Goal: Task Accomplishment & Management: Use online tool/utility

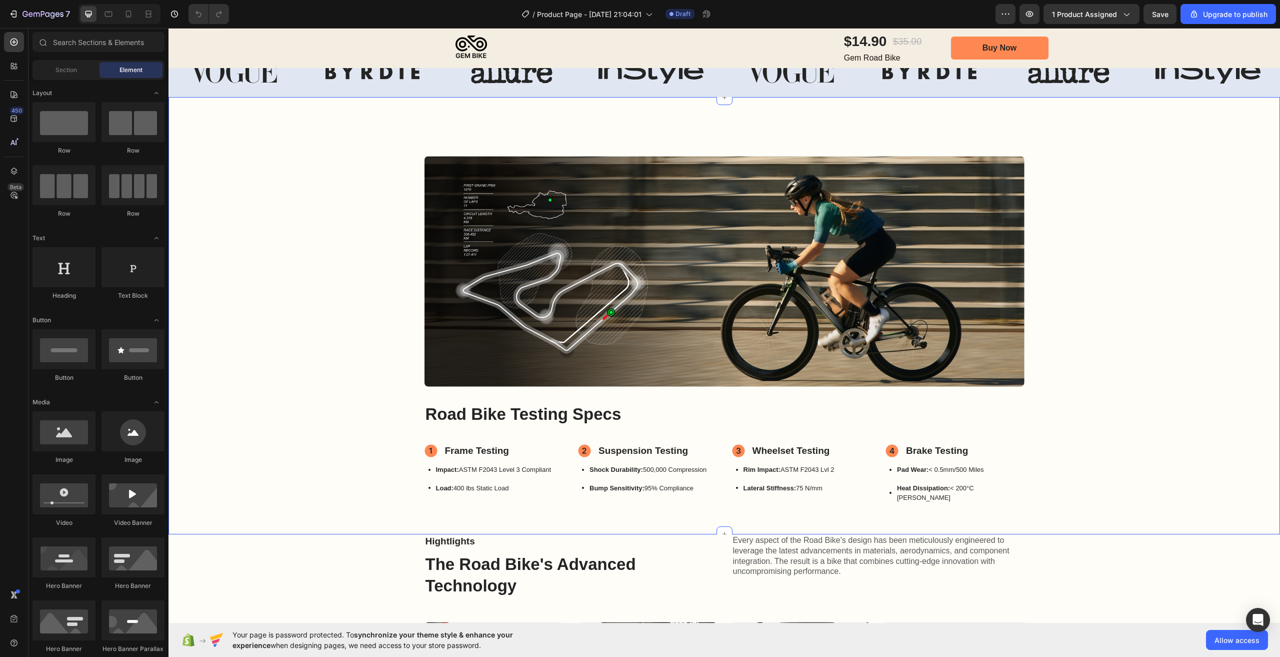
scroll to position [450, 0]
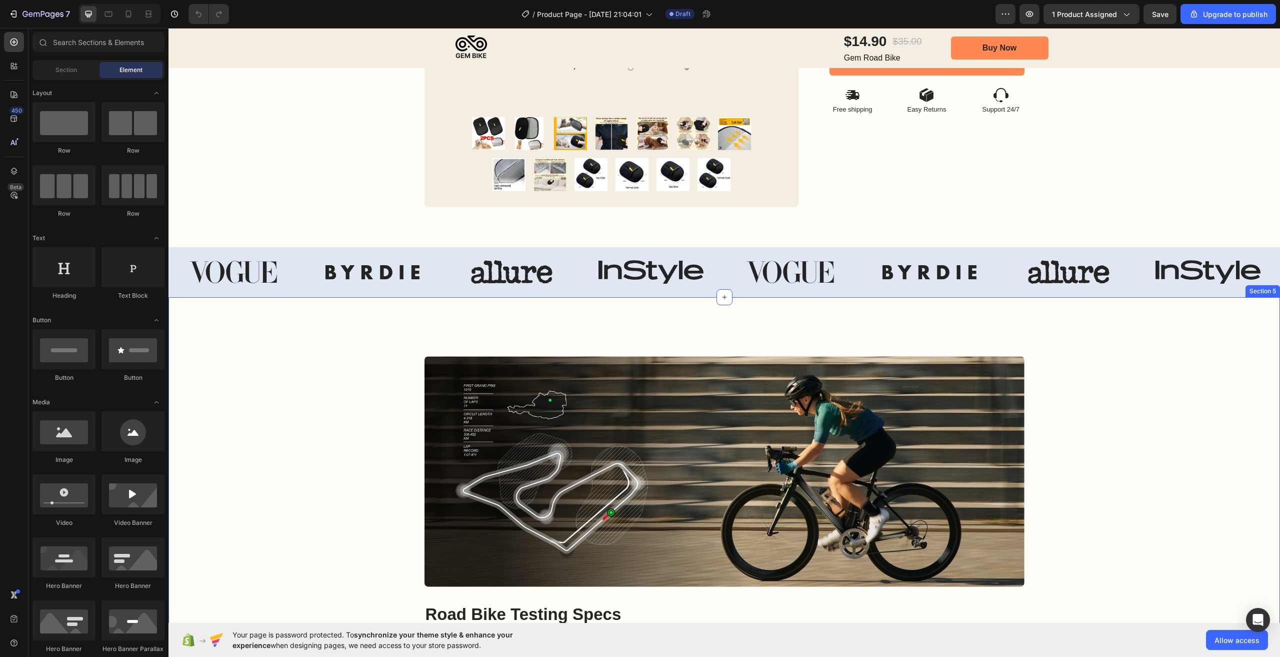
click at [312, 341] on div "Image Image Hero Banner Road Bike Testing Specs Heading Frame Testing Item List…" at bounding box center [725, 520] width 1112 height 447
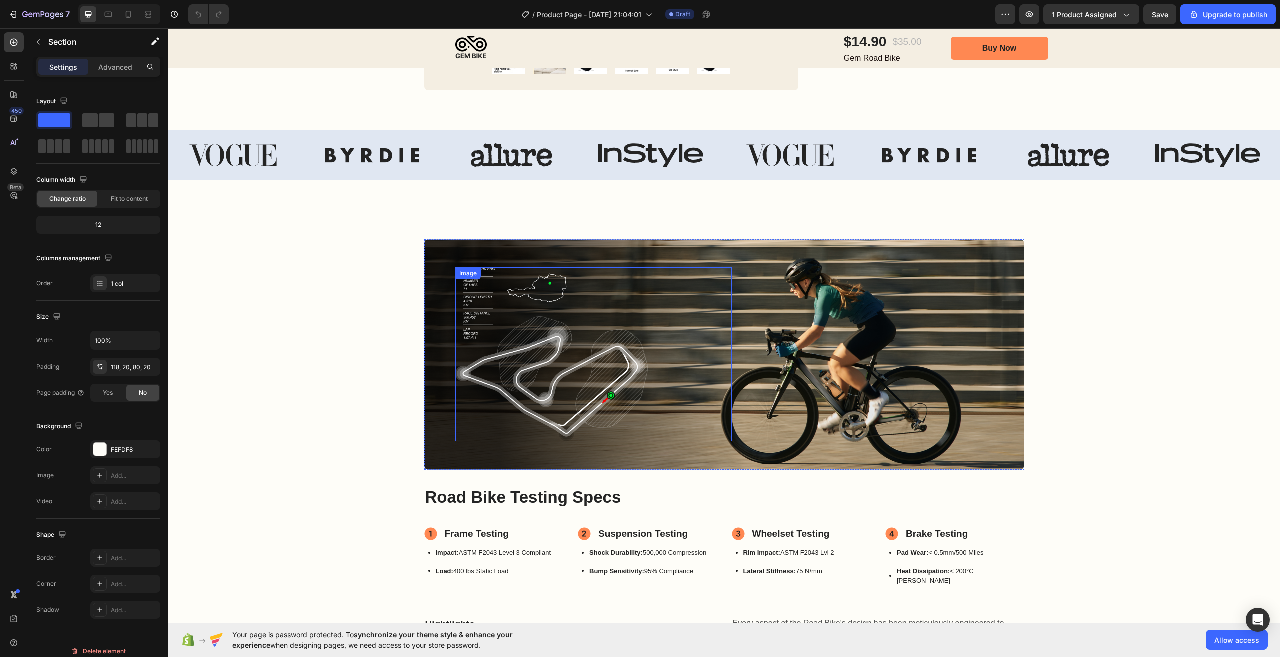
scroll to position [417, 0]
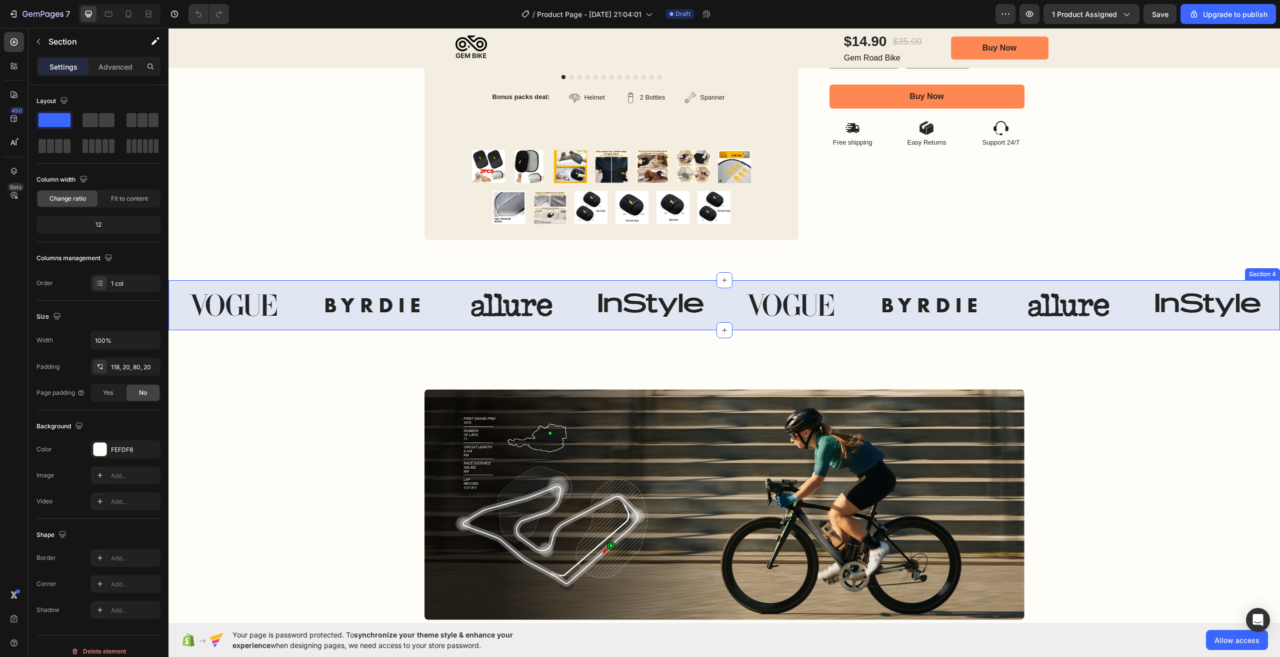
click at [180, 285] on div "Image Image Image Image Image Image Image Image Carousel Section 4" at bounding box center [725, 305] width 1112 height 50
click at [1271, 271] on div "Section 4 You can create reusable sections Create Theme Section AI Content Writ…" at bounding box center [1177, 271] width 208 height 16
click at [1268, 268] on icon at bounding box center [1272, 271] width 8 height 8
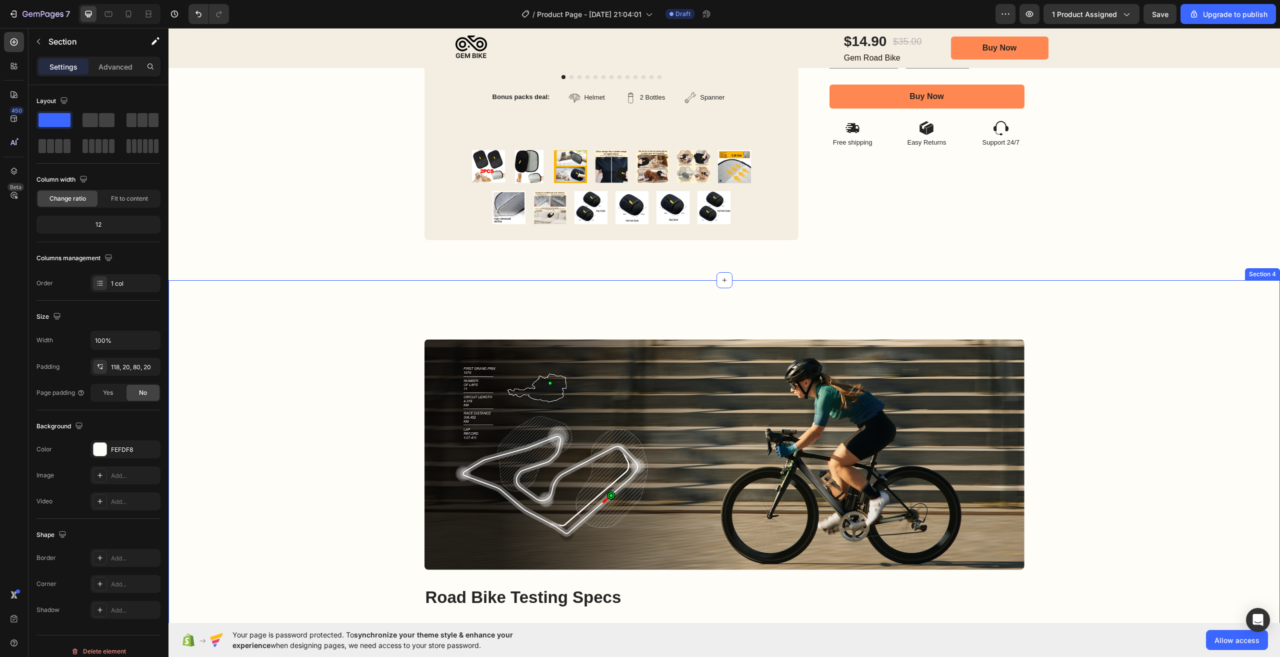
click at [320, 337] on div "Image Image Hero Banner Road Bike Testing Specs Heading Frame Testing Item List…" at bounding box center [725, 503] width 1112 height 447
click at [1268, 272] on div at bounding box center [1272, 271] width 12 height 12
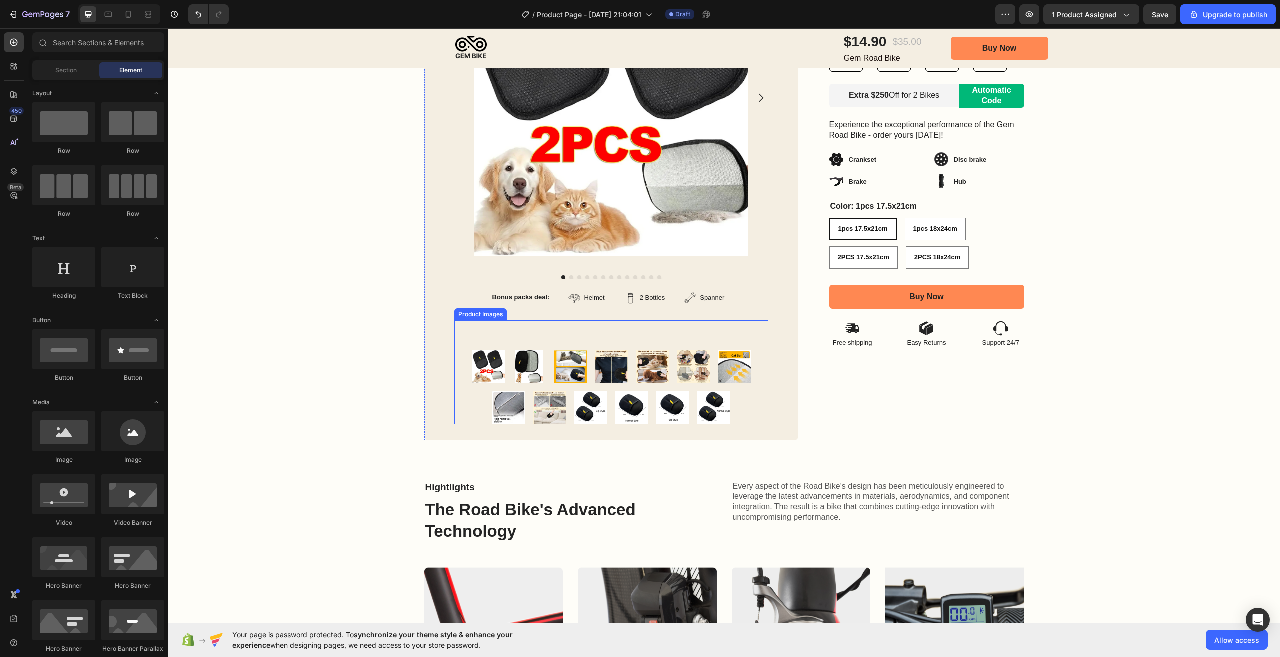
scroll to position [317, 0]
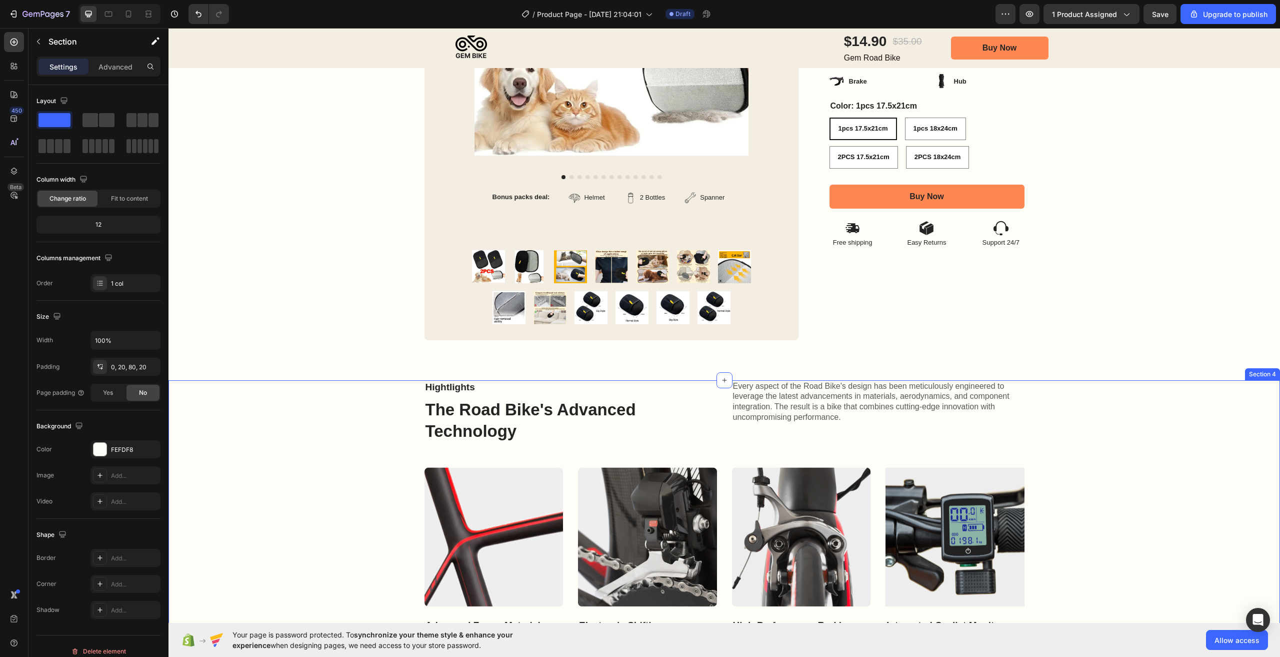
click at [341, 403] on div "Hightlights Text Block The Road Bike's Advanced Technology Heading Every aspect…" at bounding box center [725, 530] width 1092 height 301
click at [1269, 368] on icon at bounding box center [1272, 370] width 7 height 7
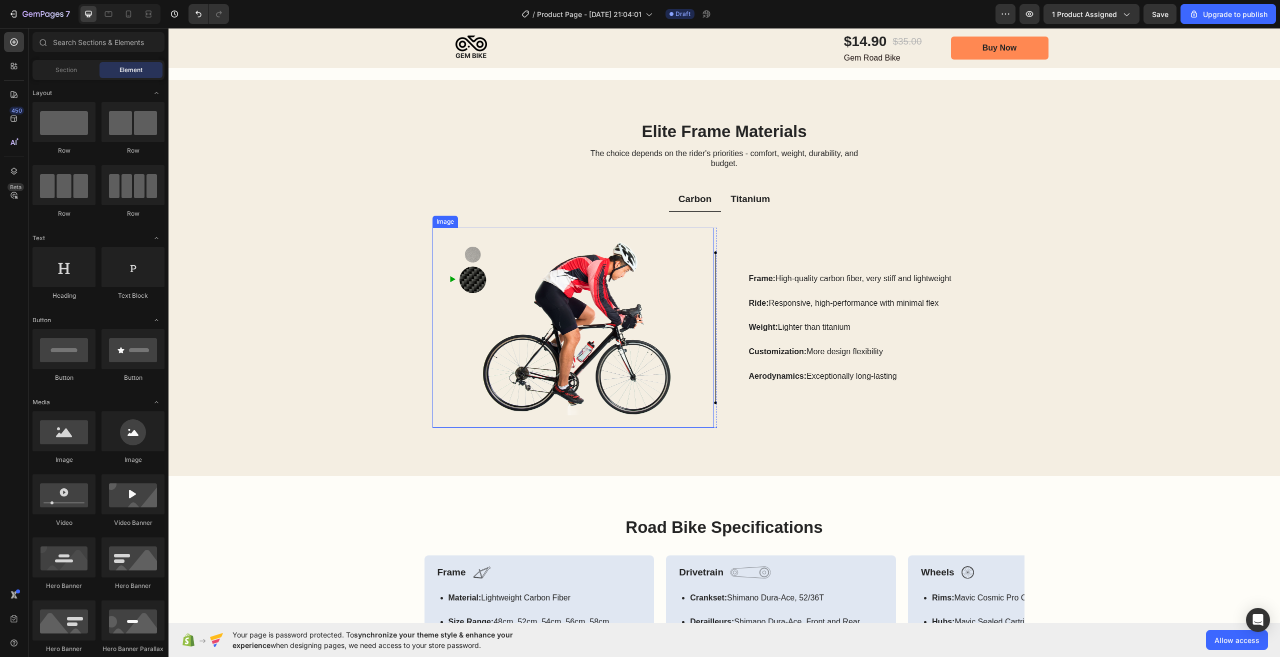
scroll to position [567, 0]
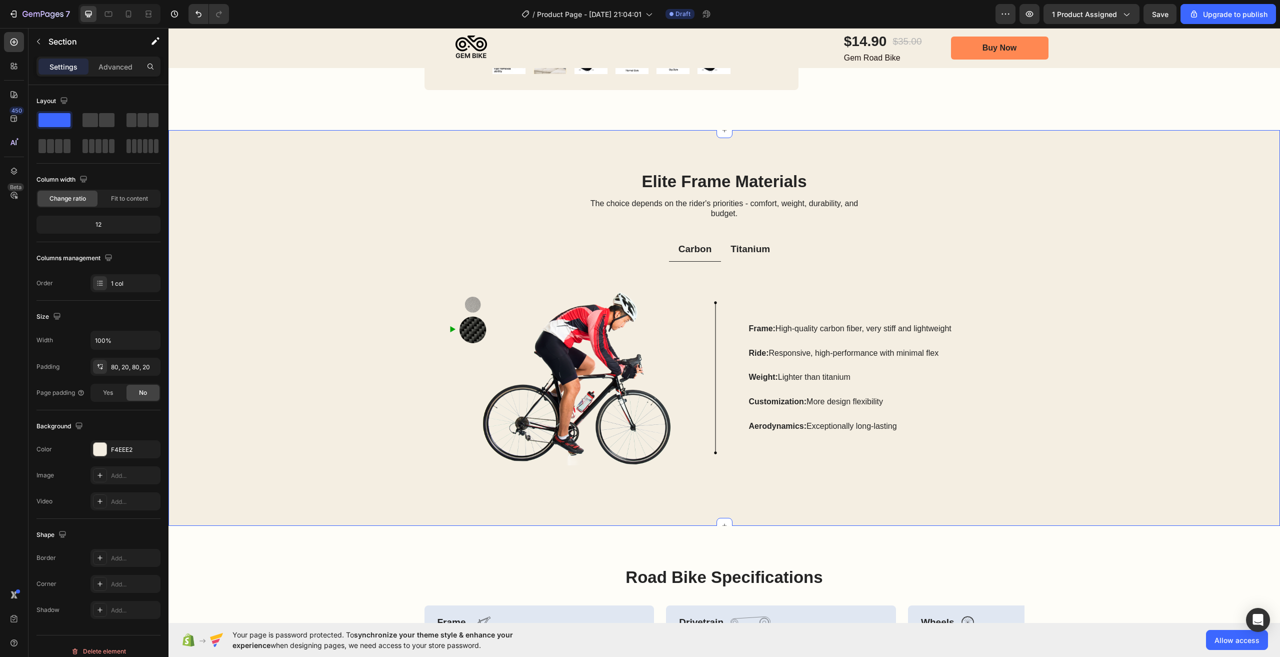
click at [322, 252] on div "Elite Frame Materials Heading The choice depends on the rider's priorities - co…" at bounding box center [725, 328] width 1092 height 316
click at [1268, 124] on icon at bounding box center [1272, 121] width 8 height 8
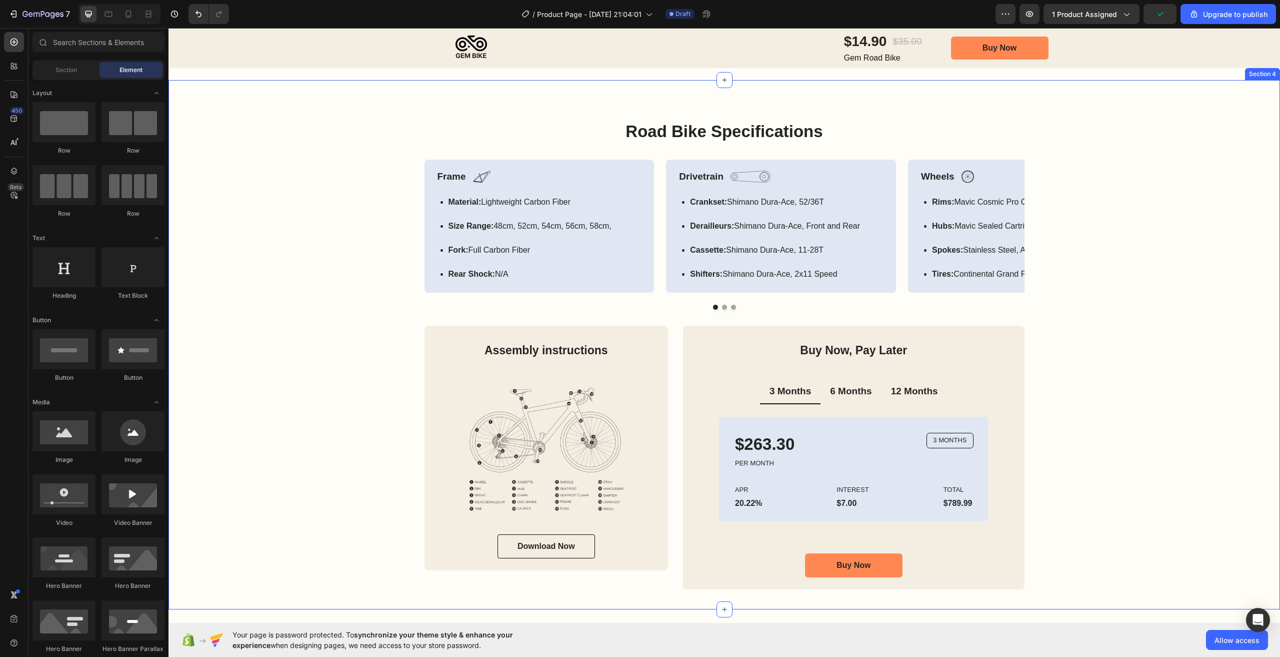
scroll to position [517, 0]
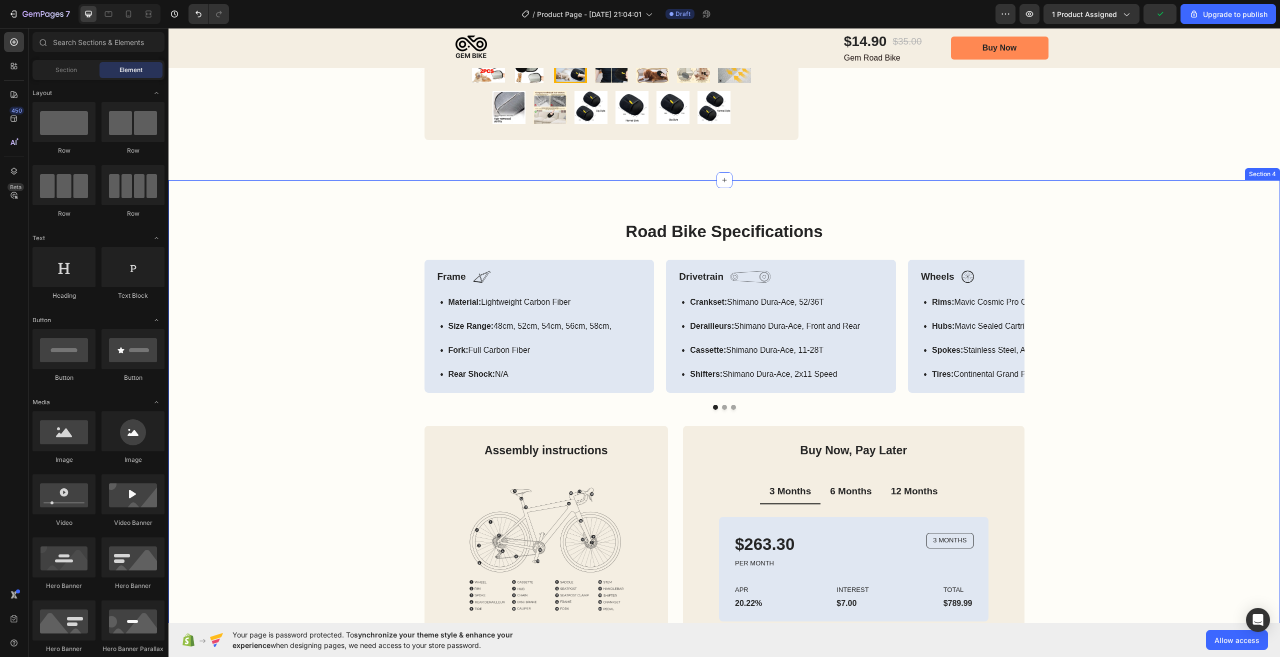
click at [311, 273] on div "Road Bike Specifications Heading Frame Text Block Image Row Material: Lightweig…" at bounding box center [725, 455] width 1092 height 470
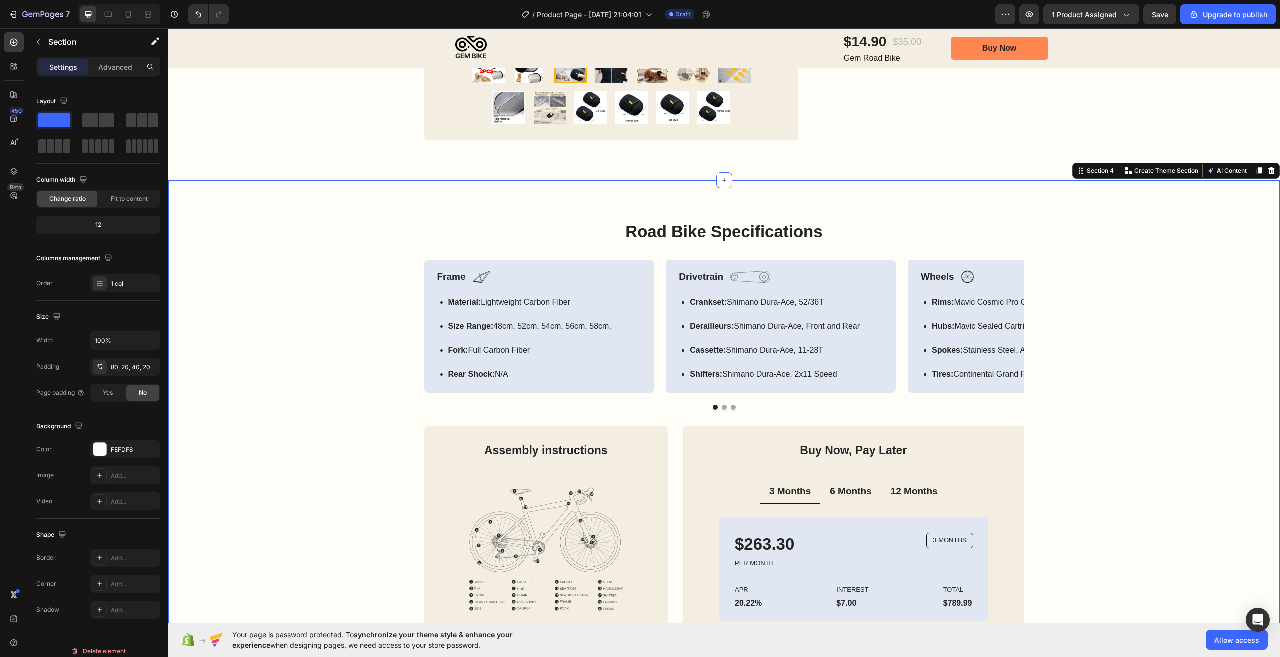
drag, startPoint x: 1261, startPoint y: 171, endPoint x: 1247, endPoint y: 181, distance: 17.5
click at [1268, 171] on icon at bounding box center [1272, 171] width 8 height 8
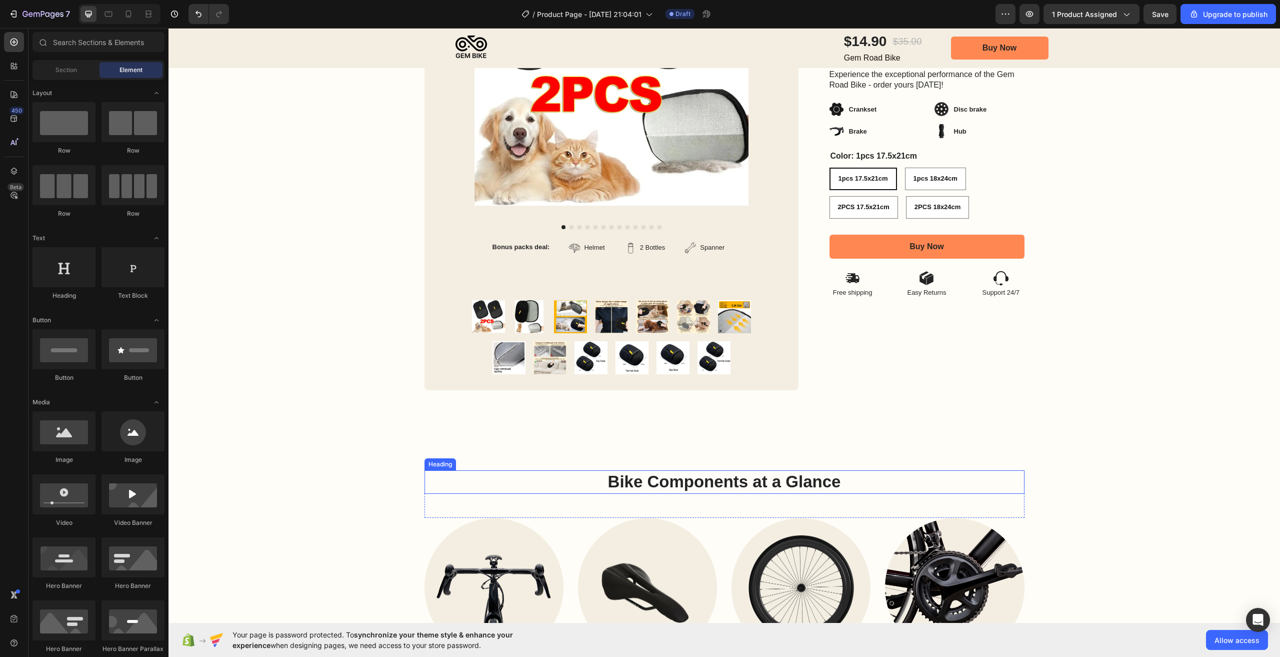
scroll to position [417, 0]
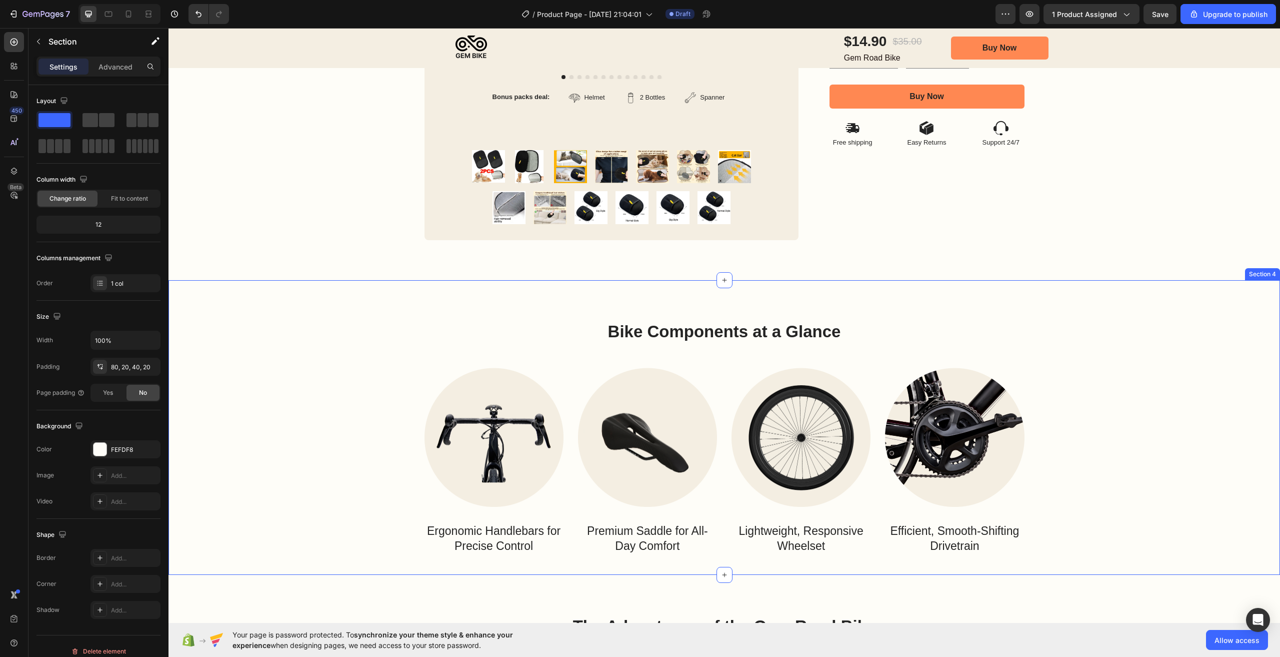
click at [312, 356] on div "Bike Components at a Glance Heading Row Image Ergonomic Handlebars for Precise …" at bounding box center [725, 437] width 1092 height 235
click at [1270, 273] on div at bounding box center [1272, 271] width 12 height 12
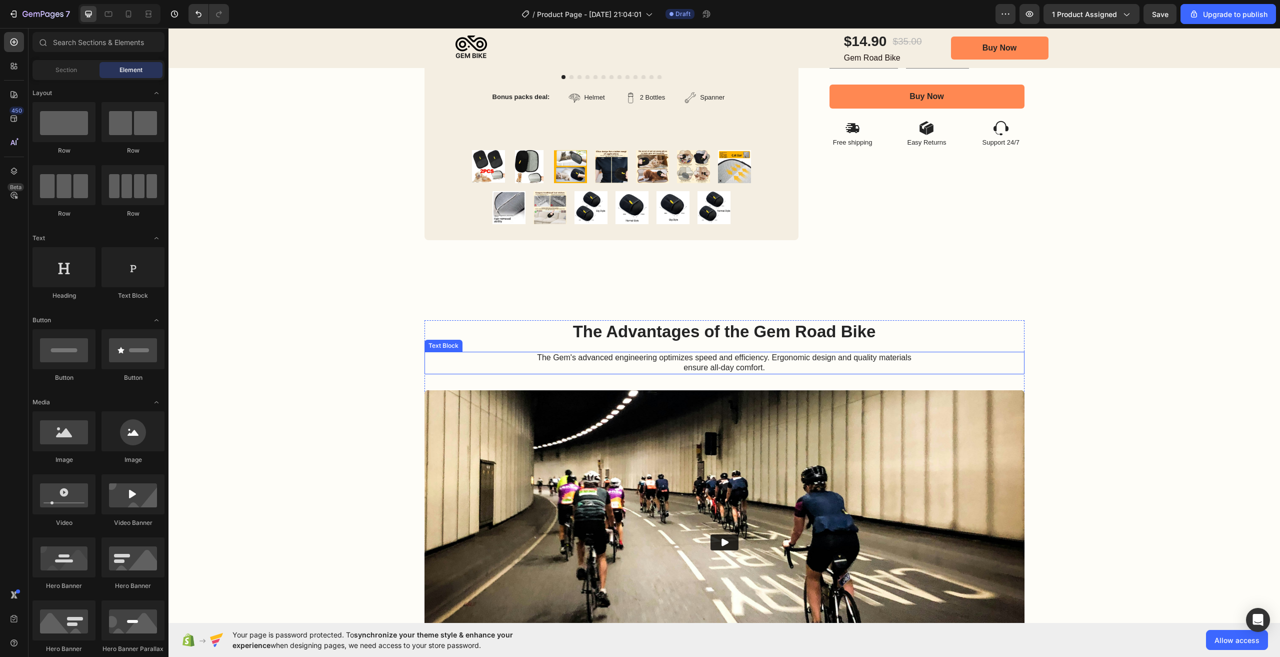
scroll to position [567, 0]
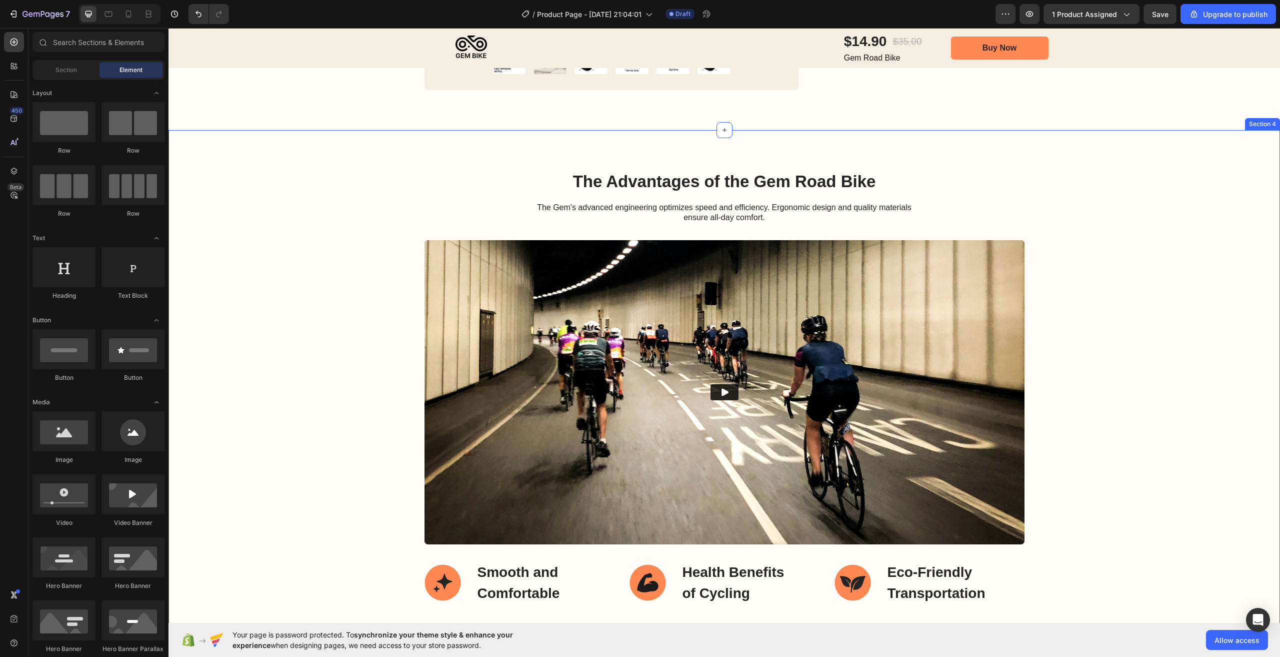
click at [311, 252] on div "The Advantages of the Gem Road Bike Heading The Gem's advanced engineering opti…" at bounding box center [725, 387] width 1092 height 435
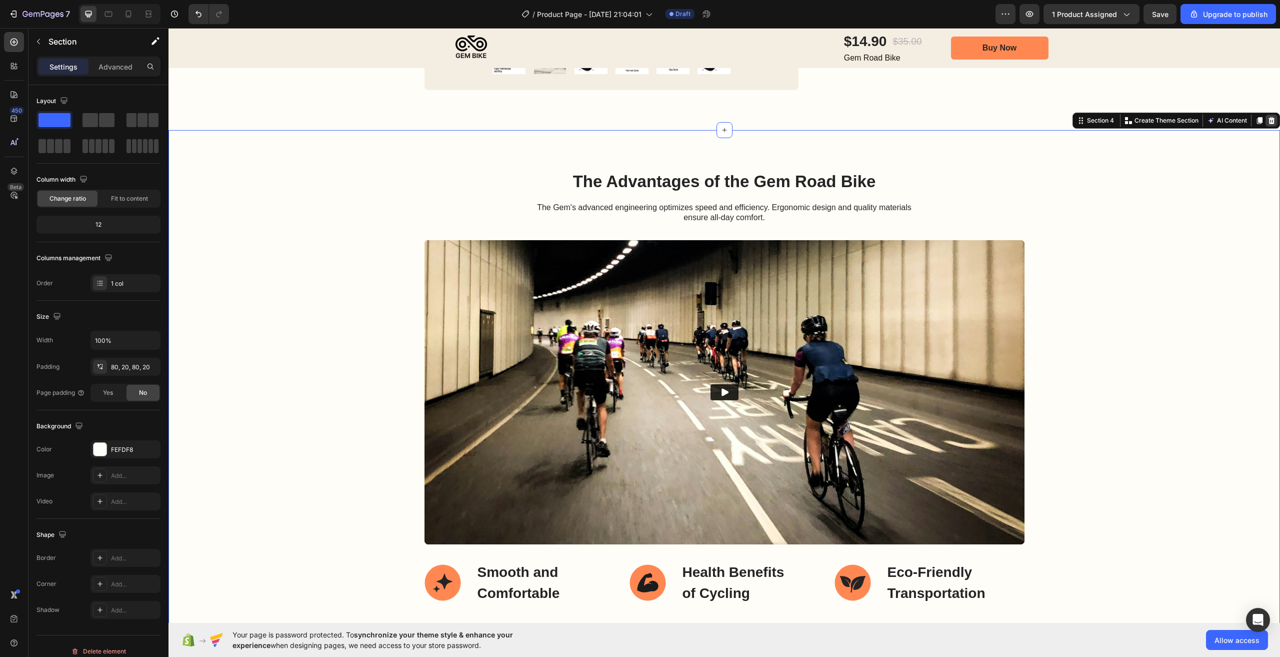
click at [1267, 125] on div at bounding box center [1272, 121] width 12 height 12
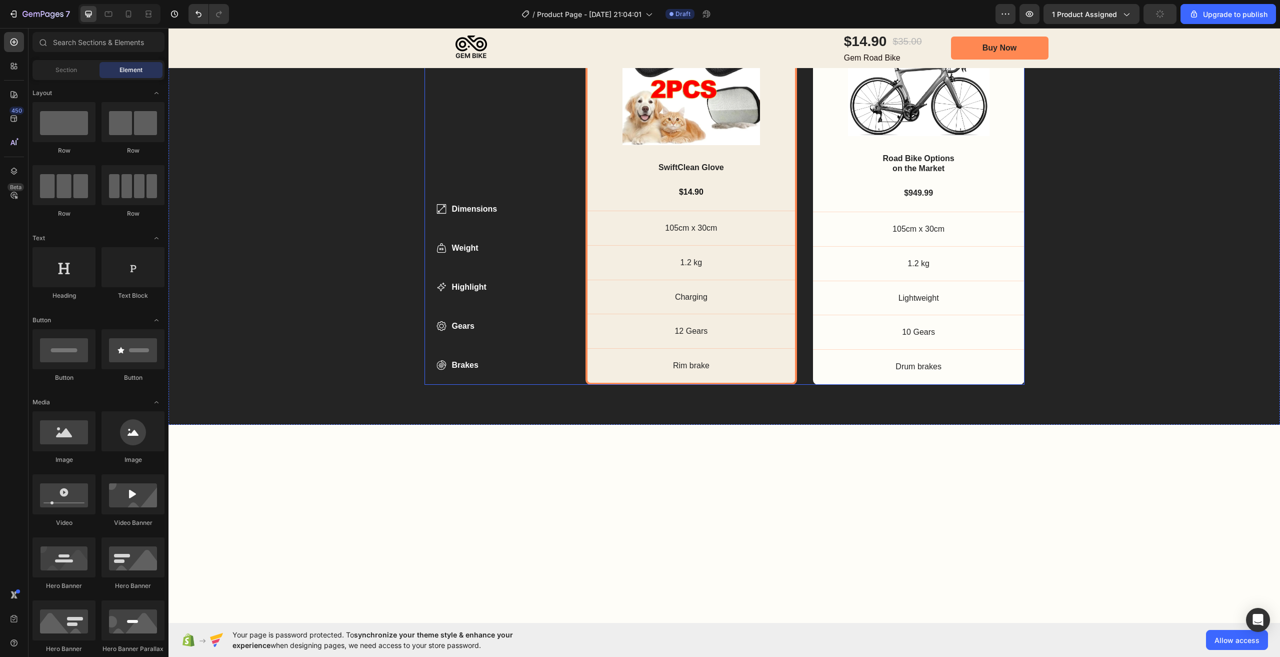
scroll to position [478, 0]
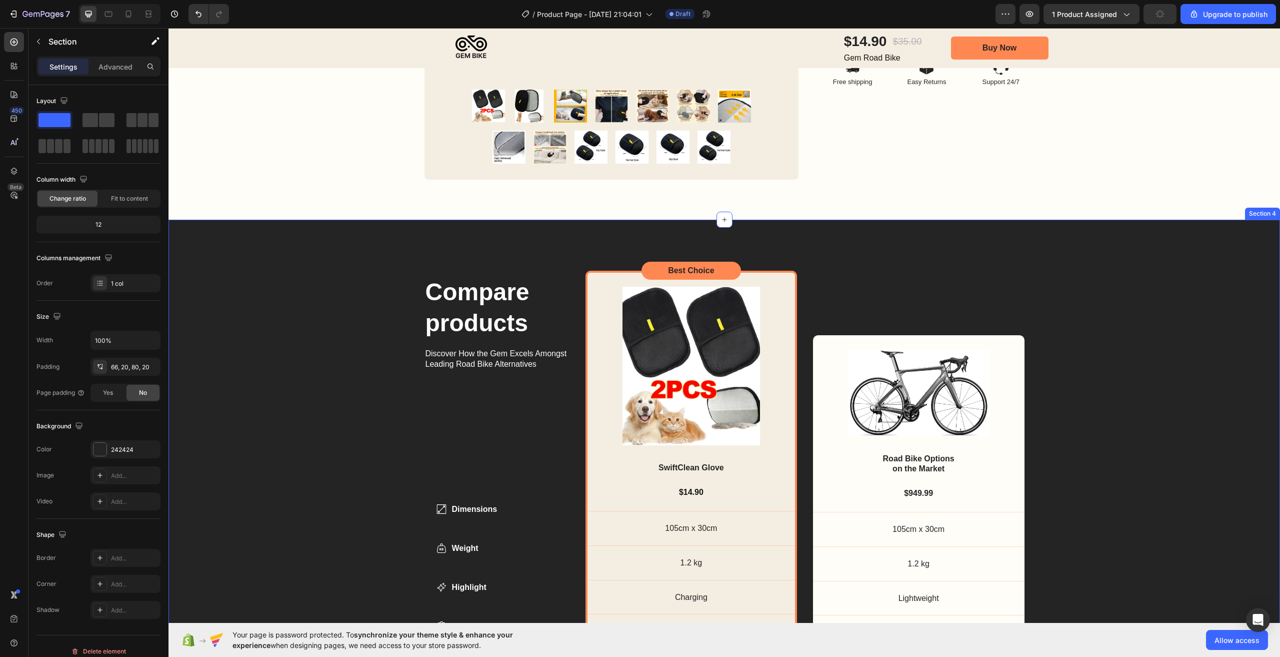
click at [315, 329] on div "Compare products Heading Discover How the Gem Excels Amongst Leading Road Bike …" at bounding box center [725, 469] width 1092 height 432
click at [1269, 213] on icon at bounding box center [1272, 210] width 7 height 7
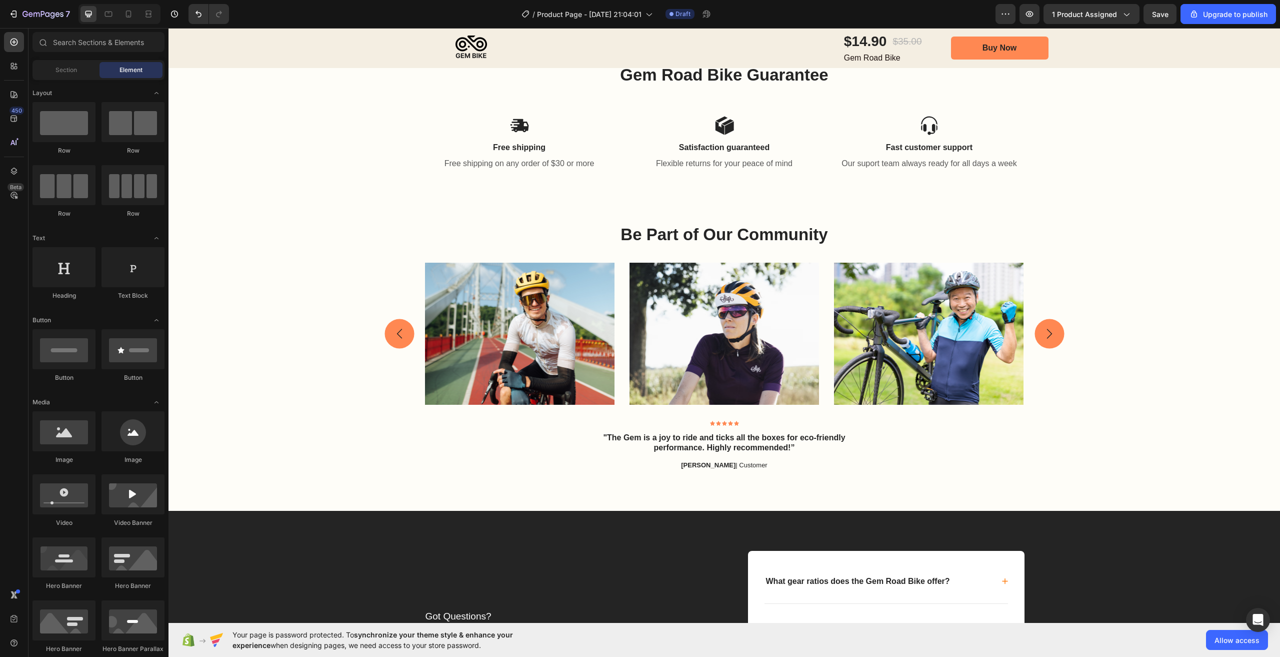
scroll to position [474, 0]
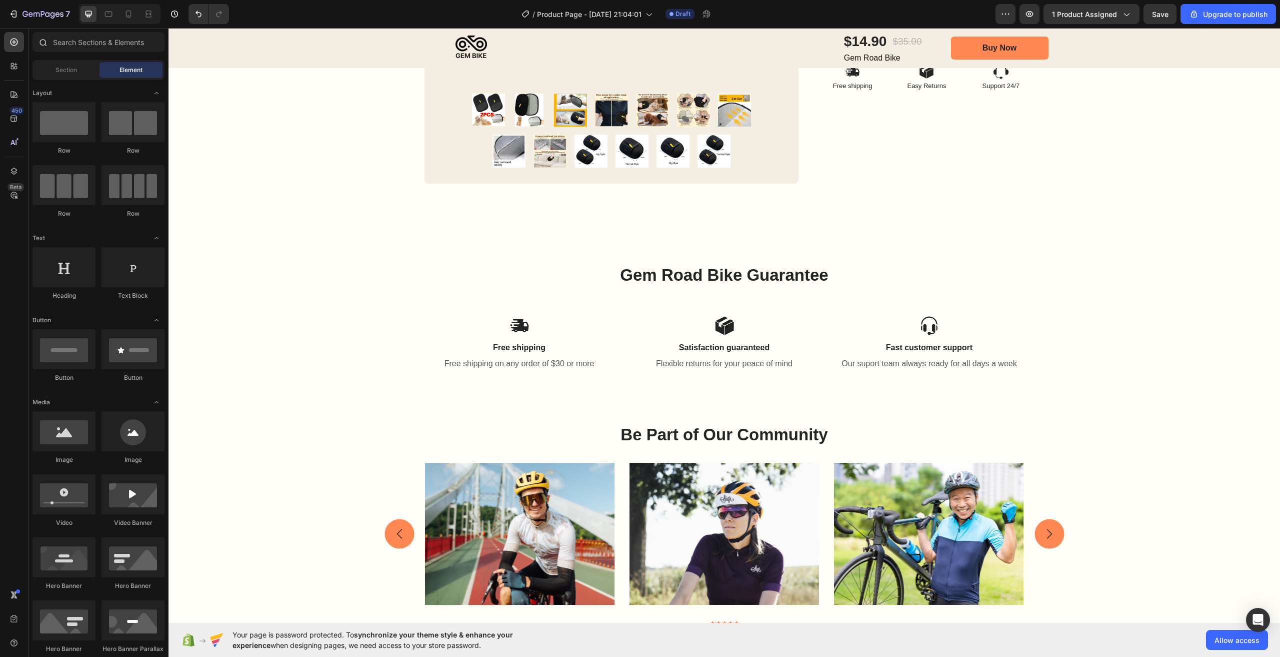
click at [39, 42] on icon at bounding box center [43, 42] width 8 height 8
click at [82, 50] on input "text" at bounding box center [99, 42] width 132 height 20
click at [89, 75] on div "Section" at bounding box center [66, 70] width 63 height 16
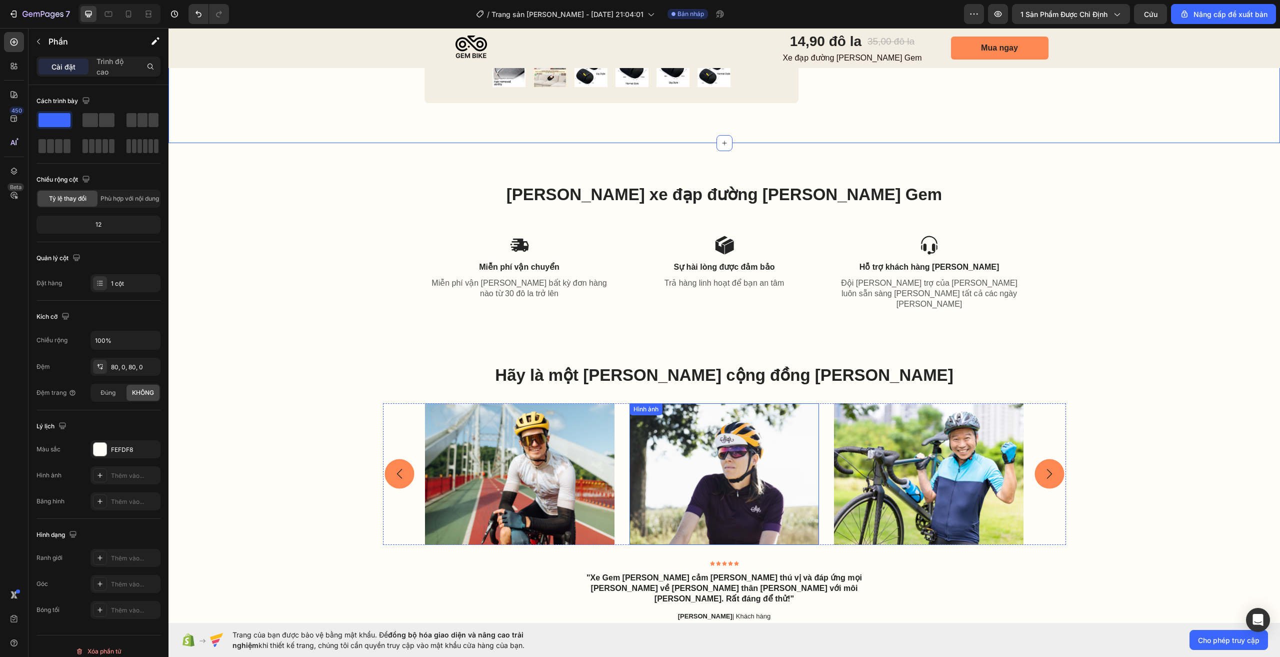
scroll to position [624, 0]
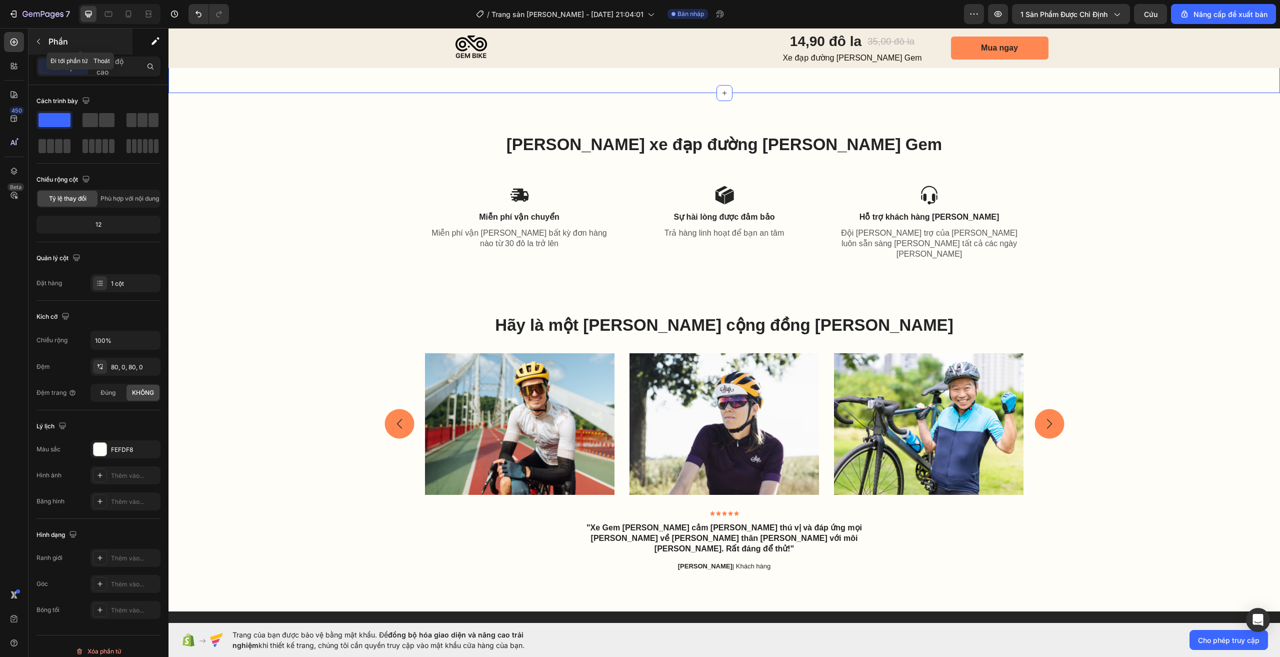
click at [95, 42] on p "Phần" at bounding box center [90, 42] width 82 height 12
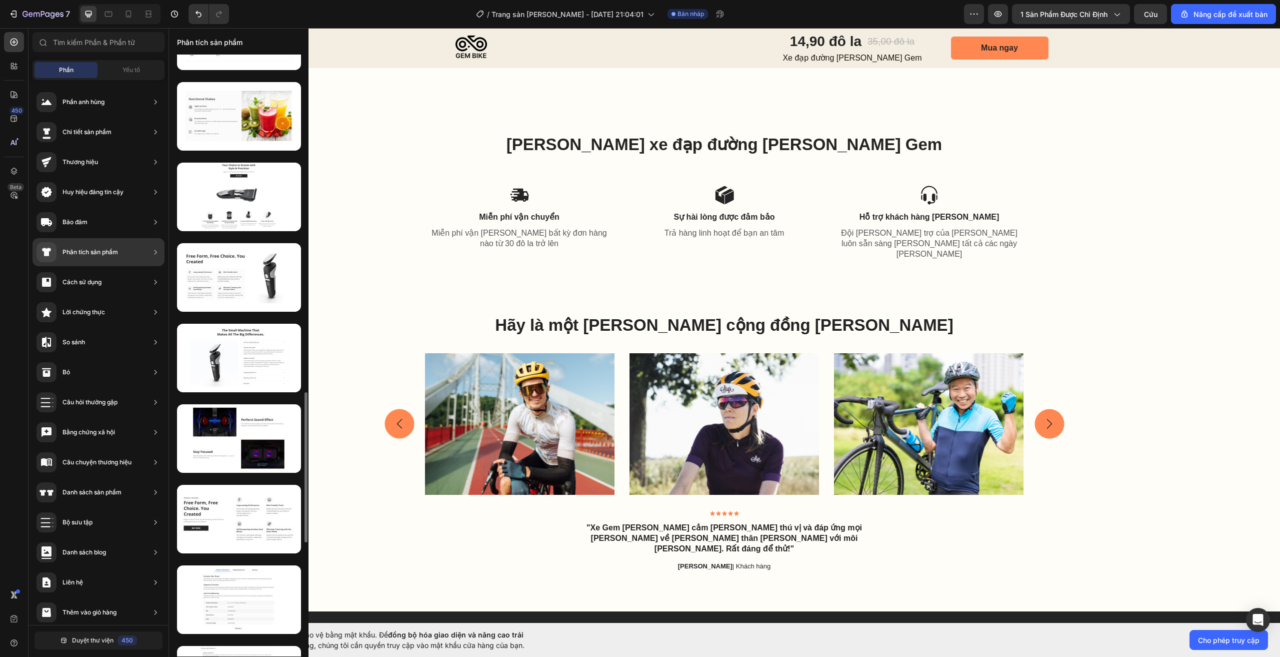
scroll to position [1153, 0]
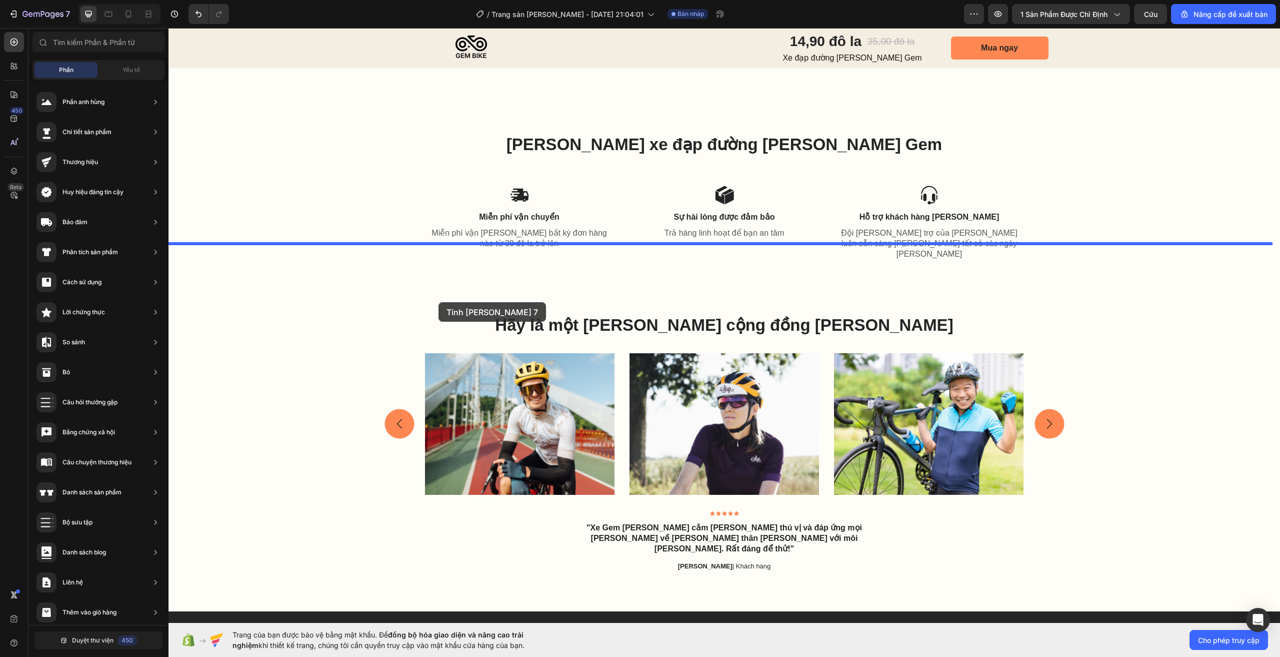
drag, startPoint x: 419, startPoint y: 408, endPoint x: 439, endPoint y: 300, distance: 109.9
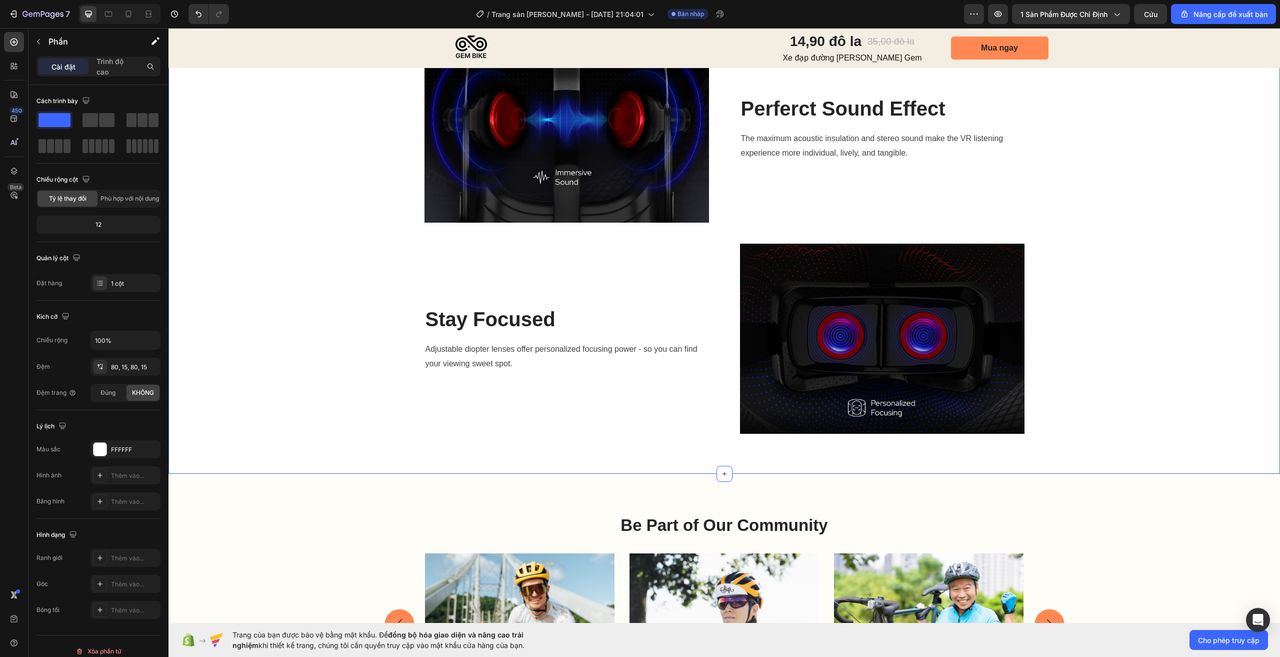
scroll to position [724, 0]
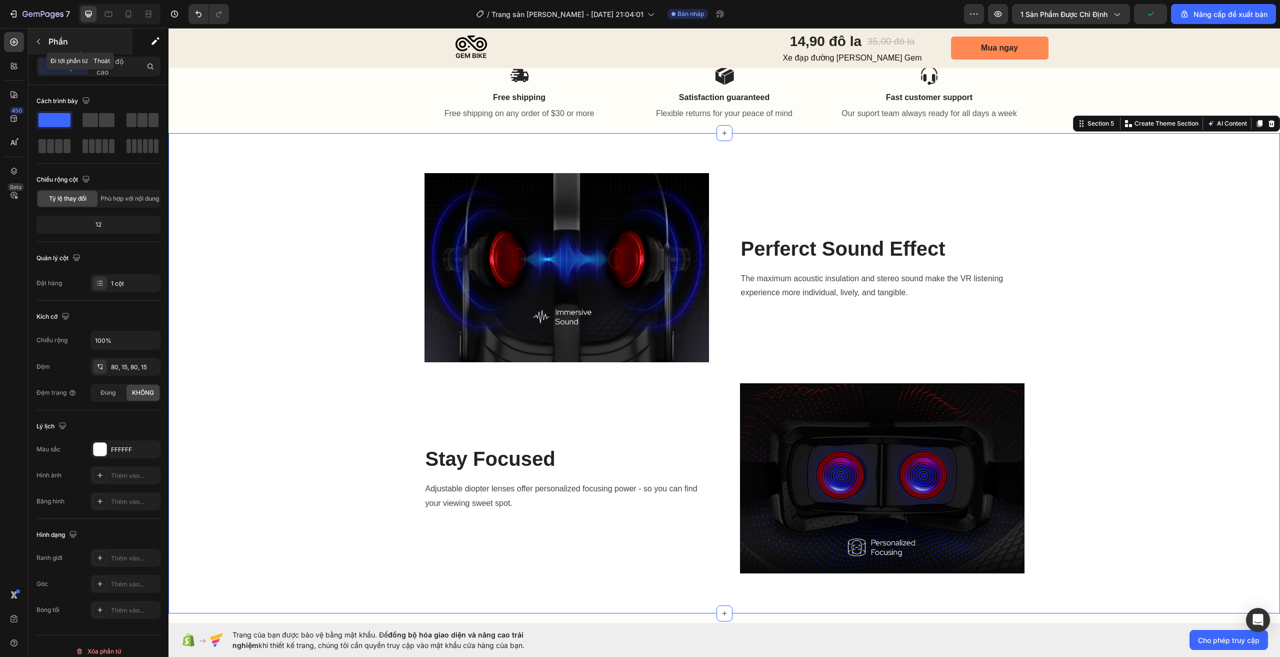
click at [42, 40] on icon "button" at bounding box center [39, 42] width 8 height 8
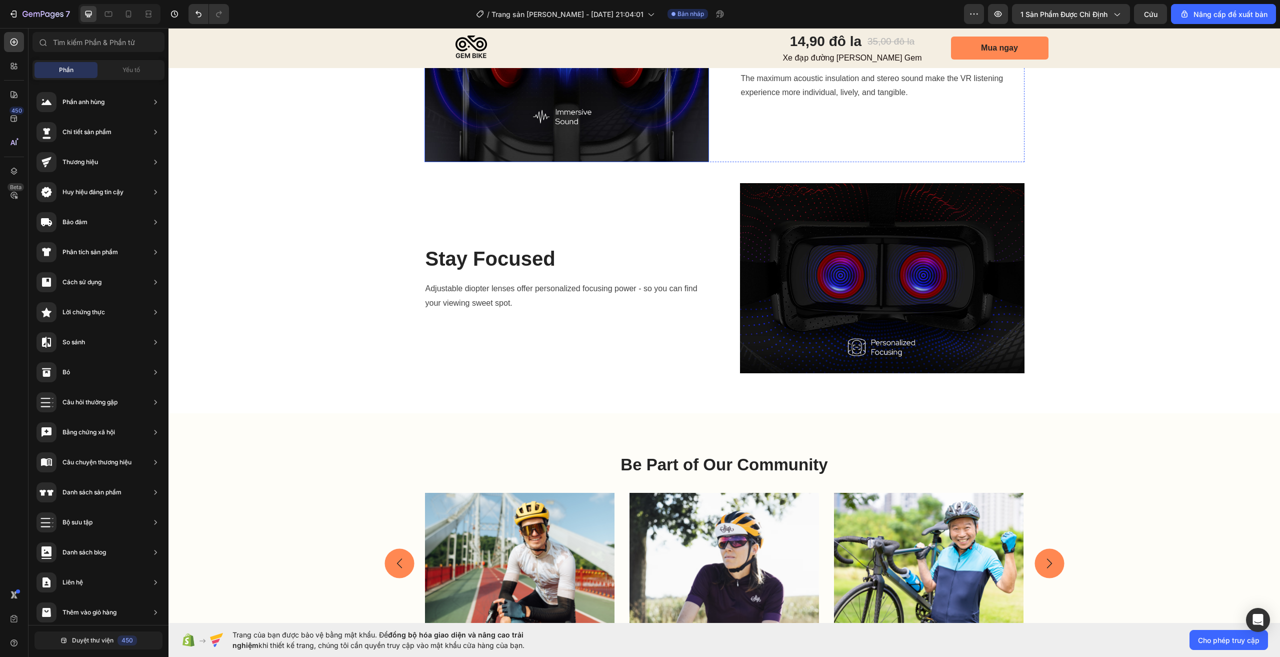
scroll to position [774, 0]
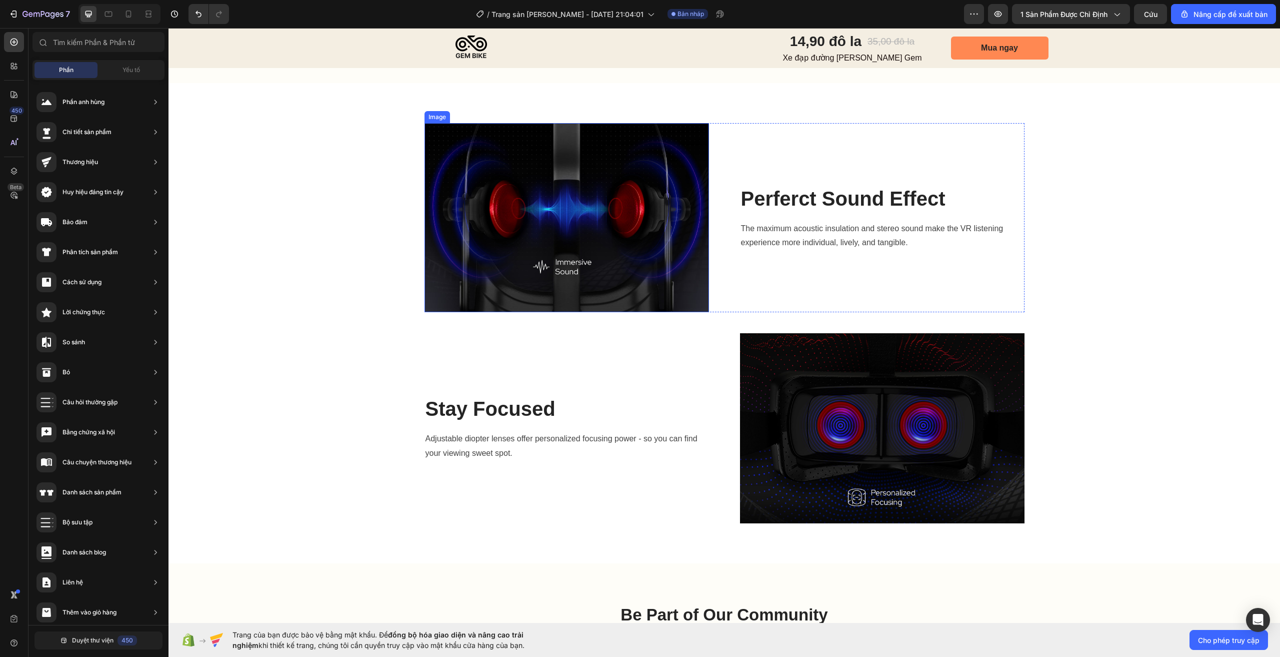
click at [527, 170] on img at bounding box center [567, 217] width 285 height 189
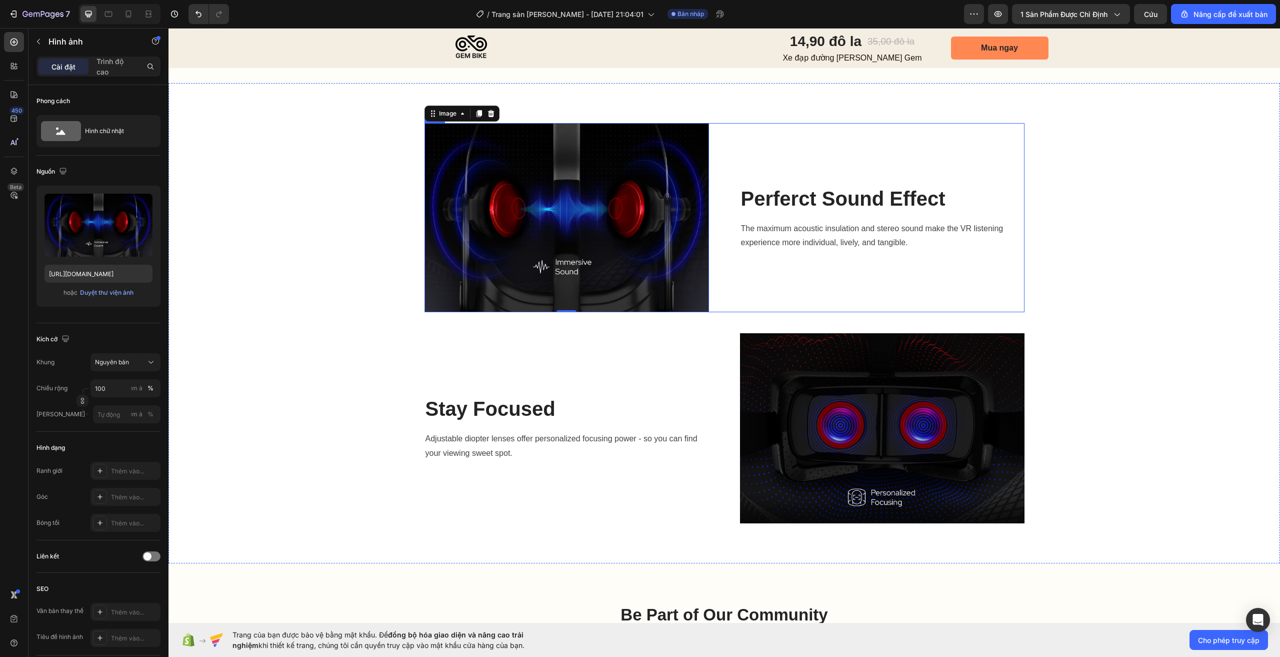
click at [805, 146] on div "Perferct Sound Effect Heading The maximum acoustic insulation and stereo sound …" at bounding box center [882, 217] width 285 height 189
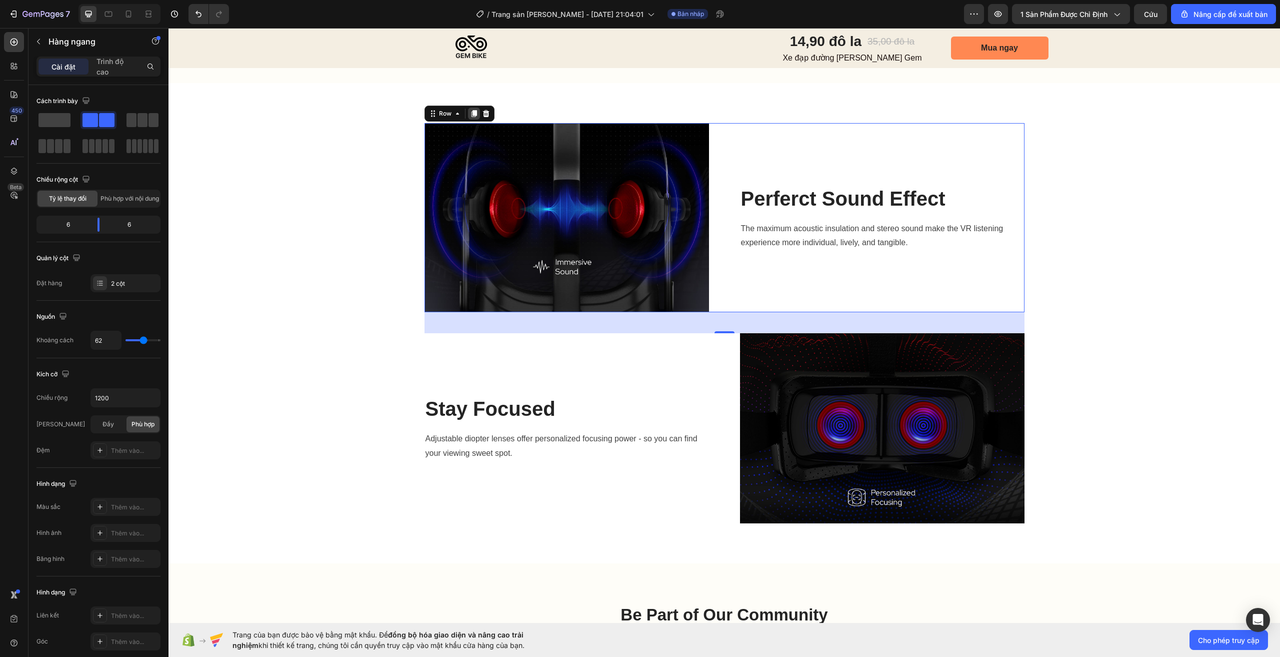
click at [471, 117] on icon at bounding box center [474, 113] width 6 height 7
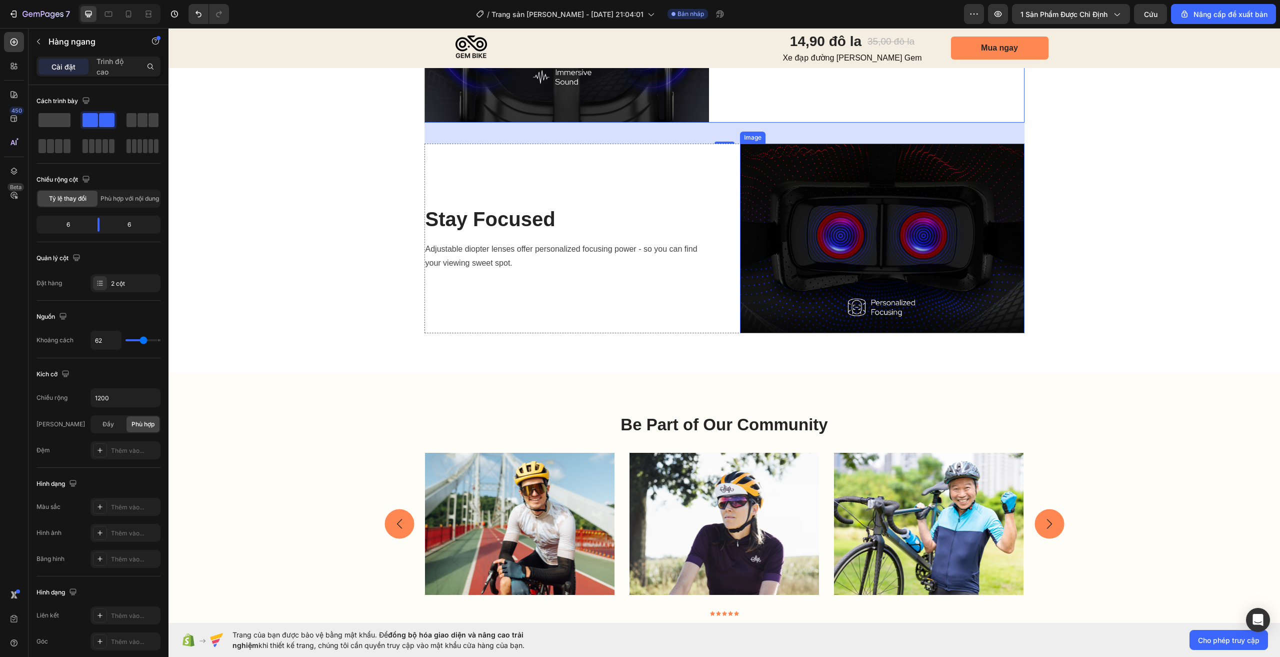
scroll to position [1124, 0]
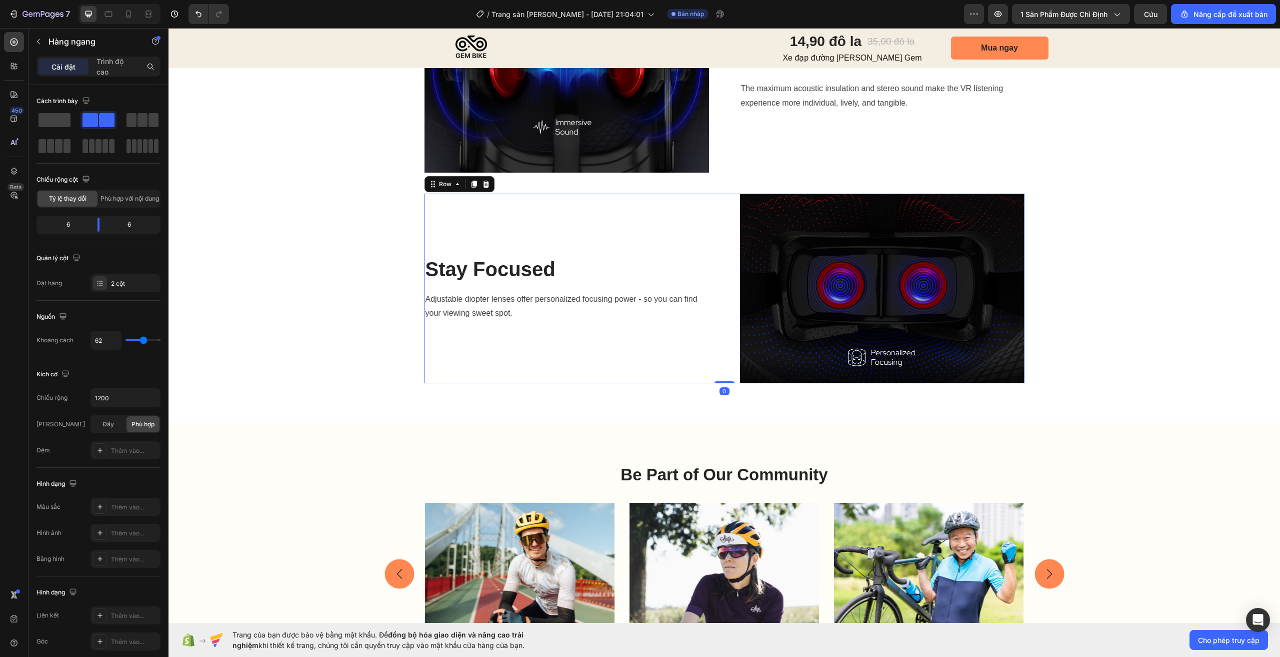
click at [657, 231] on div "Stay Focused Heading Adjustable diopter lenses offer personalized focusing powe…" at bounding box center [567, 289] width 285 height 190
click at [471, 186] on icon at bounding box center [474, 184] width 6 height 7
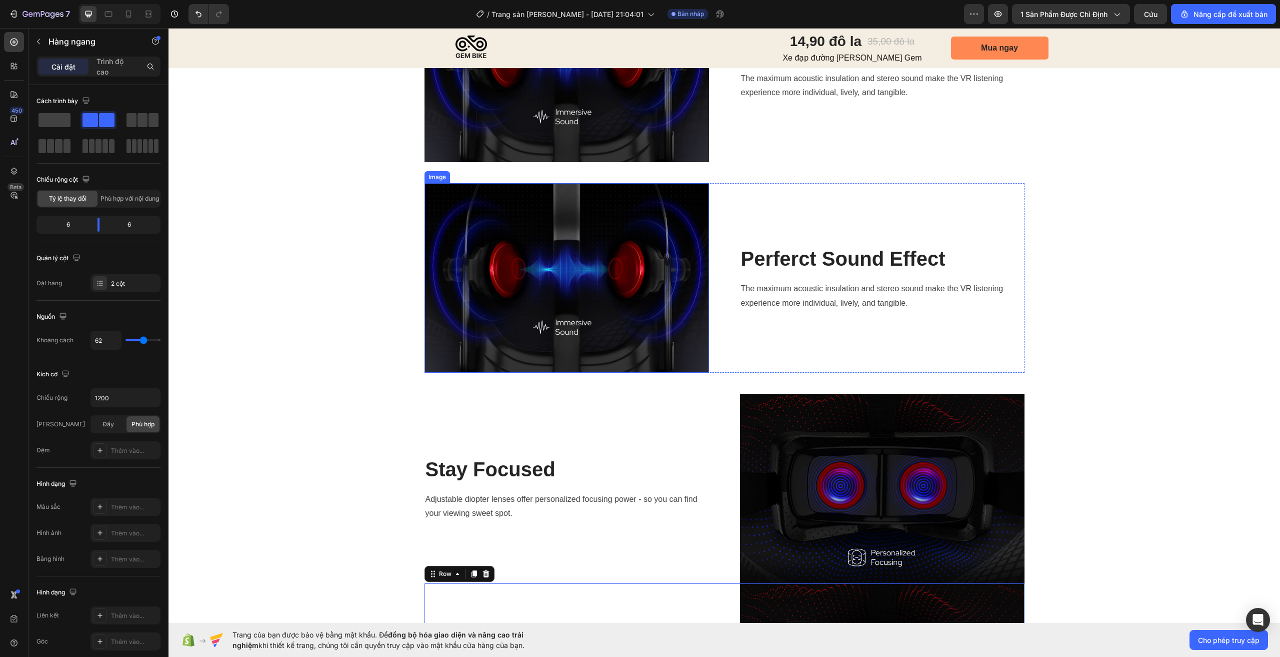
scroll to position [824, 0]
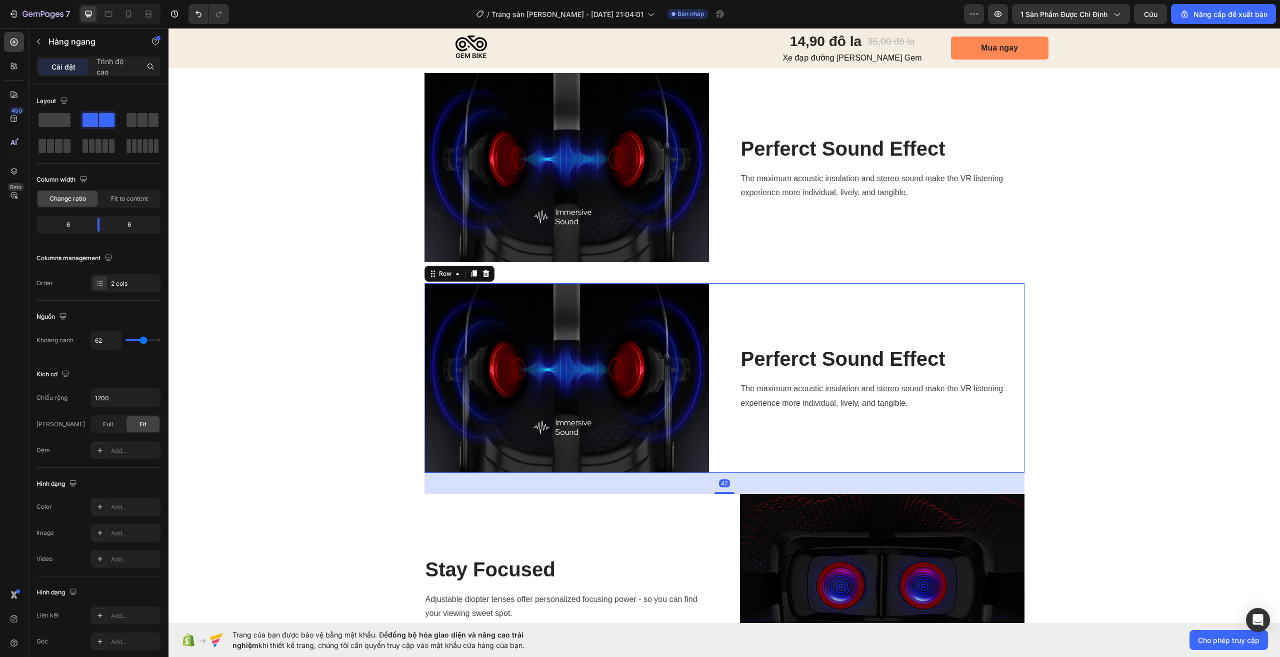
click at [842, 303] on div "Perferct Sound Effect Heading The maximum acoustic insulation and stereo sound …" at bounding box center [882, 377] width 285 height 189
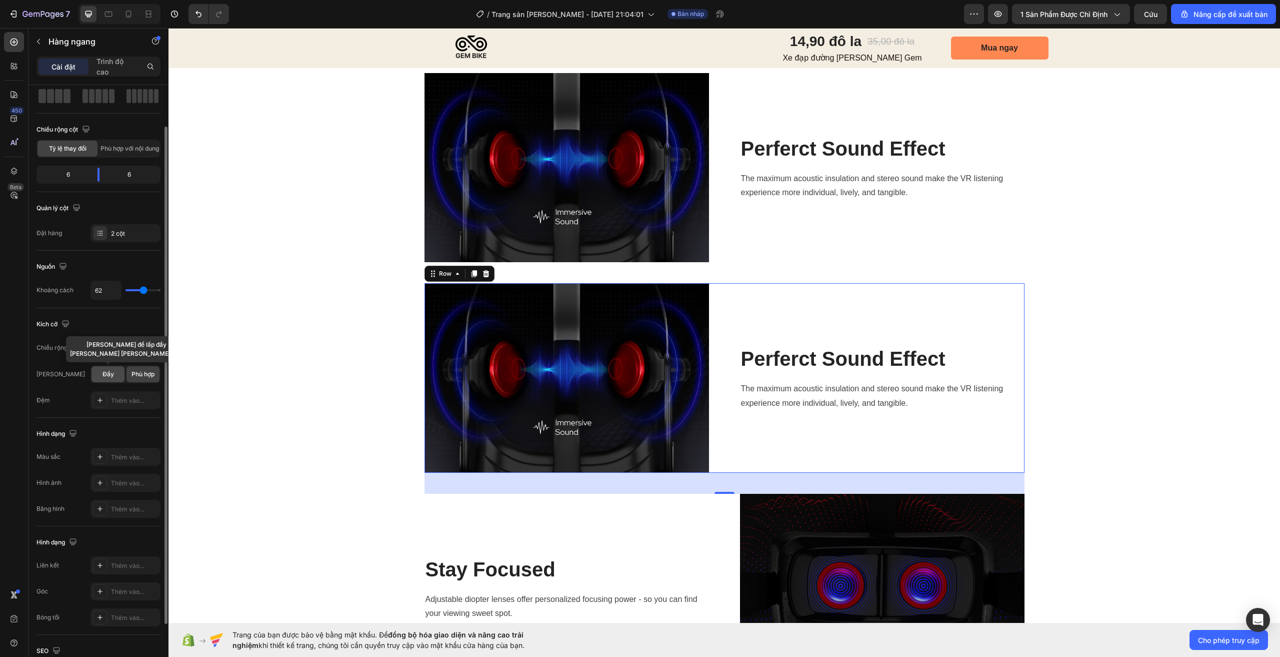
click at [106, 372] on font "Đầy" at bounding box center [109, 374] width 12 height 8
click at [145, 376] on font "Phù hợp" at bounding box center [143, 374] width 23 height 8
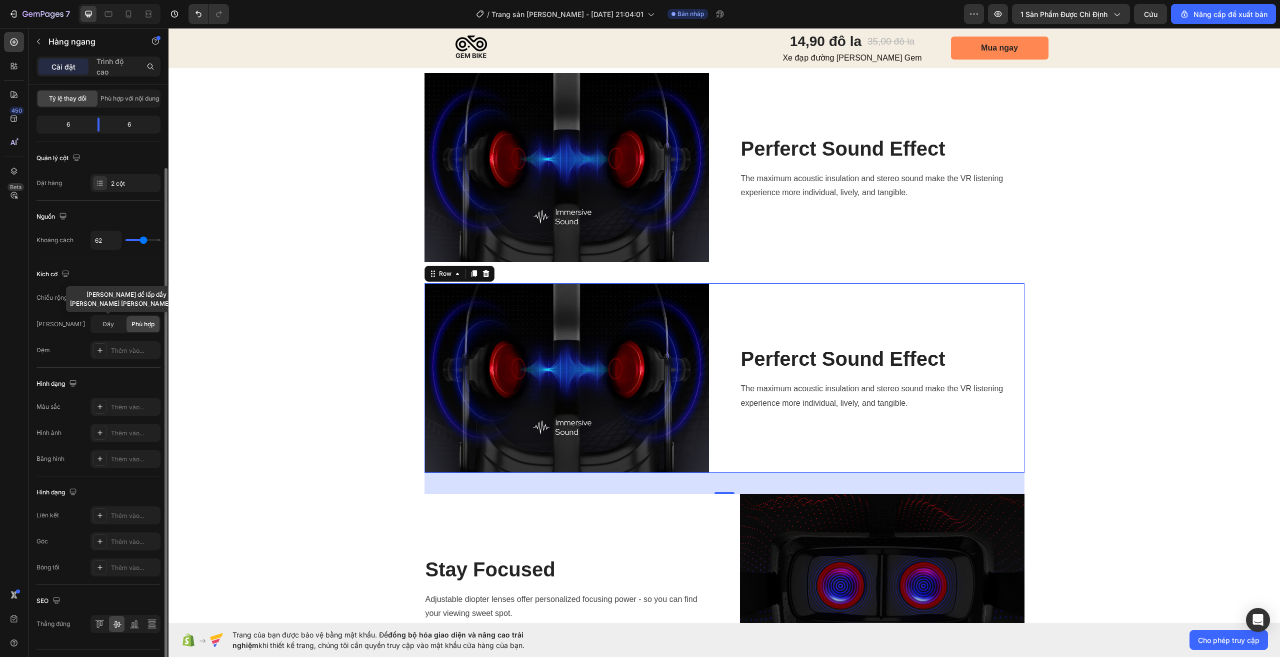
scroll to position [124, 0]
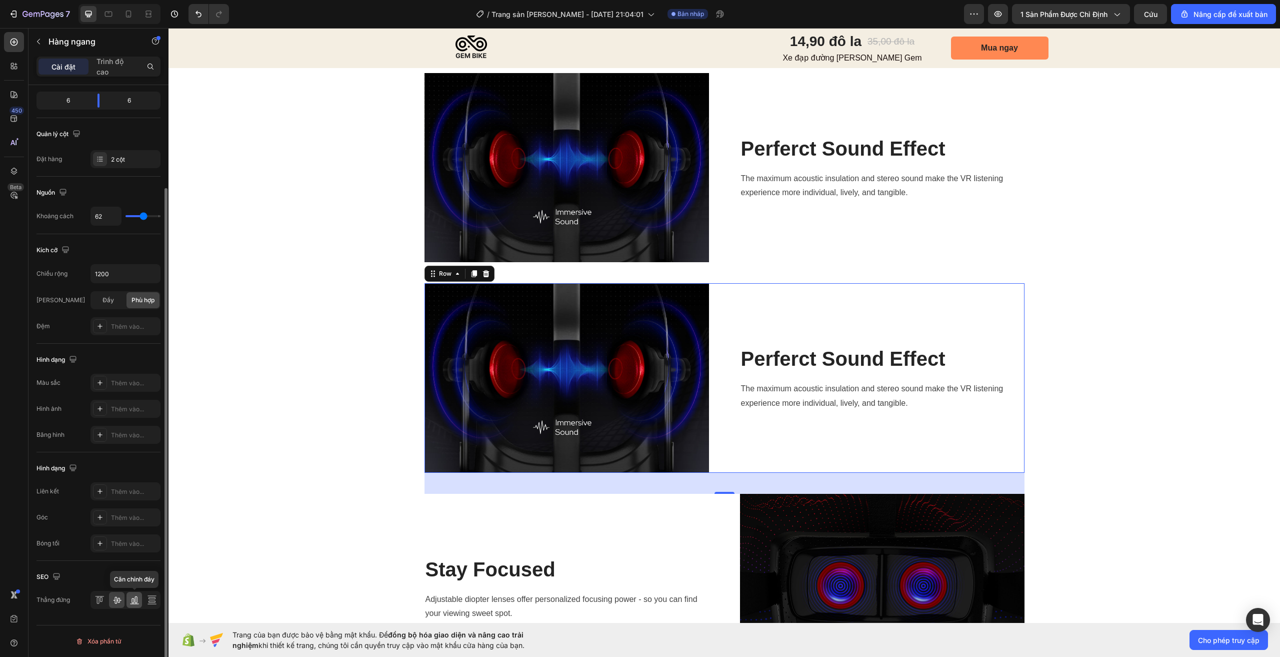
click at [138, 603] on icon at bounding box center [135, 600] width 10 height 10
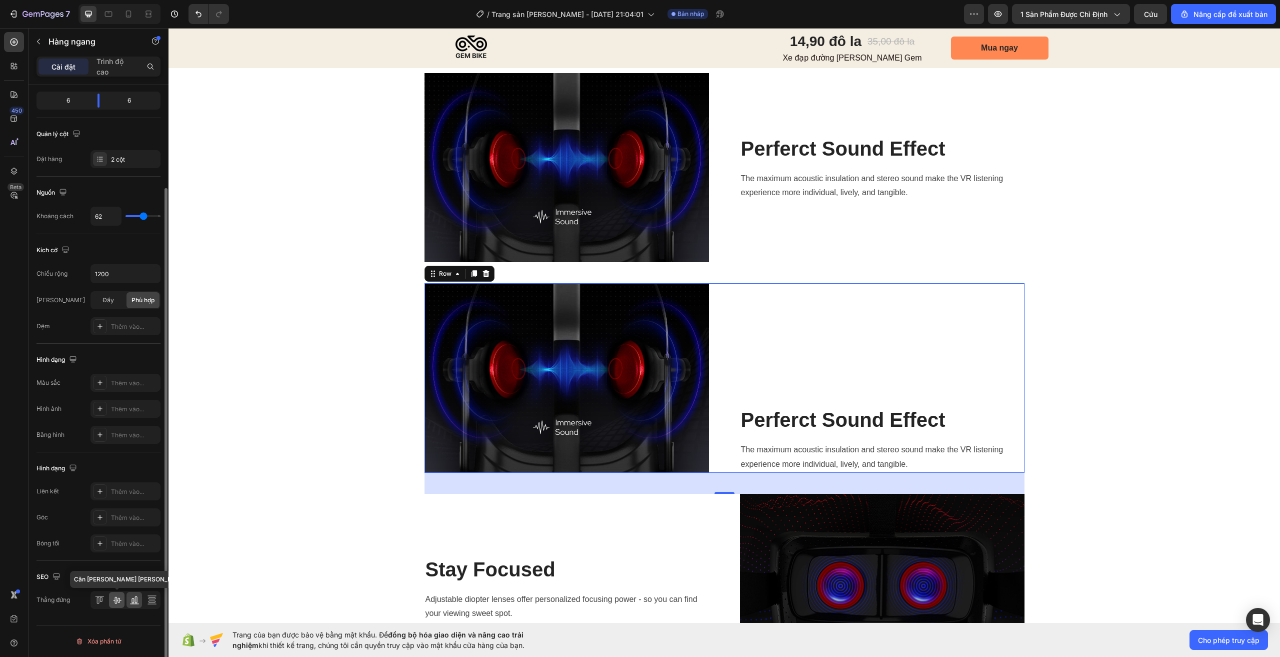
click at [118, 600] on icon at bounding box center [117, 600] width 10 height 10
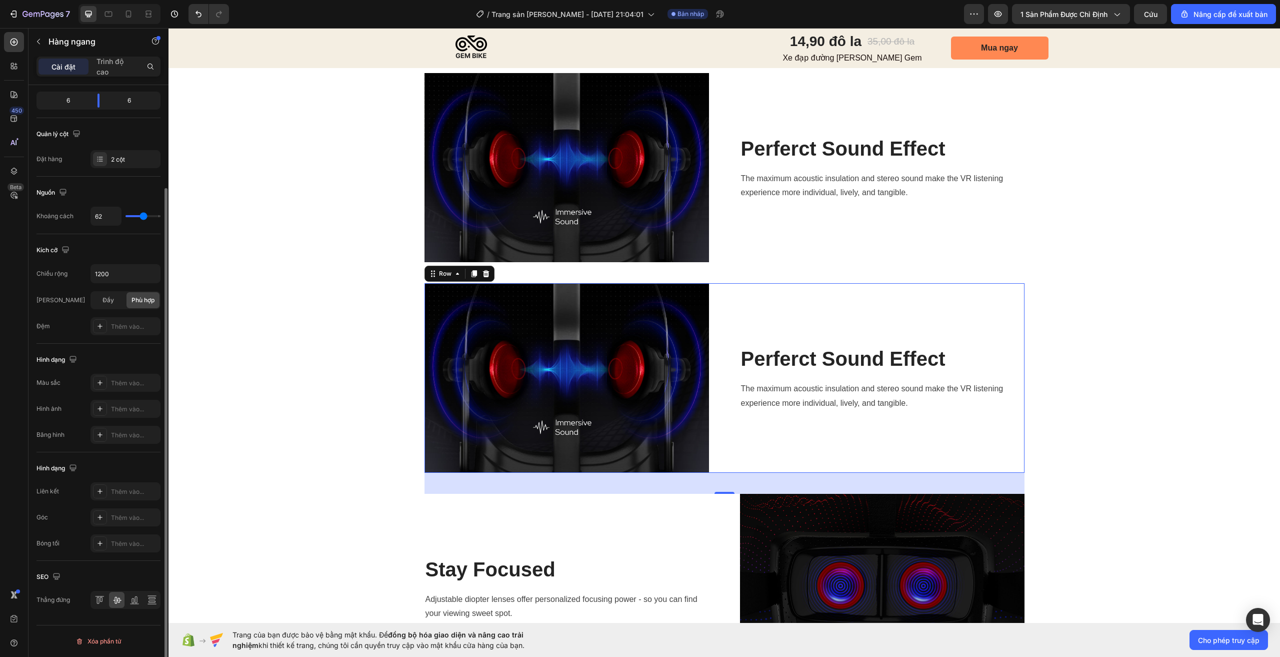
scroll to position [0, 0]
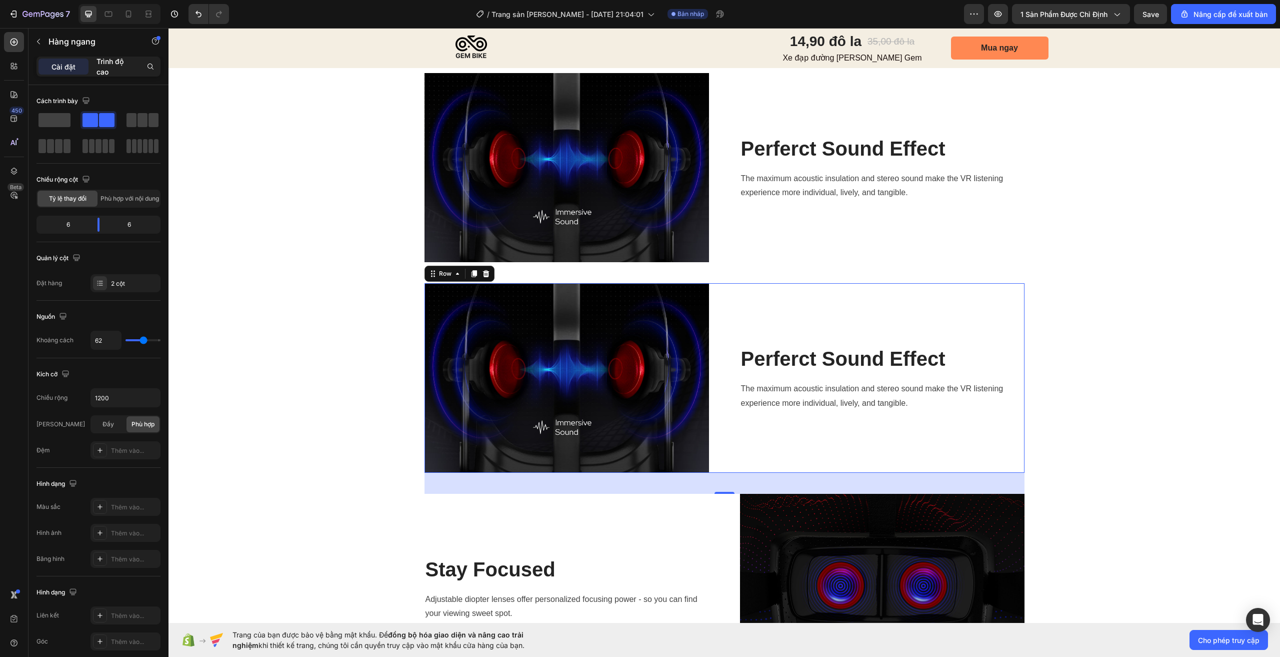
click at [128, 62] on p "Trình độ cao" at bounding box center [116, 66] width 38 height 21
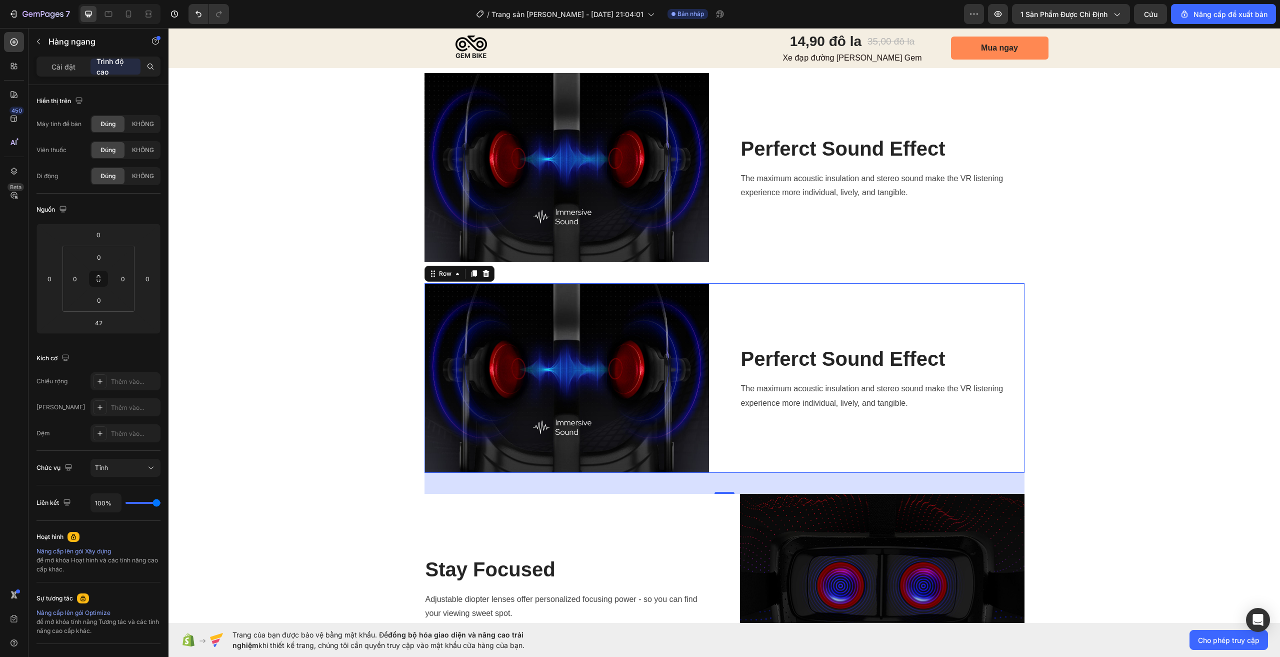
scroll to position [874, 0]
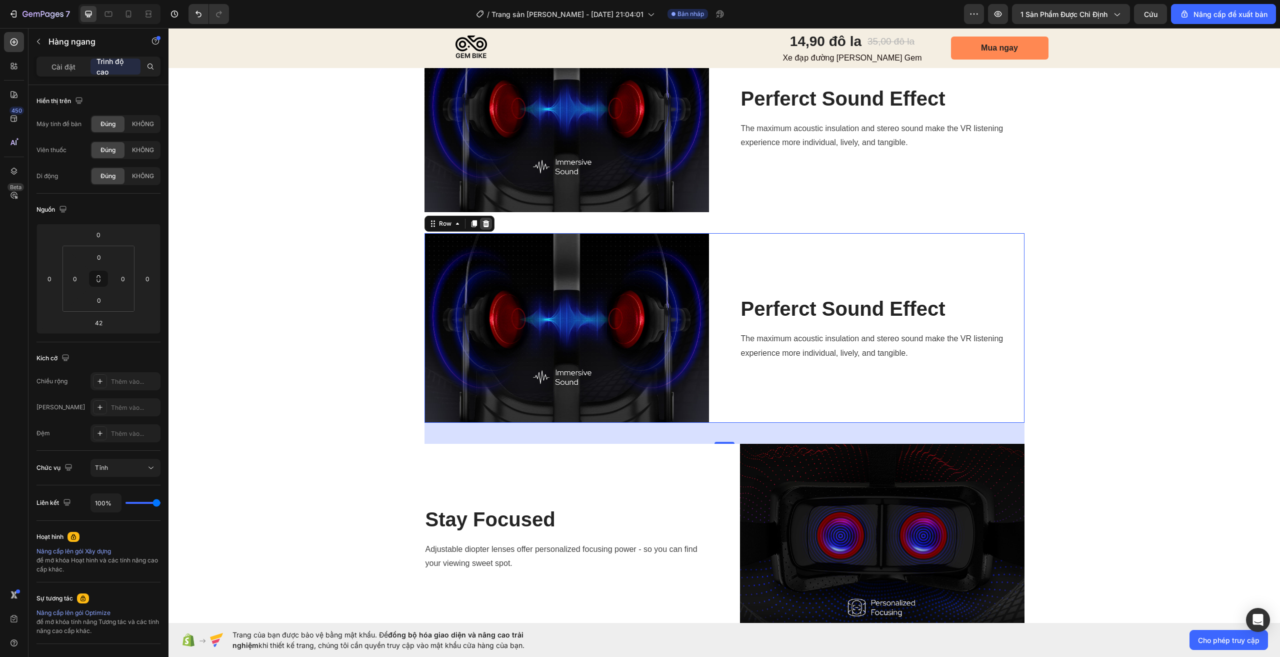
click at [484, 222] on icon at bounding box center [486, 223] width 7 height 7
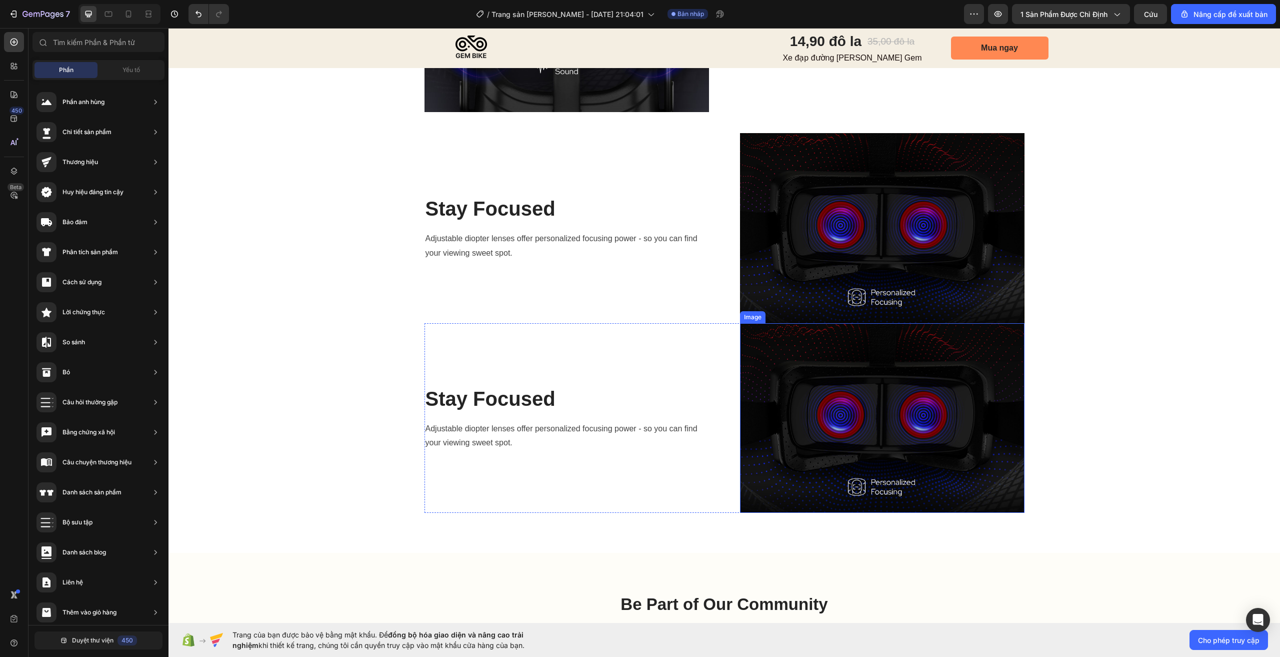
scroll to position [1024, 0]
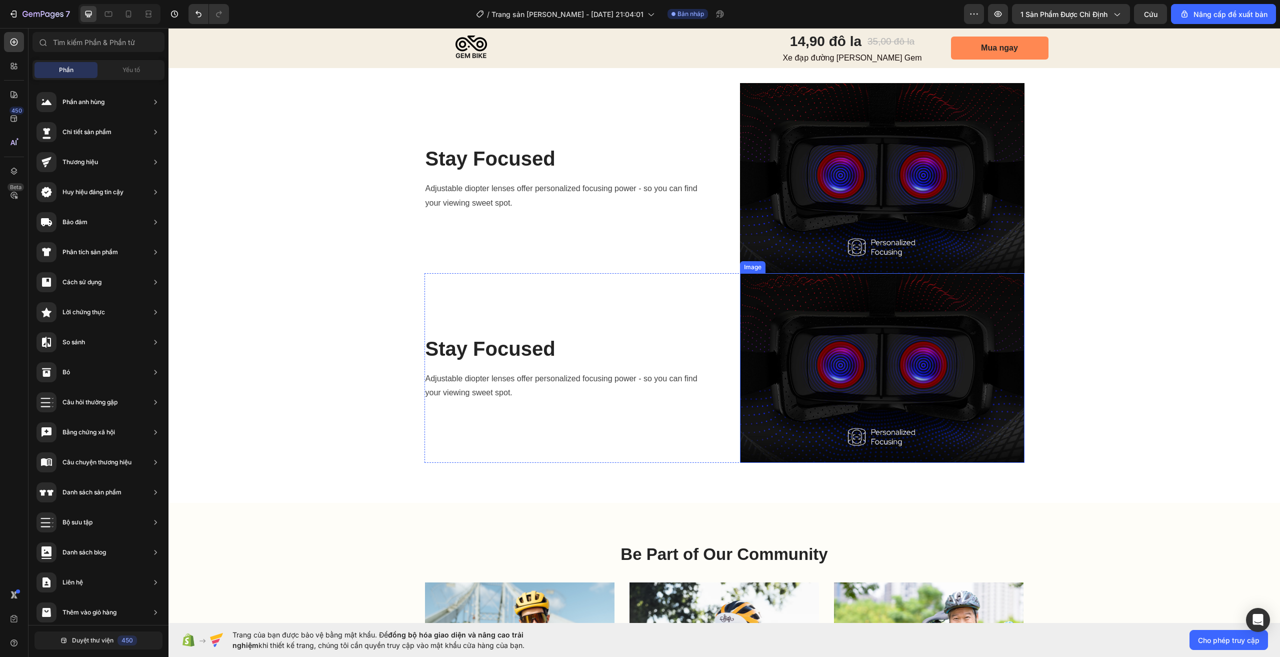
click at [946, 315] on img at bounding box center [882, 368] width 285 height 190
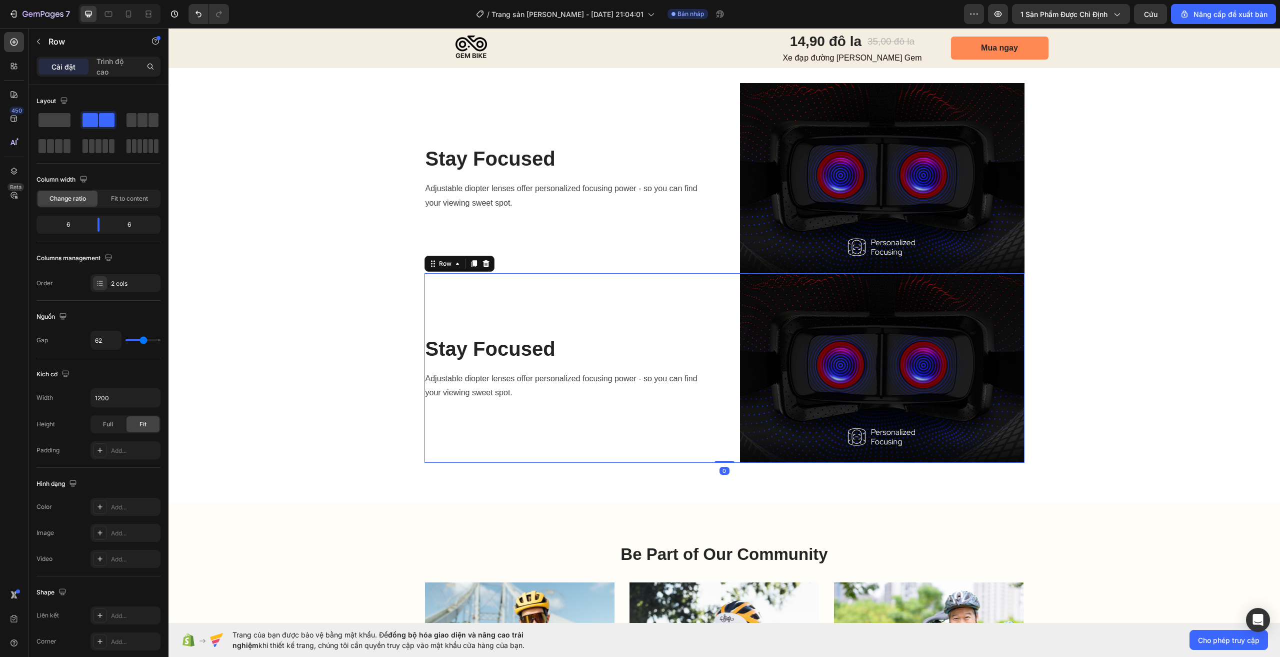
click at [639, 284] on div "Stay Focused Heading Adjustable diopter lenses offer personalized focusing powe…" at bounding box center [567, 368] width 285 height 190
click at [484, 262] on icon at bounding box center [486, 263] width 7 height 7
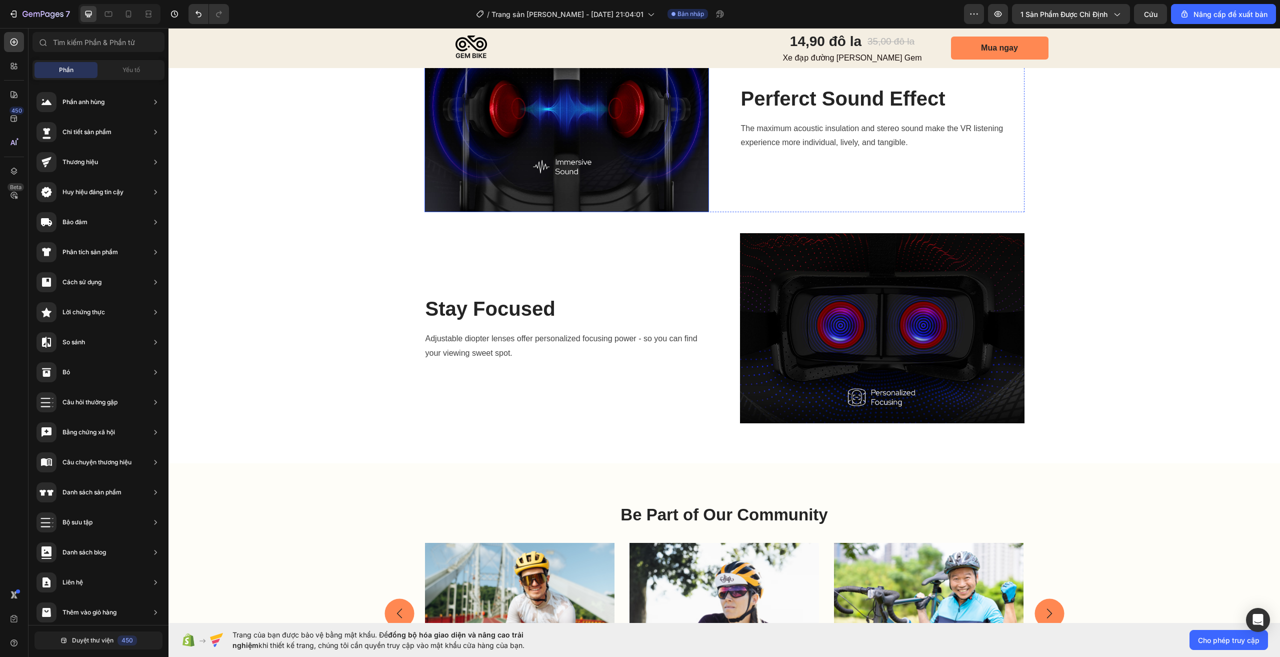
scroll to position [774, 0]
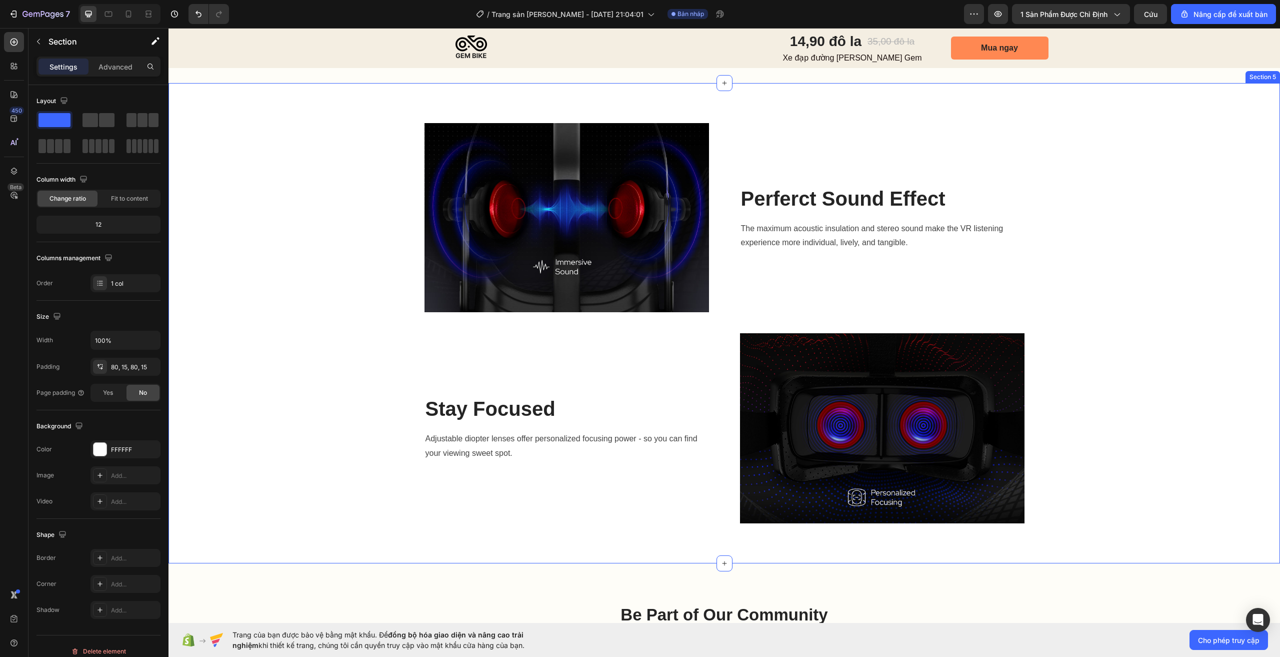
click at [806, 107] on div "Image Perferct Sound Effect Heading The maximum acoustic insulation and stereo …" at bounding box center [725, 323] width 1112 height 480
click at [1256, 76] on icon at bounding box center [1260, 74] width 8 height 8
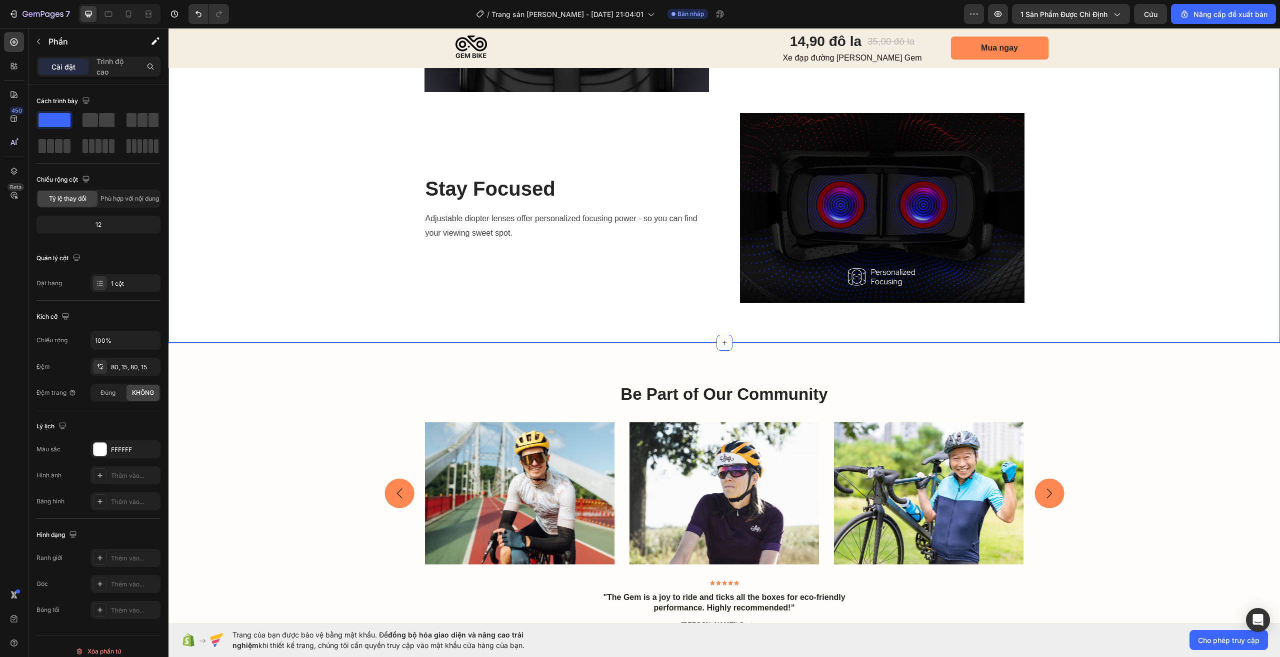
scroll to position [1574, 0]
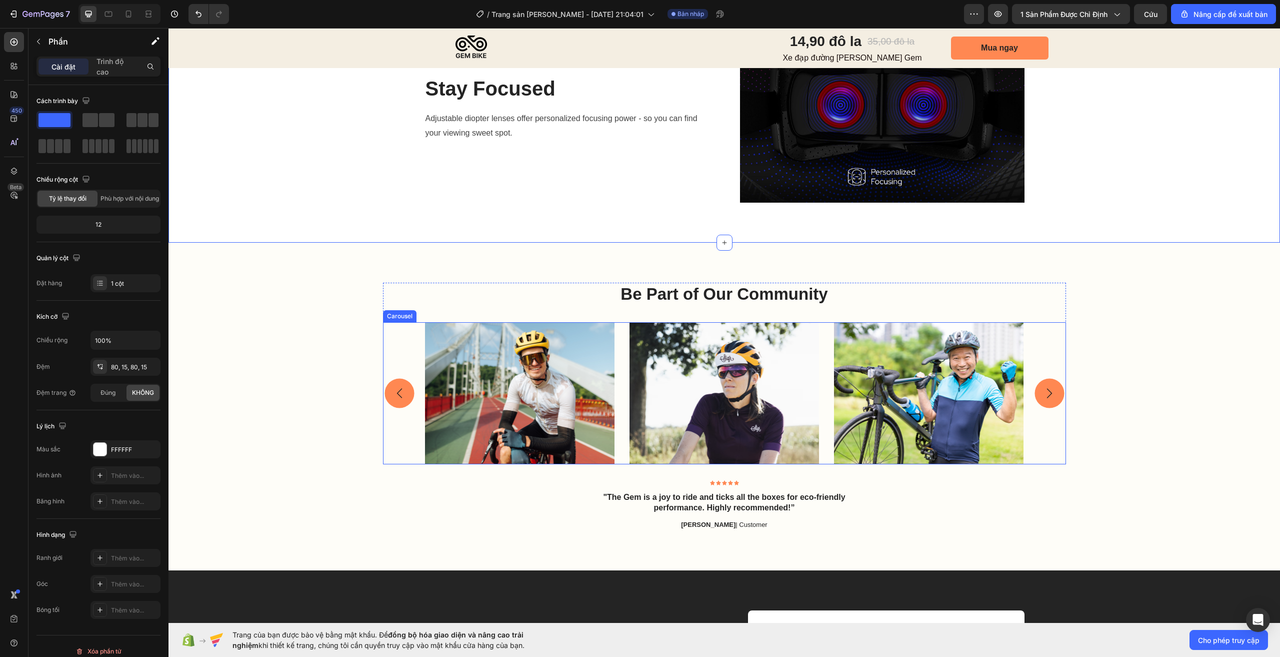
click at [1054, 396] on rect "Carousel Next Arrow" at bounding box center [1050, 394] width 30 height 30
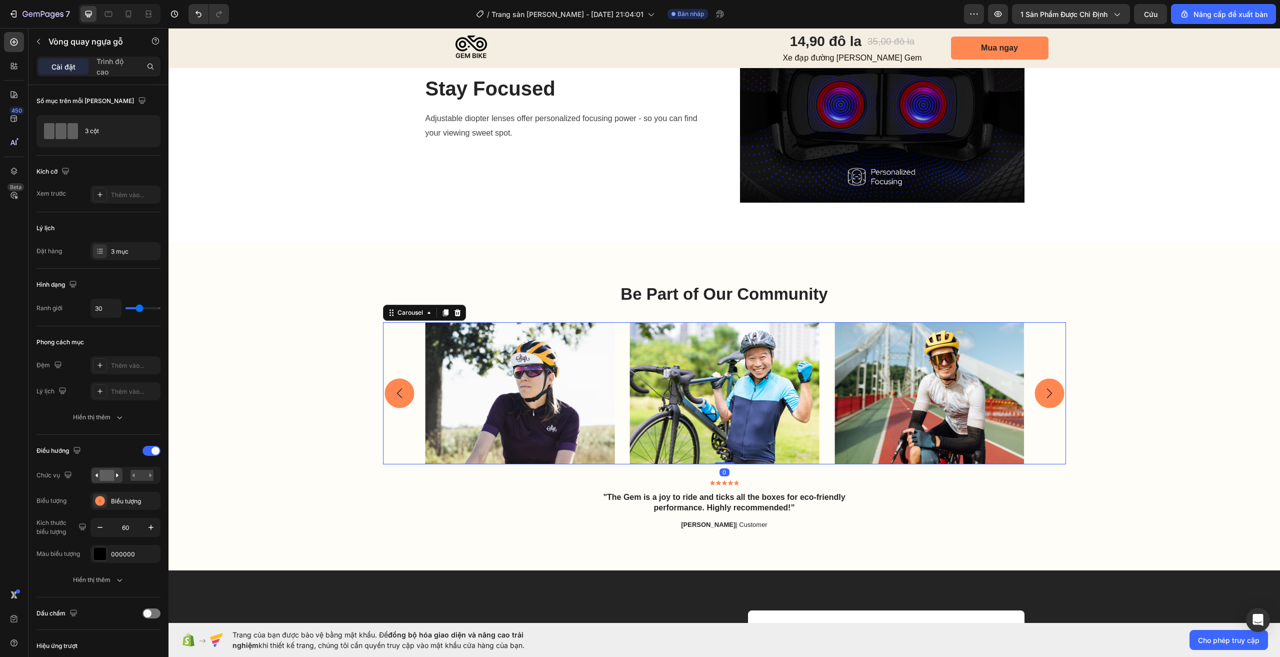
click at [1054, 396] on rect "Carousel Next Arrow" at bounding box center [1050, 394] width 30 height 30
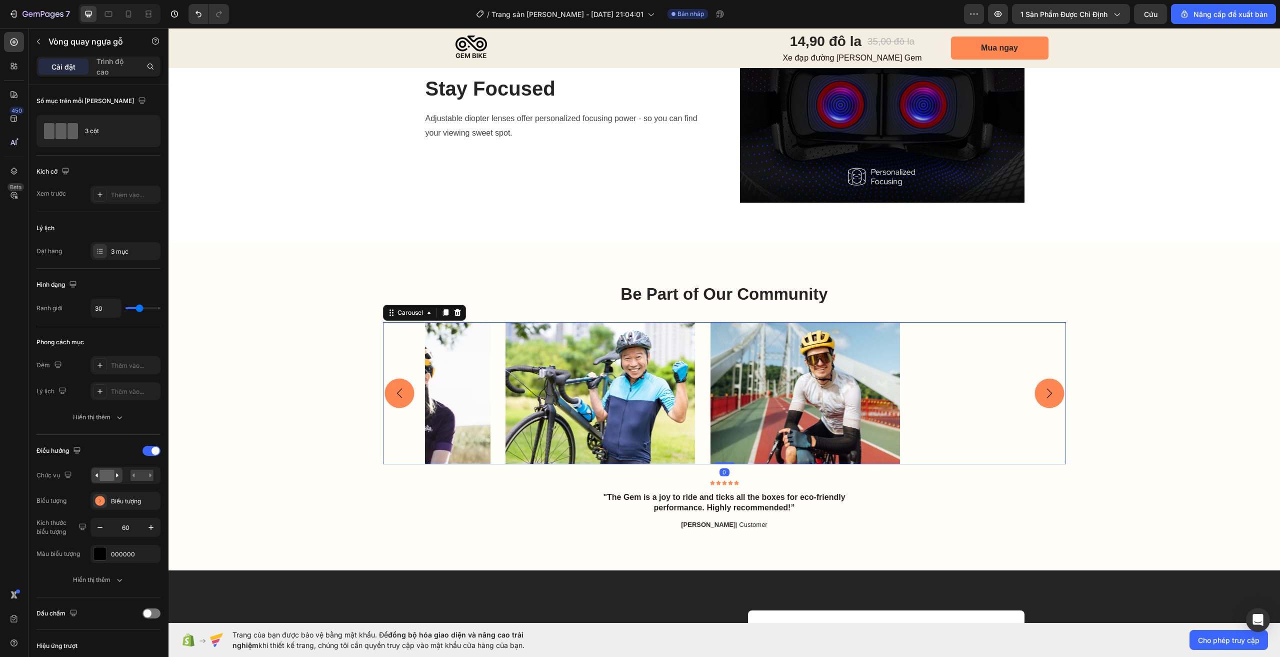
click at [1054, 396] on rect "Carousel Next Arrow" at bounding box center [1050, 394] width 30 height 30
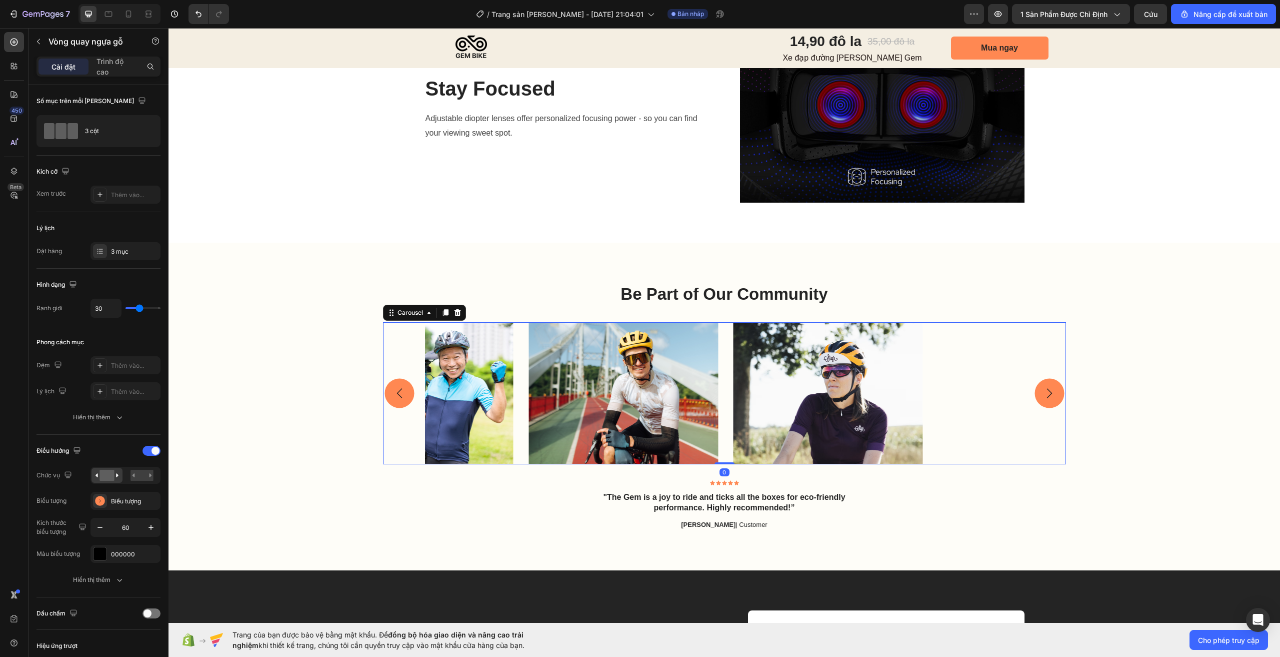
click at [1054, 396] on rect "Carousel Next Arrow" at bounding box center [1050, 394] width 30 height 30
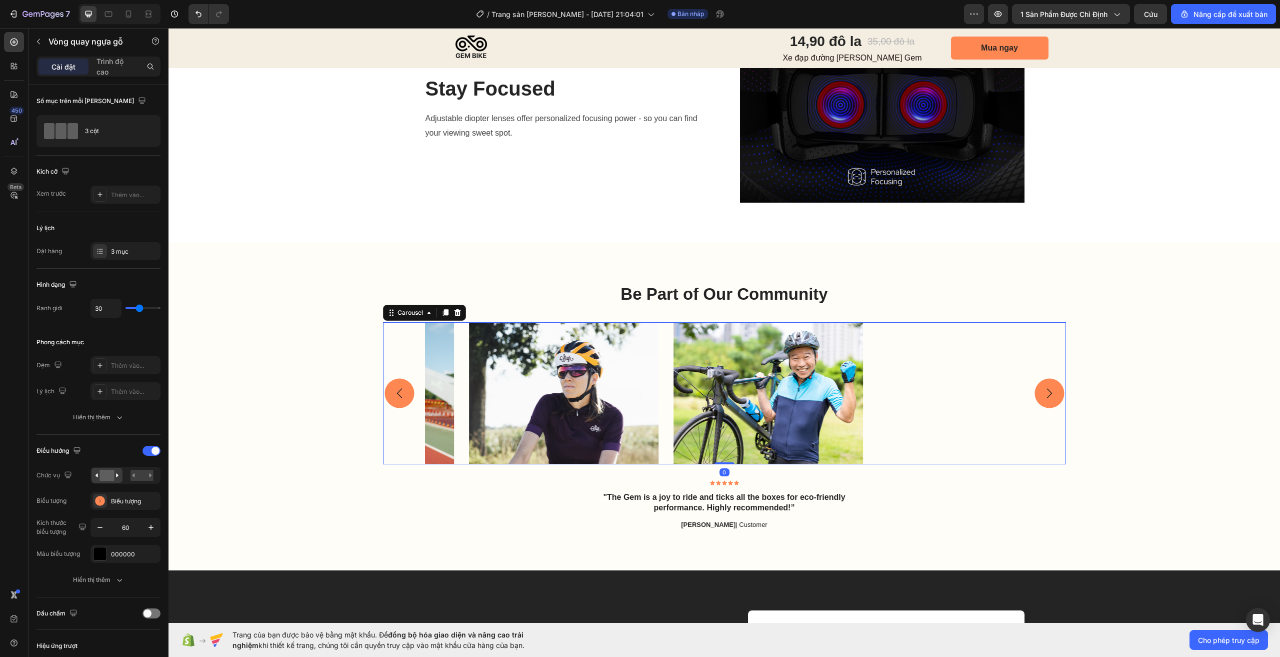
click at [1054, 396] on rect "Carousel Next Arrow" at bounding box center [1050, 394] width 30 height 30
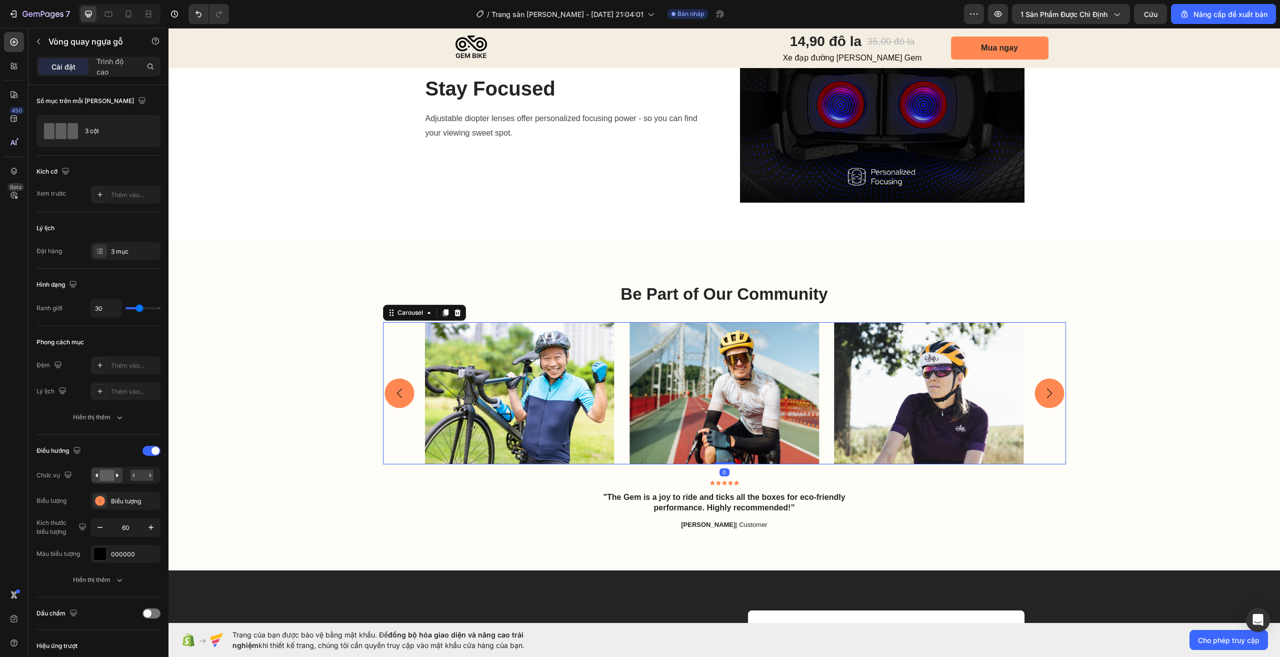
click at [1053, 396] on rect "Carousel Next Arrow" at bounding box center [1050, 394] width 30 height 30
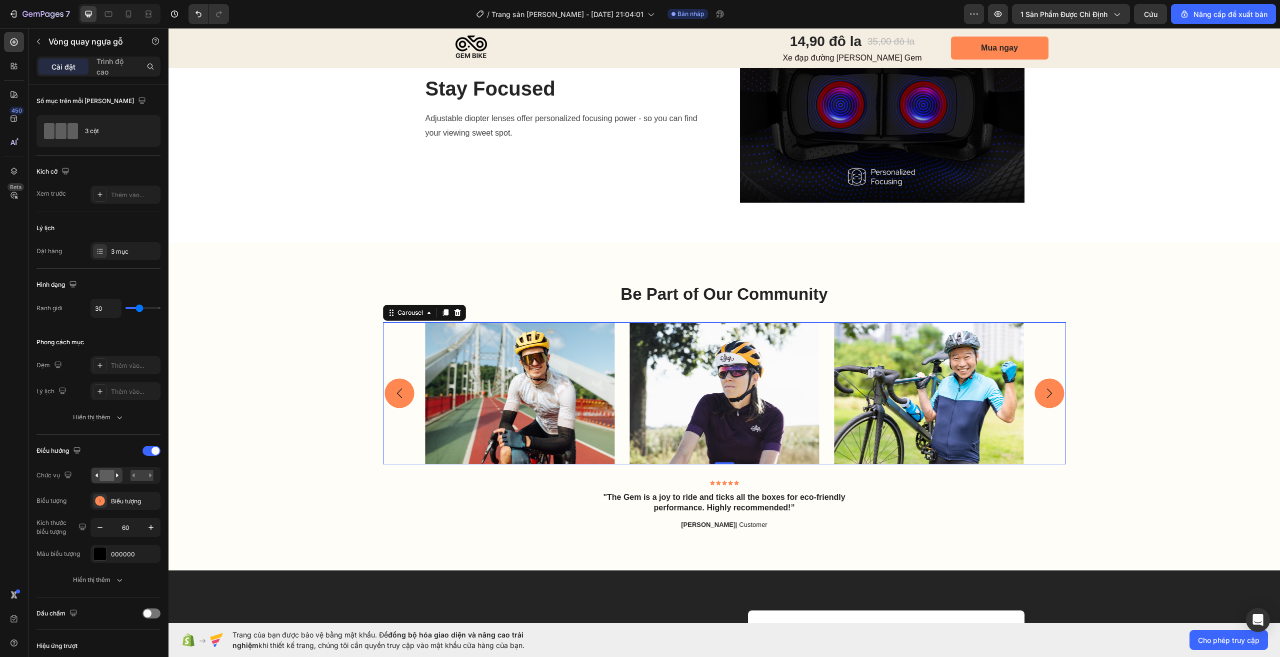
click at [1053, 396] on rect "Carousel Next Arrow" at bounding box center [1050, 394] width 30 height 30
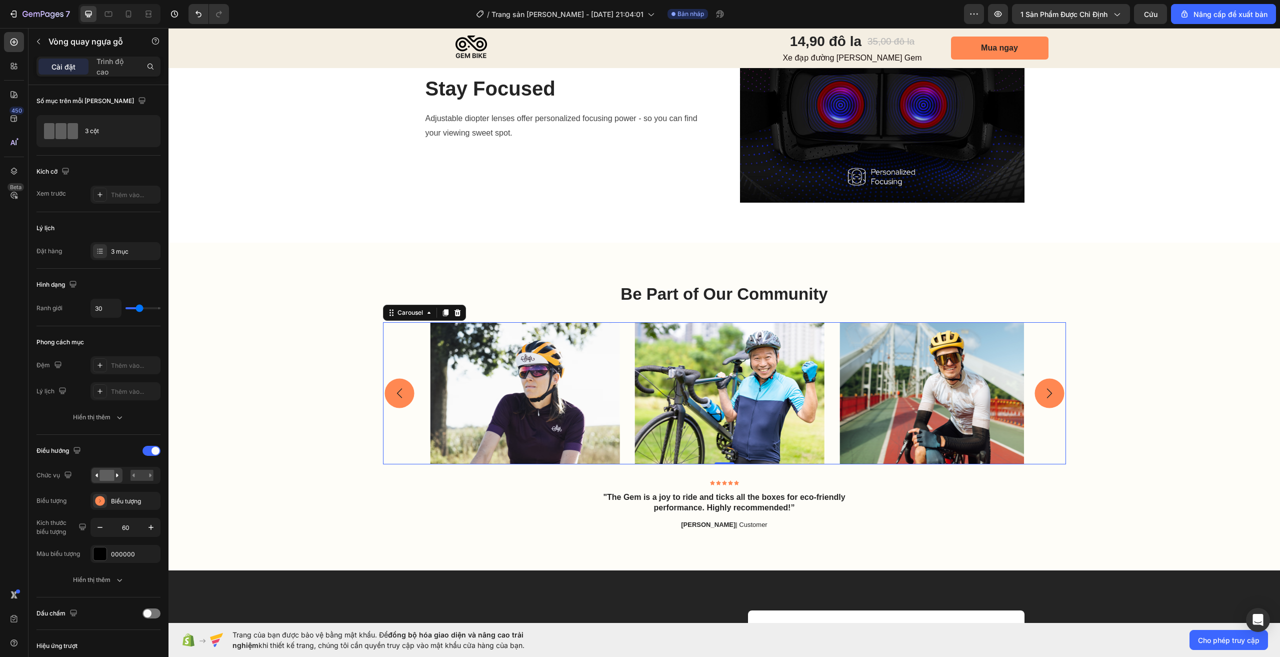
click at [1053, 397] on rect "Carousel Next Arrow" at bounding box center [1050, 394] width 30 height 30
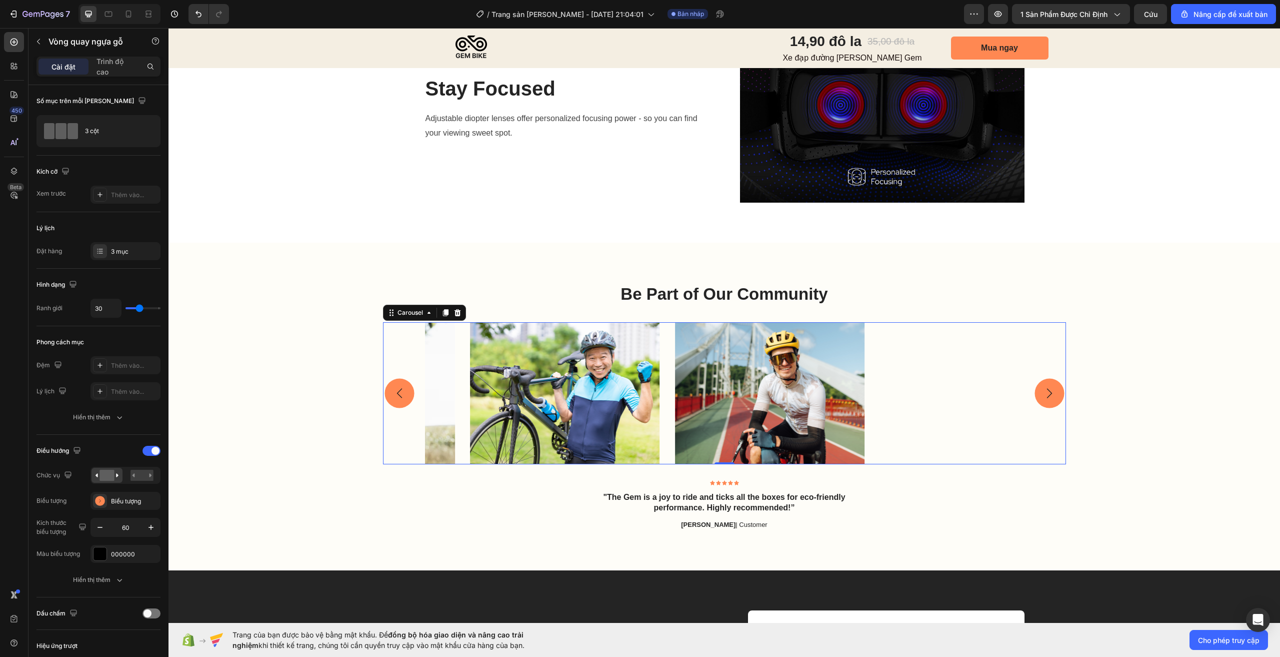
click at [1053, 397] on rect "Carousel Next Arrow" at bounding box center [1050, 394] width 30 height 30
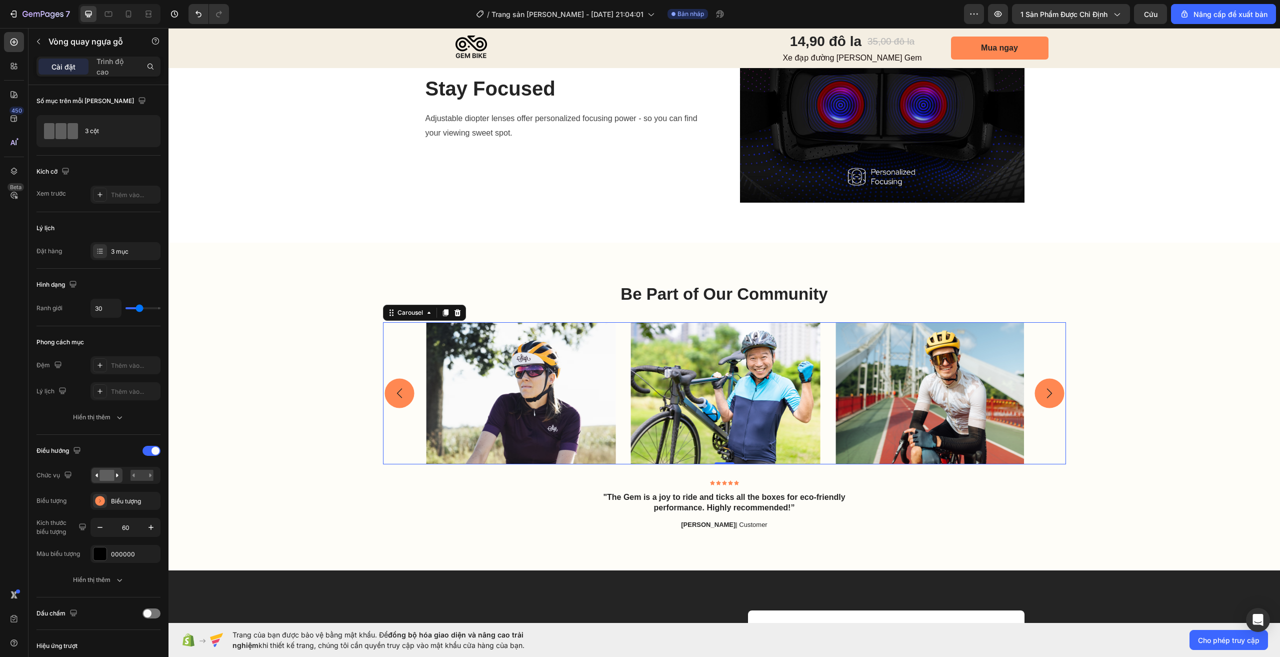
click at [1053, 397] on rect "Carousel Next Arrow" at bounding box center [1050, 394] width 30 height 30
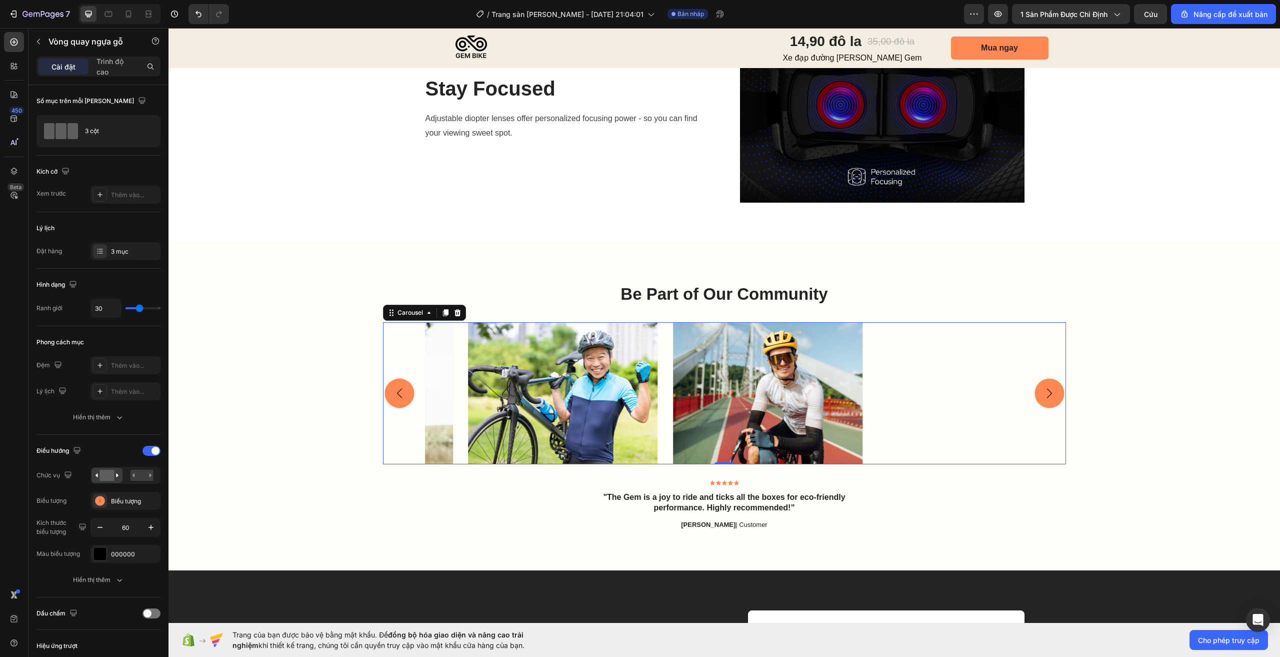
click at [1053, 397] on rect "Carousel Next Arrow" at bounding box center [1050, 394] width 30 height 30
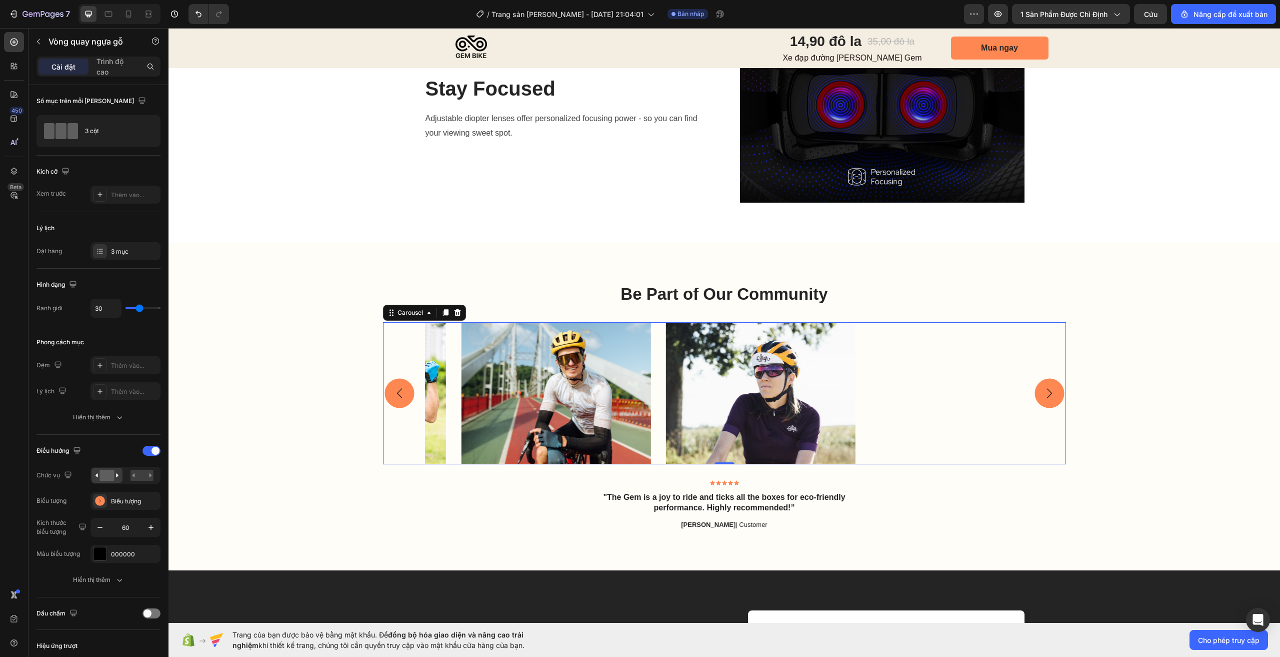
click at [1053, 397] on rect "Carousel Next Arrow" at bounding box center [1050, 394] width 30 height 30
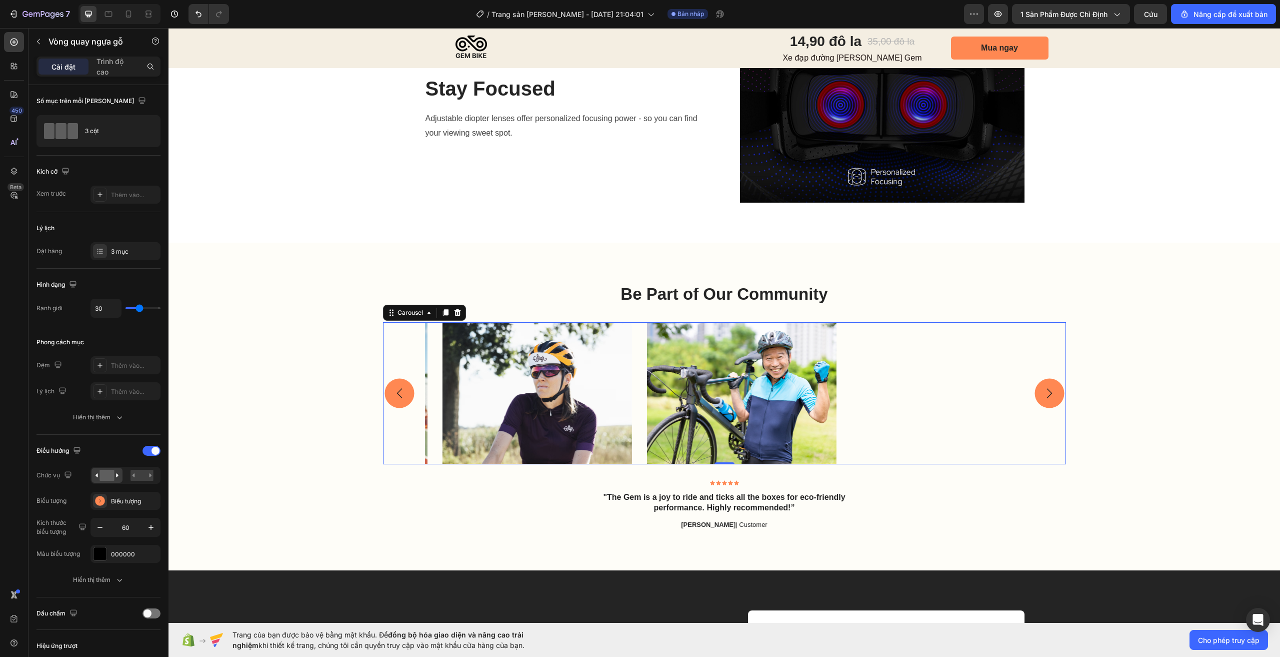
click at [1053, 397] on rect "Carousel Next Arrow" at bounding box center [1050, 394] width 30 height 30
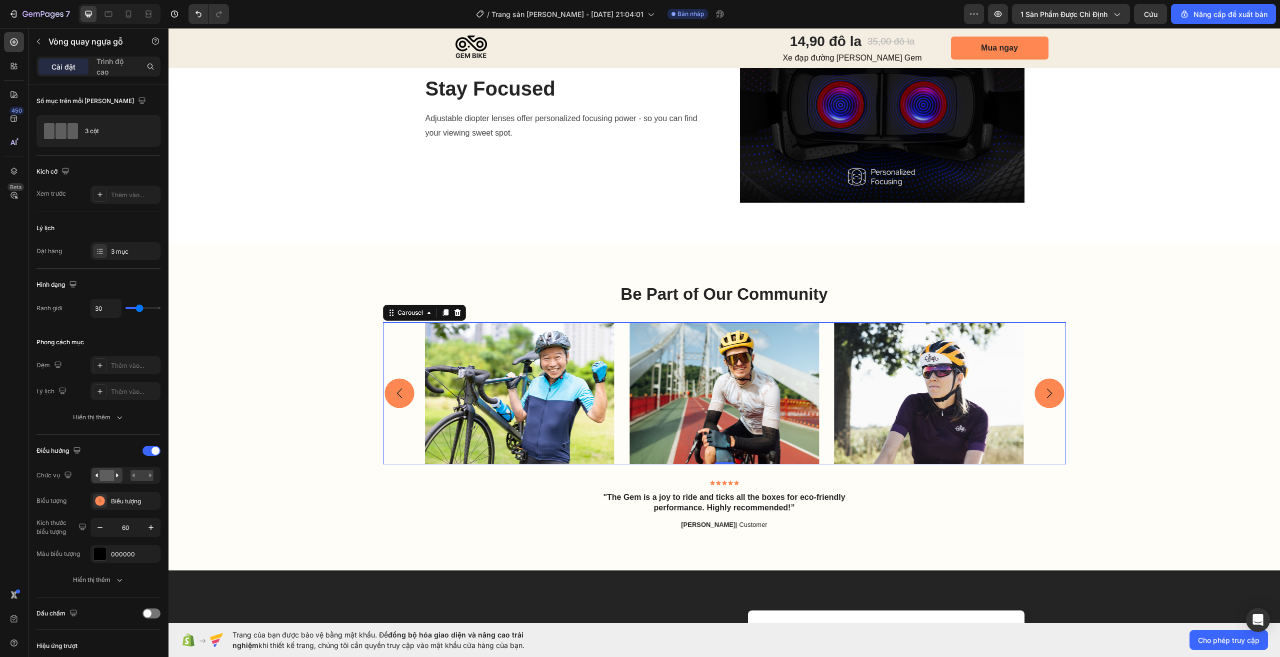
click at [1046, 400] on rect "Carousel Next Arrow" at bounding box center [1050, 394] width 30 height 30
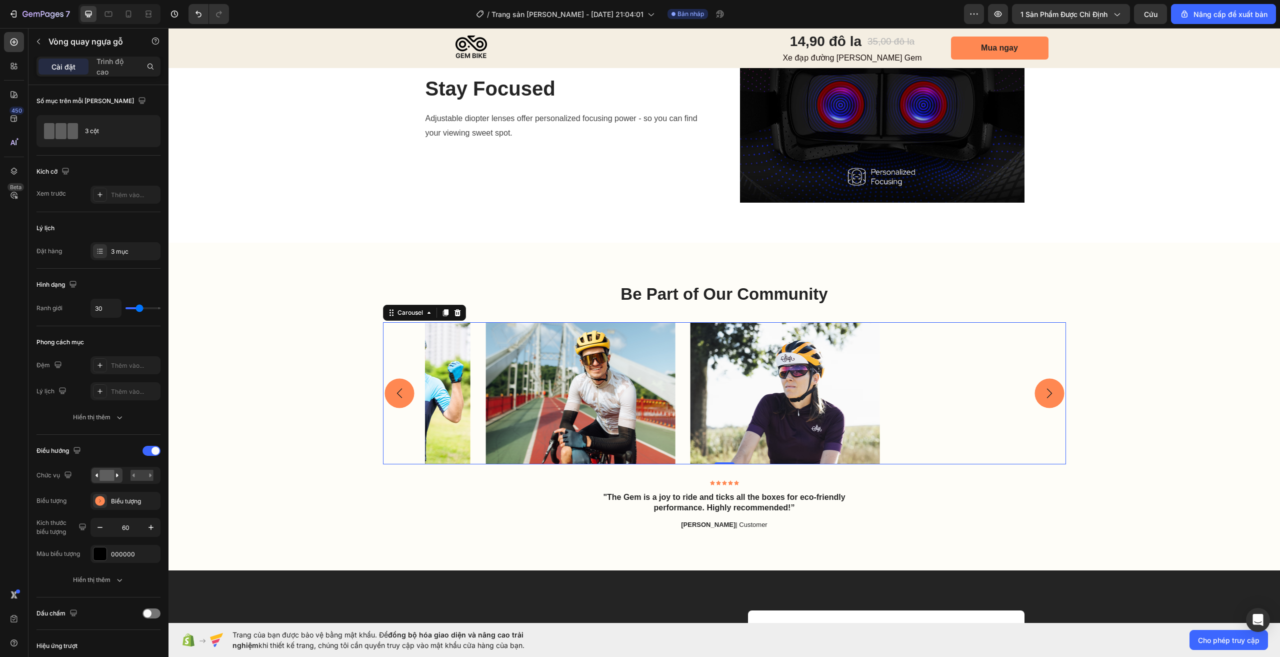
click at [1046, 400] on rect "Carousel Next Arrow" at bounding box center [1050, 394] width 30 height 30
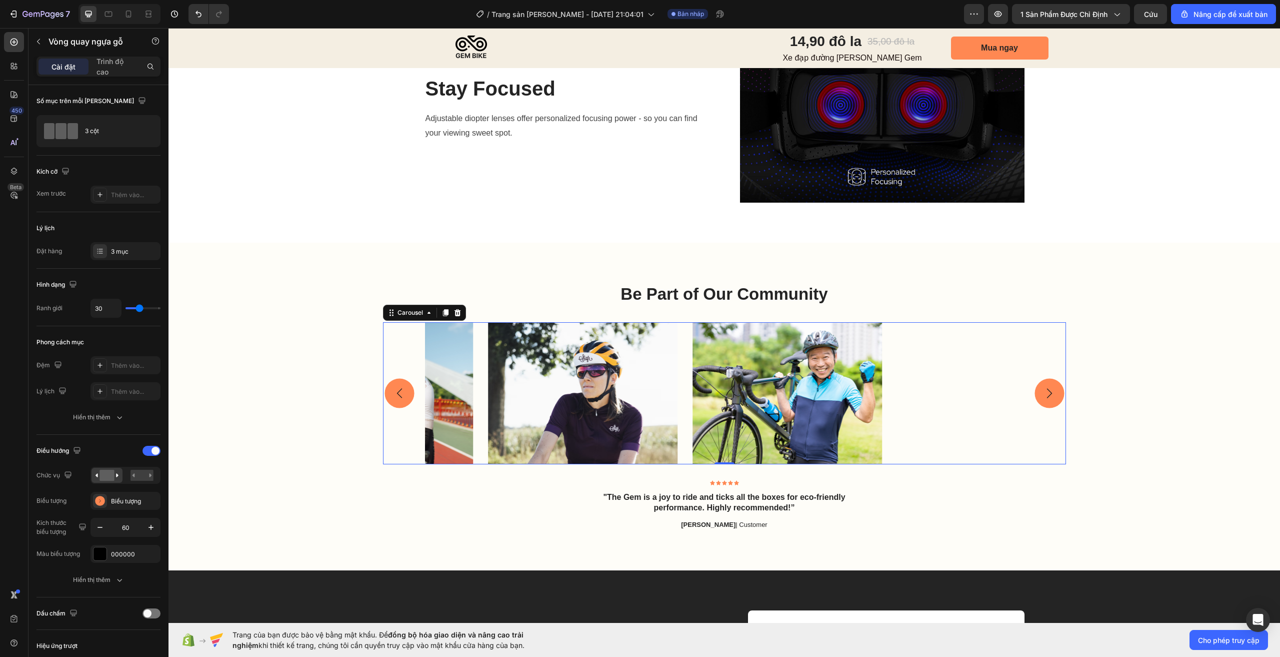
click at [1046, 400] on rect "Carousel Next Arrow" at bounding box center [1050, 394] width 30 height 30
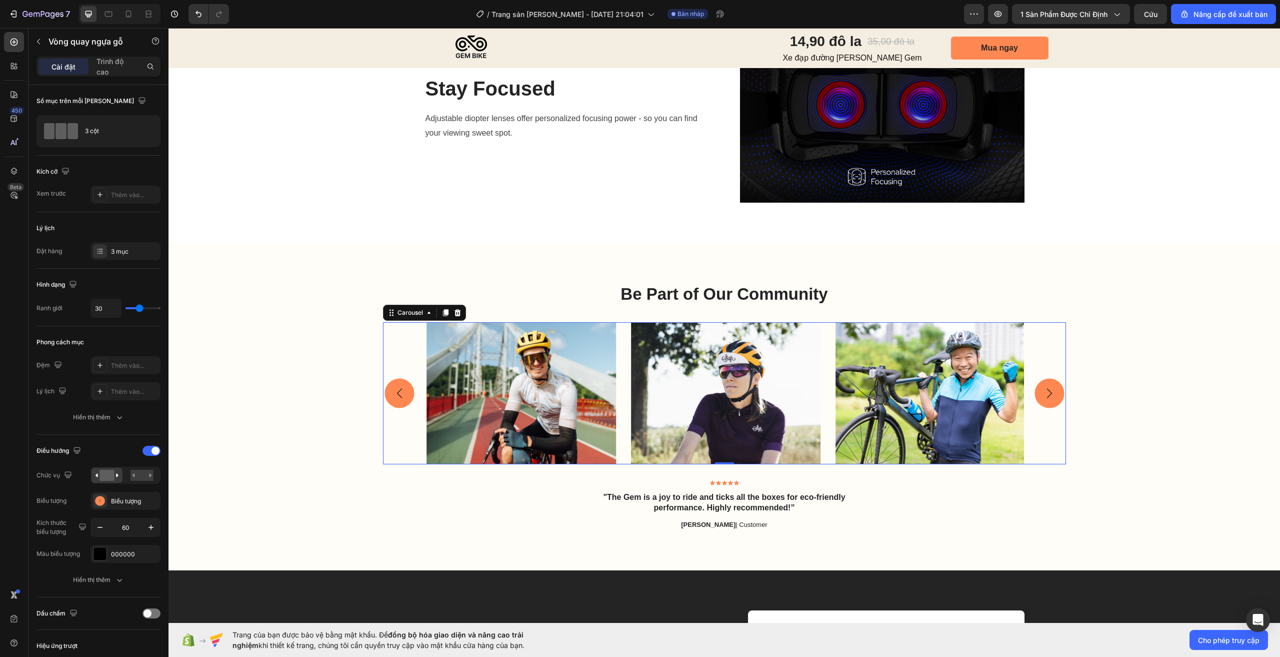
click at [1046, 400] on rect "Carousel Next Arrow" at bounding box center [1050, 394] width 30 height 30
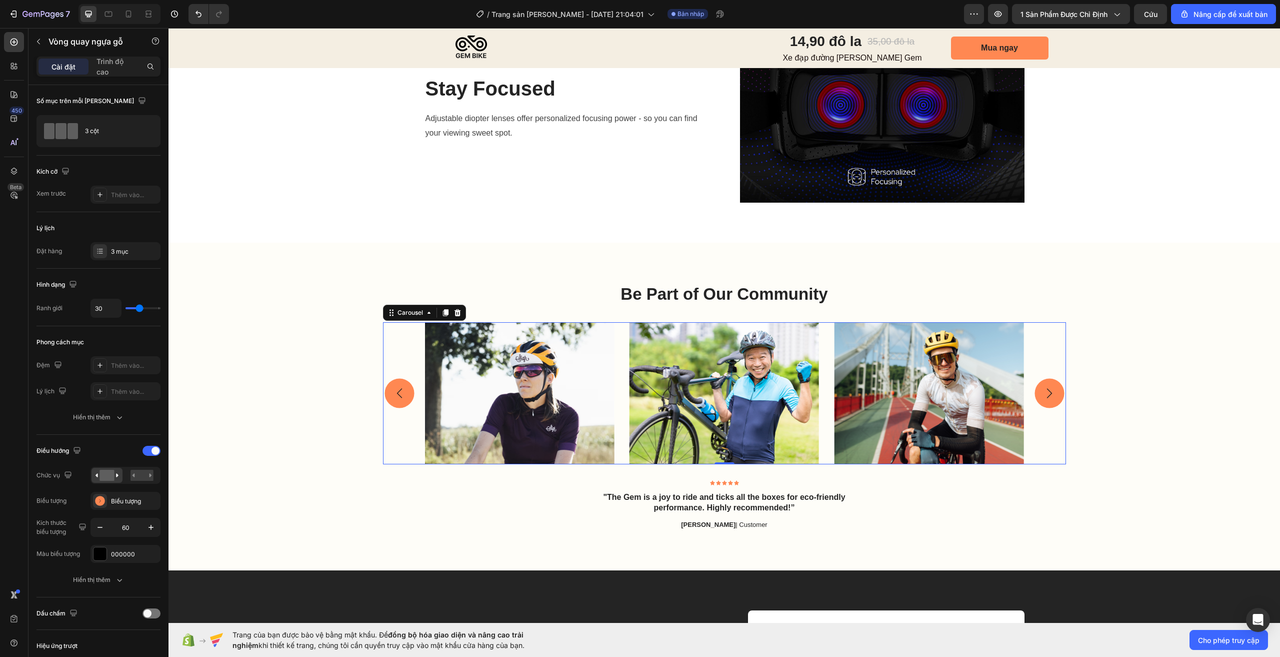
click at [1046, 400] on rect "Carousel Next Arrow" at bounding box center [1050, 394] width 30 height 30
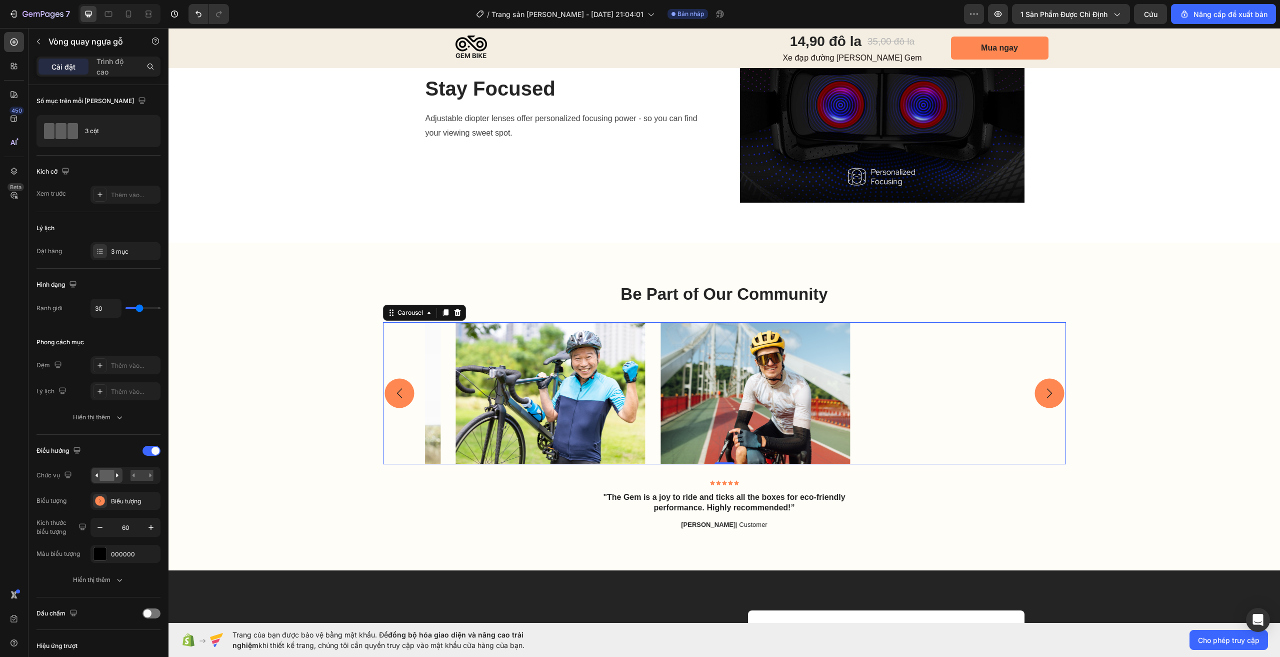
click at [1046, 400] on rect "Carousel Next Arrow" at bounding box center [1050, 394] width 30 height 30
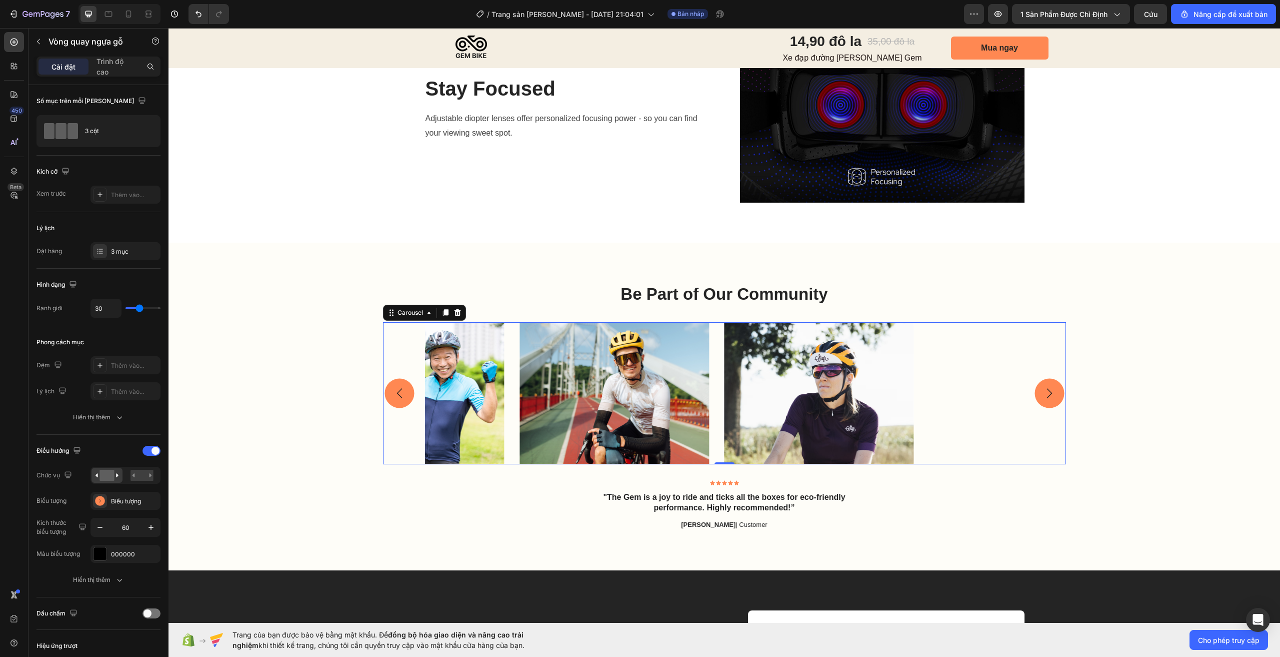
click at [1046, 400] on rect "Carousel Next Arrow" at bounding box center [1050, 394] width 30 height 30
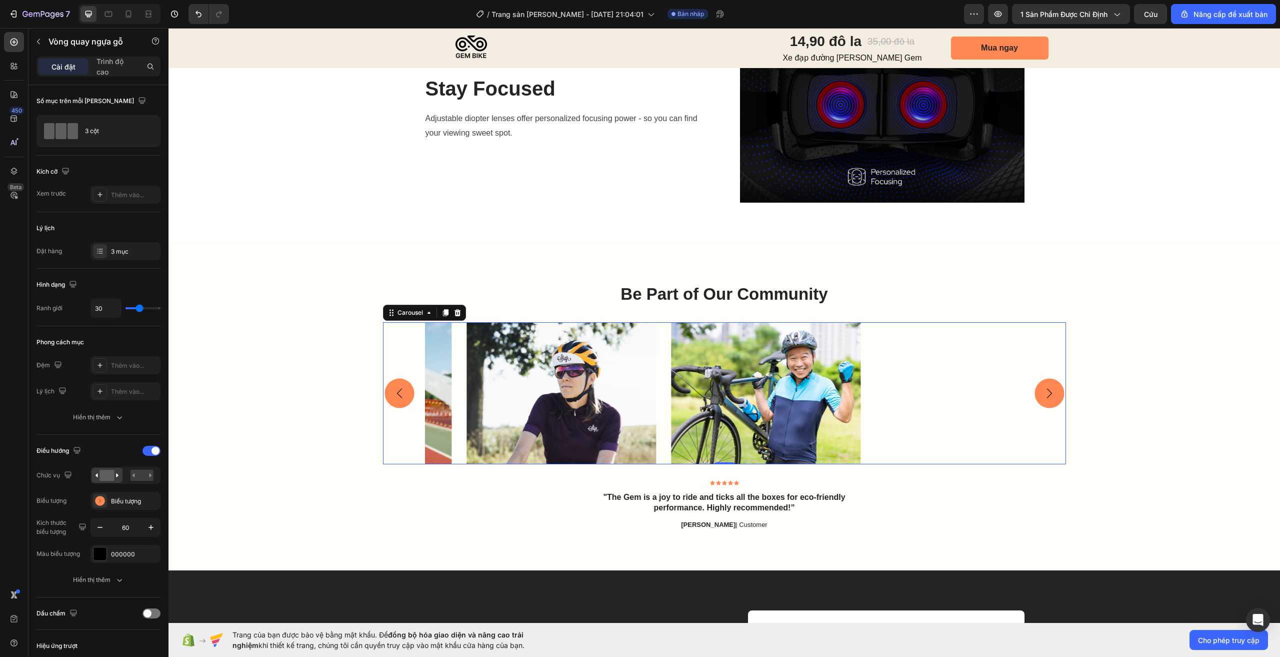
click at [1046, 400] on rect "Carousel Next Arrow" at bounding box center [1050, 394] width 30 height 30
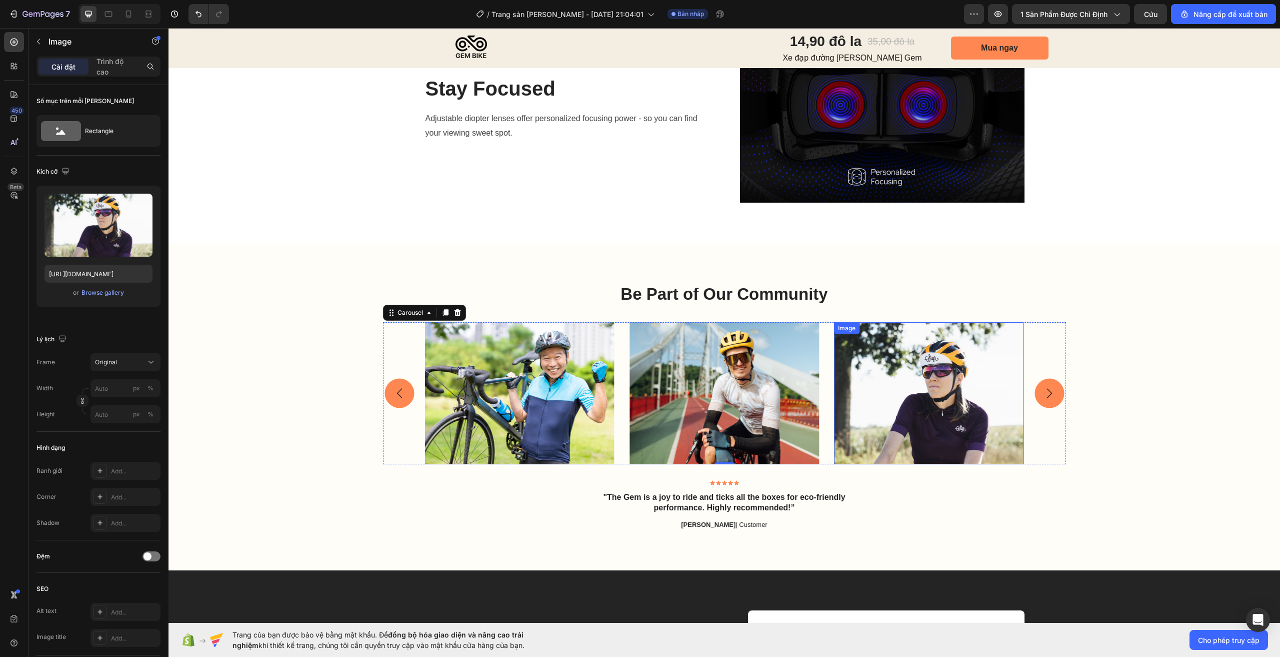
click at [877, 428] on img at bounding box center [929, 393] width 190 height 142
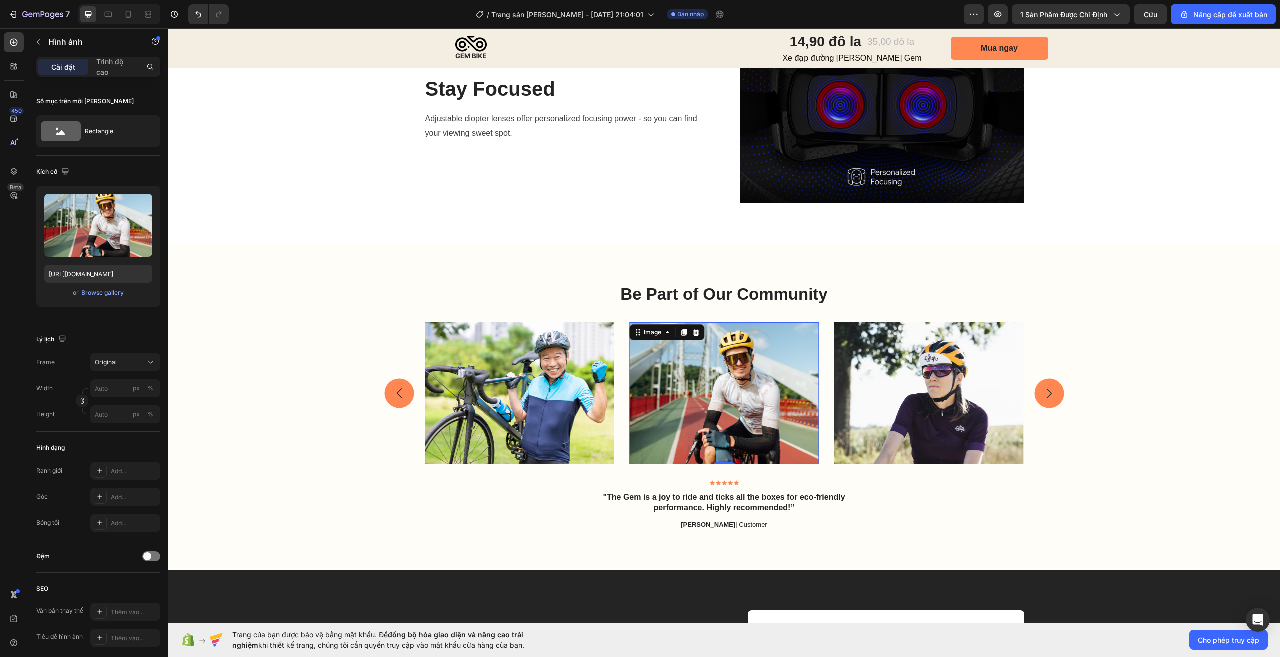
click at [698, 413] on img at bounding box center [725, 393] width 190 height 142
click at [487, 409] on img at bounding box center [520, 393] width 190 height 142
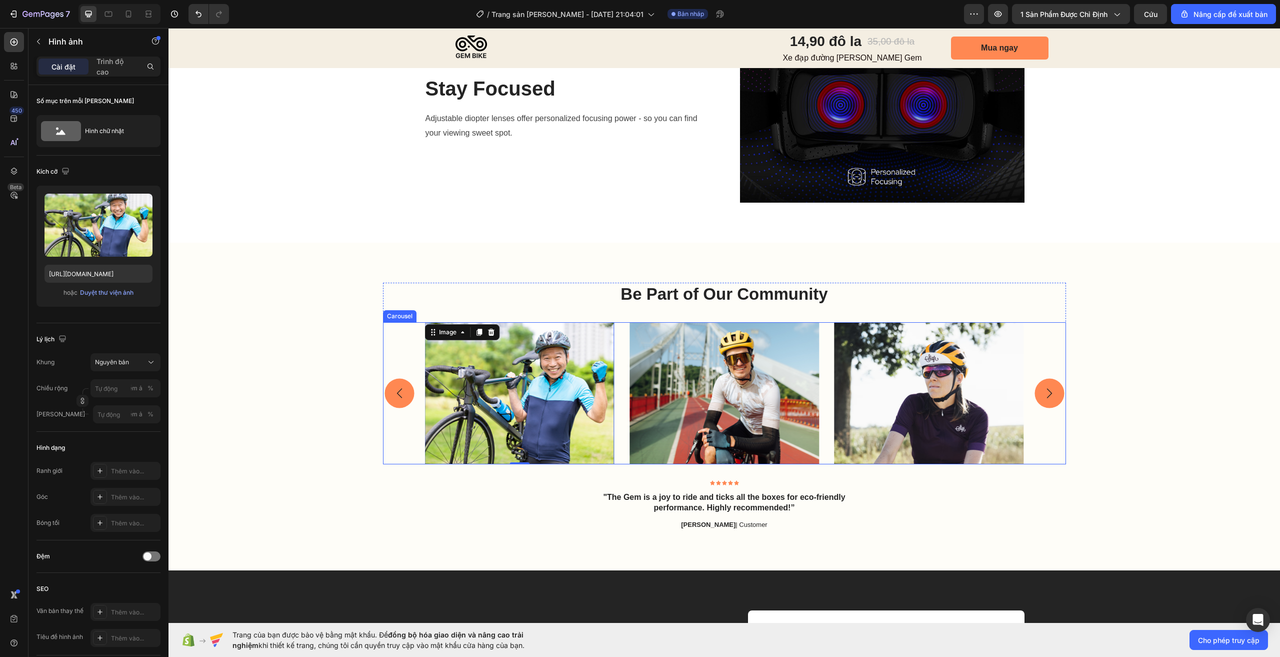
click at [397, 392] on rect "Carousel Back Arrow" at bounding box center [400, 393] width 30 height 30
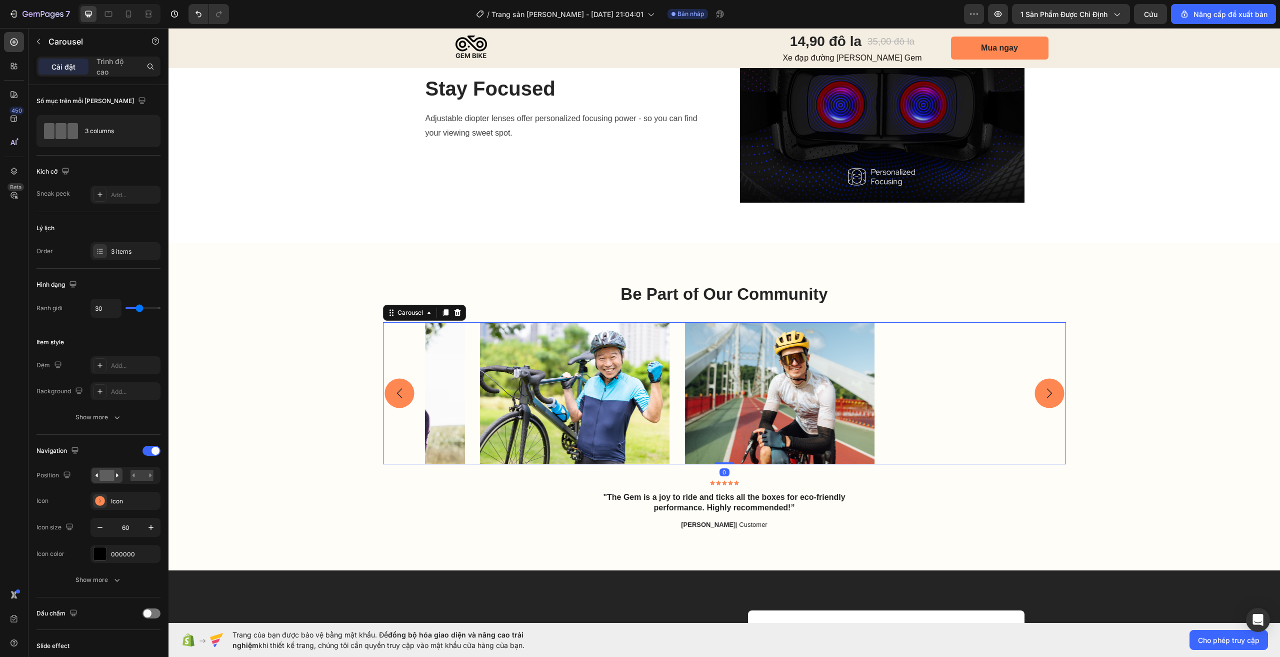
click at [397, 392] on rect "Carousel Back Arrow" at bounding box center [400, 393] width 30 height 30
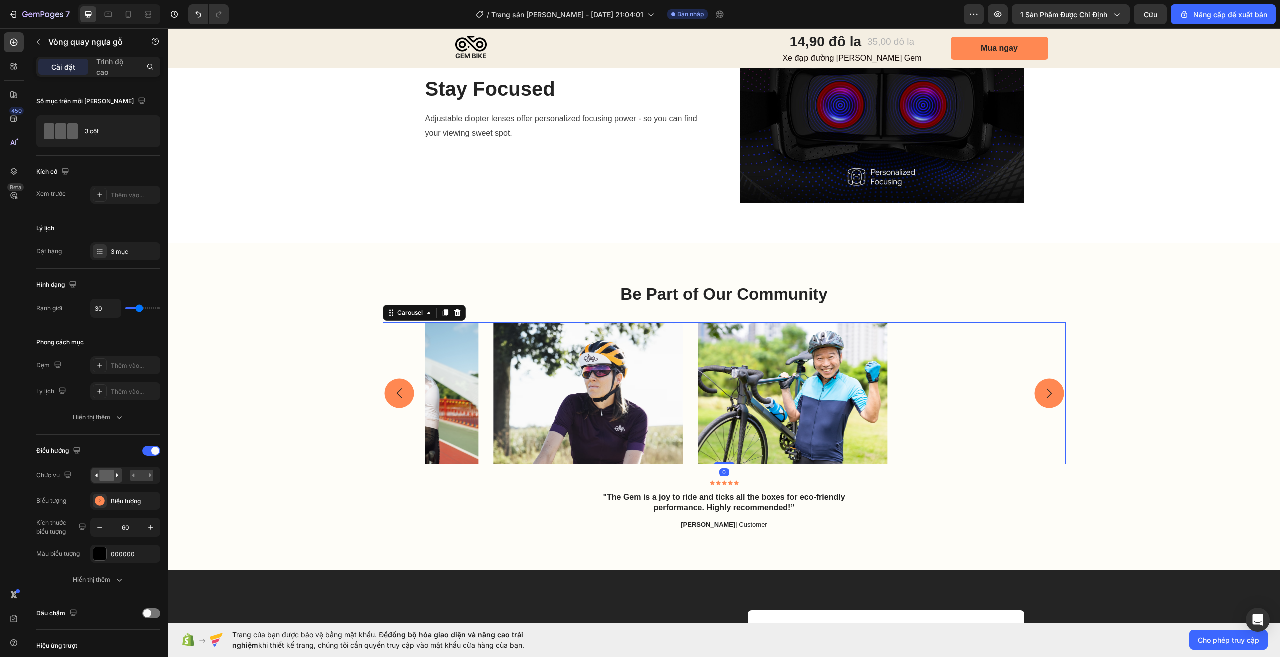
click at [397, 392] on rect "Carousel Back Arrow" at bounding box center [400, 393] width 30 height 30
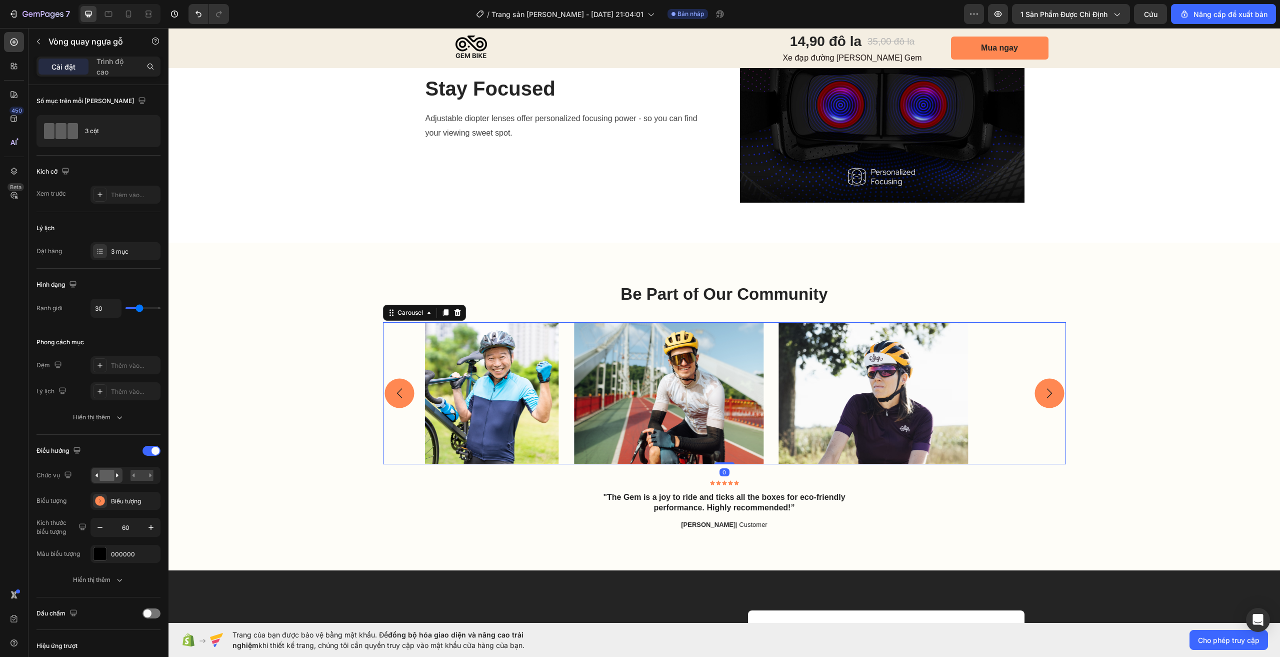
click at [397, 392] on rect "Carousel Back Arrow" at bounding box center [400, 393] width 30 height 30
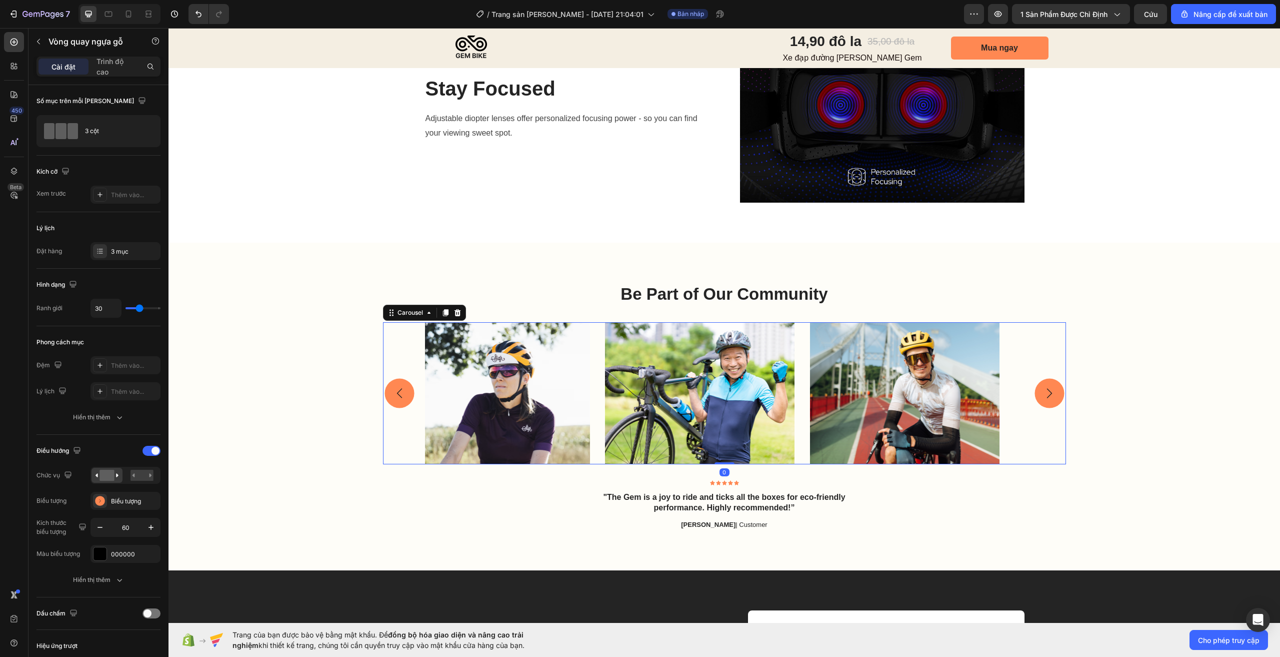
click at [397, 392] on rect "Carousel Back Arrow" at bounding box center [400, 393] width 30 height 30
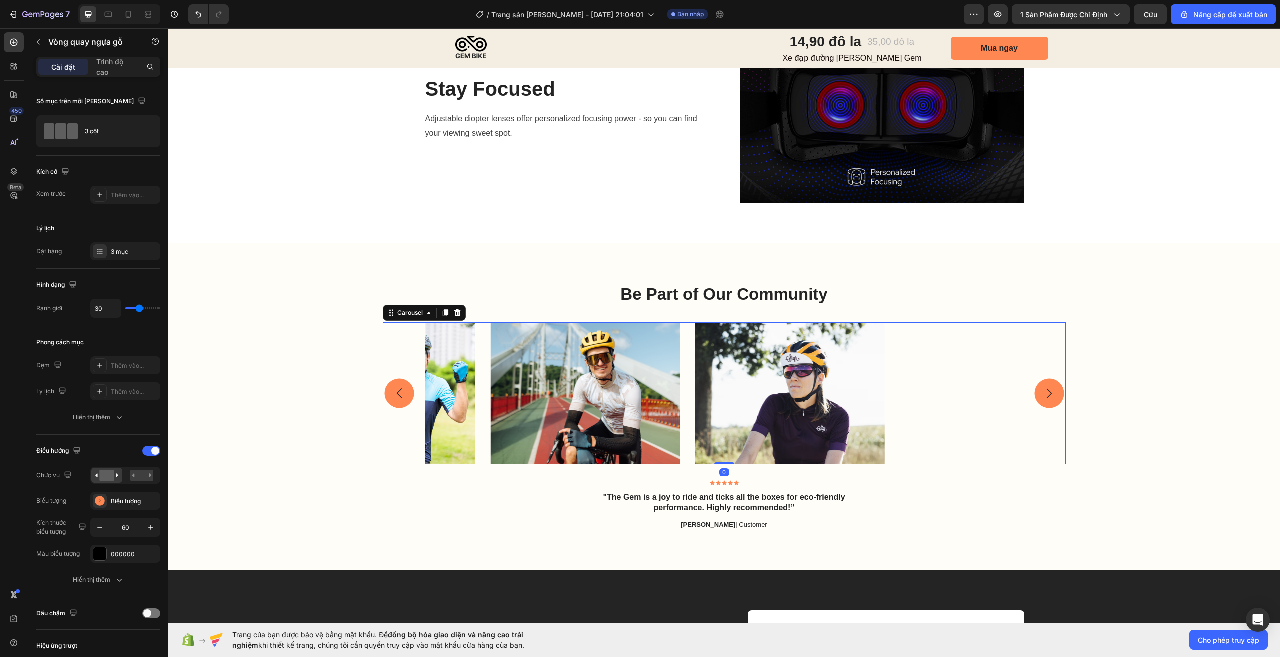
click at [397, 392] on rect "Carousel Back Arrow" at bounding box center [400, 393] width 30 height 30
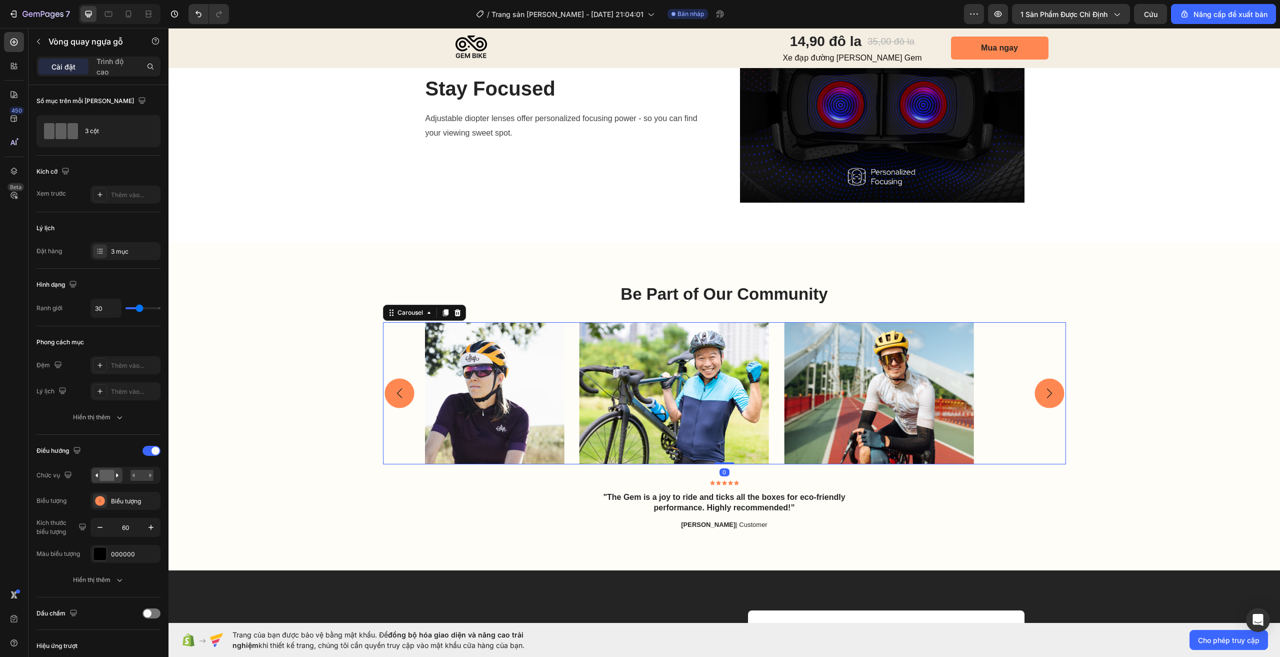
drag, startPoint x: 397, startPoint y: 392, endPoint x: 684, endPoint y: 314, distance: 297.9
click at [396, 392] on rect "Carousel Back Arrow" at bounding box center [400, 393] width 30 height 30
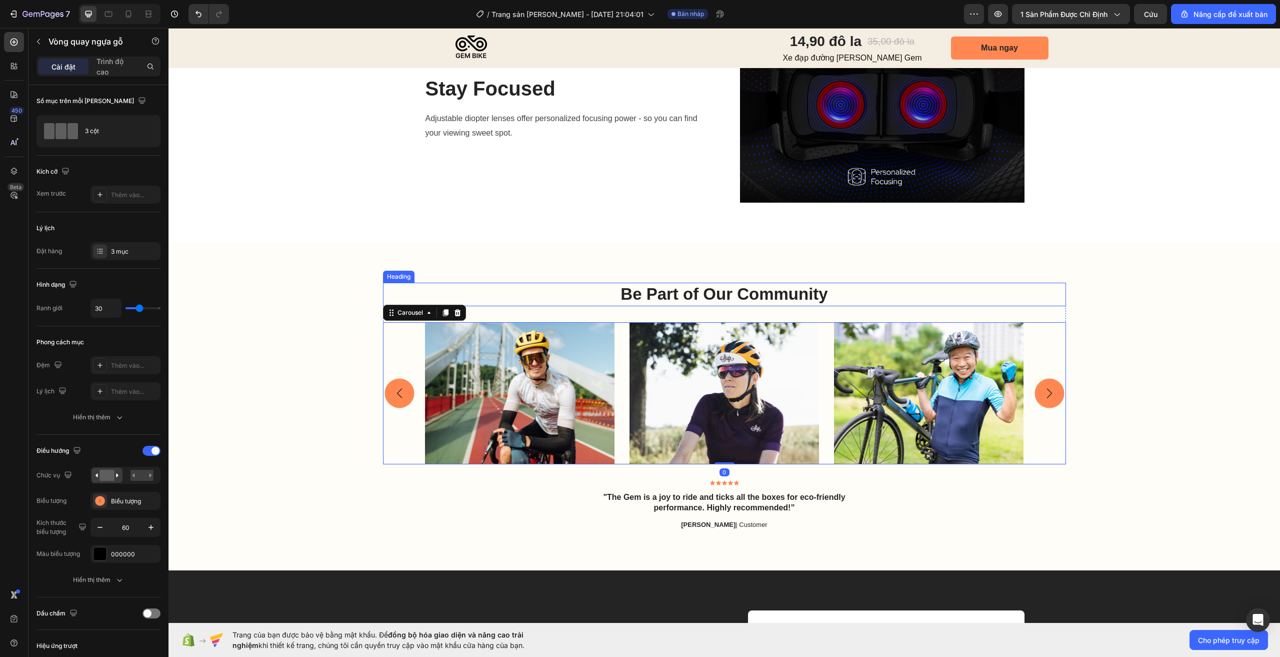
click at [714, 293] on h2 "Be Part of Our Community" at bounding box center [724, 295] width 683 height 24
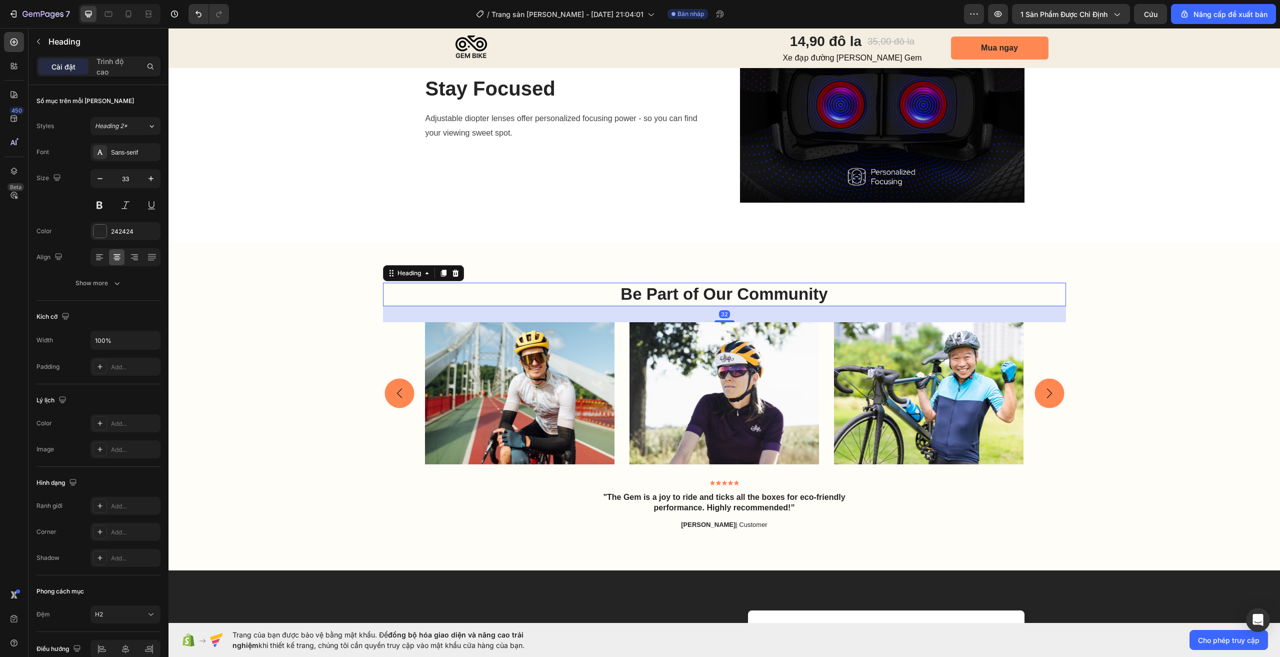
click at [714, 293] on h2 "Be Part of Our Community" at bounding box center [724, 295] width 683 height 24
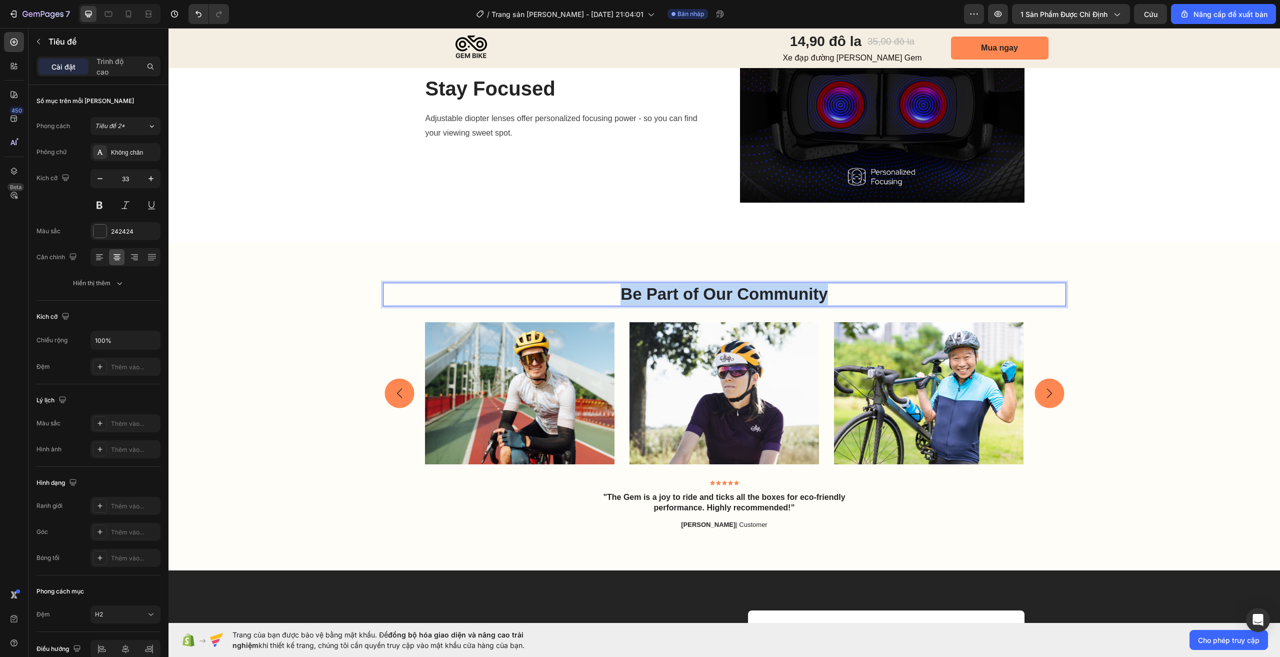
click at [714, 293] on p "Be Part of Our Community" at bounding box center [724, 295] width 681 height 22
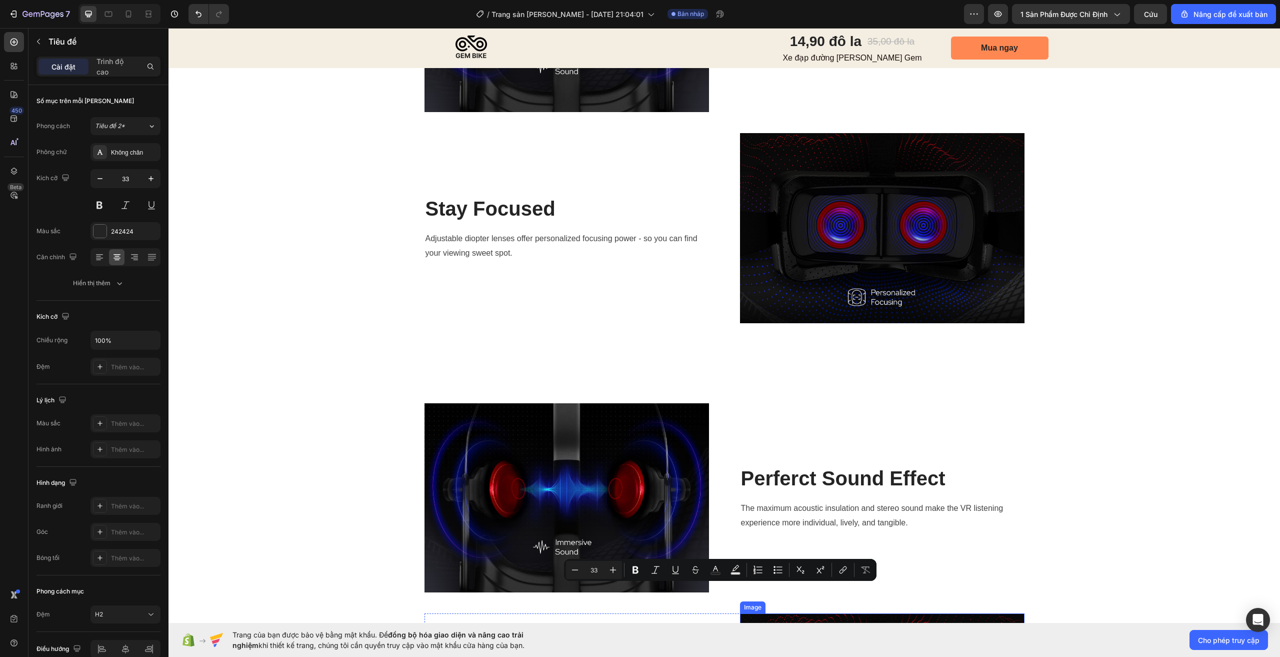
type input "16"
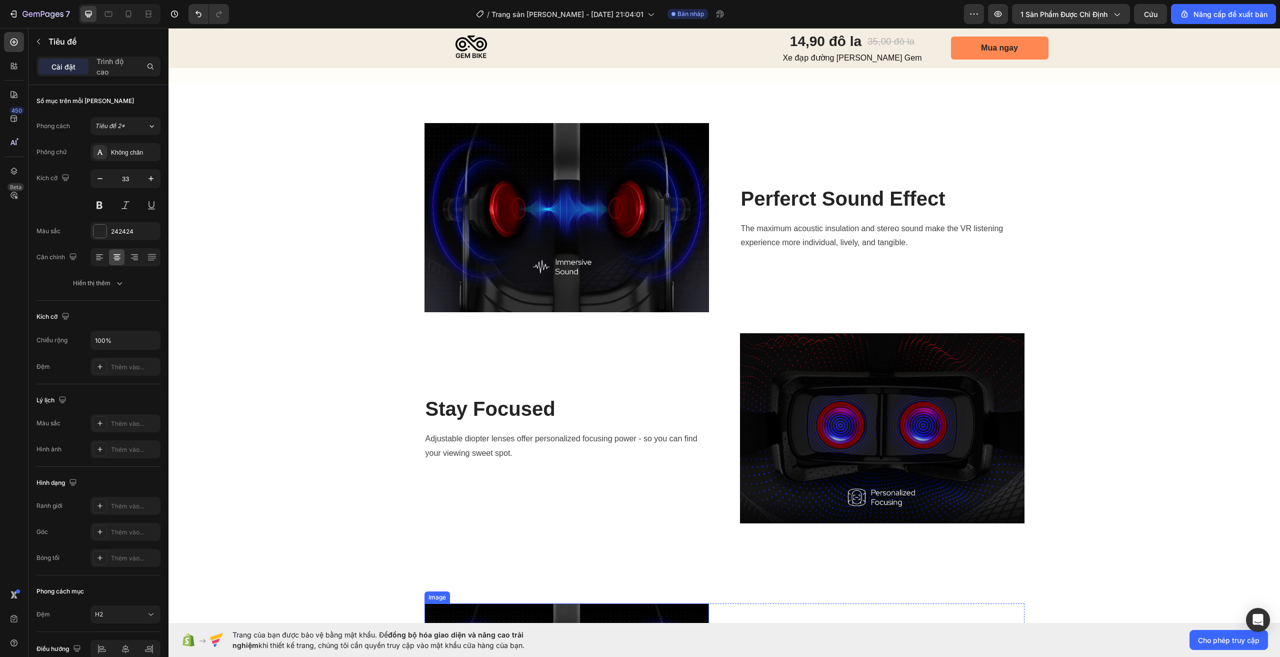
scroll to position [1074, 0]
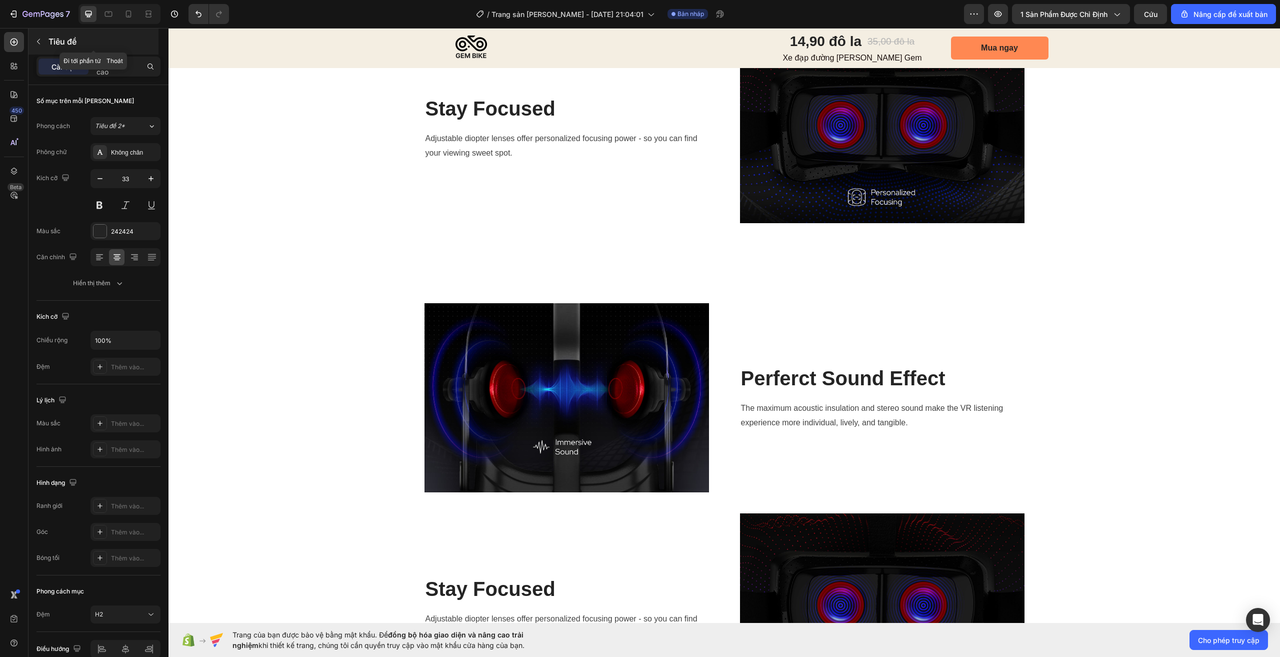
click at [63, 42] on font "Tiêu đề" at bounding box center [63, 42] width 28 height 10
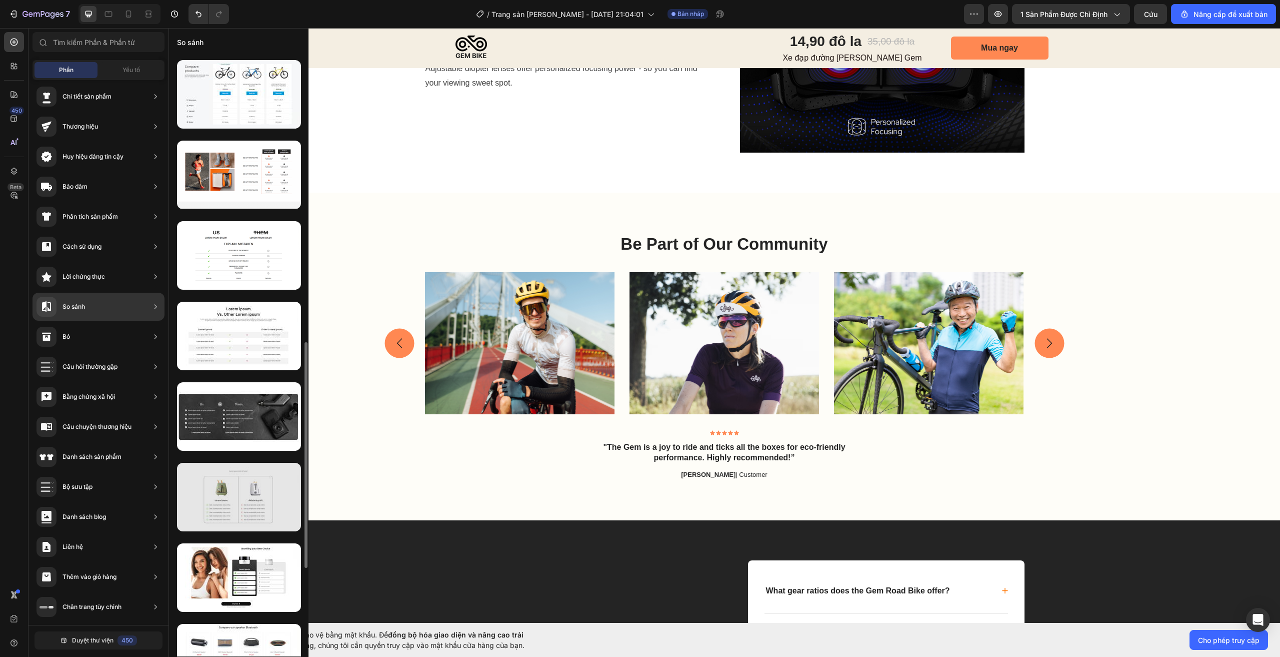
scroll to position [500, 0]
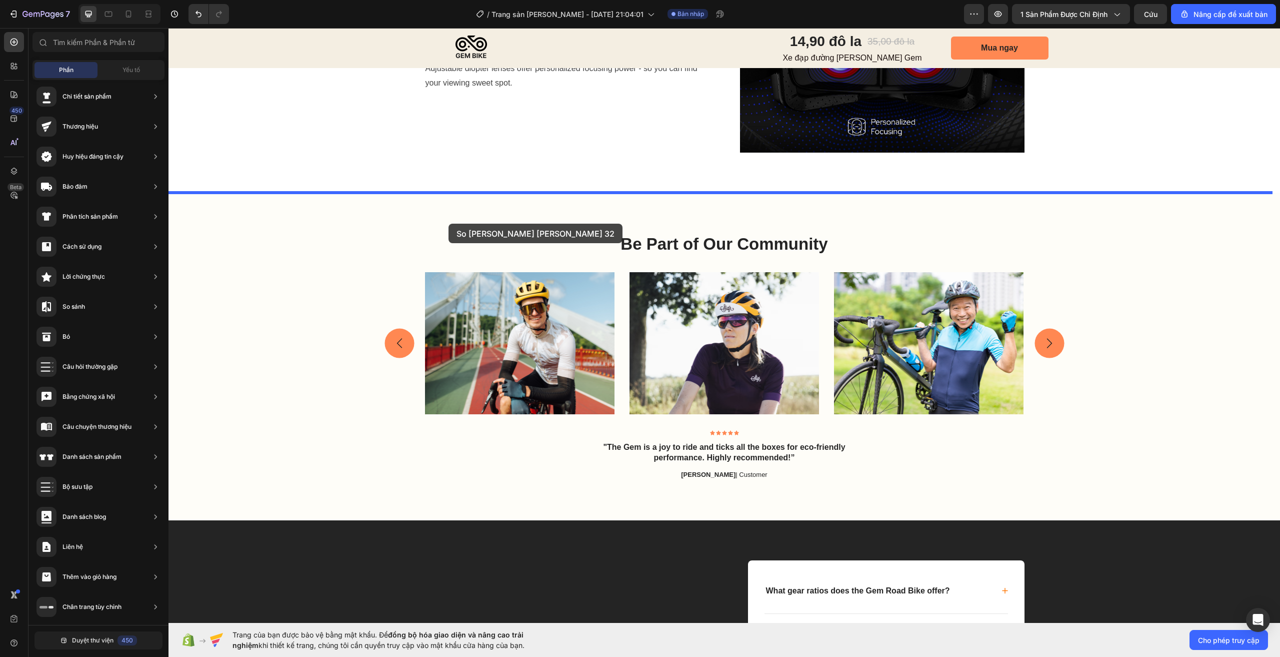
drag, startPoint x: 364, startPoint y: 409, endPoint x: 449, endPoint y: 224, distance: 204.1
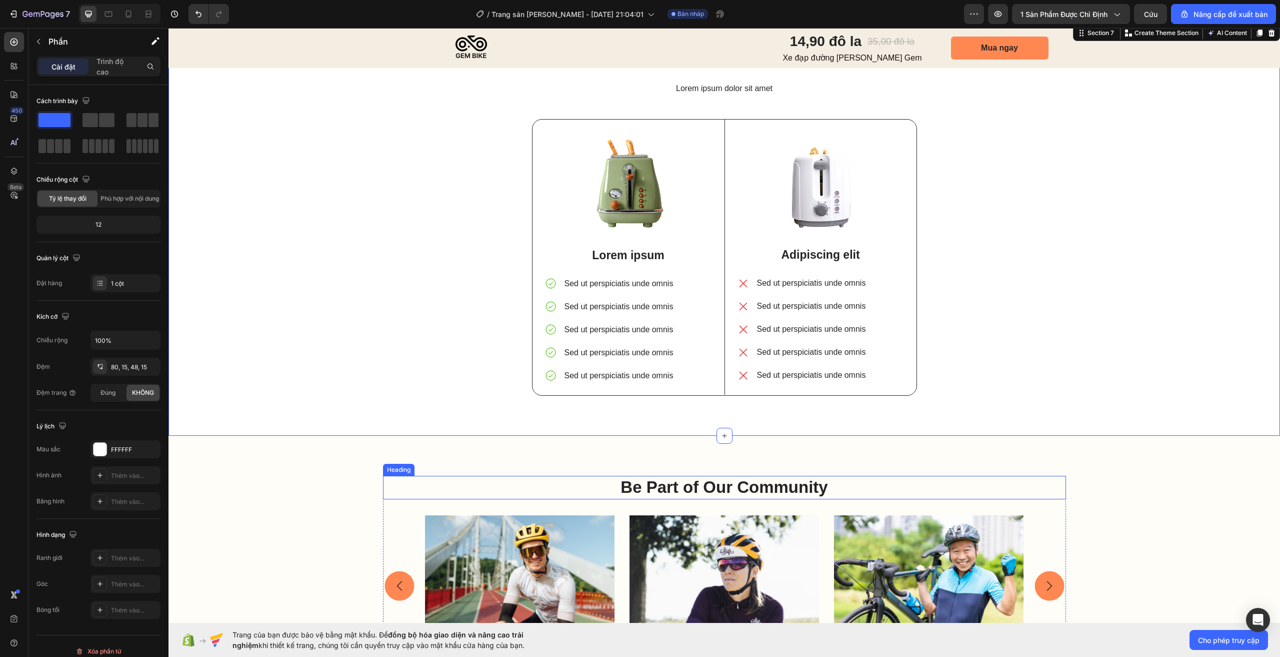
scroll to position [1874, 0]
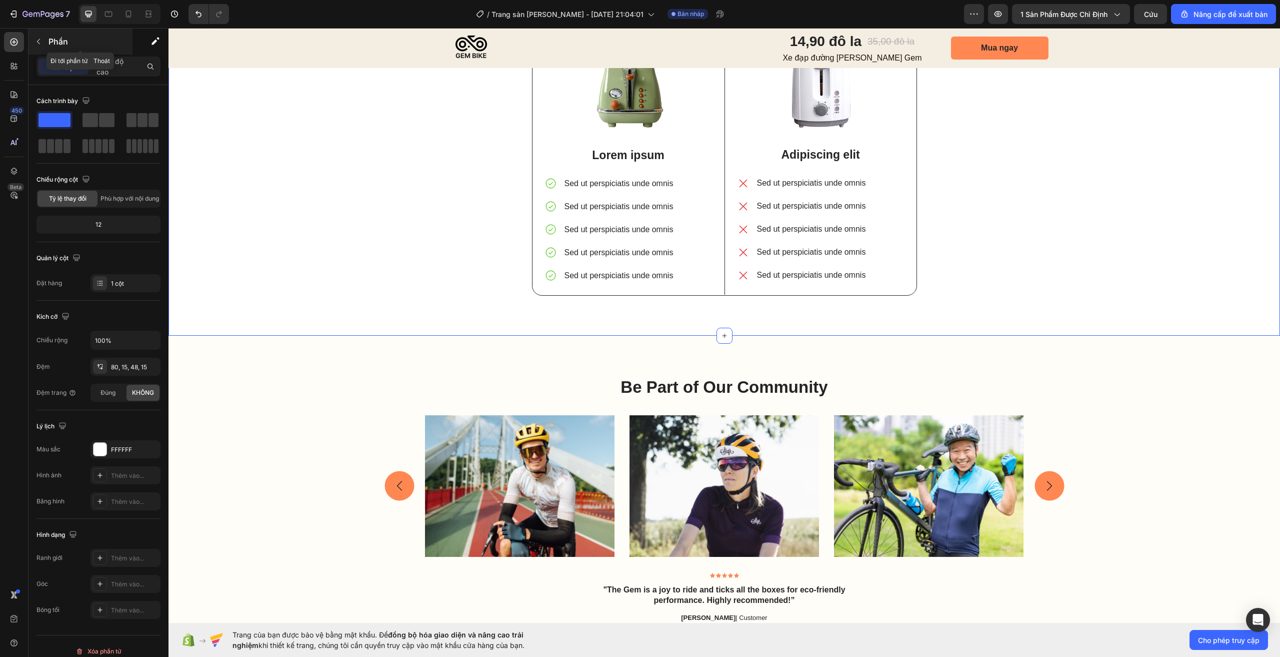
click at [42, 48] on button "button" at bounding box center [39, 42] width 16 height 16
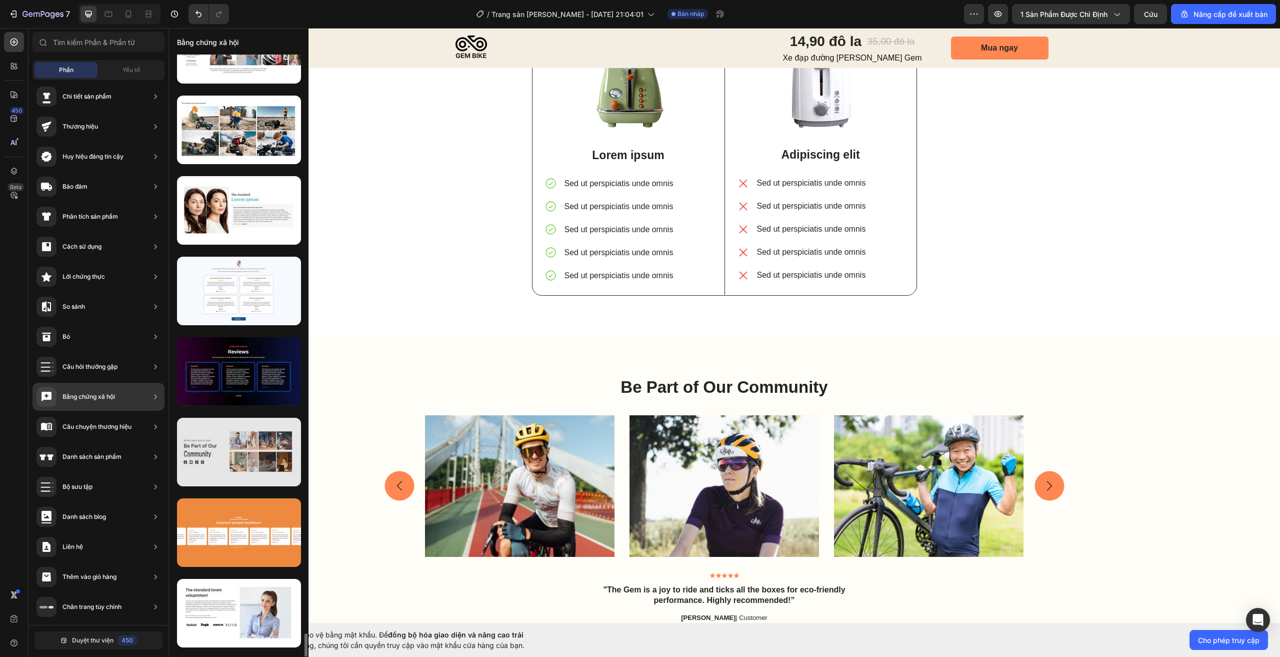
scroll to position [2608, 0]
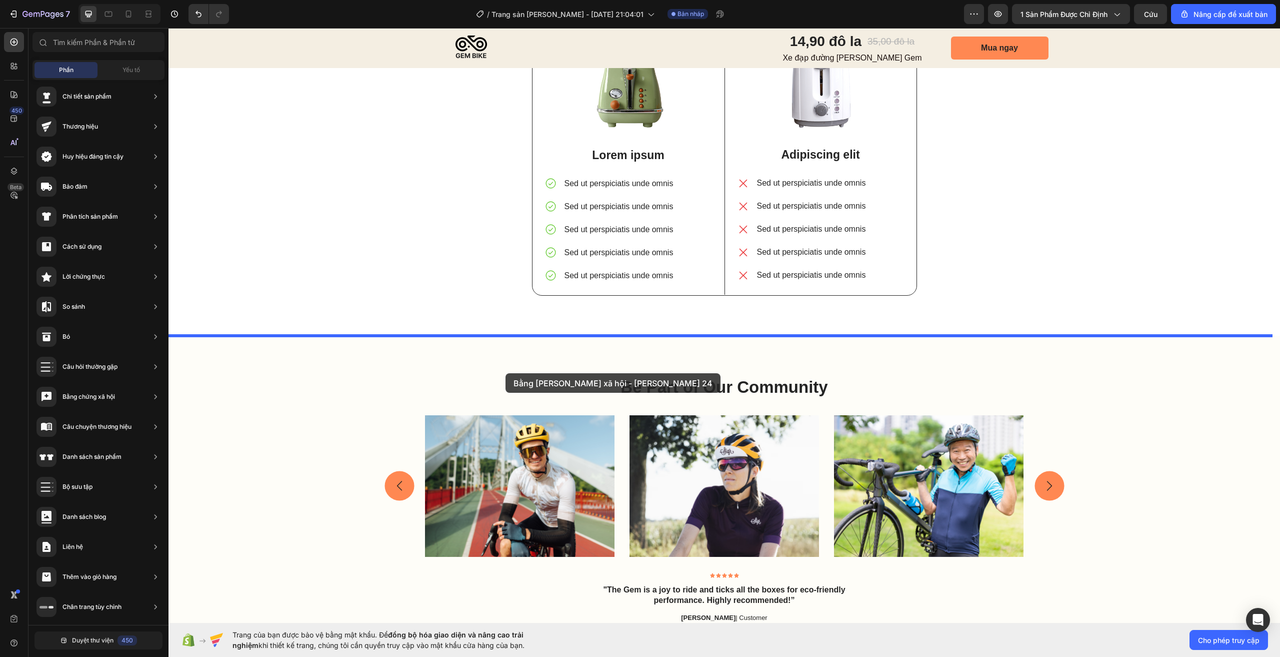
drag, startPoint x: 379, startPoint y: 395, endPoint x: 506, endPoint y: 373, distance: 128.9
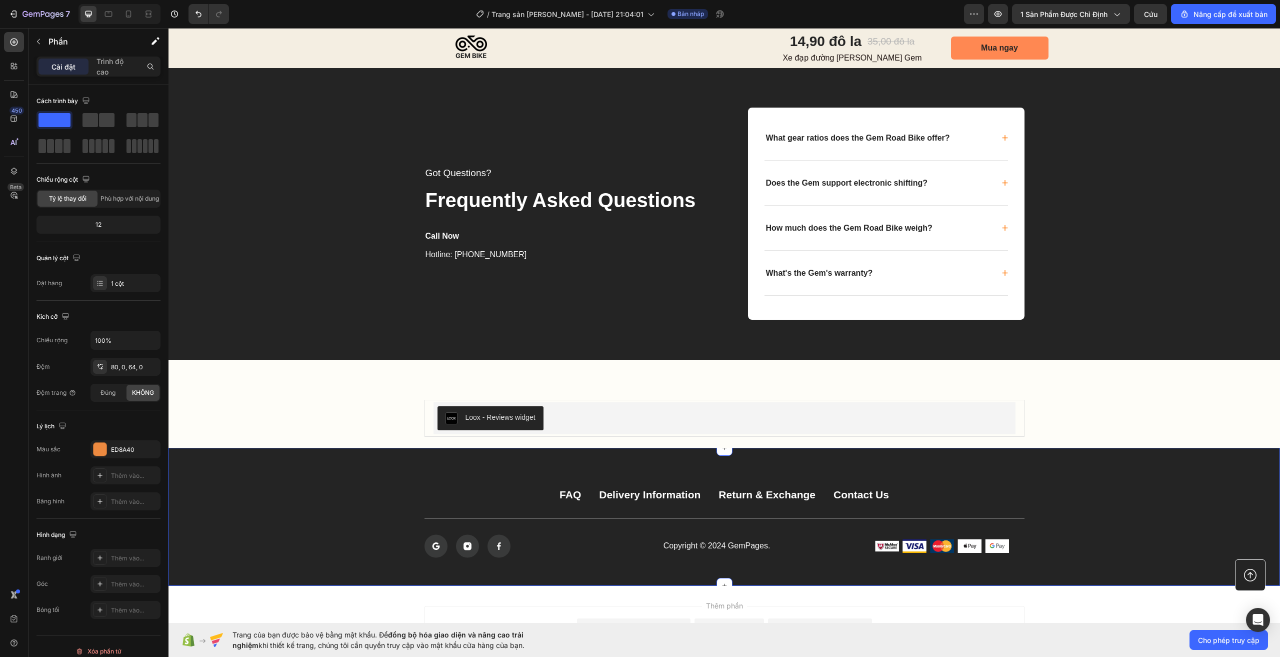
scroll to position [2574, 0]
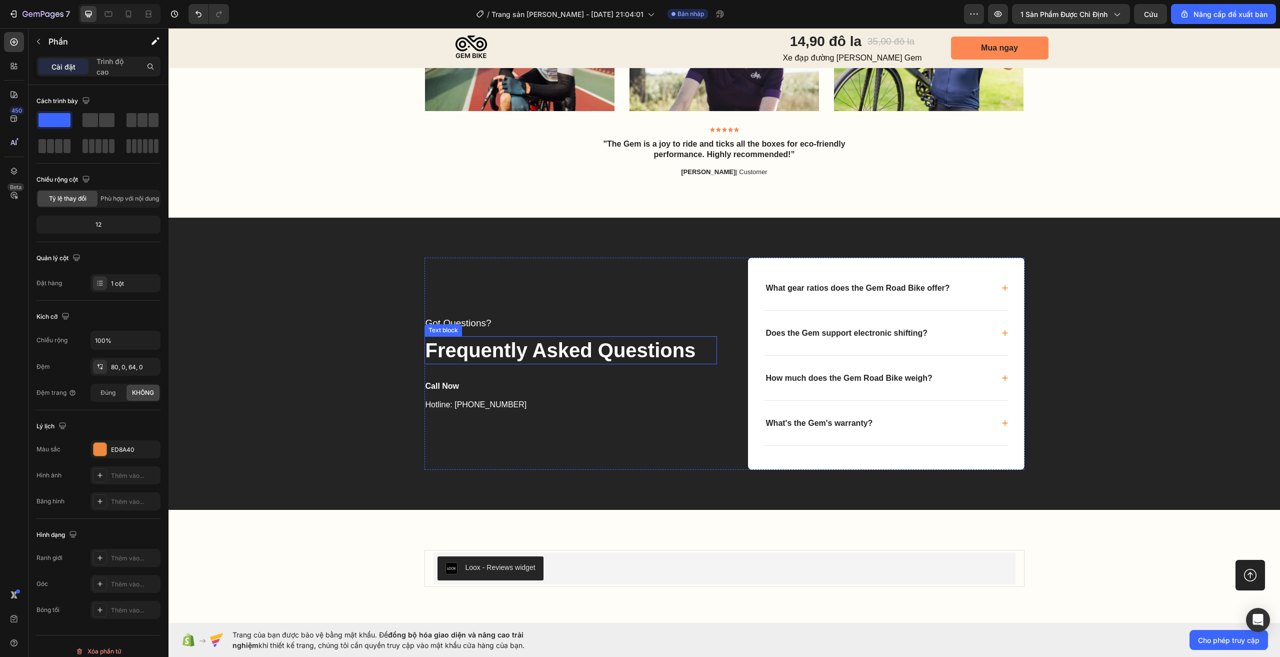
click at [454, 350] on p "Frequently Asked Questions" at bounding box center [571, 350] width 291 height 26
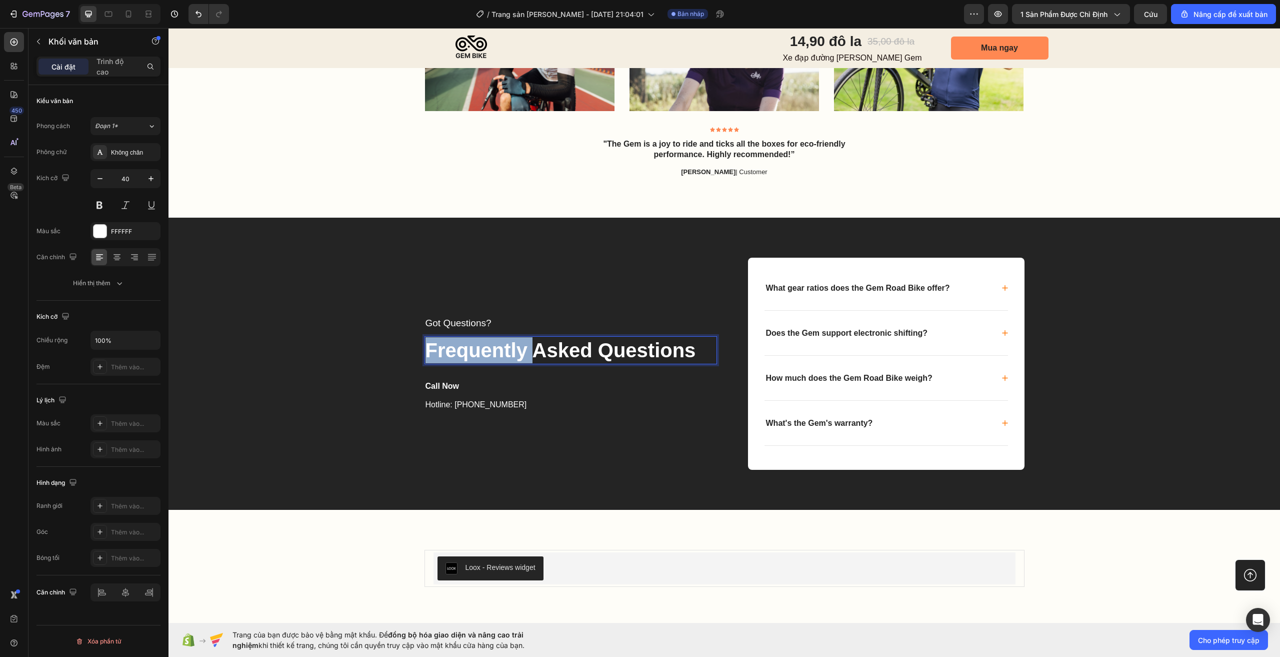
click at [454, 350] on p "Frequently Asked Questions" at bounding box center [571, 350] width 291 height 26
click at [578, 278] on div "Got Questions? Text block Frequently Asked Questions Text block 32 Call Now Tex…" at bounding box center [571, 364] width 293 height 213
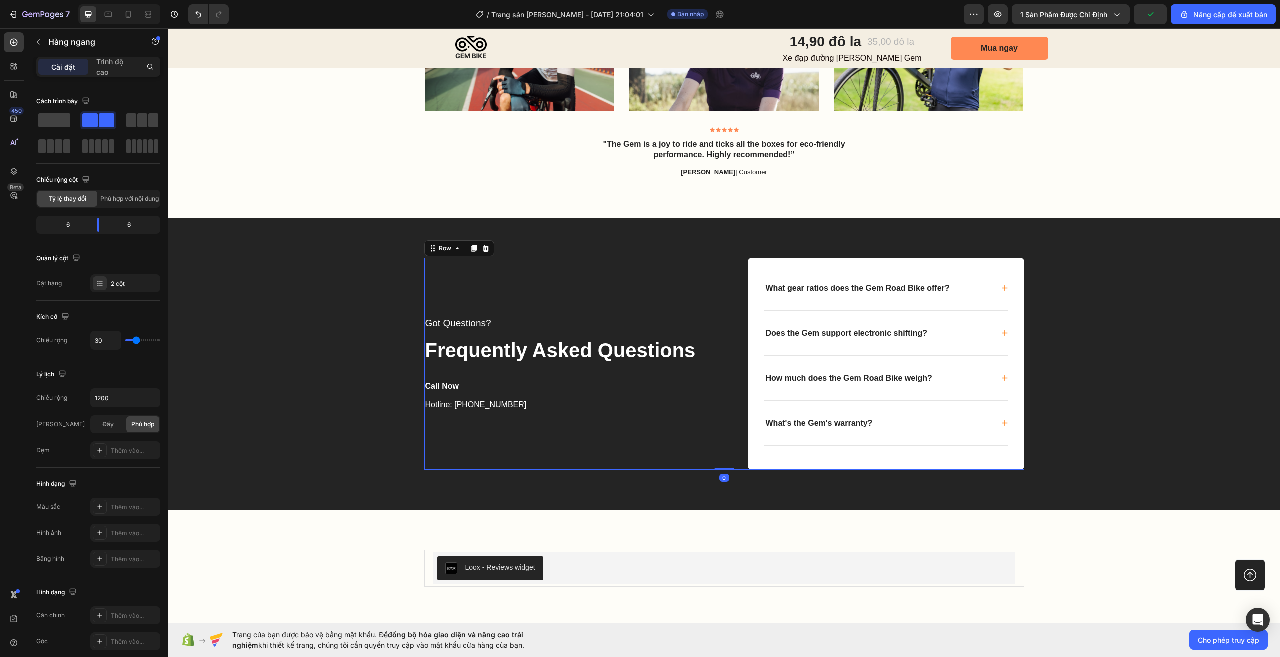
click at [274, 291] on div "Got Questions? Text block Frequently Asked Questions Text block Call Now Text b…" at bounding box center [725, 364] width 1092 height 213
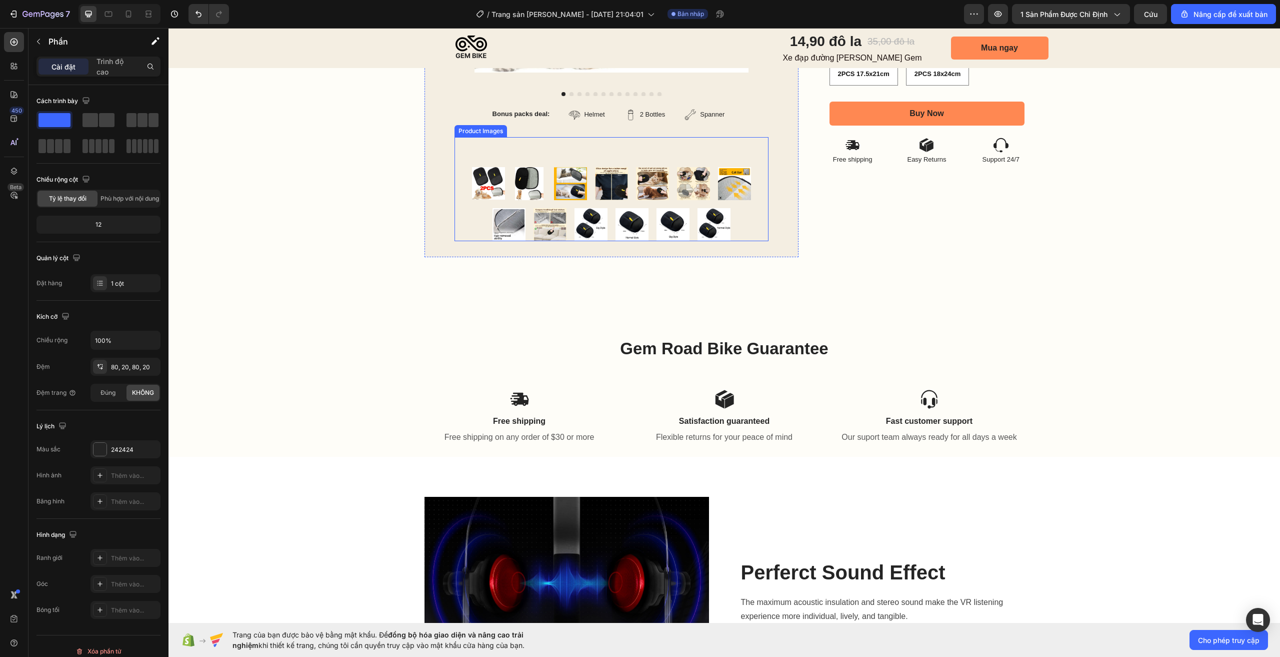
scroll to position [650, 0]
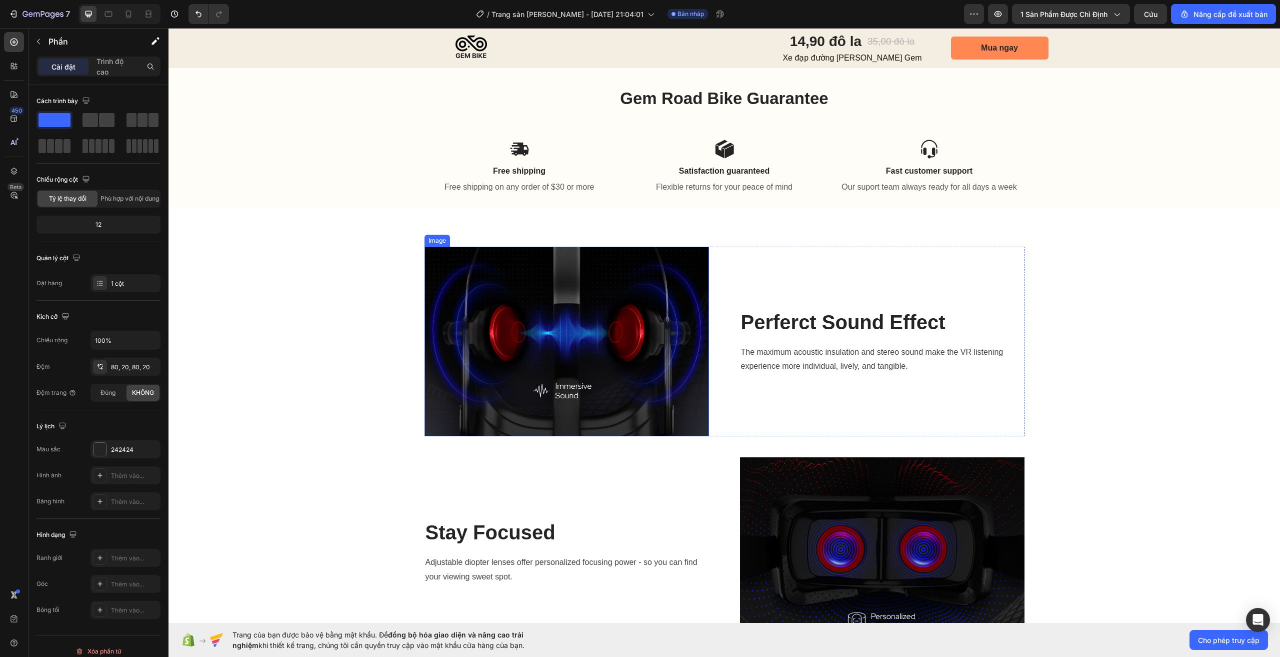
click at [584, 310] on img at bounding box center [567, 341] width 285 height 189
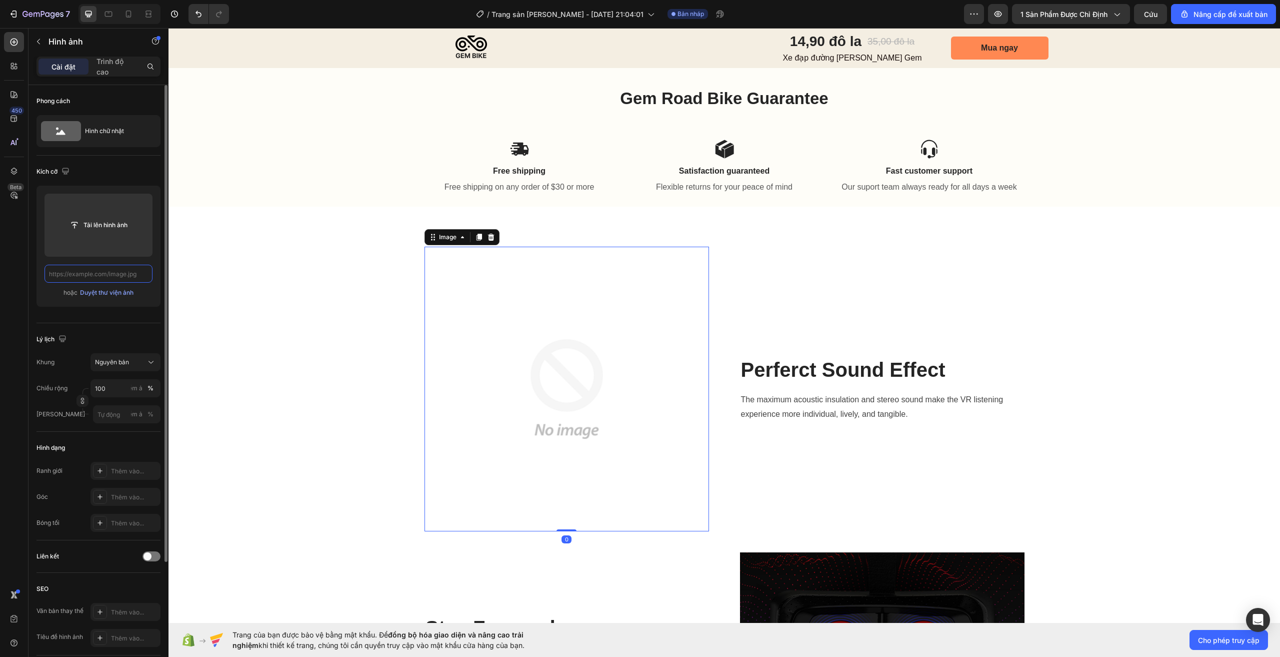
scroll to position [0, 0]
click at [98, 235] on input "file" at bounding box center [99, 225] width 108 height 63
click at [101, 230] on input "file" at bounding box center [99, 225] width 74 height 17
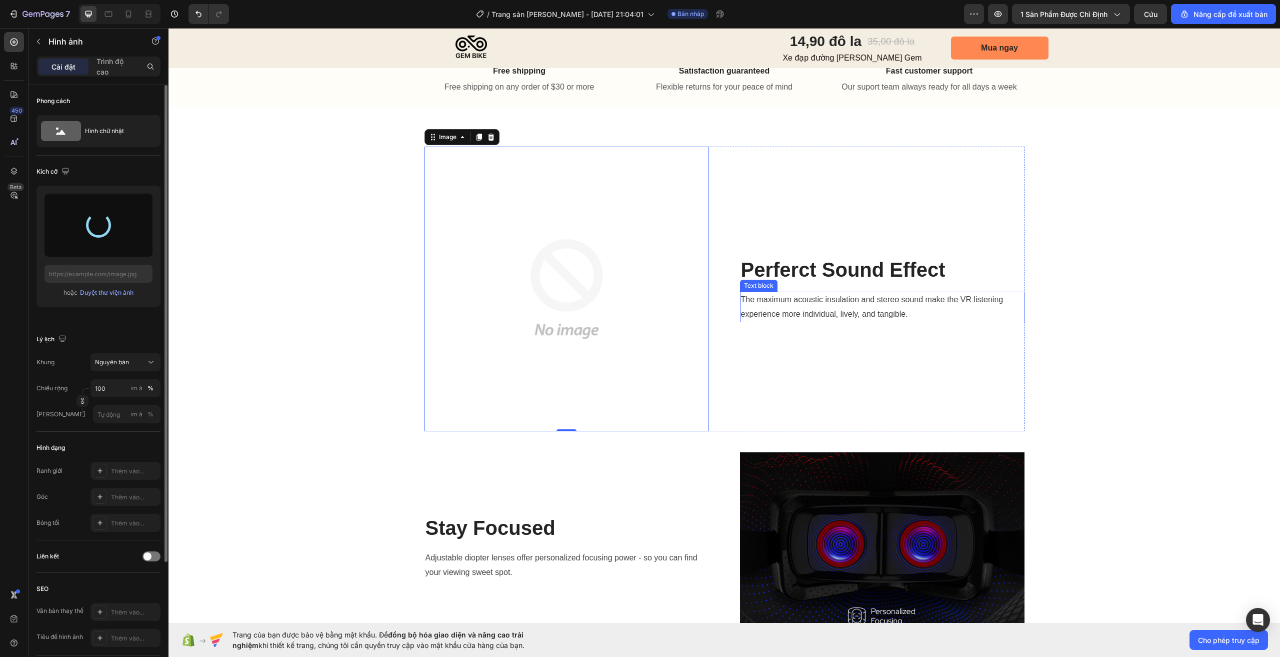
scroll to position [800, 0]
type input "https://cdn.shopify.com/s/files/1/0947/3232/1068/files/gempages_586248037760762…"
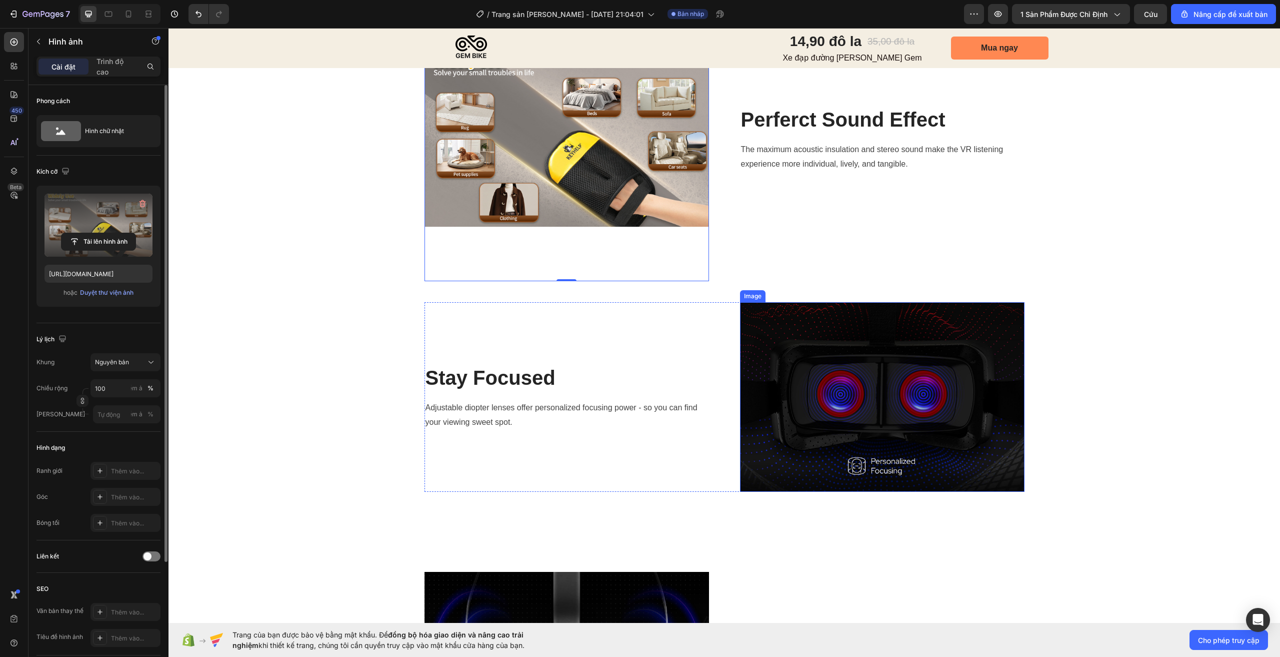
scroll to position [950, 0]
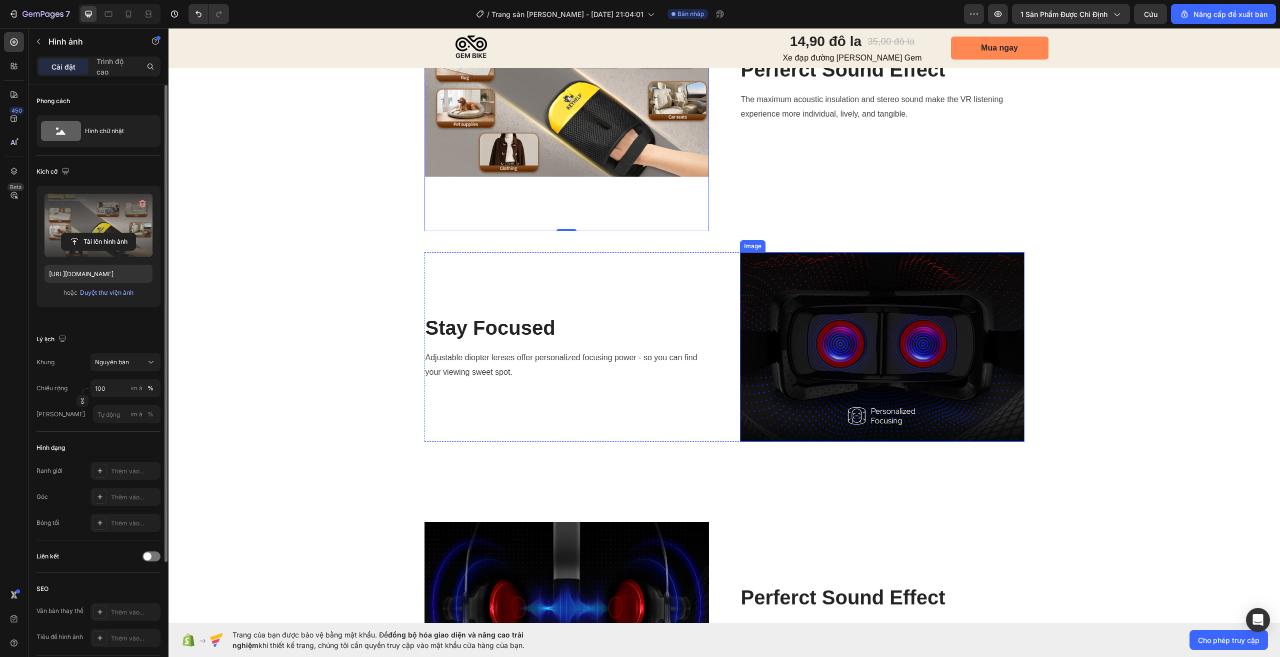
click at [868, 369] on img at bounding box center [882, 347] width 285 height 190
click at [90, 239] on input "file" at bounding box center [99, 241] width 74 height 17
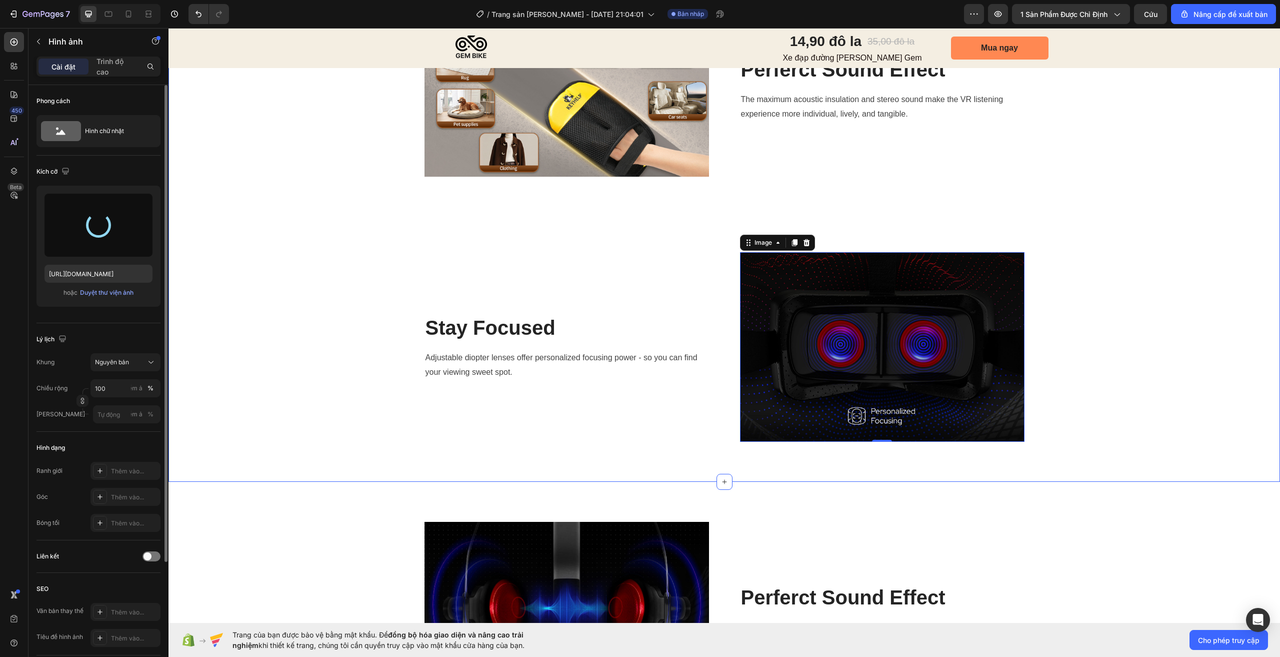
type input "https://cdn.shopify.com/s/files/1/0947/3232/1068/files/gempages_586248037760762…"
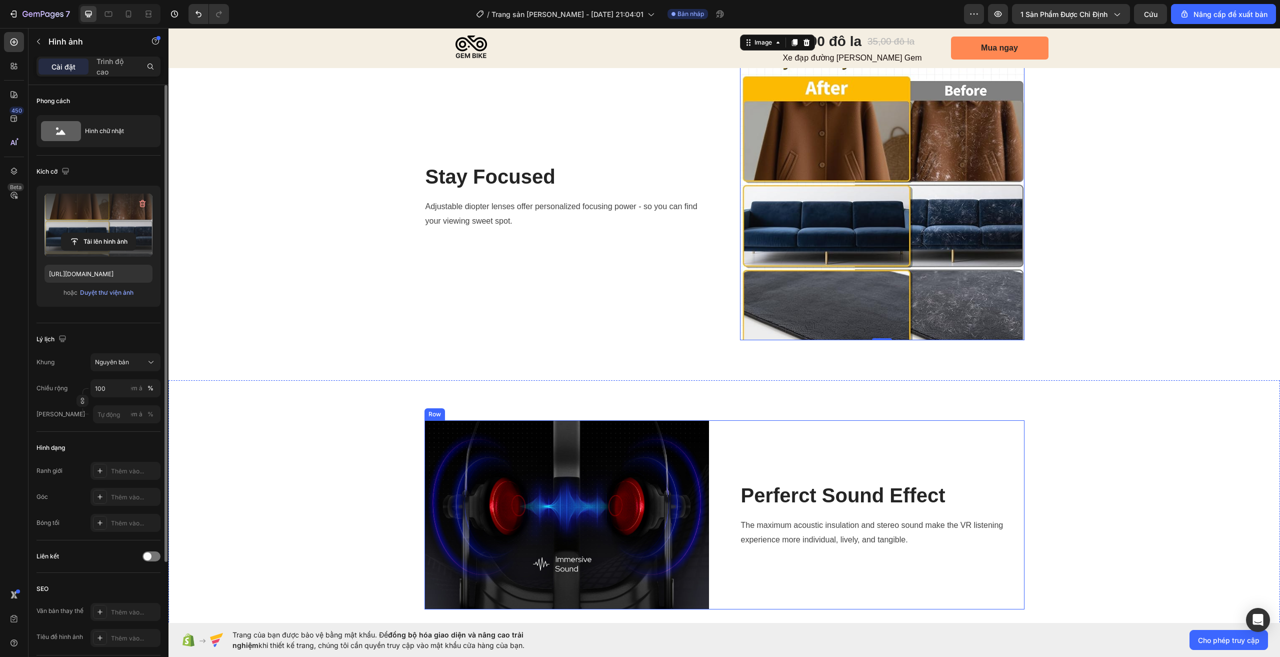
scroll to position [1300, 0]
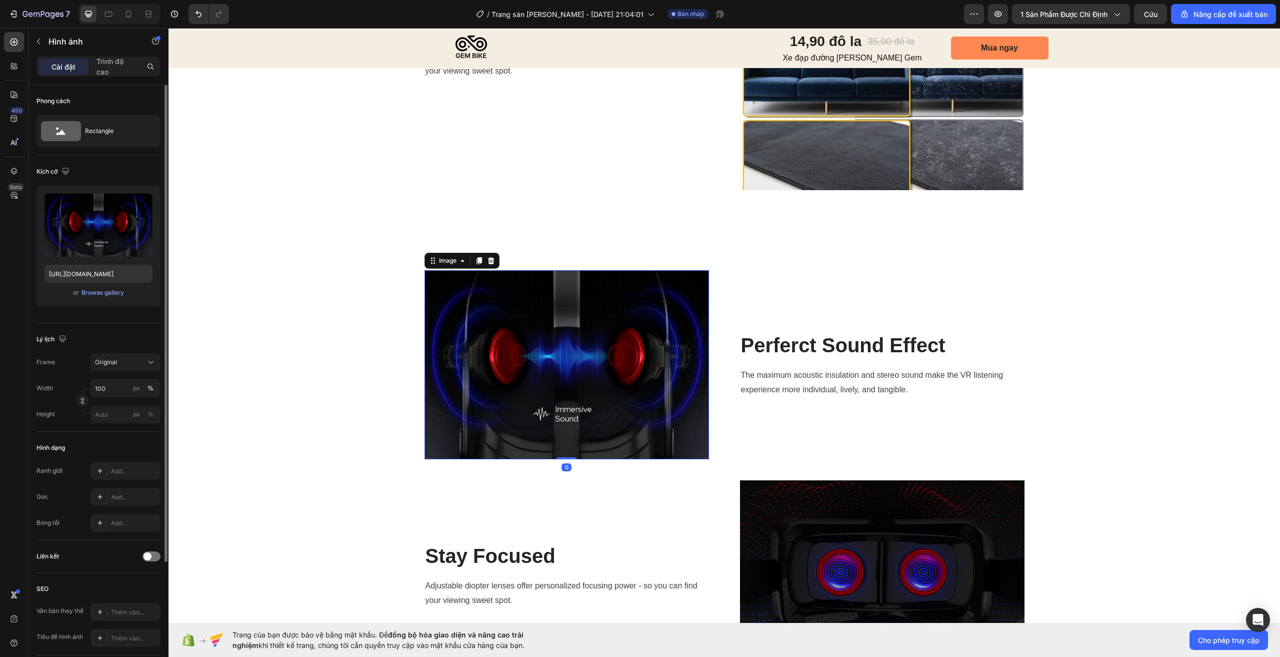
click at [522, 354] on img at bounding box center [567, 364] width 285 height 189
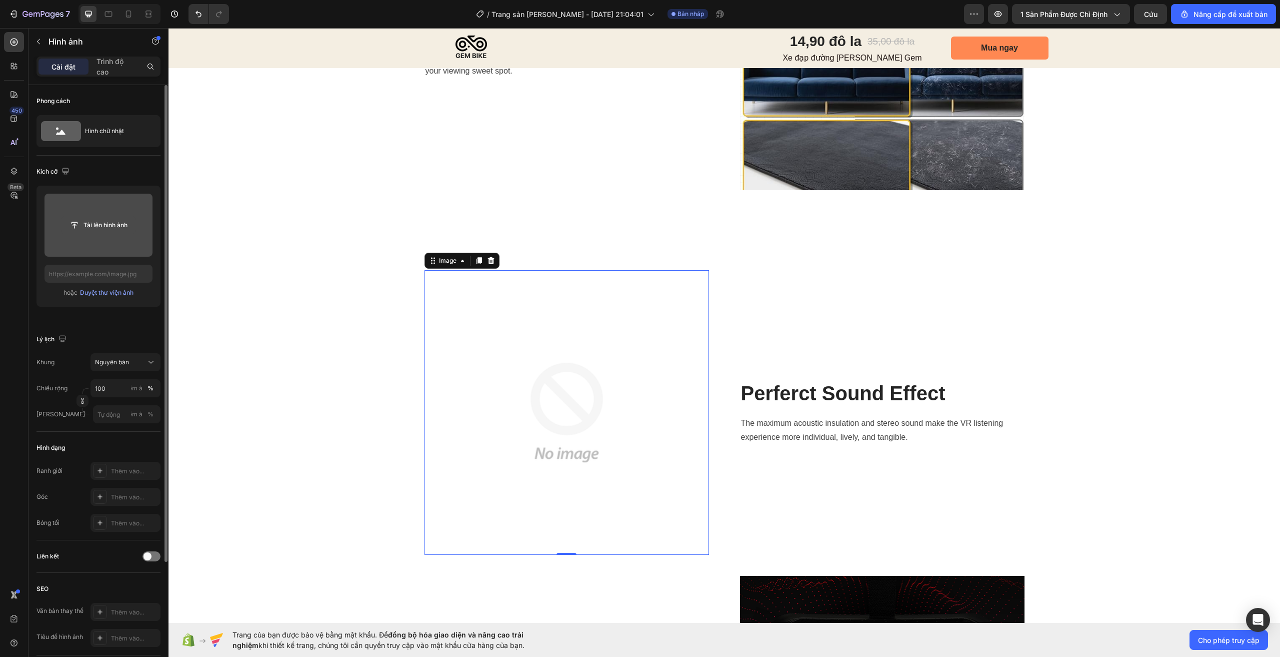
click at [121, 220] on input "file" at bounding box center [99, 225] width 74 height 17
type input "https://cdn.shopify.com/s/files/1/0947/3232/1068/files/gempages_586248037760762…"
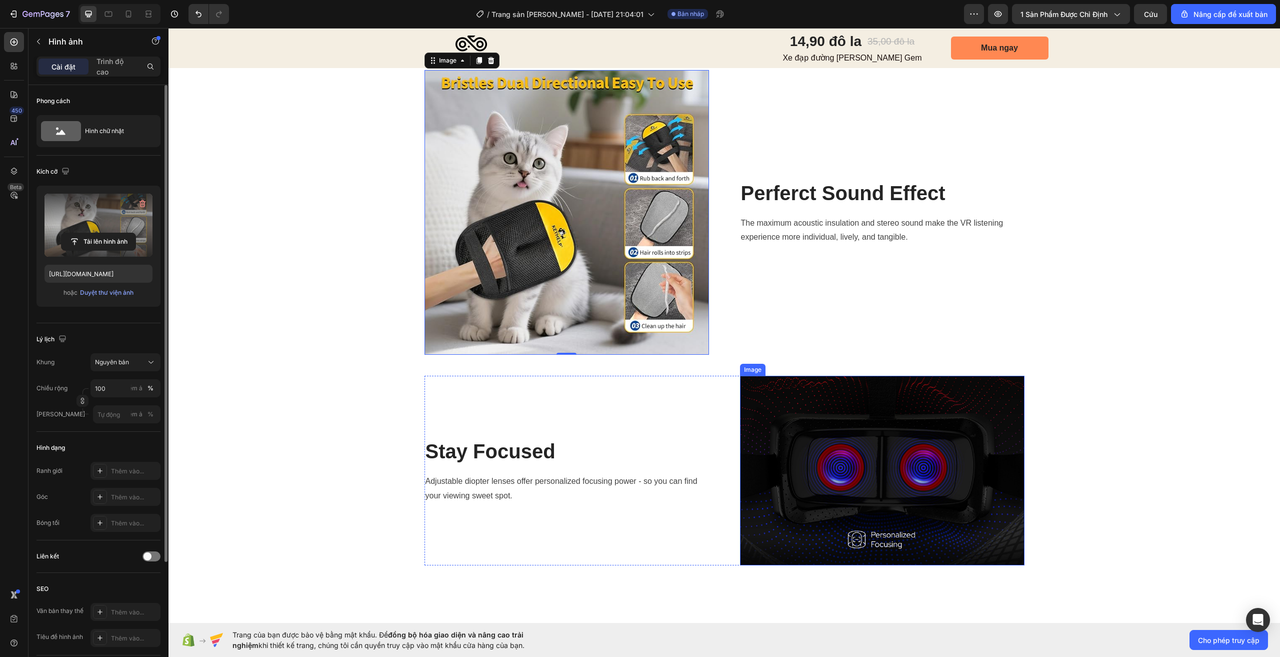
scroll to position [1550, 0]
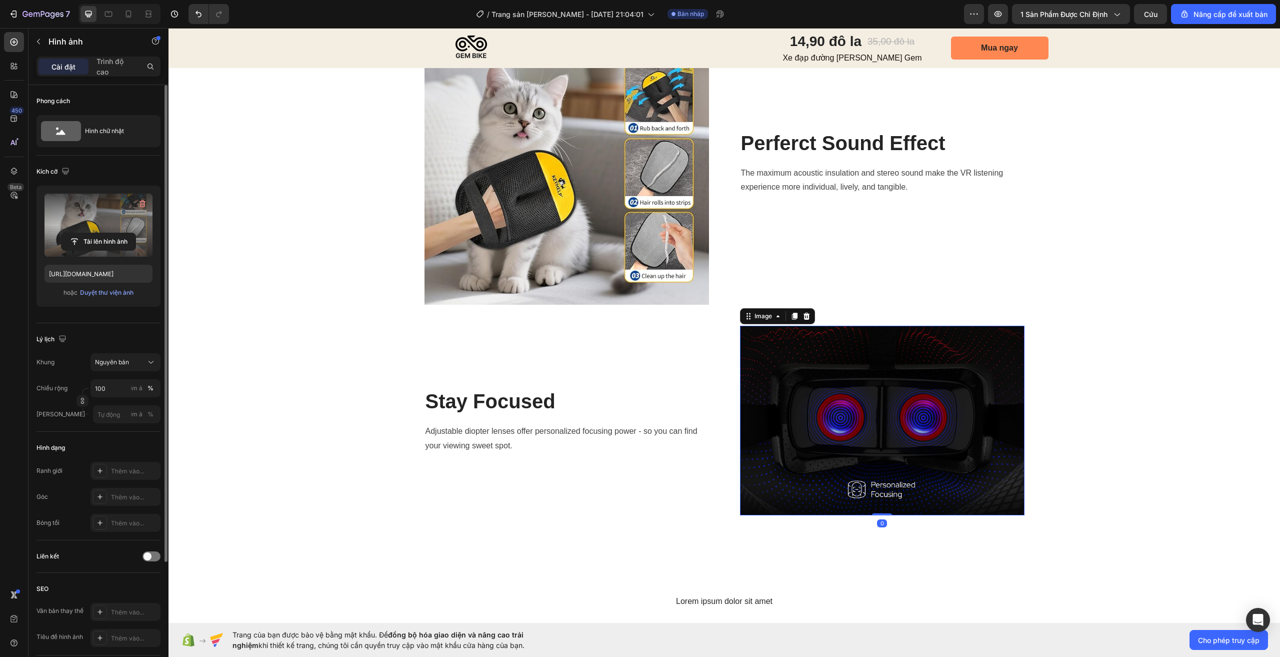
click at [842, 425] on img at bounding box center [882, 421] width 285 height 190
click at [82, 242] on input "file" at bounding box center [99, 241] width 74 height 17
click at [142, 205] on icon "button" at bounding box center [142, 204] width 1 height 3
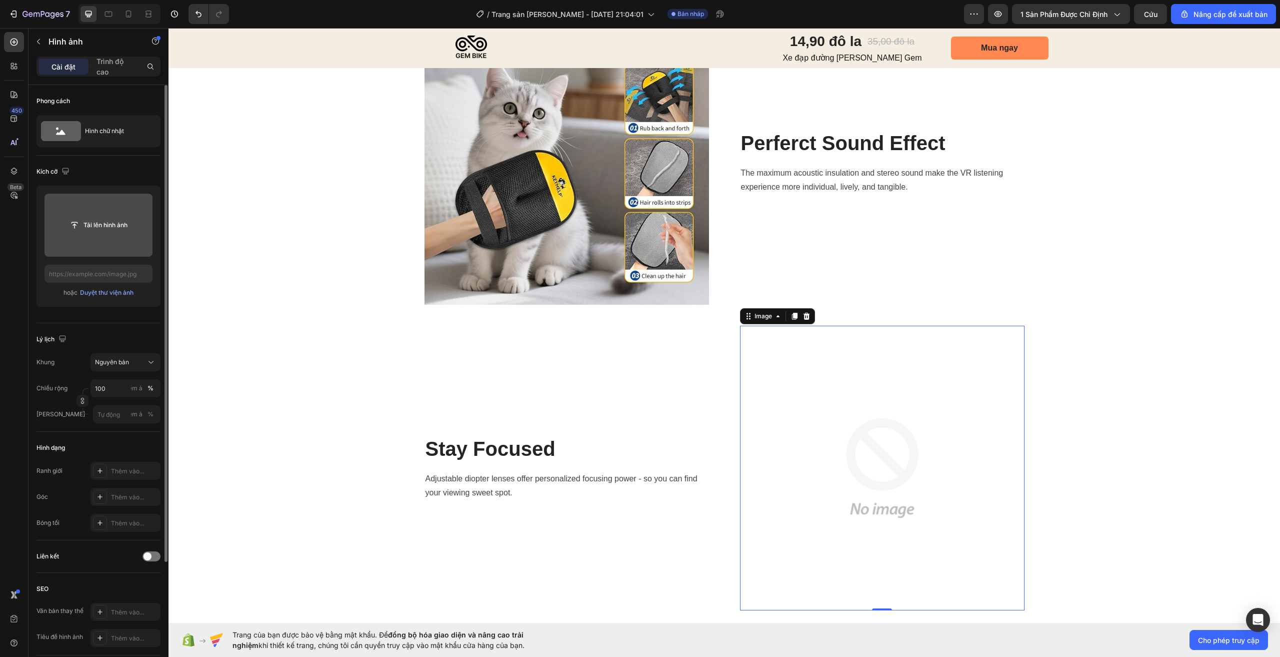
click at [108, 226] on input "file" at bounding box center [99, 225] width 74 height 17
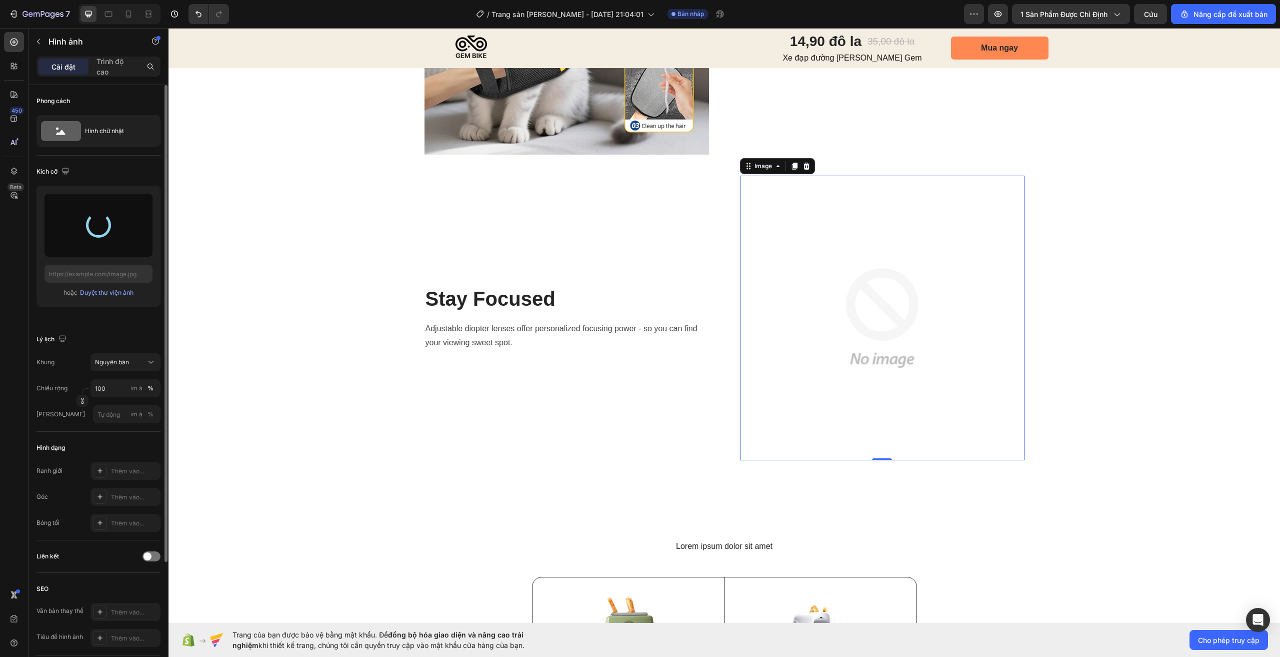
type input "https://cdn.shopify.com/s/files/1/0947/3232/1068/files/gempages_586248037760762…"
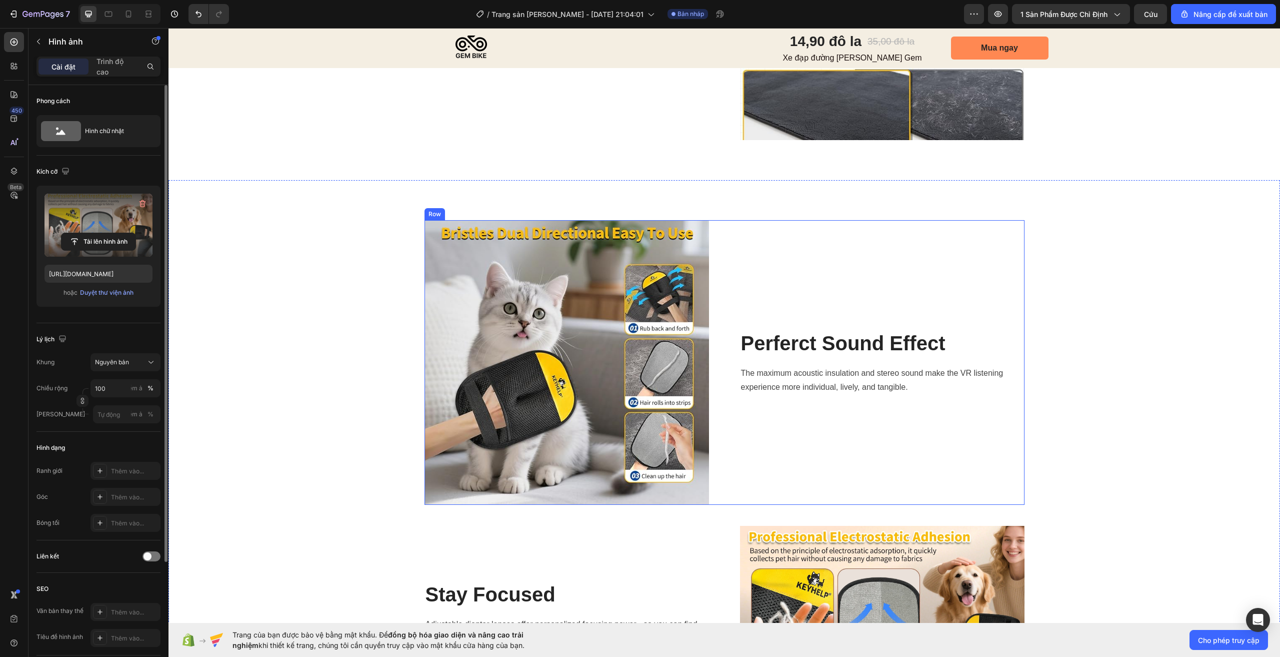
scroll to position [1450, 0]
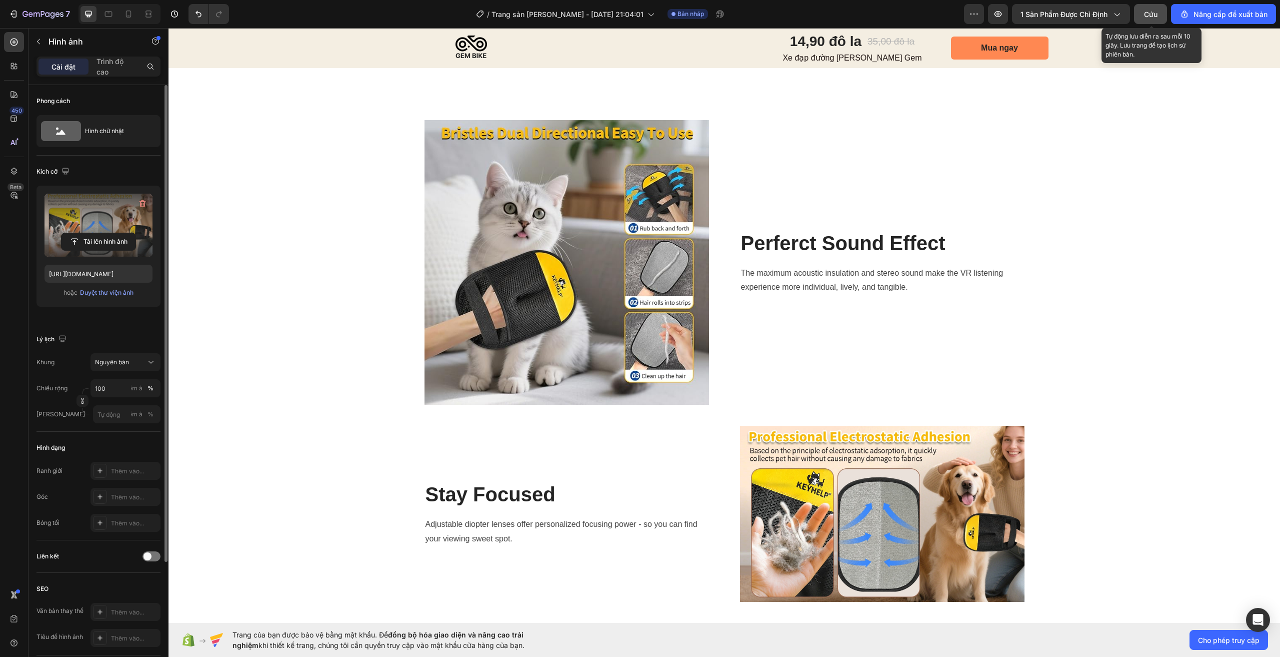
click at [1150, 18] on font "Cứu" at bounding box center [1151, 14] width 14 height 9
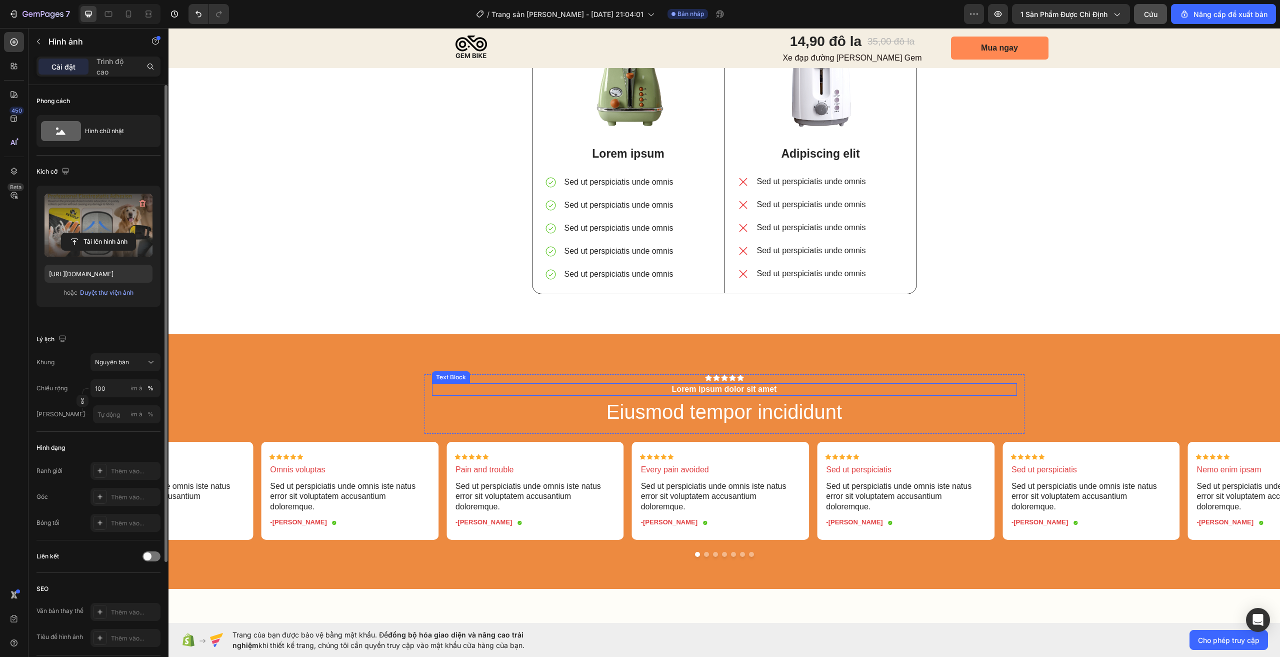
scroll to position [2050, 0]
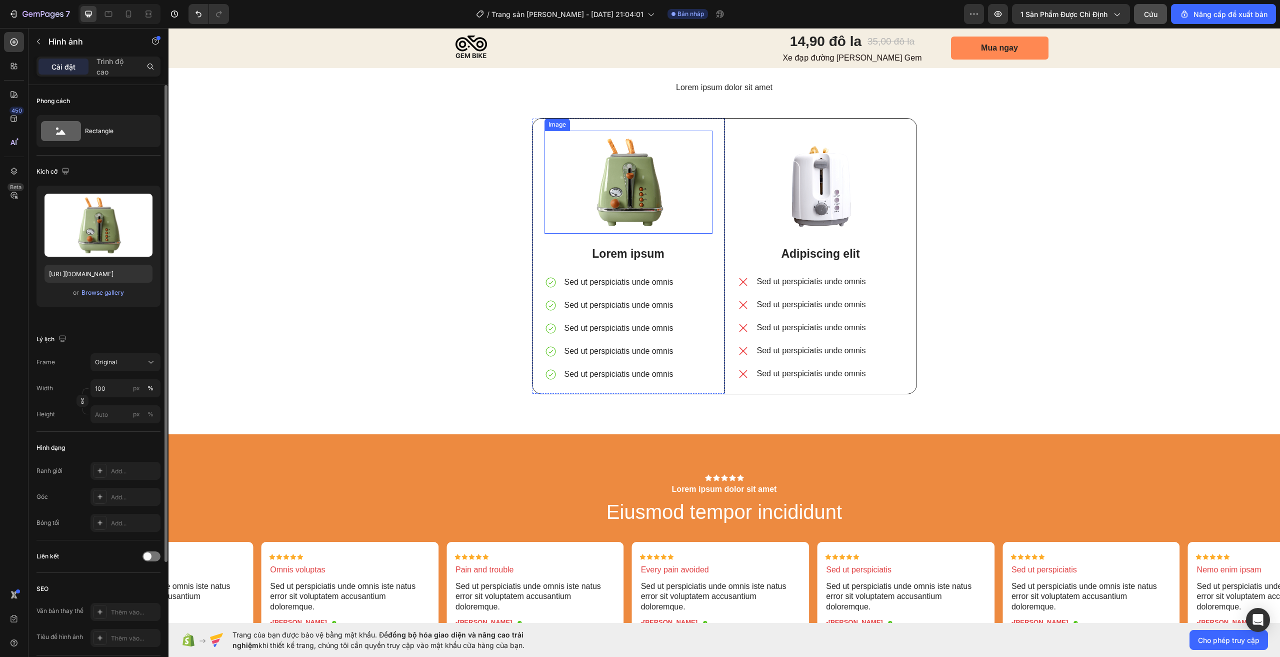
click at [630, 215] on img at bounding box center [629, 183] width 168 height 104
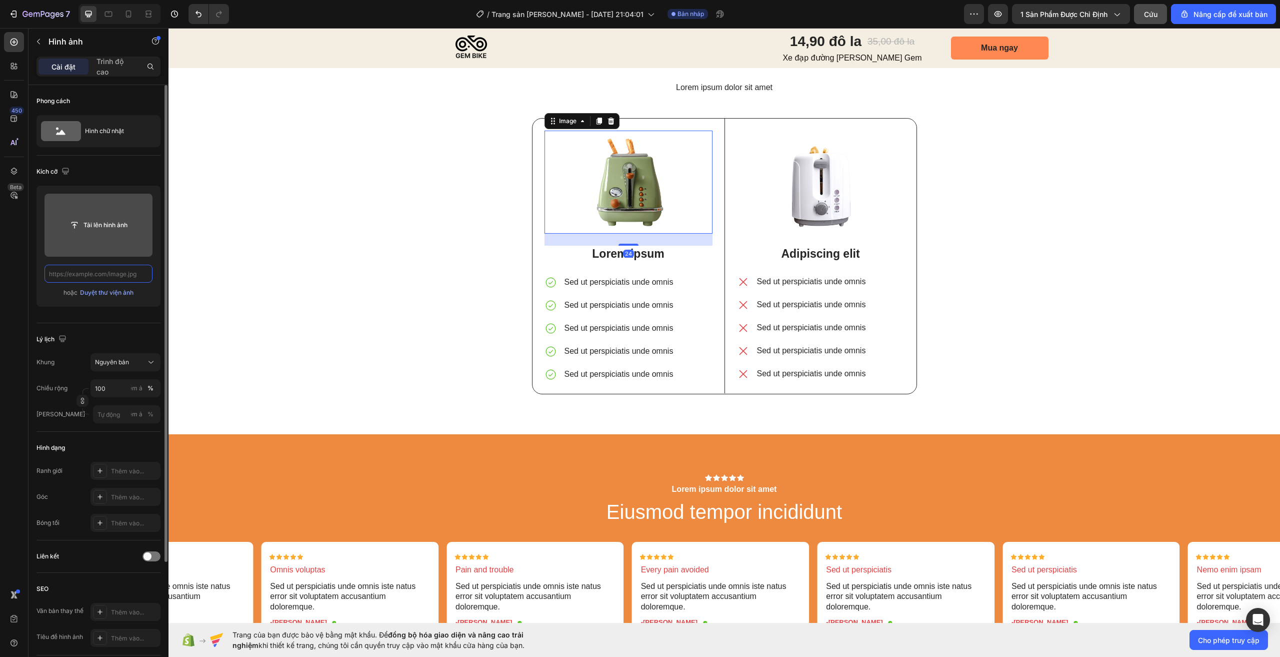
scroll to position [0, 0]
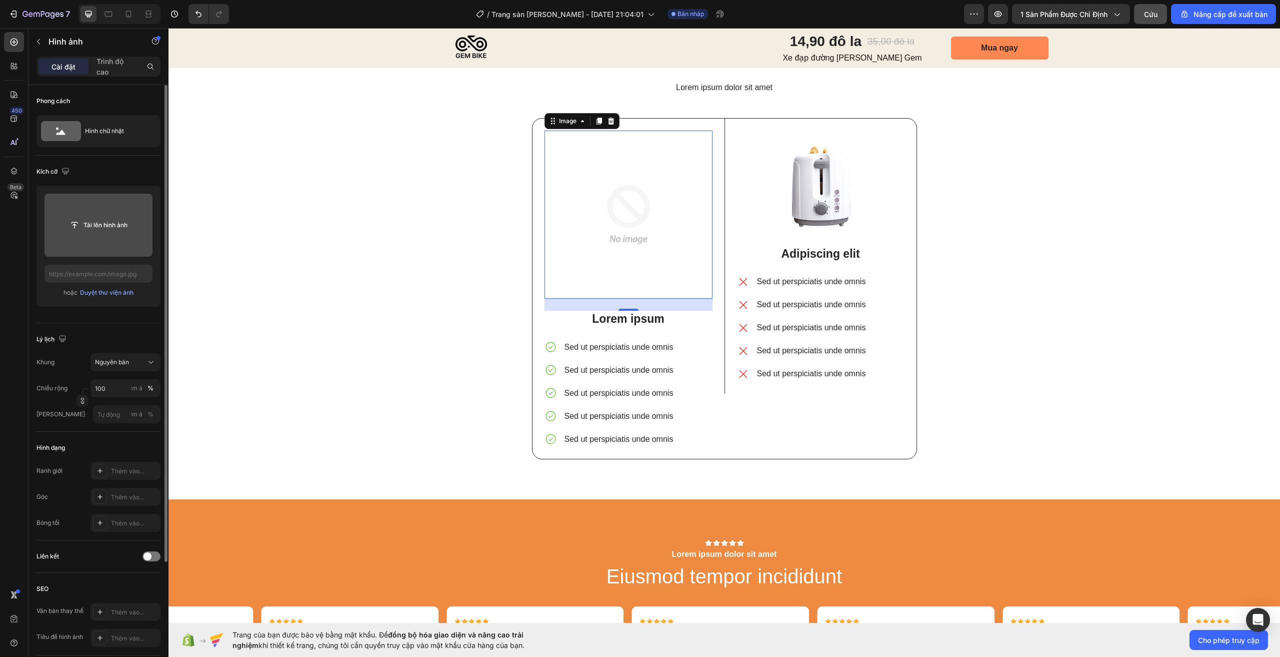
click at [121, 234] on input "file" at bounding box center [99, 225] width 108 height 63
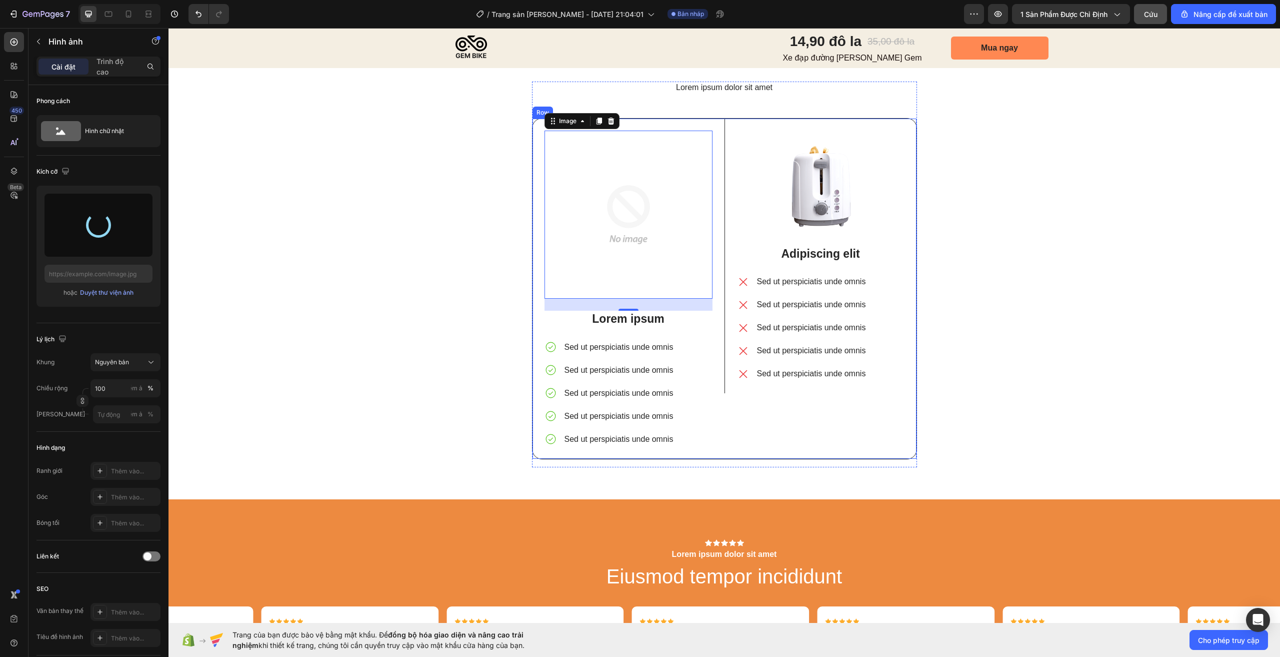
type input "https://cdn.shopify.com/s/files/1/0947/3232/1068/files/gempages_586248037760762…"
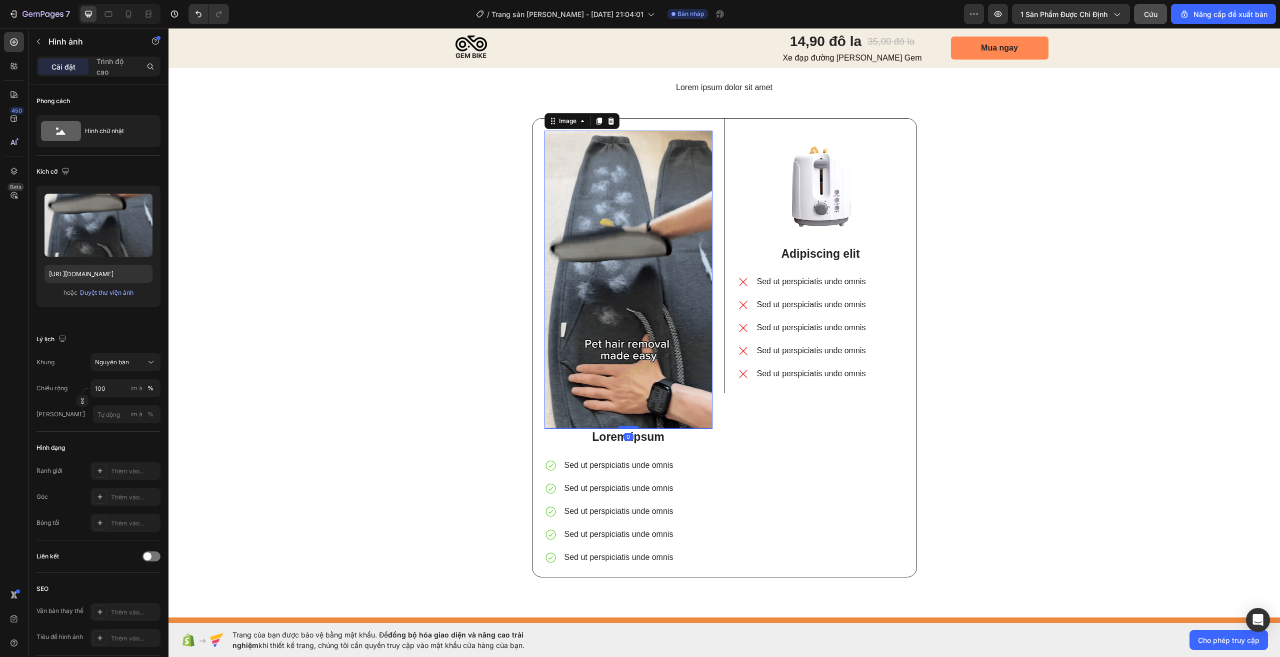
drag, startPoint x: 625, startPoint y: 439, endPoint x: 626, endPoint y: 426, distance: 12.5
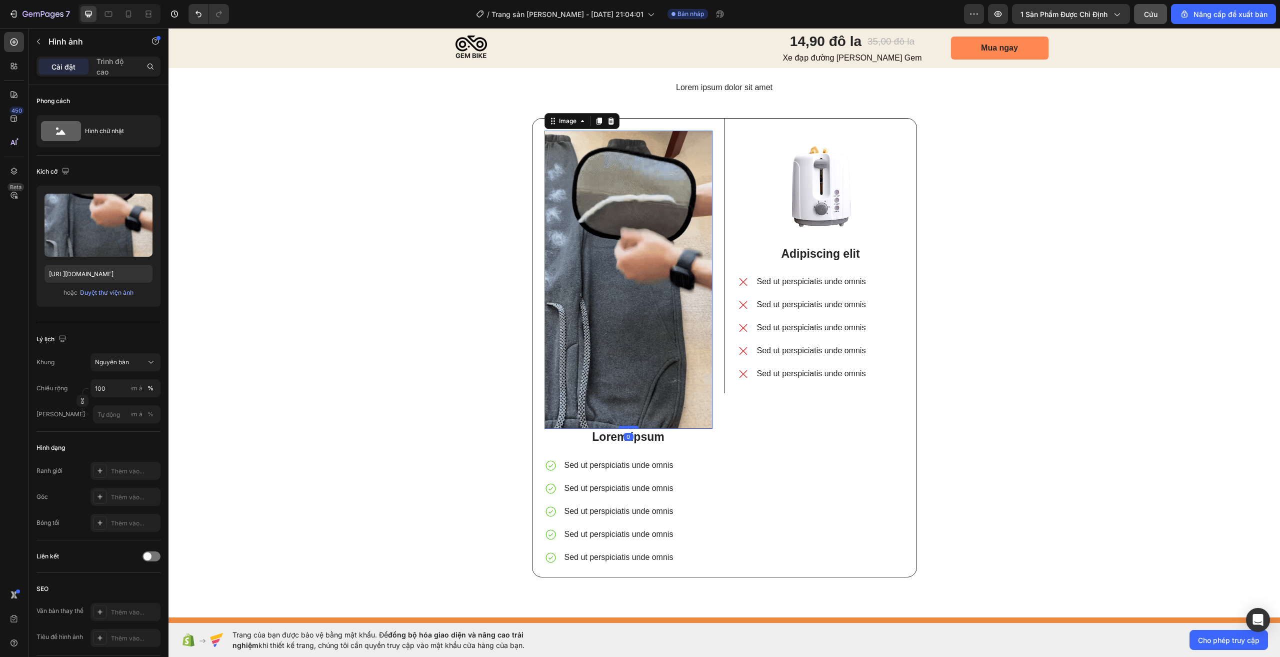
click at [626, 426] on div at bounding box center [629, 427] width 20 height 3
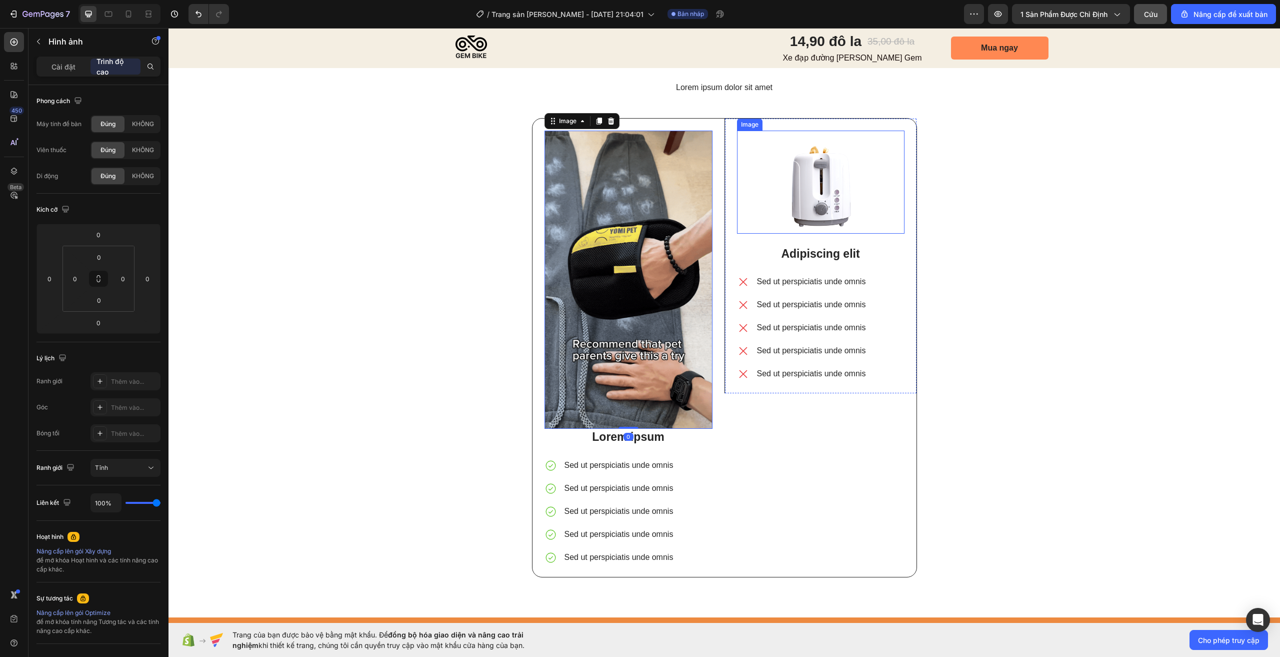
click at [821, 180] on img at bounding box center [821, 182] width 168 height 103
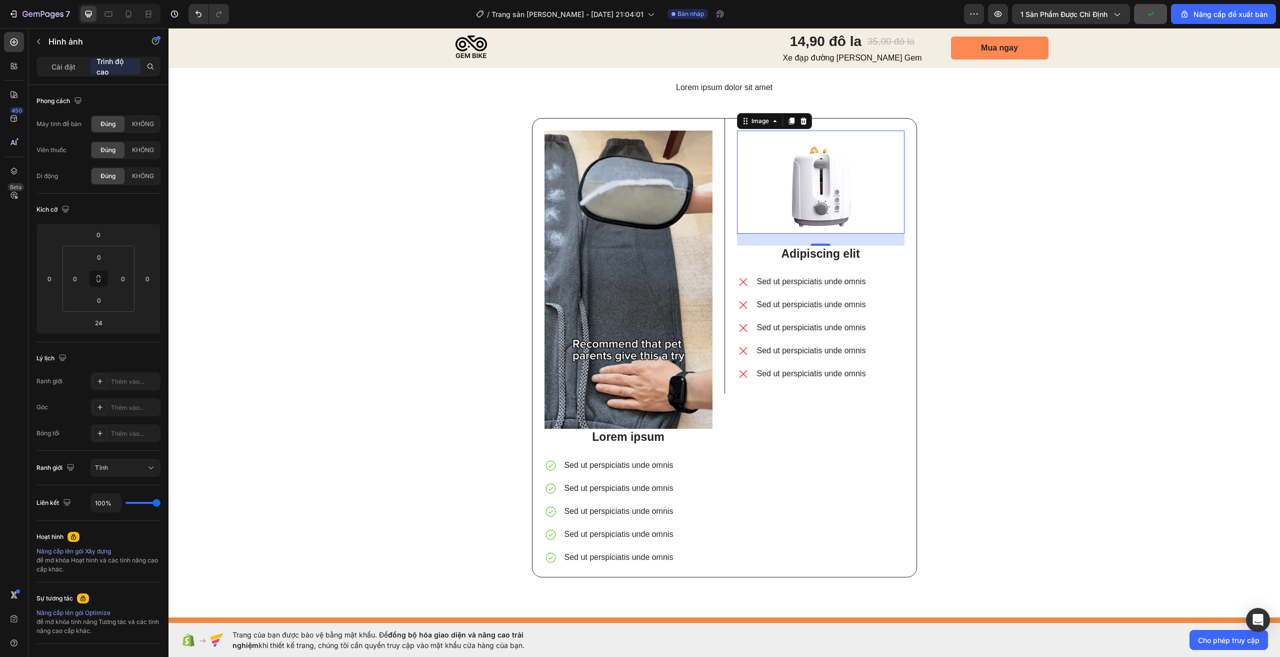
click at [836, 186] on img at bounding box center [821, 182] width 168 height 103
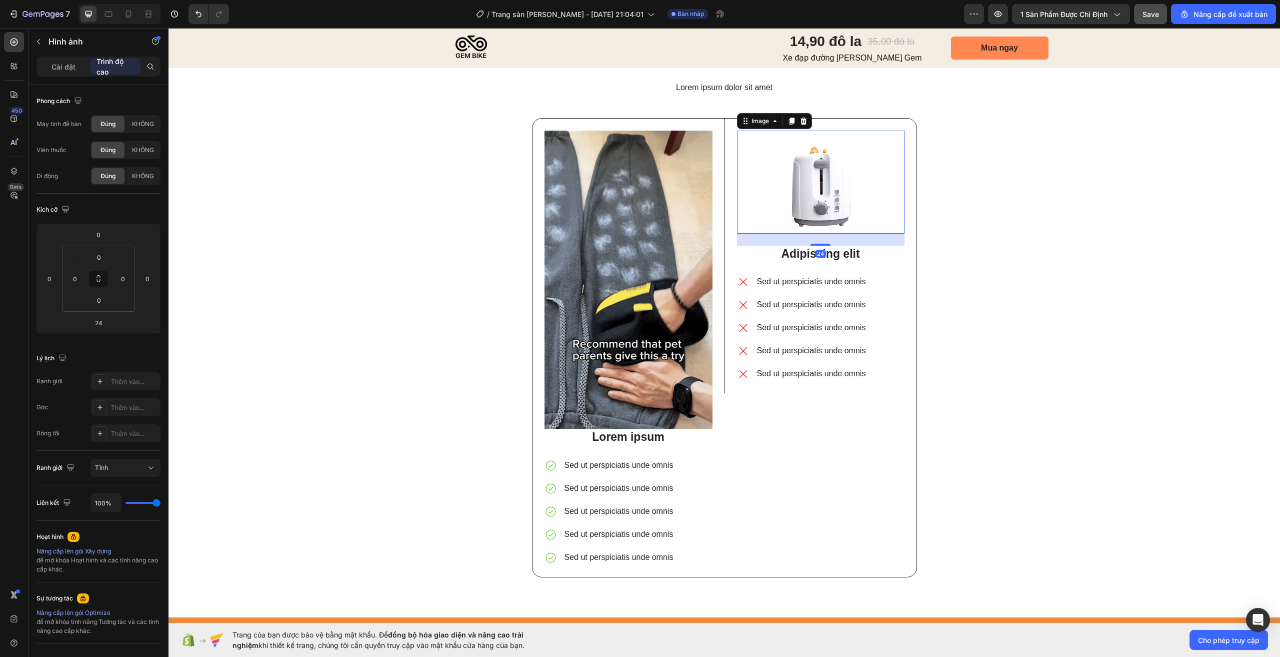
click at [836, 186] on img at bounding box center [821, 182] width 168 height 103
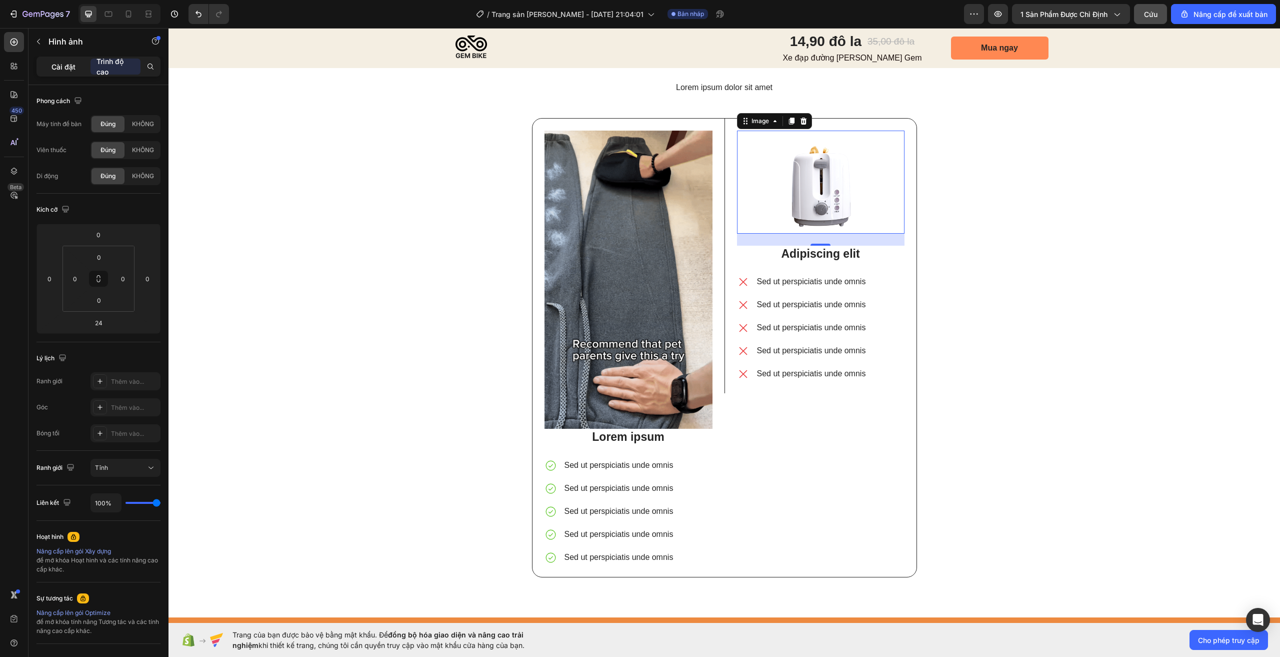
click at [65, 70] on font "Cài đặt" at bounding box center [64, 67] width 24 height 9
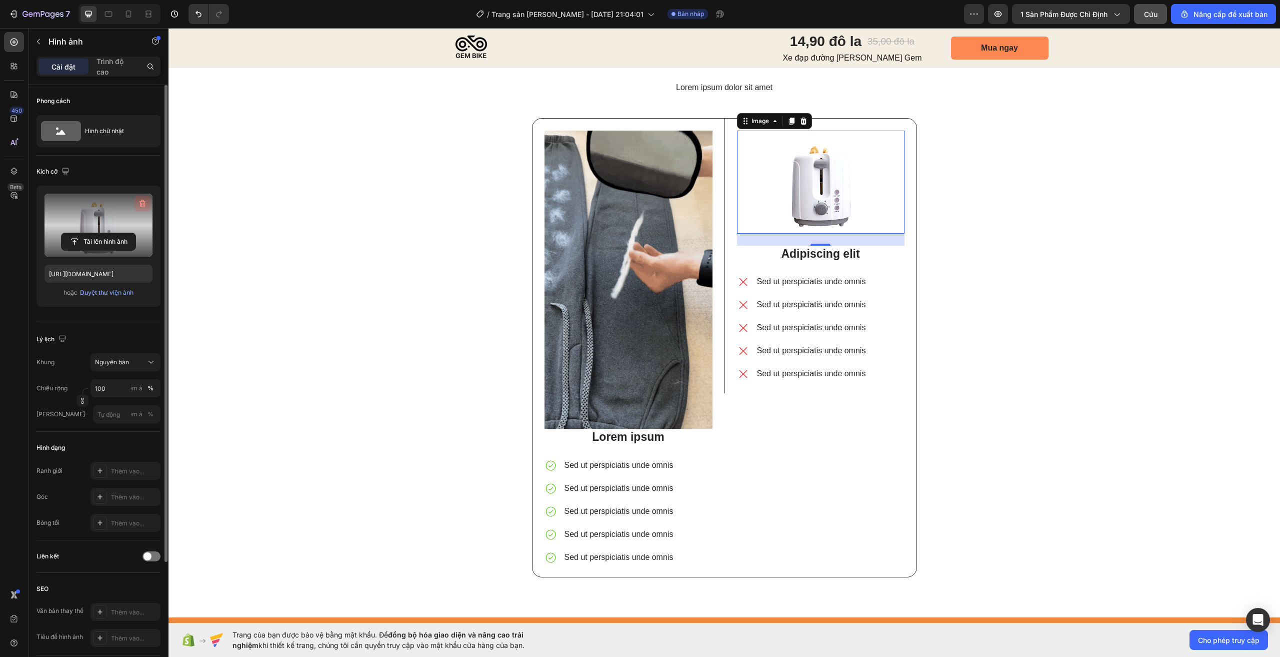
click at [139, 206] on icon "button" at bounding box center [143, 204] width 10 height 10
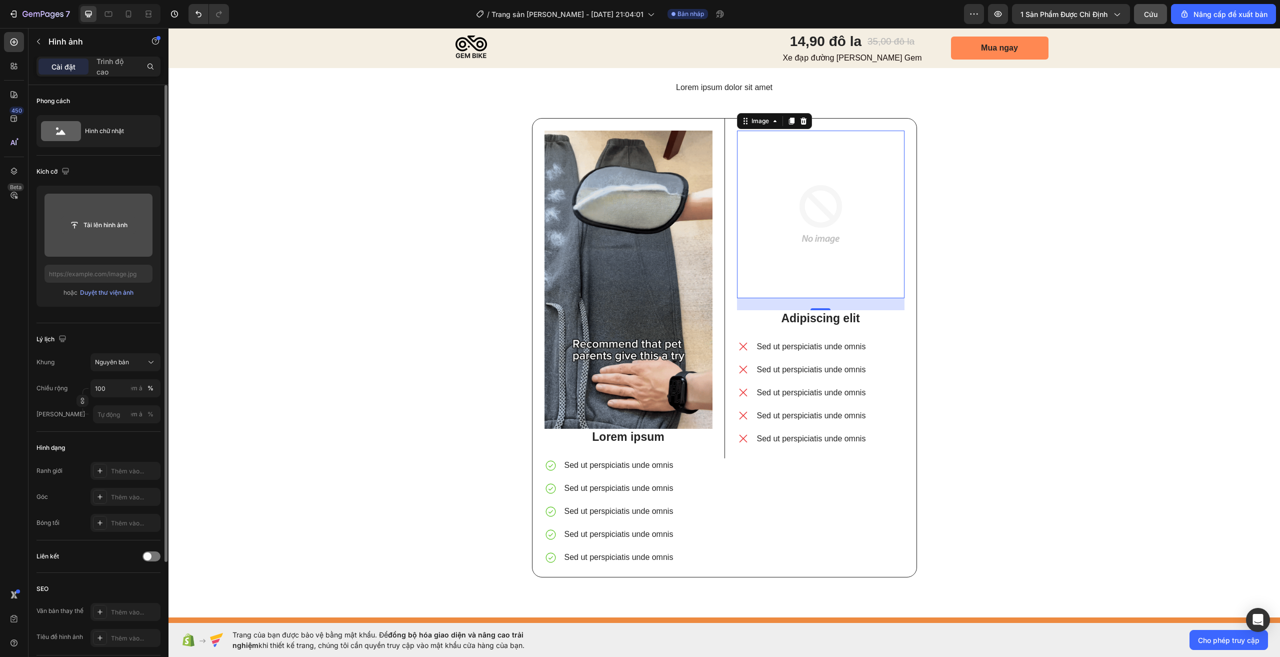
click at [117, 229] on input "file" at bounding box center [99, 225] width 74 height 17
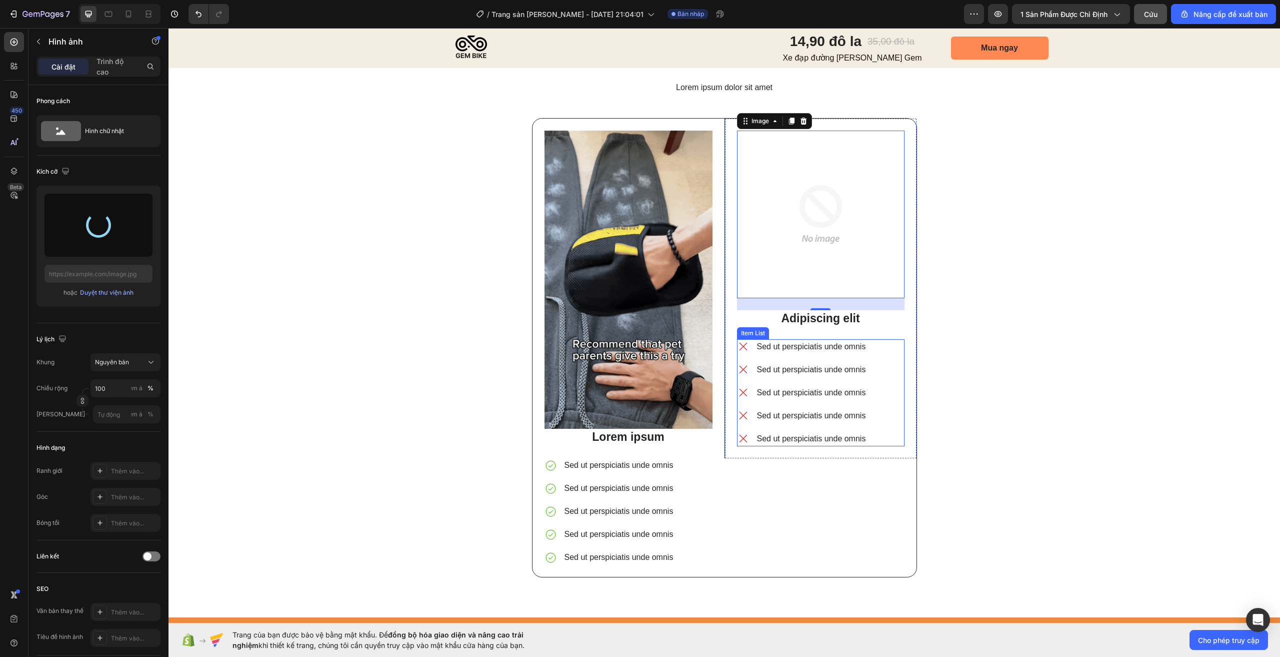
type input "https://cdn.shopify.com/s/files/1/0947/3232/1068/files/gempages_586248037760762…"
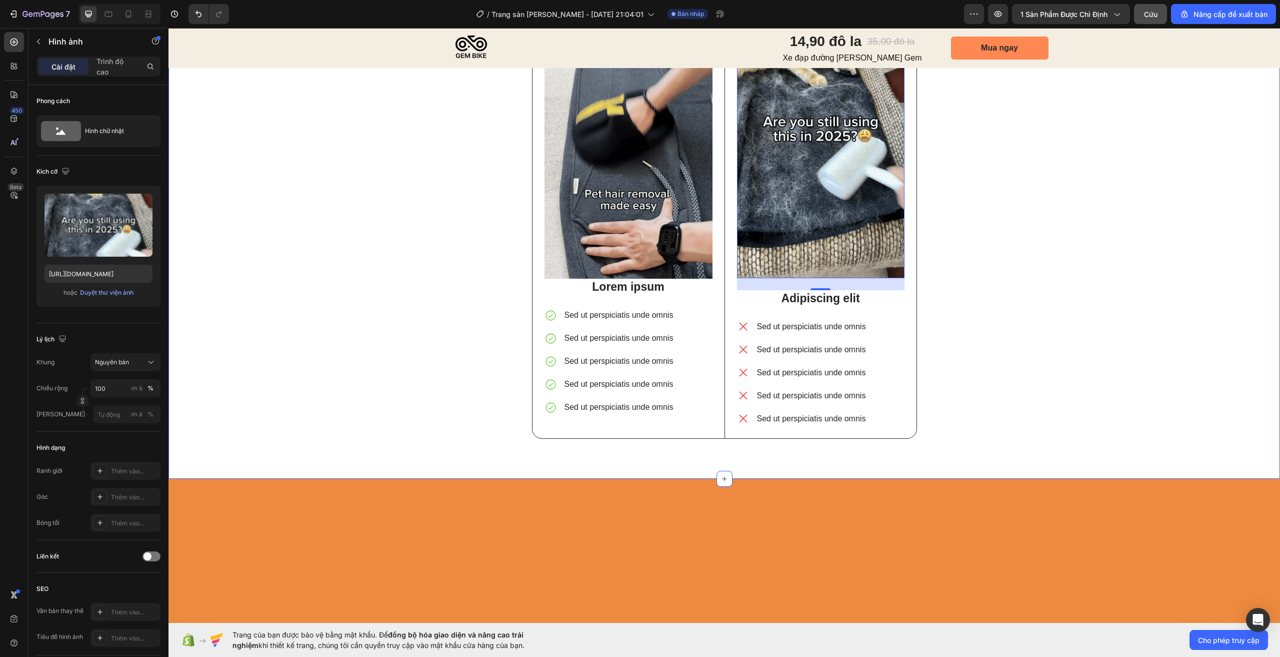
scroll to position [2050, 0]
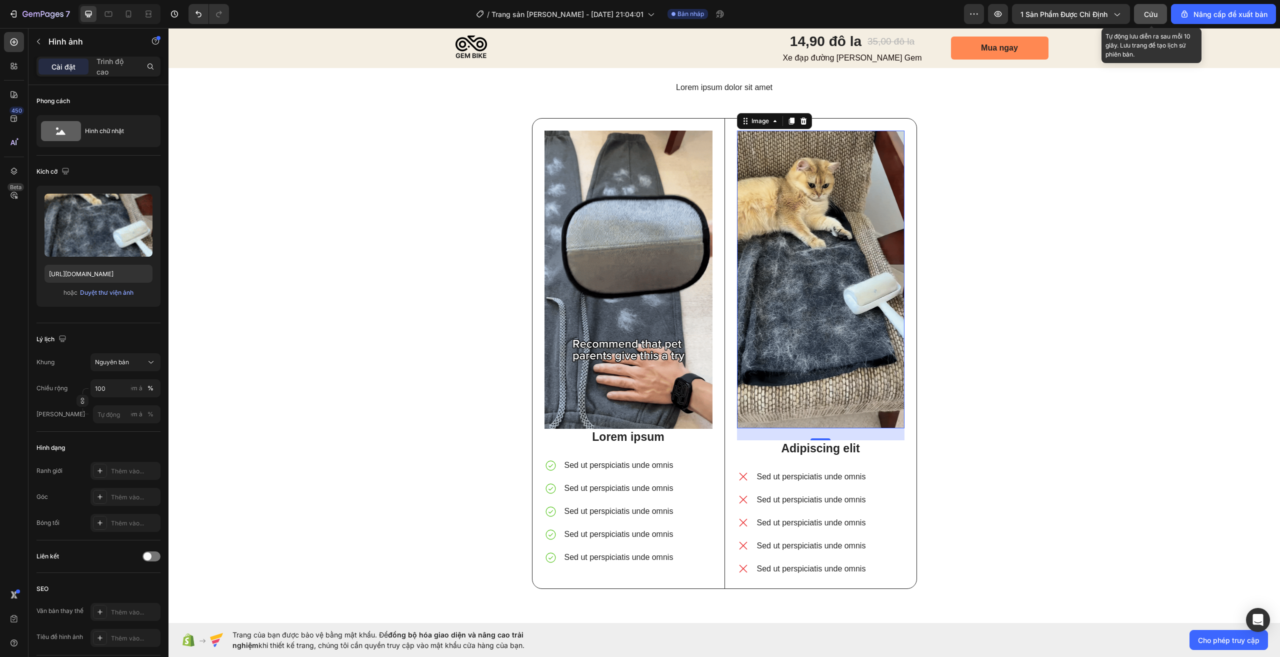
click at [1144, 18] on button "Cứu" at bounding box center [1150, 14] width 33 height 20
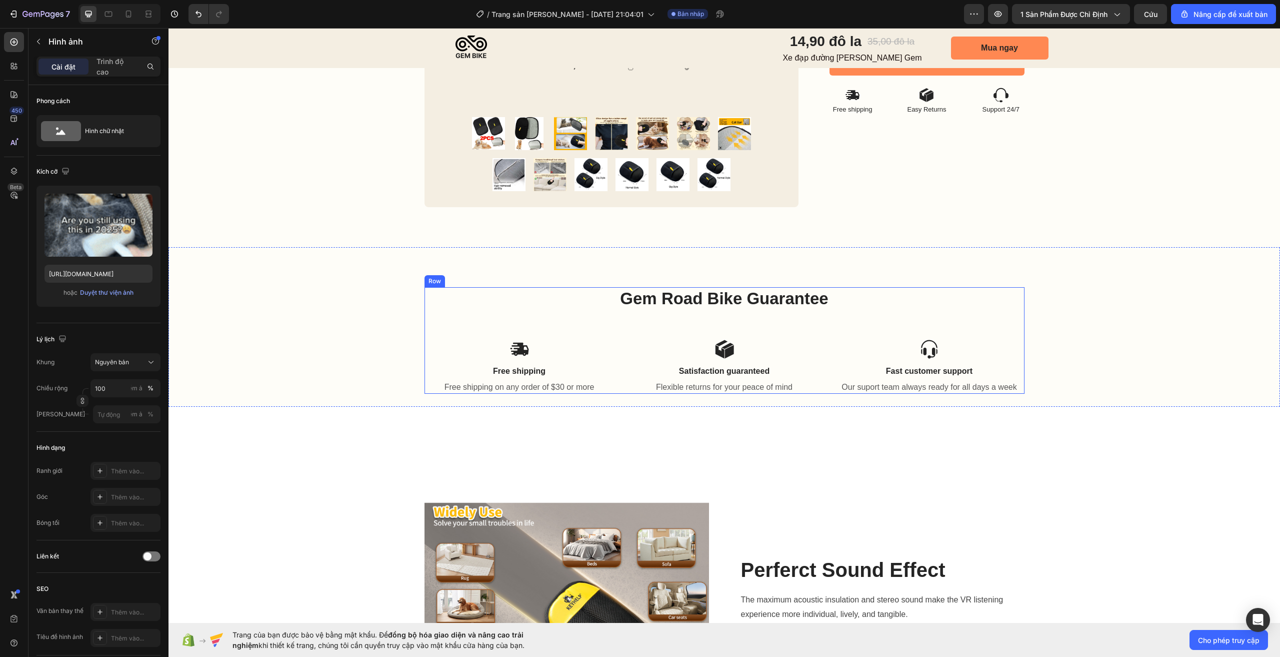
scroll to position [600, 0]
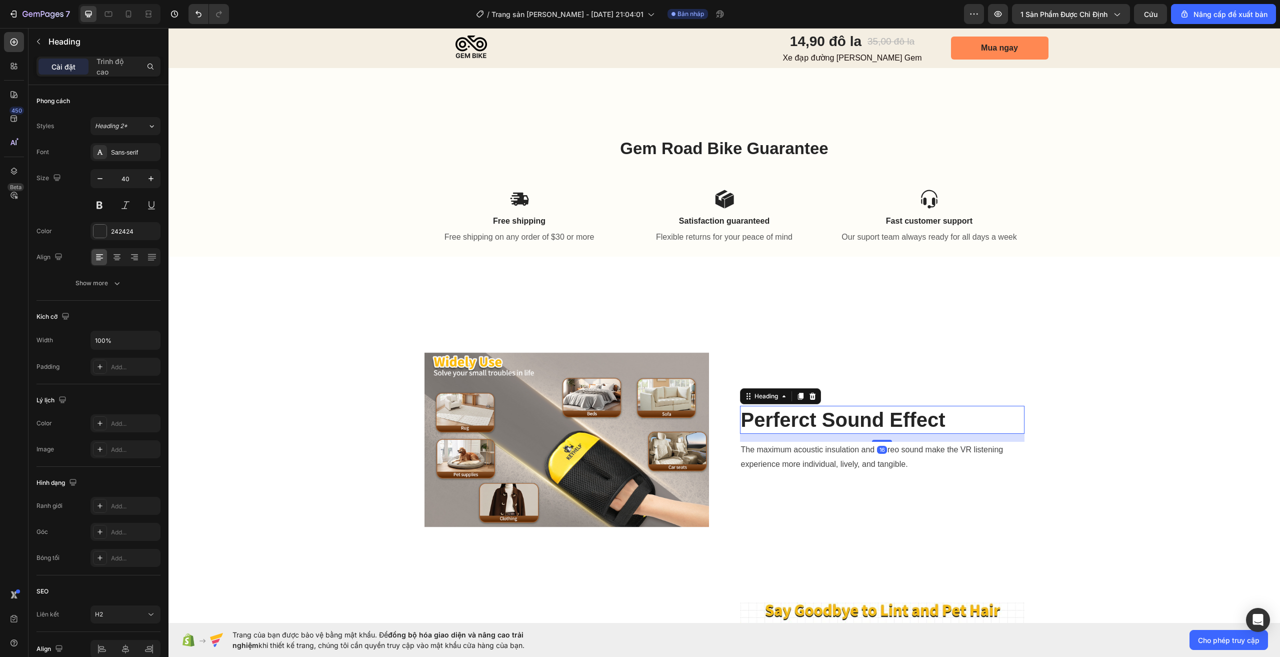
click at [830, 427] on p "Perferct Sound Effect" at bounding box center [882, 420] width 283 height 26
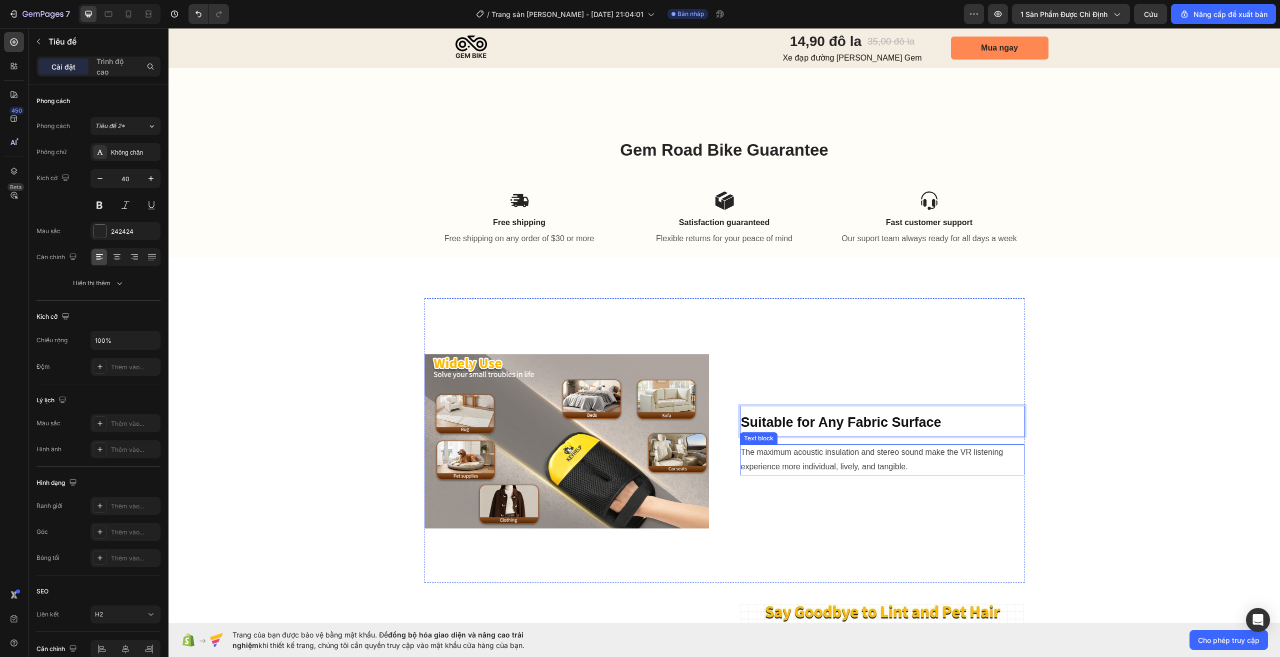
scroll to position [649, 0]
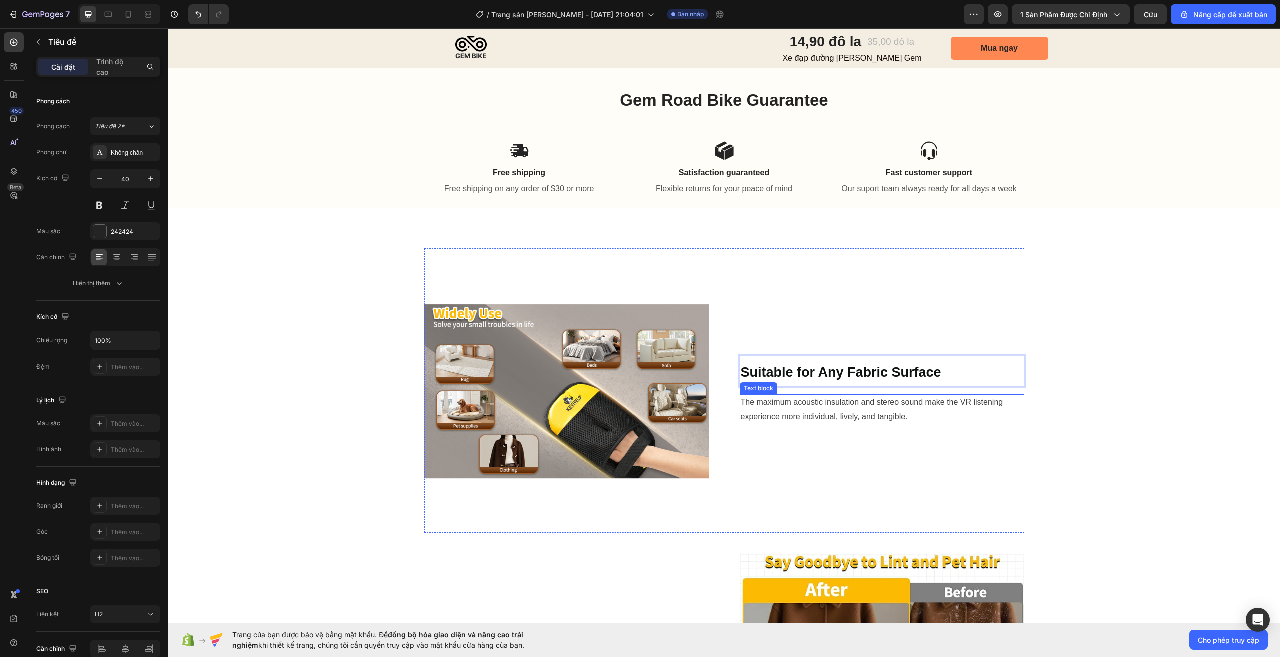
click at [843, 416] on p "The maximum acoustic insulation and stereo sound make the VR listening experien…" at bounding box center [882, 409] width 283 height 29
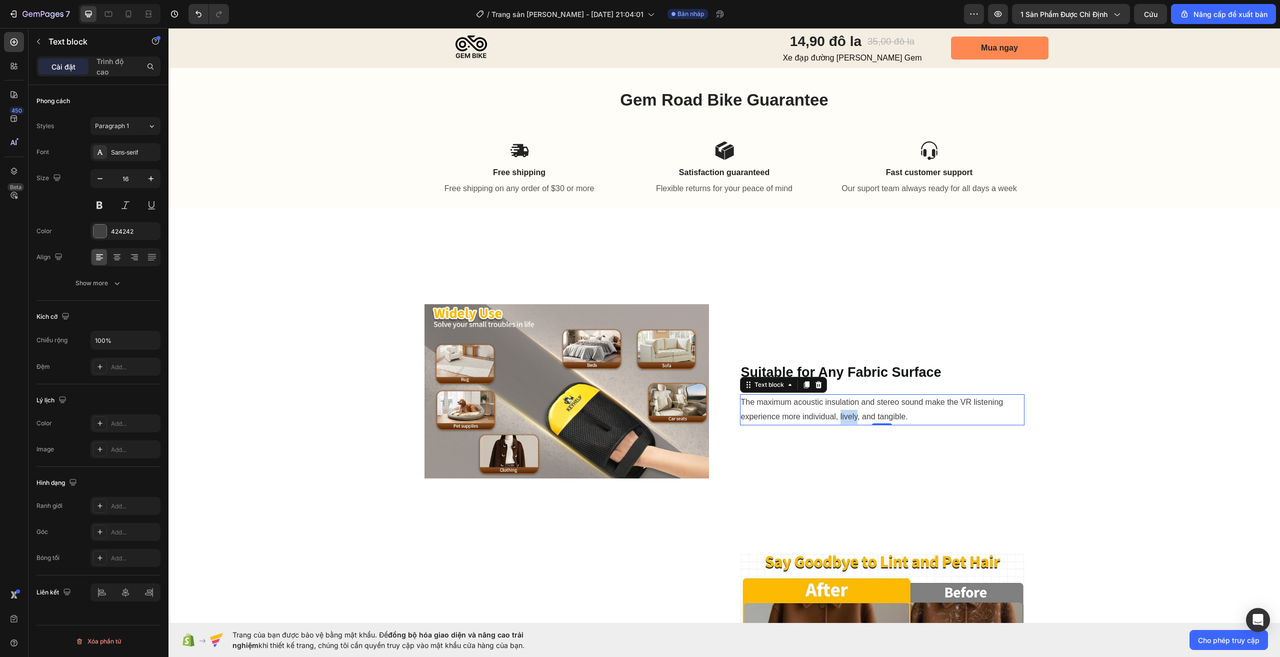
click at [843, 415] on p "The maximum acoustic insulation and stereo sound make the VR listening experien…" at bounding box center [882, 409] width 283 height 29
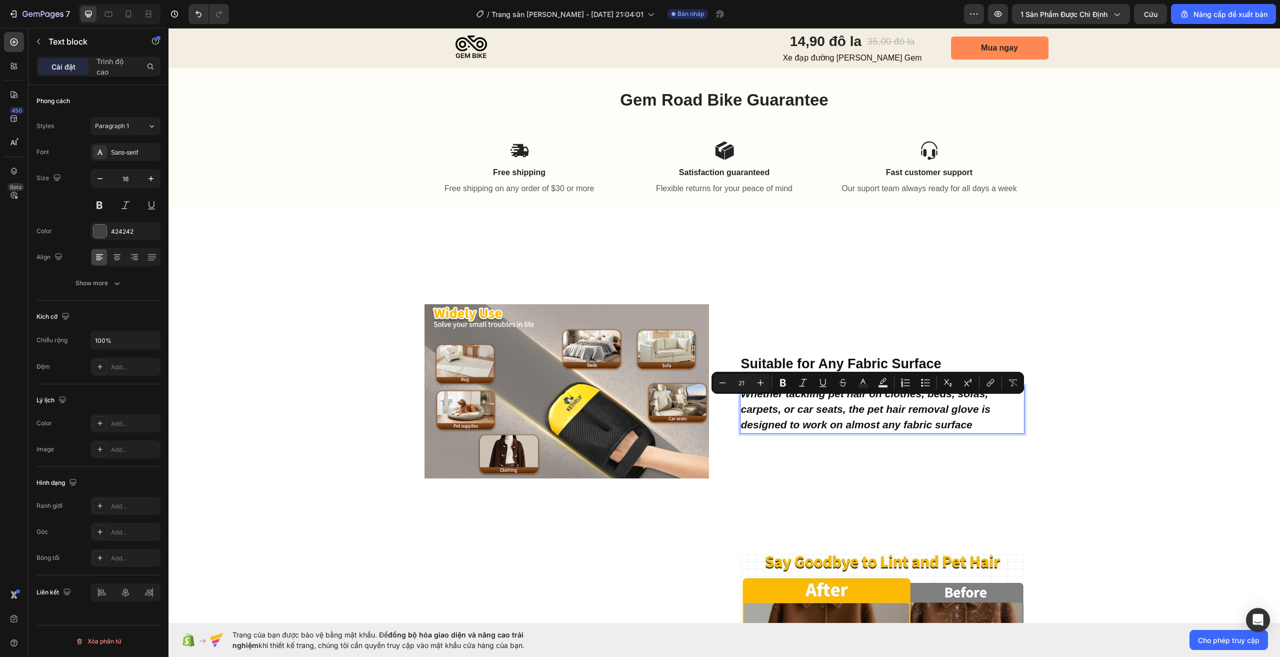
scroll to position [640, 0]
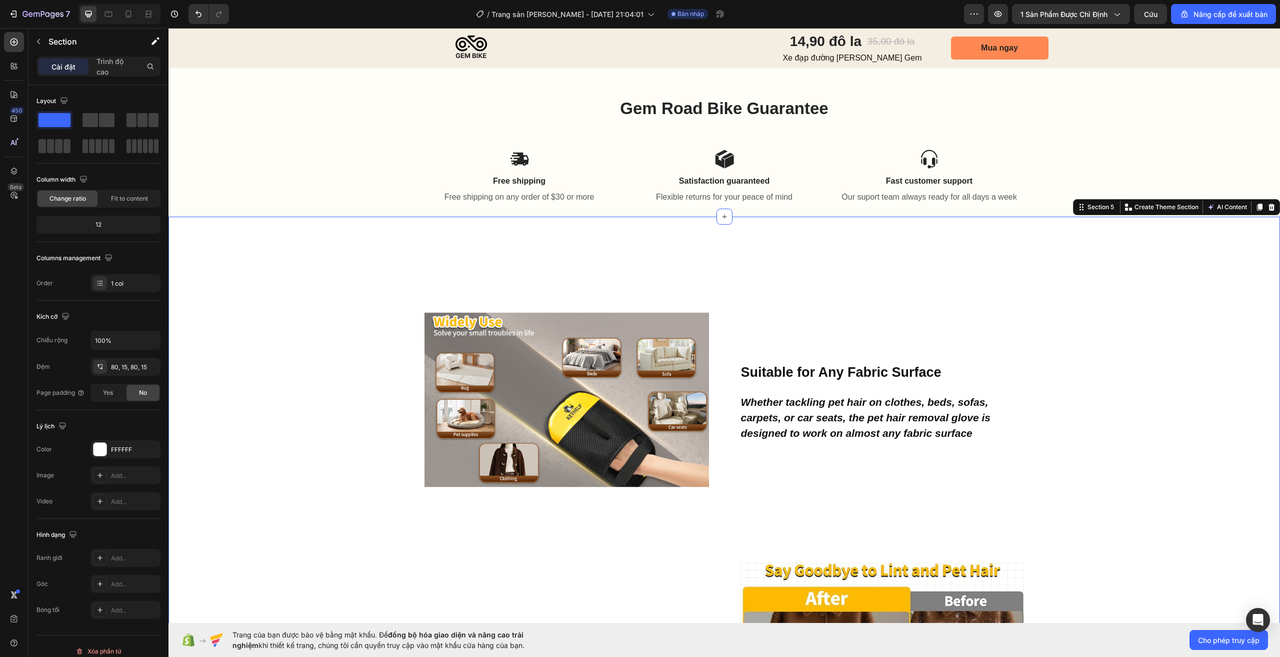
click at [1113, 428] on div "Image ⁠⁠⁠⁠⁠⁠⁠ Suitable for Any Fabric Surface Heading Whether tackling pet hair…" at bounding box center [724, 554] width 1097 height 594
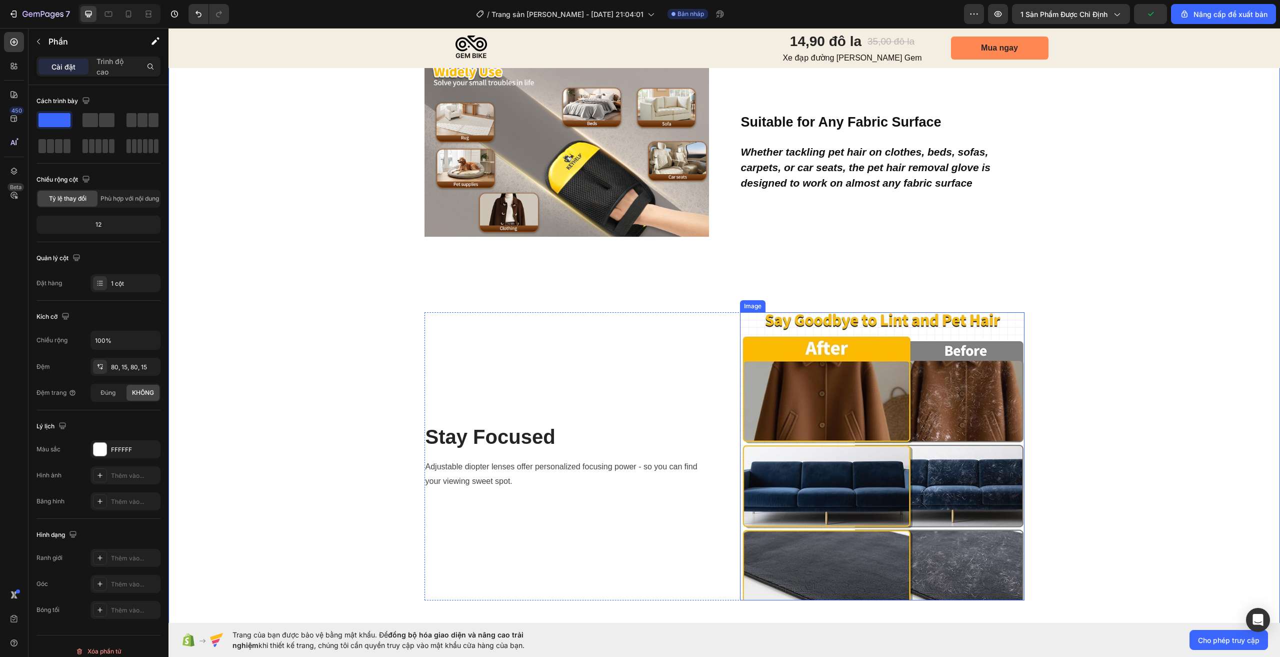
scroll to position [940, 0]
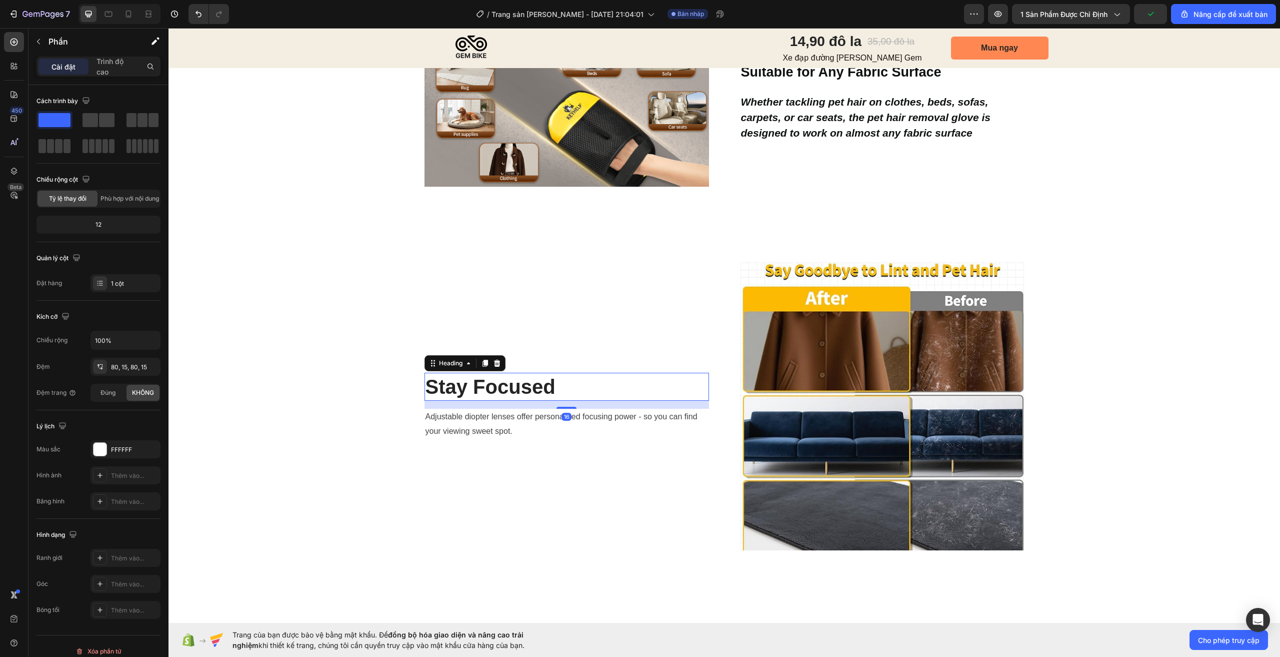
click at [518, 387] on p "Stay Focused" at bounding box center [567, 387] width 283 height 26
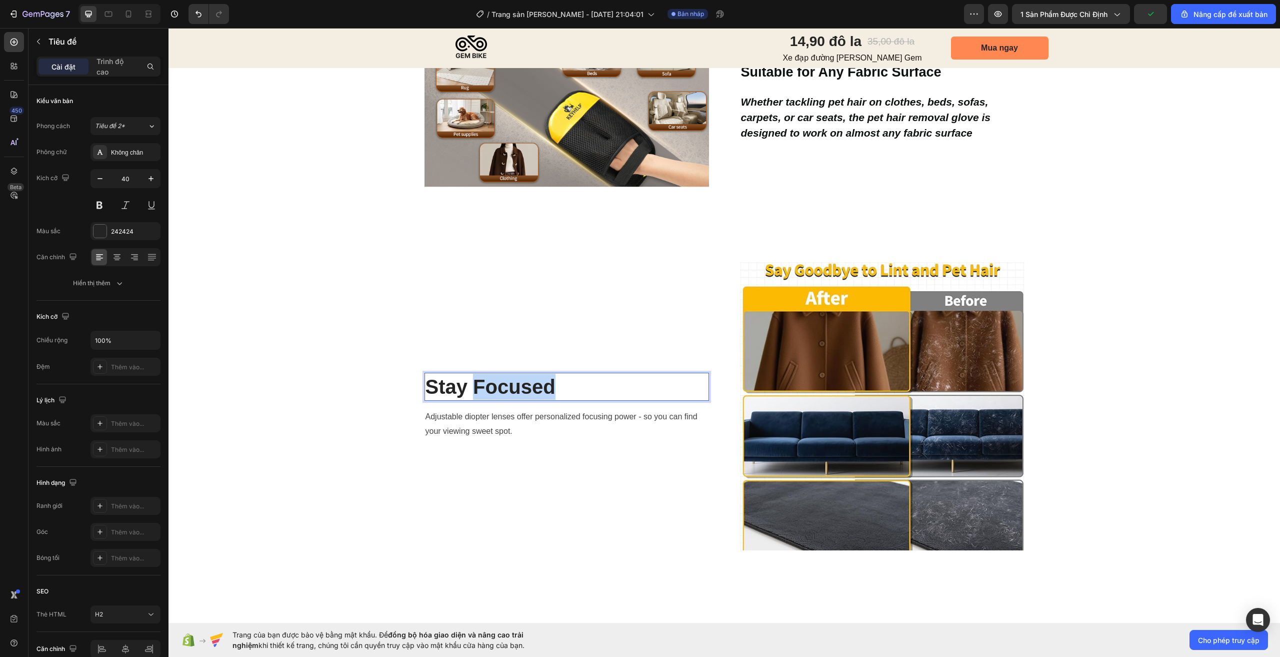
click at [518, 387] on p "Stay Focused" at bounding box center [567, 387] width 283 height 26
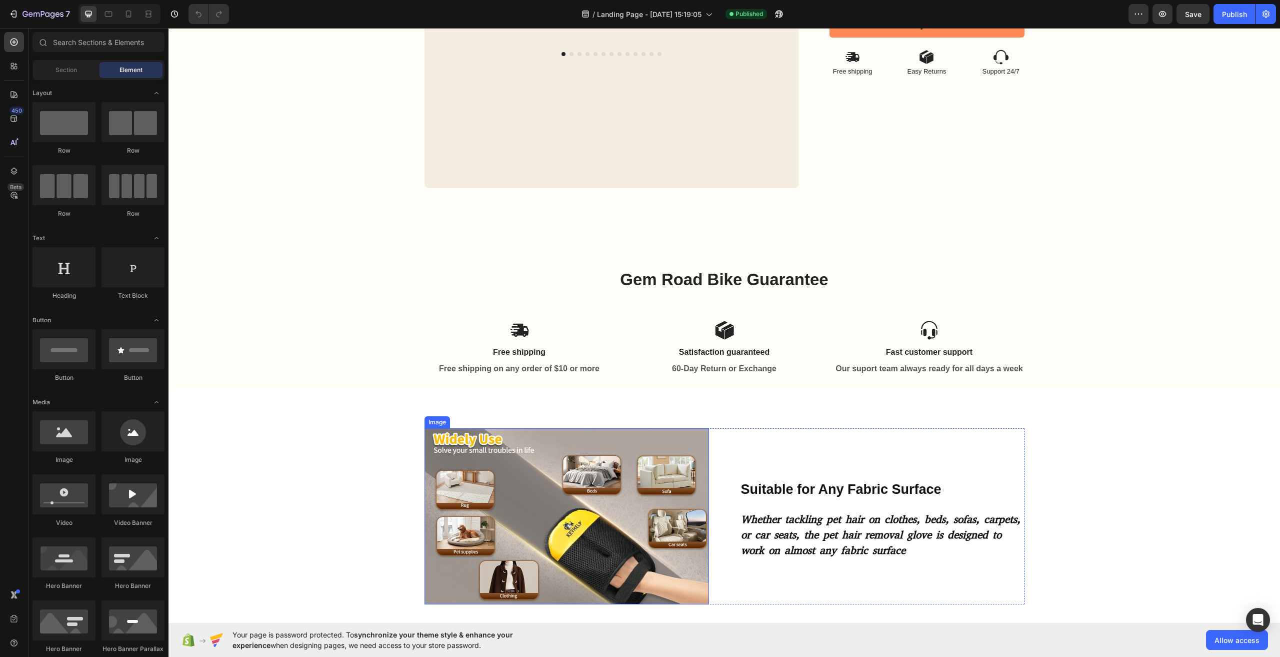
scroll to position [500, 0]
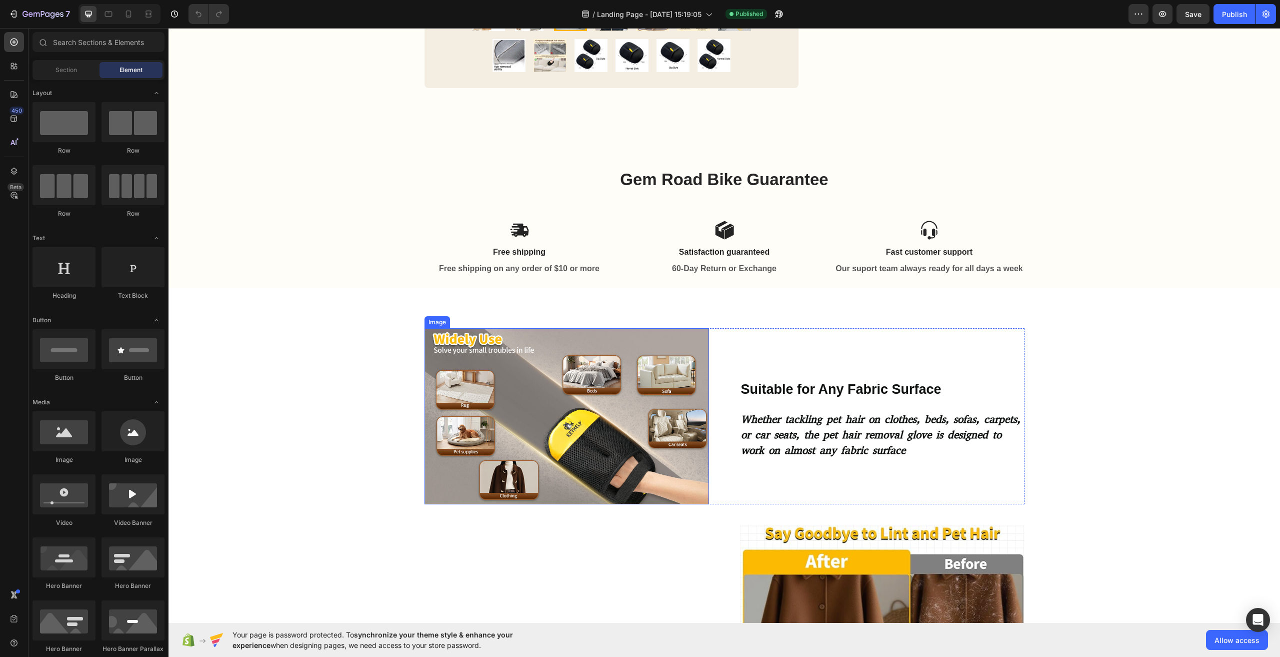
click at [559, 436] on img at bounding box center [567, 416] width 285 height 176
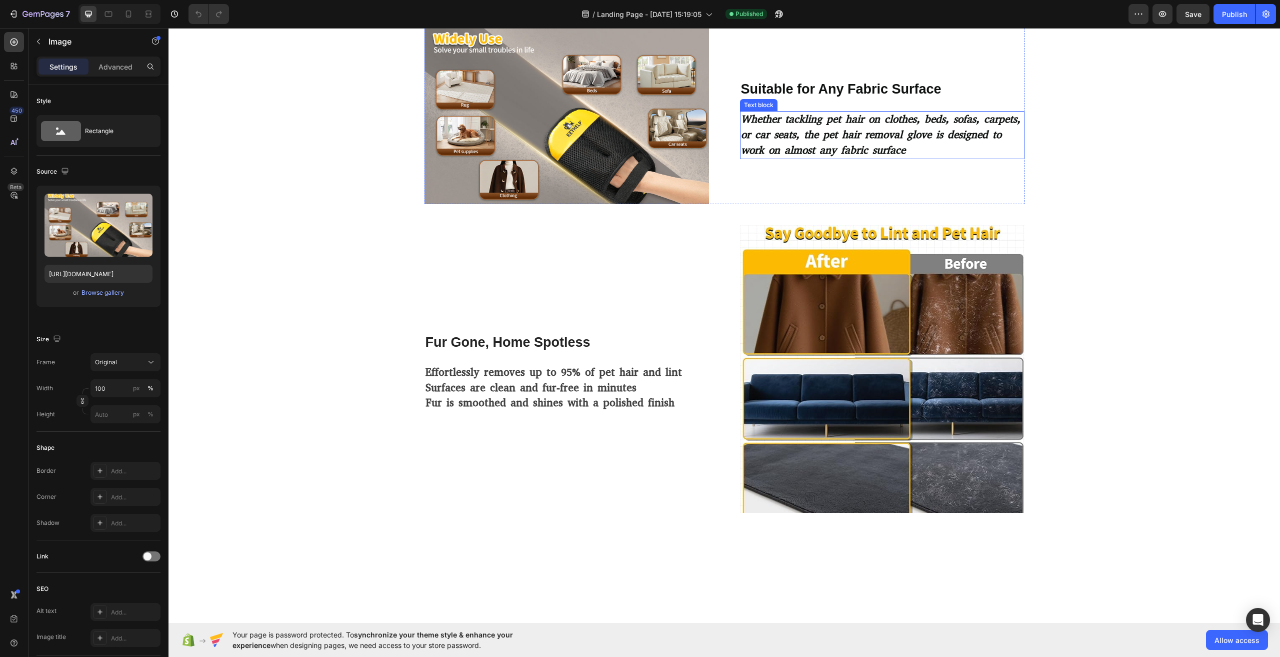
scroll to position [600, 0]
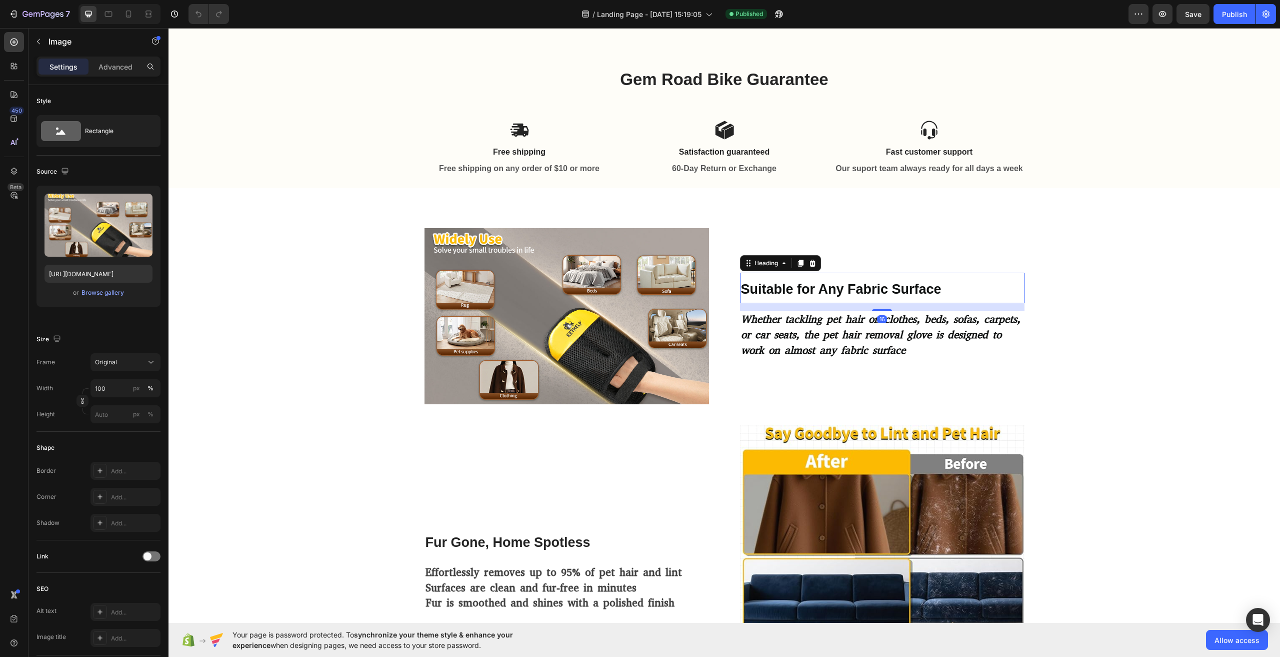
click at [826, 292] on span "Suitable for Any Fabric Surface" at bounding box center [841, 289] width 201 height 15
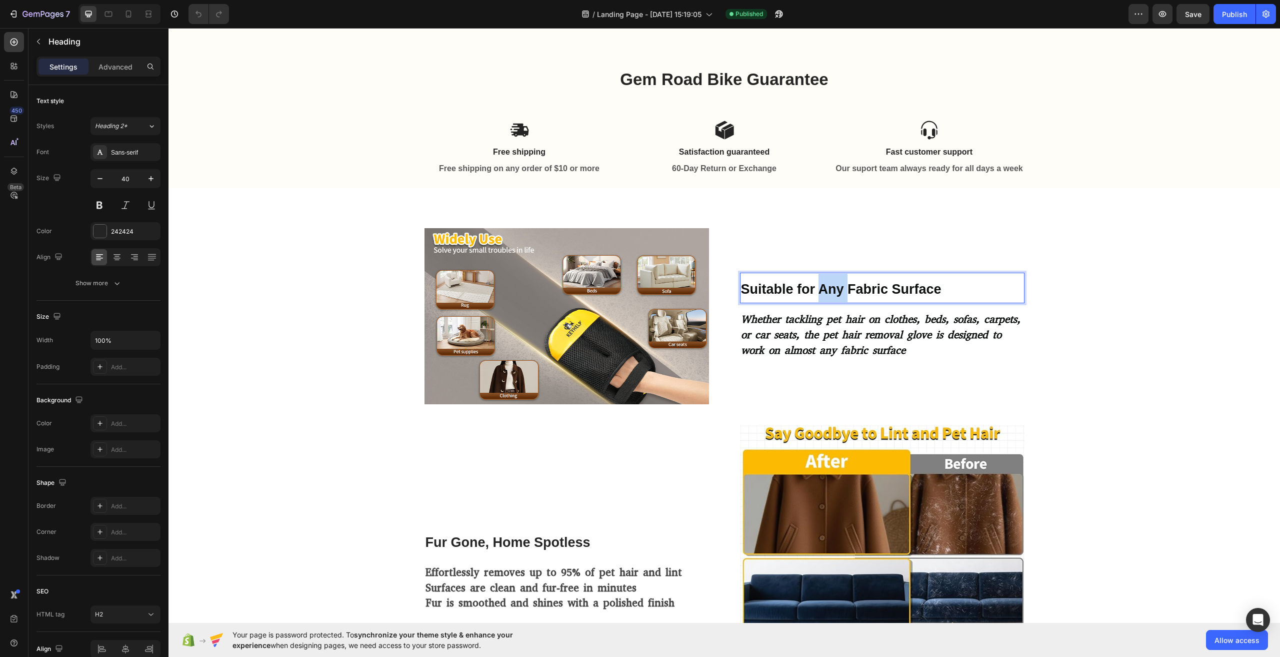
click at [826, 292] on span "Suitable for Any Fabric Surface" at bounding box center [841, 289] width 201 height 15
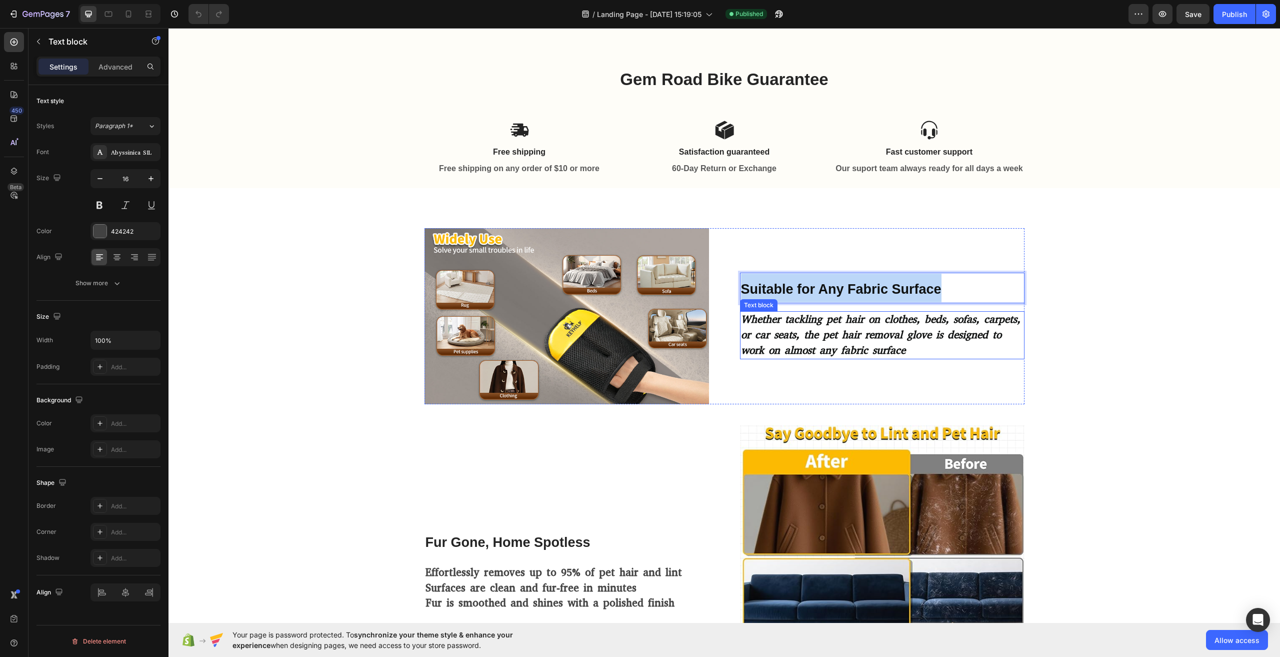
click at [818, 340] on strong "Whether tackling pet hair on clothes, beds, sofas, carpets, or car seats, the p…" at bounding box center [881, 334] width 280 height 45
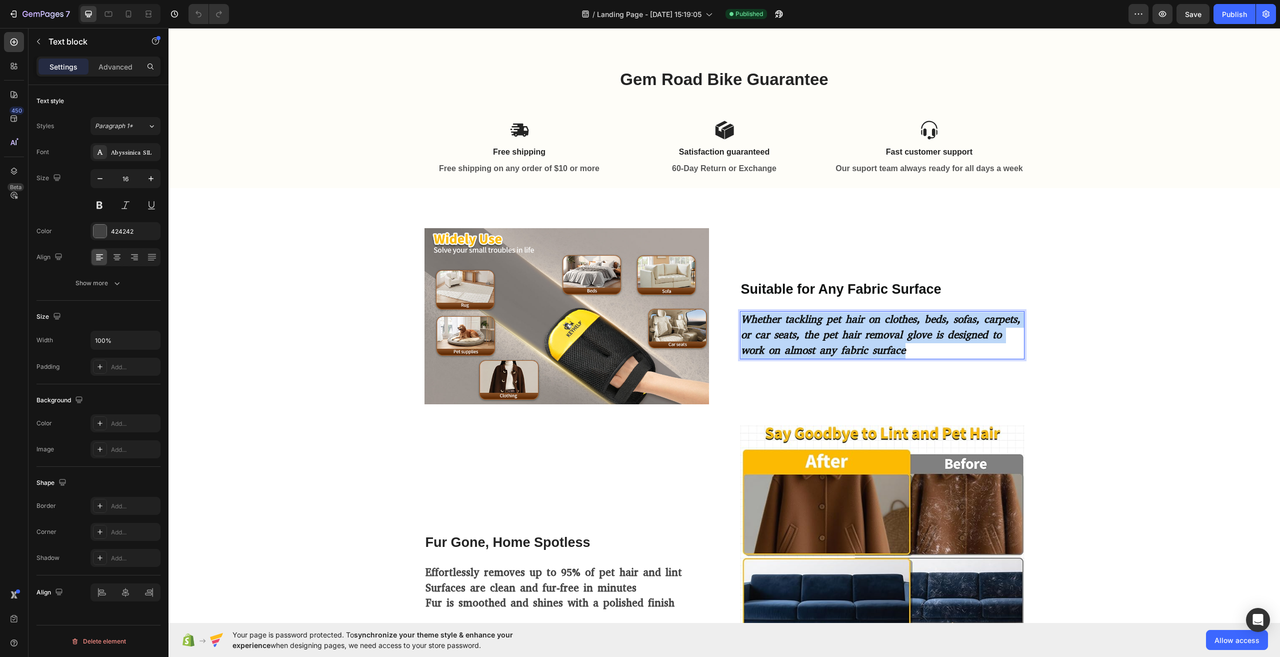
click at [818, 340] on strong "Whether tackling pet hair on clothes, beds, sofas, carpets, or car seats, the p…" at bounding box center [881, 334] width 280 height 45
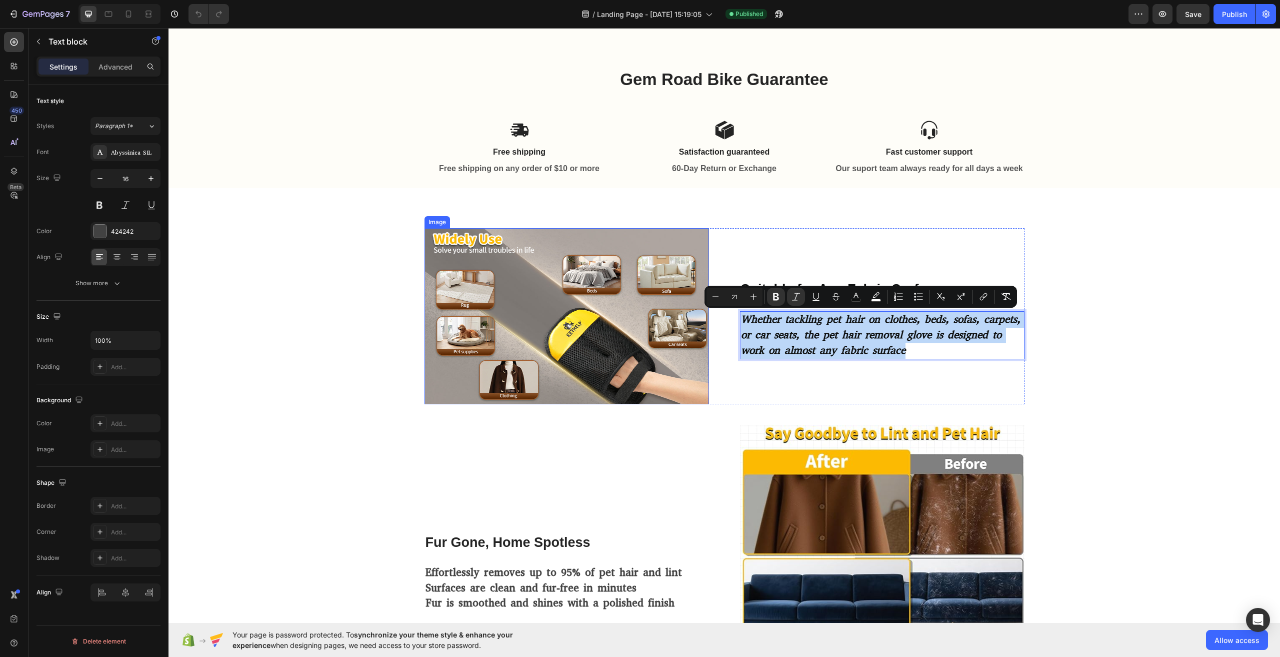
scroll to position [700, 0]
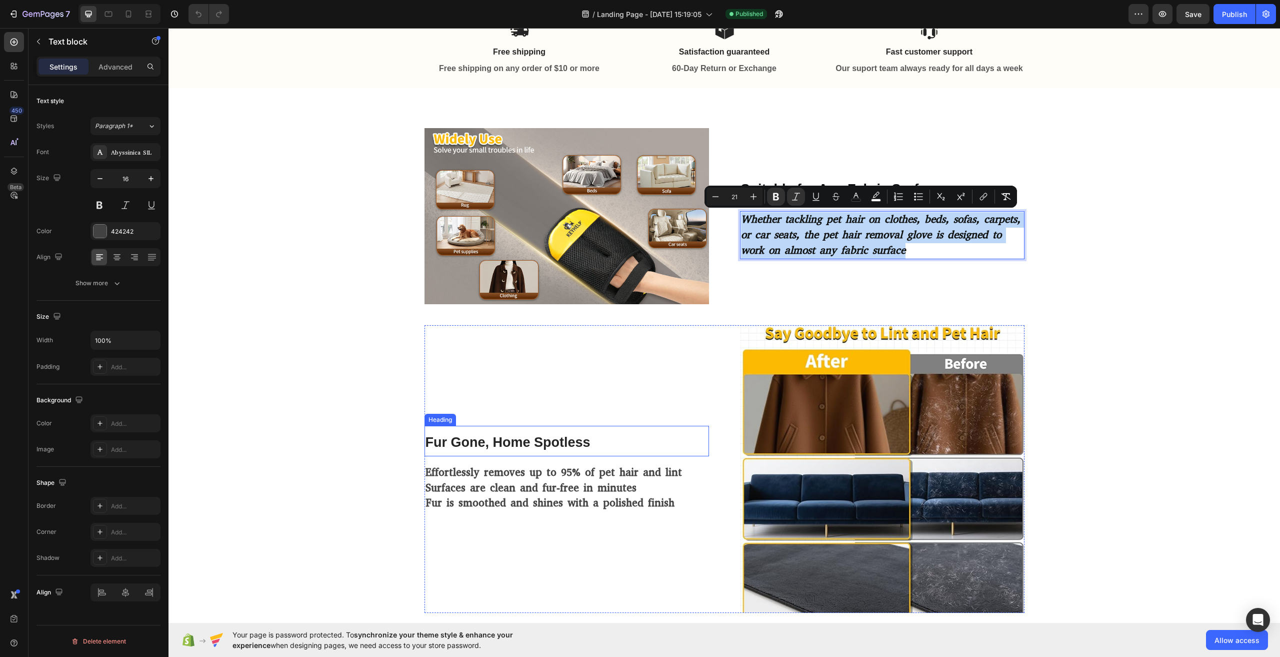
click at [528, 444] on span "Fur Gone, Home Spotless" at bounding box center [508, 442] width 165 height 15
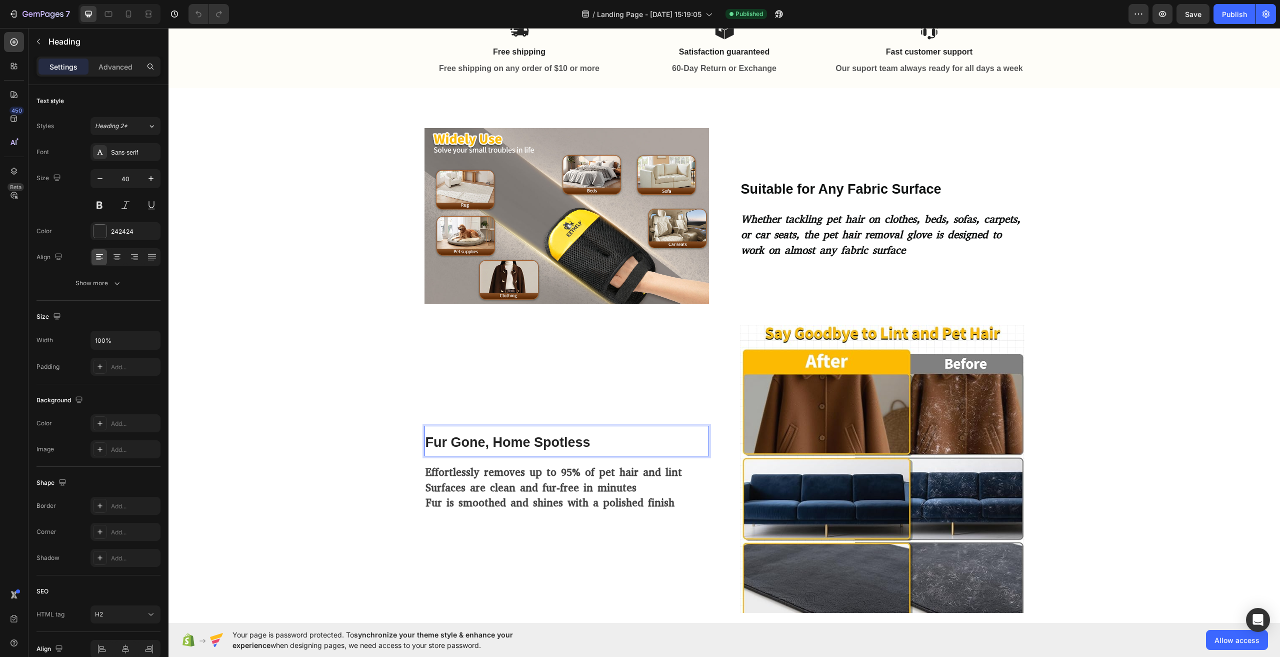
click at [528, 444] on span "Fur Gone, Home Spotless" at bounding box center [508, 442] width 165 height 15
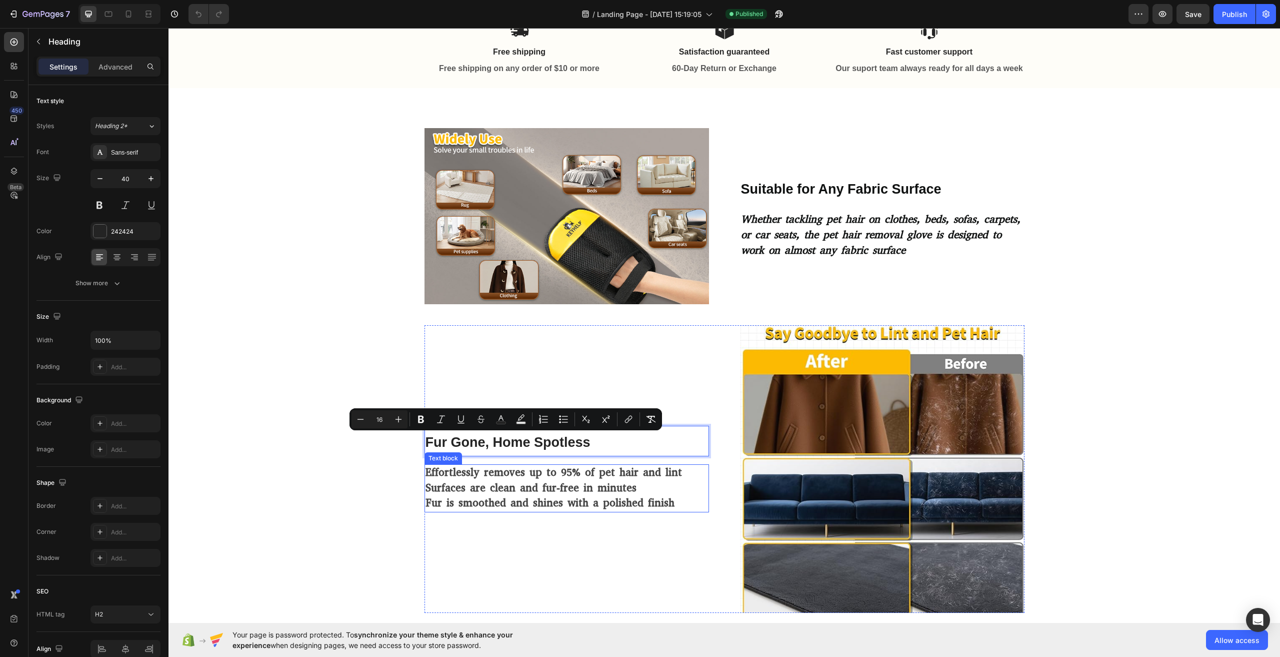
click at [513, 484] on strong "Surfaces are clean and fur-free in minutes" at bounding box center [531, 488] width 211 height 14
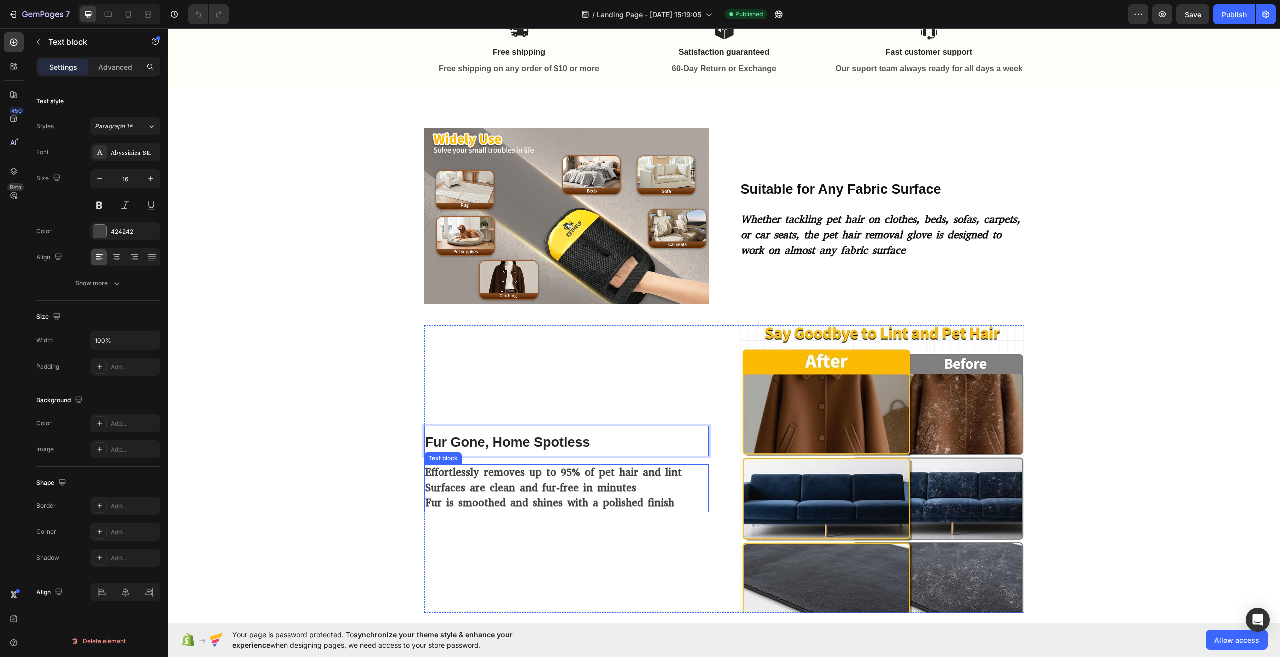
click at [513, 484] on strong "Surfaces are clean and fur-free in minutes" at bounding box center [531, 488] width 211 height 14
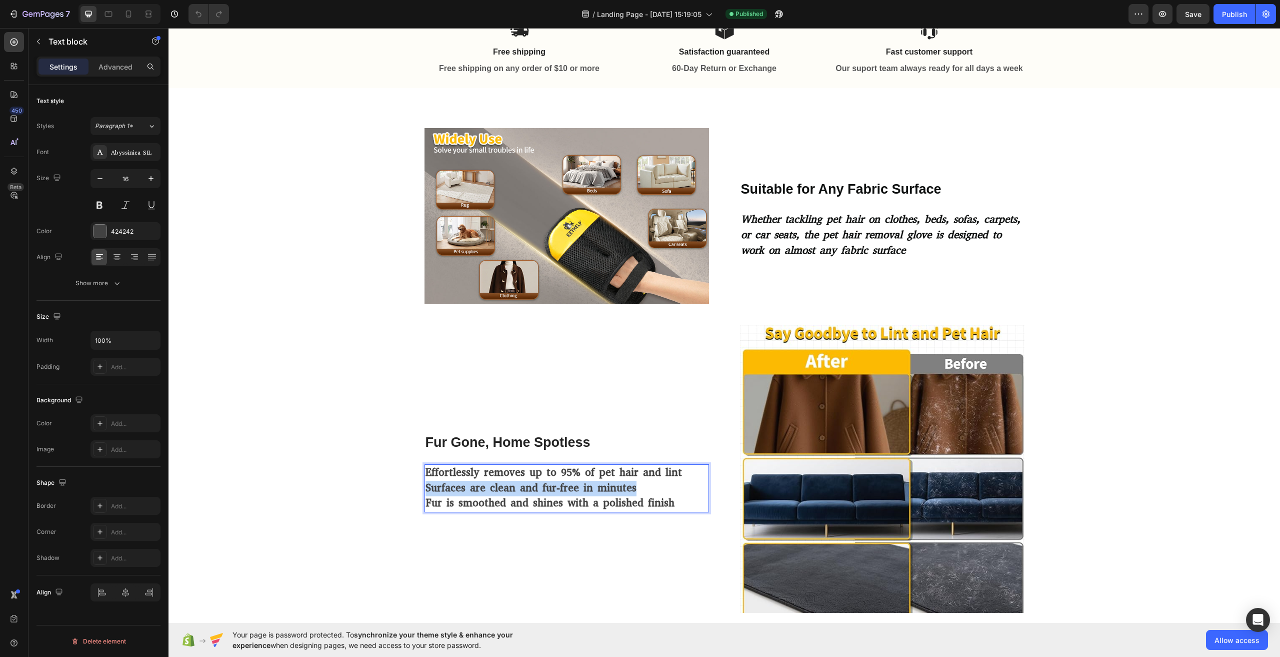
click at [513, 483] on strong "Surfaces are clean and fur-free in minutes" at bounding box center [531, 488] width 211 height 14
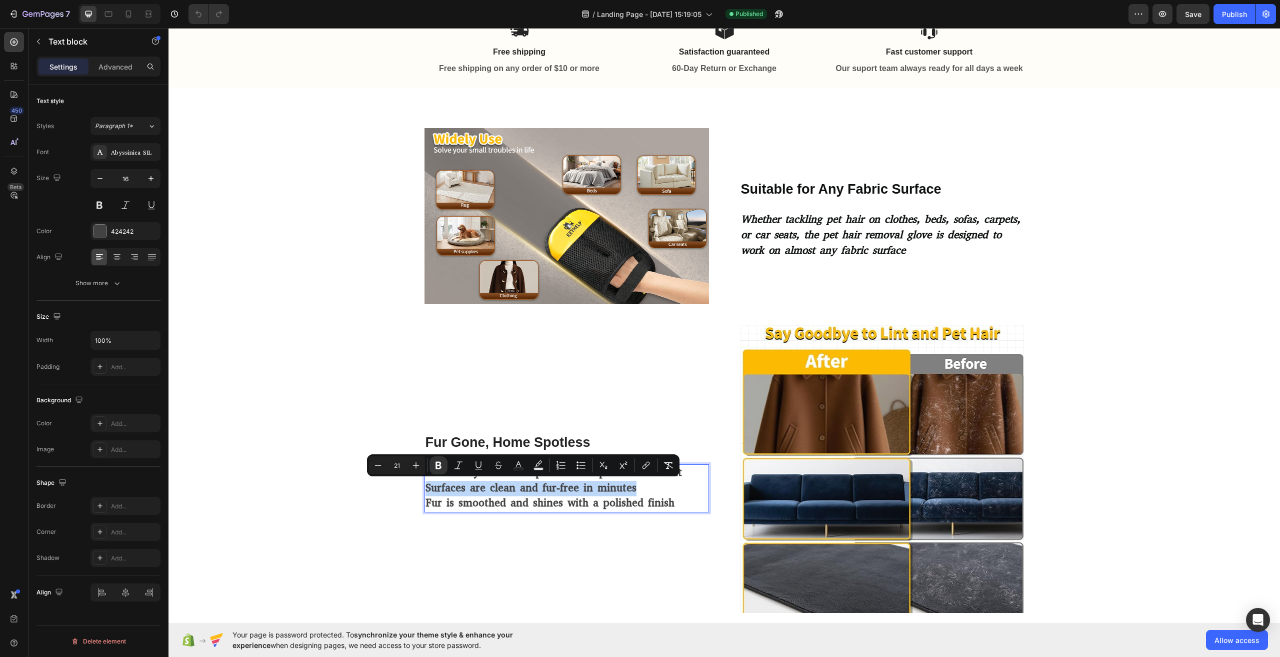
click at [513, 483] on strong "Surfaces are clean and fur-free in minutes" at bounding box center [531, 488] width 211 height 14
click at [666, 499] on p "Fur is smoothed and shines with a polished finish" at bounding box center [567, 504] width 283 height 16
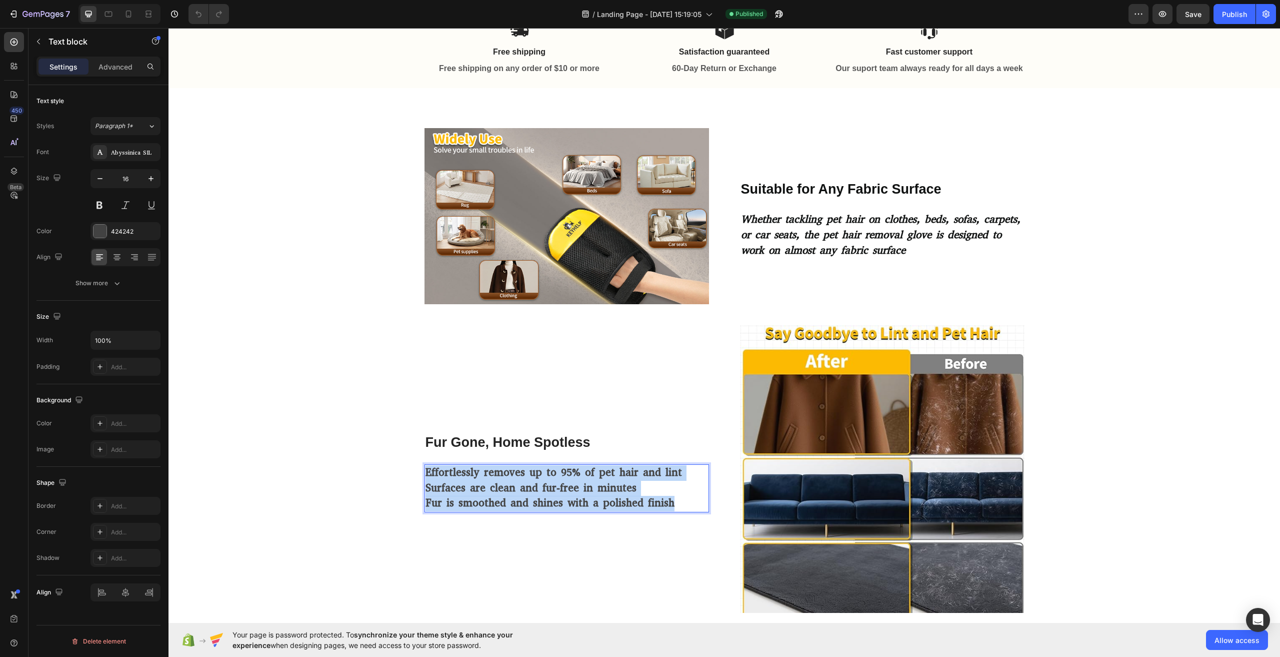
drag, startPoint x: 670, startPoint y: 502, endPoint x: 422, endPoint y: 473, distance: 249.7
click at [425, 473] on div "Effortlessly removes up to 95% of pet hair and lint Surfaces are clean and fur-…" at bounding box center [567, 488] width 285 height 48
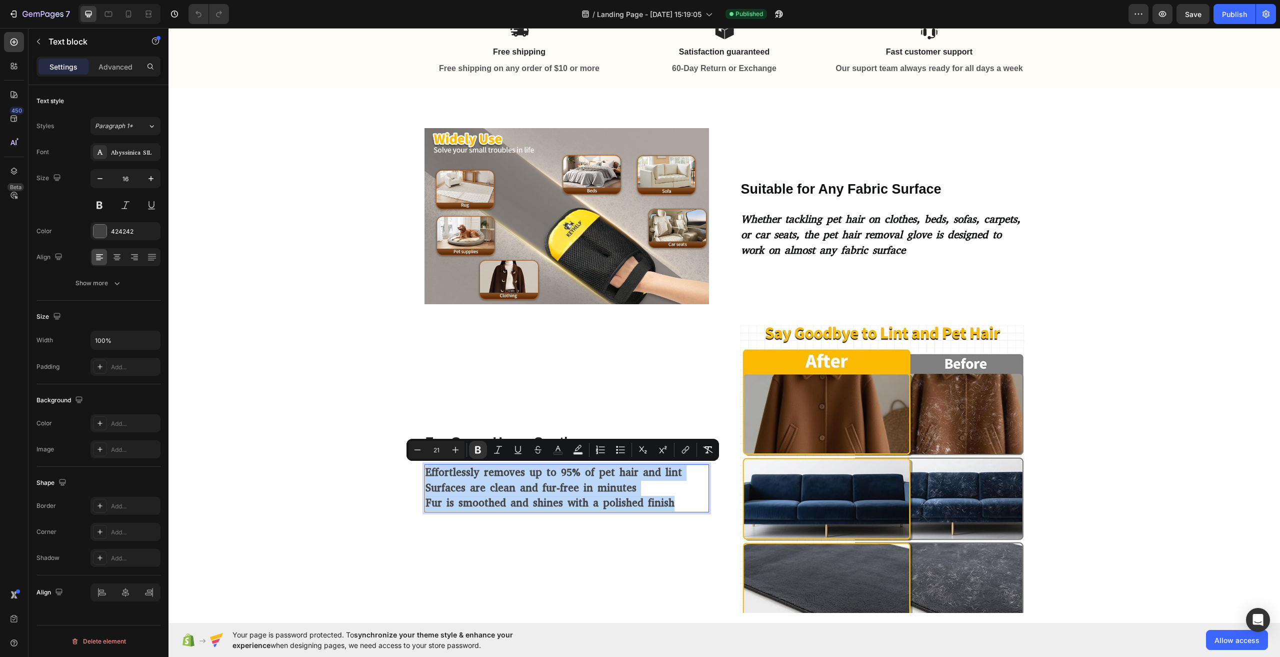
copy div "Effortlessly removes up to 95% of pet hair and lint Surfaces are clean and fur-…"
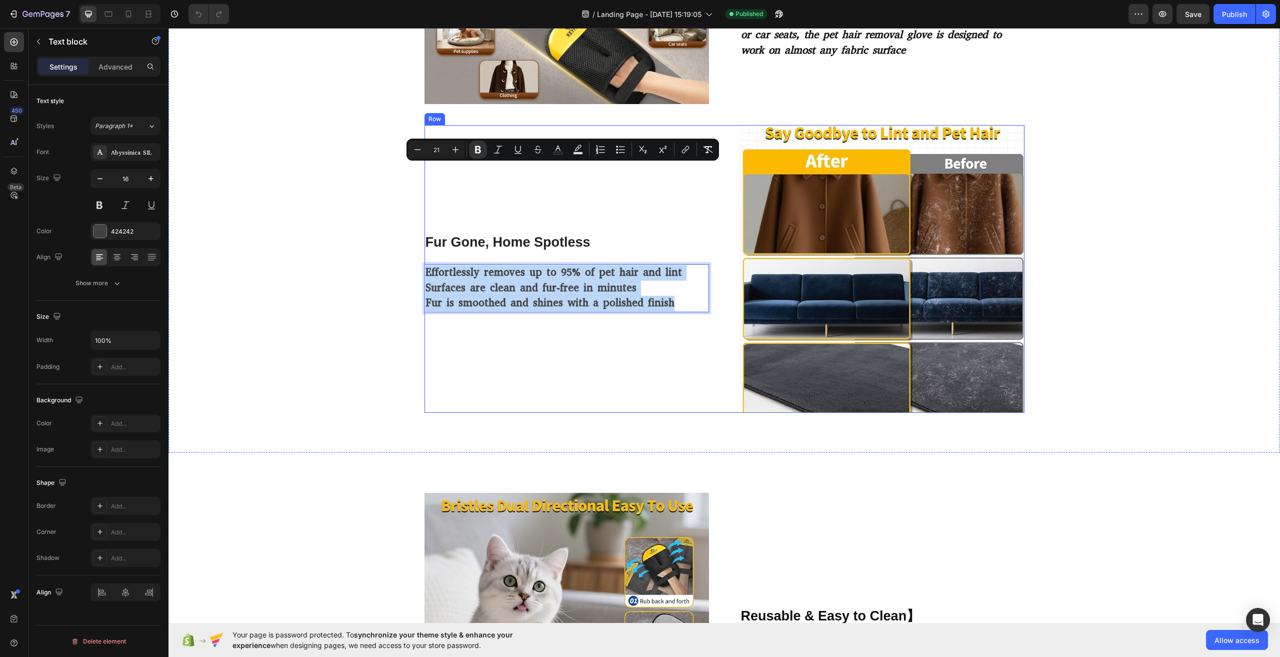
scroll to position [1050, 0]
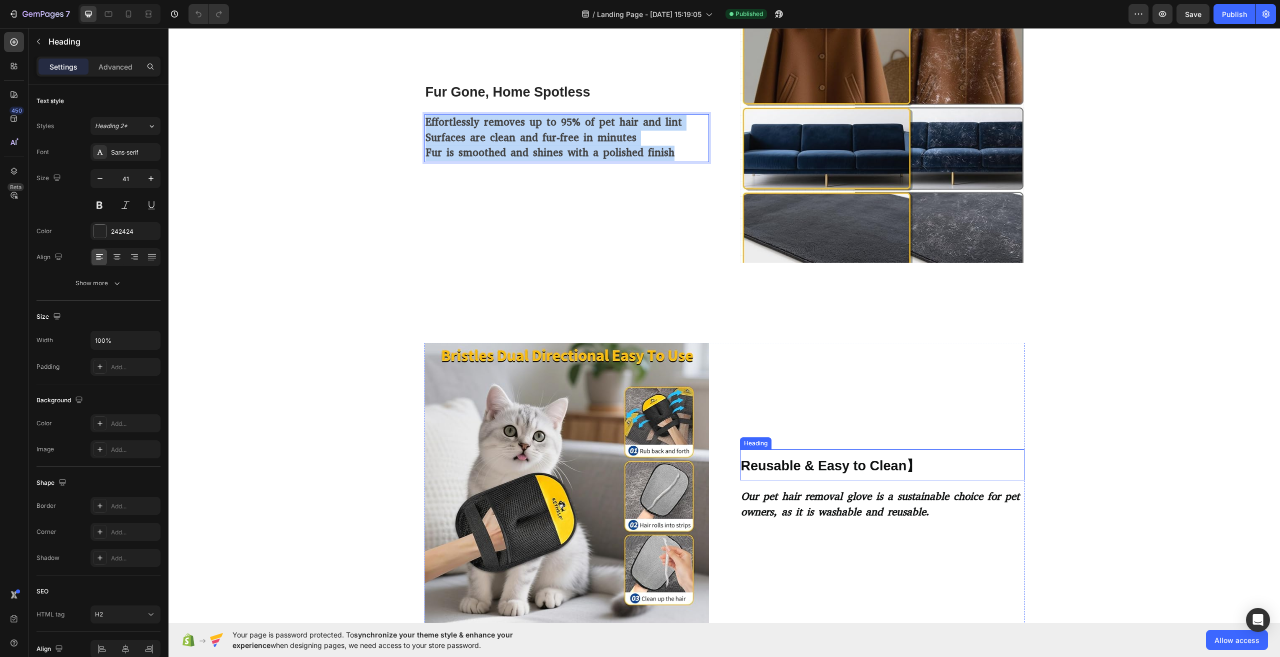
click at [824, 467] on span "Reusable & Easy to Clean】" at bounding box center [831, 465] width 180 height 15
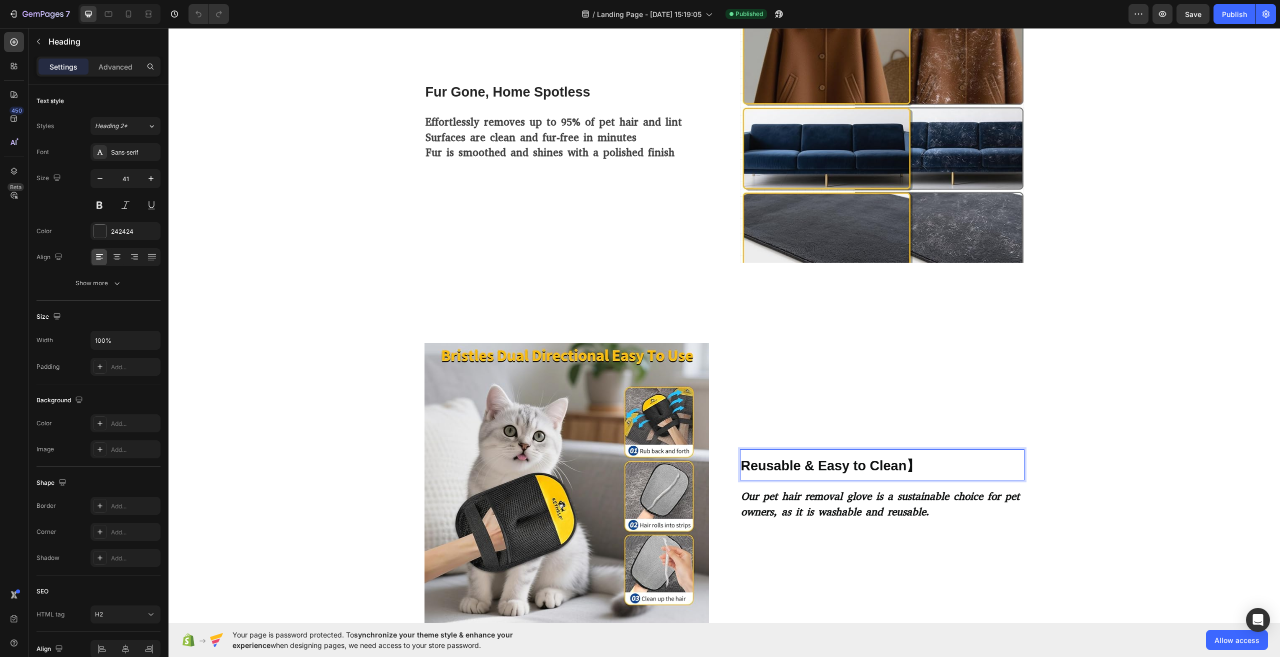
click at [824, 467] on span "Reusable & Easy to Clean】" at bounding box center [831, 465] width 180 height 15
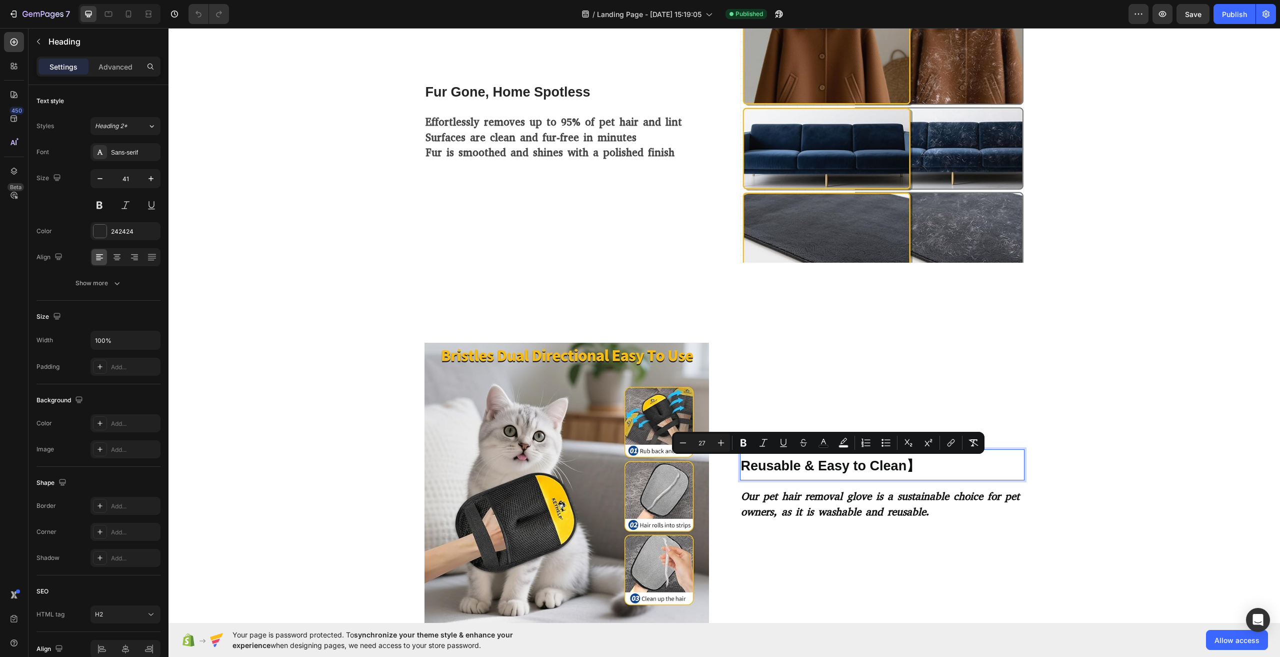
copy span "Reusable & Easy to Clean】"
click at [941, 473] on p "Reusable & Easy to Clean】" at bounding box center [882, 464] width 283 height 29
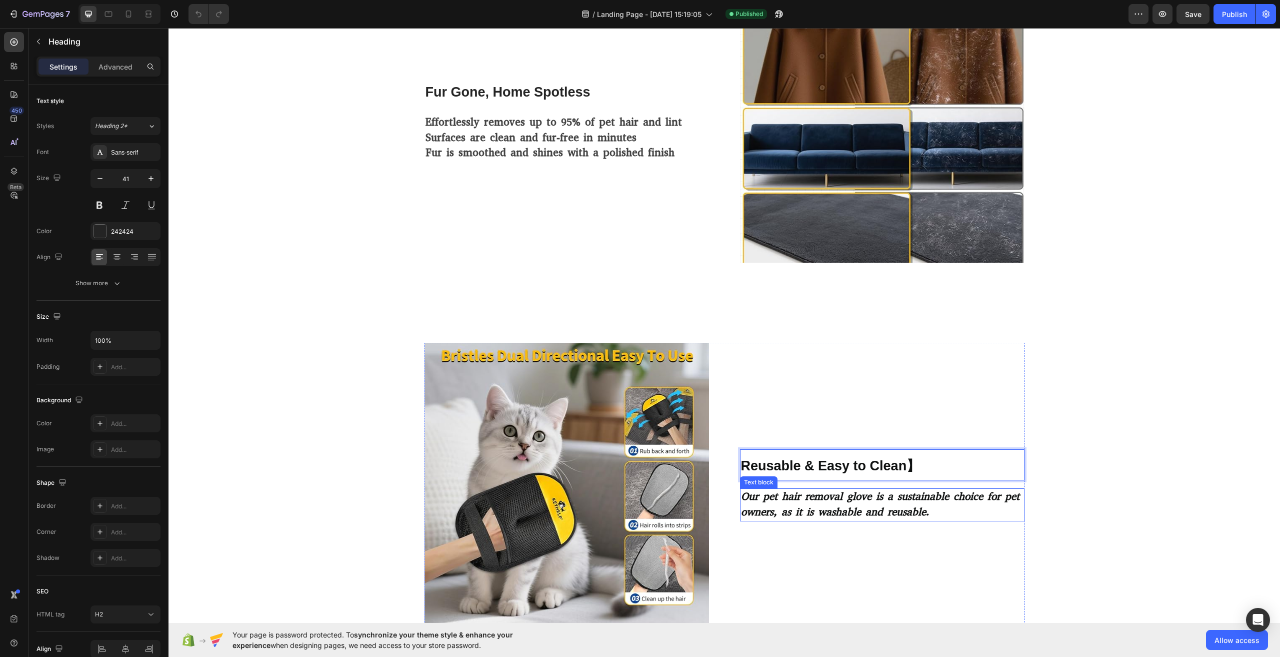
scroll to position [1100, 0]
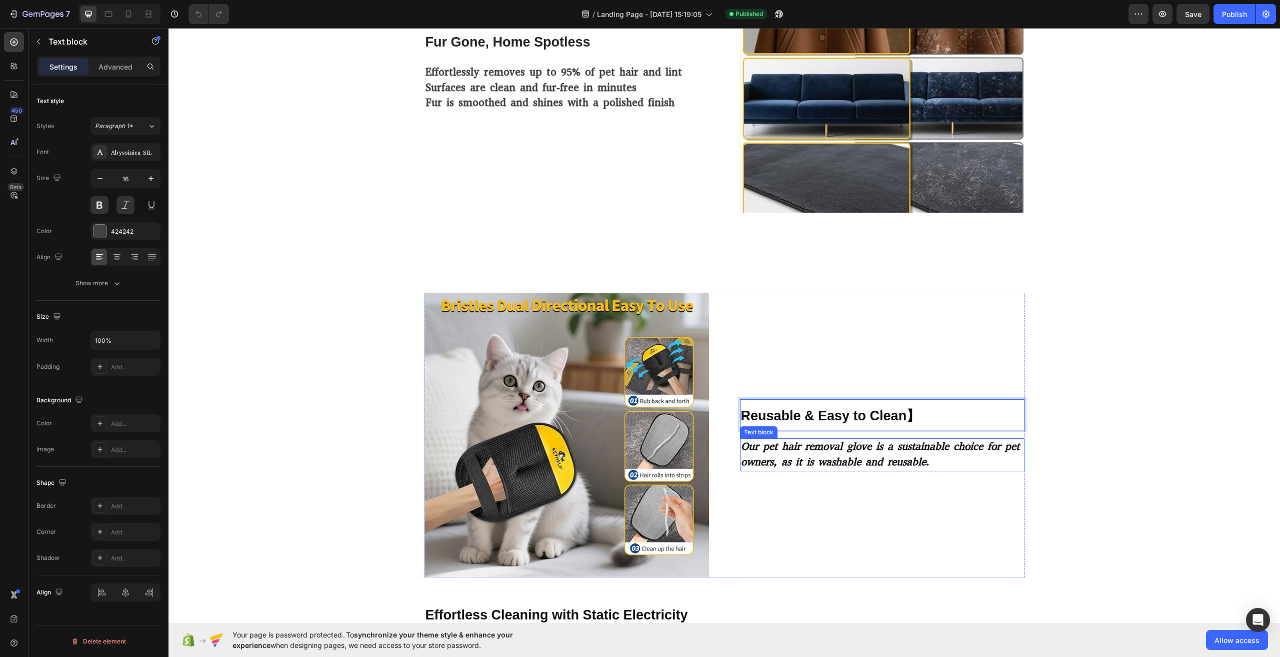
click at [800, 451] on strong "Our pet hair removal glove is a sustainable choice for pet owners, as it is was…" at bounding box center [880, 454] width 279 height 30
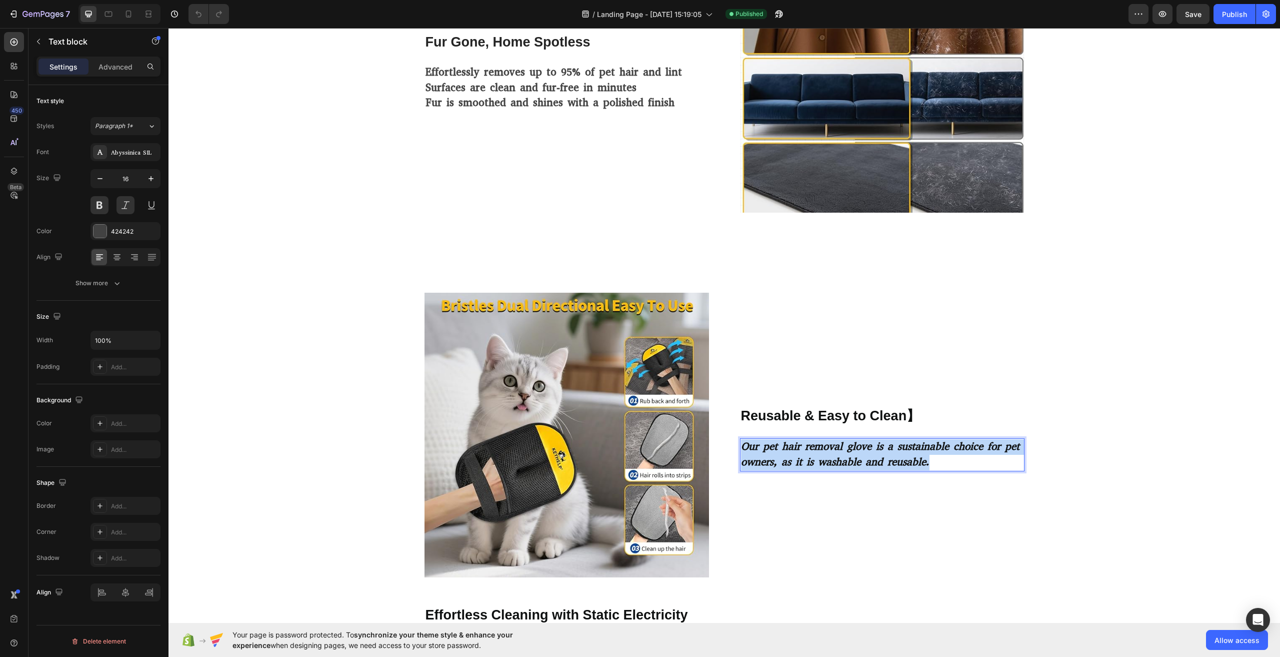
click at [800, 451] on strong "Our pet hair removal glove is a sustainable choice for pet owners, as it is was…" at bounding box center [880, 454] width 279 height 30
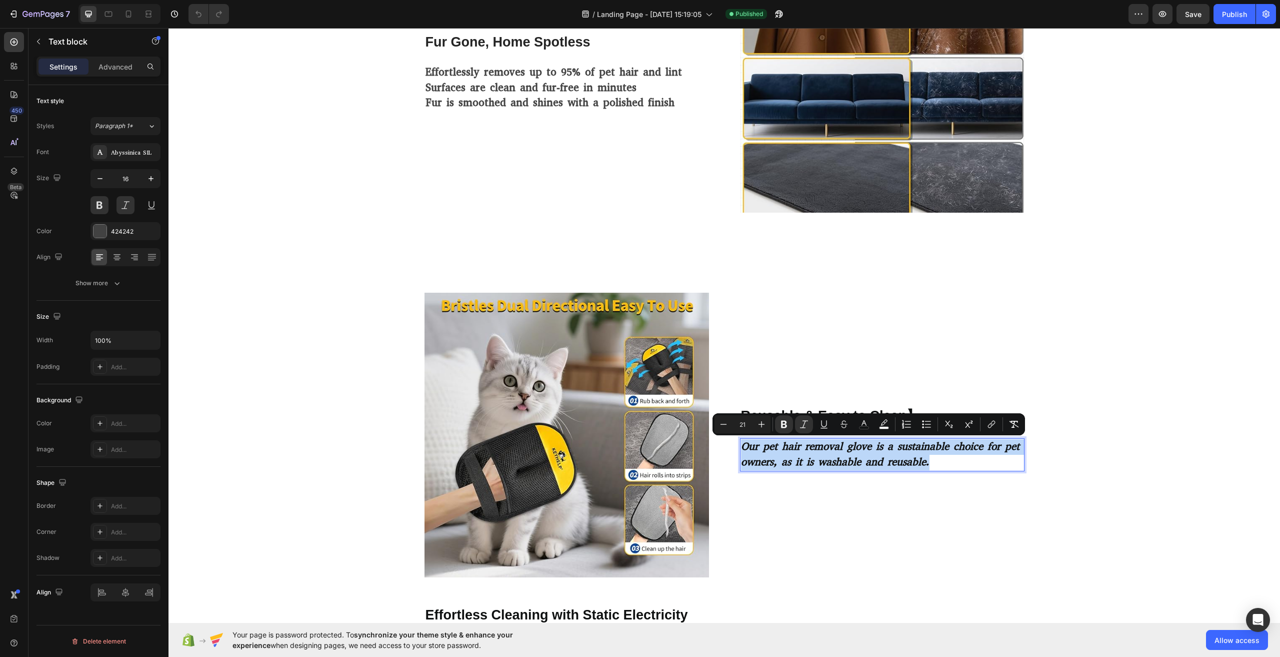
copy strong "Our pet hair removal glove is a sustainable choice for pet owners, as it is was…"
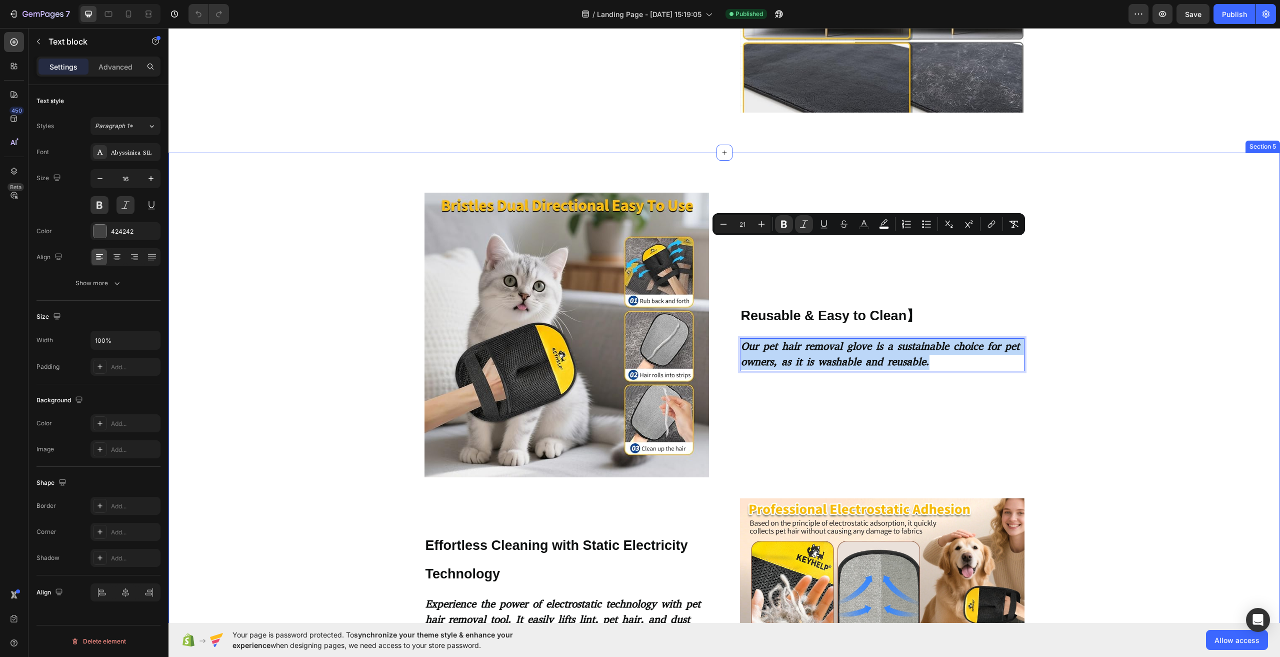
scroll to position [1300, 0]
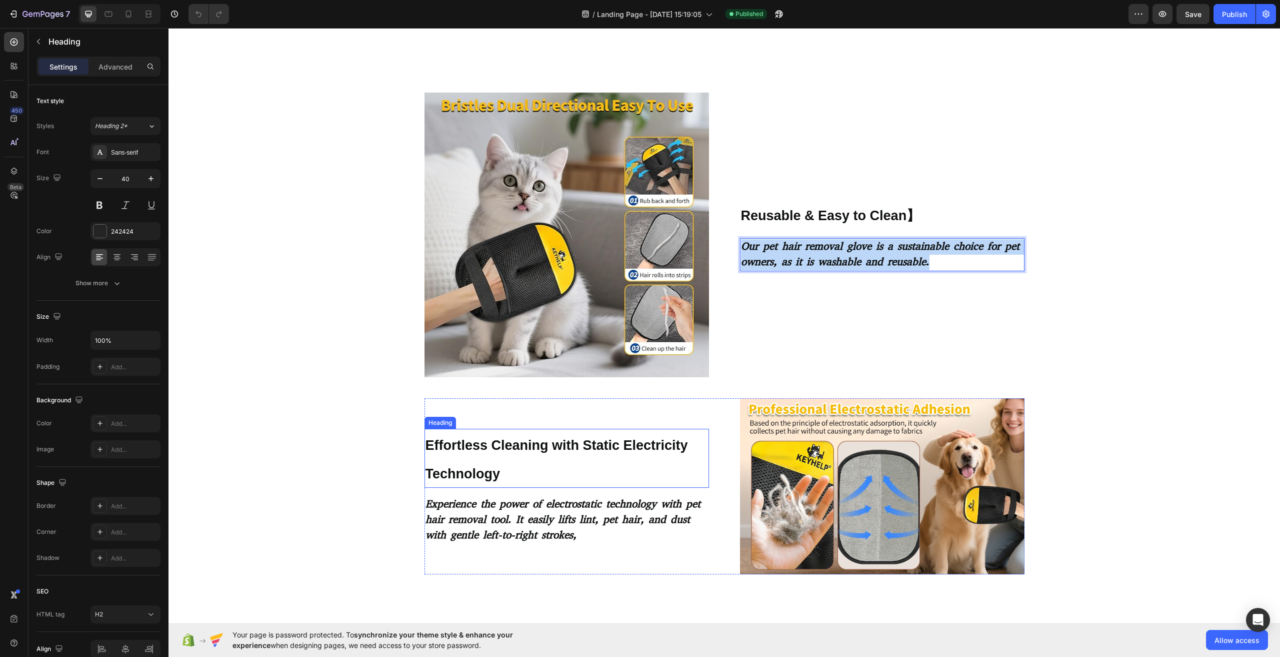
click at [562, 446] on span "Effortless Cleaning with Static Electricity Technology" at bounding box center [557, 460] width 263 height 44
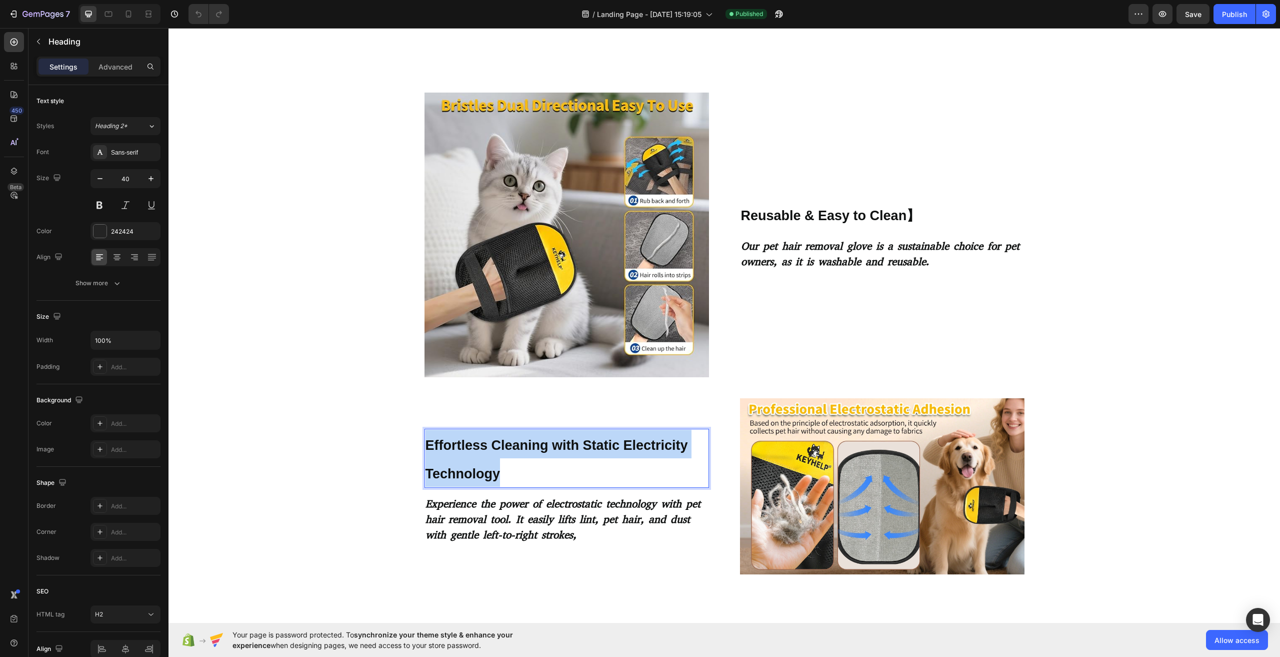
click at [562, 446] on span "Effortless Cleaning with Static Electricity Technology" at bounding box center [557, 460] width 263 height 44
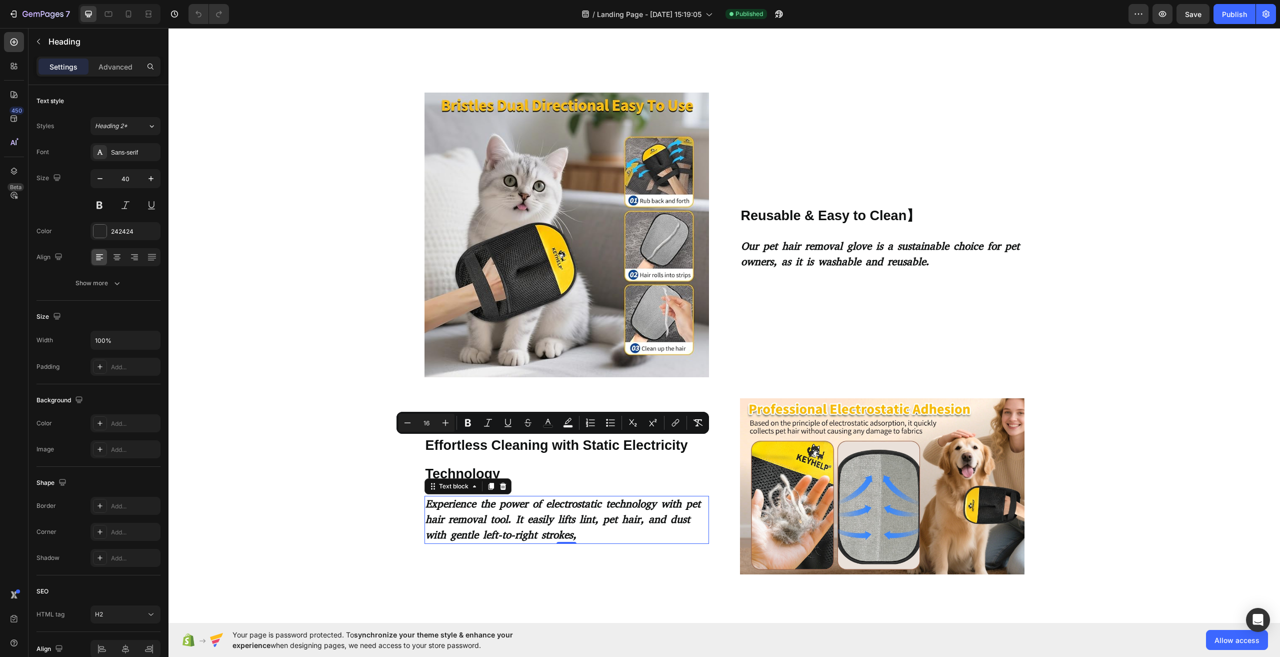
click at [560, 510] on strong "Experience the power of electrostatic technology with pet hair removal tool. It…" at bounding box center [563, 519] width 275 height 45
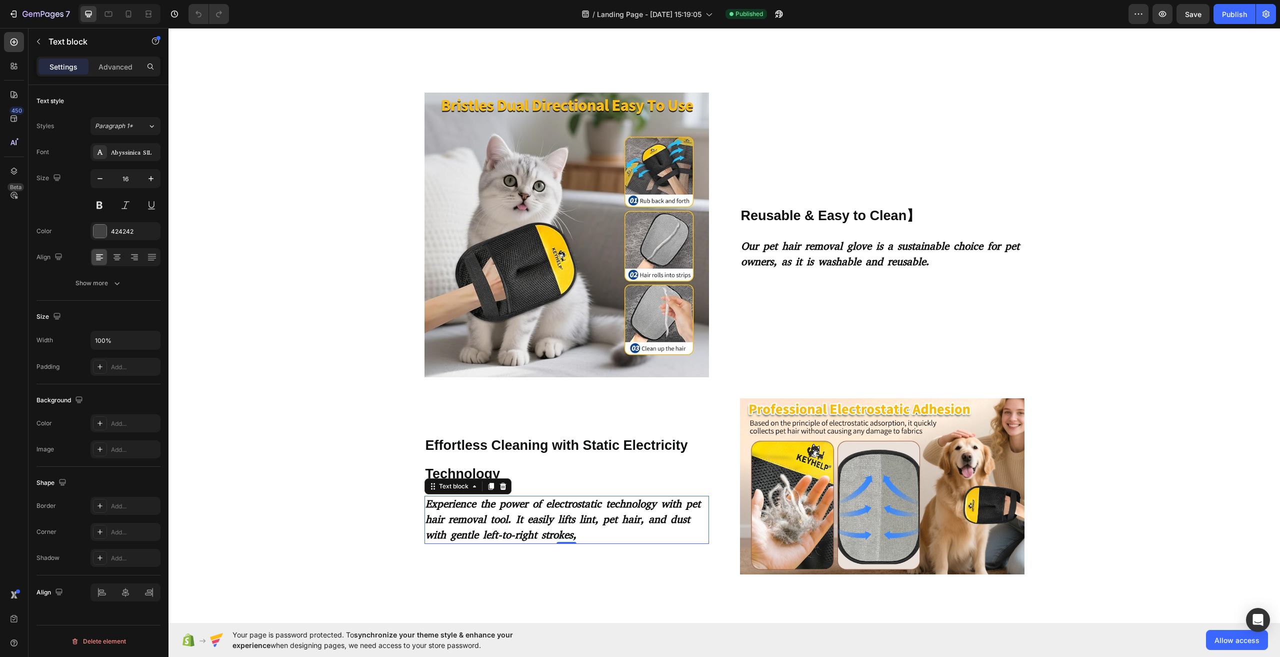
click at [584, 512] on strong "Experience the power of electrostatic technology with pet hair removal tool. It…" at bounding box center [563, 519] width 275 height 45
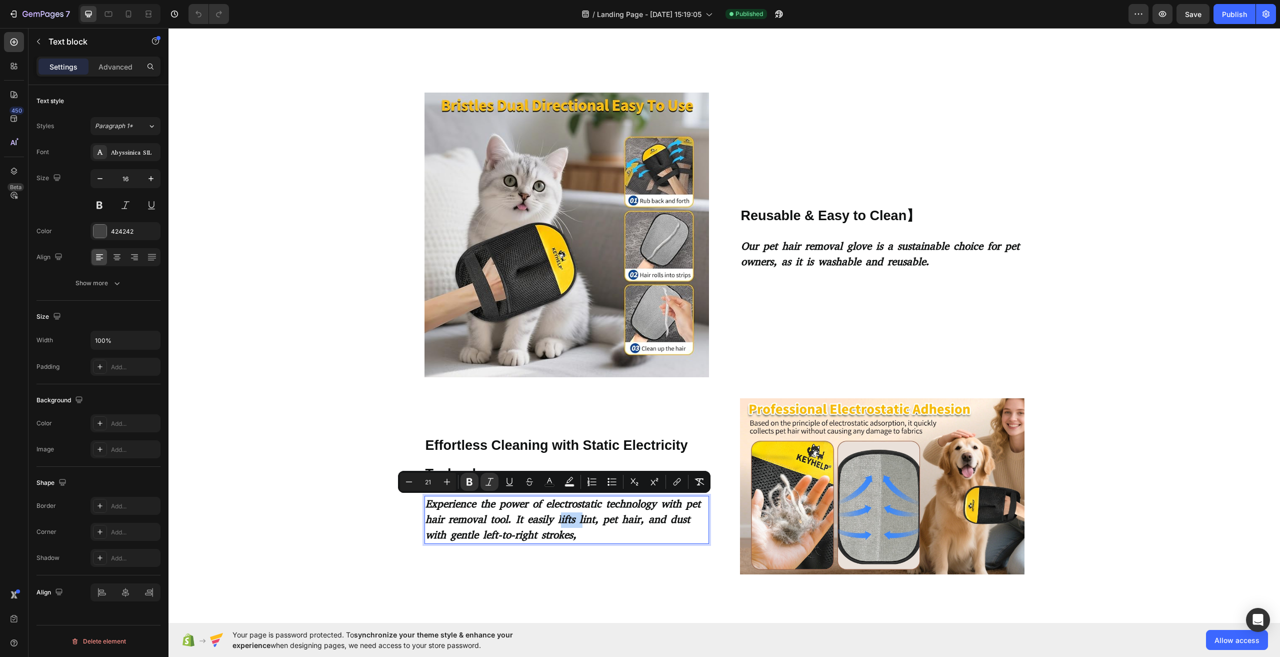
copy strong "Experience the power of electrostatic technology with pet hair removal tool. It…"
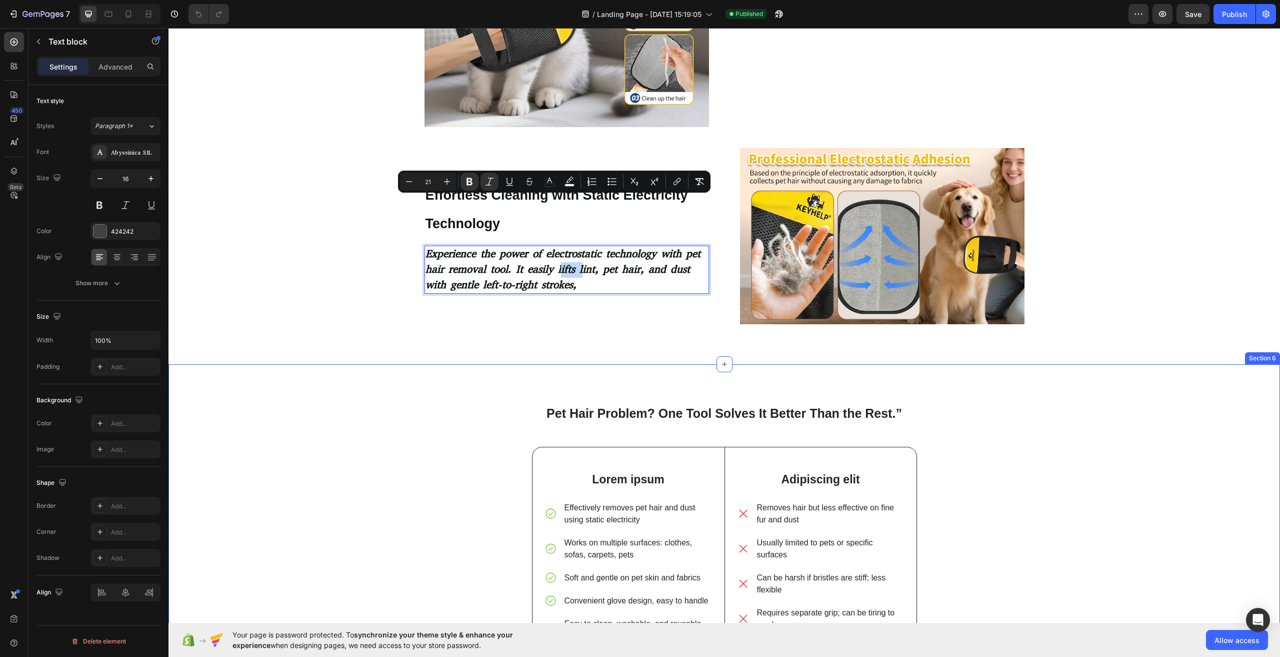
scroll to position [1600, 0]
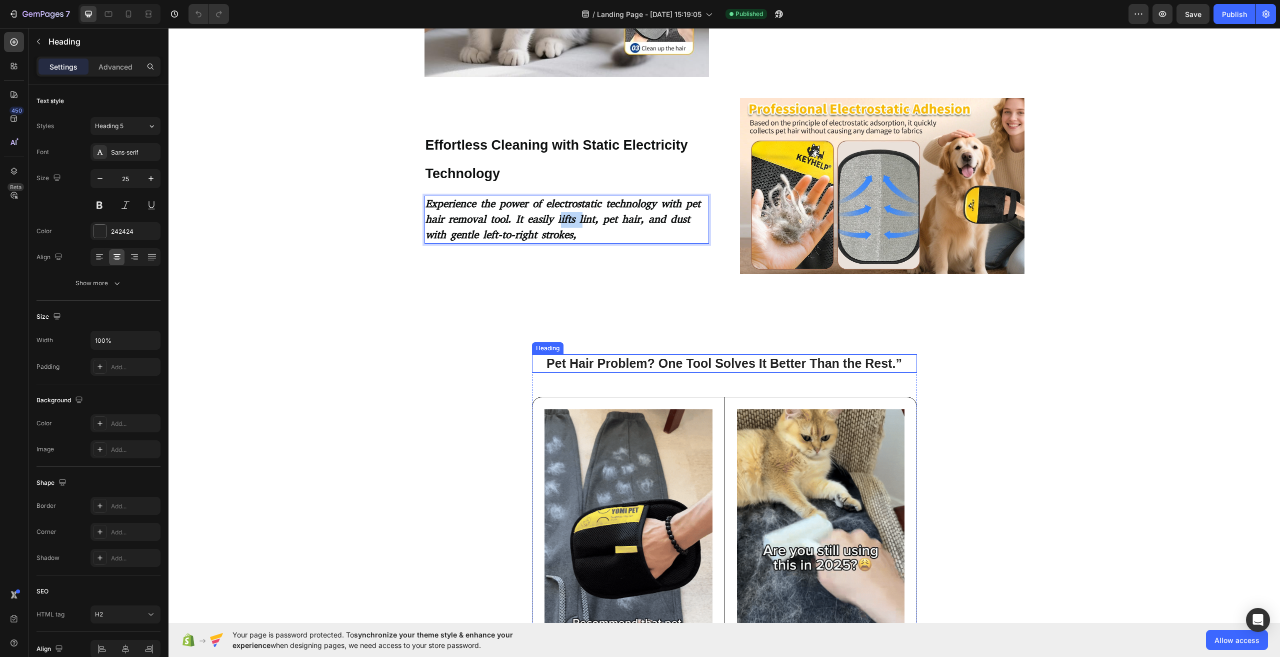
click at [691, 365] on strong "Pet Hair Problem? One Tool Solves It Better Than the Rest.”" at bounding box center [725, 363] width 356 height 14
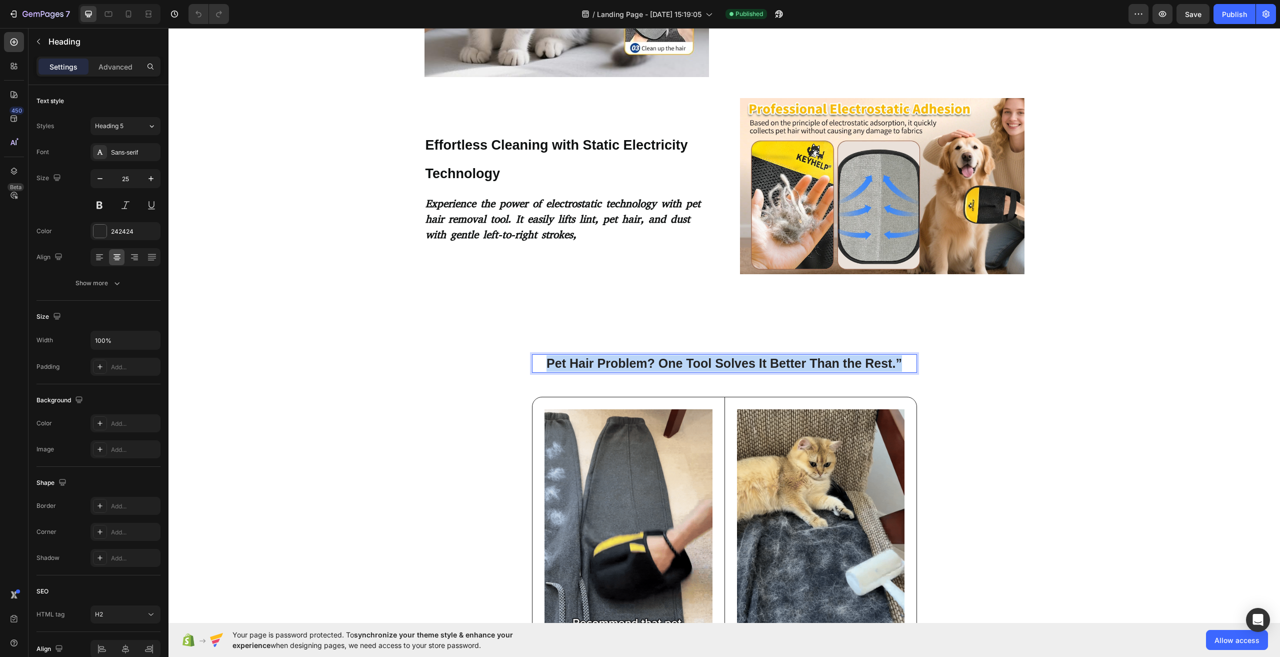
click at [691, 365] on strong "Pet Hair Problem? One Tool Solves It Better Than the Rest.”" at bounding box center [725, 363] width 356 height 14
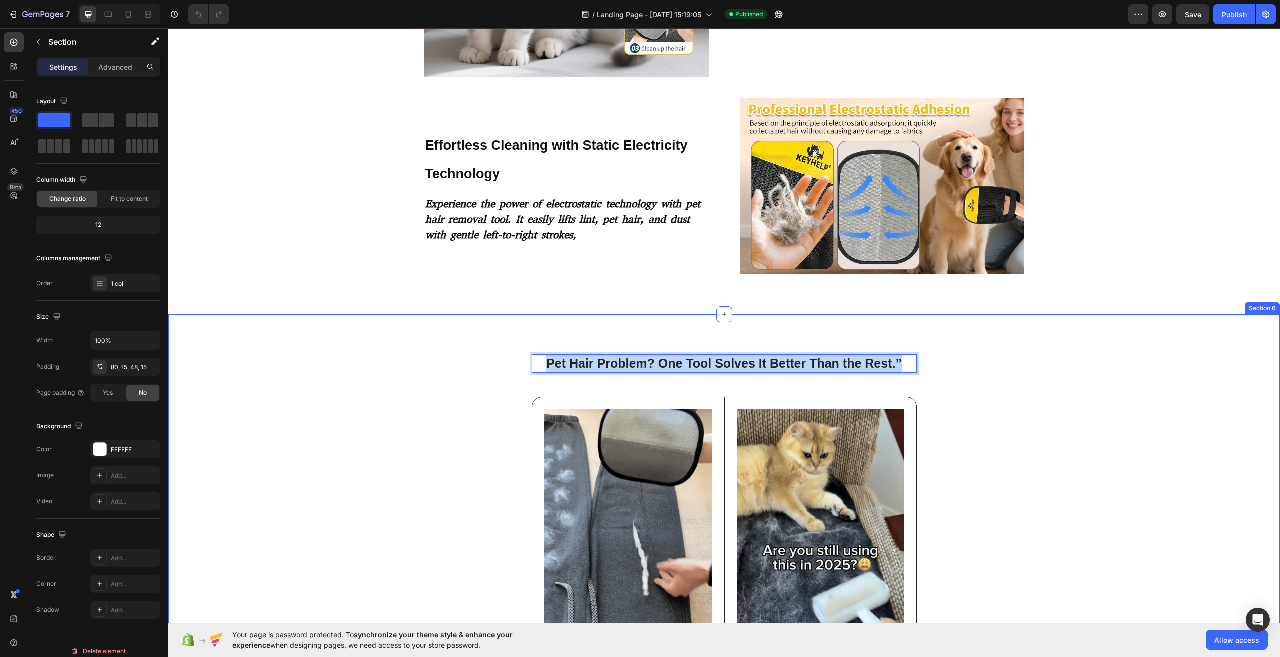
click at [1085, 431] on div "Pet Hair Problem? One Tool Solves It Better Than the Rest.” Heading 48 Image Lo…" at bounding box center [724, 648] width 1097 height 589
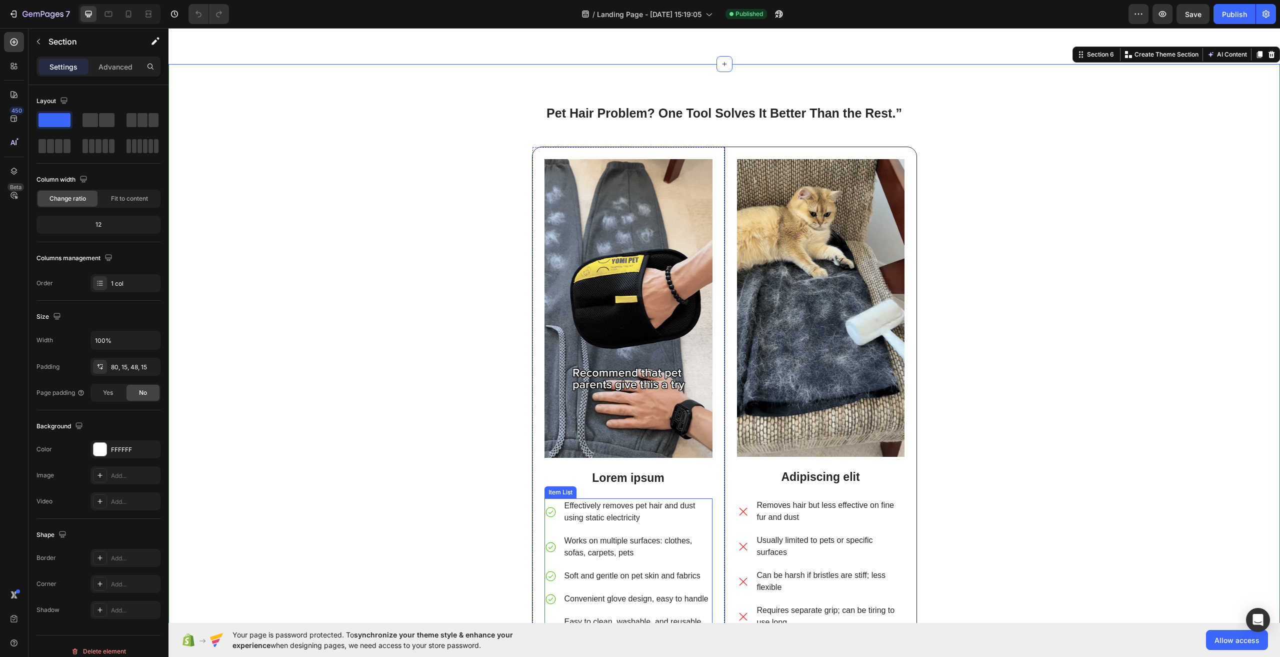
scroll to position [2000, 0]
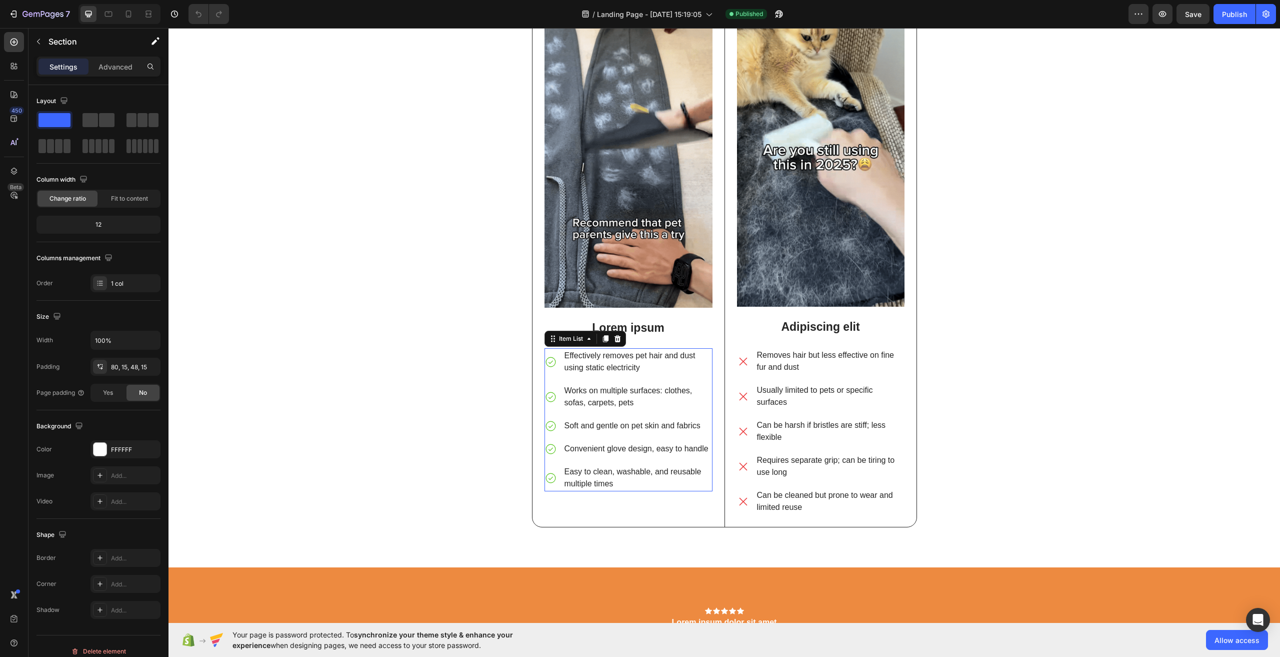
click at [617, 370] on p "Effectively removes pet hair and dust using static electricity" at bounding box center [638, 362] width 147 height 24
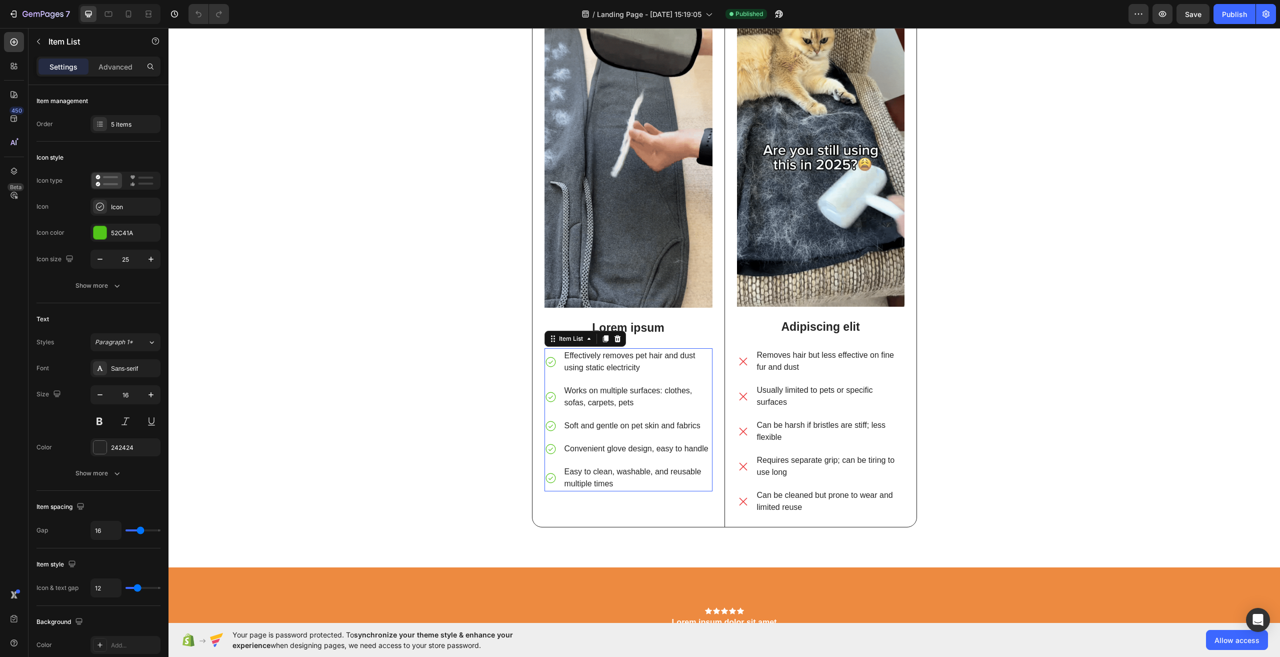
click at [617, 370] on p "Effectively removes pet hair and dust using static electricity" at bounding box center [638, 362] width 147 height 24
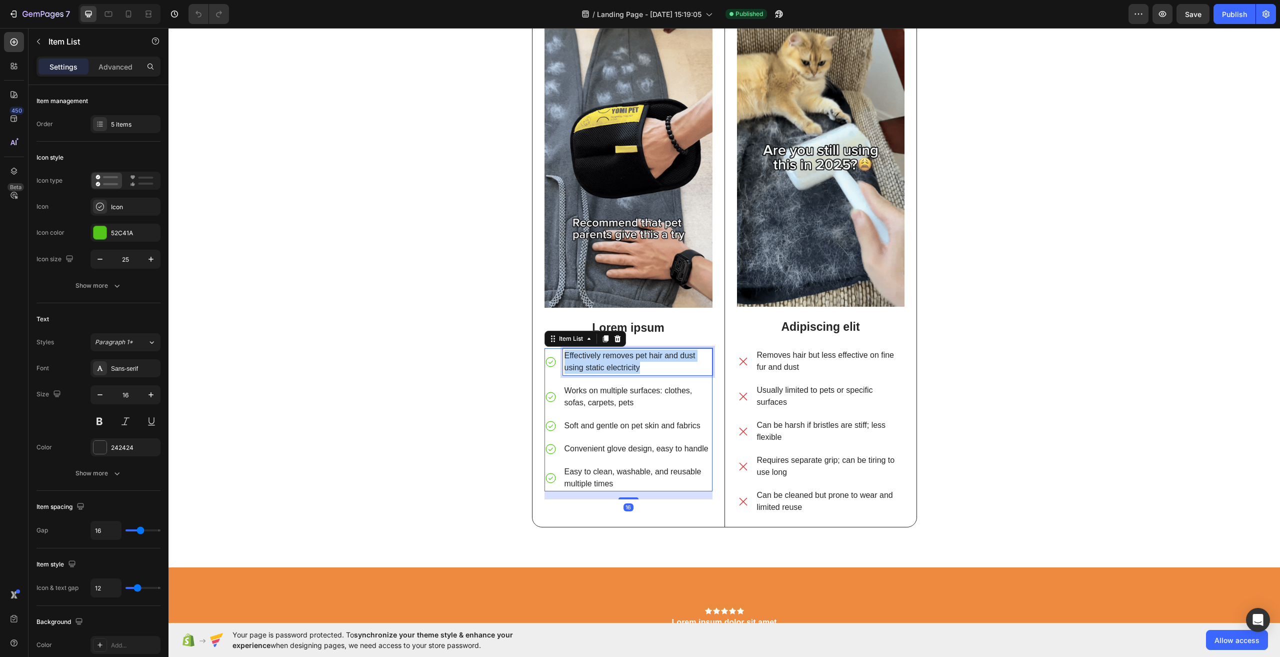
click at [617, 370] on p "Effectively removes pet hair and dust using static electricity" at bounding box center [638, 362] width 147 height 24
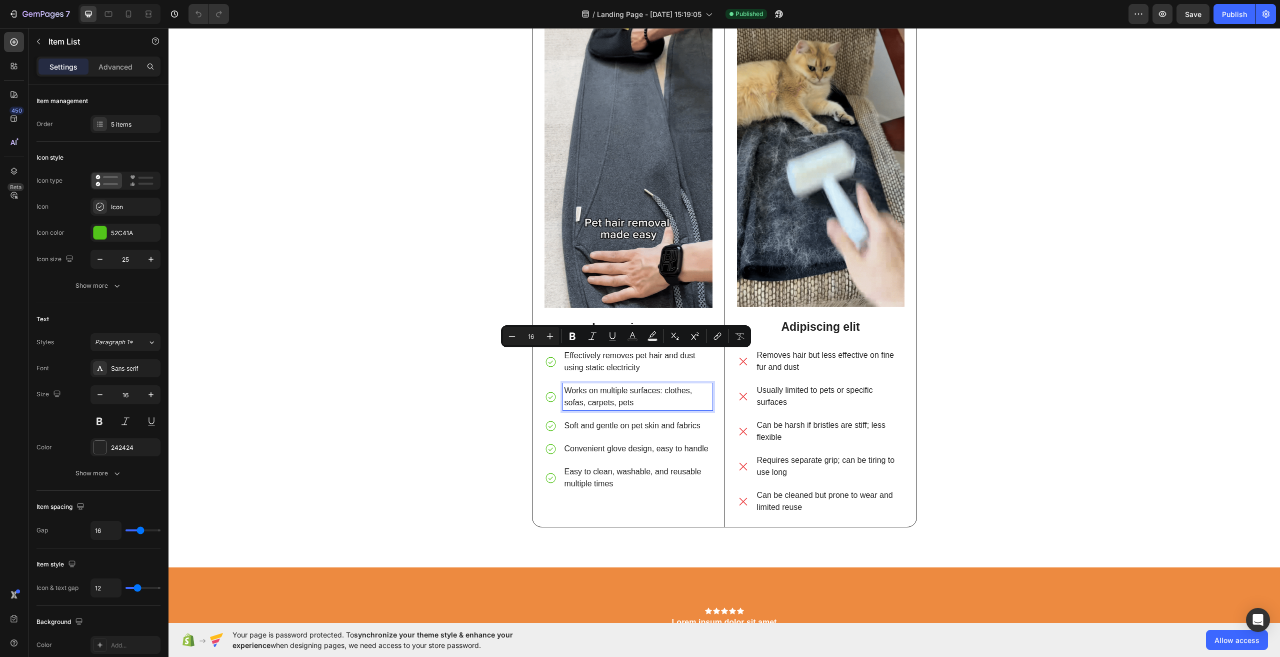
click at [589, 398] on p "Works on multiple surfaces: clothes, sofas, carpets, pets" at bounding box center [638, 397] width 147 height 24
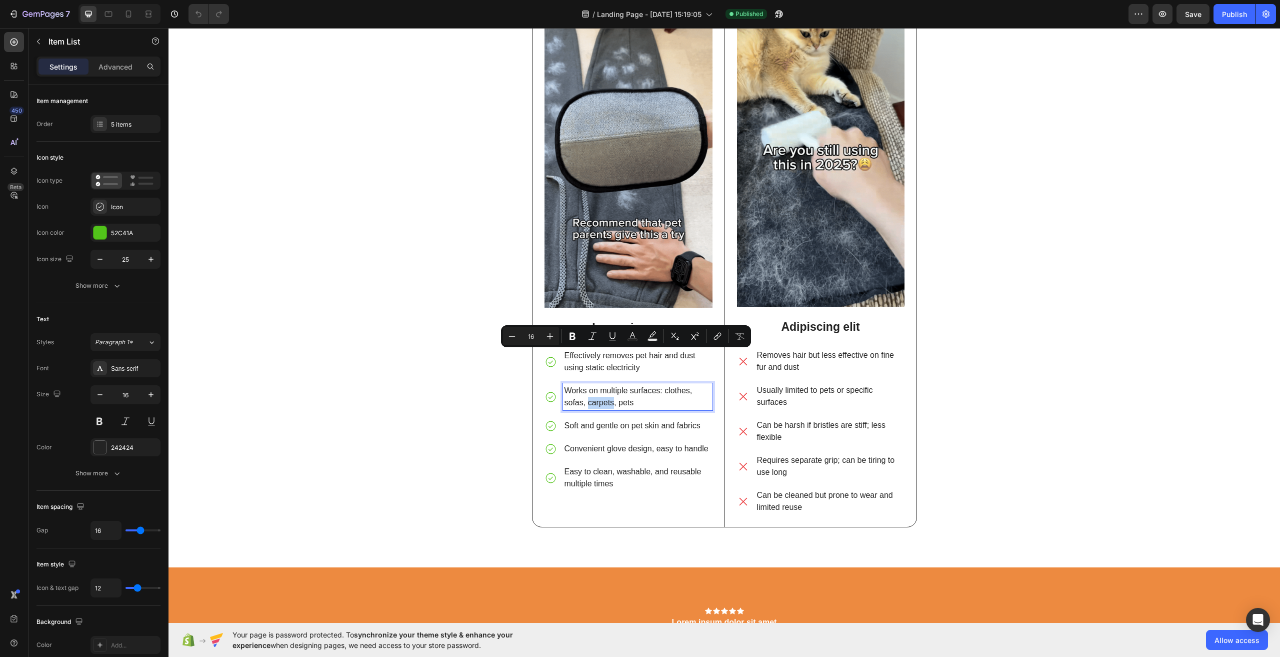
click at [589, 398] on p "Works on multiple surfaces: clothes, sofas, carpets, pets" at bounding box center [638, 397] width 147 height 24
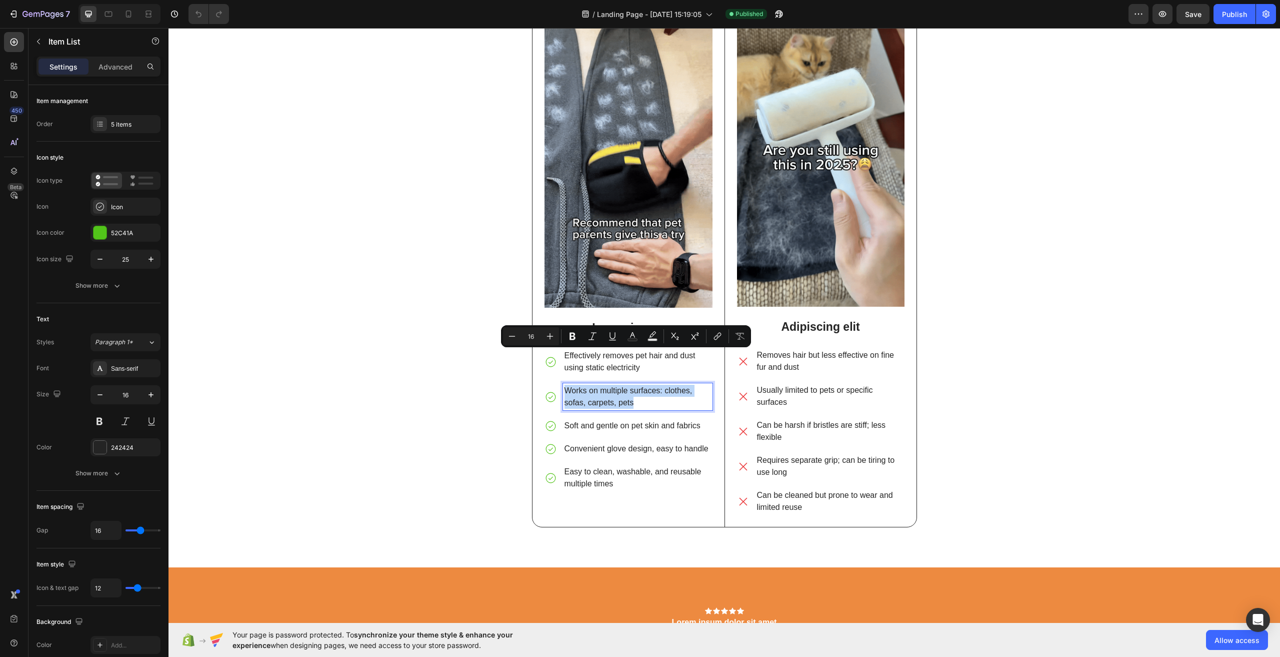
click at [589, 398] on p "Works on multiple surfaces: clothes, sofas, carpets, pets" at bounding box center [638, 397] width 147 height 24
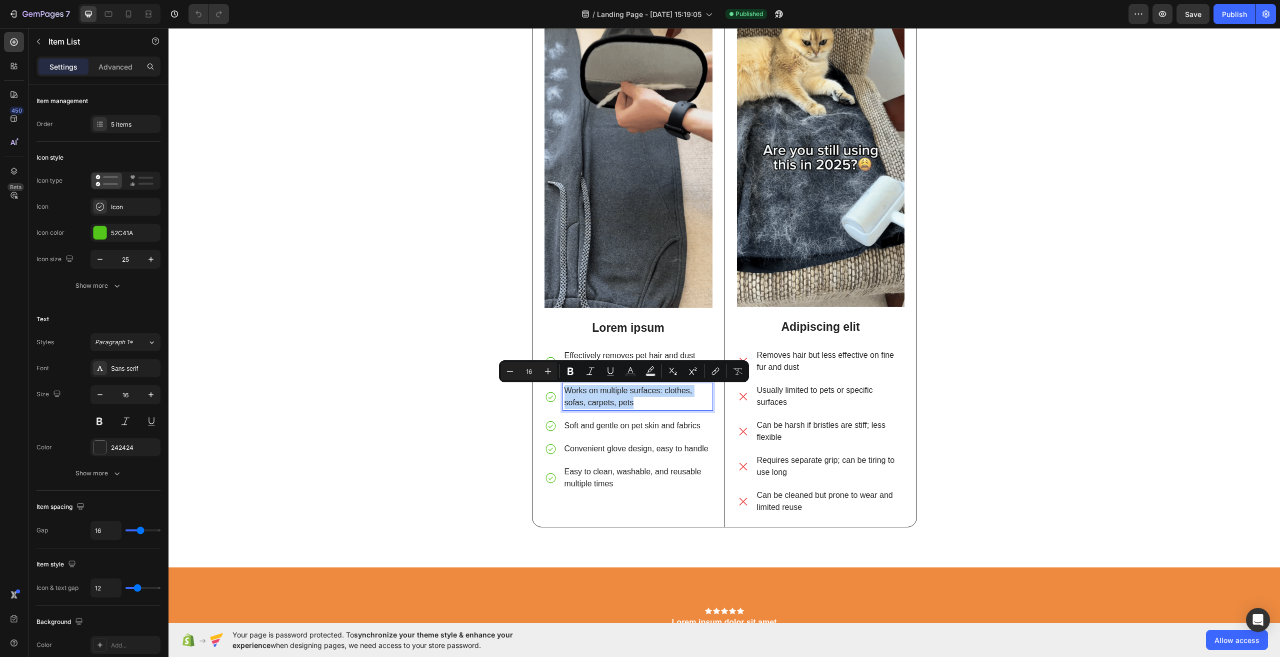
copy p "Works on multiple surfaces: clothes, sofas, carpets, pets"
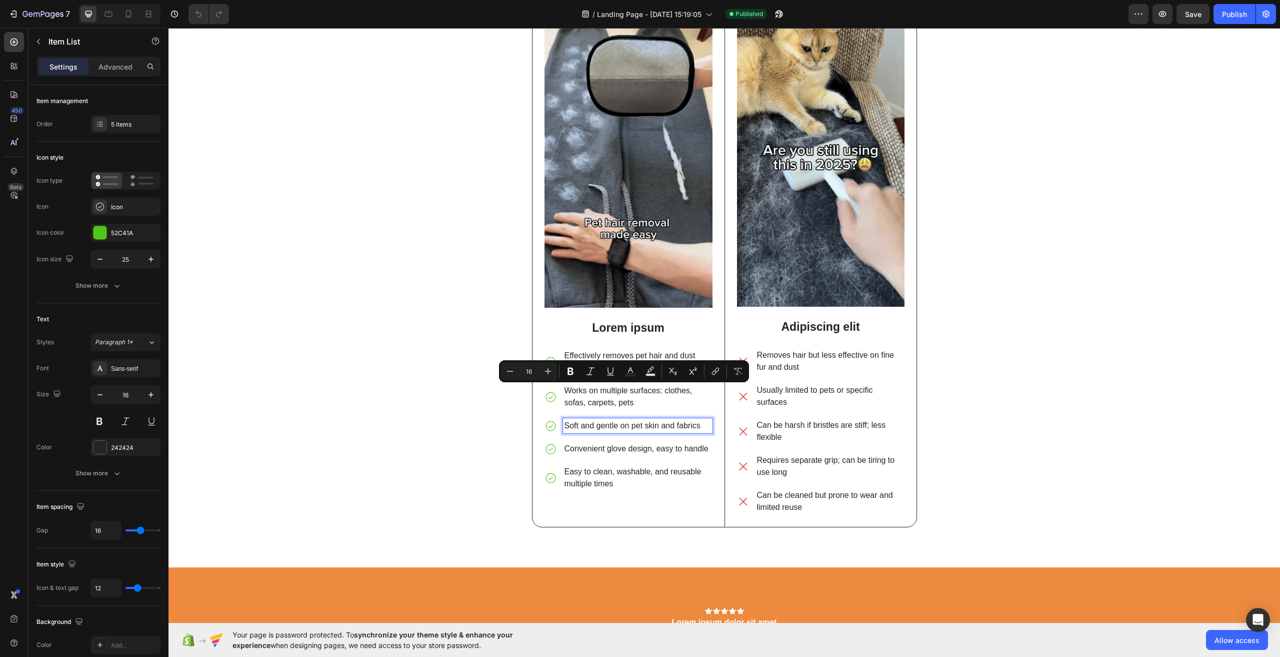
click at [634, 433] on div "Soft and gentle on pet skin and fabrics" at bounding box center [638, 425] width 150 height 15
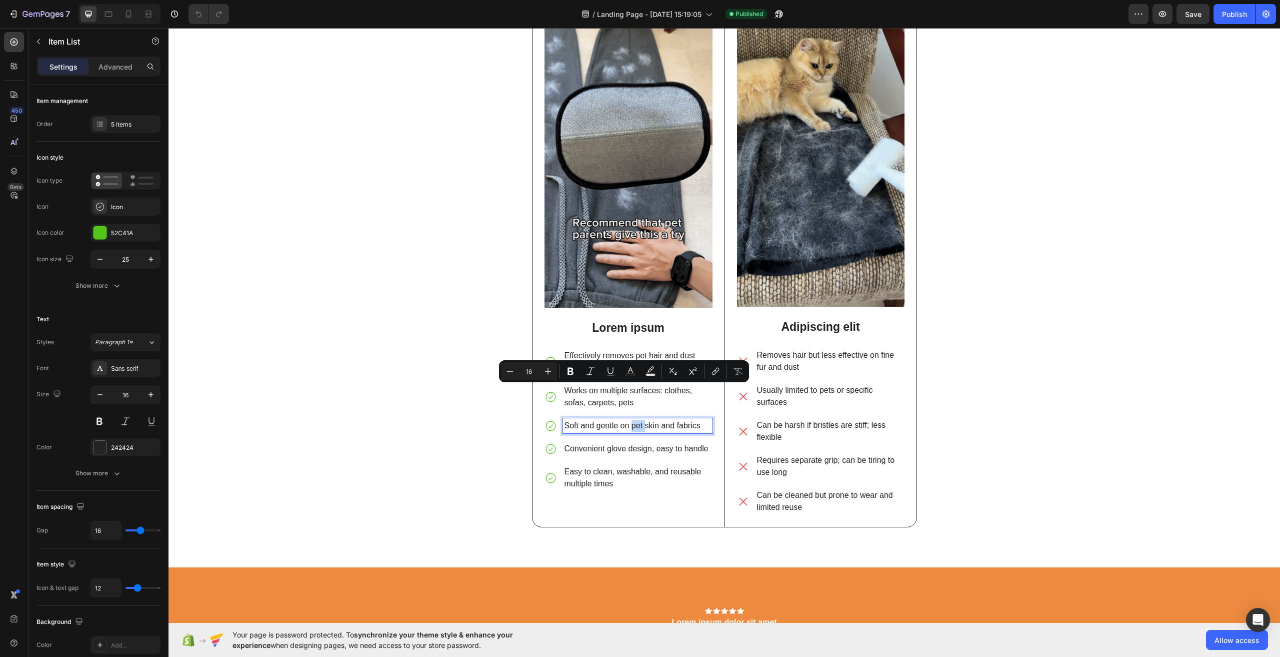
click at [634, 433] on div "Soft and gentle on pet skin and fabrics" at bounding box center [638, 425] width 150 height 15
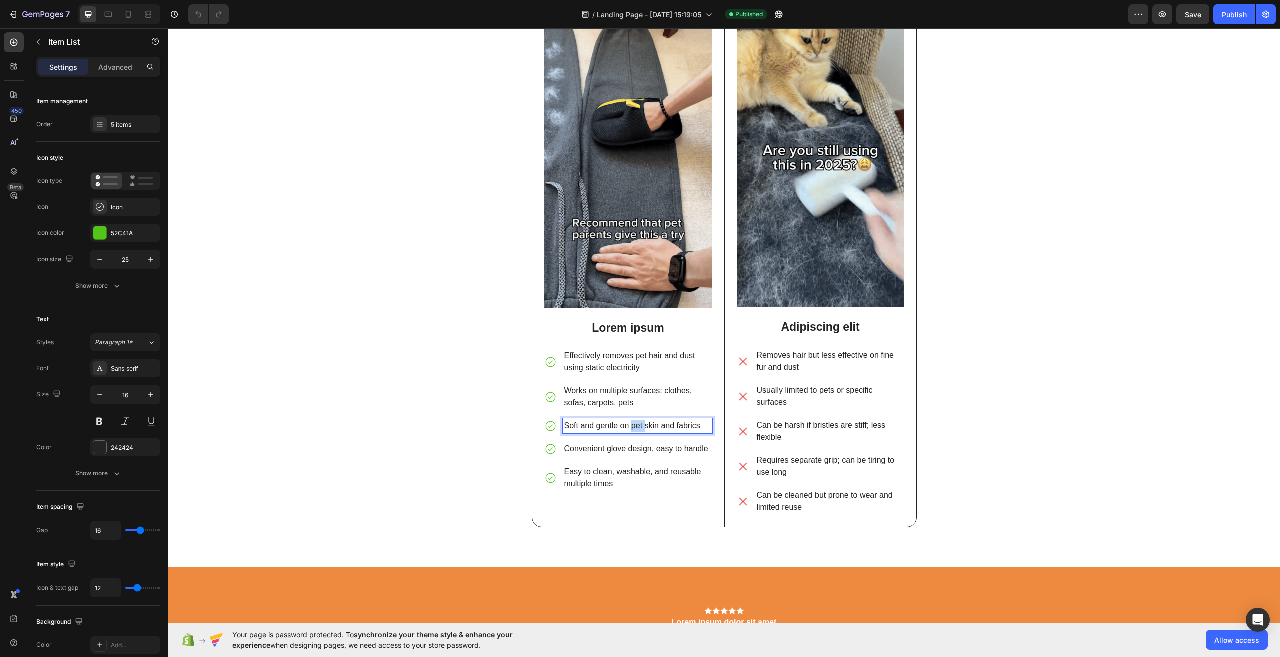
click at [633, 424] on p "Soft and gentle on pet skin and fabrics" at bounding box center [638, 426] width 147 height 12
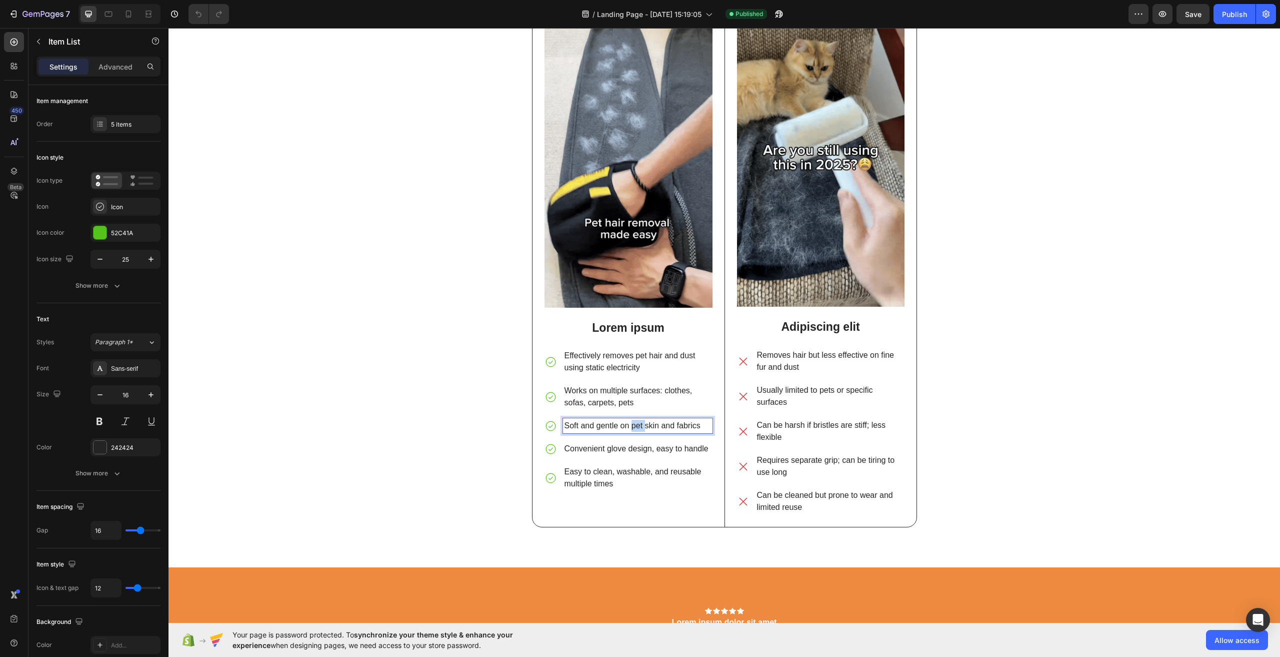
click at [633, 424] on p "Soft and gentle on pet skin and fabrics" at bounding box center [638, 426] width 147 height 12
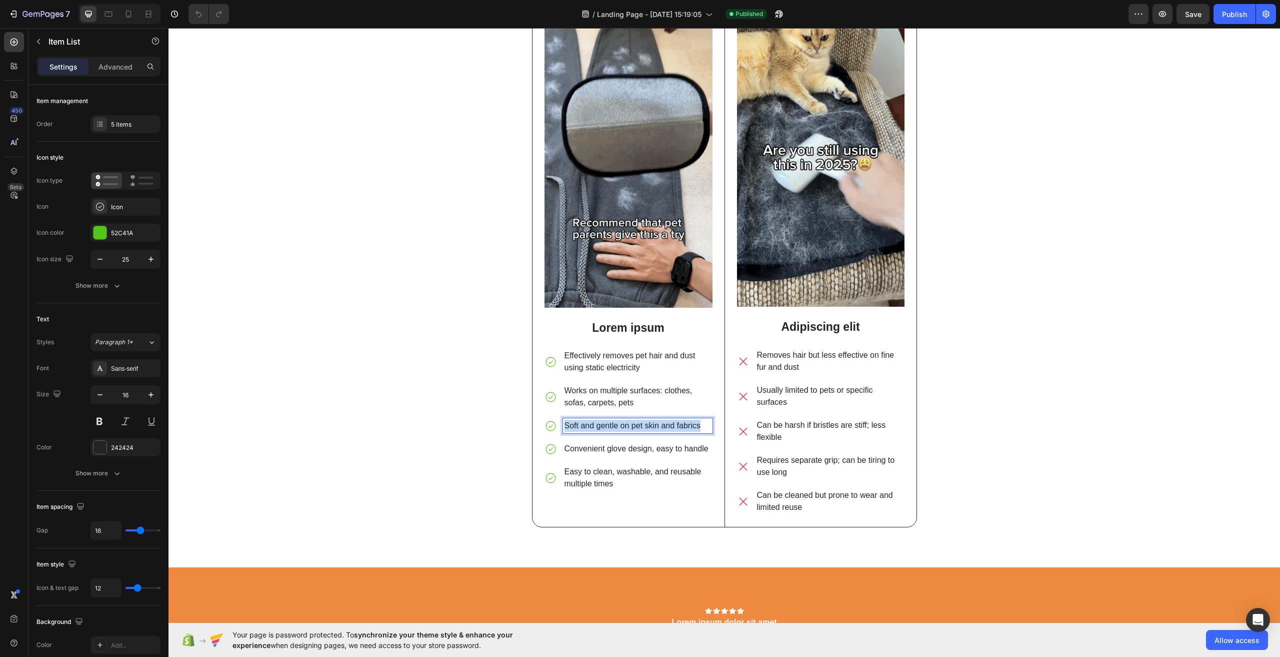
click at [633, 424] on p "Soft and gentle on pet skin and fabrics" at bounding box center [638, 426] width 147 height 12
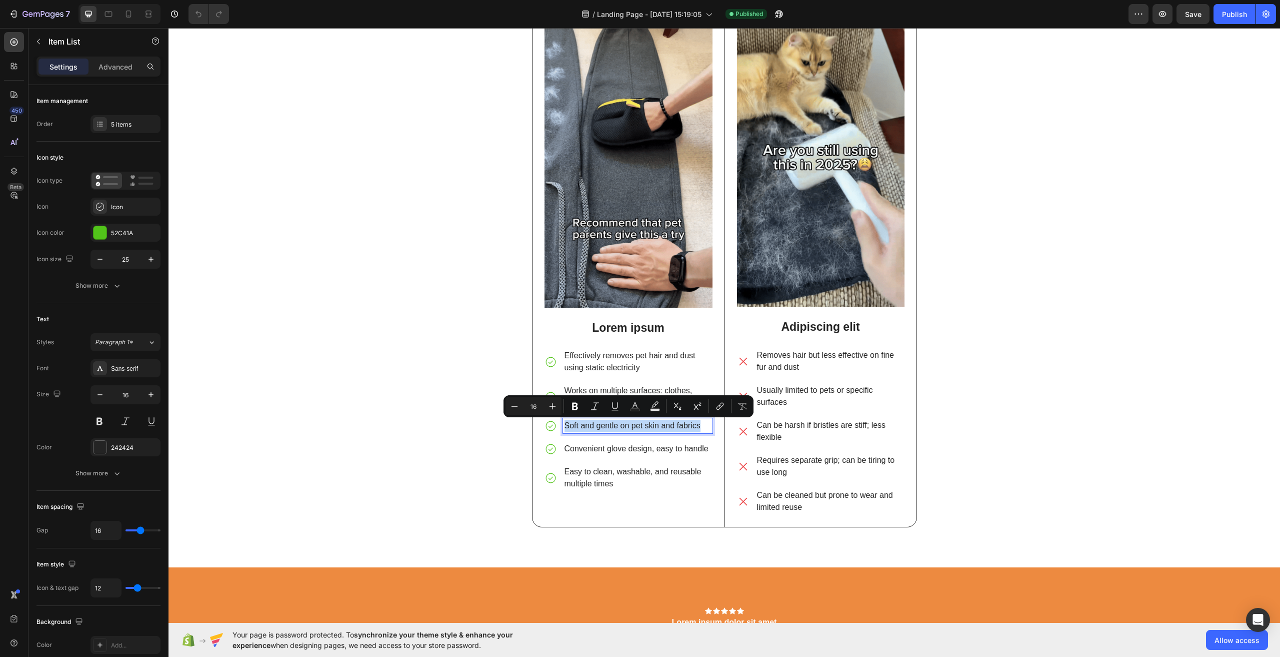
copy p "Soft and gentle on pet skin and fabrics"
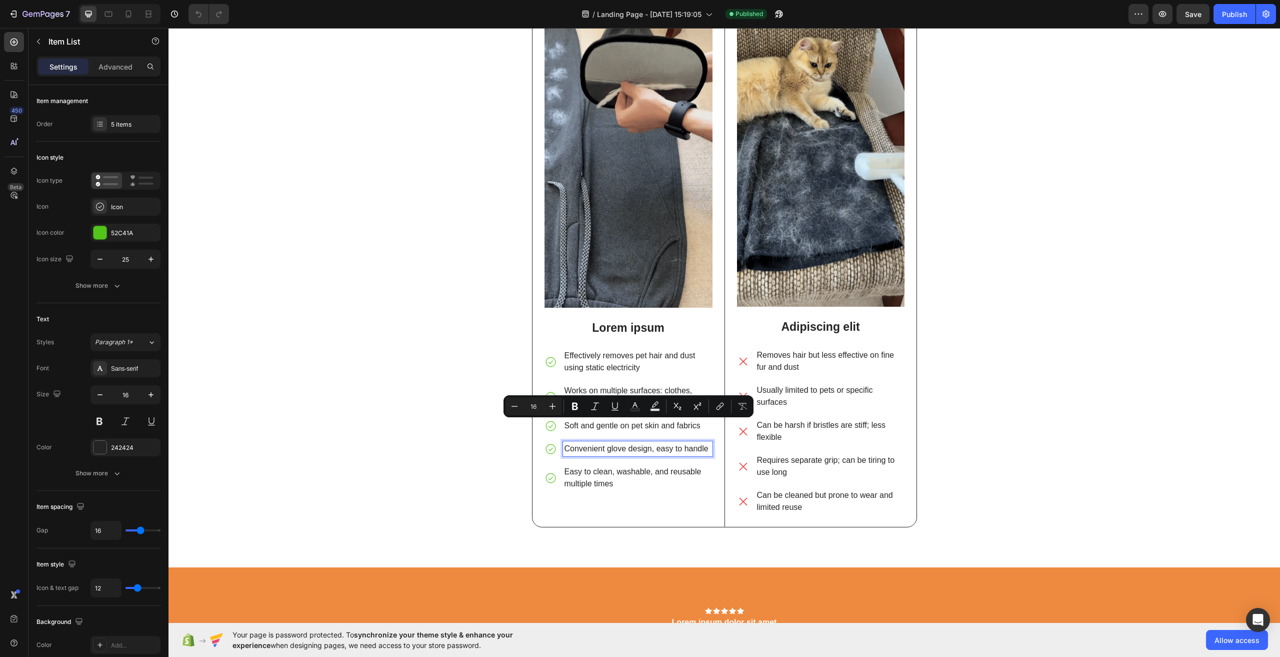
click at [629, 447] on p "Convenient glove design, easy to handle" at bounding box center [638, 449] width 147 height 12
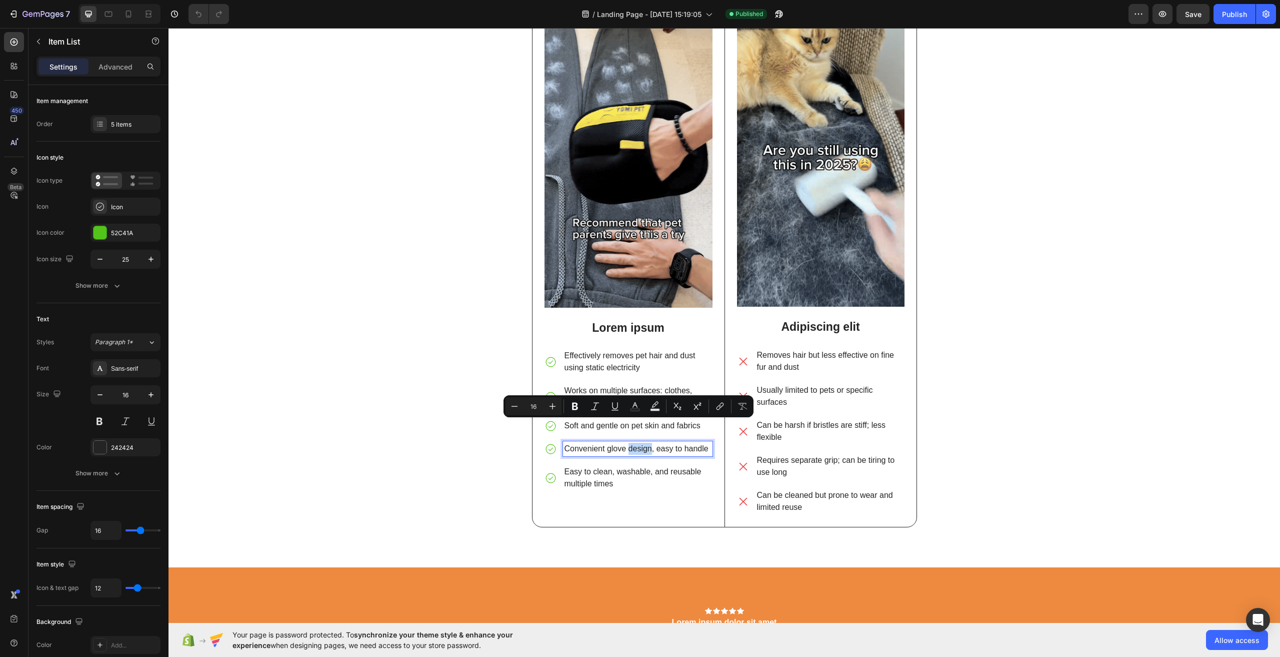
click at [629, 447] on p "Convenient glove design, easy to handle" at bounding box center [638, 449] width 147 height 12
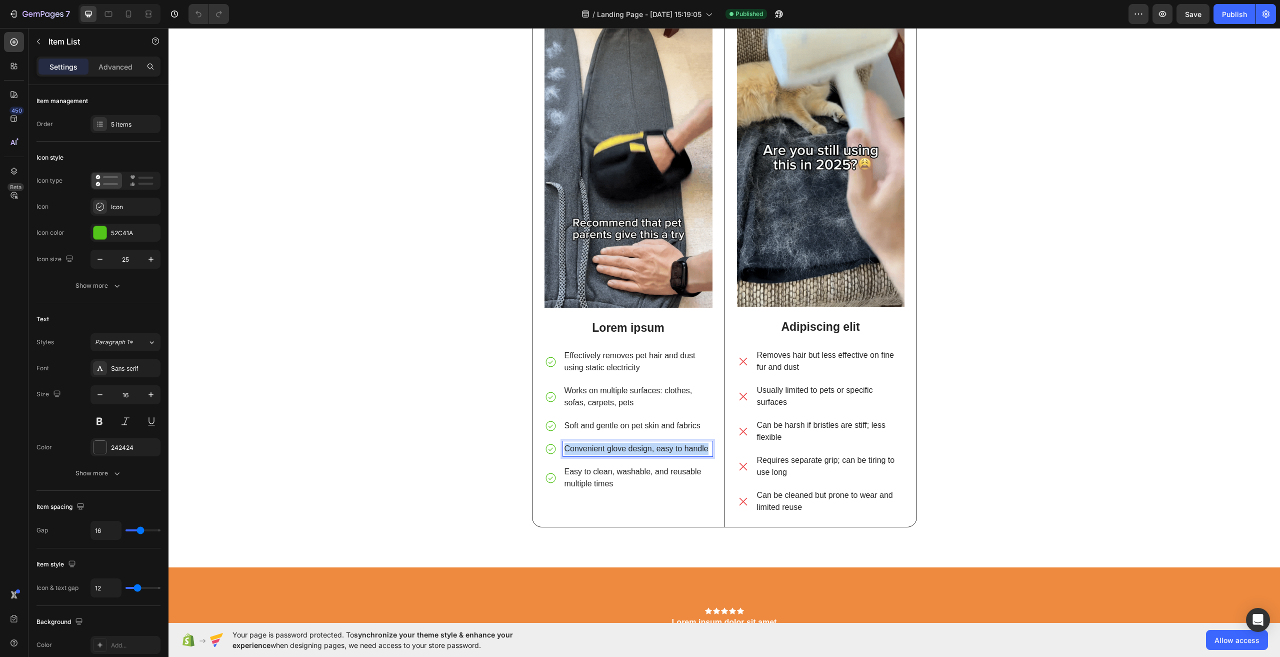
click at [629, 447] on p "Convenient glove design, easy to handle" at bounding box center [638, 449] width 147 height 12
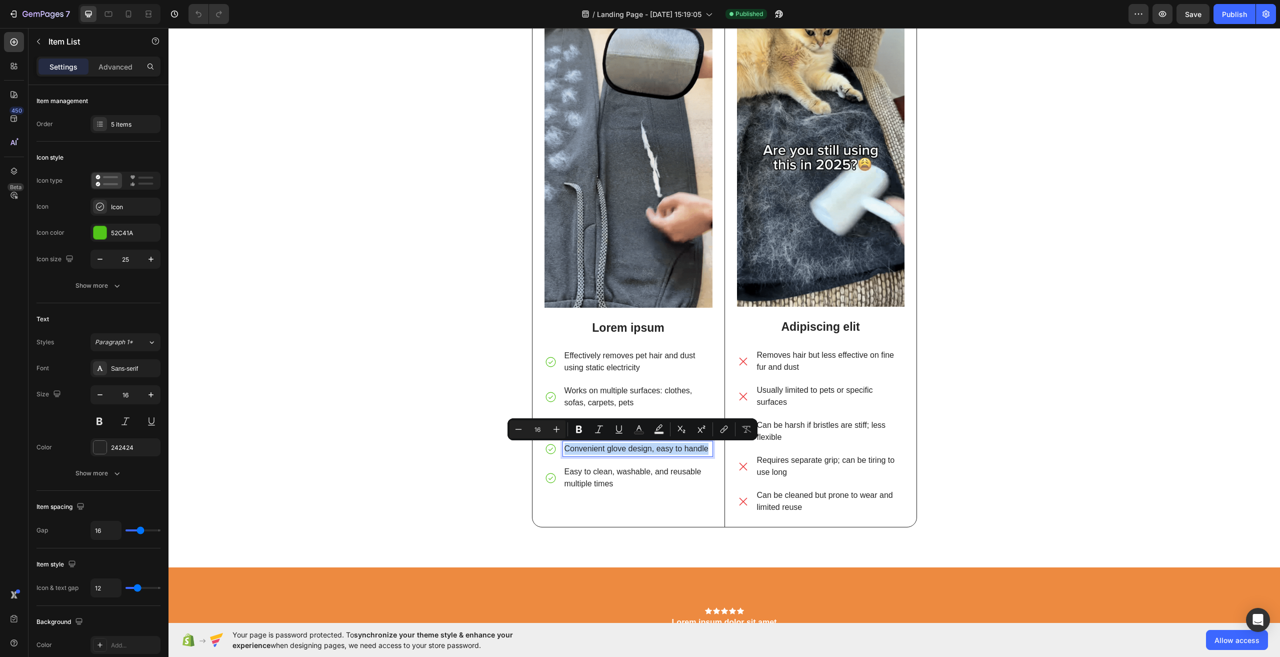
copy p "Convenient glove design, easy to handle"
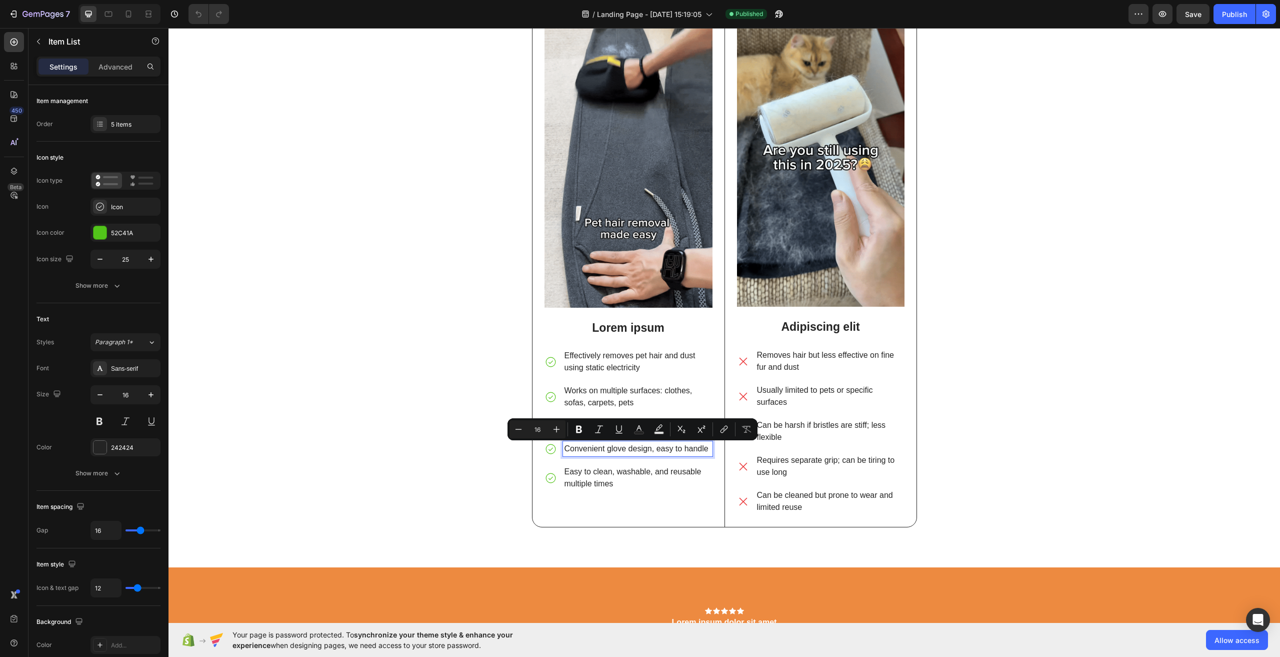
click at [647, 468] on p "Easy to clean, washable, and reusable multiple times" at bounding box center [638, 478] width 147 height 24
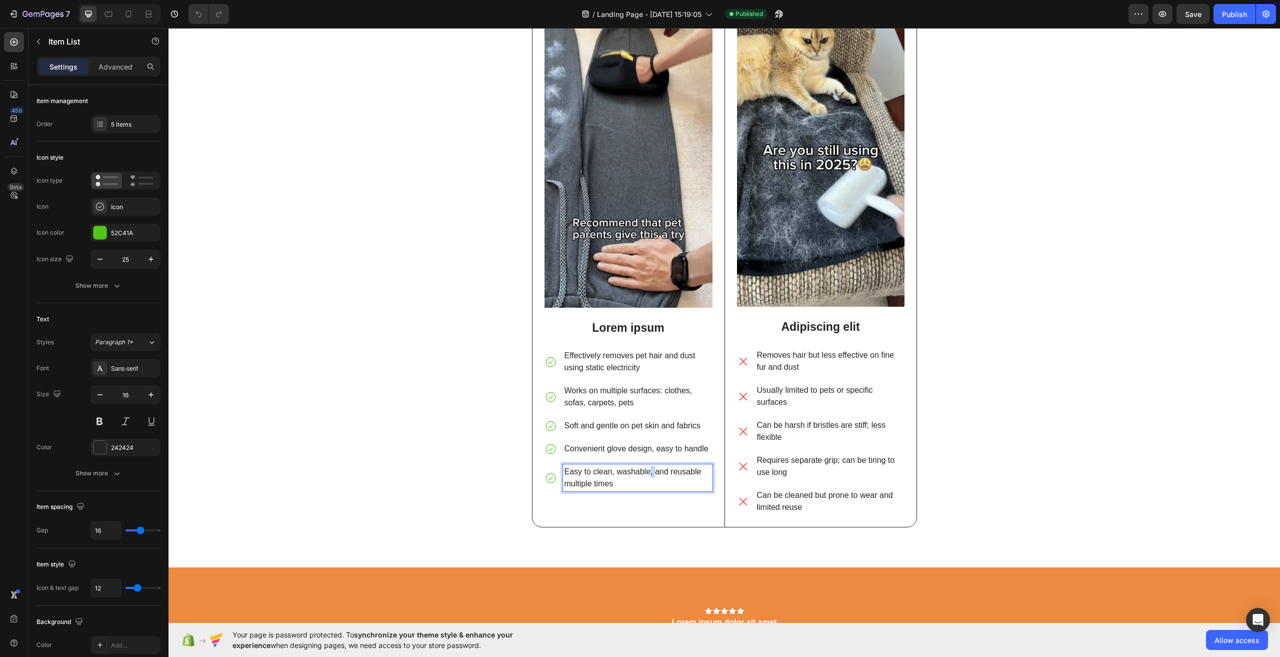
click at [647, 468] on p "Easy to clean, washable, and reusable multiple times" at bounding box center [638, 478] width 147 height 24
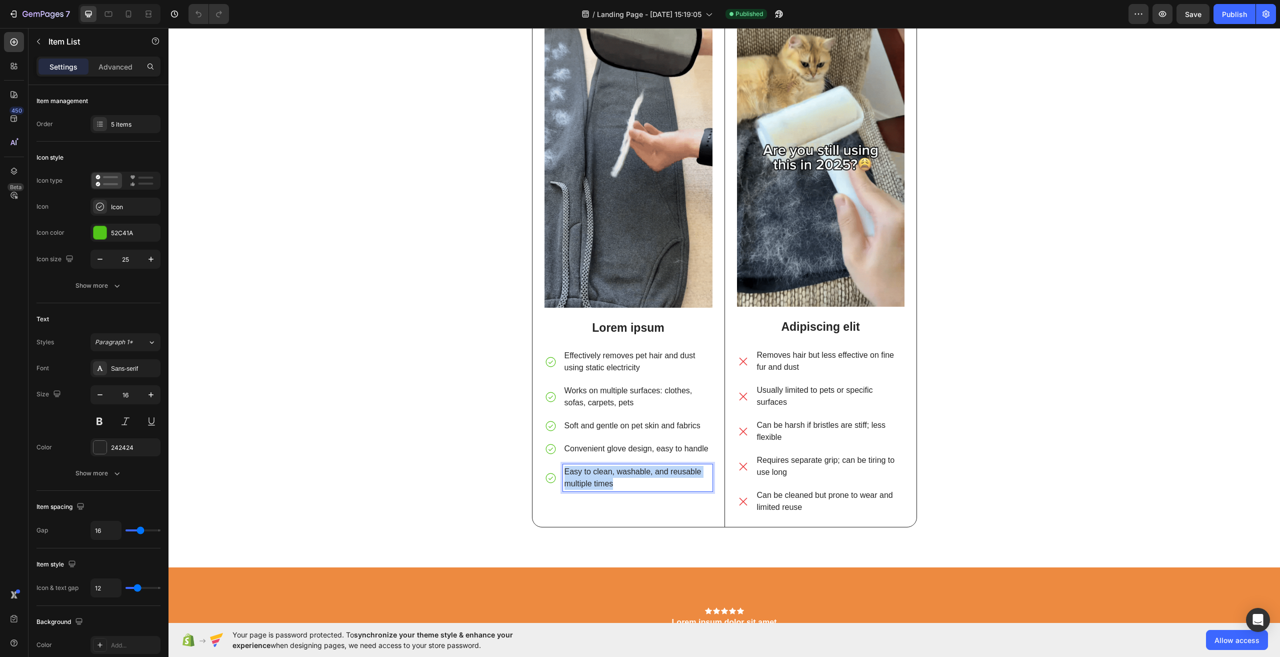
click at [647, 468] on p "Easy to clean, washable, and reusable multiple times" at bounding box center [638, 478] width 147 height 24
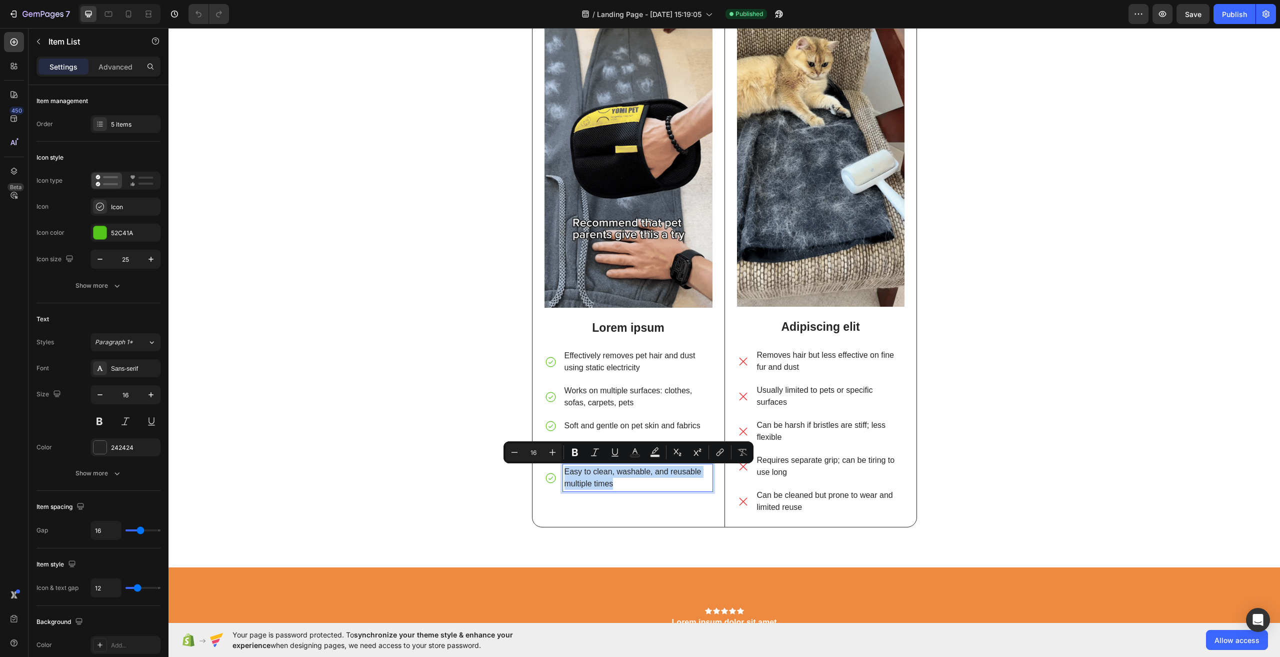
copy p "Easy to clean, washable, and reusable multiple times"
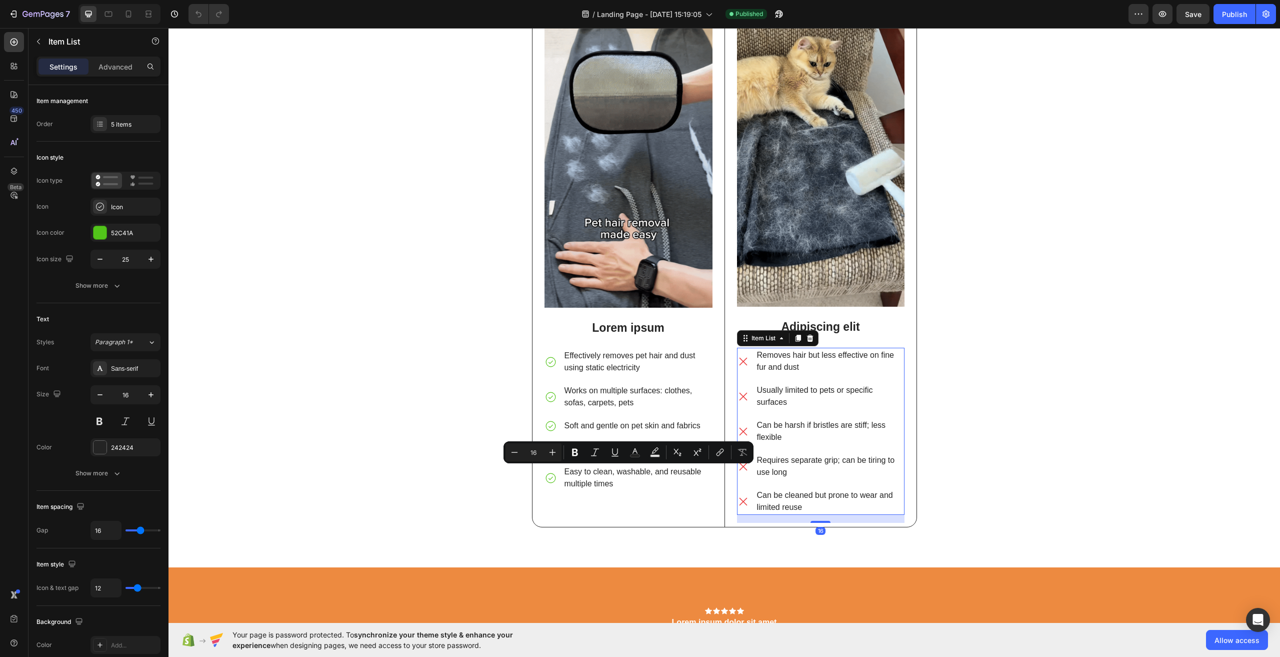
click at [757, 358] on p "Removes hair but less effective on fine fur and dust" at bounding box center [830, 361] width 146 height 24
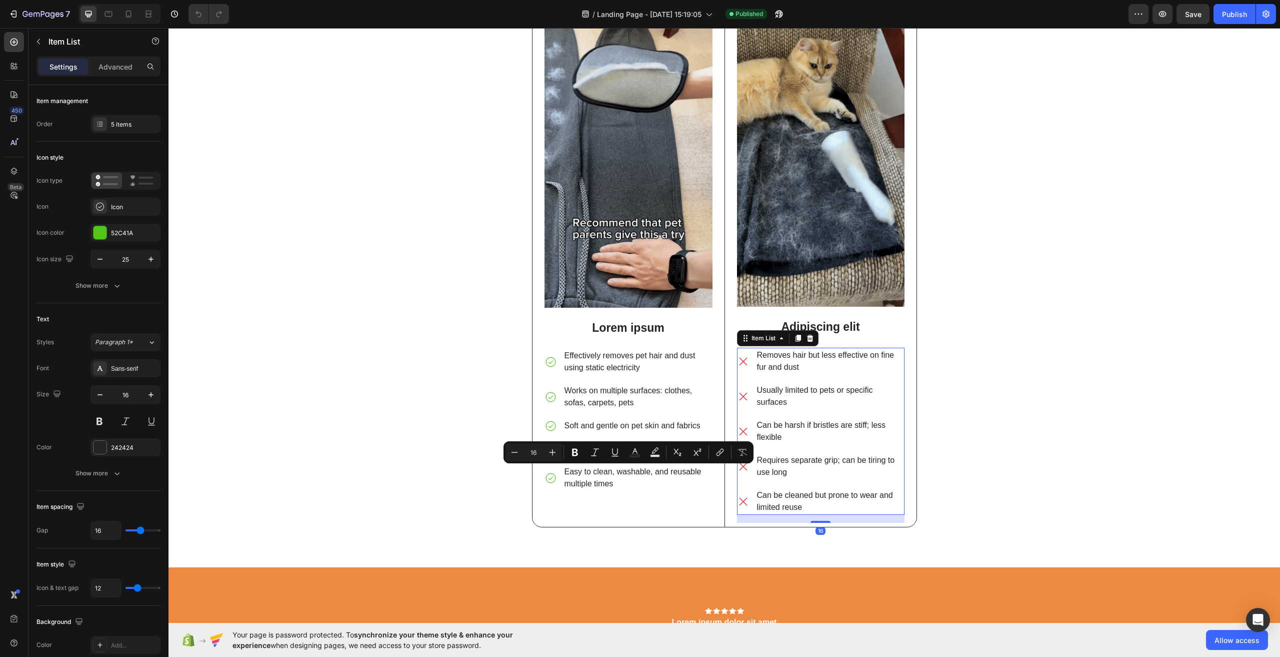
click at [757, 358] on p "Removes hair but less effective on fine fur and dust" at bounding box center [830, 361] width 146 height 24
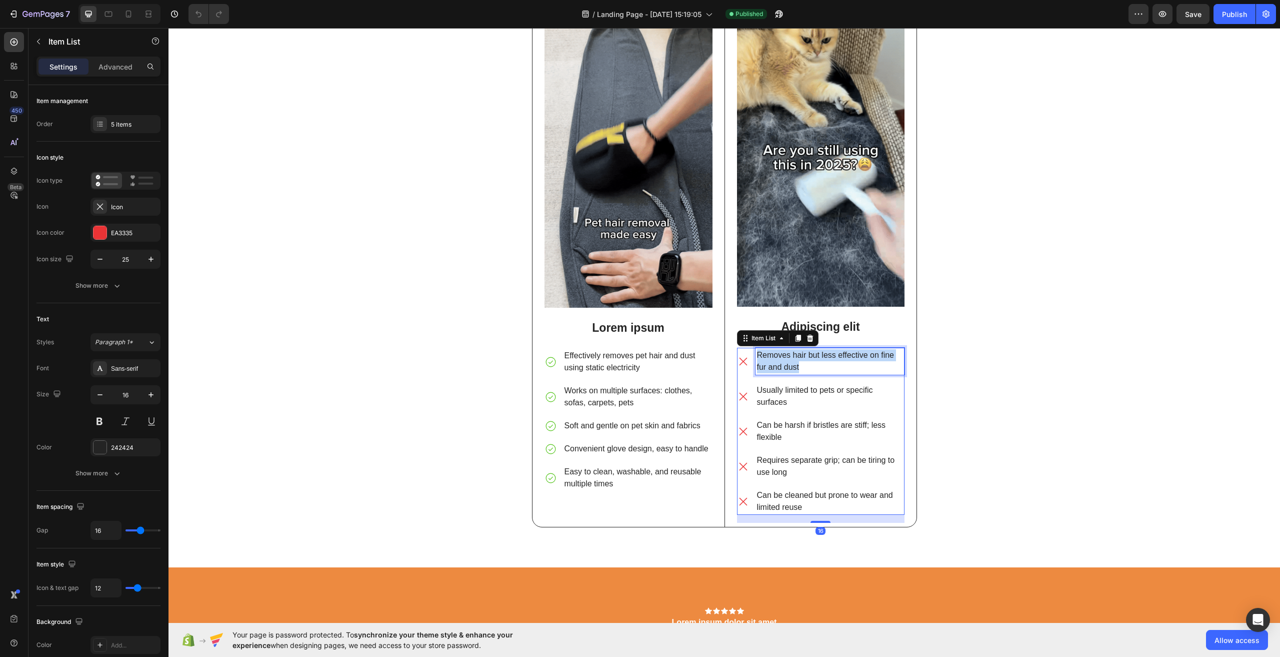
click at [757, 358] on p "Removes hair but less effective on fine fur and dust" at bounding box center [830, 361] width 146 height 24
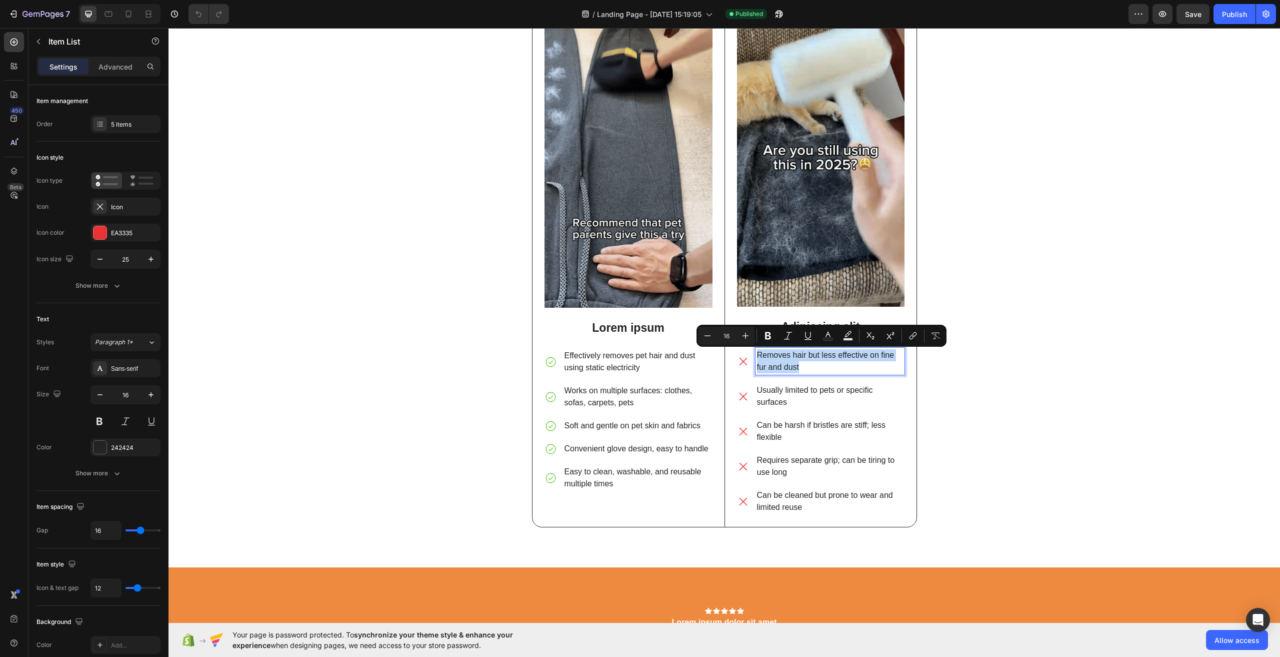
copy p "Removes hair but less effective on fine fur and dust"
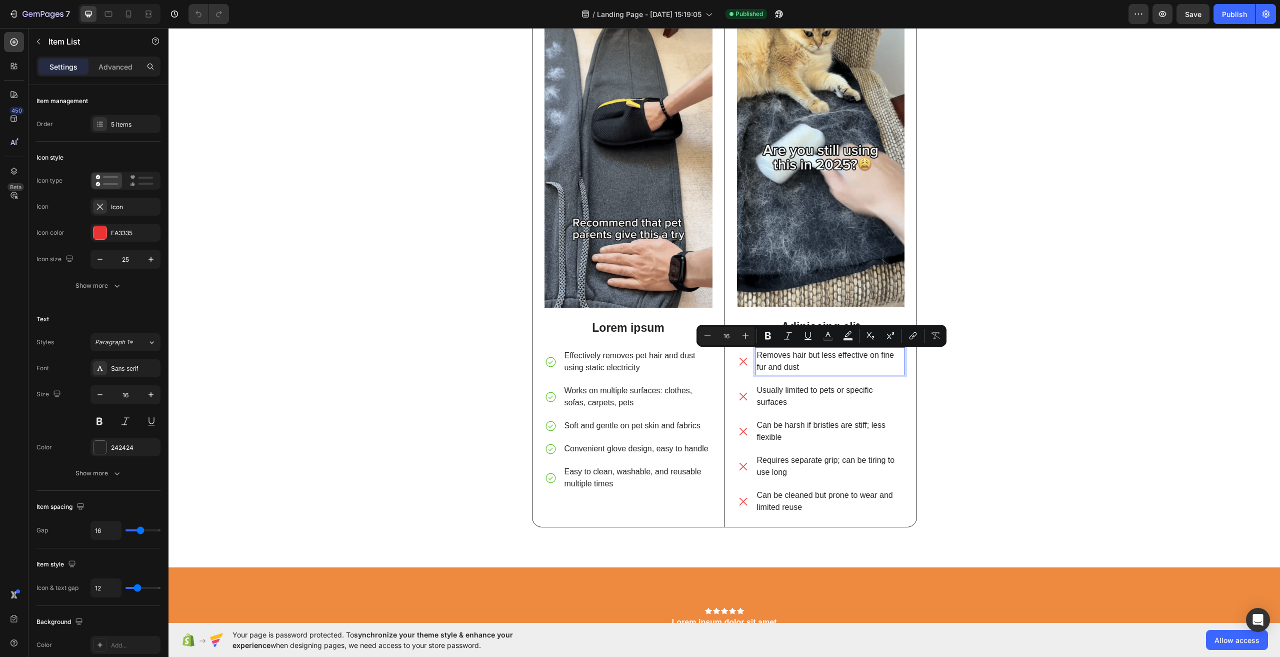
click at [781, 395] on p "Usually limited to pets or specific surfaces" at bounding box center [830, 396] width 146 height 24
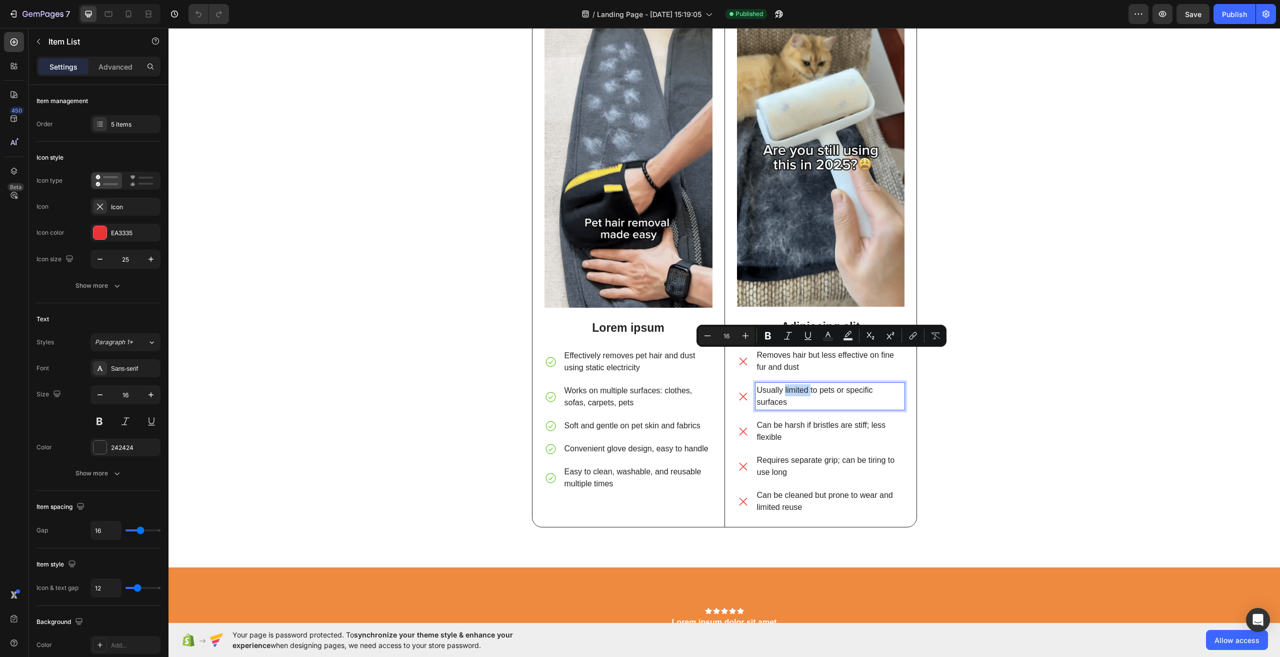
click at [781, 395] on p "Usually limited to pets or specific surfaces" at bounding box center [830, 396] width 146 height 24
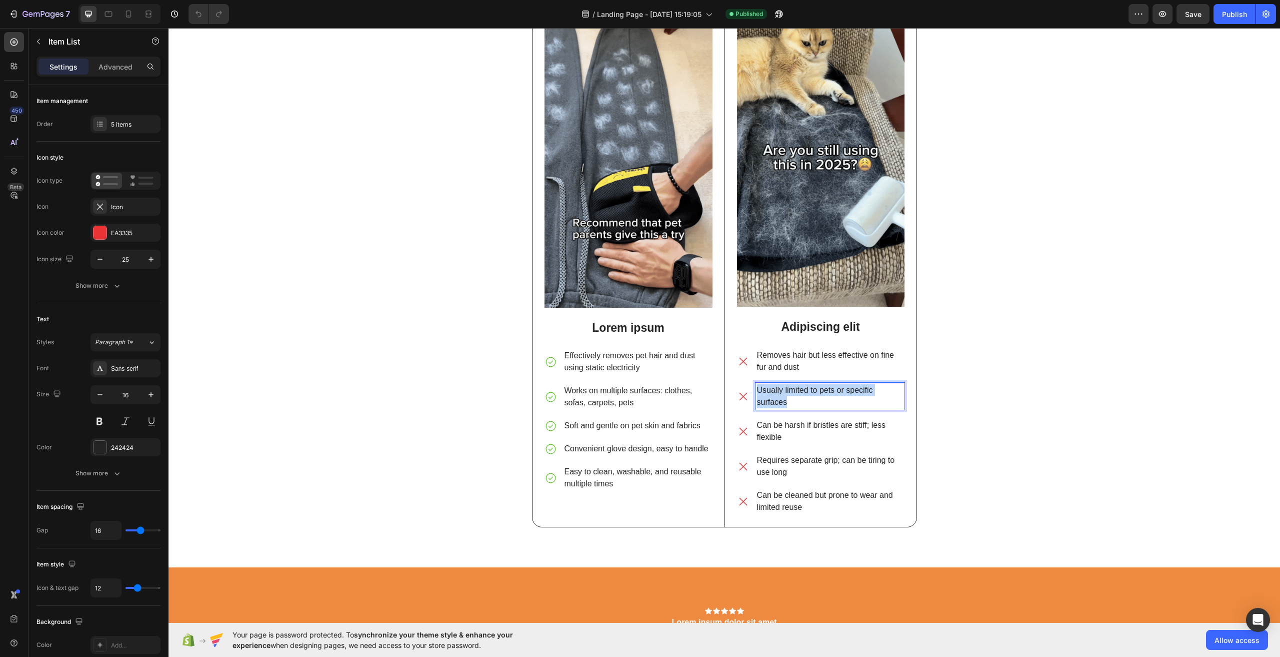
click at [781, 395] on p "Usually limited to pets or specific surfaces" at bounding box center [830, 396] width 146 height 24
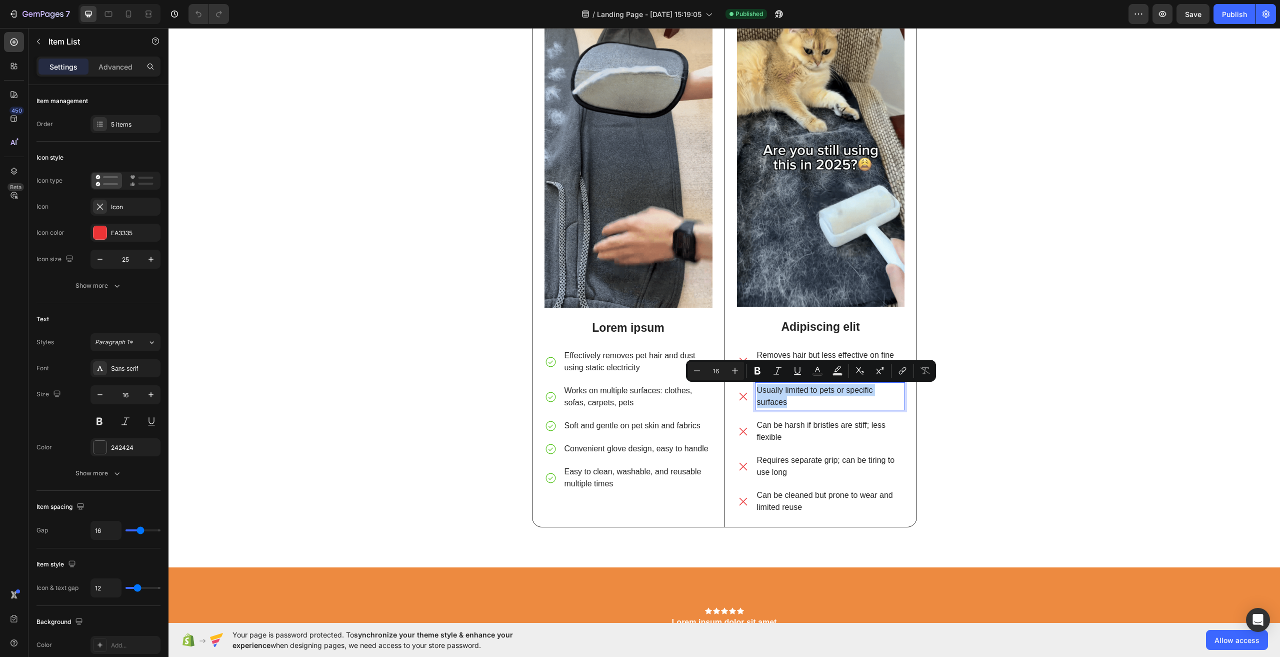
copy p "Usually limited to pets or specific surfaces"
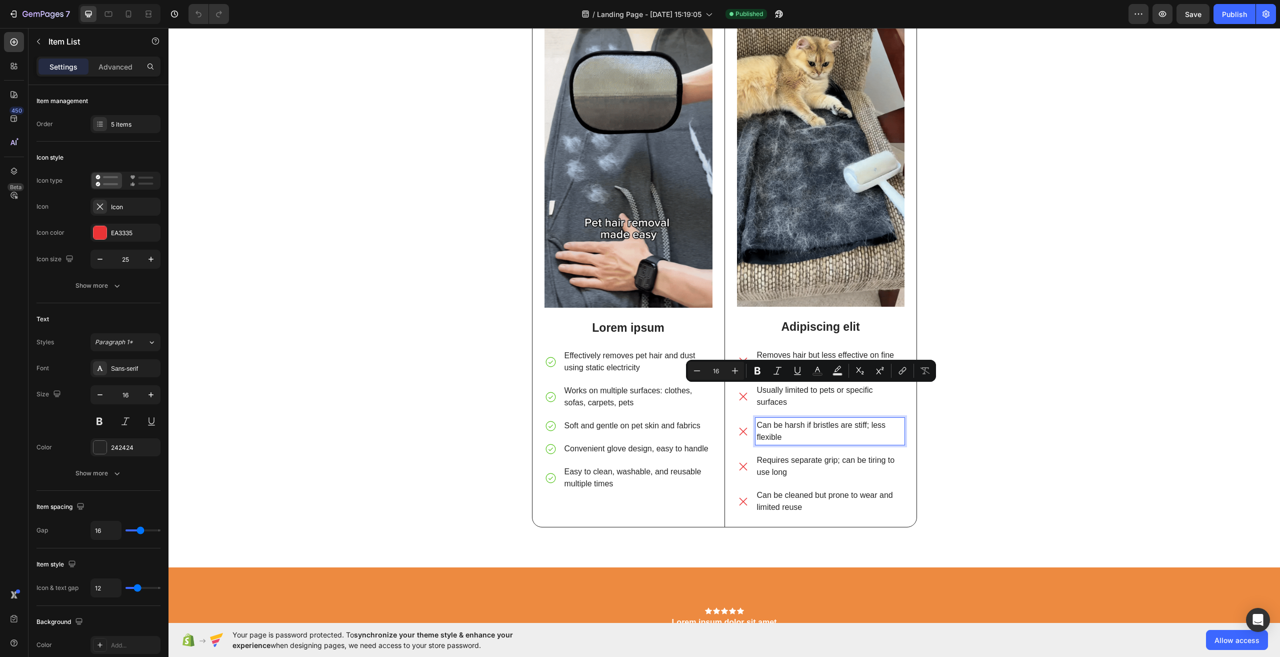
click at [767, 437] on p "Can be harsh if bristles are stiff; less flexible" at bounding box center [830, 431] width 146 height 24
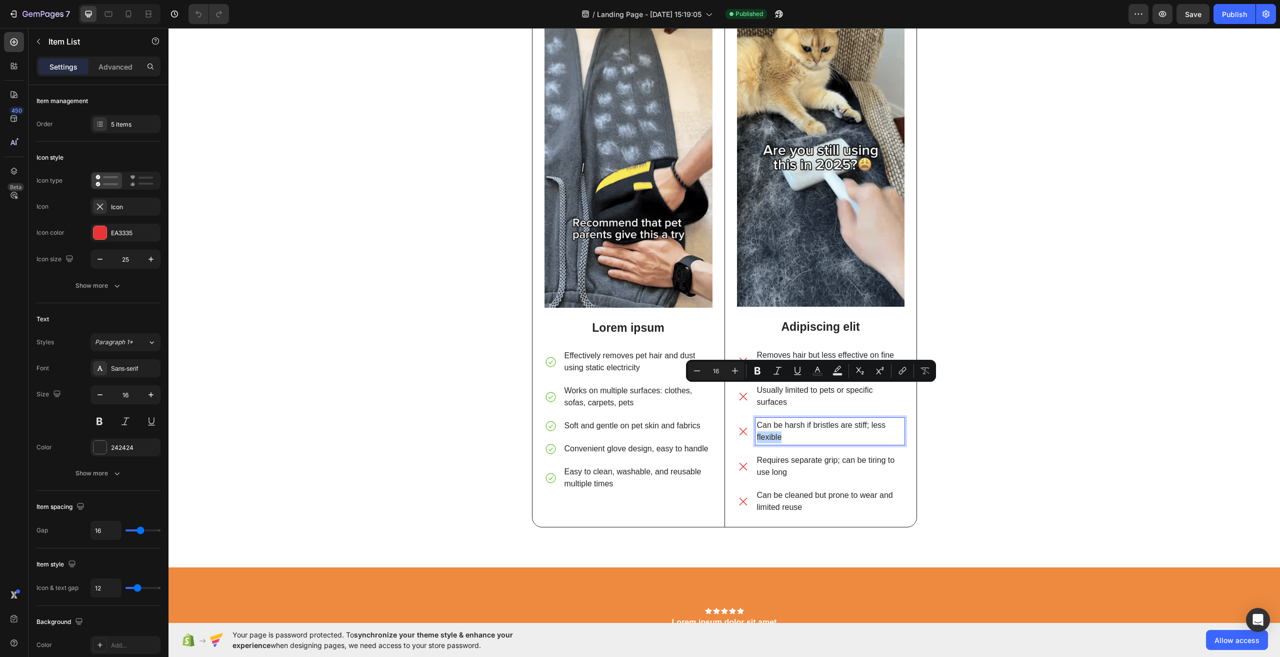
click at [767, 437] on p "Can be harsh if bristles are stiff; less flexible" at bounding box center [830, 431] width 146 height 24
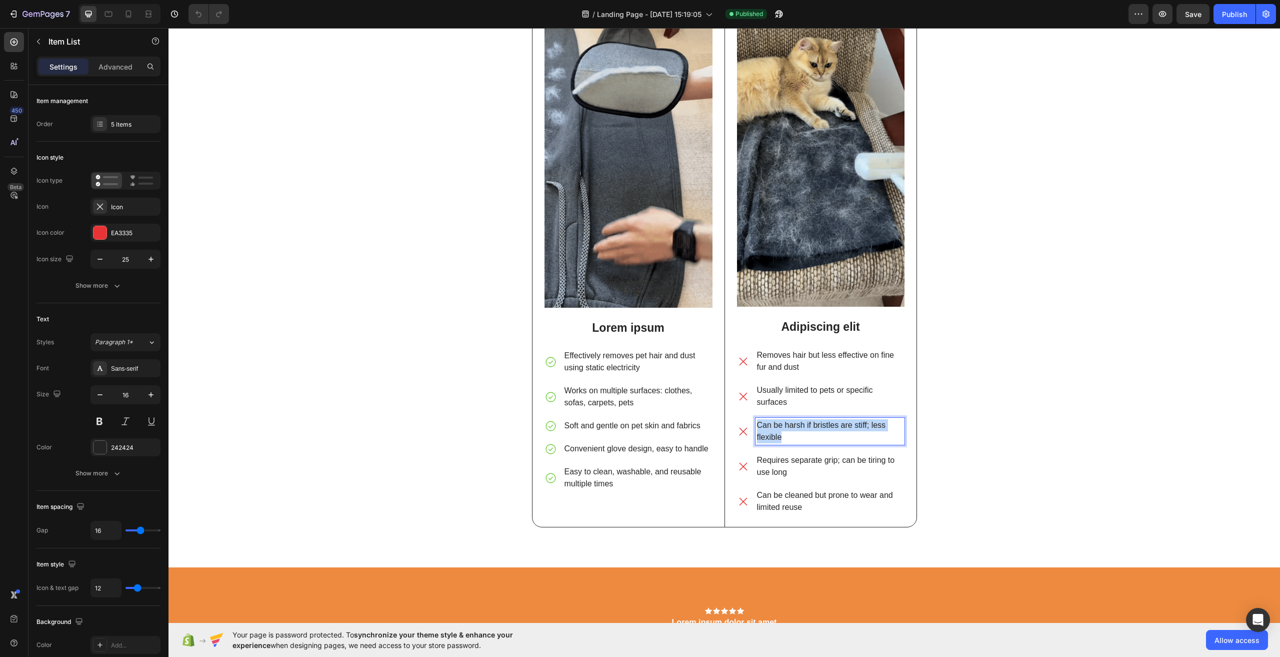
click at [767, 437] on p "Can be harsh if bristles are stiff; less flexible" at bounding box center [830, 431] width 146 height 24
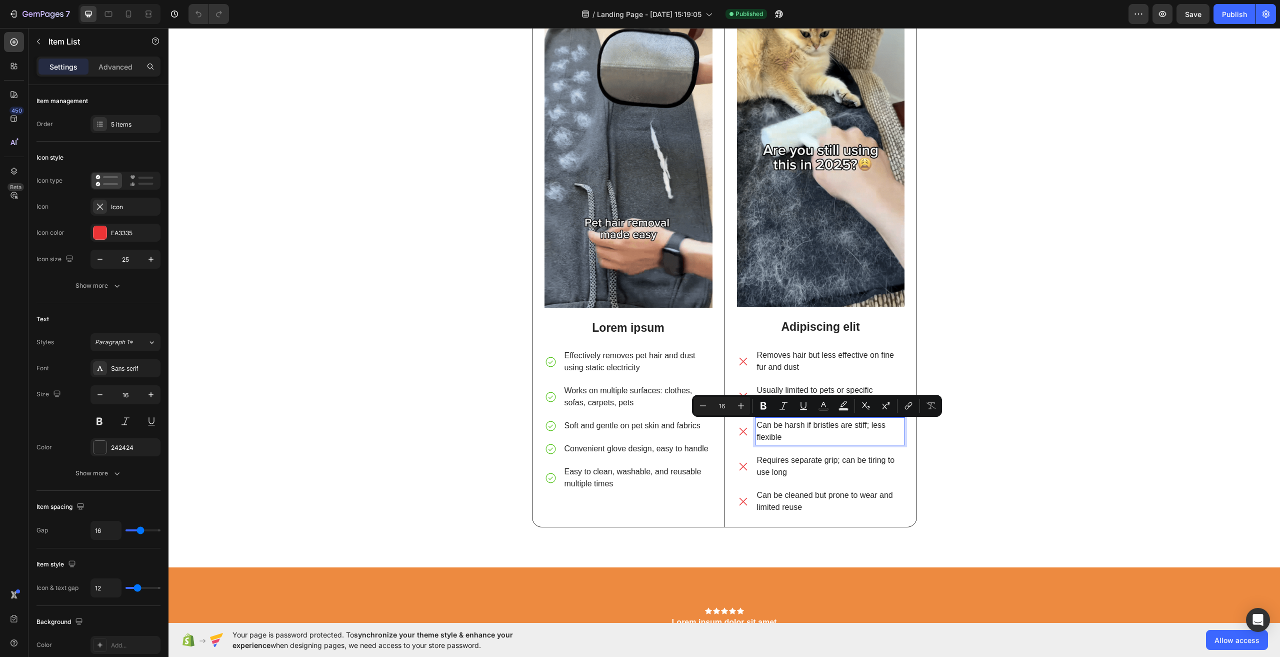
click at [798, 459] on p "Requires separate grip; can be tiring to use long" at bounding box center [830, 466] width 146 height 24
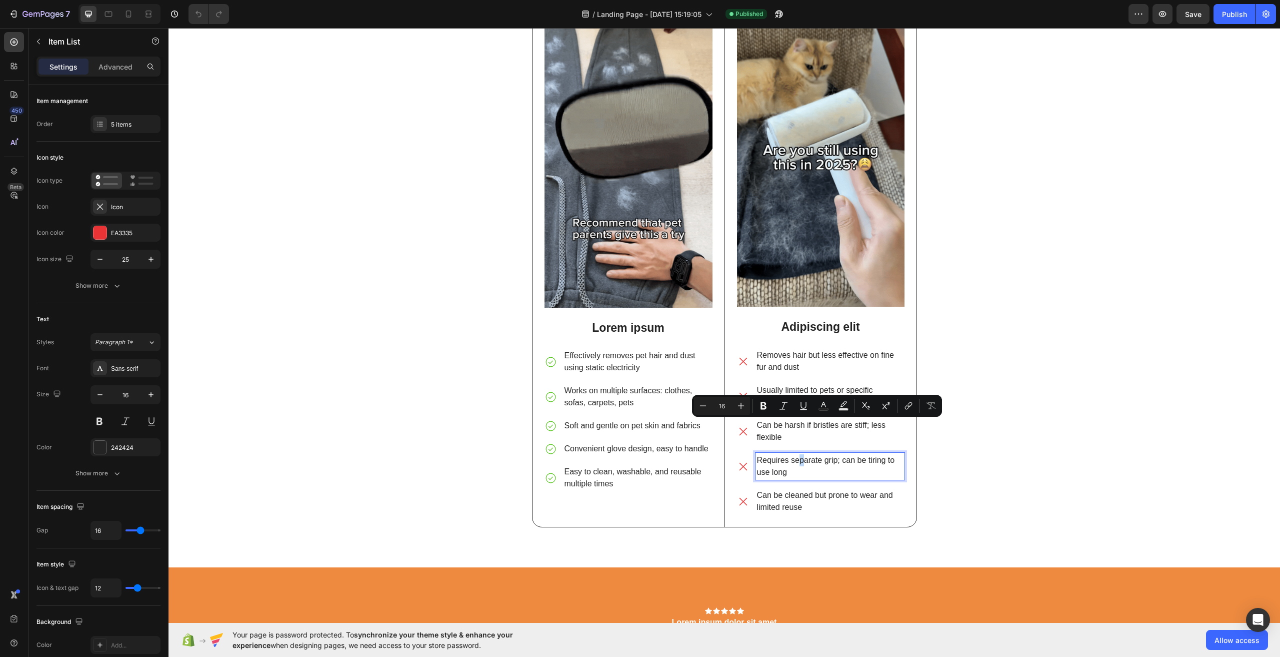
click at [798, 458] on p "Requires separate grip; can be tiring to use long" at bounding box center [830, 466] width 146 height 24
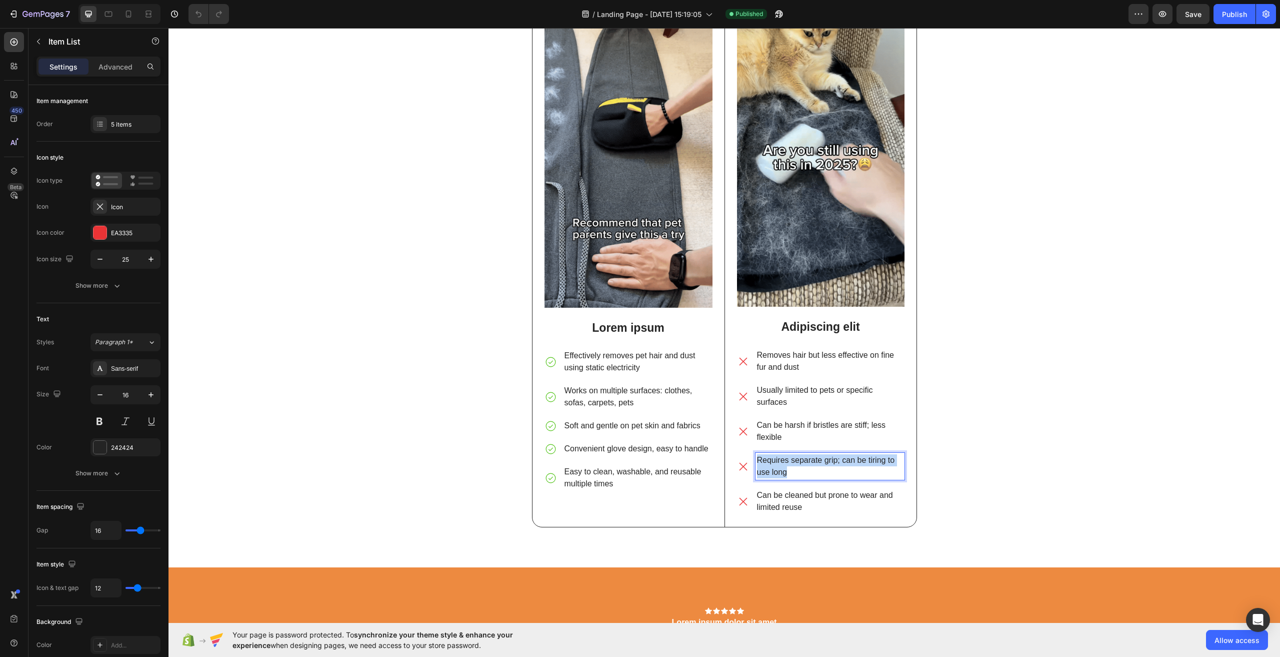
click at [798, 458] on p "Requires separate grip; can be tiring to use long" at bounding box center [830, 466] width 146 height 24
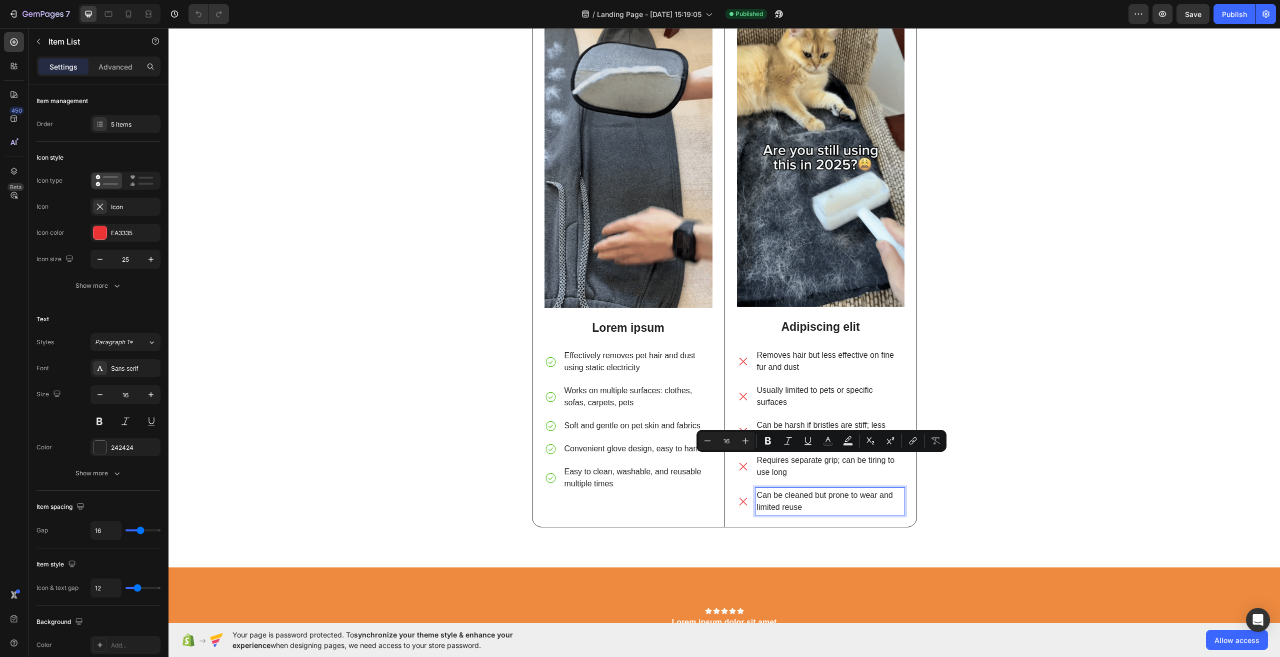
click at [814, 491] on p "Can be cleaned but prone to wear and limited reuse" at bounding box center [830, 501] width 146 height 24
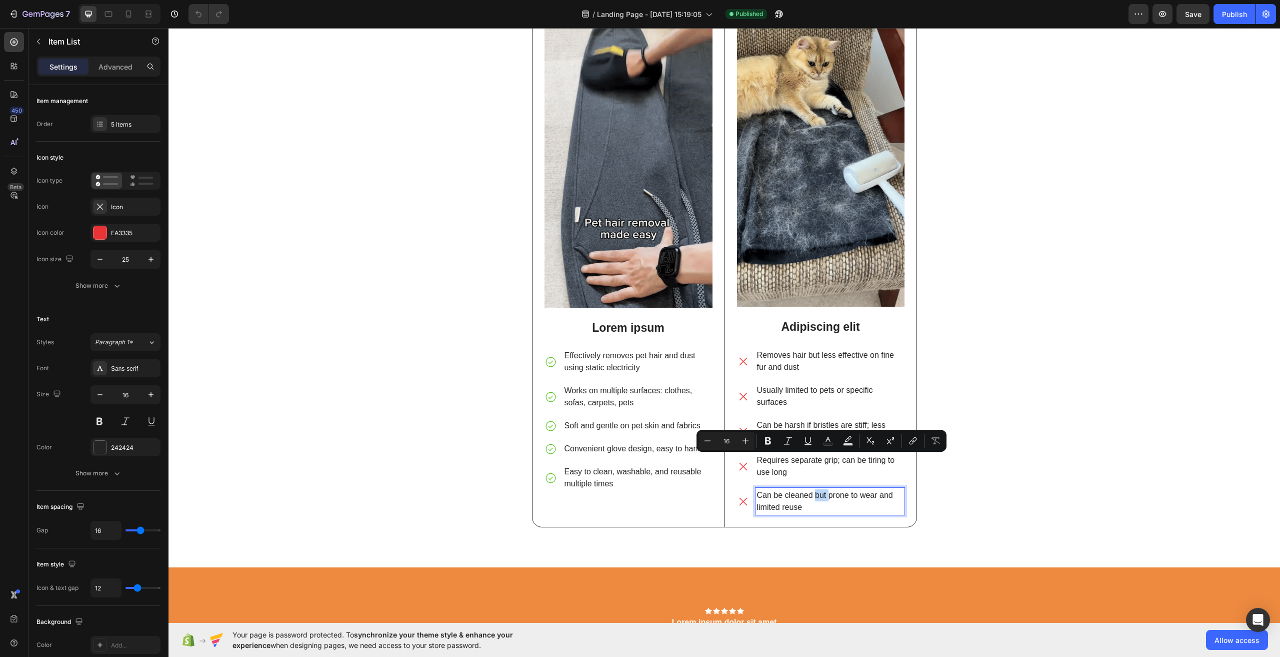
click at [814, 491] on p "Can be cleaned but prone to wear and limited reuse" at bounding box center [830, 501] width 146 height 24
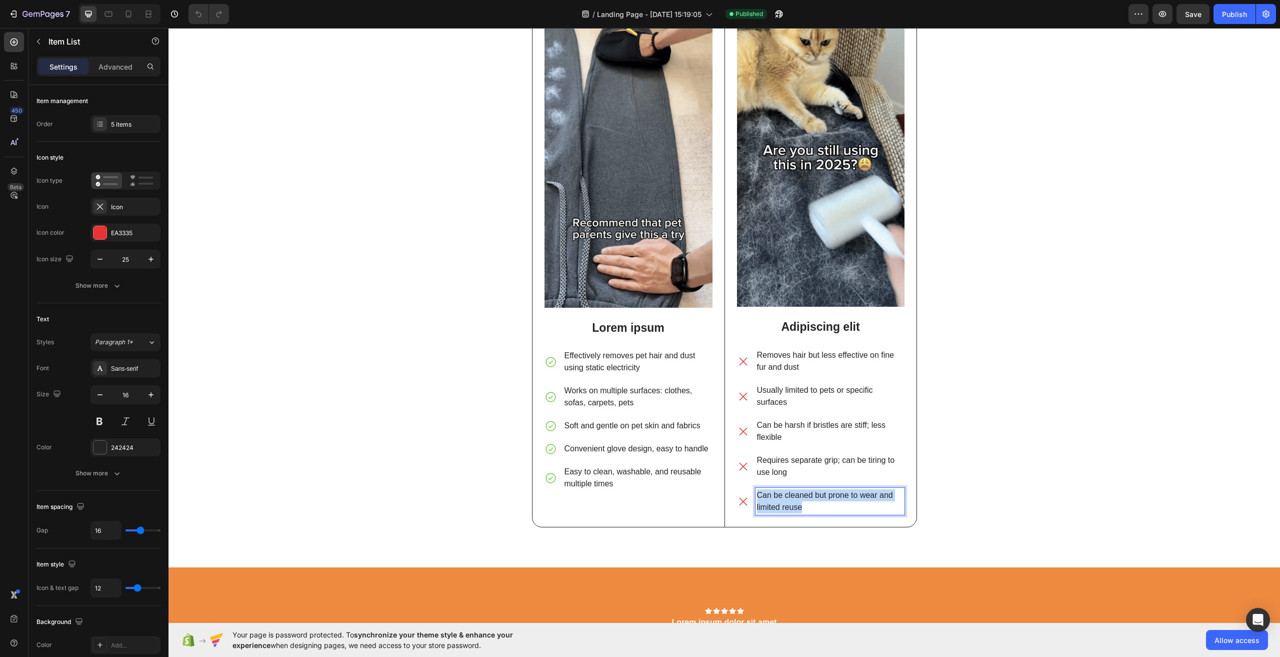
click at [814, 491] on p "Can be cleaned but prone to wear and limited reuse" at bounding box center [830, 501] width 146 height 24
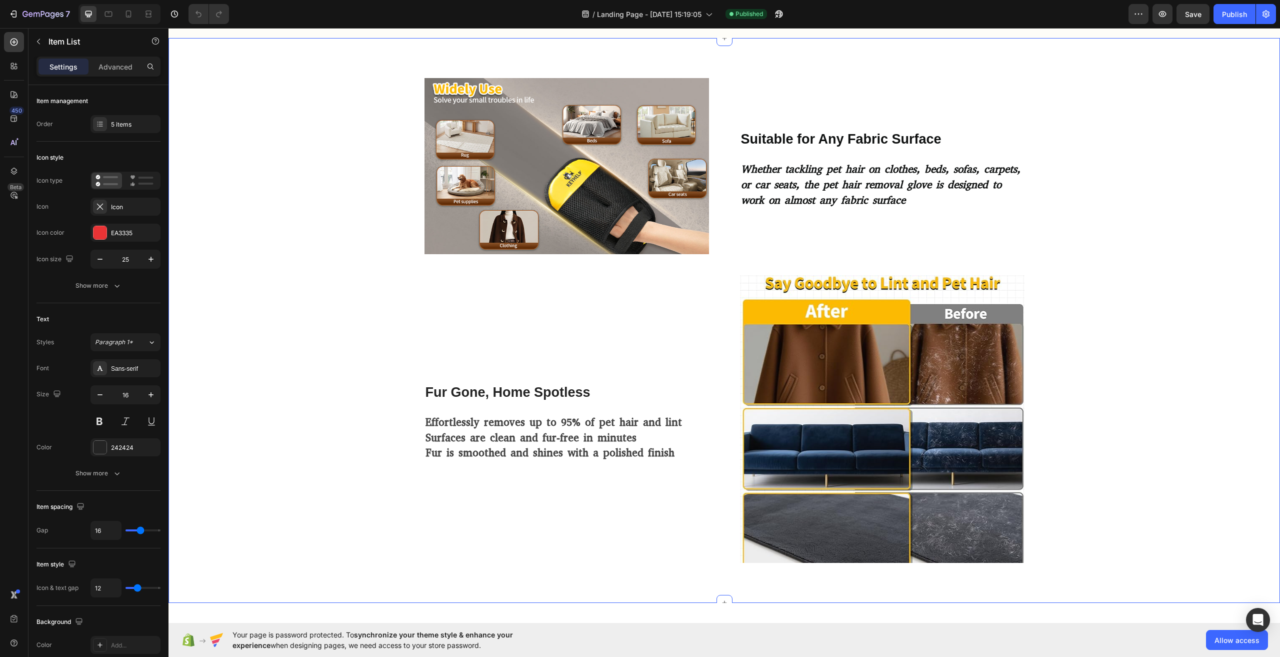
scroll to position [450, 0]
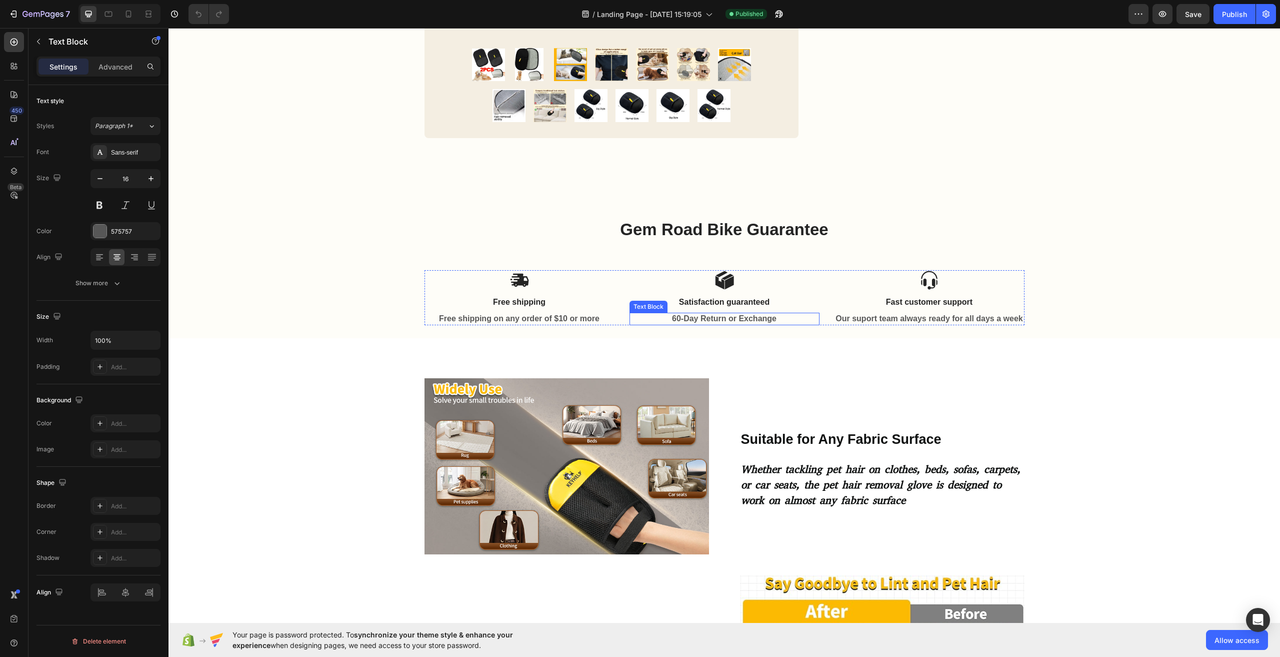
click at [745, 320] on strong "60-Day Return or Exchange" at bounding box center [724, 318] width 105 height 9
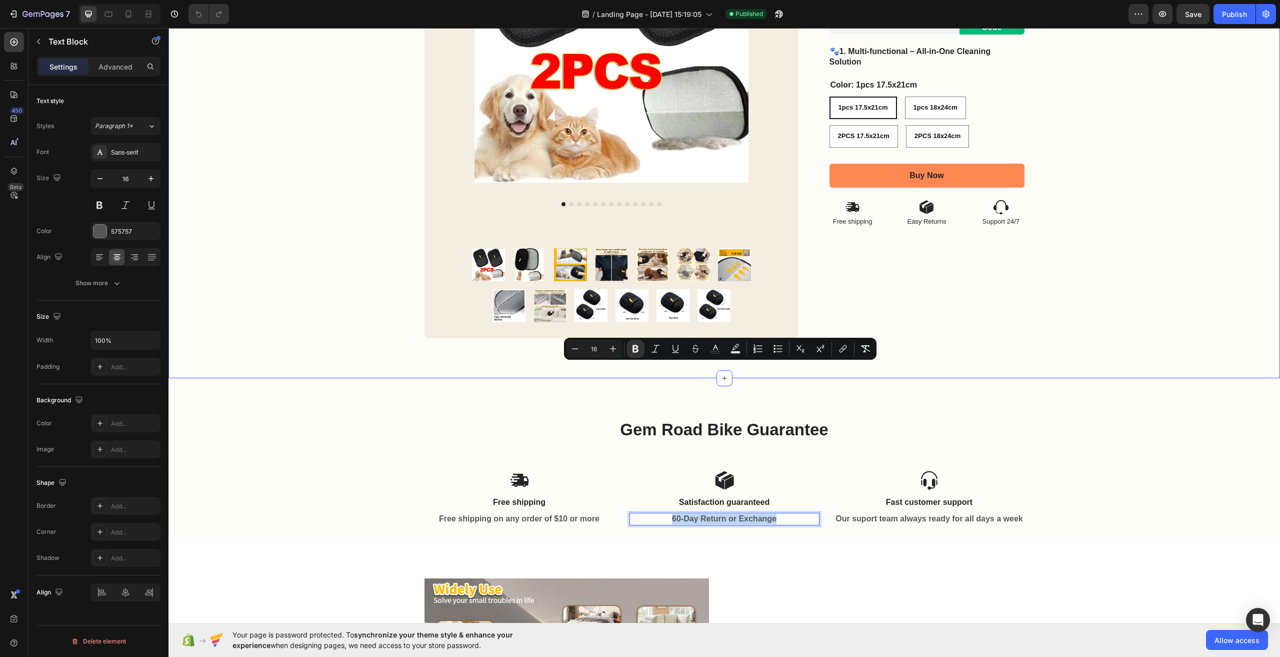
scroll to position [400, 0]
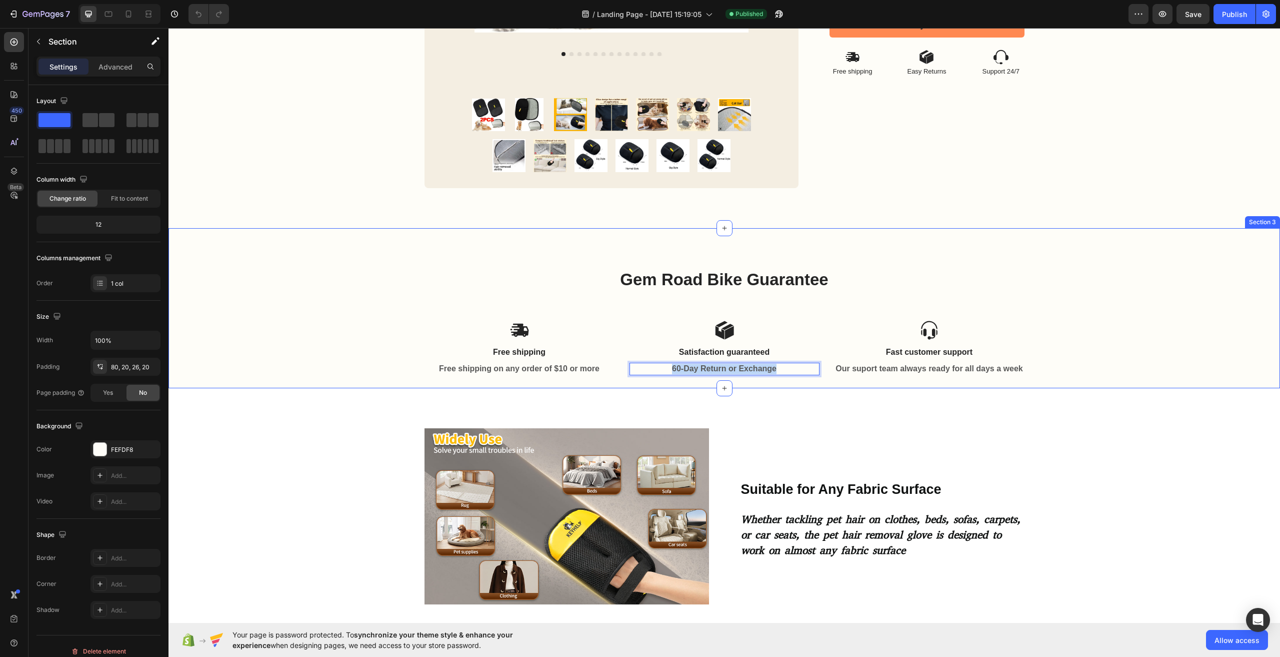
click at [275, 285] on div "Gem Road Bike Guarantee Heading Icon Free shipping Text Block Free shipping on …" at bounding box center [725, 321] width 1092 height 107
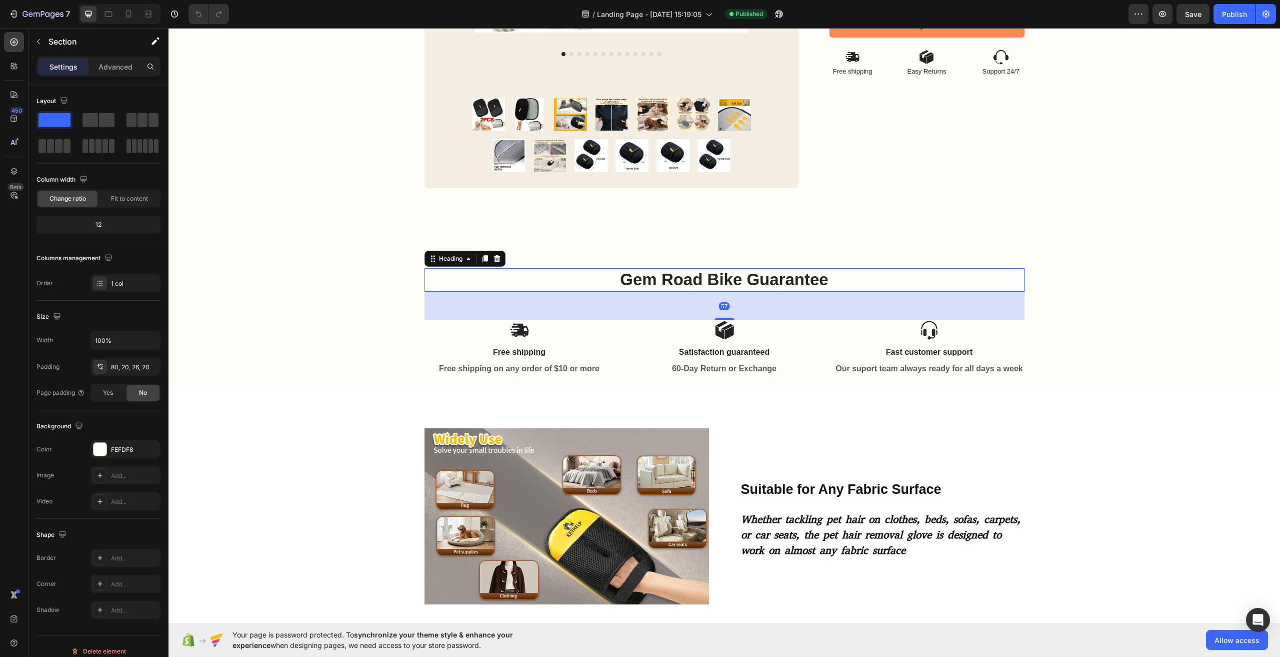
click at [793, 279] on h2 "Gem Road Bike Guarantee" at bounding box center [725, 280] width 600 height 24
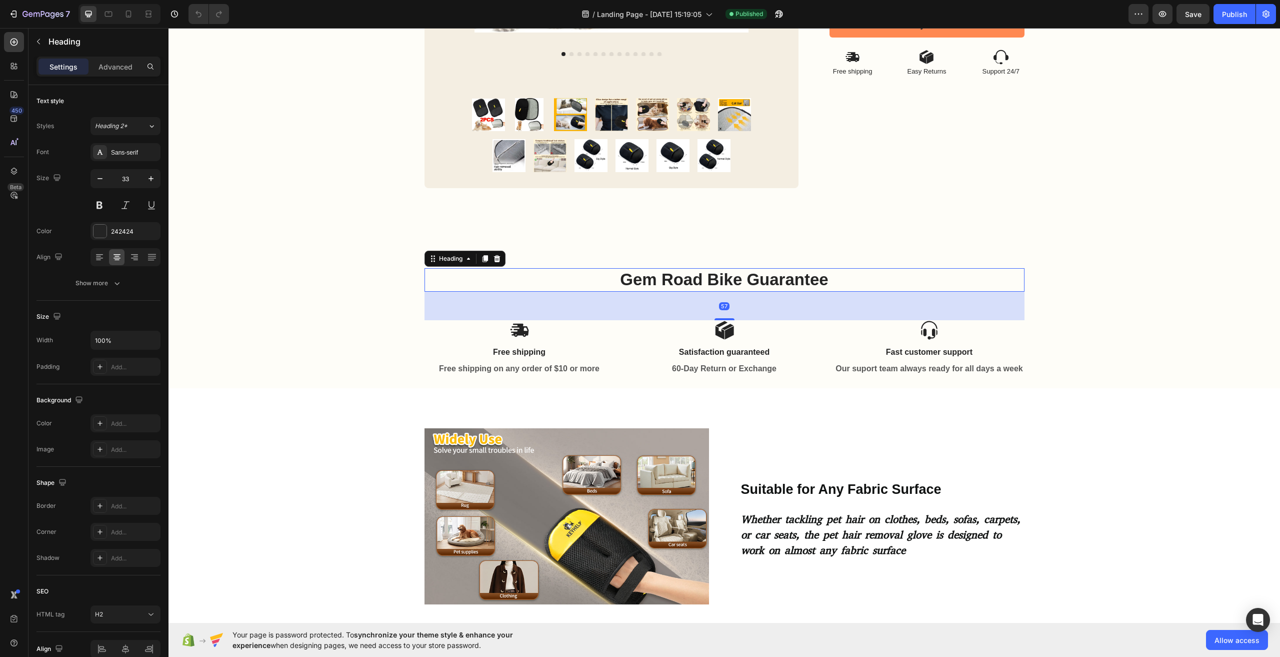
click at [793, 279] on h2 "Gem Road Bike Guarantee" at bounding box center [725, 280] width 600 height 24
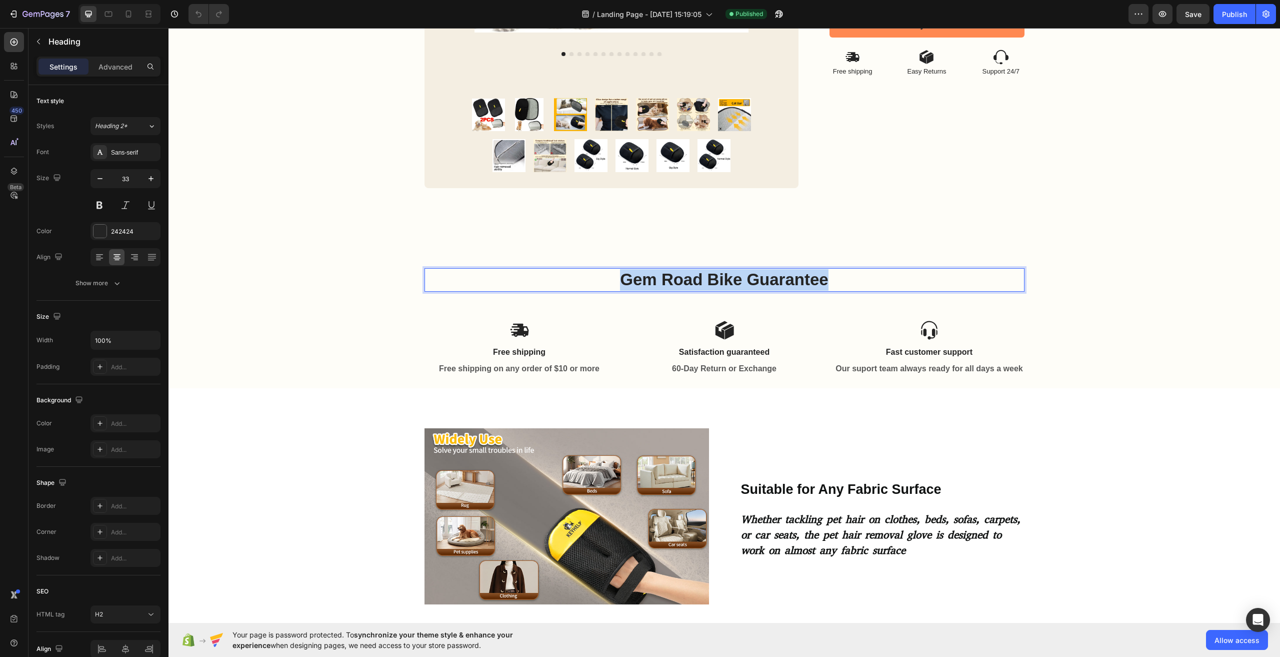
click at [795, 283] on p "Gem Road Bike Guarantee" at bounding box center [725, 280] width 598 height 22
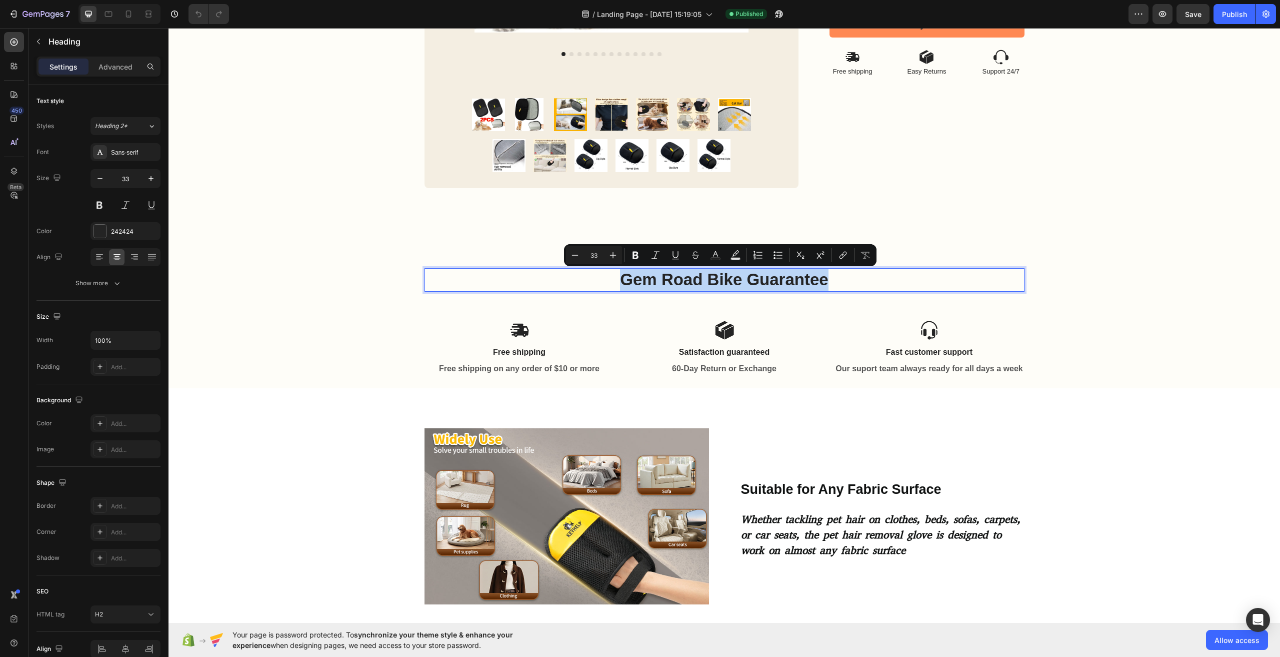
click at [692, 280] on p "Gem Road Bike Guarantee" at bounding box center [725, 280] width 598 height 22
click at [703, 282] on p "Gem Road Bike Guarantee" at bounding box center [725, 280] width 598 height 22
drag, startPoint x: 745, startPoint y: 279, endPoint x: 837, endPoint y: 285, distance: 92.2
click at [838, 285] on p "Gem Road Bike Guarantee" at bounding box center [725, 280] width 598 height 22
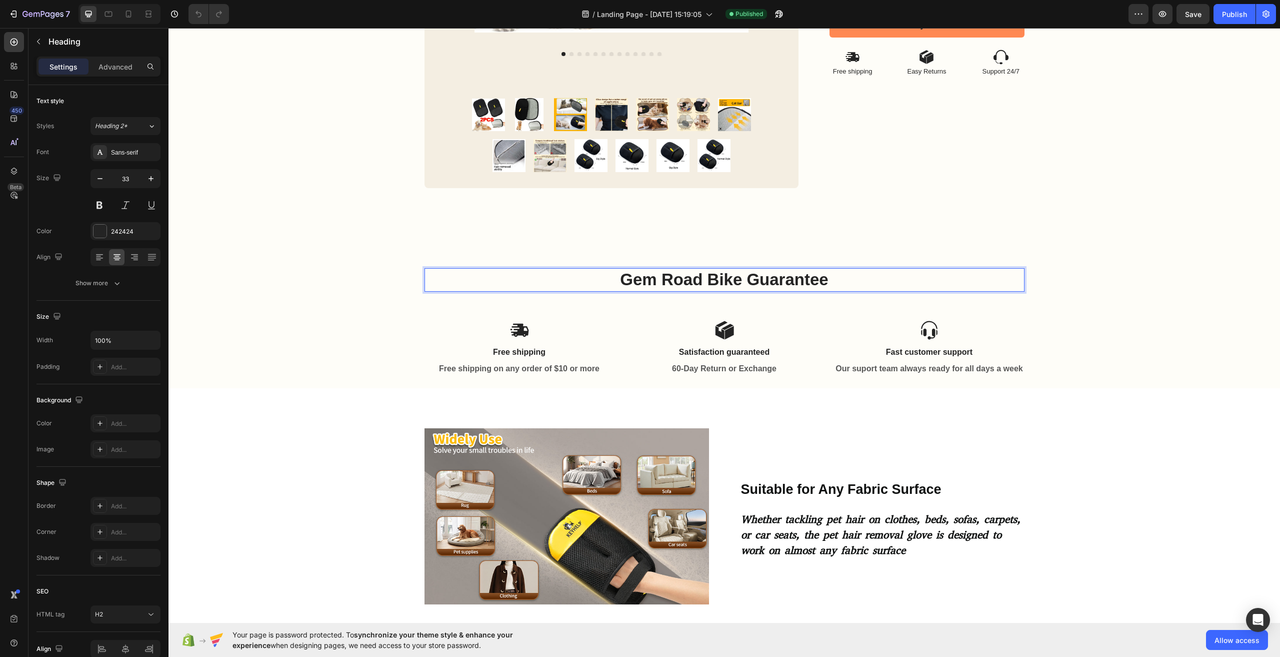
click at [730, 286] on p "Gem Road Bike Guarantee" at bounding box center [725, 280] width 598 height 22
click at [735, 277] on p "Gem Road Bike Guarantee" at bounding box center [725, 280] width 598 height 22
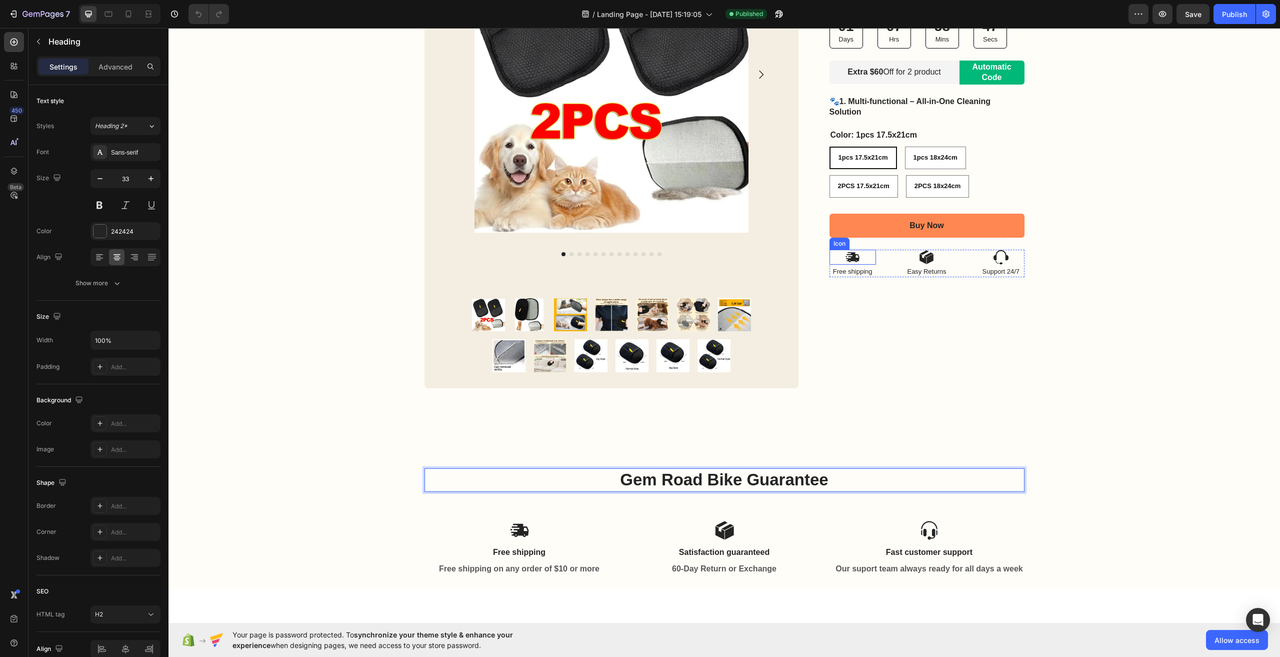
scroll to position [100, 0]
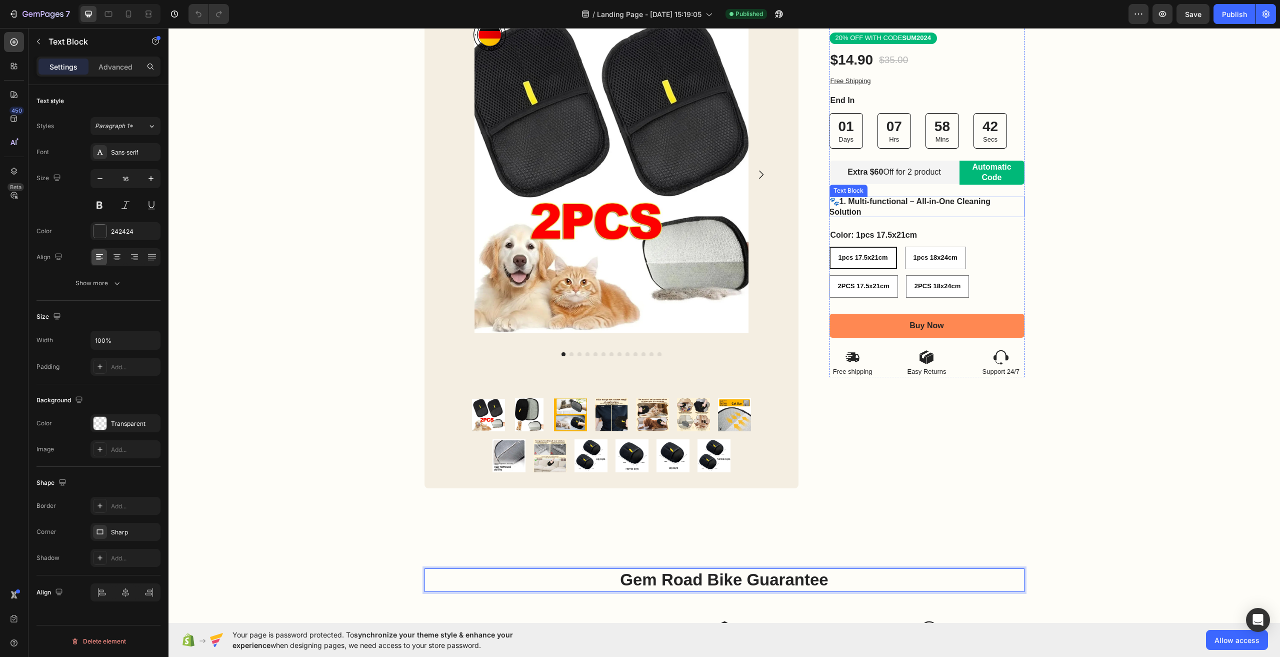
click at [926, 203] on strong "1. Multi-functional – All-in-One Cleaning Solution" at bounding box center [911, 206] width 162 height 19
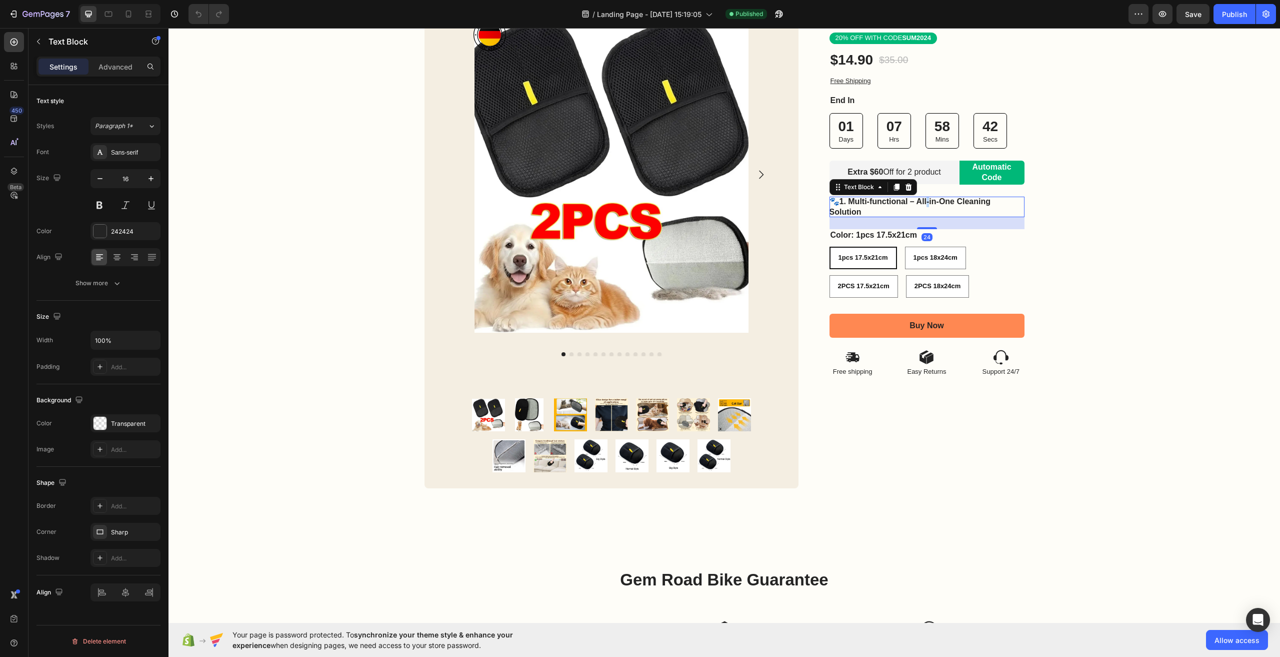
click at [926, 203] on strong "1. Multi-functional – All-in-One Cleaning Solution" at bounding box center [911, 206] width 162 height 19
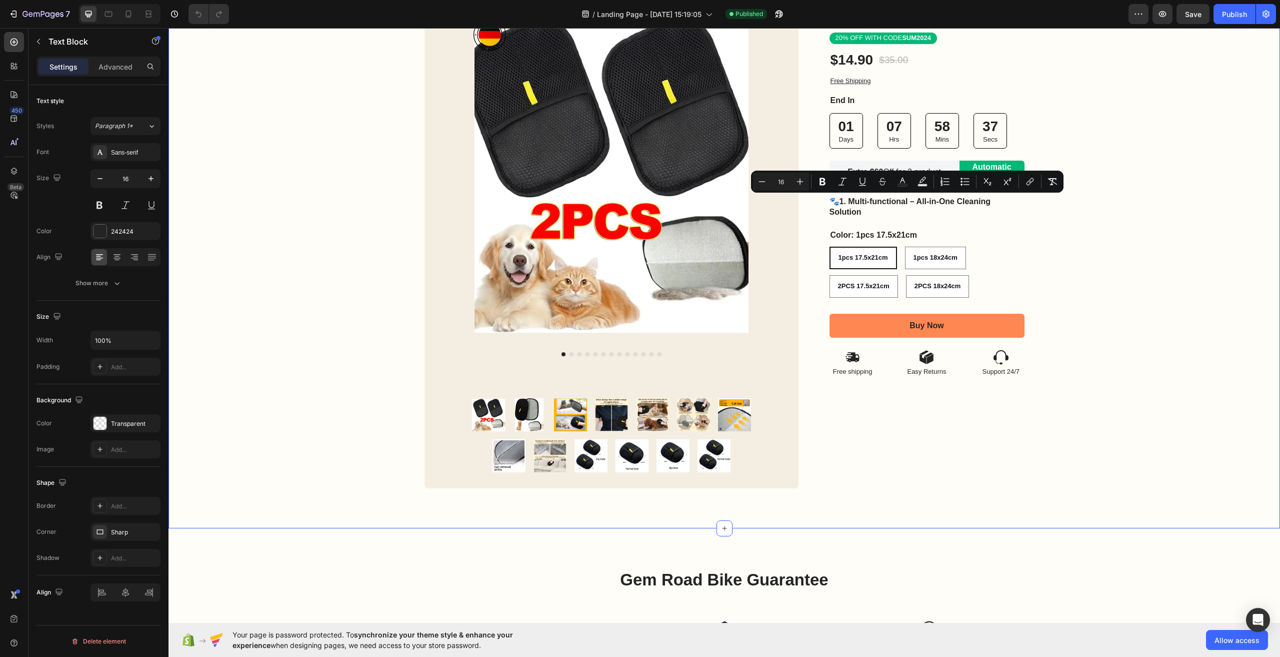
click at [1088, 259] on div "Image Row Product Images Product Images Image Row Row Icon Icon Icon Icon Icon …" at bounding box center [725, 238] width 1112 height 500
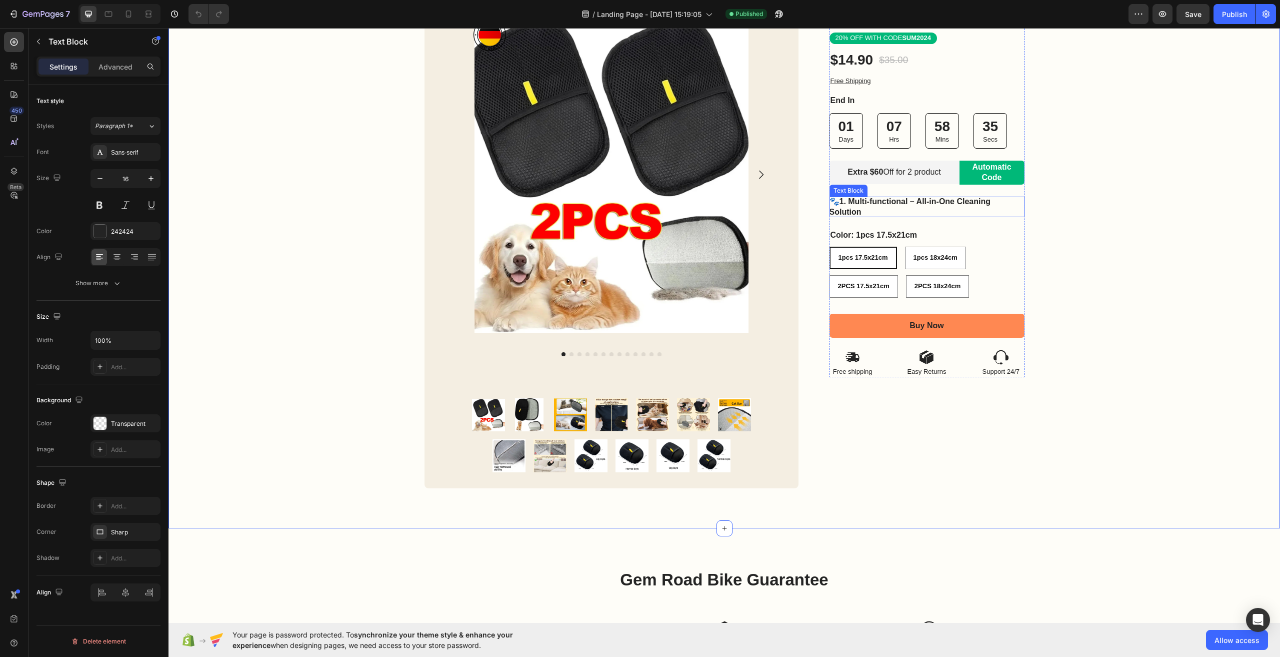
click at [887, 203] on strong "1. Multi-functional – All-in-One Cleaning Solution" at bounding box center [911, 206] width 162 height 19
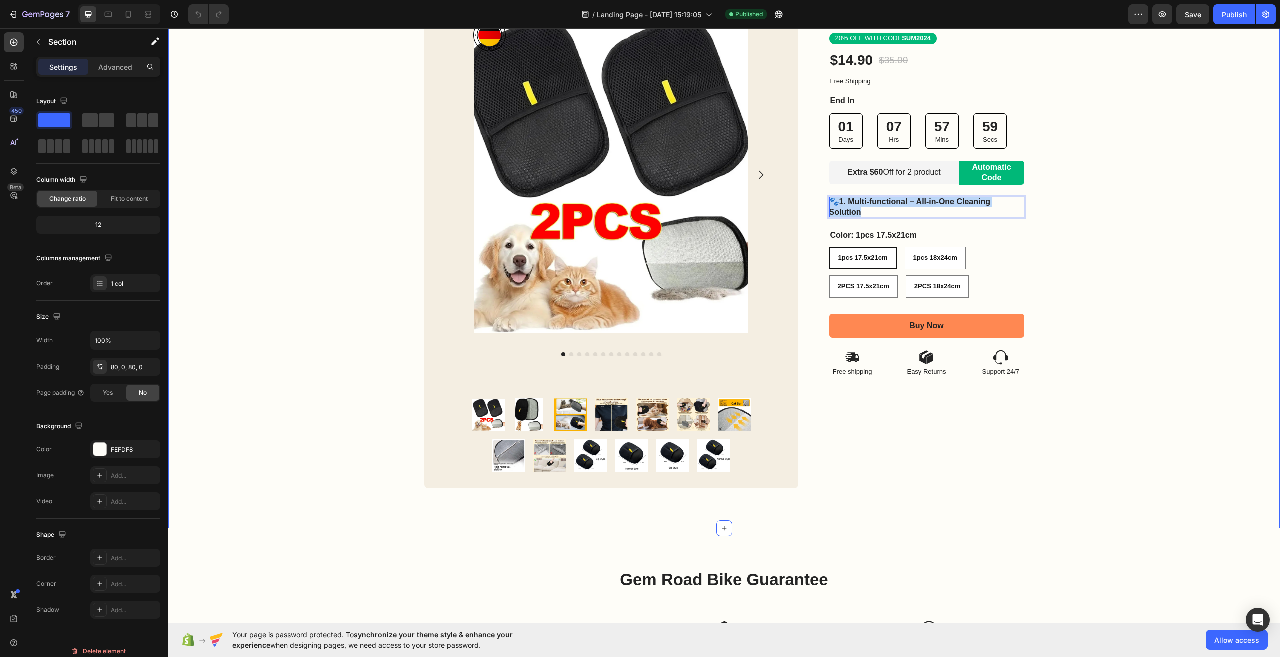
click at [1083, 287] on div "Image Row Product Images Product Images Image Row Row Icon Icon Icon Icon Icon …" at bounding box center [725, 238] width 1112 height 500
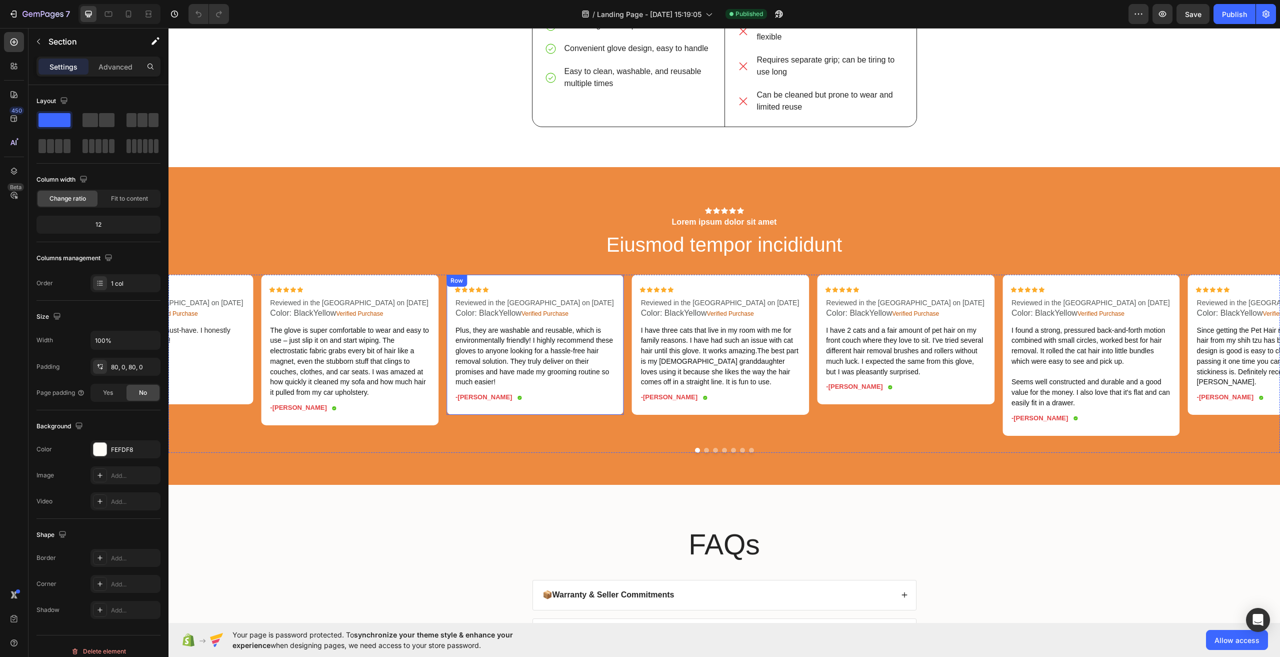
scroll to position [2350, 0]
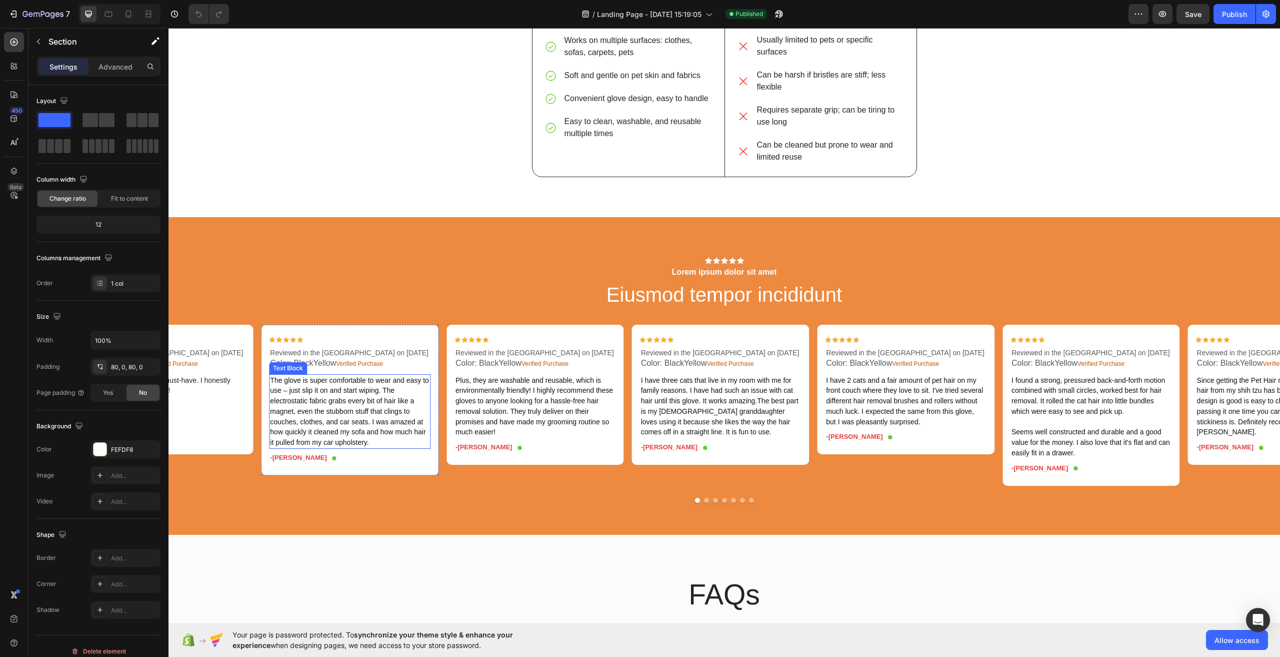
click at [337, 410] on span "The glove is super comfortable to wear and easy to use – just slip it on and st…" at bounding box center [349, 411] width 159 height 71
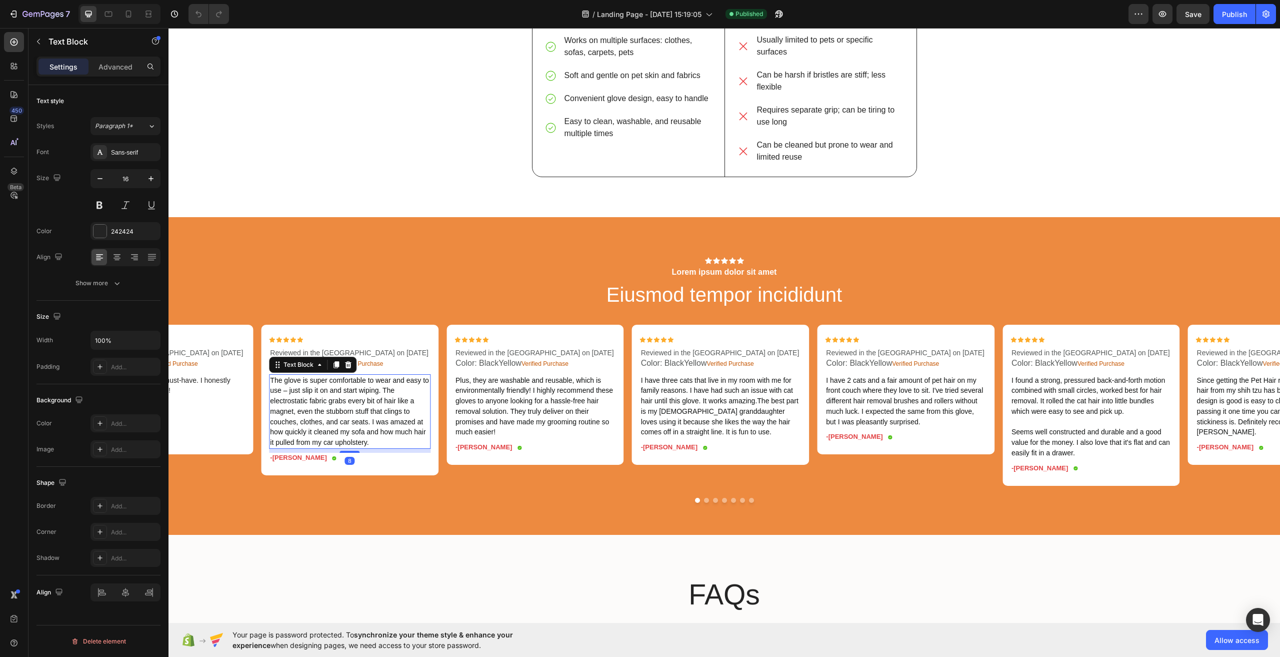
click at [337, 410] on span "The glove is super comfortable to wear and easy to use – just slip it on and st…" at bounding box center [349, 411] width 159 height 71
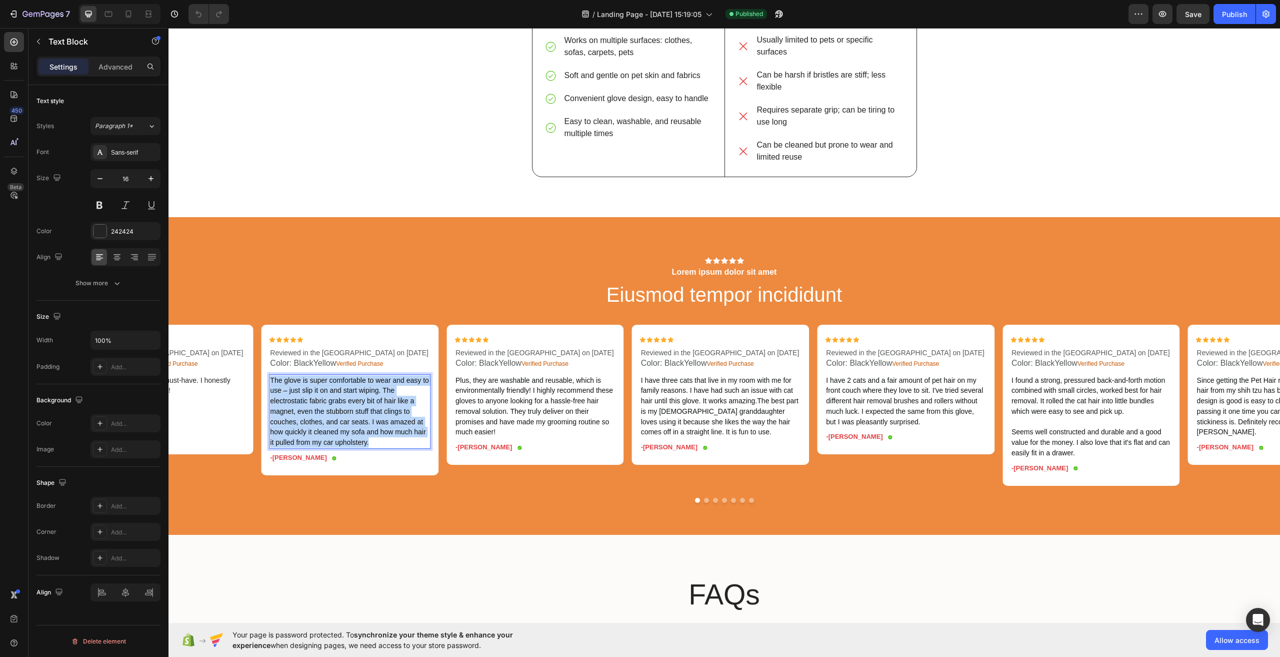
click at [337, 410] on span "The glove is super comfortable to wear and easy to use – just slip it on and st…" at bounding box center [349, 411] width 159 height 71
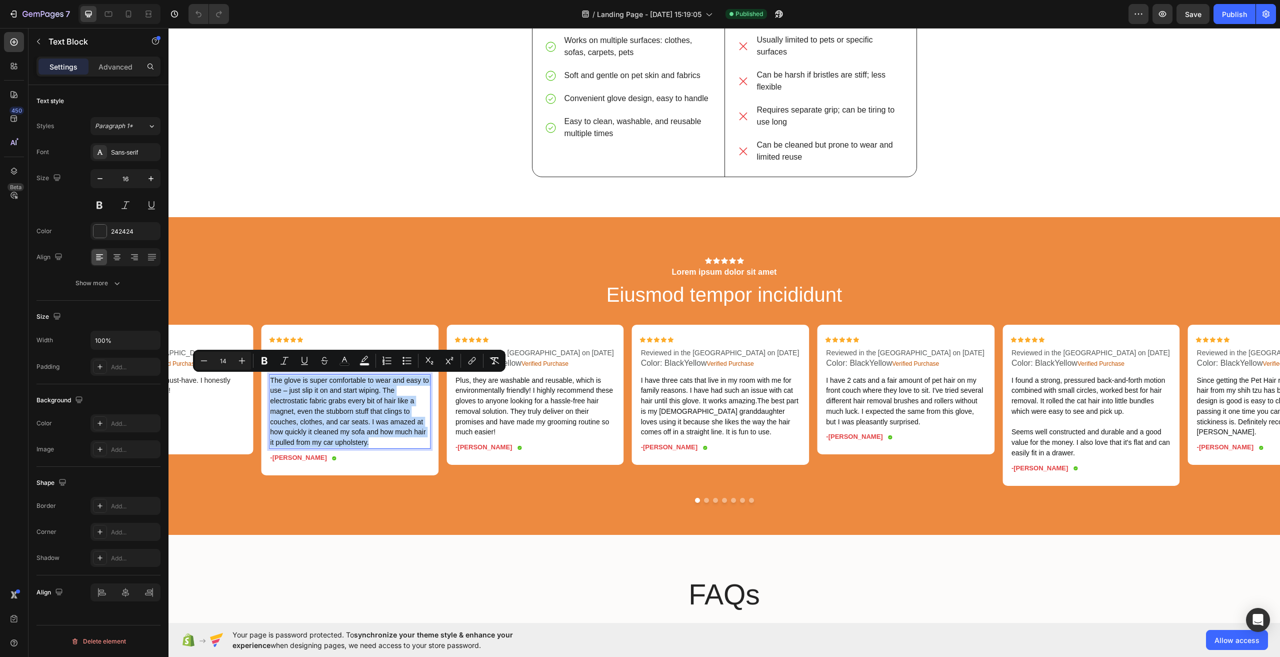
click at [345, 404] on span "The glove is super comfortable to wear and easy to use – just slip it on and st…" at bounding box center [349, 411] width 159 height 71
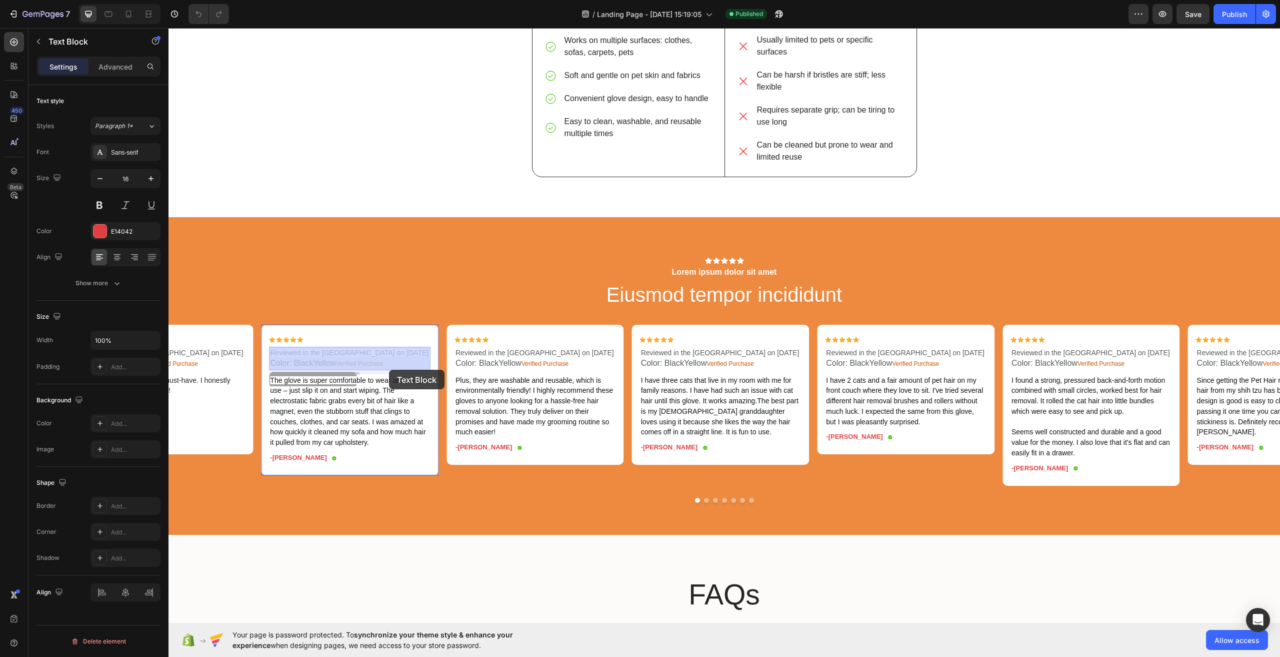
drag, startPoint x: 272, startPoint y: 353, endPoint x: 315, endPoint y: 359, distance: 43.5
click at [288, 354] on span "Reviewed in the [GEOGRAPHIC_DATA] on [DATE]" at bounding box center [349, 353] width 159 height 8
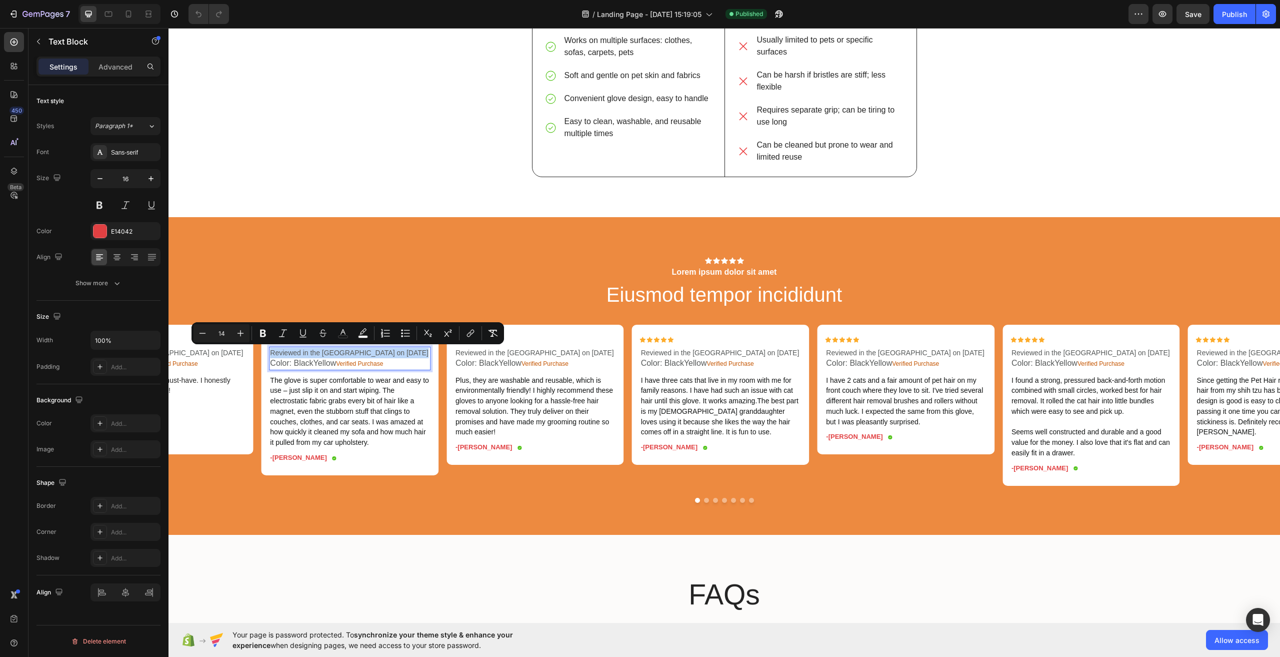
type input "12"
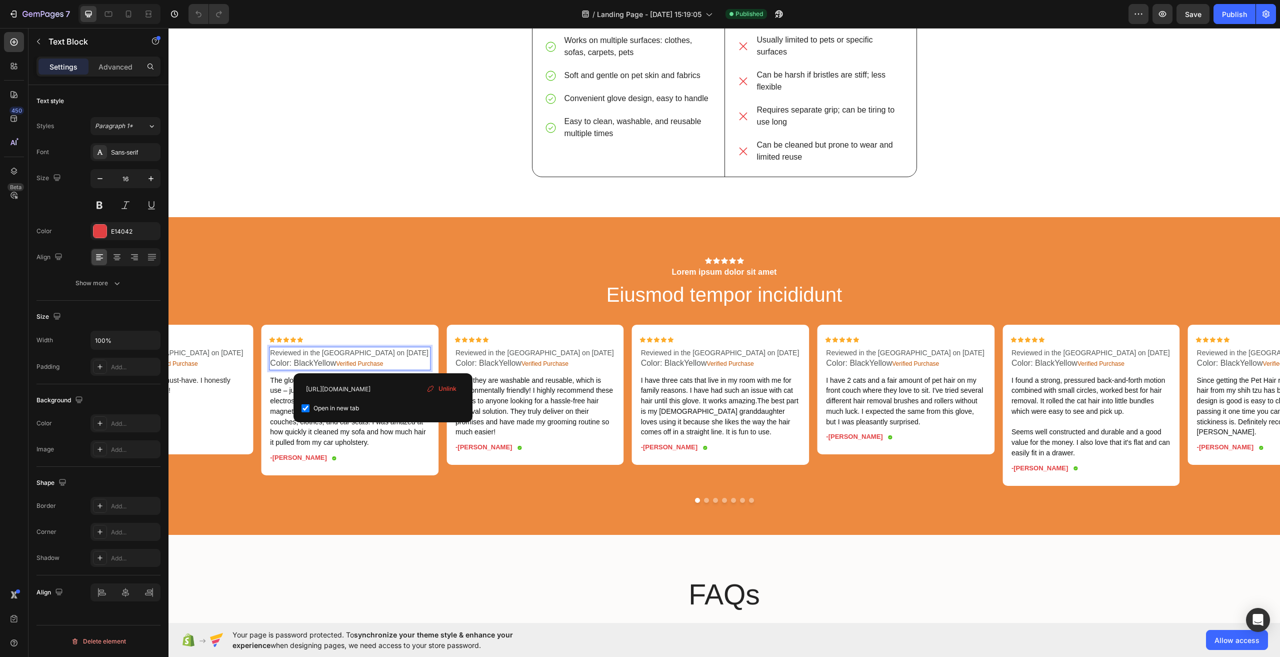
click at [395, 368] on p "Color: BlackYellow Verified Purchase" at bounding box center [350, 363] width 160 height 11
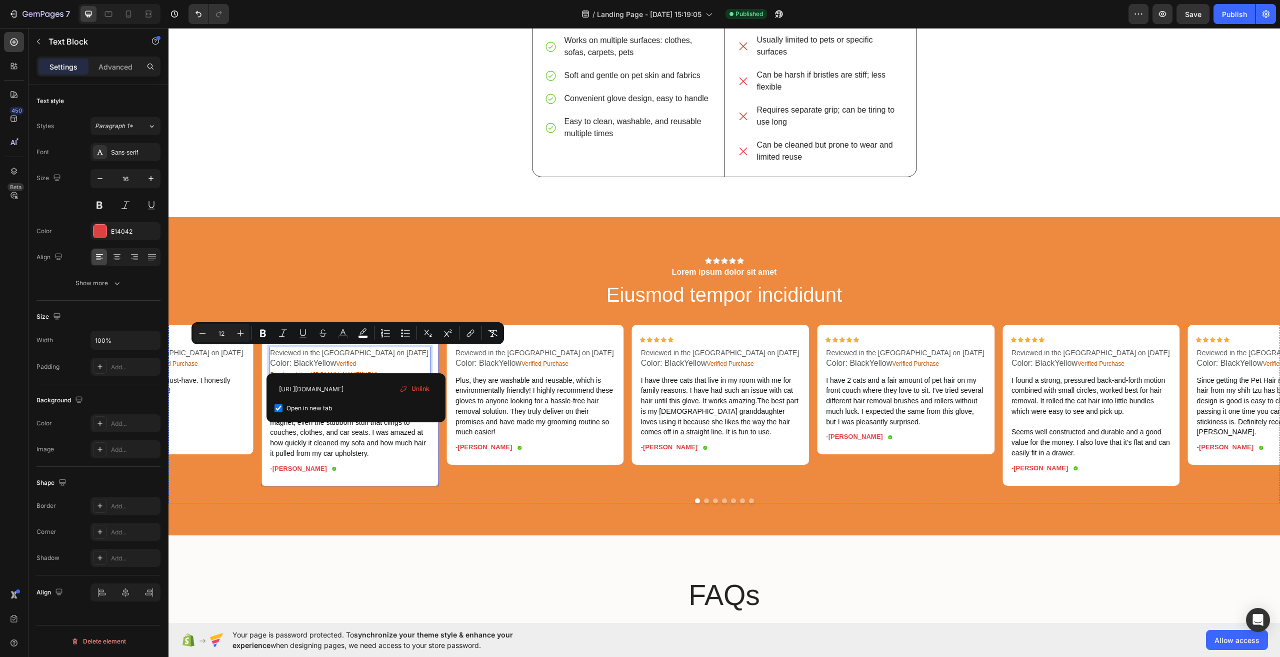
type input "14"
drag, startPoint x: 387, startPoint y: 366, endPoint x: 268, endPoint y: 355, distance: 119.6
click at [535, 418] on span "Plus, they are washable and reusable, which is environmentally friendly! I high…" at bounding box center [535, 406] width 158 height 60
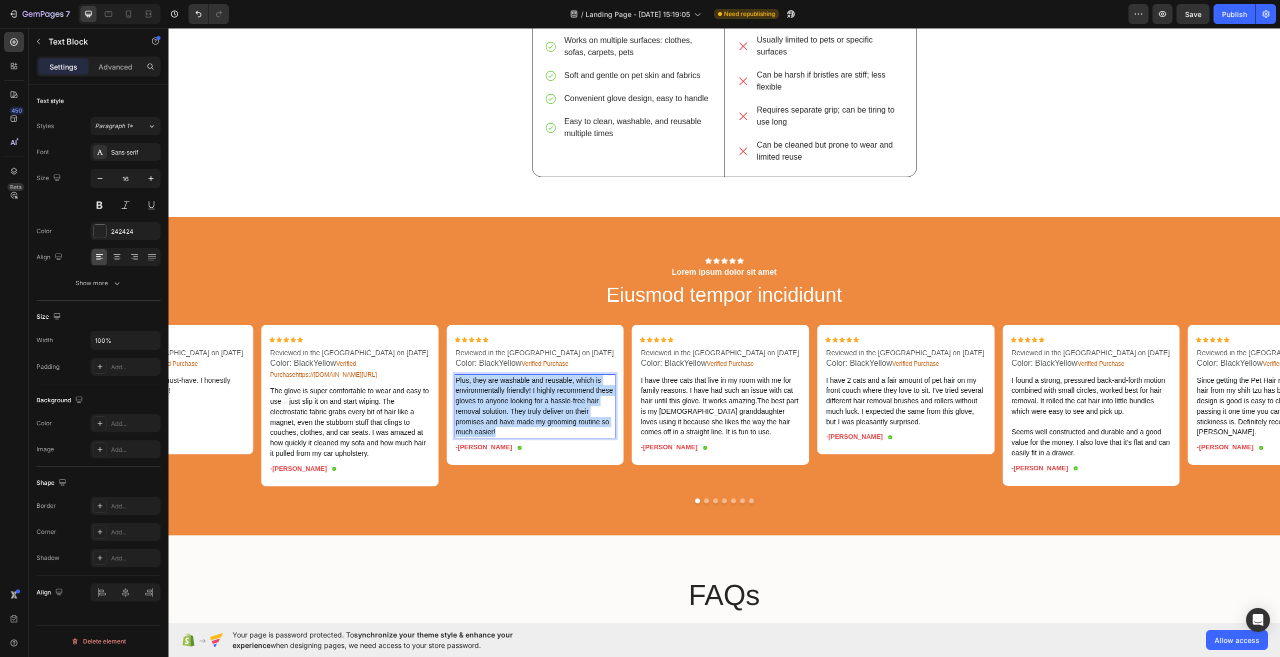
click at [535, 417] on span "Plus, they are washable and reusable, which is environmentally friendly! I high…" at bounding box center [535, 406] width 158 height 60
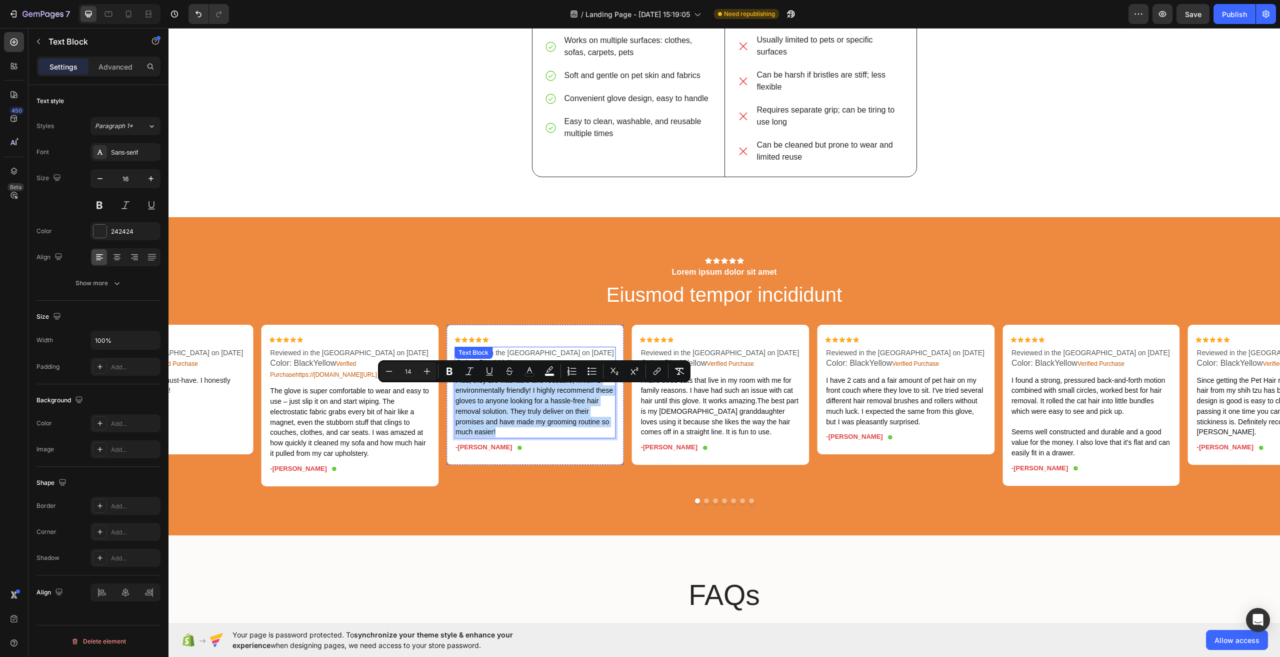
click at [491, 350] on div "Text Block" at bounding box center [474, 353] width 38 height 12
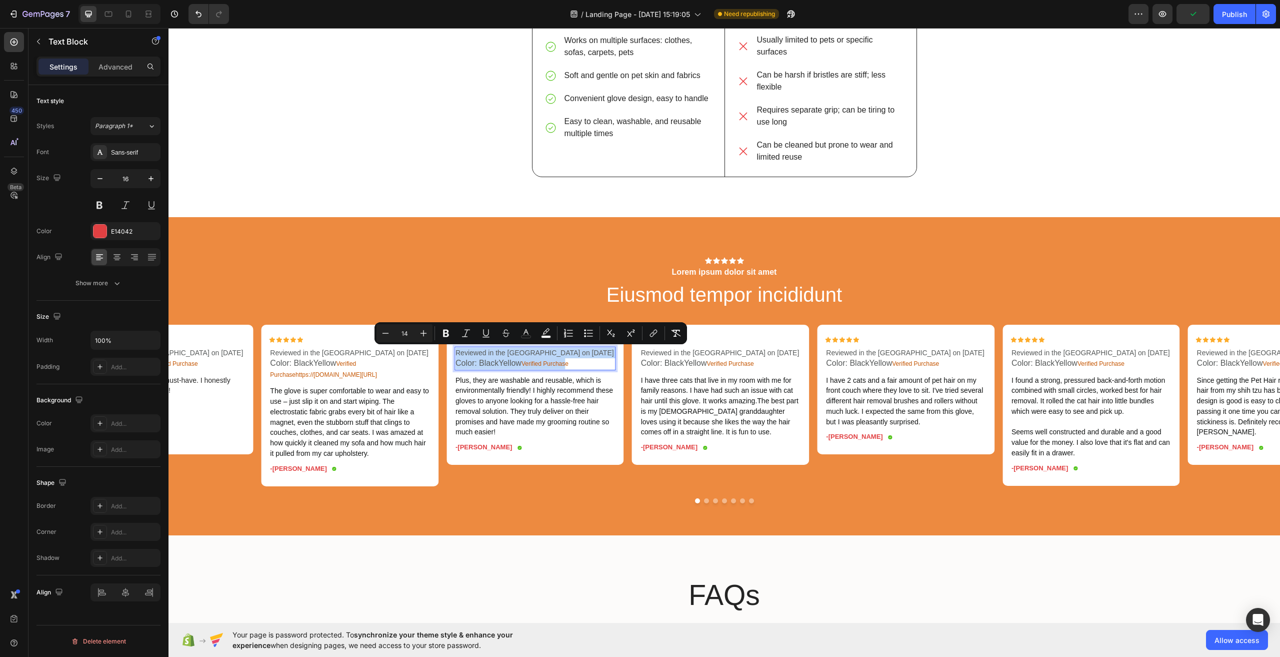
drag, startPoint x: 541, startPoint y: 366, endPoint x: 455, endPoint y: 353, distance: 87.5
click at [455, 353] on div "Reviewed in the United States on September 12, 2025 Color: BlackYellow Verified…" at bounding box center [536, 359] width 162 height 24
click at [581, 358] on p "Reviewed in the [GEOGRAPHIC_DATA] on [DATE]" at bounding box center [536, 353] width 160 height 11
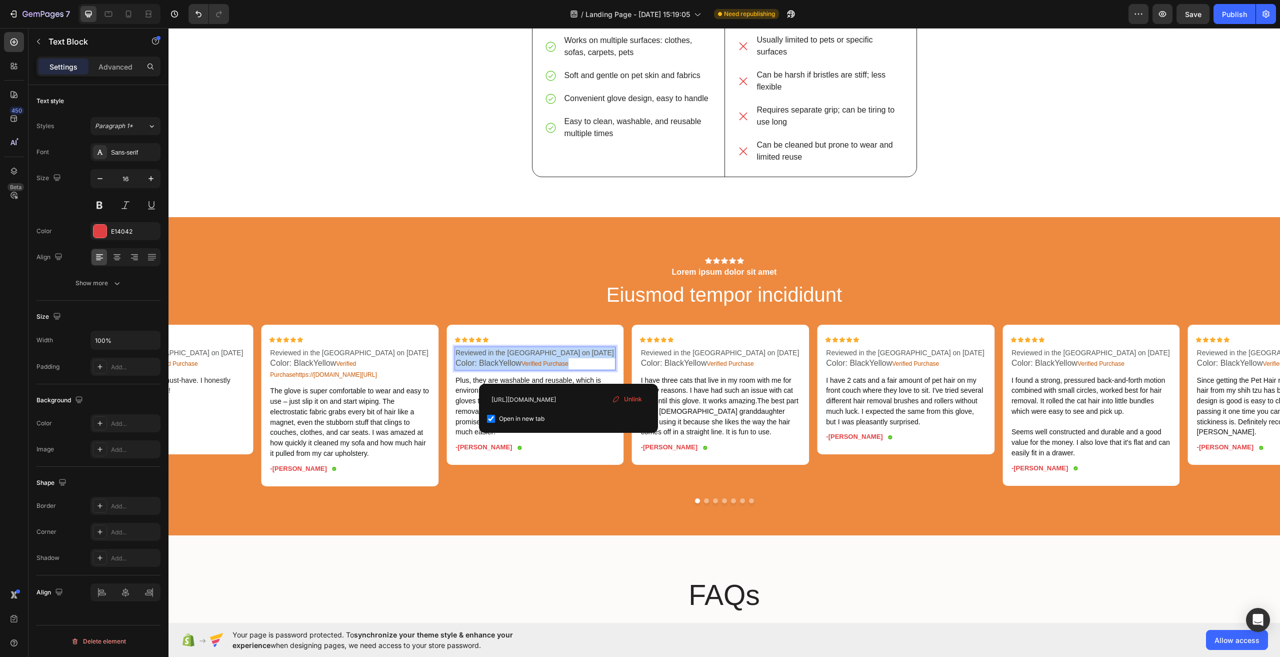
drag, startPoint x: 579, startPoint y: 372, endPoint x: 456, endPoint y: 352, distance: 124.0
click at [456, 352] on div "Reviewed in the United States on September 12, 2025 Color: BlackYellow Verified…" at bounding box center [536, 359] width 162 height 24
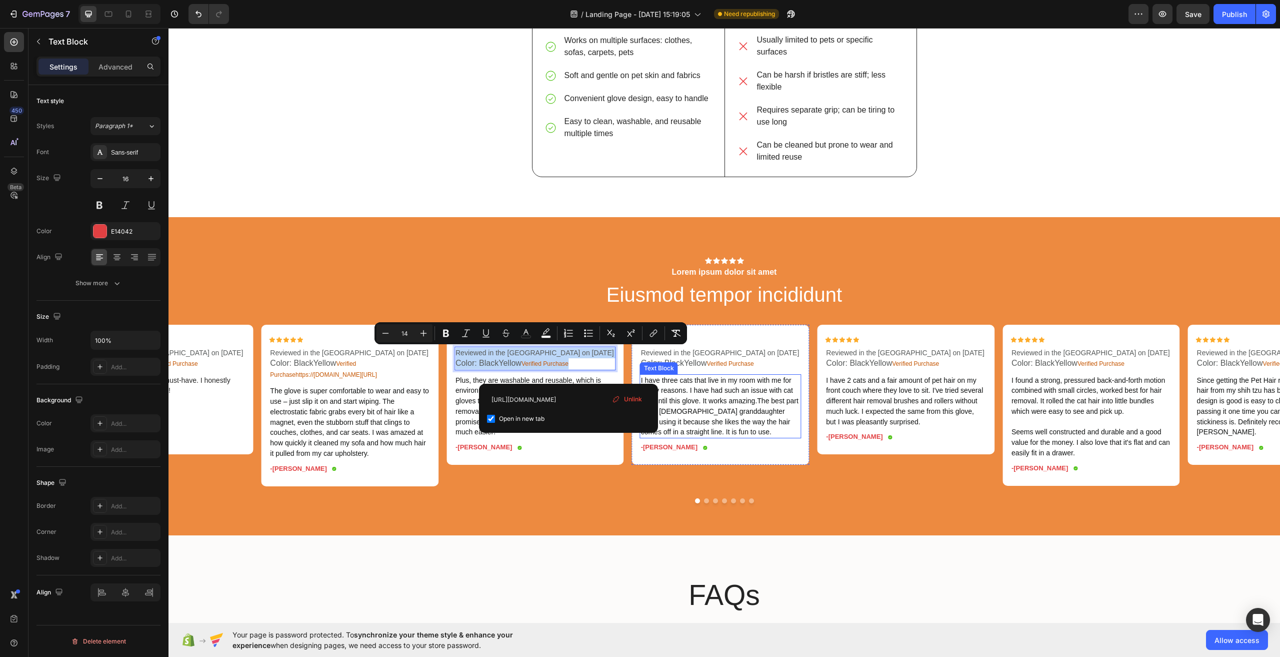
click at [725, 409] on span "I have three cats that live in my room with me for family reasons. I have had s…" at bounding box center [720, 406] width 158 height 60
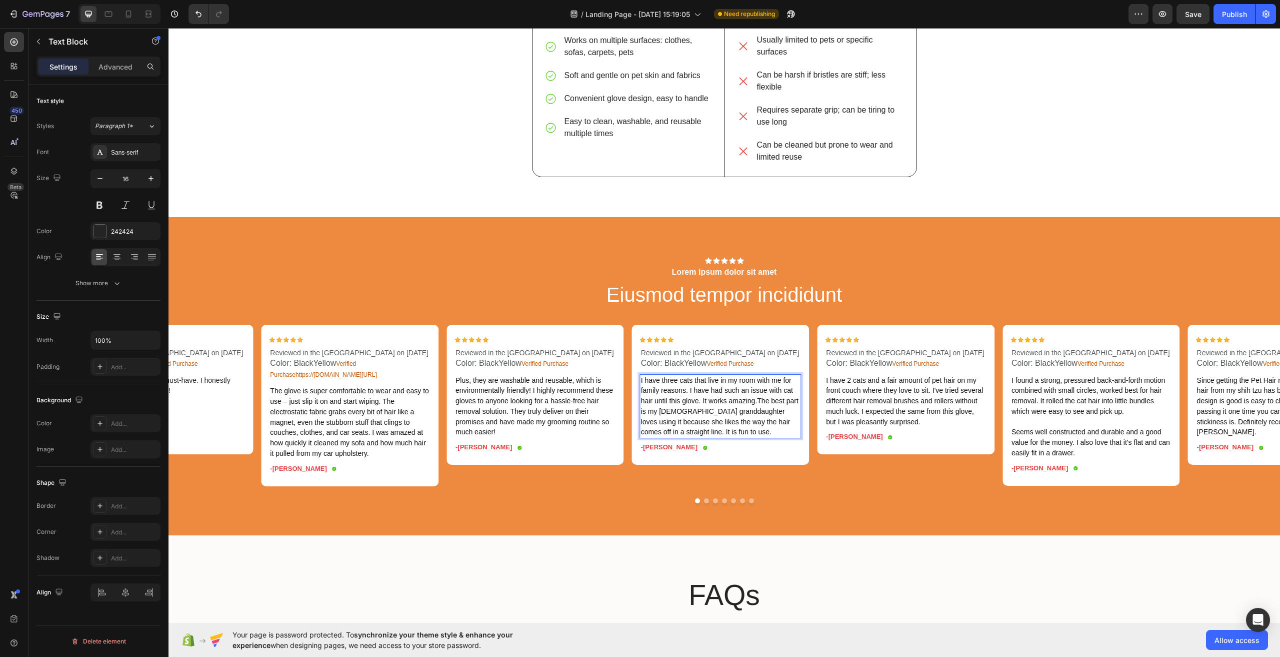
click at [725, 409] on span "I have three cats that live in my room with me for family reasons. I have had s…" at bounding box center [720, 406] width 158 height 60
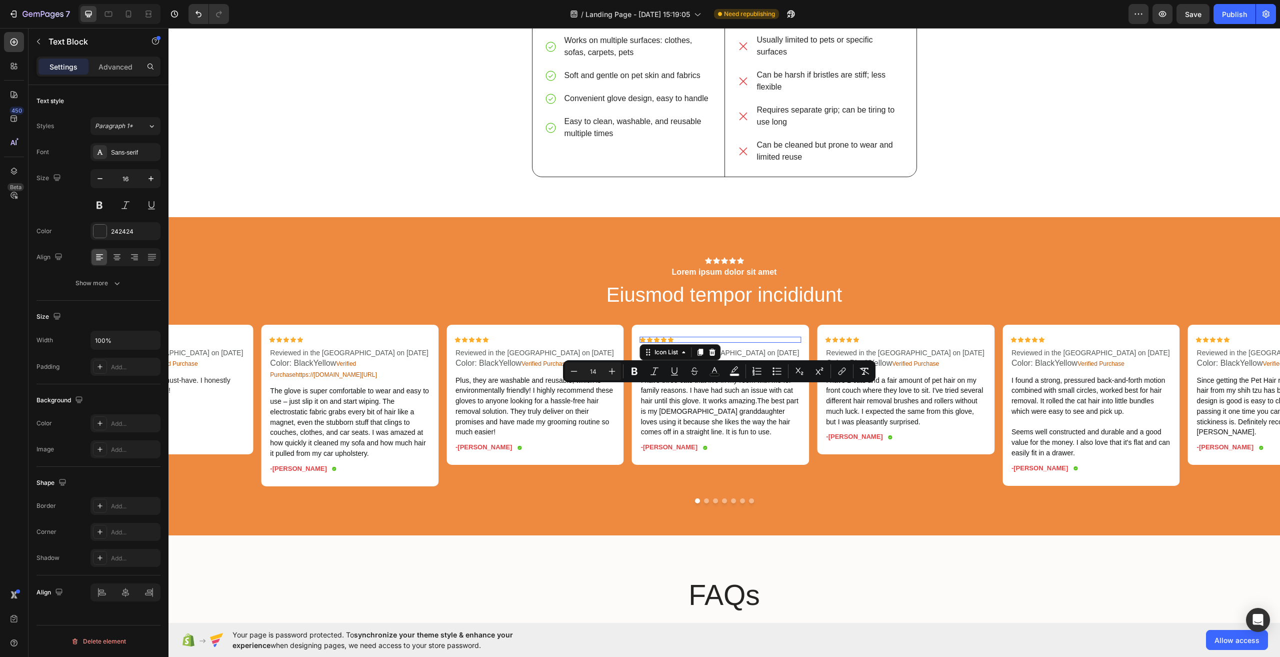
click at [721, 342] on div "Icon Icon Icon Icon Icon" at bounding box center [721, 340] width 162 height 6
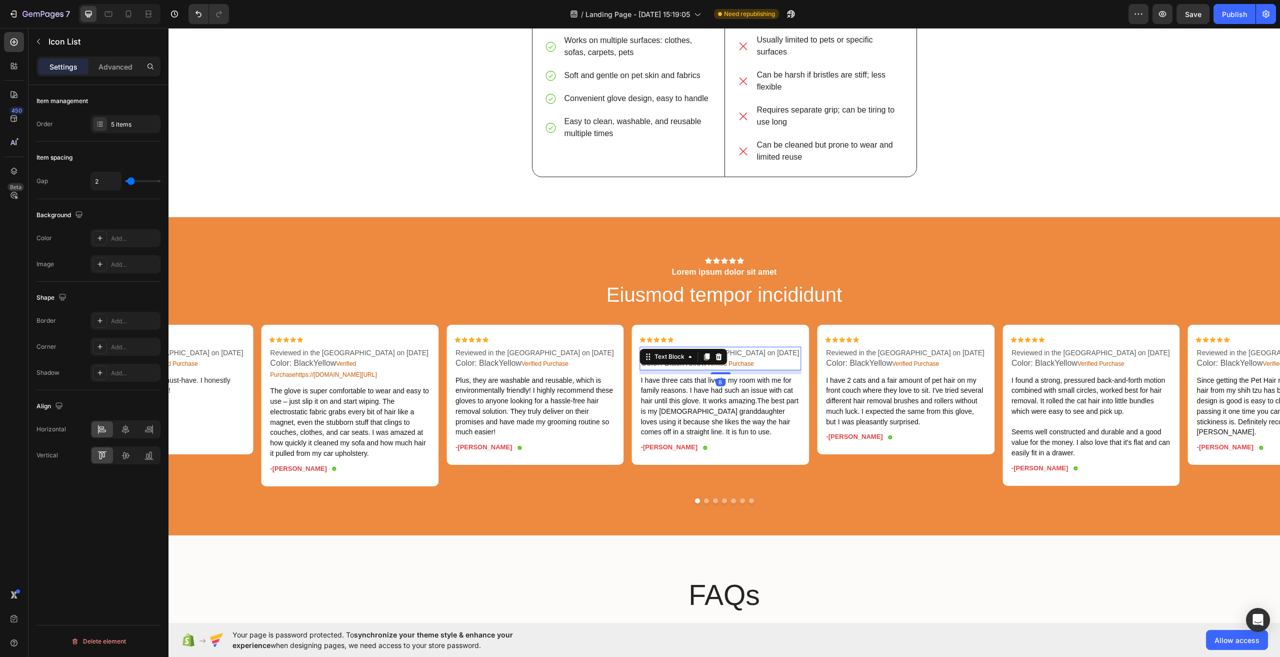
click at [775, 358] on p "Reviewed in the [GEOGRAPHIC_DATA] on [DATE]" at bounding box center [721, 353] width 160 height 11
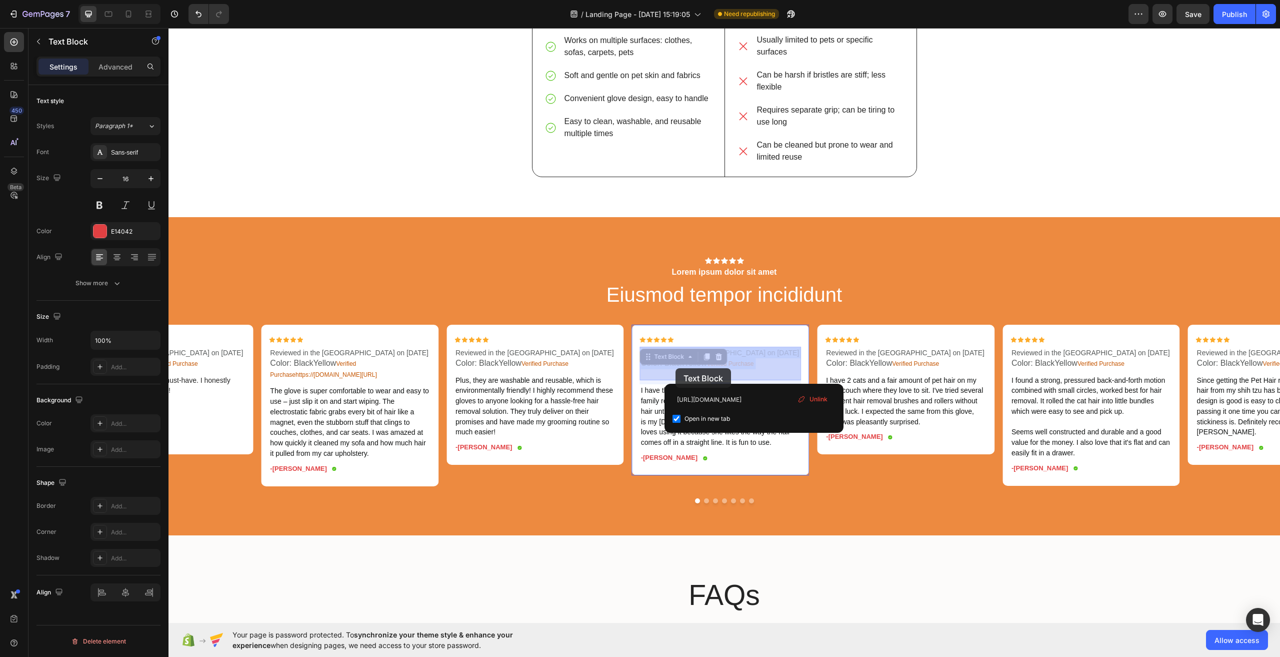
drag, startPoint x: 762, startPoint y: 376, endPoint x: 677, endPoint y: 369, distance: 85.3
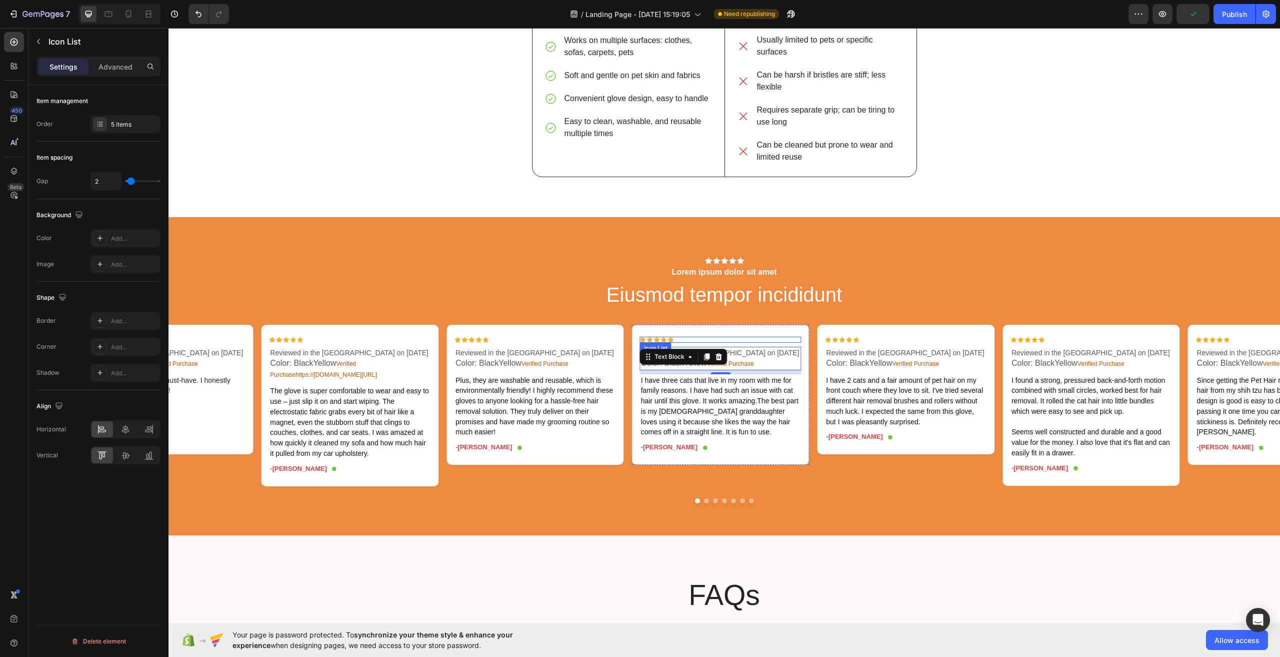
click at [771, 339] on div "Icon Icon Icon Icon Icon" at bounding box center [721, 340] width 162 height 6
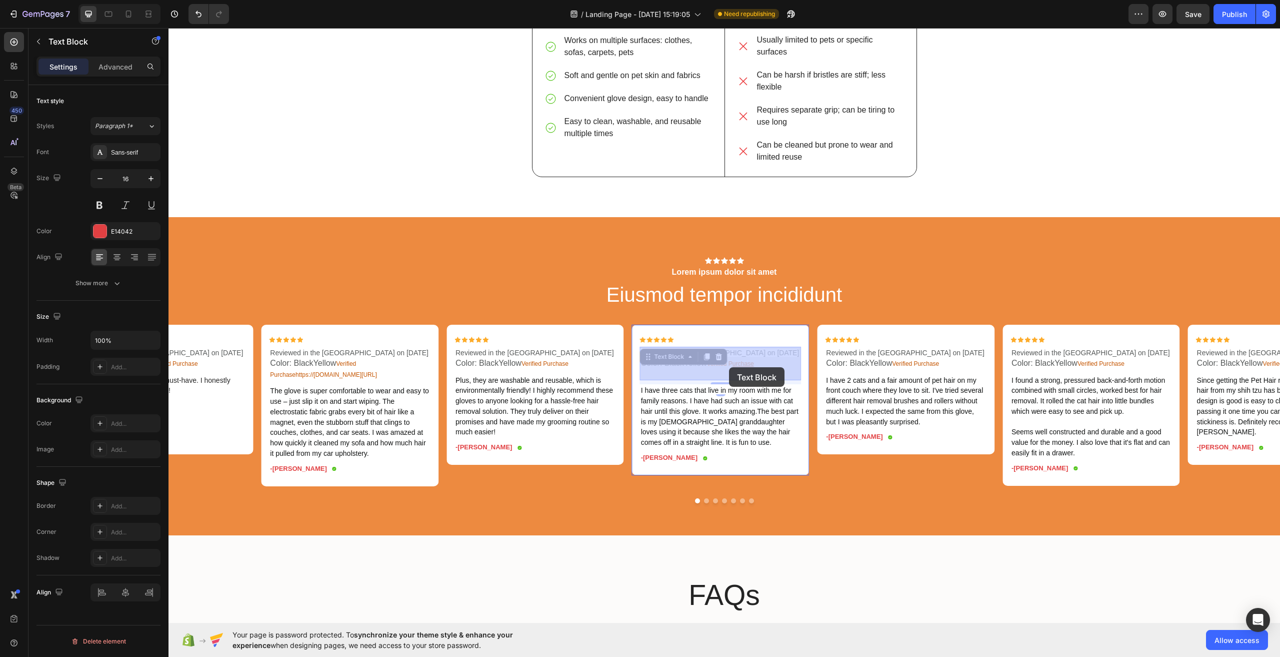
drag, startPoint x: 767, startPoint y: 377, endPoint x: 729, endPoint y: 367, distance: 38.8
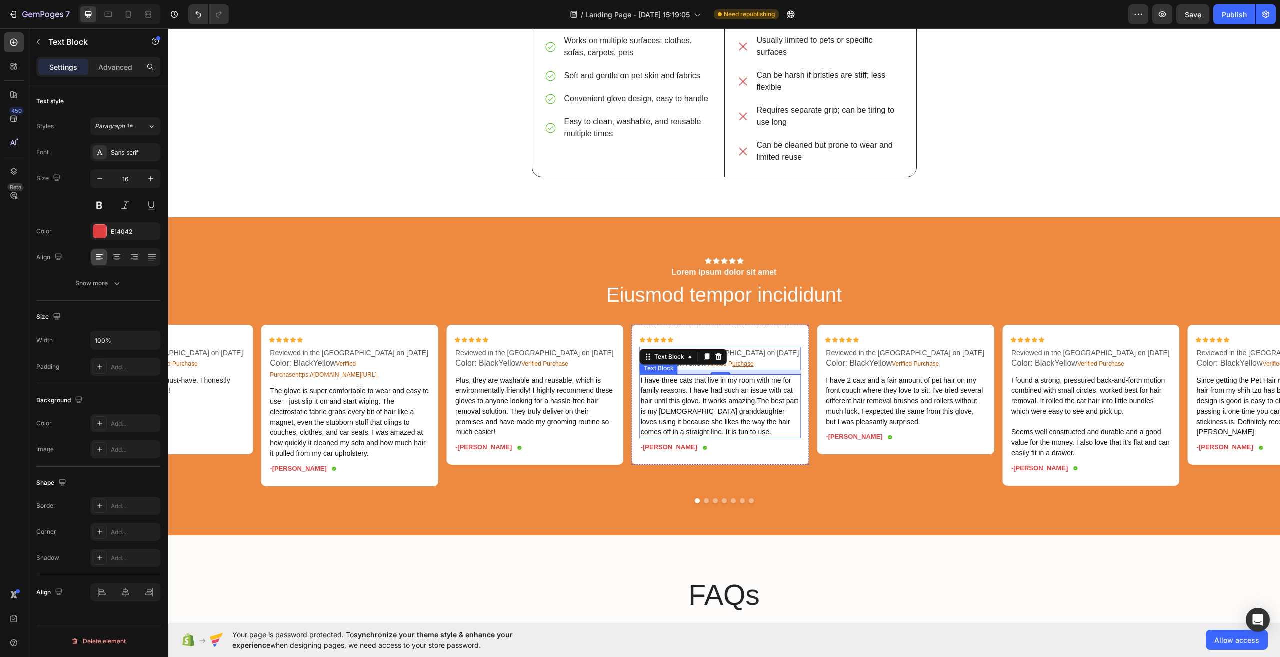
click at [768, 438] on p "I have three cats that live in my room with me for family reasons. I have had s…" at bounding box center [721, 406] width 160 height 63
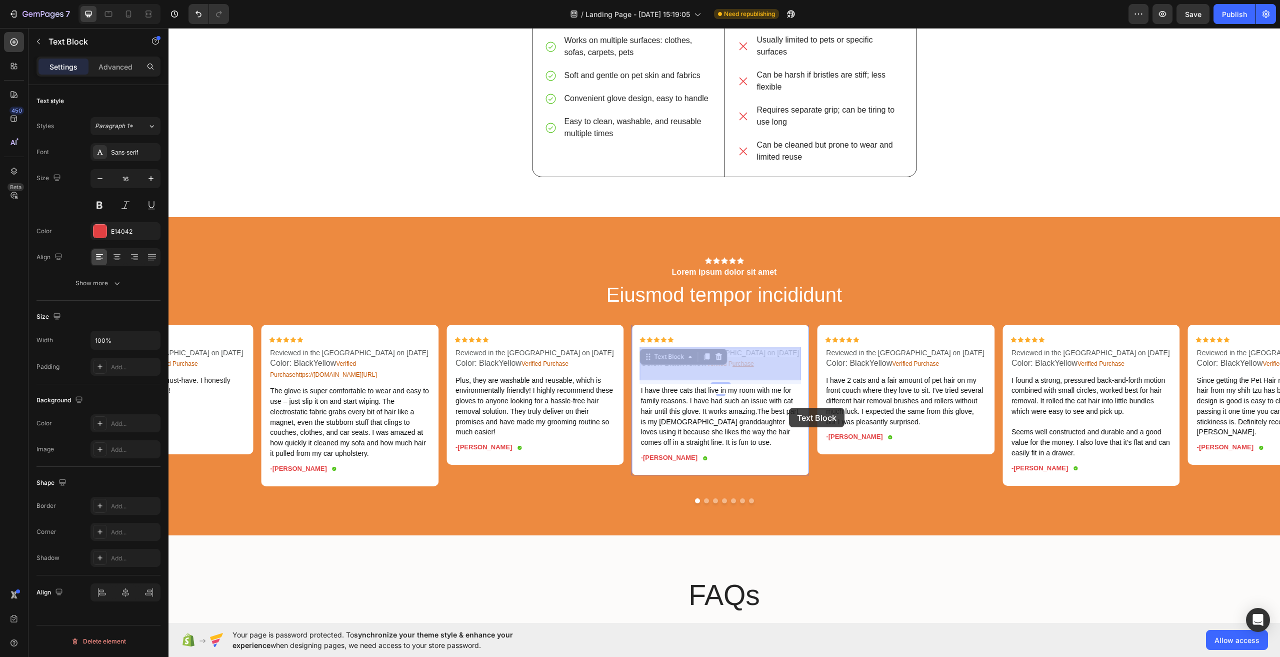
drag, startPoint x: 759, startPoint y: 372, endPoint x: 790, endPoint y: 414, distance: 51.8
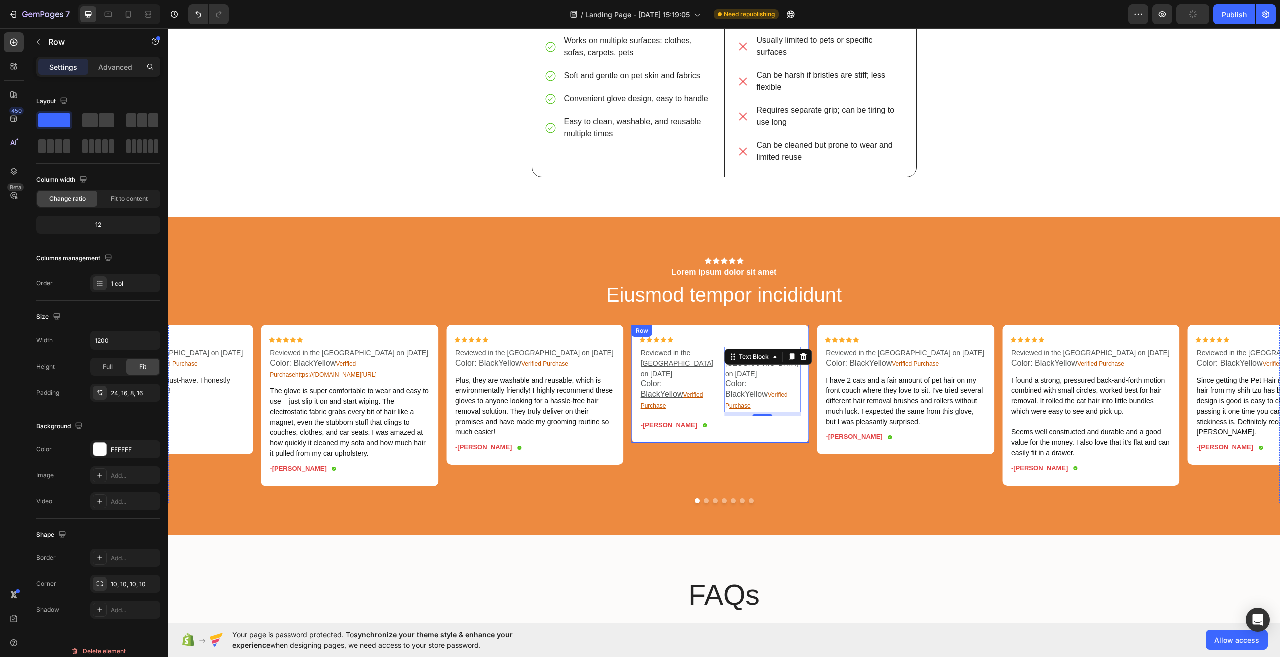
click at [664, 335] on div "Icon Icon Icon Icon Icon Icon List Reviewed in the United States on September 1…" at bounding box center [721, 384] width 178 height 118
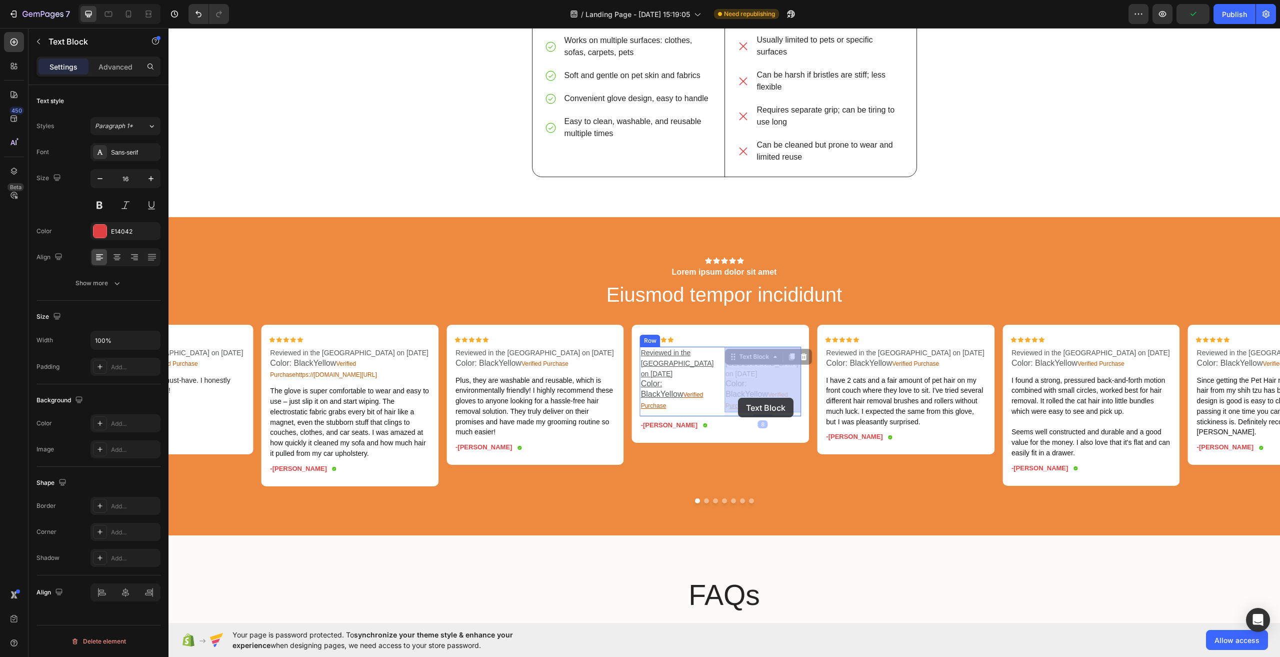
drag, startPoint x: 765, startPoint y: 408, endPoint x: 740, endPoint y: 400, distance: 25.9
drag, startPoint x: 194, startPoint y: 20, endPoint x: 67, endPoint y: 18, distance: 127.0
click at [194, 20] on button "Undo/Redo" at bounding box center [199, 14] width 20 height 20
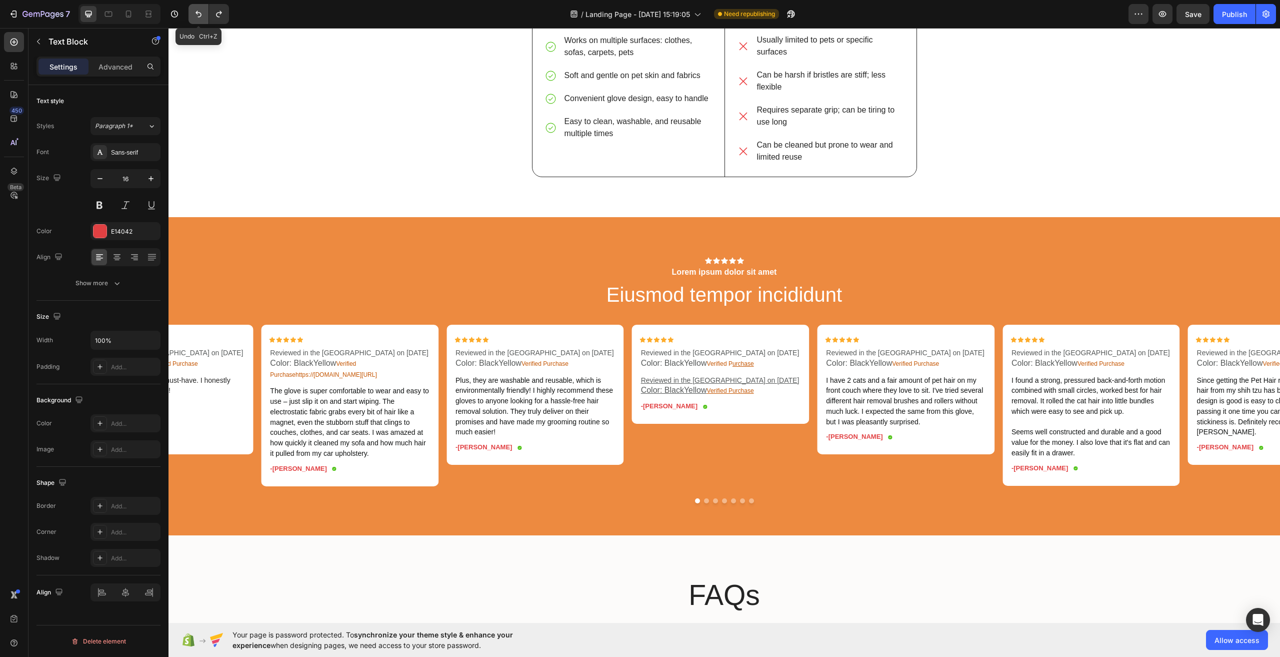
click at [193, 14] on button "Undo/Redo" at bounding box center [199, 14] width 20 height 20
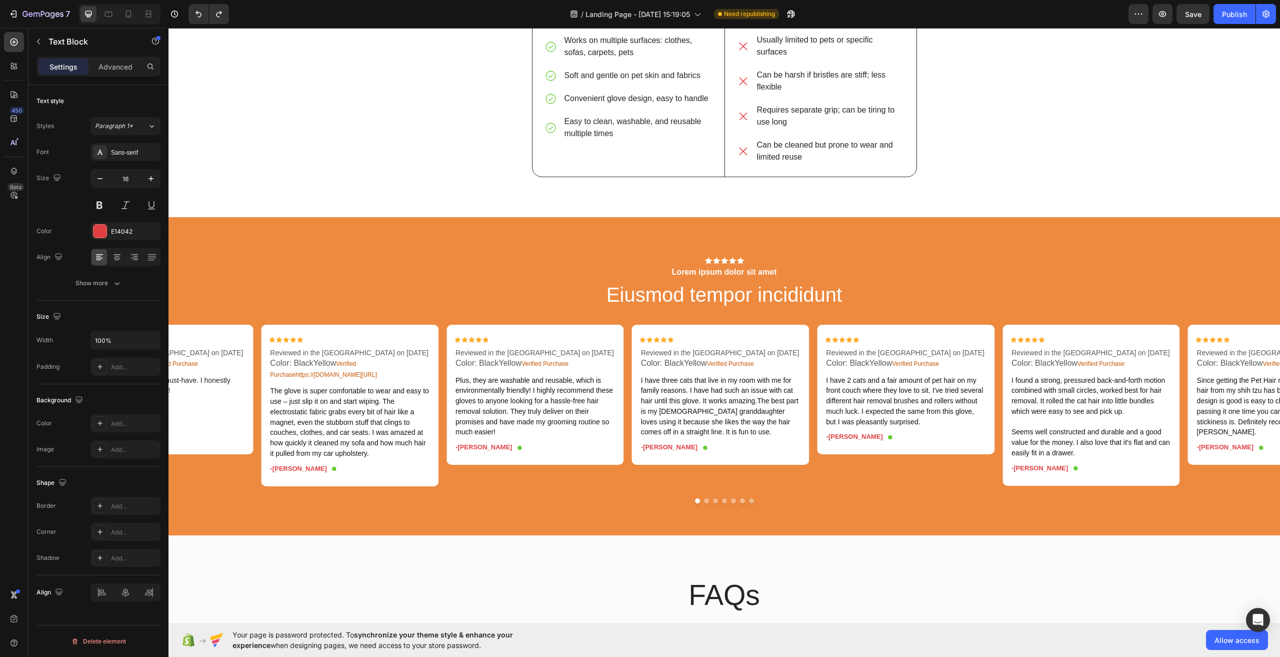
click at [659, 357] on p "Reviewed in the [GEOGRAPHIC_DATA] on [DATE]" at bounding box center [721, 353] width 160 height 11
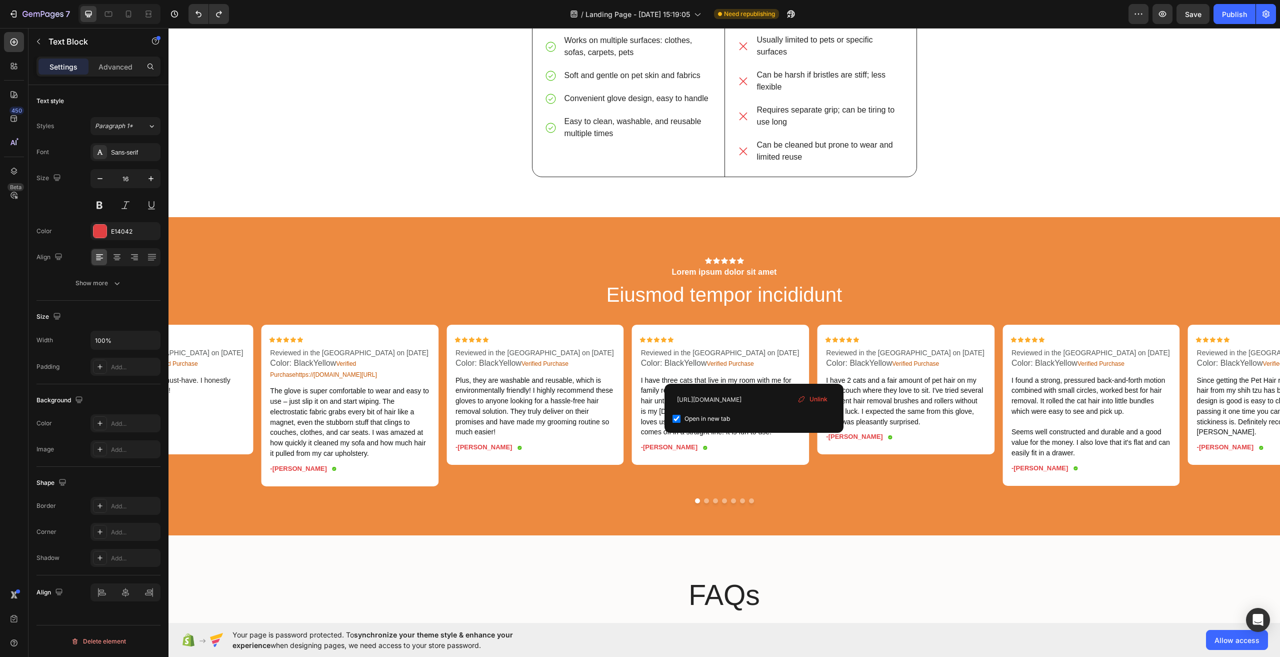
click at [761, 368] on p "Color: BlackYellow Verified Purchase" at bounding box center [721, 363] width 160 height 11
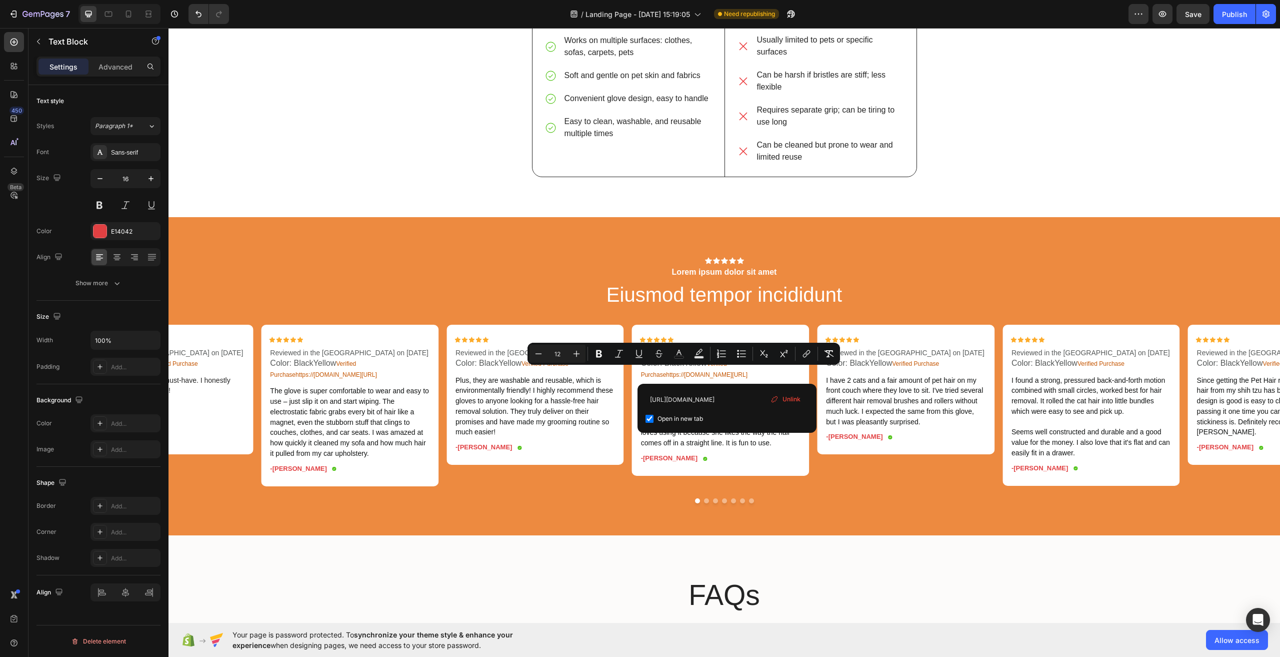
type input "14"
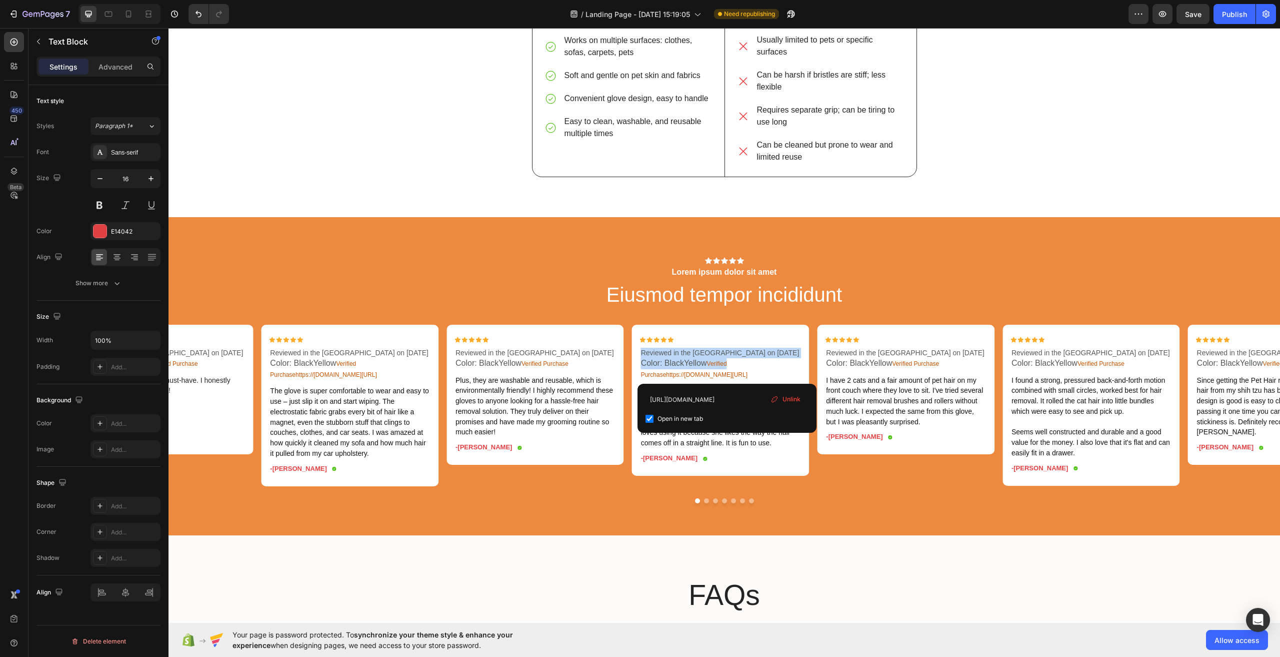
drag, startPoint x: 718, startPoint y: 371, endPoint x: 640, endPoint y: 354, distance: 79.8
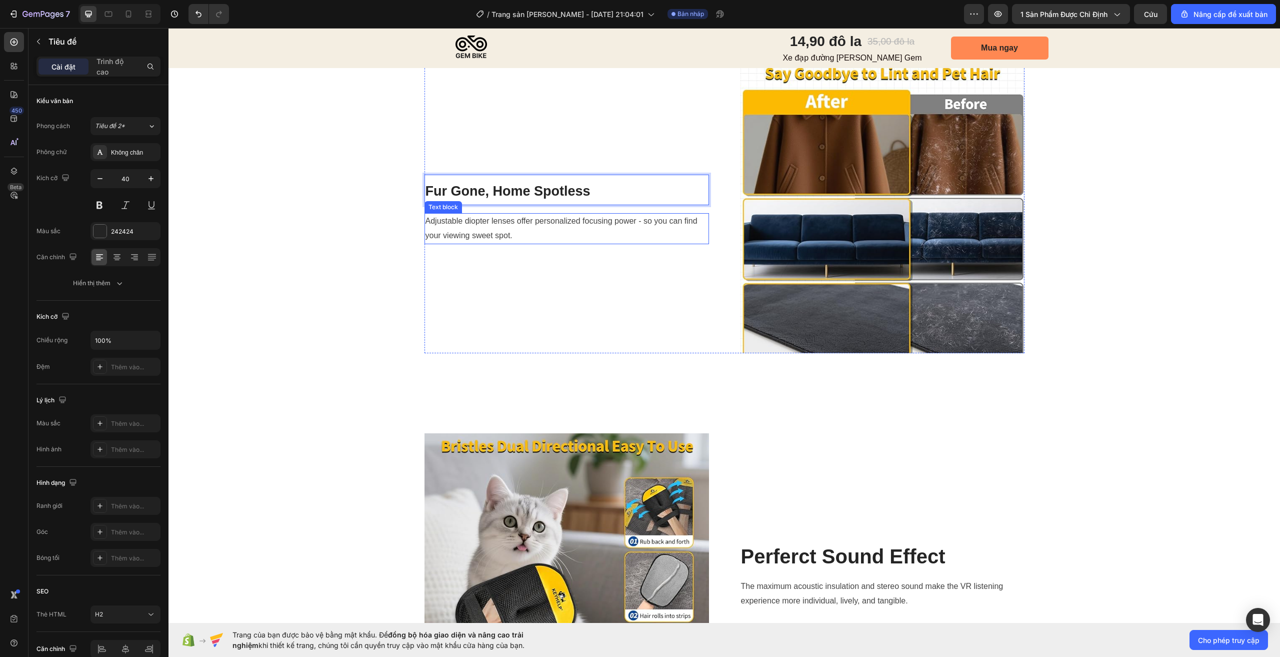
click at [480, 243] on p "Adjustable diopter lenses offer personalized focusing power - so you can find y…" at bounding box center [567, 228] width 283 height 29
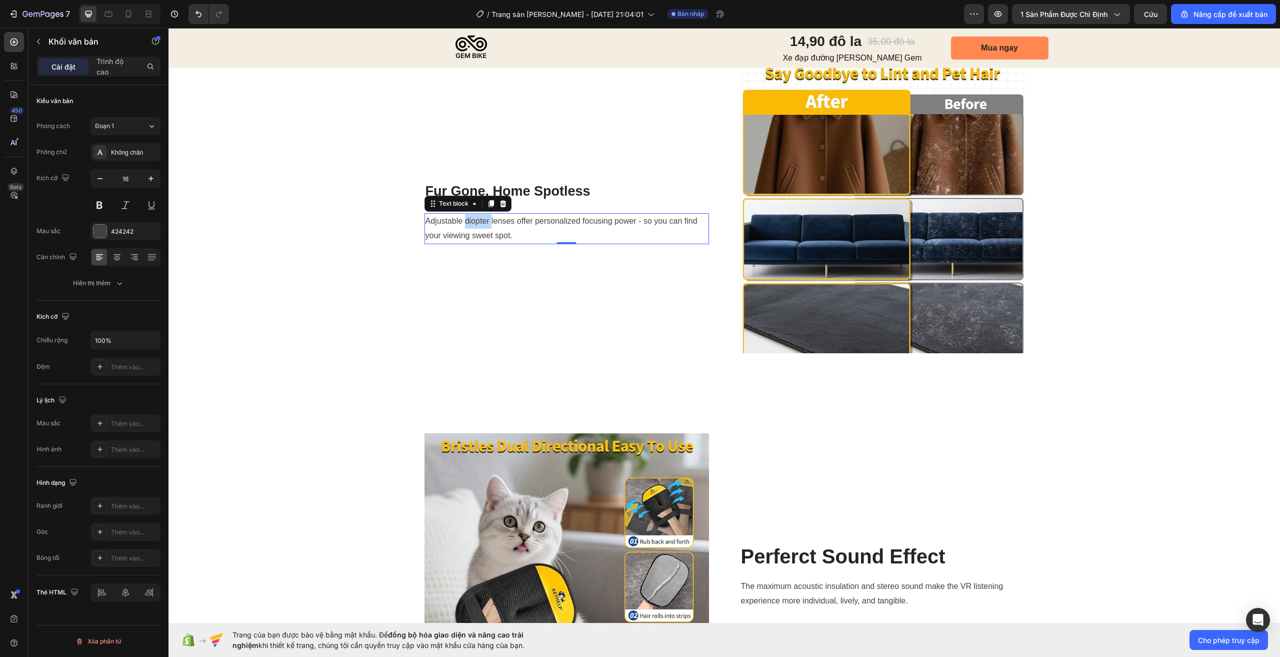
click at [480, 243] on p "Adjustable diopter lenses offer personalized focusing power - so you can find y…" at bounding box center [567, 228] width 283 height 29
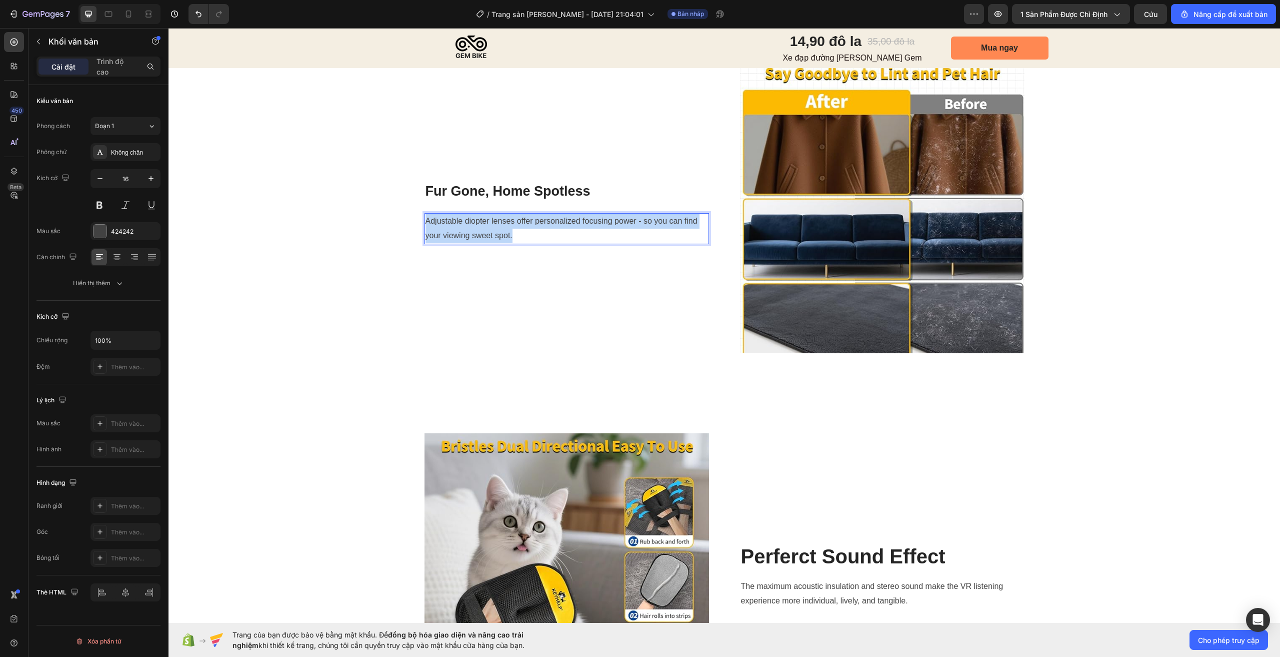
click at [480, 243] on p "Adjustable diopter lenses offer personalized focusing power - so you can find y…" at bounding box center [567, 228] width 283 height 29
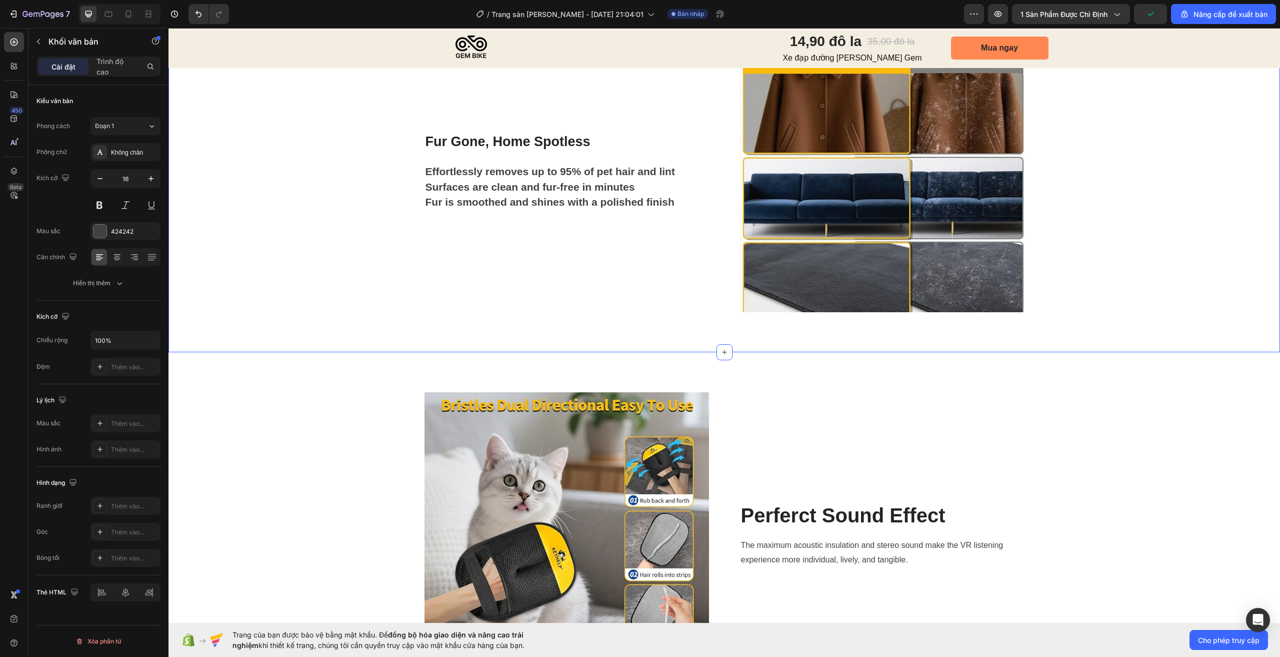
click at [1148, 312] on div "Image ⁠⁠⁠⁠⁠⁠⁠ Suitable for Any Fabric Surface Heading Whether tackling pet hair…" at bounding box center [724, 114] width 1097 height 396
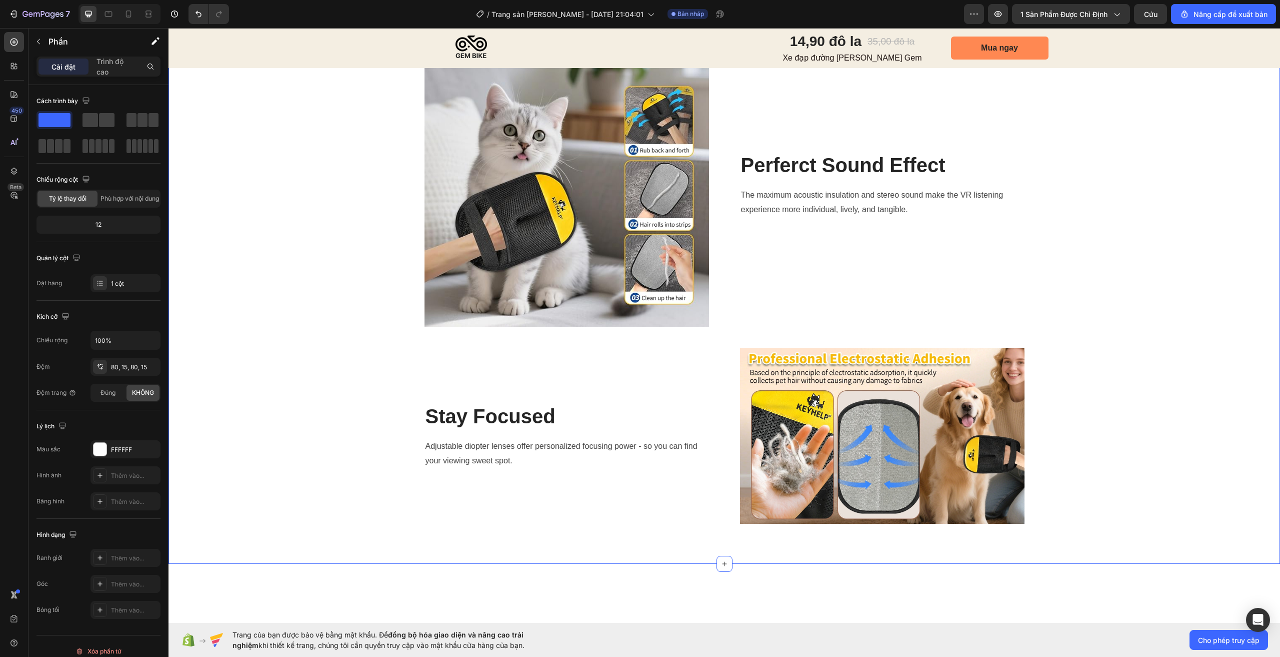
scroll to position [1430, 0]
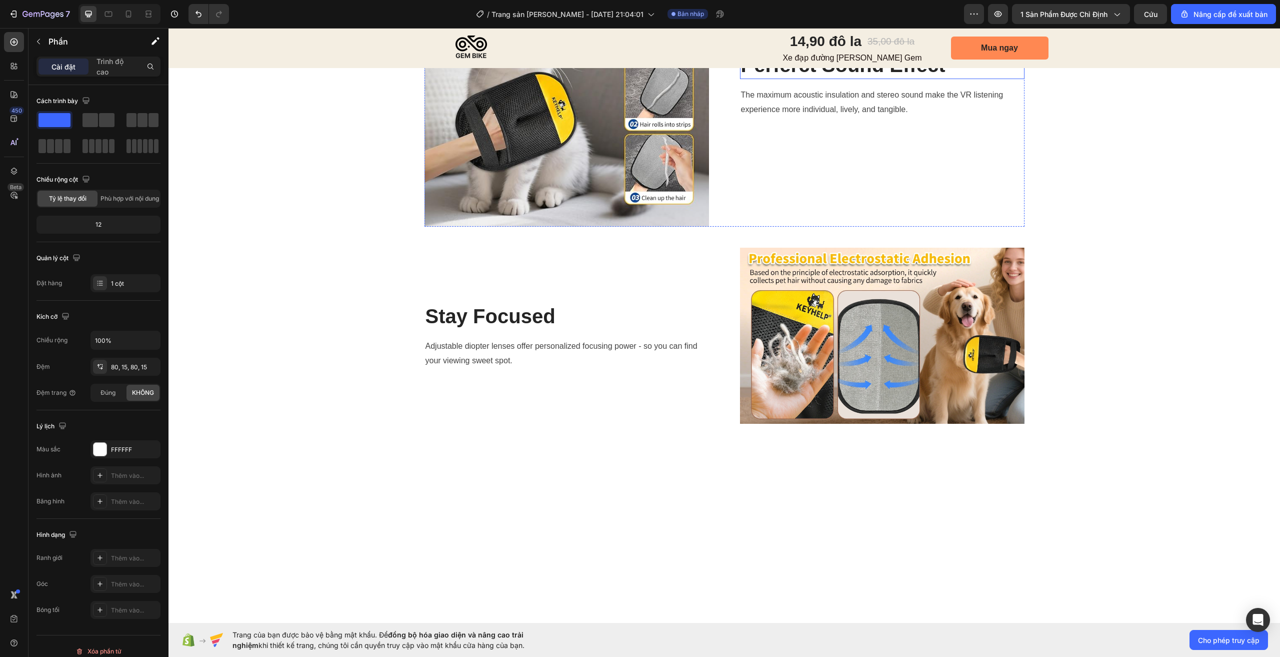
click at [886, 78] on p "Perferct Sound Effect" at bounding box center [882, 65] width 283 height 26
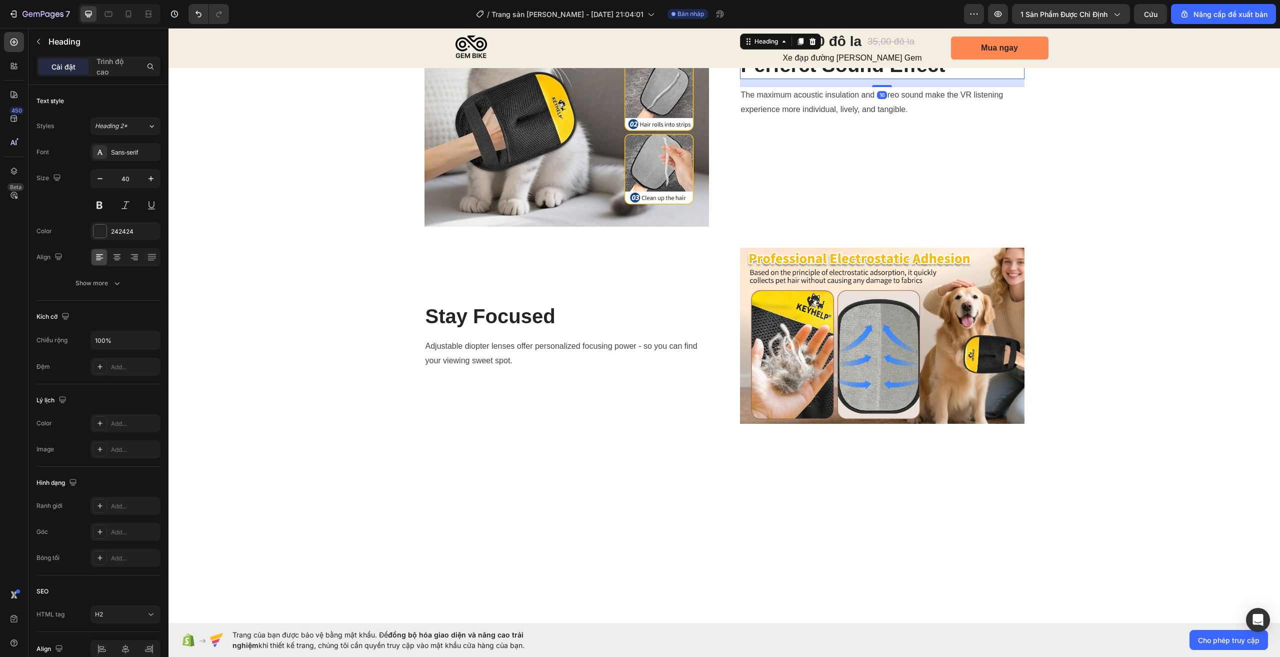
click at [886, 78] on p "Perferct Sound Effect" at bounding box center [882, 65] width 283 height 26
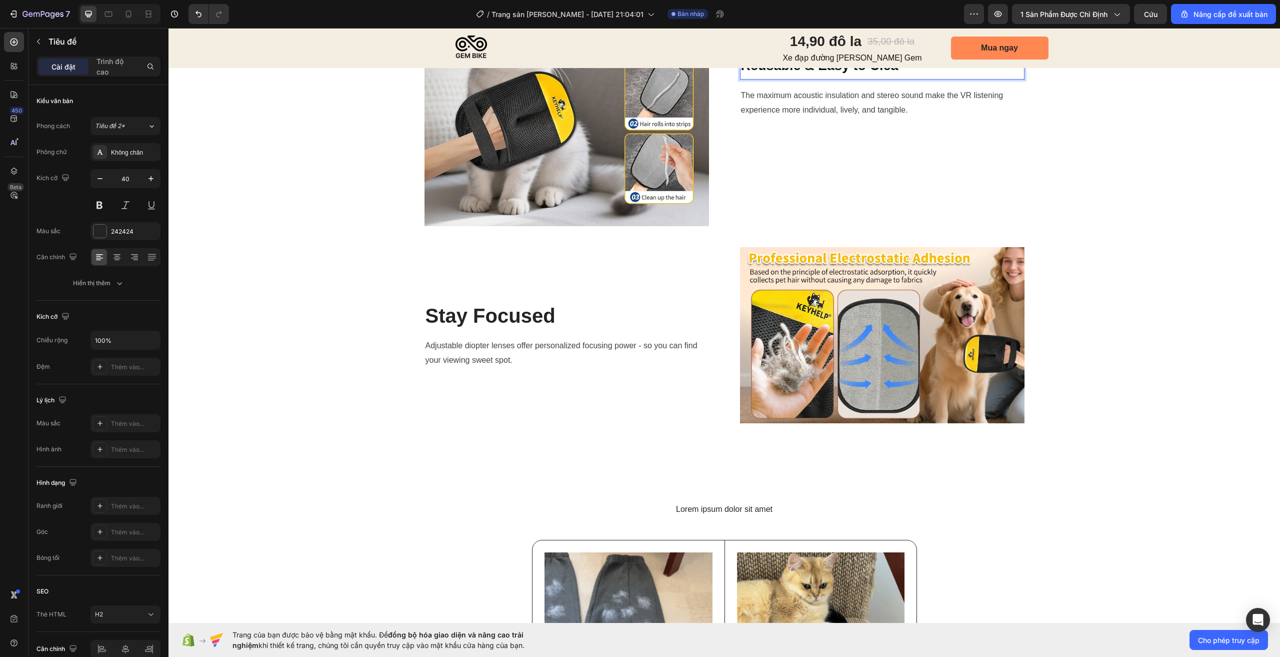
scroll to position [1529, 0]
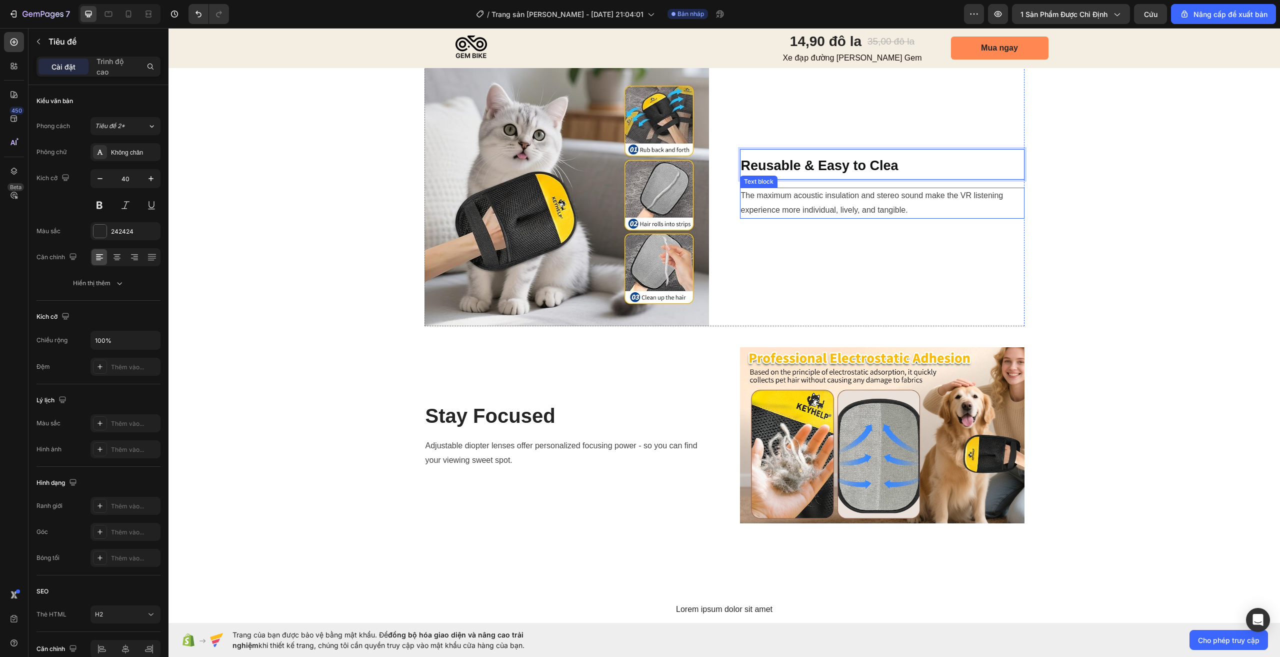
click at [891, 212] on p "The maximum acoustic insulation and stereo sound make the VR listening experien…" at bounding box center [882, 203] width 283 height 29
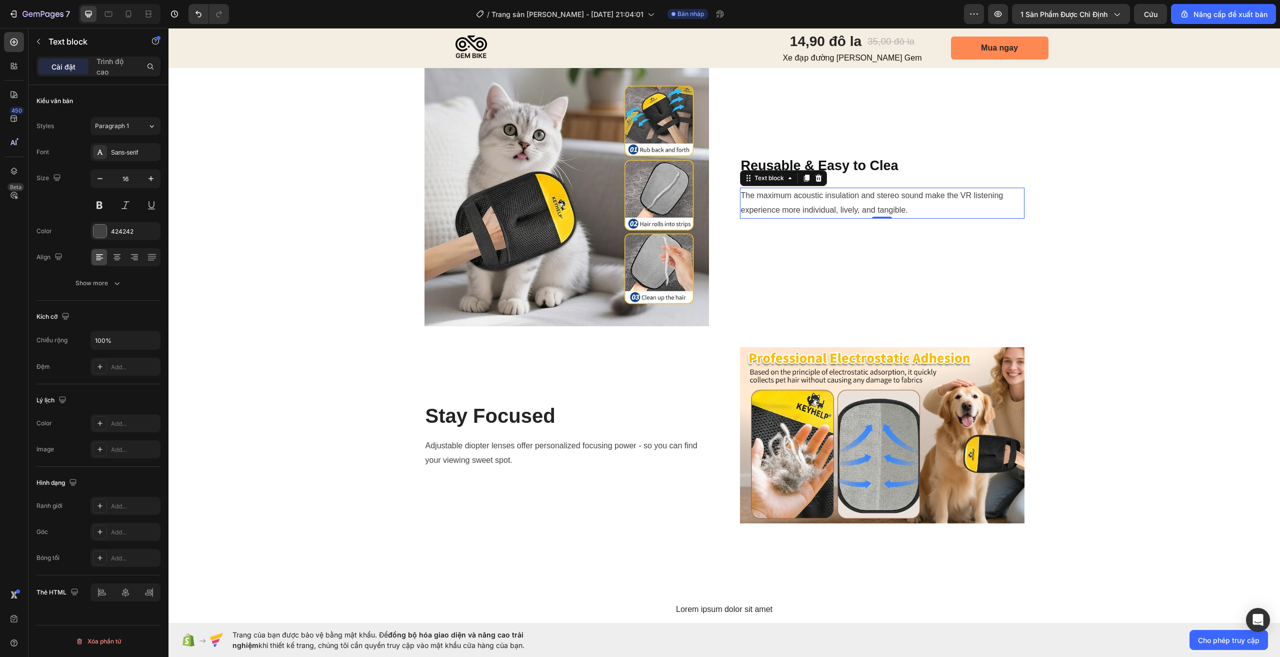
click at [891, 212] on p "The maximum acoustic insulation and stereo sound make the VR listening experien…" at bounding box center [882, 203] width 283 height 29
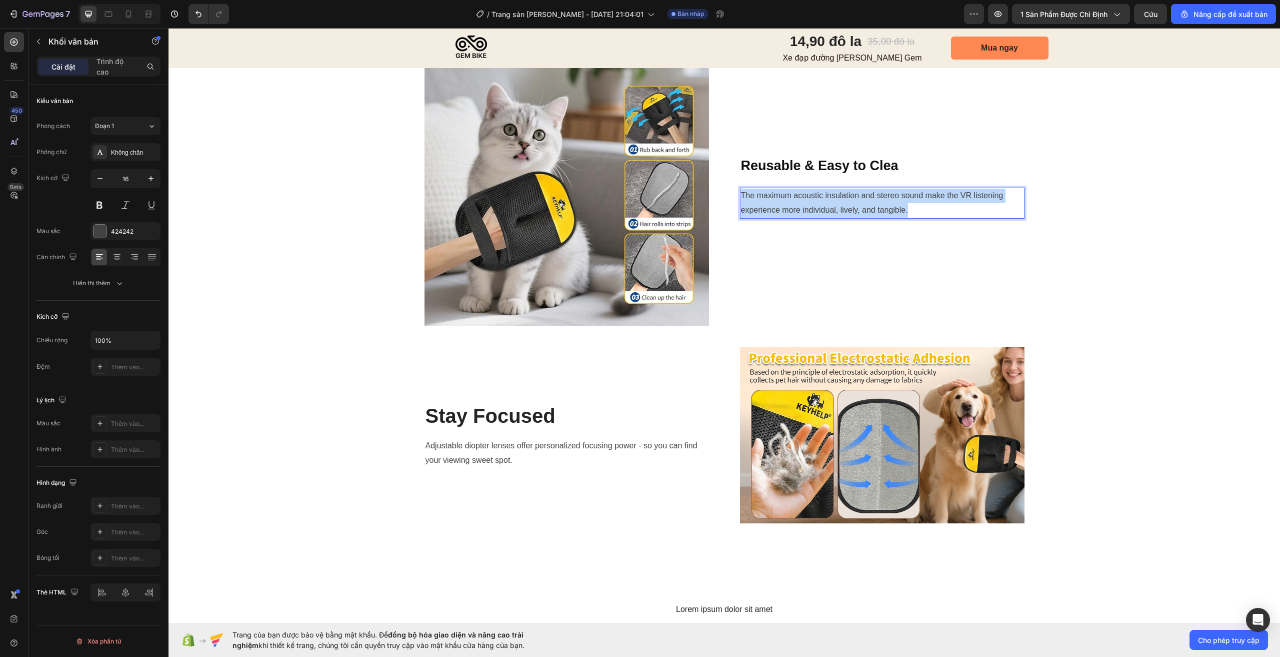
click at [891, 212] on p "The maximum acoustic insulation and stereo sound make the VR listening experien…" at bounding box center [882, 203] width 283 height 29
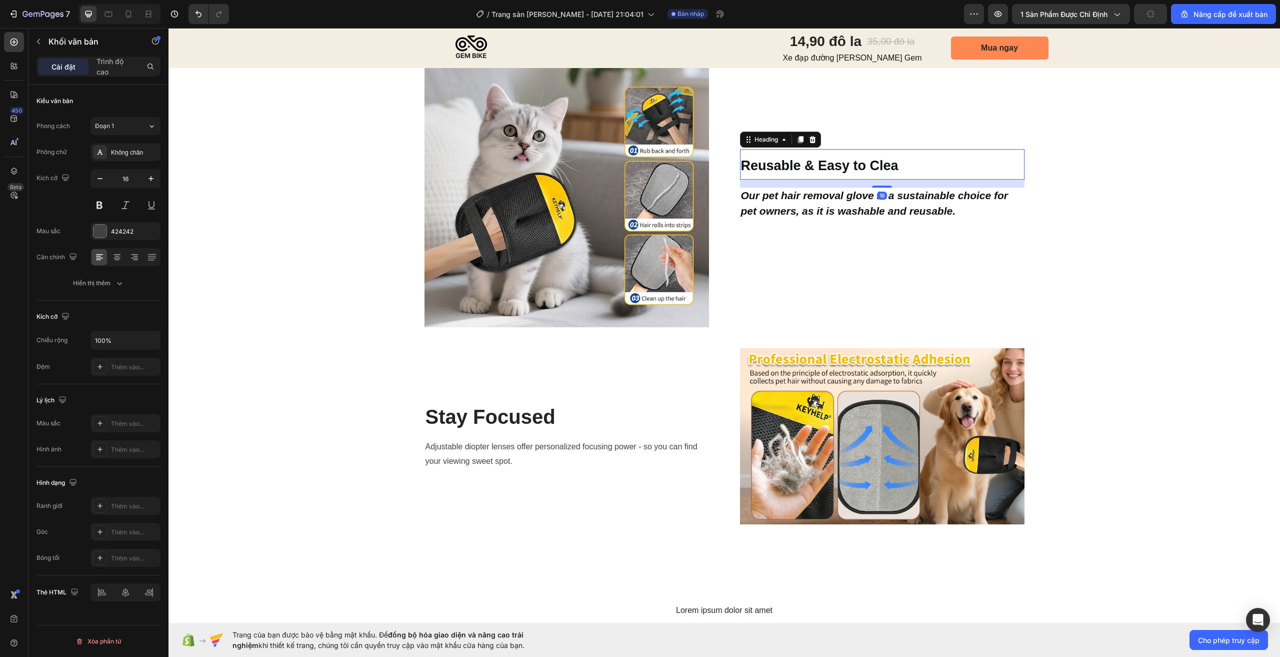
click at [903, 171] on p "⁠⁠⁠⁠⁠⁠⁠ Reusable & Easy to Clea" at bounding box center [882, 164] width 283 height 29
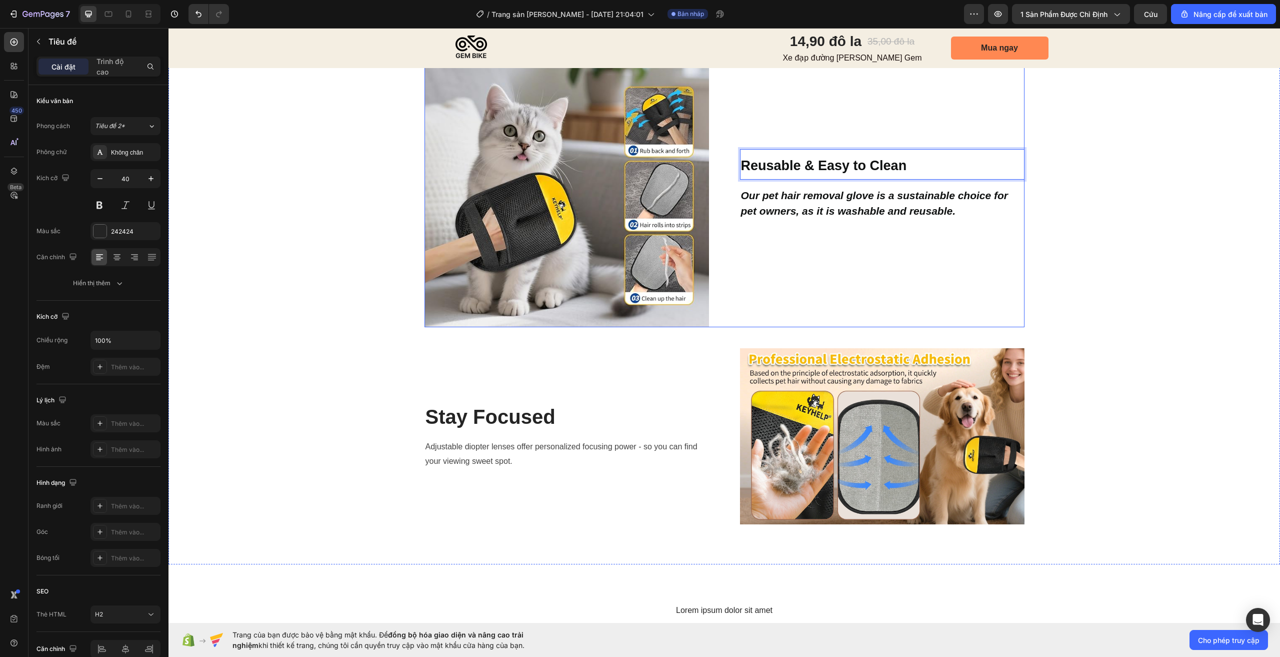
scroll to position [1578, 0]
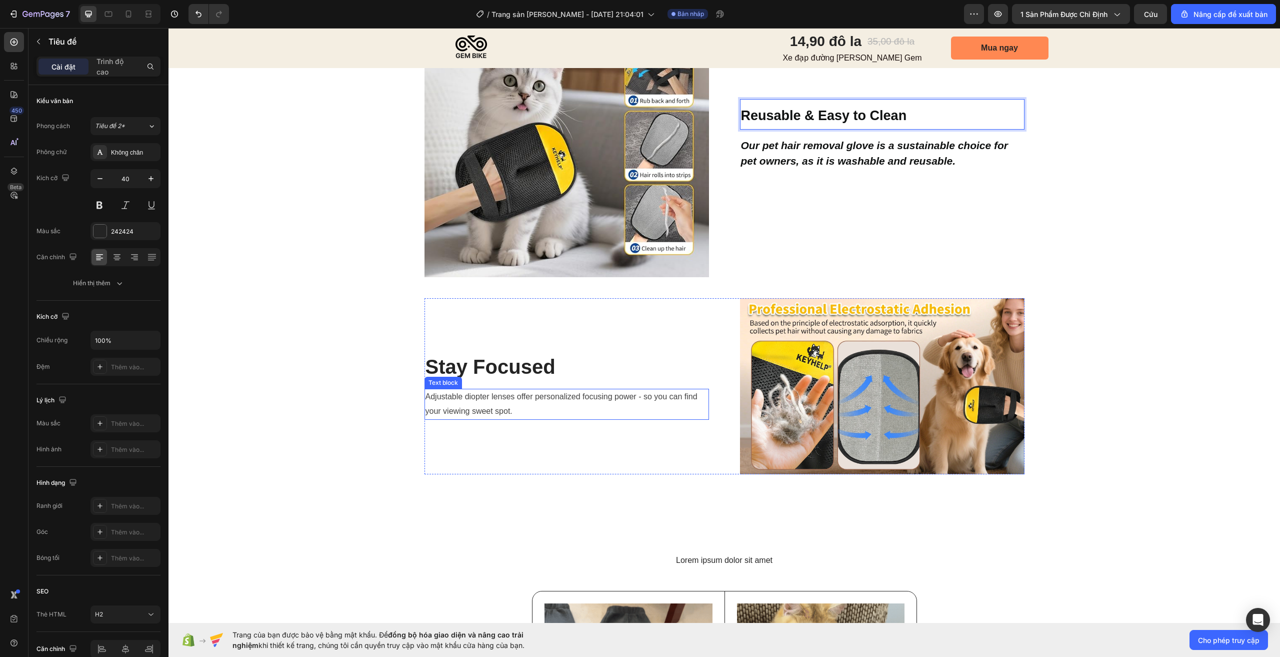
click at [540, 402] on p "Adjustable diopter lenses offer personalized focusing power - so you can find y…" at bounding box center [567, 404] width 283 height 29
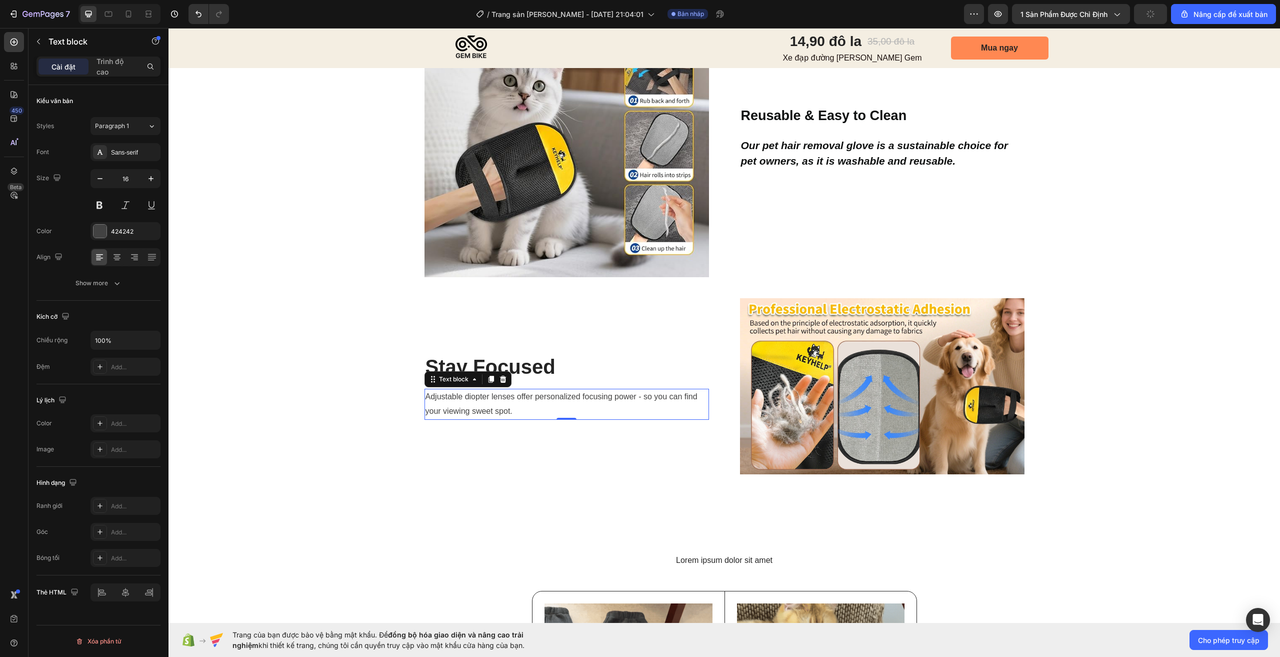
click at [540, 402] on p "Adjustable diopter lenses offer personalized focusing power - so you can find y…" at bounding box center [567, 404] width 283 height 29
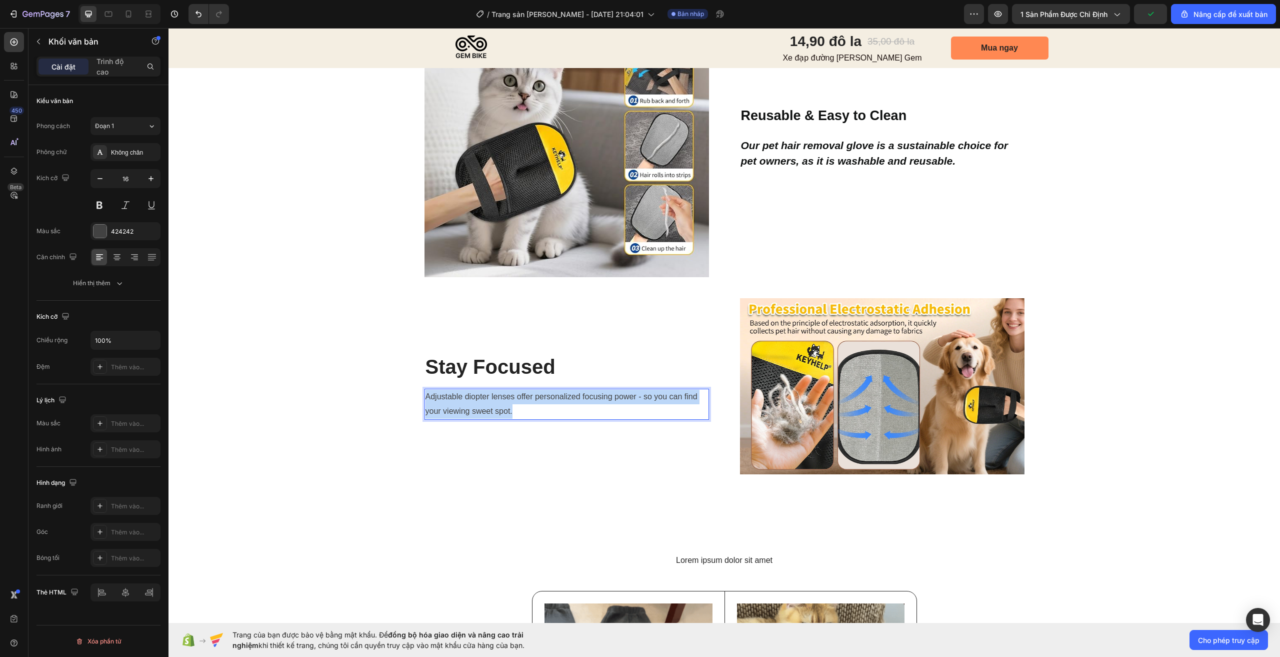
click at [540, 402] on p "Adjustable diopter lenses offer personalized focusing power - so you can find y…" at bounding box center [567, 404] width 283 height 29
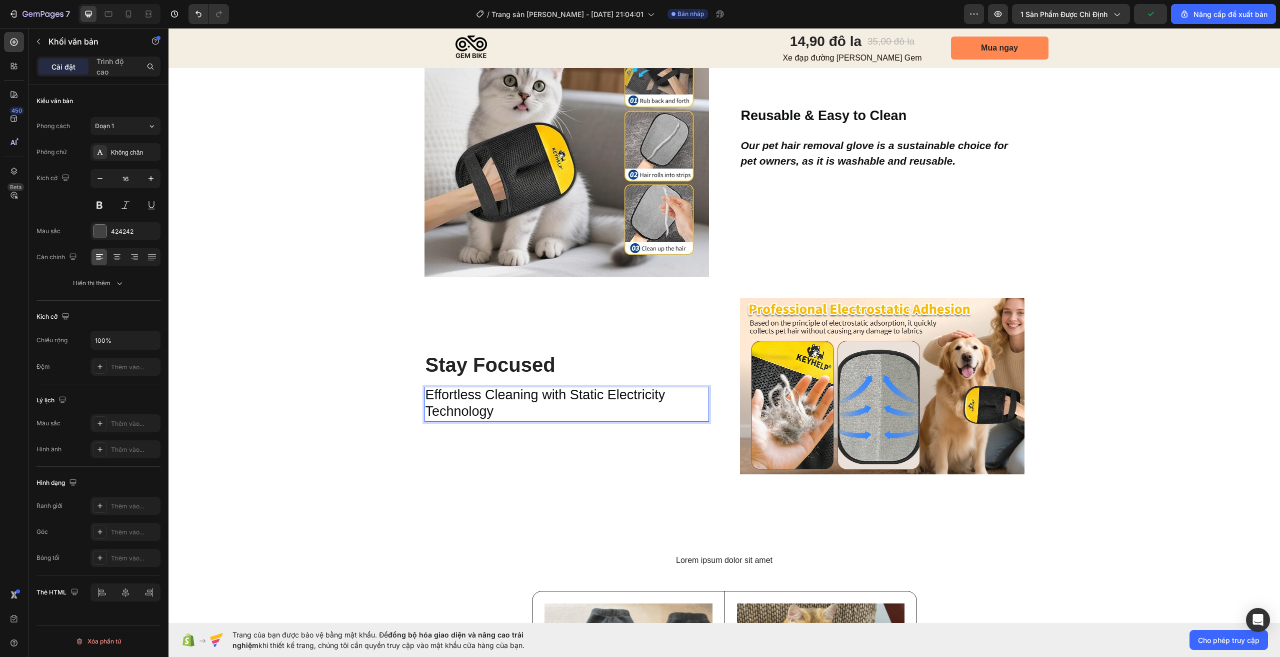
scroll to position [1576, 0]
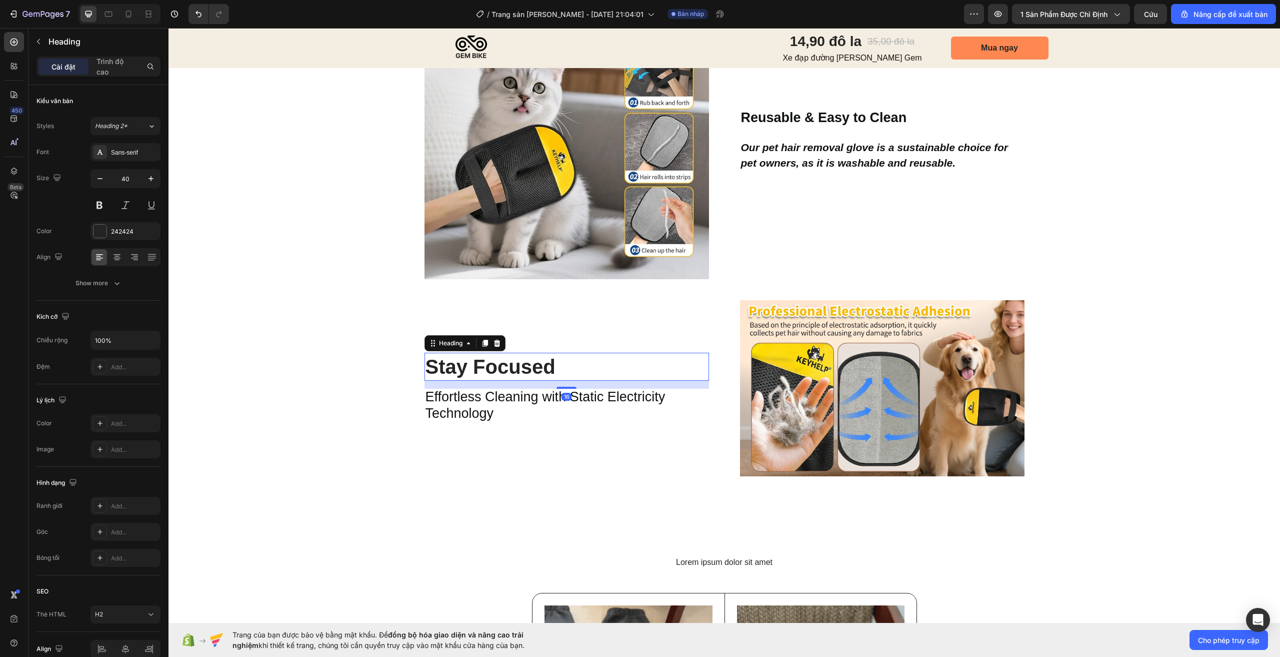
click at [537, 364] on p "Stay Focused" at bounding box center [567, 367] width 283 height 26
click at [537, 363] on p "Stay Focused" at bounding box center [567, 367] width 283 height 26
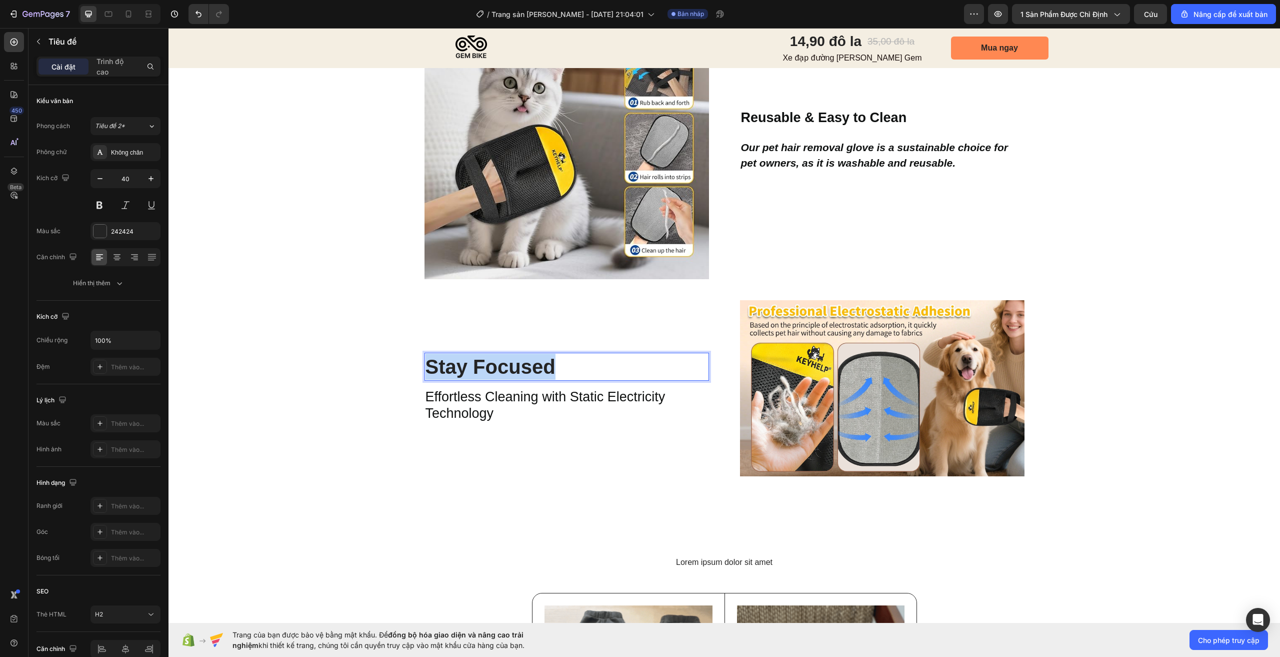
click at [537, 363] on p "Stay Focused" at bounding box center [567, 367] width 283 height 26
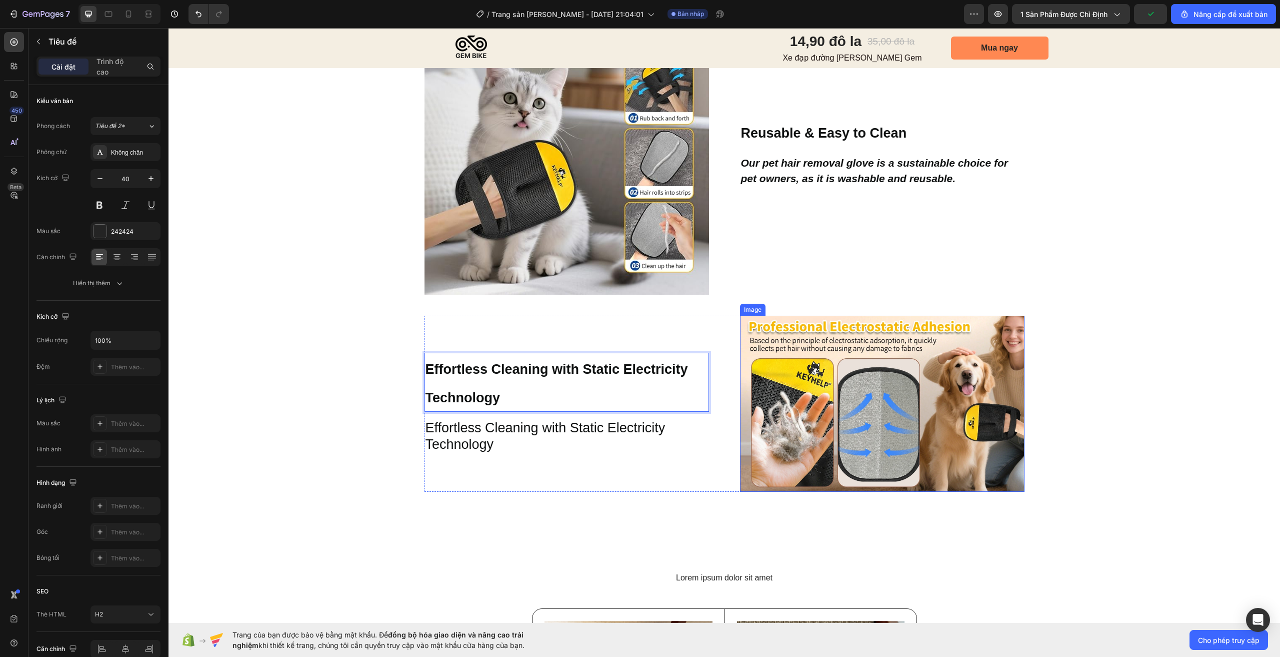
scroll to position [1710, 0]
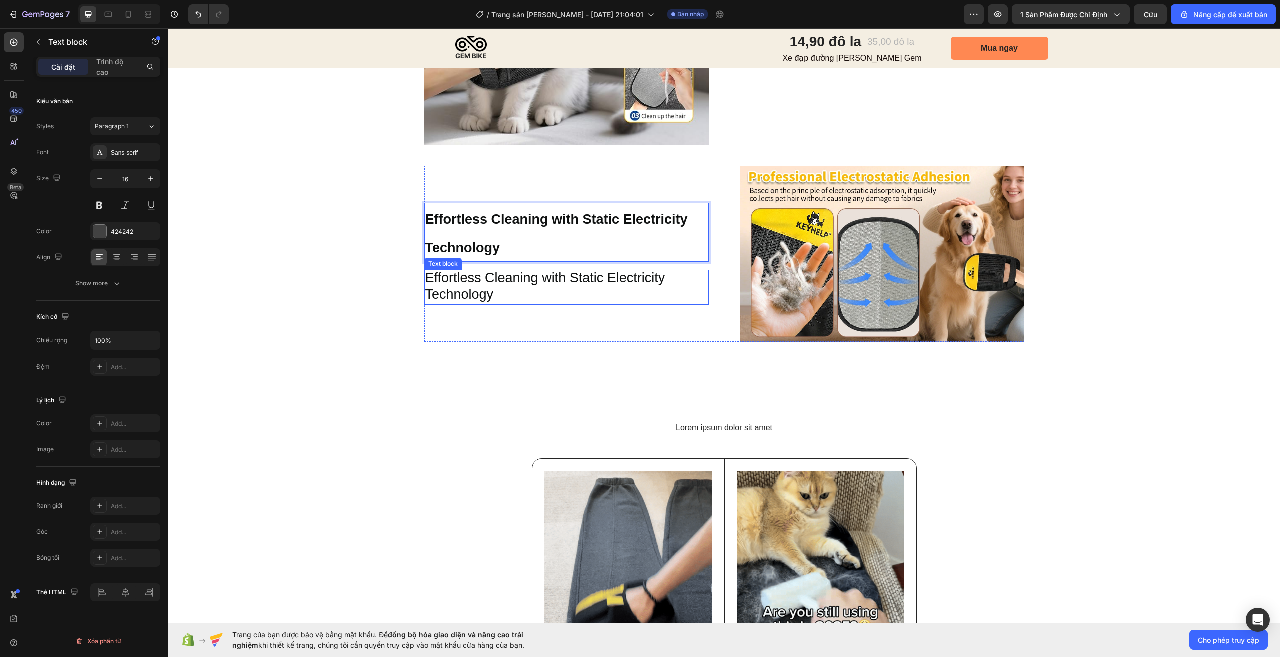
click at [571, 287] on p "Effortless Cleaning with Static Electricity Technology" at bounding box center [567, 287] width 283 height 33
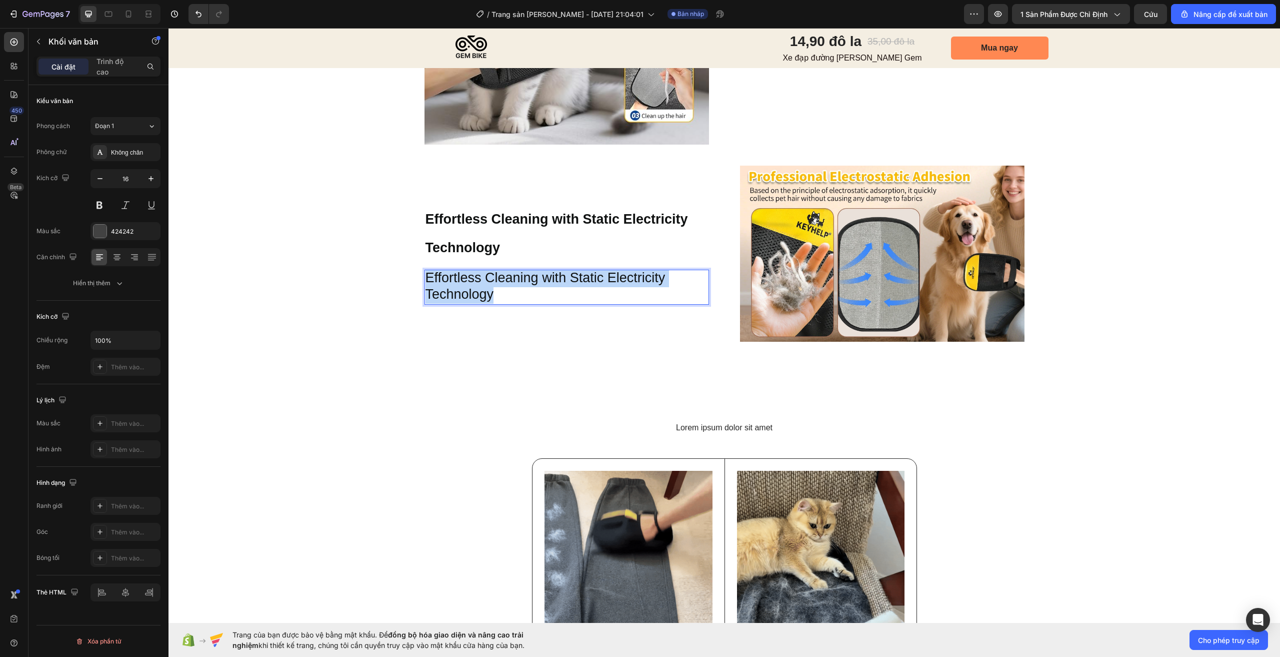
click at [571, 287] on p "Effortless Cleaning with Static Electricity Technology" at bounding box center [567, 287] width 283 height 33
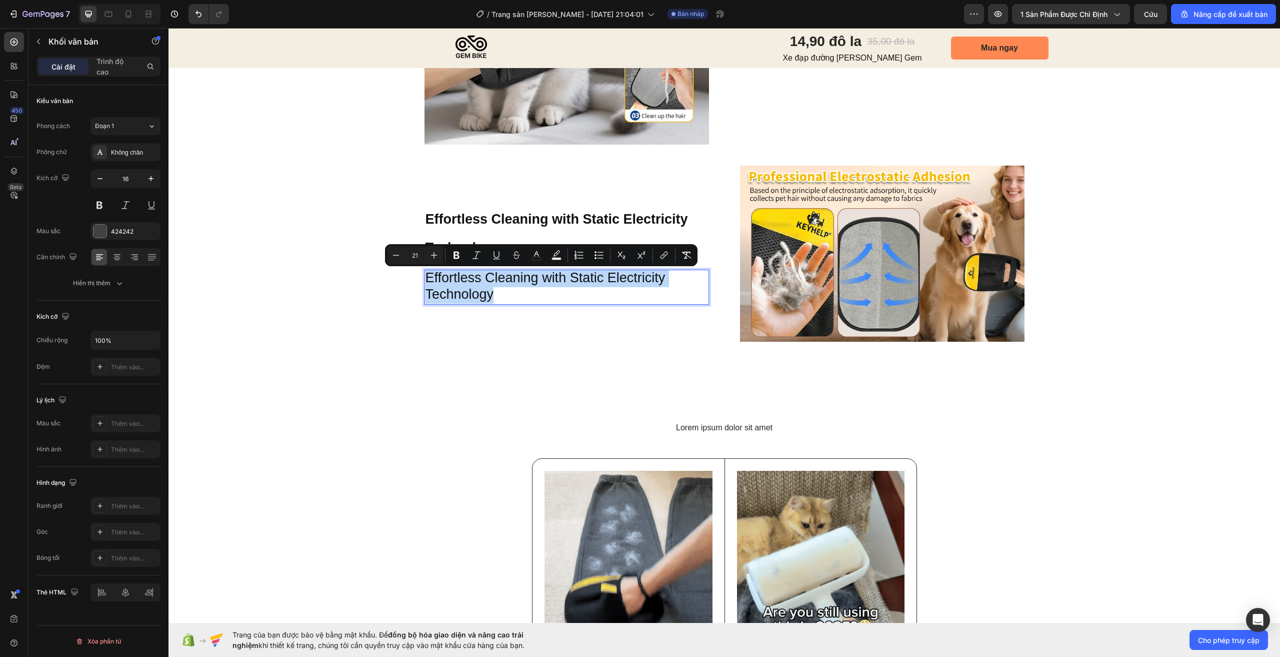
scroll to position [1704, 0]
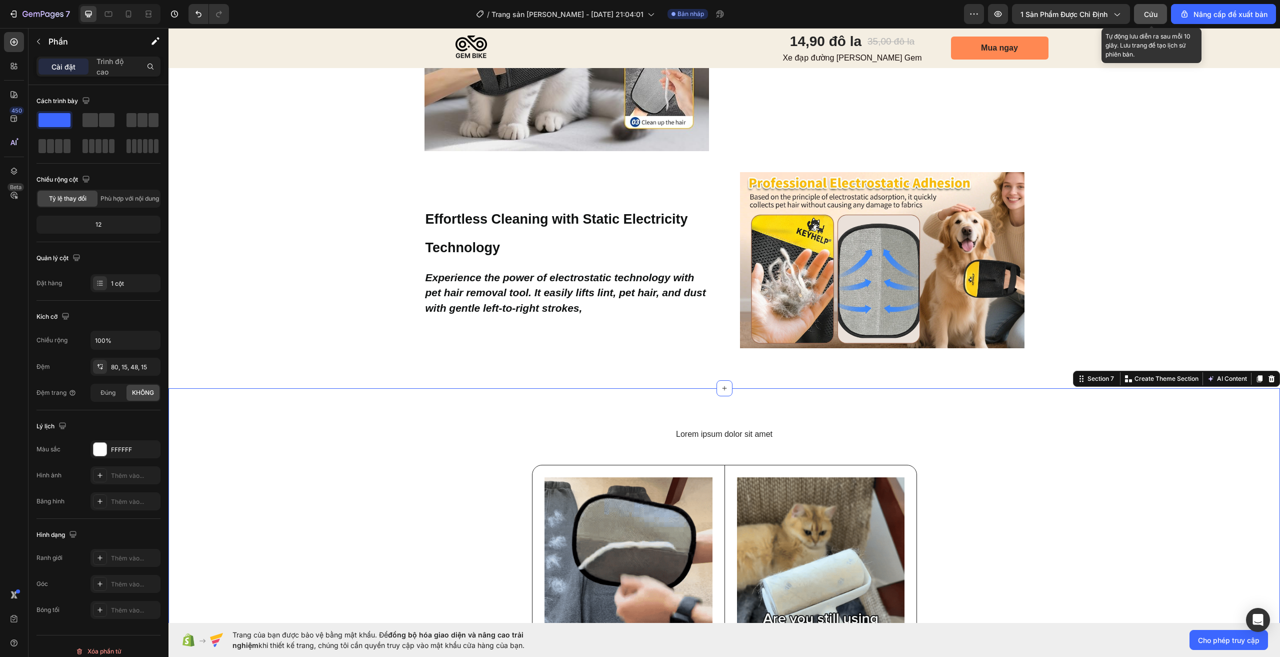
click at [1162, 17] on button "Cứu" at bounding box center [1150, 14] width 33 height 20
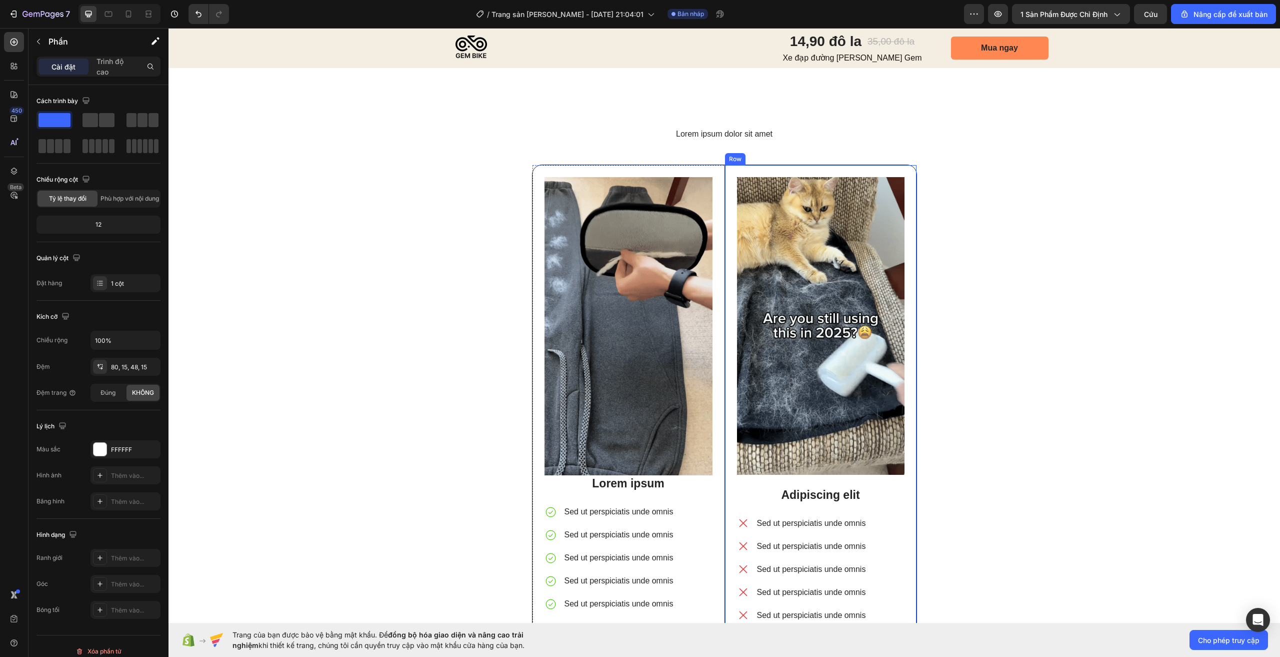
scroll to position [1954, 0]
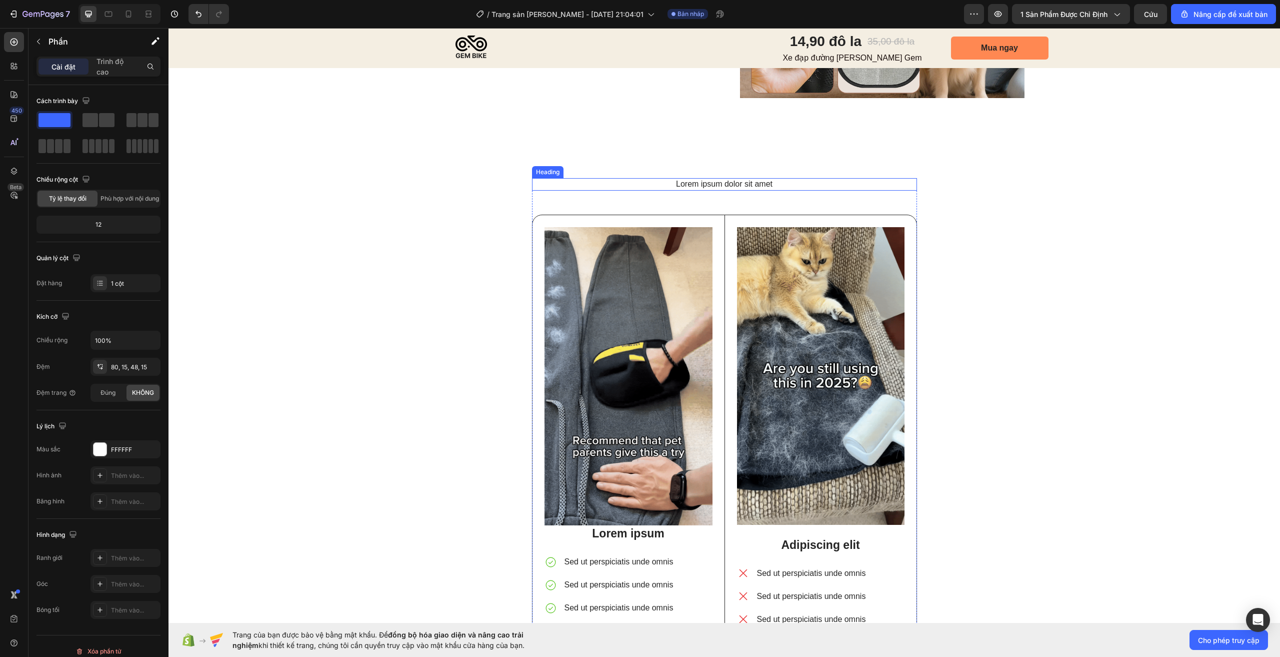
click at [731, 188] on h2 "Lorem ipsum dolor sit amet" at bounding box center [724, 184] width 385 height 13
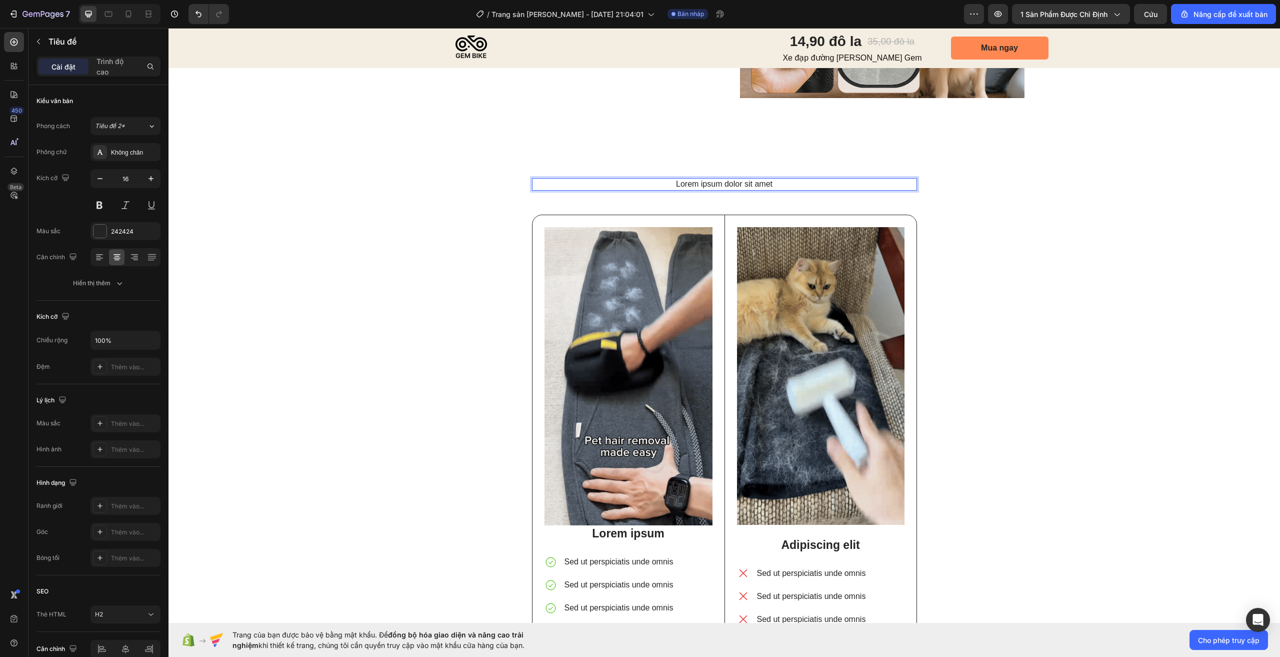
click at [731, 188] on h2 "Lorem ipsum dolor sit amet" at bounding box center [724, 184] width 385 height 13
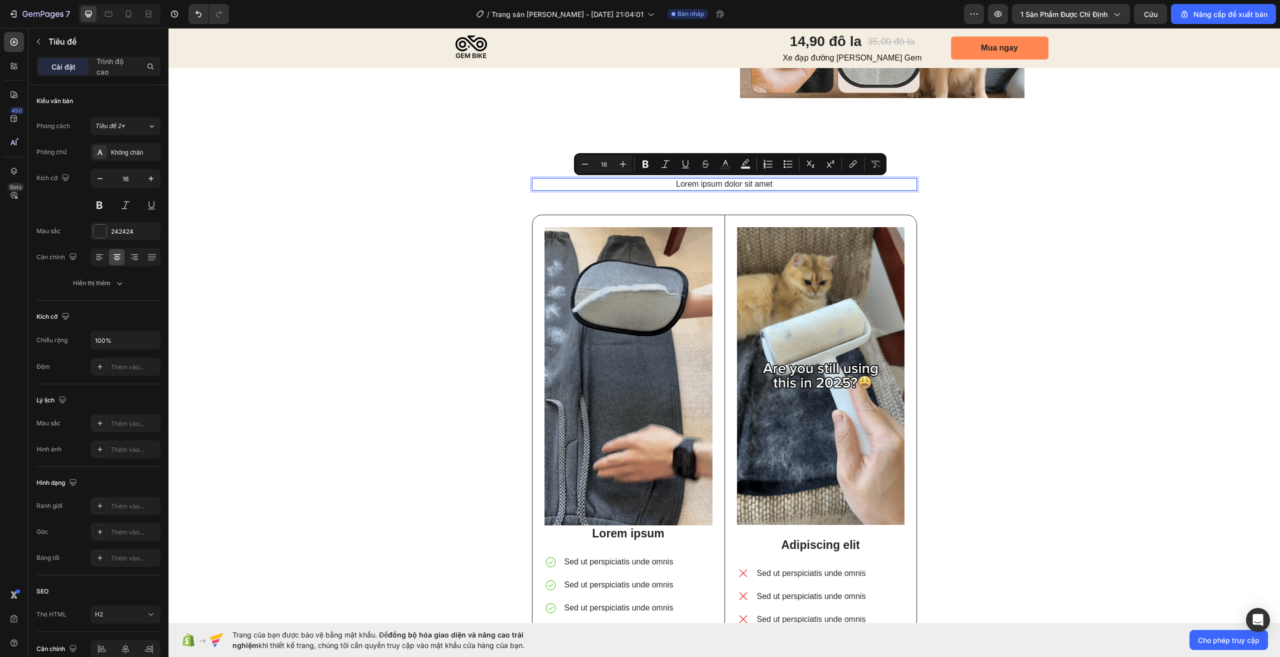
click at [731, 188] on p "Lorem ipsum dolor sit amet" at bounding box center [724, 184] width 383 height 11
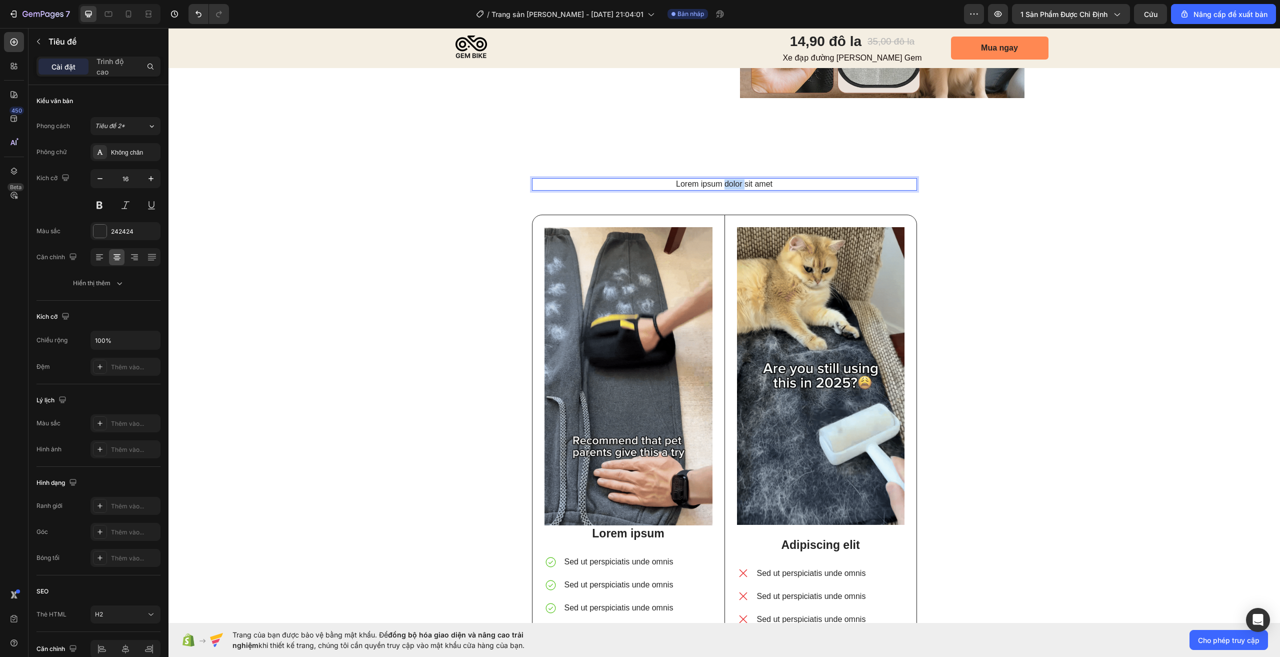
click at [731, 188] on p "Lorem ipsum dolor sit amet" at bounding box center [724, 184] width 383 height 11
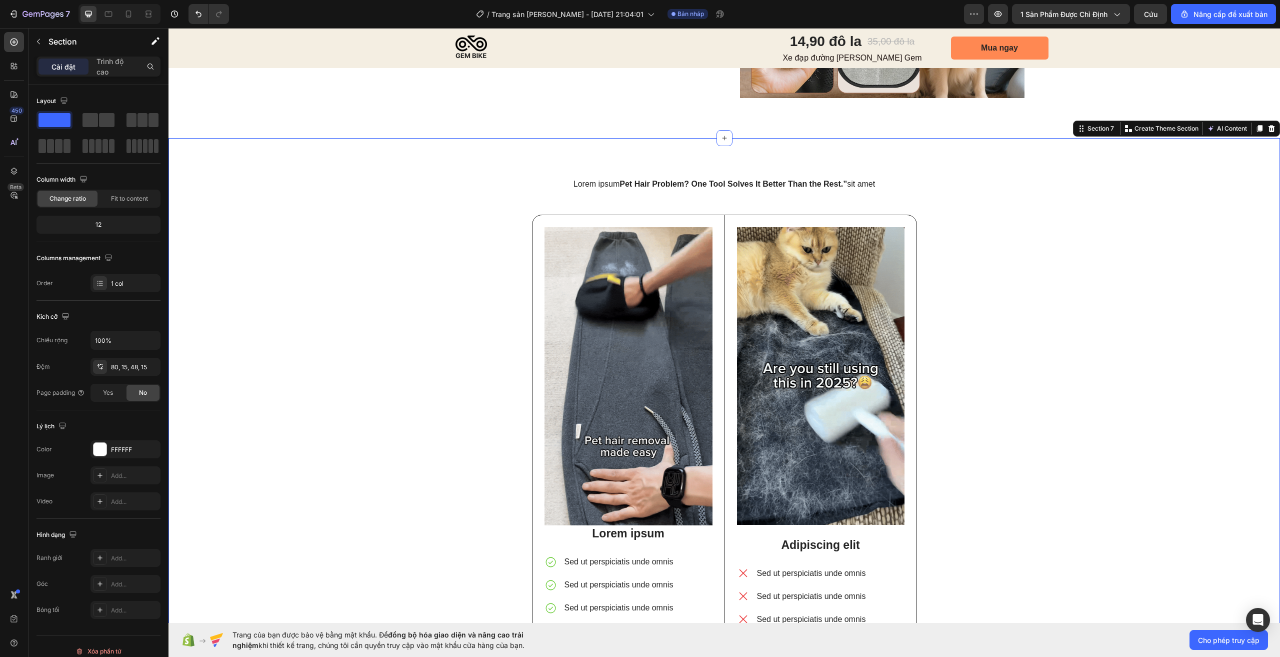
click at [1044, 223] on div "Lorem ipsum Pet Hair Problem? One Tool Solves It Better Than the Rest.” sit ame…" at bounding box center [724, 439] width 1097 height 523
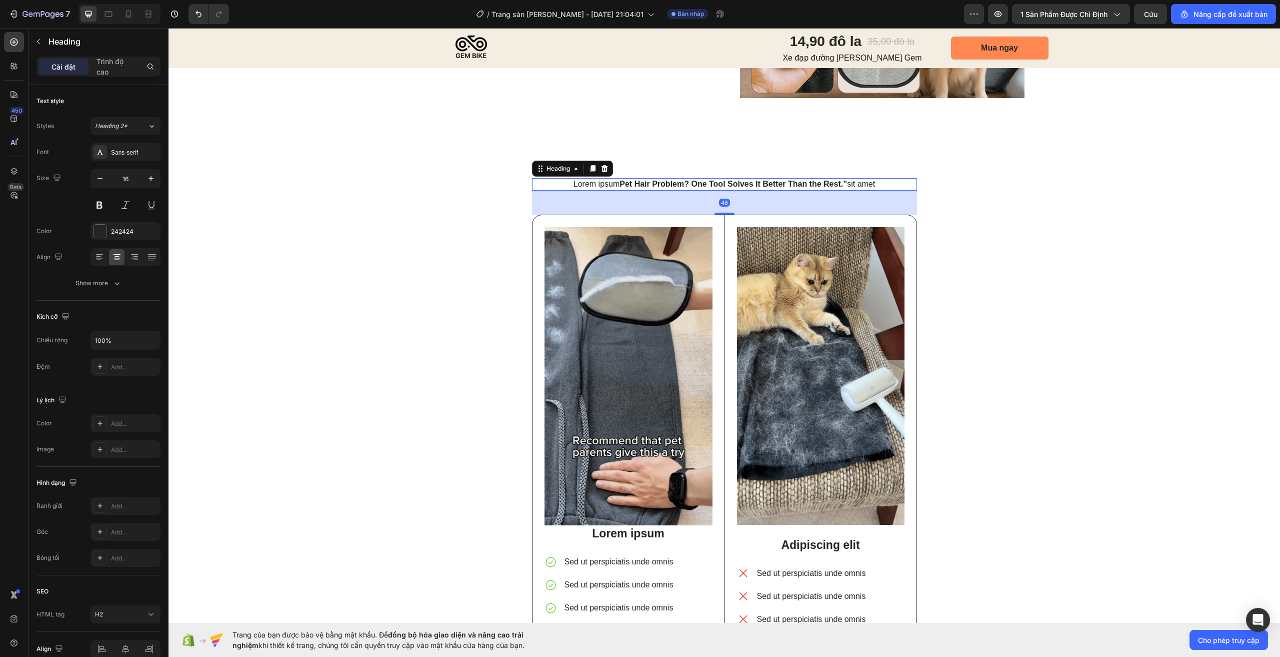
click at [786, 188] on p "Lorem ipsum Pet Hair Problem? One Tool Solves It Better Than the Rest.” sit amet" at bounding box center [724, 184] width 383 height 11
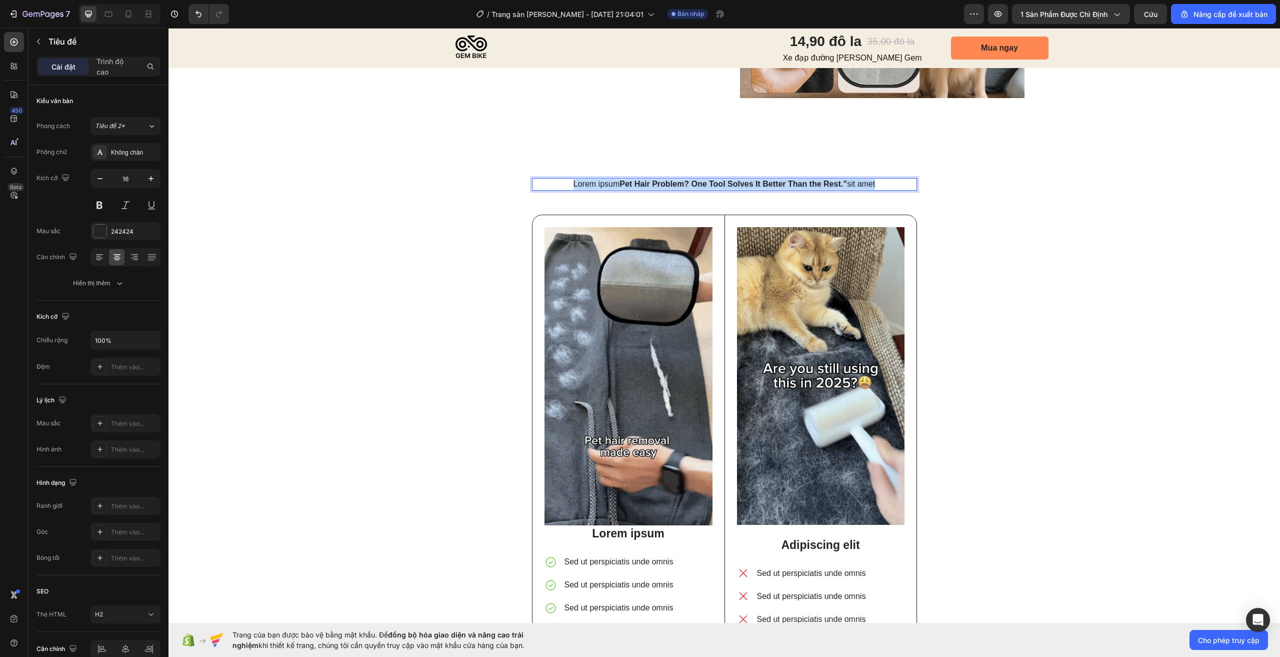
click at [786, 188] on p "Lorem ipsum Pet Hair Problem? One Tool Solves It Better Than the Rest.” sit amet" at bounding box center [724, 184] width 383 height 11
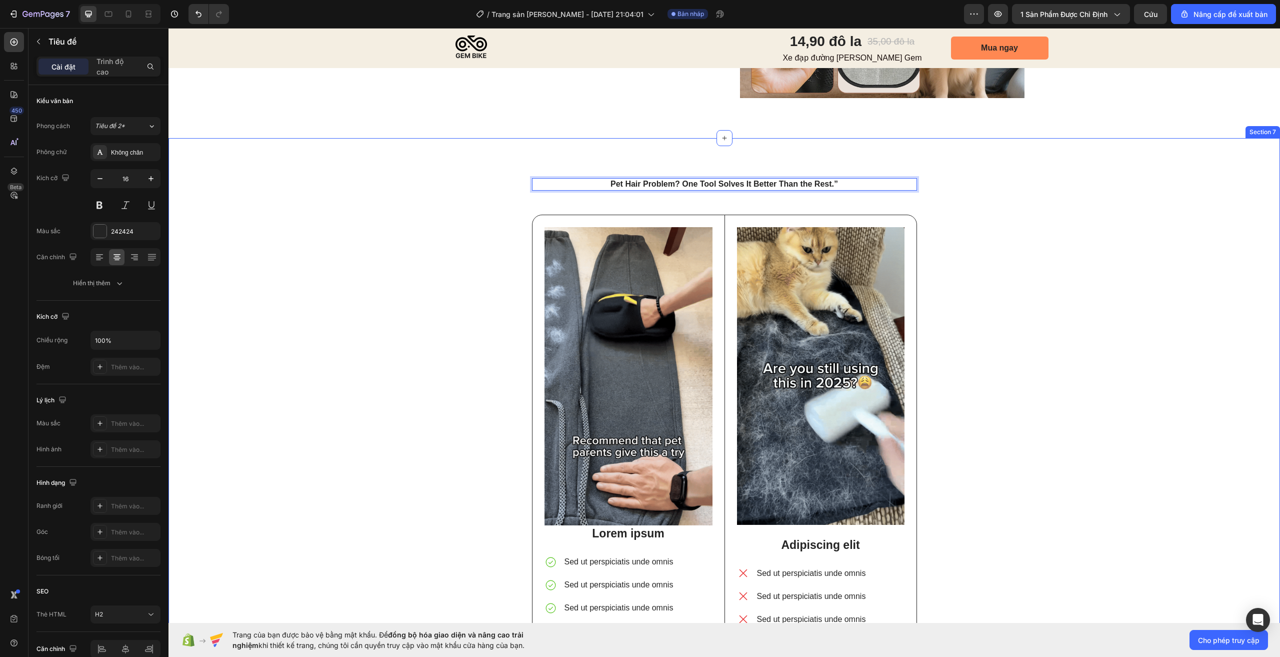
click at [1008, 229] on div "Pet Hair Problem? One Tool Solves It Better Than the Rest.” Heading 48 Image Lo…" at bounding box center [724, 439] width 1097 height 523
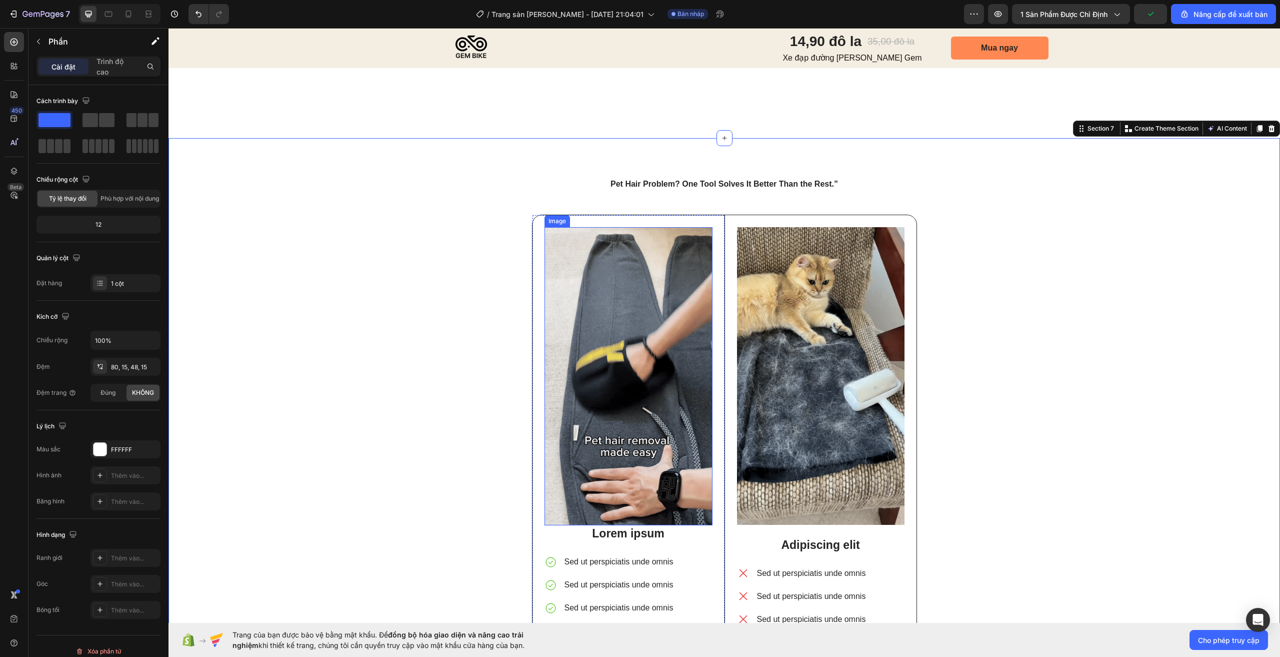
scroll to position [2154, 0]
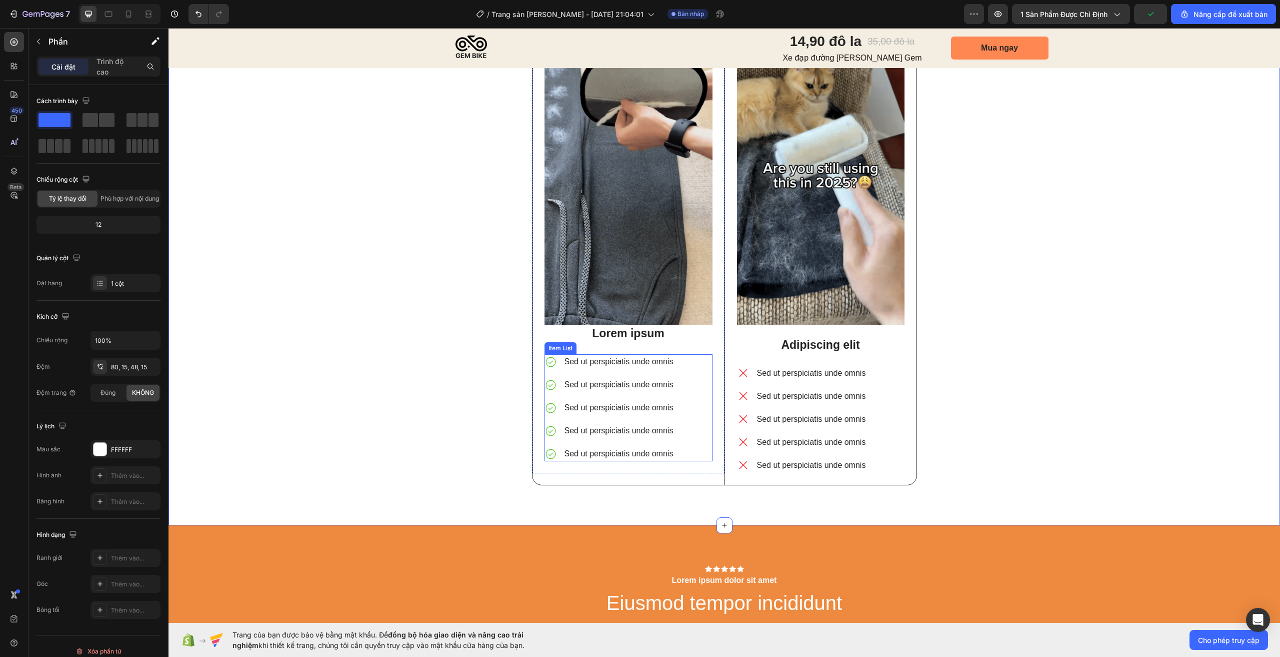
click at [587, 364] on p "Sed ut perspiciatis unde omnis" at bounding box center [619, 362] width 109 height 12
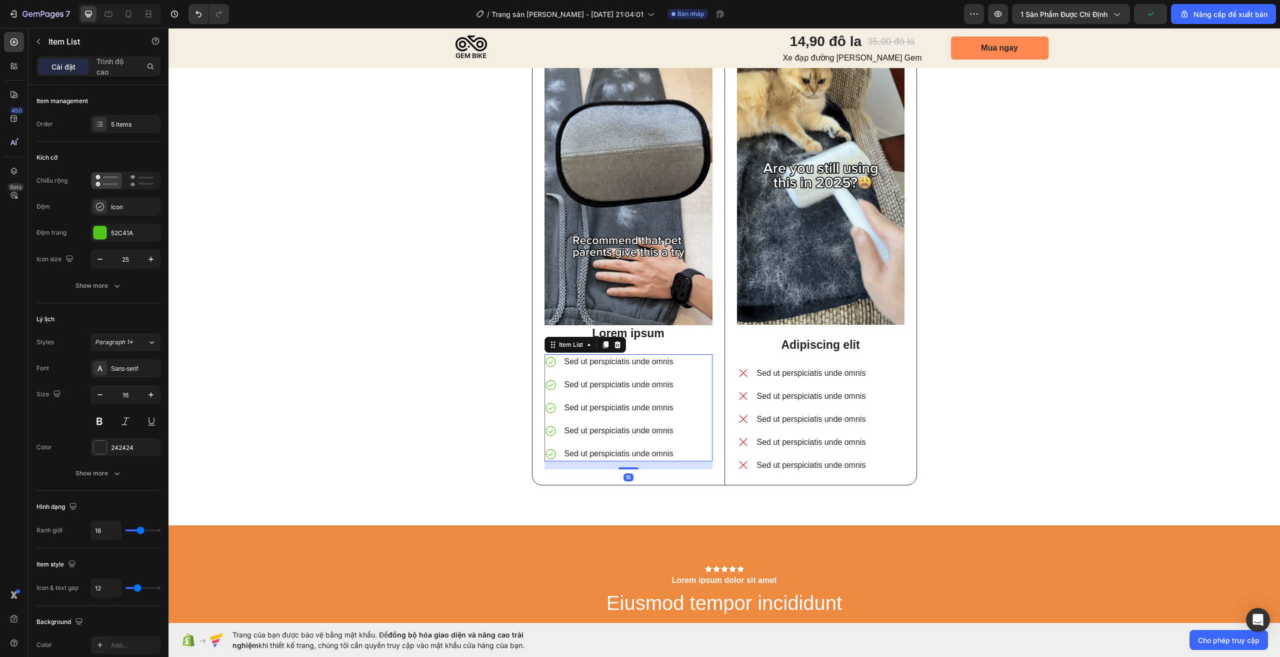
click at [587, 364] on p "Sed ut perspiciatis unde omnis" at bounding box center [619, 362] width 109 height 12
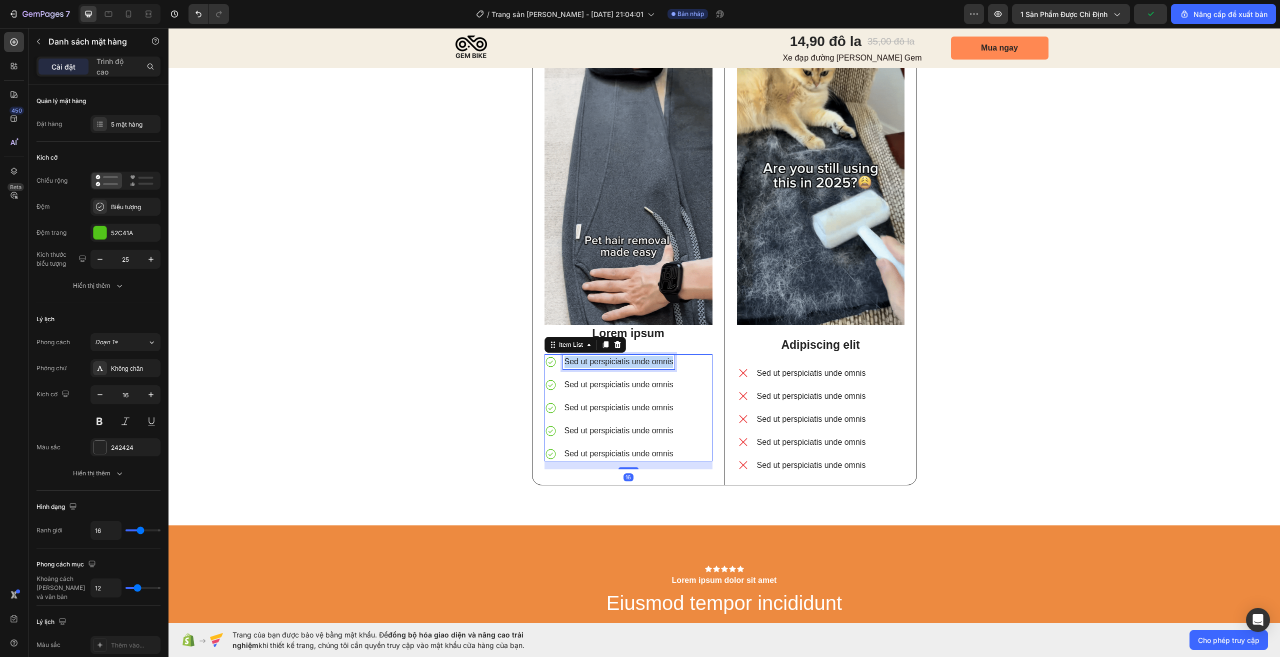
click at [587, 364] on p "Sed ut perspiciatis unde omnis" at bounding box center [619, 362] width 109 height 12
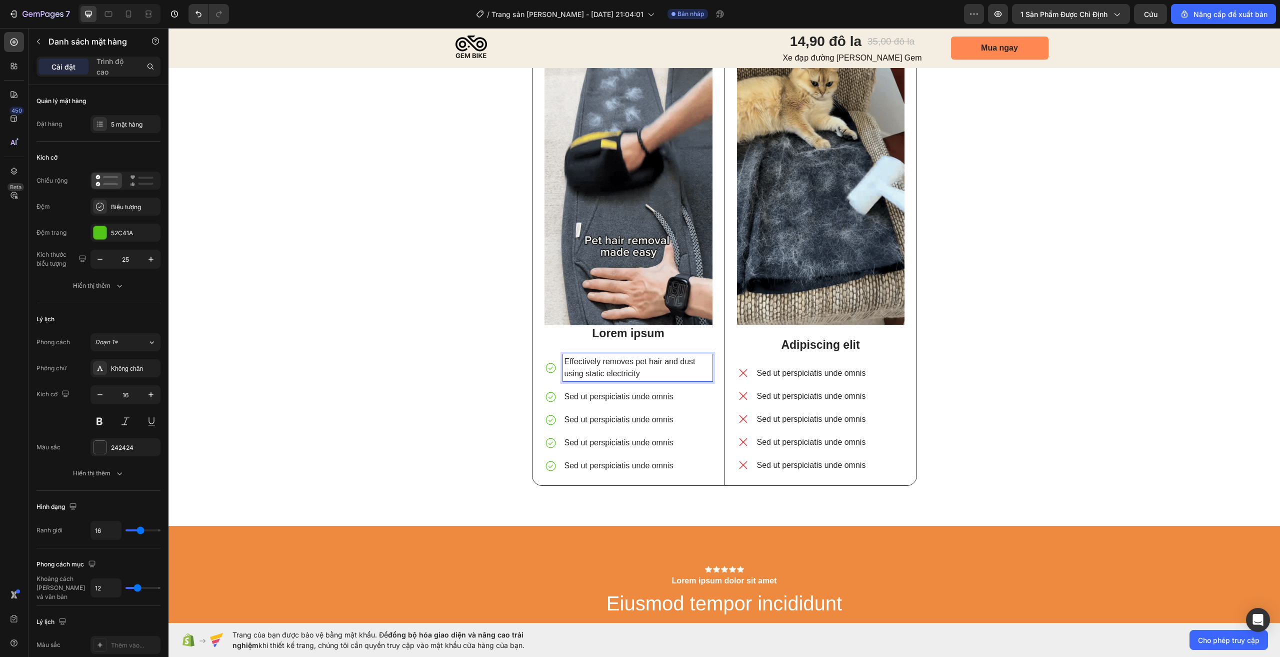
scroll to position [2254, 0]
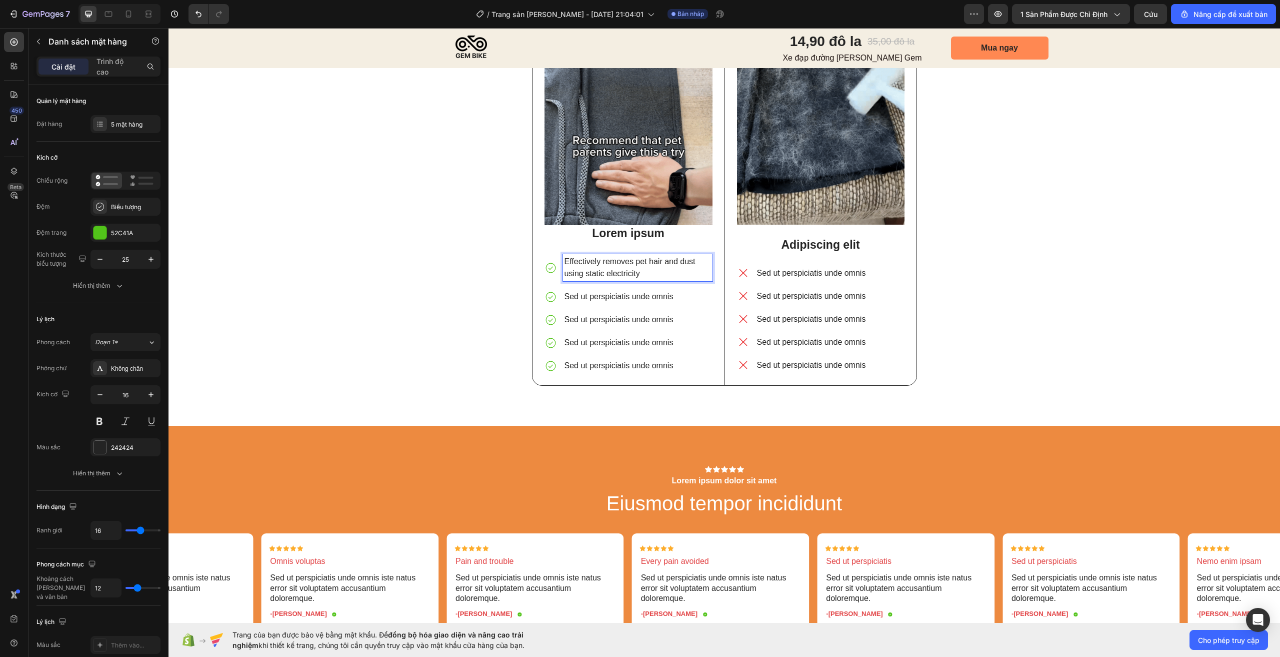
click at [617, 297] on p "Sed ut perspiciatis unde omnis" at bounding box center [638, 297] width 147 height 12
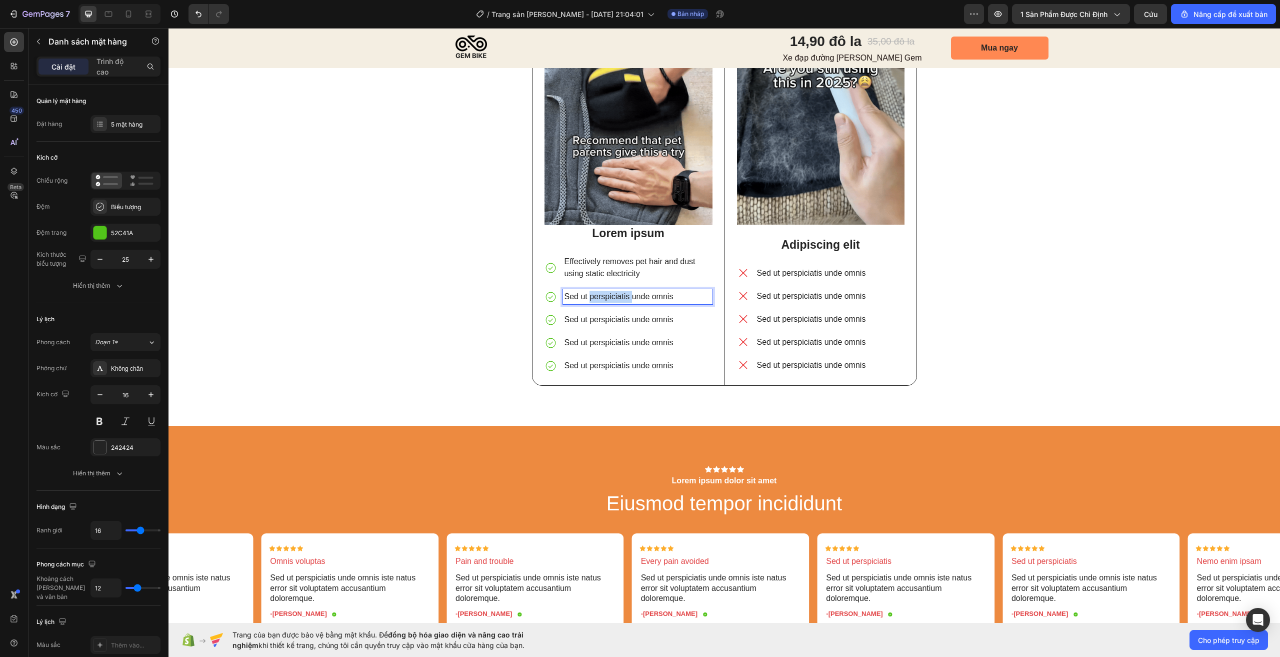
click at [617, 297] on p "Sed ut perspiciatis unde omnis" at bounding box center [638, 297] width 147 height 12
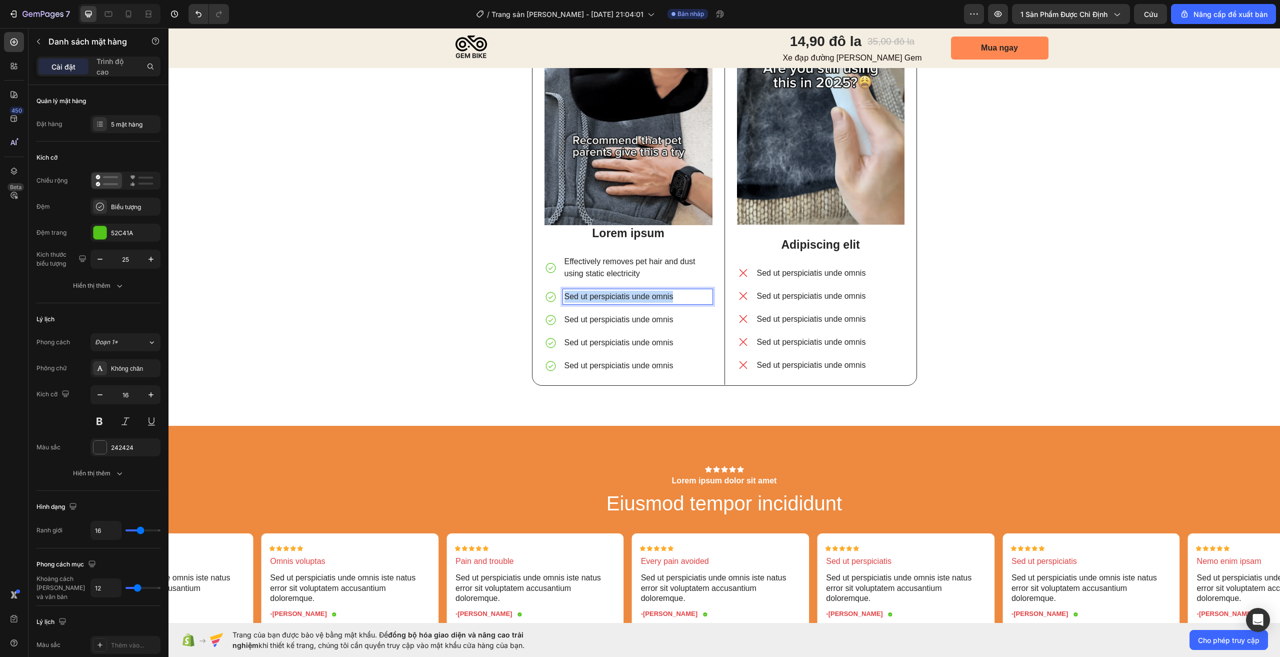
click at [617, 297] on p "Sed ut perspiciatis unde omnis" at bounding box center [638, 297] width 147 height 12
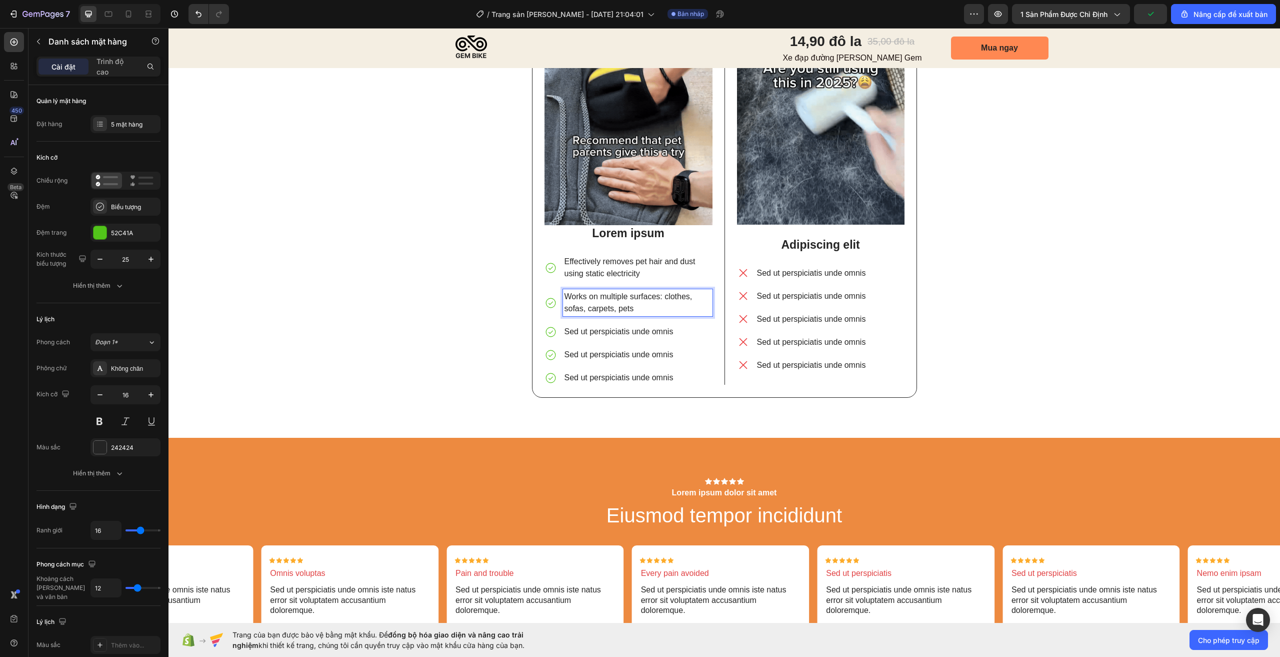
click at [609, 332] on p "Sed ut perspiciatis unde omnis" at bounding box center [638, 332] width 147 height 12
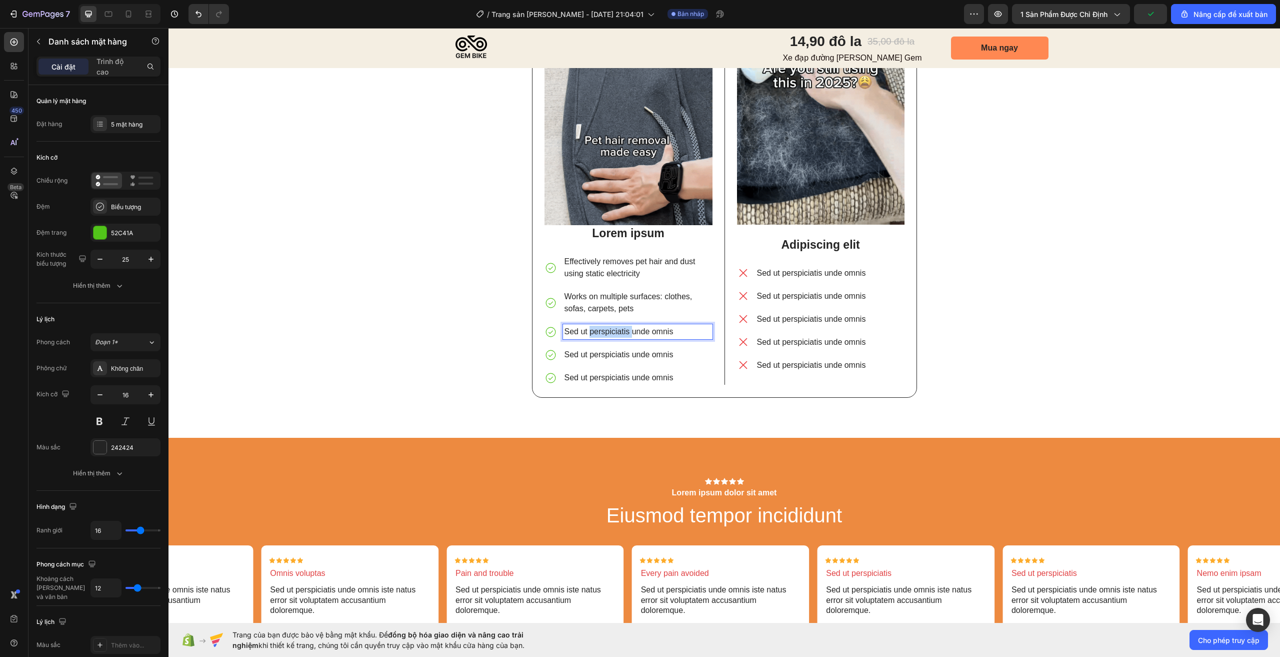
click at [609, 332] on p "Sed ut perspiciatis unde omnis" at bounding box center [638, 332] width 147 height 12
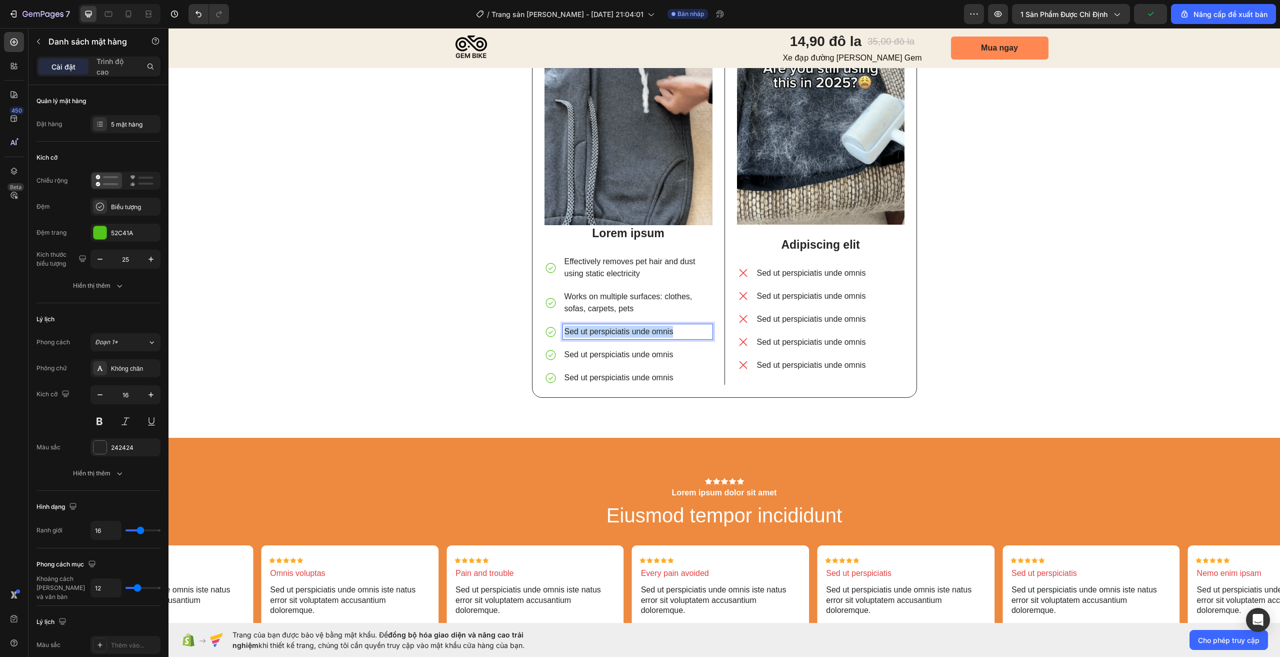
click at [609, 332] on p "Sed ut perspiciatis unde omnis" at bounding box center [638, 332] width 147 height 12
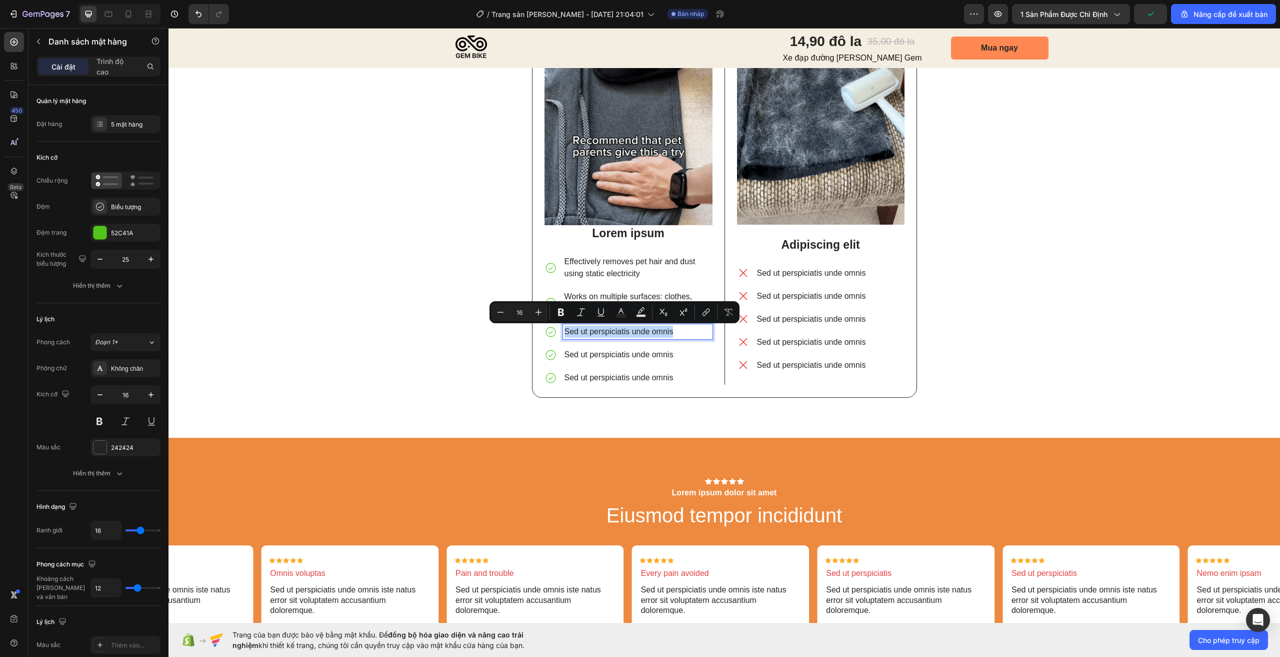
click at [609, 332] on p "Sed ut perspiciatis unde omnis" at bounding box center [638, 332] width 147 height 12
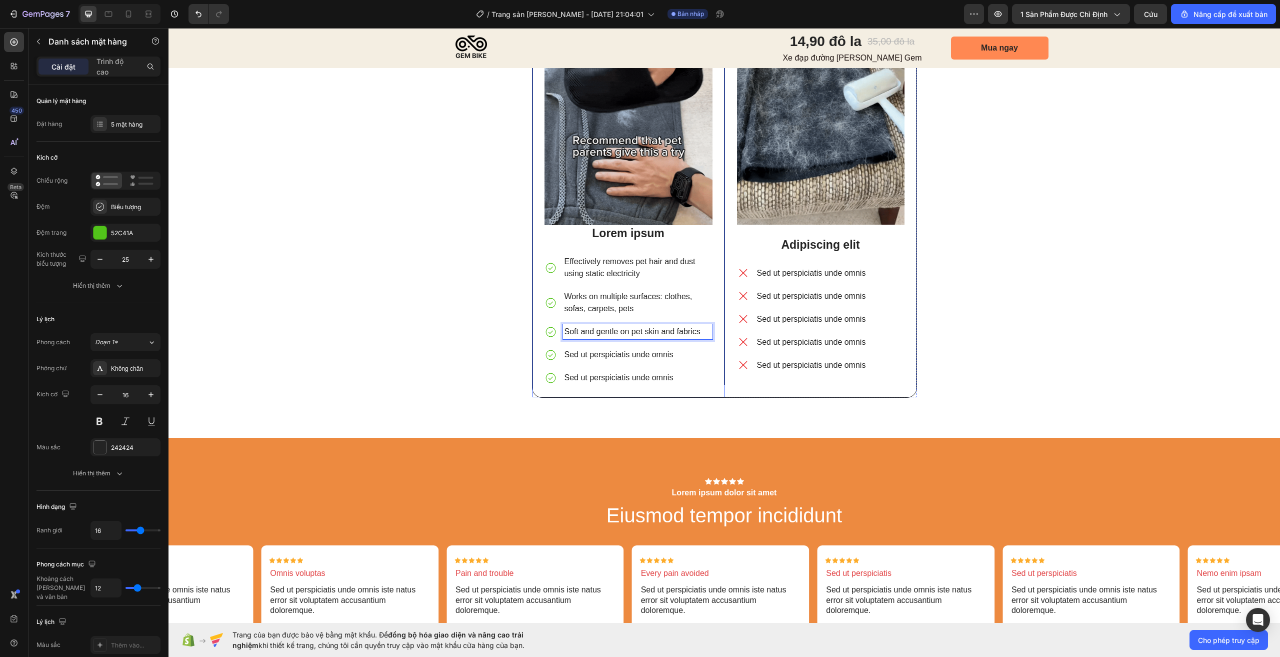
scroll to position [2354, 0]
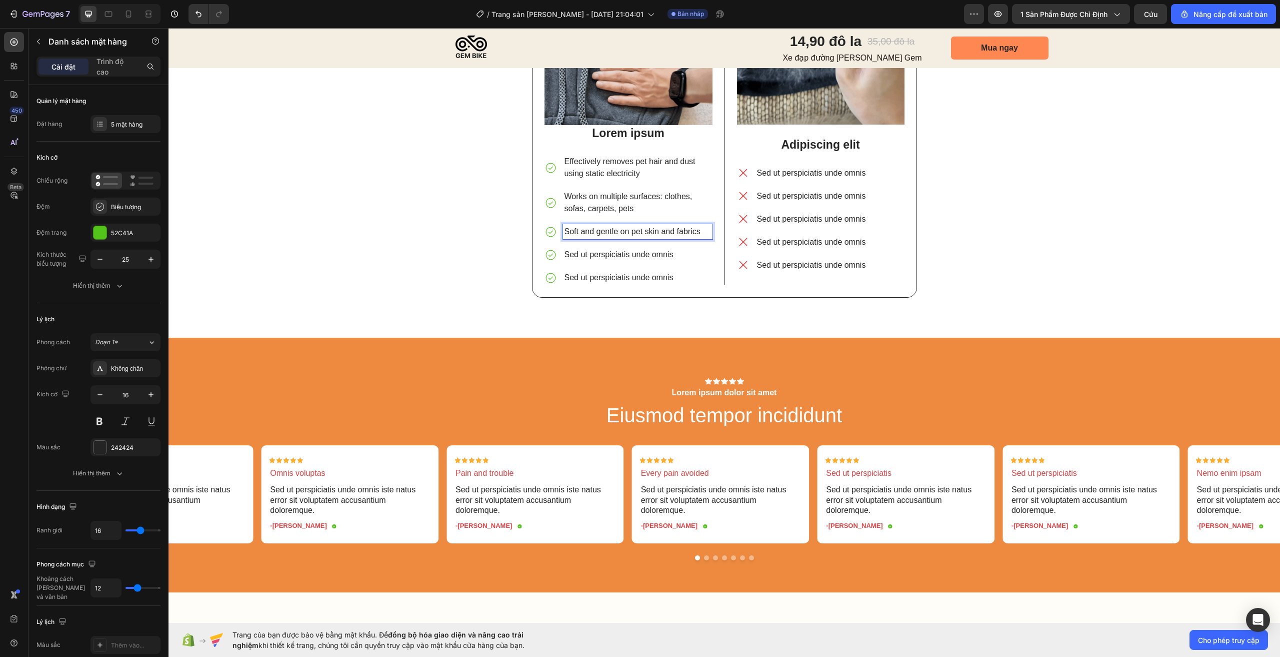
click at [616, 252] on p "Sed ut perspiciatis unde omnis" at bounding box center [638, 255] width 147 height 12
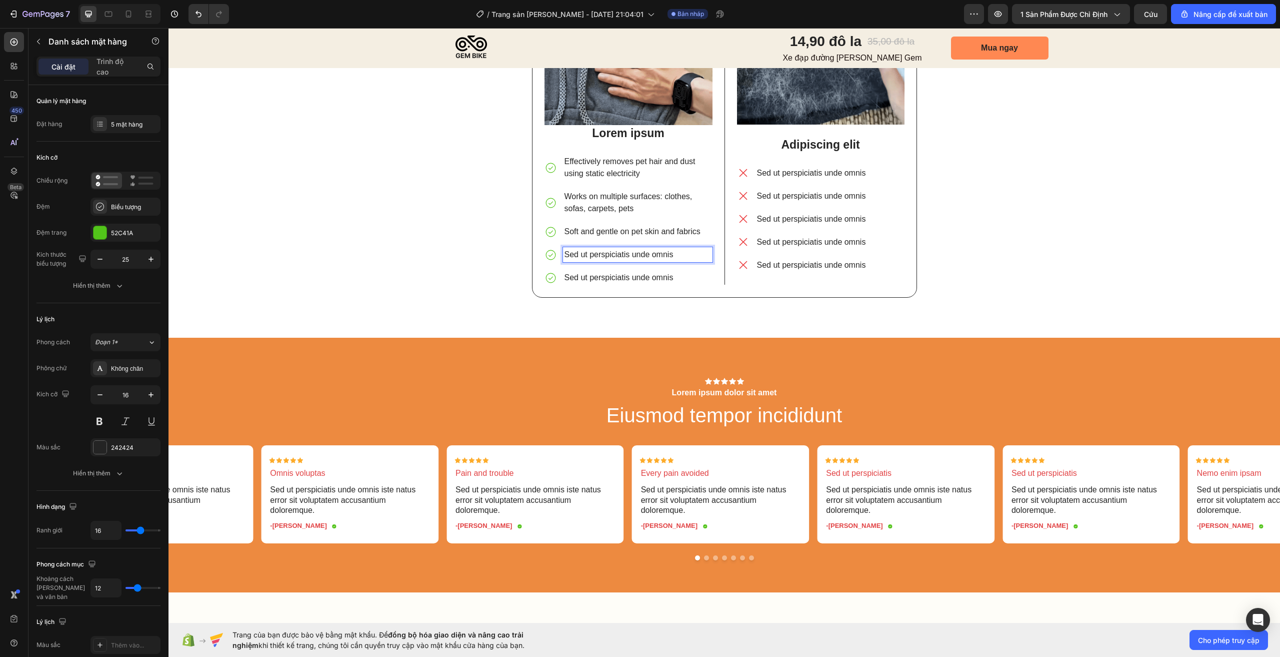
click at [618, 254] on p "Sed ut perspiciatis unde omnis" at bounding box center [638, 255] width 147 height 12
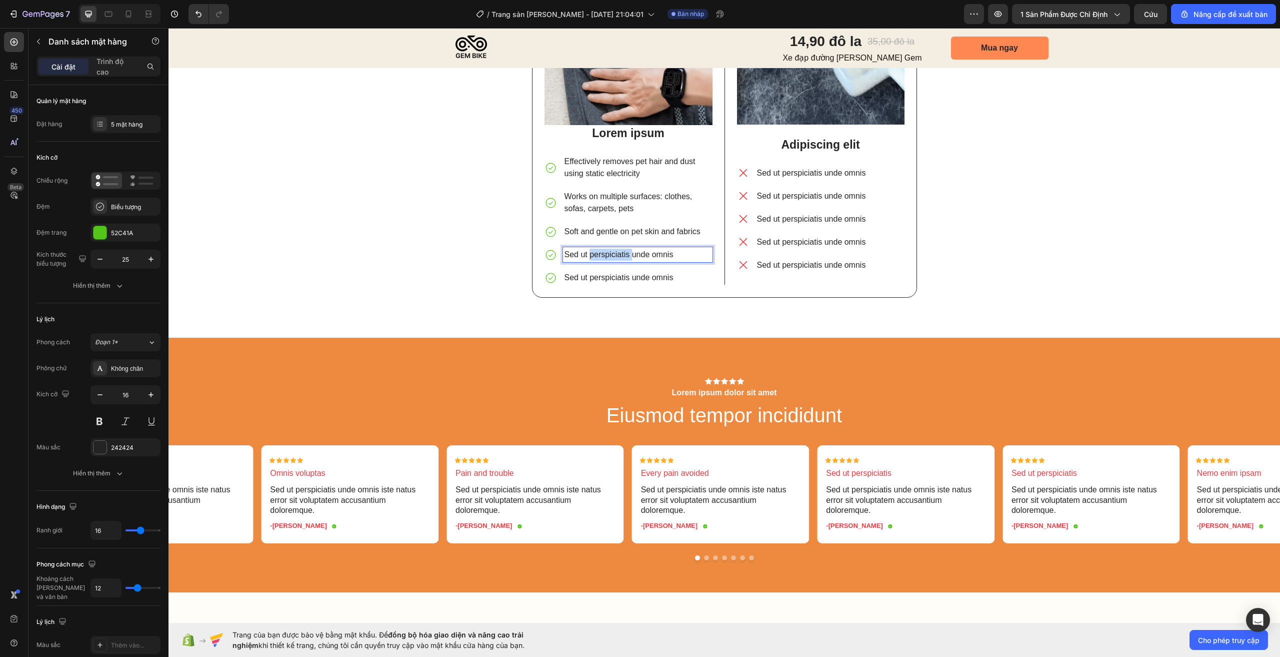
click at [618, 254] on p "Sed ut perspiciatis unde omnis" at bounding box center [638, 255] width 147 height 12
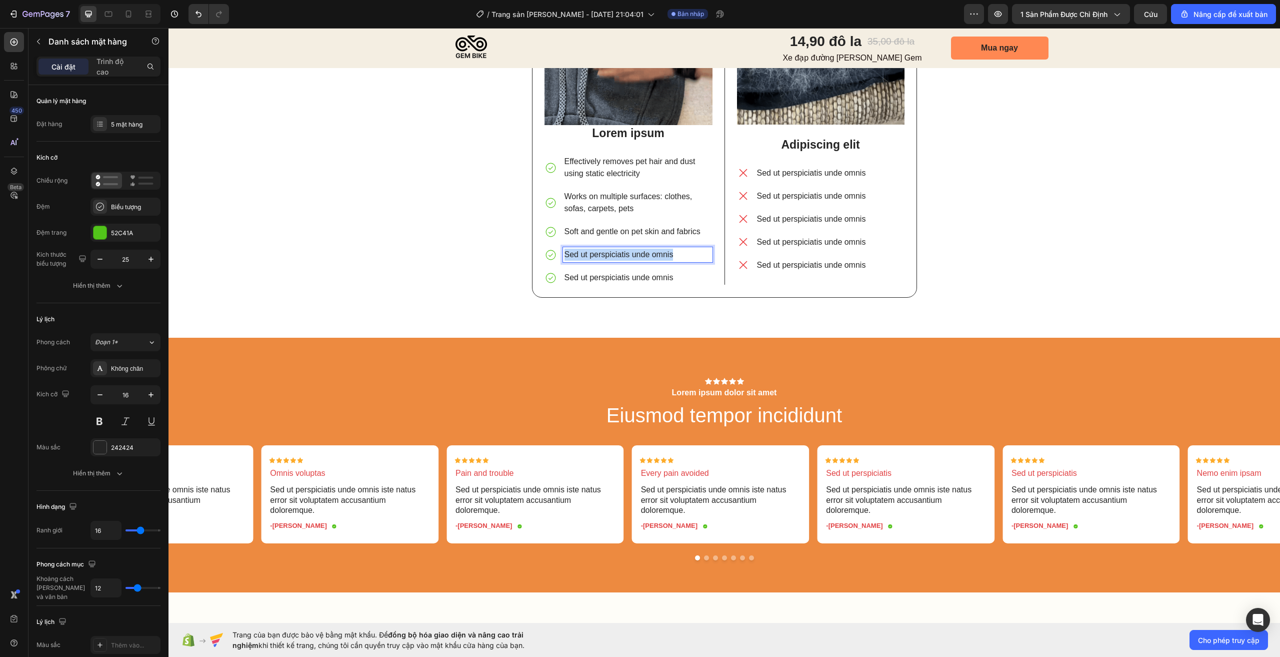
click at [618, 254] on p "Sed ut perspiciatis unde omnis" at bounding box center [638, 255] width 147 height 12
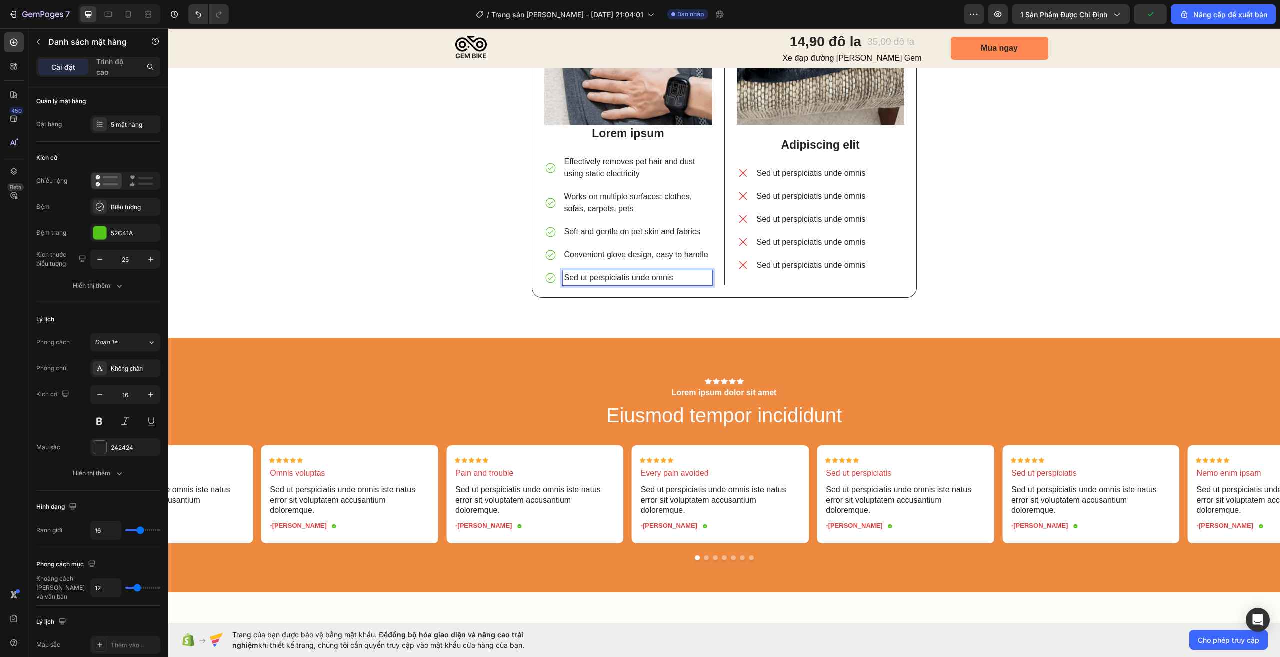
click at [623, 276] on p "Sed ut perspiciatis unde omnis" at bounding box center [638, 278] width 147 height 12
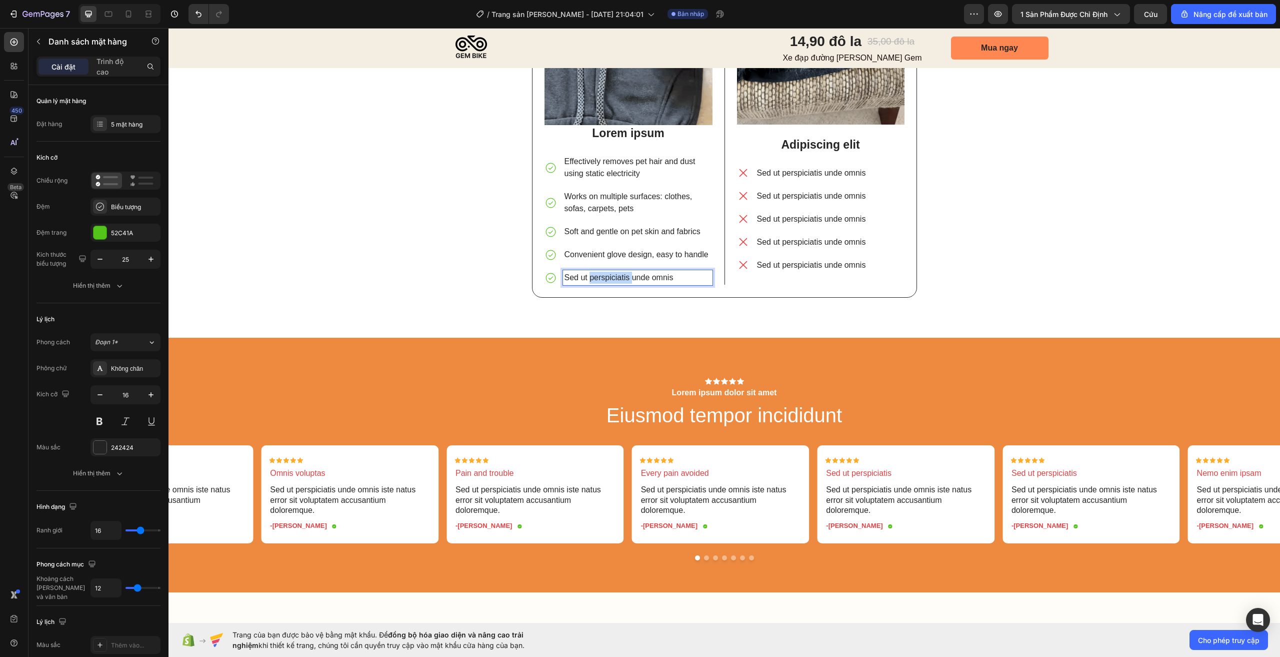
click at [623, 276] on p "Sed ut perspiciatis unde omnis" at bounding box center [638, 278] width 147 height 12
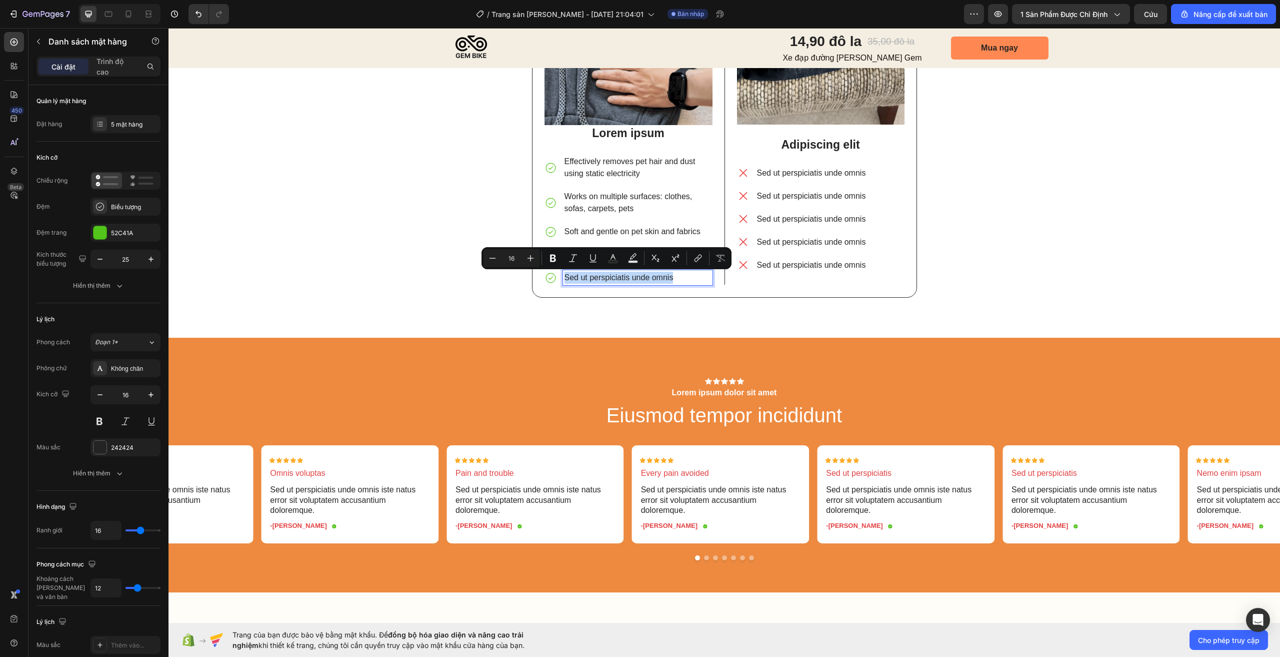
click at [623, 276] on p "Sed ut perspiciatis unde omnis" at bounding box center [638, 278] width 147 height 12
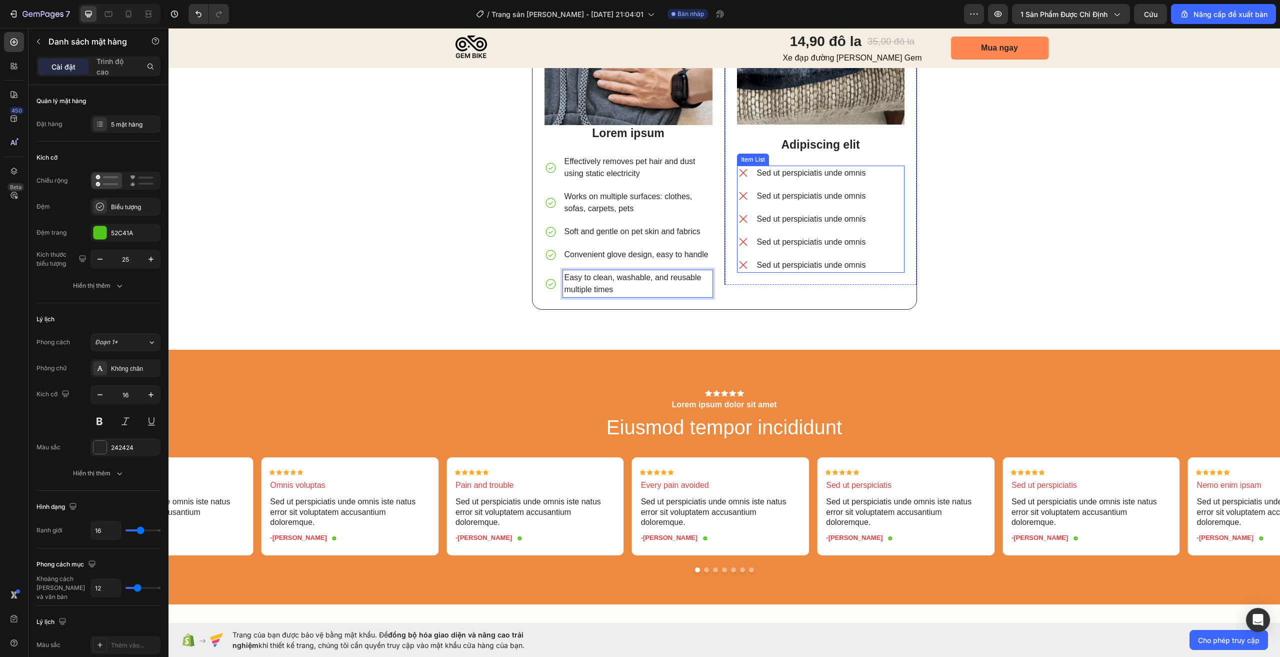
click at [791, 175] on p "Sed ut perspiciatis unde omnis" at bounding box center [811, 173] width 109 height 12
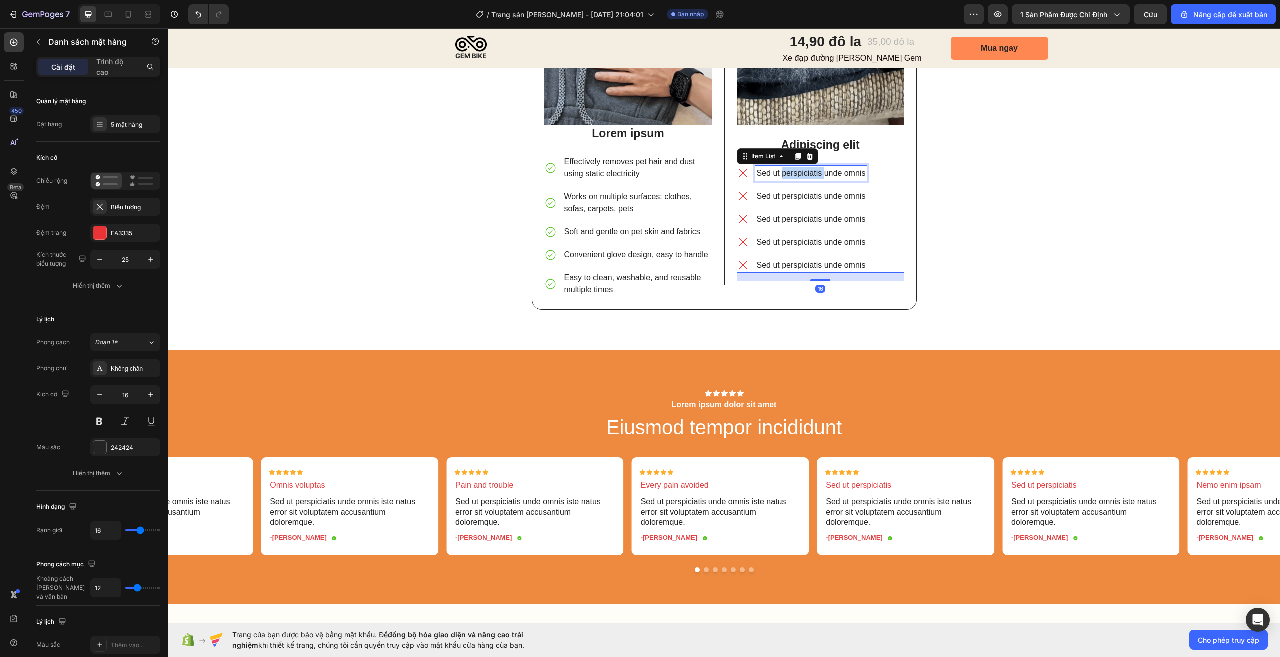
click at [791, 175] on p "Sed ut perspiciatis unde omnis" at bounding box center [811, 173] width 109 height 12
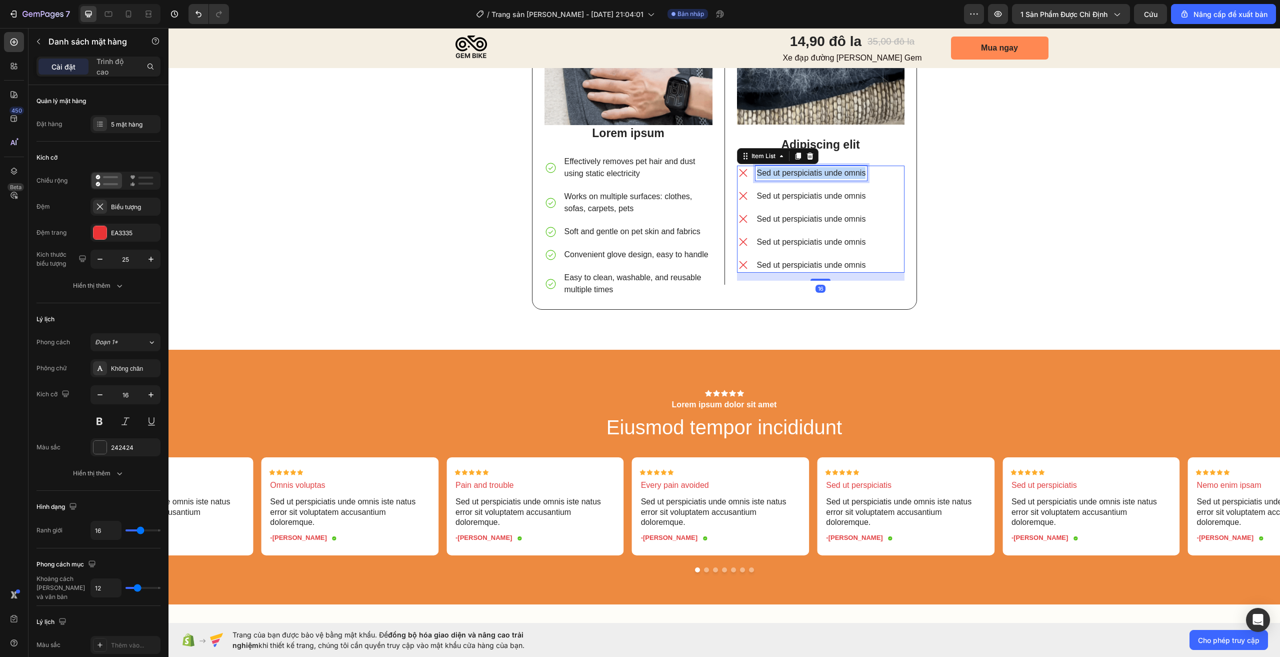
click at [791, 175] on p "Sed ut perspiciatis unde omnis" at bounding box center [811, 173] width 109 height 12
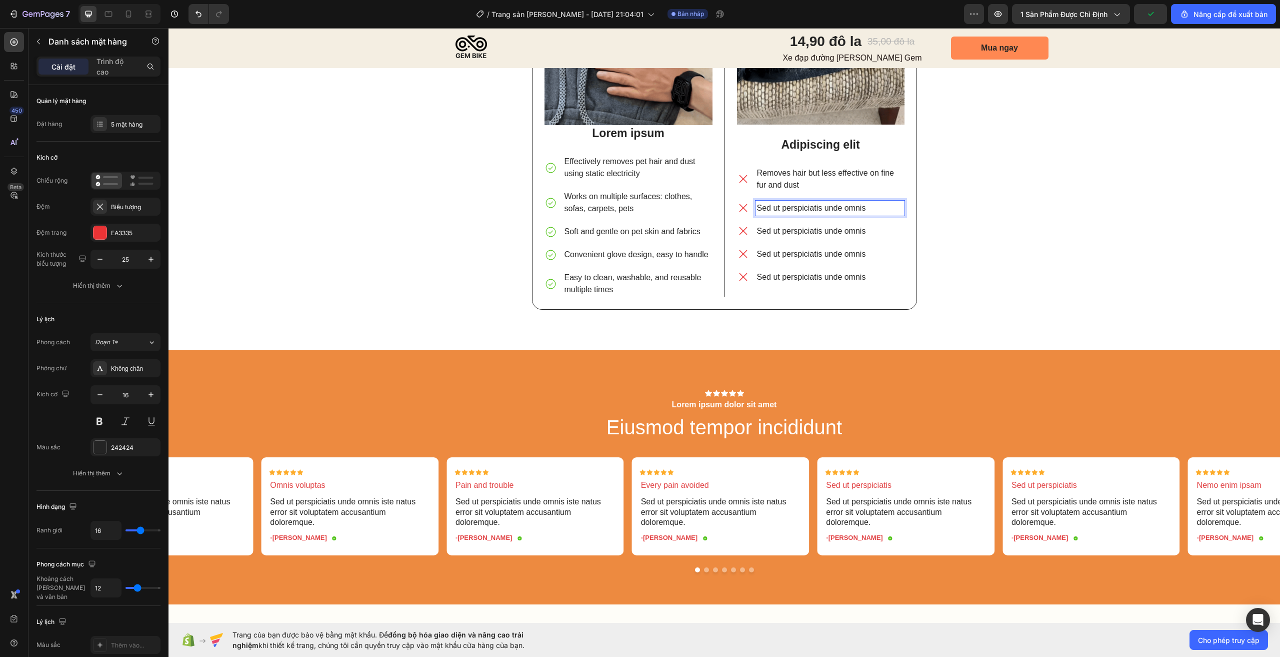
click at [796, 203] on p "Sed ut perspiciatis unde omnis" at bounding box center [830, 208] width 146 height 12
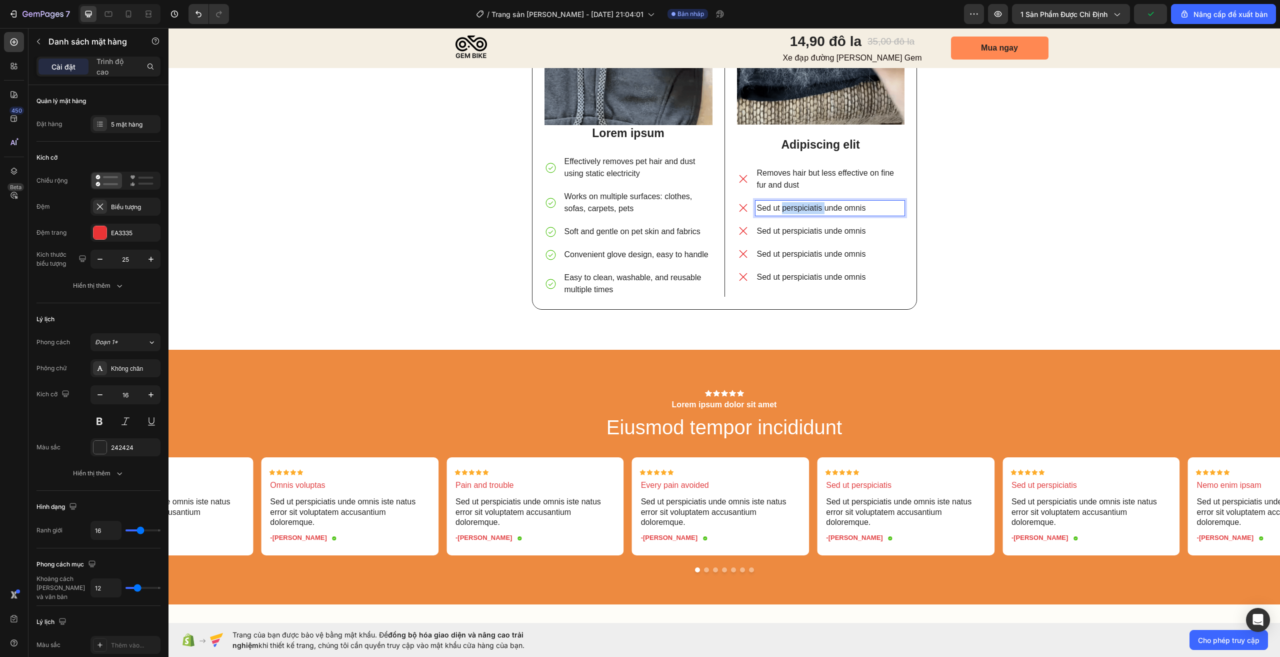
click at [797, 204] on p "Sed ut perspiciatis unde omnis" at bounding box center [830, 208] width 146 height 12
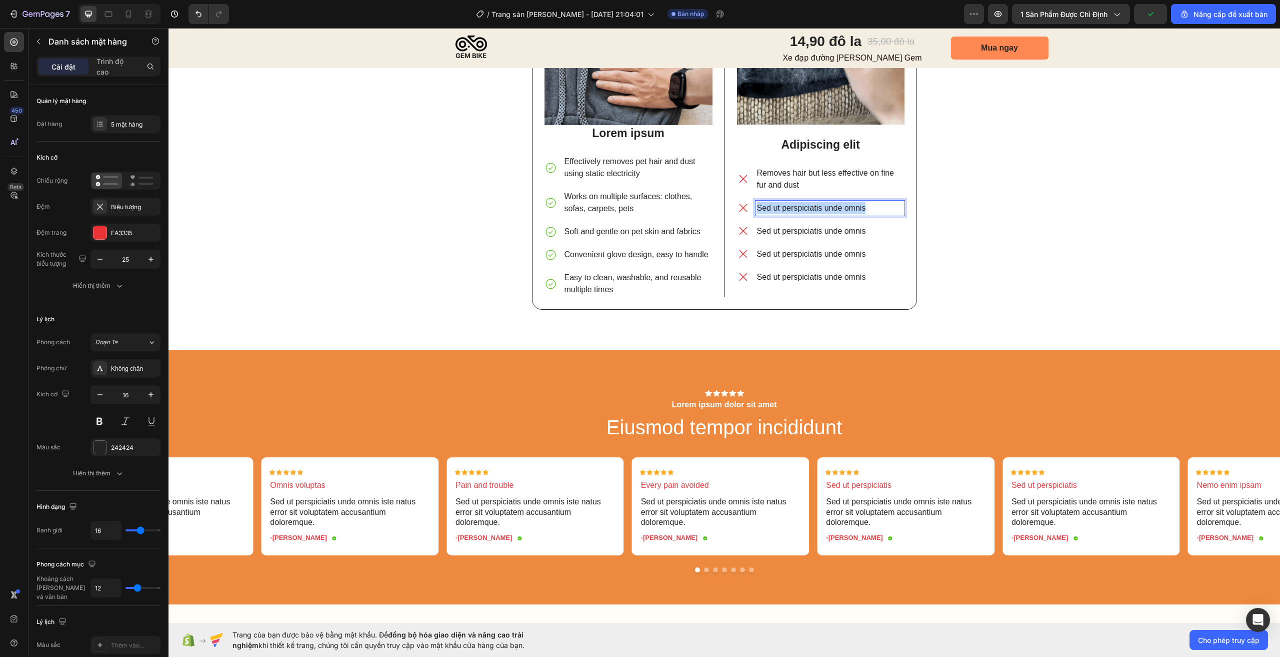
click at [797, 204] on p "Sed ut perspiciatis unde omnis" at bounding box center [830, 208] width 146 height 12
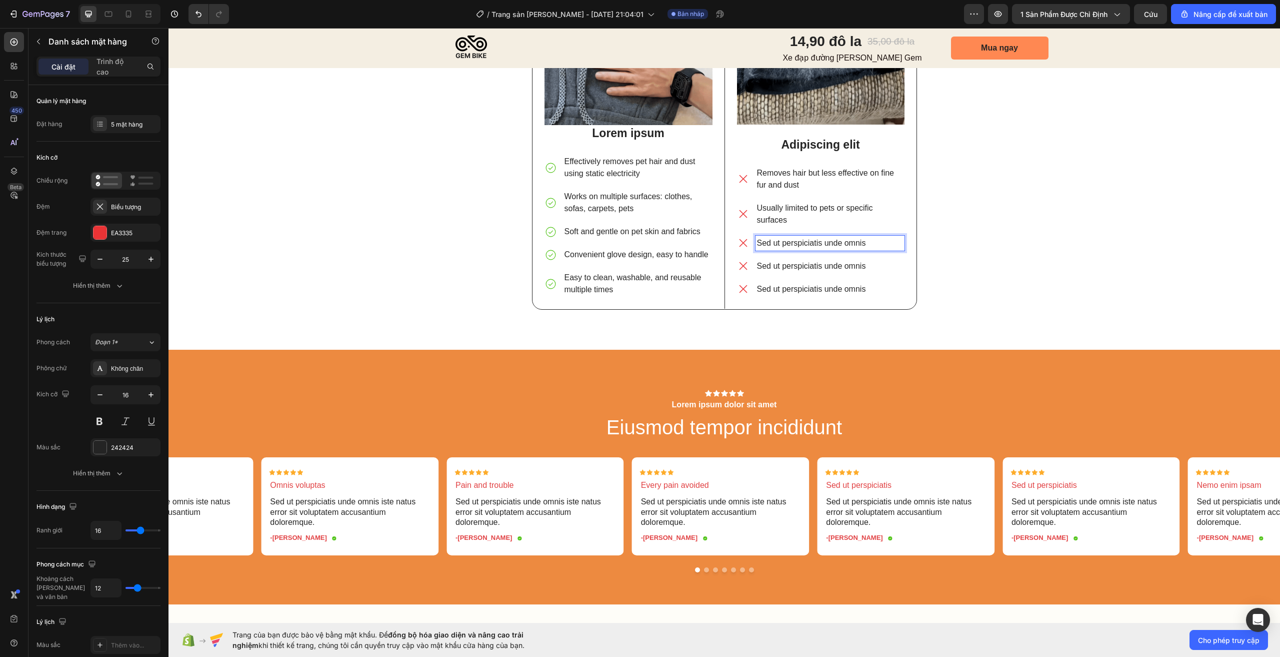
click at [788, 243] on p "Sed ut perspiciatis unde omnis" at bounding box center [830, 243] width 146 height 12
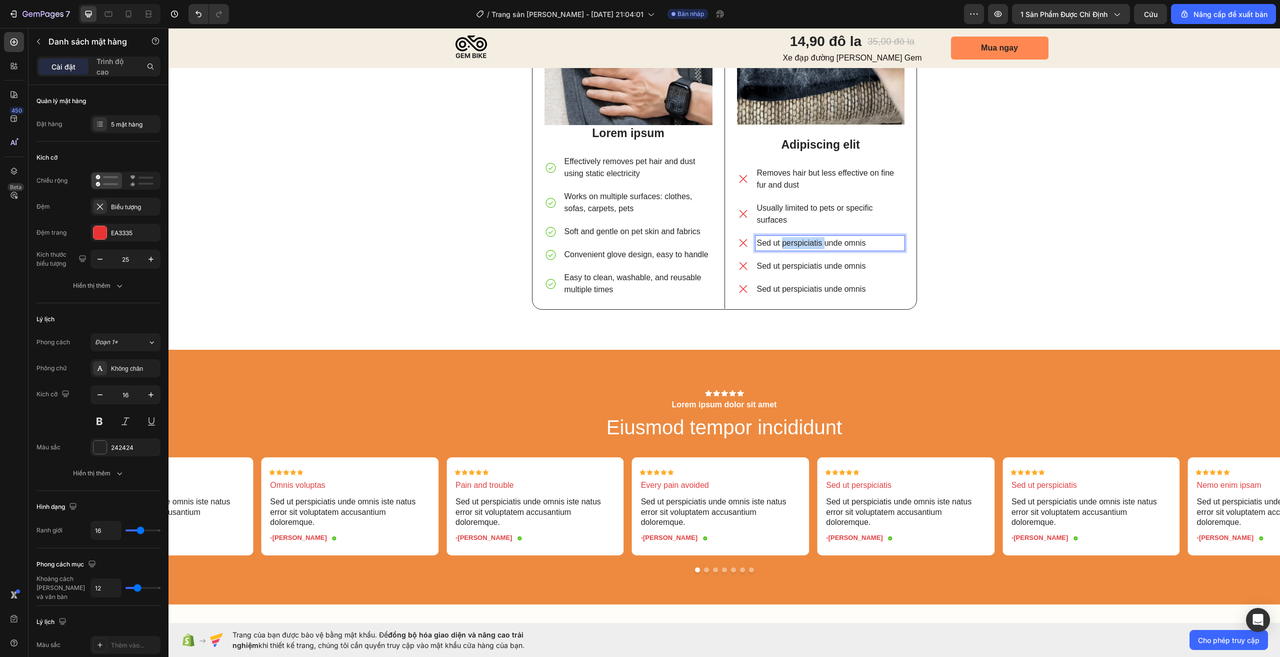
click at [788, 243] on p "Sed ut perspiciatis unde omnis" at bounding box center [830, 243] width 146 height 12
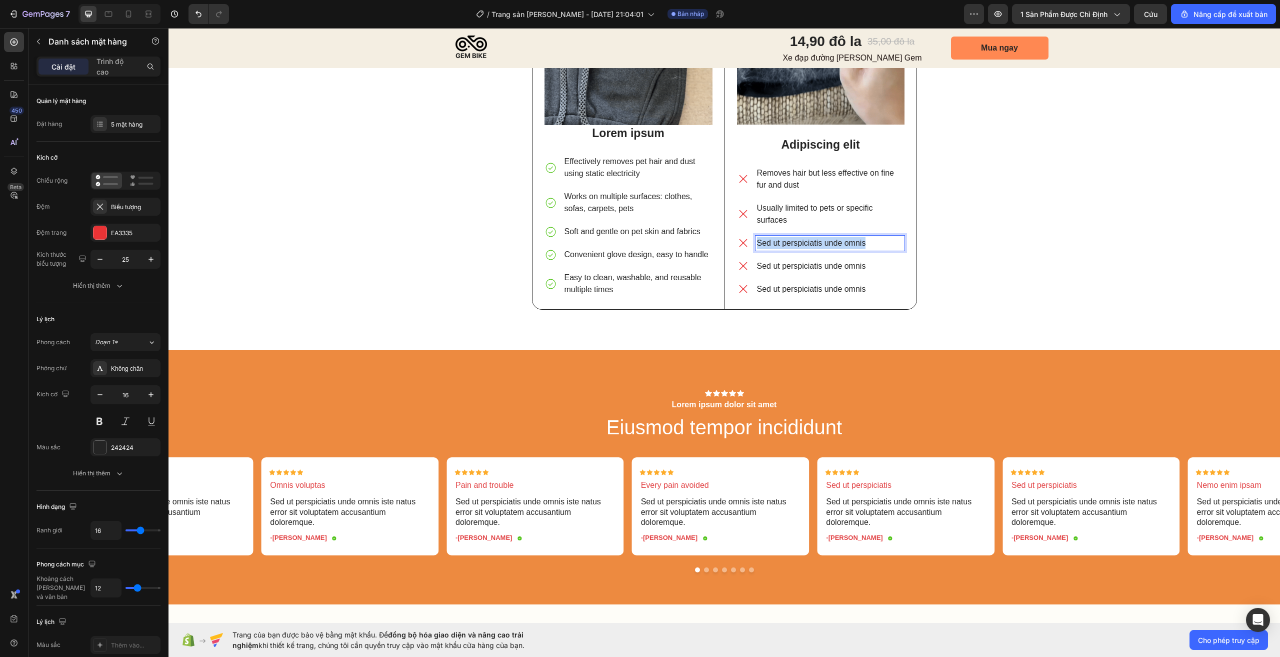
click at [788, 243] on p "Sed ut perspiciatis unde omnis" at bounding box center [830, 243] width 146 height 12
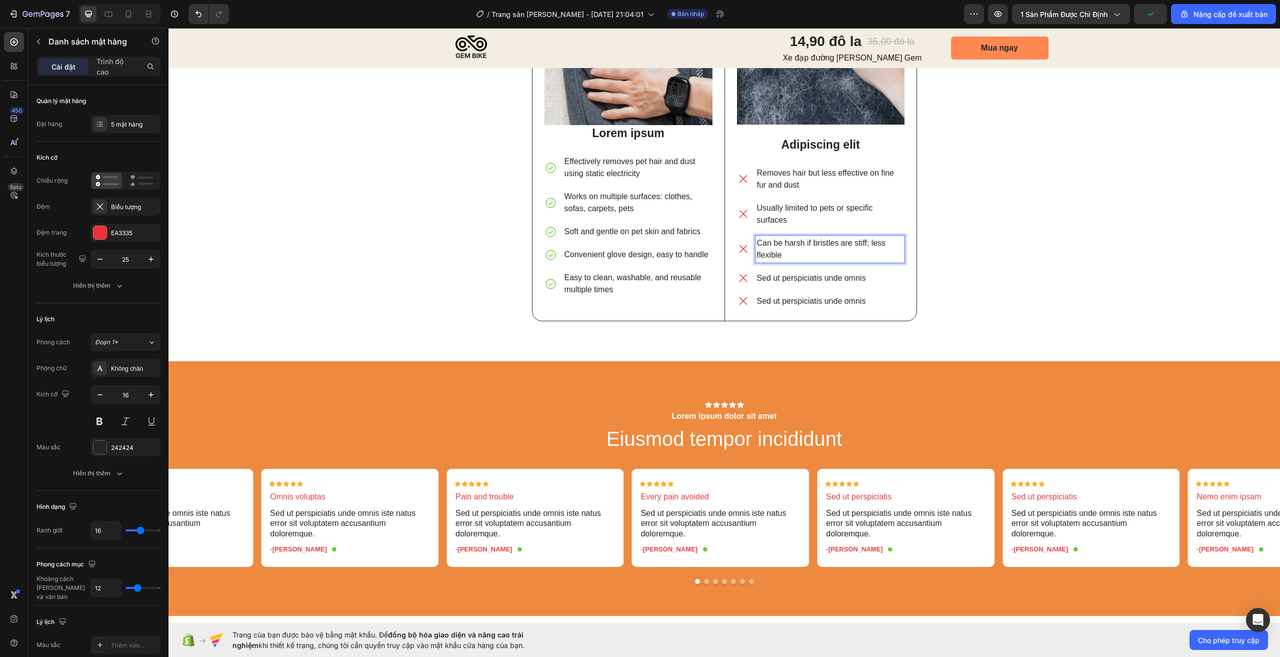
click at [778, 276] on p "Sed ut perspiciatis unde omnis" at bounding box center [830, 278] width 146 height 12
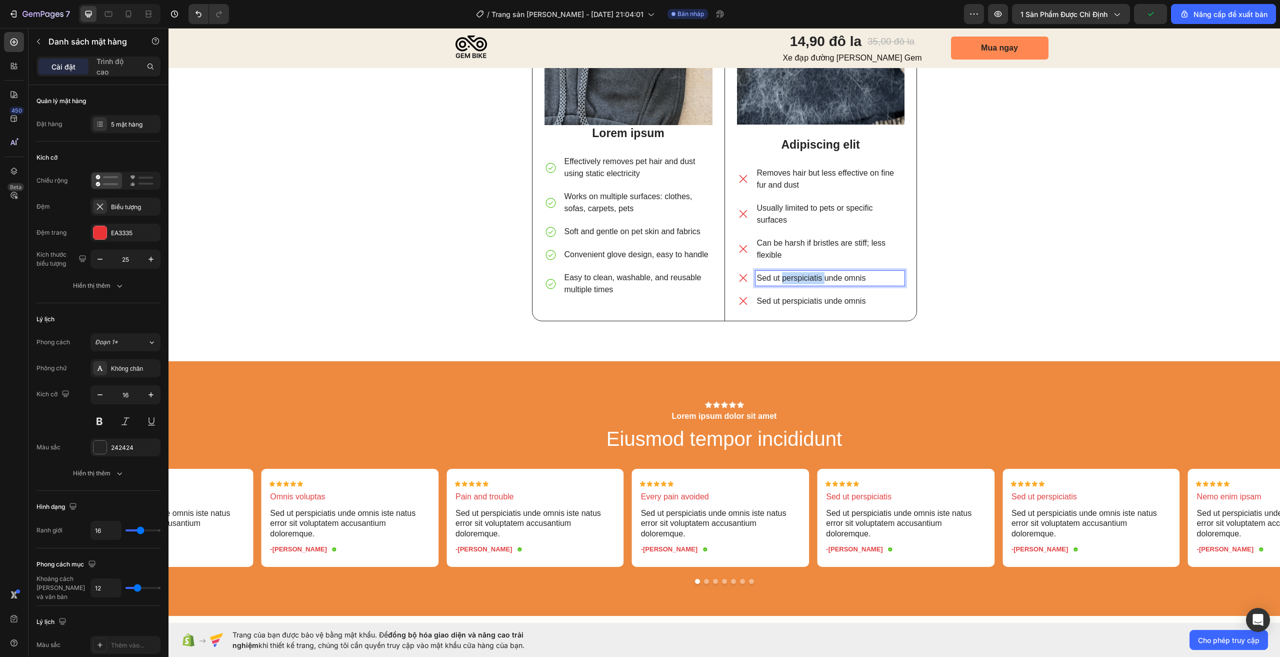
click at [778, 276] on p "Sed ut perspiciatis unde omnis" at bounding box center [830, 278] width 146 height 12
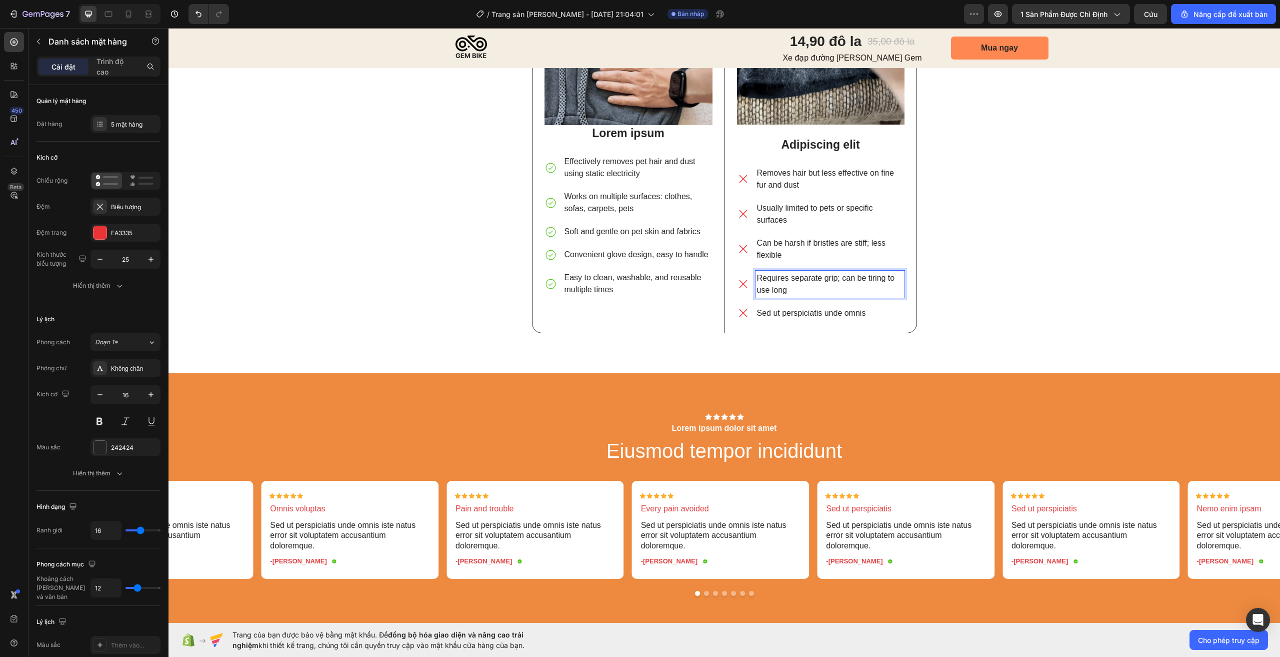
click at [796, 315] on p "Sed ut perspiciatis unde omnis" at bounding box center [830, 313] width 146 height 12
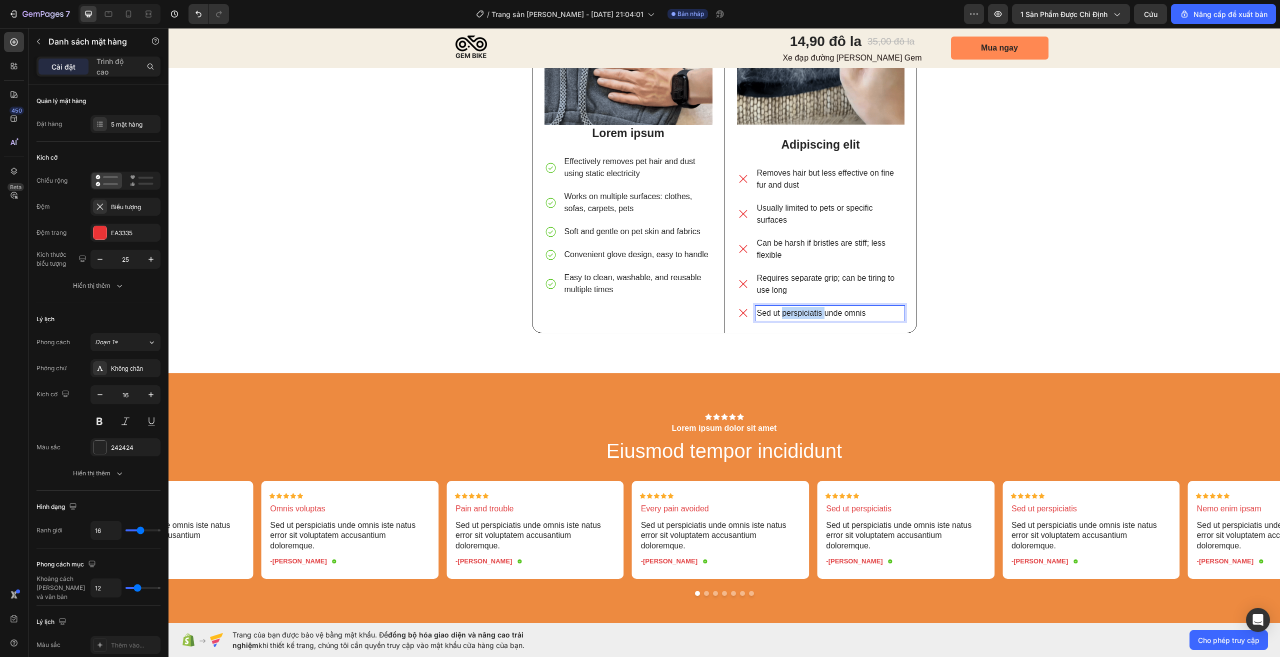
click at [796, 315] on p "Sed ut perspiciatis unde omnis" at bounding box center [830, 313] width 146 height 12
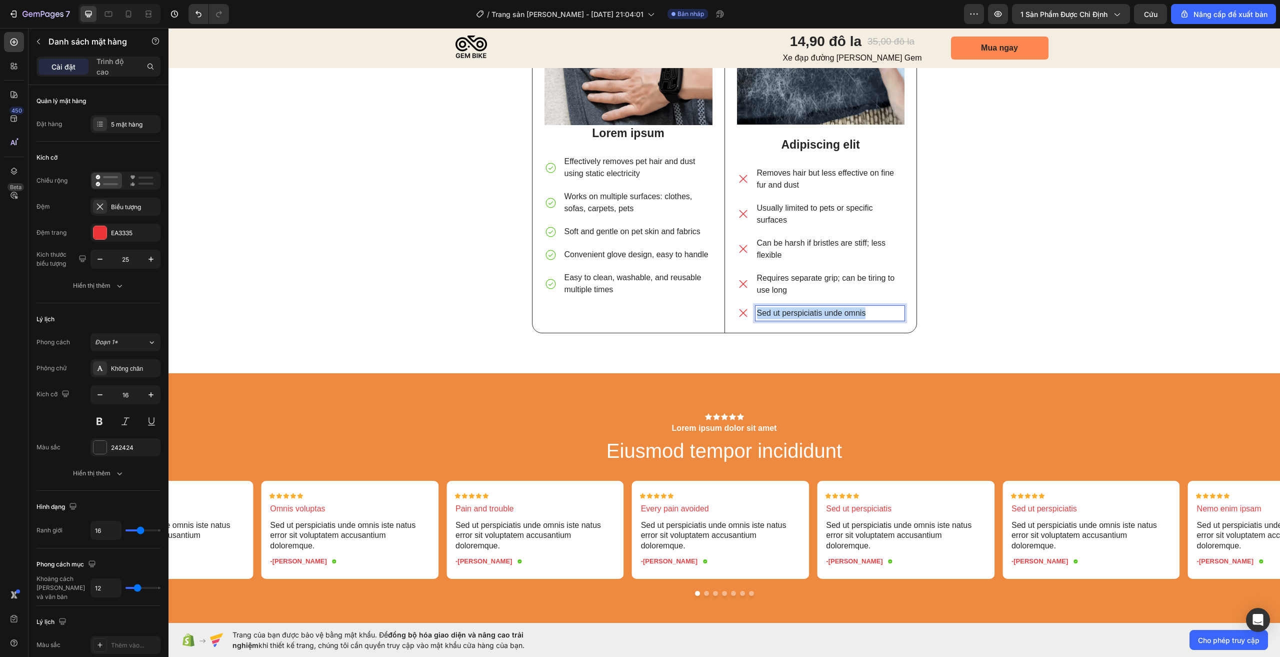
click at [796, 315] on p "Sed ut perspiciatis unde omnis" at bounding box center [830, 313] width 146 height 12
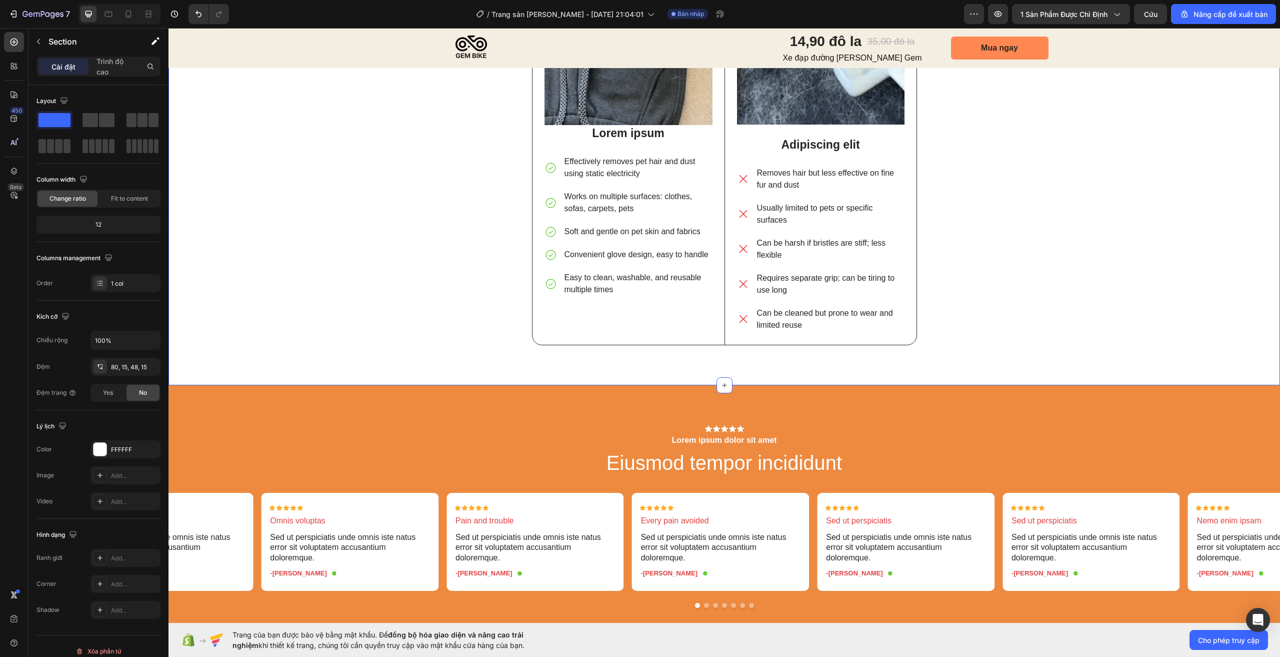
click at [1014, 200] on div "⁠⁠⁠⁠⁠⁠⁠ Pet Hair Problem? One Tool Solves It Better Than the Rest.” Heading Ima…" at bounding box center [724, 69] width 1097 height 583
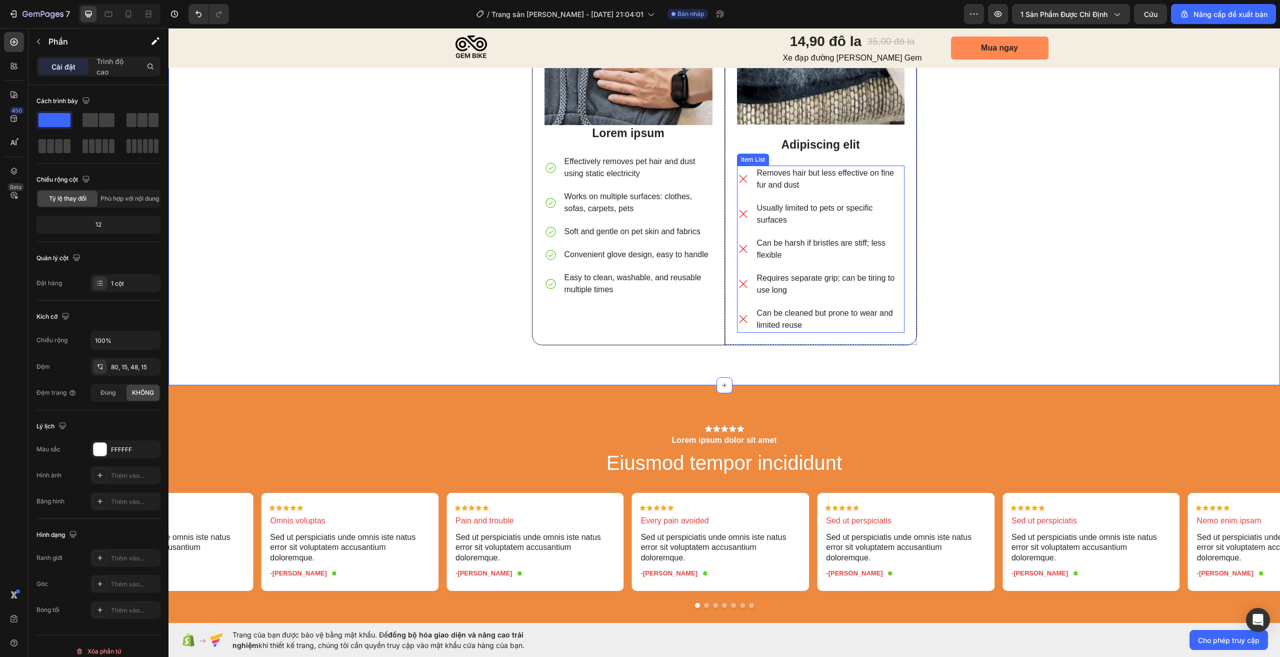
scroll to position [2254, 0]
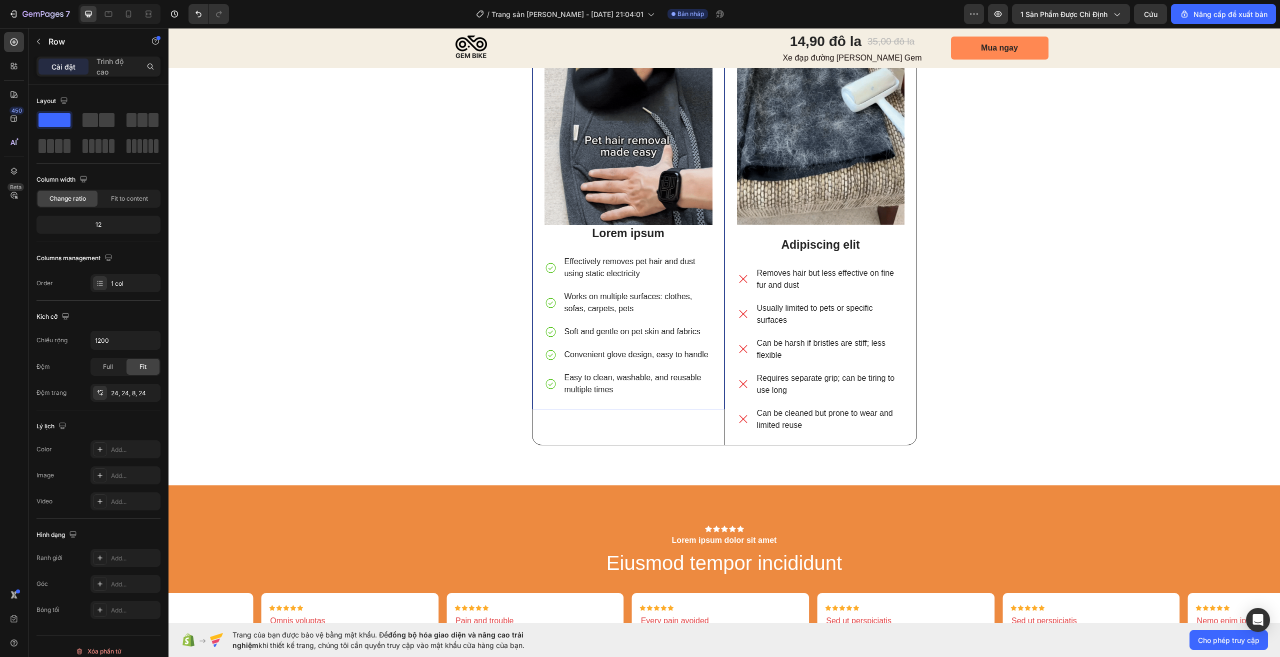
click at [546, 246] on div "Image Lorem ipsum Text Block Effectively removes pet hair and dust using static…" at bounding box center [629, 166] width 168 height 479
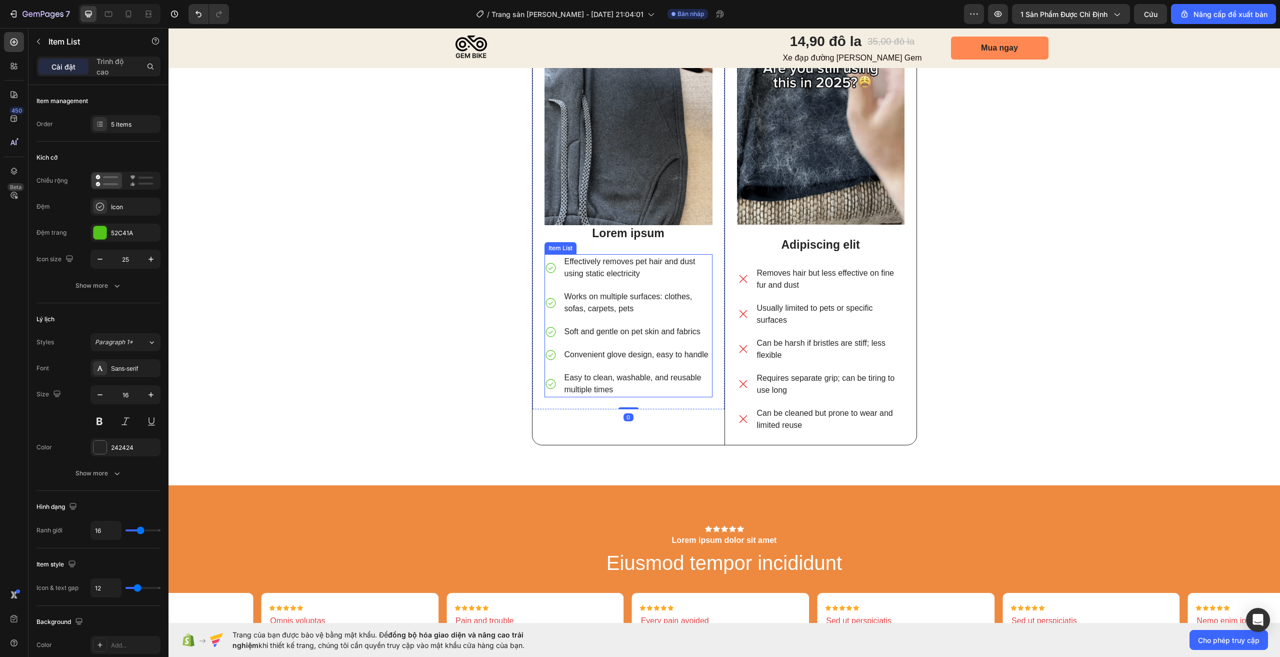
click at [553, 262] on icon at bounding box center [551, 268] width 13 height 13
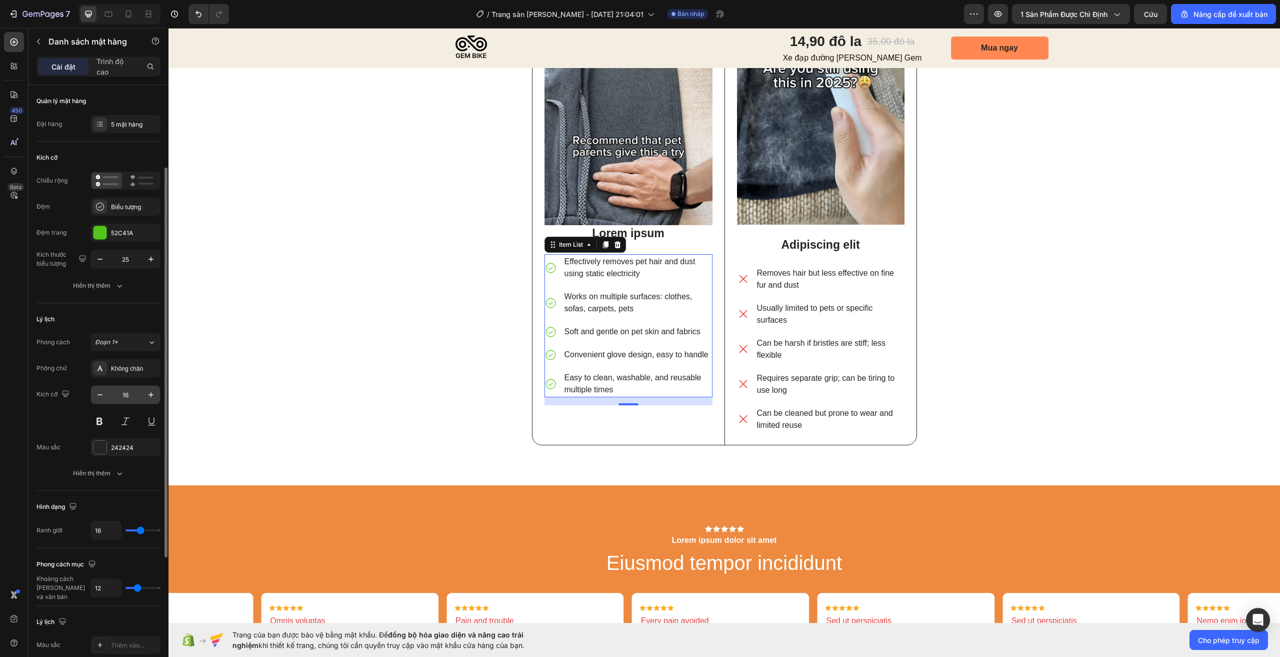
scroll to position [50, 0]
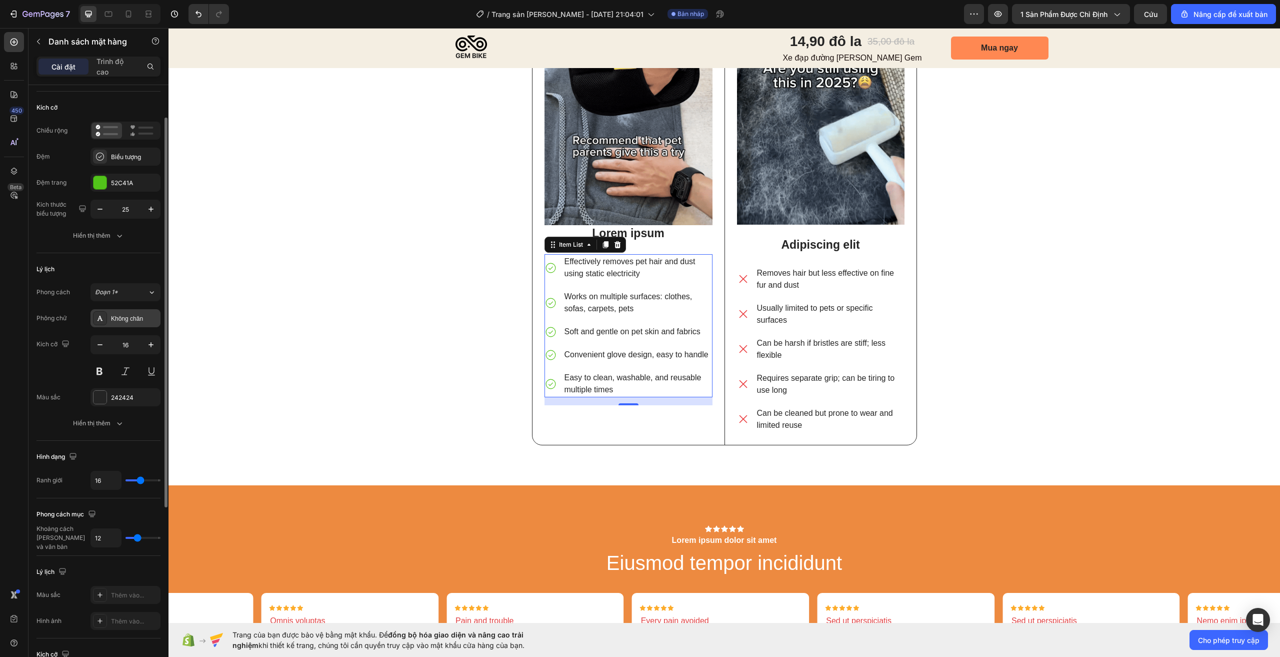
click at [122, 317] on font "Không chân" at bounding box center [127, 318] width 32 height 7
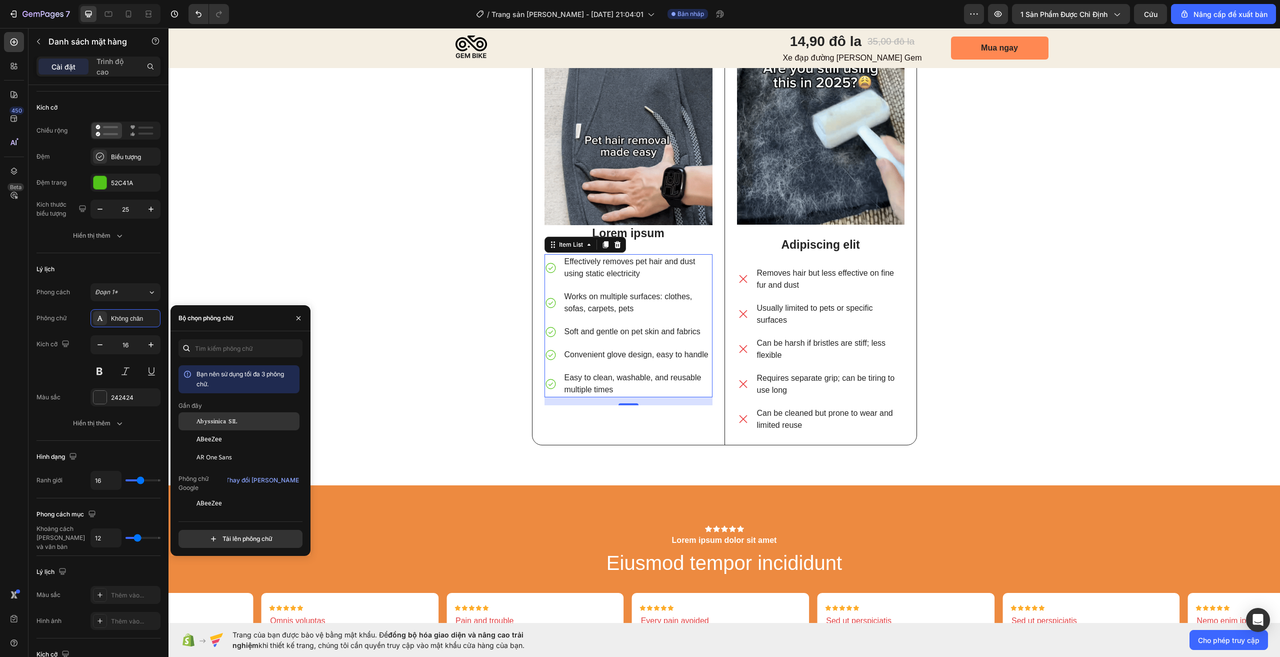
click at [244, 428] on div "Abyssinica SIL" at bounding box center [239, 421] width 121 height 18
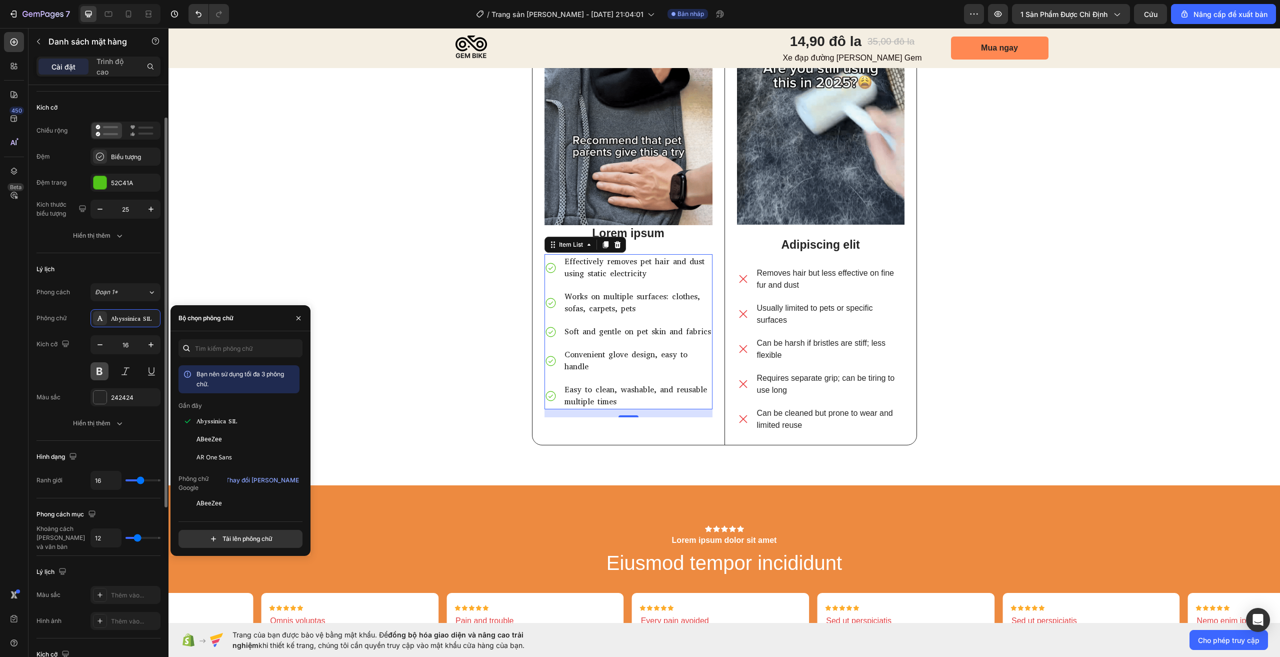
click at [100, 376] on button at bounding box center [100, 371] width 18 height 18
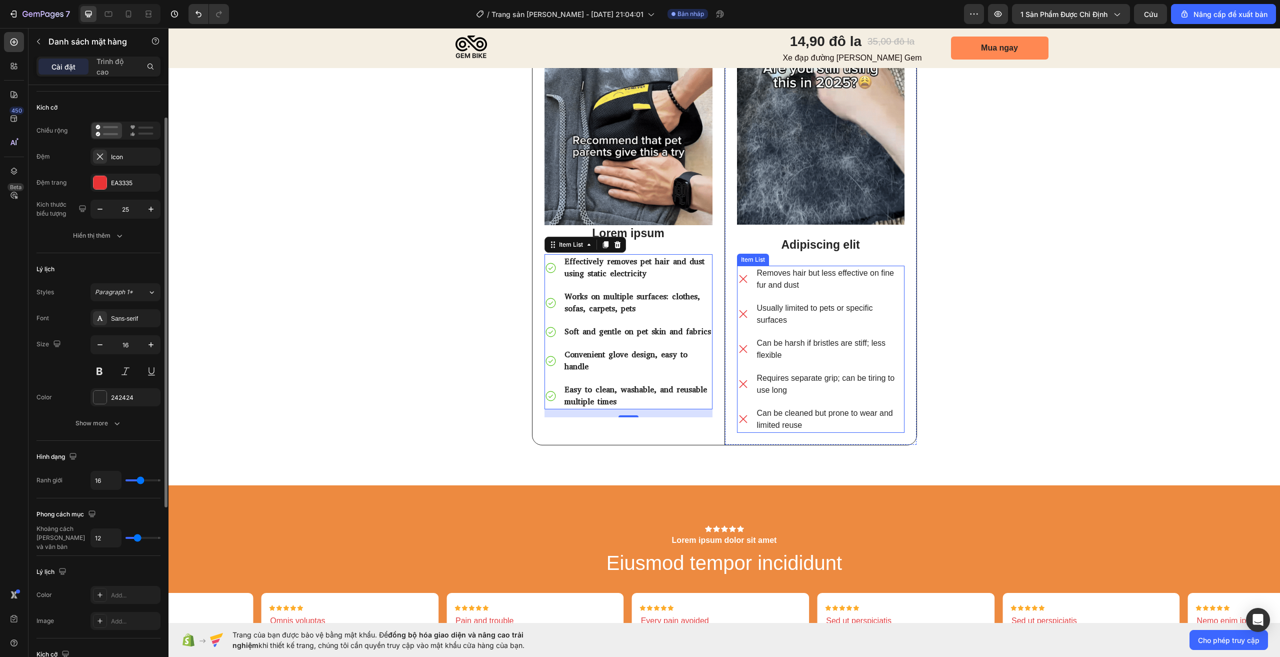
click at [744, 273] on icon at bounding box center [743, 279] width 13 height 13
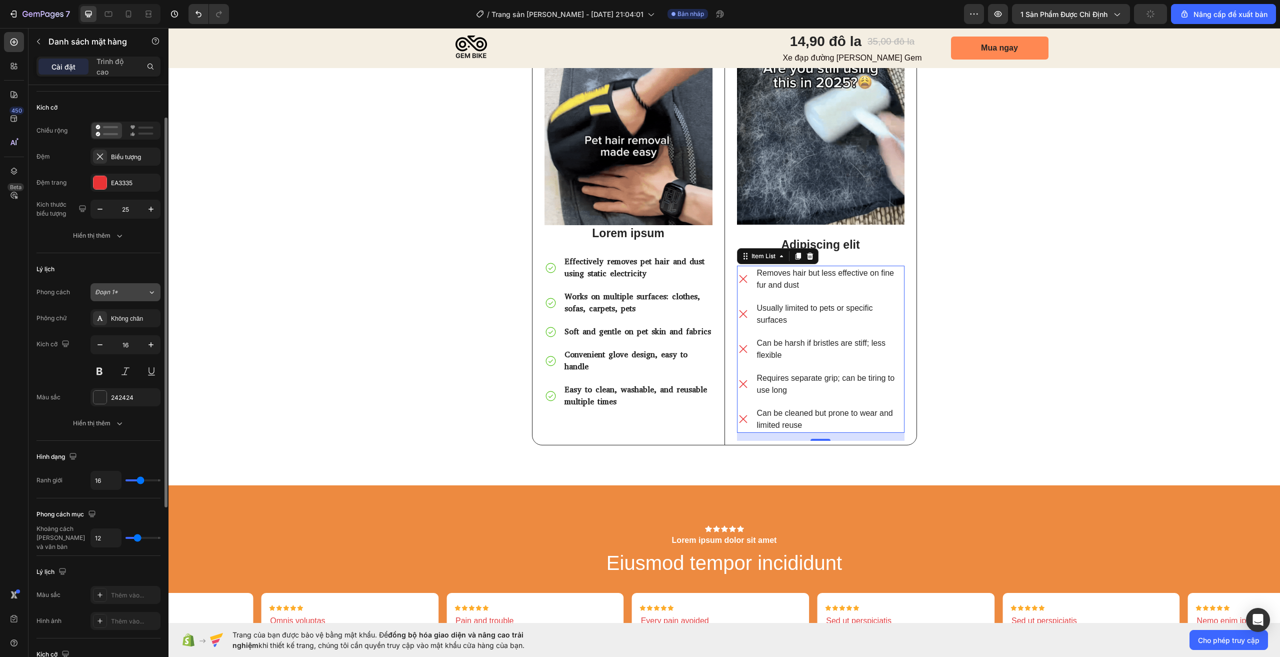
click at [135, 297] on button "Đoạn 1*" at bounding box center [126, 292] width 70 height 18
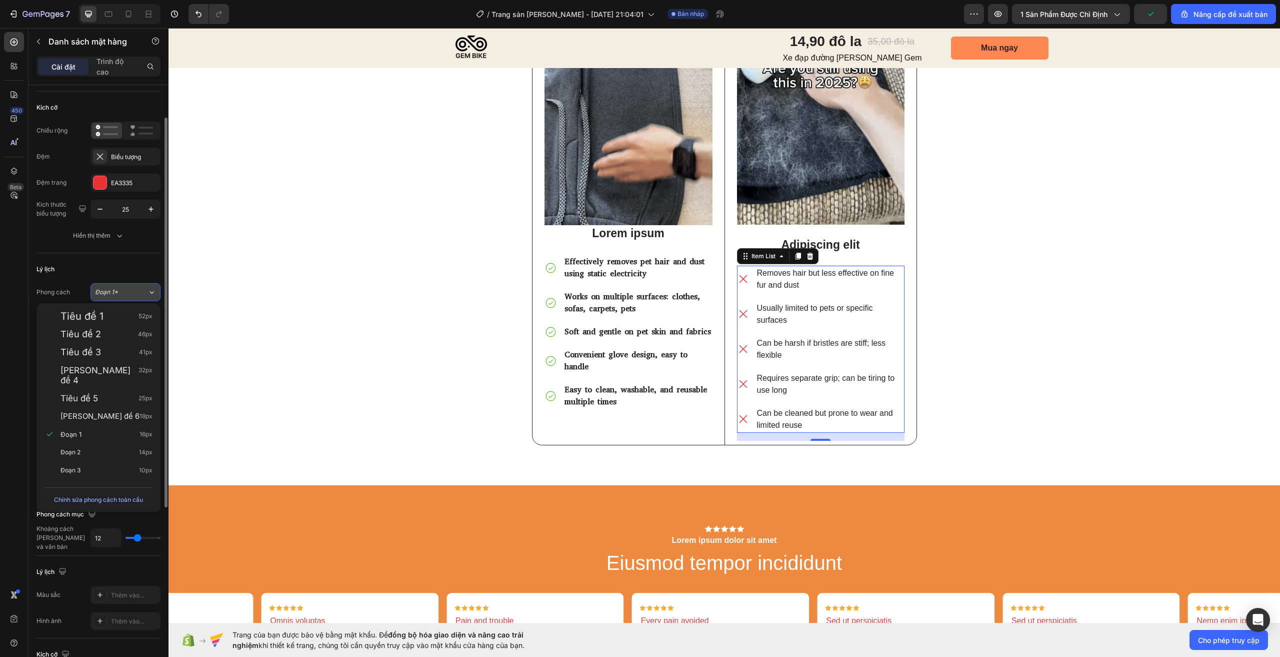
click at [124, 287] on button "Đoạn 1*" at bounding box center [126, 292] width 70 height 18
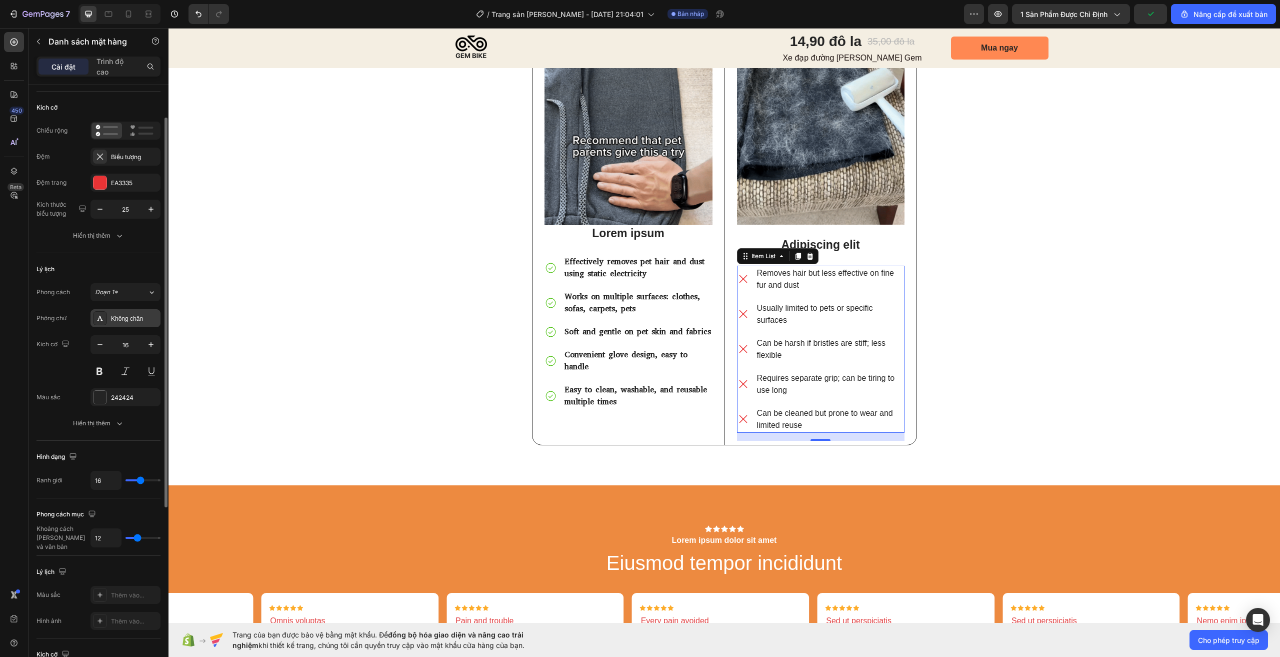
click at [137, 319] on font "Không chân" at bounding box center [127, 318] width 32 height 7
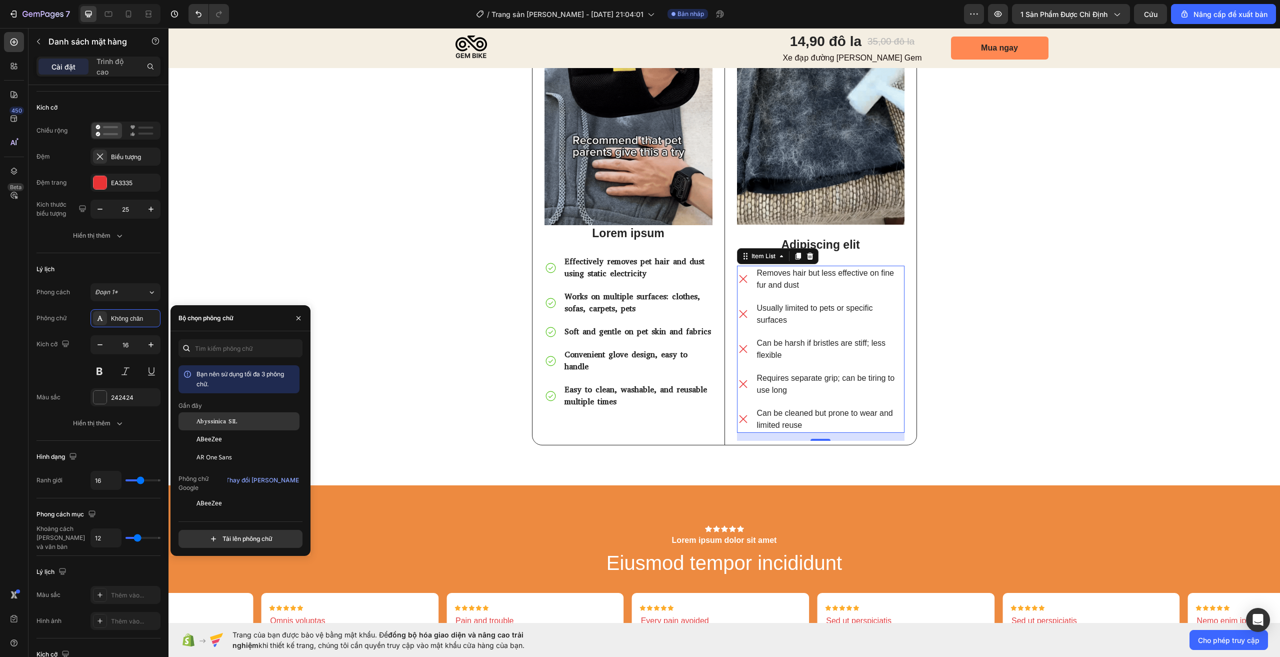
click at [250, 420] on div "Abyssinica SIL" at bounding box center [247, 421] width 101 height 9
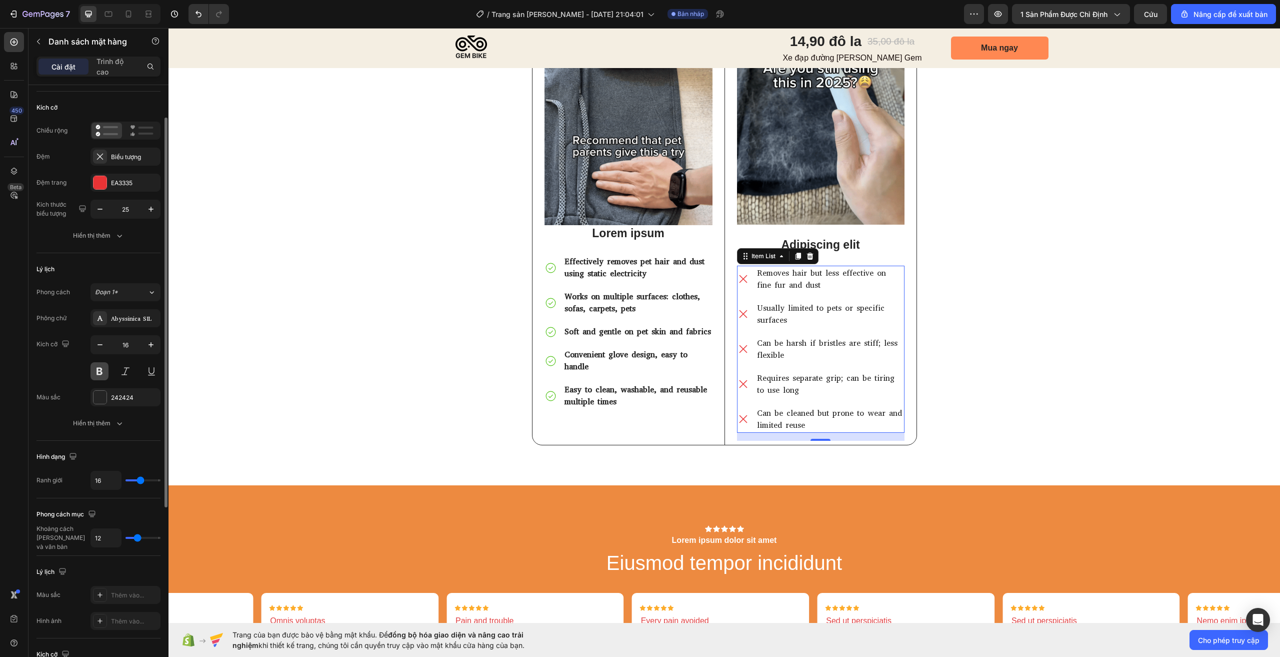
click at [100, 378] on button at bounding box center [100, 371] width 18 height 18
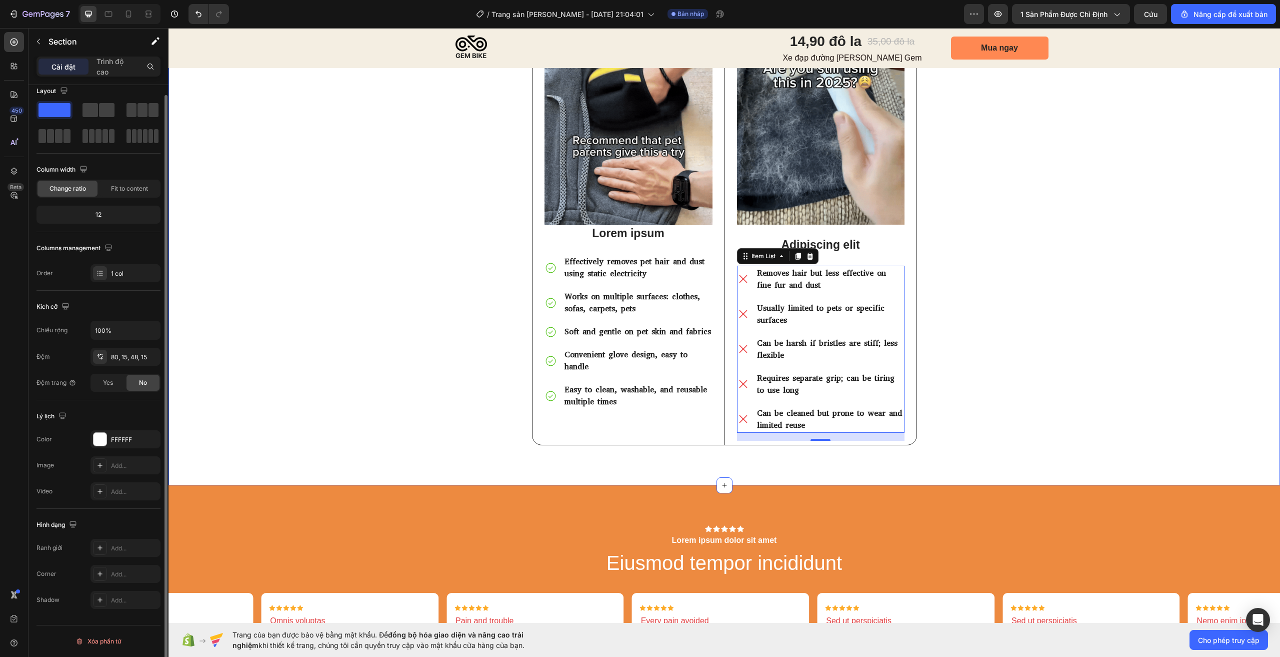
click at [1137, 326] on div "⁠⁠⁠⁠⁠⁠⁠ Pet Hair Problem? One Tool Solves It Better Than the Rest.” Heading Ima…" at bounding box center [724, 169] width 1097 height 583
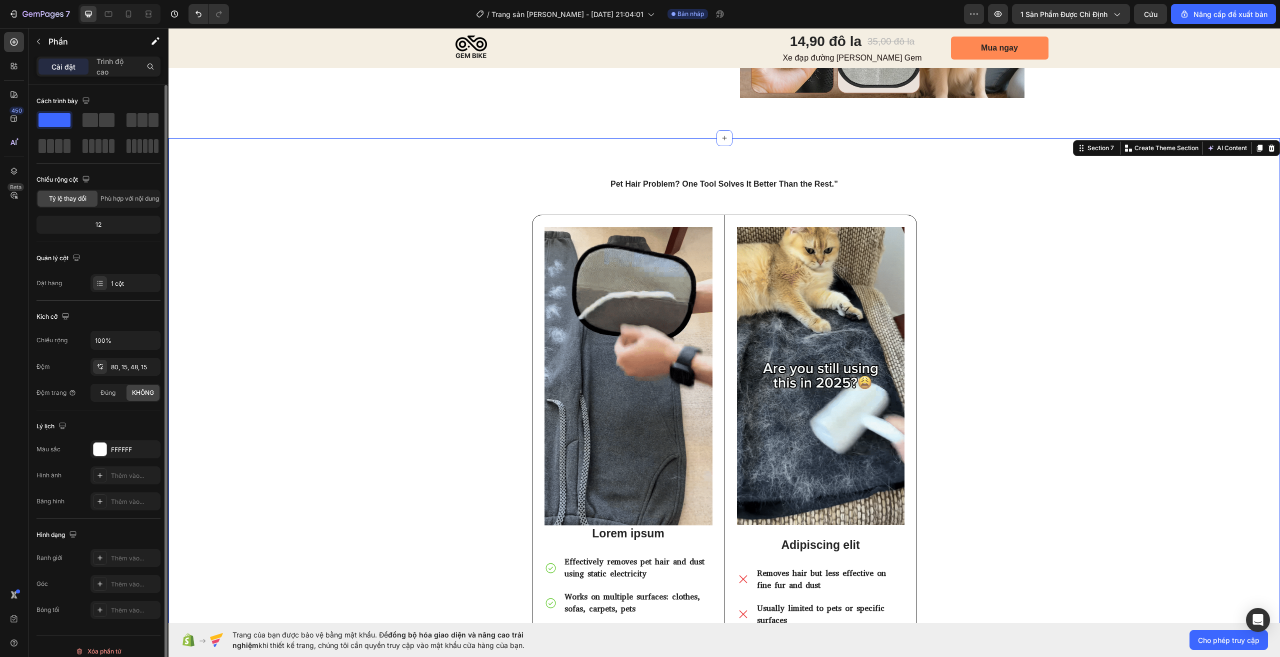
scroll to position [1904, 0]
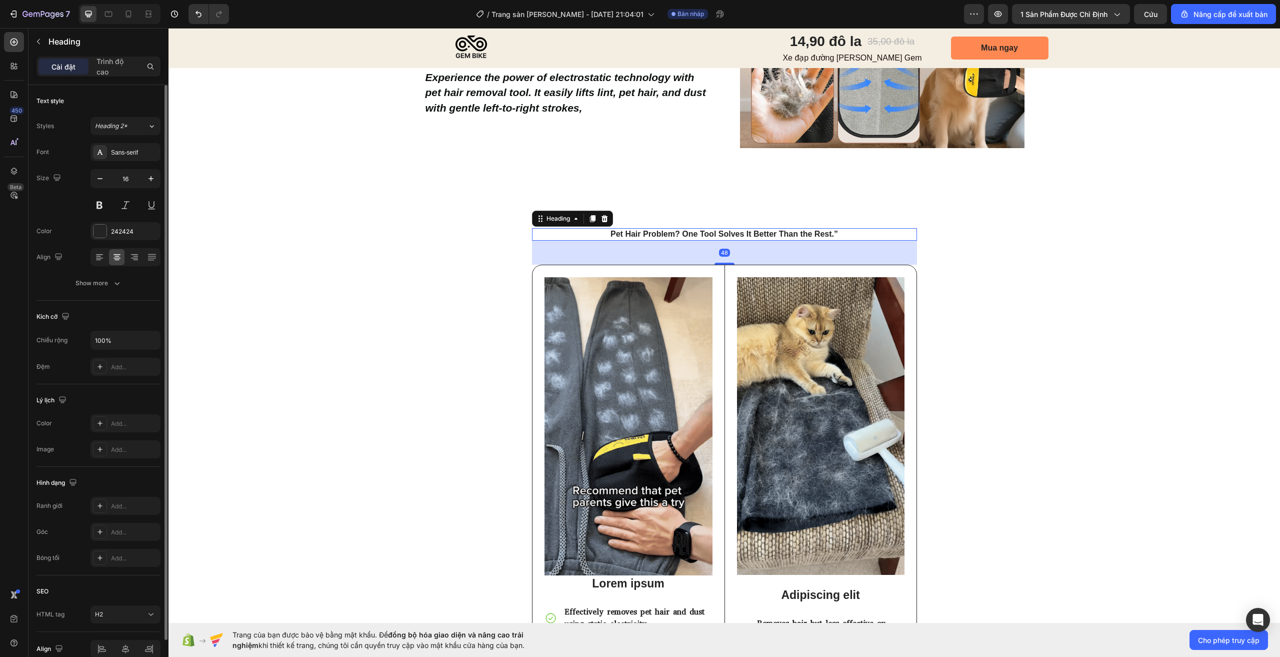
click at [787, 233] on strong "Pet Hair Problem? One Tool Solves It Better Than the Rest.”" at bounding box center [725, 234] width 228 height 9
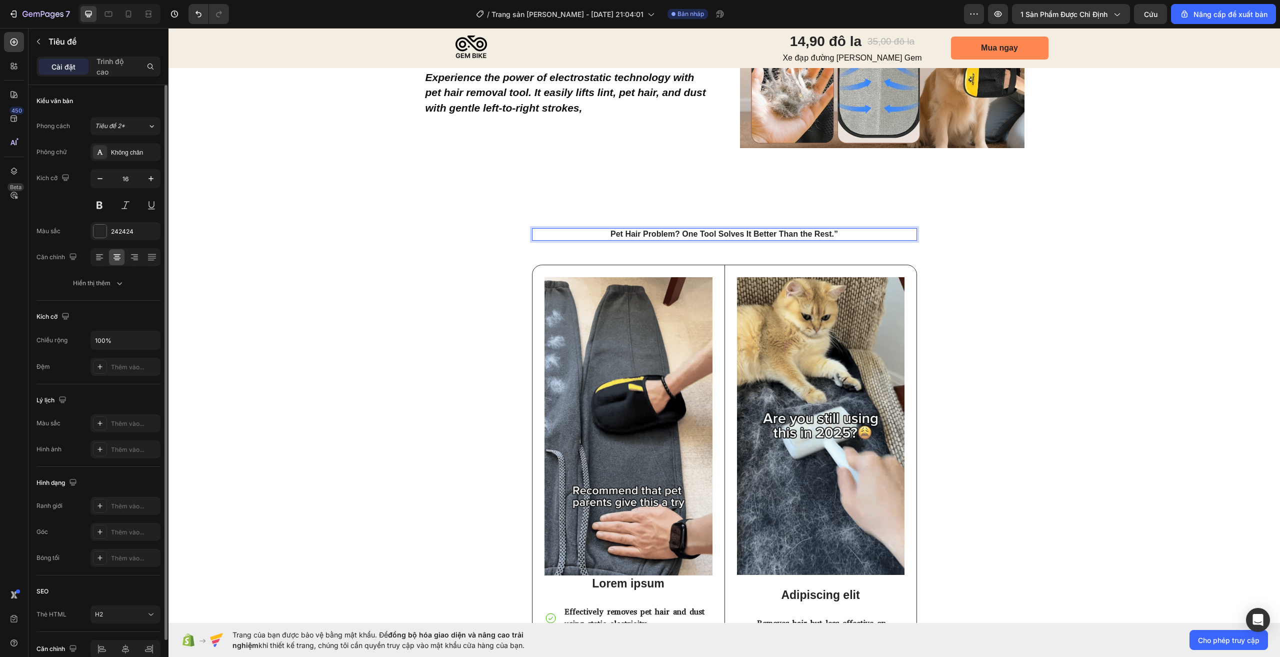
click at [787, 233] on strong "Pet Hair Problem? One Tool Solves It Better Than the Rest.”" at bounding box center [725, 234] width 228 height 9
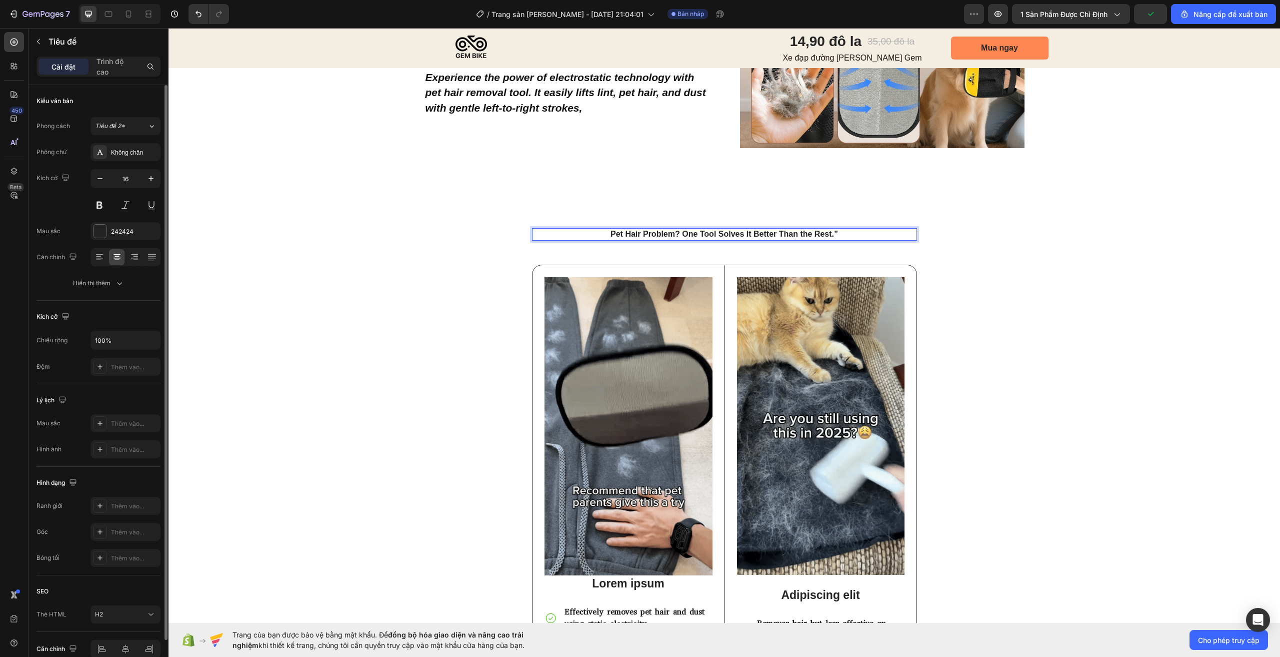
click at [787, 233] on strong "Pet Hair Problem? One Tool Solves It Better Than the Rest.”" at bounding box center [725, 234] width 228 height 9
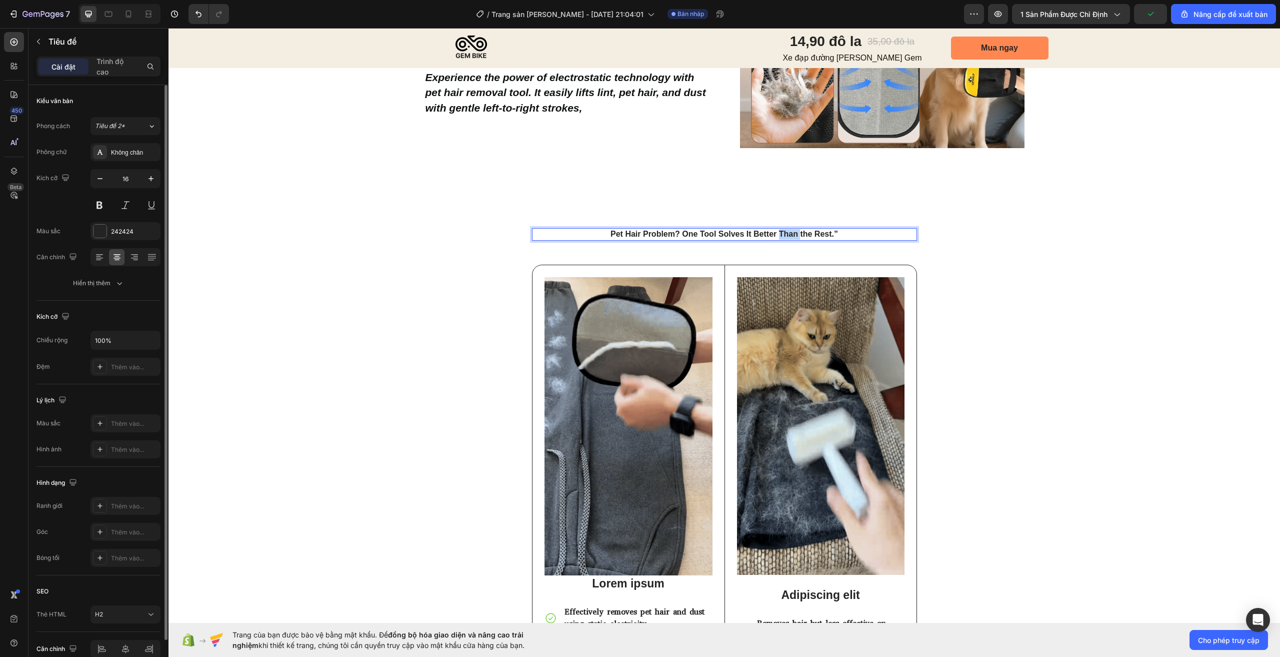
click at [787, 233] on strong "Pet Hair Problem? One Tool Solves It Better Than the Rest.”" at bounding box center [725, 234] width 228 height 9
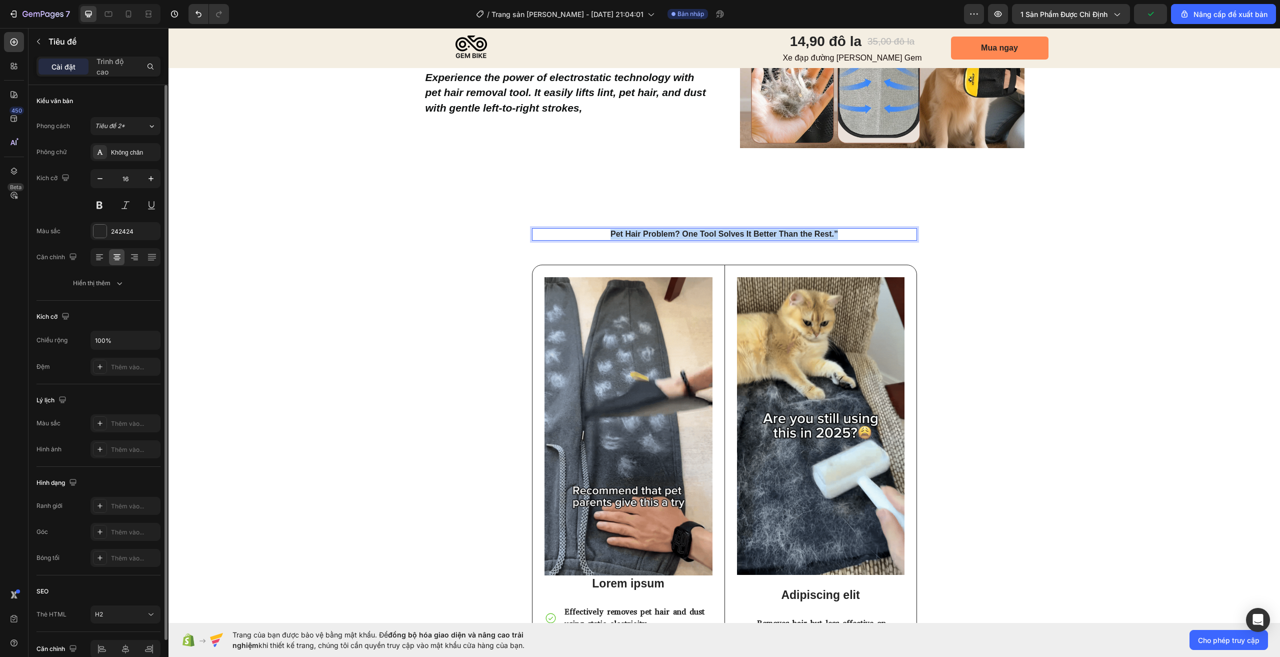
click at [787, 233] on strong "Pet Hair Problem? One Tool Solves It Better Than the Rest.”" at bounding box center [725, 234] width 228 height 9
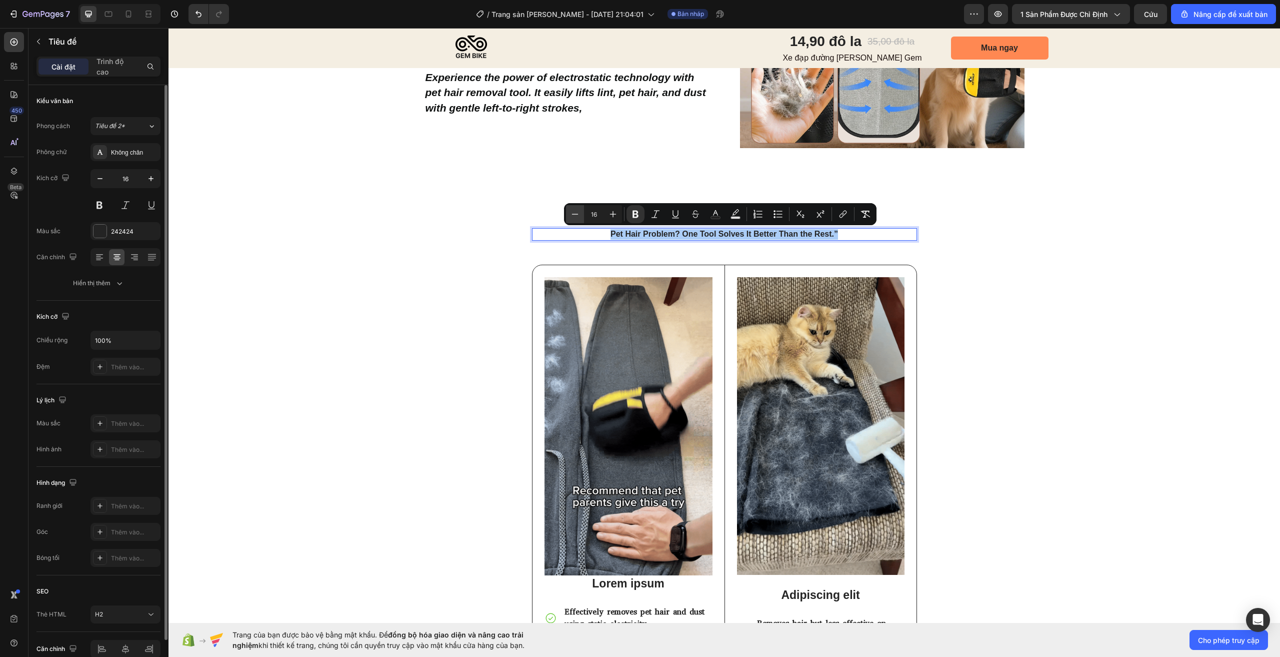
drag, startPoint x: 596, startPoint y: 216, endPoint x: 582, endPoint y: 217, distance: 14.0
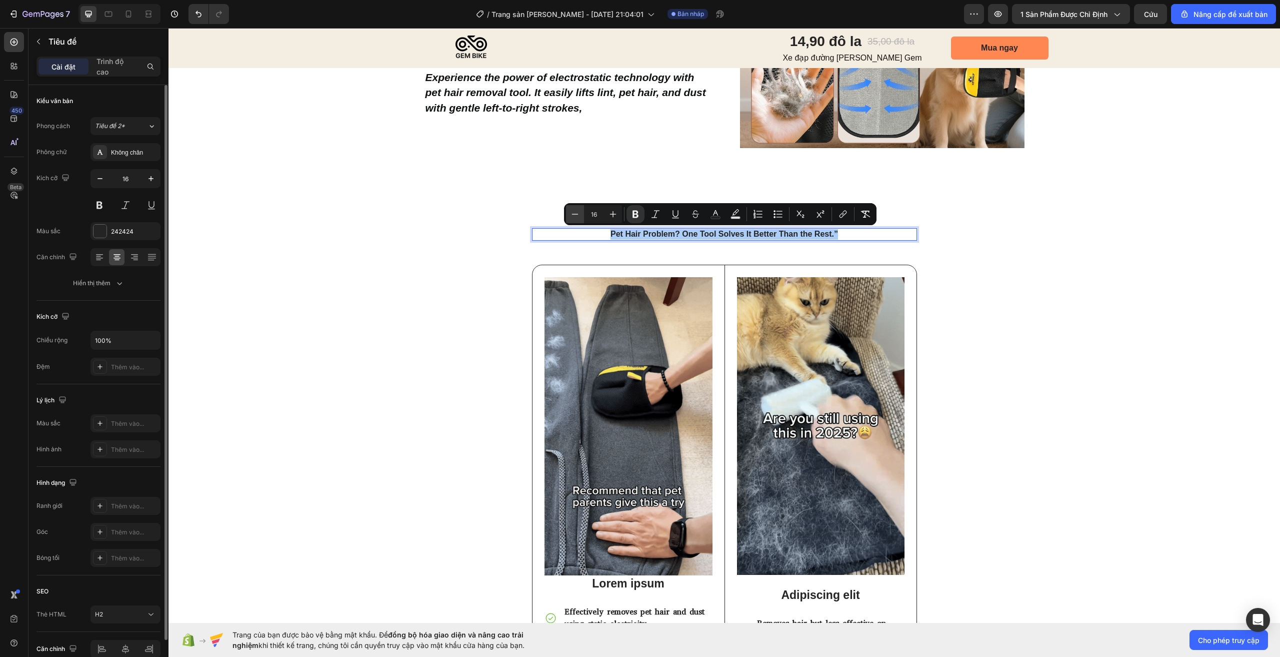
click at [582, 217] on div "Trừ 16 Thêm" at bounding box center [594, 214] width 56 height 18
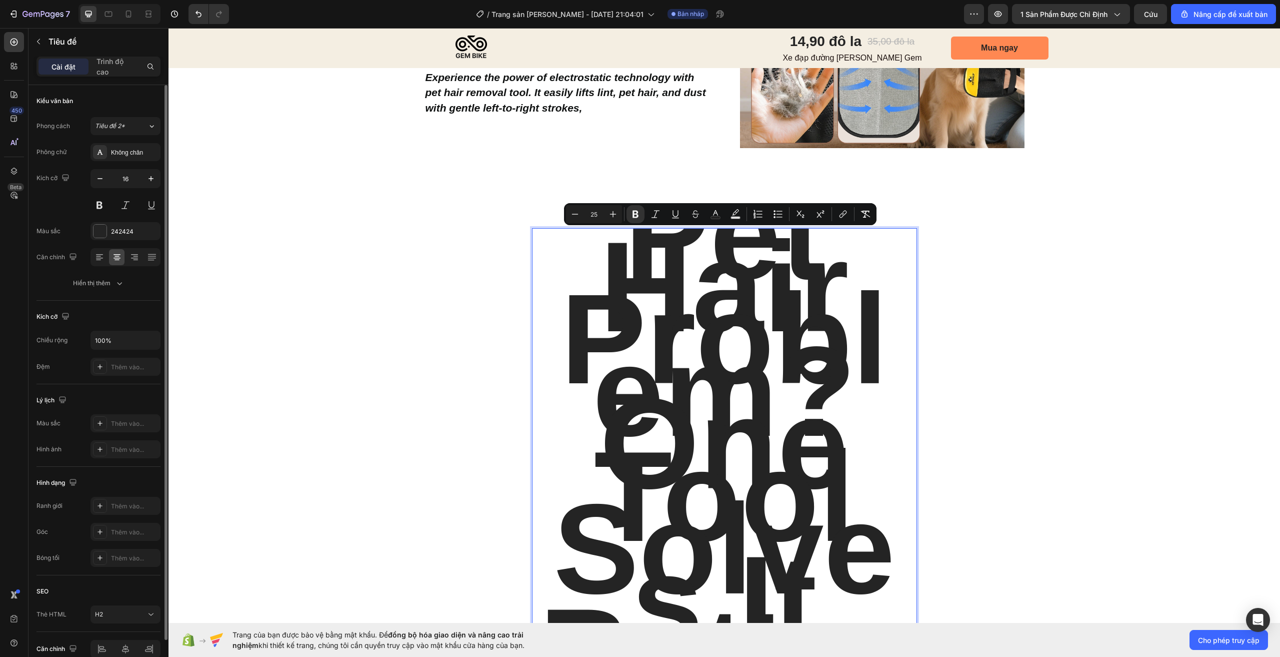
type input "25"
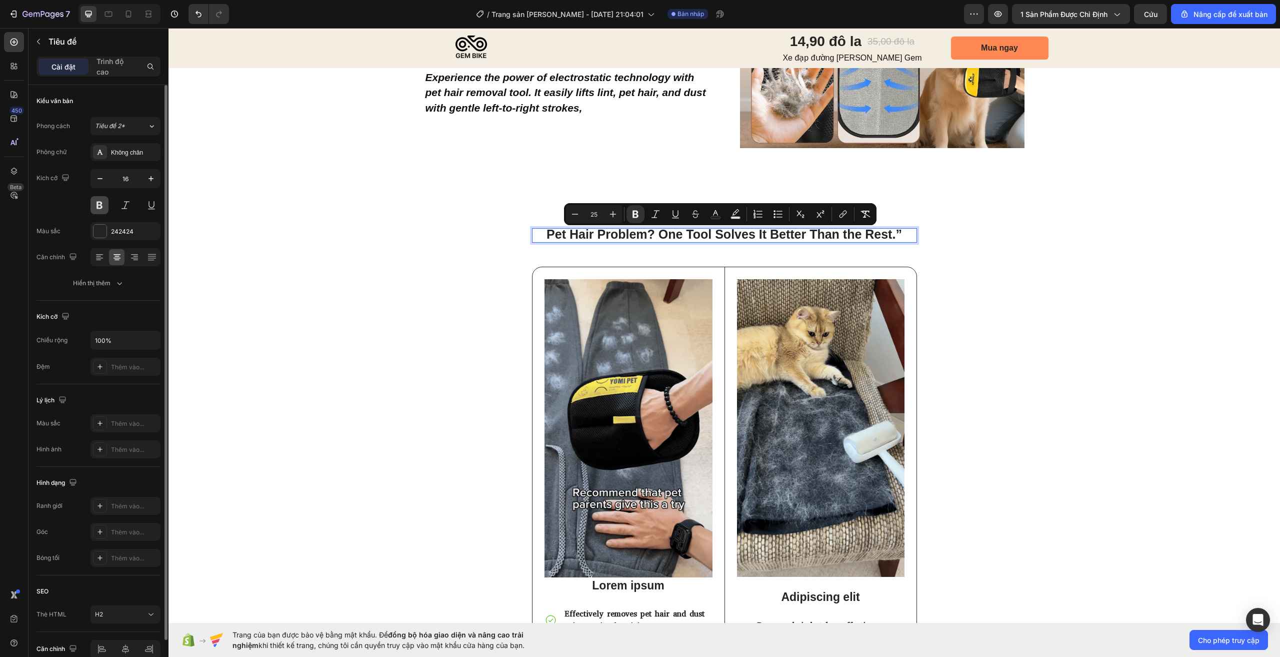
click at [98, 208] on button at bounding box center [100, 205] width 18 height 18
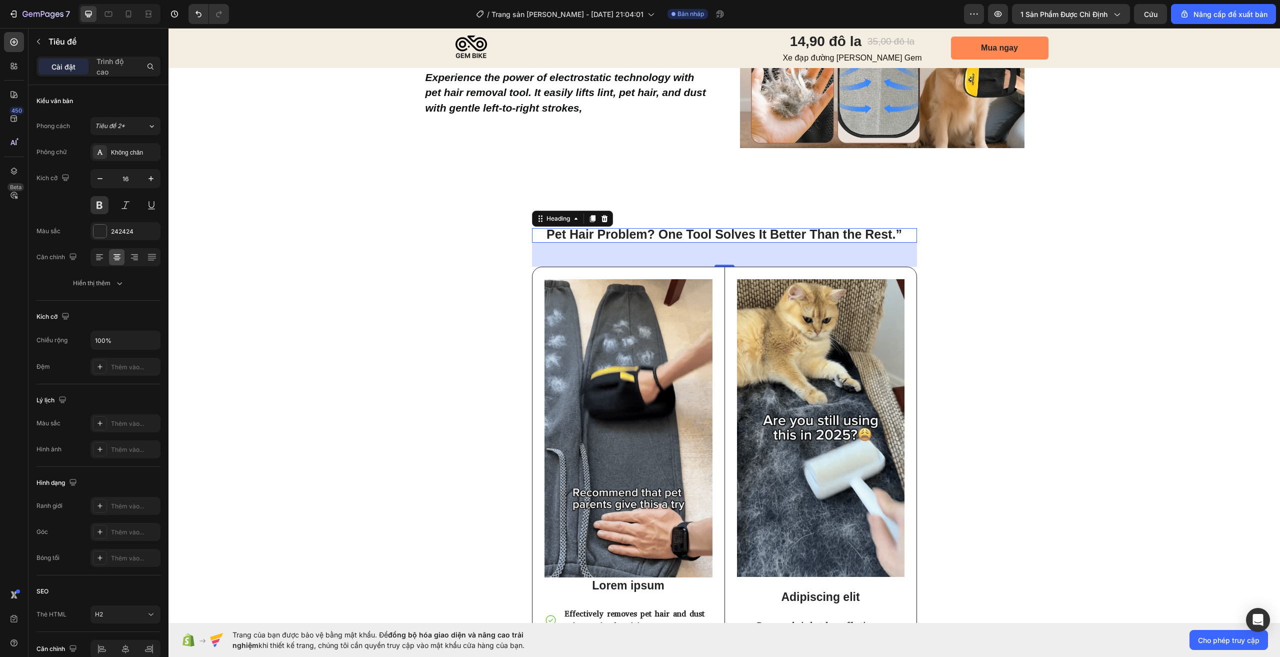
click at [593, 232] on strong "Pet Hair Problem? One Tool Solves It Better Than the Rest.”" at bounding box center [725, 234] width 356 height 14
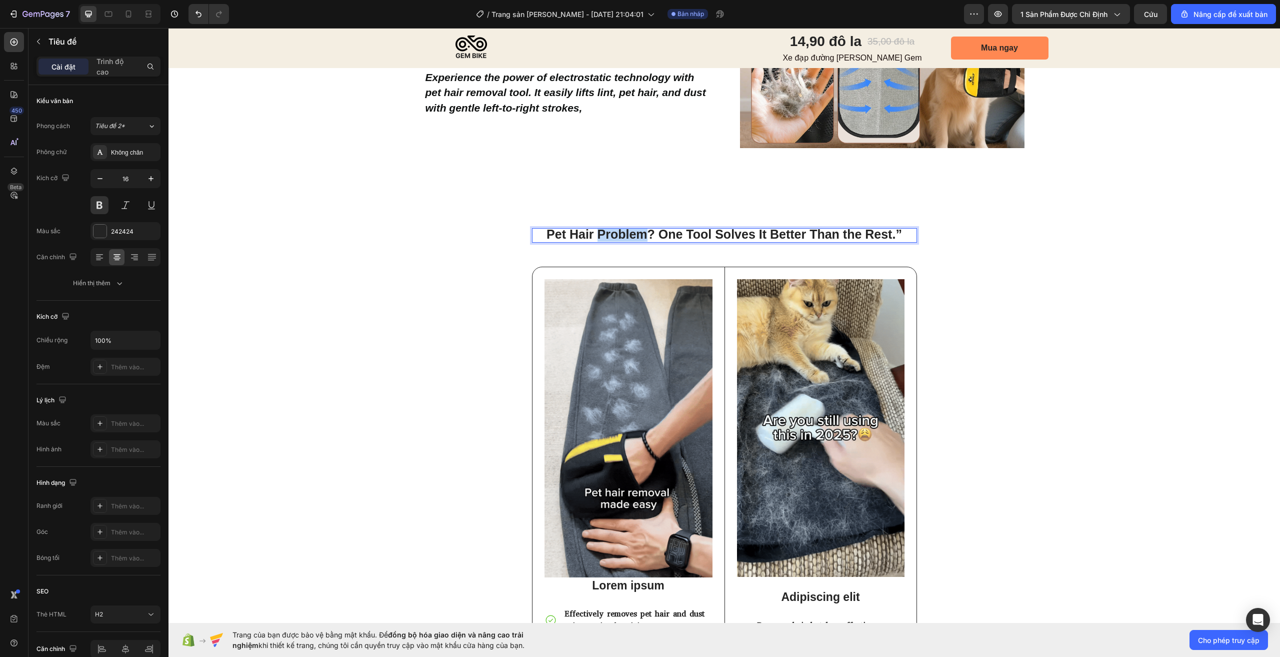
click at [593, 232] on strong "Pet Hair Problem? One Tool Solves It Better Than the Rest.”" at bounding box center [725, 234] width 356 height 14
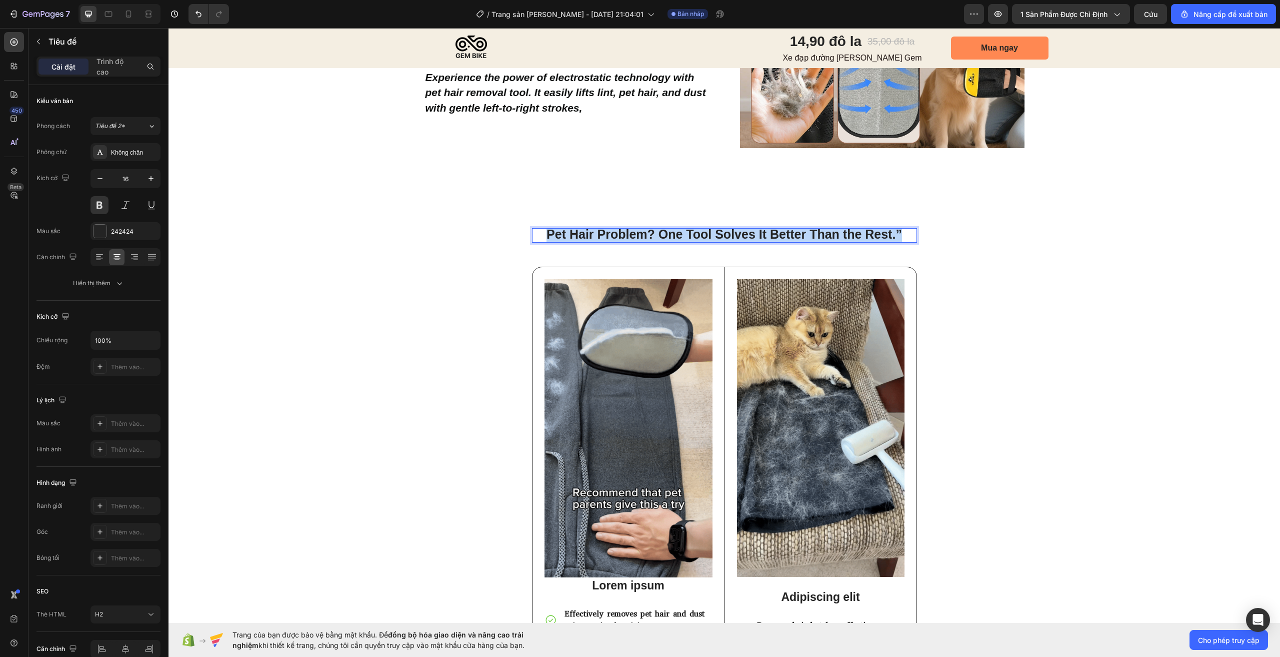
click at [593, 232] on strong "Pet Hair Problem? One Tool Solves It Better Than the Rest.”" at bounding box center [725, 234] width 356 height 14
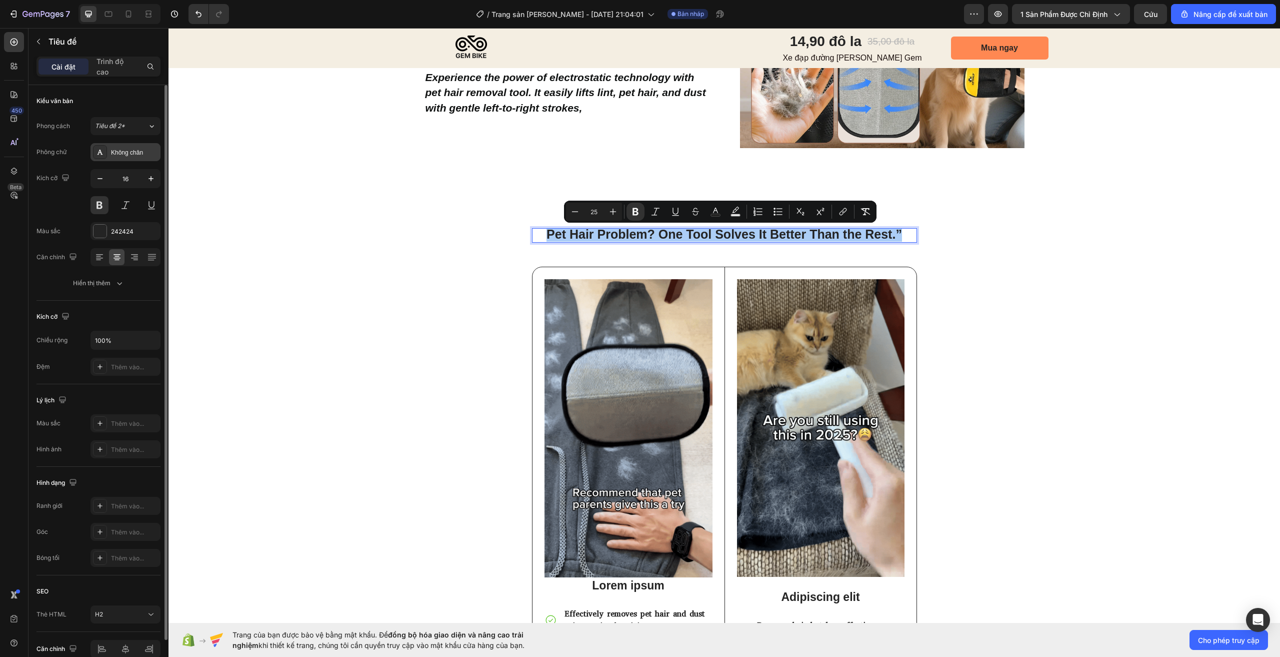
click at [140, 159] on div "Không chân" at bounding box center [126, 152] width 70 height 18
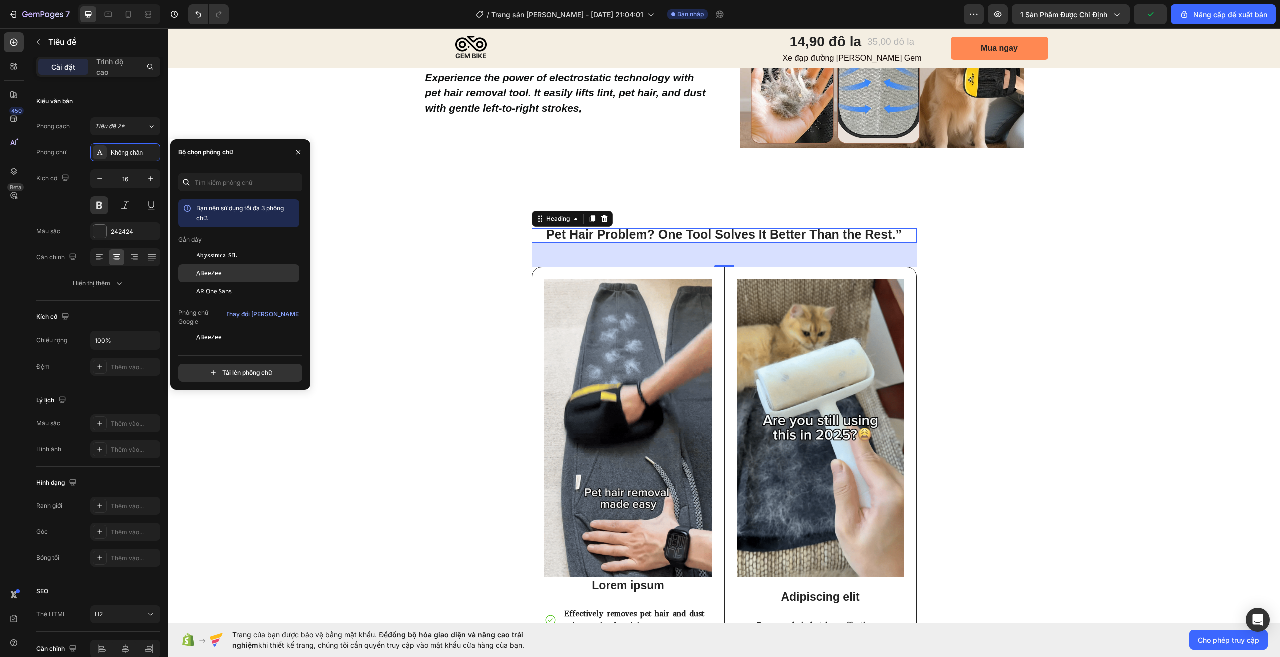
click at [240, 268] on div "ABeeZee" at bounding box center [239, 273] width 121 height 18
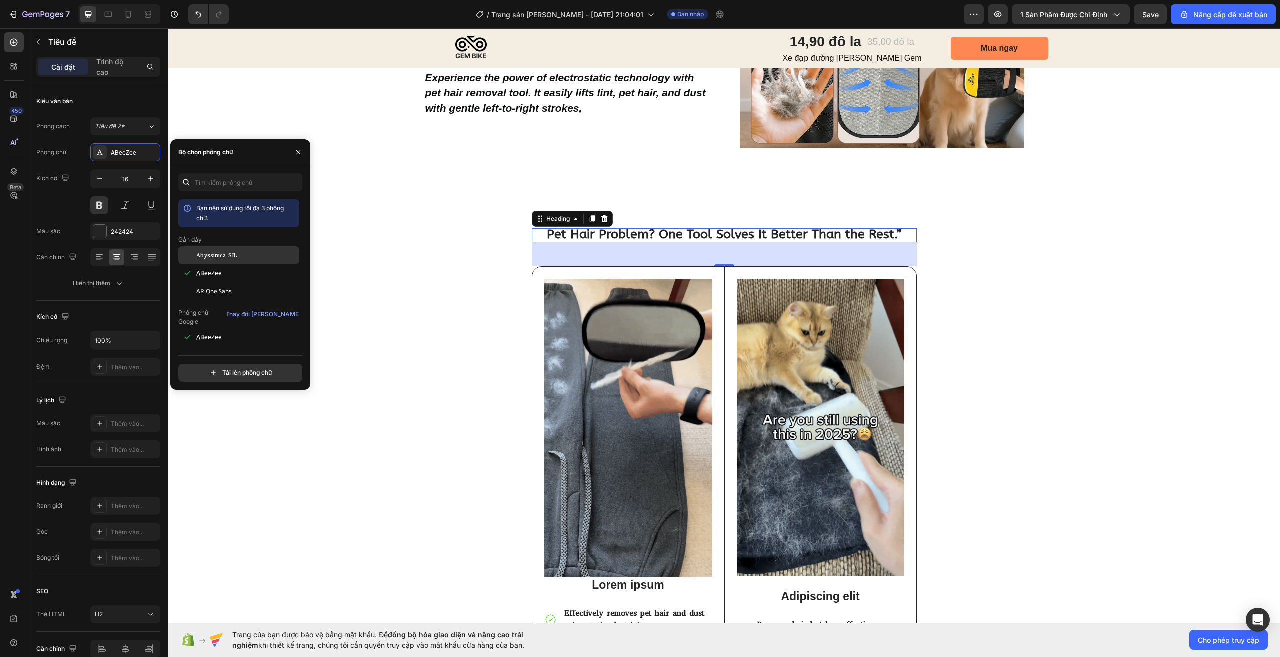
click at [240, 250] on div "Abyssinica SIL" at bounding box center [239, 255] width 121 height 18
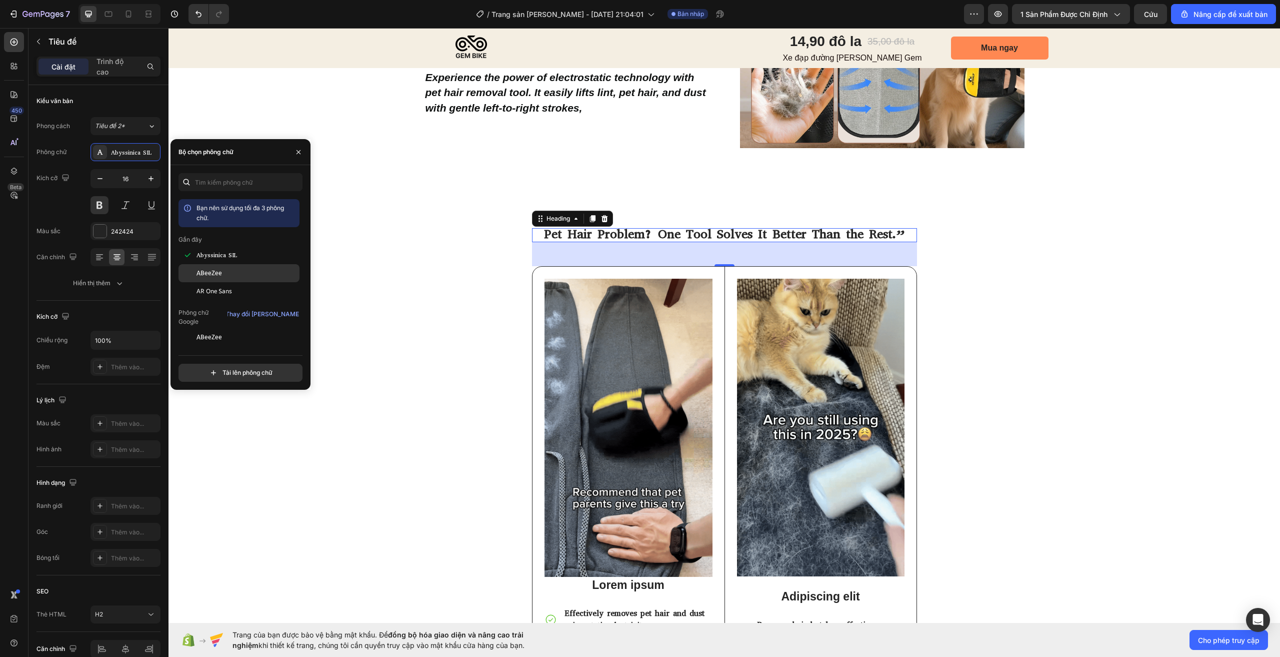
click at [238, 273] on div "ABeeZee" at bounding box center [247, 273] width 101 height 9
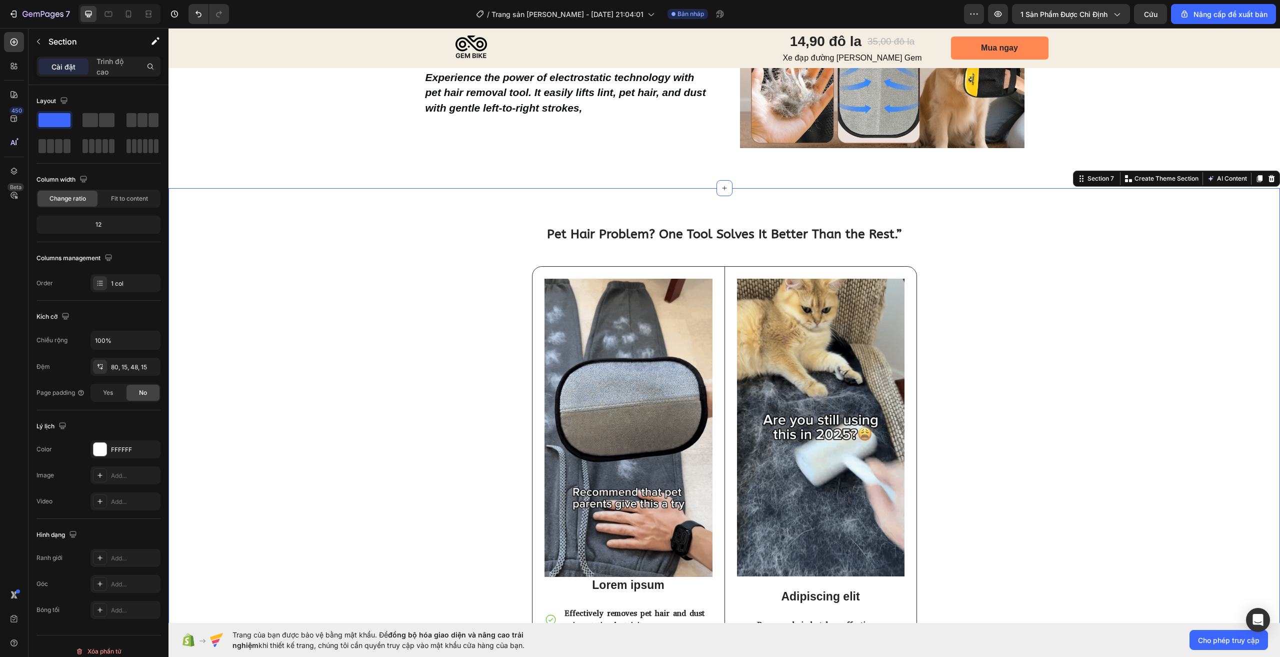
click at [1159, 254] on div "⁠⁠⁠⁠⁠⁠⁠ Pet Hair Problem? One Tool Solves It Better Than the Rest.” Heading Ima…" at bounding box center [724, 520] width 1097 height 585
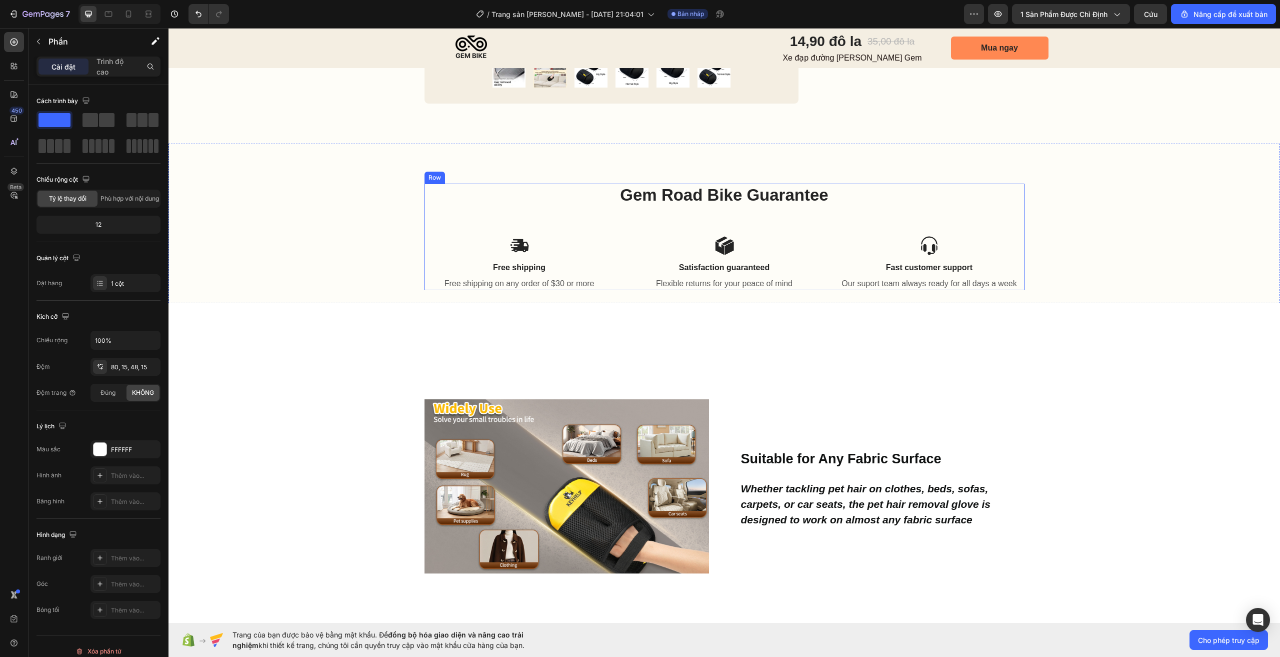
scroll to position [504, 0]
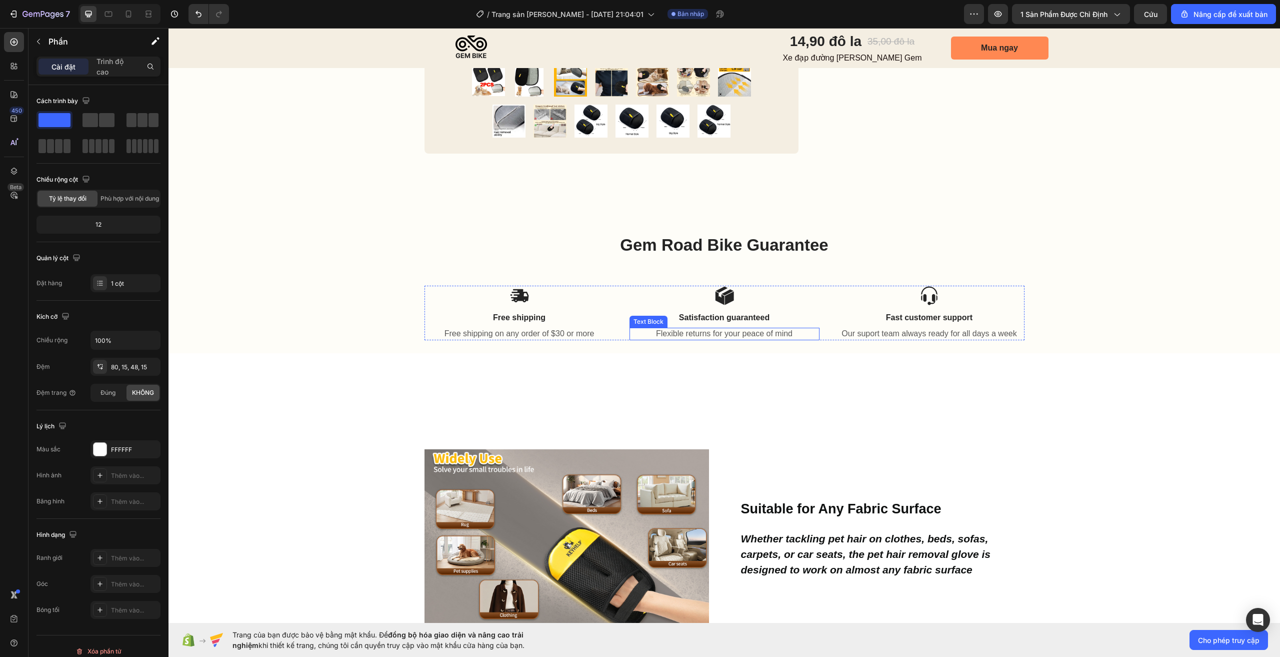
click at [731, 333] on p "Flexible returns for your peace of mind" at bounding box center [725, 334] width 188 height 11
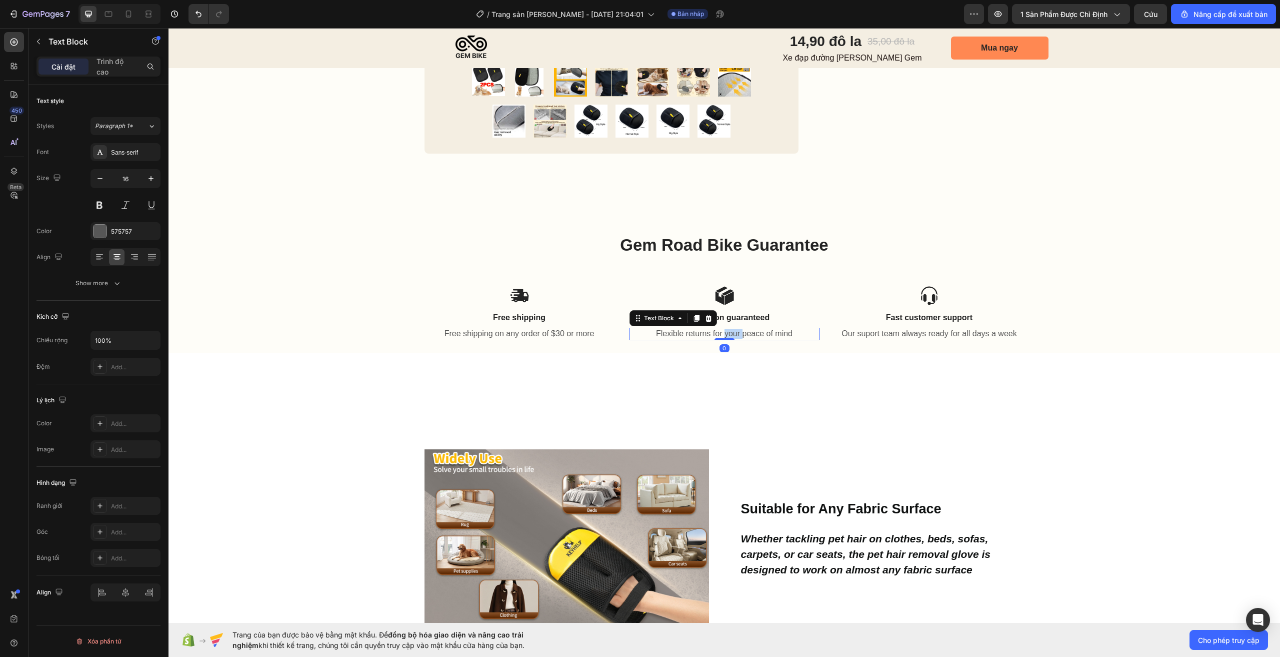
click at [731, 333] on p "Flexible returns for your peace of mind" at bounding box center [725, 334] width 188 height 11
click at [543, 333] on p "Free shipping on any order of $30 or more" at bounding box center [520, 334] width 188 height 11
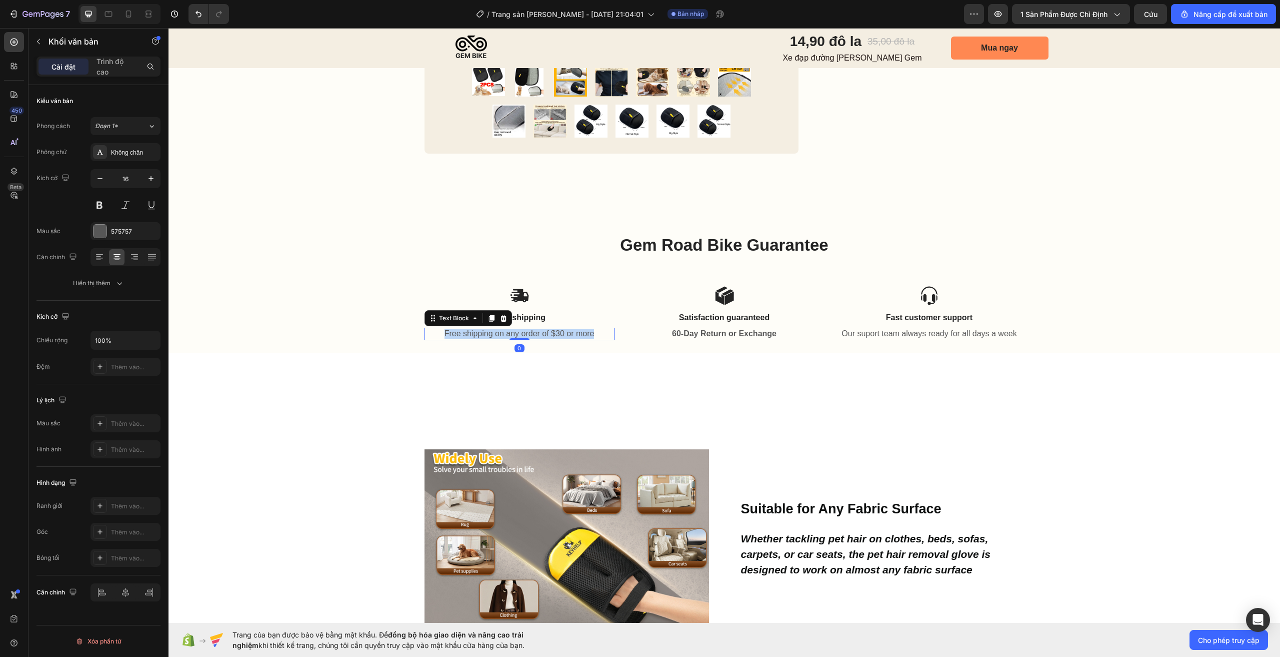
click at [543, 333] on p "Free shipping on any order of $30 or more" at bounding box center [520, 334] width 188 height 11
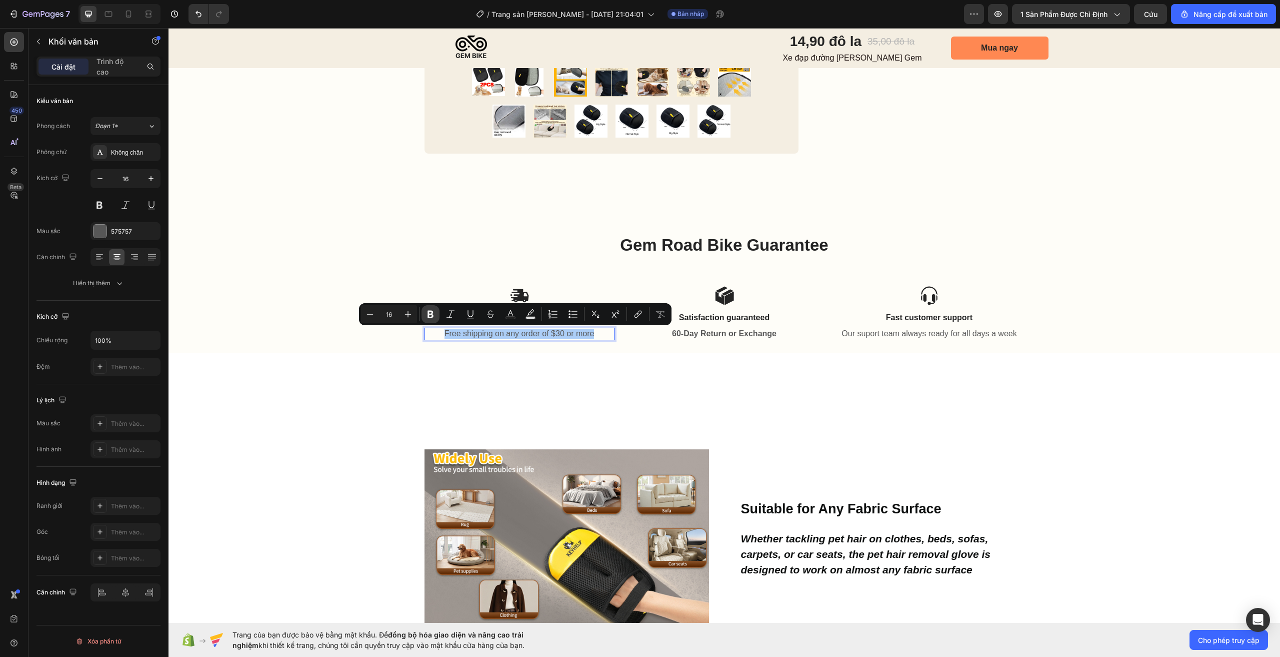
click at [429, 317] on icon "Editor contextual toolbar" at bounding box center [431, 315] width 6 height 8
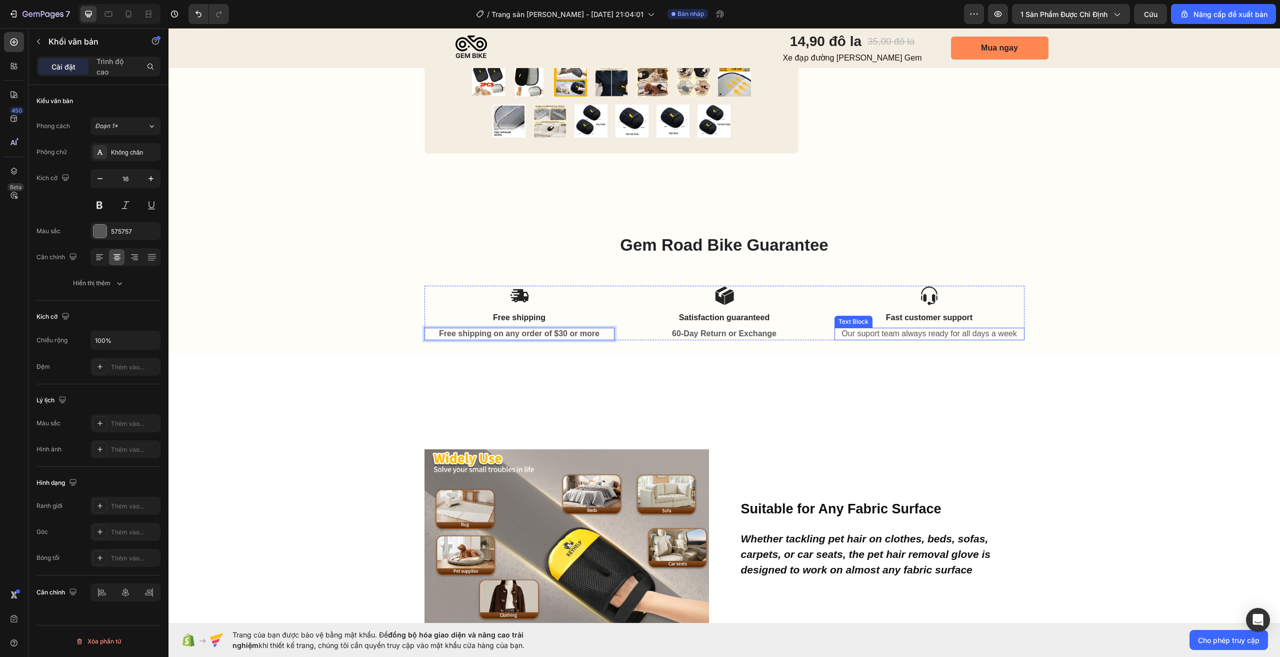
click at [915, 336] on p "Our suport team always ready for all days a week" at bounding box center [930, 334] width 188 height 11
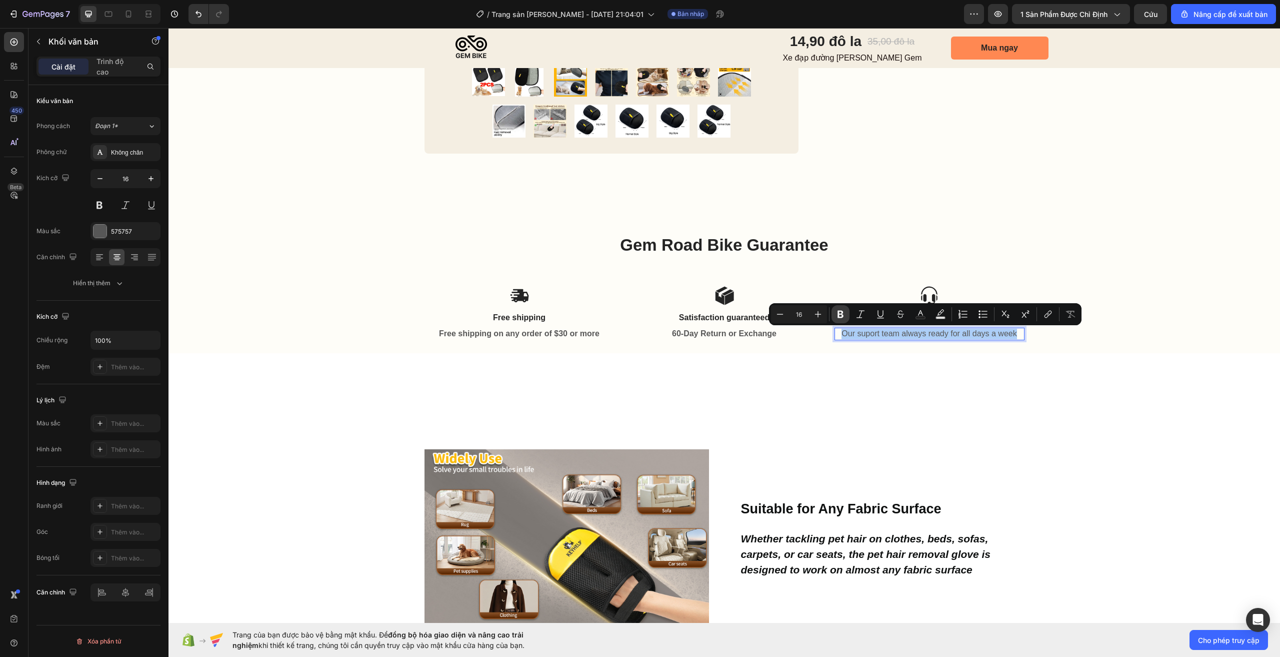
click at [839, 315] on icon "Editor contextual toolbar" at bounding box center [841, 315] width 6 height 8
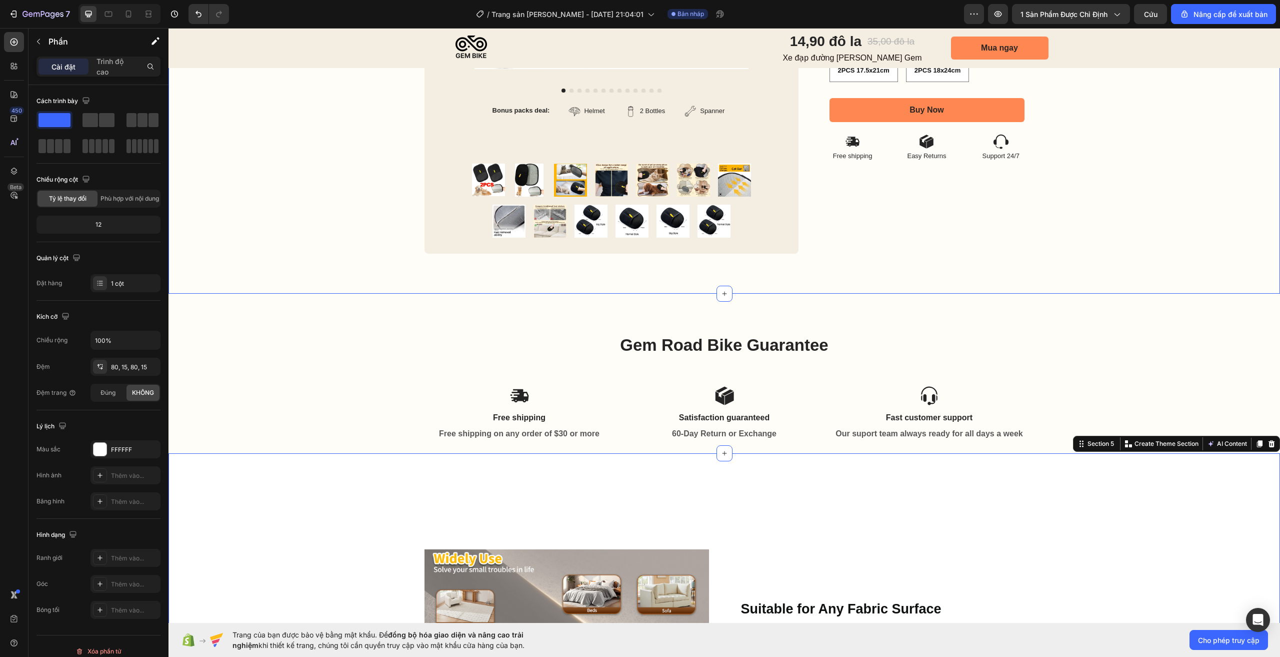
scroll to position [354, 0]
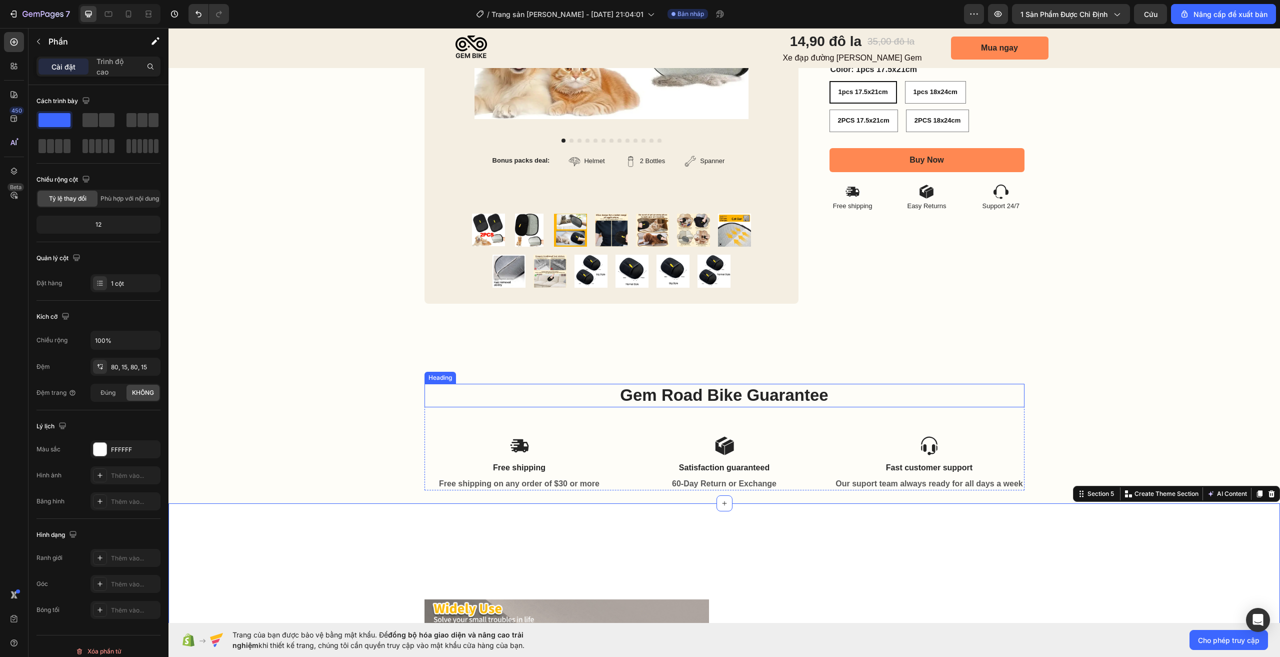
click at [771, 395] on h2 "Gem Road Bike Guarantee" at bounding box center [725, 396] width 600 height 24
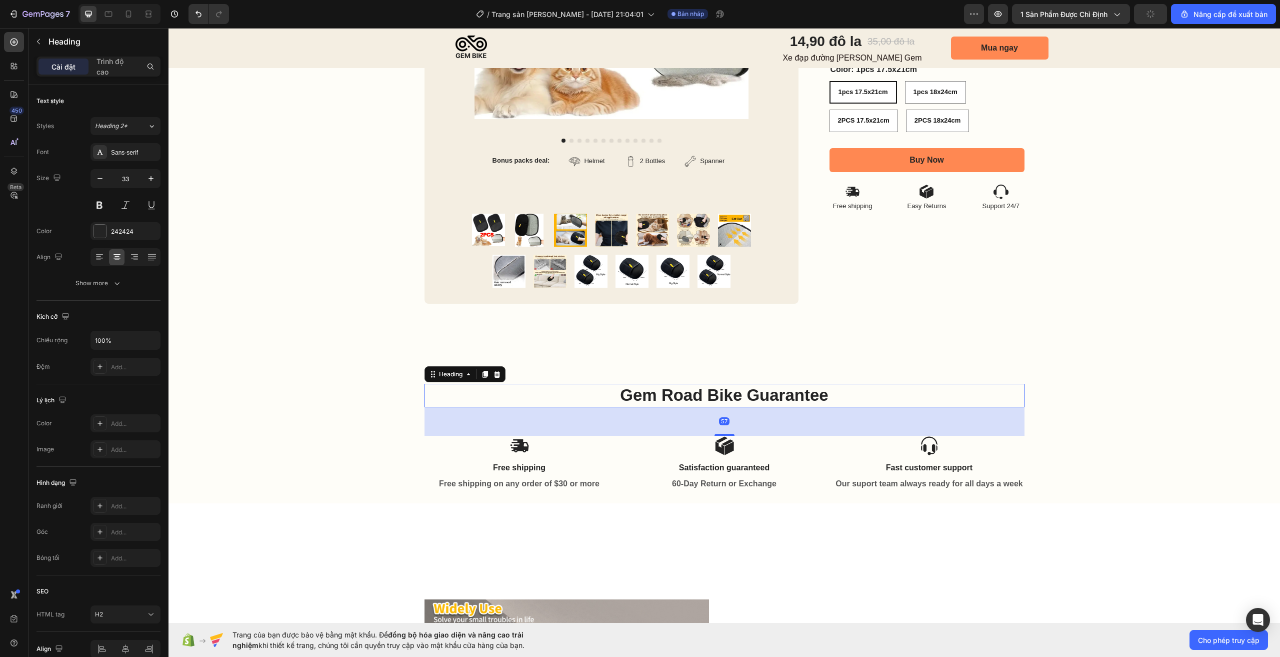
click at [771, 395] on h2 "Gem Road Bike Guarantee" at bounding box center [725, 396] width 600 height 24
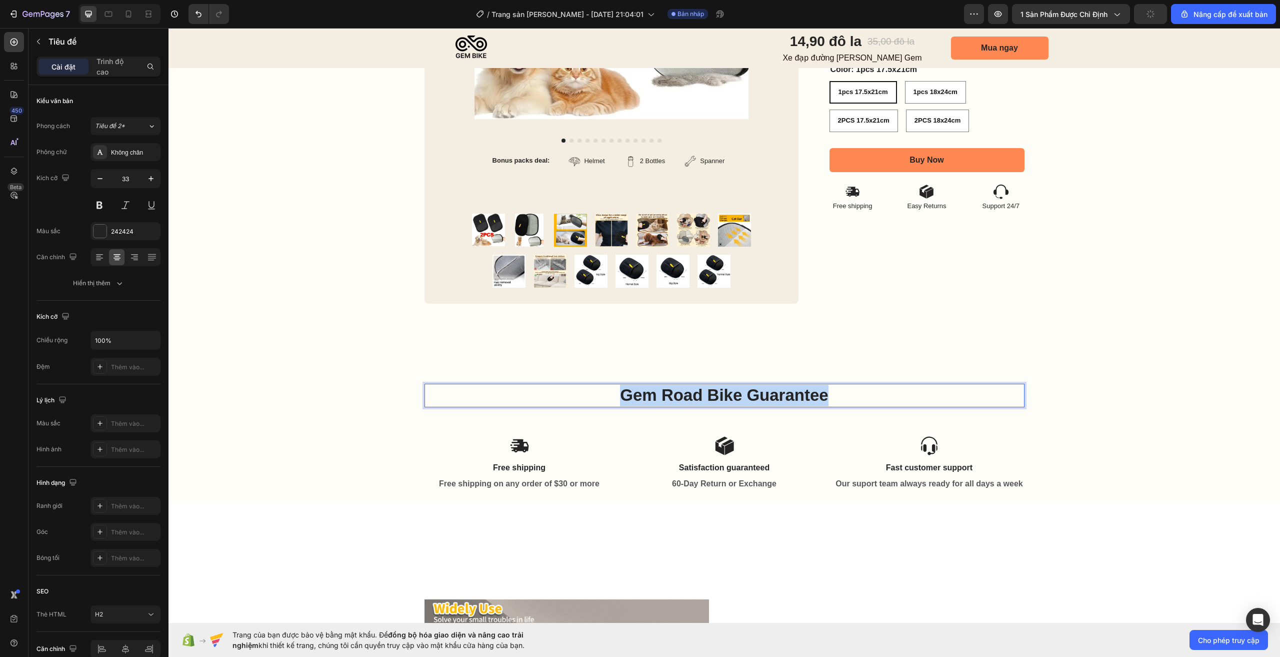
click at [771, 395] on p "Gem Road Bike Guarantee" at bounding box center [725, 396] width 598 height 22
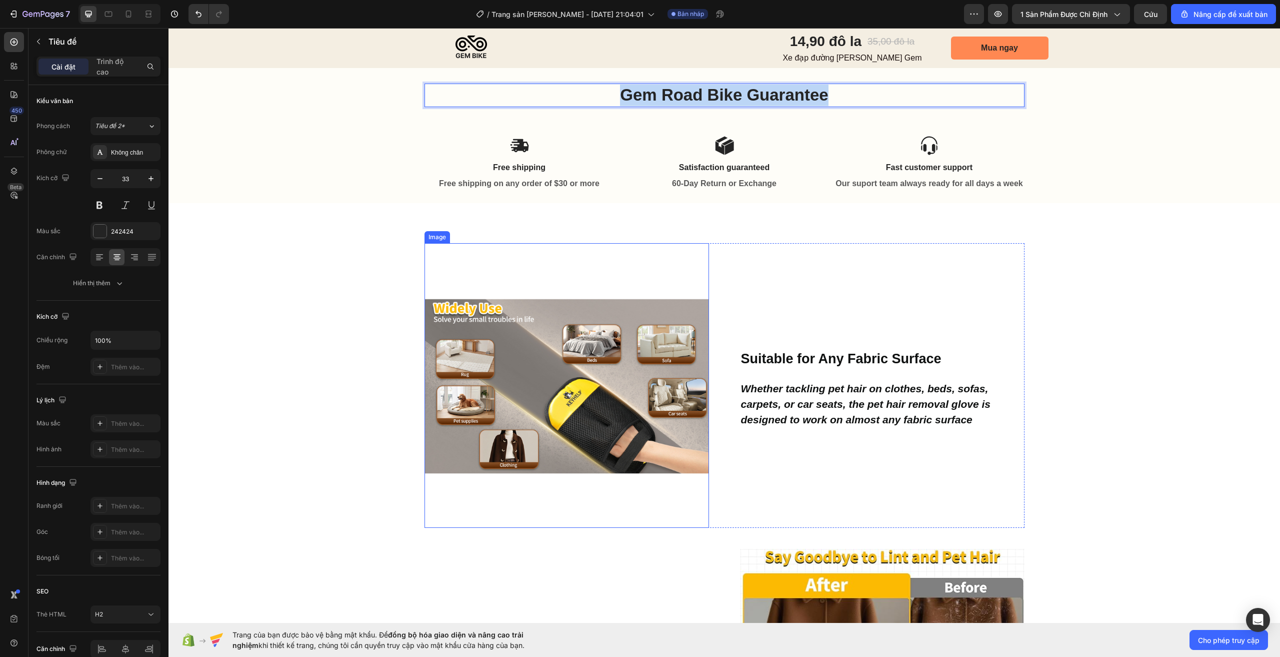
type input "16"
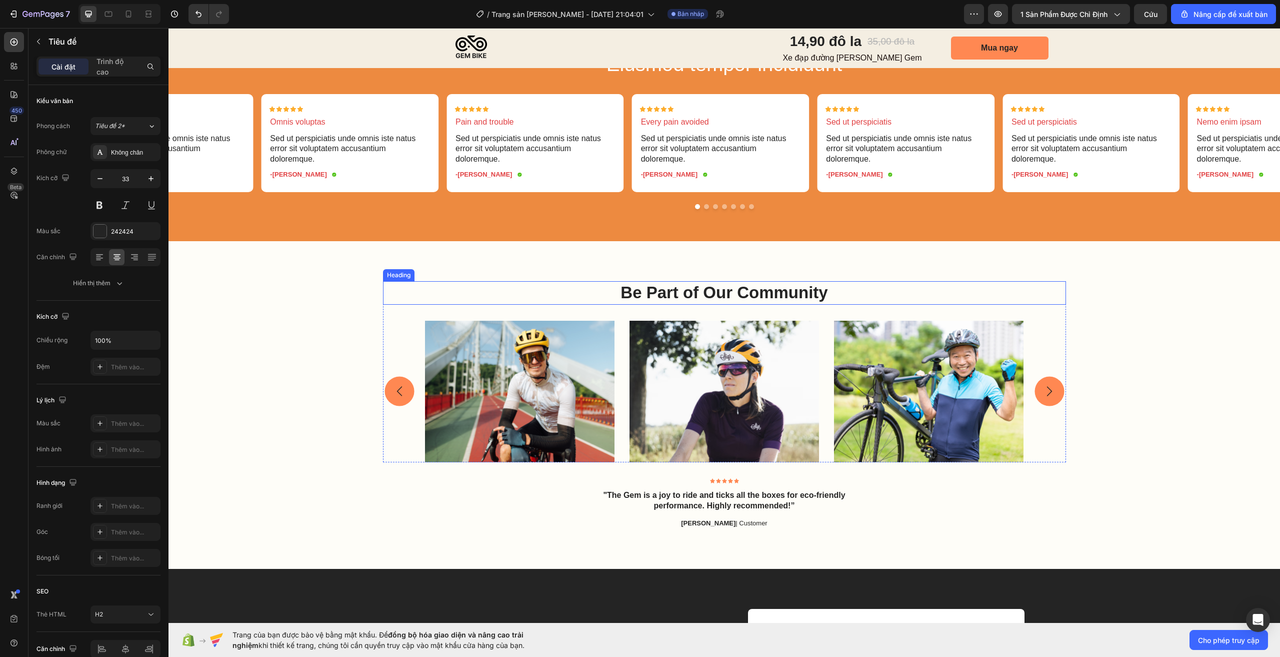
scroll to position [2604, 0]
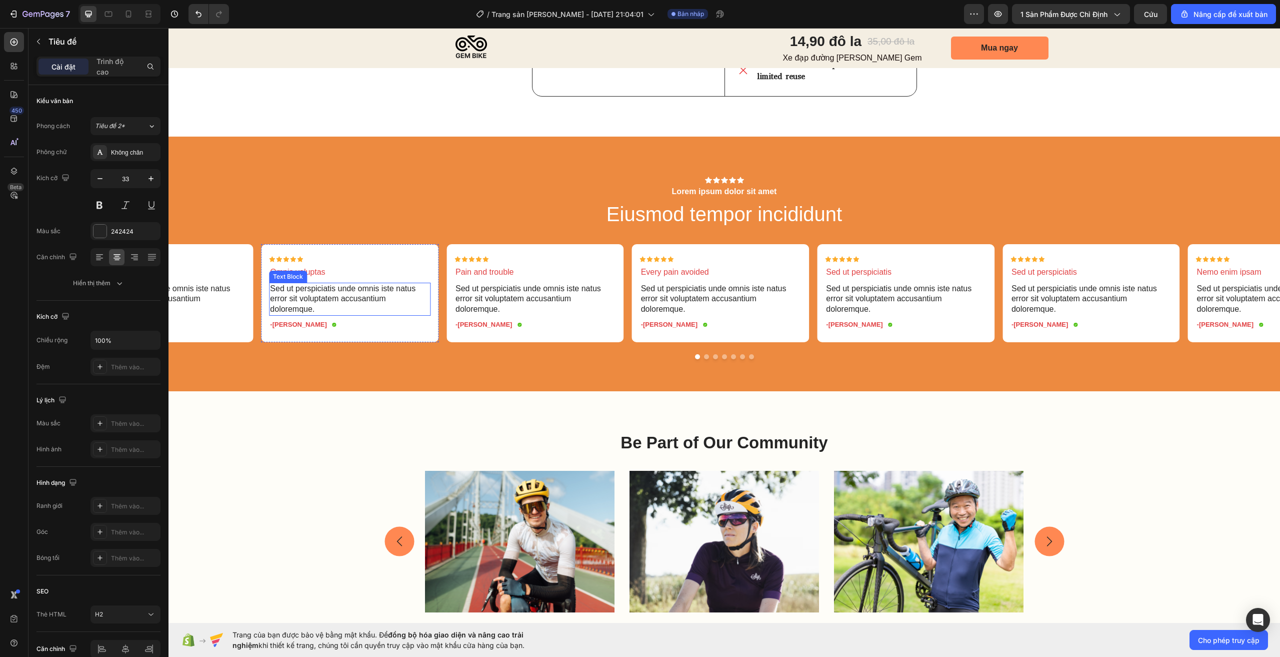
click at [352, 300] on p "Sed ut perspiciatis unde omnis iste natus error sit voluptatem accusantium dolo…" at bounding box center [350, 299] width 160 height 31
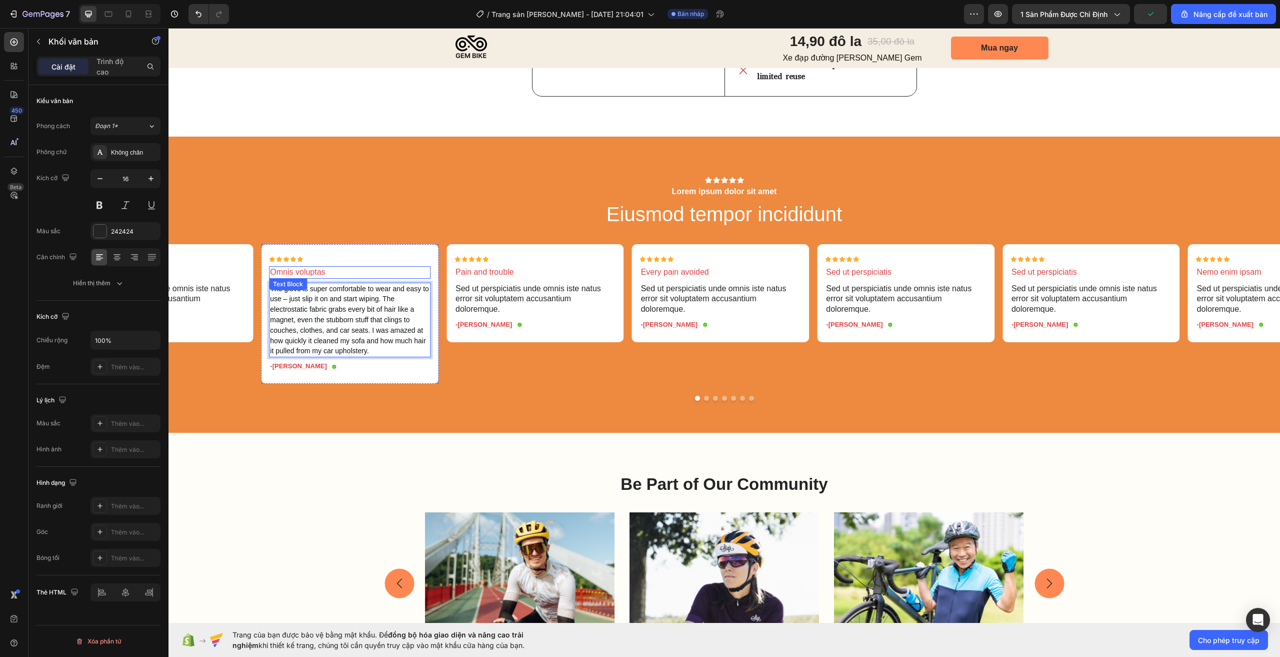
click at [318, 273] on p "Omnis voluptas" at bounding box center [350, 272] width 160 height 11
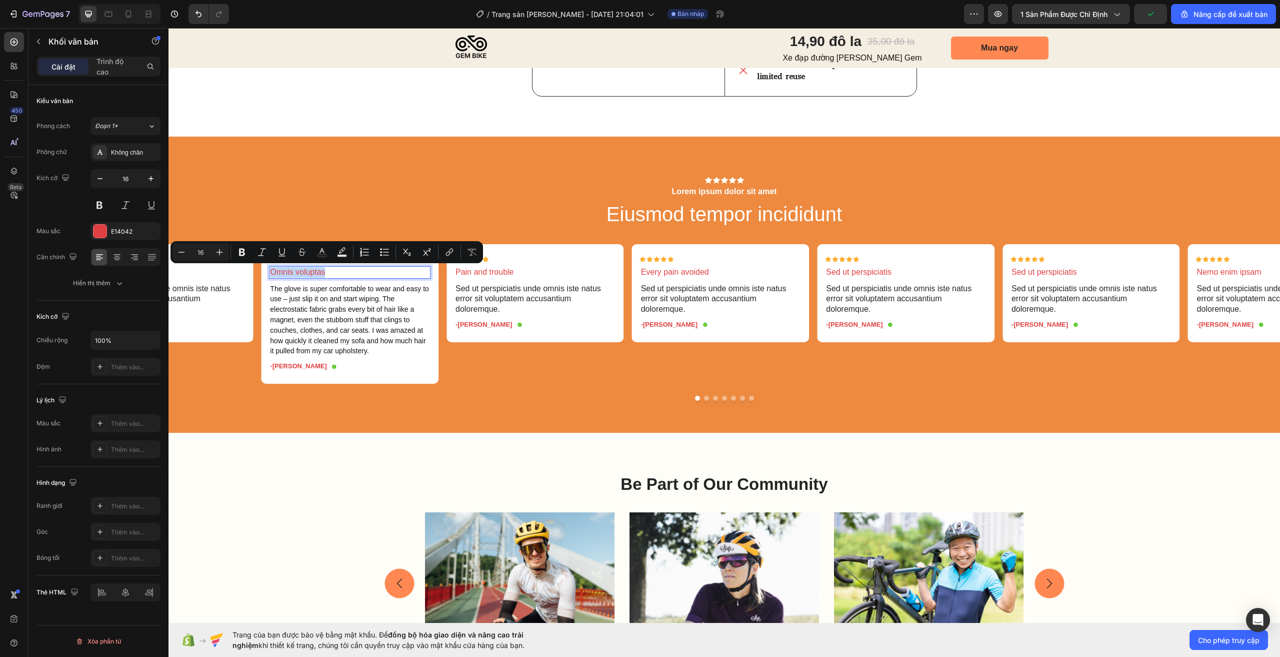
click at [318, 273] on p "Omnis voluptas" at bounding box center [350, 272] width 160 height 11
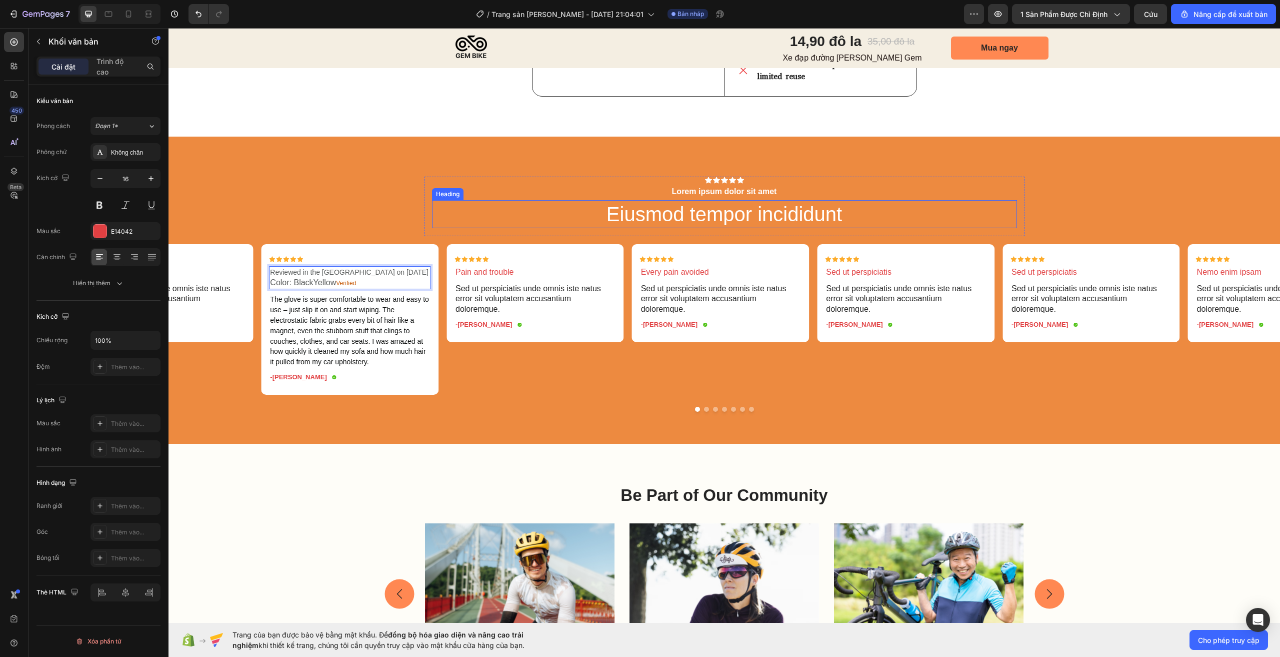
click at [445, 208] on h2 "Eiusmod tempor incididunt" at bounding box center [724, 214] width 585 height 28
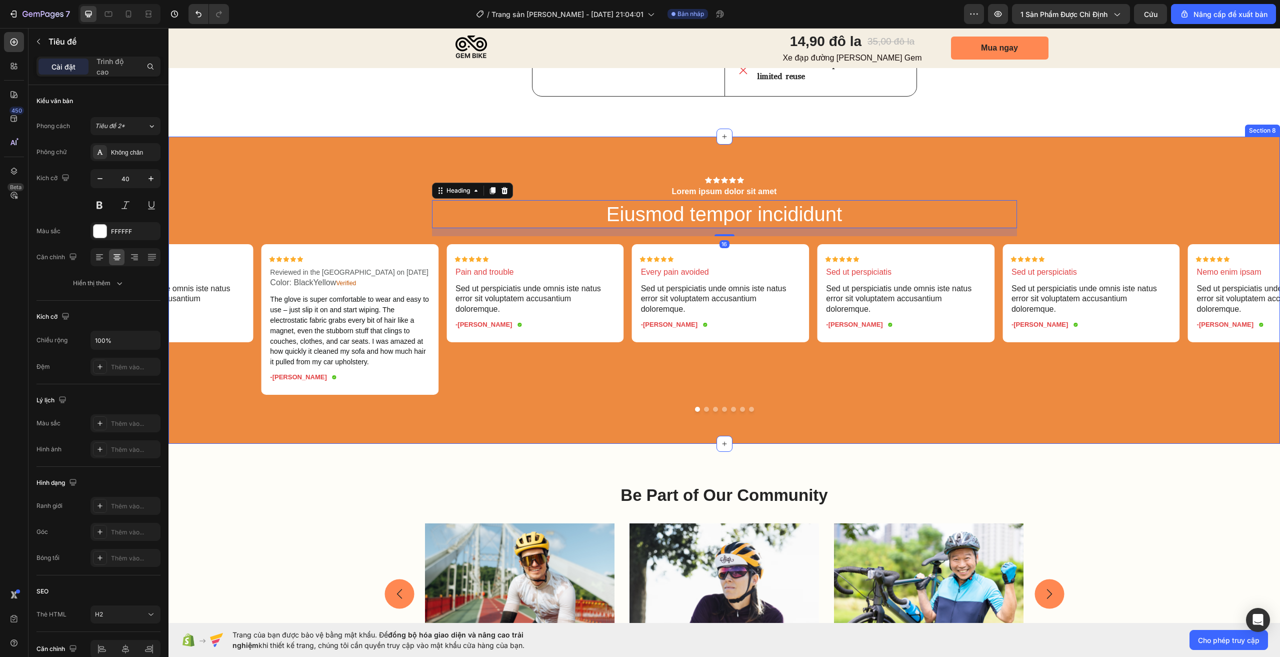
click at [360, 211] on div "Icon Icon Icon Icon Icon Icon List Lorem ipsum dolor sit amet Text Block Eiusmo…" at bounding box center [725, 294] width 1112 height 235
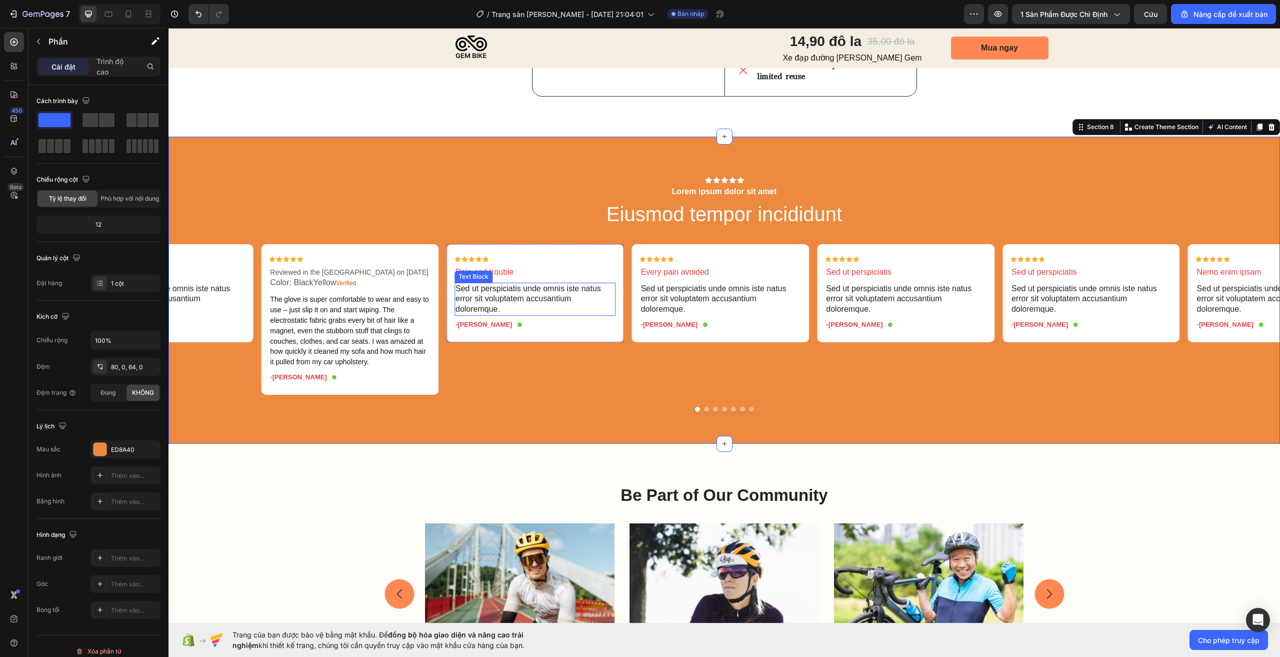
click at [532, 306] on p "Sed ut perspiciatis unde omnis iste natus error sit voluptatem accusantium dolo…" at bounding box center [536, 299] width 160 height 31
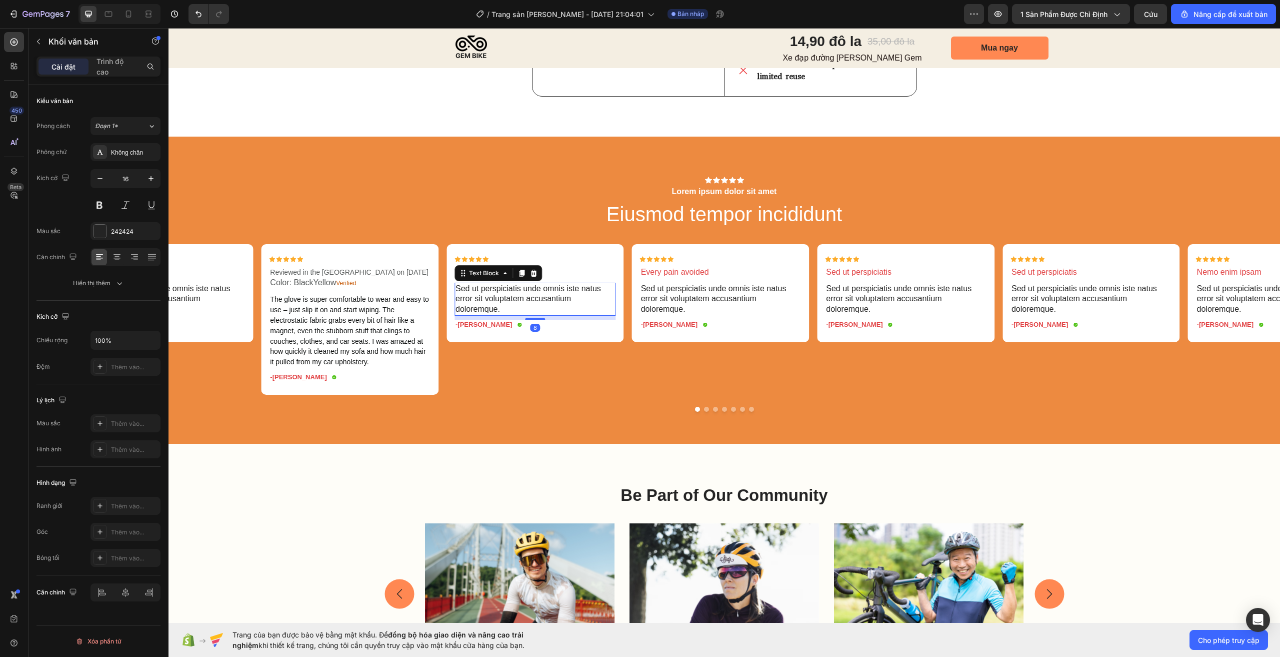
click at [532, 302] on p "Sed ut perspiciatis unde omnis iste natus error sit voluptatem accusantium dolo…" at bounding box center [536, 299] width 160 height 31
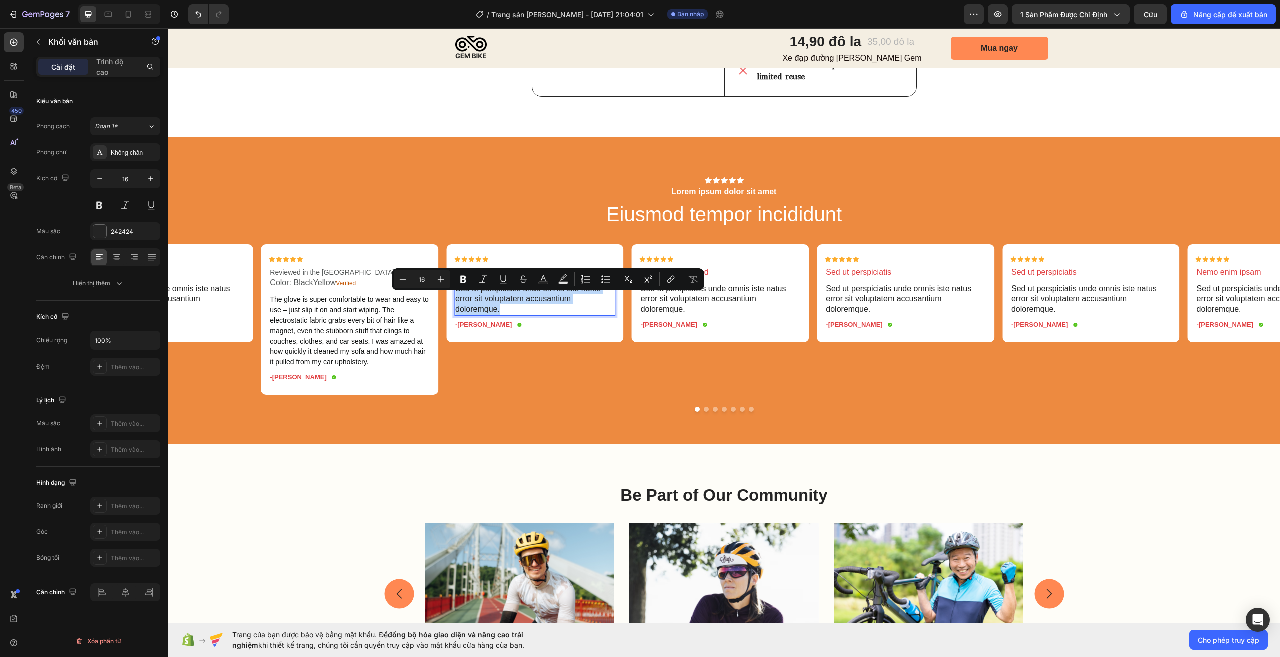
click at [532, 302] on p "Sed ut perspiciatis unde omnis iste natus error sit voluptatem accusantium dolo…" at bounding box center [536, 299] width 160 height 31
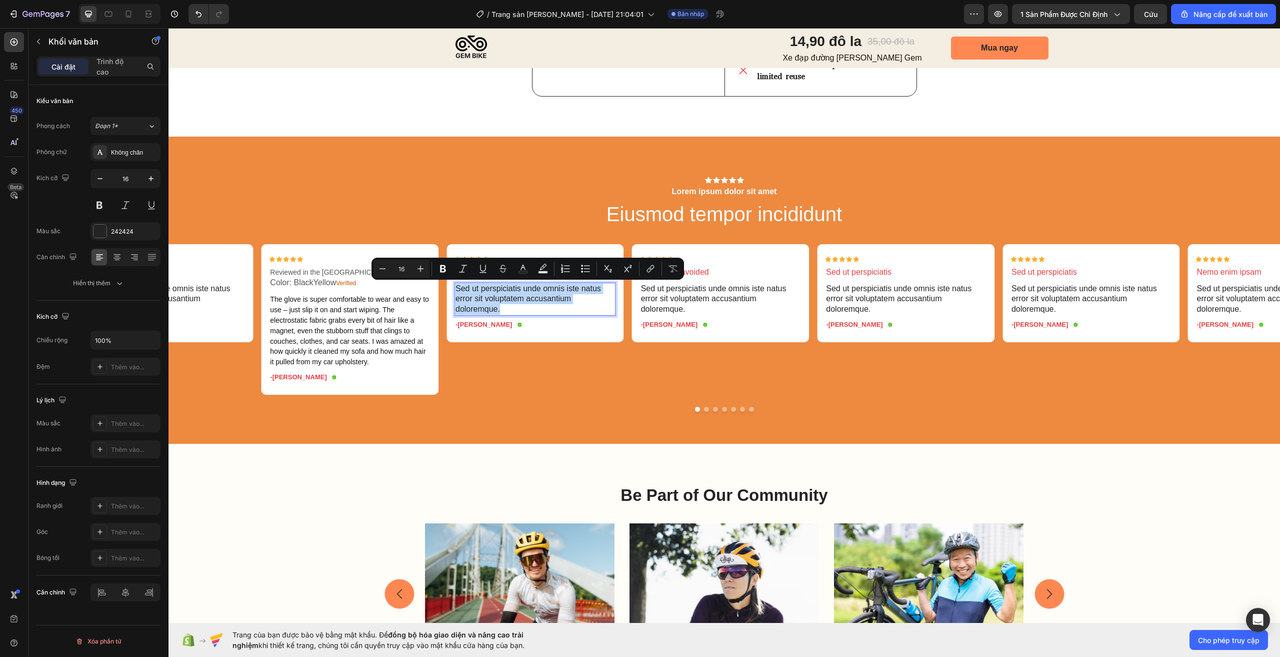
click at [532, 302] on p "Sed ut perspiciatis unde omnis iste natus error sit voluptatem accusantium dolo…" at bounding box center [536, 299] width 160 height 31
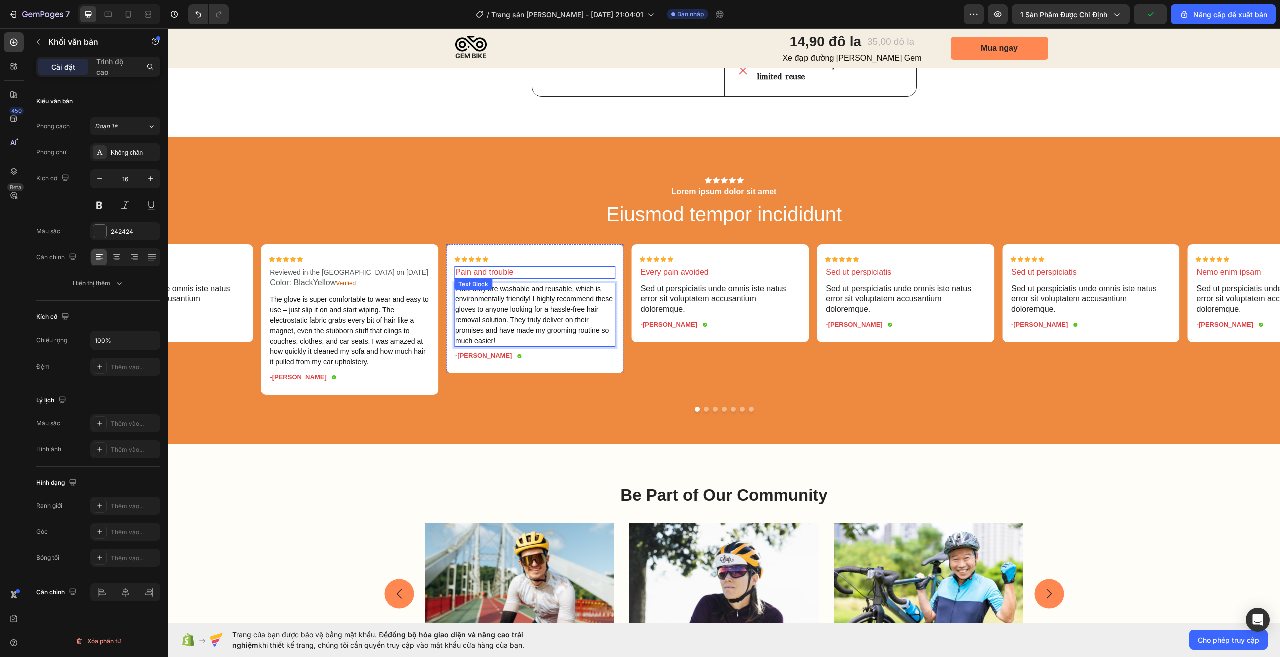
click at [532, 273] on p "Pain and trouble" at bounding box center [536, 272] width 160 height 11
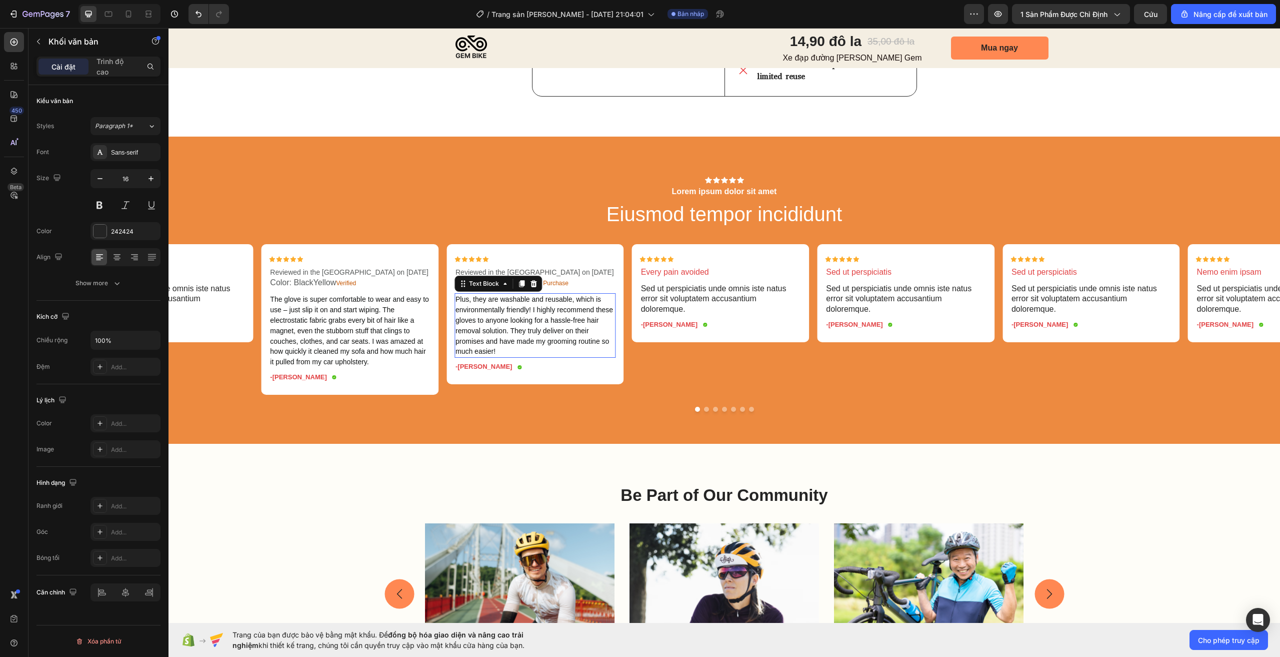
click at [562, 328] on span "Plus, they are washable and reusable, which is environmentally friendly! I high…" at bounding box center [535, 325] width 158 height 60
click at [661, 372] on div "Icon Icon Icon Icon Icon Icon List Every pain avoided Text Block Sed ut perspic…" at bounding box center [721, 319] width 178 height 151
click at [379, 276] on span "Reviewed in the United States on August 13, 2025" at bounding box center [349, 272] width 159 height 8
click at [96, 209] on button at bounding box center [100, 205] width 18 height 18
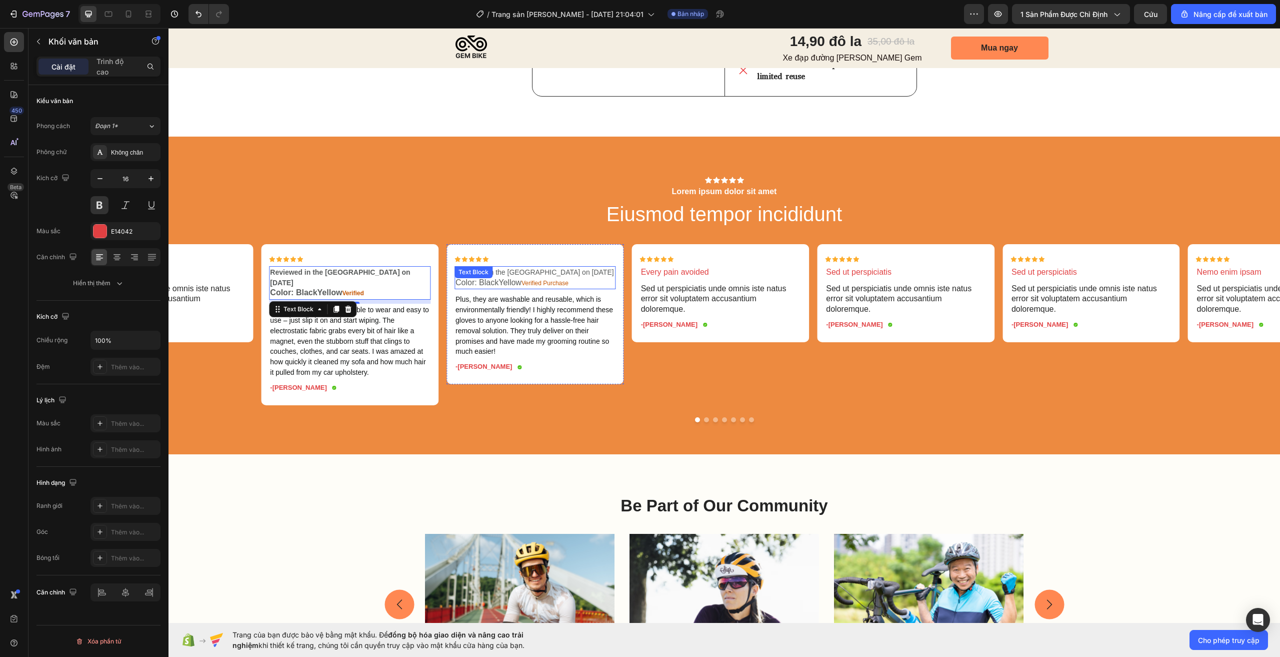
click at [593, 289] on p "Color: BlackYellow Verified Purchase ⁠⁠⁠⁠⁠⁠⁠" at bounding box center [536, 283] width 160 height 11
click at [101, 213] on button at bounding box center [100, 205] width 18 height 18
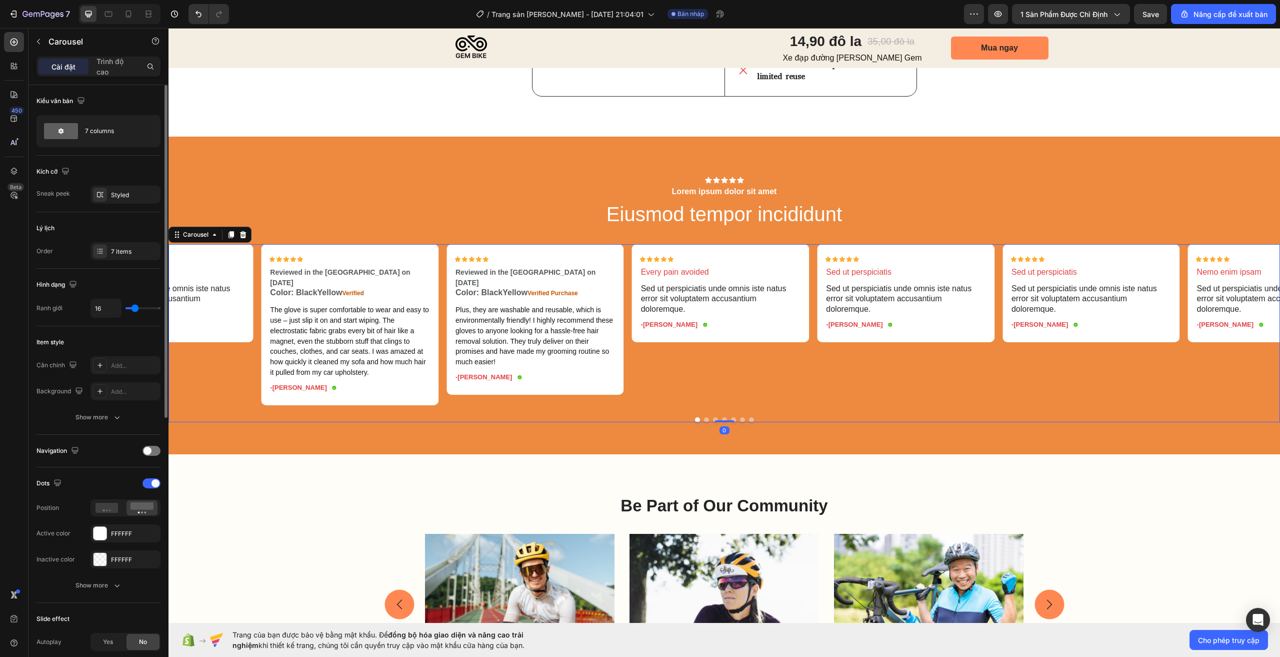
click at [650, 356] on div "Icon Icon Icon Icon Icon Icon List Every pain avoided Text Block Sed ut perspic…" at bounding box center [721, 324] width 178 height 161
click at [688, 301] on p "Sed ut perspiciatis unde omnis iste natus error sit voluptatem accusantium dolo…" at bounding box center [721, 299] width 160 height 31
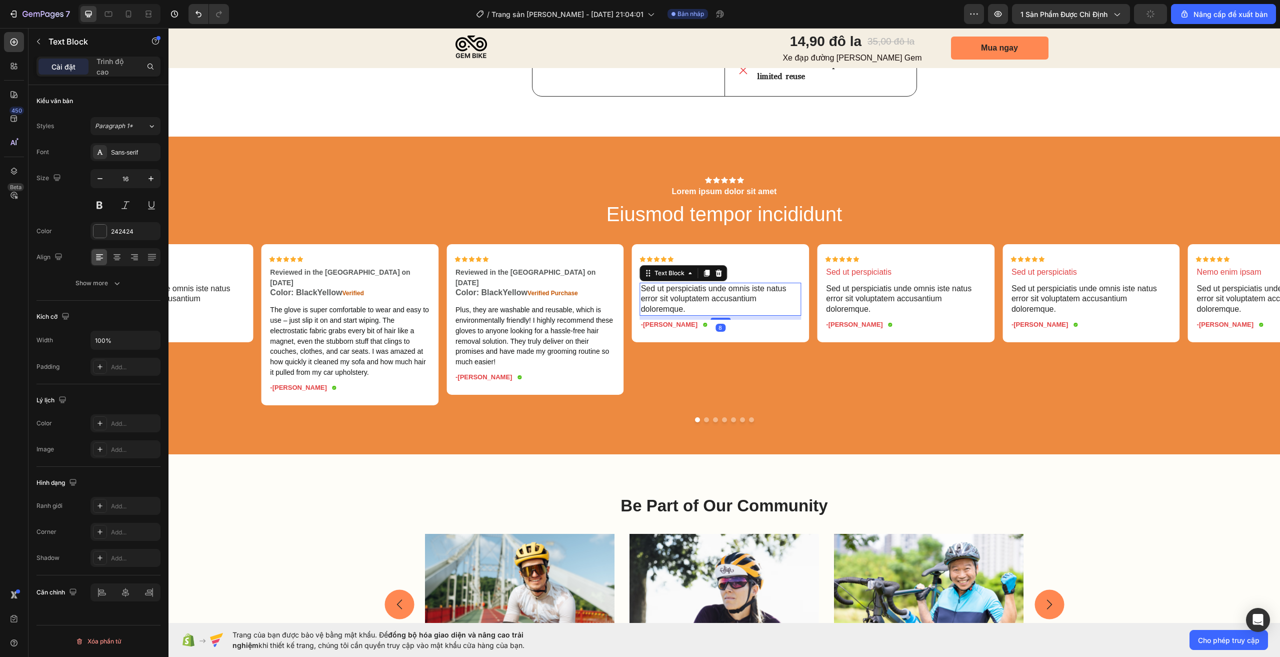
click at [688, 301] on p "Sed ut perspiciatis unde omnis iste natus error sit voluptatem accusantium dolo…" at bounding box center [721, 299] width 160 height 31
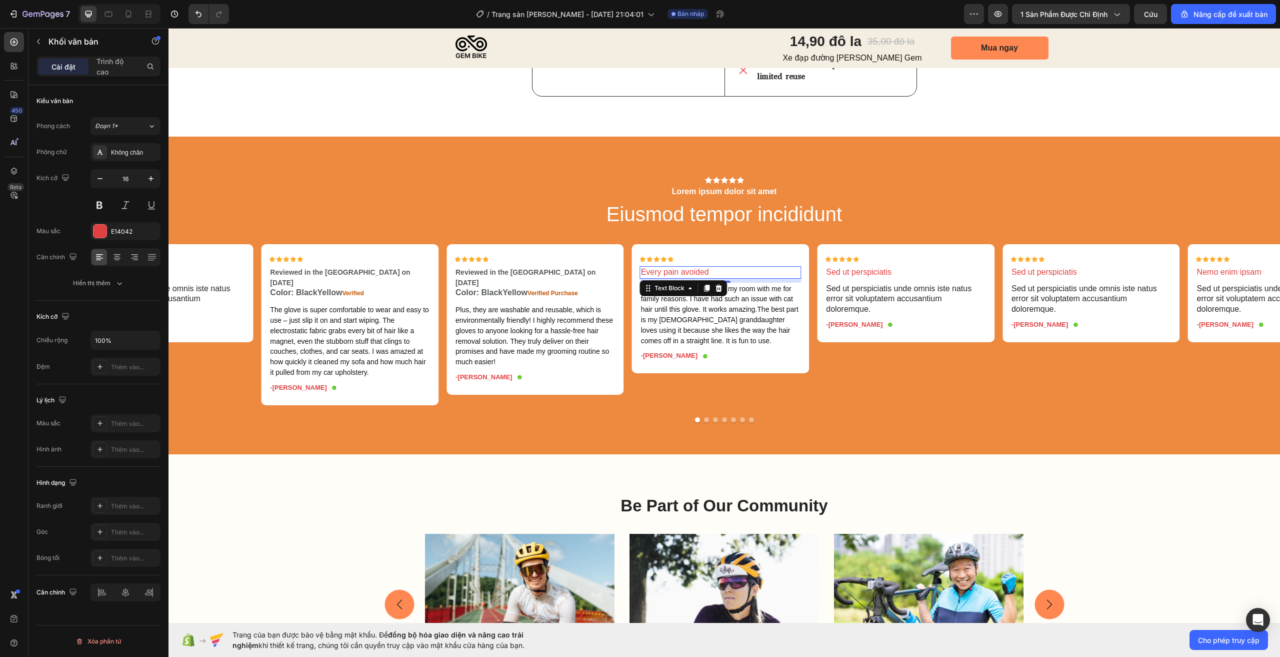
click at [714, 269] on p "Every pain avoided" at bounding box center [721, 272] width 160 height 11
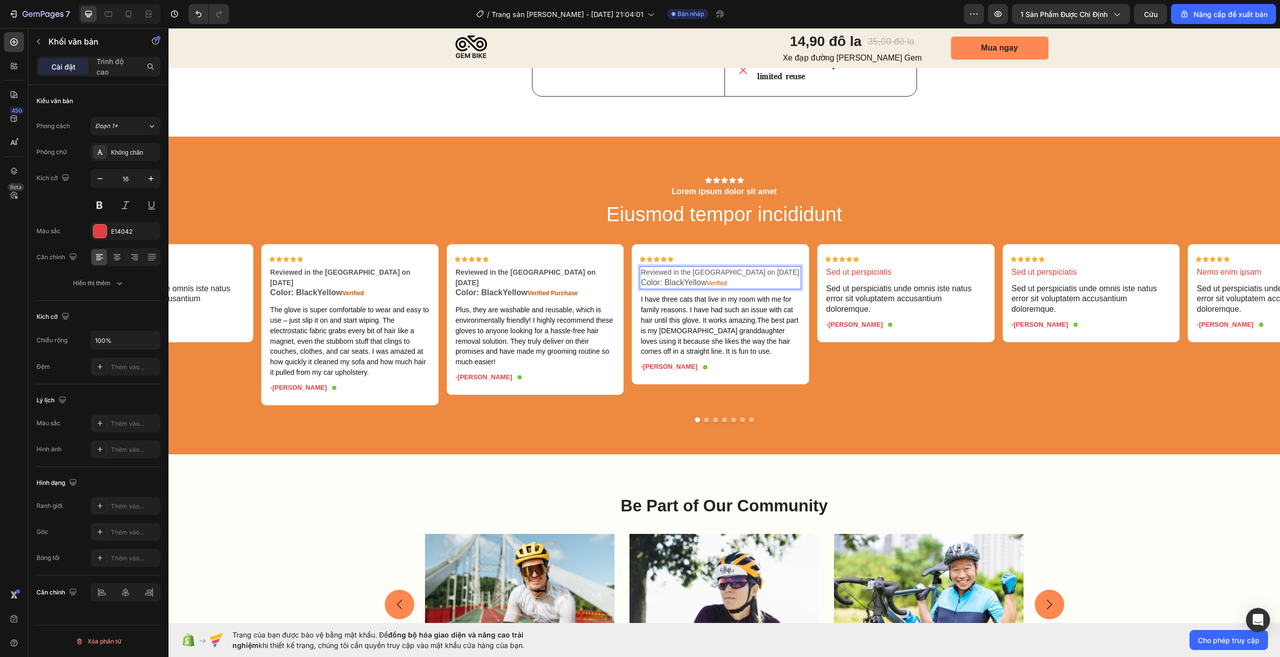
click at [747, 278] on p "Reviewed in the United States on September 11, 2025" at bounding box center [721, 272] width 160 height 11
click at [99, 203] on button at bounding box center [100, 205] width 18 height 18
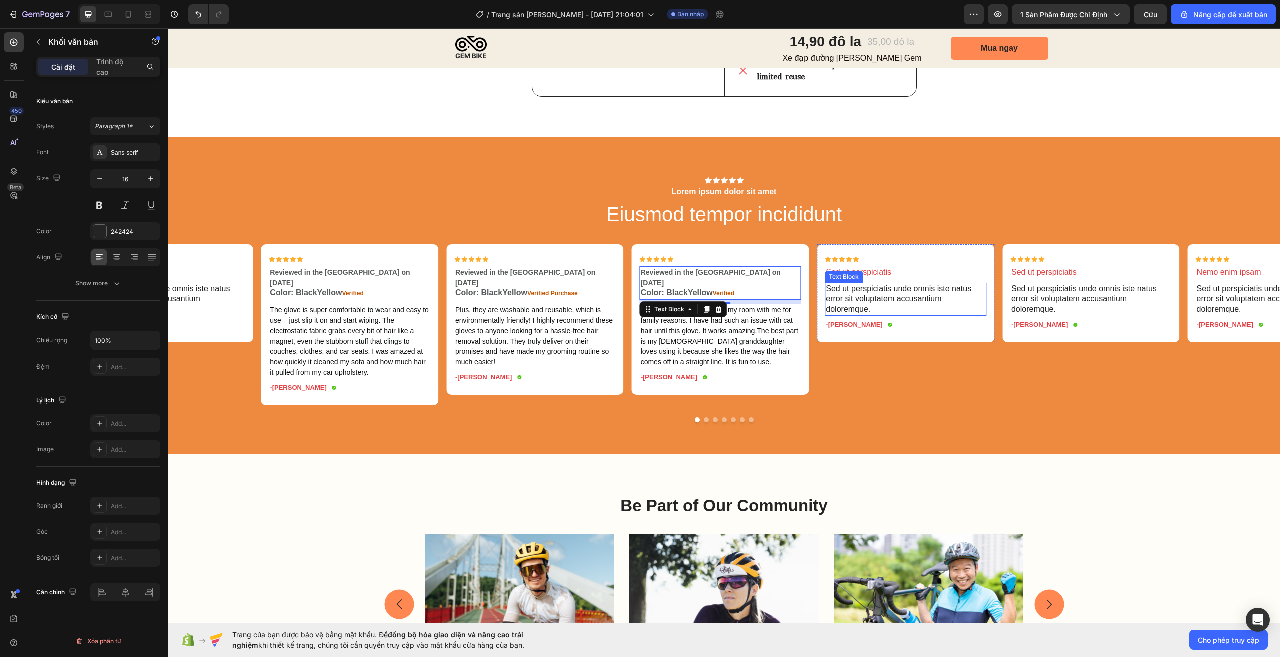
click at [839, 311] on p "Sed ut perspiciatis unde omnis iste natus error sit voluptatem accusantium dolo…" at bounding box center [906, 299] width 160 height 31
click at [926, 293] on p "Sed ut perspiciatis unde omnis iste natus error sit voluptatem accusantium dolo…" at bounding box center [906, 299] width 160 height 31
click at [926, 292] on p "Sed ut perspiciatis unde omnis iste natus error sit voluptatem accusantium dolo…" at bounding box center [906, 299] width 160 height 31
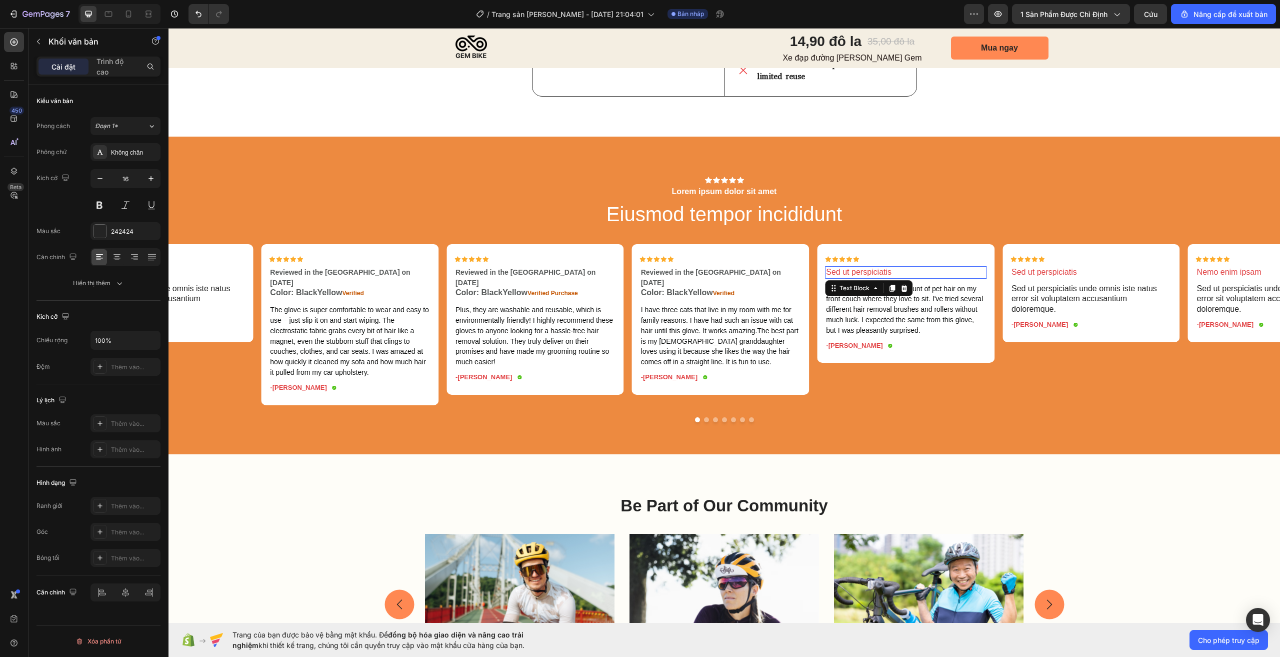
click at [910, 268] on p "Sed ut perspiciatis" at bounding box center [906, 272] width 160 height 11
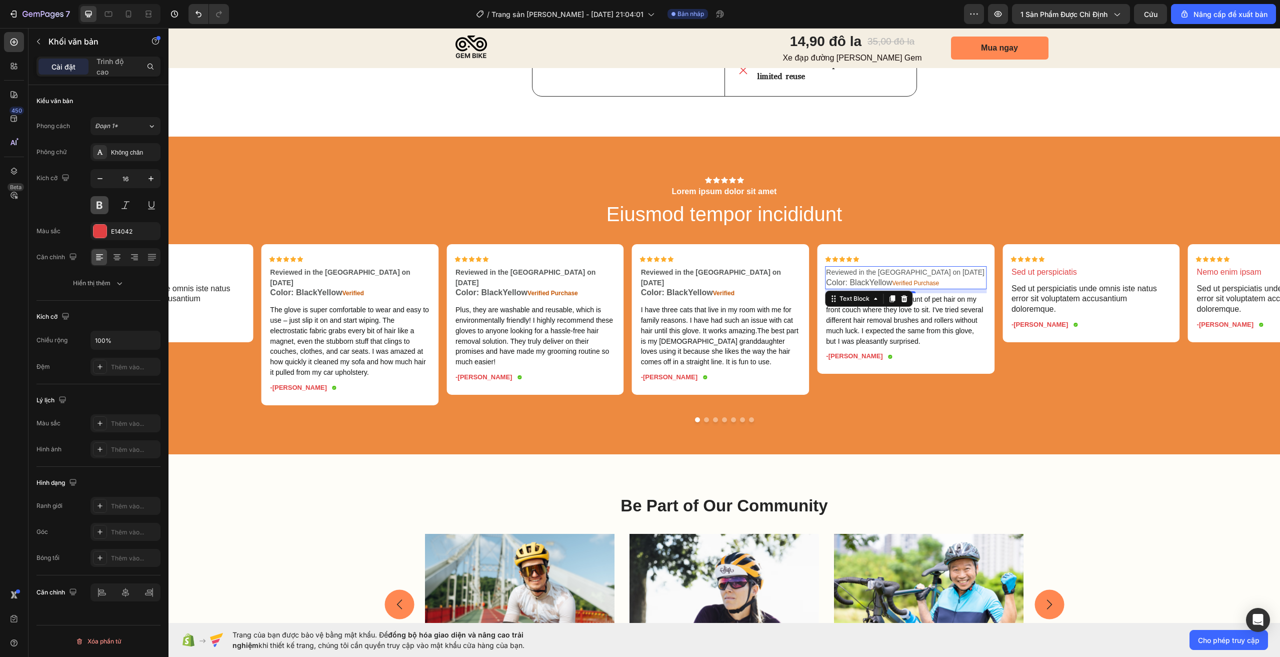
click at [97, 206] on button at bounding box center [100, 205] width 18 height 18
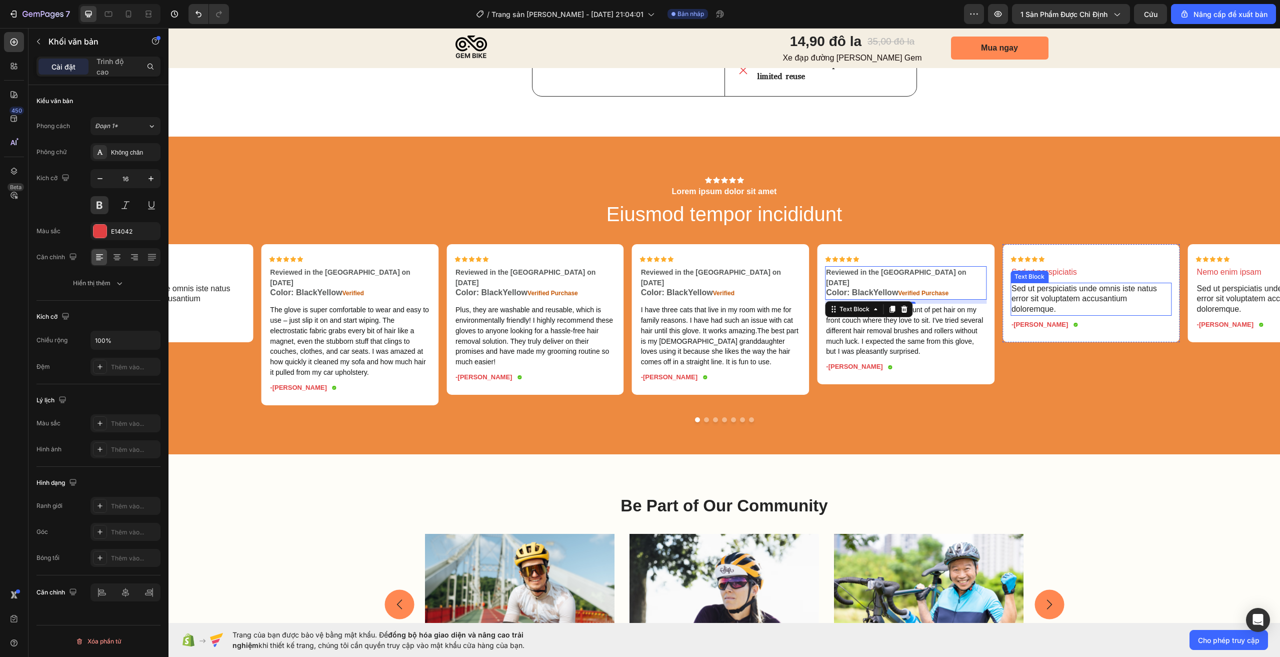
click at [1066, 295] on p "Sed ut perspiciatis unde omnis iste natus error sit voluptatem accusantium dolo…" at bounding box center [1092, 299] width 160 height 31
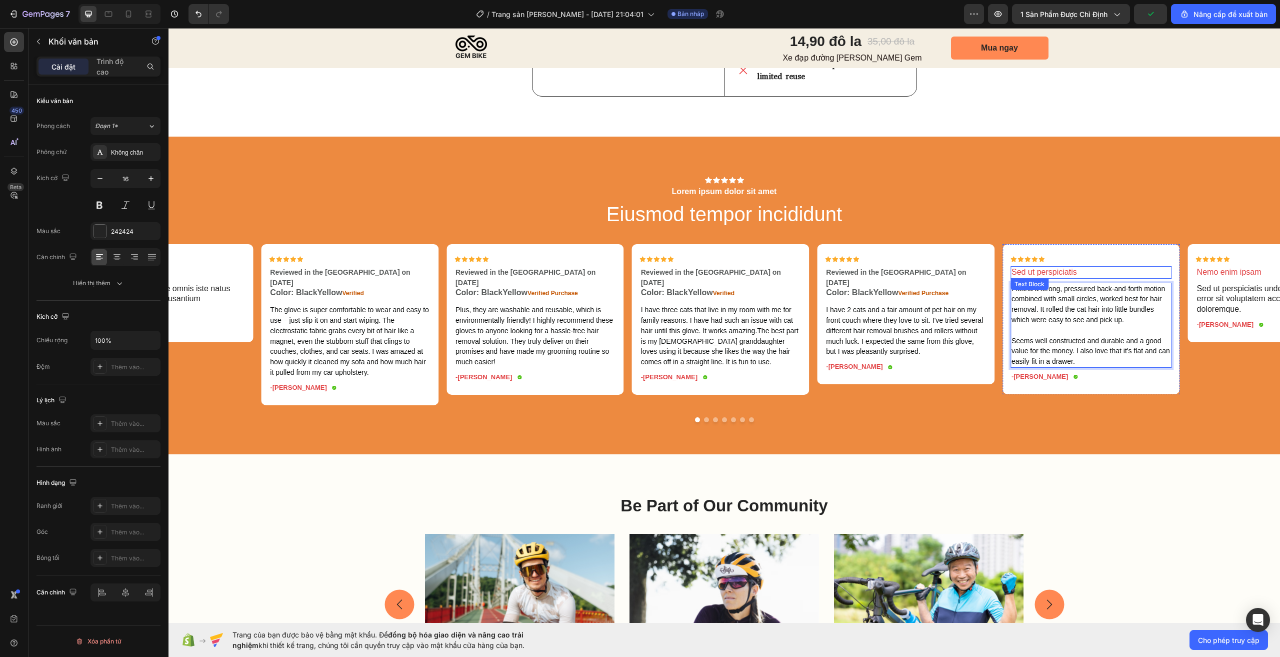
click at [1093, 275] on p "Sed ut perspiciatis" at bounding box center [1092, 272] width 160 height 11
click at [1093, 274] on p "Sed ut perspiciatis" at bounding box center [1092, 272] width 160 height 11
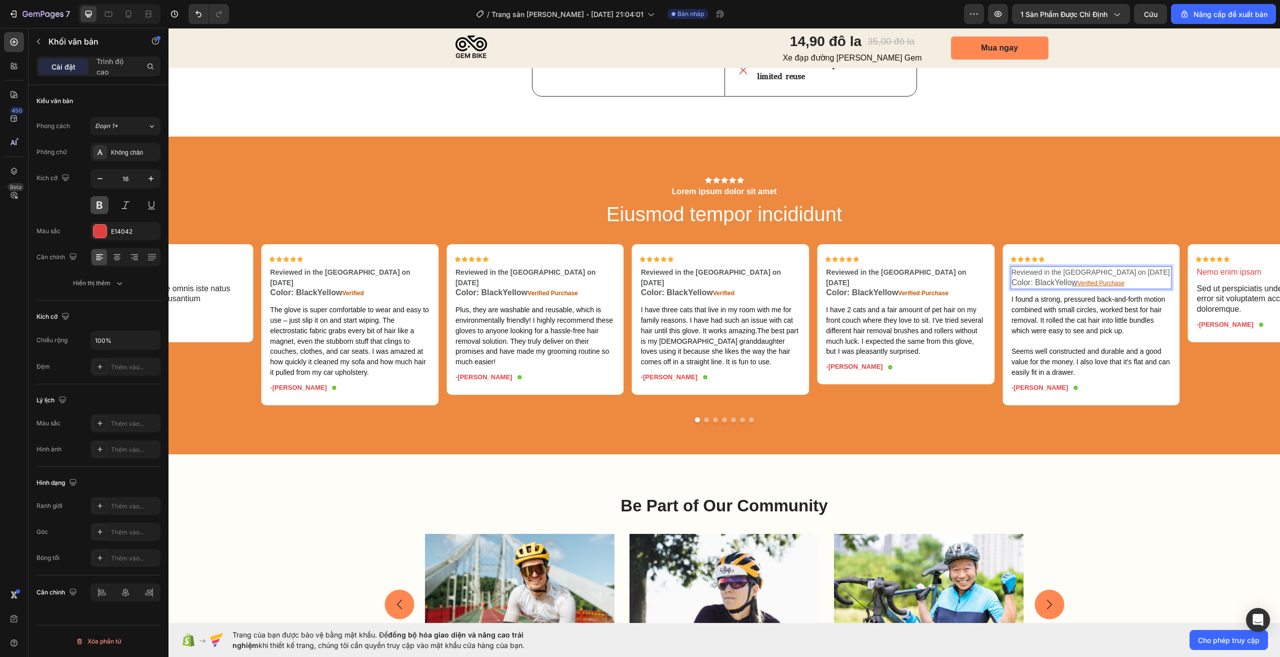
click at [101, 208] on button at bounding box center [100, 205] width 18 height 18
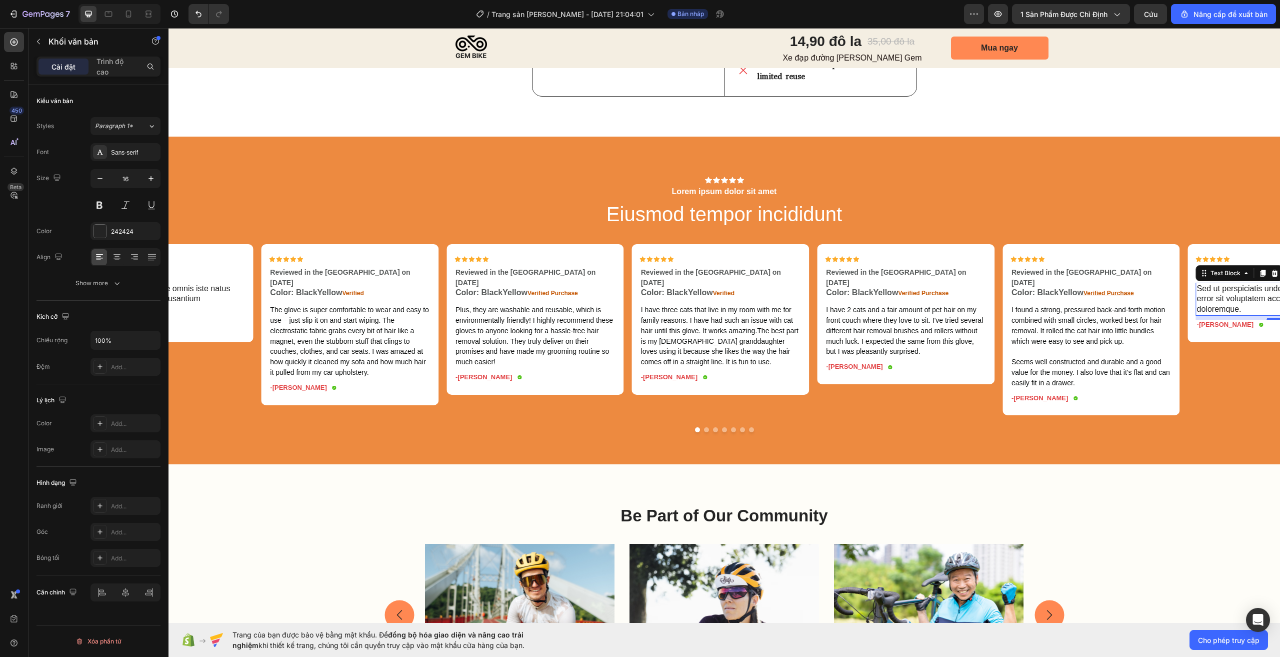
click at [1229, 297] on p "Sed ut perspiciatis unde omnis iste natus error sit voluptatem accusantium dolo…" at bounding box center [1277, 299] width 160 height 31
click at [1229, 296] on p "Sed ut perspiciatis unde omnis iste natus error sit voluptatem accusantium dolo…" at bounding box center [1277, 299] width 160 height 31
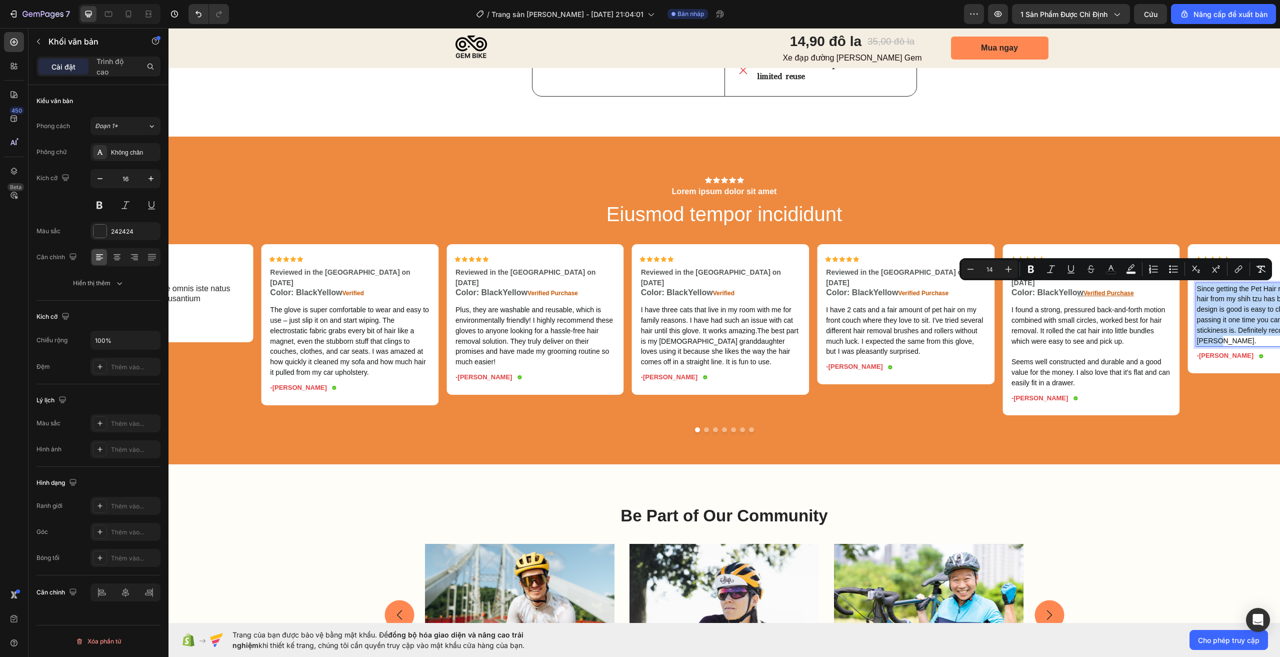
drag, startPoint x: 1220, startPoint y: 341, endPoint x: 1197, endPoint y: 292, distance: 54.1
click at [1197, 292] on p "Since getting the Pet Hair removal removing the hair from my shih tzu has been …" at bounding box center [1277, 315] width 160 height 63
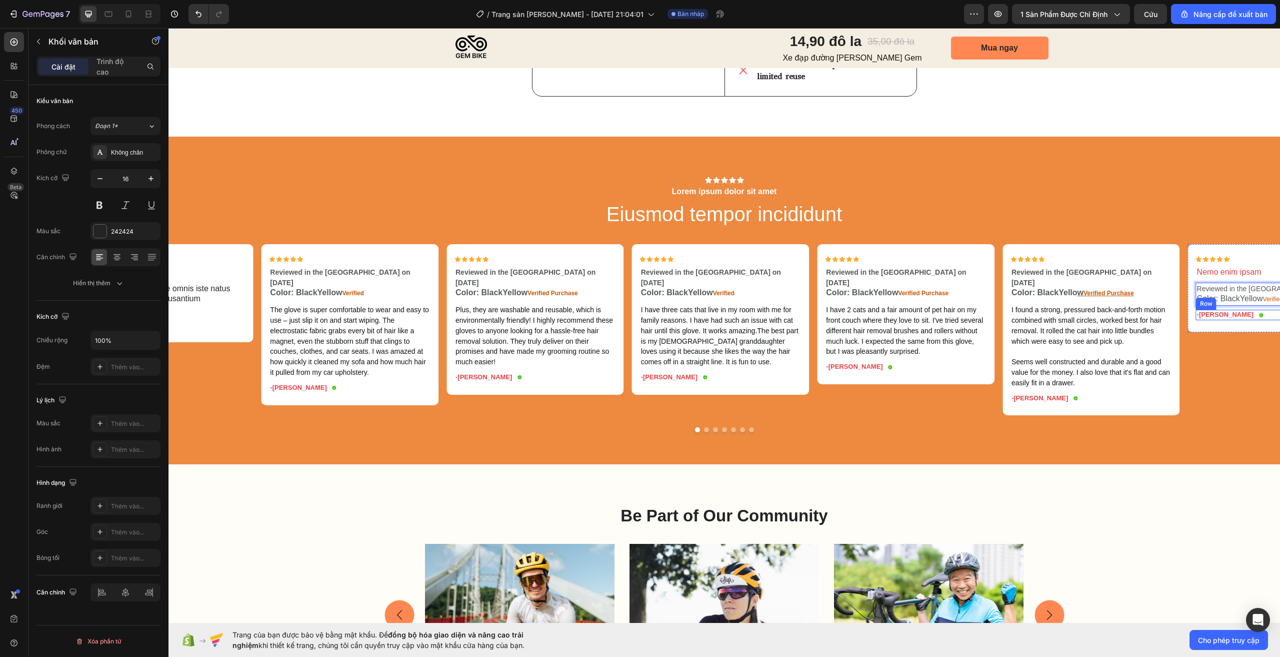
scroll to position [0, 48]
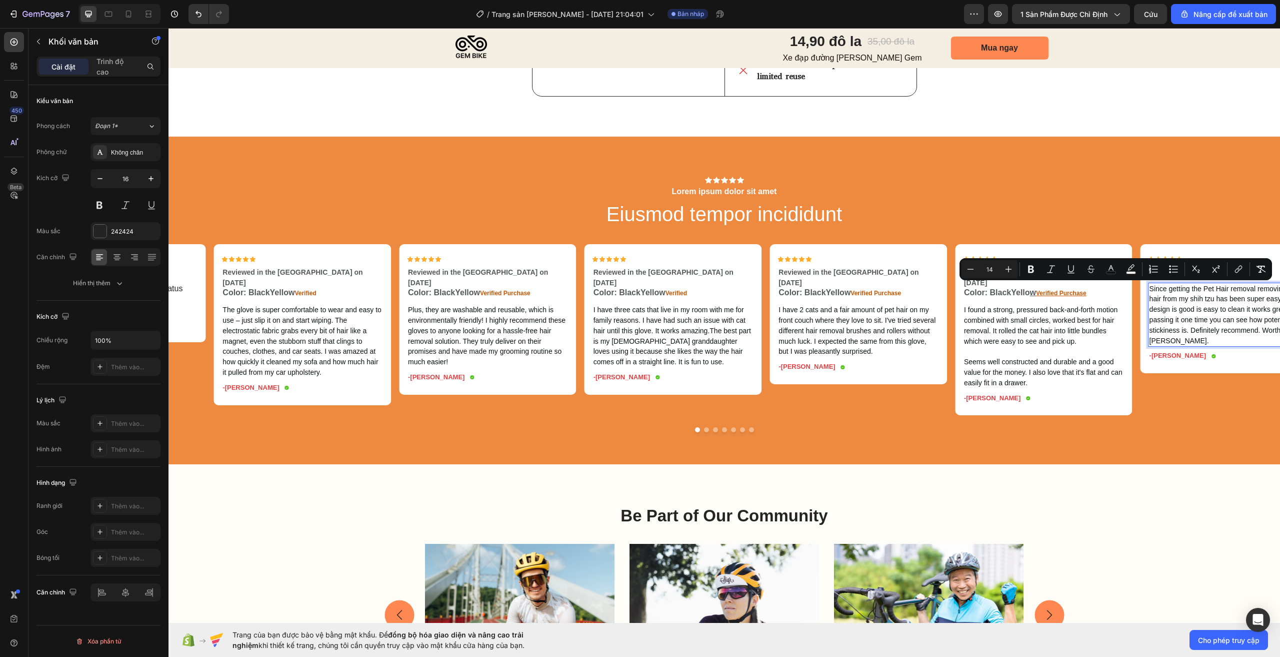
click at [1225, 321] on span "Since getting the Pet Hair removal removing the hair from my shih tzu has been …" at bounding box center [1226, 315] width 152 height 60
click at [1217, 315] on p "Since getting the Pet Hair removal removing the hair from my shih tzu has been …" at bounding box center [1230, 315] width 160 height 63
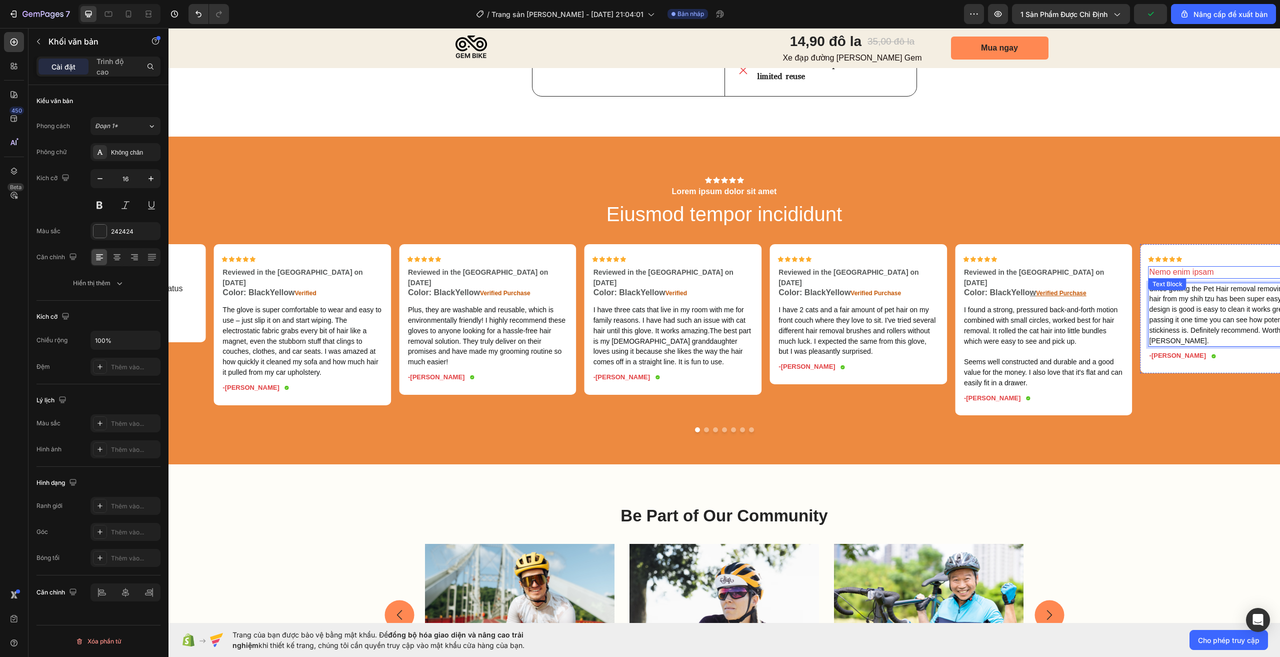
click at [1222, 269] on p "Nemo enim ipsam" at bounding box center [1230, 272] width 160 height 11
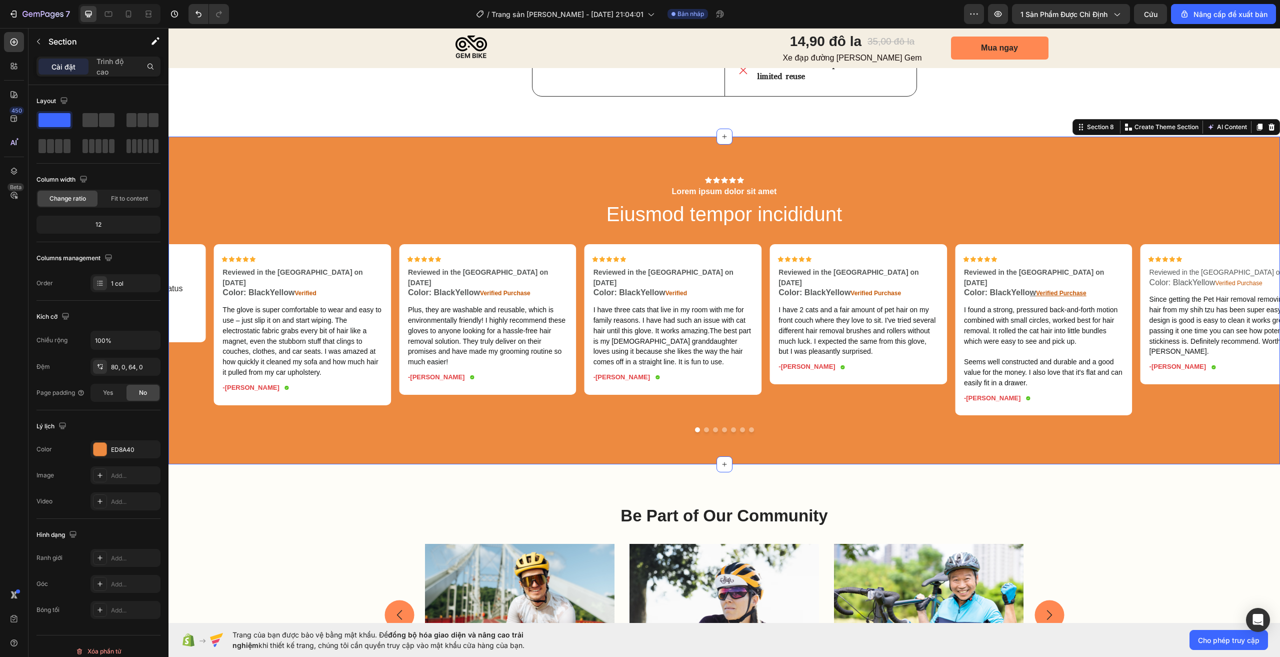
click at [1180, 191] on div "Icon Icon Icon Icon Icon Icon List Lorem ipsum dolor sit amet Text Block Eiusmo…" at bounding box center [725, 305] width 1112 height 256
click at [749, 429] on button "Dot" at bounding box center [751, 429] width 5 height 5
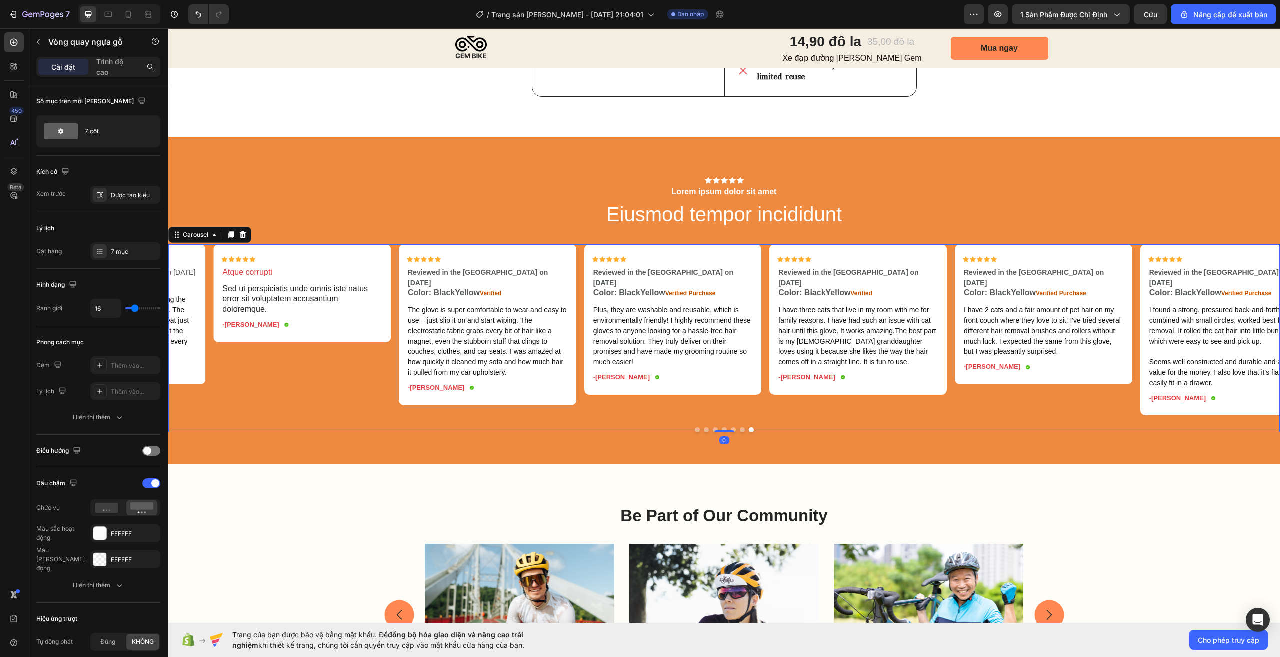
click at [749, 429] on button "Dot" at bounding box center [751, 429] width 5 height 5
click at [310, 287] on p "Sed ut perspiciatis unde omnis iste natus error sit voluptatem accusantium dolo…" at bounding box center [303, 299] width 160 height 31
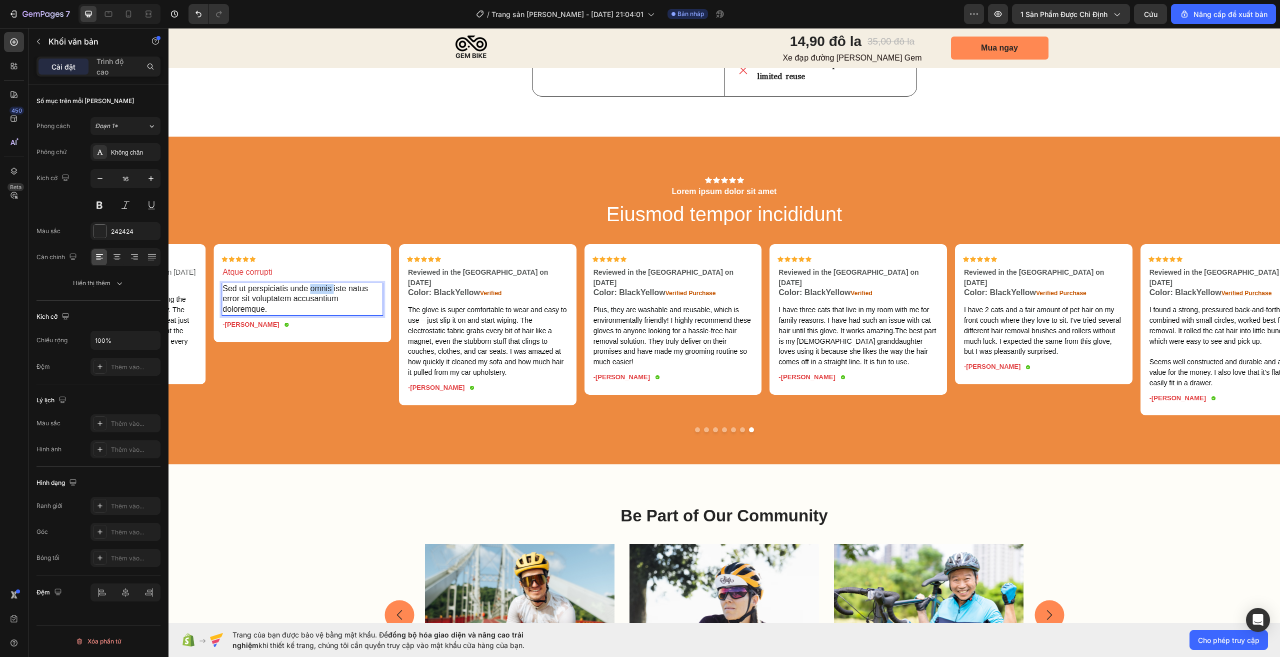
click at [310, 287] on p "Sed ut perspiciatis unde omnis iste natus error sit voluptatem accusantium dolo…" at bounding box center [303, 299] width 160 height 31
click at [282, 268] on p "Atque corrupti" at bounding box center [303, 272] width 160 height 11
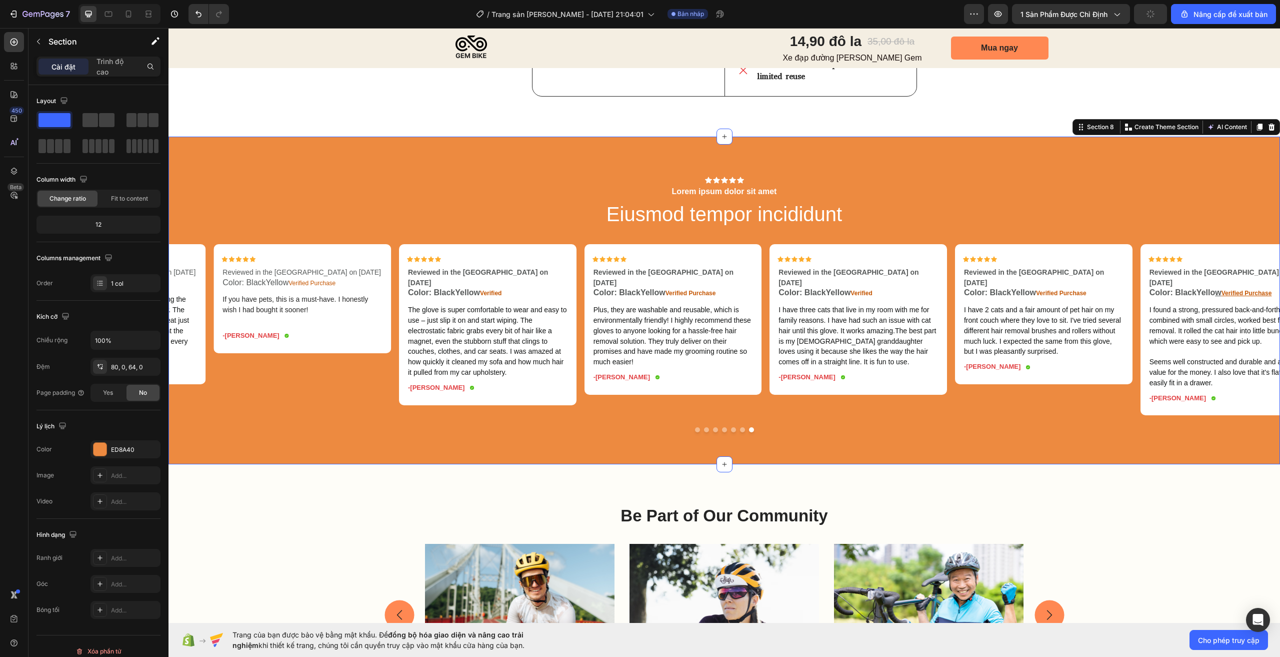
drag, startPoint x: 1107, startPoint y: 193, endPoint x: 1408, endPoint y: 29, distance: 342.5
click at [1107, 193] on div "Icon Icon Icon Icon Icon Icon List Lorem ipsum dolor sit amet Text Block Eiusmo…" at bounding box center [725, 305] width 1112 height 256
click at [1148, 17] on icon "button" at bounding box center [1151, 14] width 10 height 10
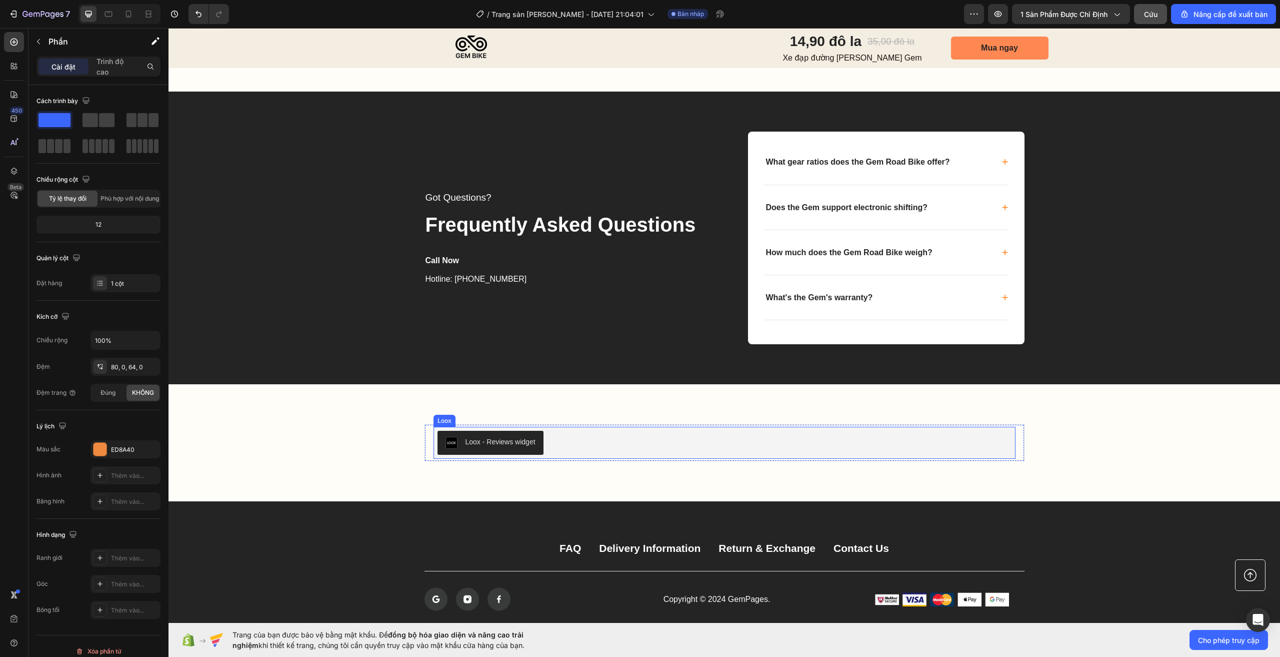
scroll to position [3354, 0]
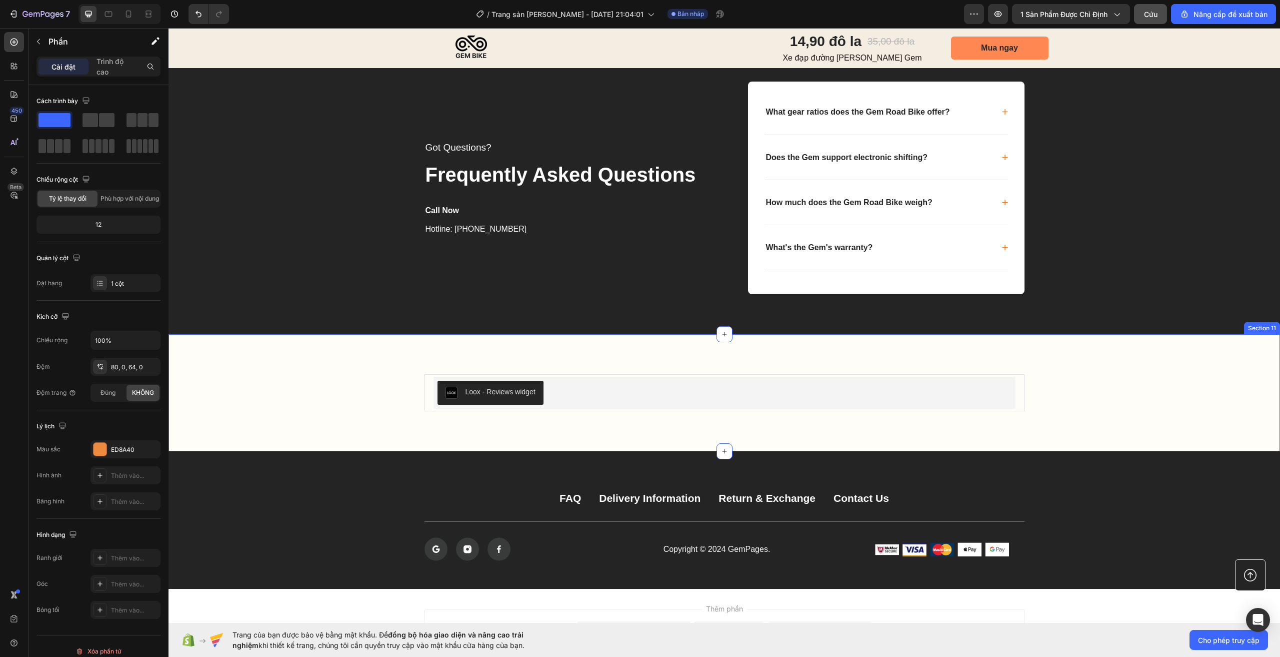
click at [306, 383] on div "Loox - Reviews widget Loox Product" at bounding box center [725, 392] width 1092 height 37
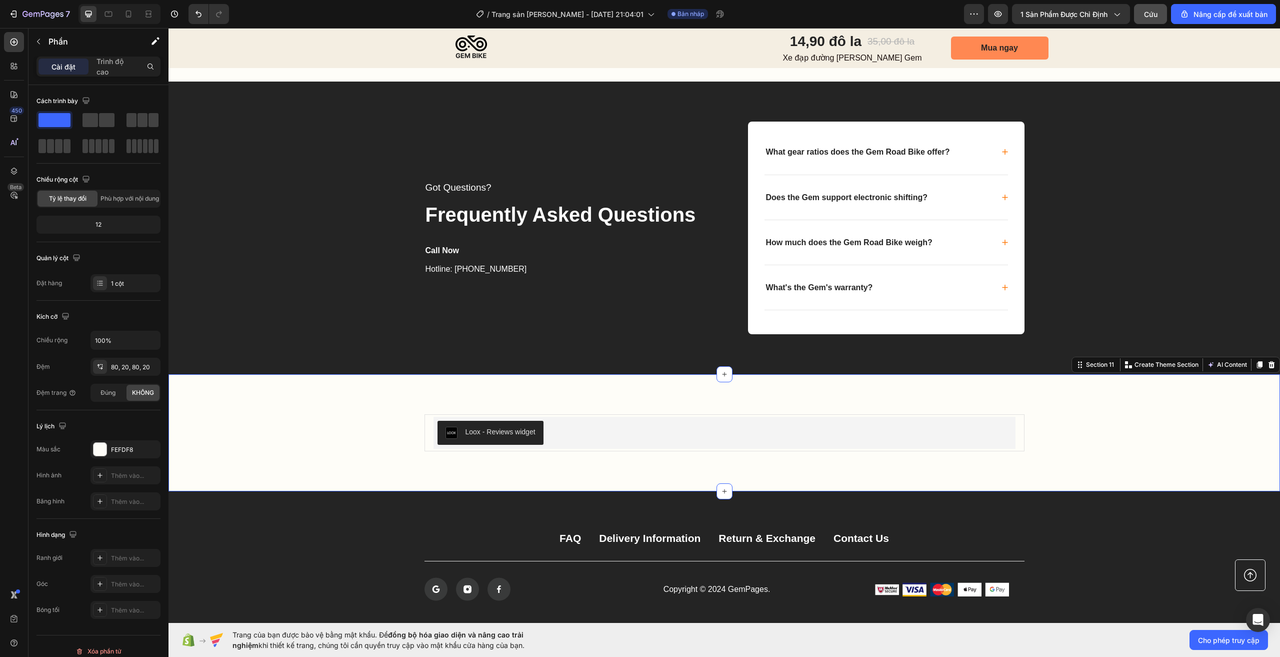
scroll to position [3214, 0]
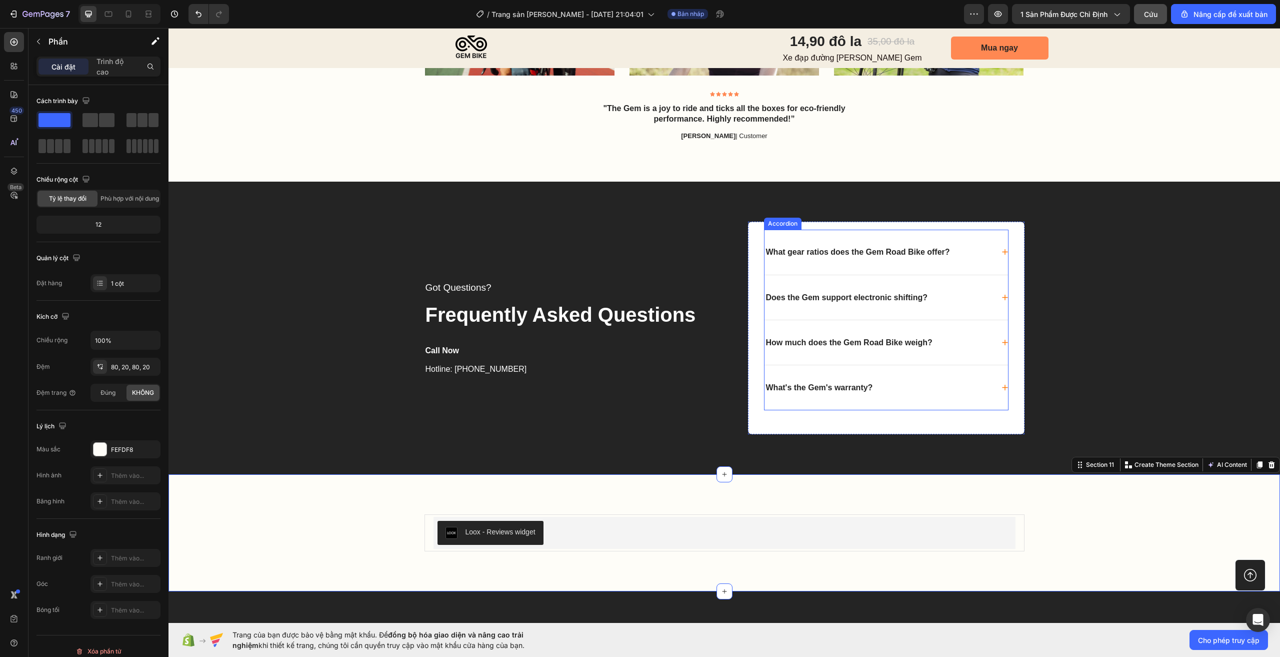
click at [832, 251] on p "What gear ratios does the Gem Road Bike offer?" at bounding box center [858, 252] width 184 height 10
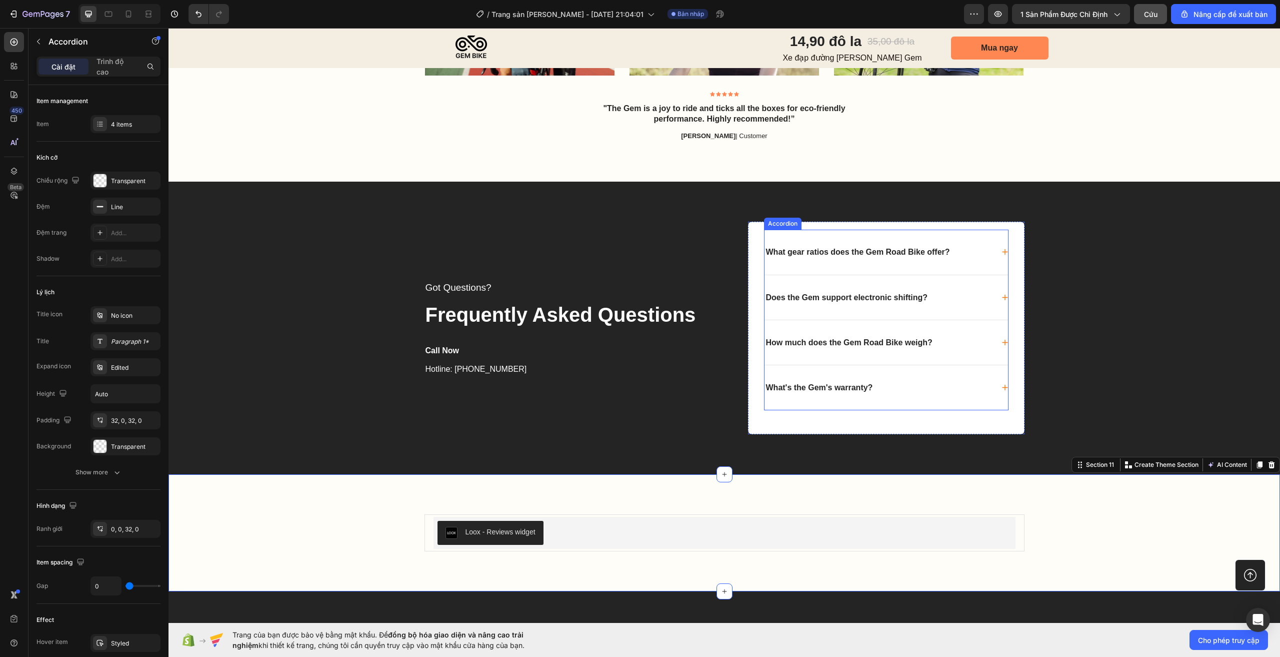
click at [832, 251] on p "What gear ratios does the Gem Road Bike offer?" at bounding box center [858, 252] width 184 height 10
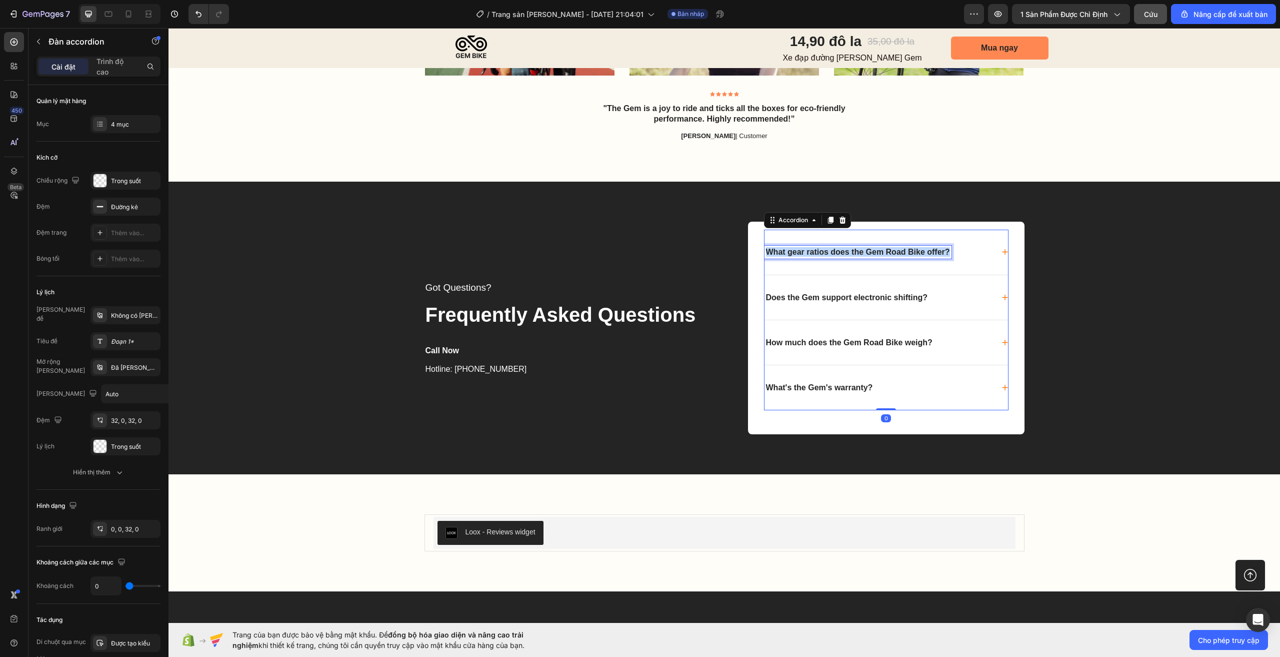
click at [832, 251] on p "What gear ratios does the Gem Road Bike offer?" at bounding box center [858, 252] width 184 height 10
click at [994, 250] on div "📦 Warranty & Seller Commitments" at bounding box center [887, 252] width 244 height 45
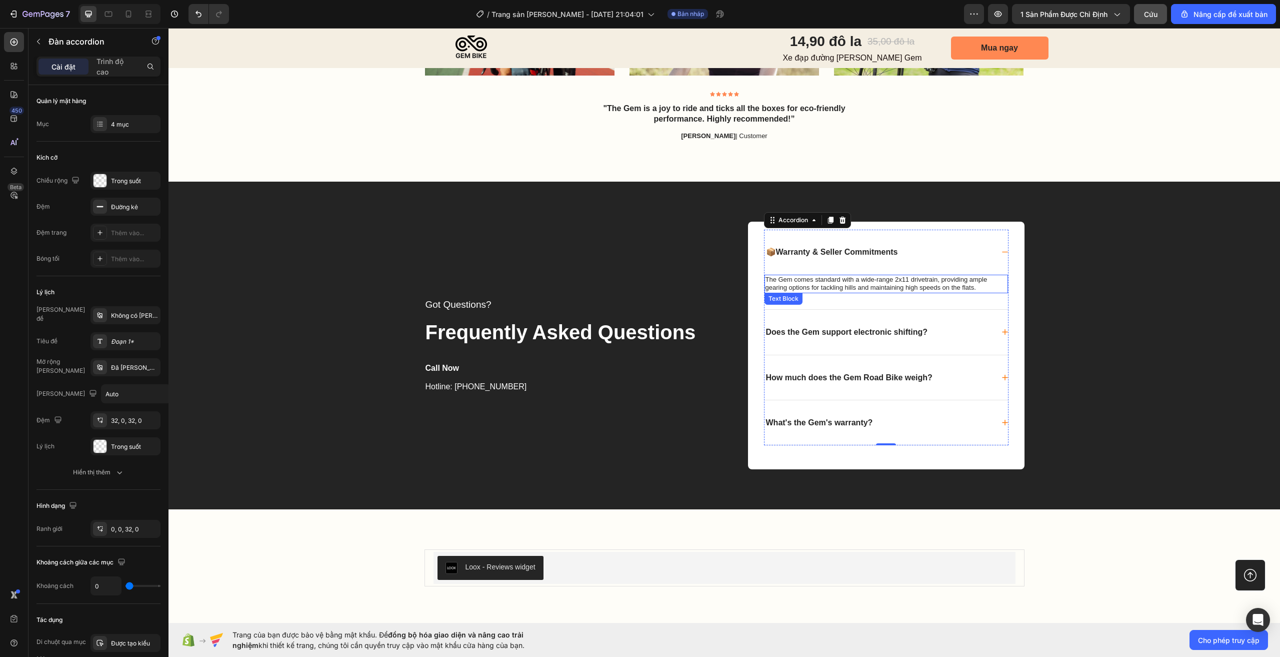
click at [882, 279] on p "The Gem comes standard with a wide-range 2x11 drivetrain, providing ample geari…" at bounding box center [887, 284] width 242 height 17
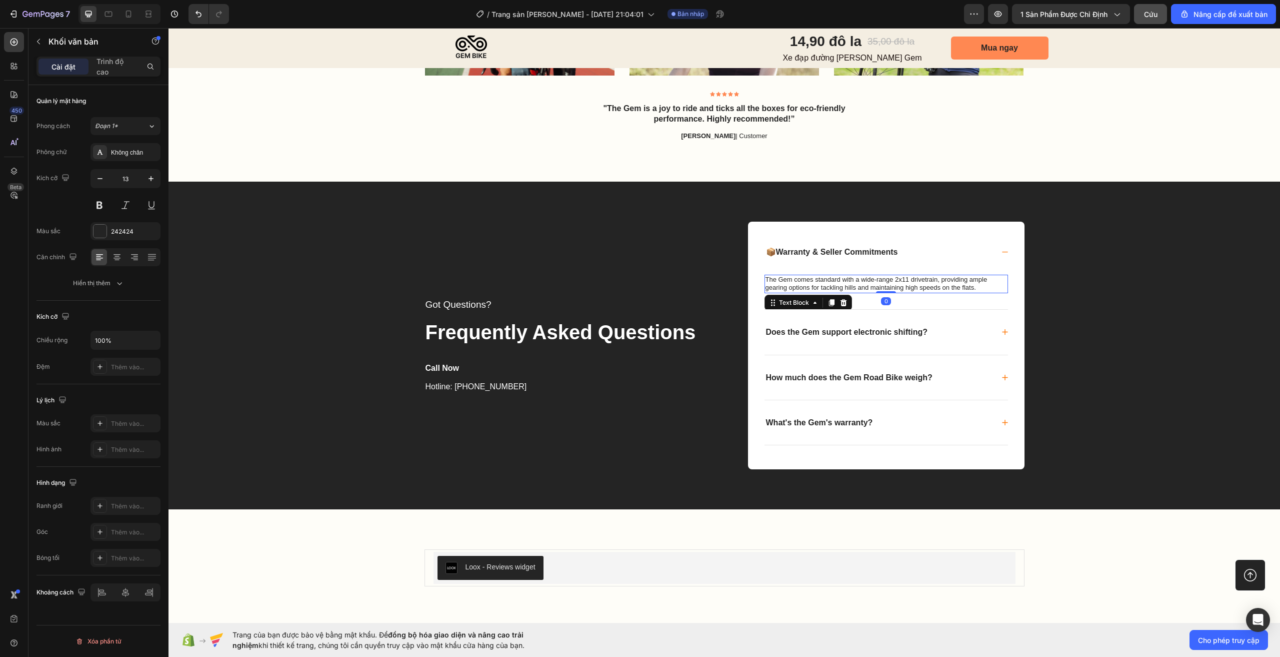
click at [885, 282] on p "The Gem comes standard with a wide-range 2x11 drivetrain, providing ample geari…" at bounding box center [887, 284] width 242 height 17
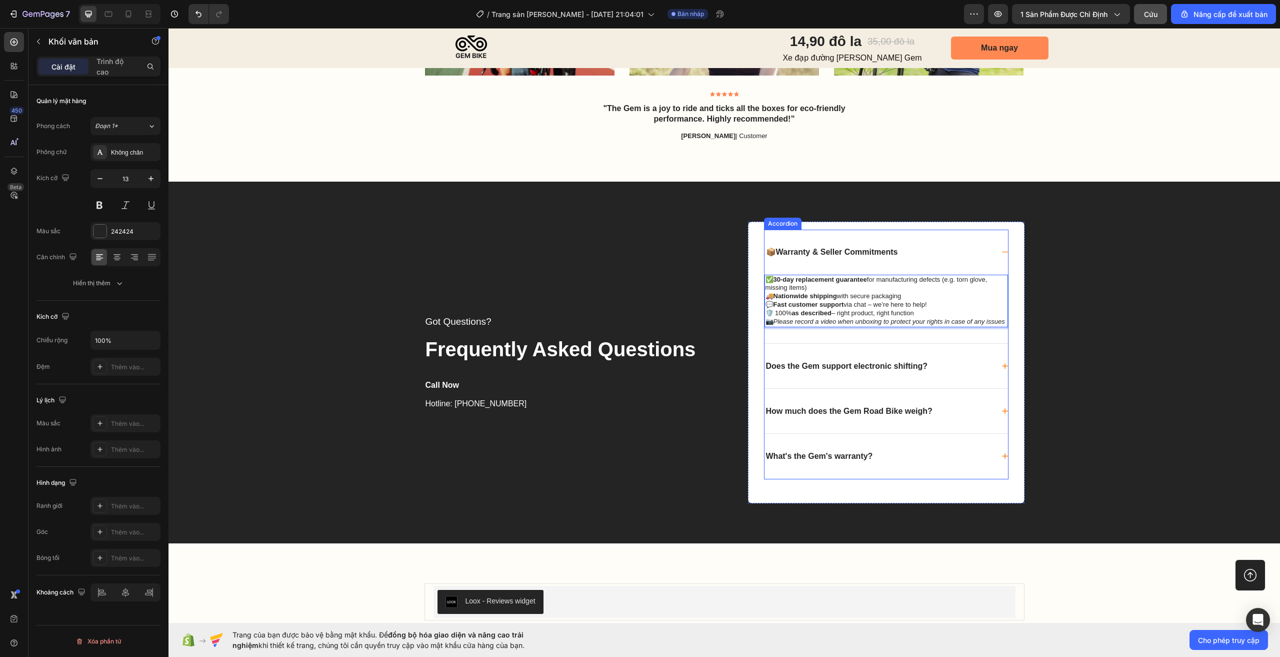
click at [995, 253] on div "📦 Warranty & Seller Commitments" at bounding box center [887, 252] width 244 height 45
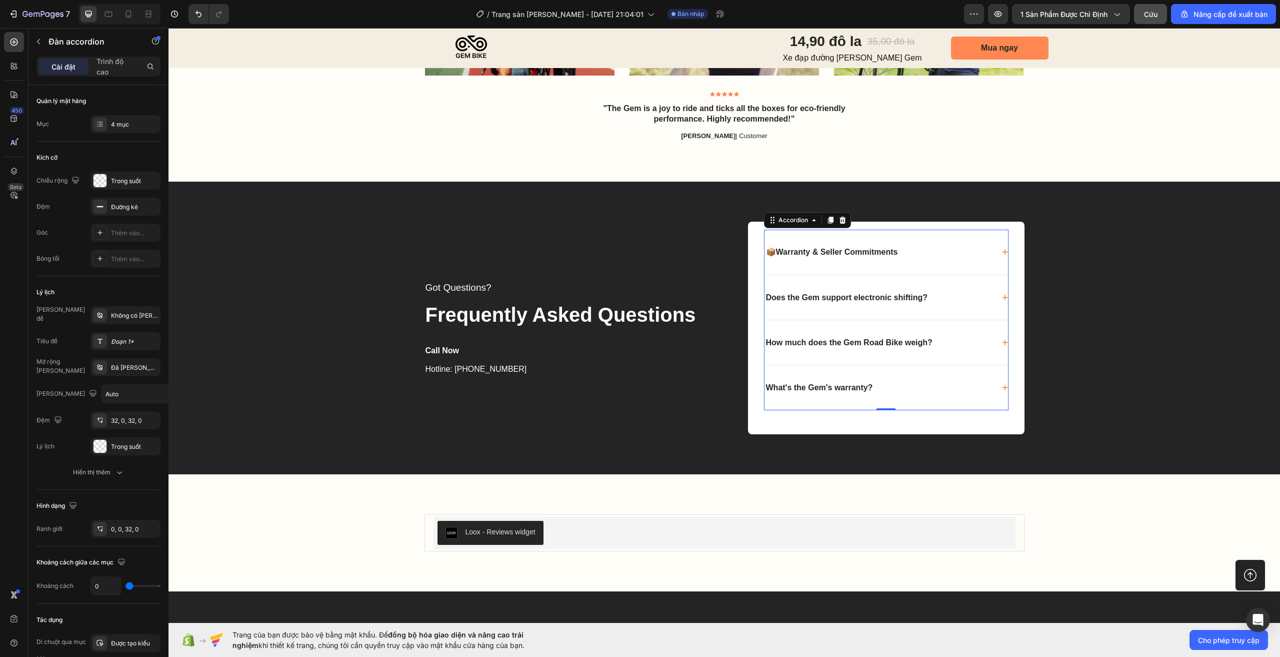
click at [997, 299] on div "Does the Gem support electronic shifting?" at bounding box center [887, 297] width 244 height 45
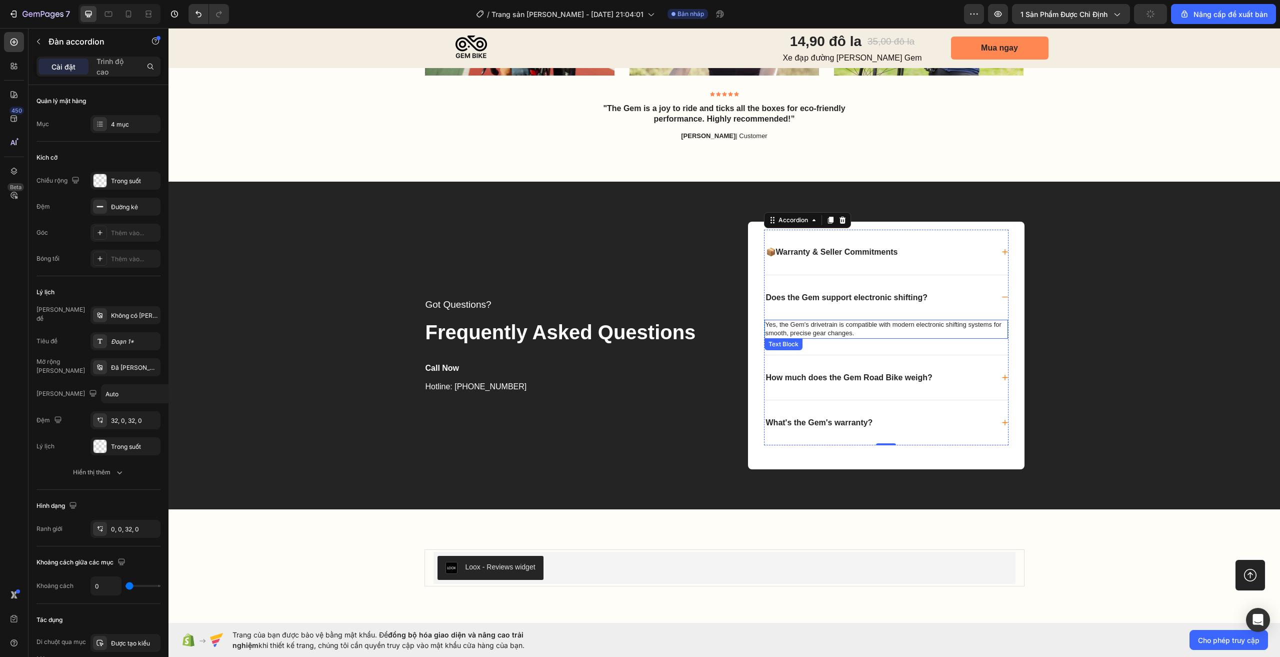
click at [900, 325] on p "Yes, the Gem's drivetrain is compatible with modern electronic shifting systems…" at bounding box center [887, 329] width 242 height 17
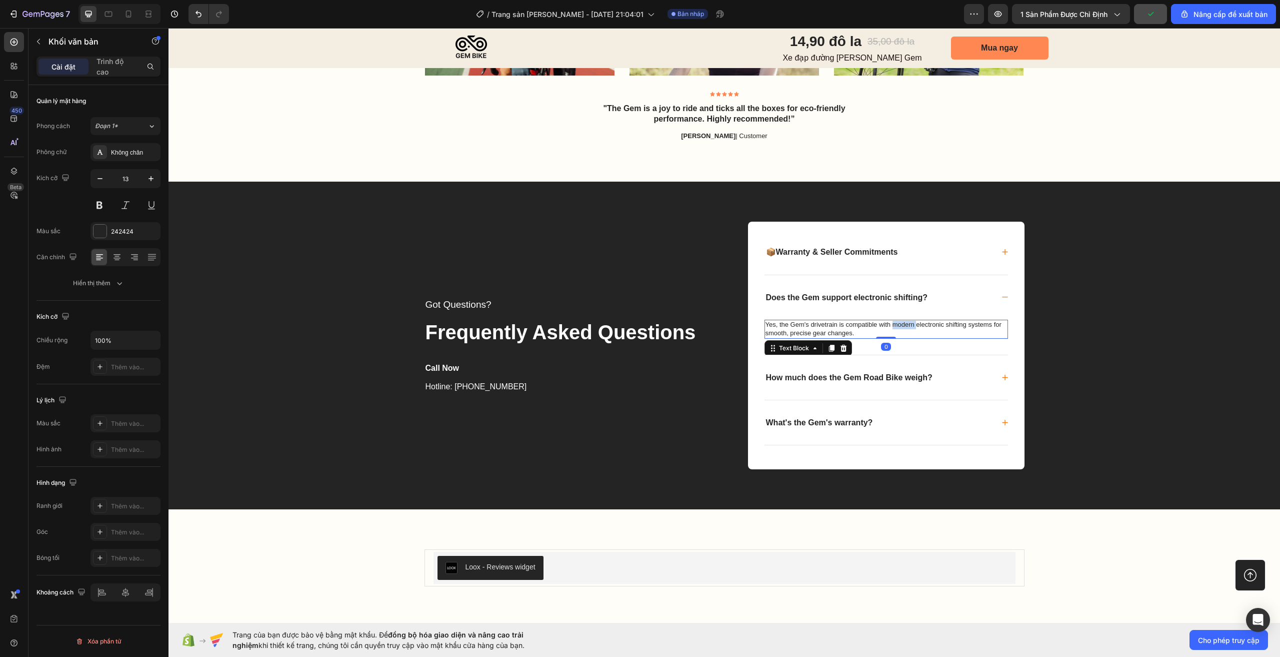
click at [900, 325] on p "Yes, the Gem's drivetrain is compatible with modern electronic shifting systems…" at bounding box center [887, 329] width 242 height 17
click at [1000, 301] on div "Does the Gem support electronic shifting?" at bounding box center [887, 297] width 244 height 45
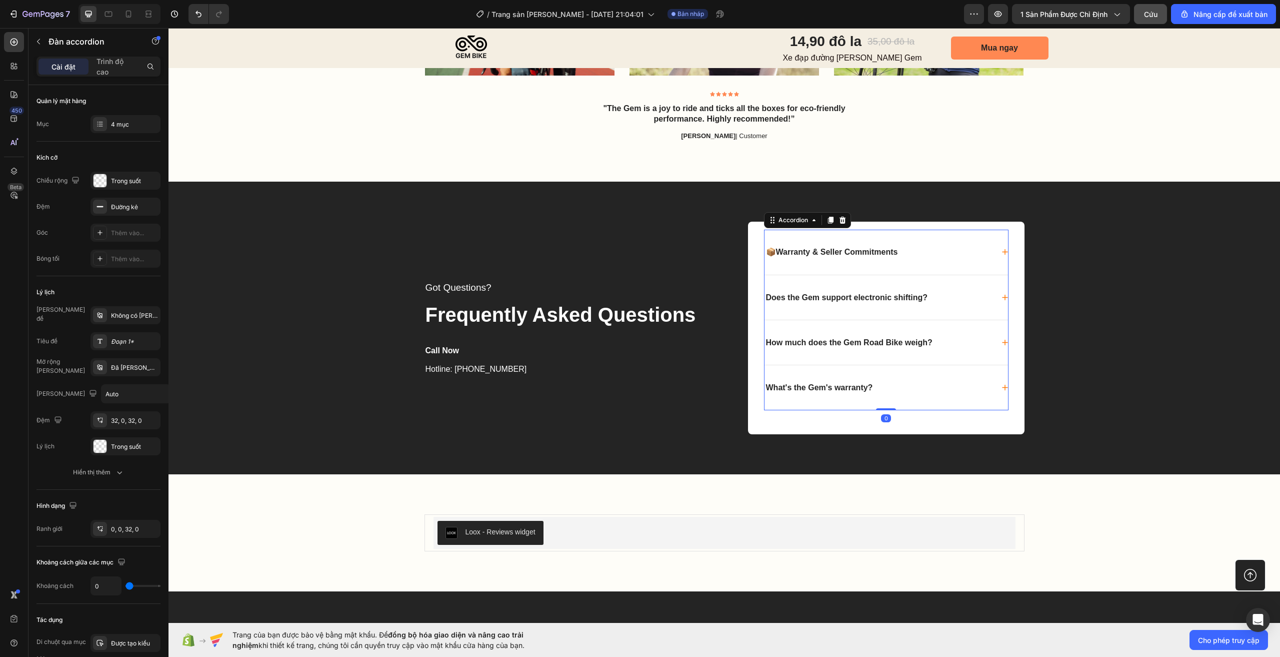
click at [995, 302] on div "Does the Gem support electronic shifting?" at bounding box center [887, 297] width 244 height 45
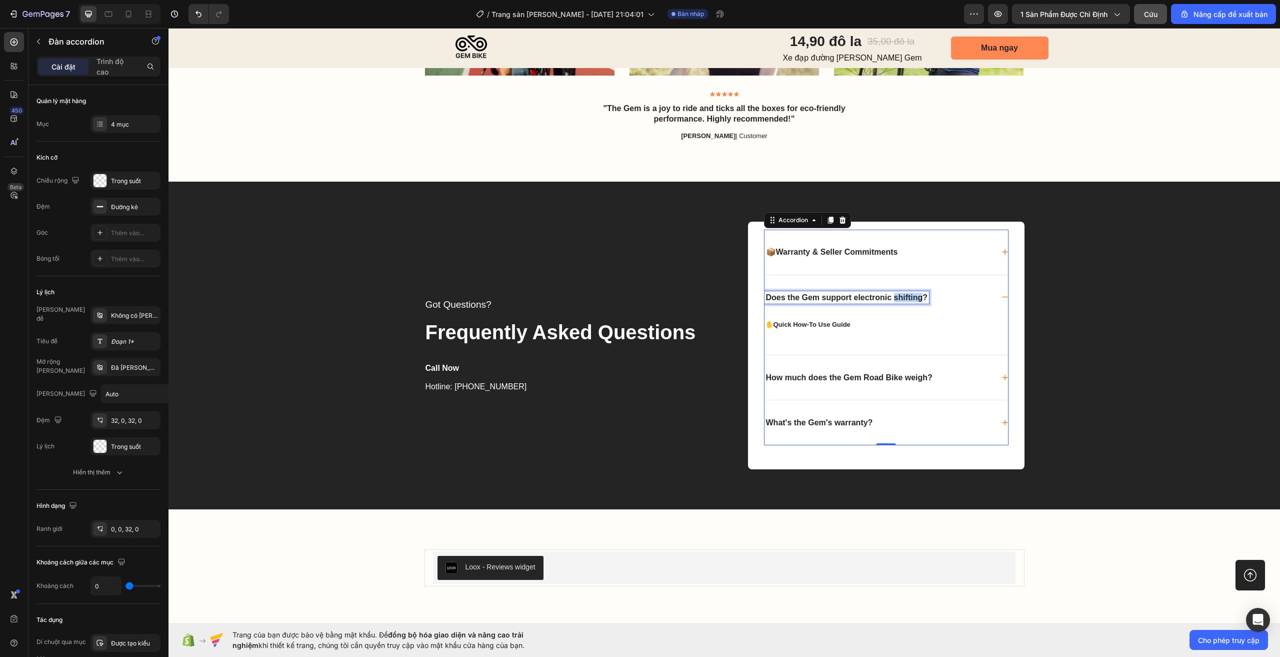
click at [906, 299] on p "Does the Gem support electronic shifting?" at bounding box center [847, 298] width 162 height 10
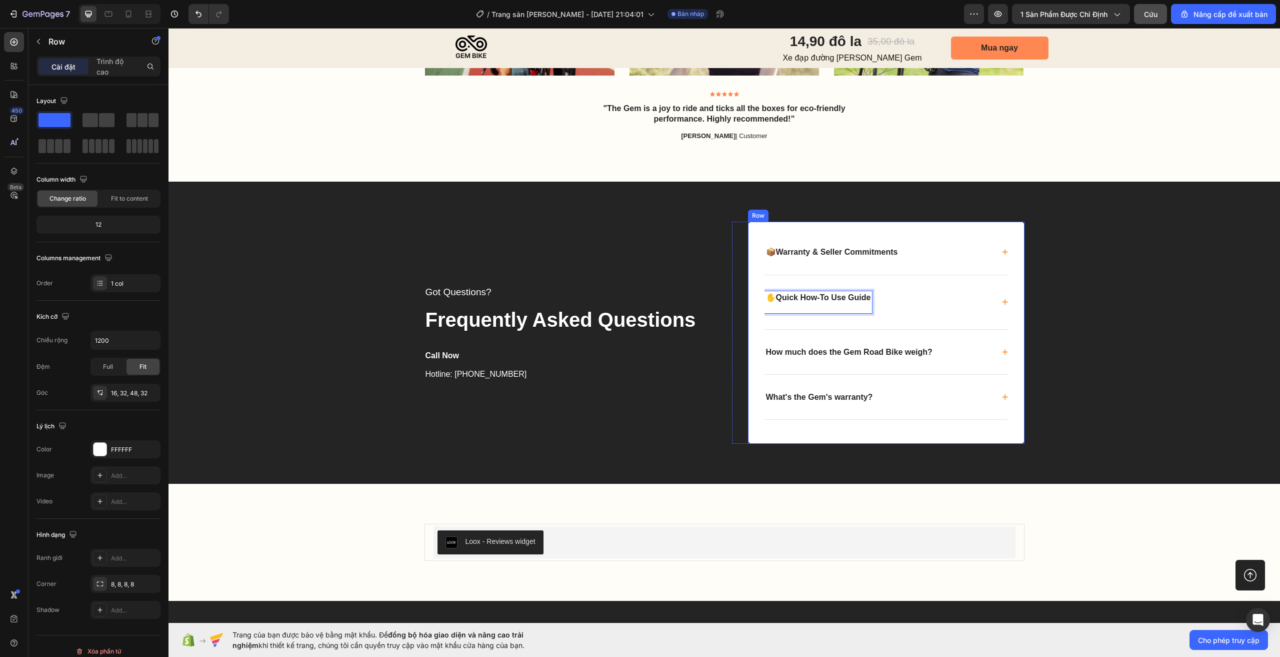
click at [1005, 307] on div "📦 Warranty & Seller Commitments ✋ Quick How-To Use Guide How much does the Gem …" at bounding box center [886, 333] width 277 height 222
click at [1002, 304] on icon at bounding box center [1005, 302] width 6 height 7
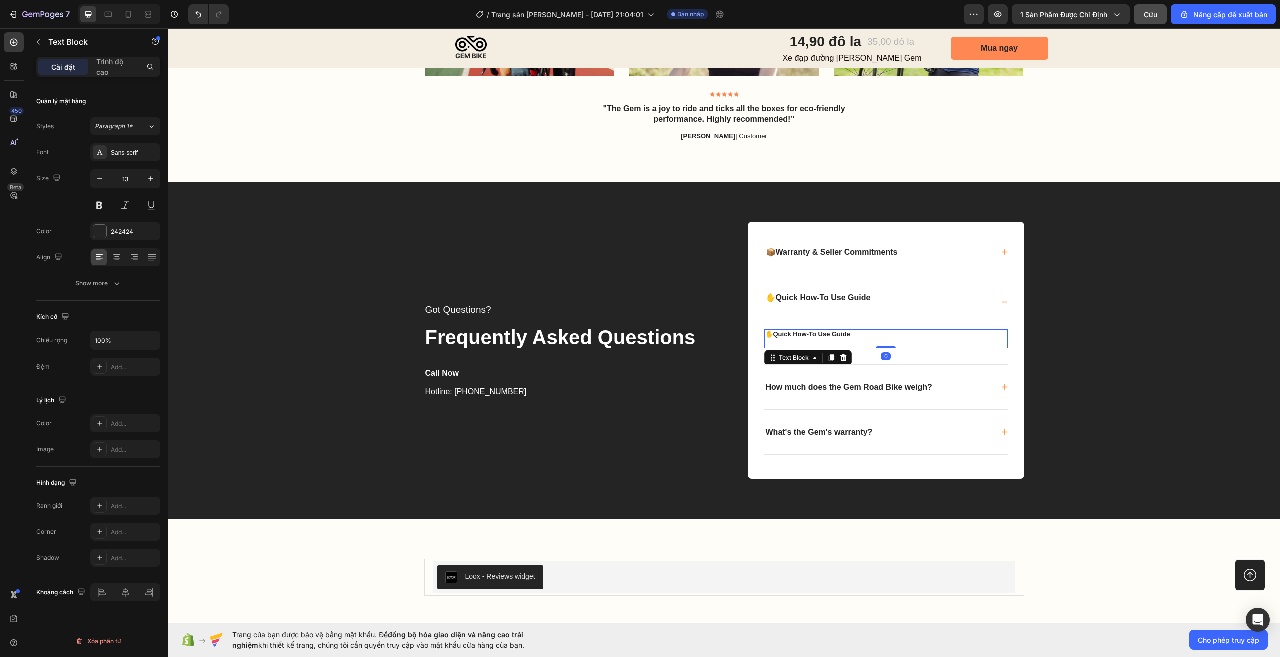
click at [865, 333] on p "✋ Quick How-To Use Guide" at bounding box center [887, 334] width 242 height 9
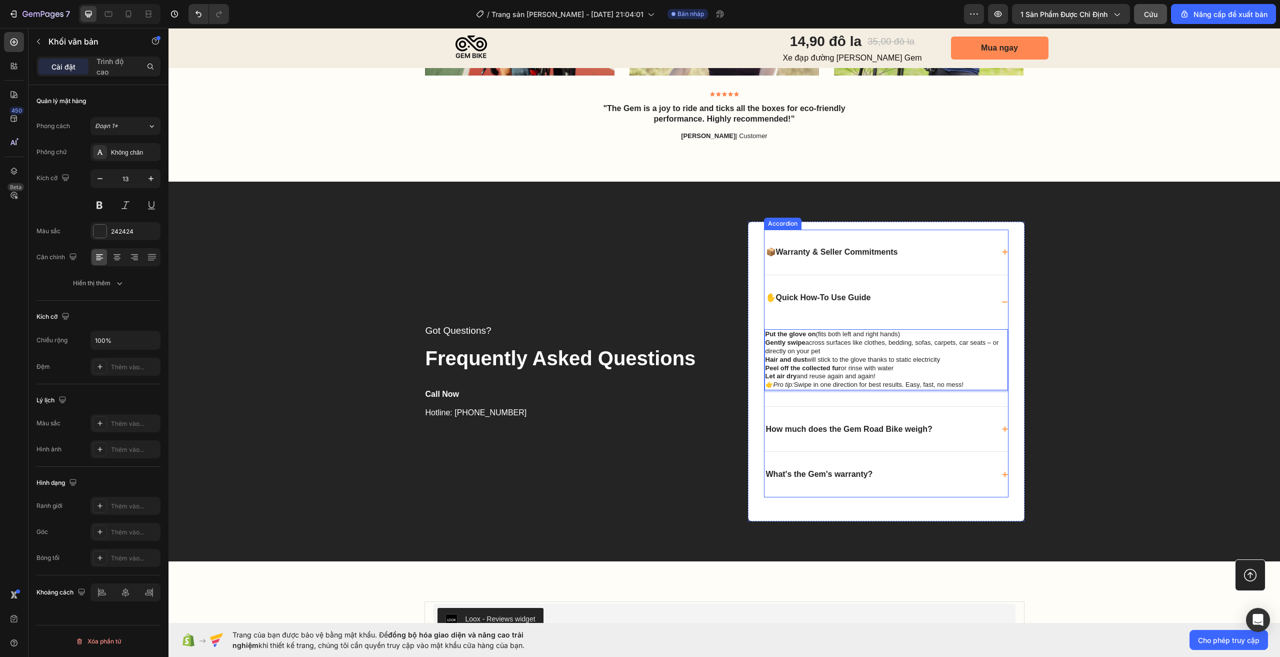
click at [993, 303] on div "✋ Quick How-To Use Guide" at bounding box center [887, 302] width 244 height 54
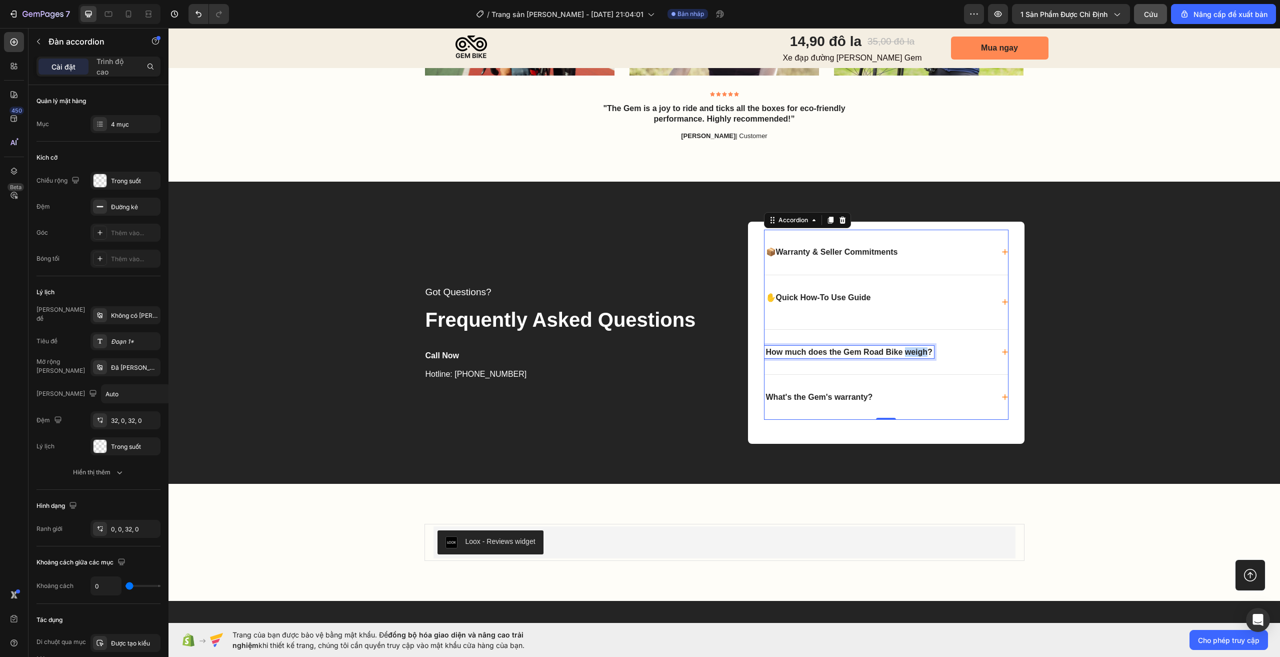
click at [904, 350] on p "How much does the Gem Road Bike weigh?" at bounding box center [849, 352] width 167 height 10
click at [904, 349] on p "How much does the Gem Road Bike weigh?" at bounding box center [849, 352] width 167 height 10
click at [1002, 350] on icon at bounding box center [1005, 352] width 6 height 7
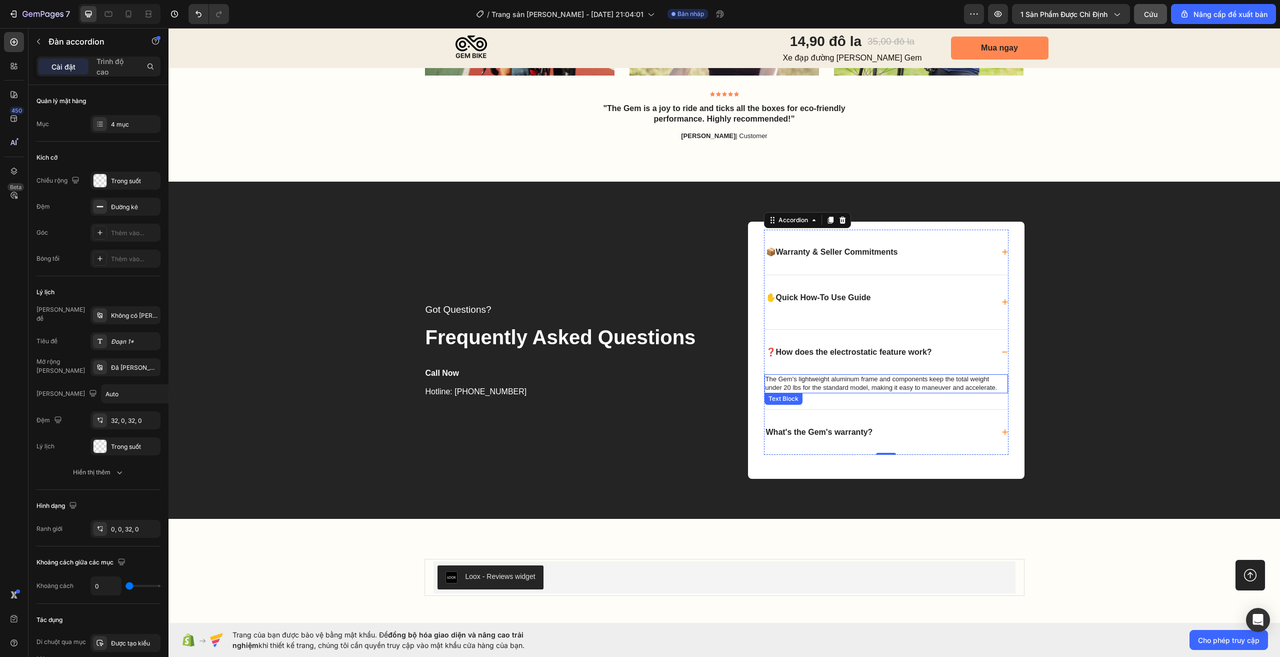
click at [880, 378] on p "The Gem's lightweight aluminum frame and components keep the total weight under…" at bounding box center [887, 383] width 242 height 17
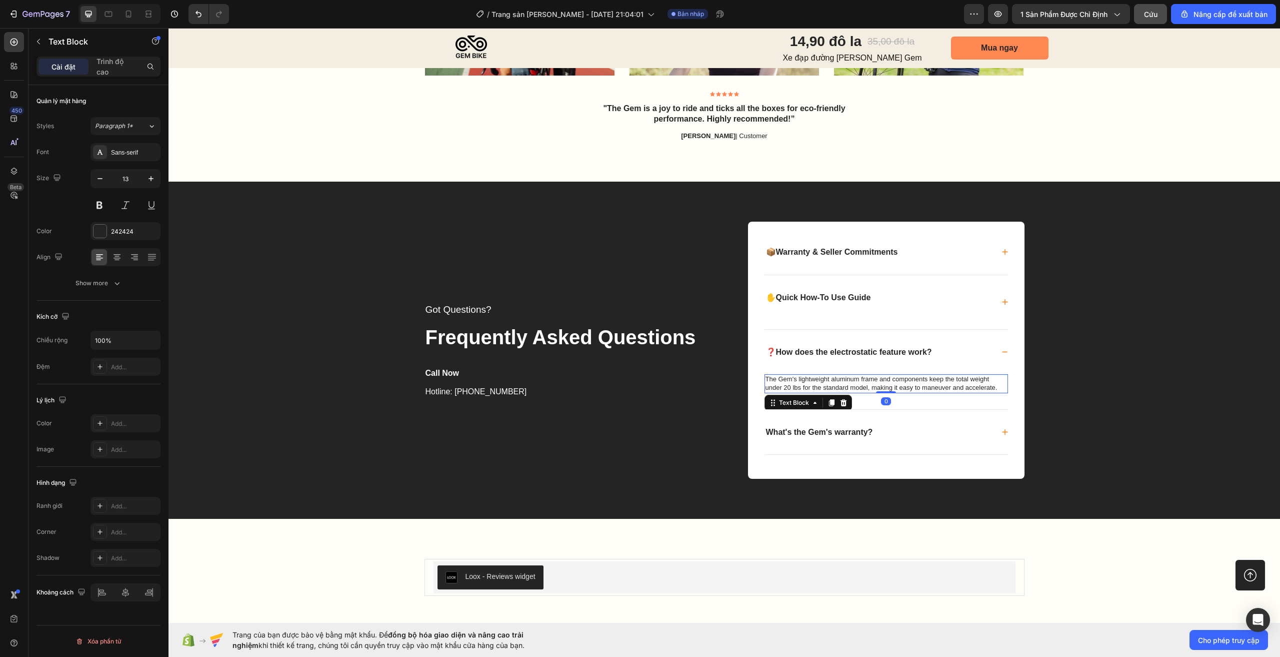
click at [880, 378] on p "The Gem's lightweight aluminum frame and components keep the total weight under…" at bounding box center [887, 383] width 242 height 17
click at [1002, 350] on span at bounding box center [1005, 352] width 6 height 6
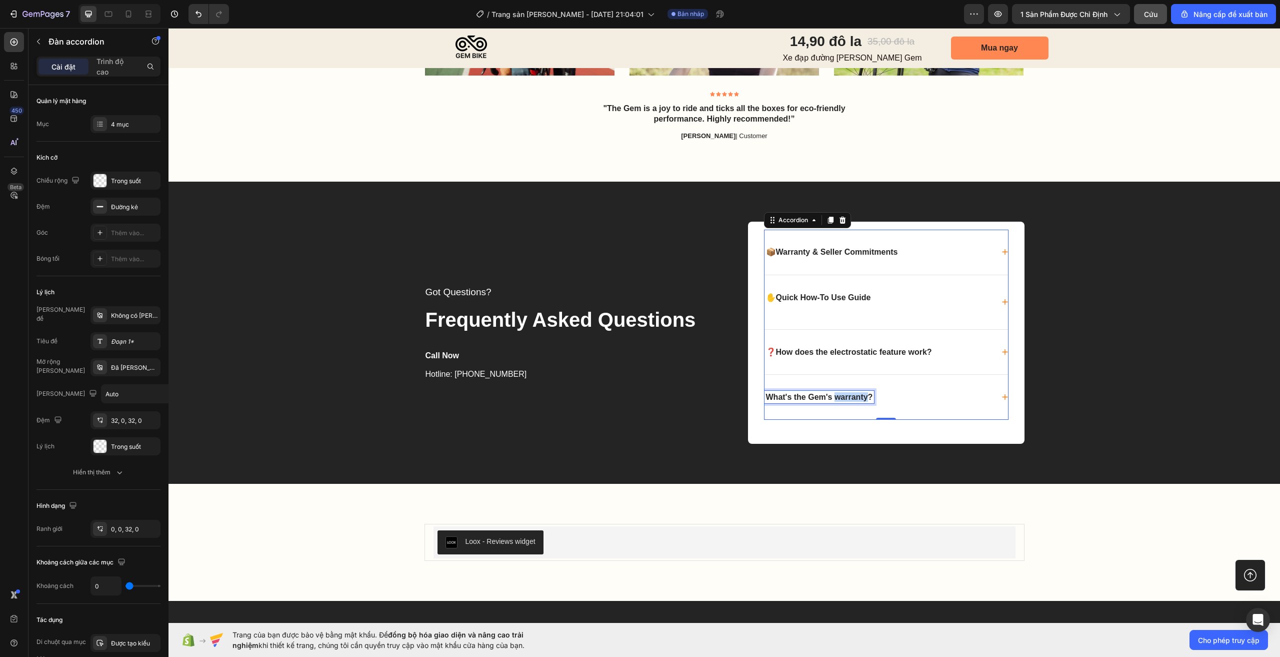
click at [832, 395] on p "What's the Gem's warranty?" at bounding box center [819, 397] width 107 height 10
click at [1002, 393] on div "📦 Product information" at bounding box center [887, 397] width 244 height 45
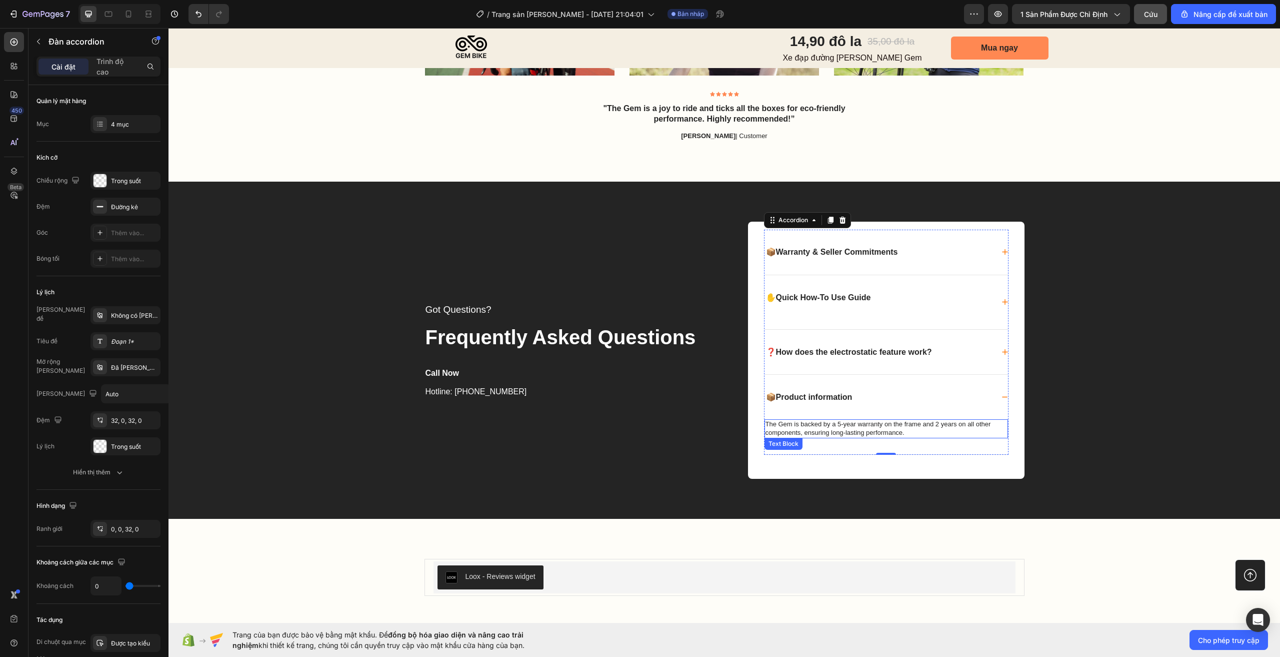
click at [897, 428] on p "The Gem is backed by a 5-year warranty on the frame and 2 years on all other co…" at bounding box center [887, 428] width 242 height 17
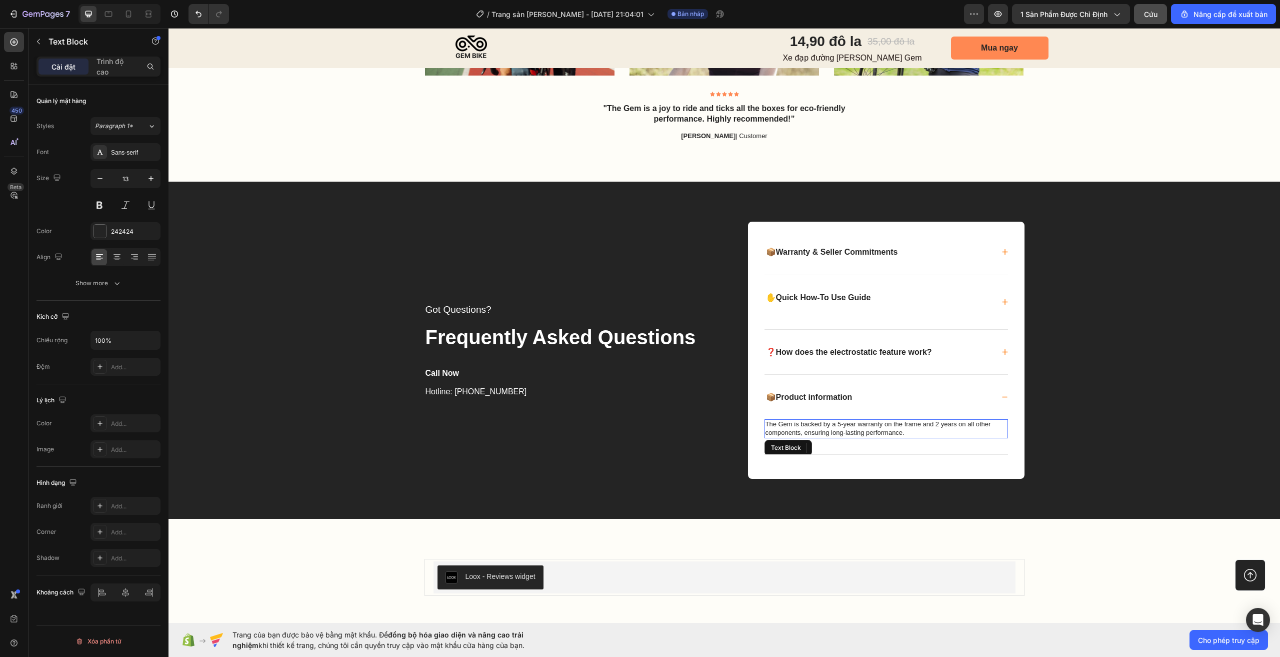
click at [897, 428] on p "The Gem is backed by a 5-year warranty on the frame and 2 years on all other co…" at bounding box center [887, 428] width 242 height 17
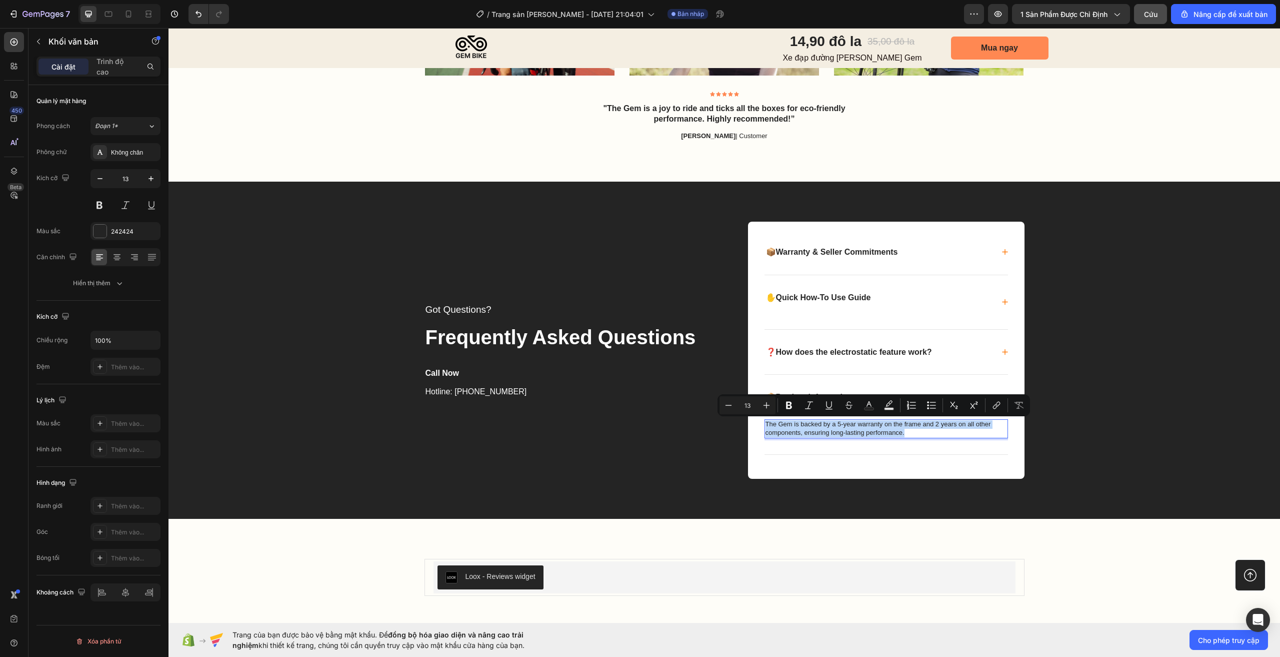
scroll to position [3401, 0]
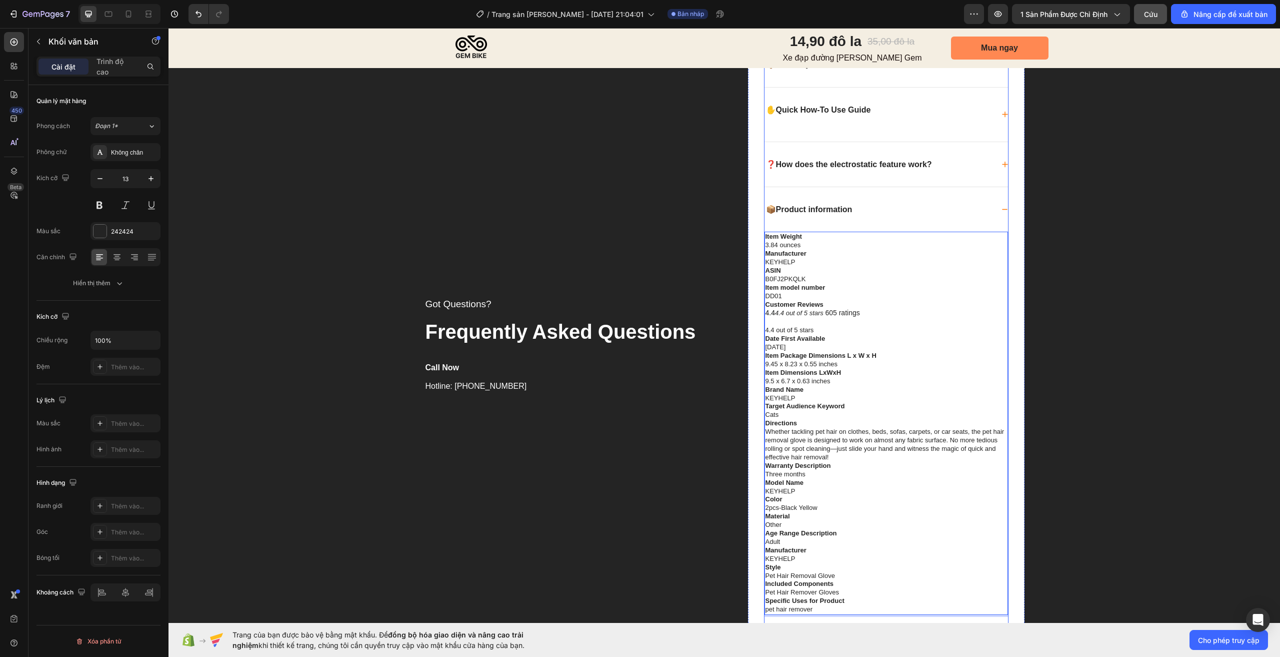
click at [1002, 209] on icon at bounding box center [1005, 210] width 6 height 2
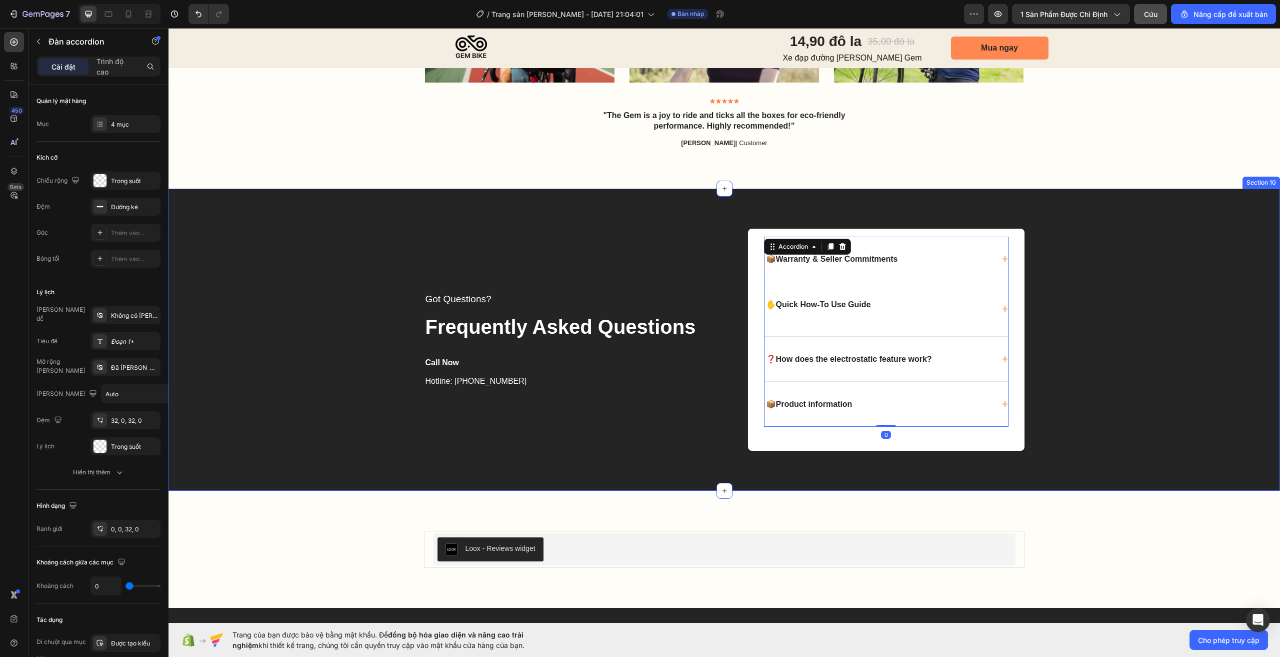
scroll to position [3052, 0]
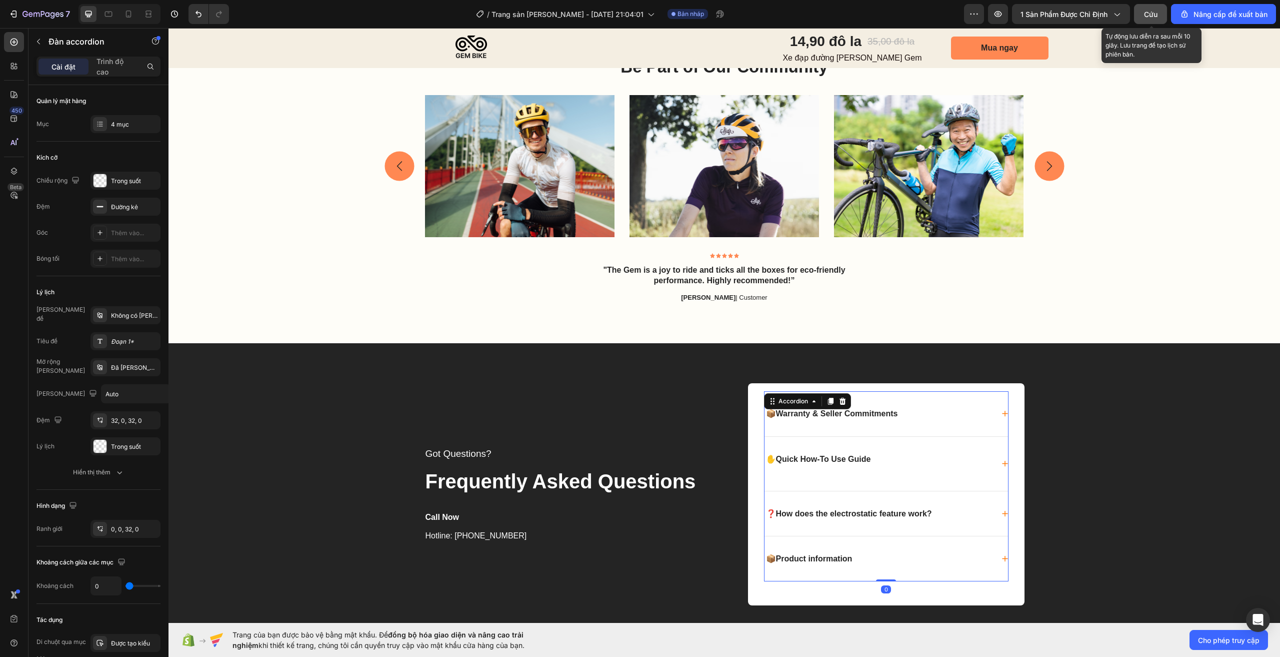
click at [1150, 14] on font "Cứu" at bounding box center [1151, 14] width 14 height 9
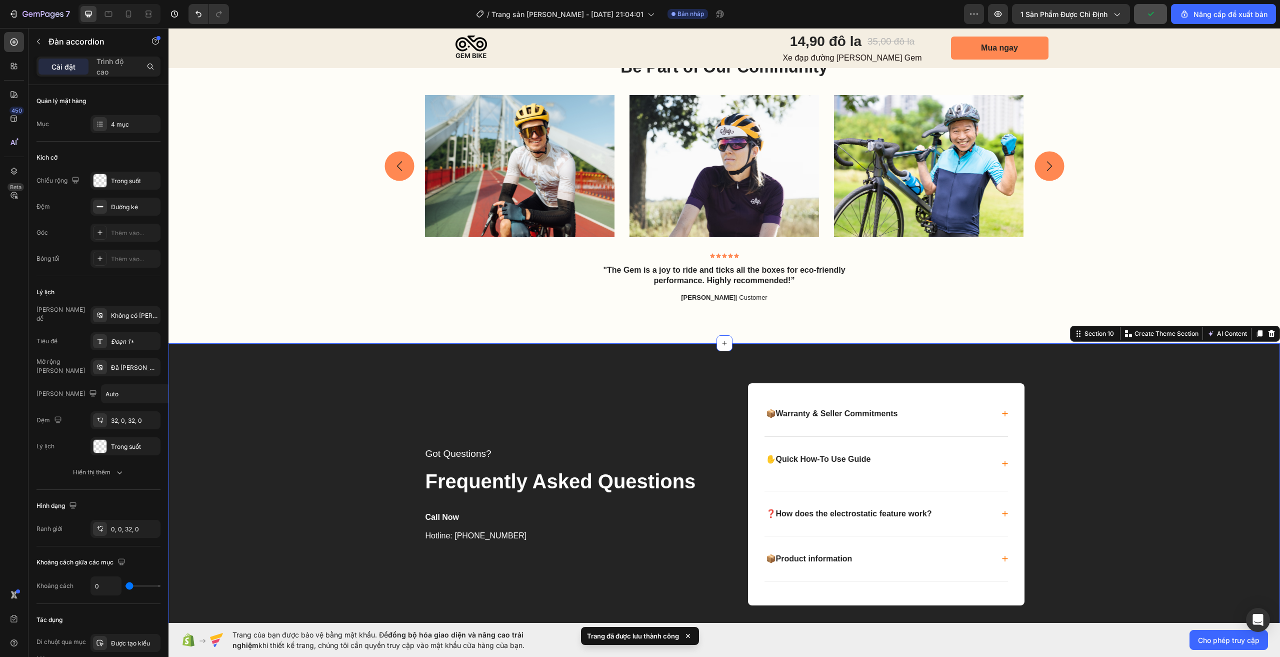
click at [1078, 422] on div "Got Questions? Text block Frequently Asked Questions Text block Call Now Text b…" at bounding box center [725, 494] width 1092 height 222
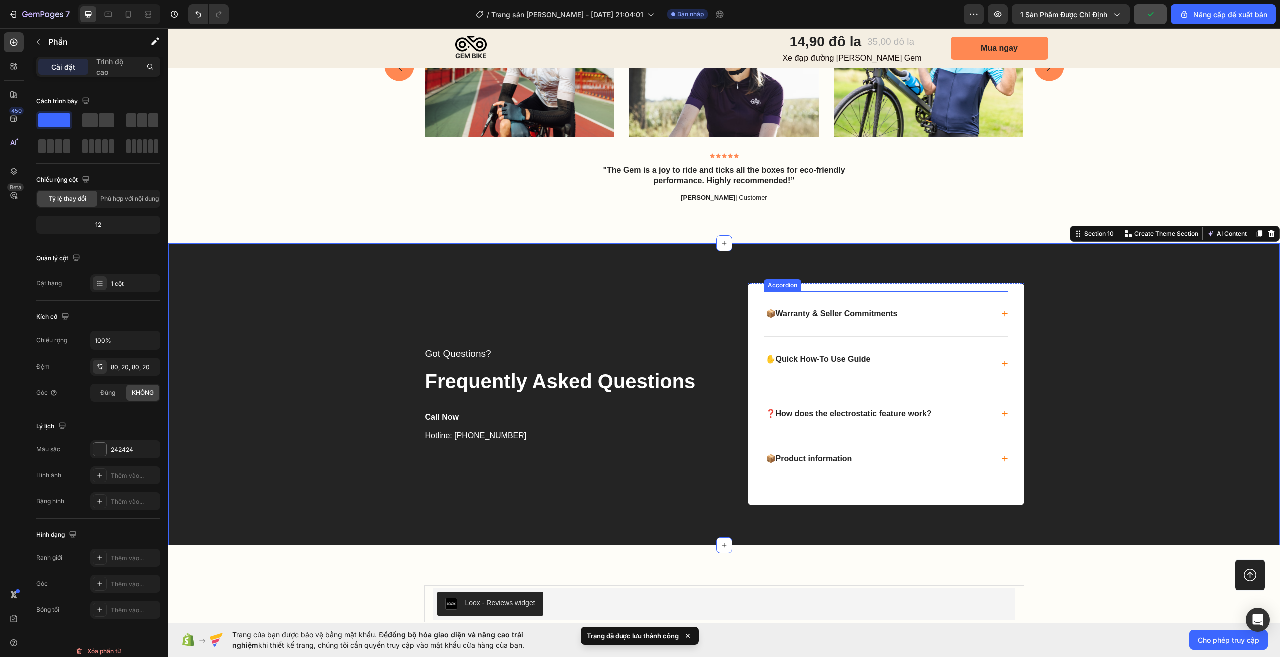
scroll to position [3202, 0]
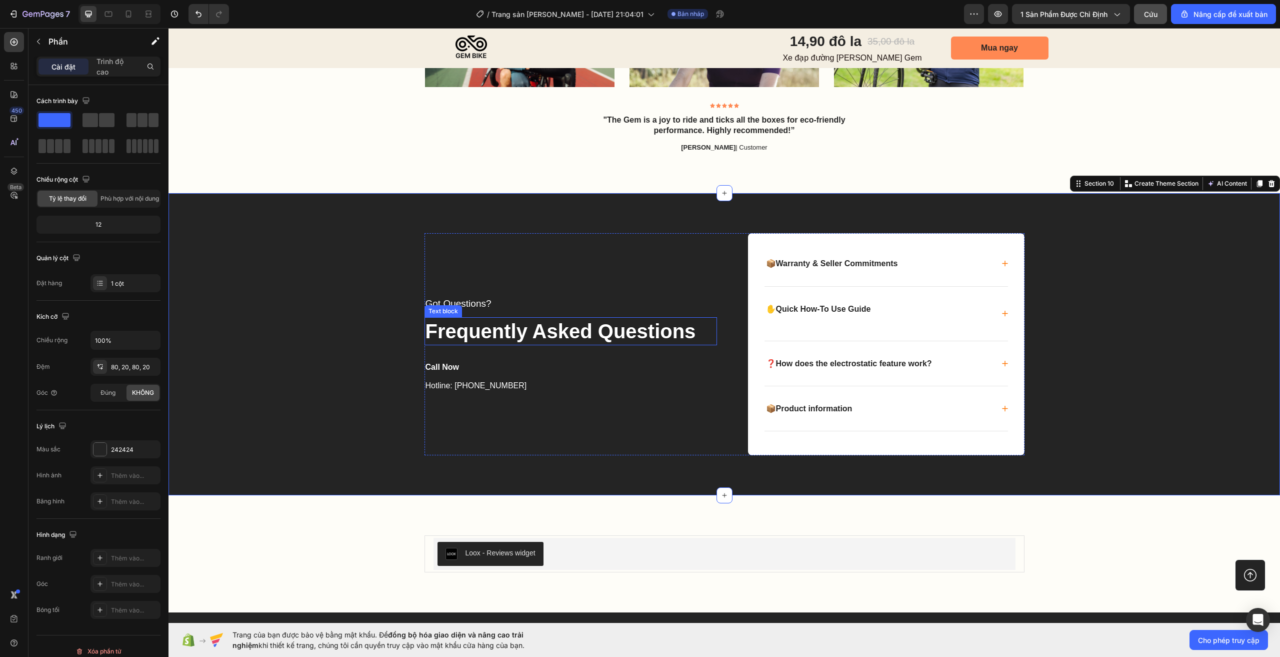
click at [531, 330] on p "Frequently Asked Questions" at bounding box center [571, 331] width 291 height 26
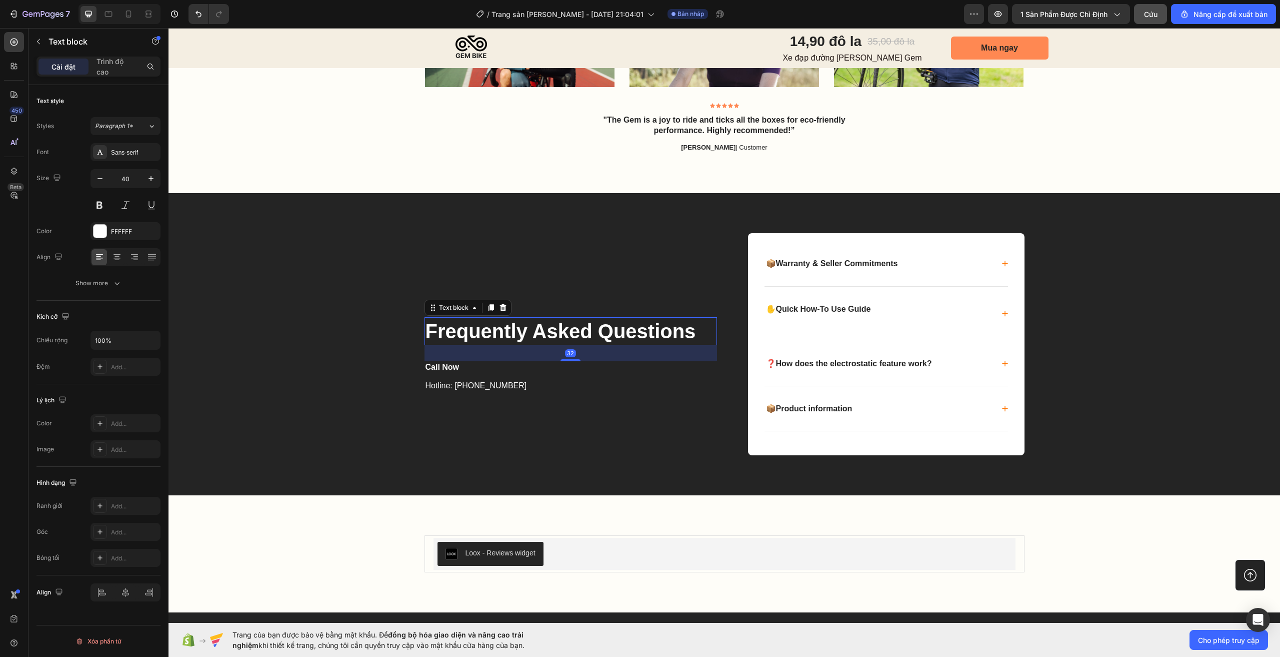
click at [531, 330] on p "Frequently Asked Questions" at bounding box center [571, 331] width 291 height 26
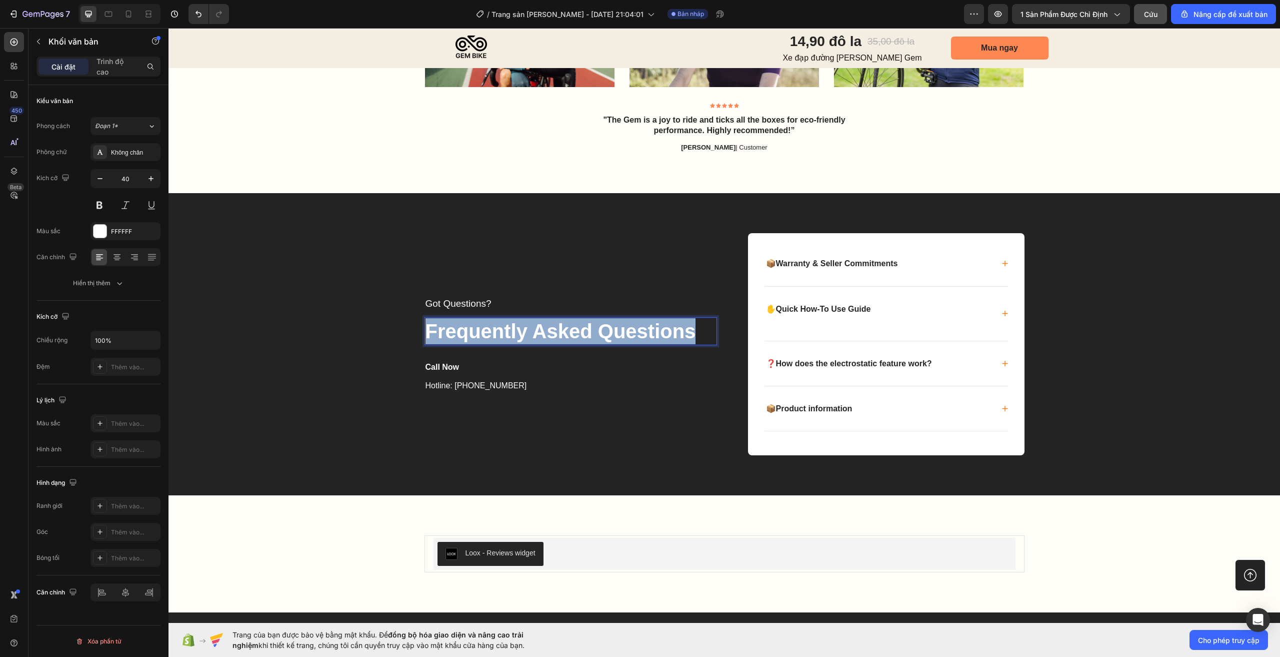
click at [531, 330] on p "Frequently Asked Questions" at bounding box center [571, 331] width 291 height 26
click at [370, 340] on div "Got Questions? Text block Frequently Asked Questions Text block 32 Call Now Tex…" at bounding box center [725, 344] width 1092 height 222
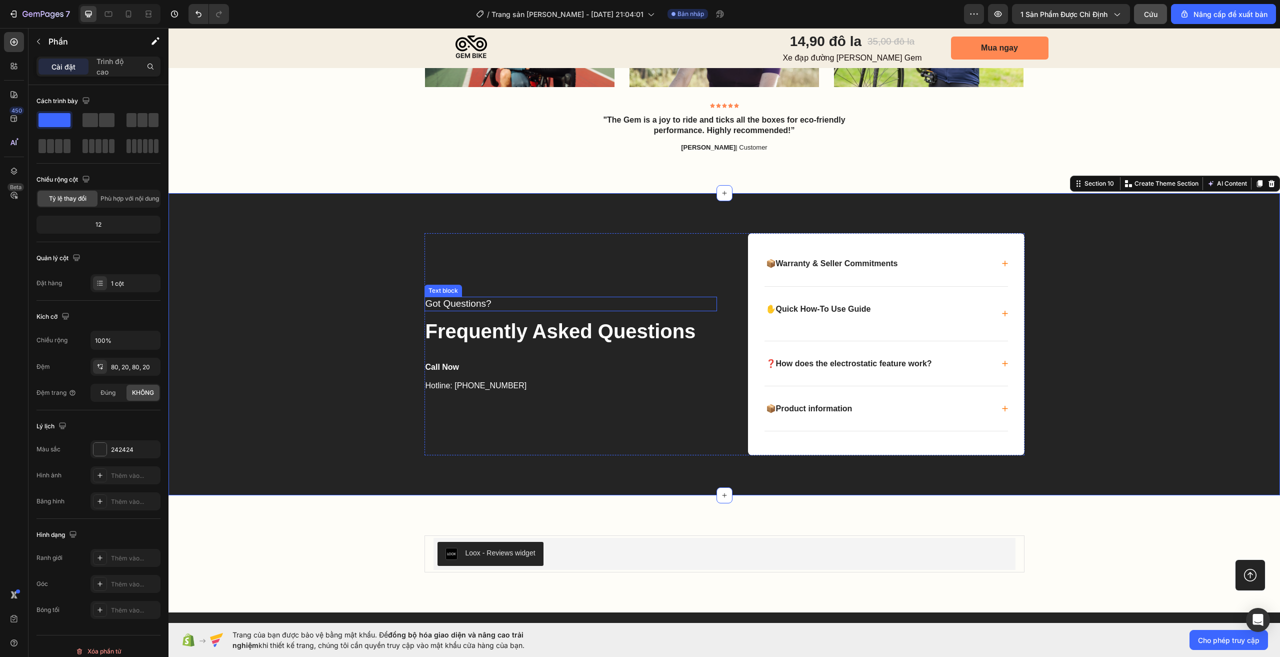
click at [468, 306] on p "Got Questions?" at bounding box center [571, 304] width 291 height 13
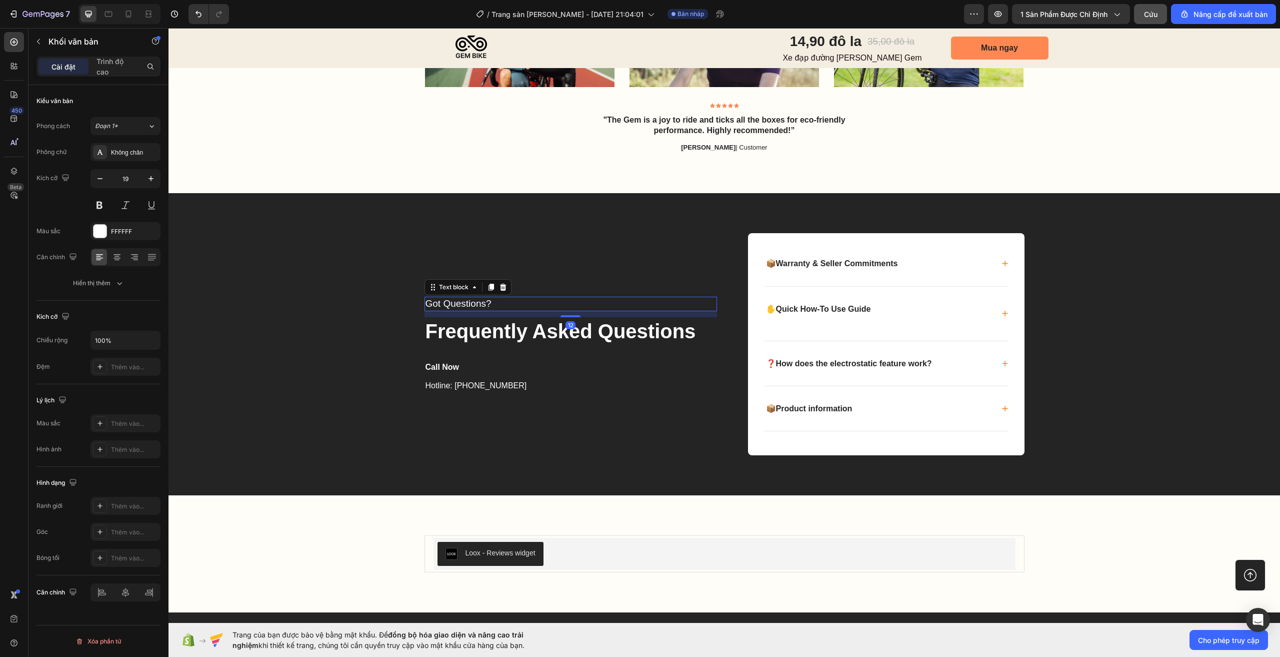
click at [468, 306] on p "Got Questions?" at bounding box center [571, 304] width 291 height 13
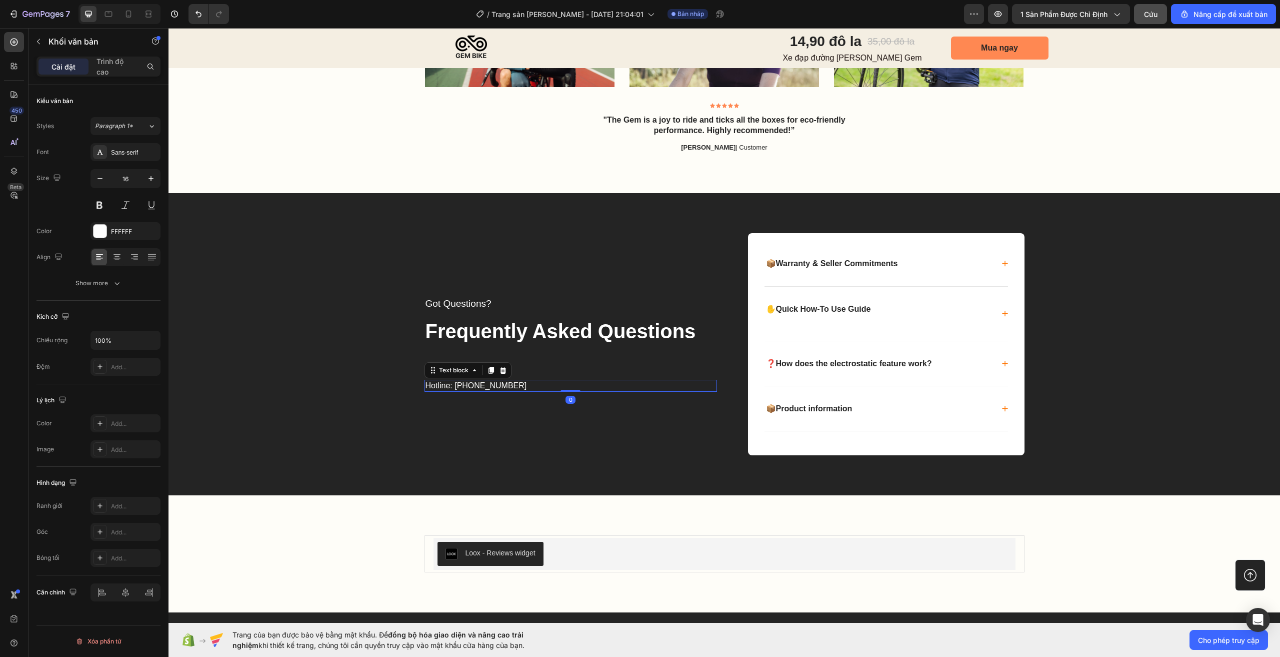
click at [462, 384] on p "Hotline: +000000000" at bounding box center [571, 386] width 291 height 11
click at [445, 385] on p "Hotline: +000000000" at bounding box center [571, 386] width 291 height 11
click at [453, 385] on p "Hotline: +000000000" at bounding box center [571, 386] width 291 height 11
drag, startPoint x: 449, startPoint y: 386, endPoint x: 418, endPoint y: 385, distance: 30.5
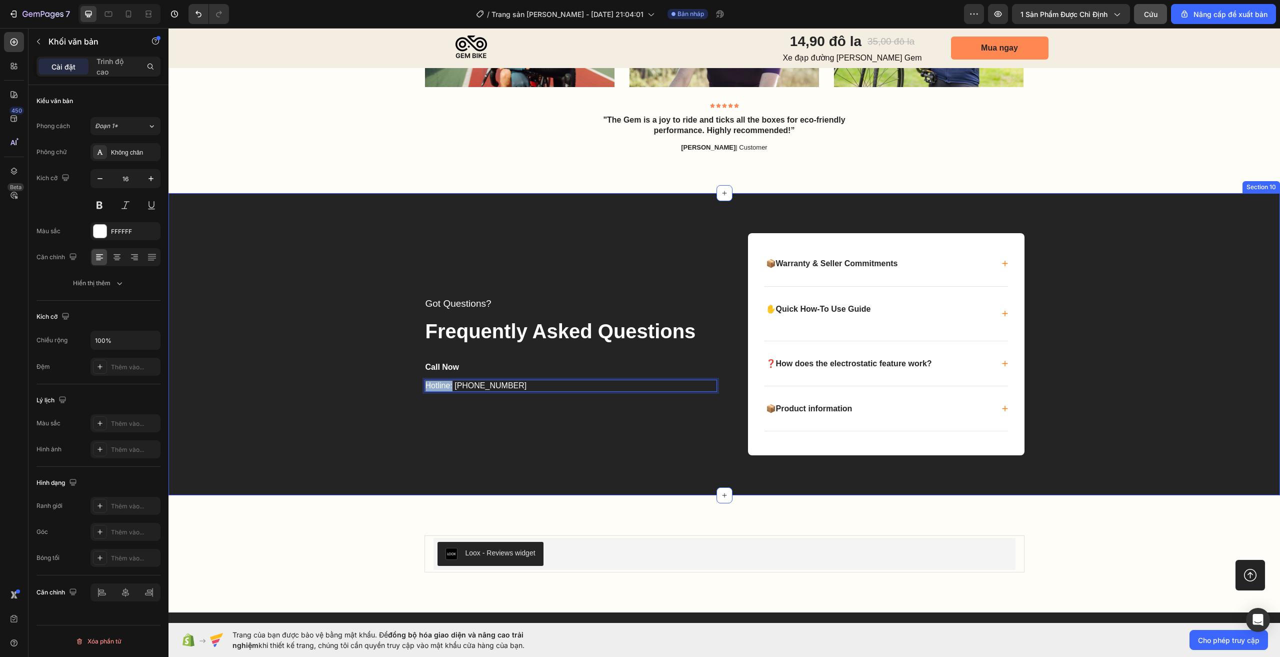
click at [418, 385] on div "Got Questions? Text block Frequently Asked Questions Text block Call Now Text b…" at bounding box center [725, 344] width 1092 height 222
click at [497, 384] on p "Email : [PHONE_NUMBER]" at bounding box center [571, 386] width 291 height 11
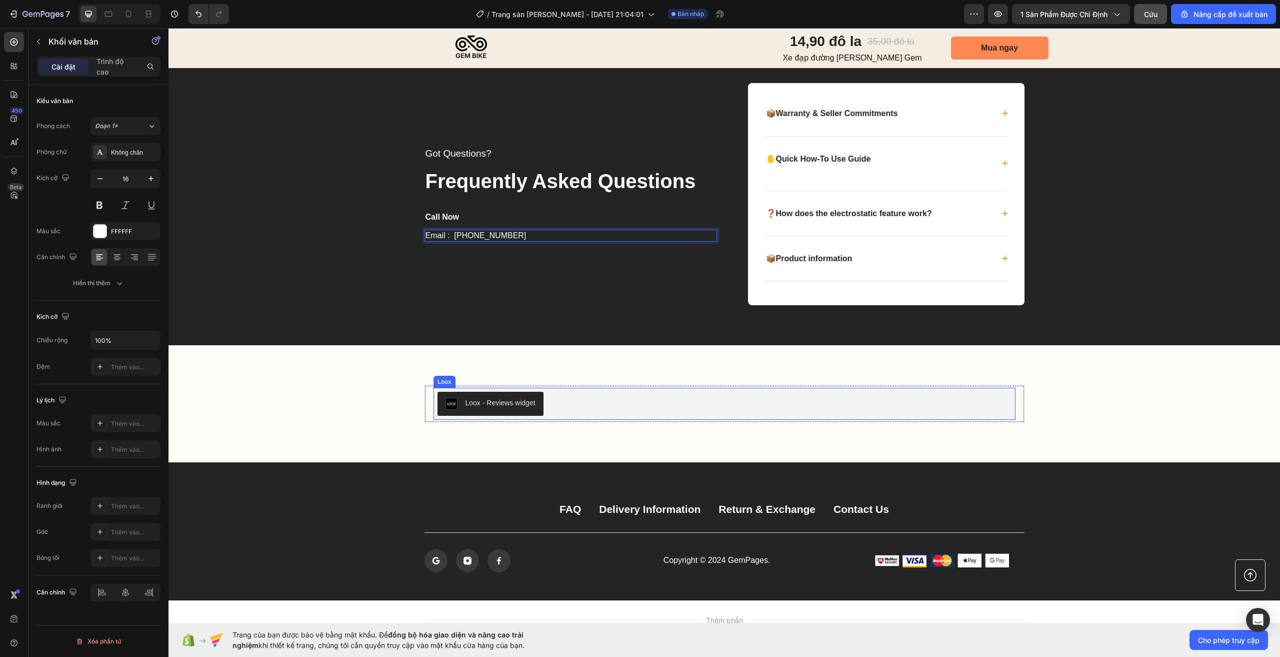
click at [588, 403] on div "Loox - Reviews widget" at bounding box center [725, 404] width 574 height 24
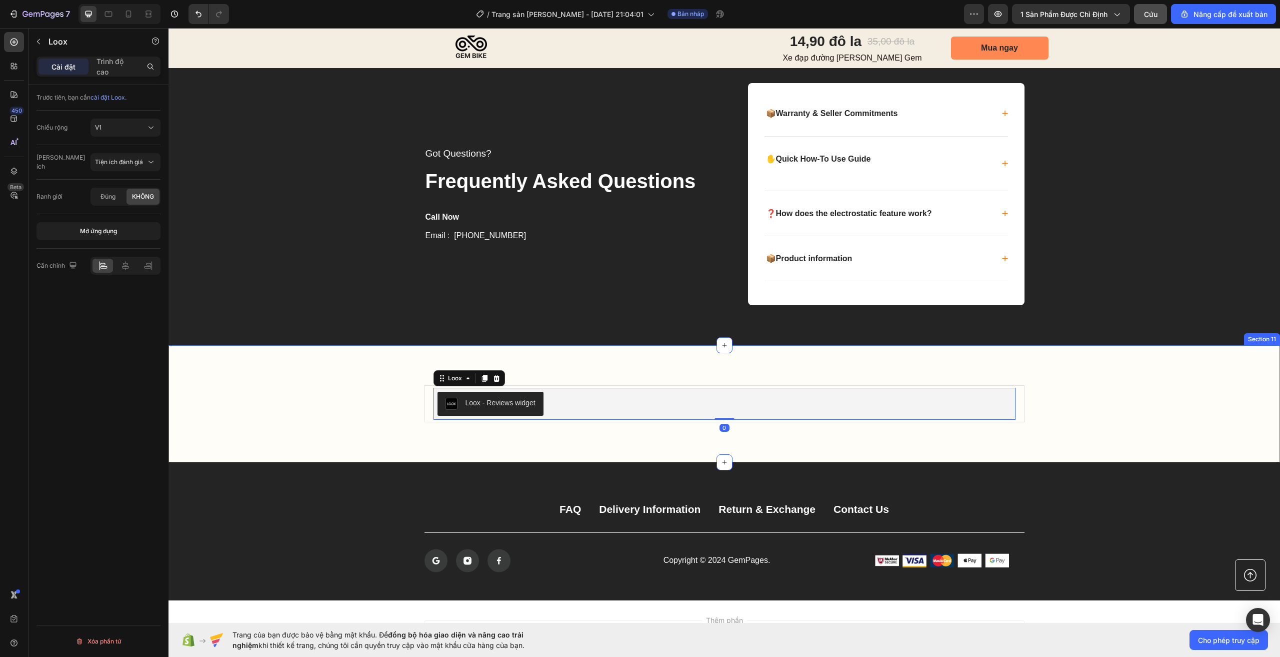
click at [353, 413] on div "Loox - Reviews widget Loox 0 Product" at bounding box center [725, 403] width 1092 height 37
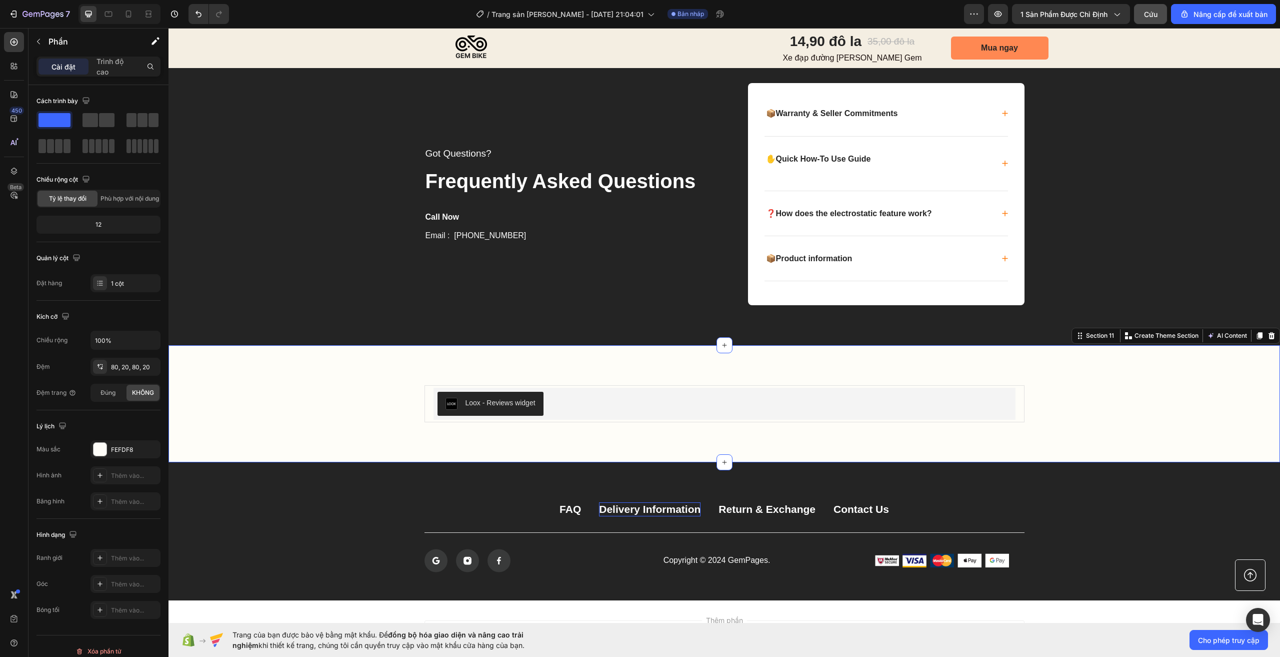
scroll to position [3402, 0]
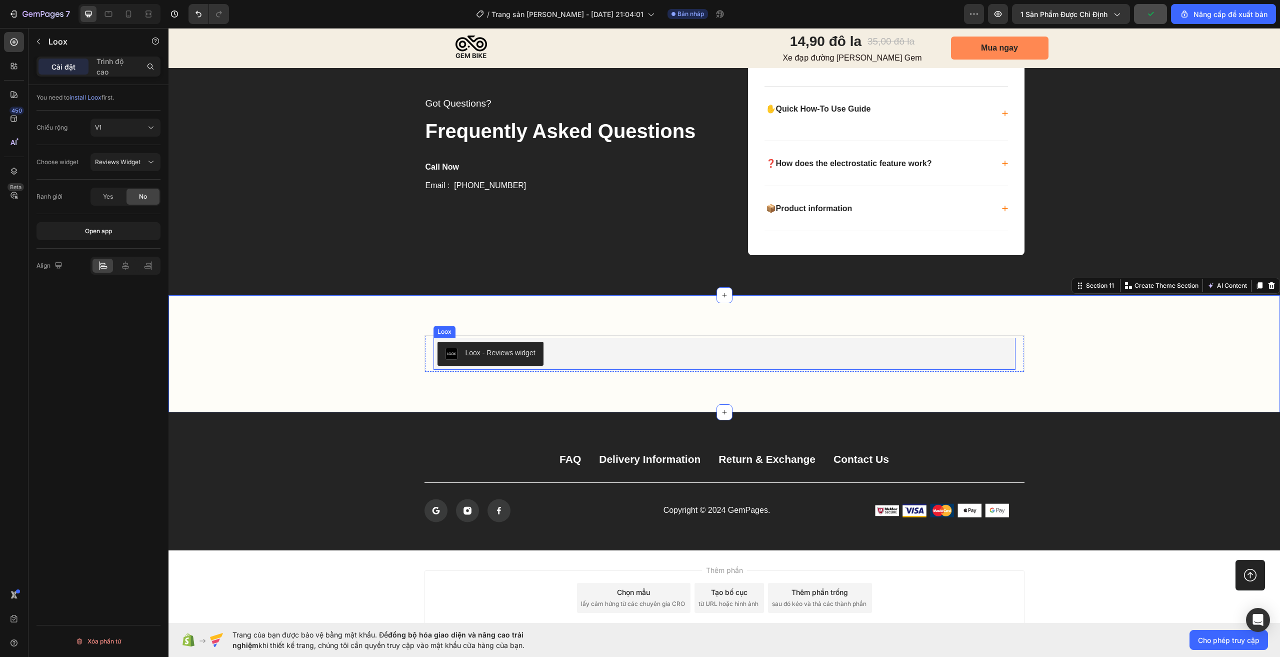
click at [513, 355] on div "Loox - Reviews widget" at bounding box center [501, 353] width 70 height 11
click at [124, 267] on icon at bounding box center [126, 266] width 10 height 10
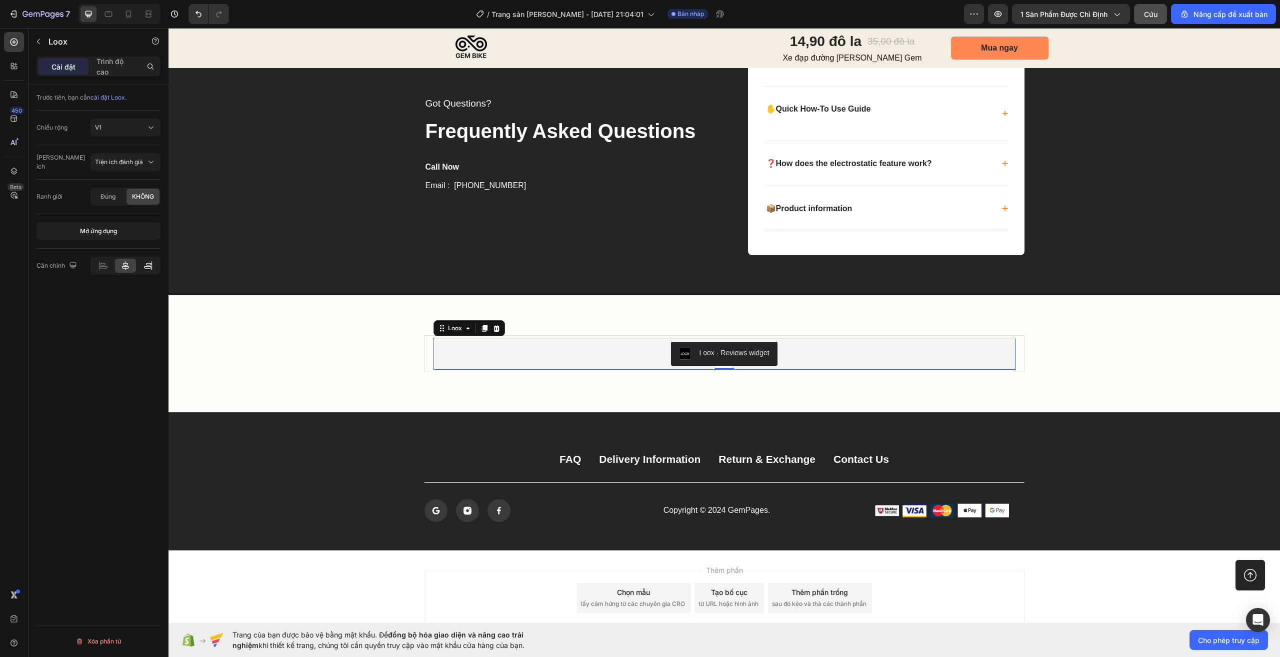
click at [140, 270] on div at bounding box center [148, 266] width 21 height 14
click at [101, 267] on icon at bounding box center [103, 267] width 7 height 3
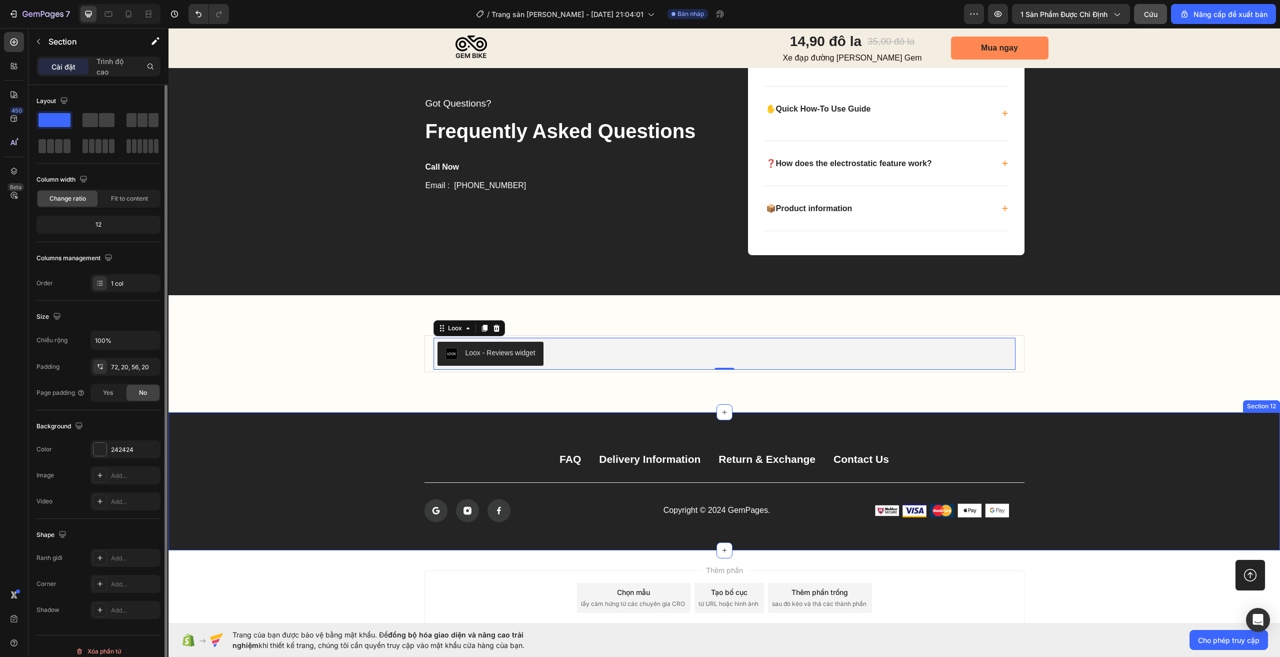
click at [1084, 467] on div "FAQ Button Delivery Information Button Return & Exchange Button Contact Us Butt…" at bounding box center [725, 485] width 1092 height 74
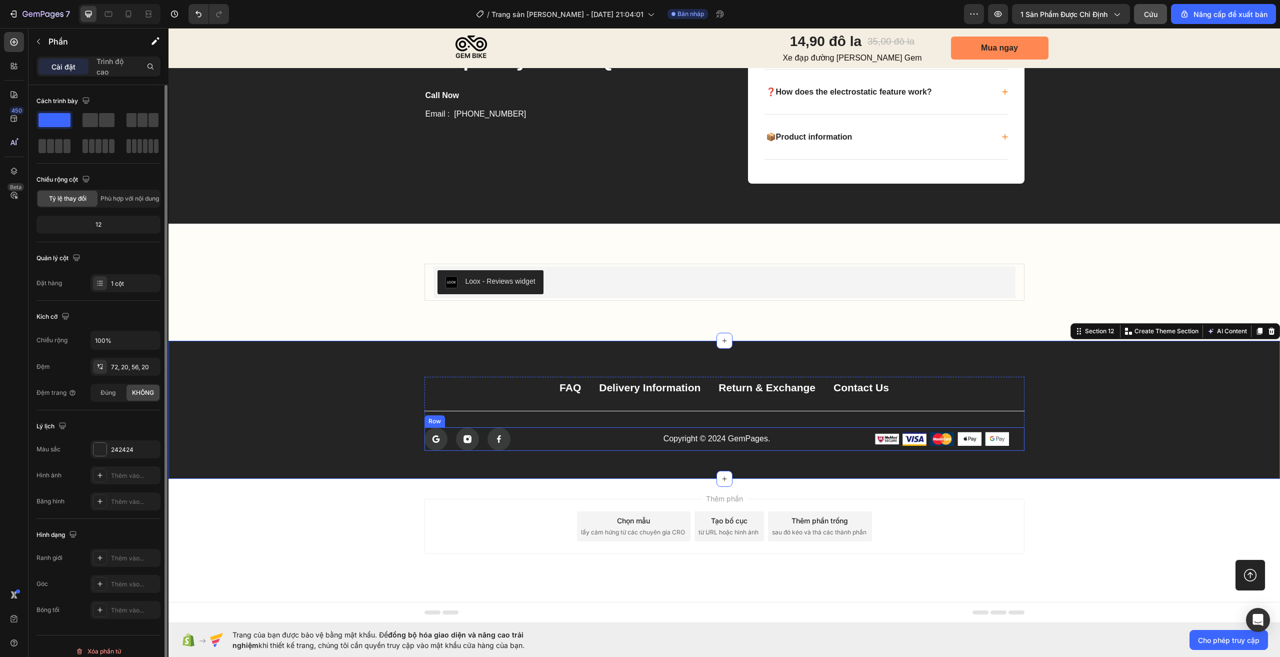
scroll to position [3324, 0]
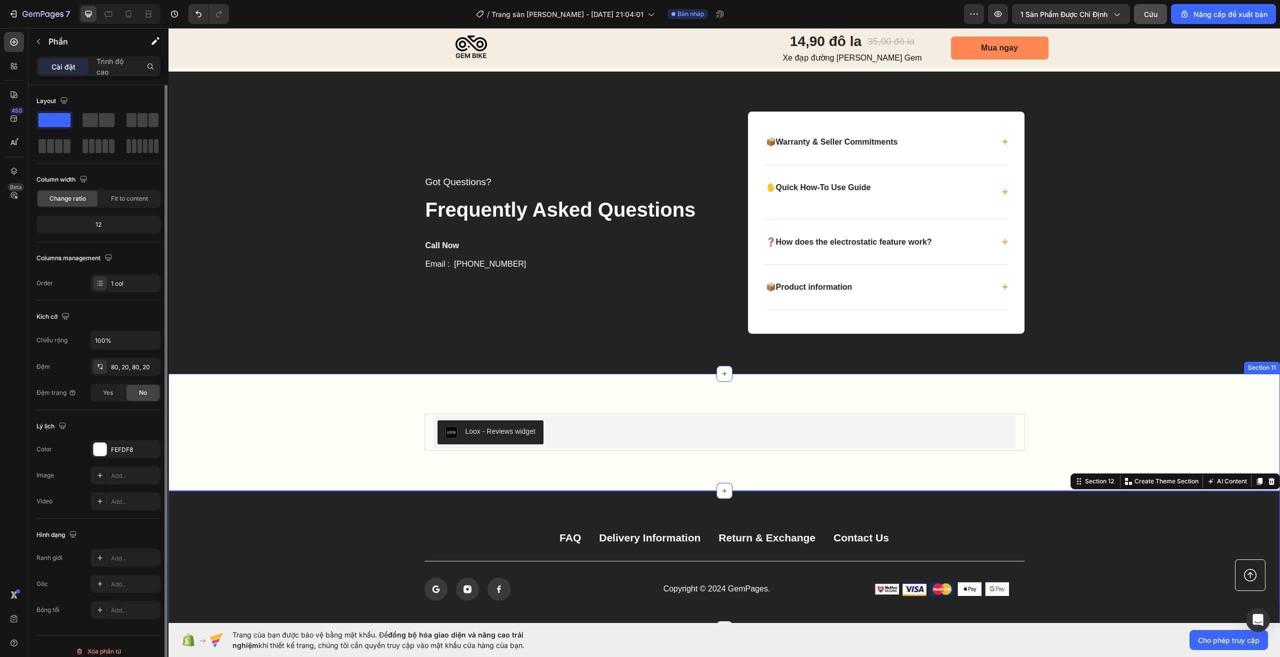
click at [300, 412] on div "Loox - Reviews widget Loox Product Section 11" at bounding box center [725, 432] width 1112 height 117
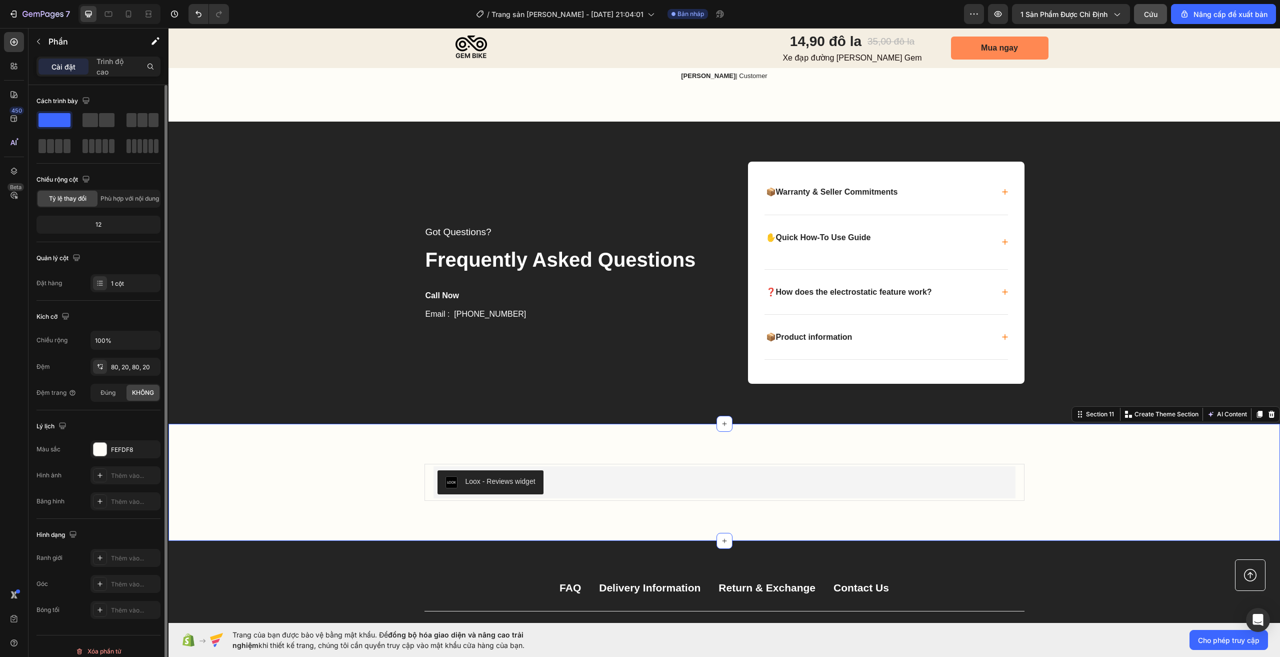
scroll to position [3224, 0]
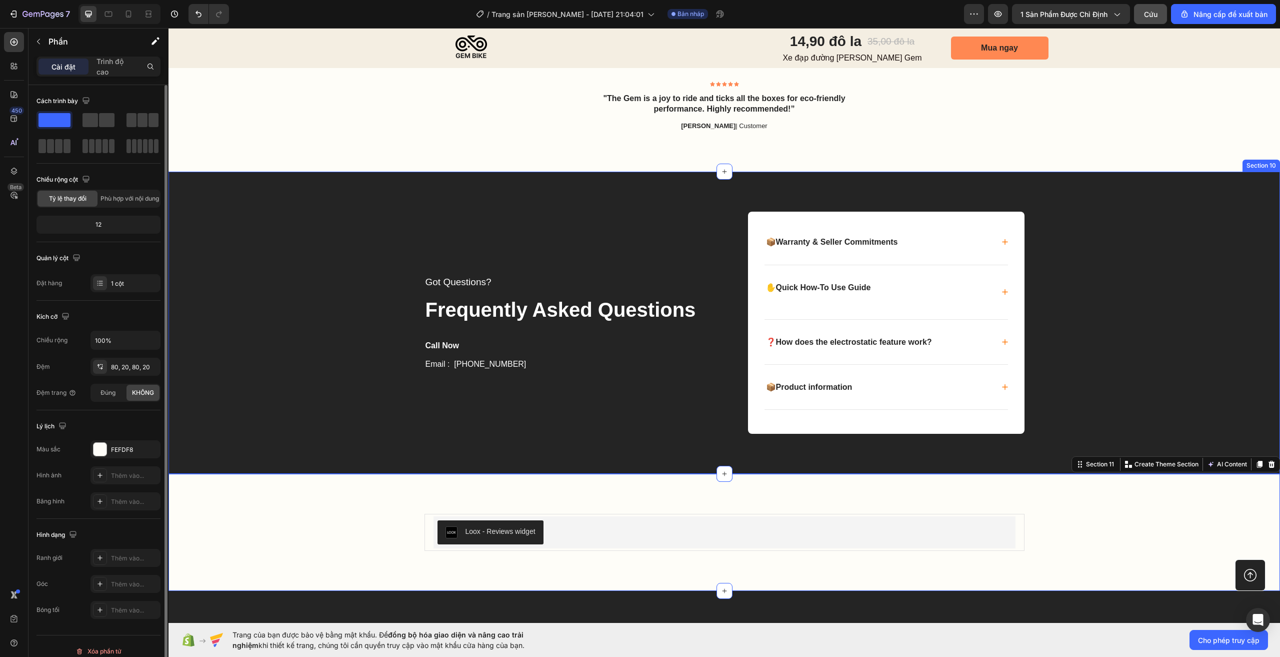
click at [1145, 386] on div "Got Questions? Text block Frequently Asked Questions Text block Call Now Text b…" at bounding box center [725, 323] width 1092 height 222
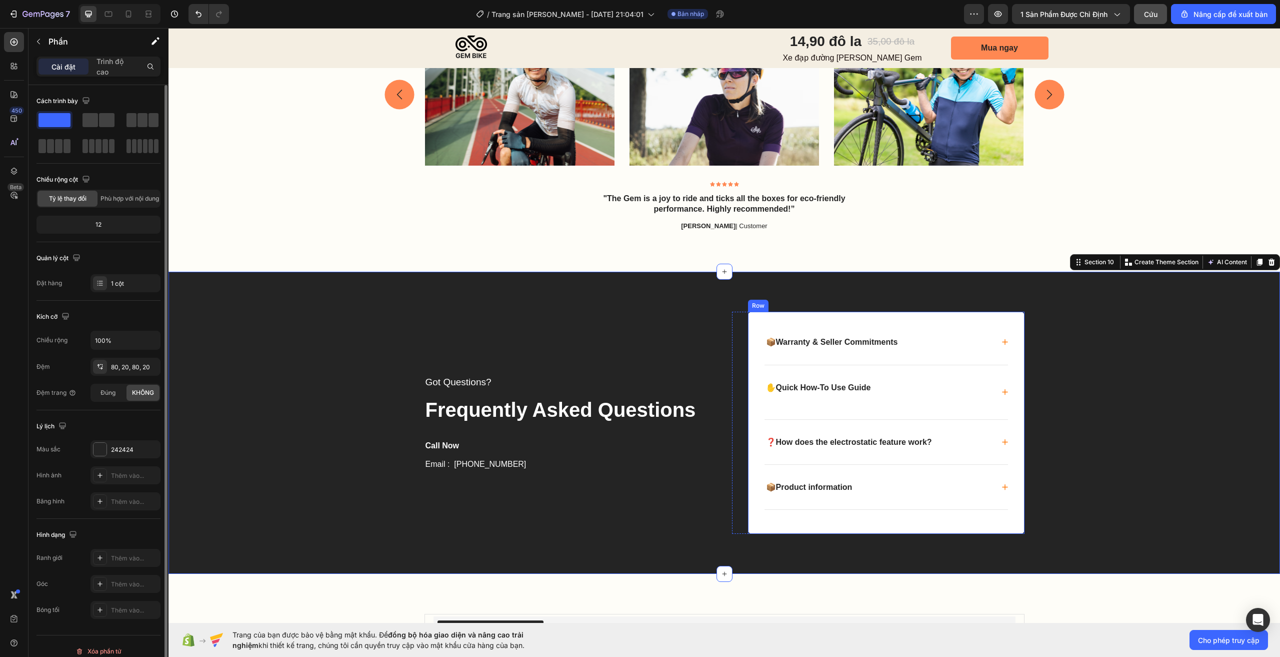
scroll to position [3174, 0]
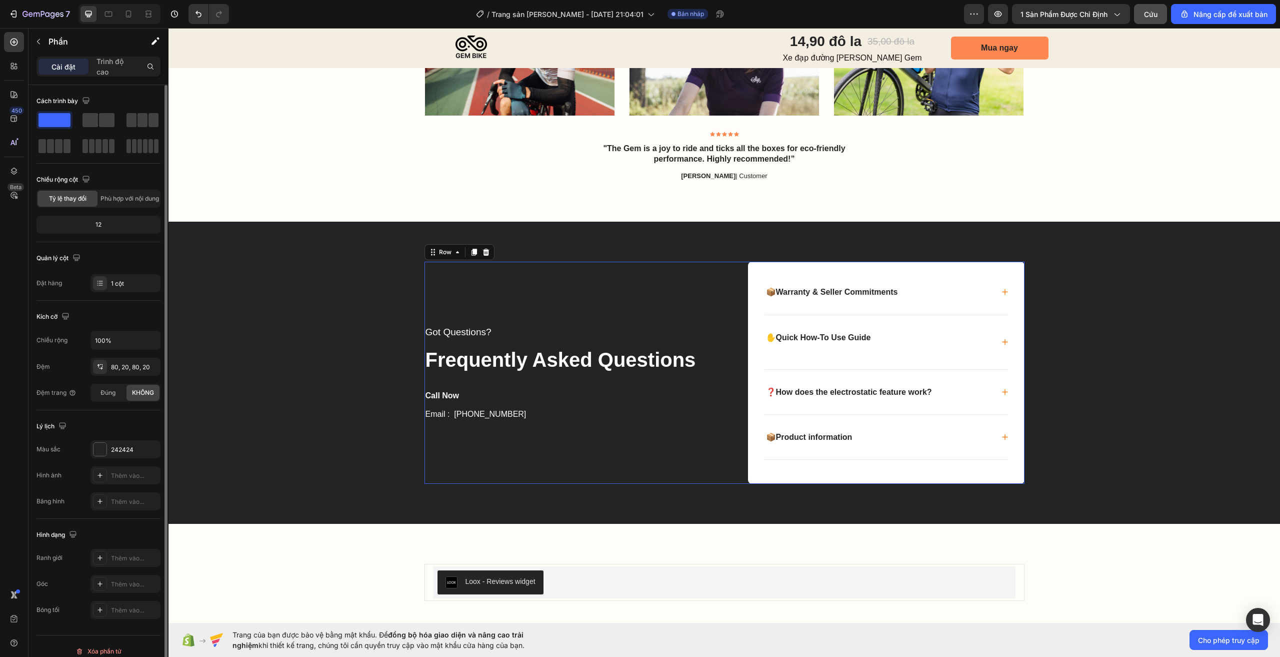
click at [485, 297] on div "Got Questions? Text block Frequently Asked Questions Text block Call Now Text b…" at bounding box center [571, 373] width 293 height 222
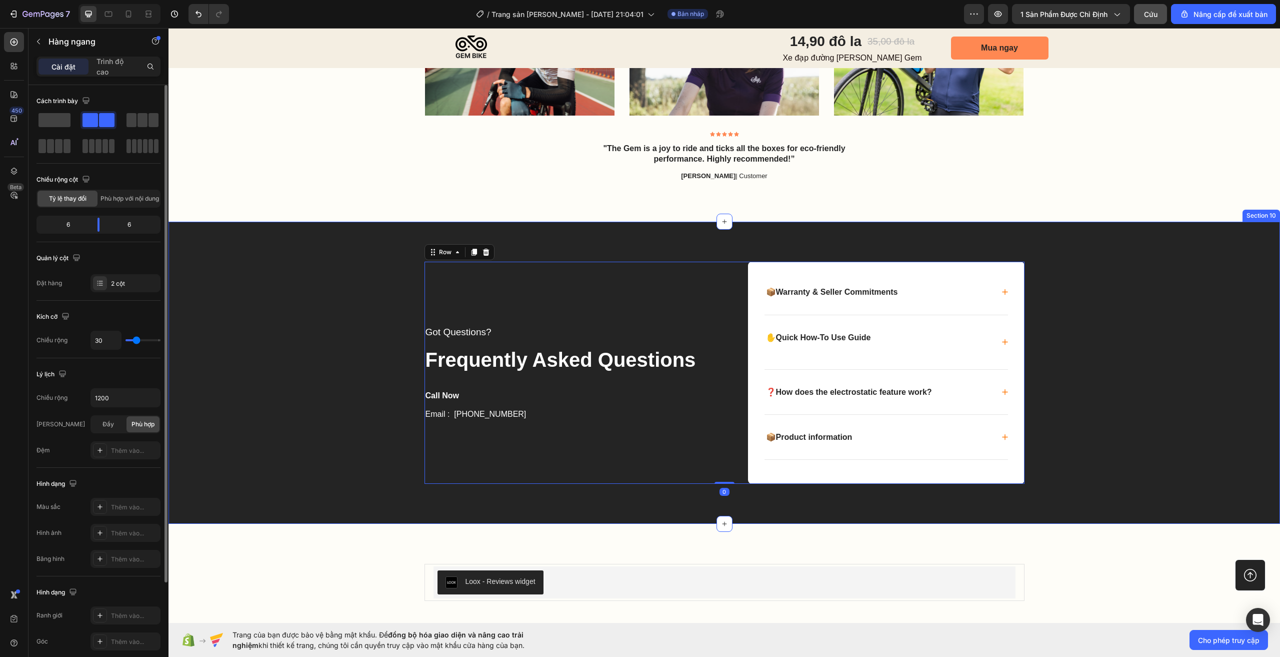
scroll to position [3274, 0]
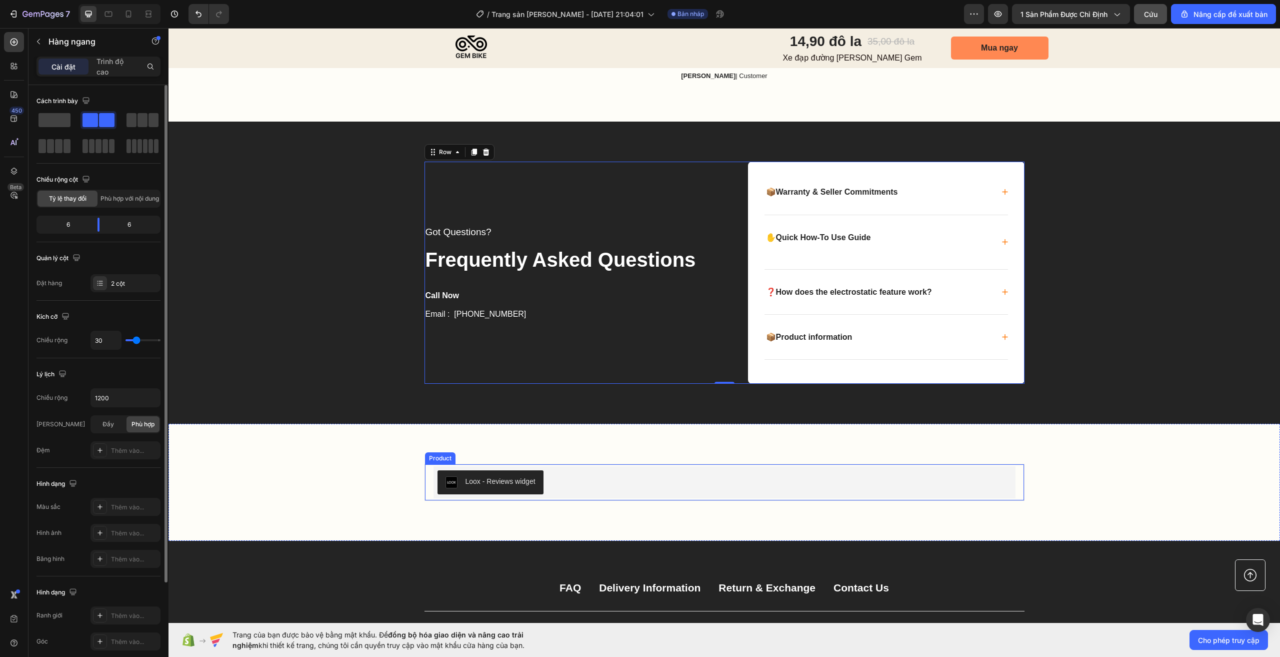
click at [620, 499] on div "Loox - Reviews widget Loox Product" at bounding box center [725, 482] width 600 height 37
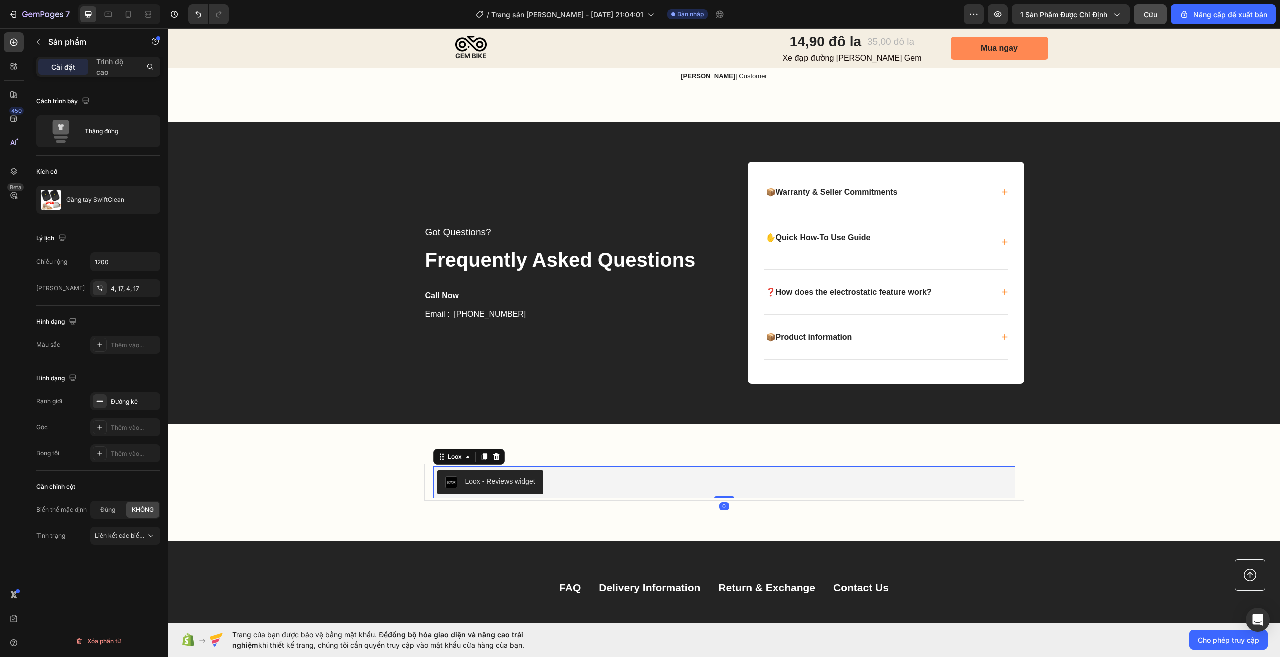
click at [678, 490] on div "Loox - Reviews widget" at bounding box center [725, 482] width 574 height 24
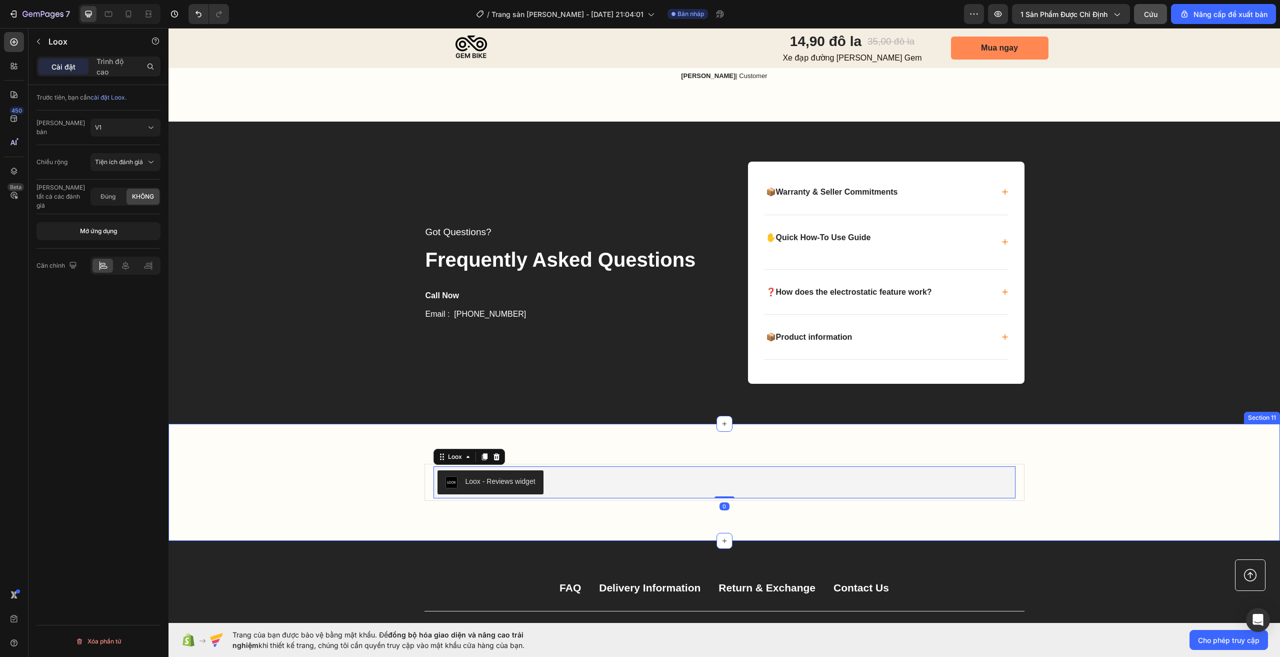
click at [1067, 465] on div "Loox - Reviews widget Loox 0 Product" at bounding box center [725, 482] width 1092 height 37
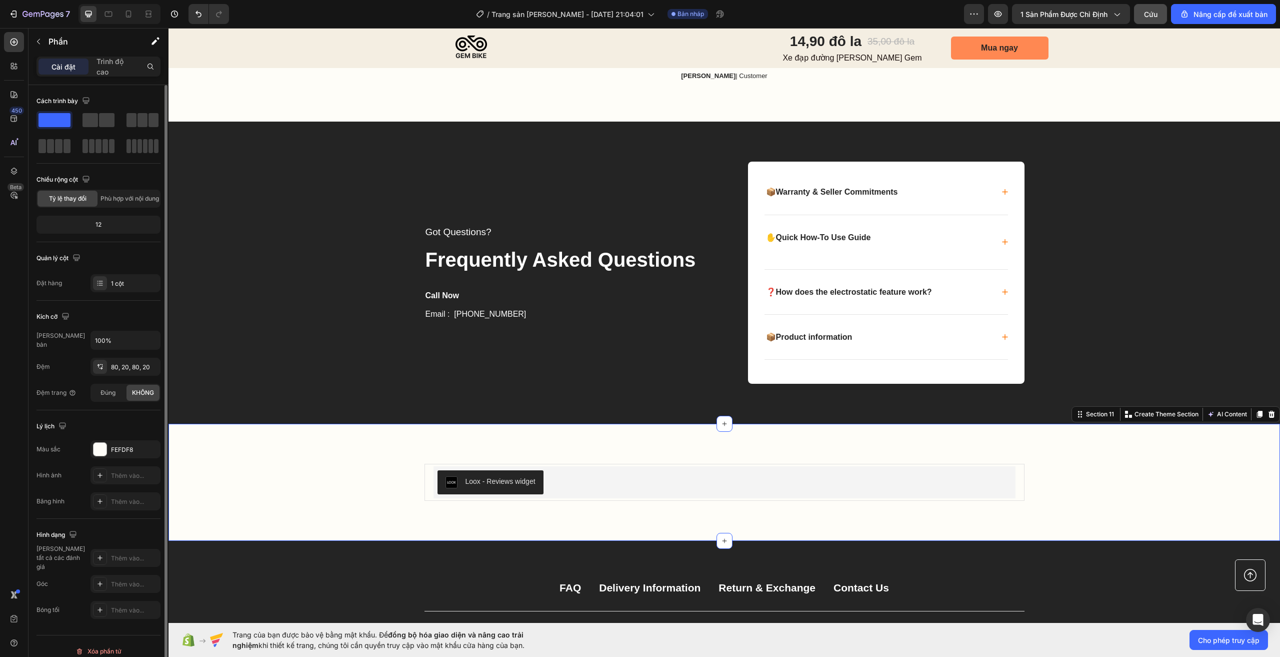
click at [287, 484] on div "Loox - Reviews widget Loox Product" at bounding box center [725, 482] width 1092 height 37
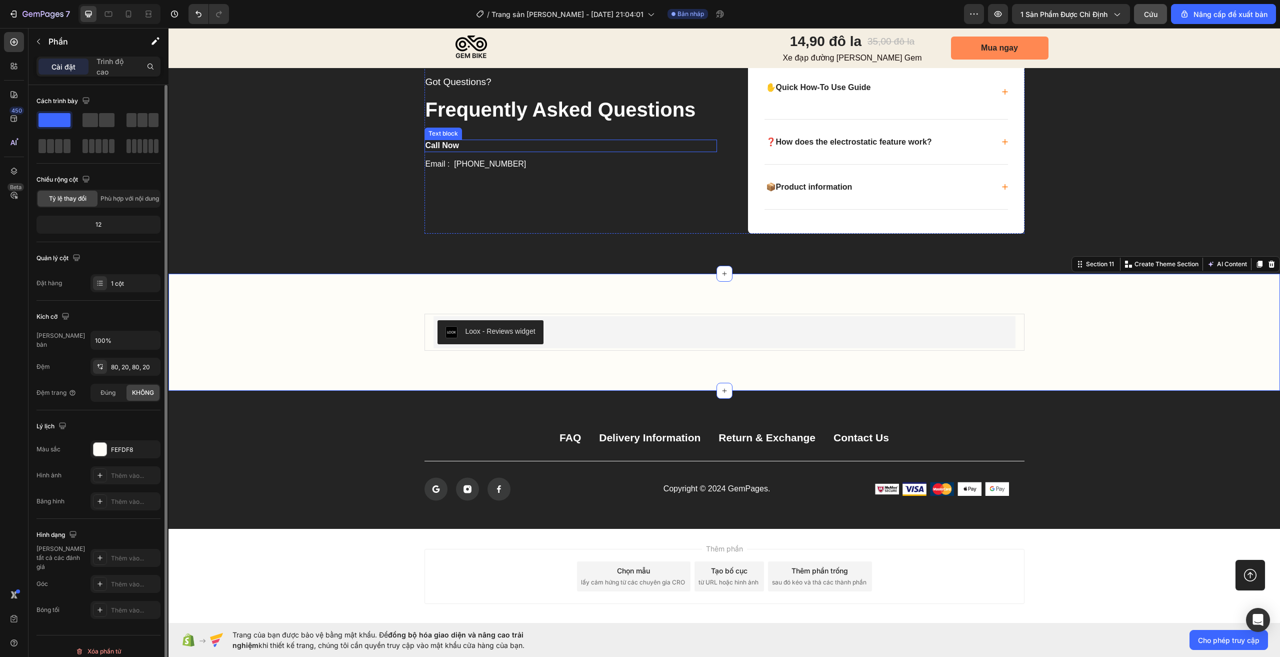
scroll to position [3374, 0]
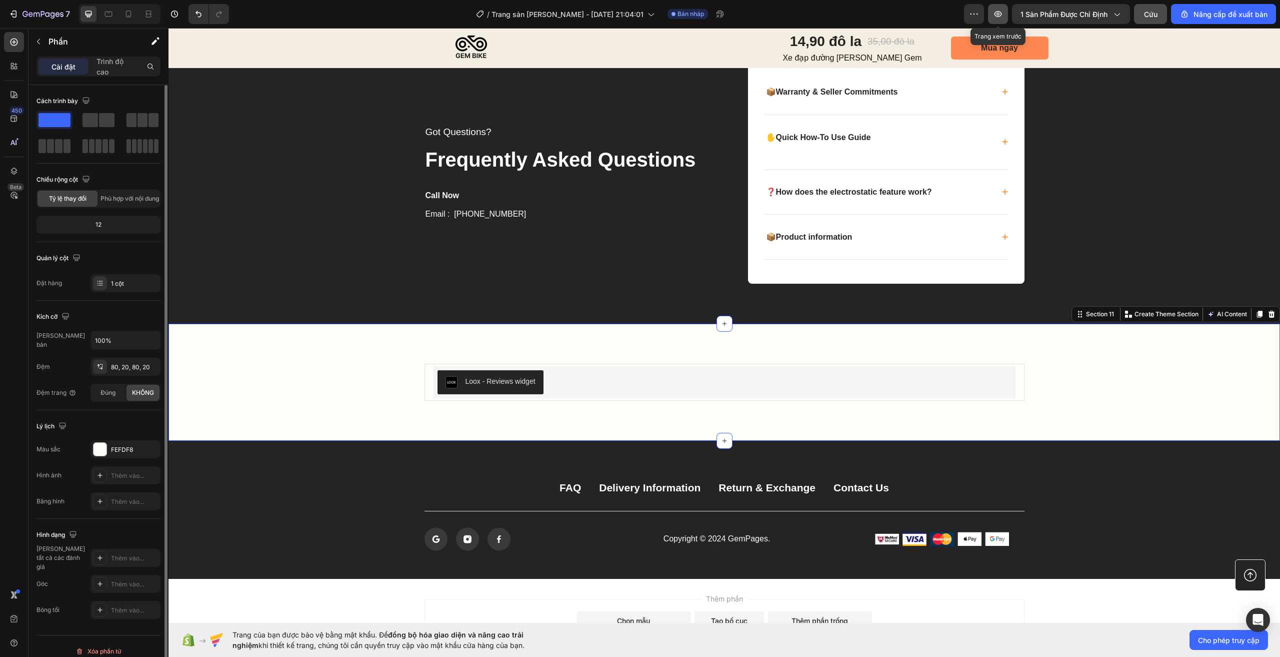
click at [1002, 17] on icon "button" at bounding box center [998, 14] width 10 height 10
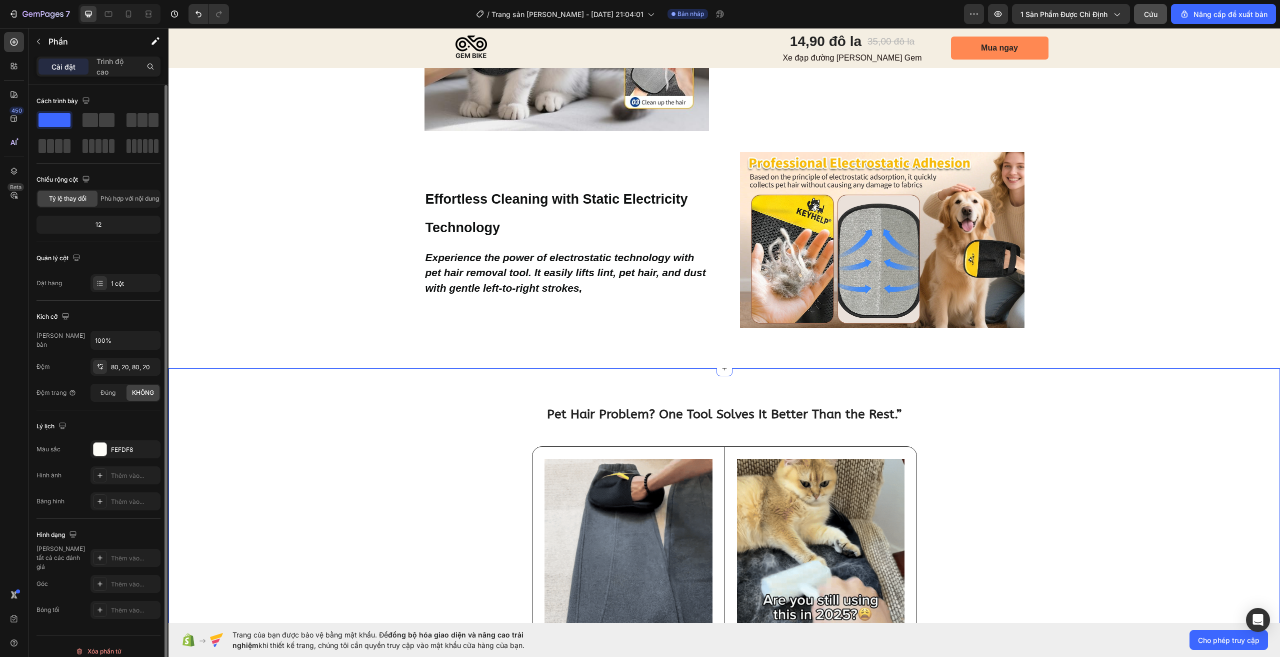
scroll to position [1524, 0]
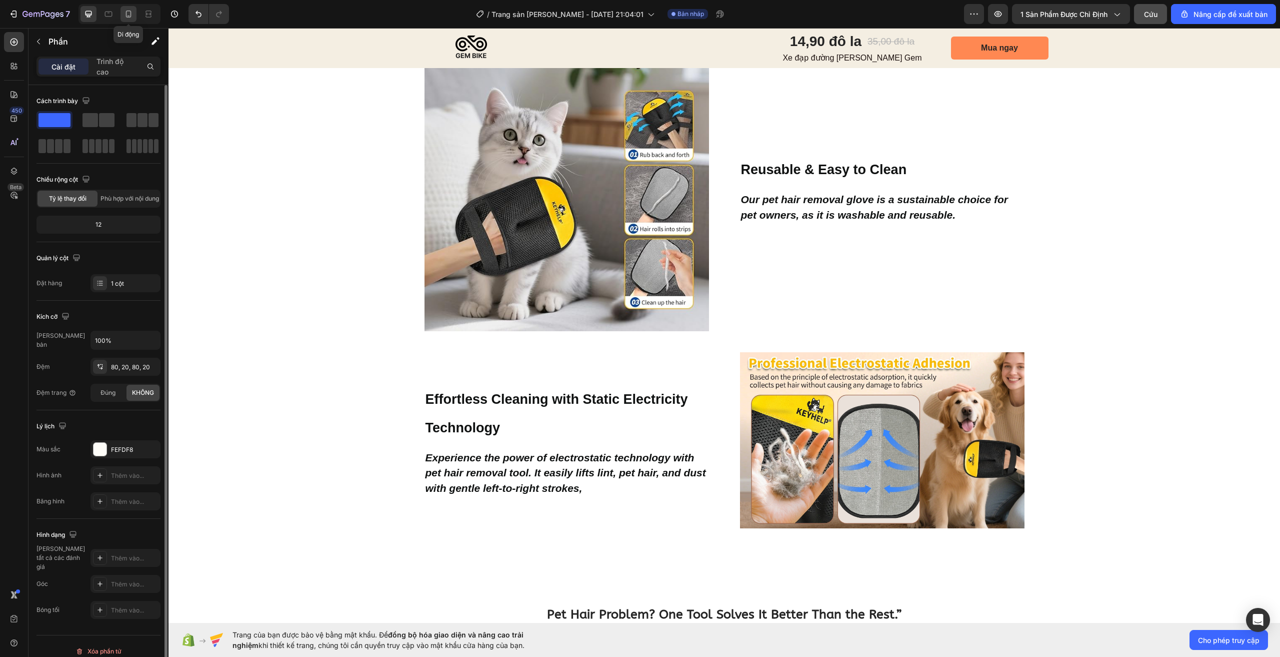
click at [123, 15] on div at bounding box center [129, 14] width 16 height 16
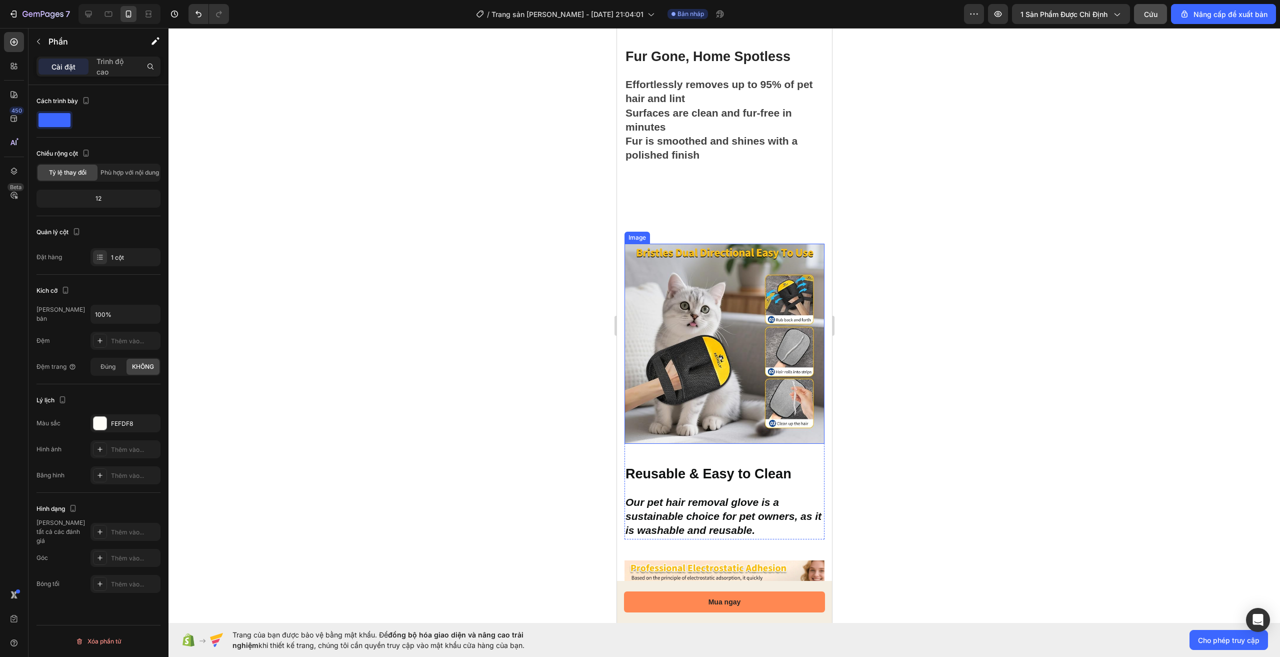
scroll to position [1288, 0]
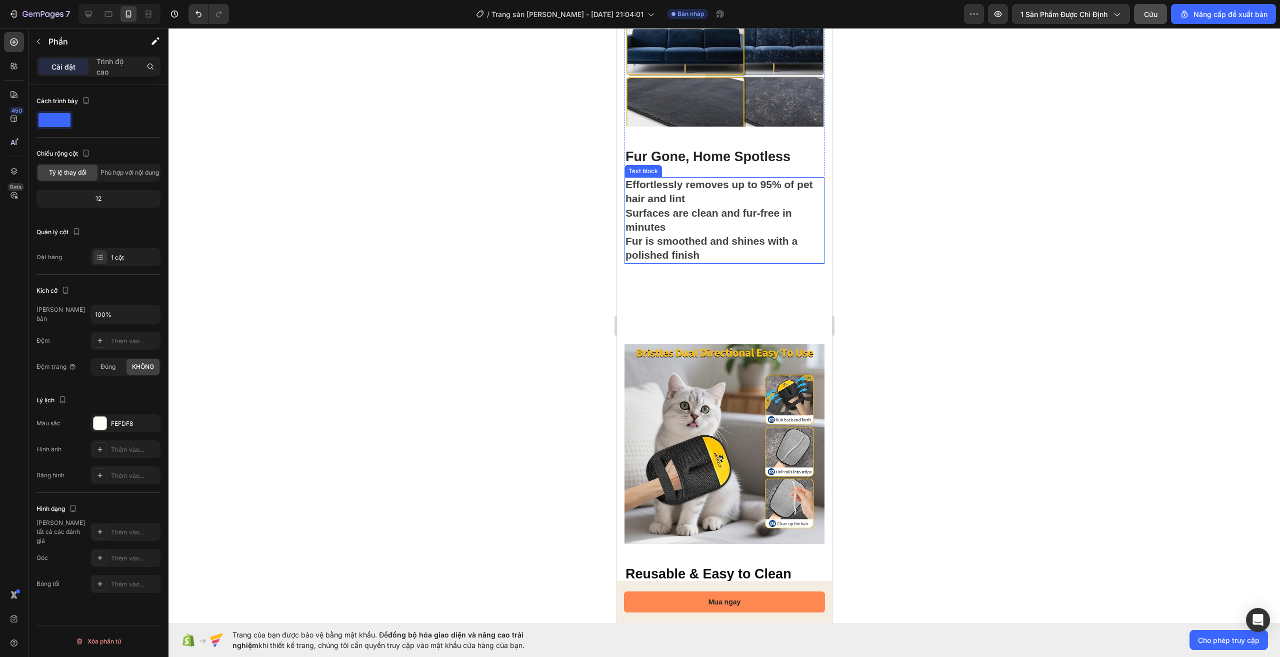
click at [634, 235] on p "Fur is smoothed and shines with a polished finish" at bounding box center [724, 249] width 198 height 28
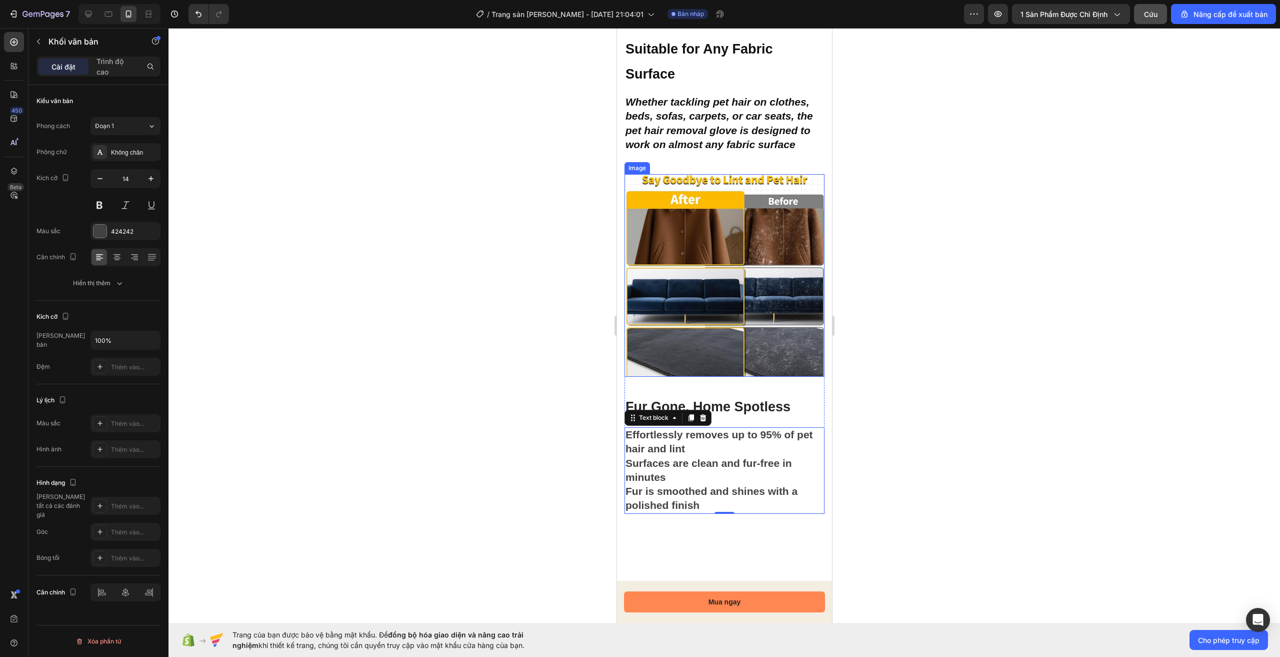
scroll to position [1188, 0]
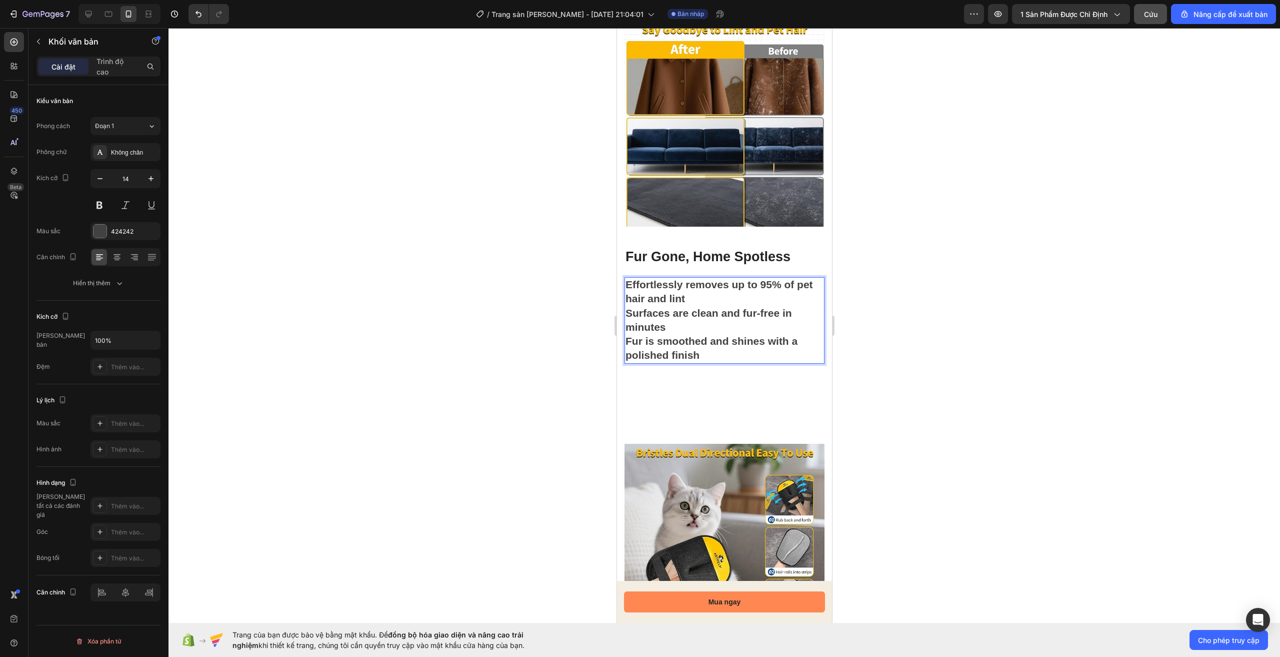
click at [666, 335] on p "Fur is smoothed and shines with a polished finish" at bounding box center [724, 349] width 198 height 28
click at [632, 279] on strong "Effortlessly removes up to 95% of pet hair and lint" at bounding box center [719, 292] width 188 height 26
click at [629, 279] on strong "Effortlessly removes up to 95% of pet hair and lint" at bounding box center [719, 292] width 188 height 26
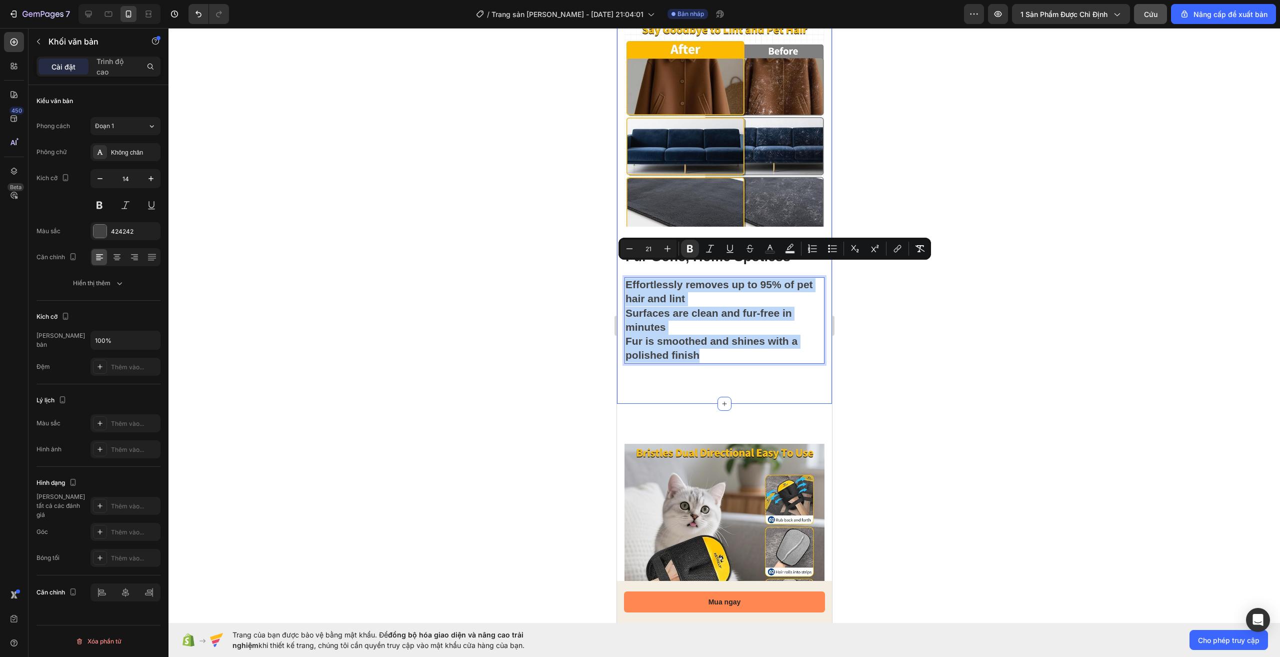
drag, startPoint x: 705, startPoint y: 345, endPoint x: 622, endPoint y: 269, distance: 112.2
click at [622, 269] on div "Image Suitable for Any Fabric Surface Heading Whether tackling pet hair on clot…" at bounding box center [724, 16] width 215 height 775
click at [135, 128] on div "Đoạn 1" at bounding box center [115, 126] width 41 height 9
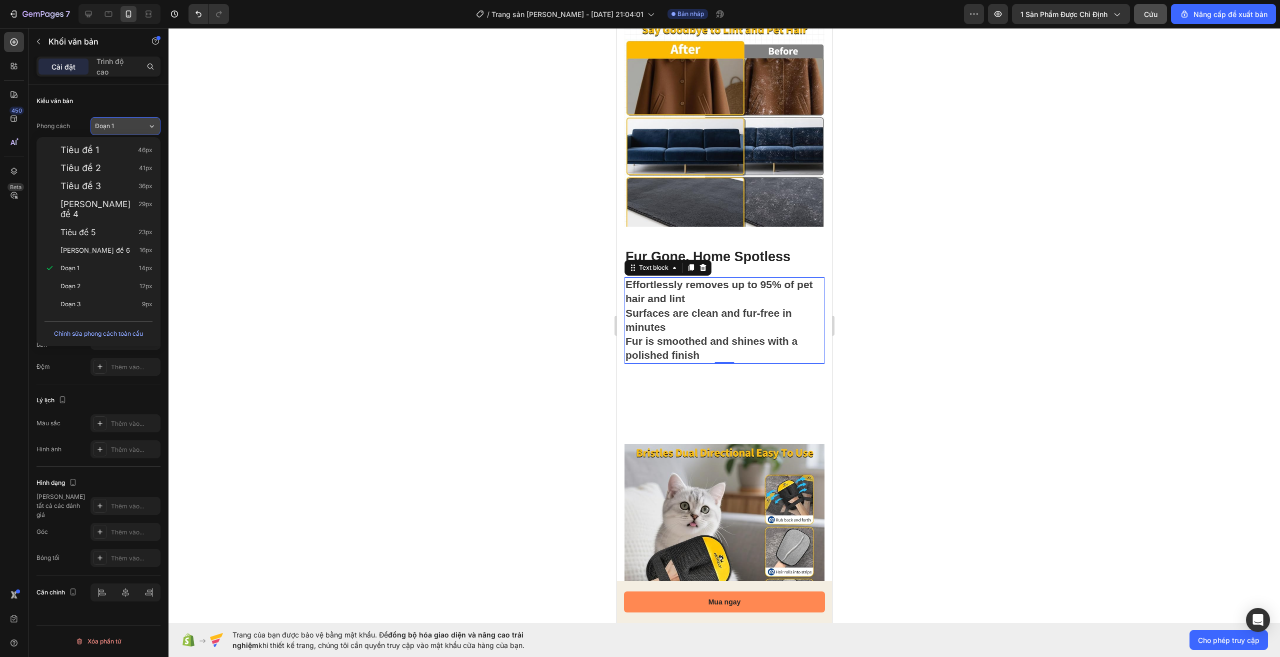
click at [148, 127] on icon at bounding box center [152, 126] width 9 height 10
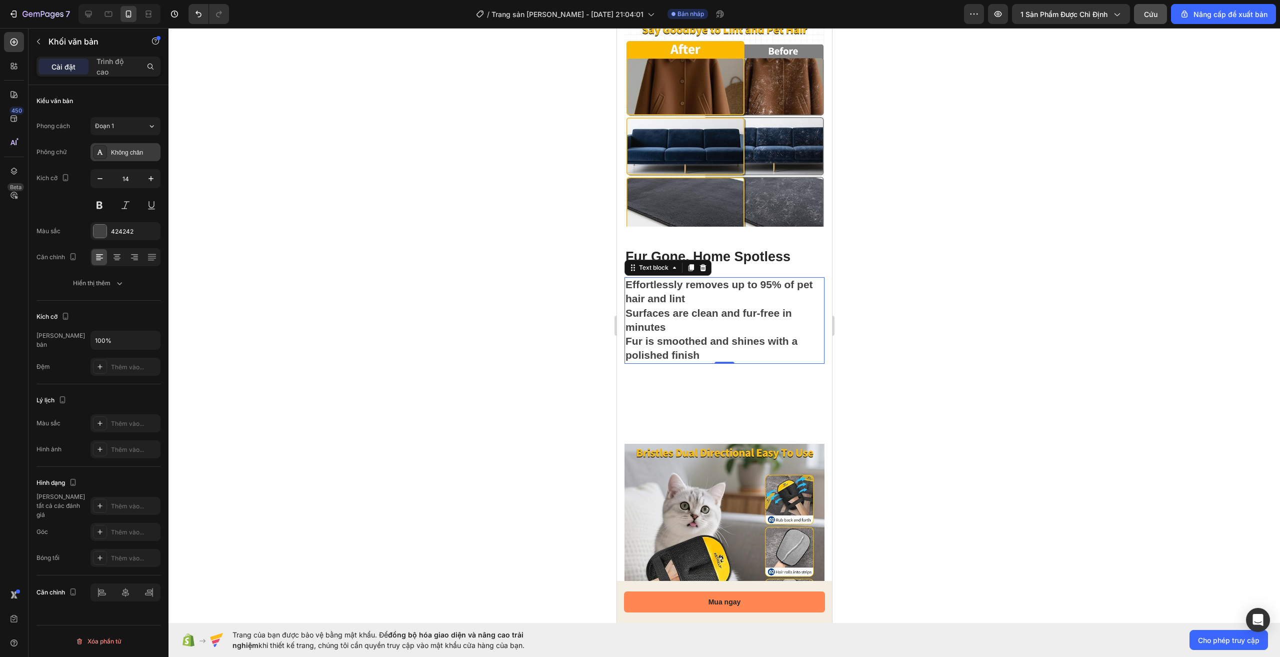
click at [150, 155] on div "Không chân" at bounding box center [134, 152] width 47 height 9
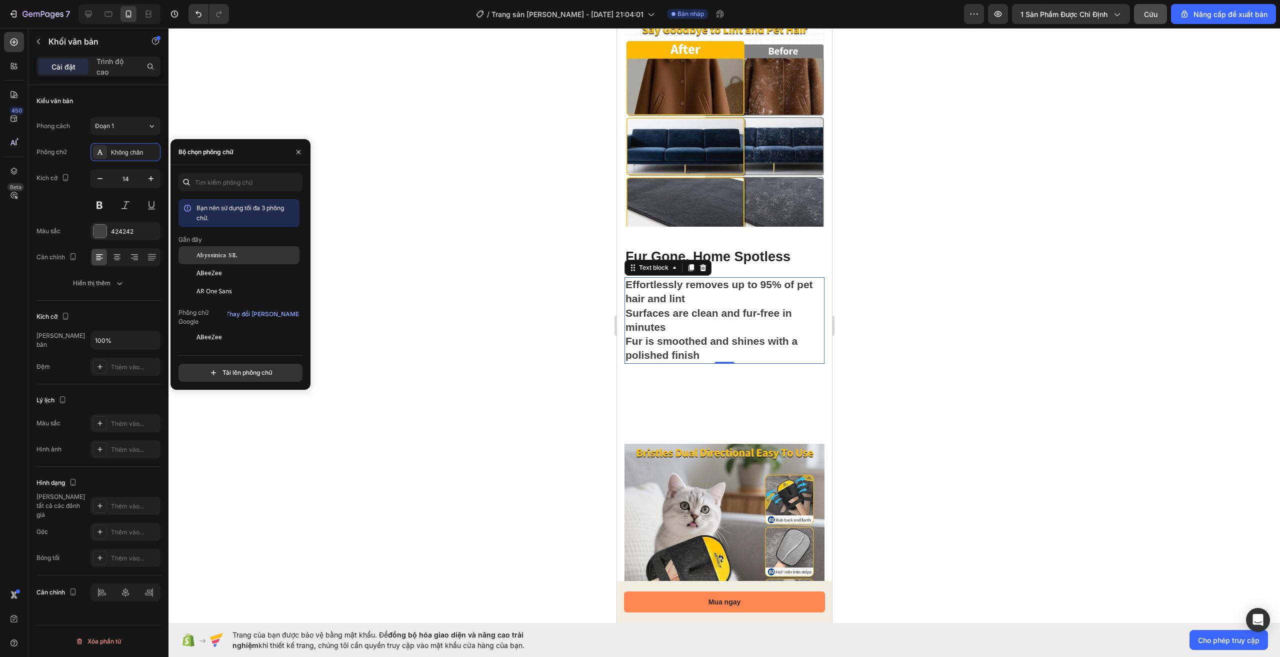
click at [270, 260] on div "Abyssinica SIL" at bounding box center [239, 255] width 121 height 18
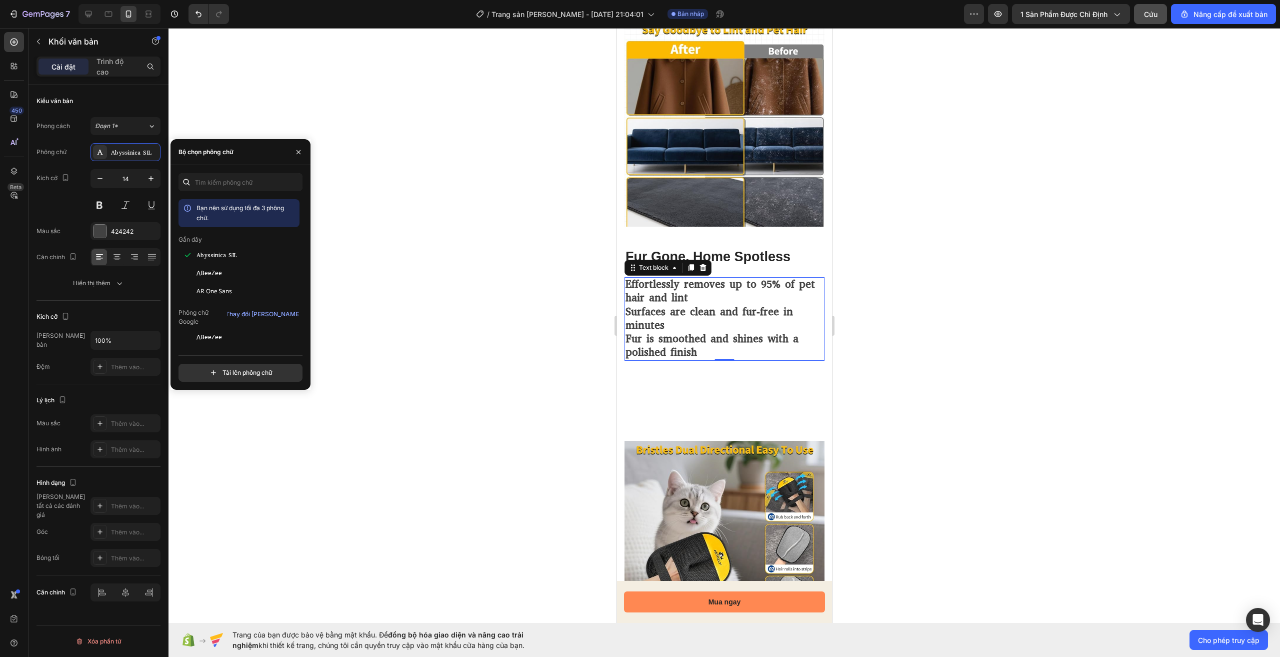
click at [901, 333] on div at bounding box center [725, 342] width 1112 height 629
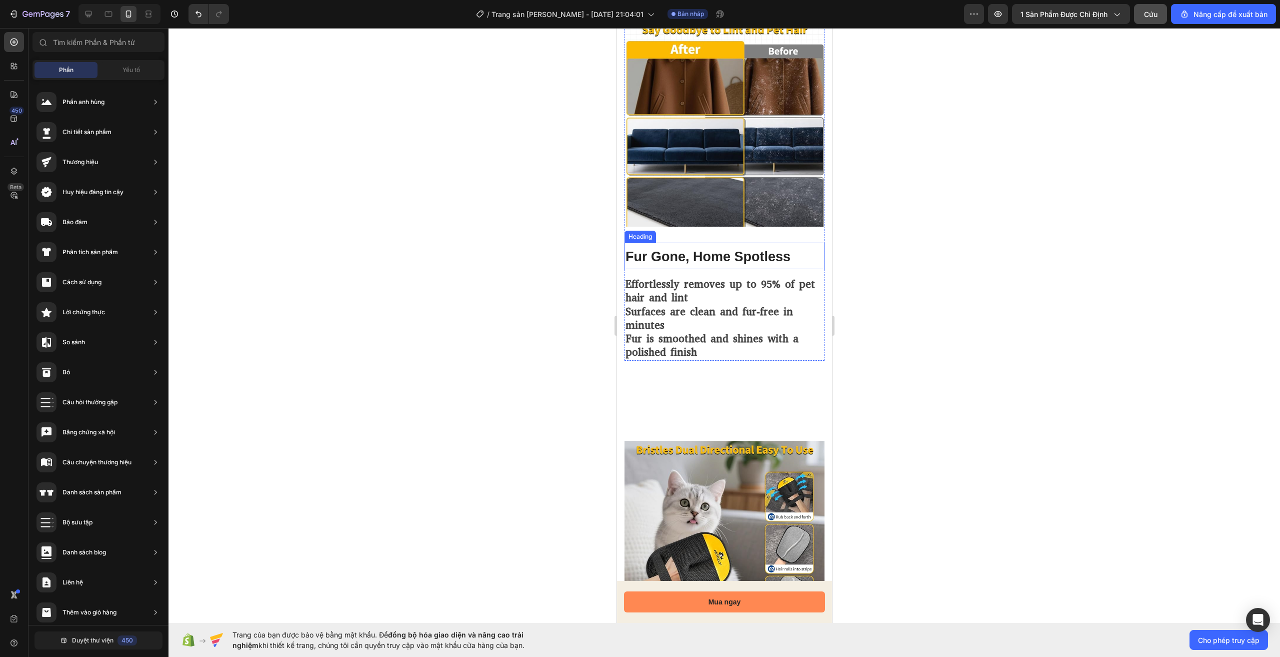
scroll to position [938, 0]
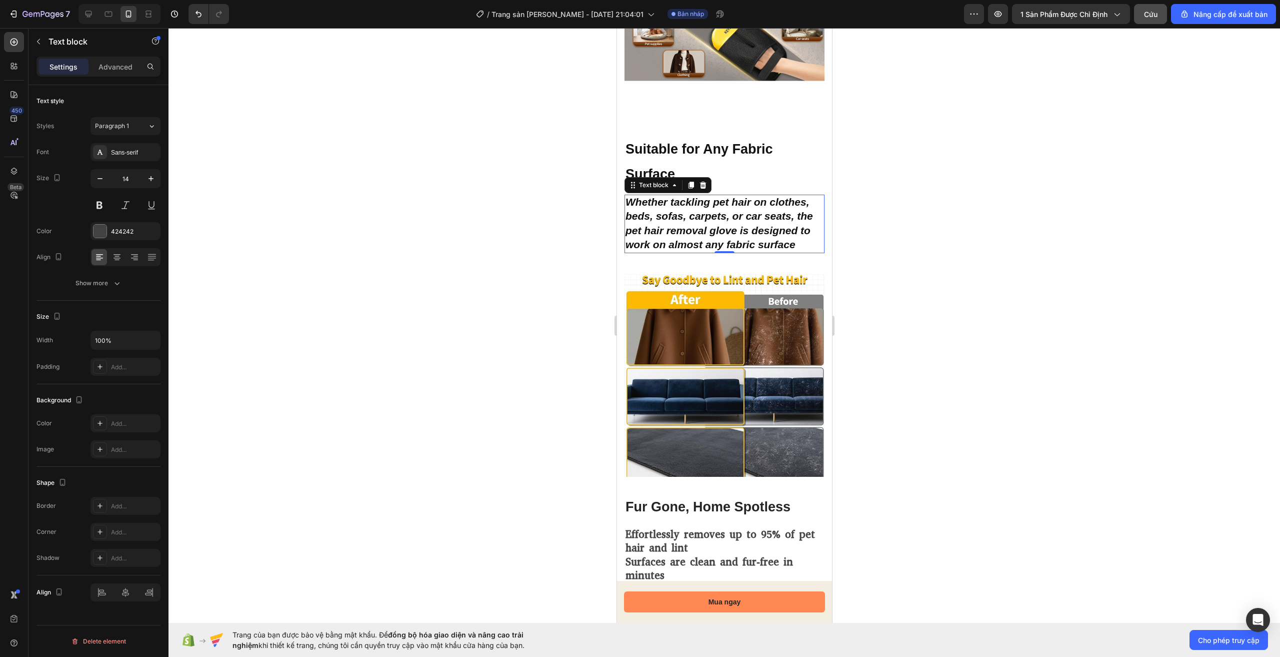
click at [662, 212] on strong "Whether tackling pet hair on clothes, beds, sofas, carpets, or car seats, the p…" at bounding box center [719, 223] width 188 height 54
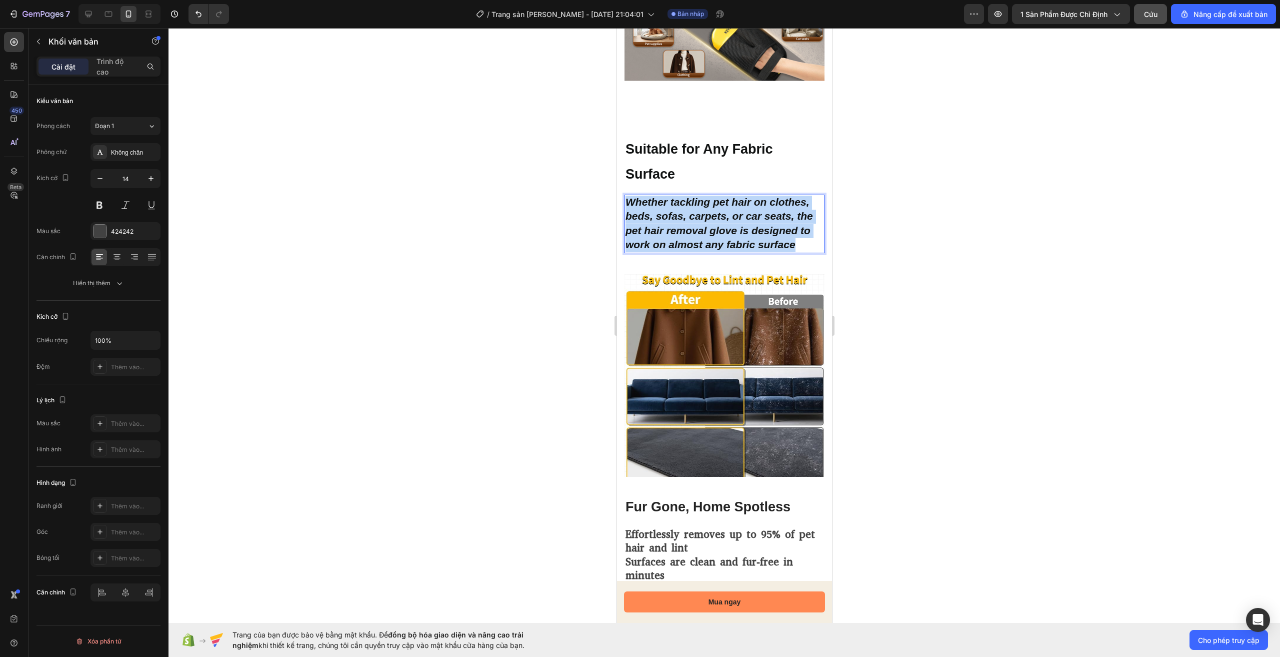
click at [662, 212] on strong "Whether tackling pet hair on clothes, beds, sofas, carpets, or car seats, the p…" at bounding box center [719, 223] width 188 height 54
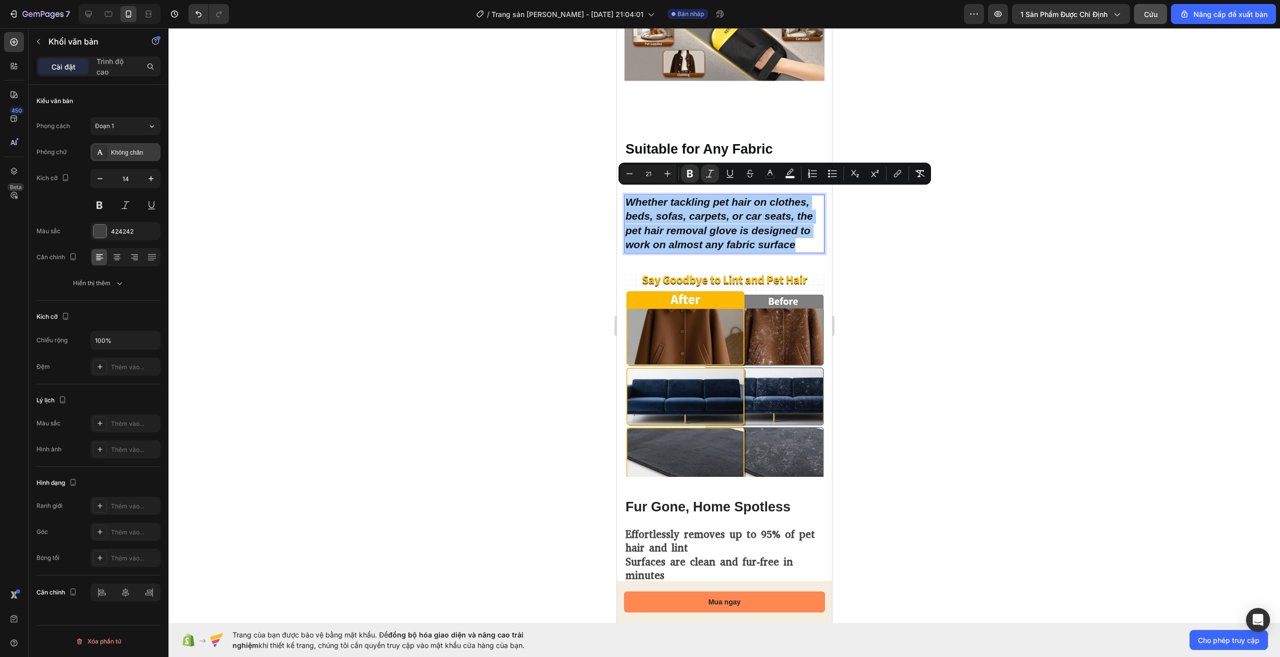
click at [131, 151] on font "Không chân" at bounding box center [127, 152] width 32 height 7
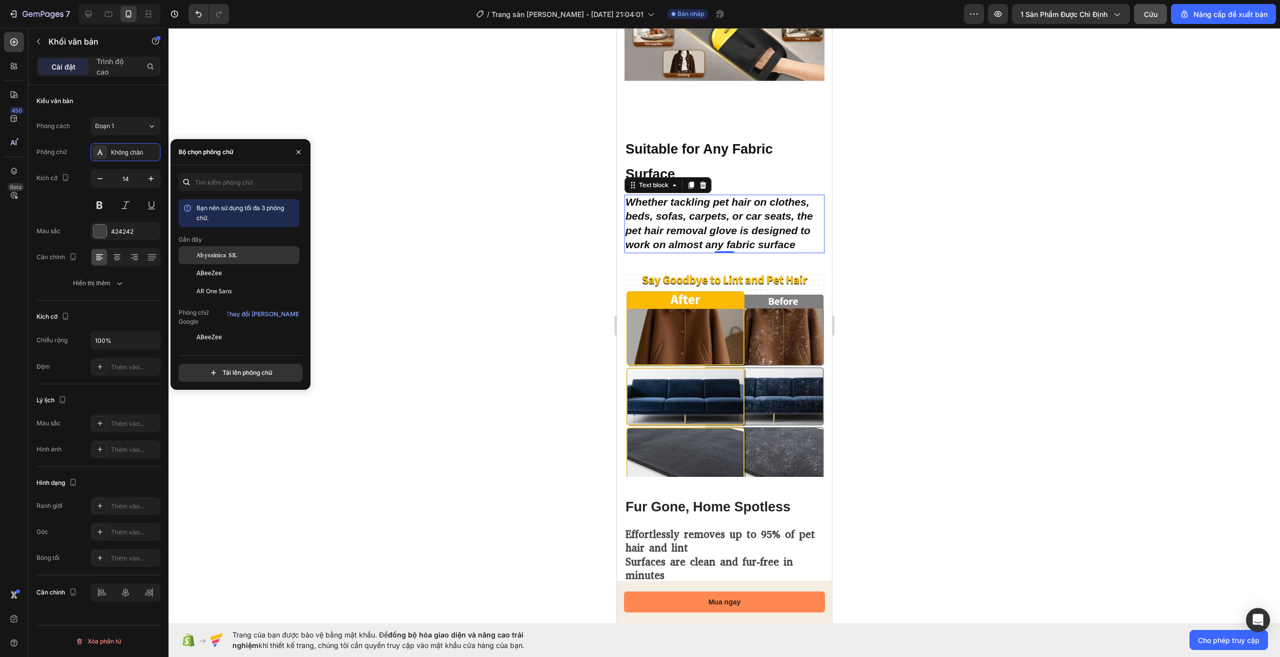
click at [261, 255] on div "Abyssinica SIL" at bounding box center [247, 255] width 101 height 9
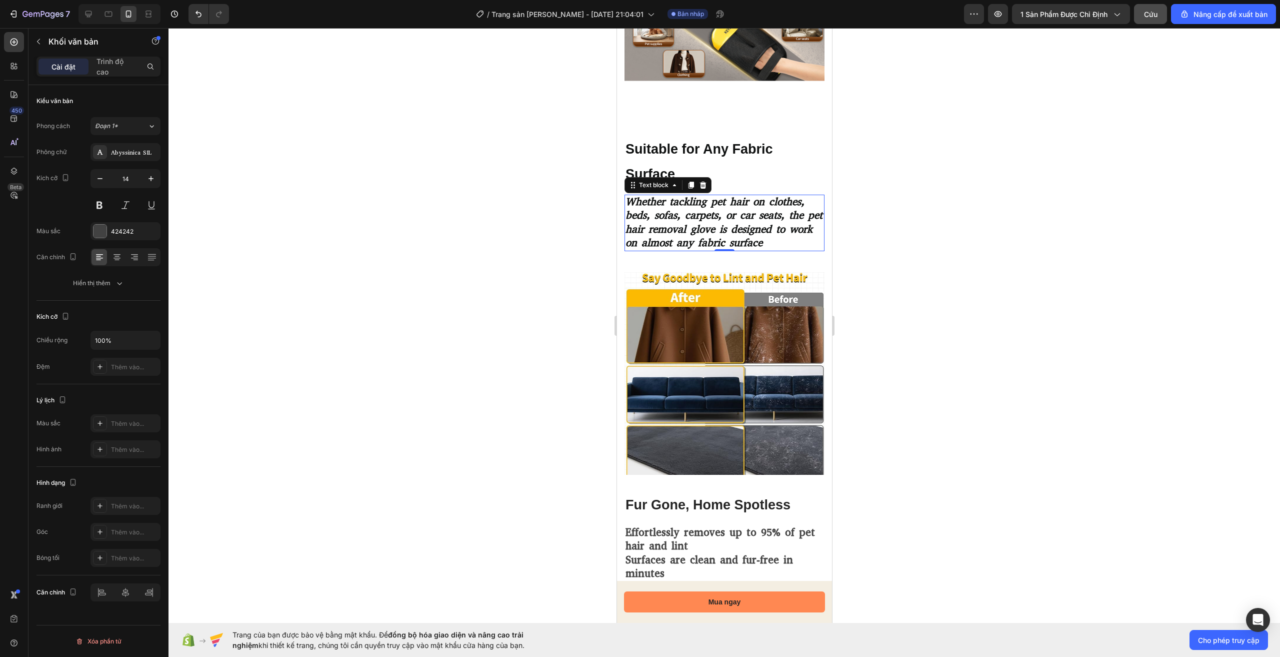
click at [893, 274] on div at bounding box center [725, 342] width 1112 height 629
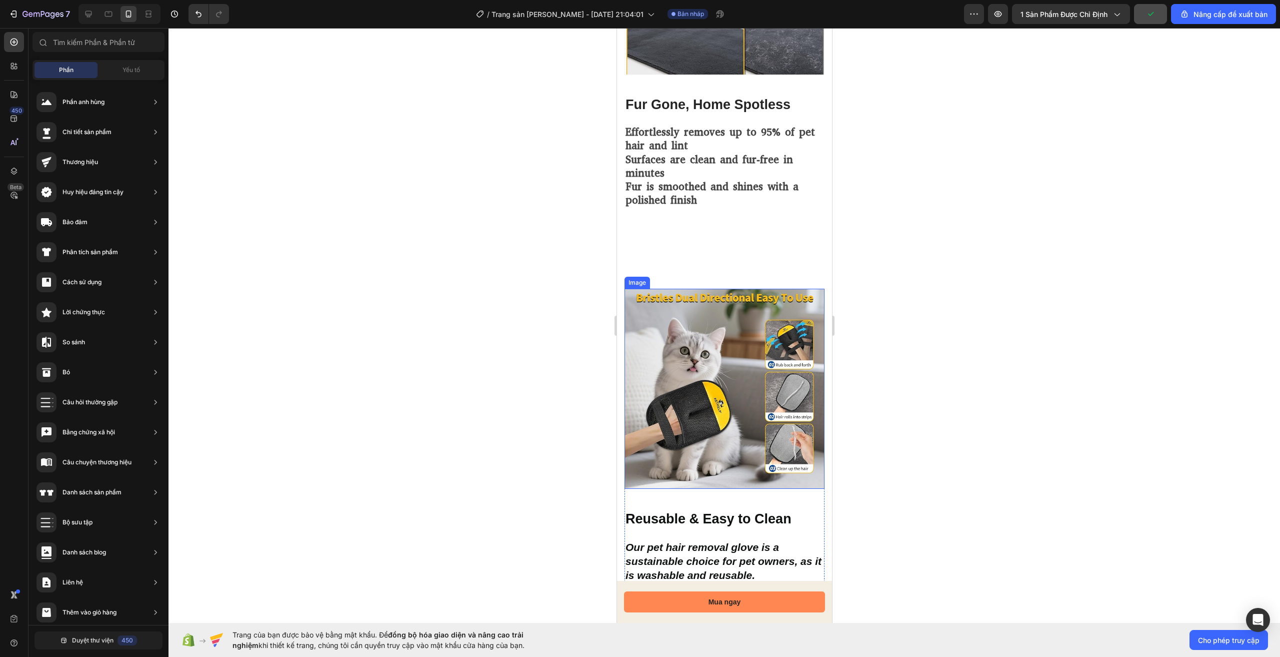
scroll to position [1438, 0]
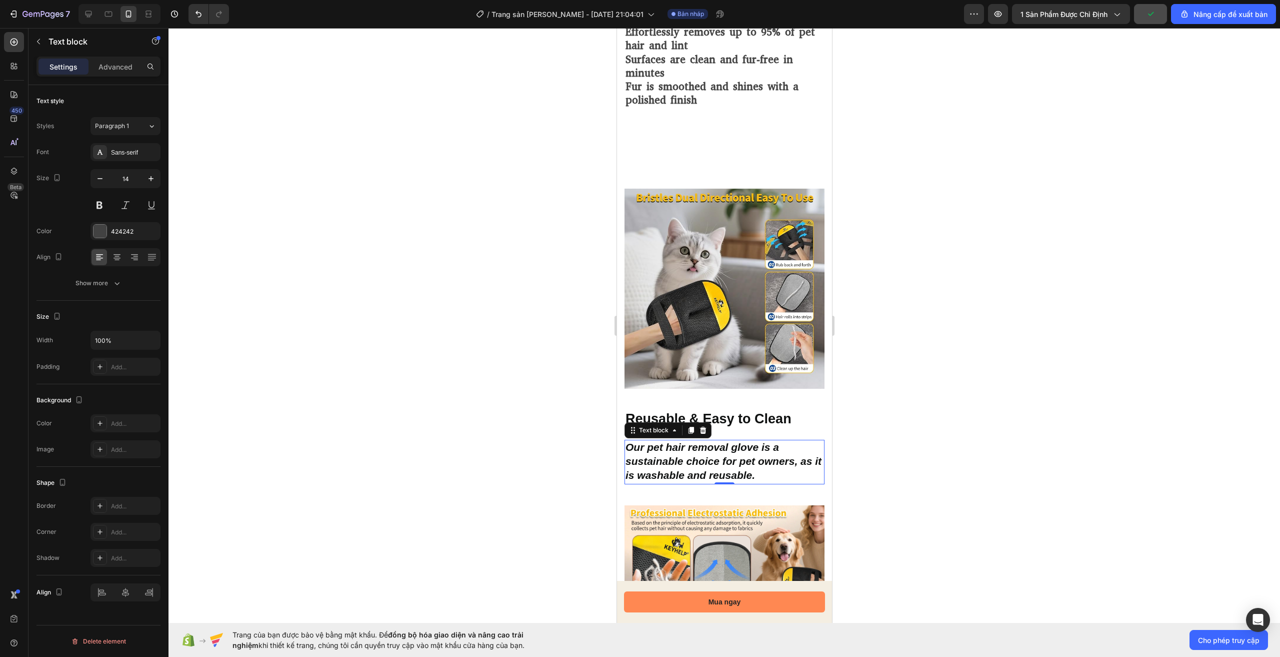
click at [727, 447] on strong "Our pet hair removal glove is a sustainable choice for pet owners, as it is was…" at bounding box center [723, 461] width 196 height 40
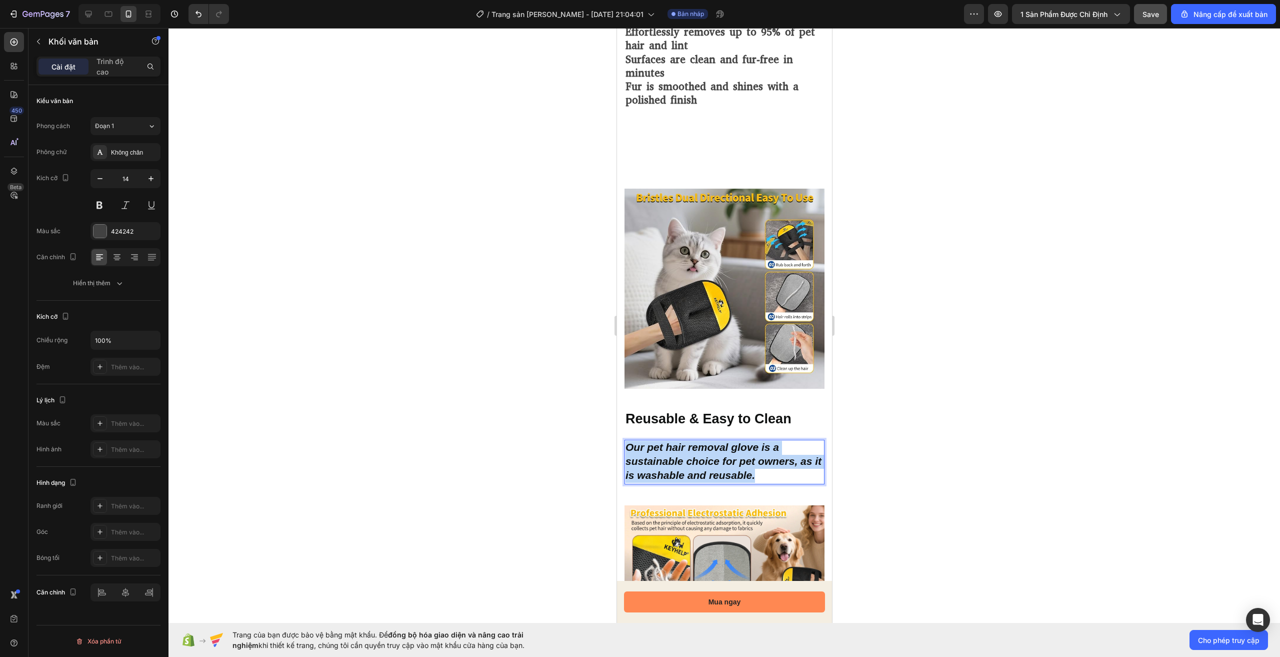
click at [727, 447] on strong "Our pet hair removal glove is a sustainable choice for pet owners, as it is was…" at bounding box center [723, 461] width 196 height 40
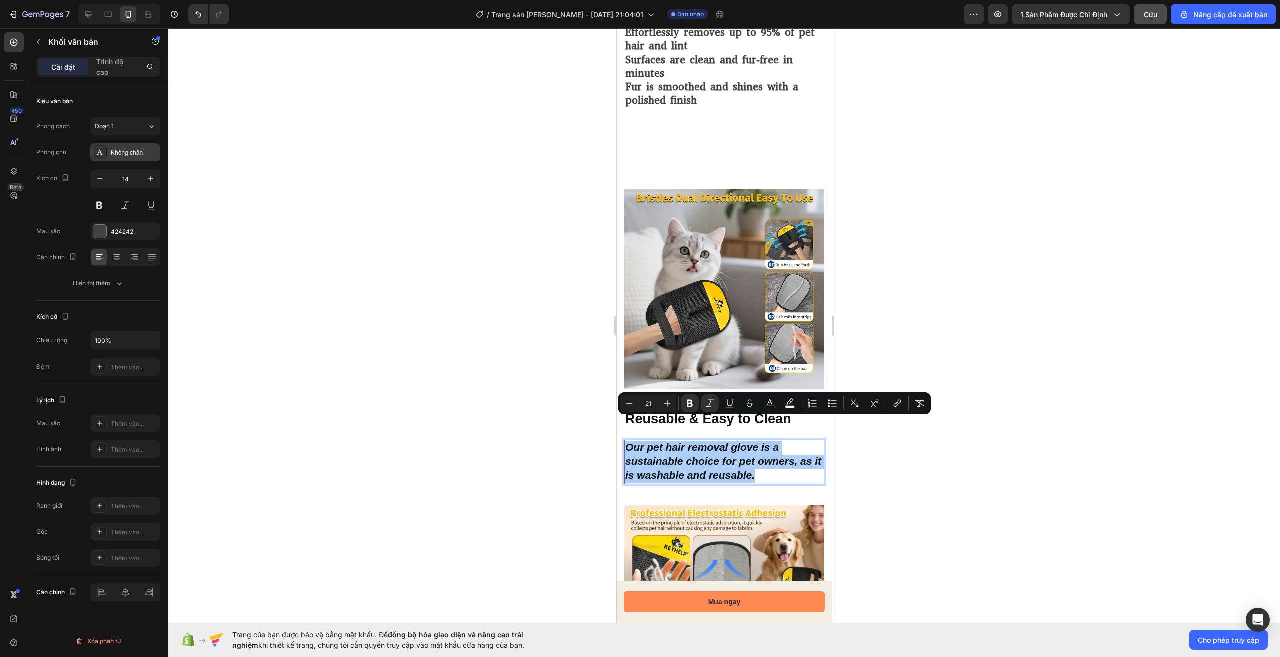
click at [138, 149] on font "Không chân" at bounding box center [127, 152] width 32 height 7
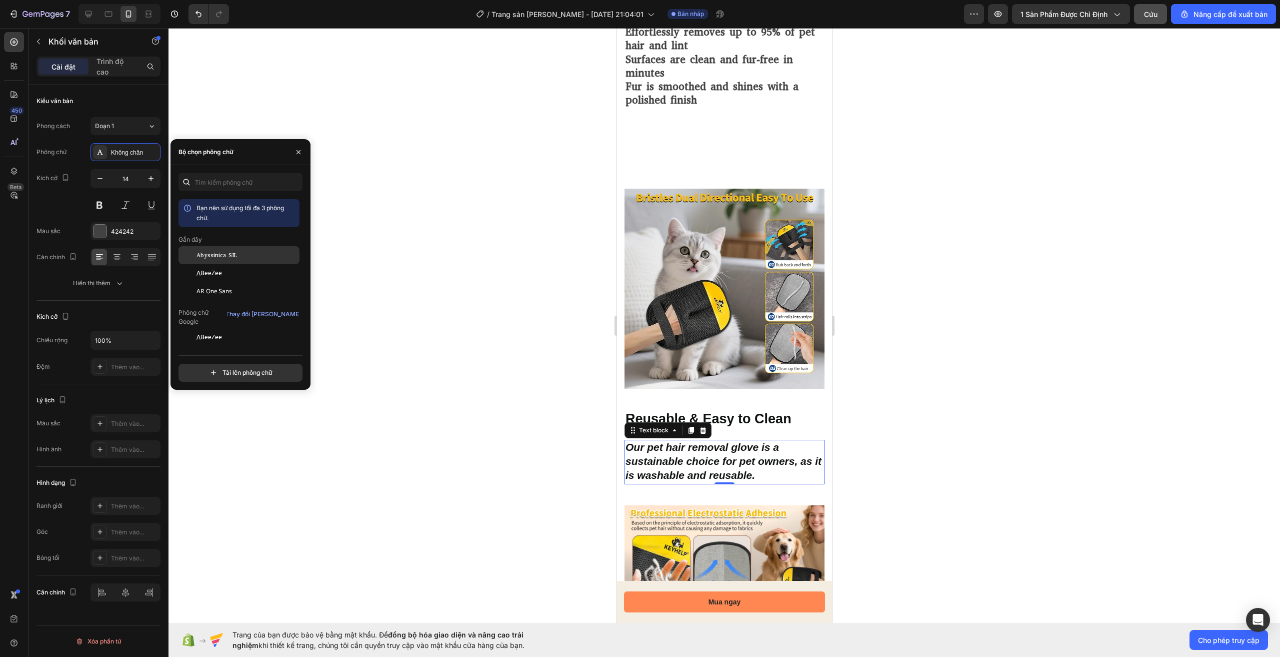
click at [235, 254] on font "Abyssinica SIL" at bounding box center [217, 255] width 41 height 8
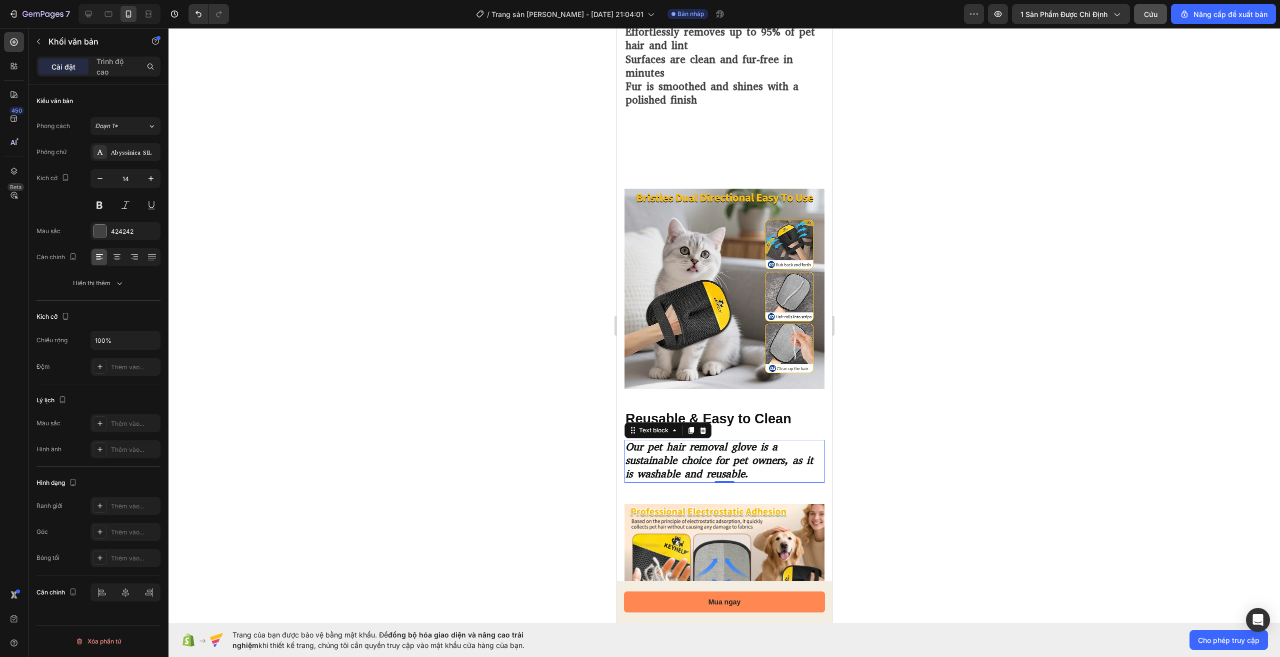
click at [930, 360] on div at bounding box center [725, 342] width 1112 height 629
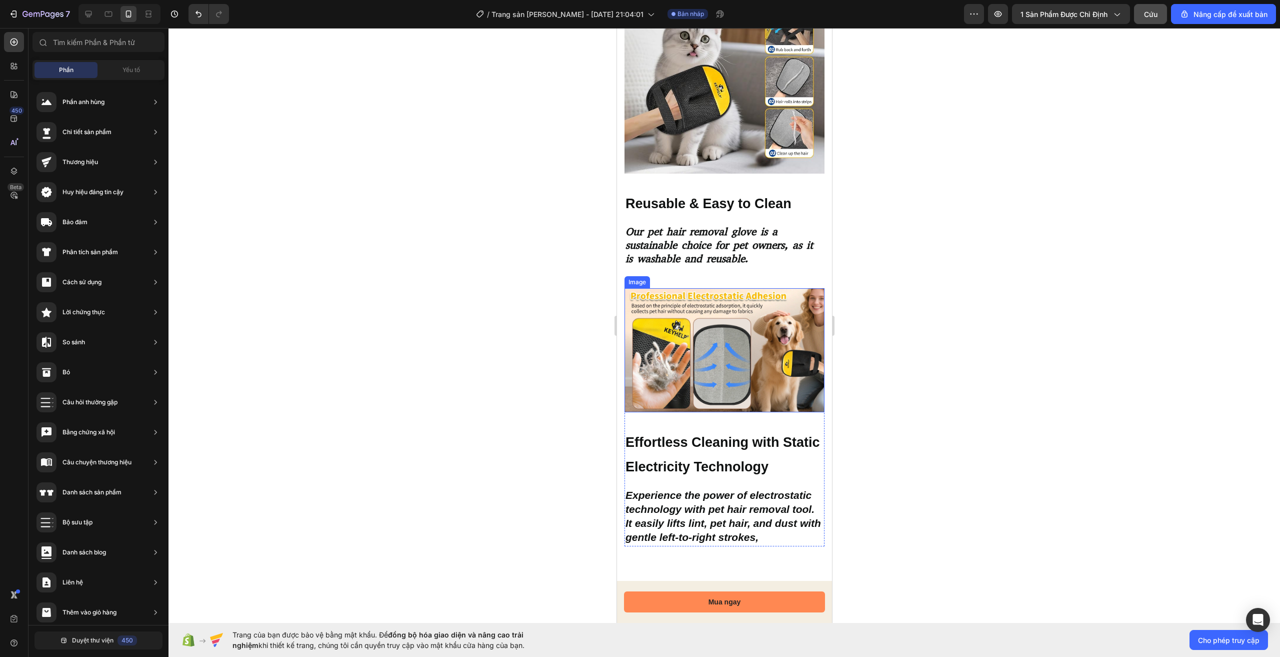
scroll to position [1738, 0]
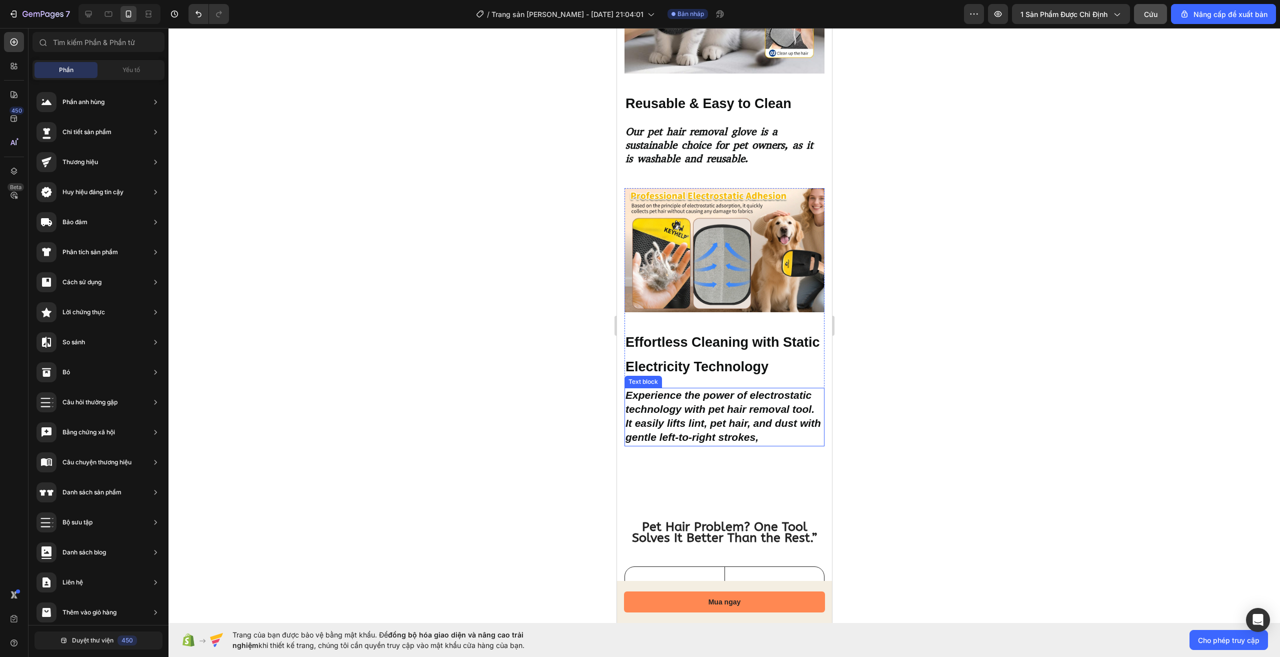
click at [709, 414] on strong "Experience the power of electrostatic technology with pet hair removal tool. It…" at bounding box center [723, 416] width 196 height 54
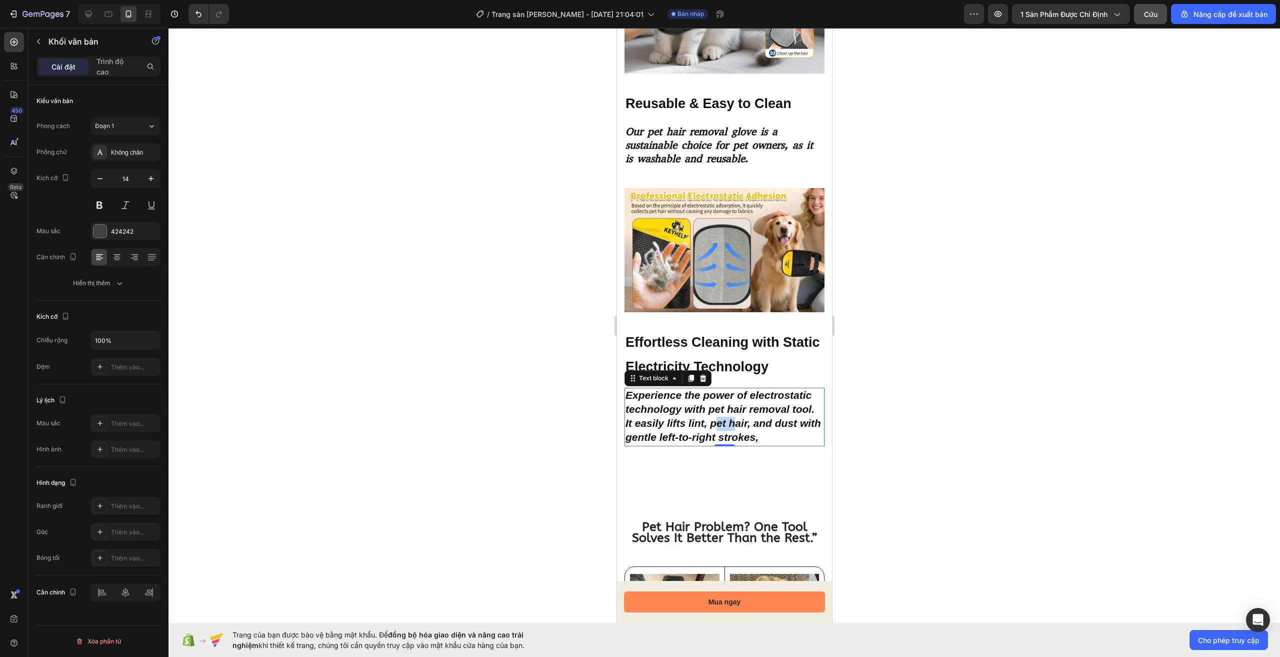
click at [709, 414] on strong "Experience the power of electrostatic technology with pet hair removal tool. It…" at bounding box center [723, 416] width 196 height 54
click at [708, 413] on strong "Experience the power of electrostatic technology with pet hair removal tool. It…" at bounding box center [723, 416] width 196 height 54
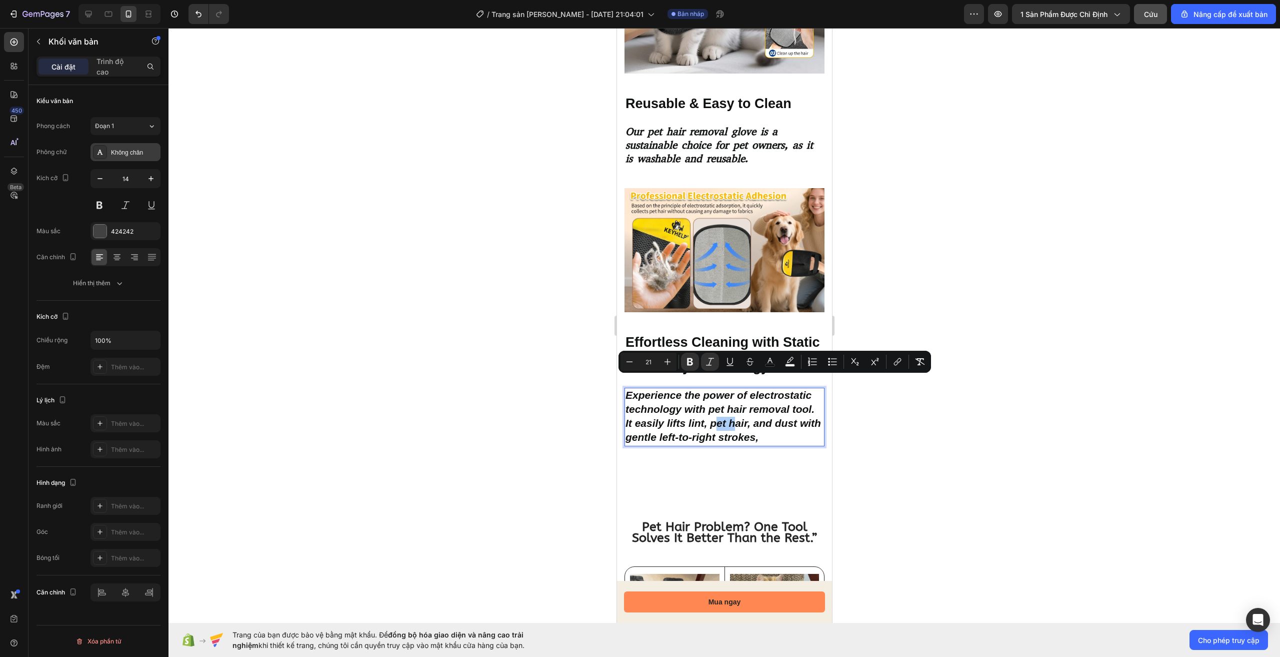
click at [146, 156] on div "Không chân" at bounding box center [134, 152] width 47 height 9
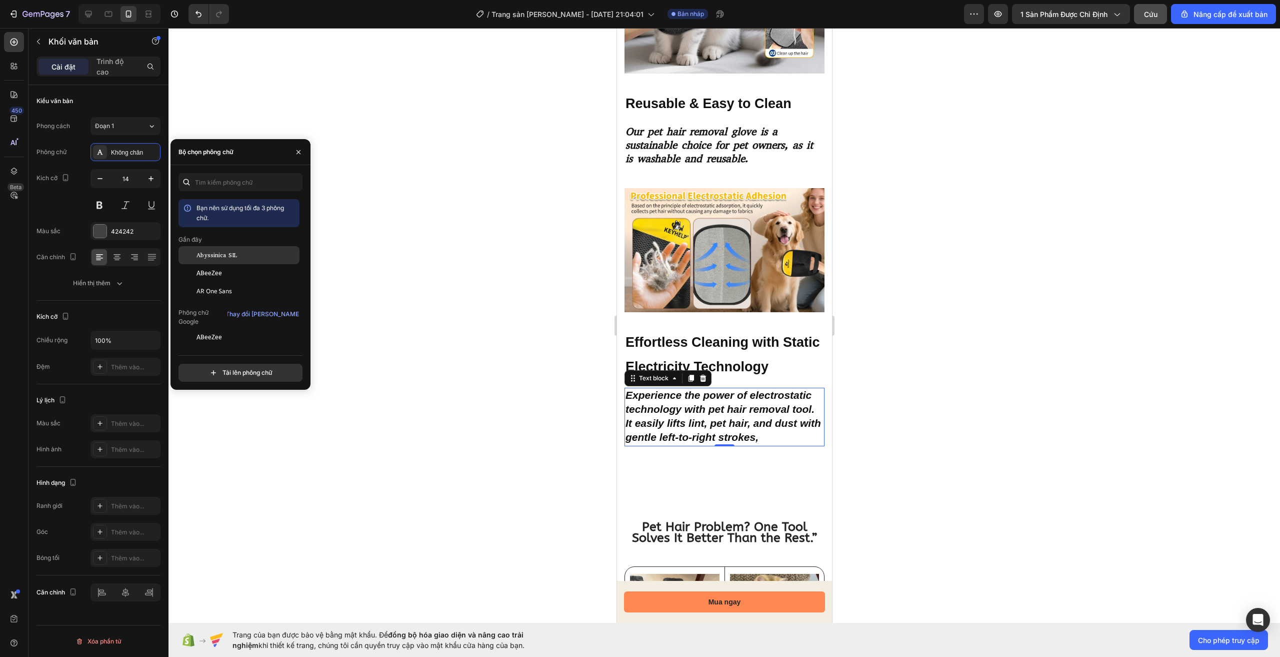
click at [242, 256] on div "Abyssinica SIL" at bounding box center [247, 255] width 101 height 9
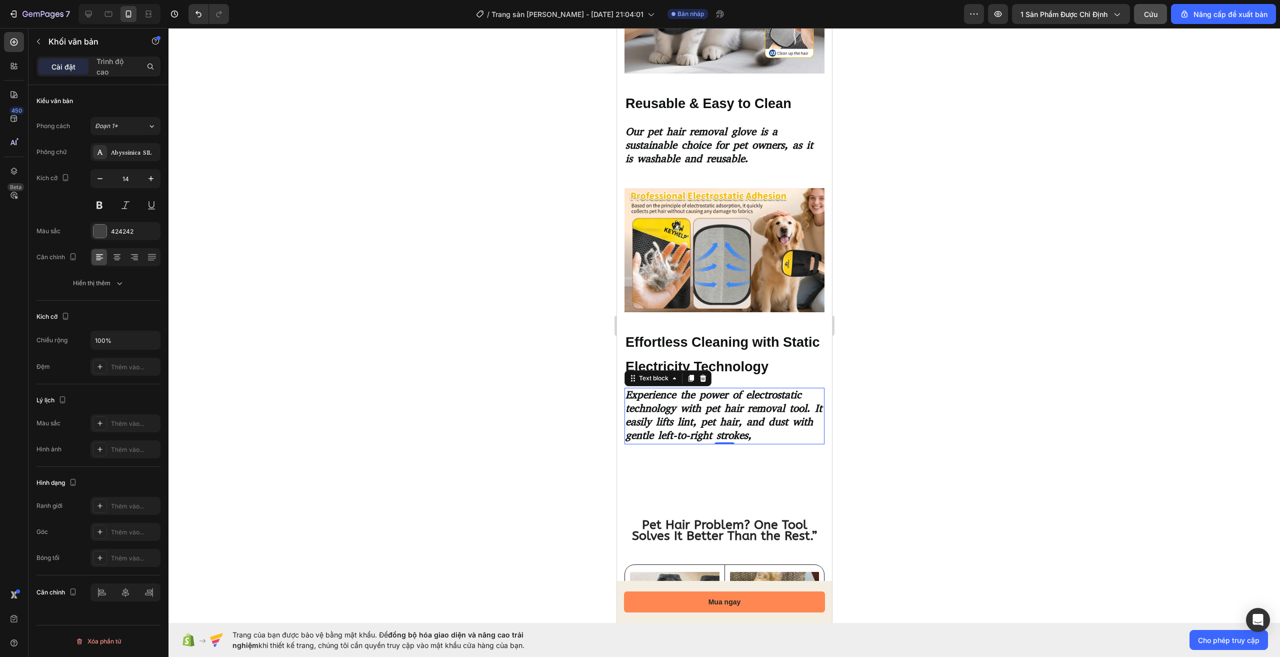
click at [1010, 327] on div at bounding box center [725, 342] width 1112 height 629
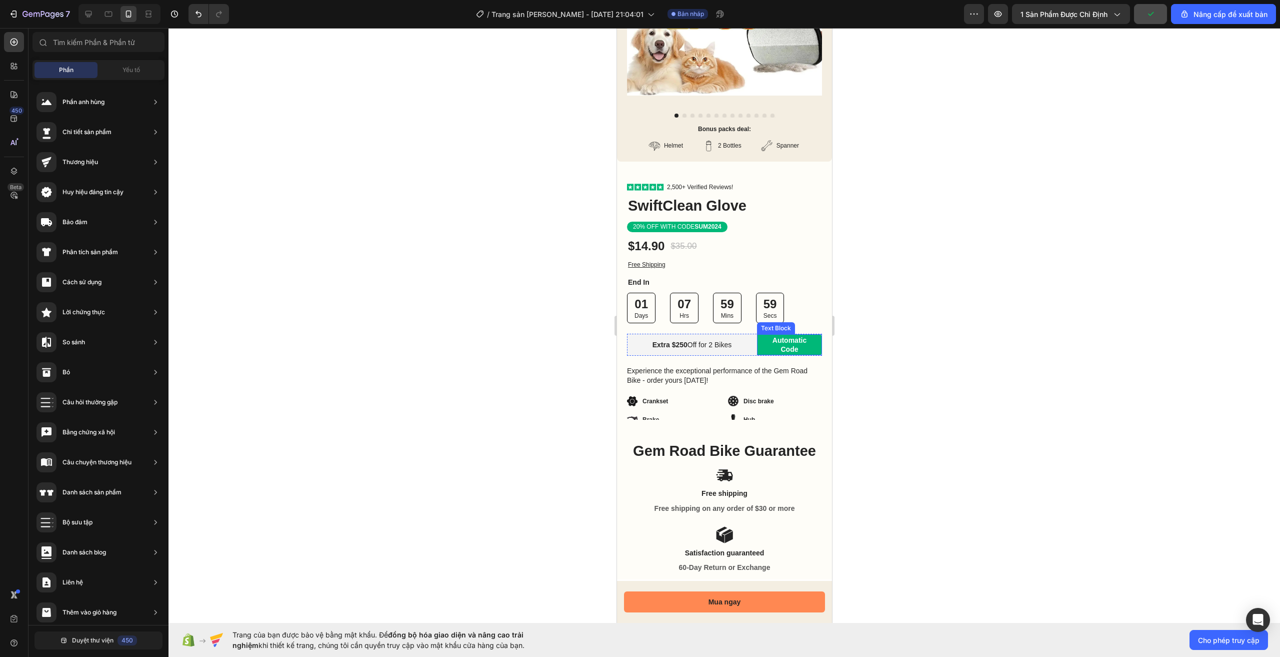
scroll to position [38, 0]
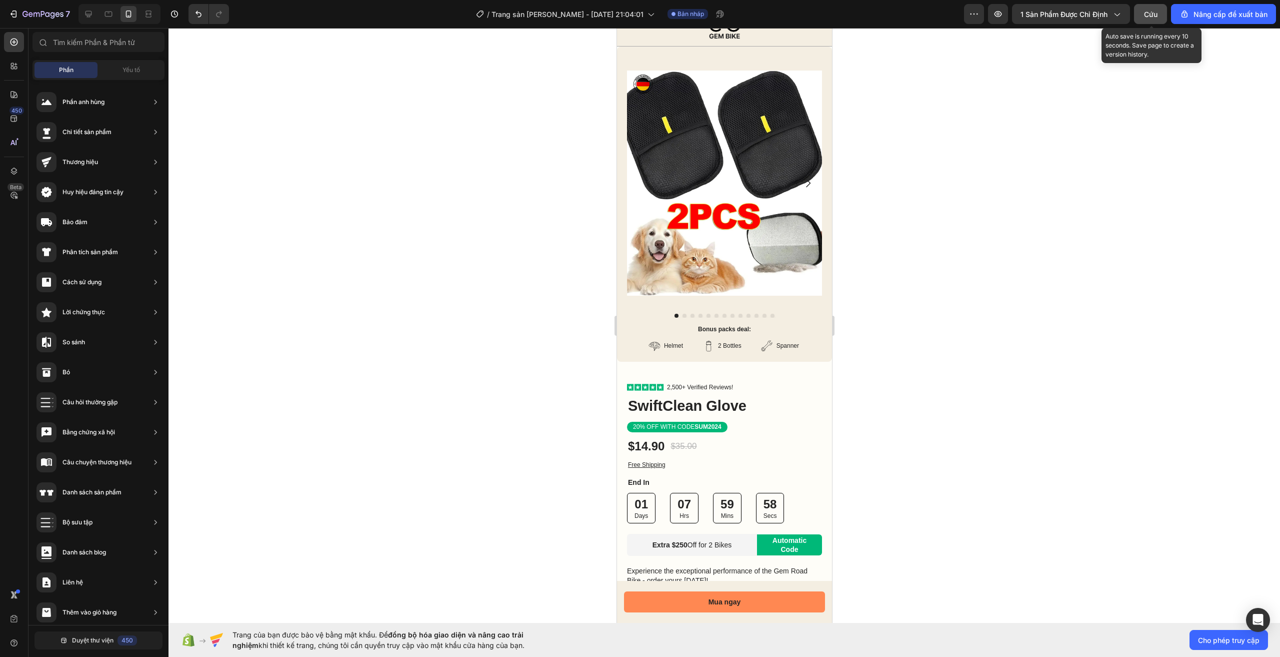
click at [1157, 13] on font "Cứu" at bounding box center [1151, 14] width 14 height 9
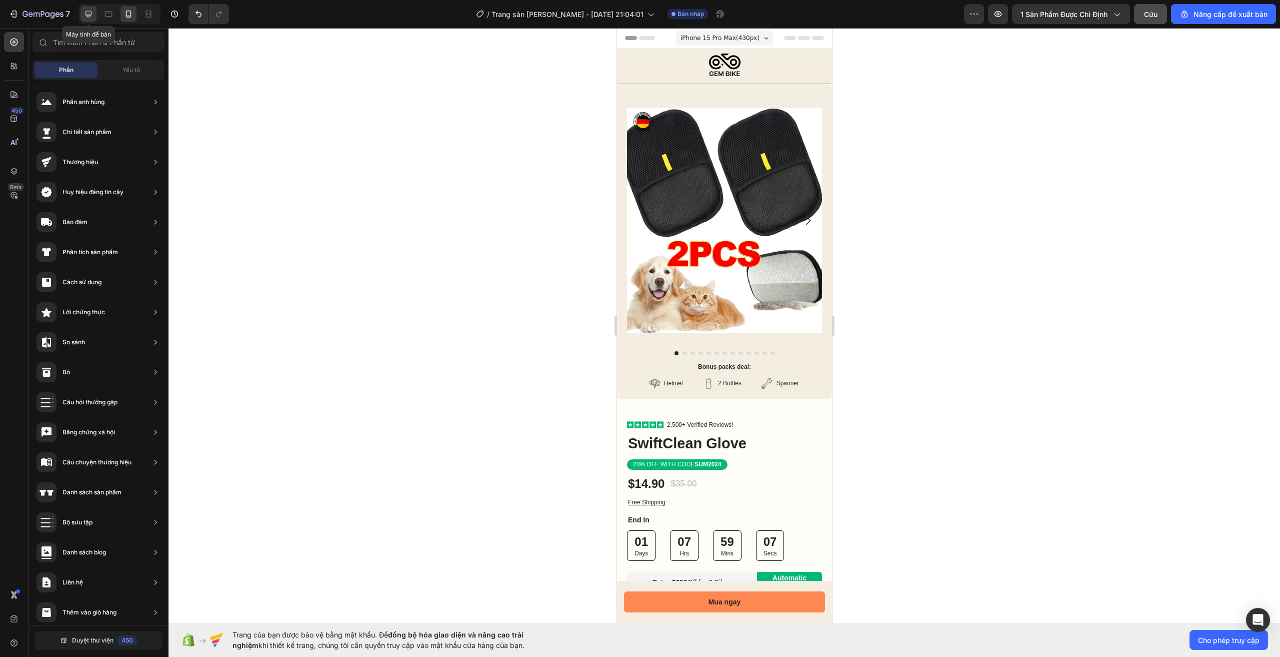
click at [89, 15] on icon at bounding box center [89, 14] width 7 height 7
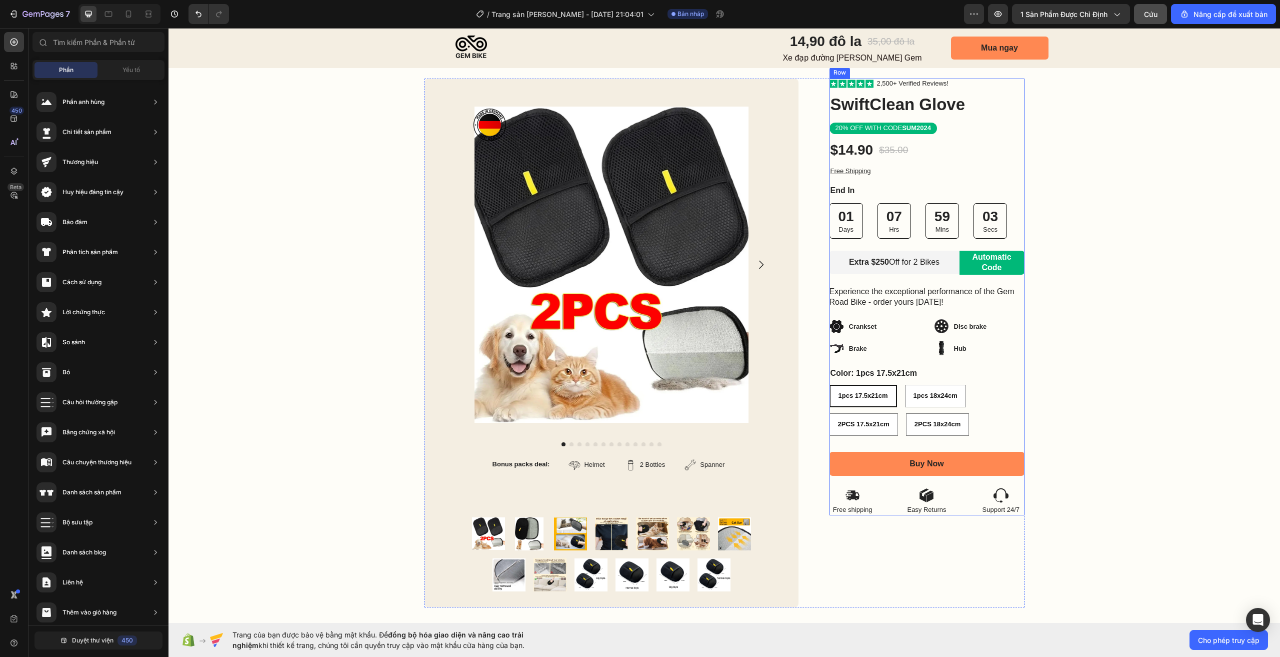
scroll to position [150, 0]
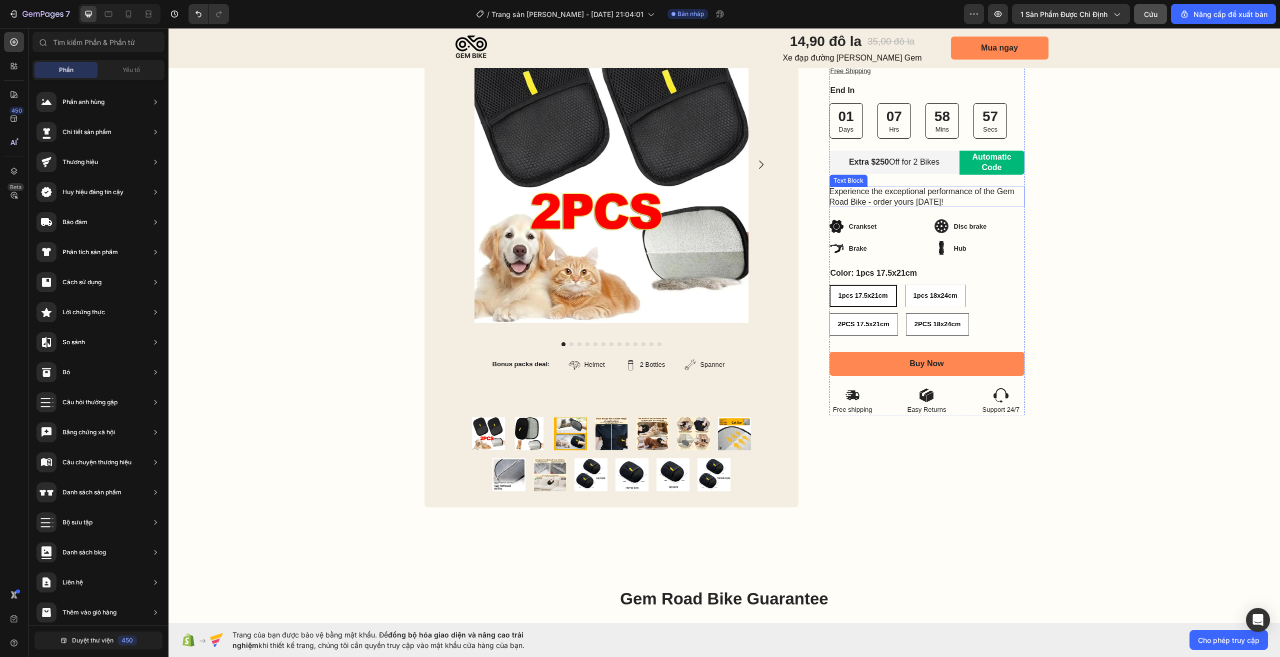
click at [892, 195] on p "Experience the exceptional performance of the Gem Road Bike - order yours today!" at bounding box center [927, 197] width 195 height 21
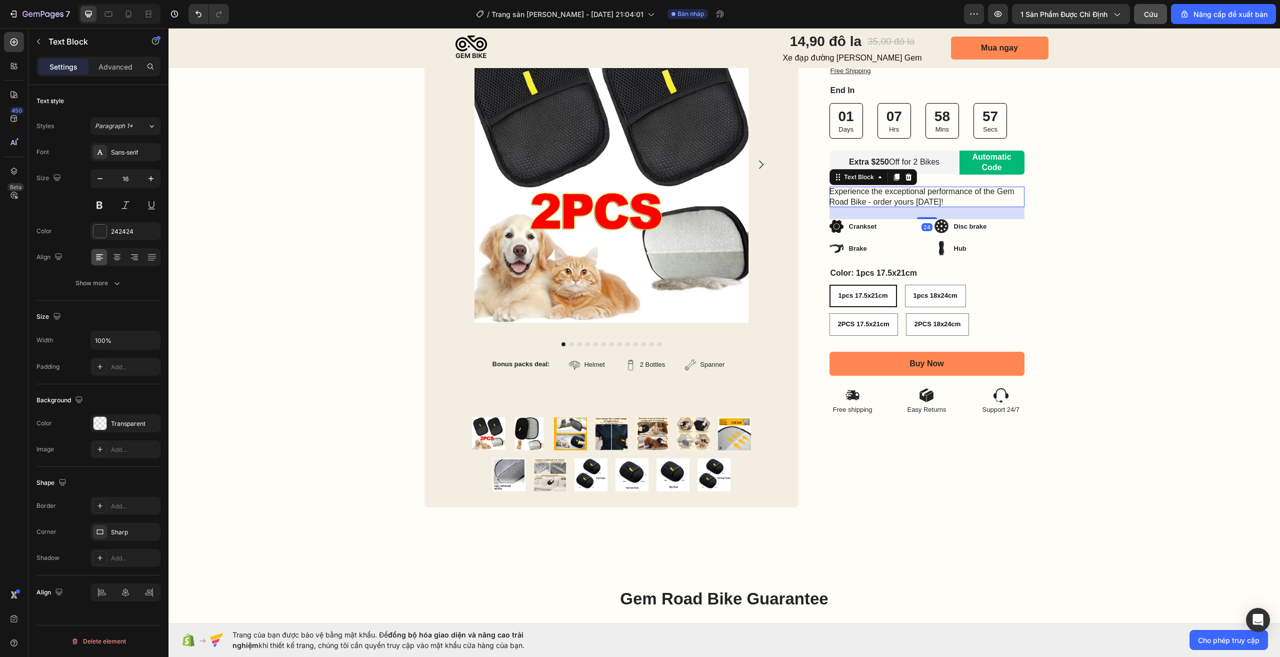
click at [892, 195] on p "Experience the exceptional performance of the Gem Road Bike - order yours today!" at bounding box center [927, 197] width 195 height 21
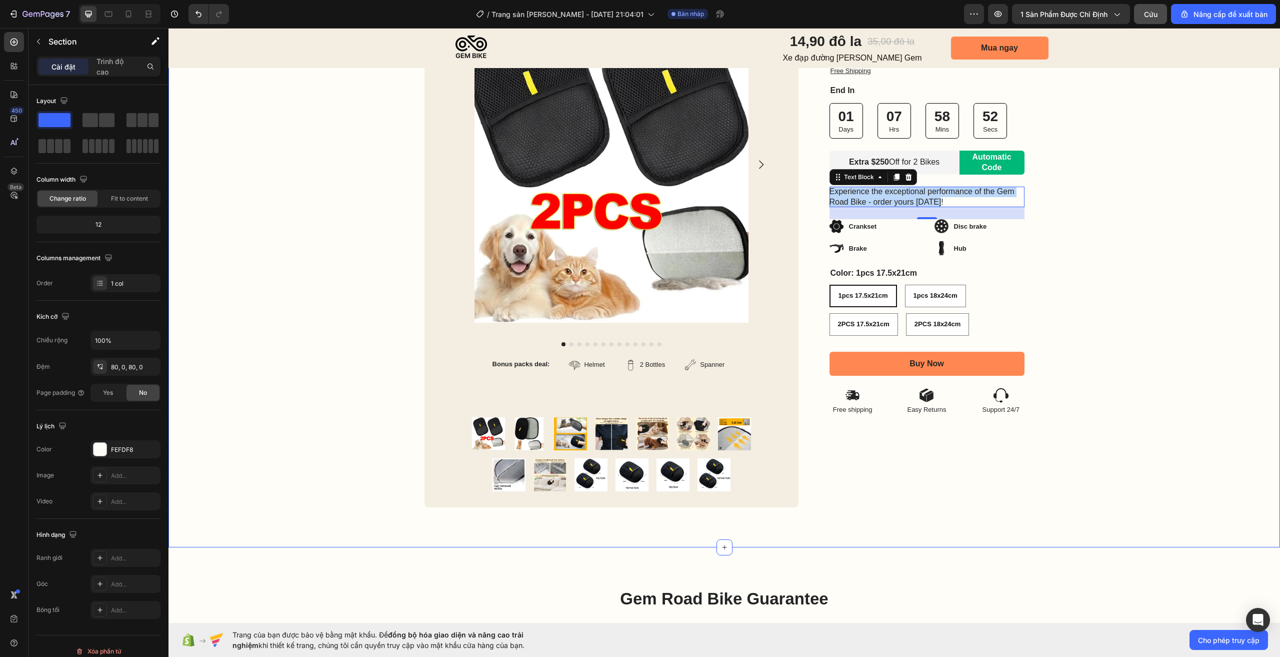
click at [1120, 293] on div "Image Row Product Images Bonus packs deal: Text Block Helmet Item List 2 Bottle…" at bounding box center [725, 242] width 1112 height 529
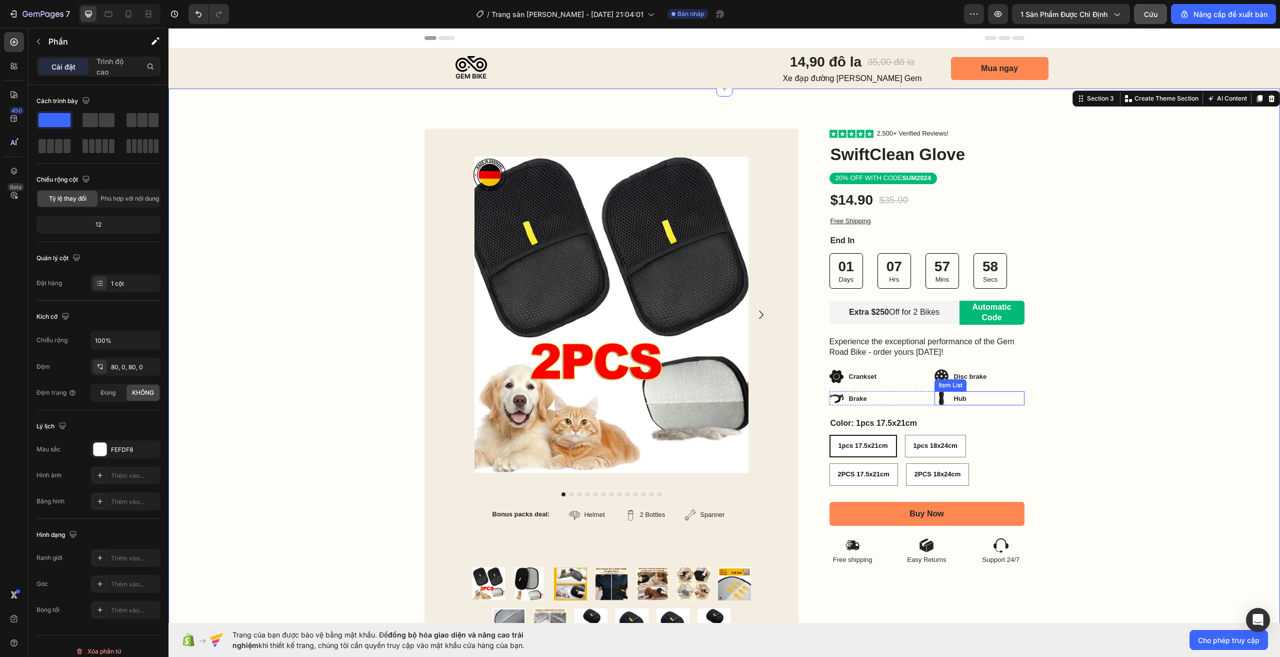
scroll to position [50, 0]
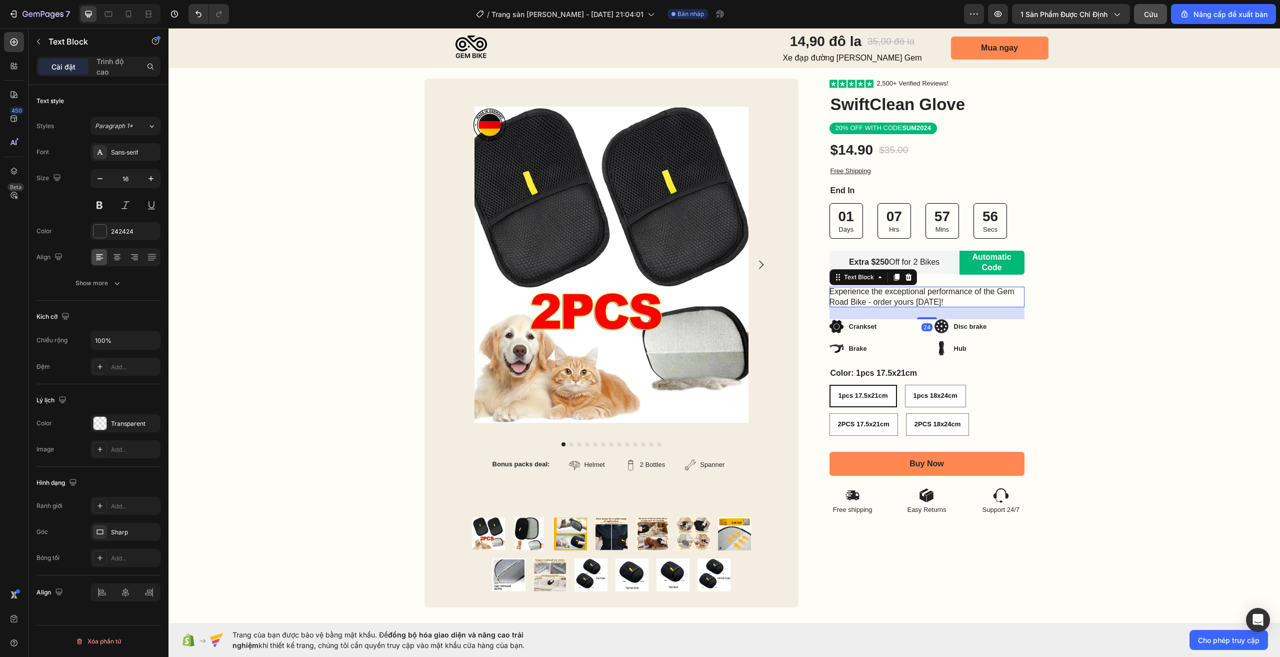
click at [898, 301] on p "Experience the exceptional performance of the Gem Road Bike - order yours today!" at bounding box center [927, 297] width 195 height 21
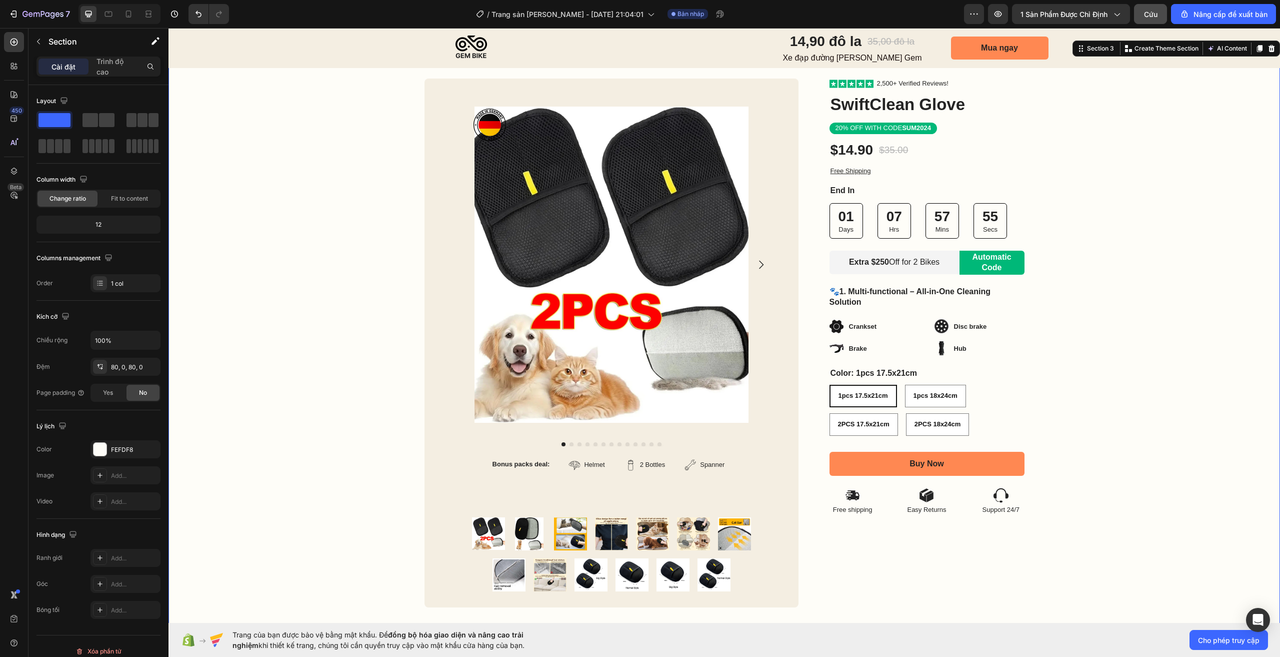
click at [1115, 334] on div "Image Row Product Images Bonus packs deal: Text Block Helmet Item List 2 Bottle…" at bounding box center [725, 343] width 1112 height 529
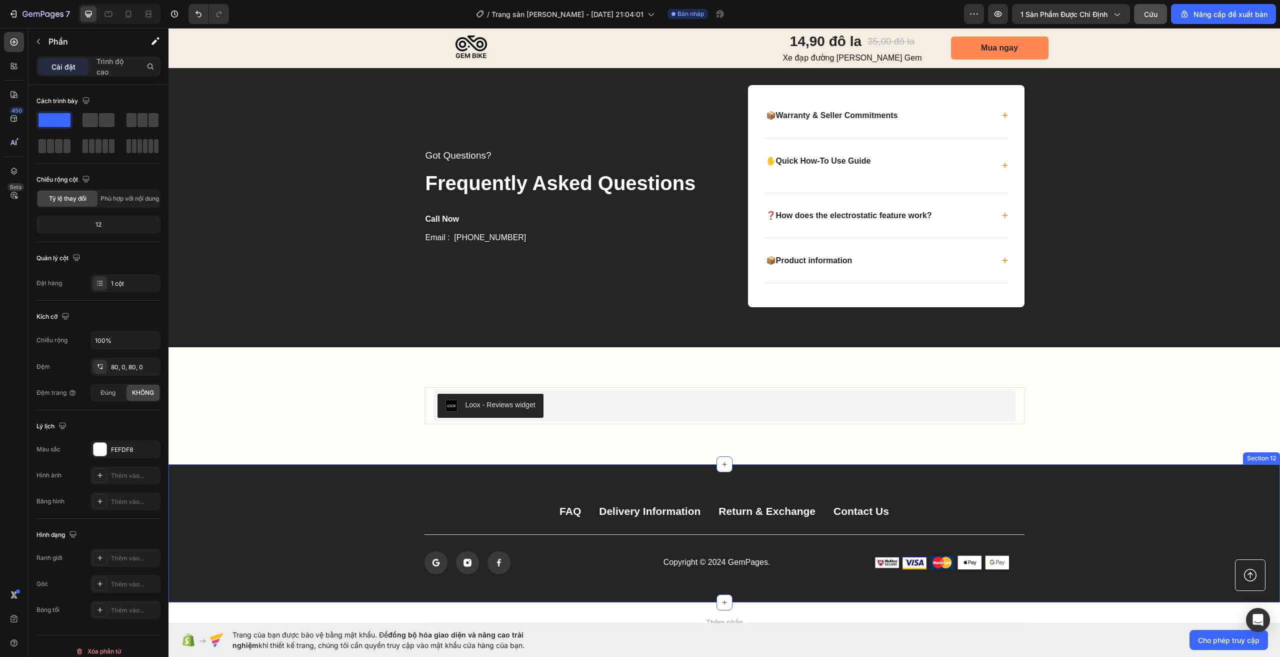
scroll to position [3474, 0]
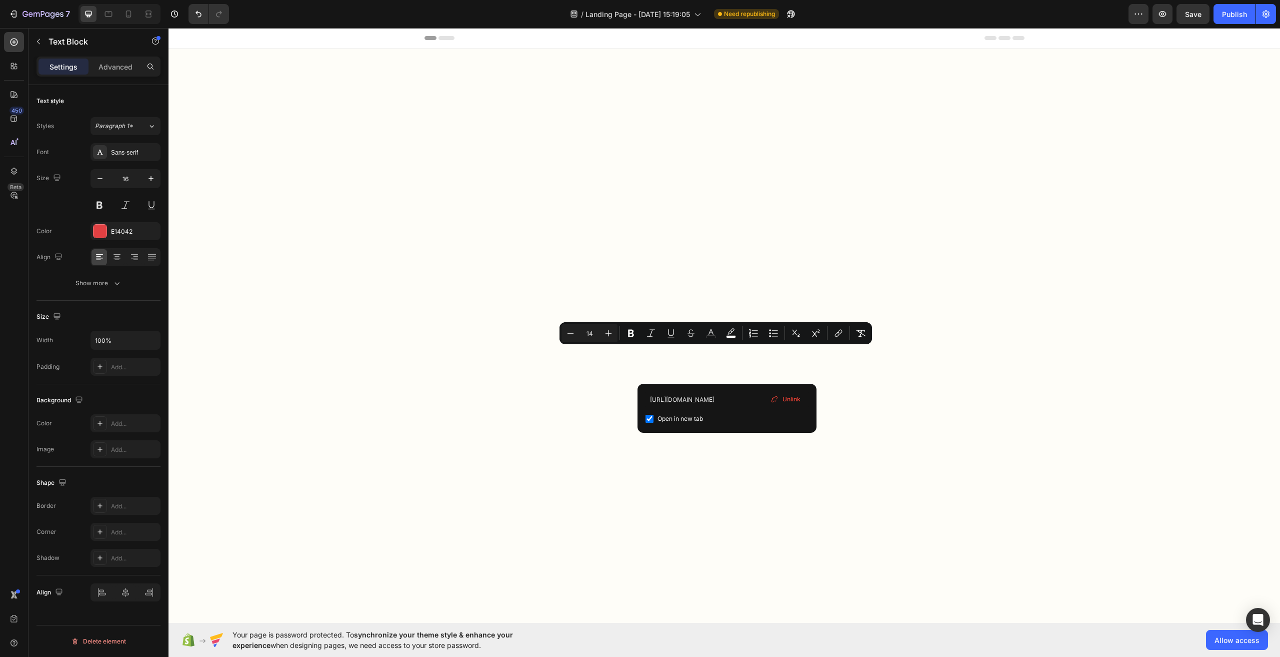
scroll to position [2350, 0]
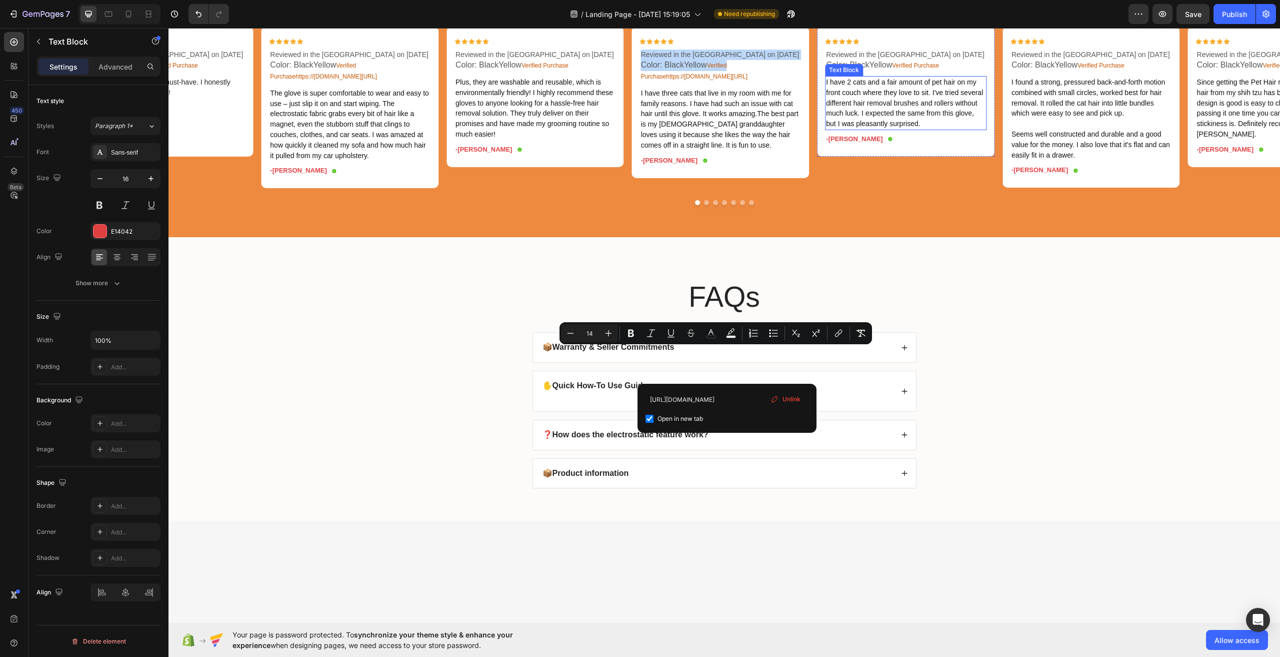
click at [913, 128] on span "I have 2 cats and a fair amount of pet hair on my front couch where they love t…" at bounding box center [904, 103] width 157 height 50
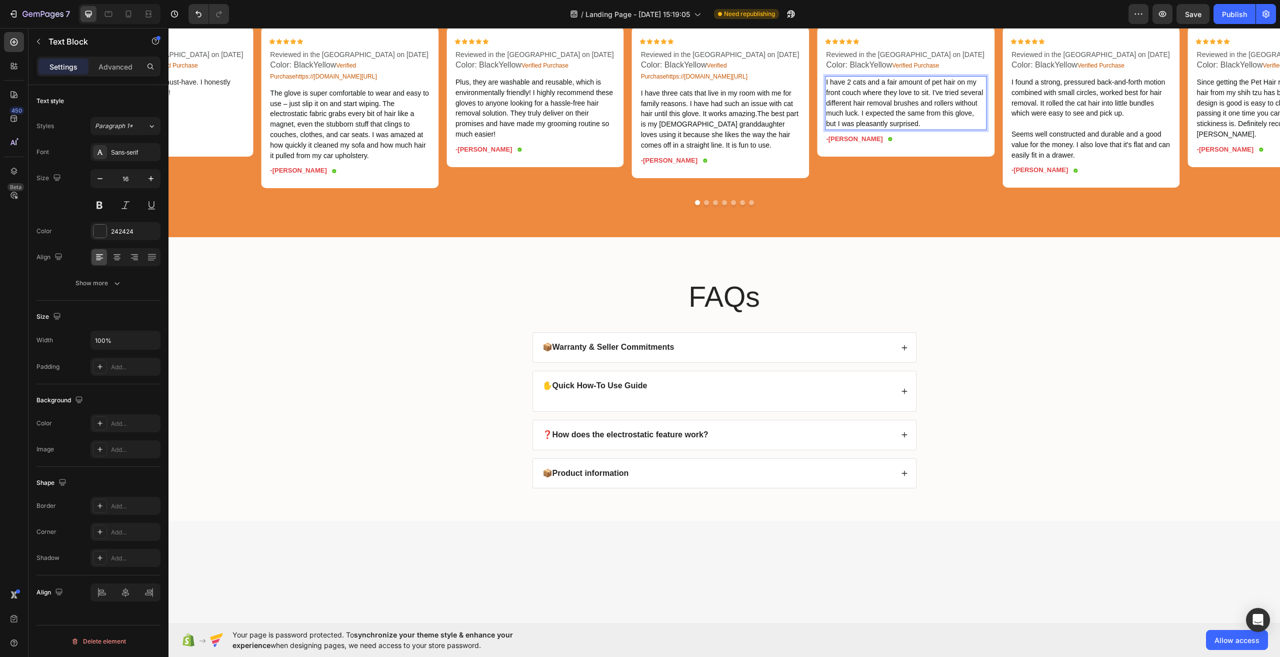
click at [913, 128] on span "I have 2 cats and a fair amount of pet hair on my front couch where they love t…" at bounding box center [904, 103] width 157 height 50
click at [889, 72] on div "Reviewed in the United States on September 11, 2025 Color: BlackYellow Verified…" at bounding box center [906, 61] width 162 height 24
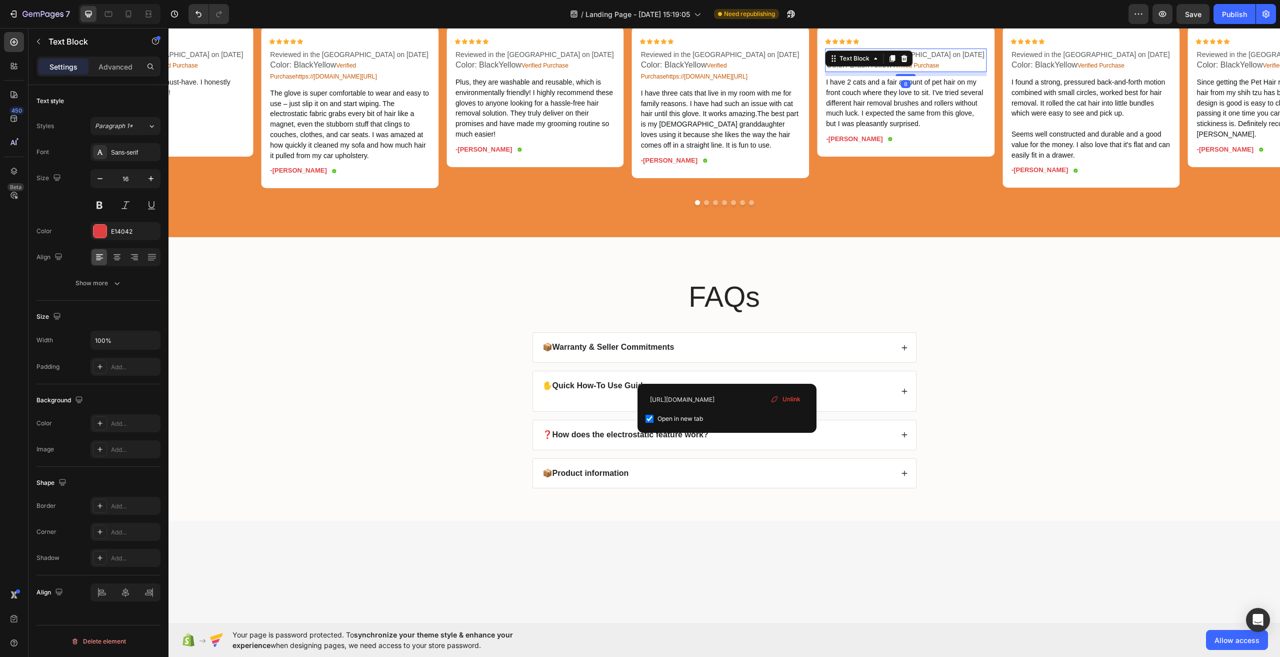
click at [957, 71] on p "Color: BlackYellow Verified Purchase" at bounding box center [906, 65] width 160 height 11
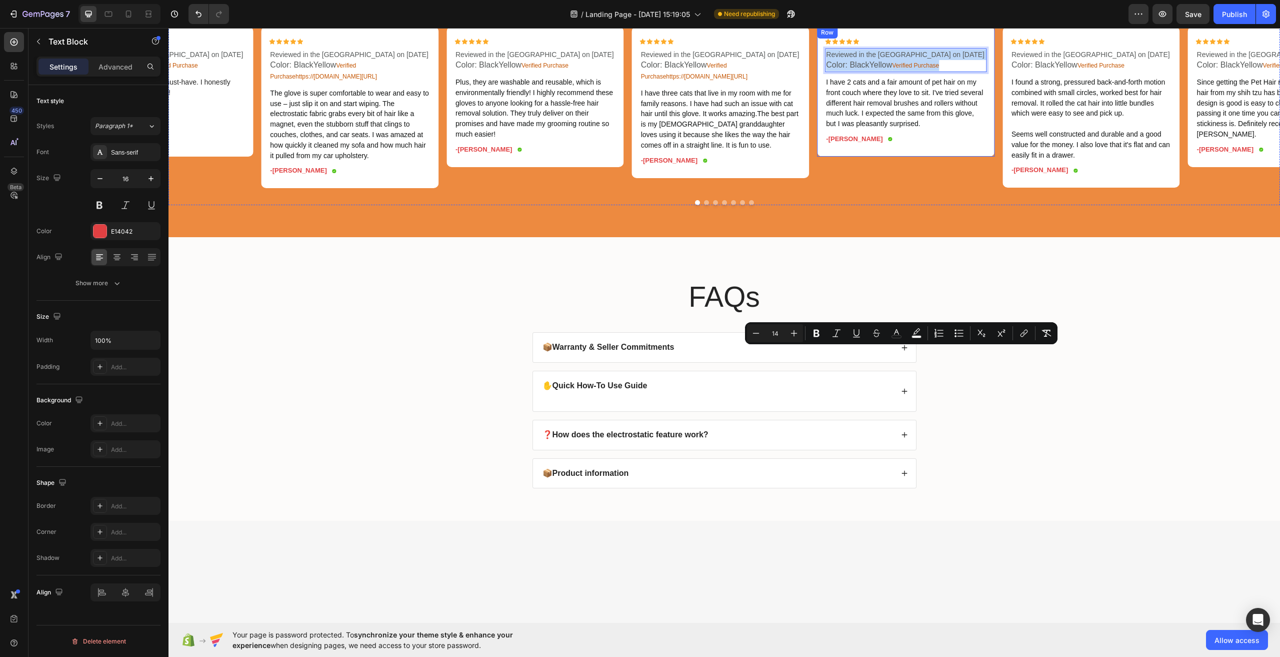
drag, startPoint x: 935, startPoint y: 374, endPoint x: 824, endPoint y: 353, distance: 112.9
click at [824, 156] on div "Icon Icon Icon Icon Icon Icon List Reviewed in the United States on September 1…" at bounding box center [906, 92] width 178 height 130
copy div "Reviewed in the United States on September 11, 2025 Color: BlackYellow Verified…"
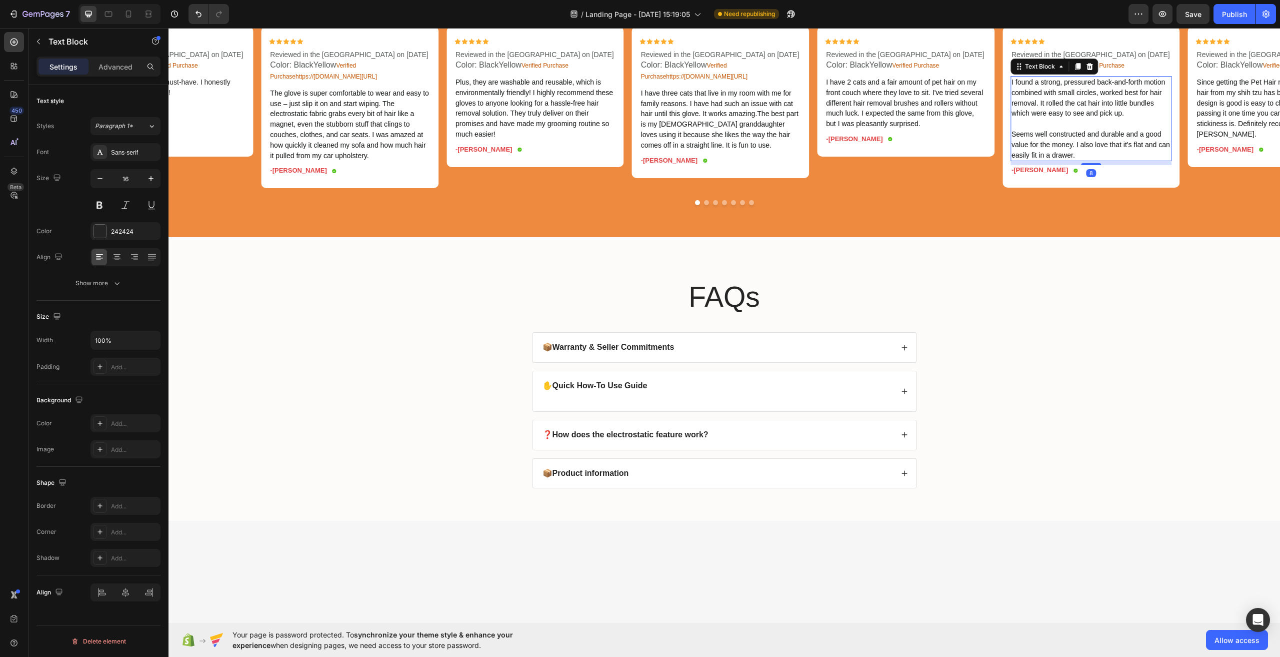
click at [1063, 117] on span "I found a strong, pressured back-and-forth motion combined with small circles, …" at bounding box center [1089, 97] width 154 height 39
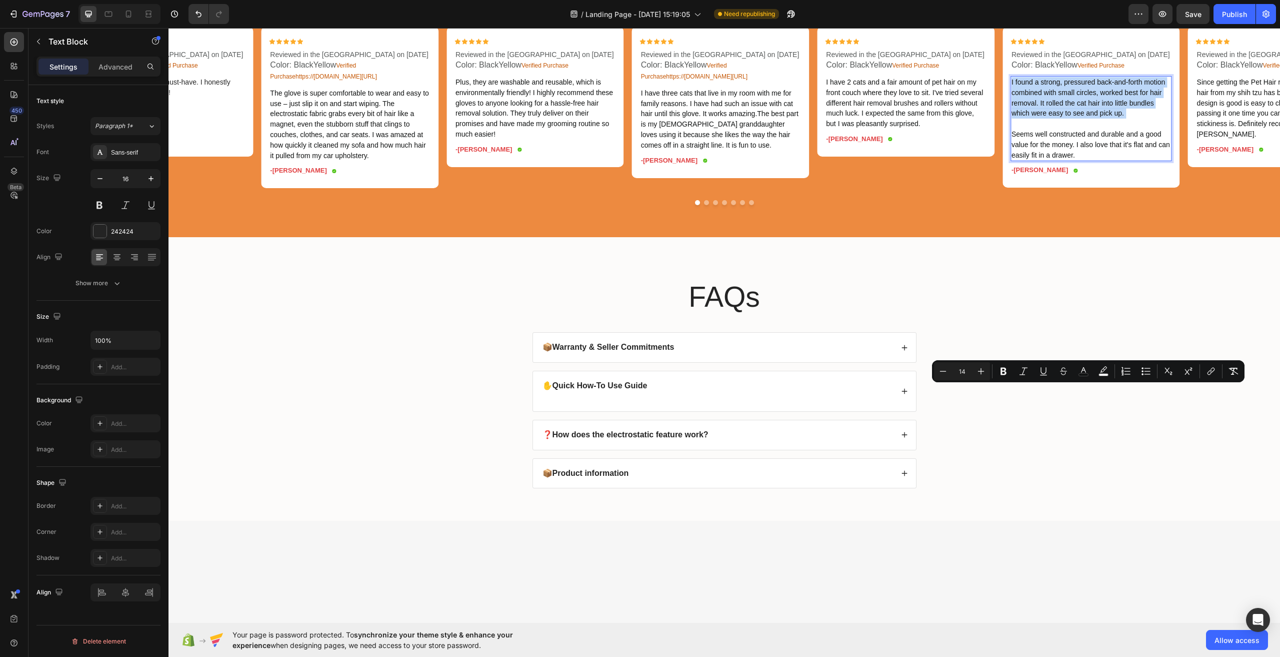
click at [1063, 117] on span "I found a strong, pressured back-and-forth motion combined with small circles, …" at bounding box center [1089, 97] width 154 height 39
click at [1092, 160] on p "I found a strong, pressured back-and-forth motion combined with small circles, …" at bounding box center [1092, 118] width 160 height 83
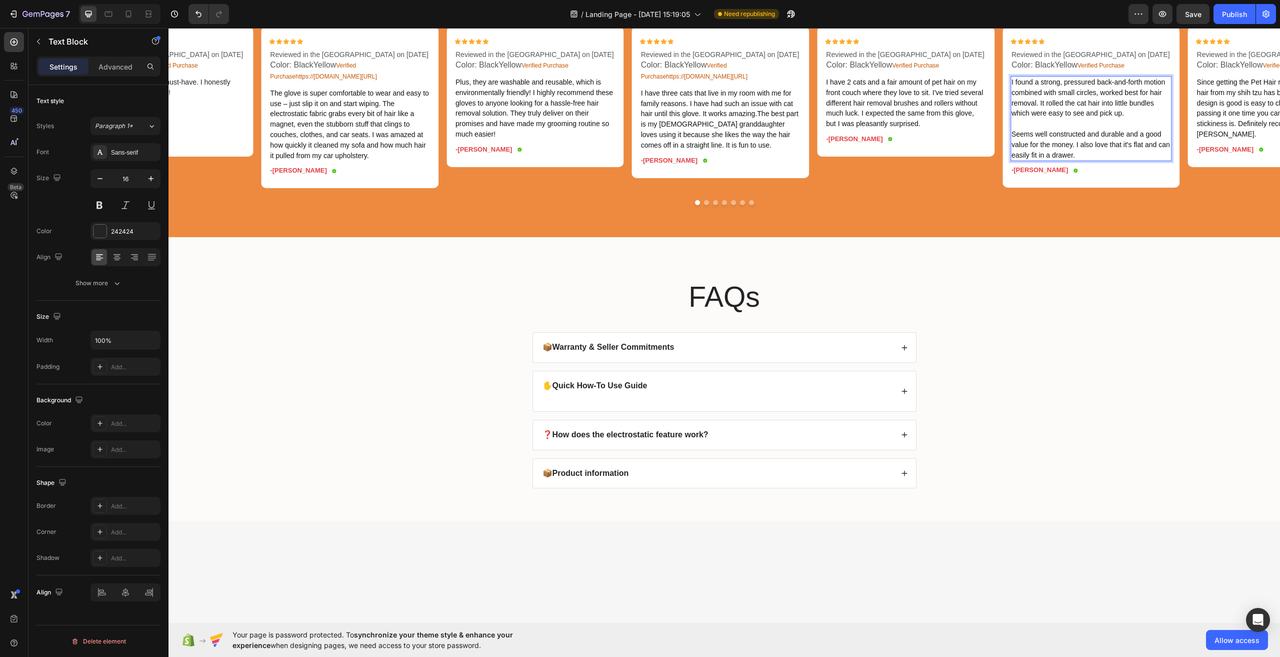
click at [1084, 160] on p "I found a strong, pressured back-and-forth motion combined with small circles, …" at bounding box center [1092, 118] width 160 height 83
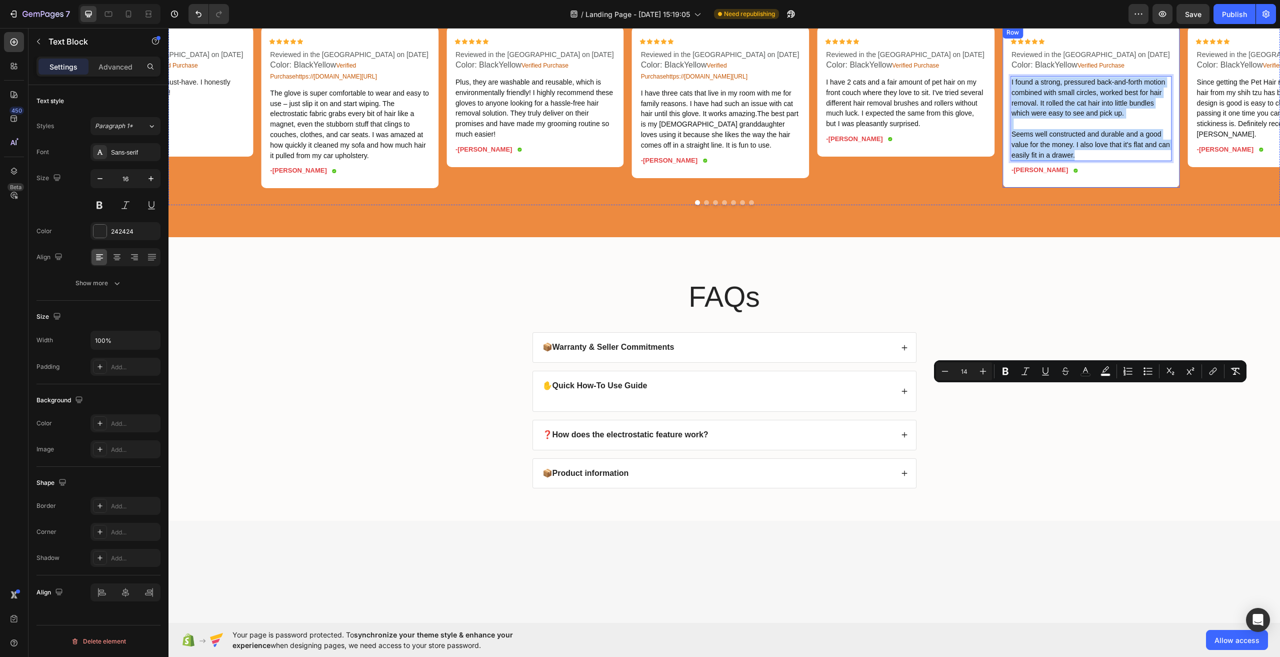
drag, startPoint x: 1076, startPoint y: 463, endPoint x: 1010, endPoint y: 393, distance: 96.6
click at [1010, 188] on div "Icon Icon Icon Icon Icon Icon List Reviewed in the United States on September 7…" at bounding box center [1092, 107] width 178 height 161
copy p "I found a strong, pressured back-and-forth motion combined with small circles, …"
click at [1110, 117] on span "I found a strong, pressured back-and-forth motion combined with small circles, …" at bounding box center [1089, 97] width 154 height 39
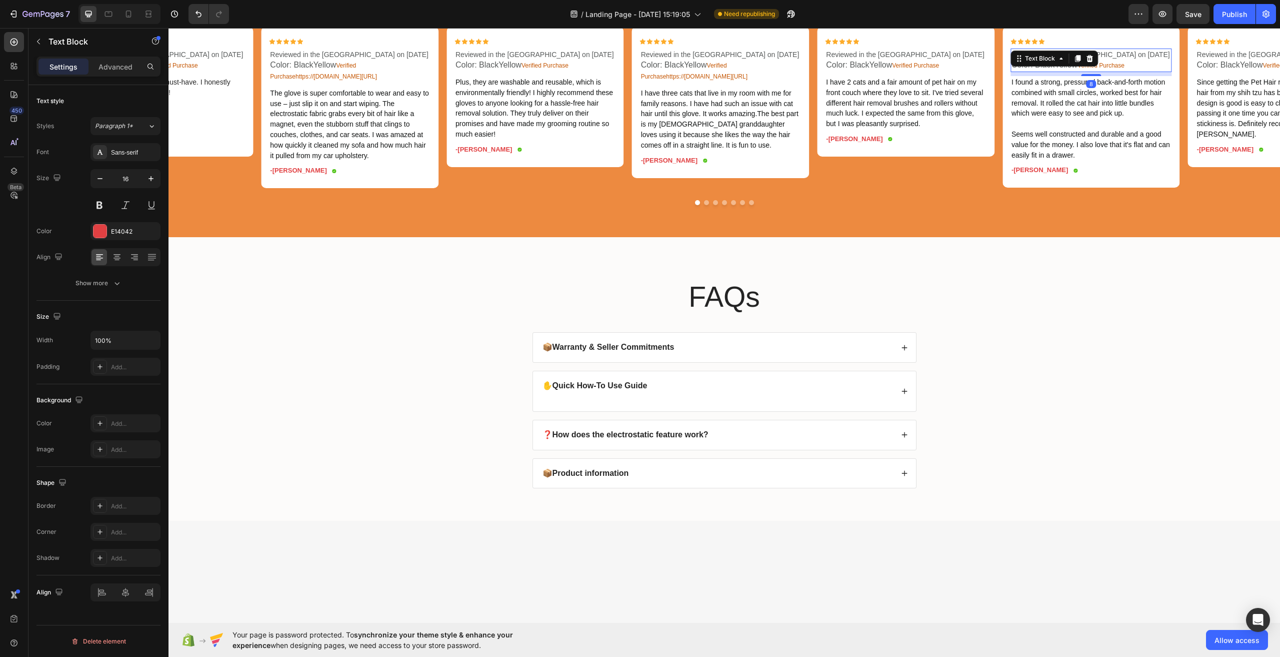
click at [1133, 71] on p "Color: BlackYellow Verified Purchase" at bounding box center [1092, 65] width 160 height 11
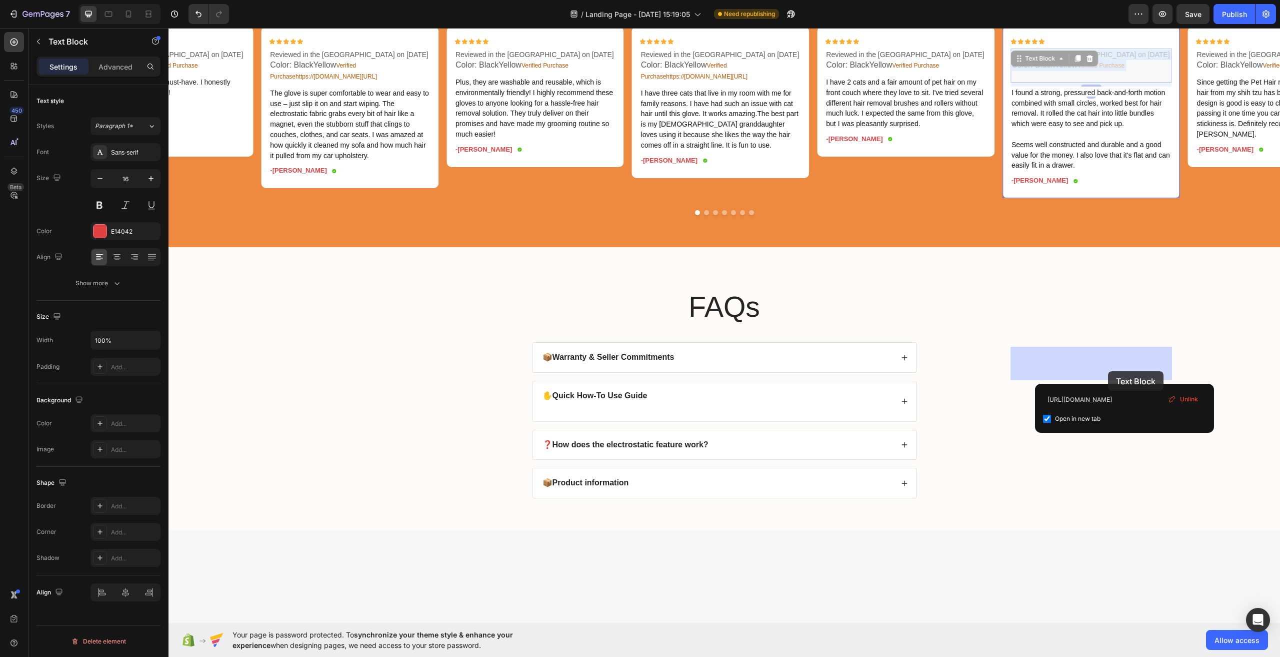
drag, startPoint x: 1133, startPoint y: 371, endPoint x: 1108, endPoint y: 371, distance: 25.0
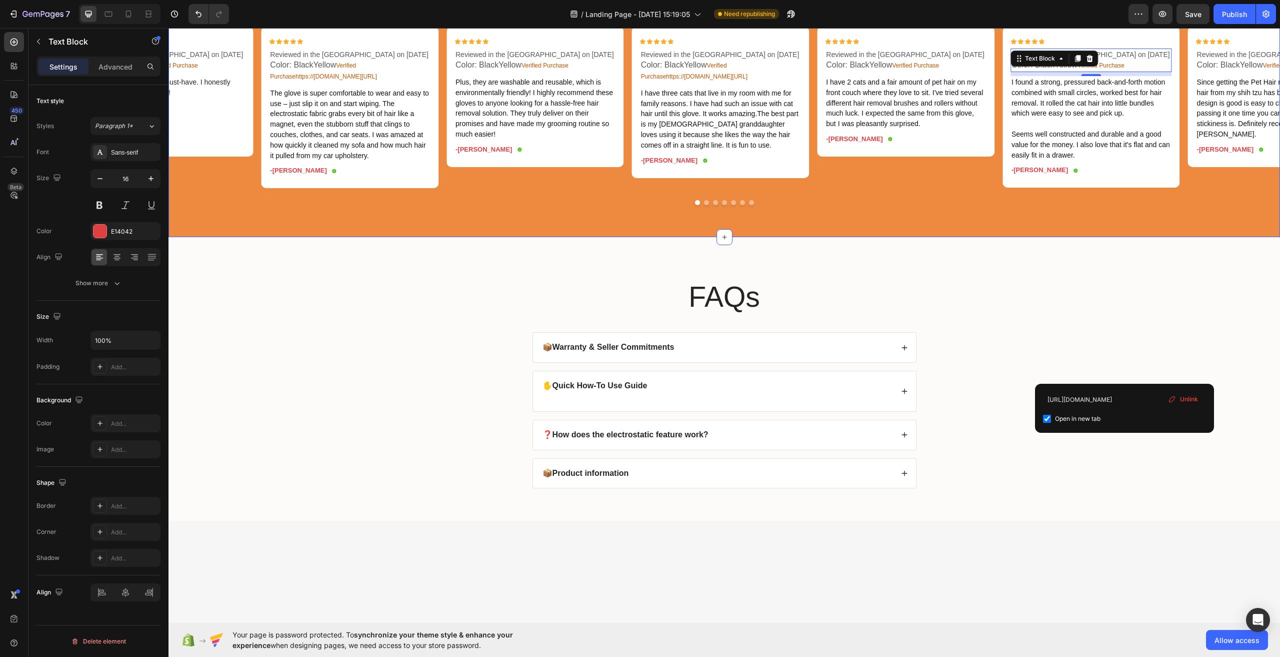
click at [1080, 206] on div "Icon Icon Icon Icon Icon Icon List Lorem ipsum dolor sit amet Text Block Eiusmo…" at bounding box center [725, 82] width 1112 height 246
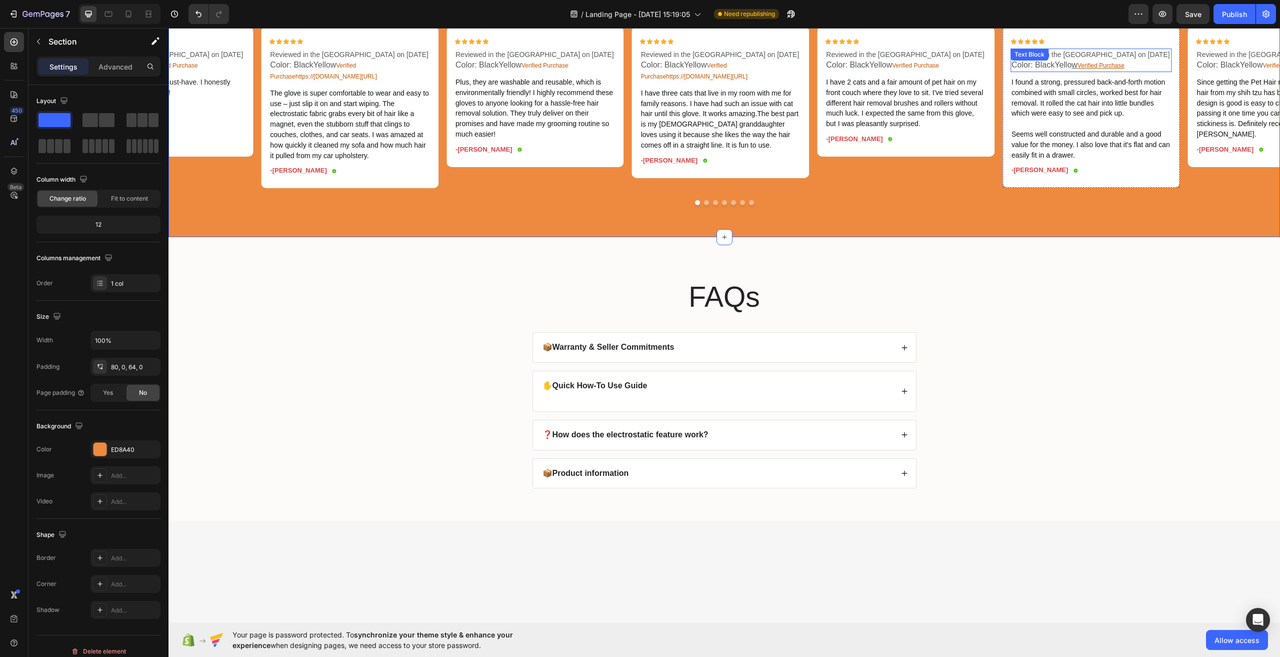
click at [1139, 60] on p "Reviewed in the [GEOGRAPHIC_DATA] on [DATE]" at bounding box center [1092, 55] width 160 height 11
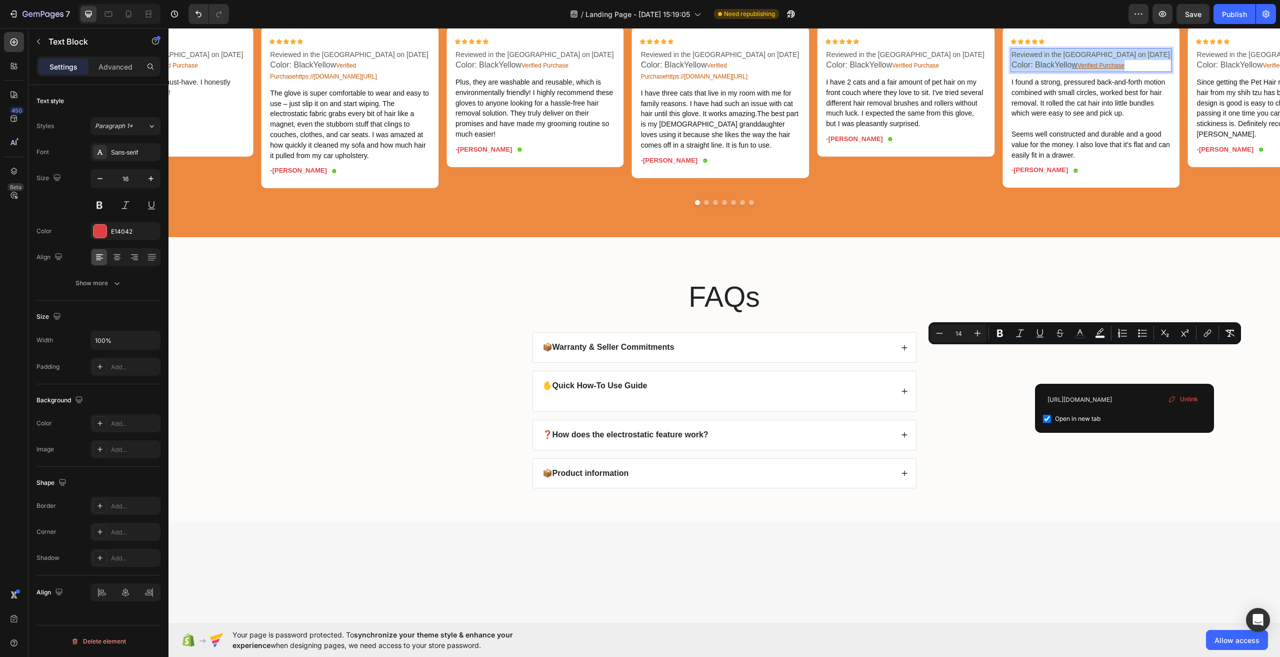
drag, startPoint x: 1133, startPoint y: 371, endPoint x: 1014, endPoint y: 357, distance: 120.4
click at [1262, 138] on span "Since getting the Pet Hair removal removing the hair from my shih tzu has been …" at bounding box center [1273, 108] width 152 height 60
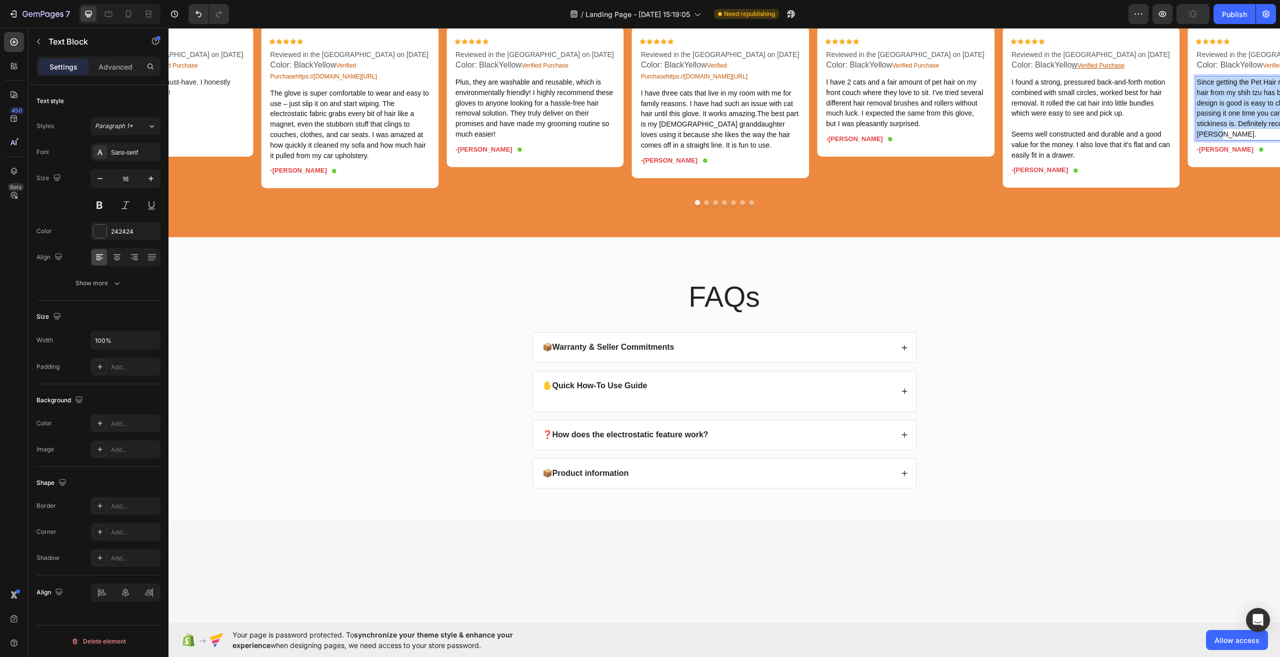
click at [1262, 138] on span "Since getting the Pet Hair removal removing the hair from my shih tzu has been …" at bounding box center [1273, 108] width 152 height 60
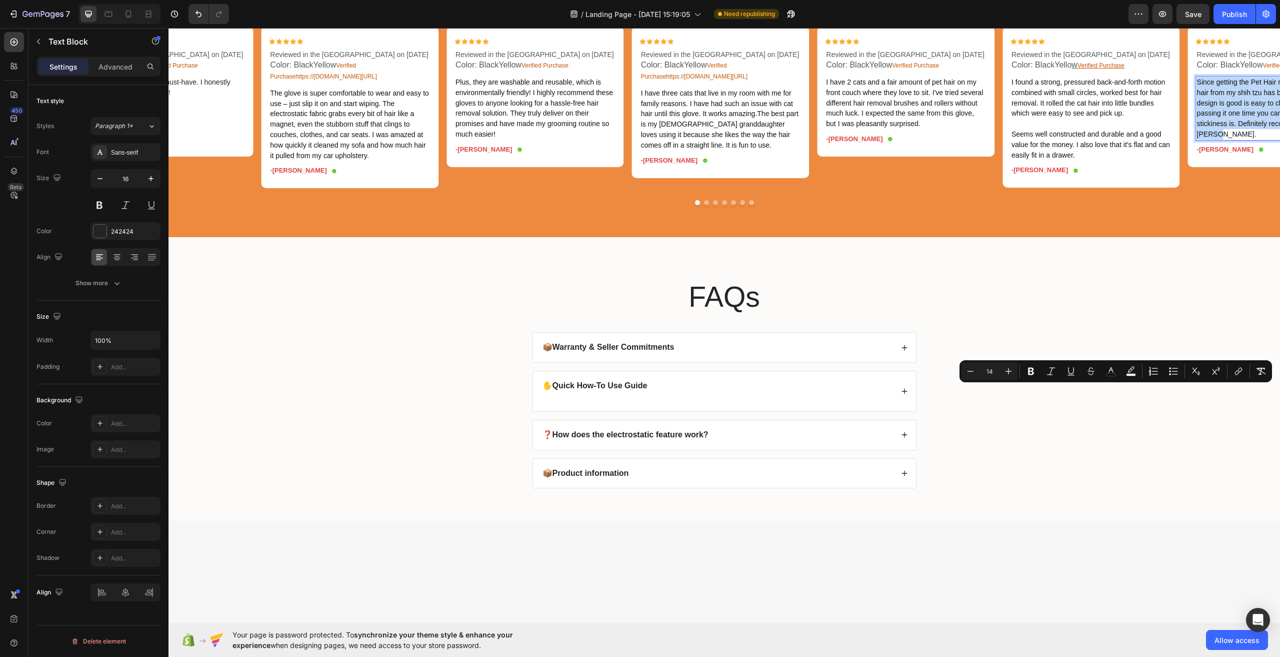
click at [1262, 138] on span "Since getting the Pet Hair removal removing the hair from my shih tzu has been …" at bounding box center [1273, 108] width 152 height 60
click at [1253, 60] on p "Reviewed in the [GEOGRAPHIC_DATA] on [DATE]" at bounding box center [1277, 55] width 160 height 11
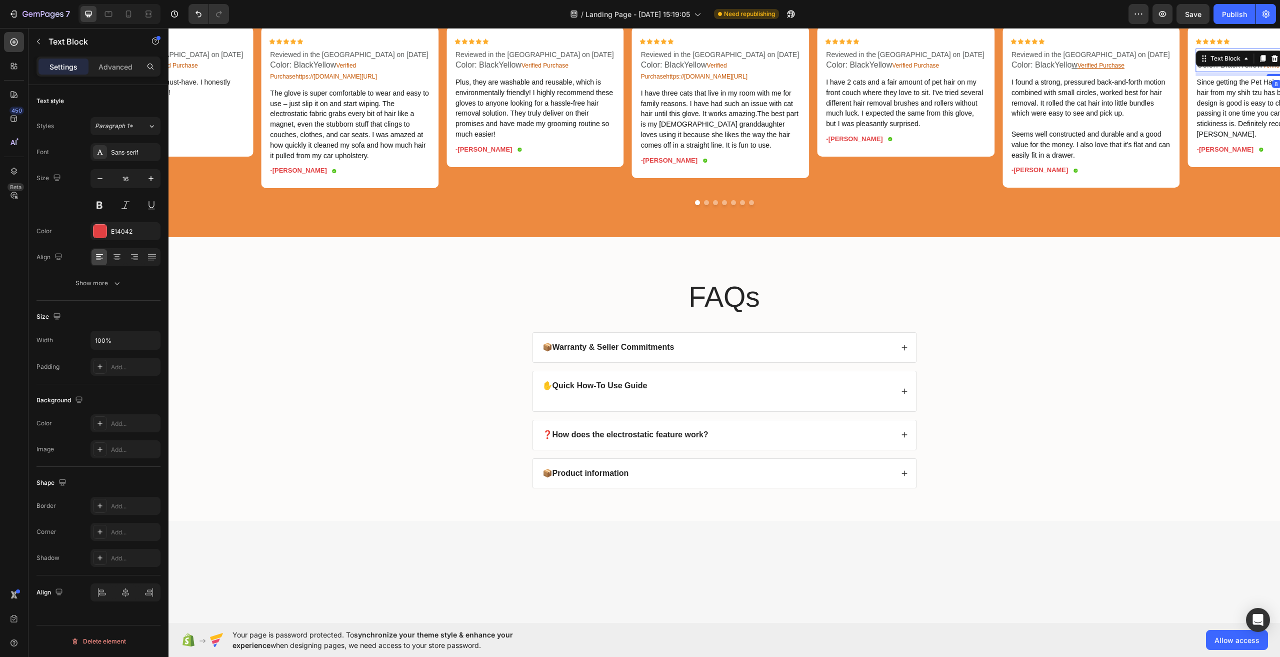
click at [1240, 69] on span "Color: BlackYellow" at bounding box center [1230, 65] width 66 height 9
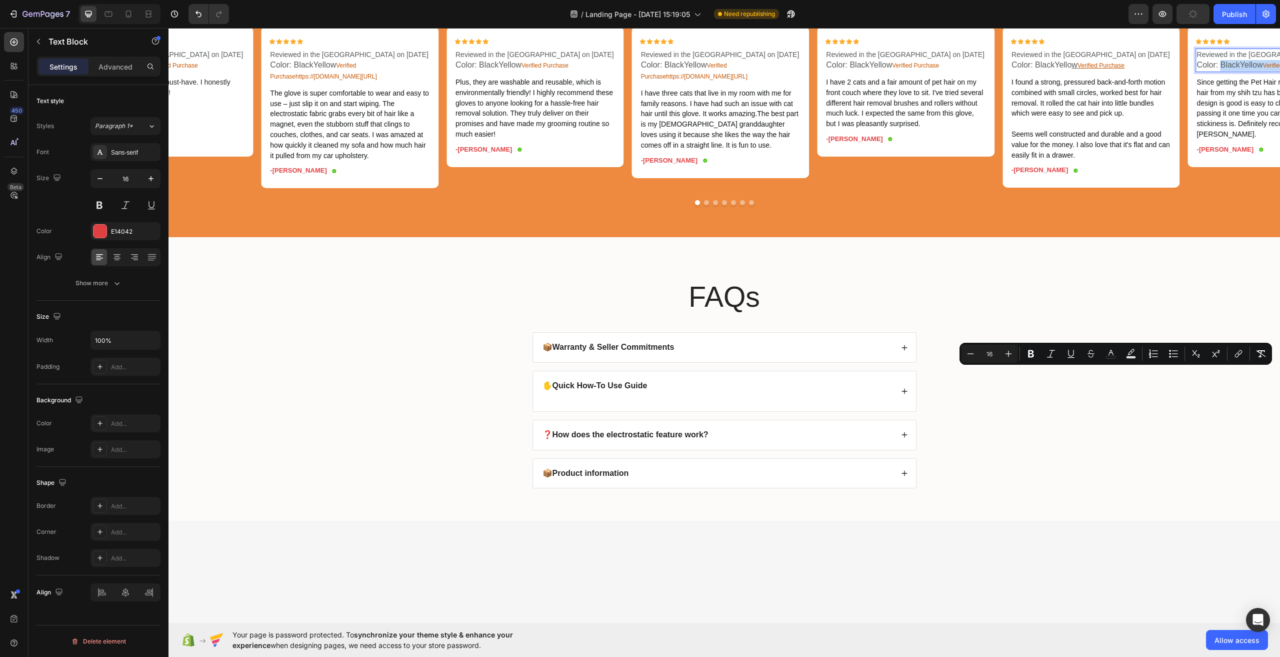
click at [1240, 69] on span "Color: BlackYellow" at bounding box center [1230, 65] width 66 height 9
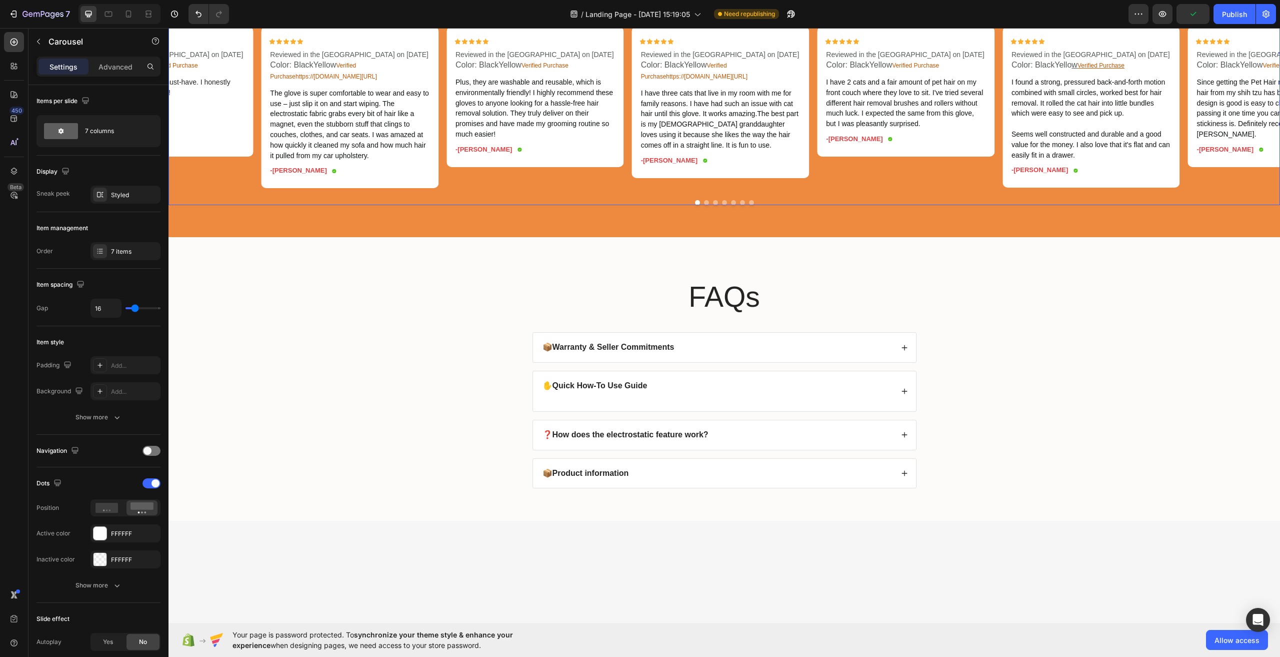
click at [713, 205] on button "Dot" at bounding box center [715, 202] width 5 height 5
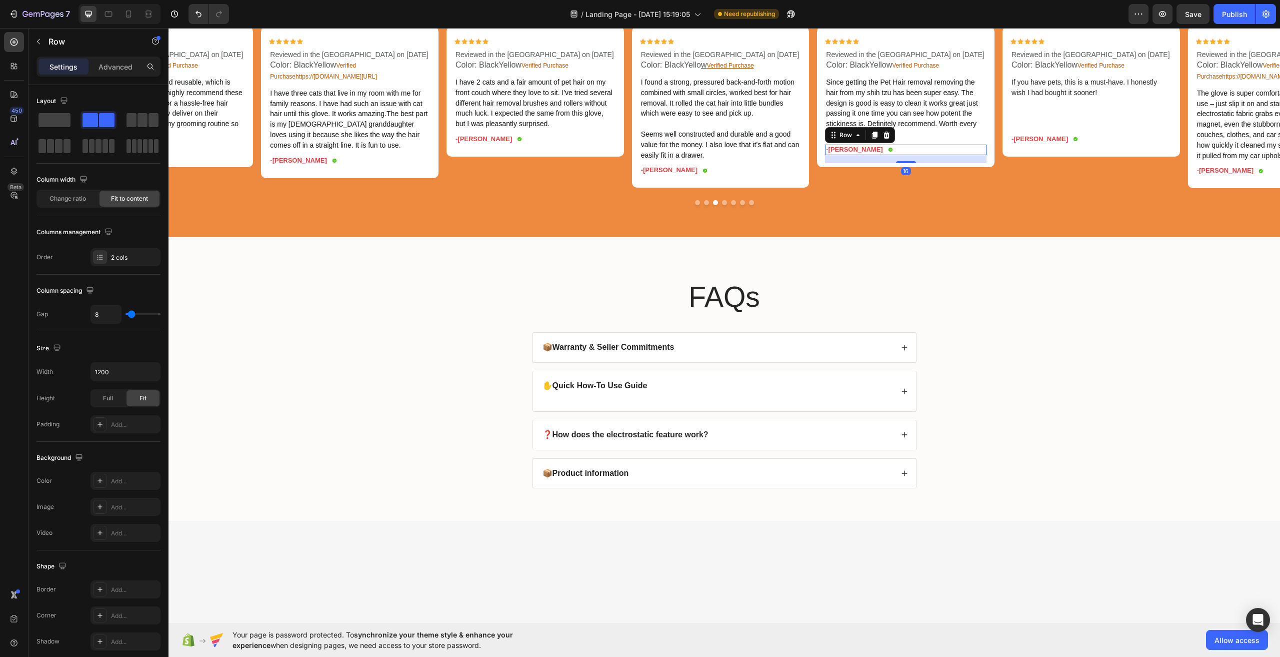
click at [919, 155] on div "-Ken K. Text Block Icon Row 16" at bounding box center [906, 150] width 162 height 11
click at [929, 140] on p "Since getting the Pet Hair removal removing the hair from my shih tzu has been …" at bounding box center [906, 108] width 160 height 63
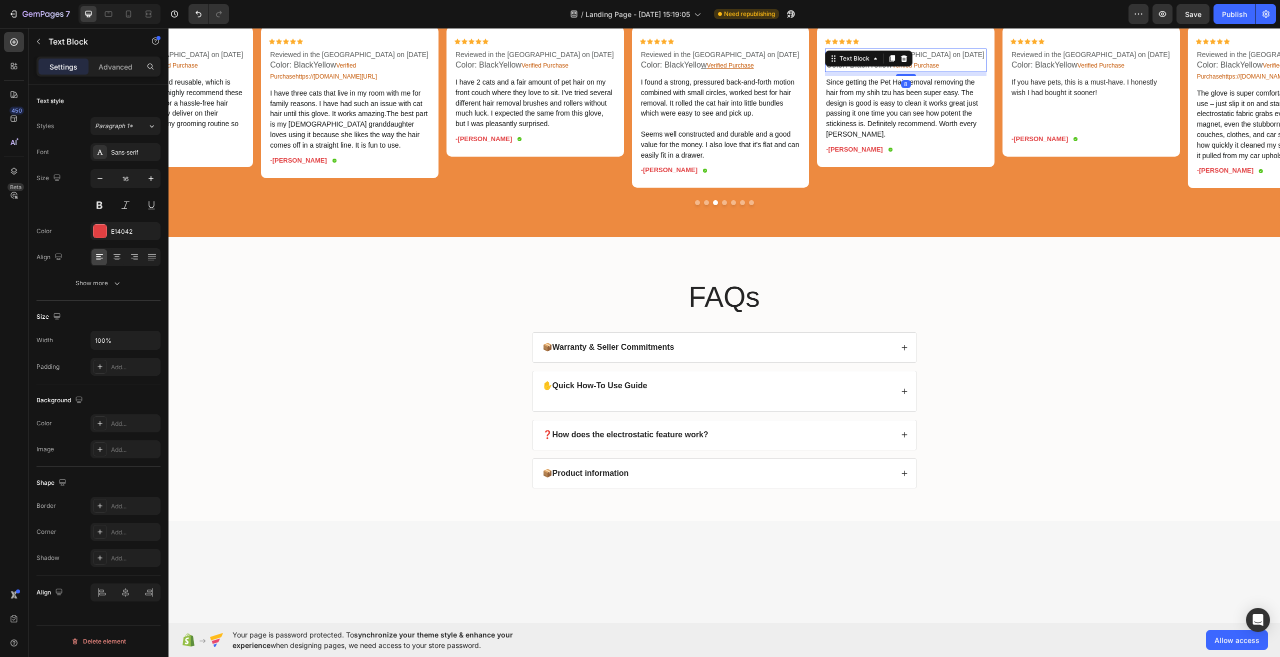
click at [951, 71] on p "Color: BlackYellow Verified Purchase" at bounding box center [906, 65] width 160 height 11
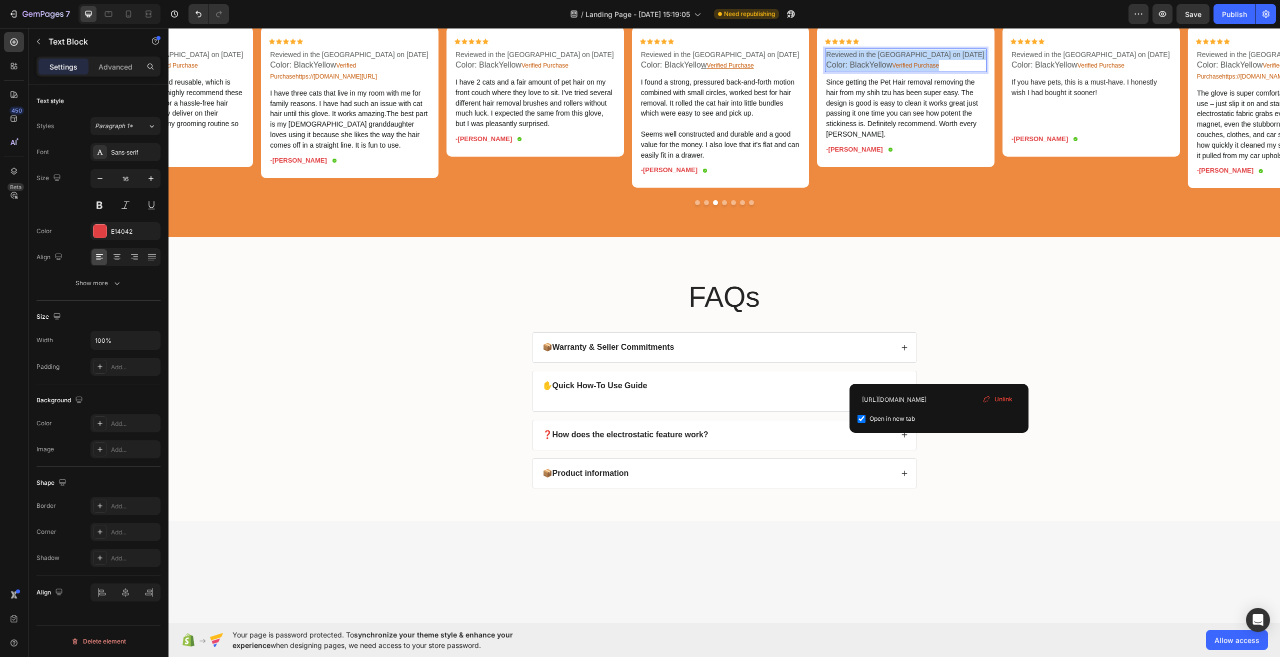
drag, startPoint x: 950, startPoint y: 373, endPoint x: 828, endPoint y: 355, distance: 123.7
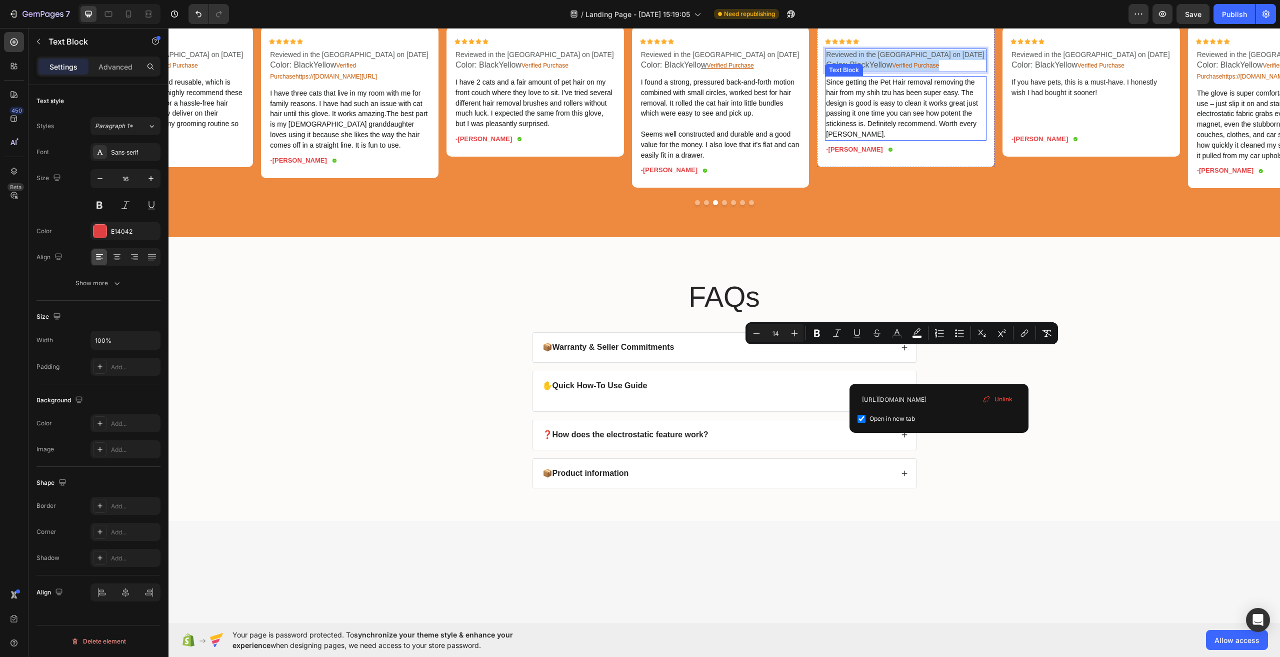
click at [829, 138] on span "Since getting the Pet Hair removal removing the hair from my shih tzu has been …" at bounding box center [902, 108] width 152 height 60
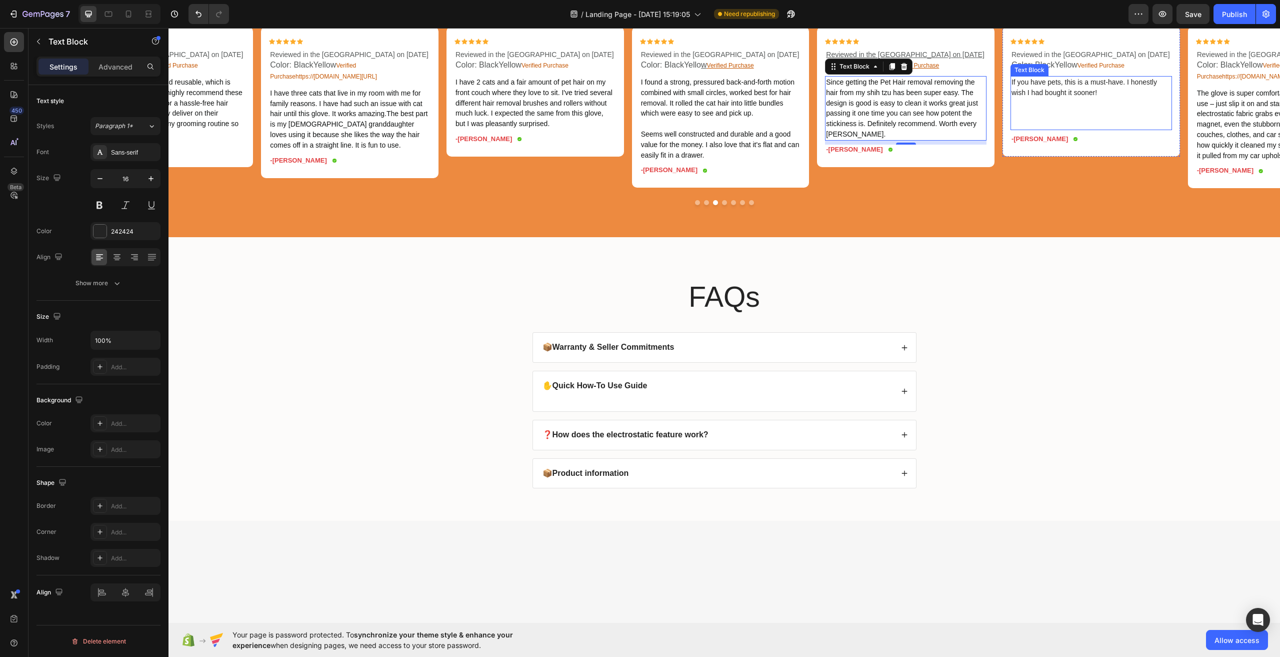
click at [1082, 97] on span "If you have pets, this is a must-have. I honestly wish I had bought it sooner!" at bounding box center [1085, 87] width 146 height 19
click at [1043, 67] on div "Text Block" at bounding box center [1055, 59] width 88 height 16
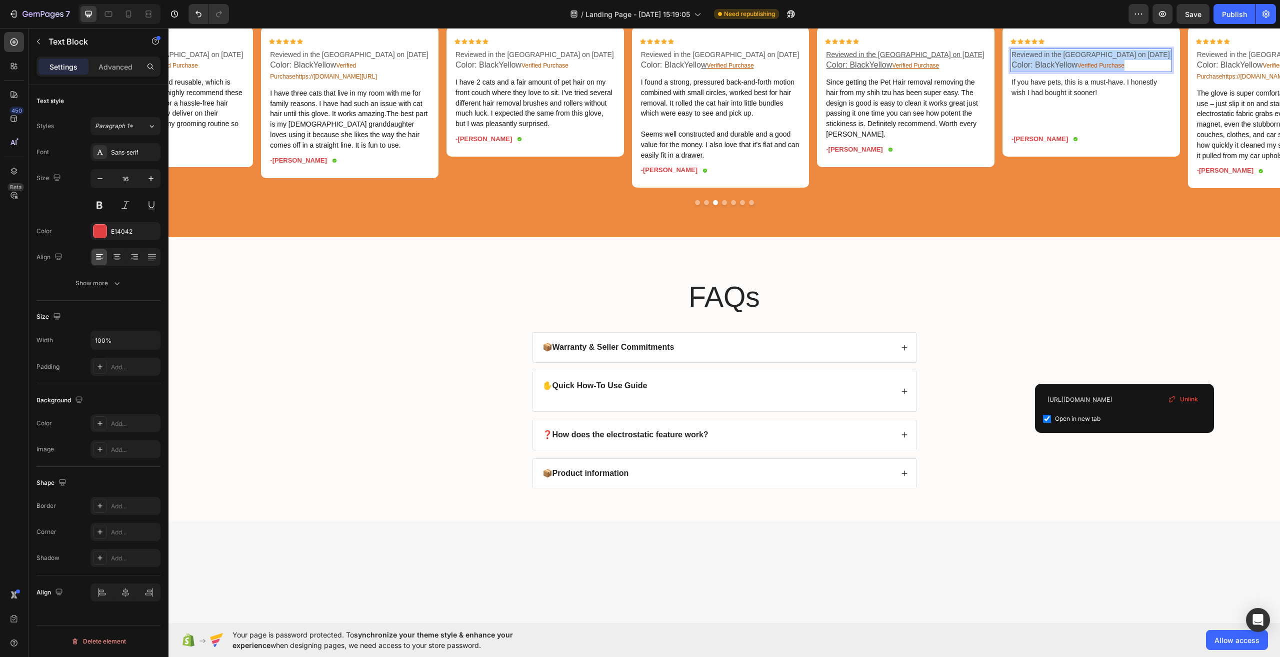
drag, startPoint x: 1127, startPoint y: 374, endPoint x: 1013, endPoint y: 352, distance: 116.1
click at [1013, 72] on div "Reviewed in the United States on September 13, 2025 Color: BlackYellow Verified…" at bounding box center [1092, 61] width 162 height 24
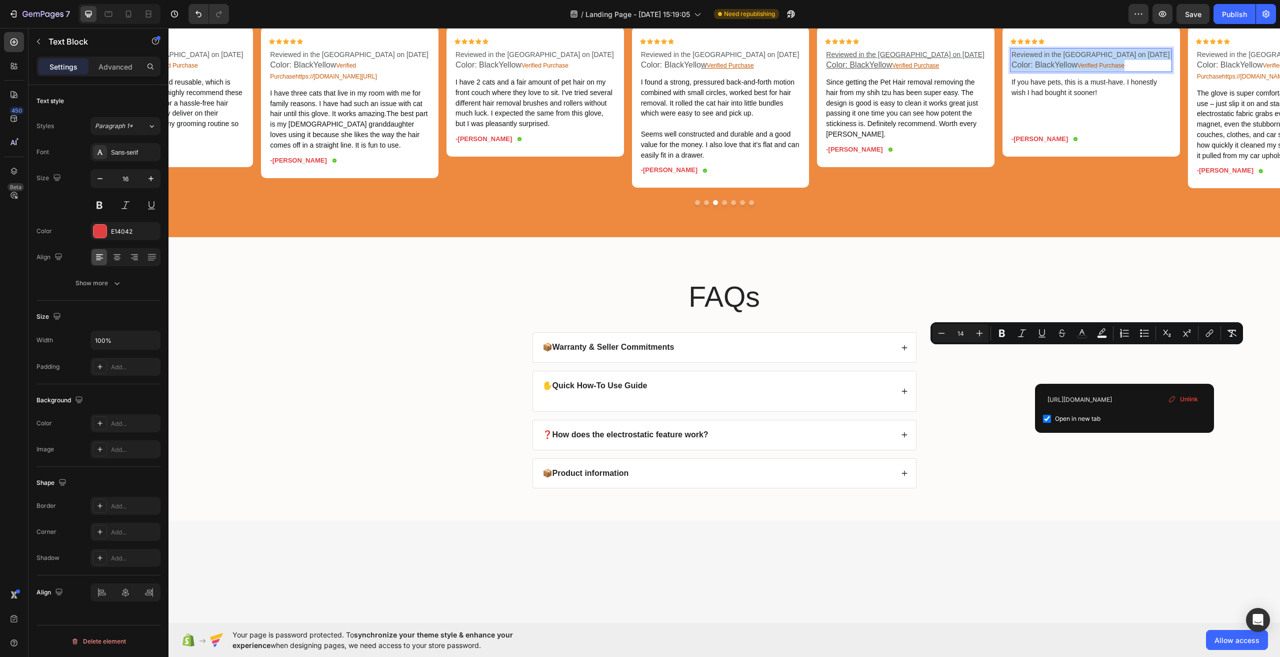
copy div "Reviewed in the United States on September 13, 2025 Color: BlackYellow Verified…"
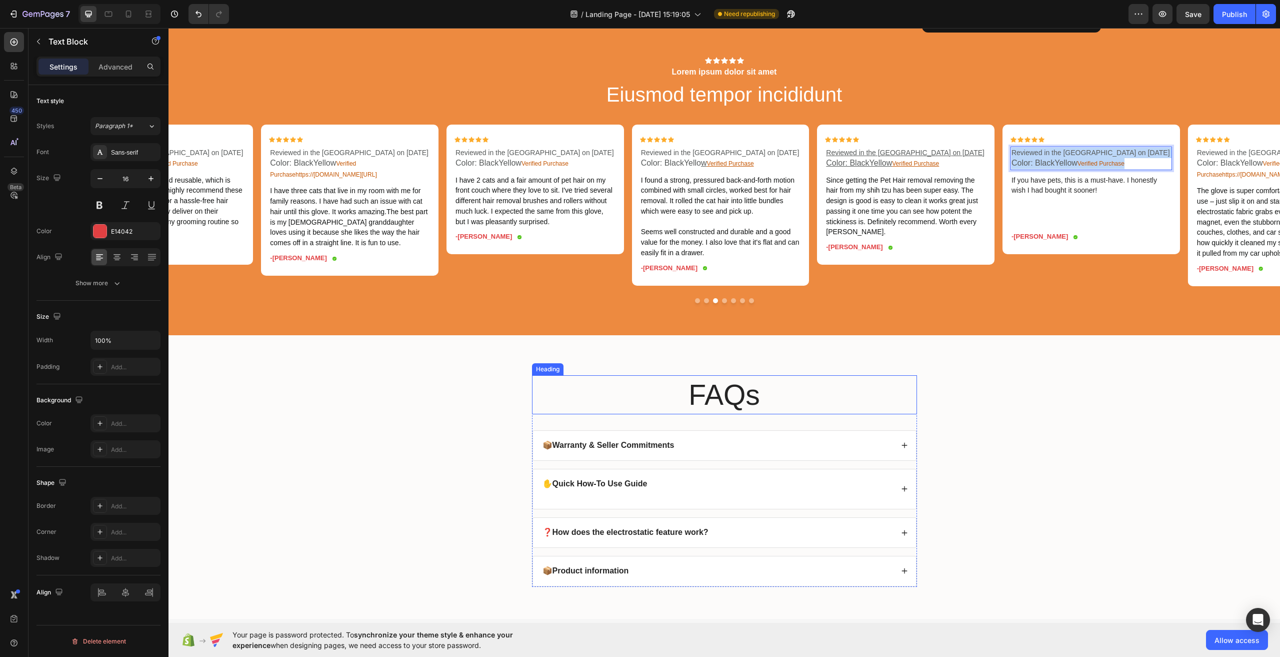
scroll to position [2750, 0]
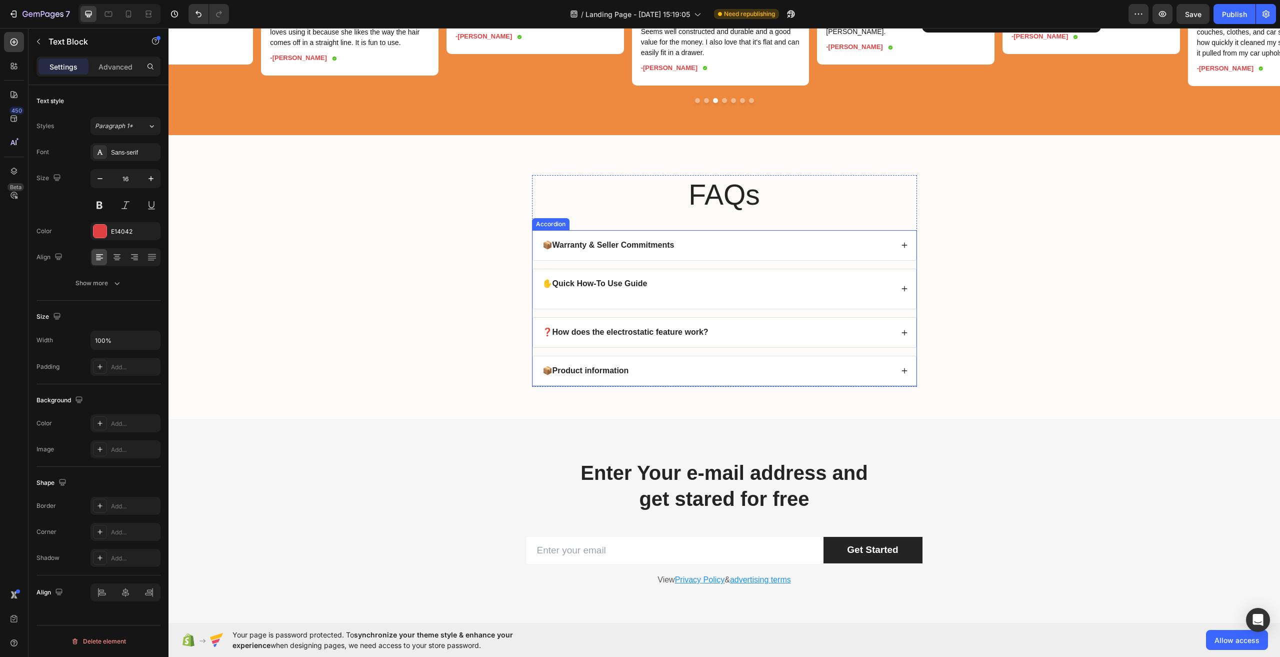
click at [715, 252] on div "📦 Warranty & Seller Commitments" at bounding box center [717, 246] width 352 height 14
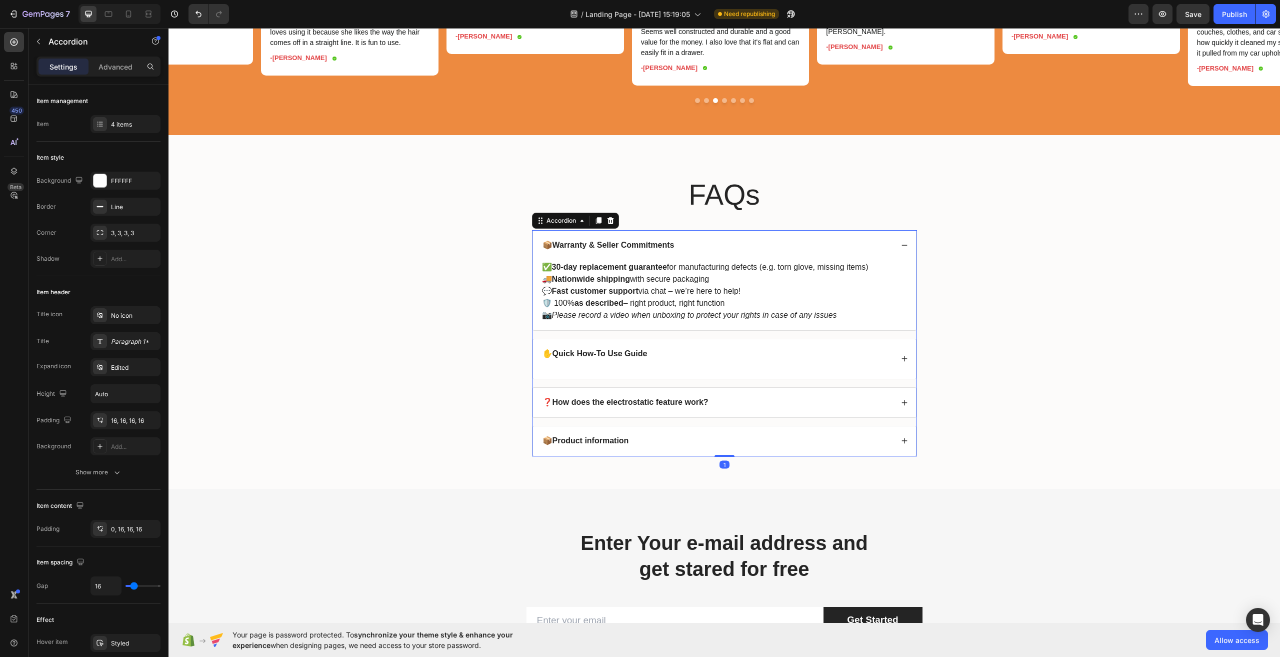
click at [715, 252] on div "📦 Warranty & Seller Commitments" at bounding box center [717, 246] width 352 height 14
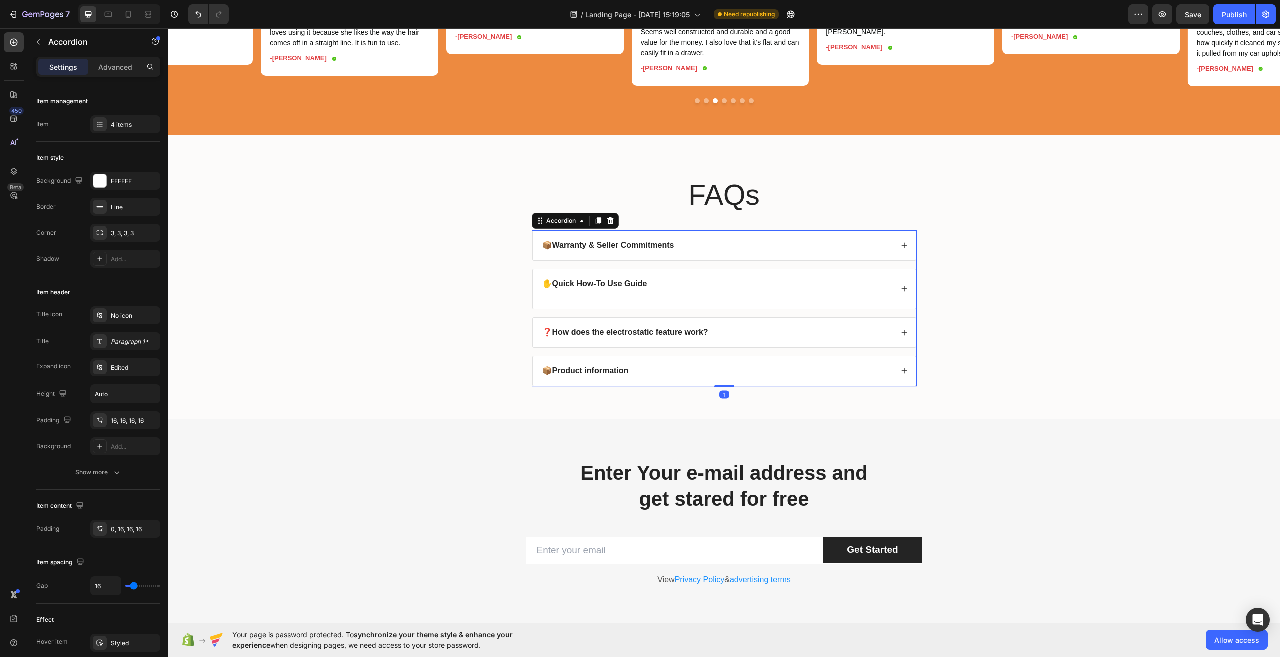
click at [715, 252] on div "📦 Warranty & Seller Commitments" at bounding box center [717, 246] width 352 height 14
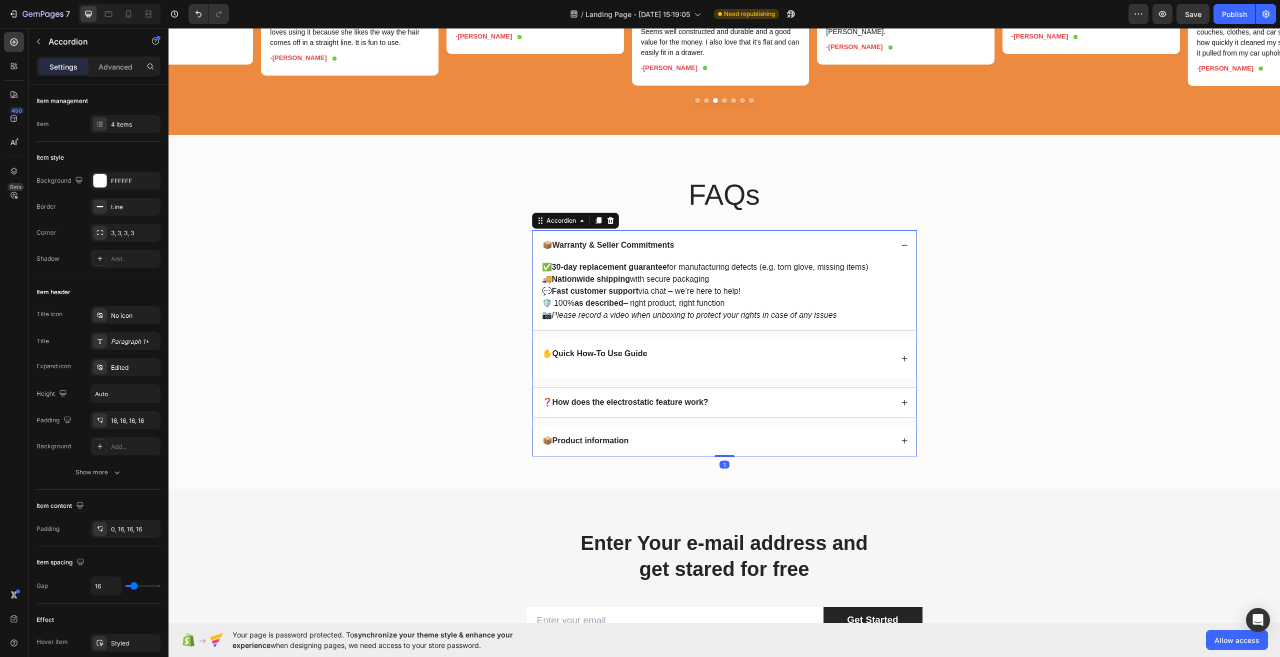
click at [647, 249] on strong "Warranty & Seller Commitments" at bounding box center [614, 245] width 122 height 9
click at [659, 249] on strong "Warranty & Seller Commitments" at bounding box center [614, 245] width 122 height 9
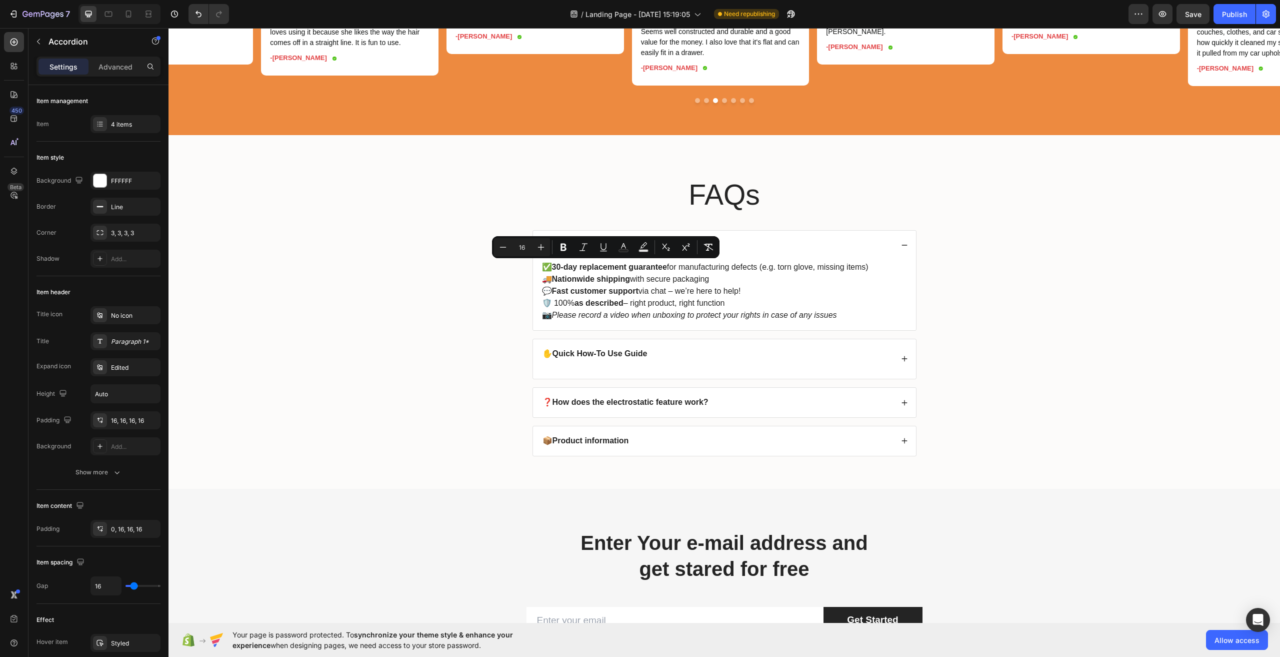
copy p "📦 Warranty & Seller Commitments"
click at [902, 246] on icon at bounding box center [905, 245] width 6 height 1
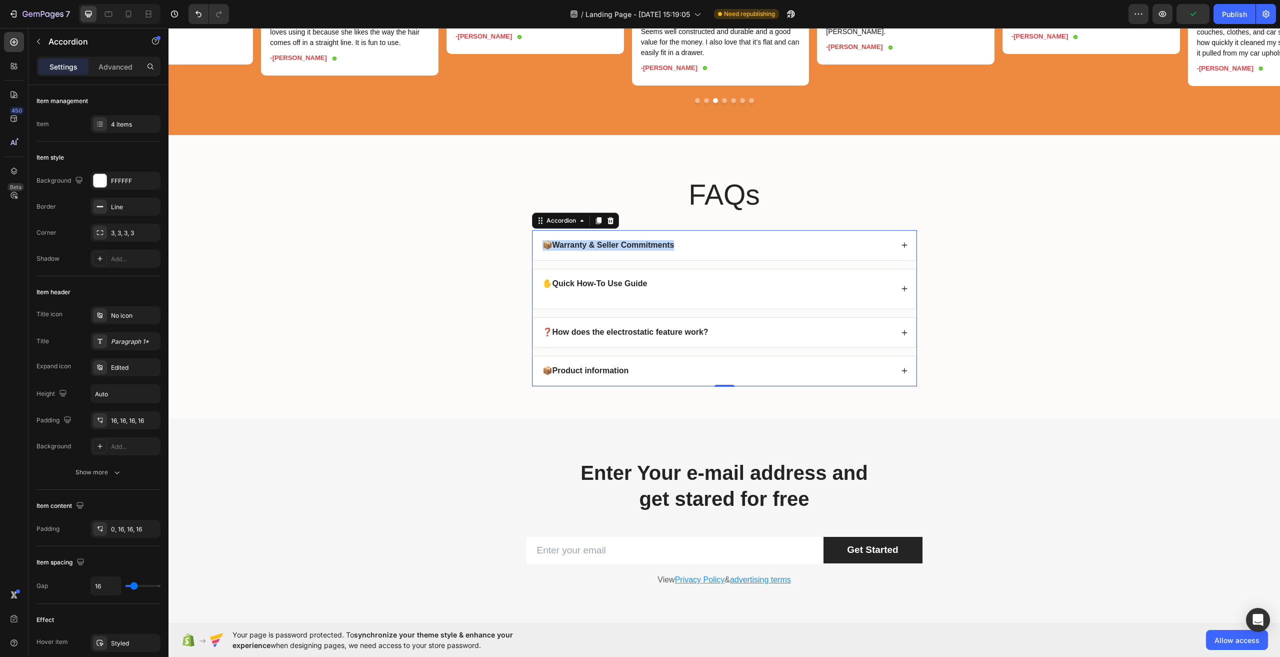
click at [899, 260] on div "📦 Warranty & Seller Commitments" at bounding box center [724, 246] width 383 height 30
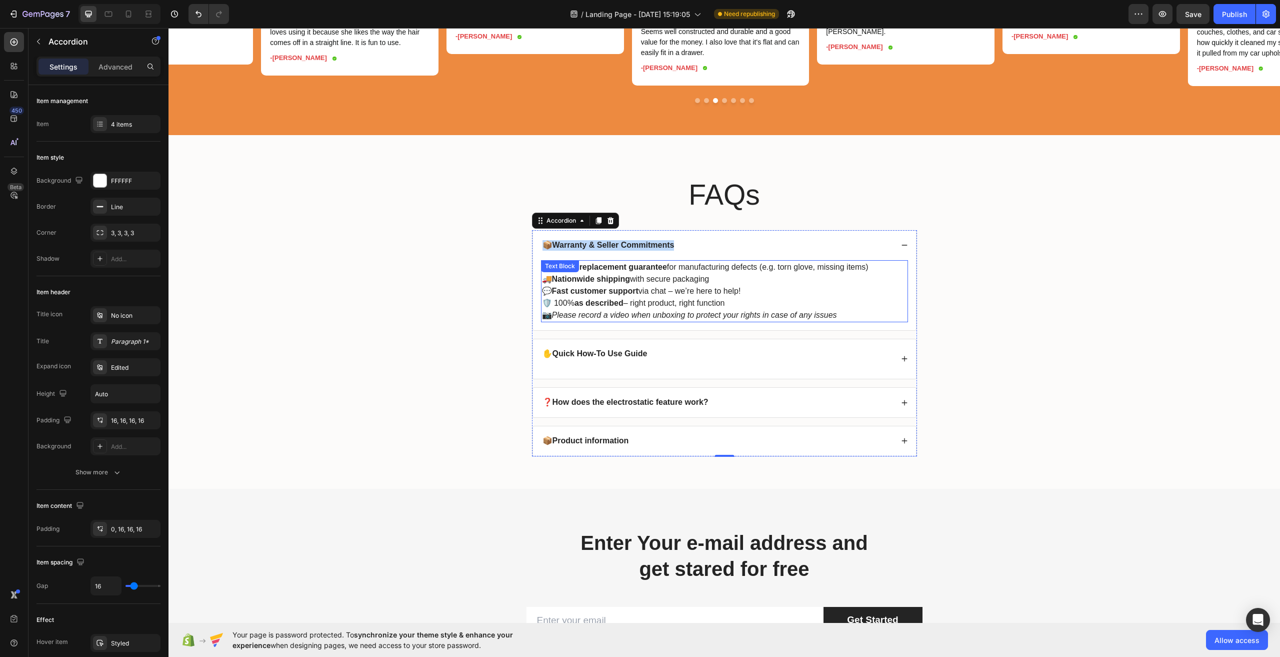
click at [843, 321] on p "📷 Please record a video when unboxing to protect your rights in case of any iss…" at bounding box center [724, 315] width 365 height 12
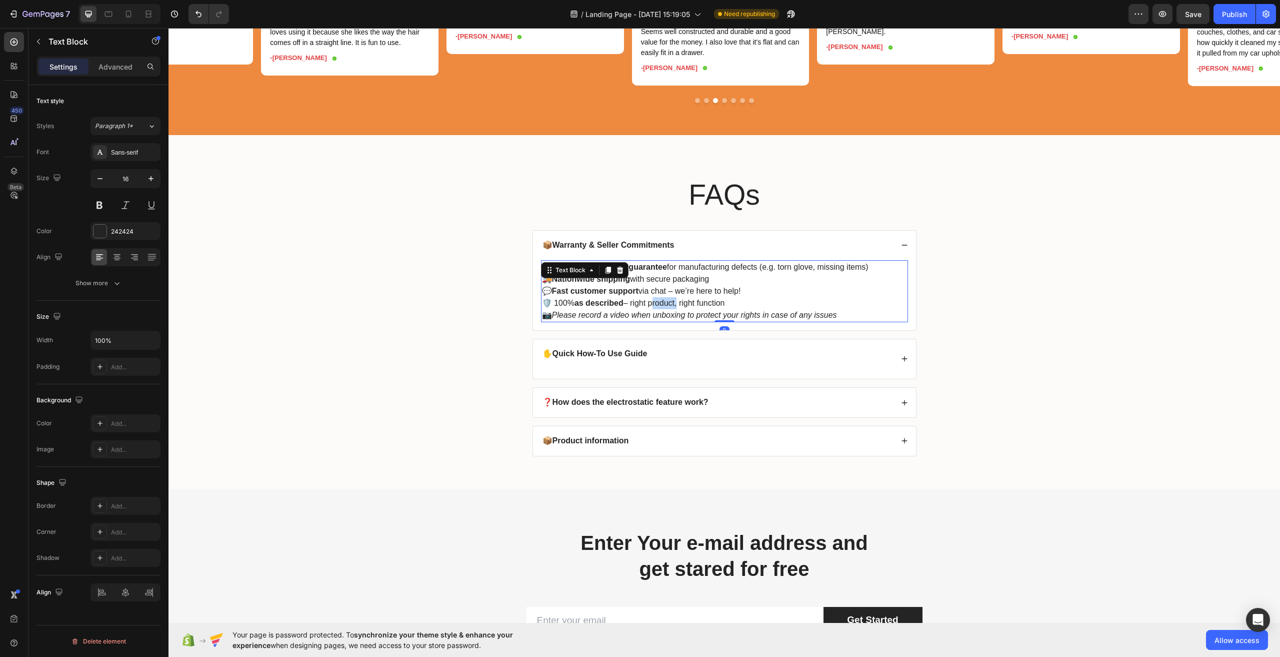
click at [658, 309] on p "🛡️ 100% as described – right product, right function" at bounding box center [724, 303] width 365 height 12
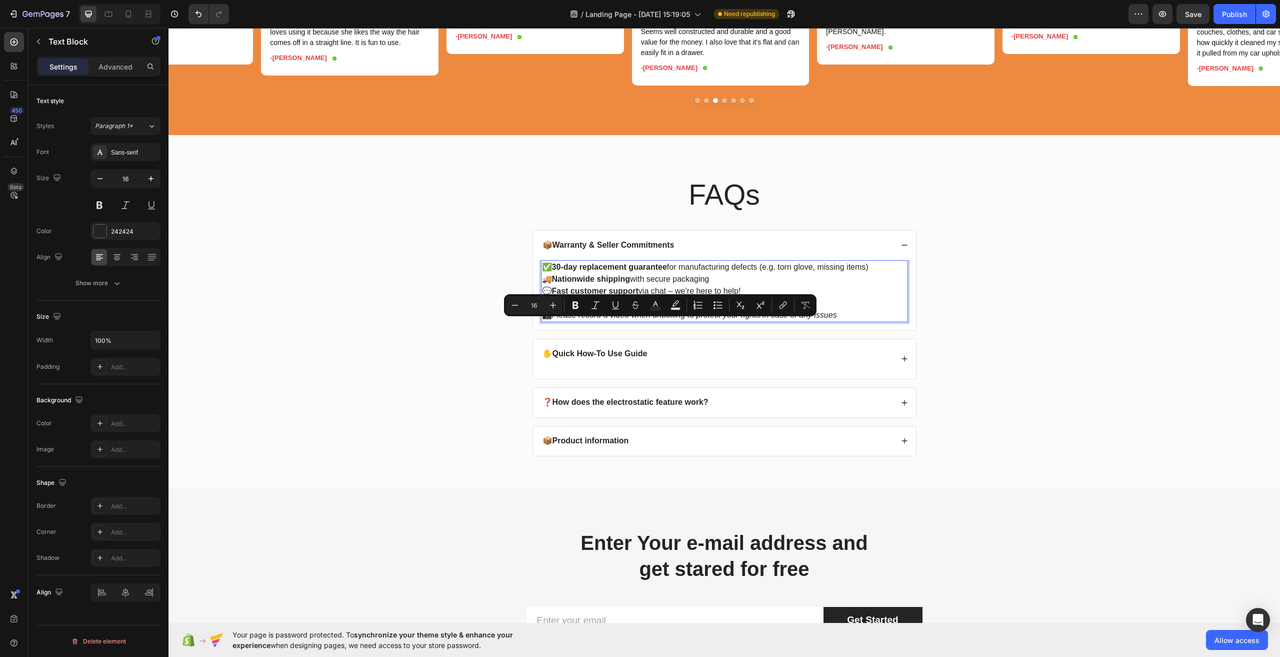
click at [852, 309] on p "🛡️ 100% as described – right product, right function" at bounding box center [724, 303] width 365 height 12
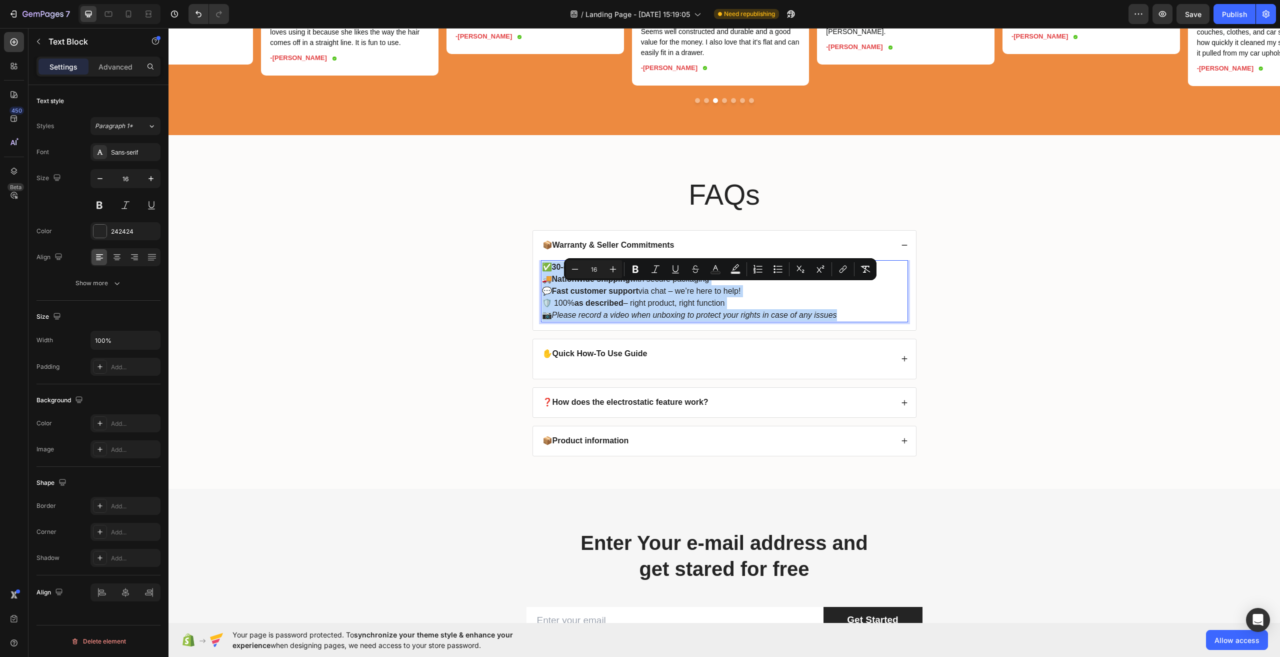
drag, startPoint x: 842, startPoint y: 336, endPoint x: 539, endPoint y: 294, distance: 306.5
click at [541, 294] on div "✅ 30-day replacement guarantee for manufacturing defects (e.g. torn glove, miss…" at bounding box center [724, 291] width 367 height 62
copy div "✅ 30-day replacement guarantee for manufacturing defects (e.g. torn glove, miss…"
click at [613, 359] on p "✋ Quick How-To Use Guide" at bounding box center [595, 354] width 105 height 11
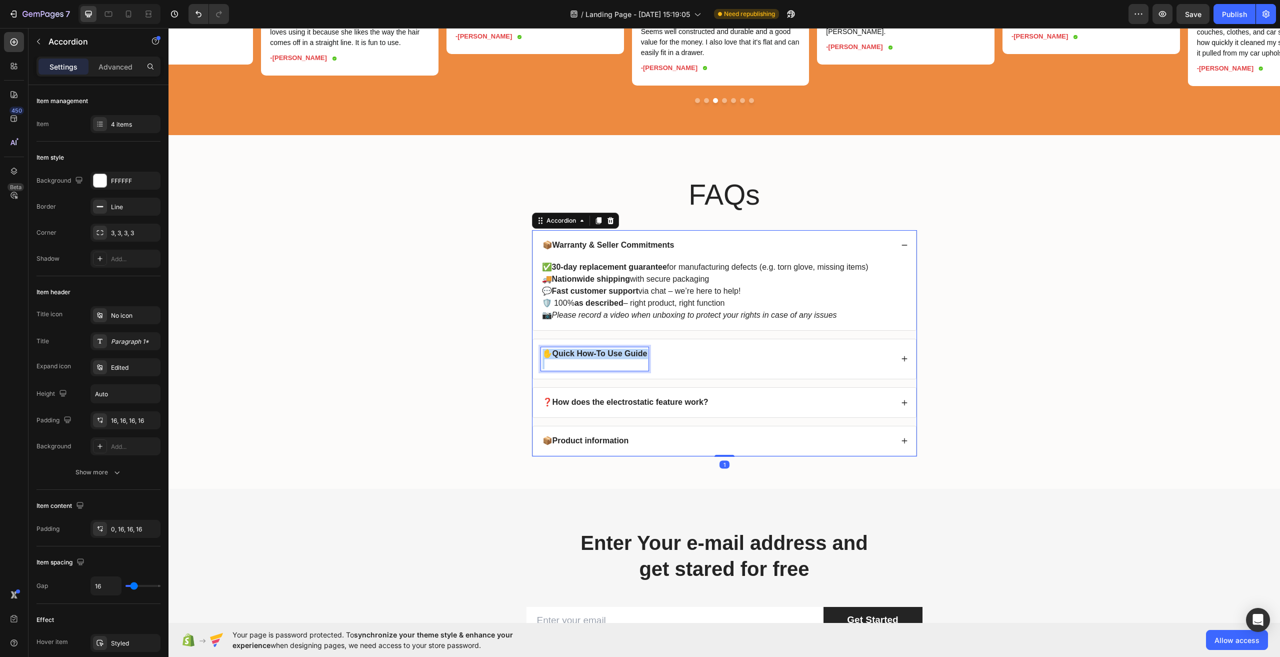
click at [613, 359] on p "✋ Quick How-To Use Guide" at bounding box center [595, 354] width 105 height 11
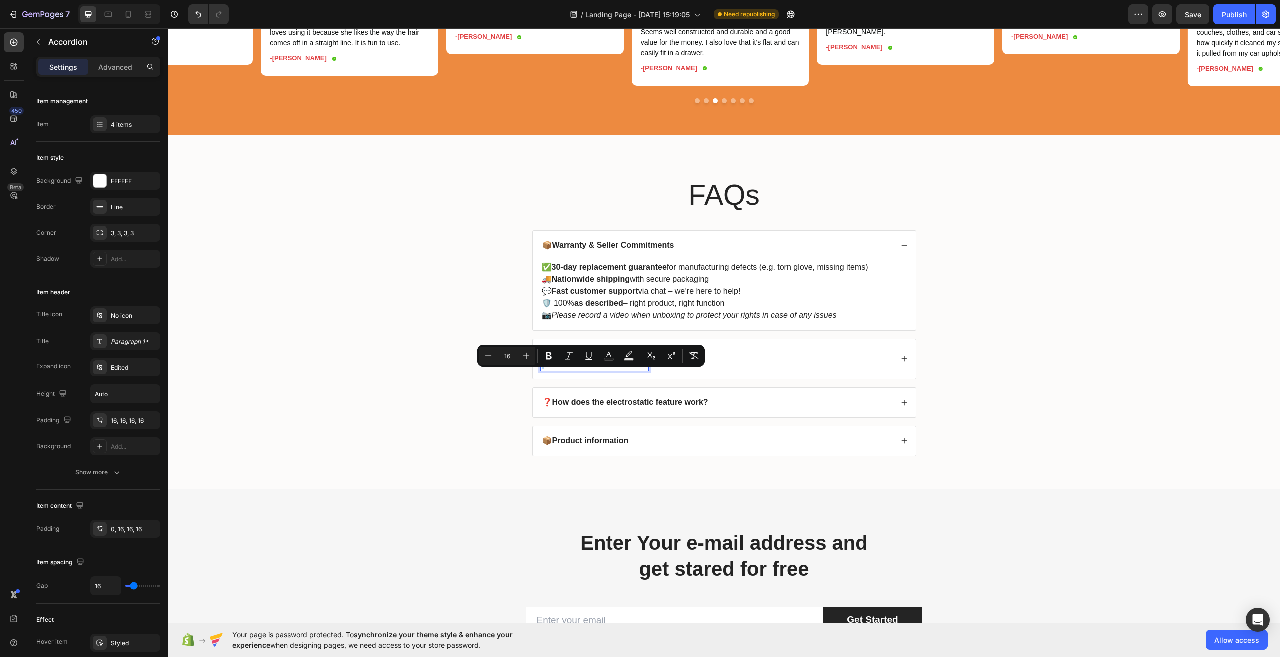
copy p "✋ Quick How-To Use Guide"
click at [903, 362] on icon at bounding box center [904, 358] width 7 height 7
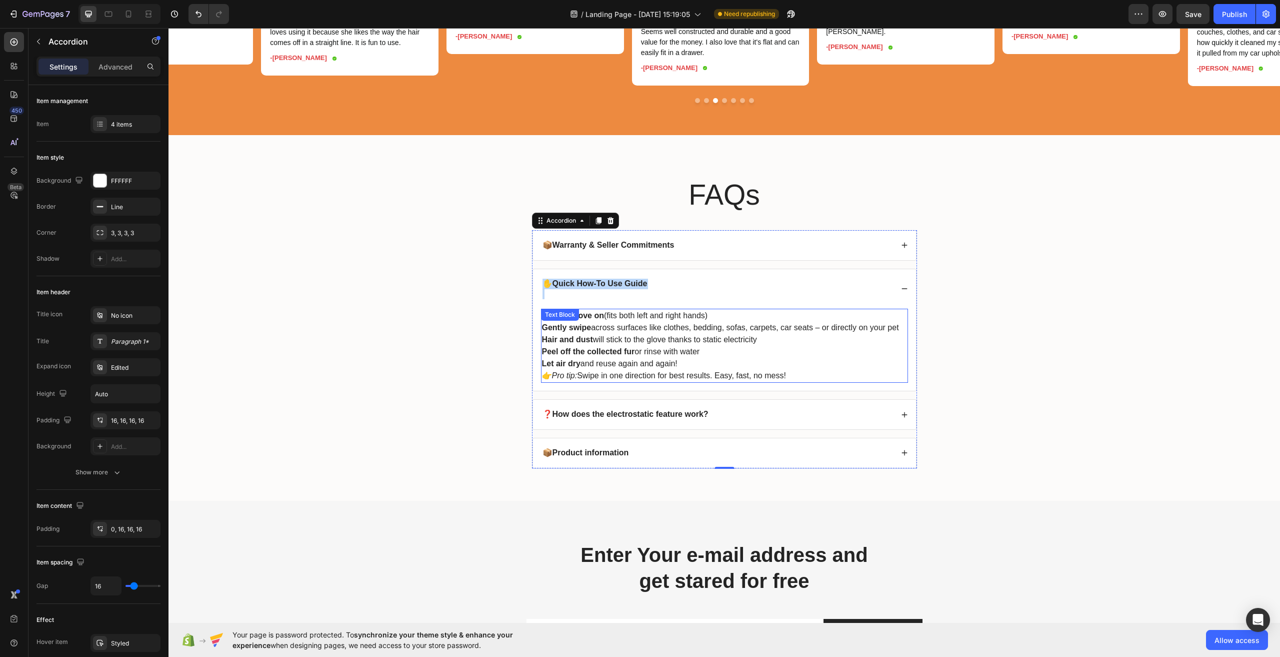
click at [788, 382] on p "👉 Pro tip: Swipe in one direction for best results. Easy, fast, no mess!" at bounding box center [724, 376] width 365 height 12
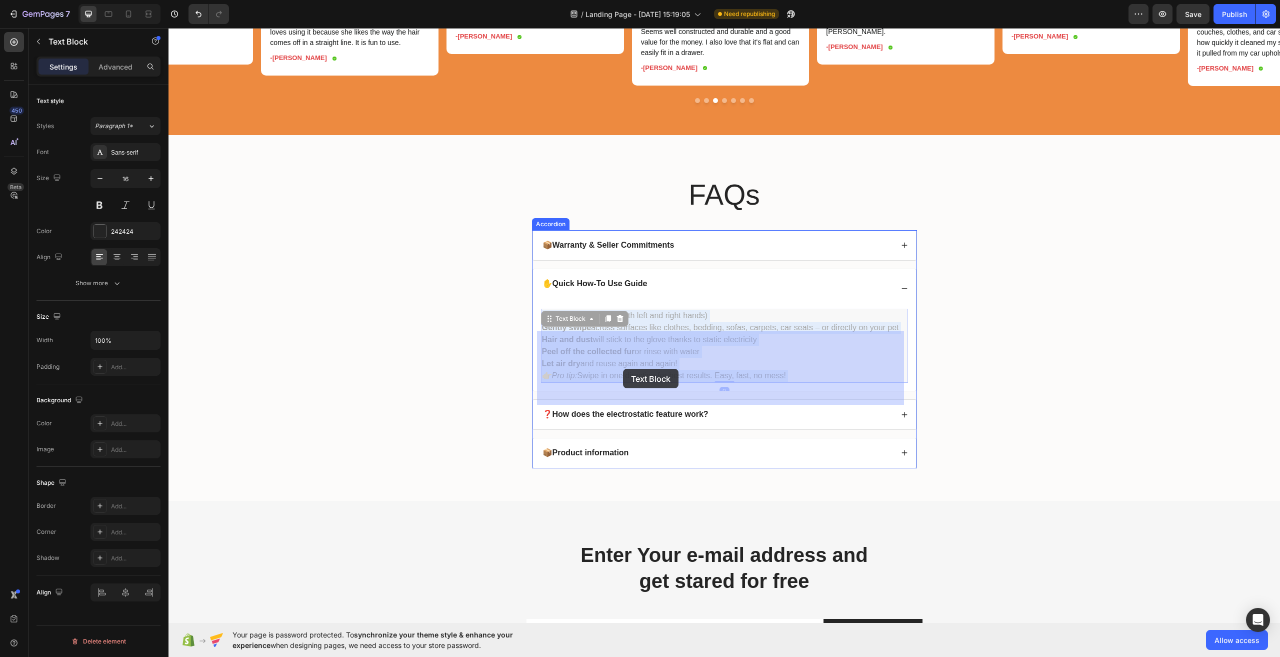
drag, startPoint x: 790, startPoint y: 397, endPoint x: 627, endPoint y: 370, distance: 164.7
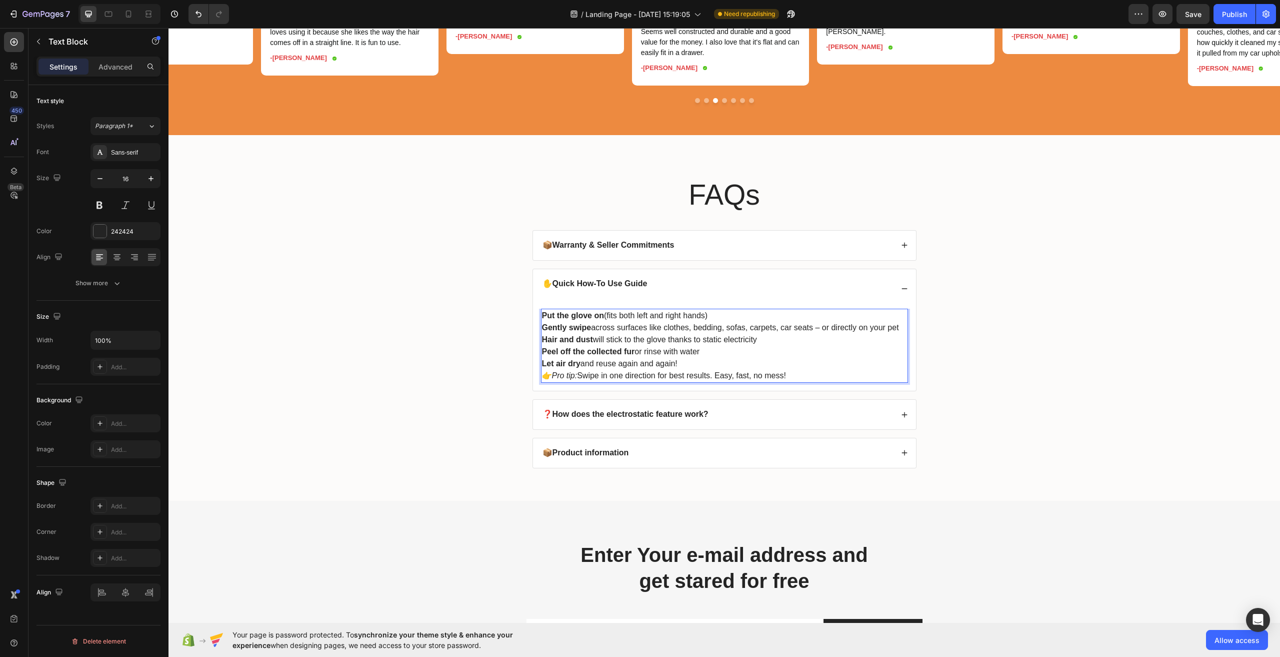
drag, startPoint x: 788, startPoint y: 400, endPoint x: 537, endPoint y: 341, distance: 257.8
click at [541, 341] on div "Put the glove on (fits both left and right hands) Gently swipe across surfaces …" at bounding box center [724, 346] width 367 height 74
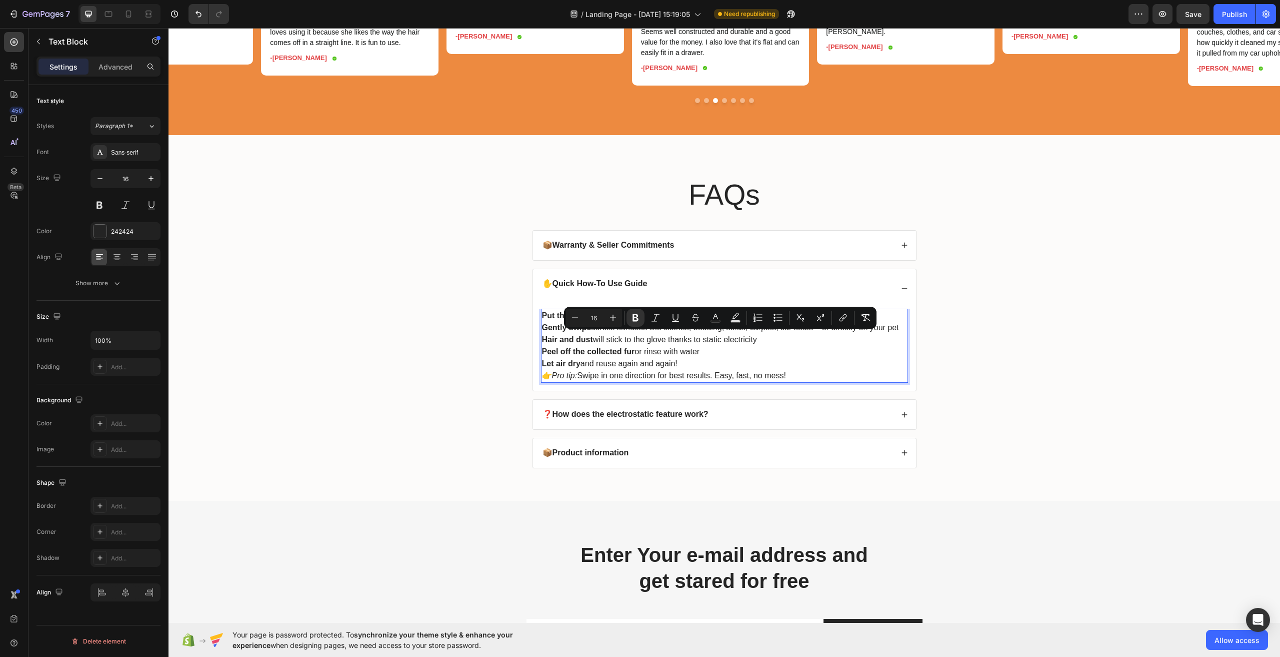
copy div "Put the glove on (fits both left and right hands) Gently swipe across surfaces …"
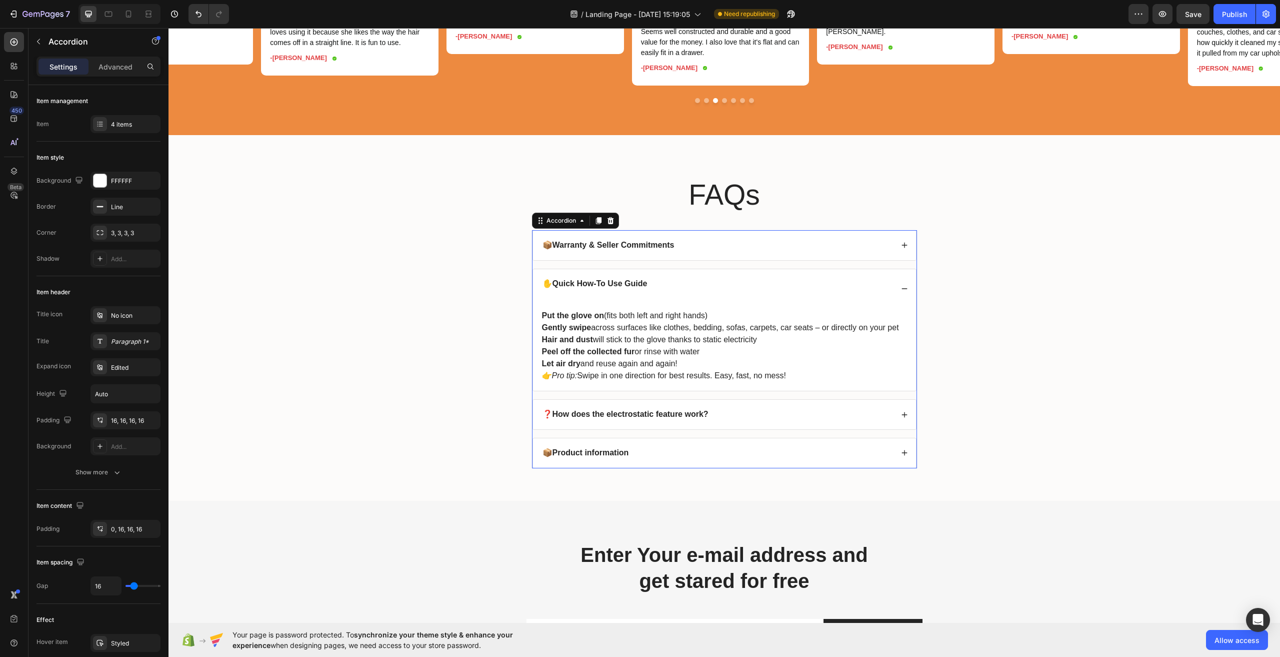
click at [901, 292] on icon at bounding box center [904, 288] width 7 height 7
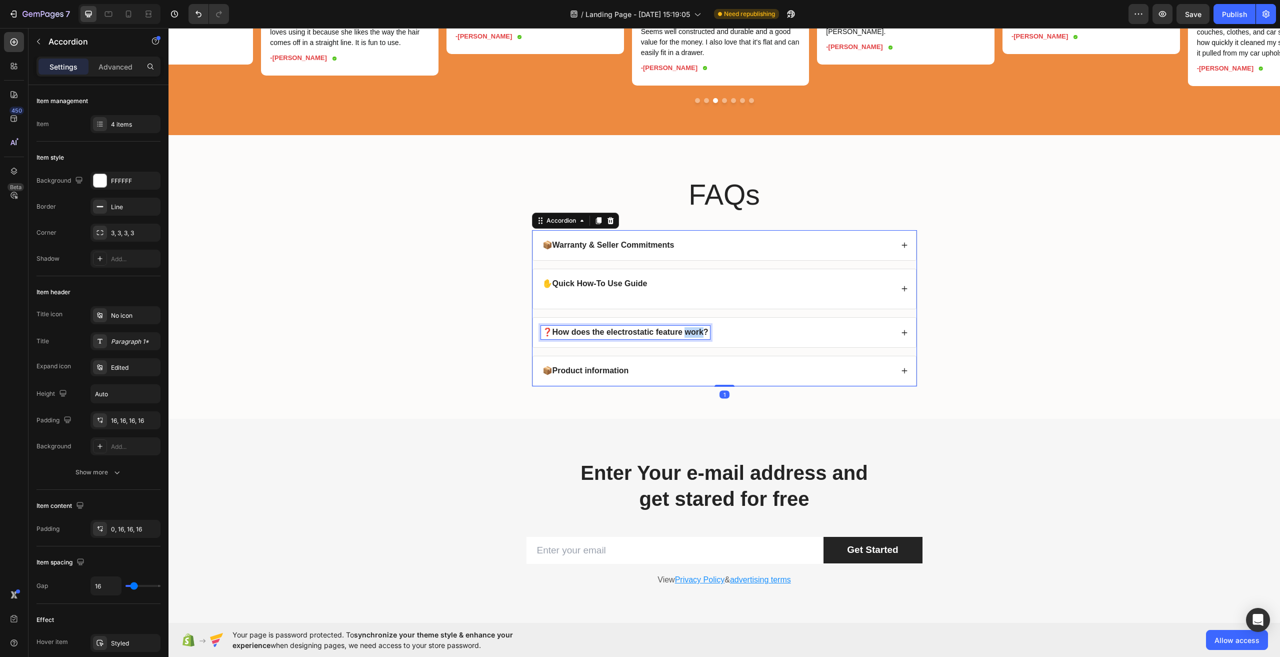
click at [691, 336] on strong "❓How does the electrostatic feature work?" at bounding box center [626, 332] width 166 height 9
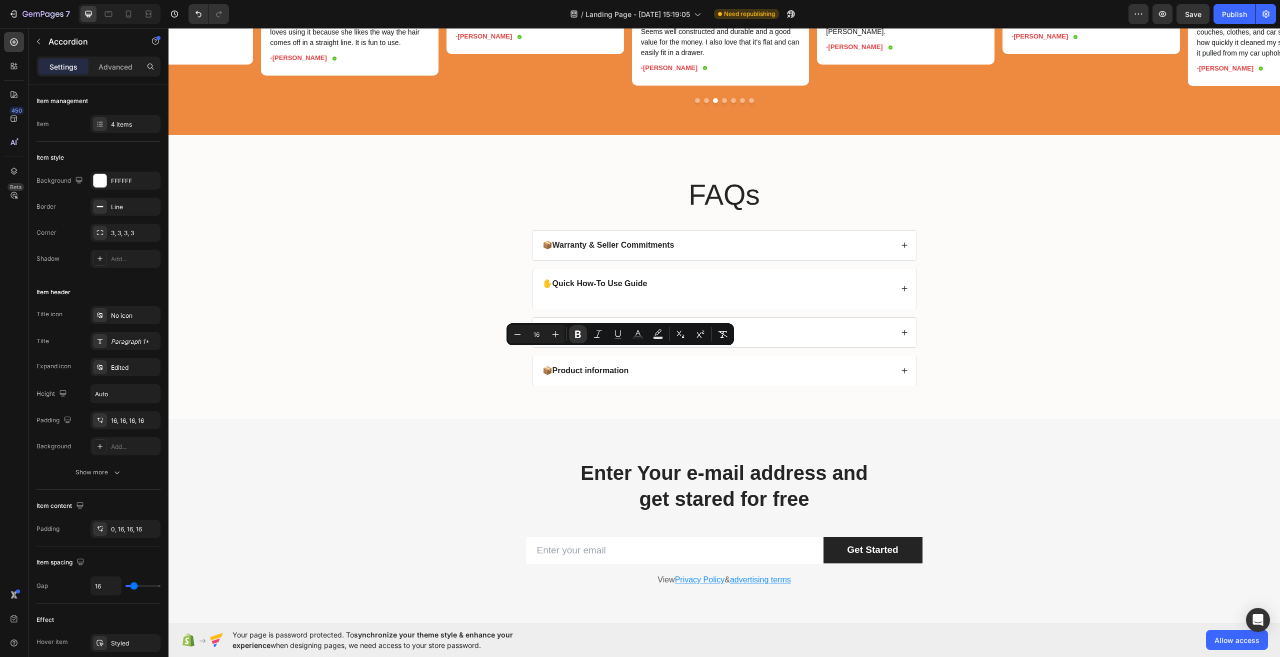
copy strong "❓How does the electrostatic feature work?"
click at [903, 336] on icon at bounding box center [904, 332] width 7 height 7
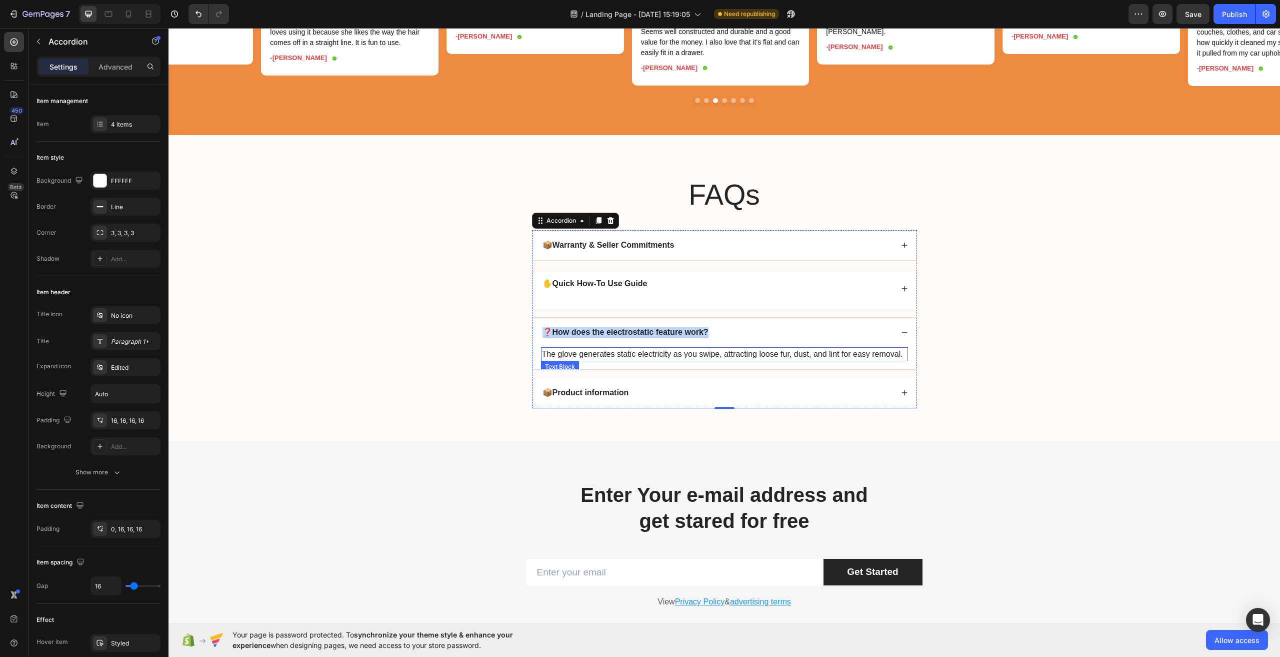
click at [718, 360] on p "The glove generates static electricity as you swipe, attracting loose fur, dust…" at bounding box center [724, 354] width 365 height 12
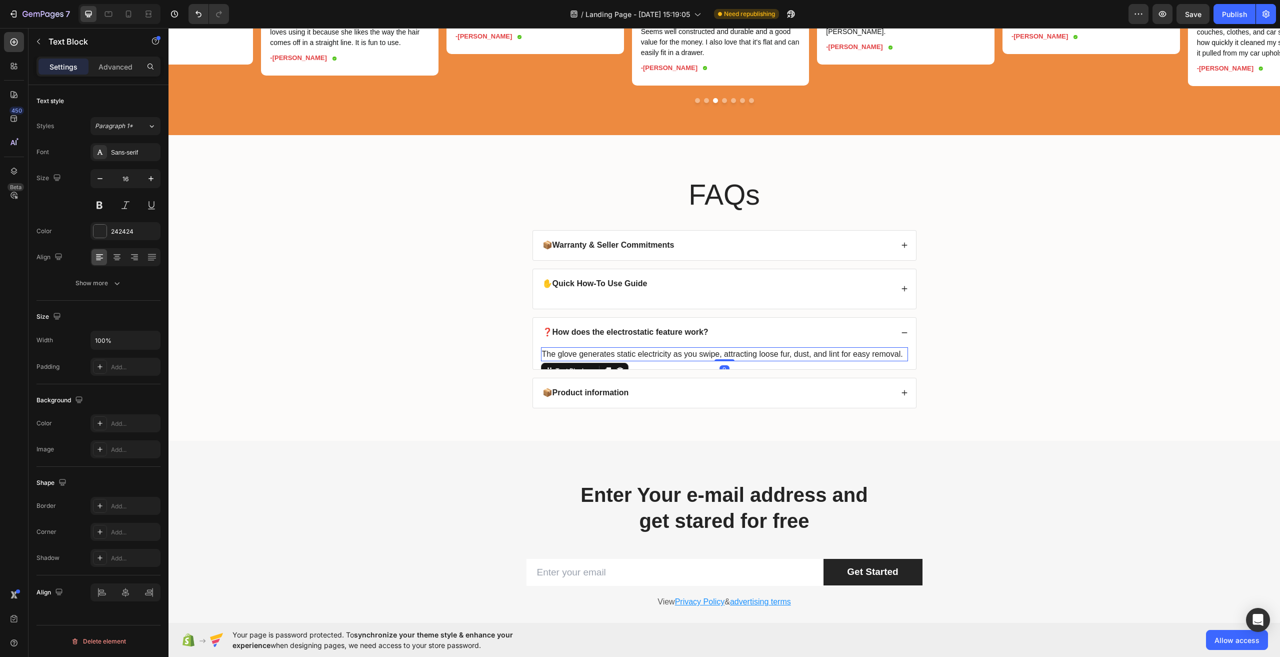
click at [718, 360] on p "The glove generates static electricity as you swipe, attracting loose fur, dust…" at bounding box center [724, 354] width 365 height 12
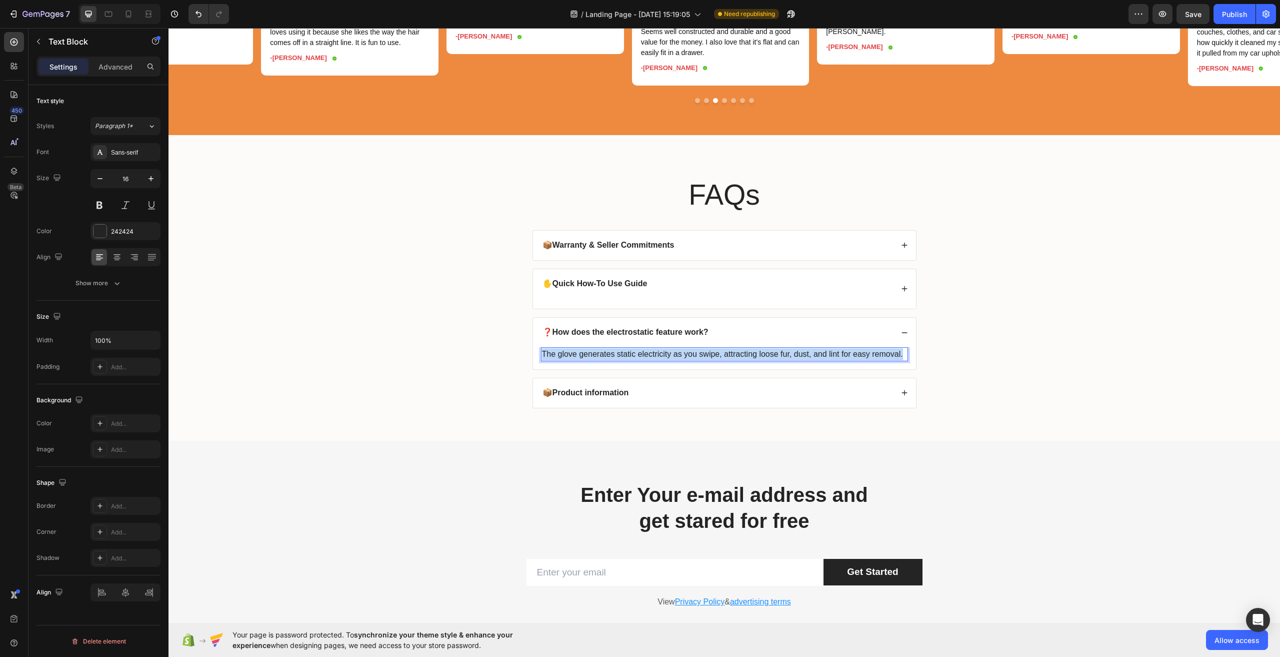
click at [718, 360] on p "The glove generates static electricity as you swipe, attracting loose fur, dust…" at bounding box center [724, 354] width 365 height 12
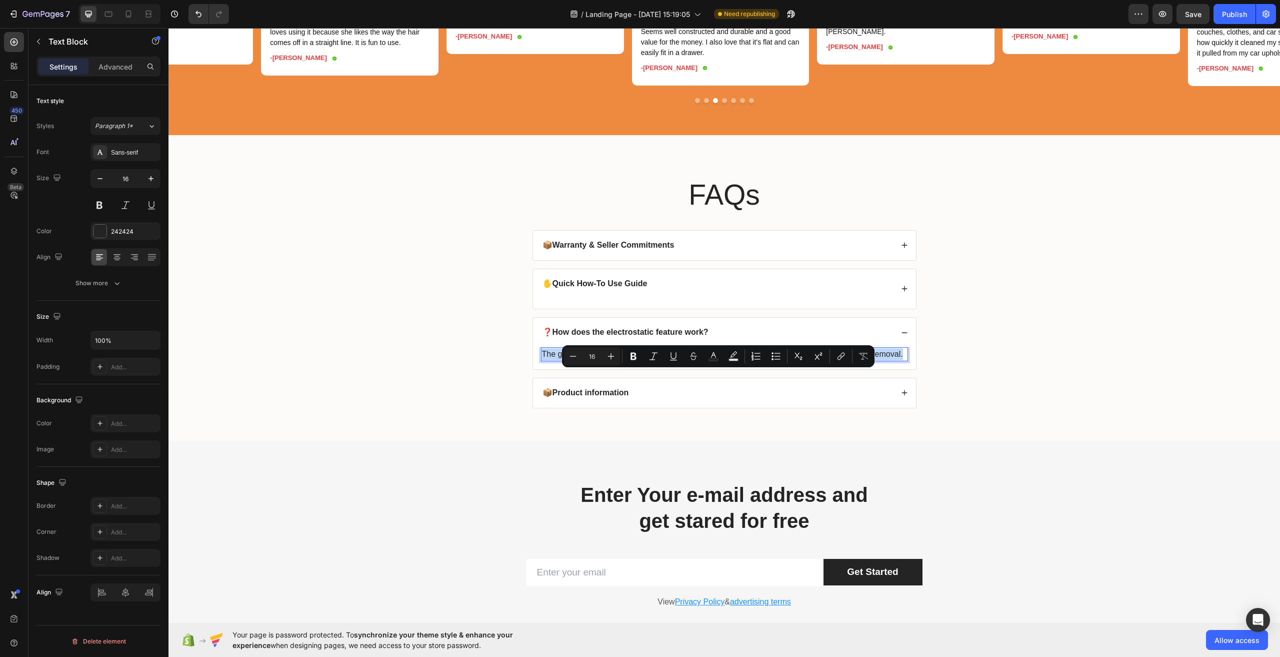
scroll to position [2800, 0]
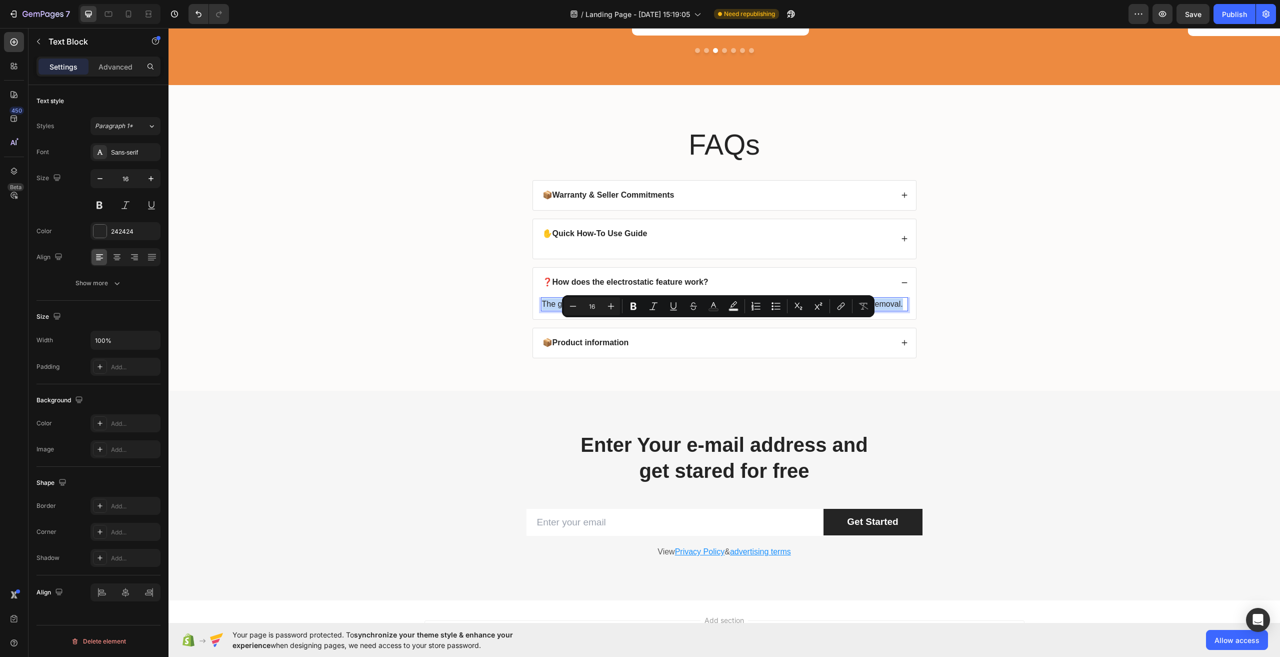
copy p "The glove generates static electricity as you swipe, attracting loose fur, dust…"
click at [604, 347] on strong "Product information" at bounding box center [591, 342] width 77 height 9
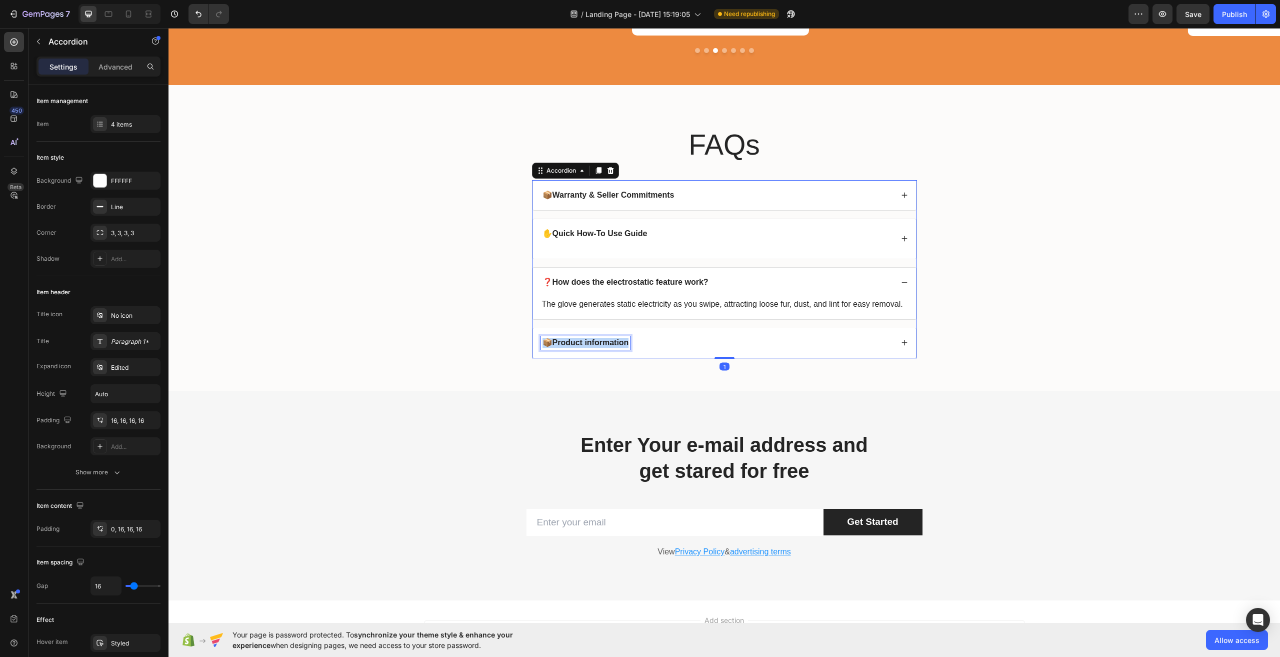
click at [604, 347] on strong "Product information" at bounding box center [591, 342] width 77 height 9
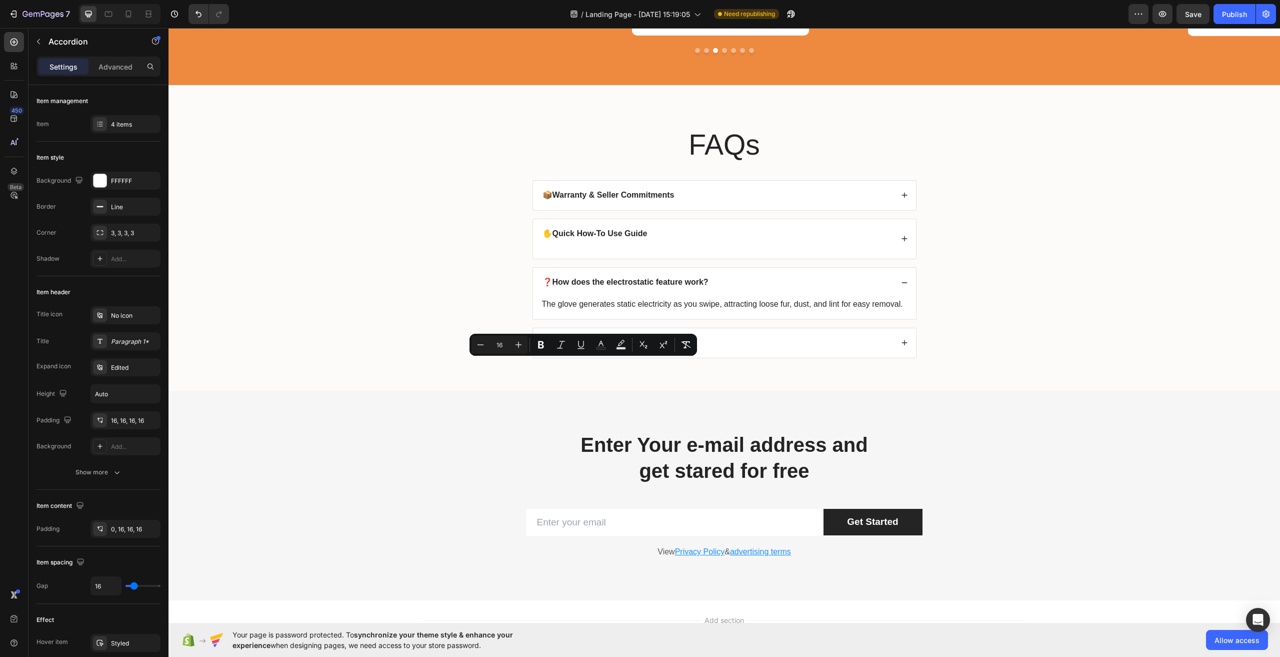
click at [896, 358] on div "📦 Product information" at bounding box center [724, 343] width 383 height 30
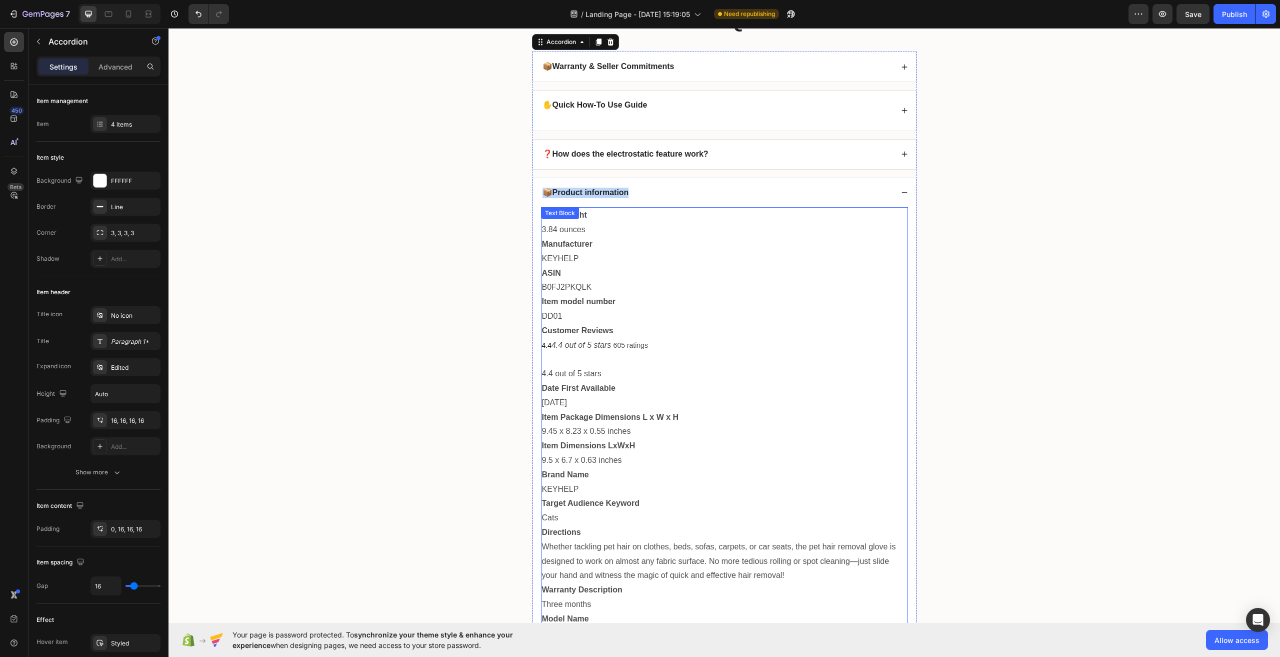
scroll to position [3250, 0]
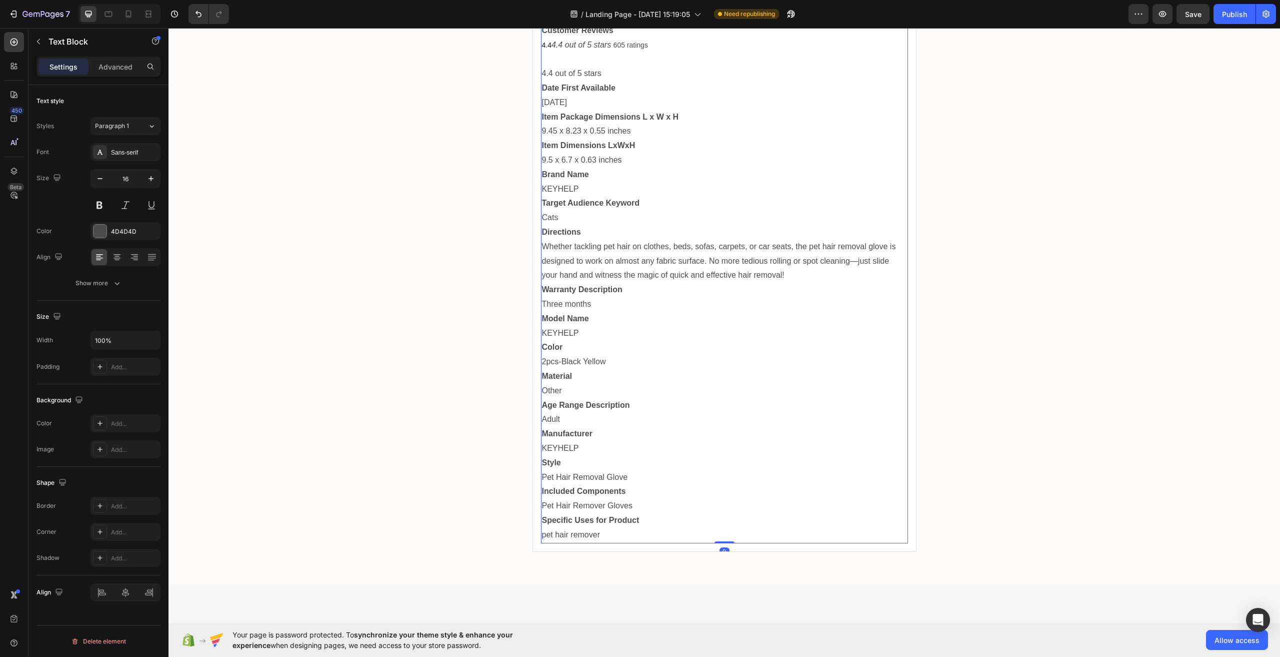
click at [599, 531] on p "pet hair remover" at bounding box center [724, 535] width 365 height 15
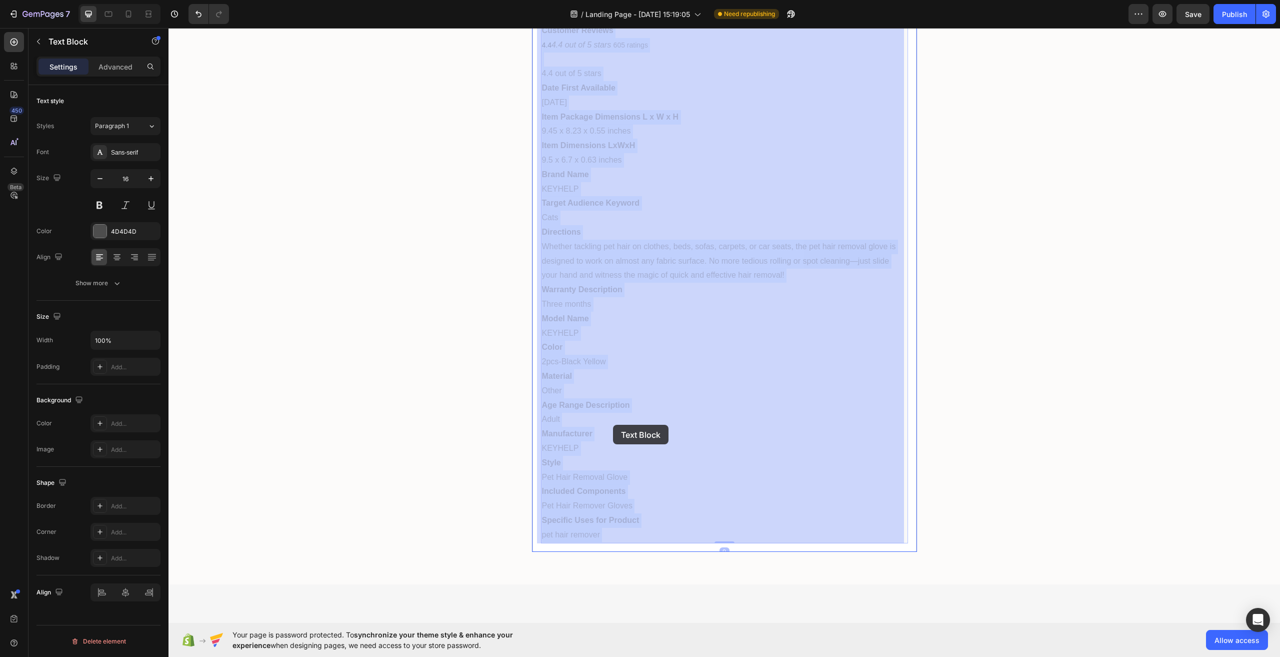
drag, startPoint x: 600, startPoint y: 531, endPoint x: 615, endPoint y: 421, distance: 111.0
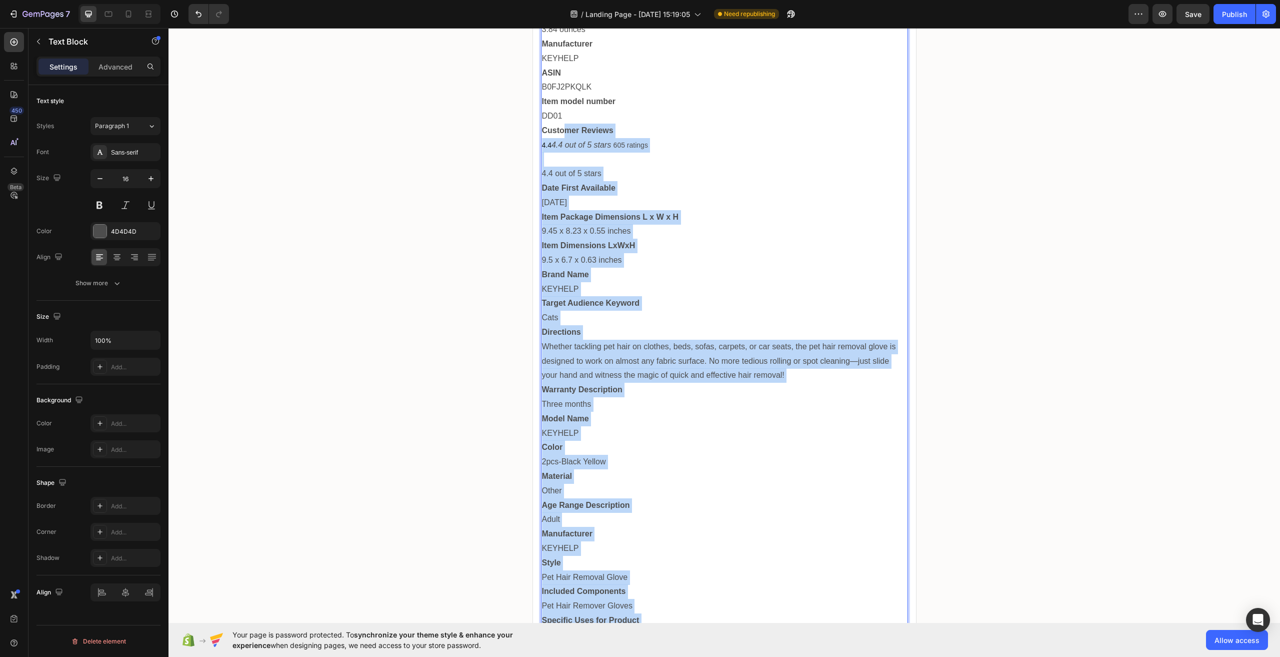
scroll to position [3100, 0]
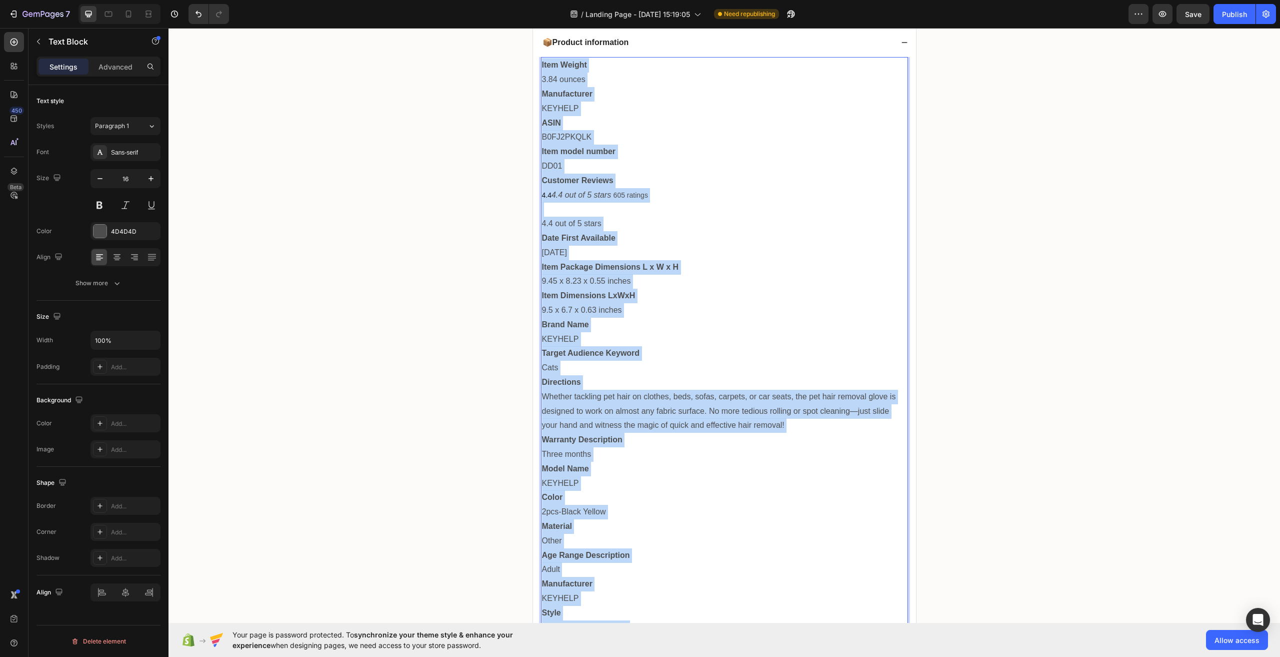
drag, startPoint x: 607, startPoint y: 533, endPoint x: 538, endPoint y: 69, distance: 469.2
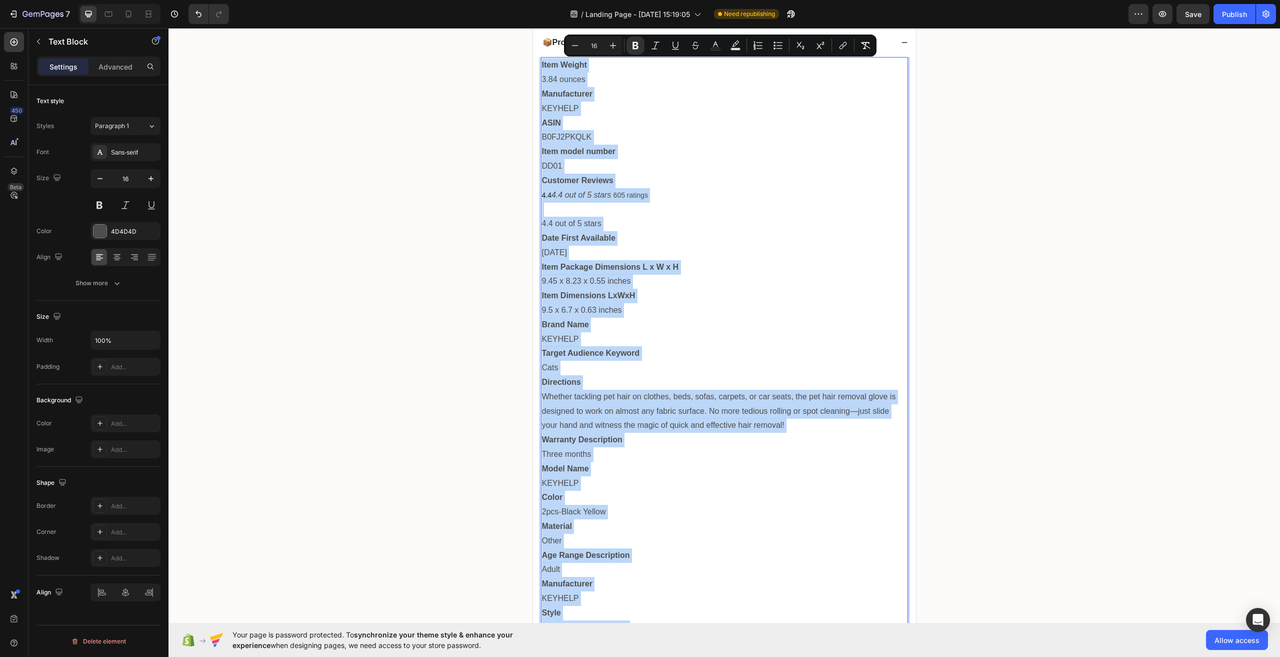
copy div "Item Weight 3.84 ounces Manufacturer KEYHELP ASIN B0FJ2PKQLK Item model number …"
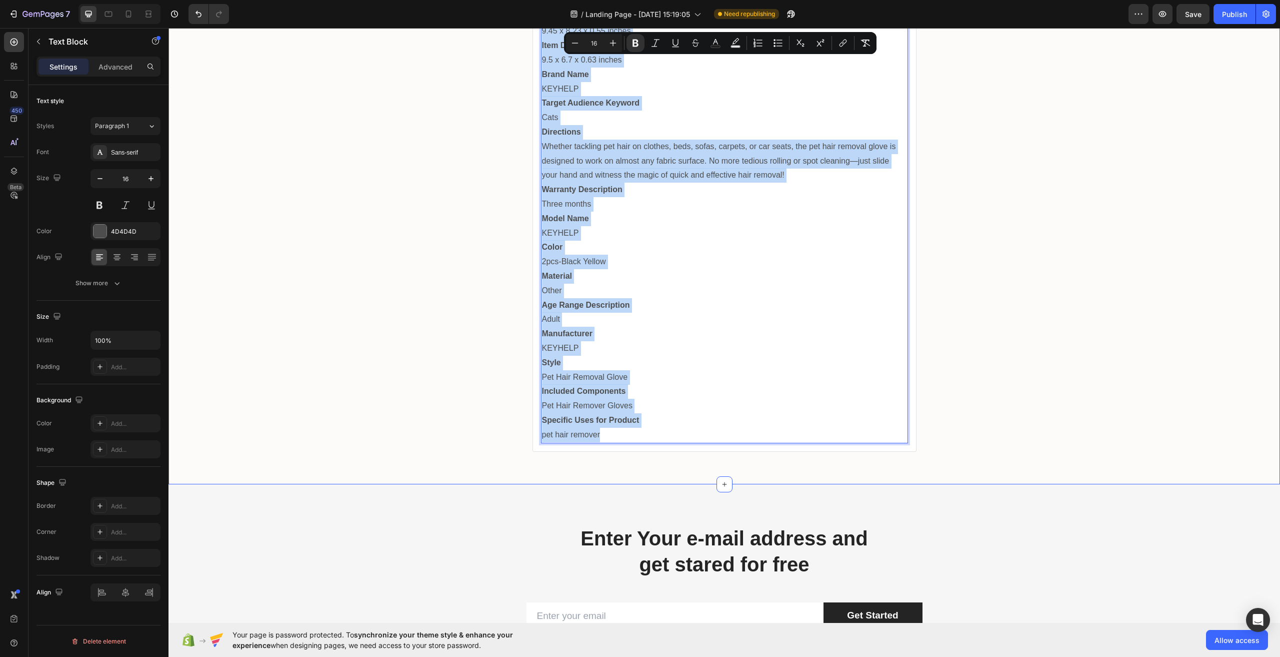
scroll to position [3450, 0]
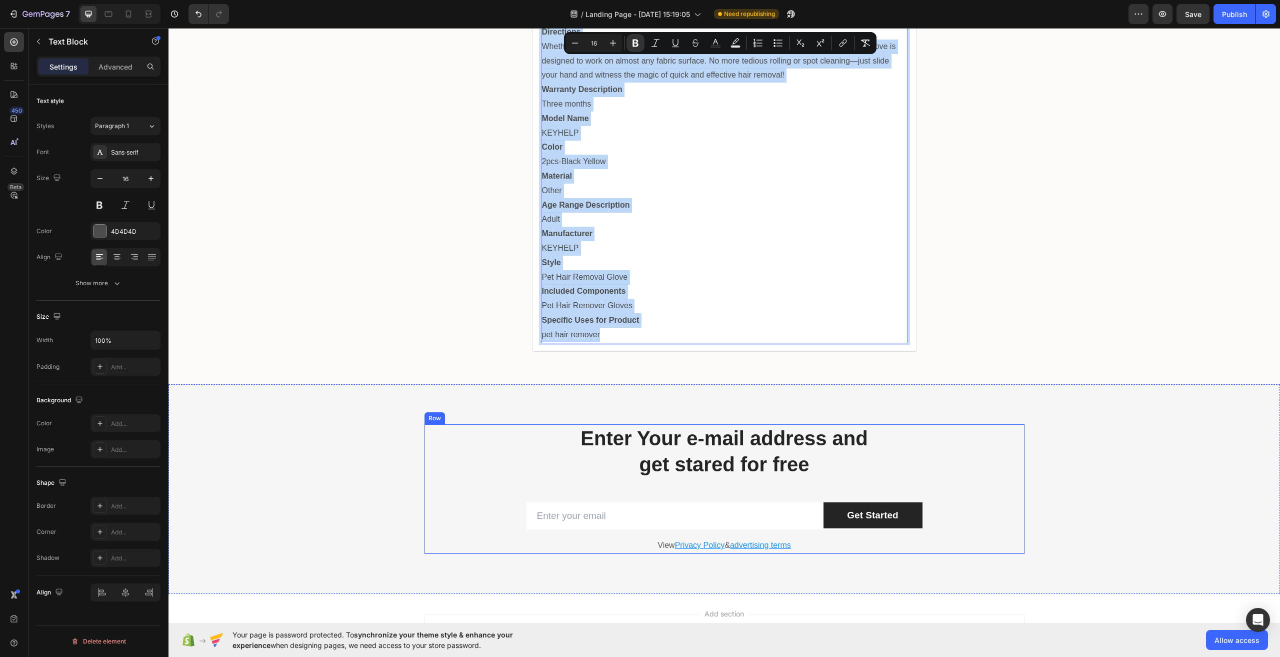
click at [993, 478] on div "Enter Your e-mail address and get stared for free Heading Row Email Field Get S…" at bounding box center [725, 489] width 600 height 130
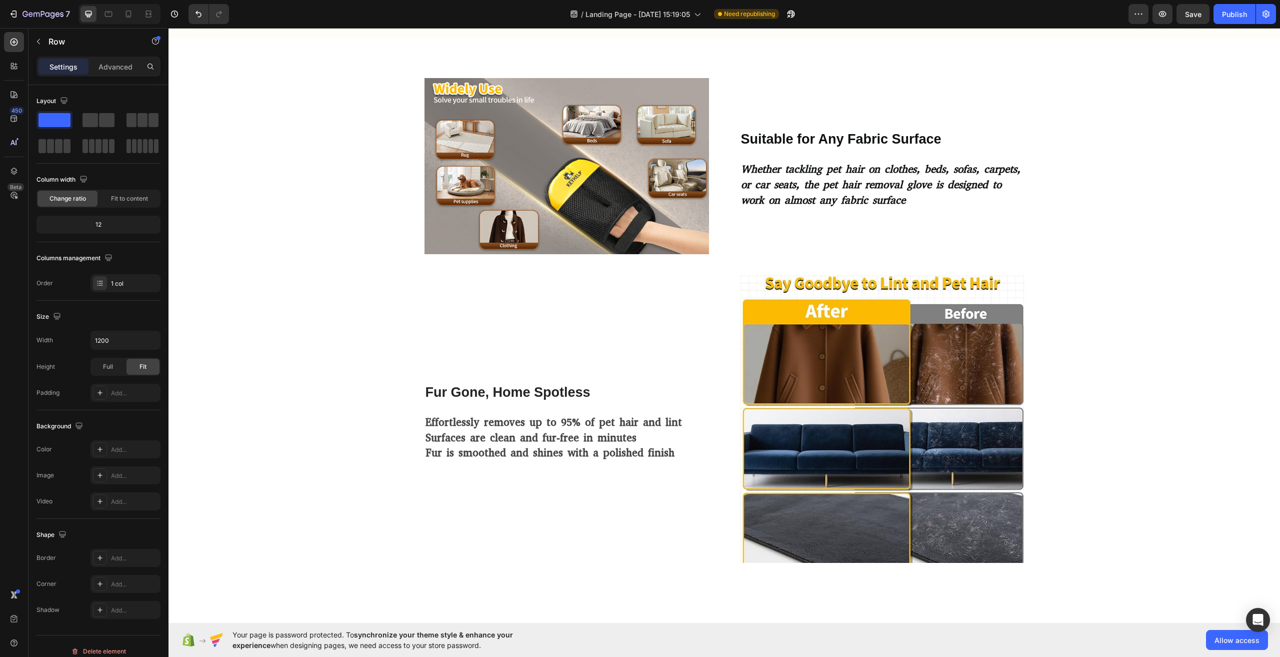
scroll to position [0, 0]
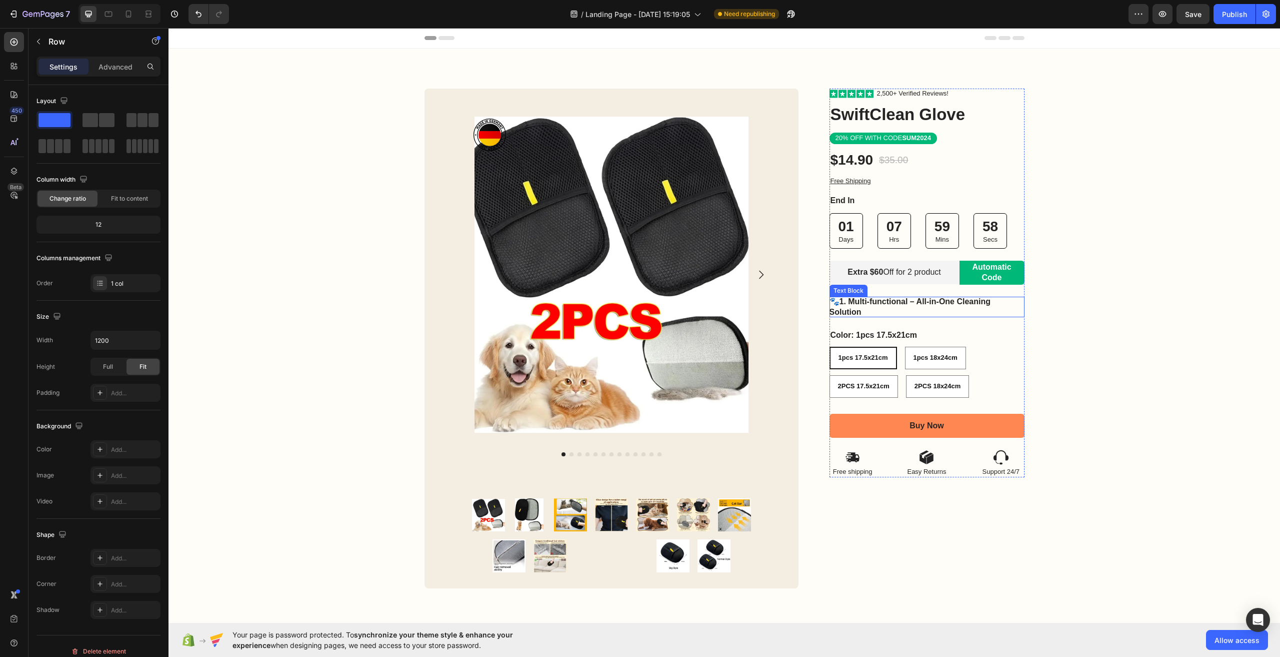
click at [888, 299] on strong "1. Multi-functional – All-in-One Cleaning Solution" at bounding box center [911, 306] width 162 height 19
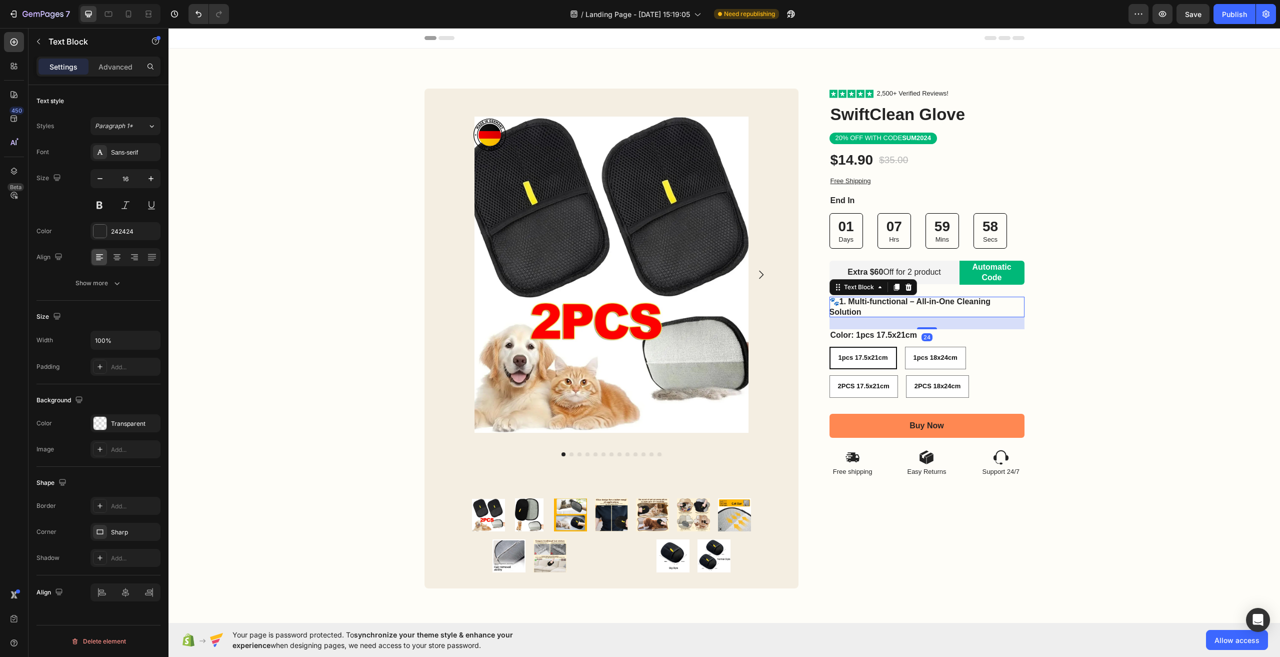
click at [891, 301] on strong "1. Multi-functional – All-in-One Cleaning Solution" at bounding box center [911, 306] width 162 height 19
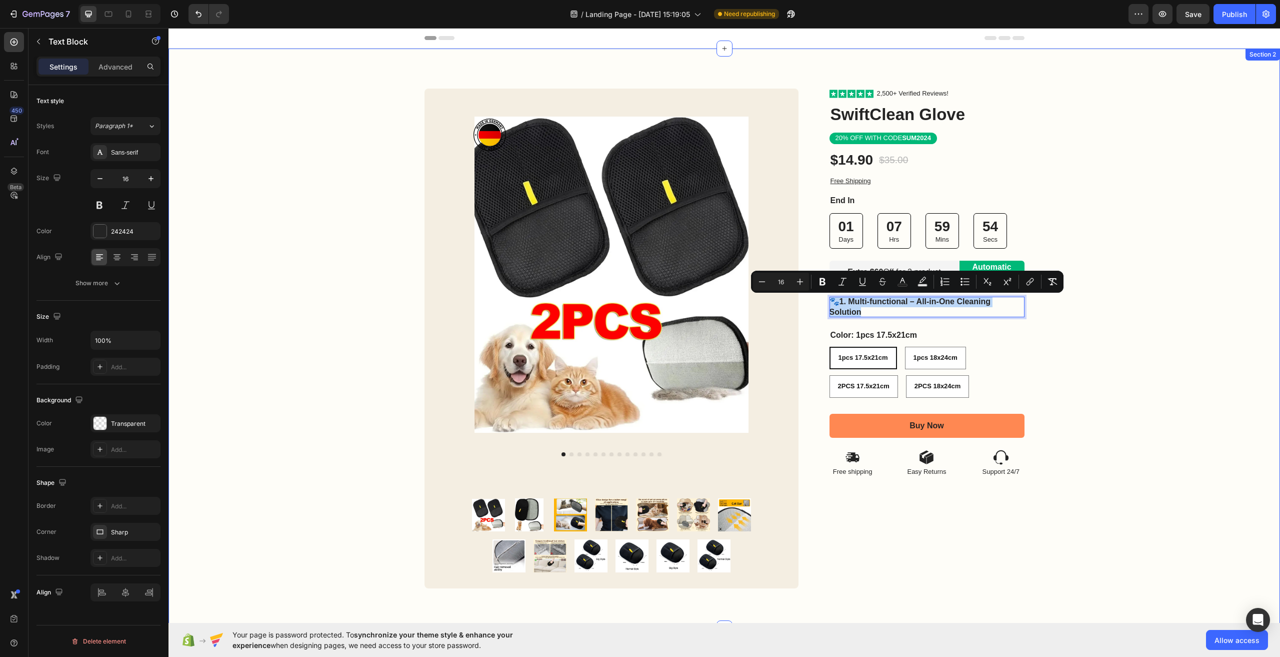
click at [1161, 333] on div "Image Row Product Images Product Images Image Row Row Icon Icon Icon Icon Icon …" at bounding box center [725, 339] width 1112 height 500
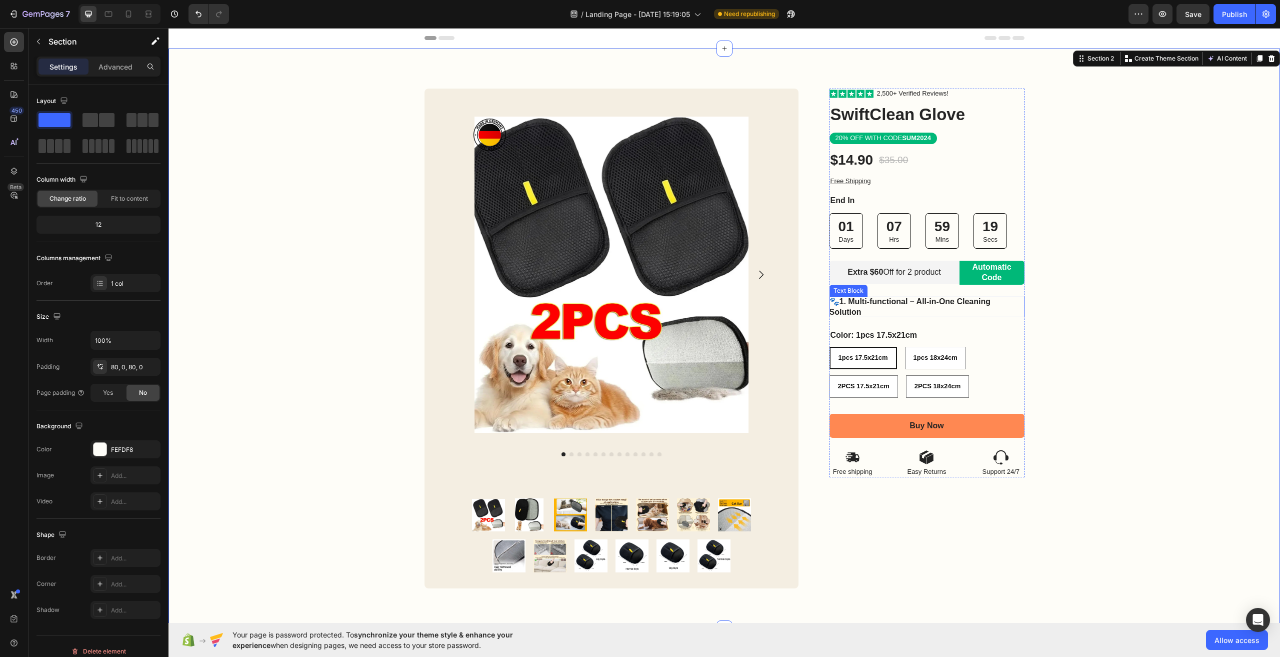
click at [856, 312] on strong "1. Multi-functional – All-in-One Cleaning Solution" at bounding box center [911, 306] width 162 height 19
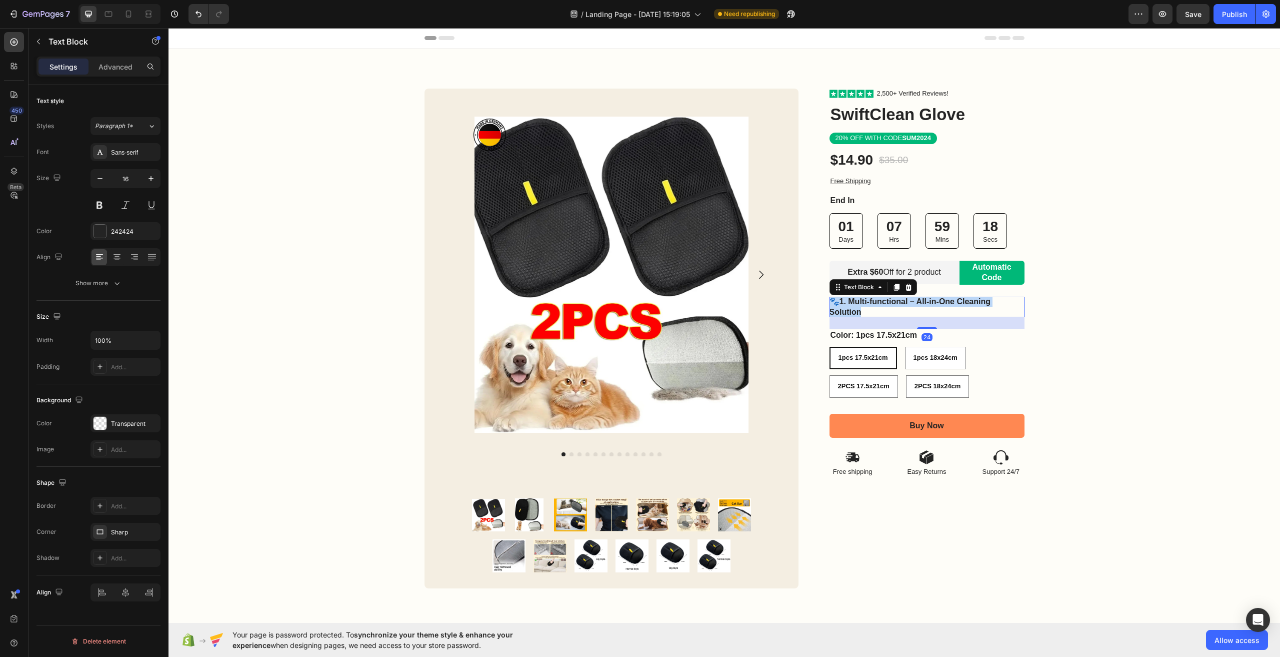
click at [856, 312] on strong "1. Multi-functional – All-in-One Cleaning Solution" at bounding box center [911, 306] width 162 height 19
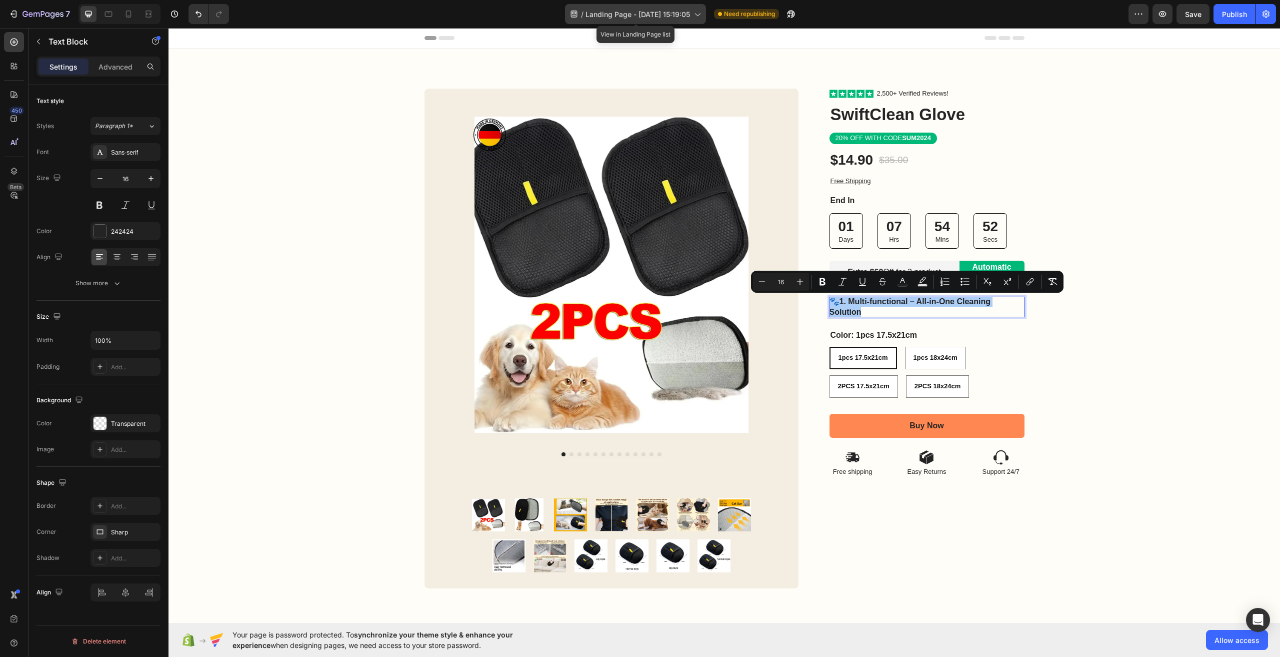
click at [674, 9] on span "Landing Page - Sep 27, 15:19:05" at bounding box center [638, 14] width 105 height 11
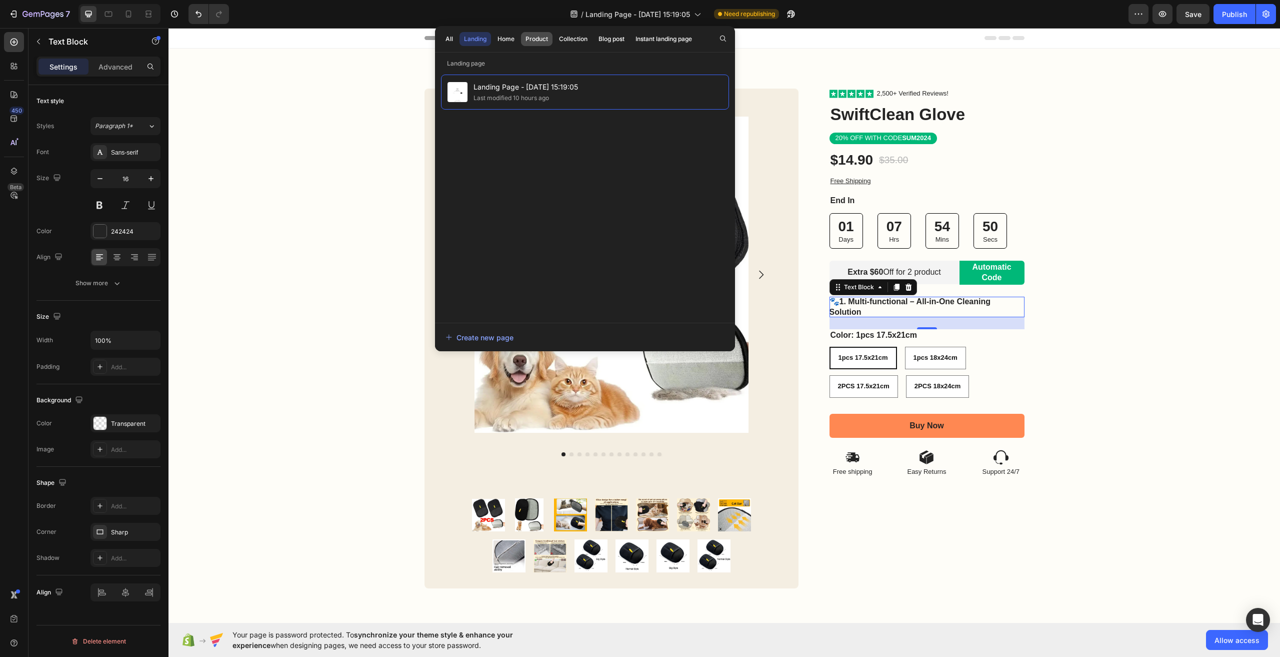
click at [528, 39] on div "Product" at bounding box center [537, 39] width 23 height 9
click at [1025, 93] on div "Image Row Product Images Product Images Image Row Row Icon Icon Icon Icon Icon …" at bounding box center [725, 339] width 1112 height 500
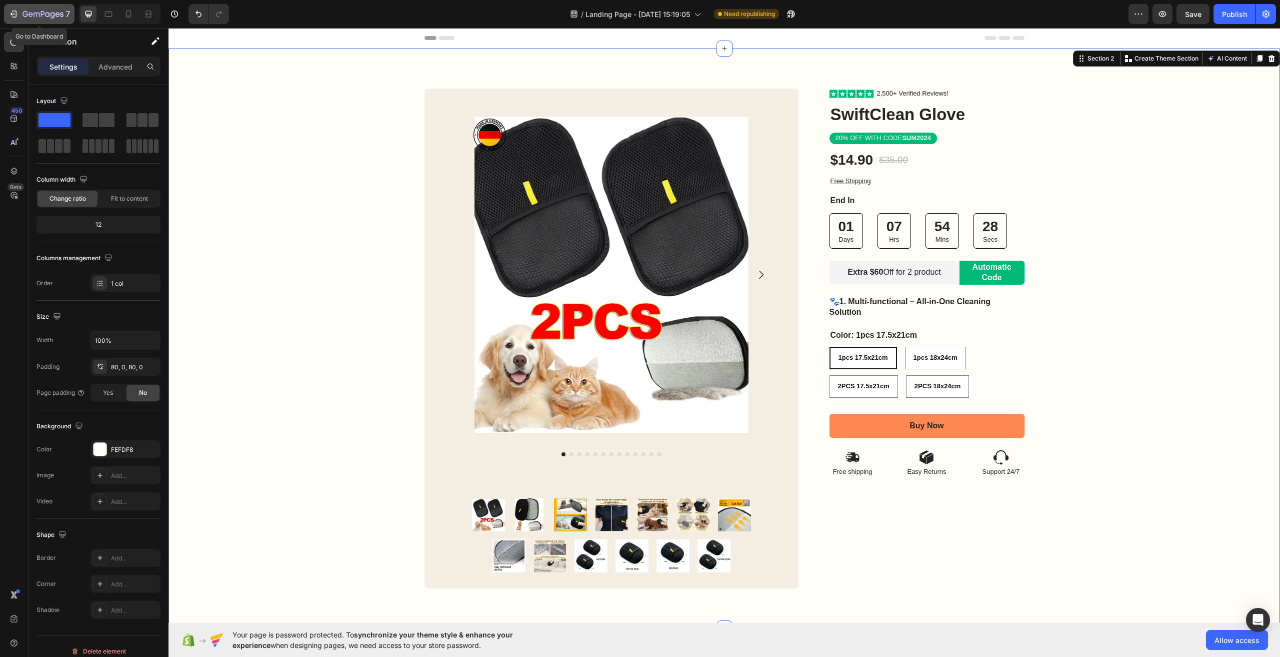
click at [60, 9] on div "7" at bounding box center [47, 14] width 48 height 12
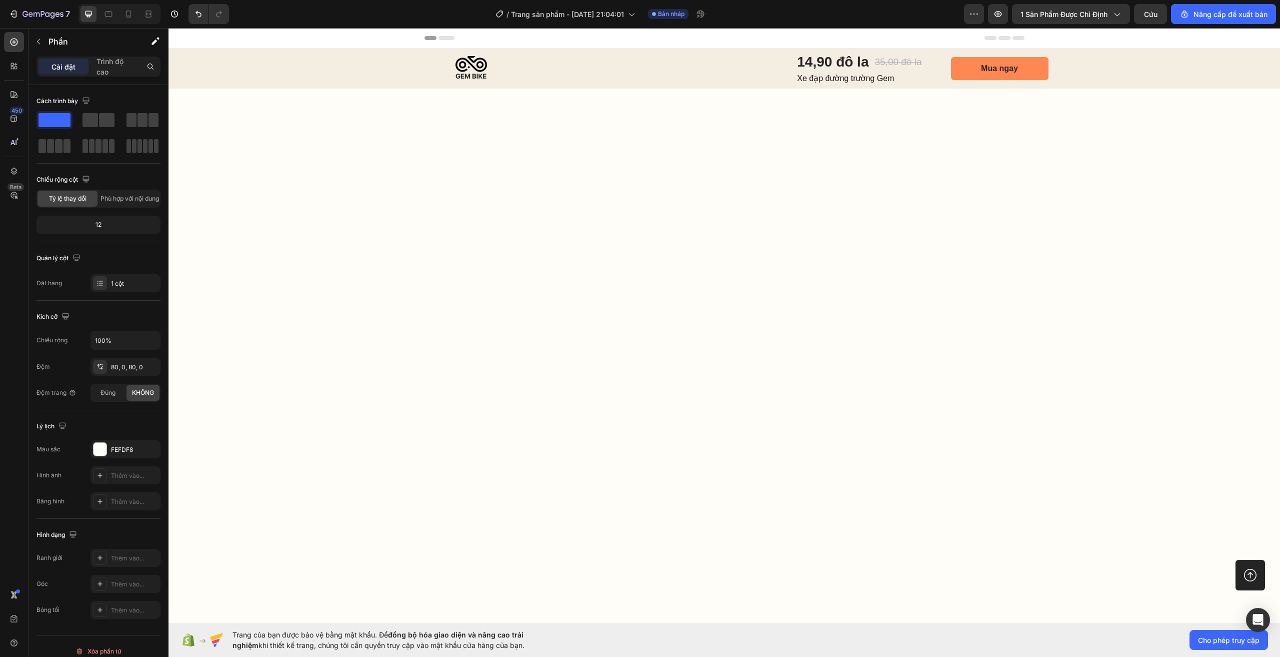
scroll to position [3474, 0]
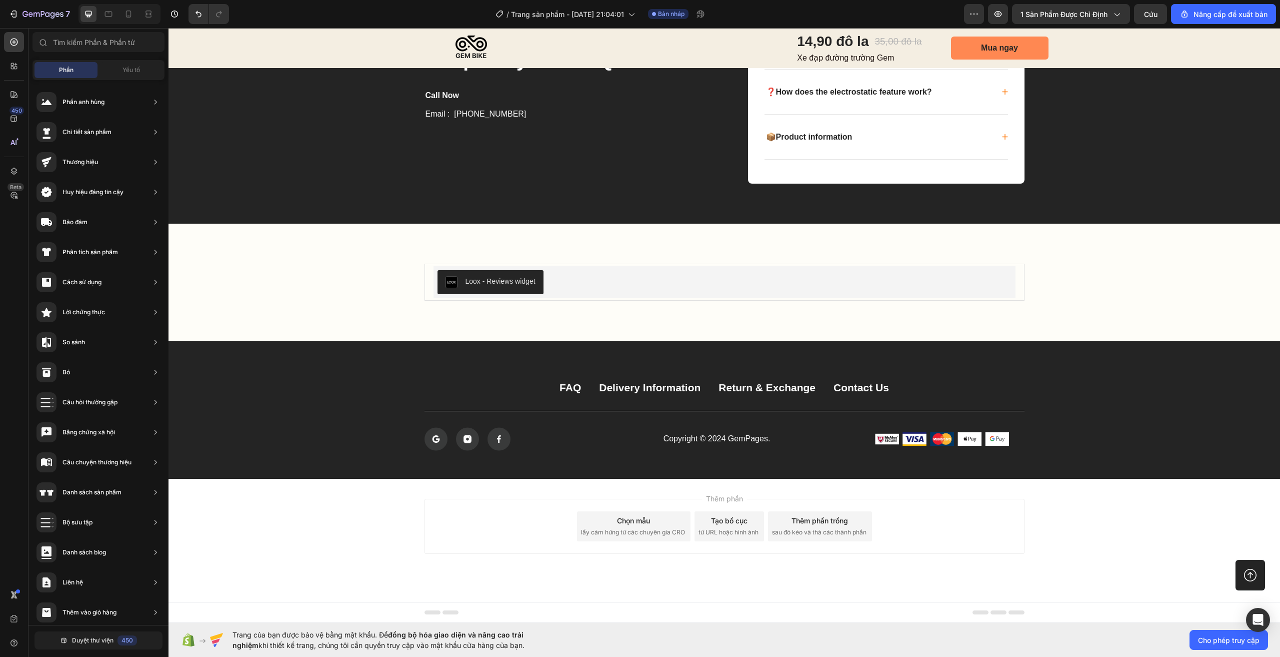
click at [654, 525] on div "Chọn mẫu lấy cảm hứng từ các chuyên gia CRO" at bounding box center [634, 526] width 114 height 30
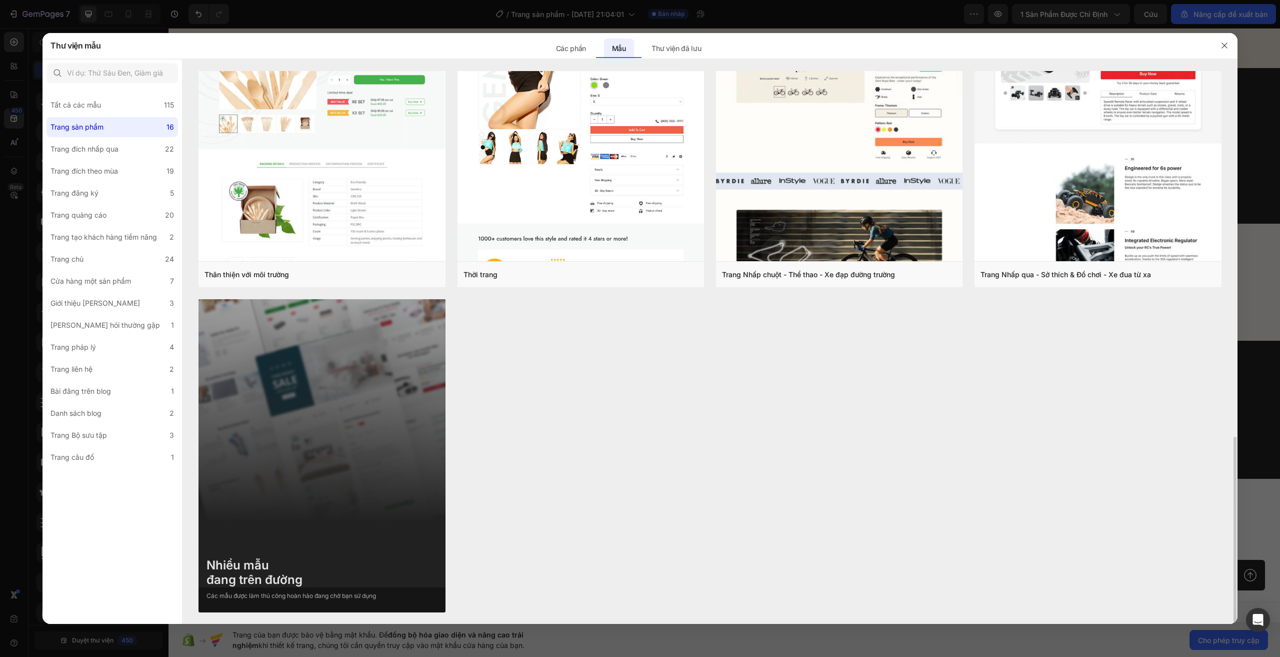
scroll to position [826, 0]
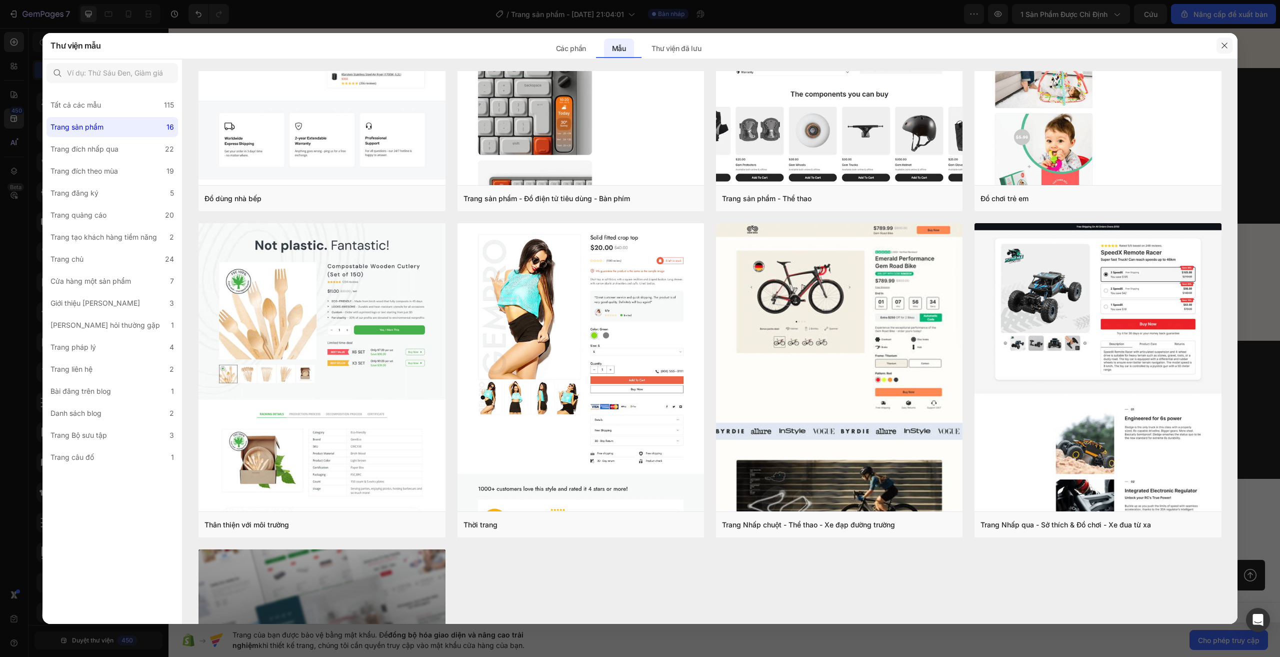
click at [1224, 45] on icon "button" at bounding box center [1225, 46] width 6 height 6
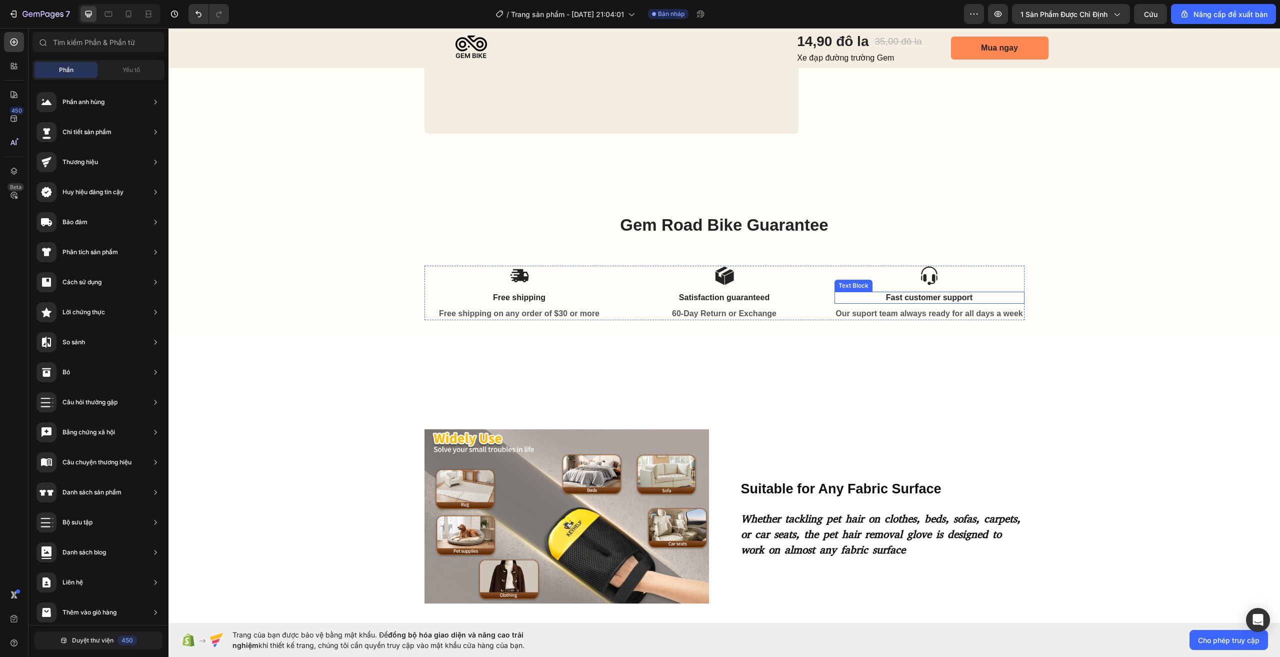
scroll to position [424, 0]
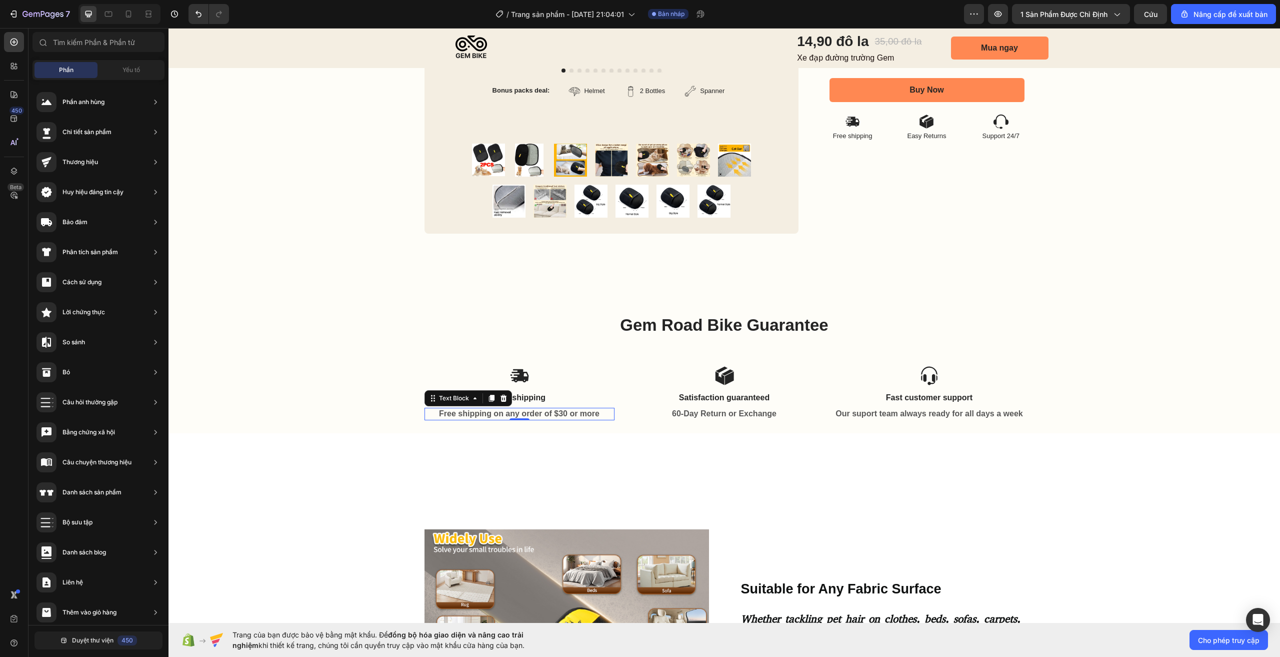
click at [517, 412] on strong "Free shipping on any order of $30 or more" at bounding box center [519, 413] width 161 height 9
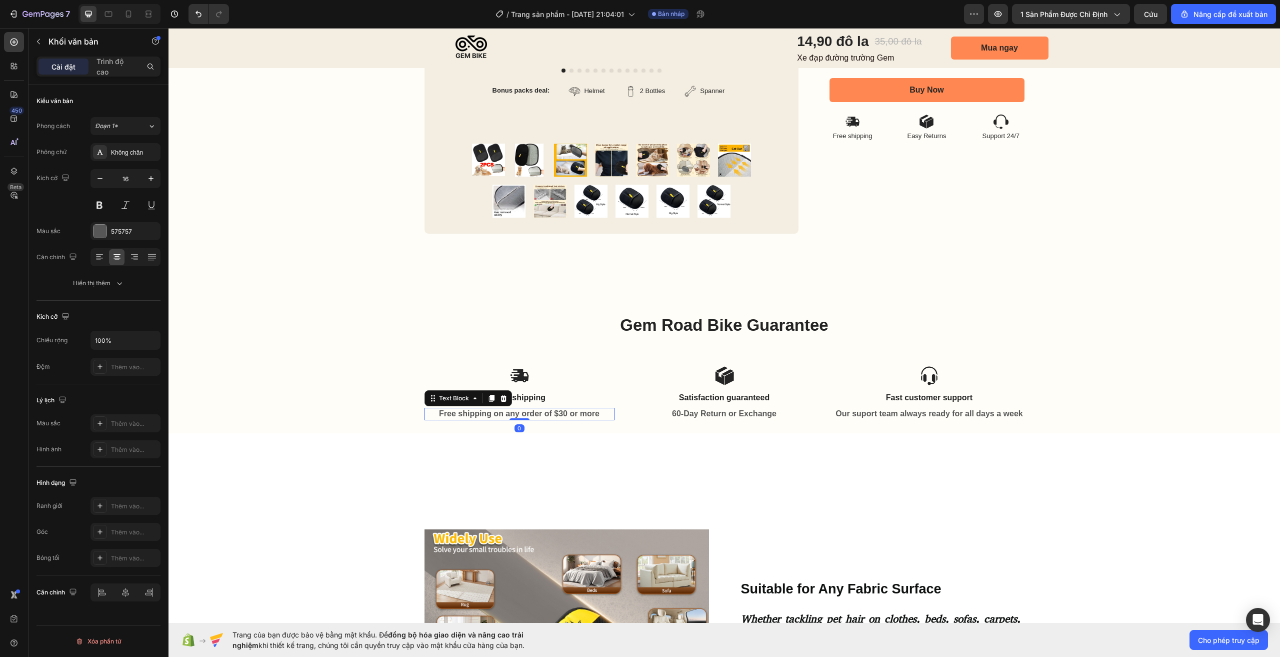
click at [556, 416] on strong "Free shipping on any order of $30 or more" at bounding box center [519, 413] width 161 height 9
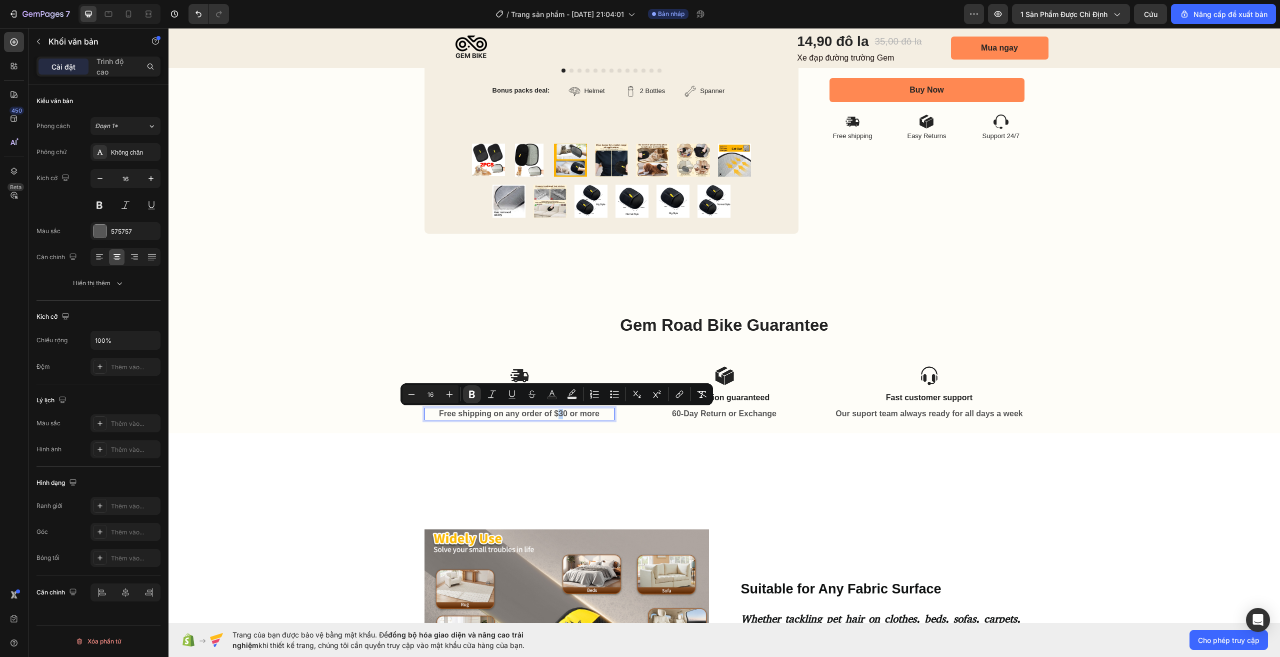
click at [558, 416] on strong "Free shipping on any order of $30 or more" at bounding box center [519, 413] width 161 height 9
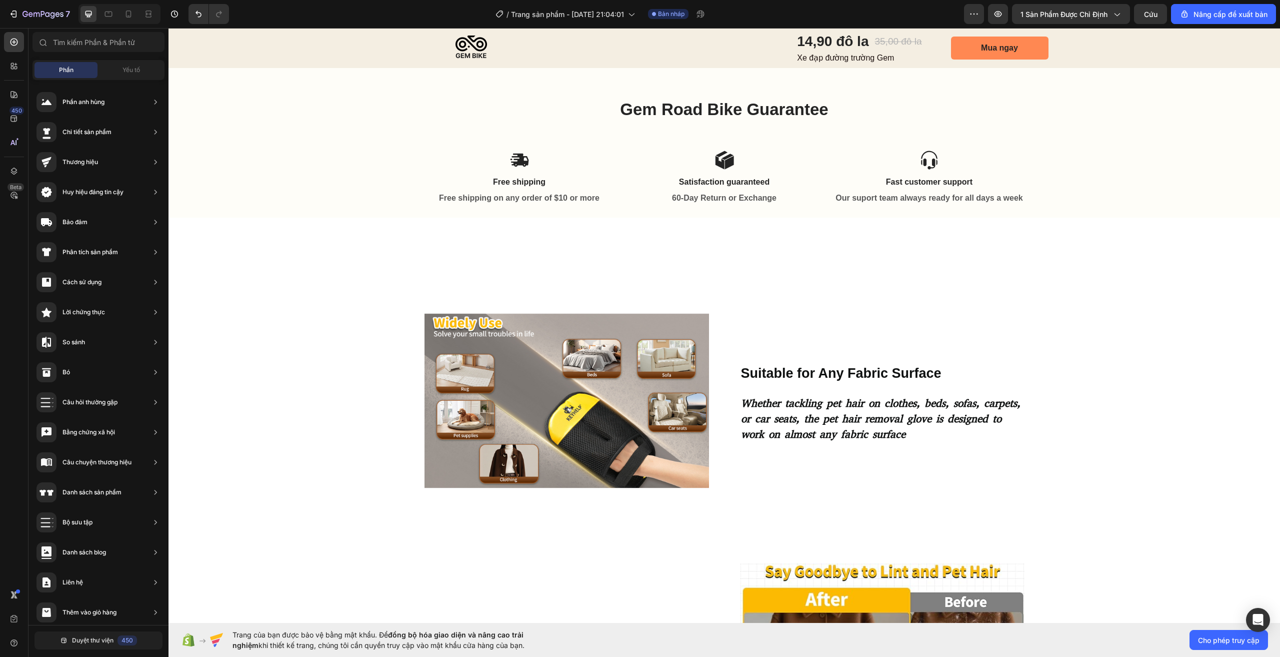
scroll to position [579, 0]
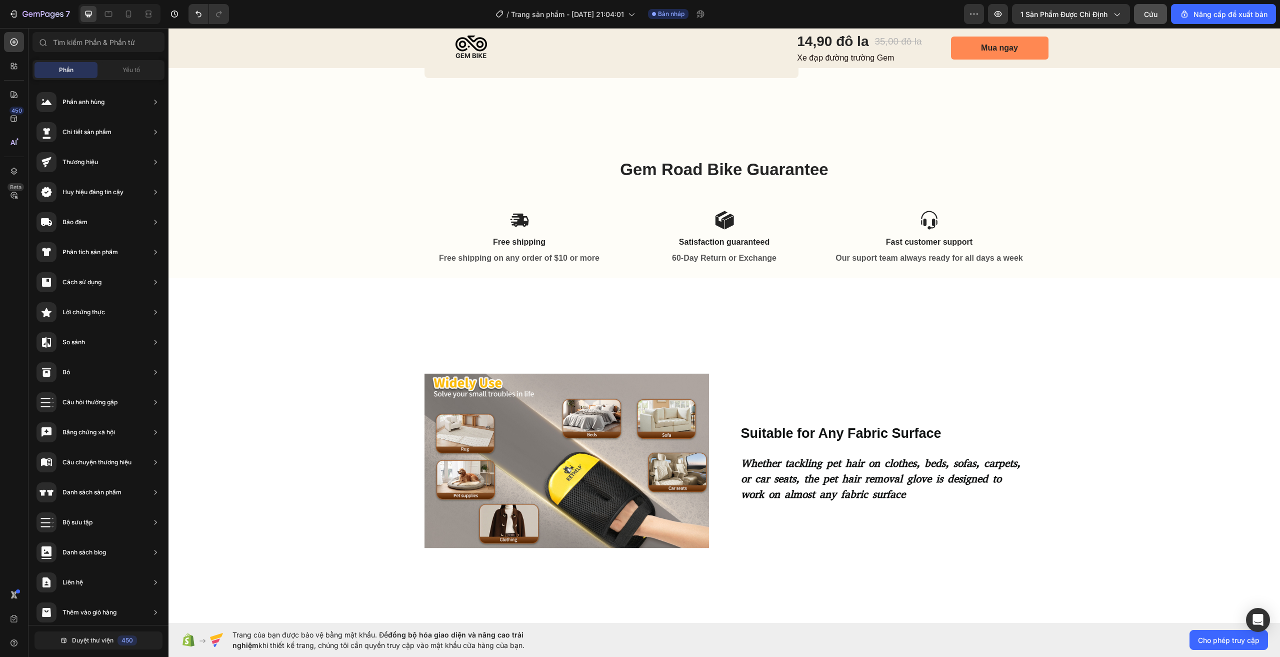
click at [1155, 17] on font "Cứu" at bounding box center [1151, 14] width 14 height 9
click at [37, 10] on div "7" at bounding box center [47, 14] width 48 height 12
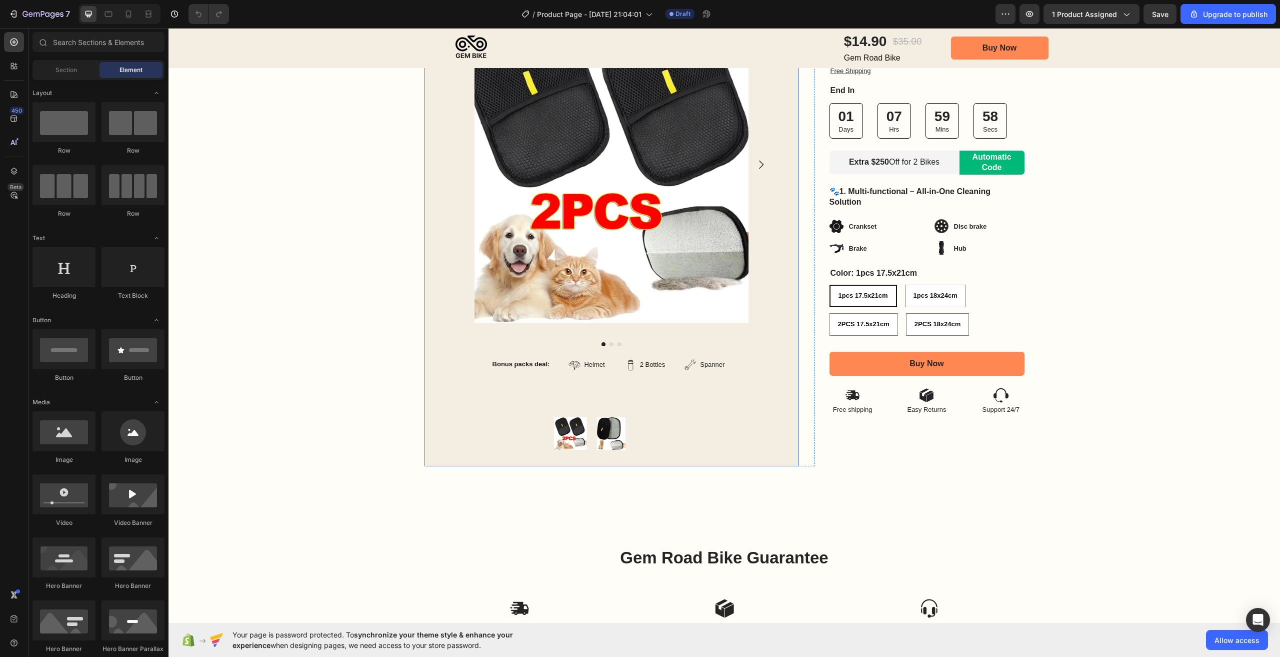
scroll to position [100, 0]
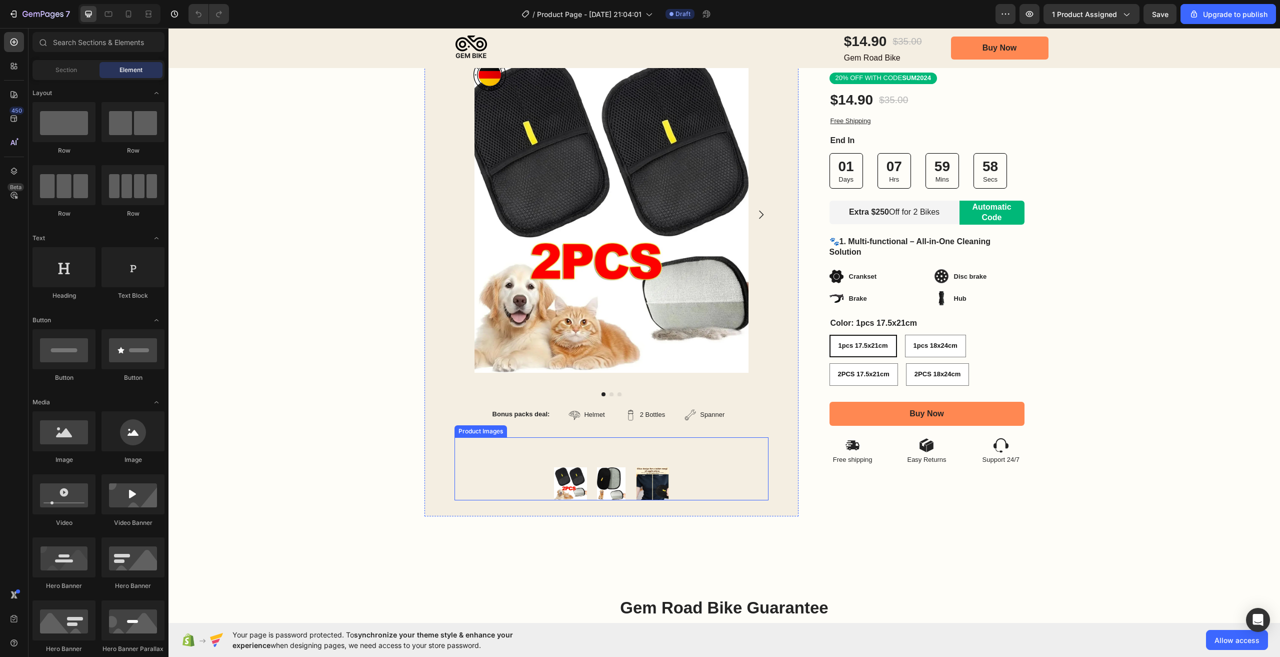
click at [567, 480] on img at bounding box center [570, 483] width 33 height 33
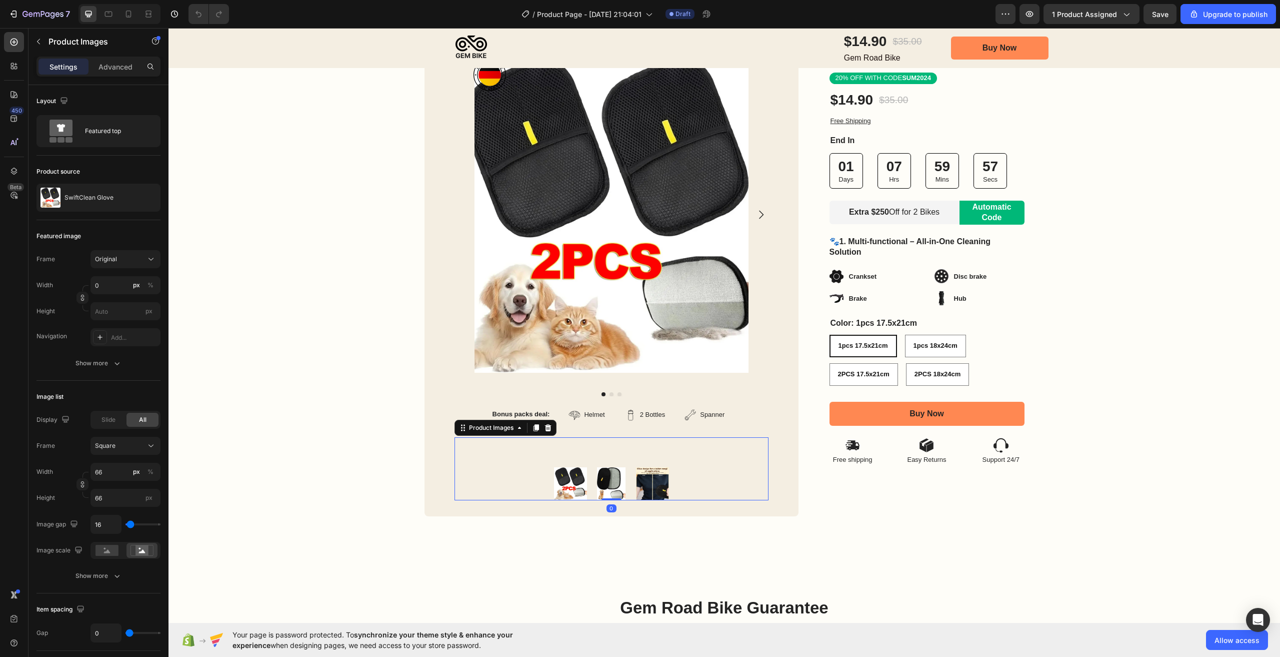
click at [596, 481] on img at bounding box center [611, 483] width 33 height 33
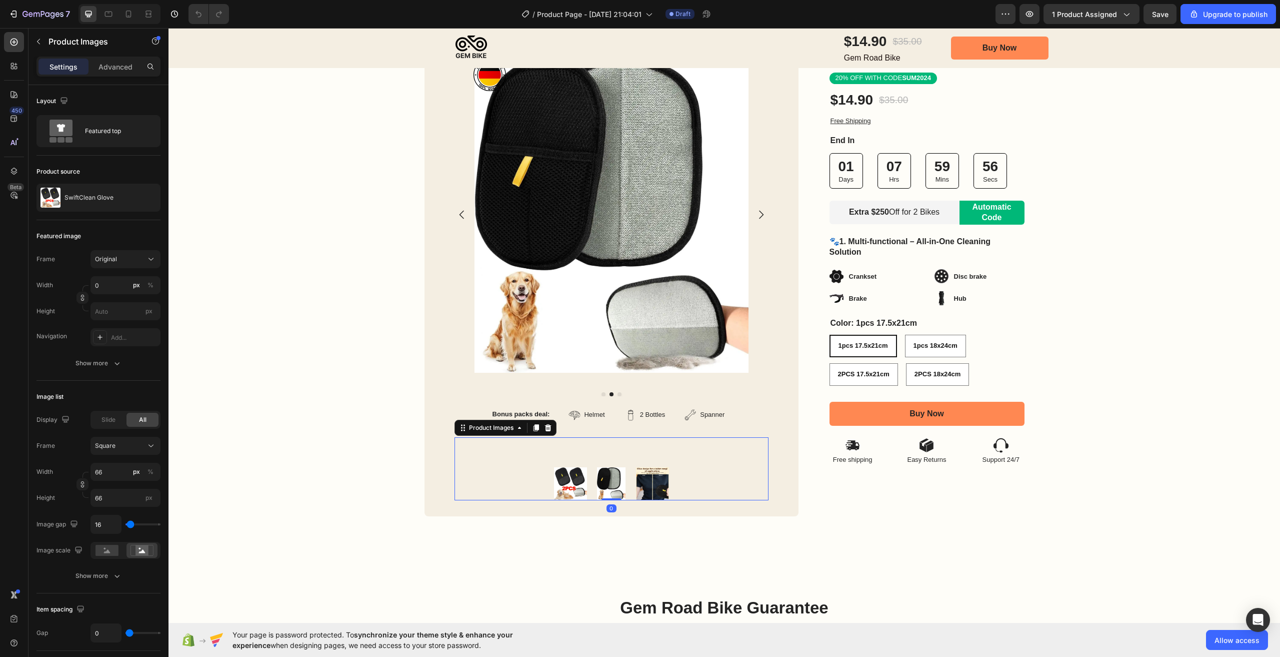
click at [639, 482] on img at bounding box center [652, 483] width 33 height 33
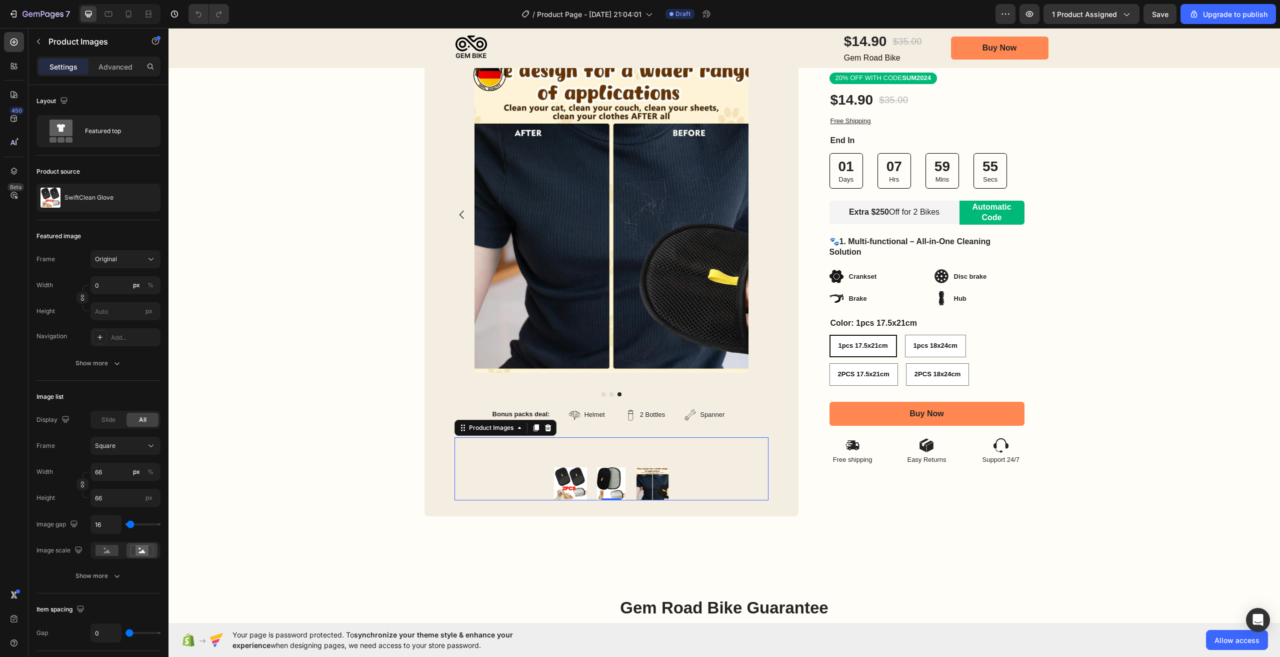
drag, startPoint x: 662, startPoint y: 475, endPoint x: 650, endPoint y: 482, distance: 14.1
click at [662, 476] on img at bounding box center [652, 483] width 33 height 33
click at [583, 480] on div at bounding box center [612, 483] width 314 height 33
click at [575, 475] on img at bounding box center [570, 483] width 33 height 33
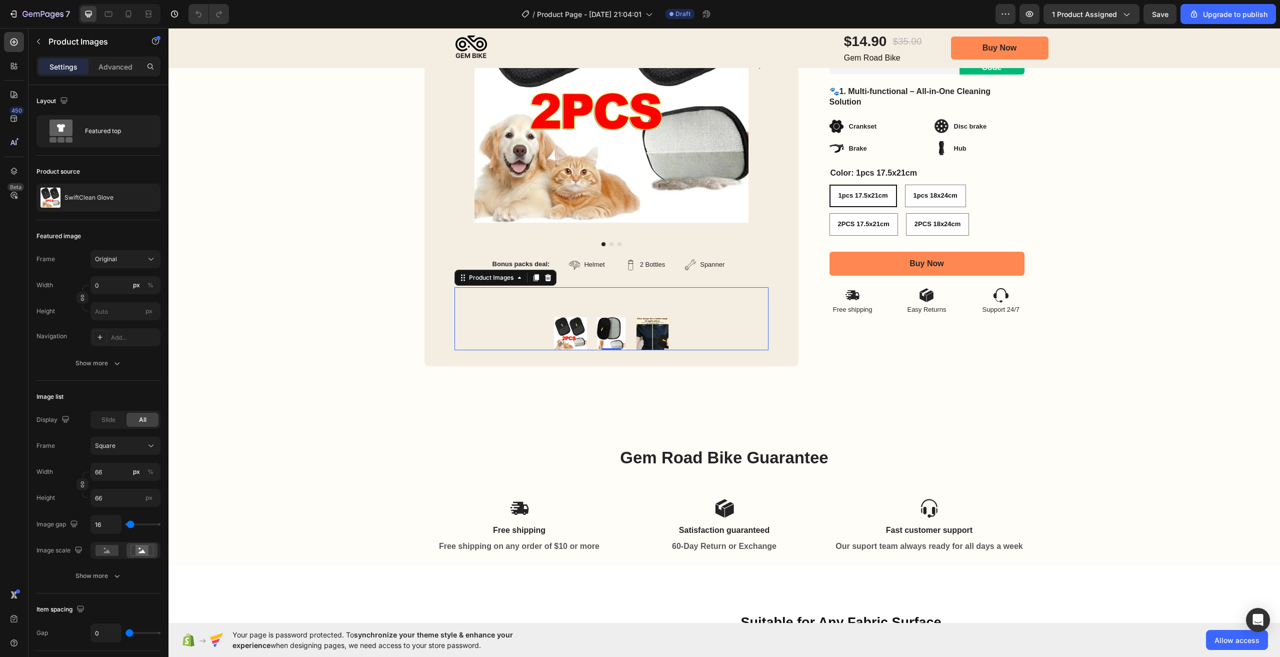
scroll to position [50, 0]
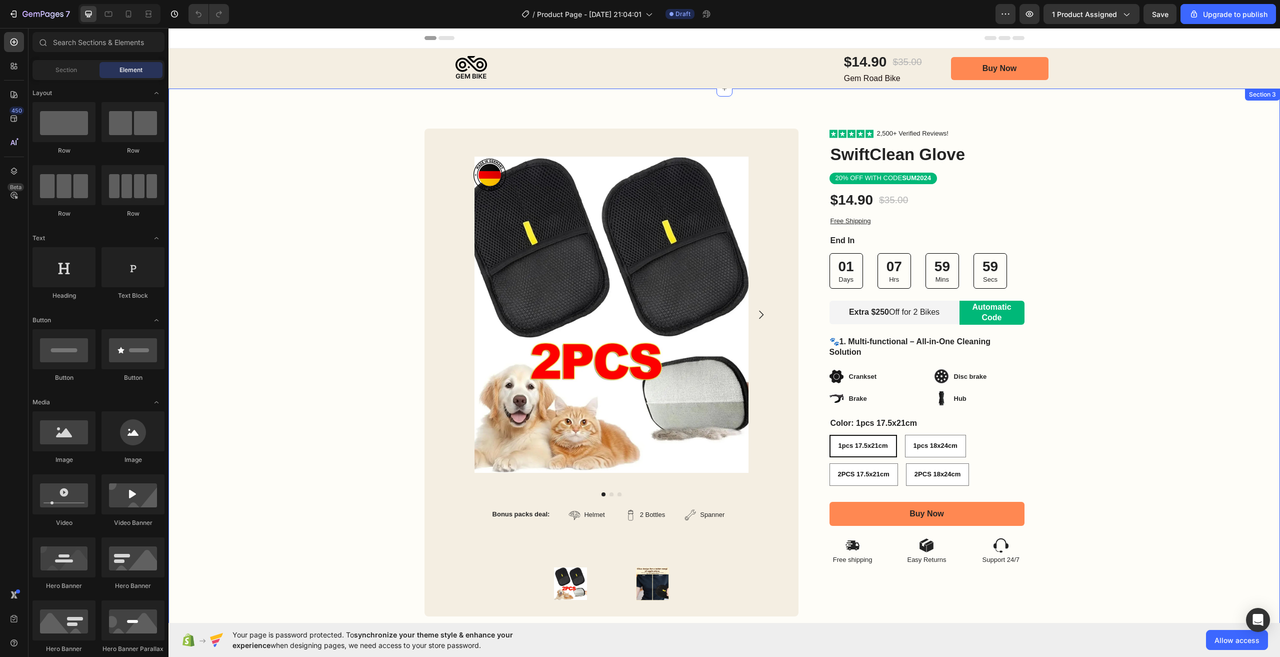
scroll to position [200, 0]
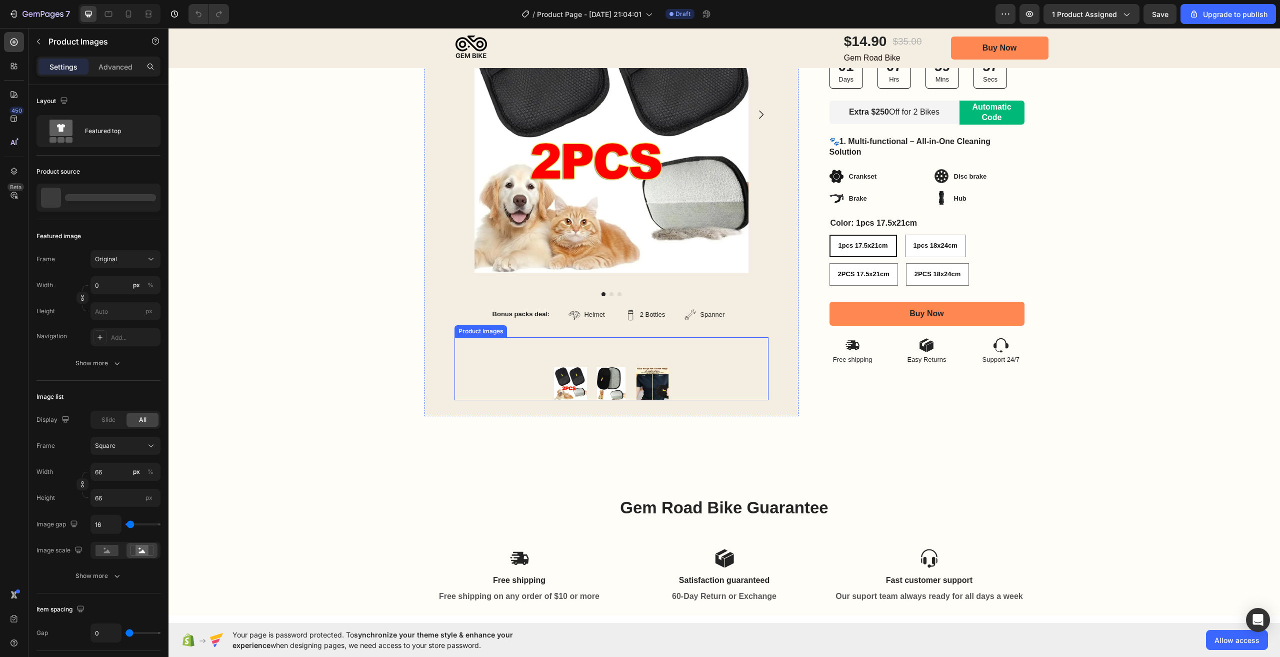
click at [571, 388] on img at bounding box center [570, 383] width 33 height 33
click at [603, 381] on img at bounding box center [611, 383] width 33 height 33
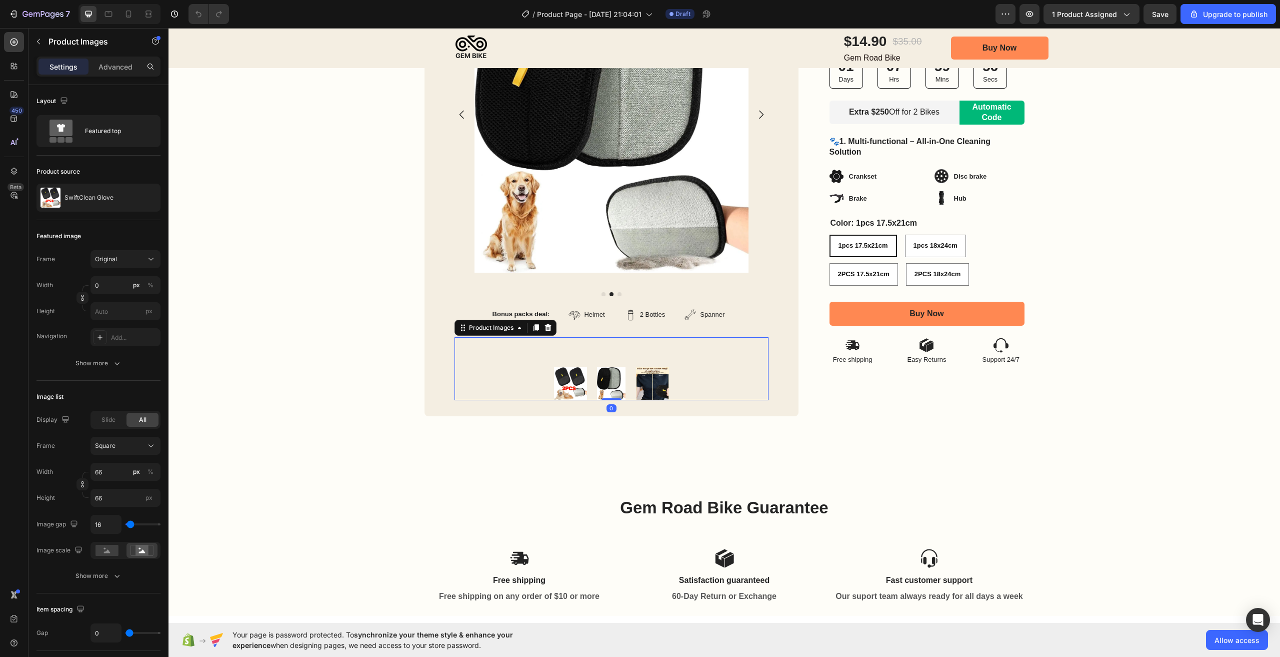
click at [652, 385] on img at bounding box center [652, 383] width 33 height 33
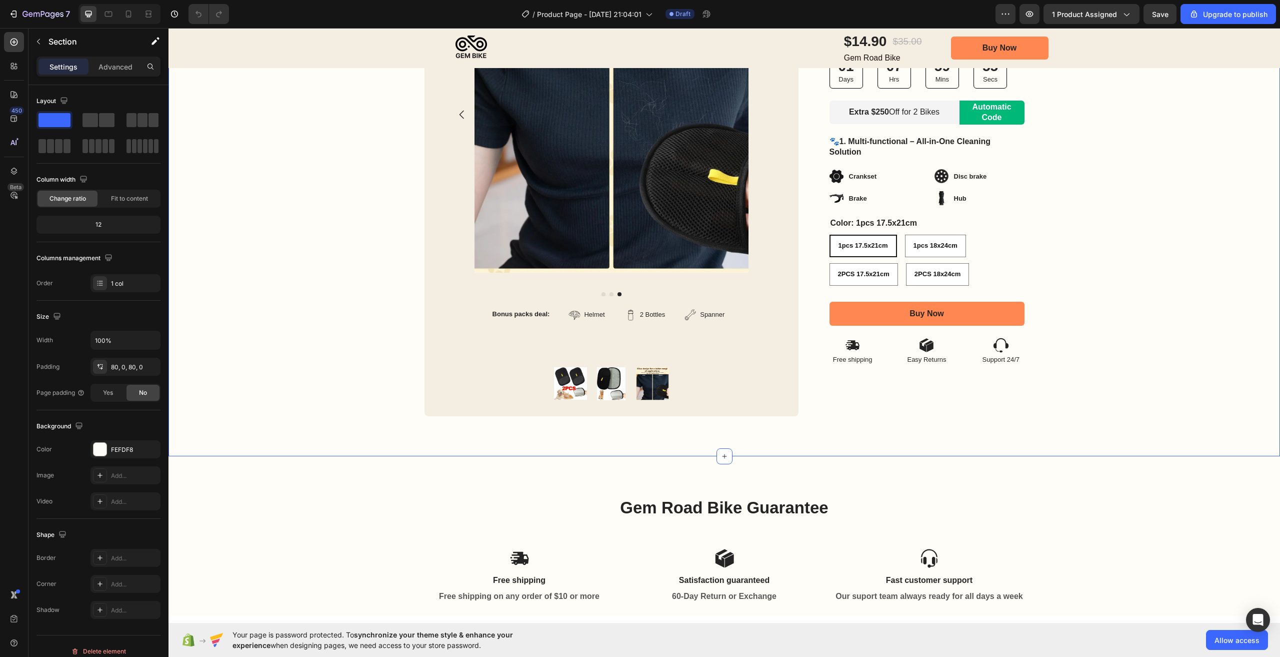
click at [919, 427] on div "Image Row Product Images Bonus packs deal: Text Block Helmet Item List 2 Bottle…" at bounding box center [725, 172] width 1112 height 568
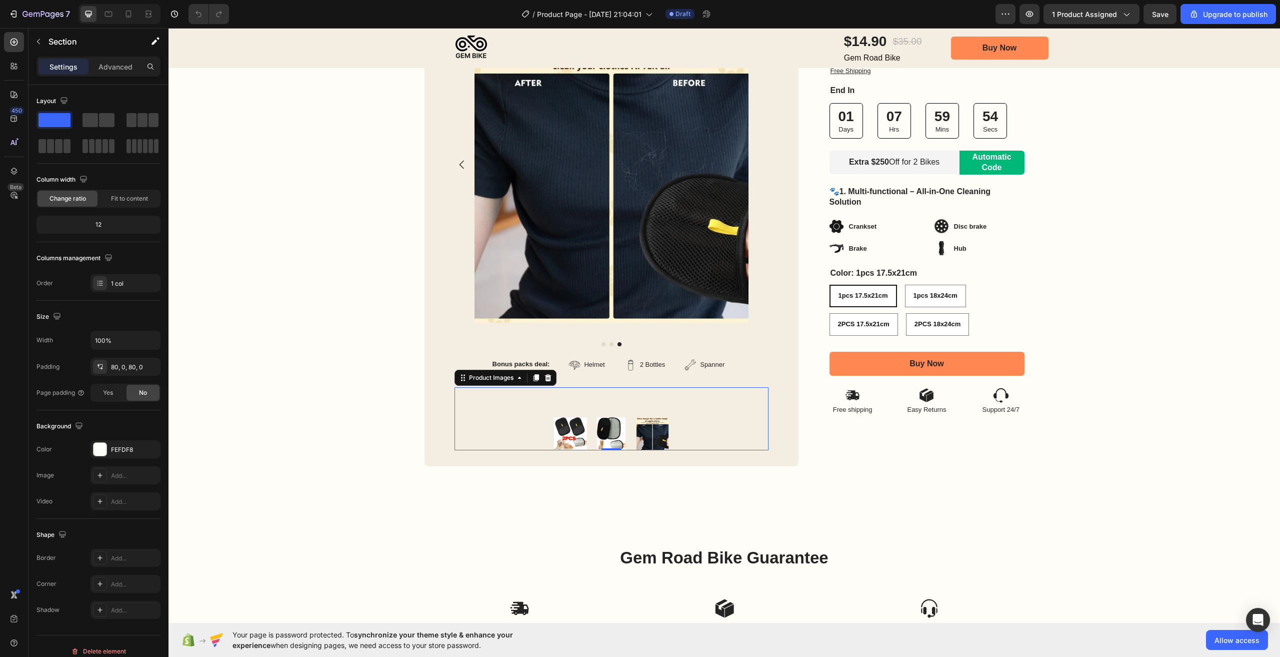
click at [638, 435] on img at bounding box center [652, 433] width 33 height 33
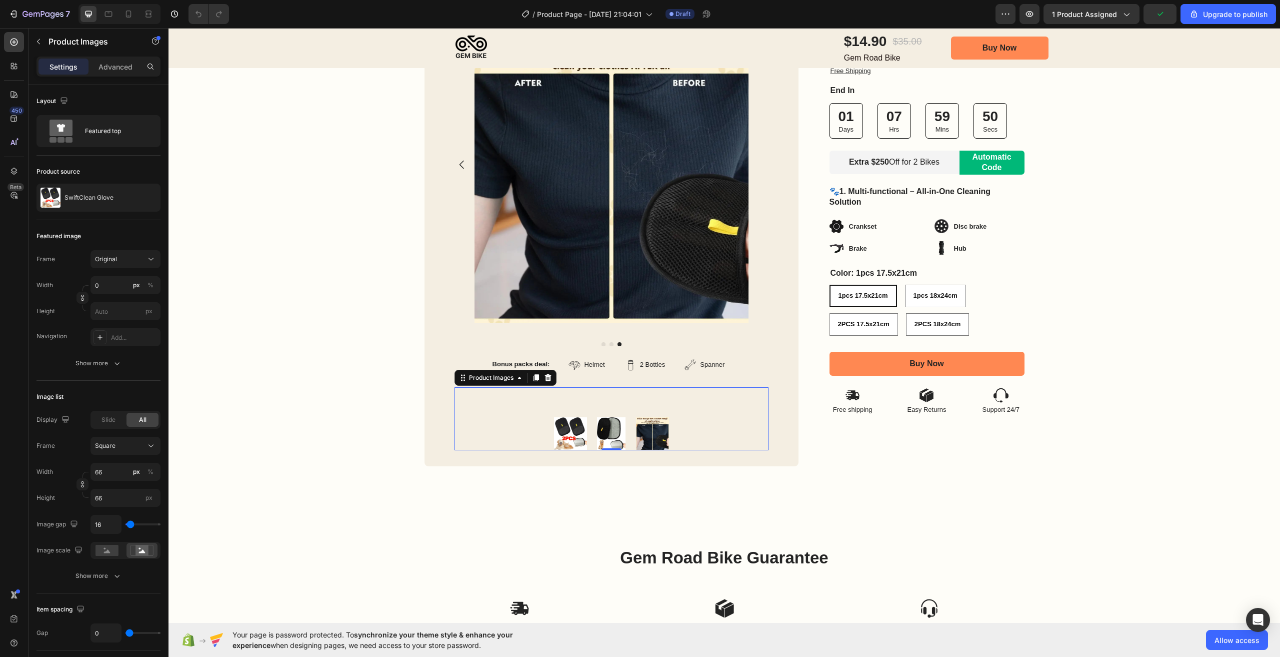
click at [554, 425] on img at bounding box center [570, 433] width 33 height 33
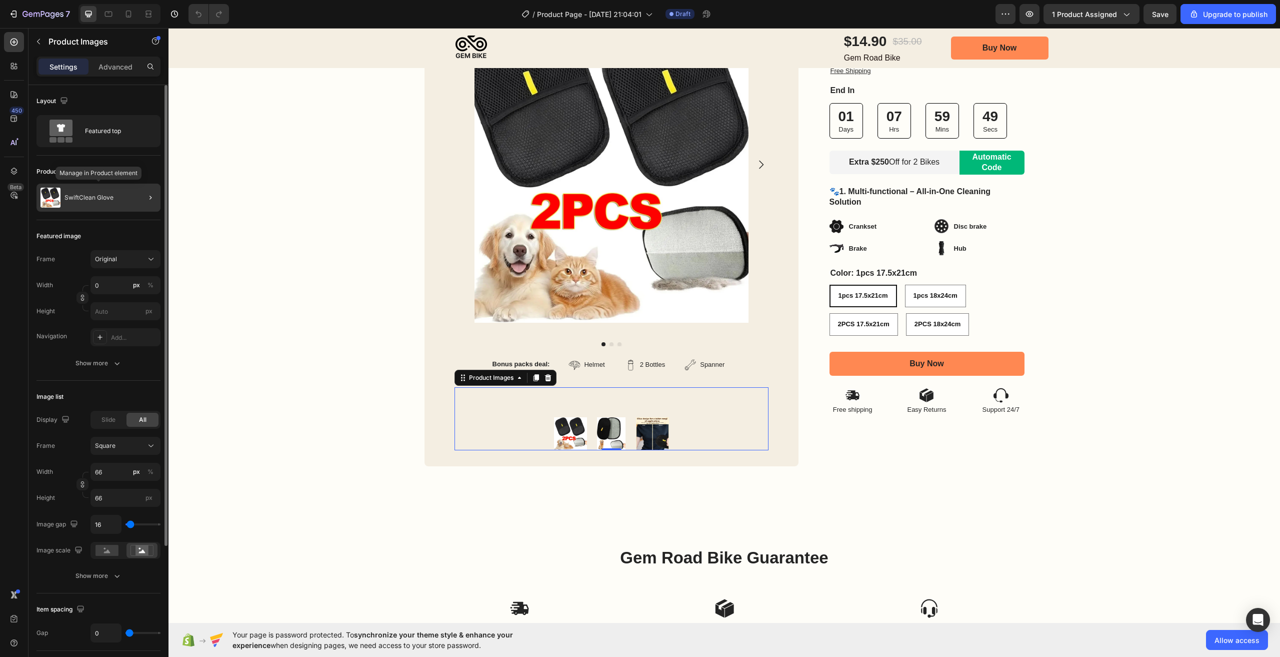
click at [101, 202] on div "SwiftClean Glove" at bounding box center [99, 198] width 124 height 28
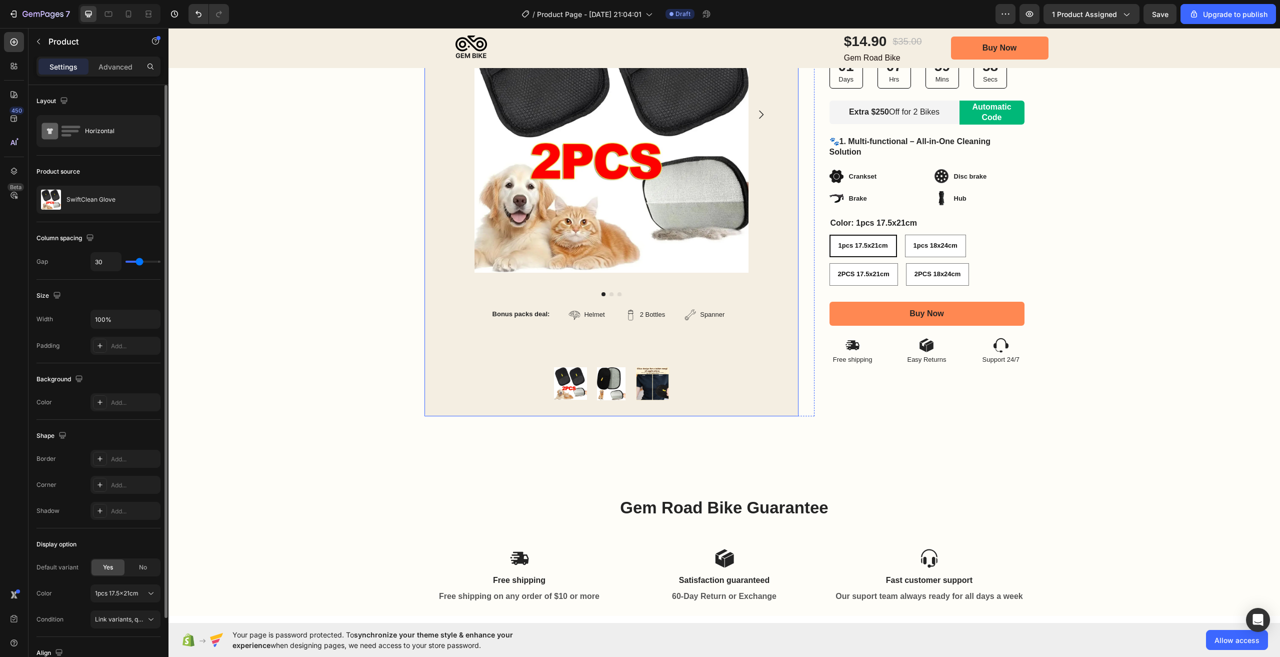
scroll to position [100, 0]
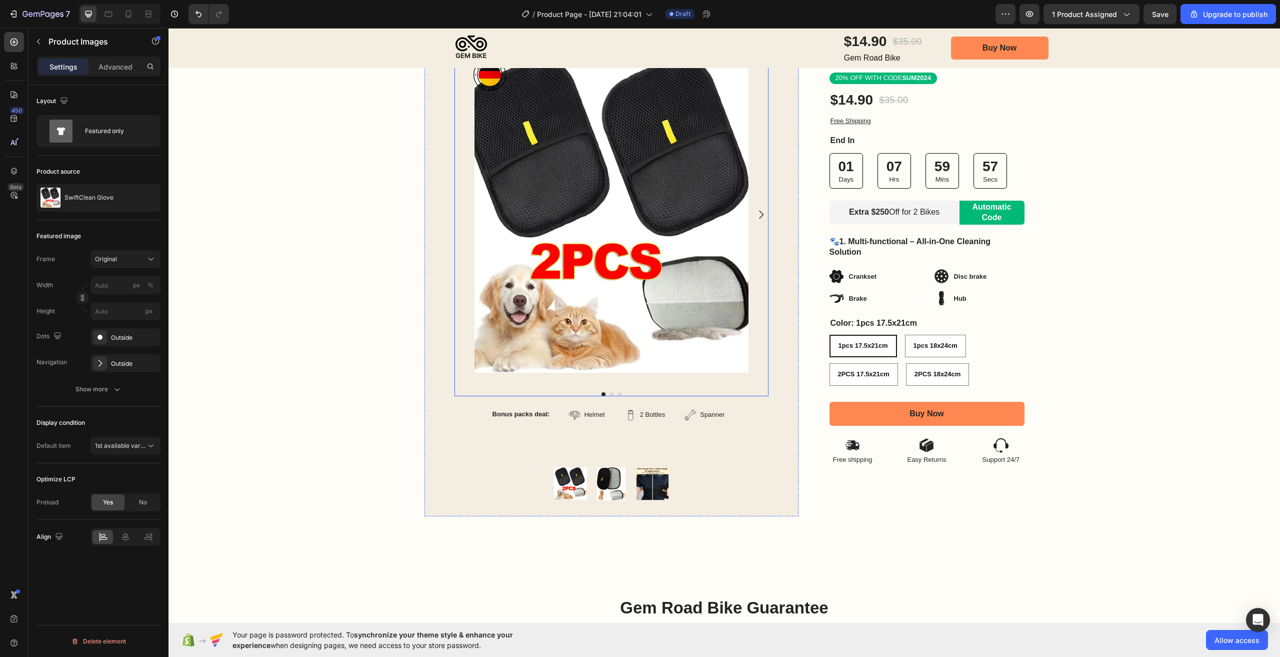
click at [755, 218] on icon "Carousel Next Arrow" at bounding box center [761, 215] width 12 height 12
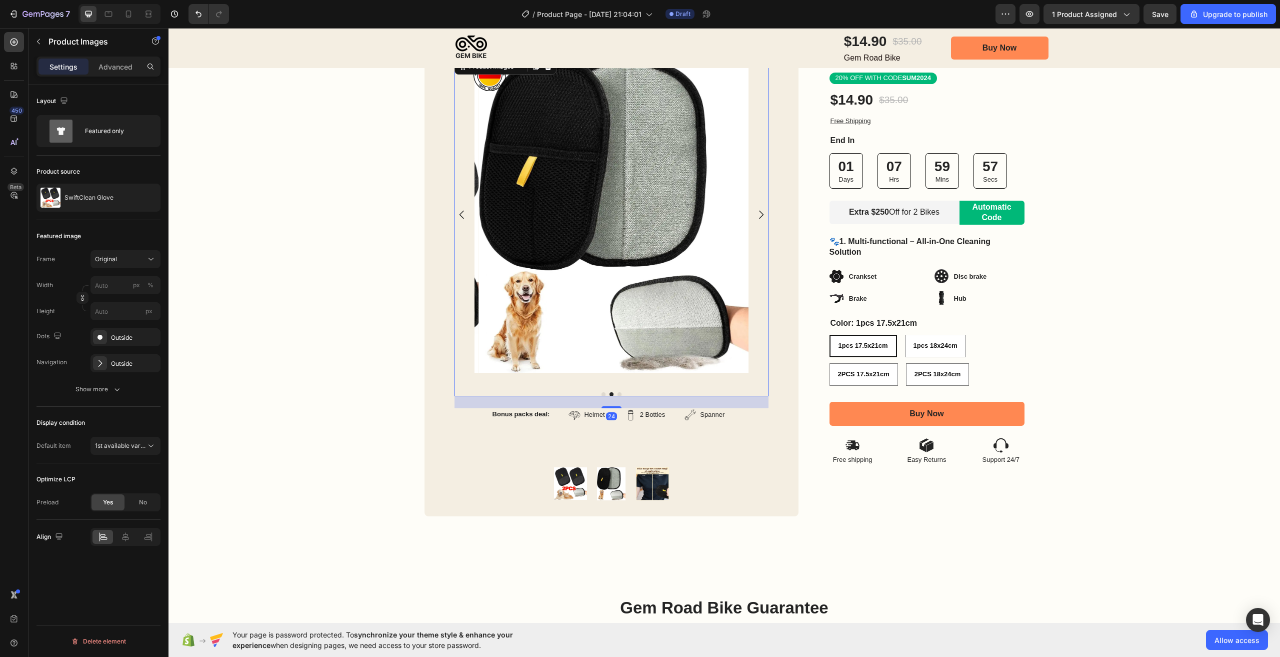
click at [755, 218] on icon "Carousel Next Arrow" at bounding box center [761, 215] width 12 height 12
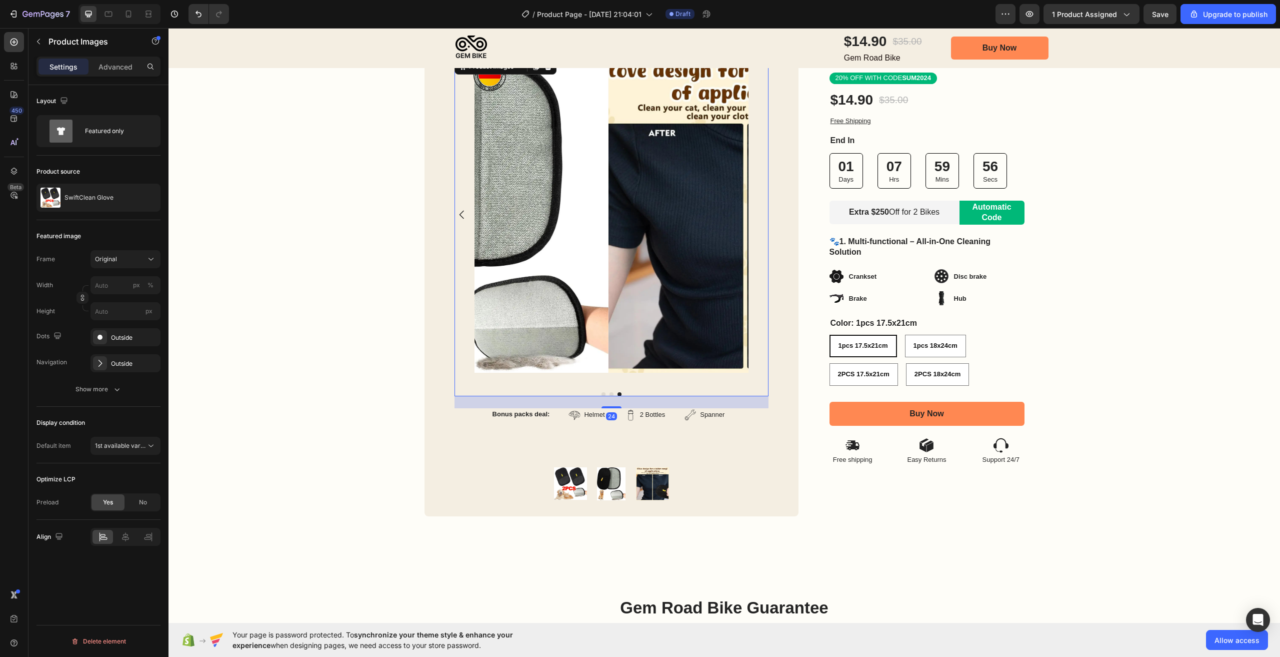
click at [755, 218] on div at bounding box center [612, 215] width 314 height 316
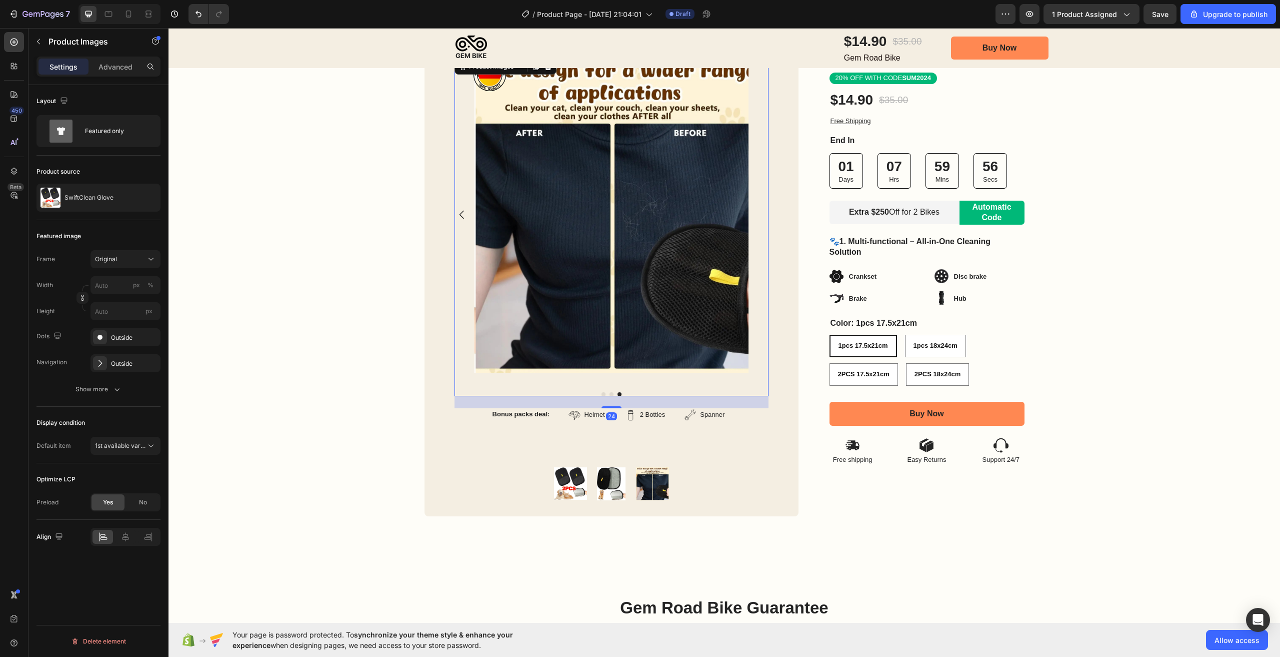
click at [755, 218] on div at bounding box center [612, 215] width 314 height 316
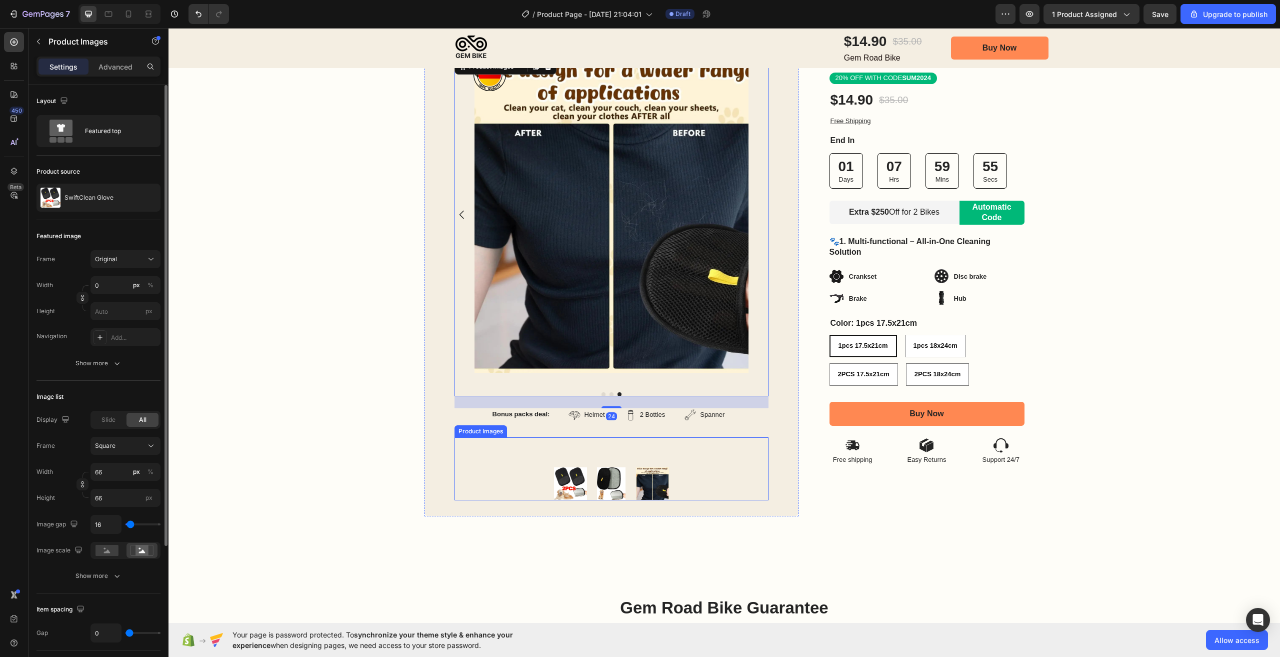
click at [560, 481] on img at bounding box center [570, 483] width 33 height 33
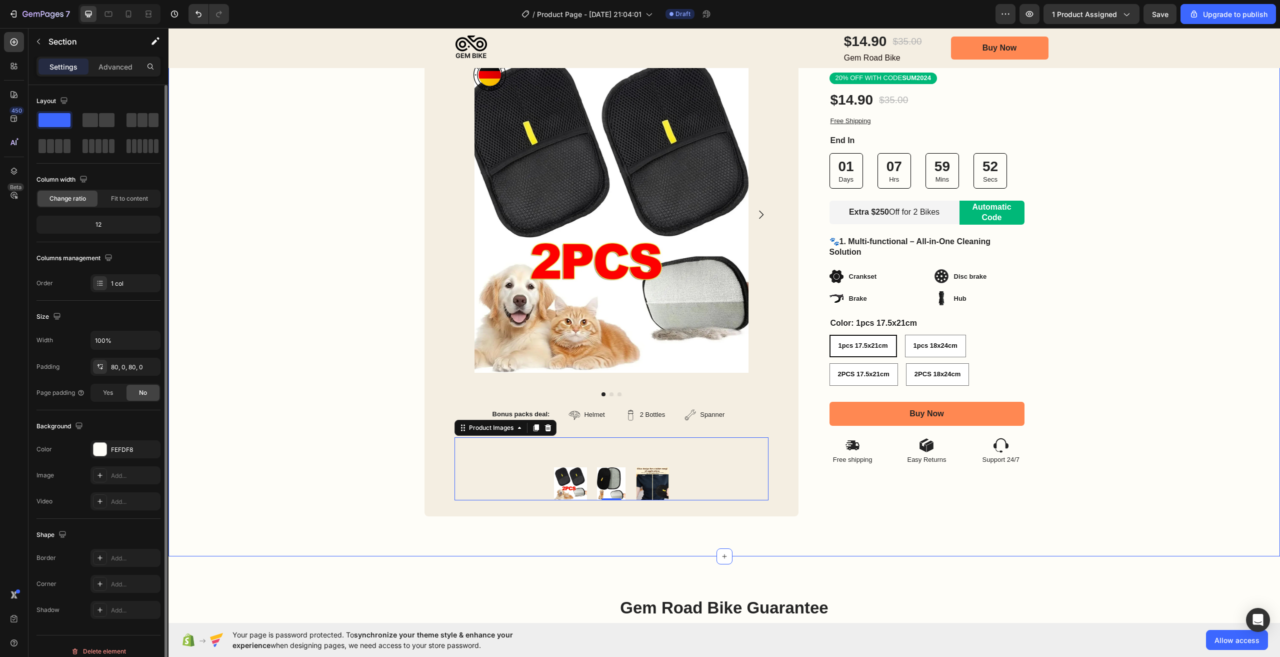
click at [860, 531] on div "Image Row Product Images Bonus packs deal: Text Block Helmet Item List 2 Bottle…" at bounding box center [725, 272] width 1112 height 568
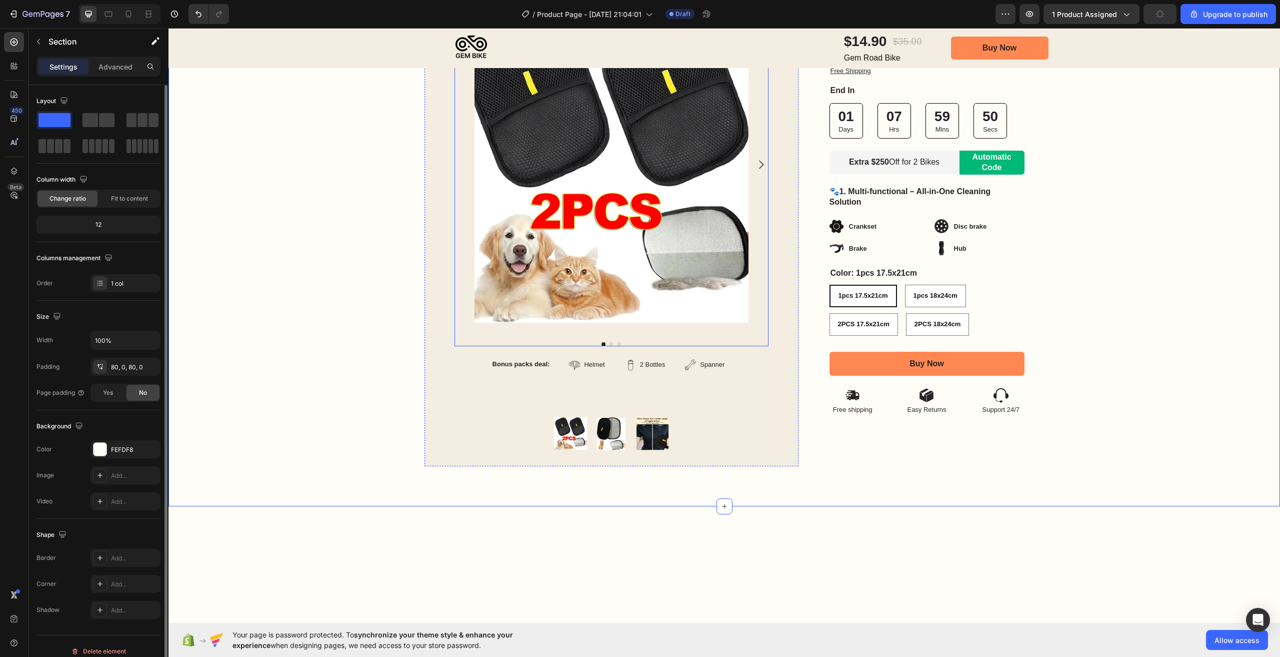
scroll to position [0, 0]
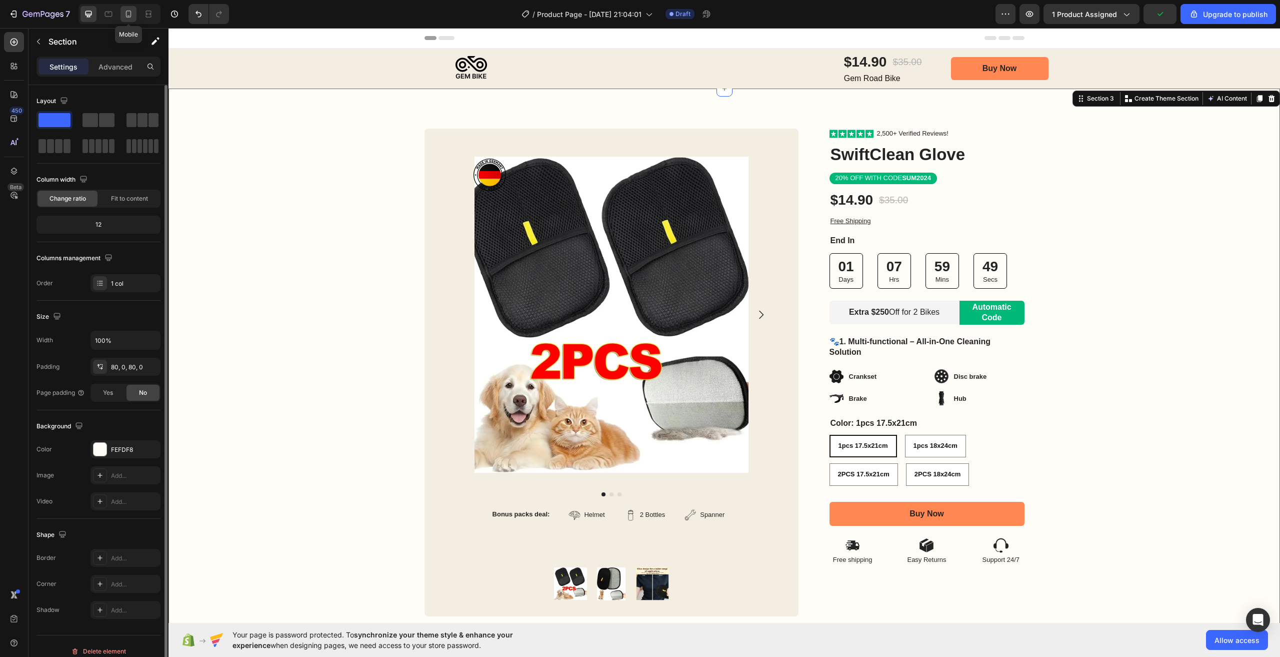
click at [128, 21] on div at bounding box center [129, 14] width 16 height 16
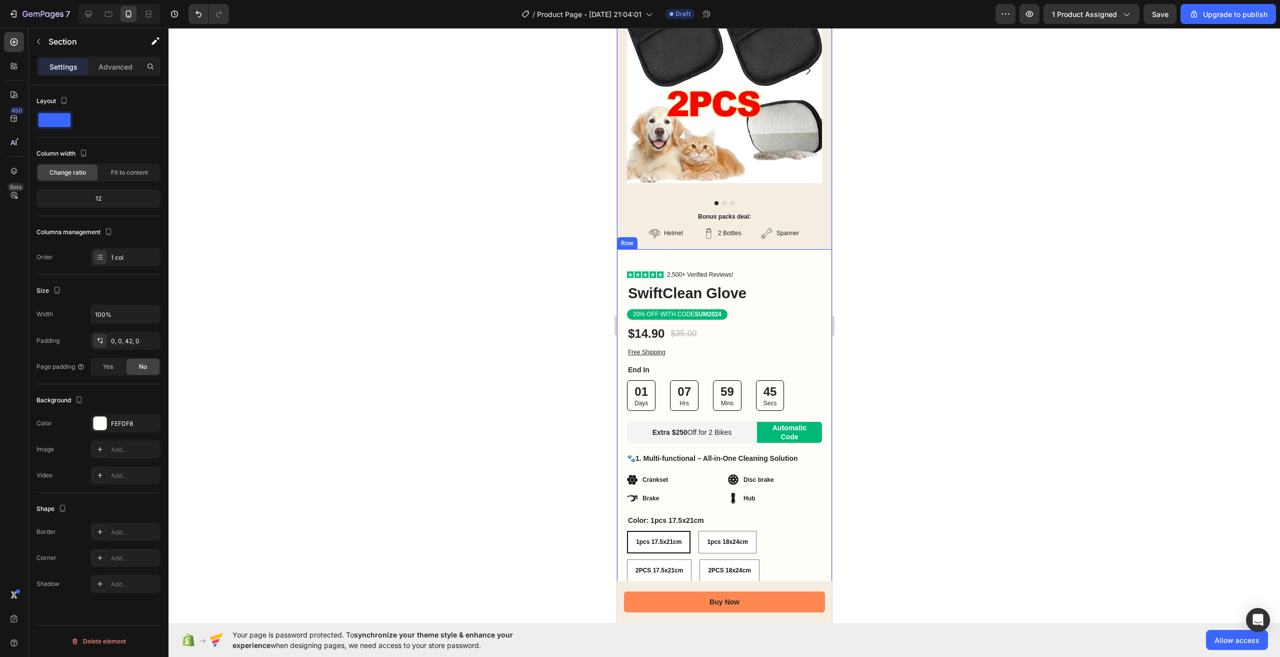
scroll to position [50, 0]
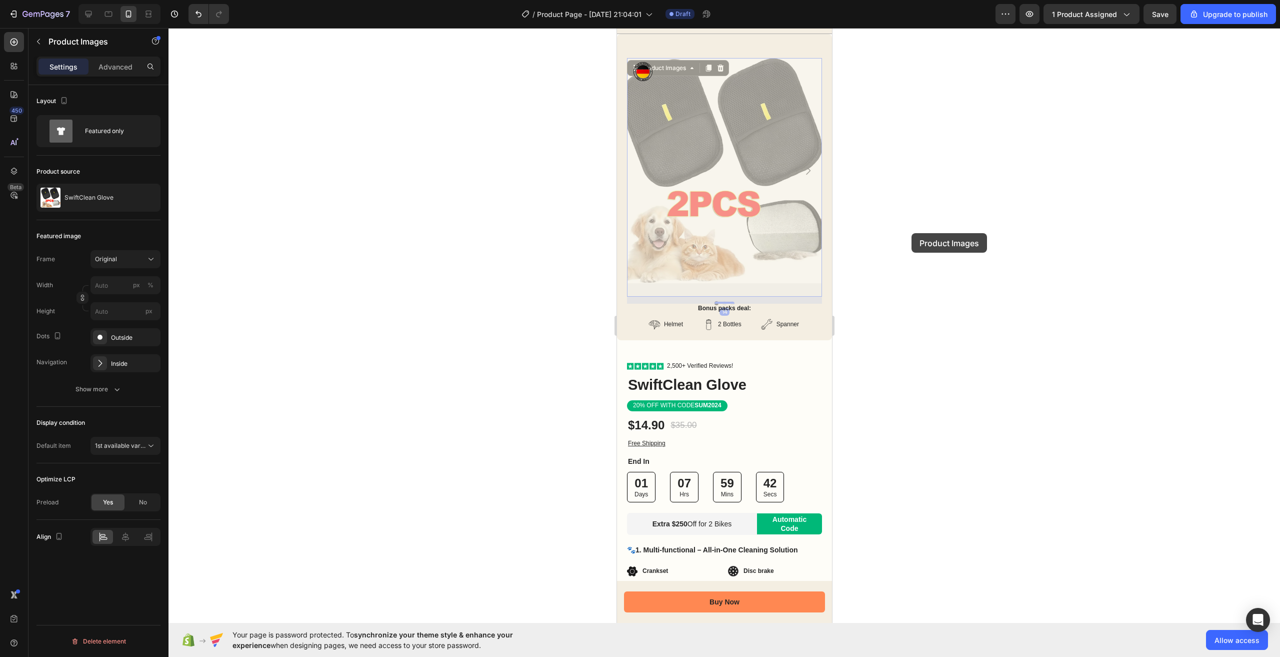
click at [912, 233] on div at bounding box center [725, 342] width 1112 height 629
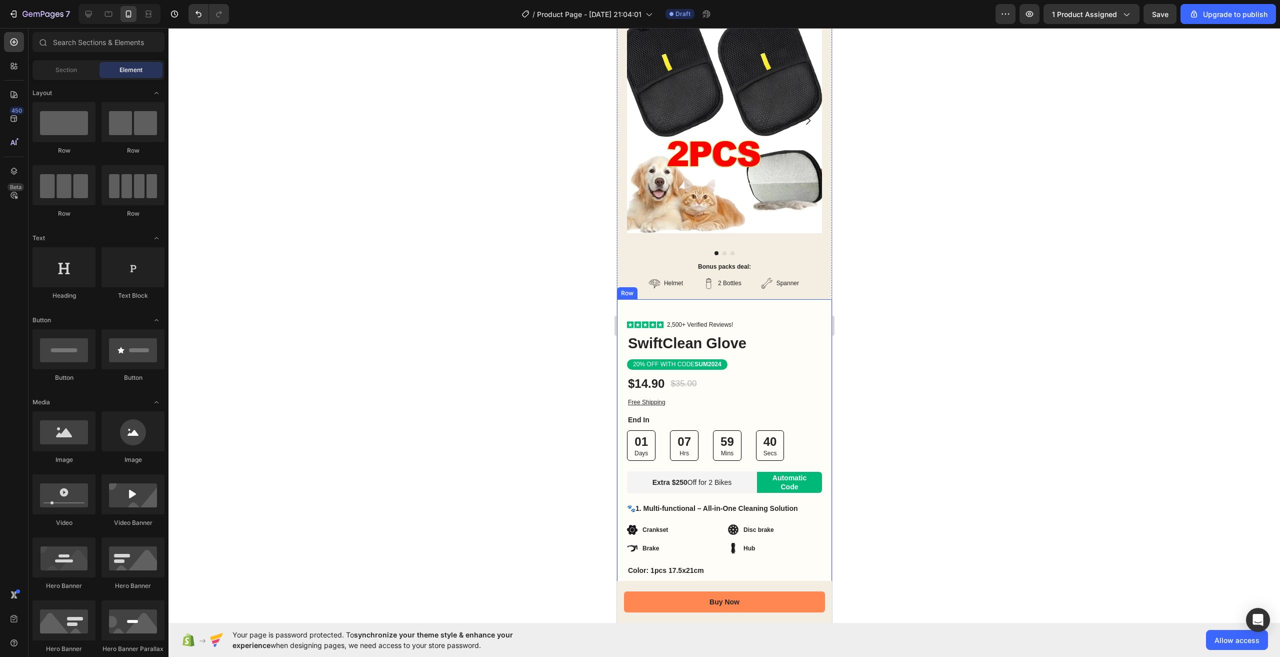
scroll to position [0, 0]
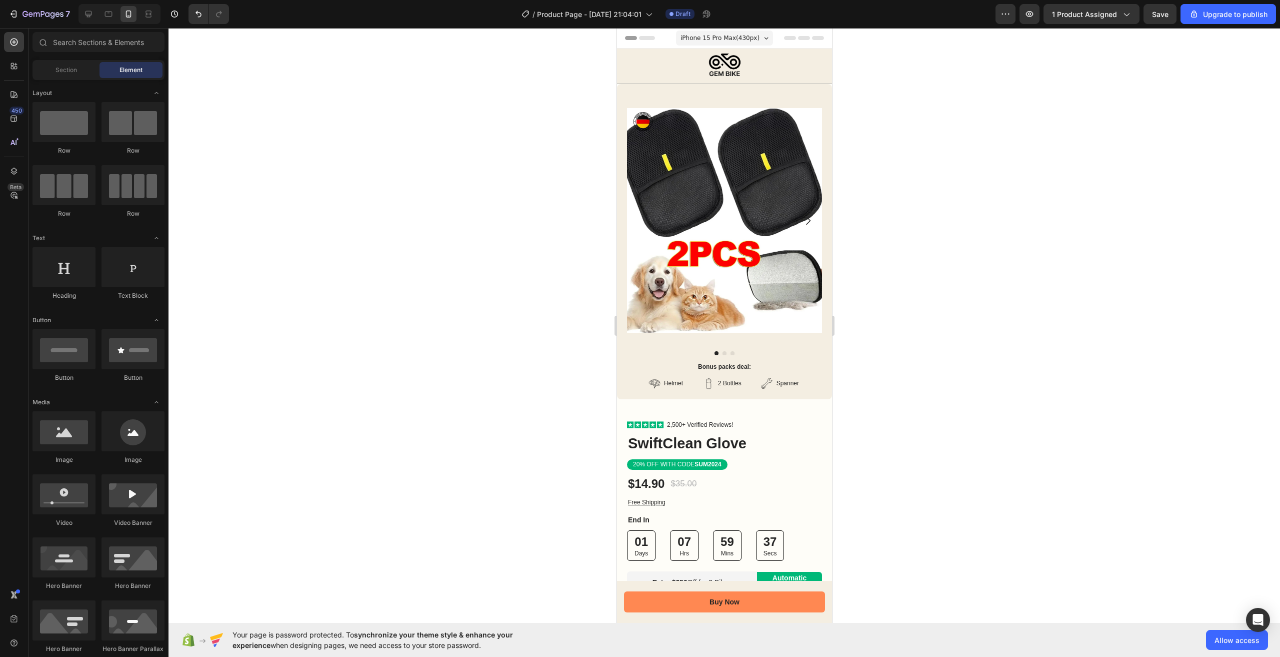
click at [843, 260] on div at bounding box center [725, 342] width 1112 height 629
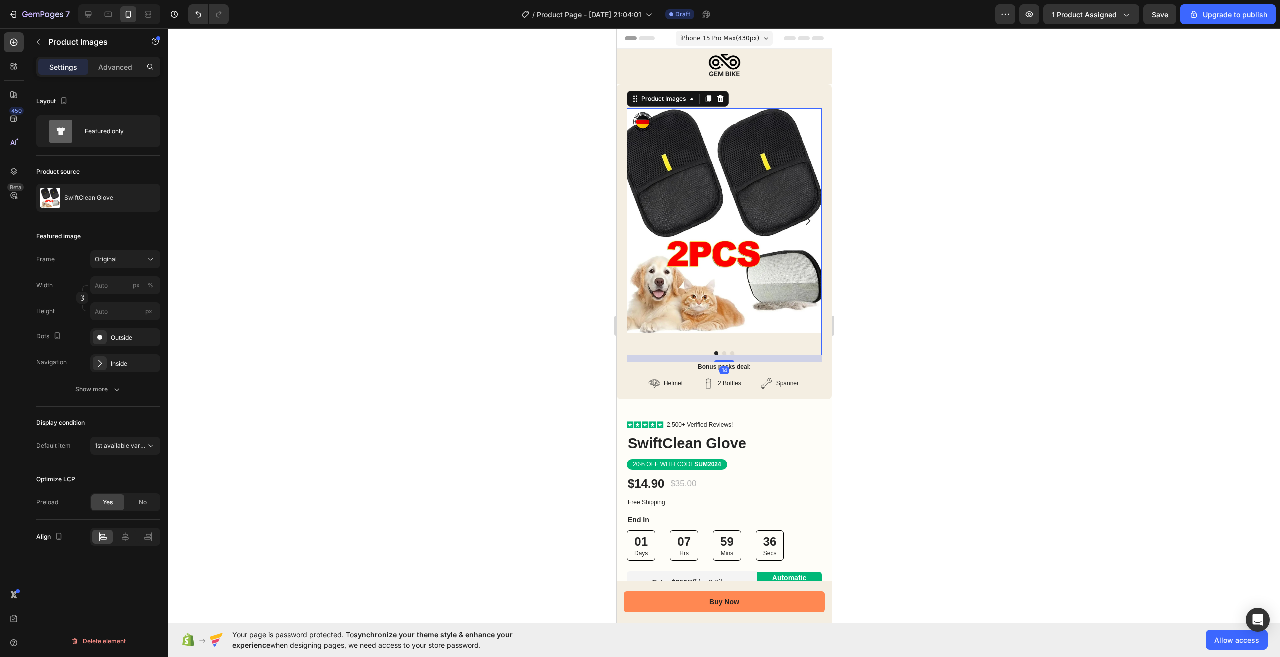
click at [804, 215] on icon "Carousel Next Arrow" at bounding box center [808, 221] width 12 height 12
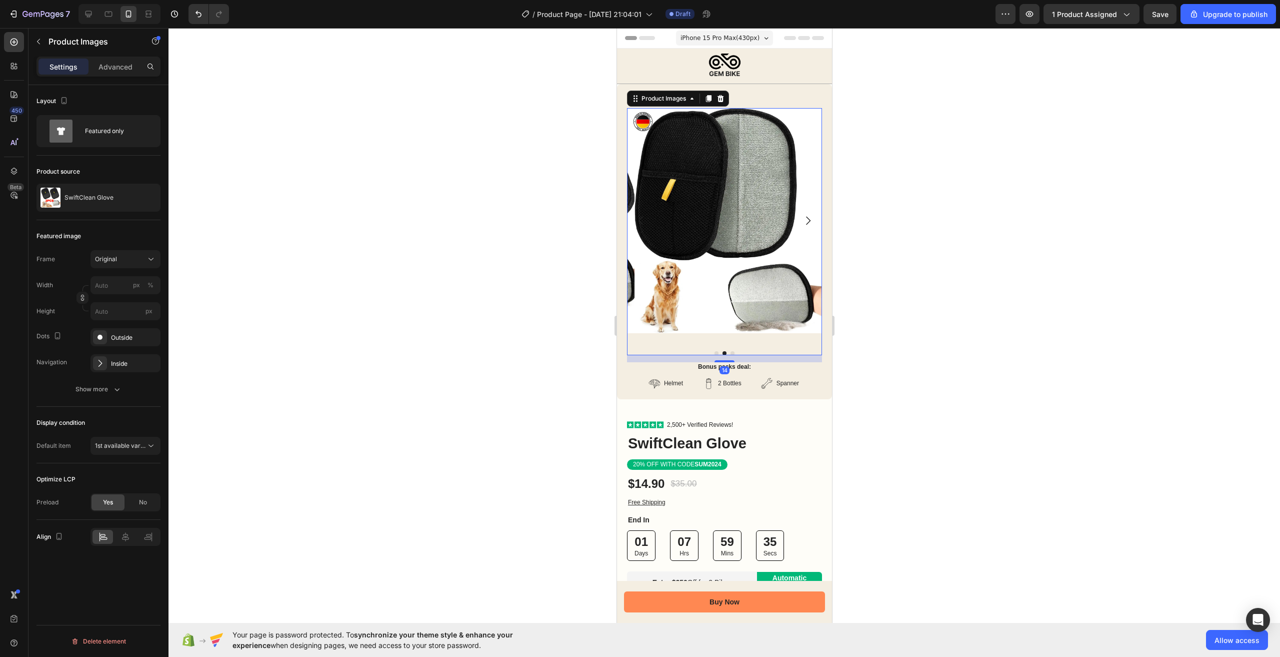
click at [804, 215] on icon "Carousel Next Arrow" at bounding box center [808, 221] width 12 height 12
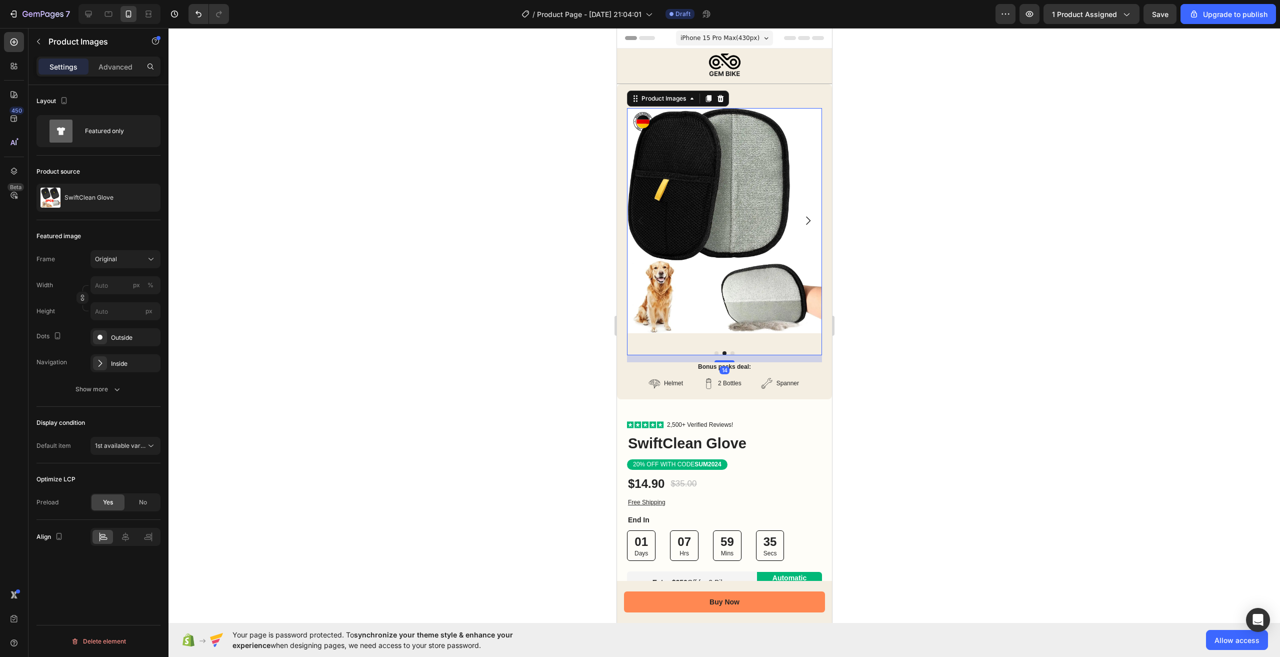
click at [804, 215] on icon "Carousel Next Arrow" at bounding box center [808, 221] width 12 height 12
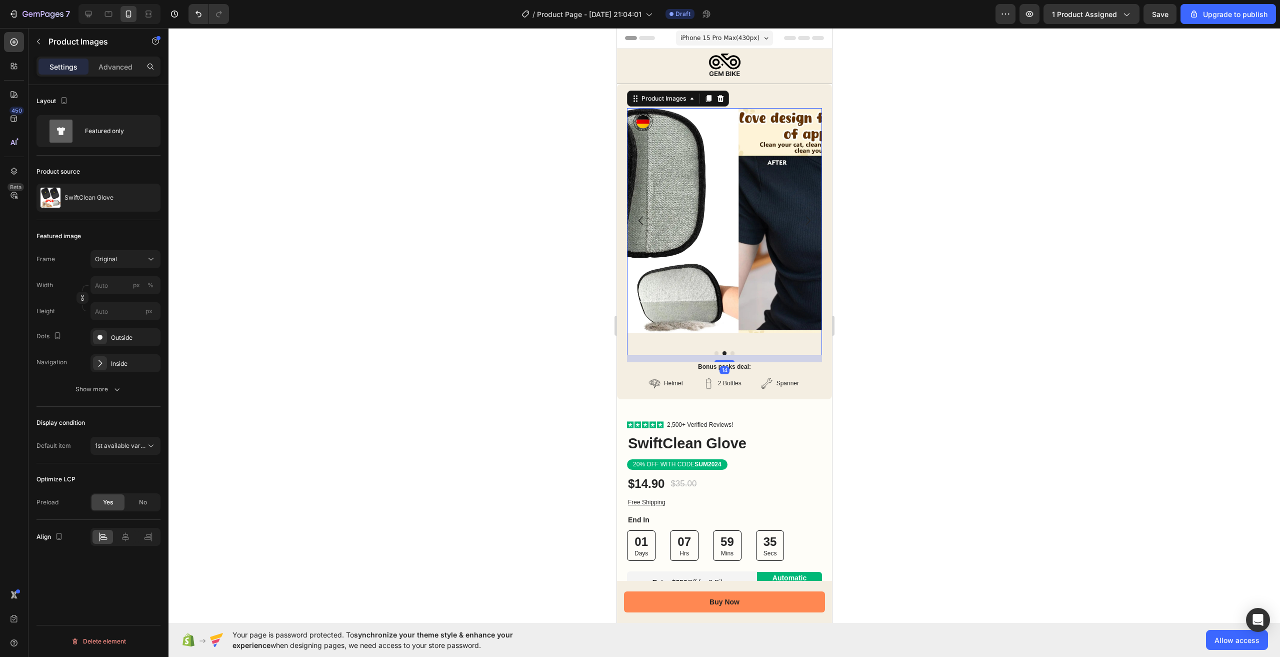
click at [804, 213] on img at bounding box center [835, 220] width 195 height 225
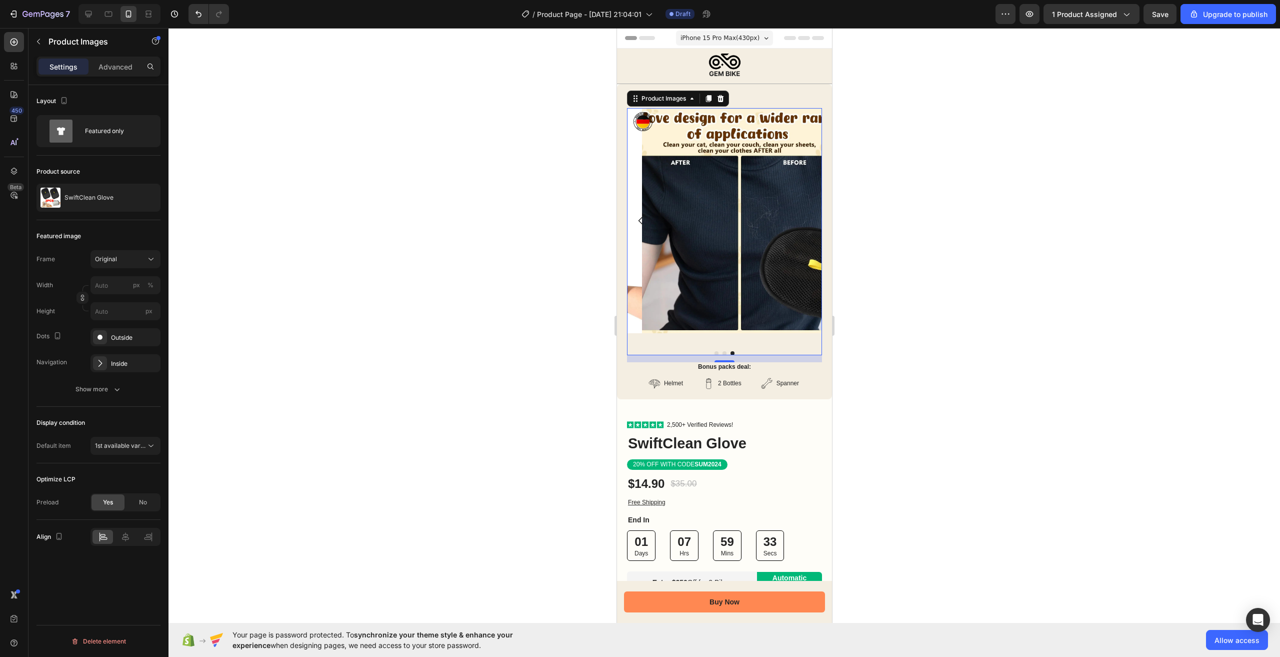
click at [931, 180] on div at bounding box center [725, 342] width 1112 height 629
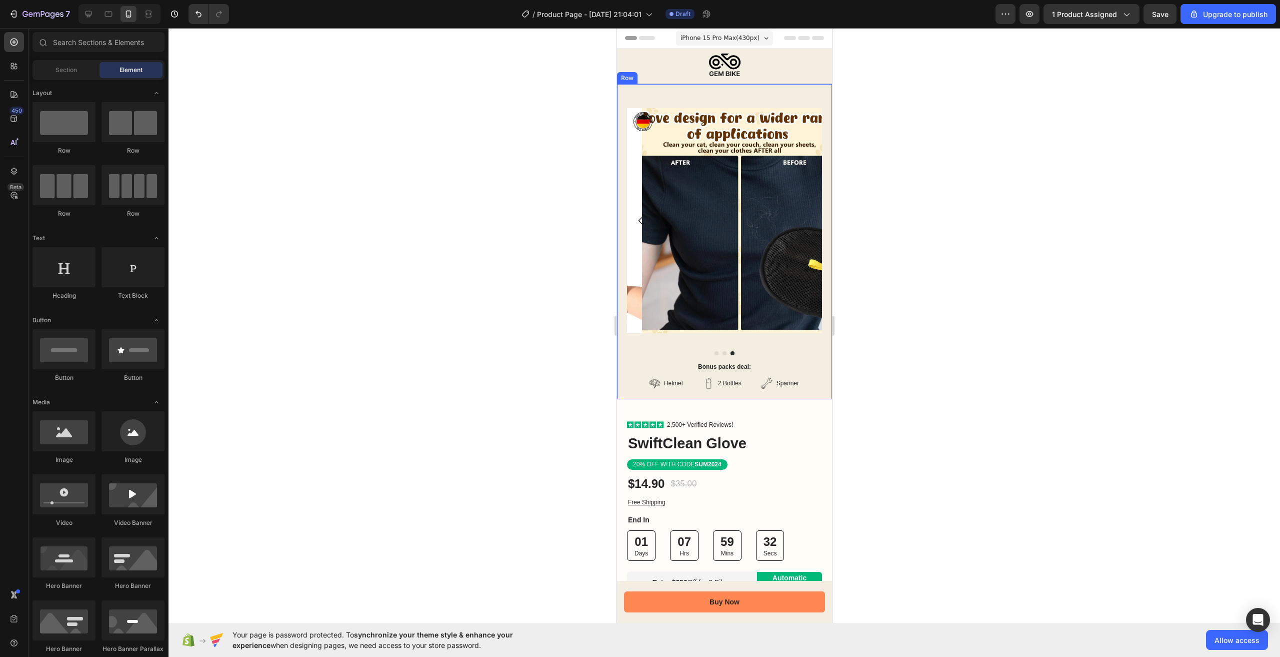
click at [780, 95] on div "Product Images Bonus packs deal: Text Block Helmet Item List 2 Bottles Item Lis…" at bounding box center [724, 241] width 215 height 315
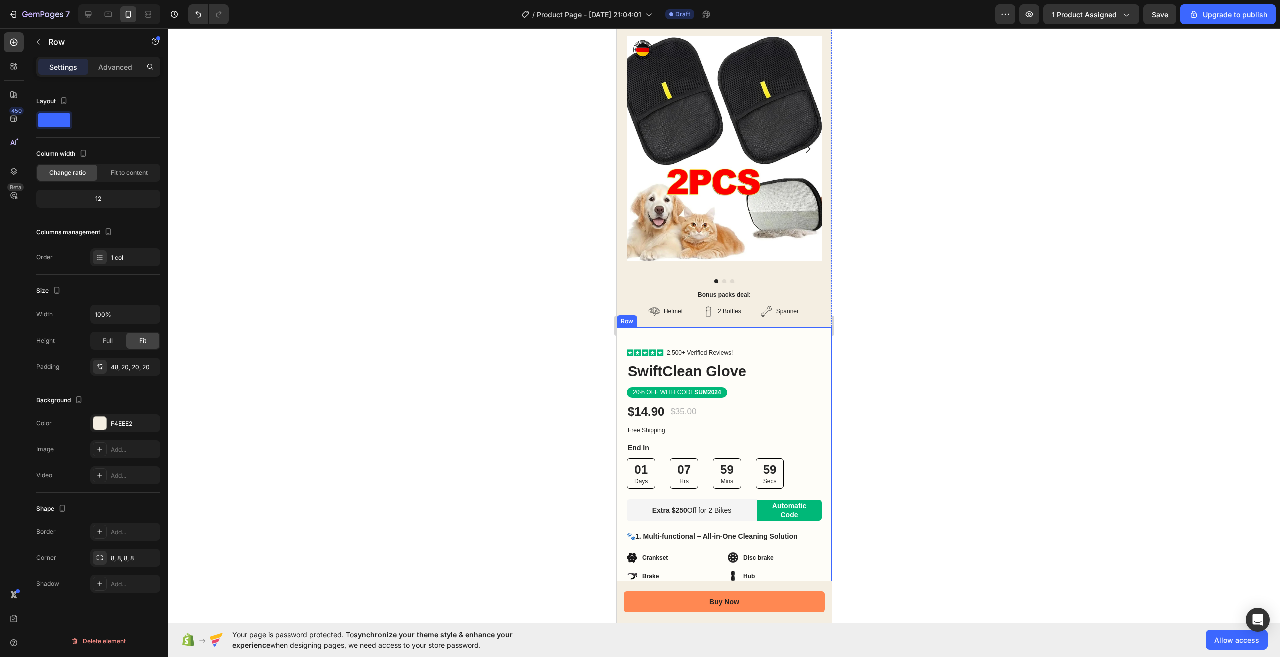
scroll to position [222, 0]
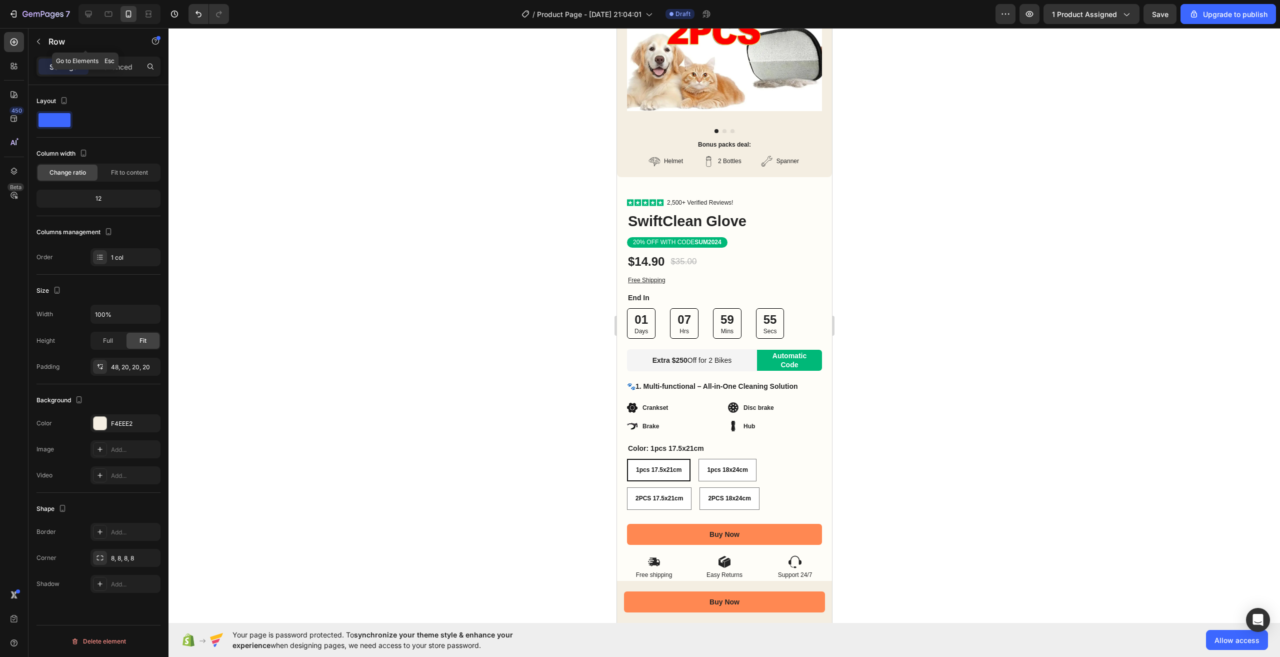
click at [39, 43] on icon "button" at bounding box center [38, 42] width 3 height 6
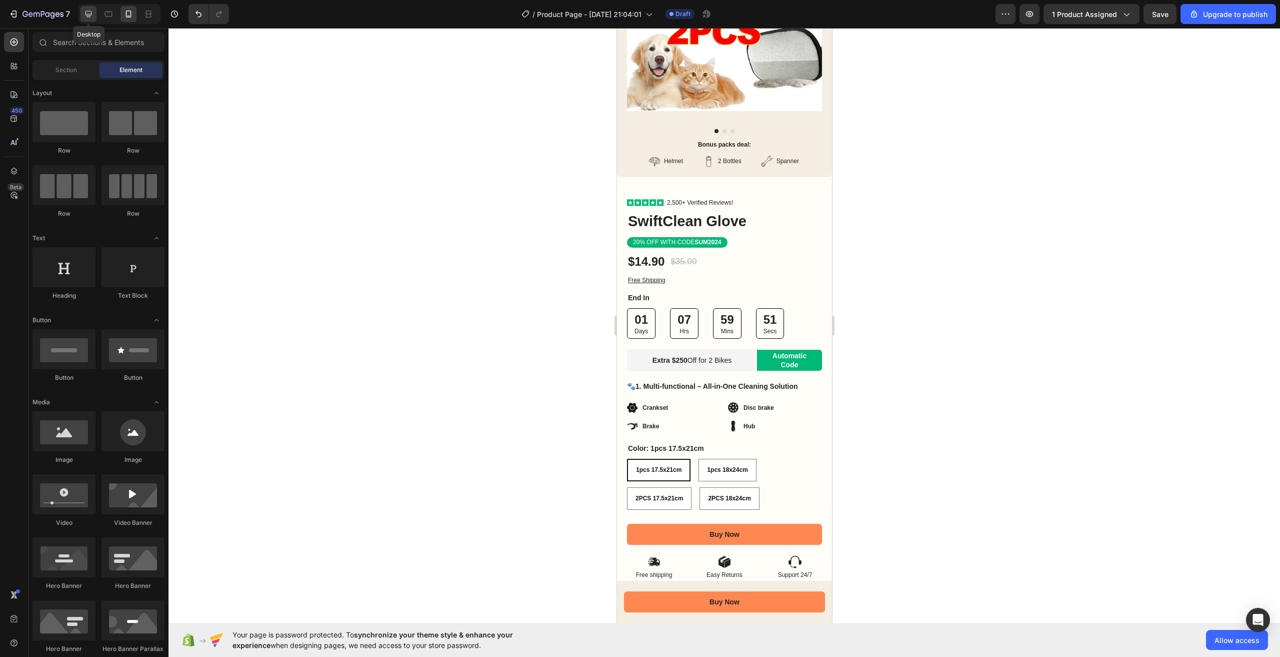
click at [88, 11] on icon at bounding box center [89, 14] width 10 height 10
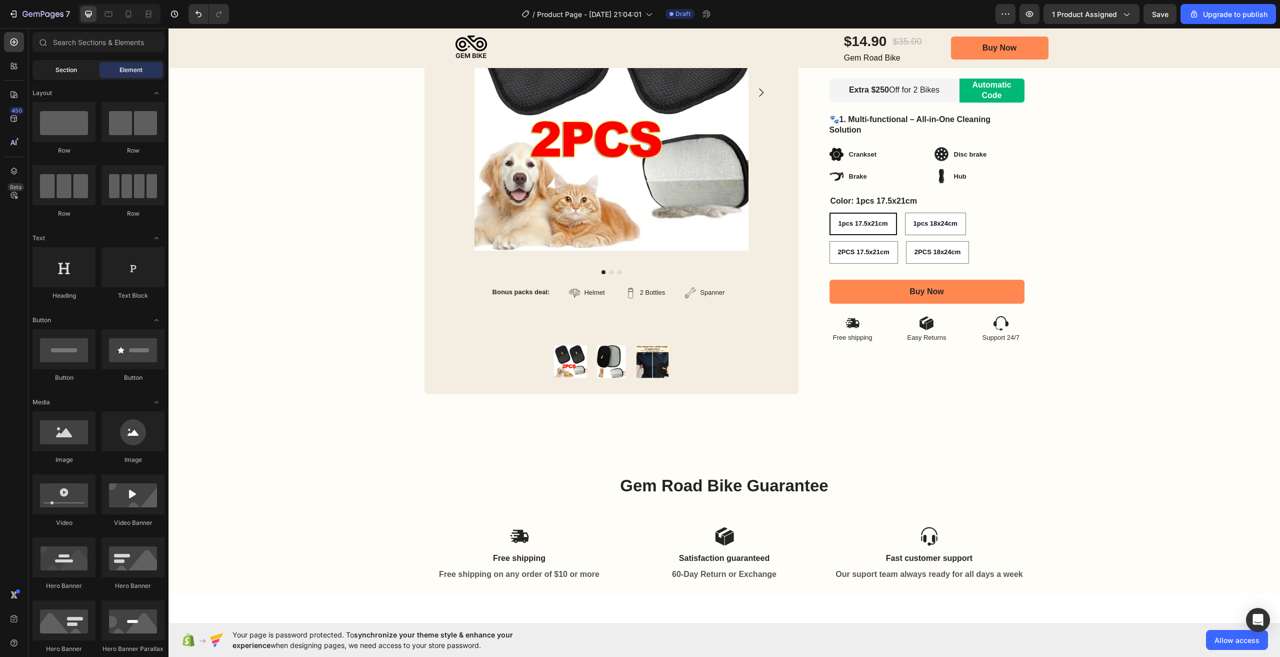
click at [61, 71] on span "Section" at bounding box center [67, 70] width 22 height 9
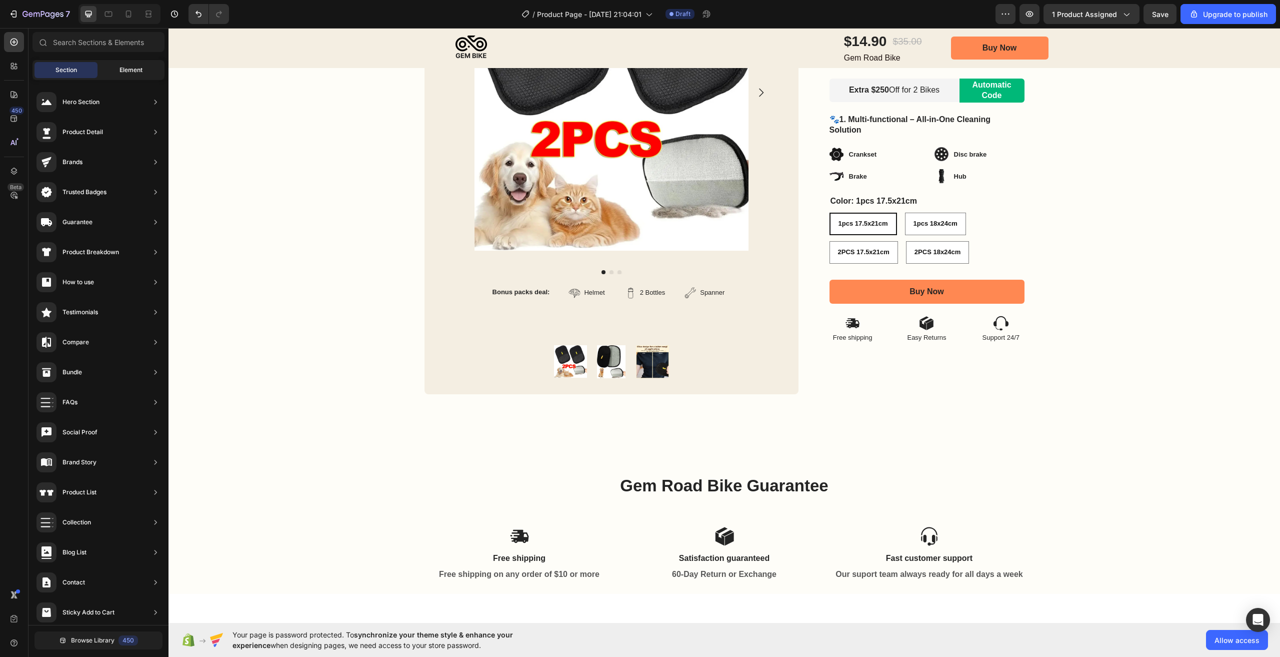
click at [129, 73] on span "Element" at bounding box center [131, 70] width 23 height 9
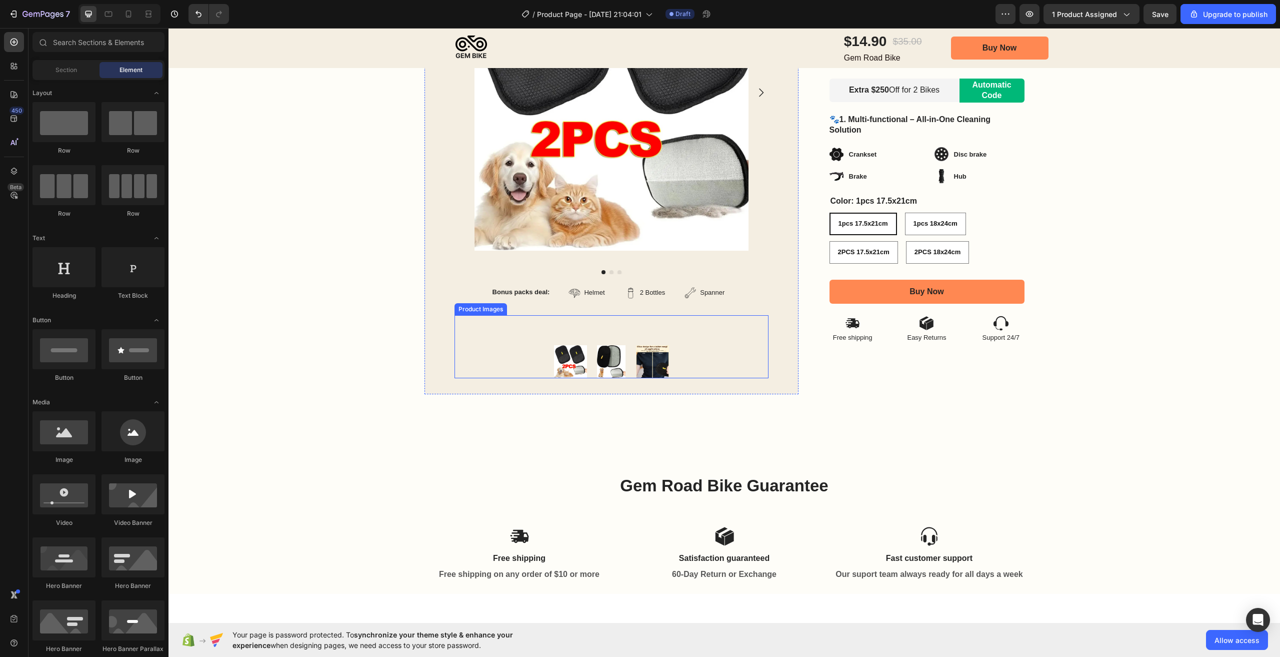
click at [544, 345] on div at bounding box center [612, 361] width 314 height 33
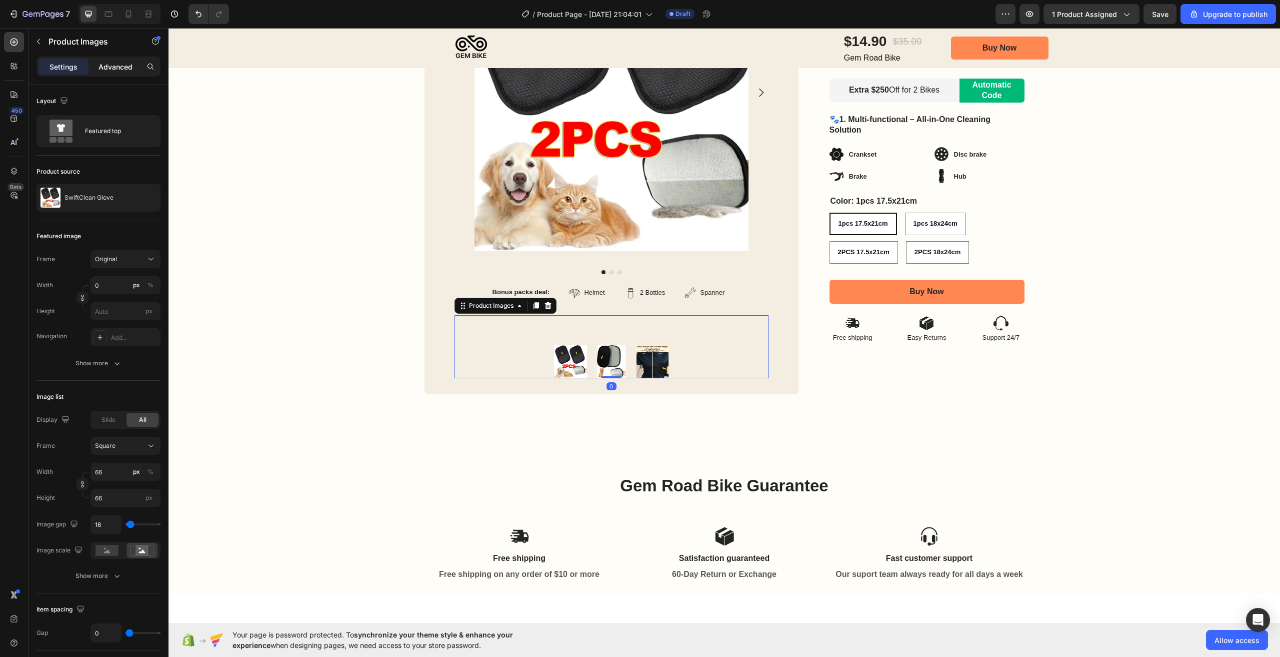
click at [119, 72] on p "Advanced" at bounding box center [116, 67] width 34 height 11
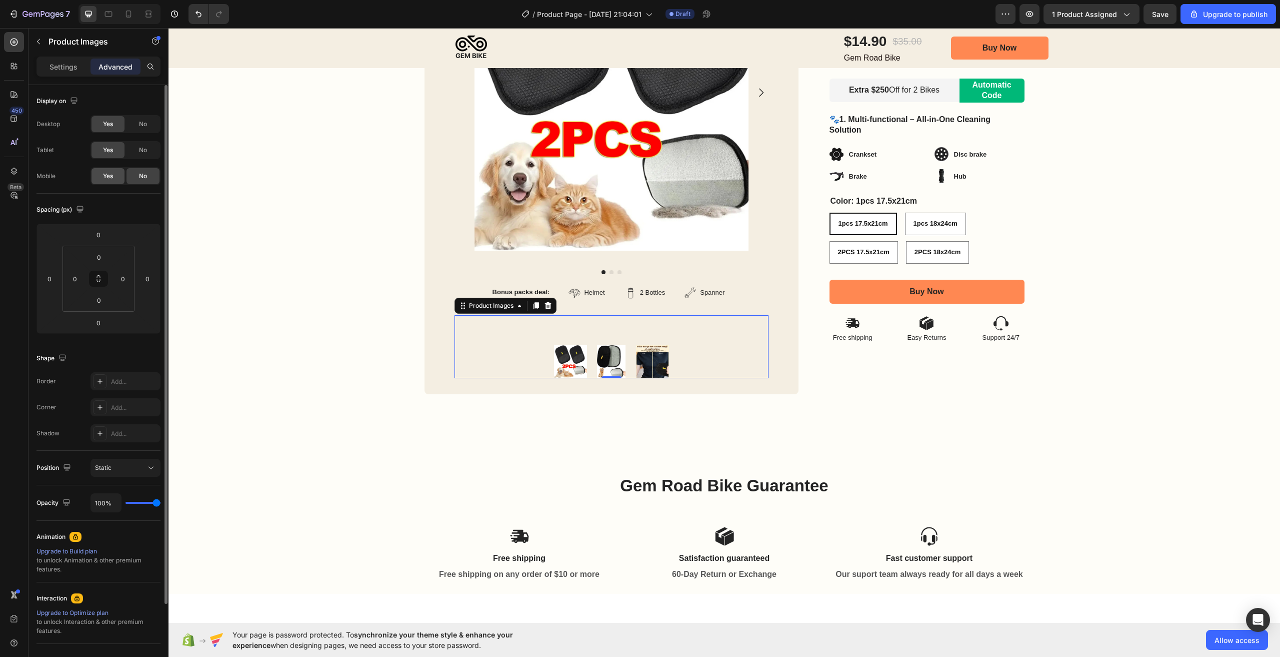
click at [101, 175] on div "Yes" at bounding box center [108, 176] width 33 height 16
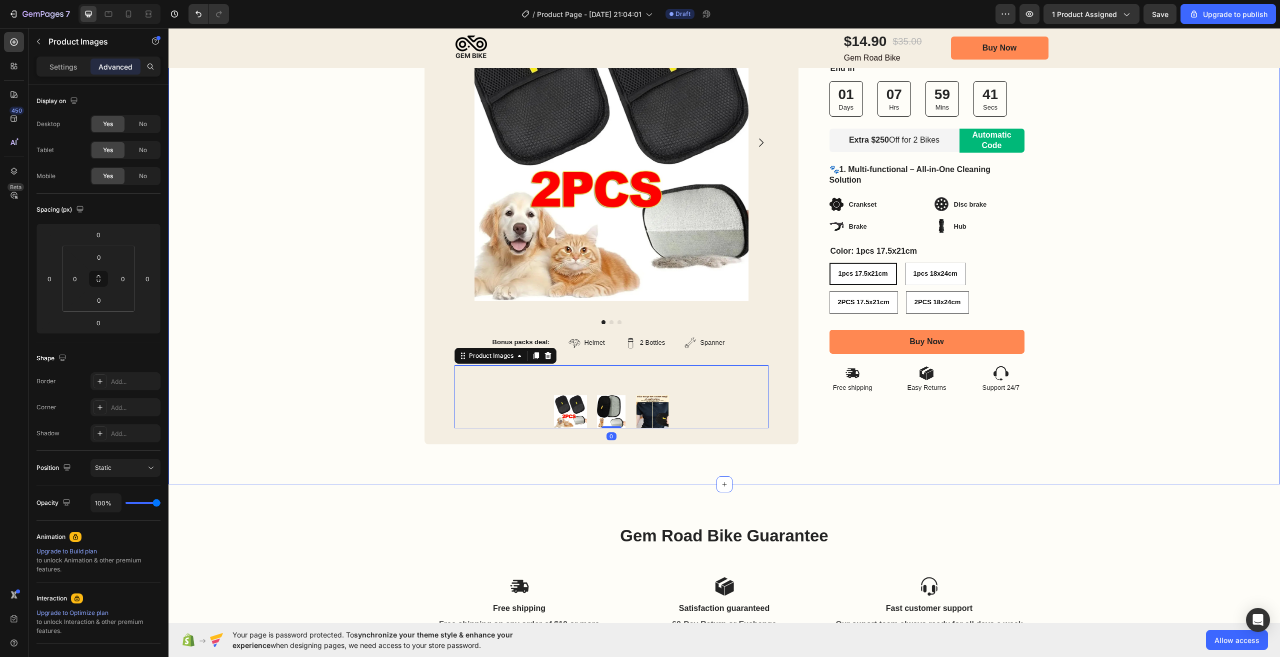
scroll to position [122, 0]
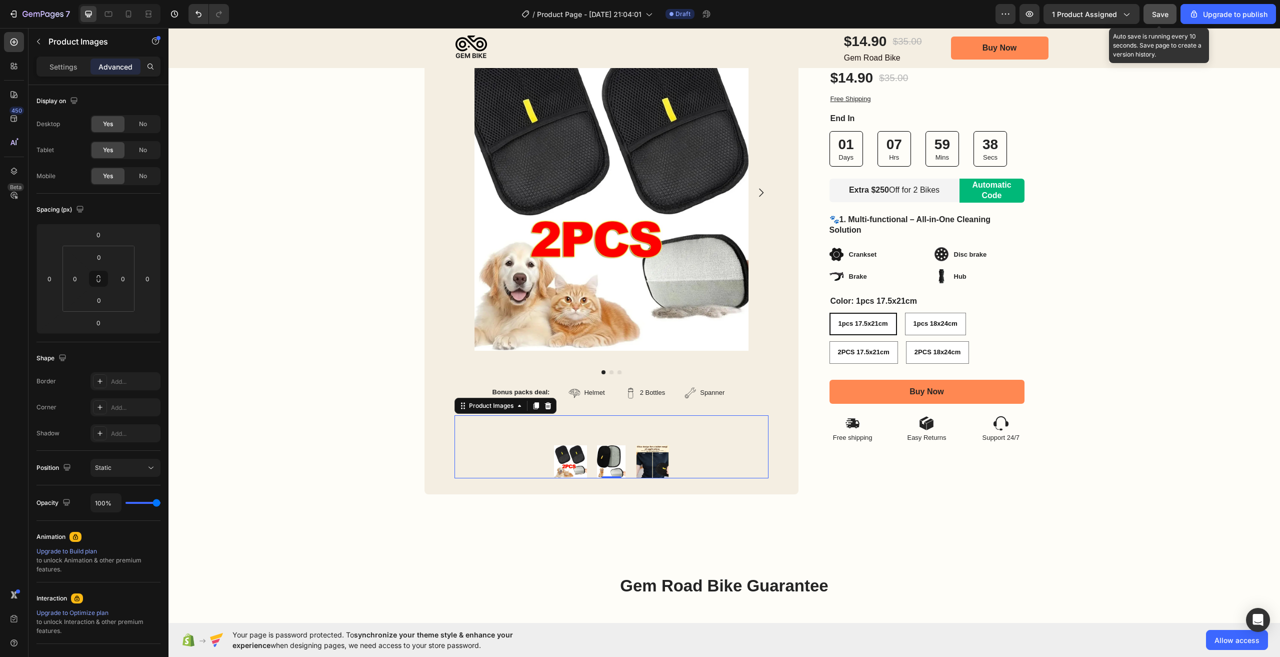
click at [1158, 17] on span "Save" at bounding box center [1160, 14] width 17 height 9
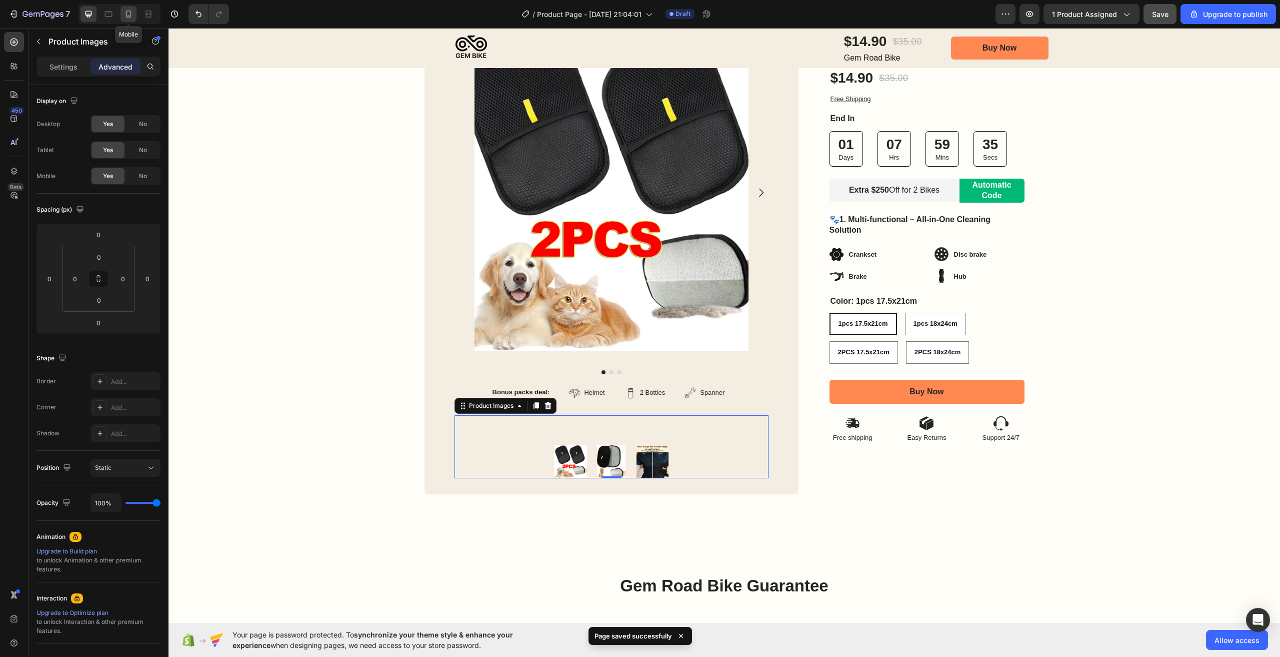
click at [128, 14] on icon at bounding box center [129, 14] width 10 height 10
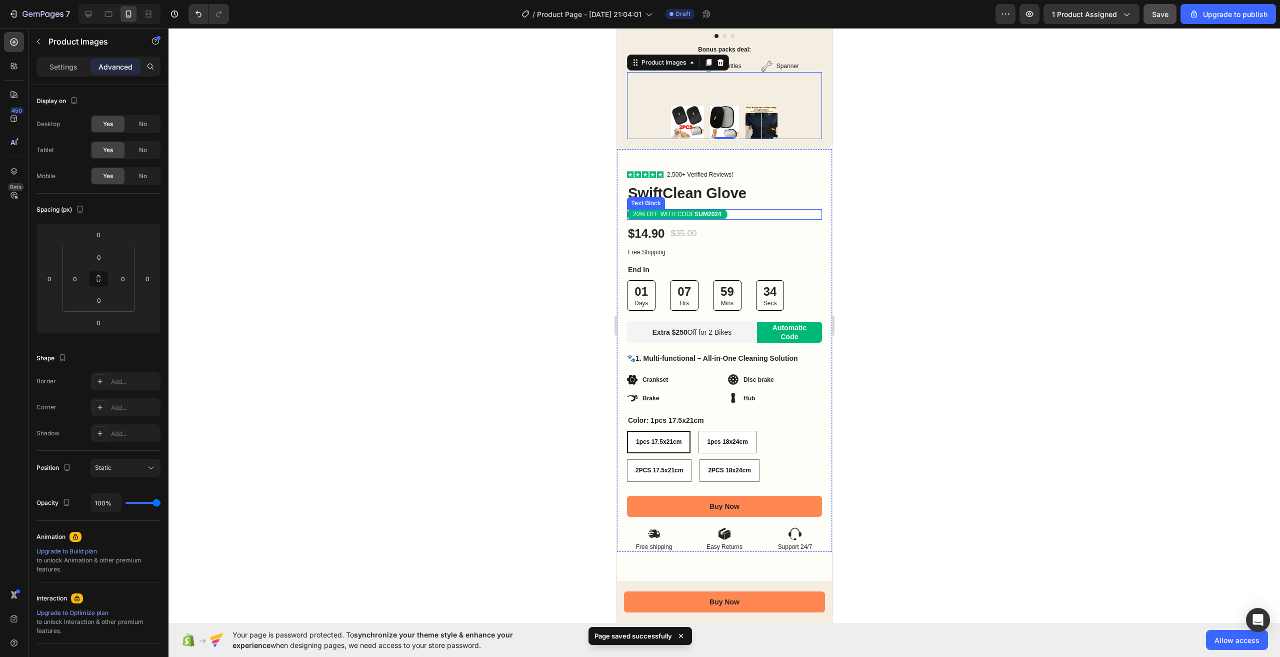
scroll to position [217, 0]
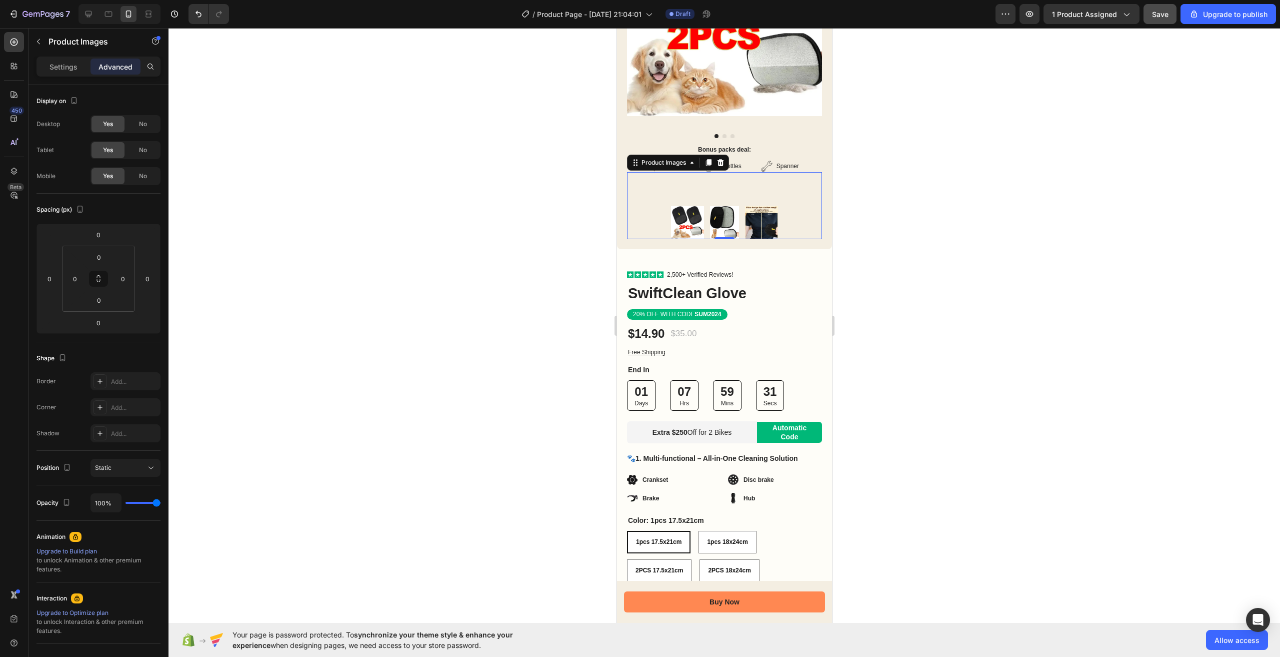
click at [915, 284] on div at bounding box center [725, 342] width 1112 height 629
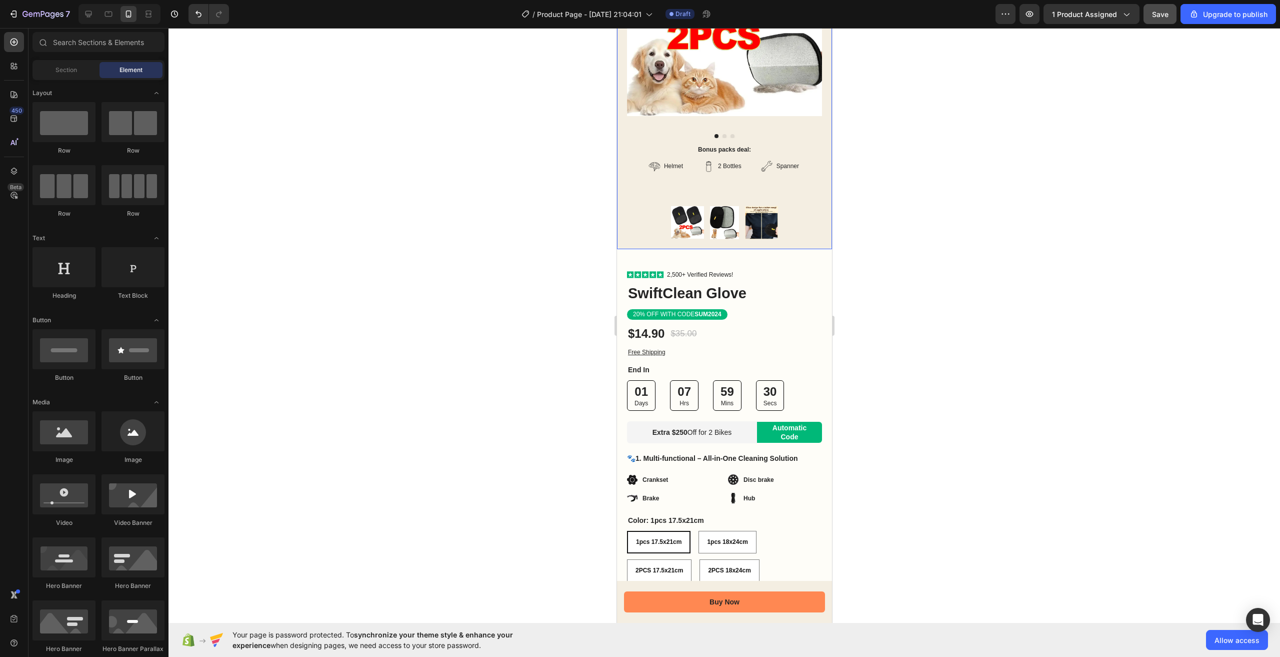
scroll to position [117, 0]
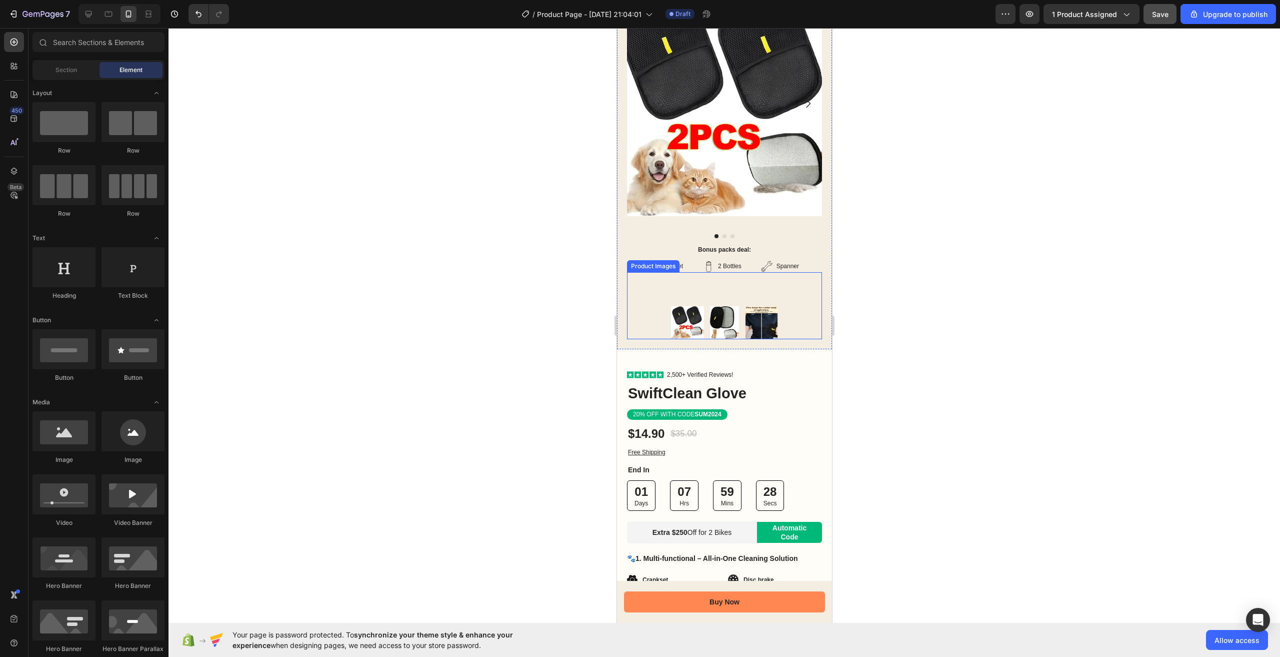
click at [770, 287] on div at bounding box center [724, 287] width 195 height 30
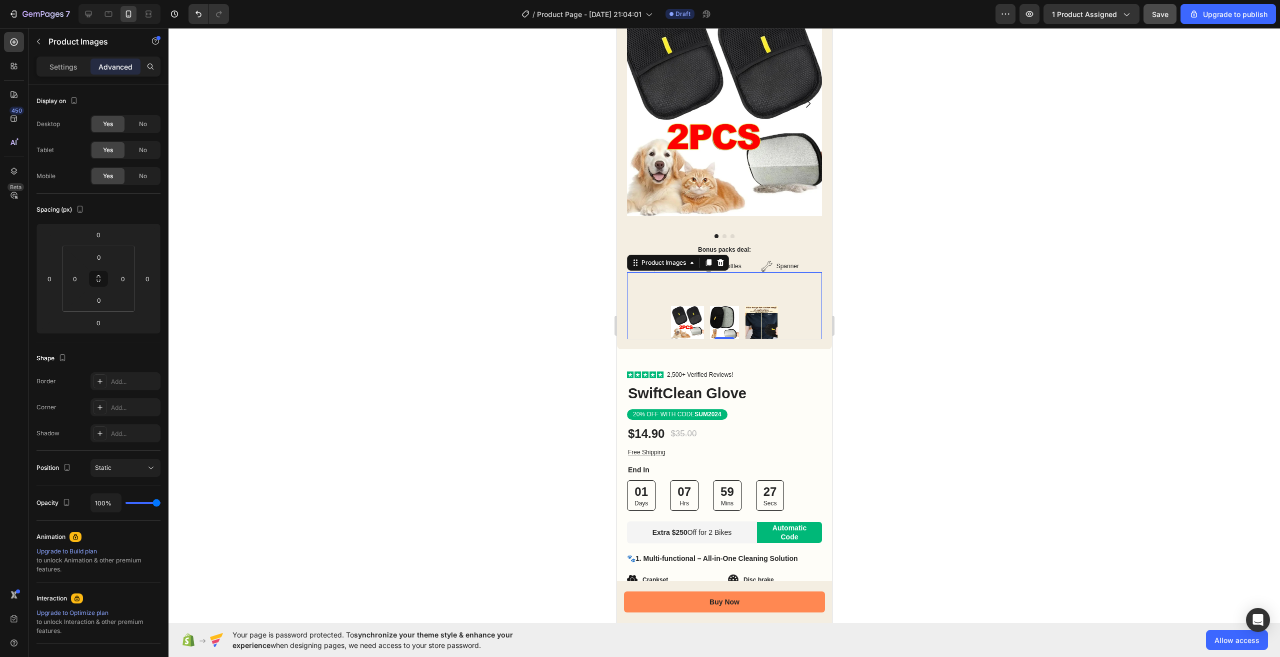
click at [646, 296] on div at bounding box center [724, 305] width 195 height 67
click at [72, 67] on p "Settings" at bounding box center [64, 67] width 28 height 11
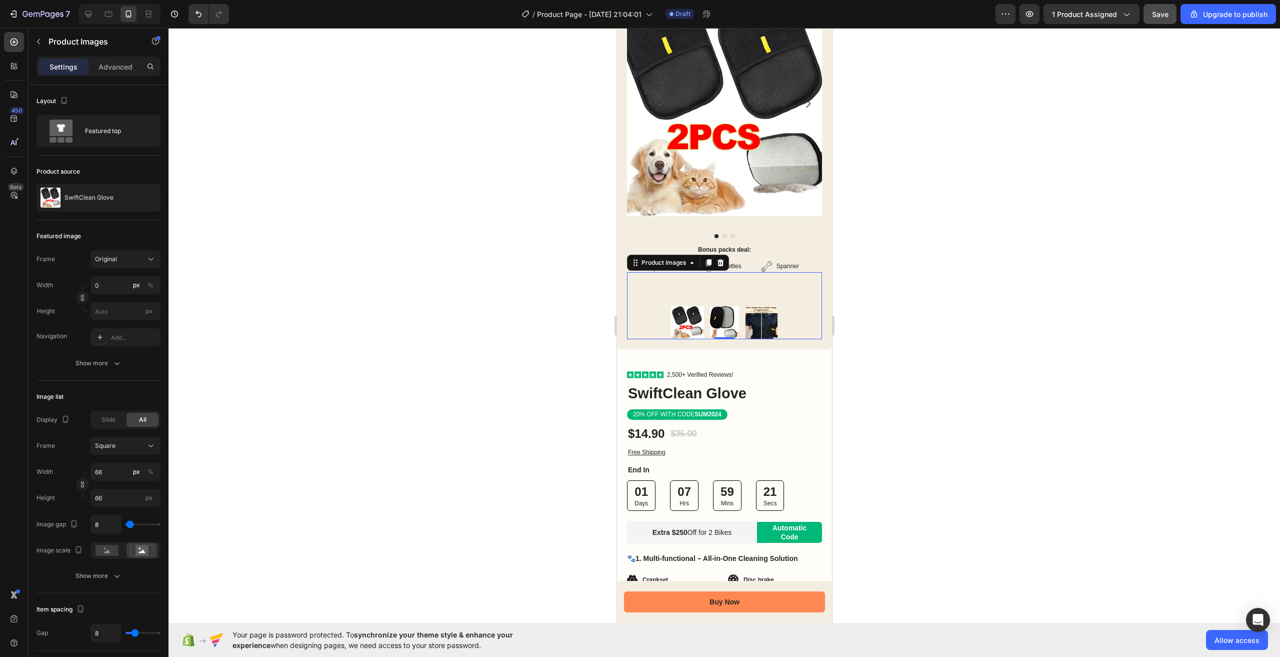
click at [654, 291] on div at bounding box center [724, 287] width 195 height 30
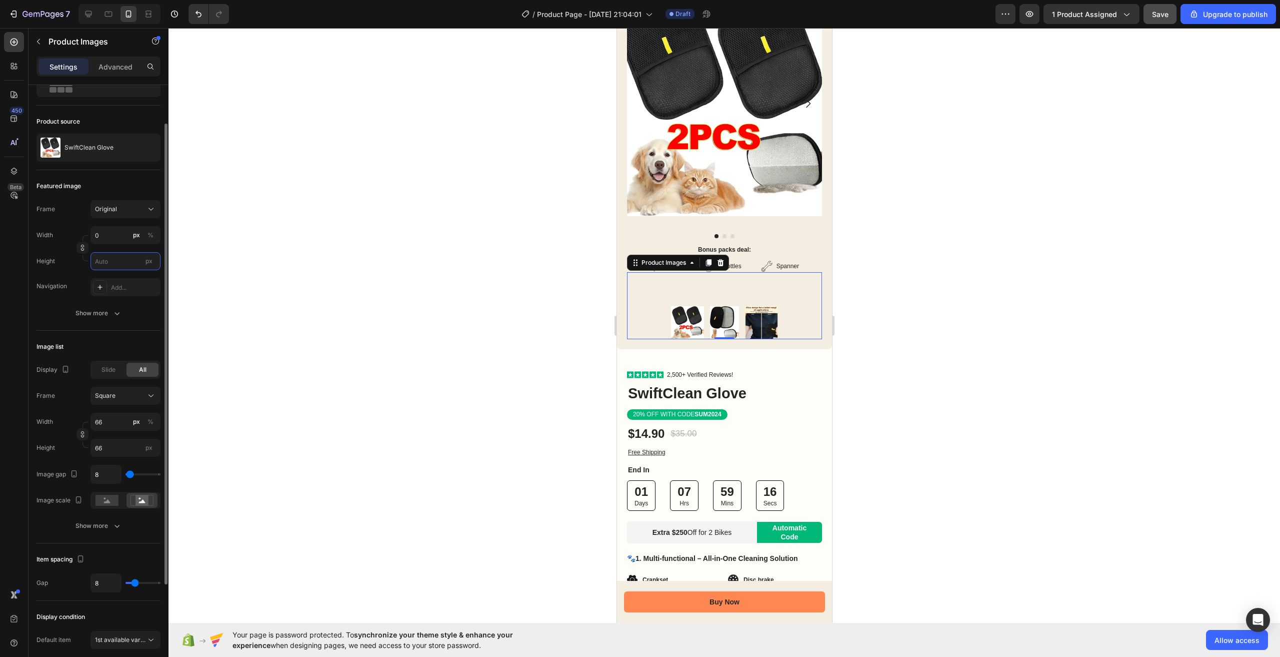
click at [119, 265] on input "px" at bounding box center [126, 261] width 70 height 18
click at [159, 279] on div "Frame Original Width 0 px % Height px Navigation Add..." at bounding box center [99, 248] width 124 height 96
click at [199, 299] on div at bounding box center [725, 342] width 1112 height 629
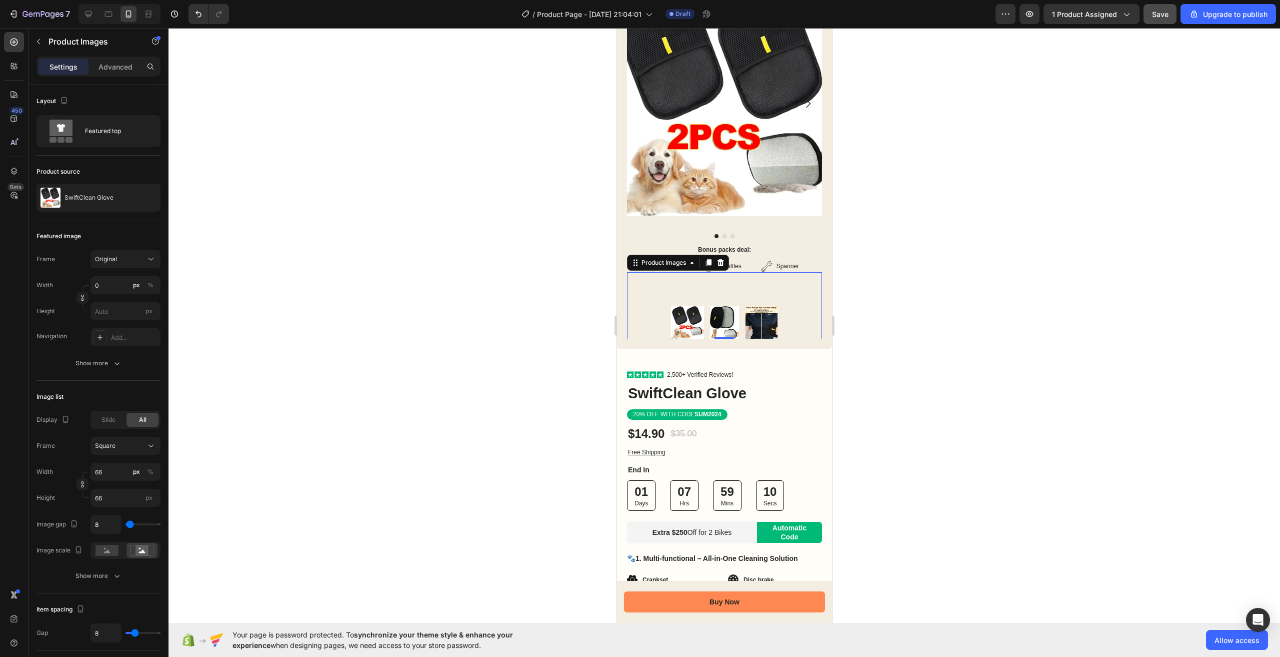
click at [634, 290] on div at bounding box center [724, 287] width 195 height 30
click at [146, 256] on div "Original" at bounding box center [125, 259] width 61 height 10
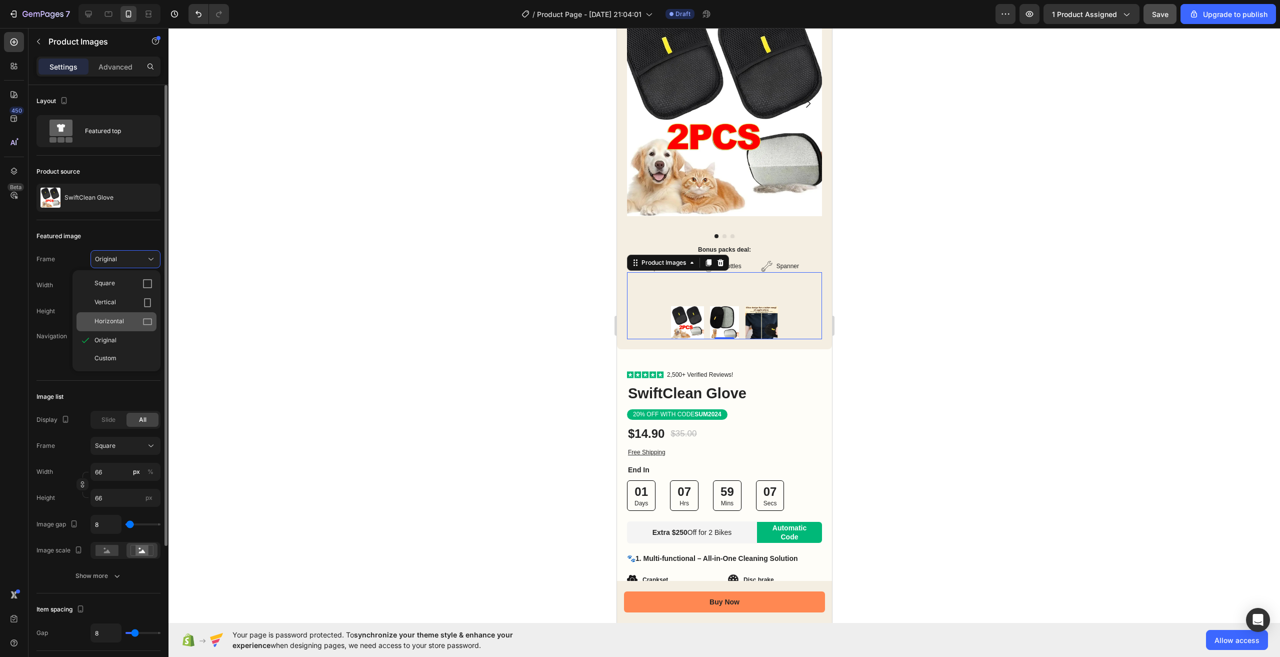
click at [132, 316] on div "Horizontal" at bounding box center [117, 321] width 80 height 19
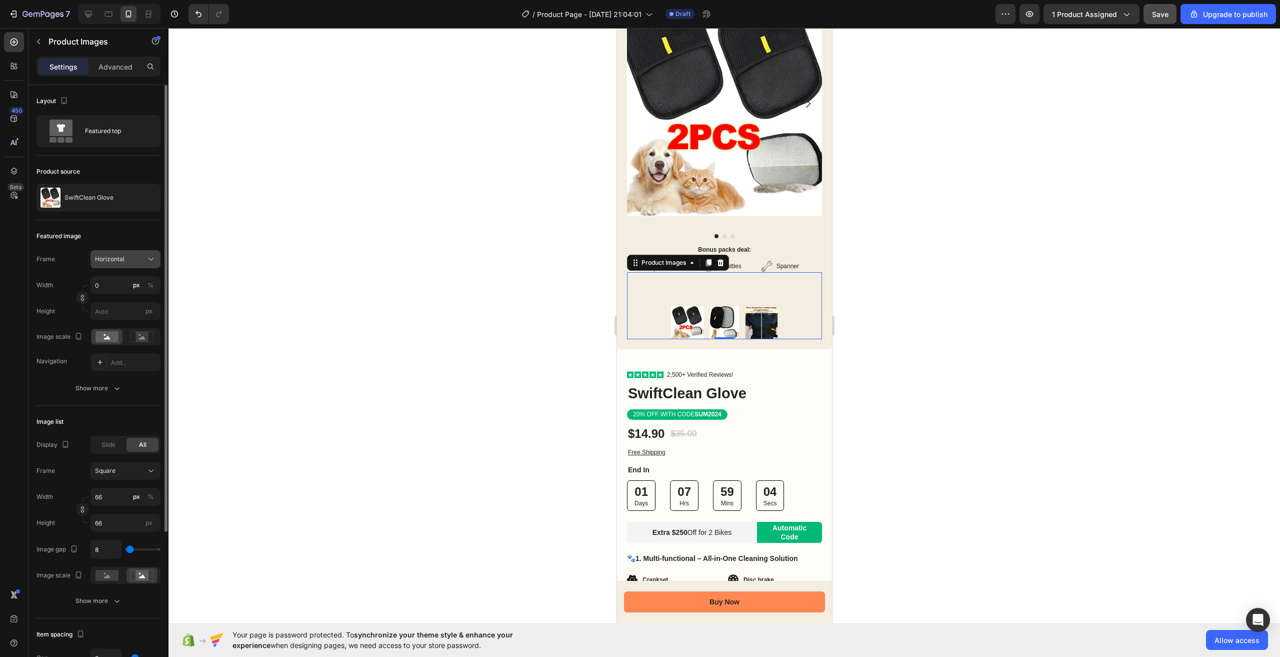
click at [130, 258] on div "Horizontal" at bounding box center [119, 259] width 49 height 9
click at [127, 299] on div "Vertical" at bounding box center [124, 303] width 58 height 10
click at [141, 262] on div "Vertical" at bounding box center [119, 259] width 49 height 9
click at [123, 355] on div "Custom" at bounding box center [124, 358] width 58 height 9
click at [313, 280] on div at bounding box center [725, 342] width 1112 height 629
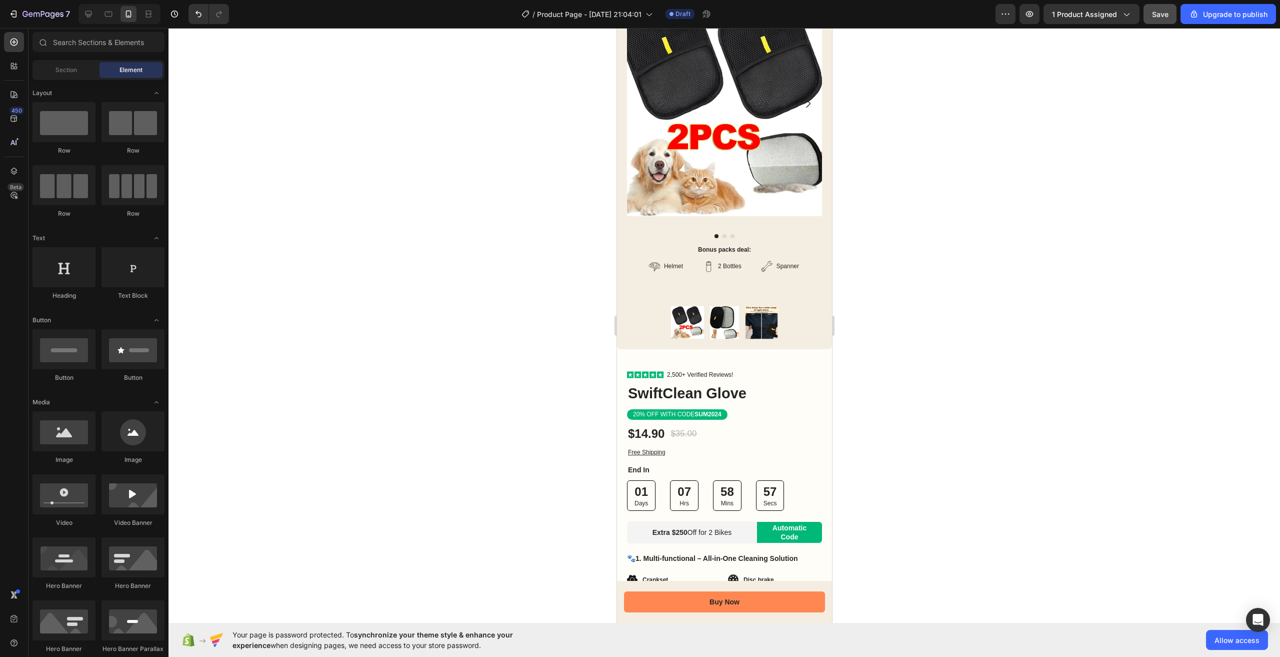
click at [69, 77] on div "Section" at bounding box center [66, 70] width 63 height 16
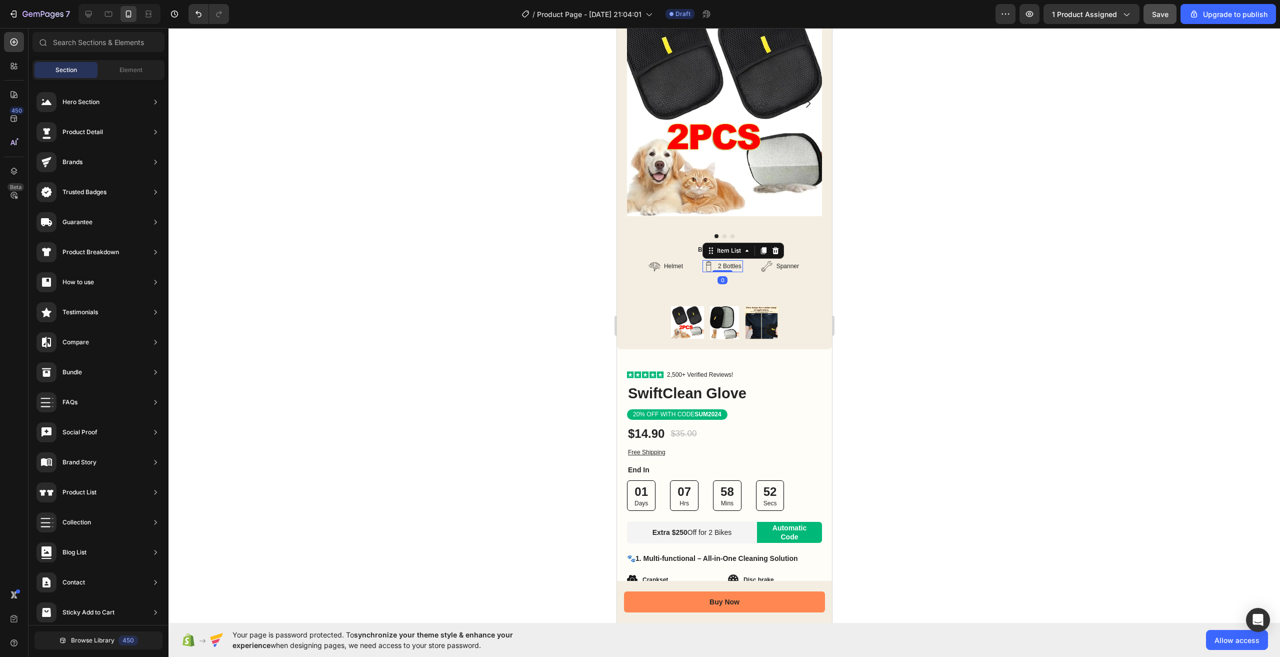
click at [729, 262] on p "2 Bottles" at bounding box center [730, 266] width 24 height 9
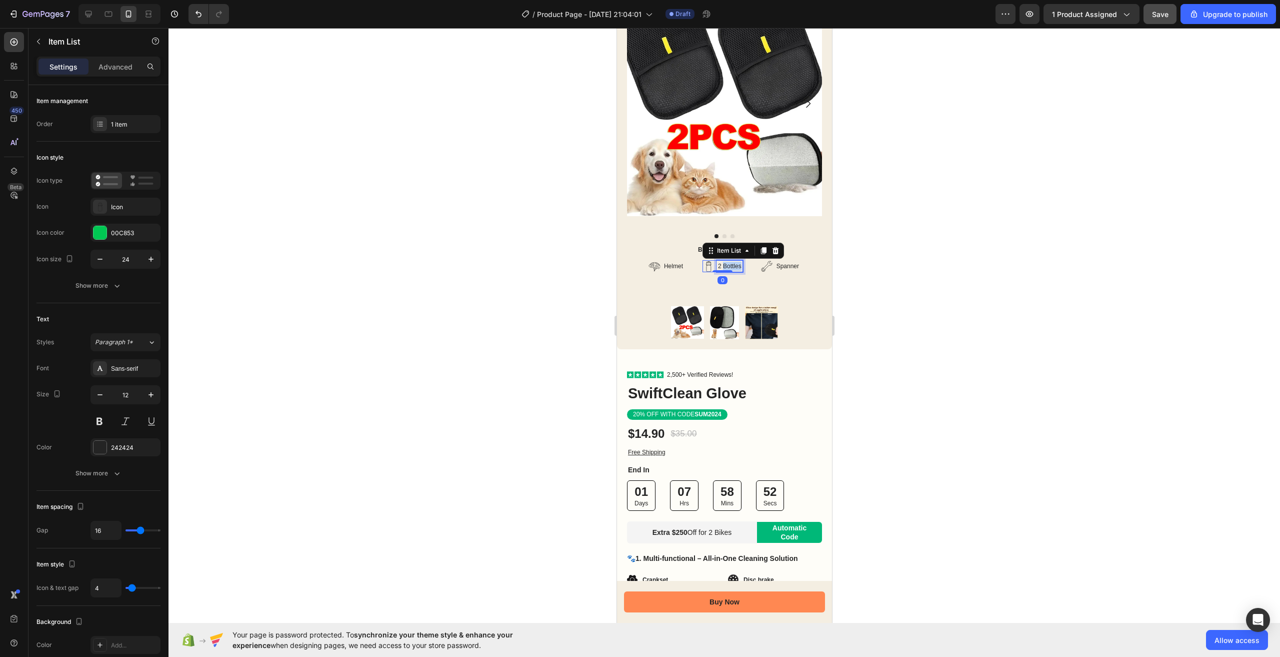
click at [729, 262] on p "2 Bottles" at bounding box center [730, 266] width 24 height 9
click at [896, 274] on div at bounding box center [725, 342] width 1112 height 629
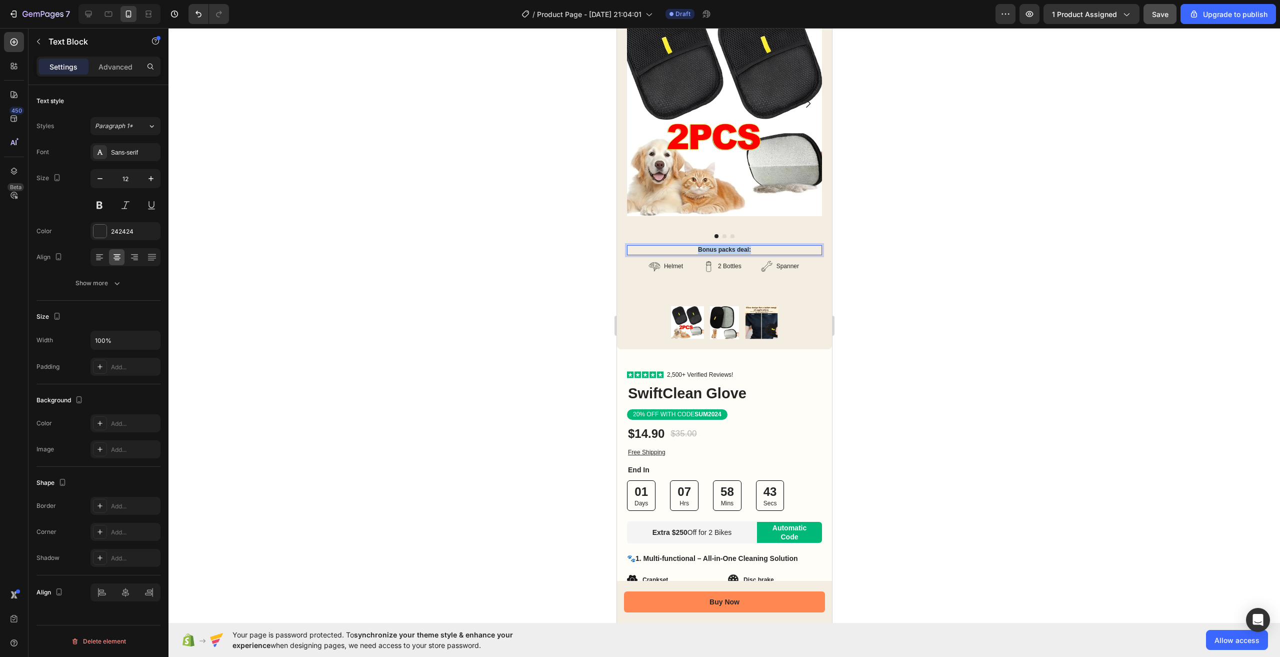
click at [736, 246] on p "Bonus packs deal:" at bounding box center [724, 250] width 193 height 8
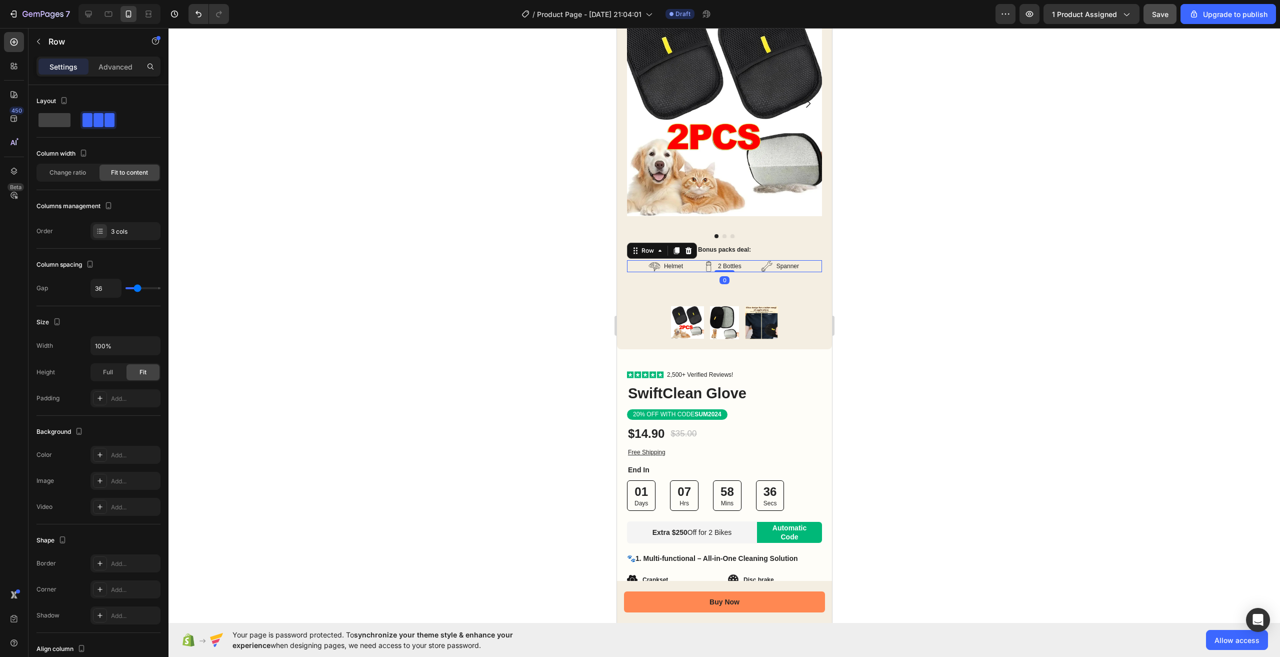
click at [629, 260] on div "Helmet Item List 2 Bottles Item List Spanner Item List Row 0" at bounding box center [724, 266] width 195 height 12
click at [688, 247] on icon at bounding box center [688, 250] width 7 height 7
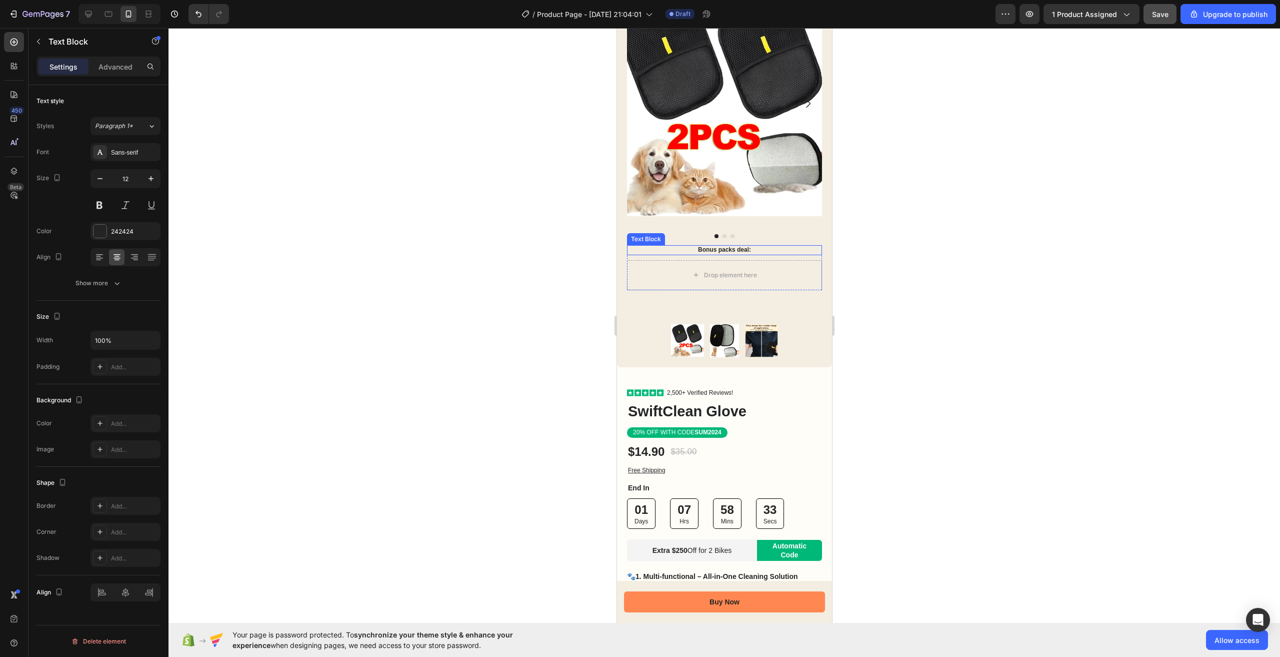
click at [790, 246] on p "Bonus packs deal:" at bounding box center [724, 250] width 193 height 8
click at [792, 269] on div "Drop element here" at bounding box center [724, 275] width 195 height 30
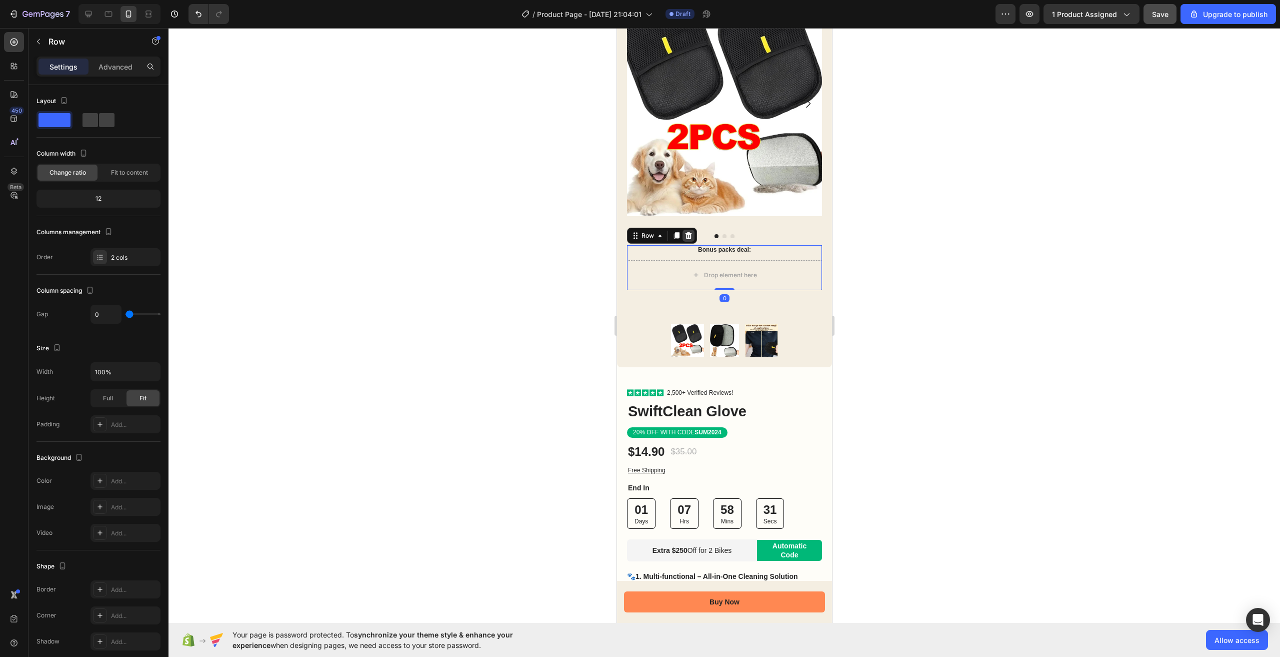
click at [691, 232] on icon at bounding box center [688, 236] width 8 height 8
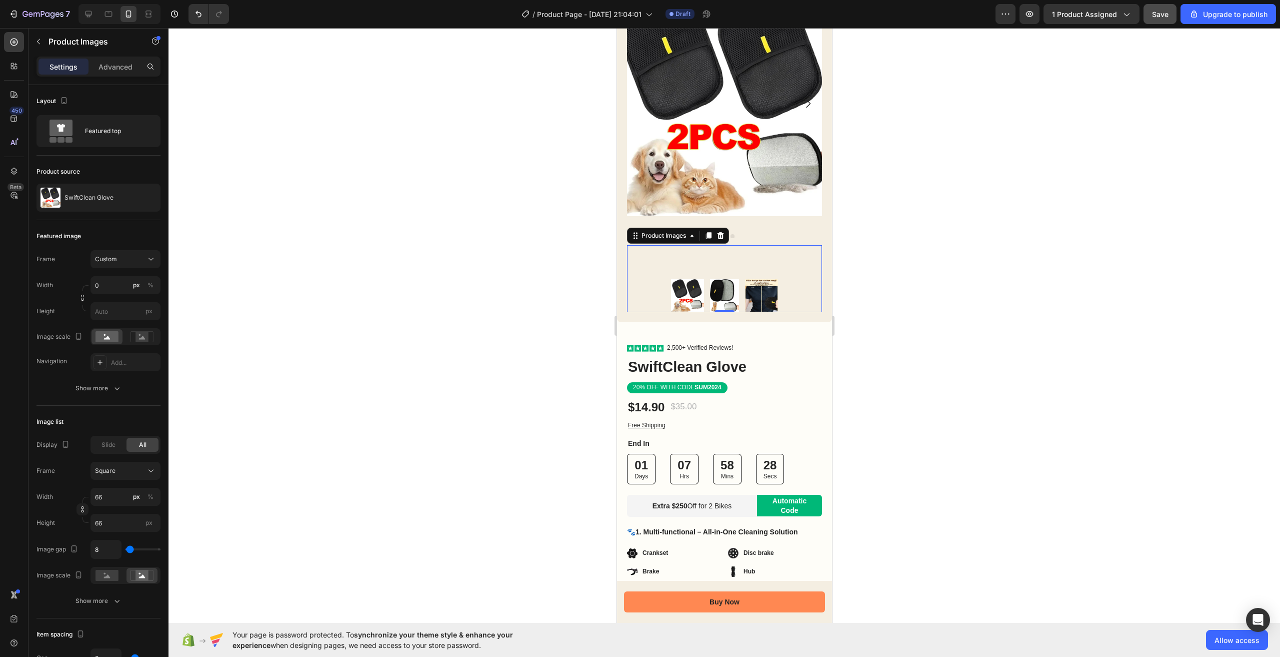
click at [732, 256] on div at bounding box center [724, 260] width 195 height 30
click at [116, 499] on input "66" at bounding box center [126, 497] width 70 height 18
click at [118, 519] on p "Full 100%" at bounding box center [124, 520] width 58 height 9
type input "100"
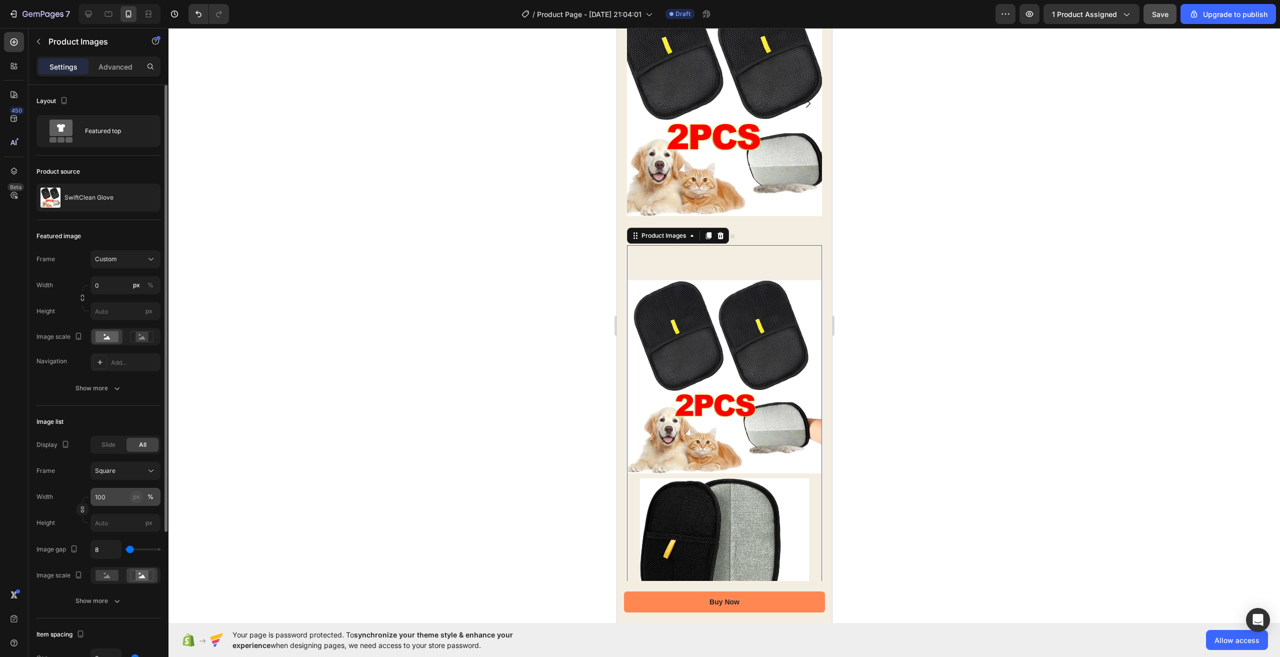
click at [135, 496] on div "px" at bounding box center [136, 496] width 7 height 9
type input "100"
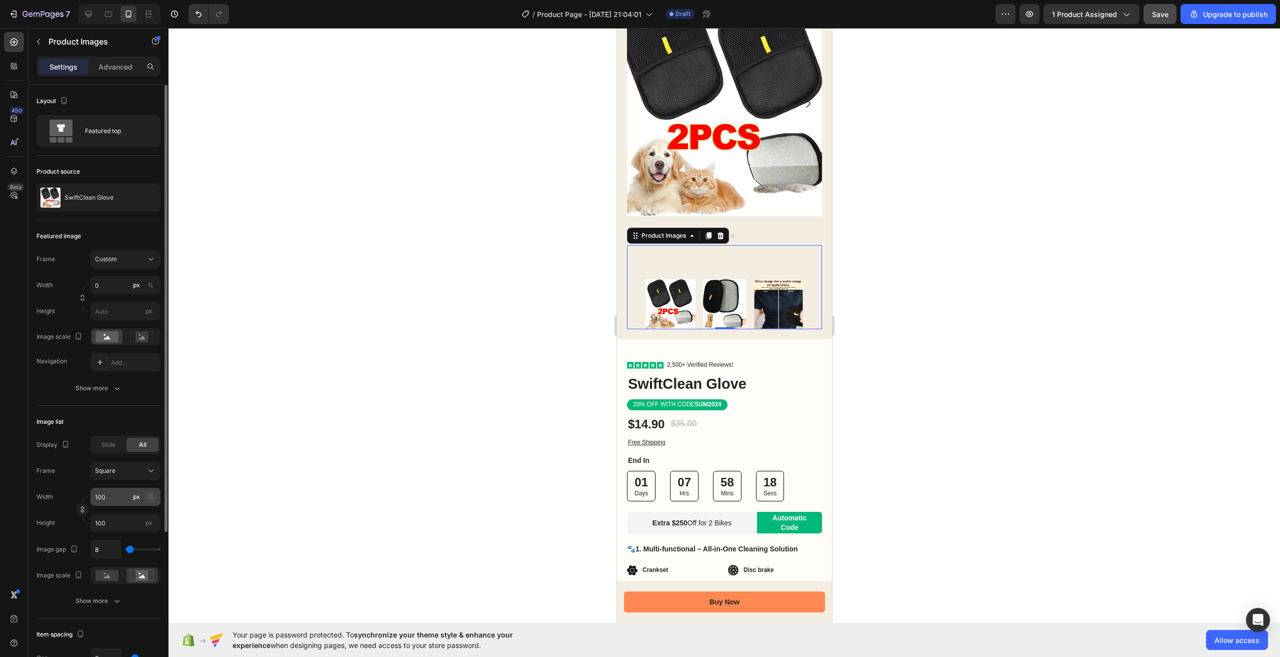
click at [150, 496] on div "%" at bounding box center [151, 496] width 6 height 9
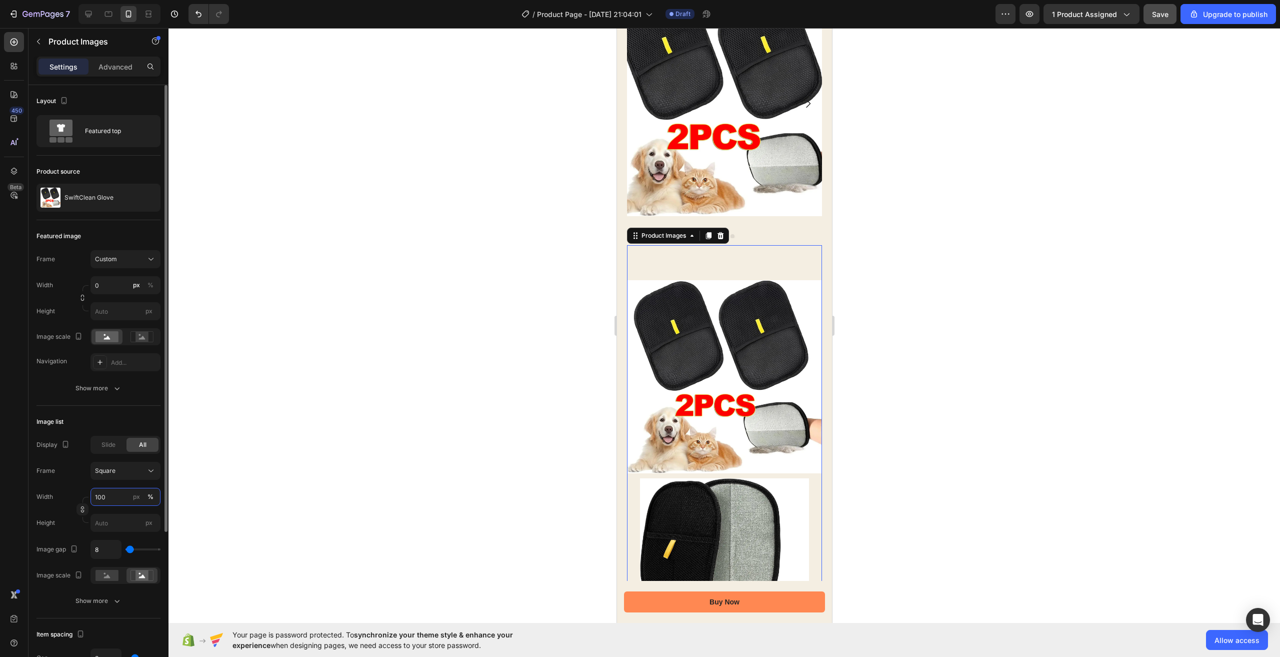
click at [106, 497] on input "100" at bounding box center [126, 497] width 70 height 18
click at [126, 573] on p "Large 25%" at bounding box center [124, 574] width 58 height 9
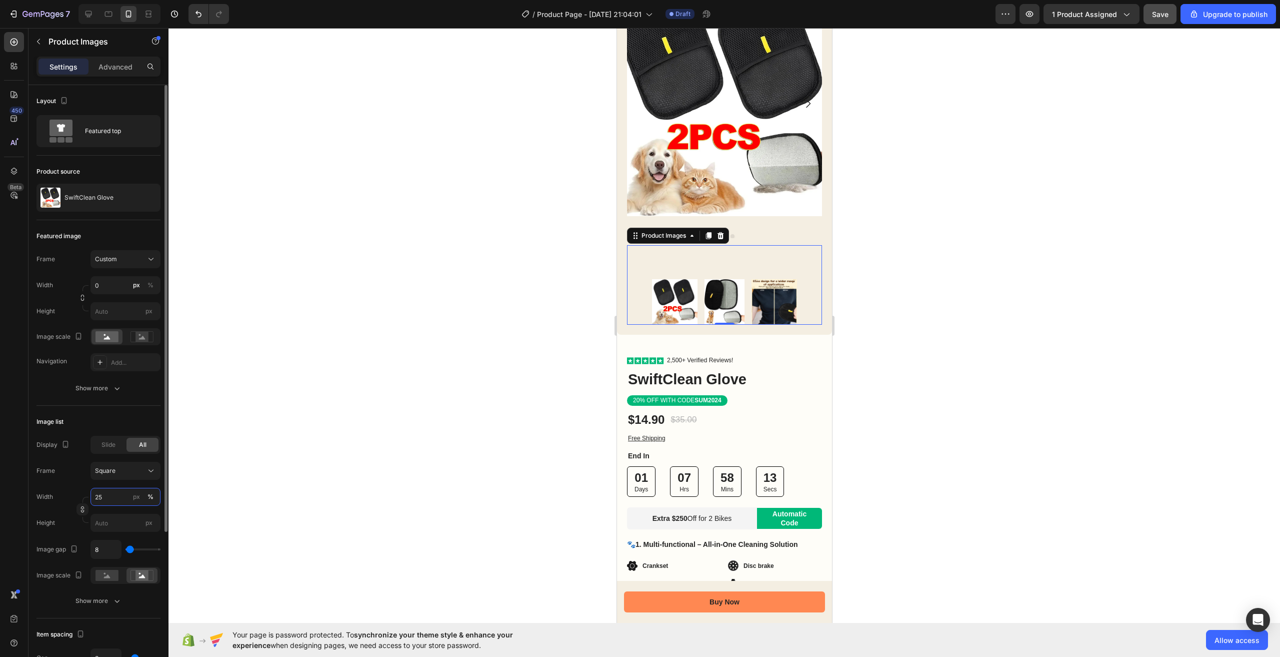
click at [121, 504] on input "25" at bounding box center [126, 497] width 70 height 18
click at [136, 551] on div "Medium 20%" at bounding box center [116, 557] width 82 height 18
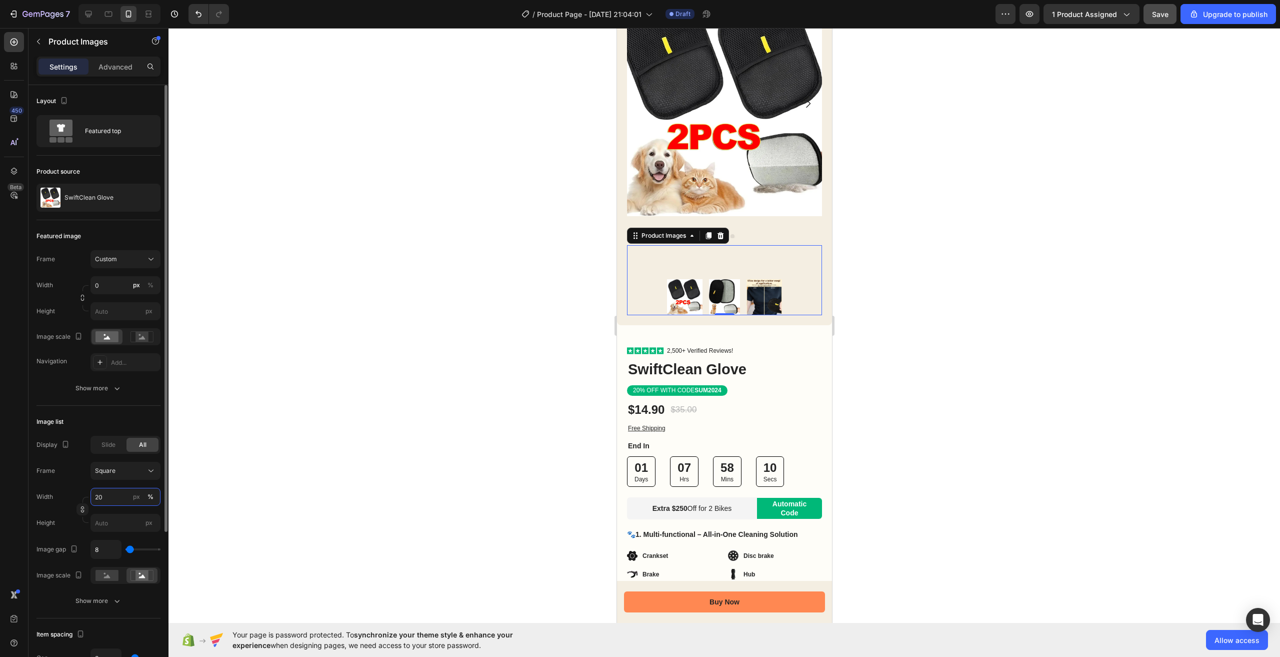
click at [121, 501] on input "20" at bounding box center [126, 497] width 70 height 18
click at [137, 543] on p "Small 10%" at bounding box center [124, 538] width 58 height 9
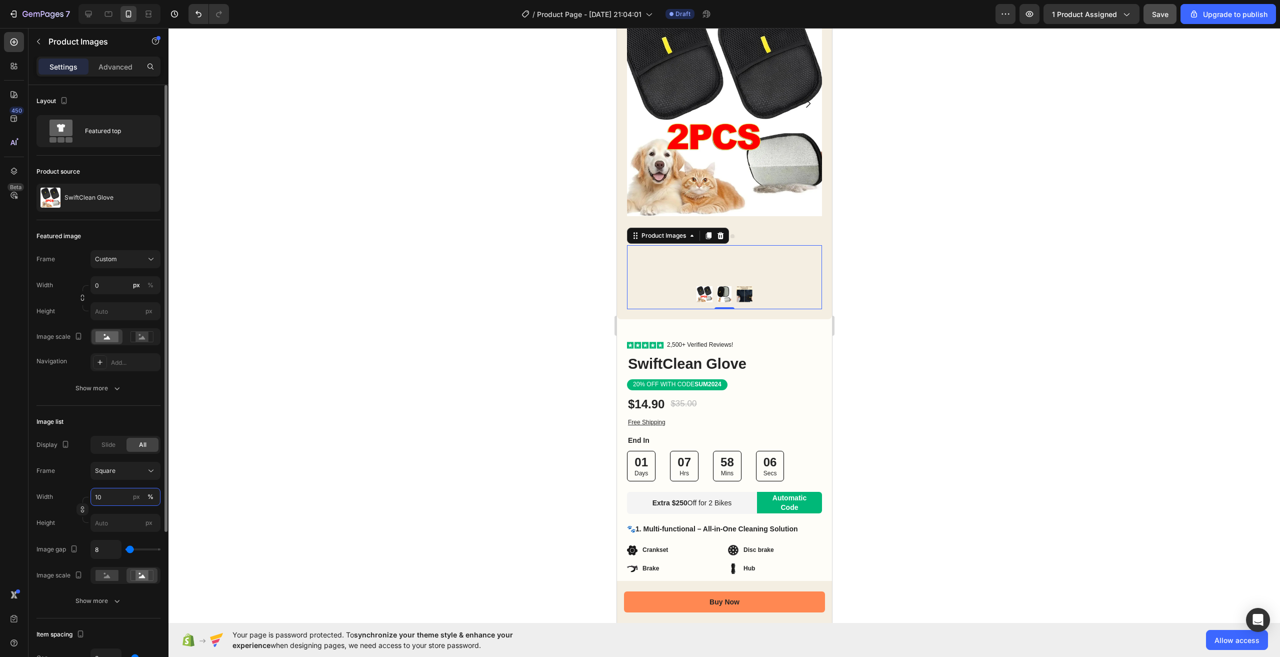
click at [118, 493] on input "10" at bounding box center [126, 497] width 70 height 18
click at [133, 571] on p "Large 25%" at bounding box center [124, 574] width 58 height 9
type input "25"
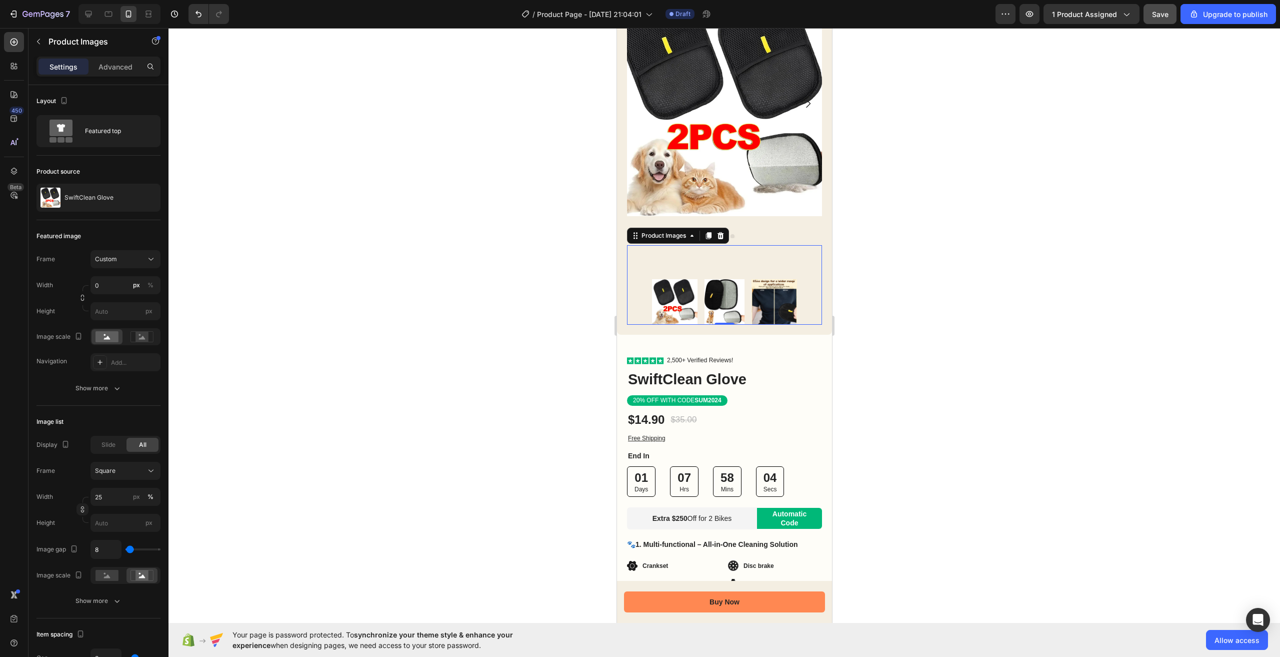
click at [947, 349] on div at bounding box center [725, 342] width 1112 height 629
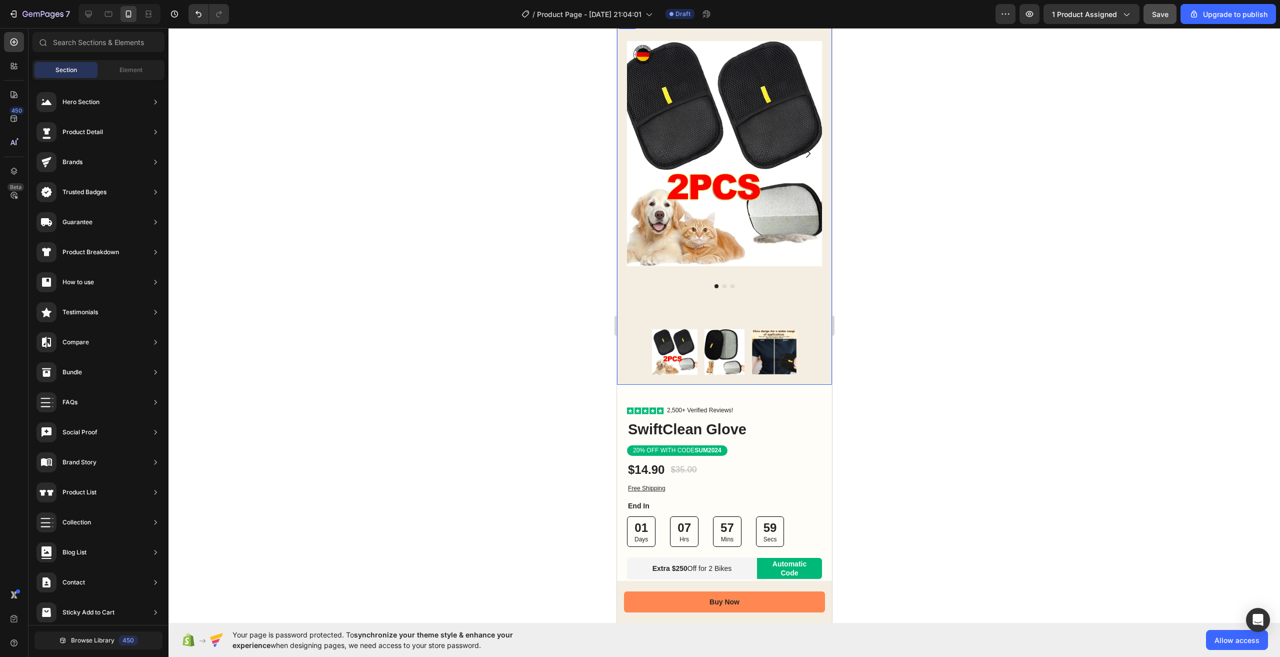
scroll to position [17, 0]
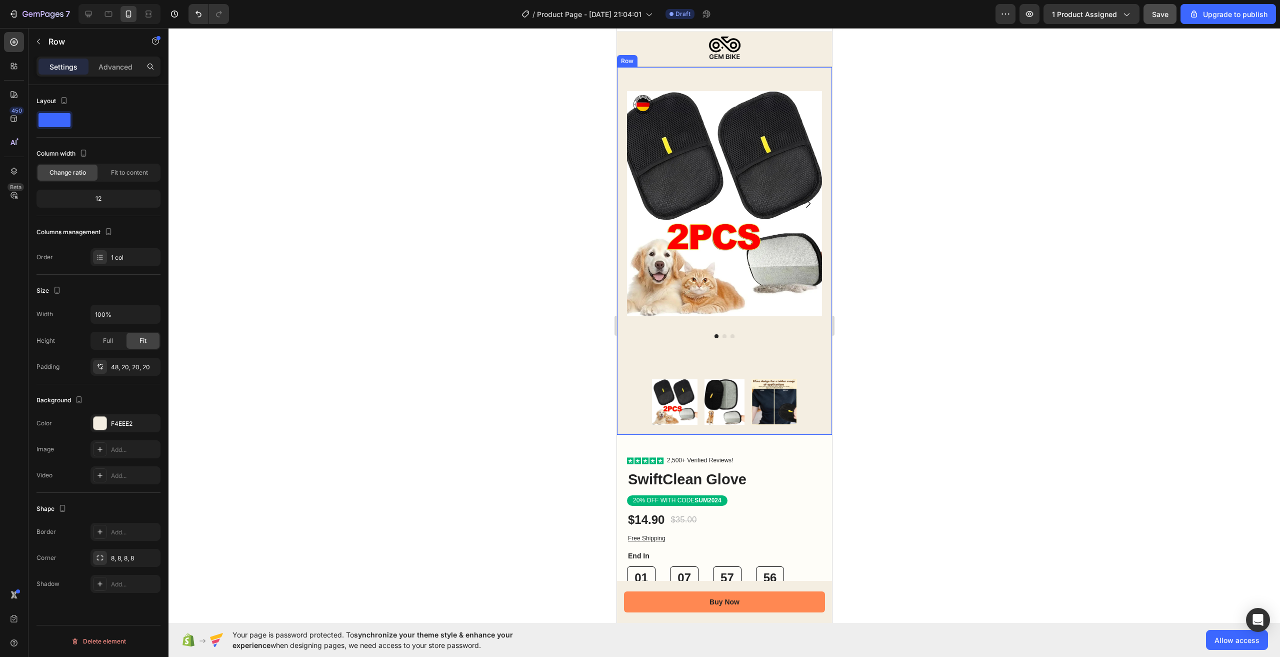
click at [746, 75] on div "Product Images Product Images Image Row" at bounding box center [724, 251] width 215 height 368
click at [754, 354] on div at bounding box center [724, 360] width 195 height 30
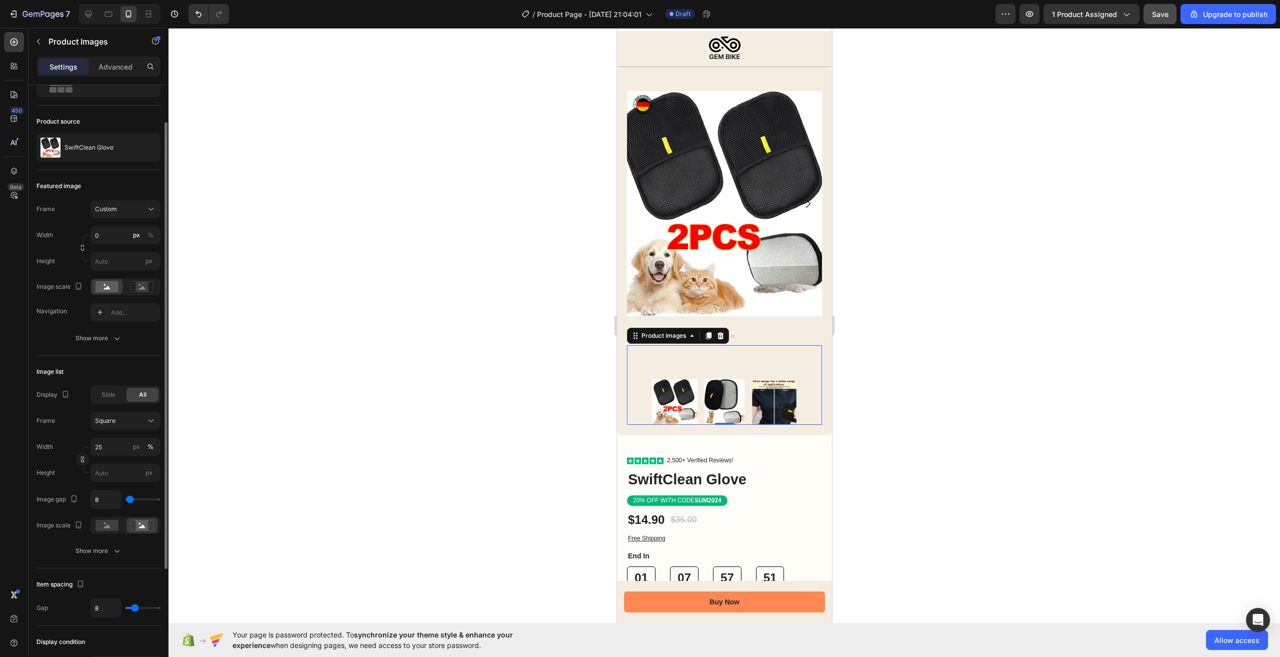
scroll to position [100, 0]
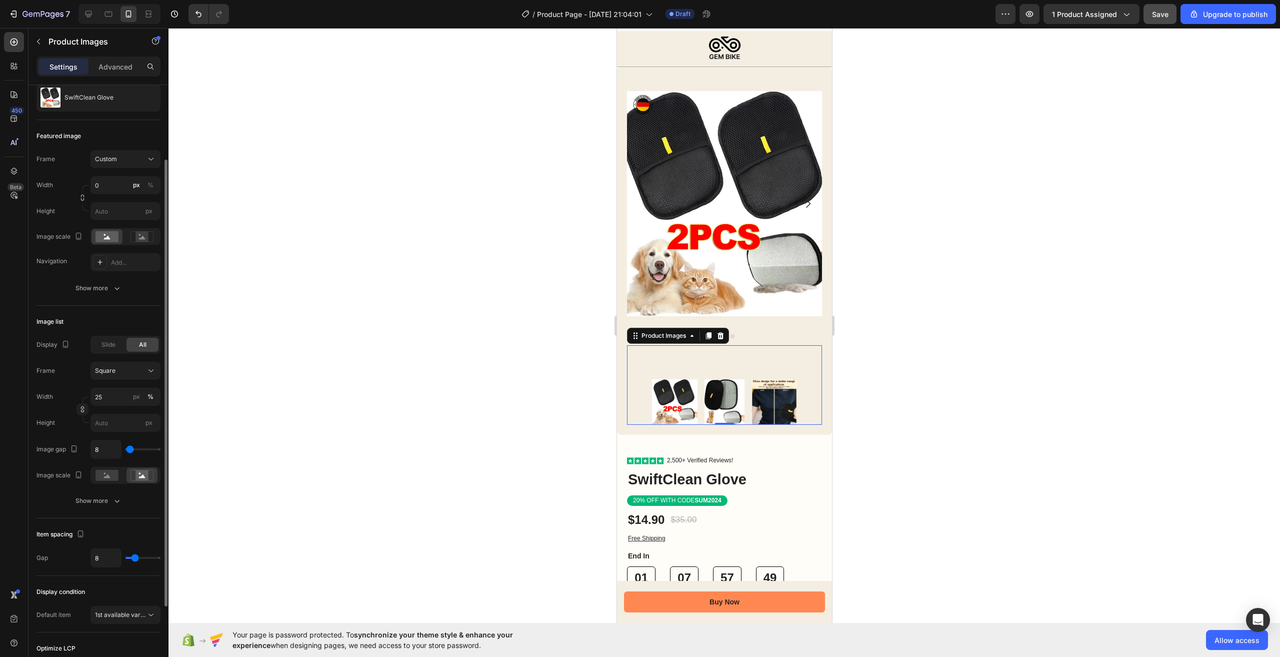
type input "10"
type input "11"
type input "12"
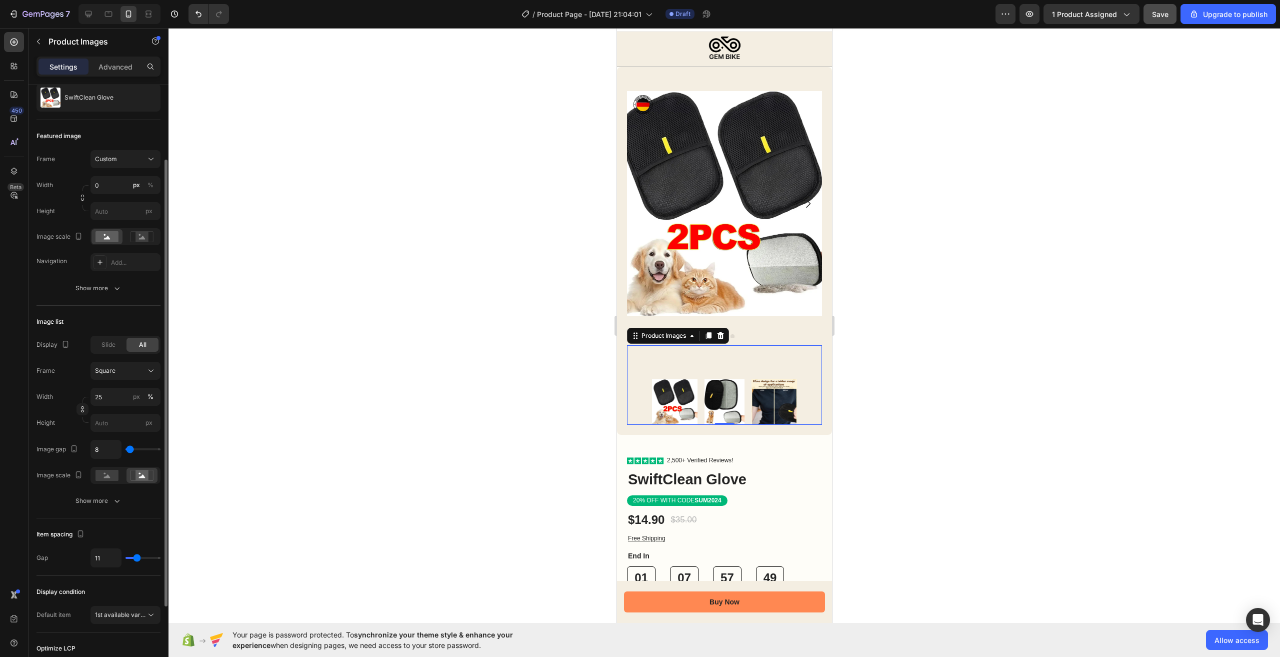
type input "12"
type input "14"
type input "15"
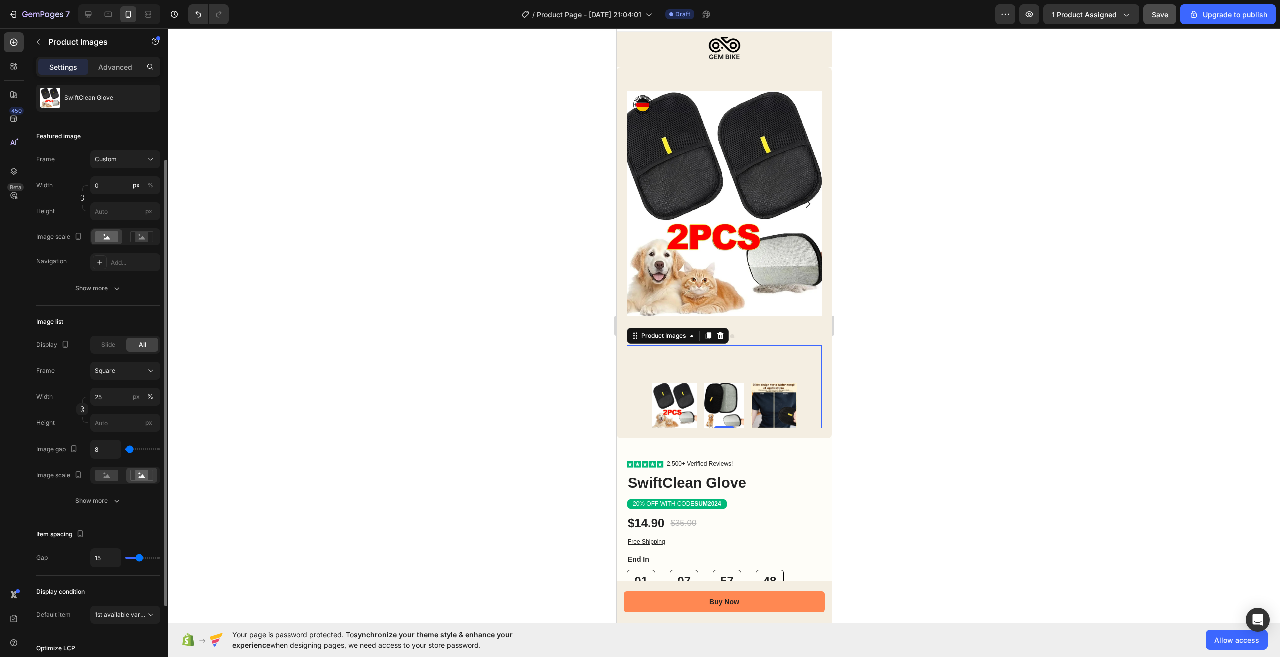
type input "0"
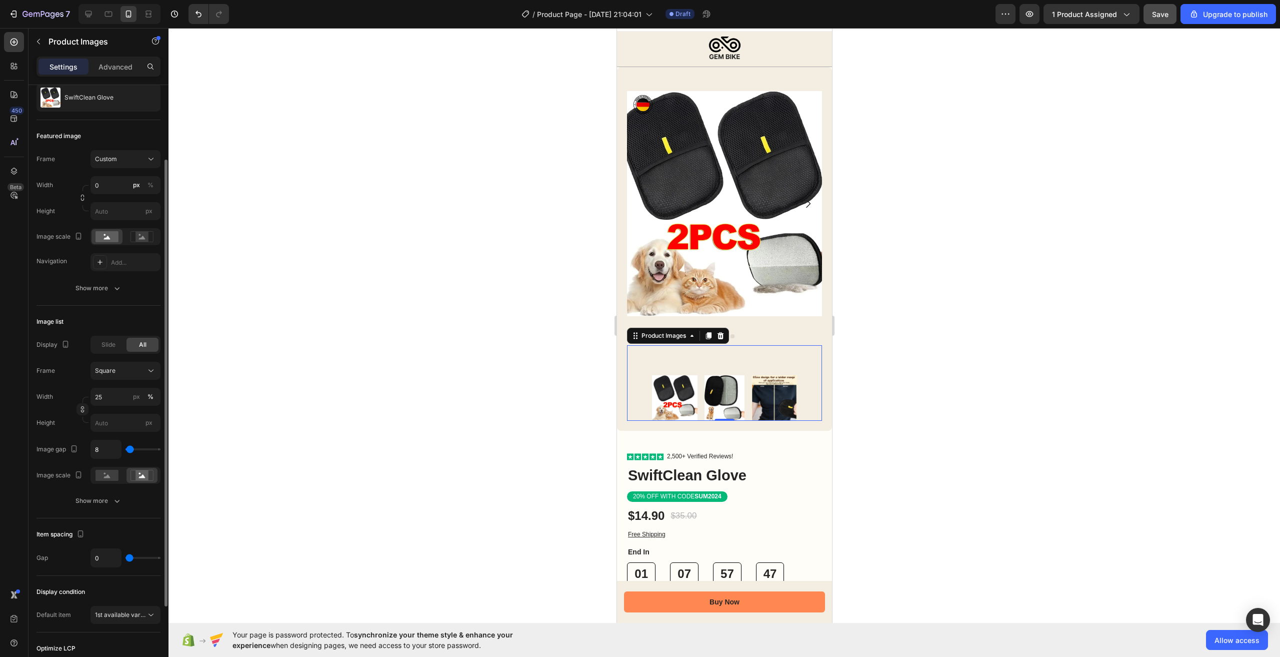
drag, startPoint x: 136, startPoint y: 557, endPoint x: 108, endPoint y: 553, distance: 28.9
type input "0"
click at [126, 557] on input "range" at bounding box center [143, 558] width 35 height 2
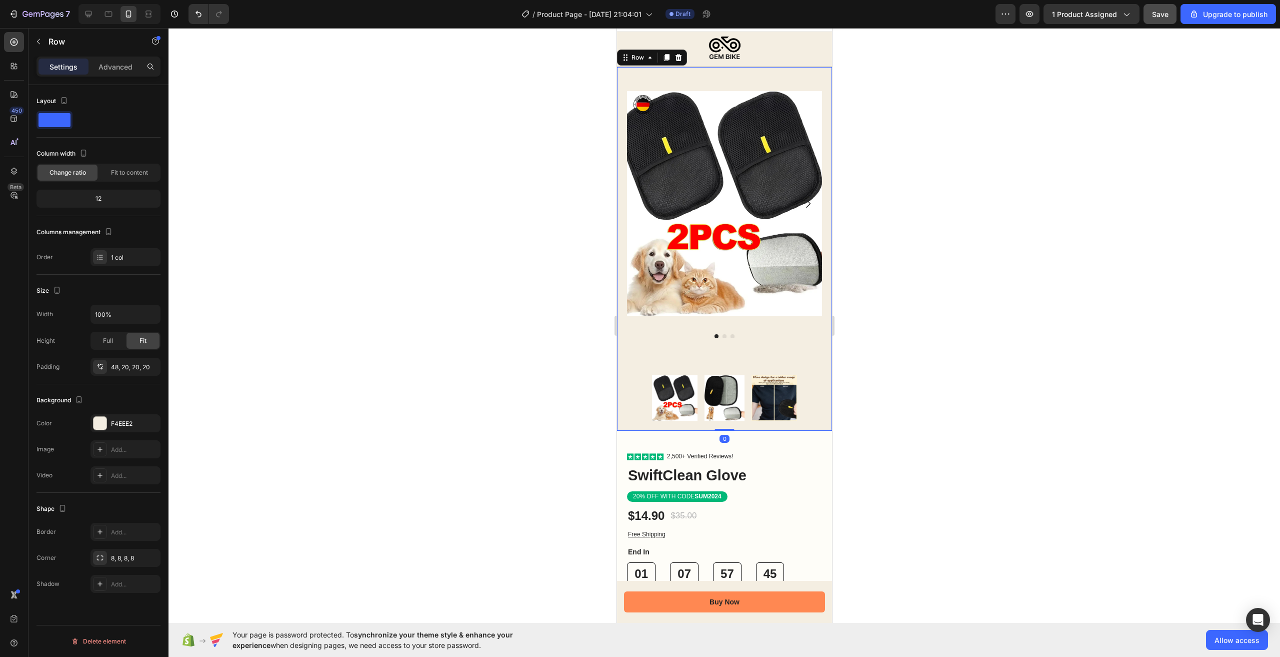
click at [712, 84] on div "Product Images Product Images Image Row 0" at bounding box center [724, 249] width 215 height 364
click at [658, 214] on img at bounding box center [724, 203] width 195 height 225
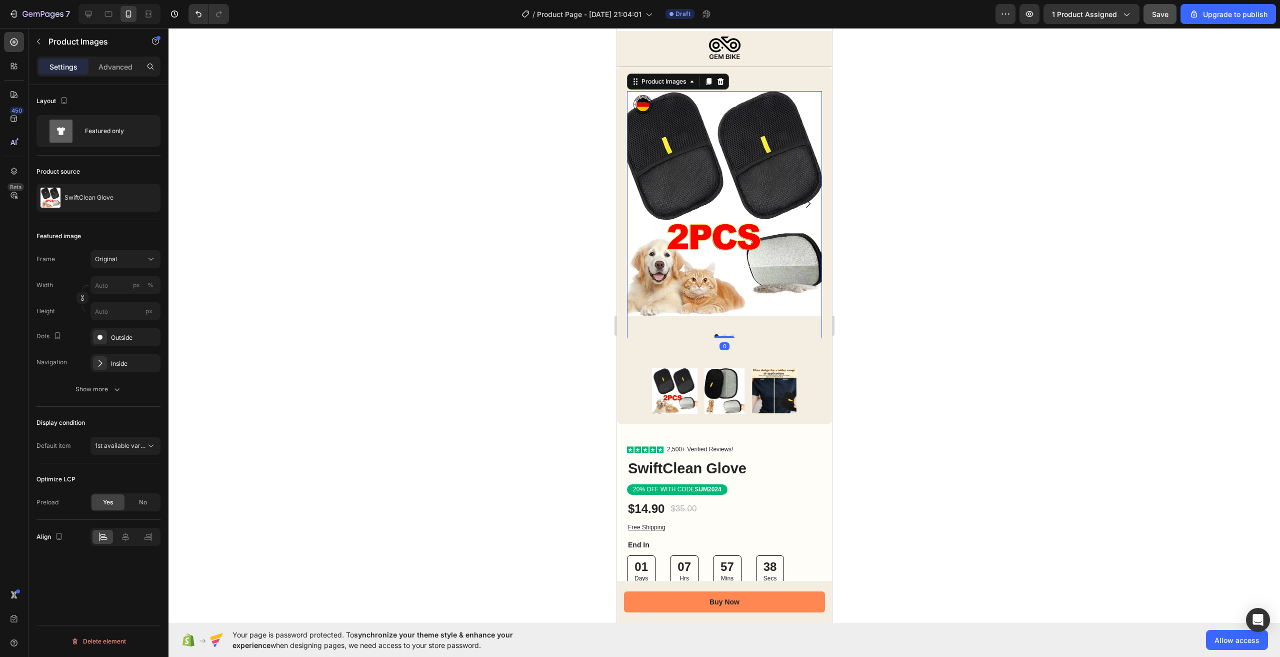
drag, startPoint x: 721, startPoint y: 335, endPoint x: 723, endPoint y: 323, distance: 11.6
click at [723, 323] on div "Product Images 0" at bounding box center [724, 214] width 195 height 247
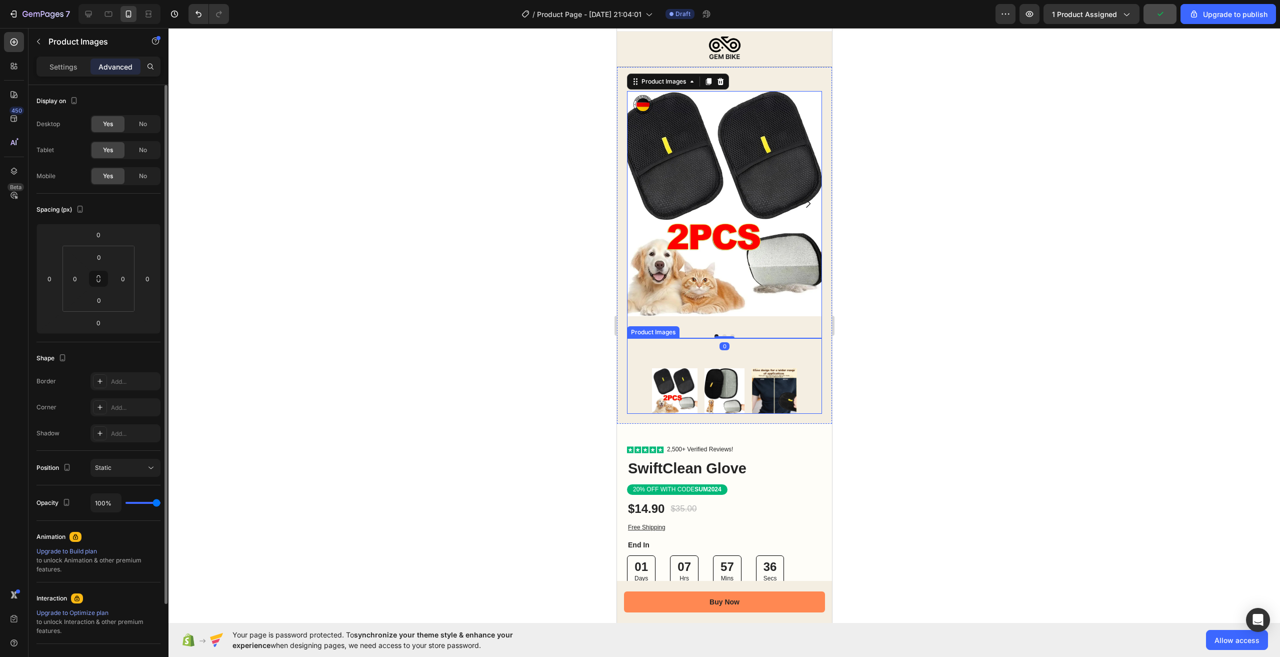
click at [750, 340] on div at bounding box center [724, 353] width 195 height 30
click at [772, 303] on img at bounding box center [724, 203] width 195 height 225
click at [743, 93] on img at bounding box center [724, 203] width 195 height 225
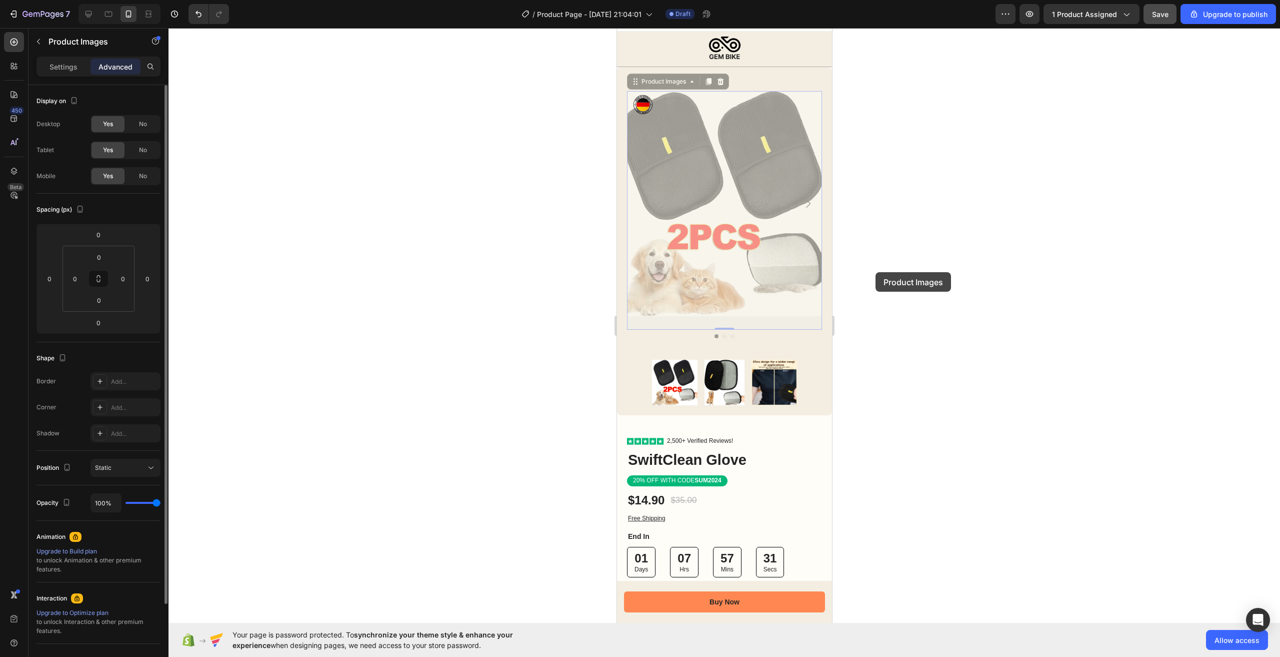
click at [915, 263] on div at bounding box center [725, 342] width 1112 height 629
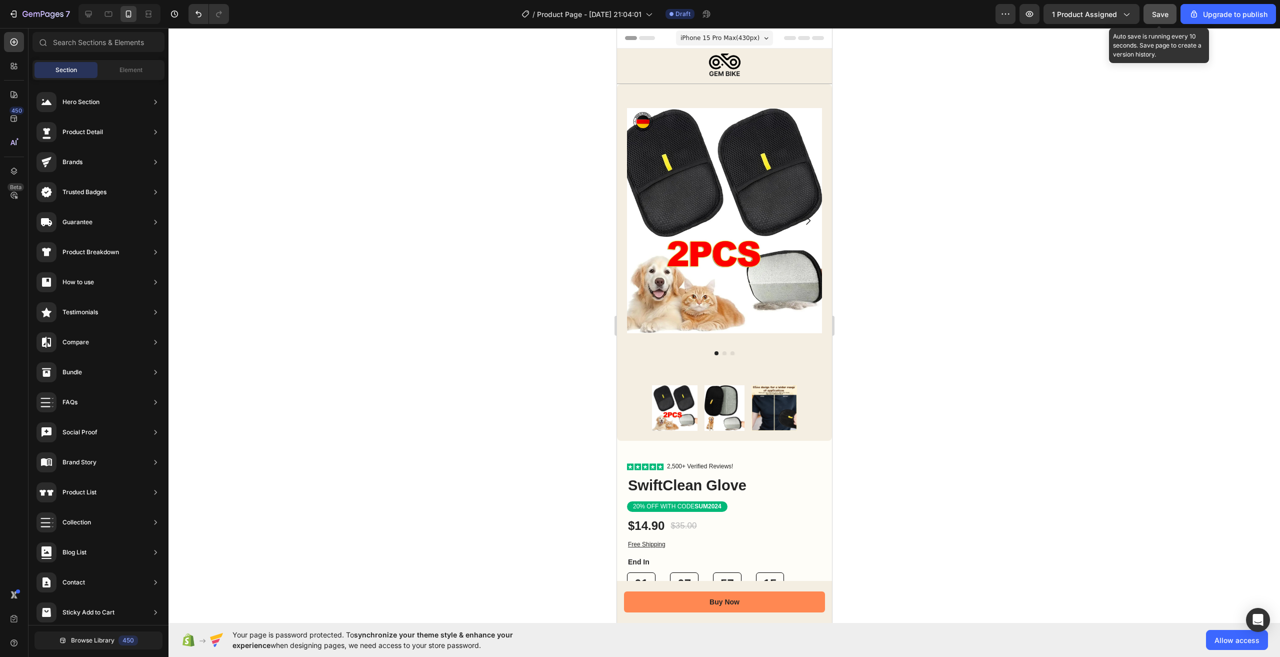
click at [1157, 13] on span "Save" at bounding box center [1160, 14] width 17 height 9
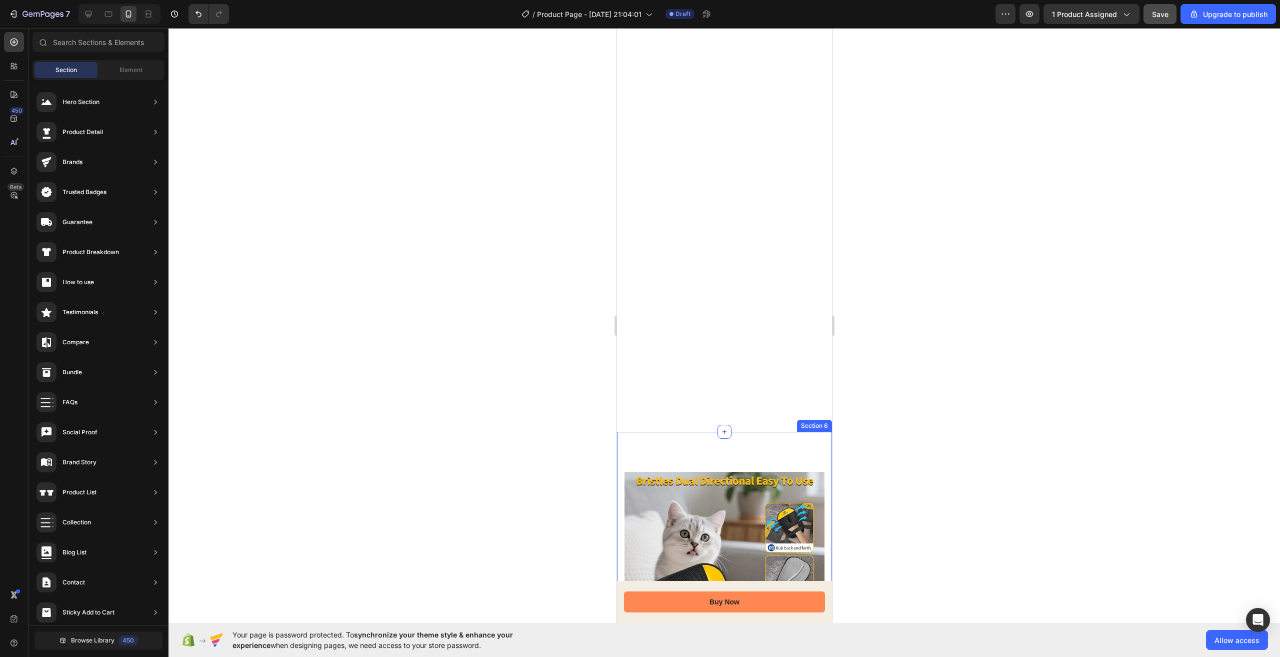
scroll to position [1200, 0]
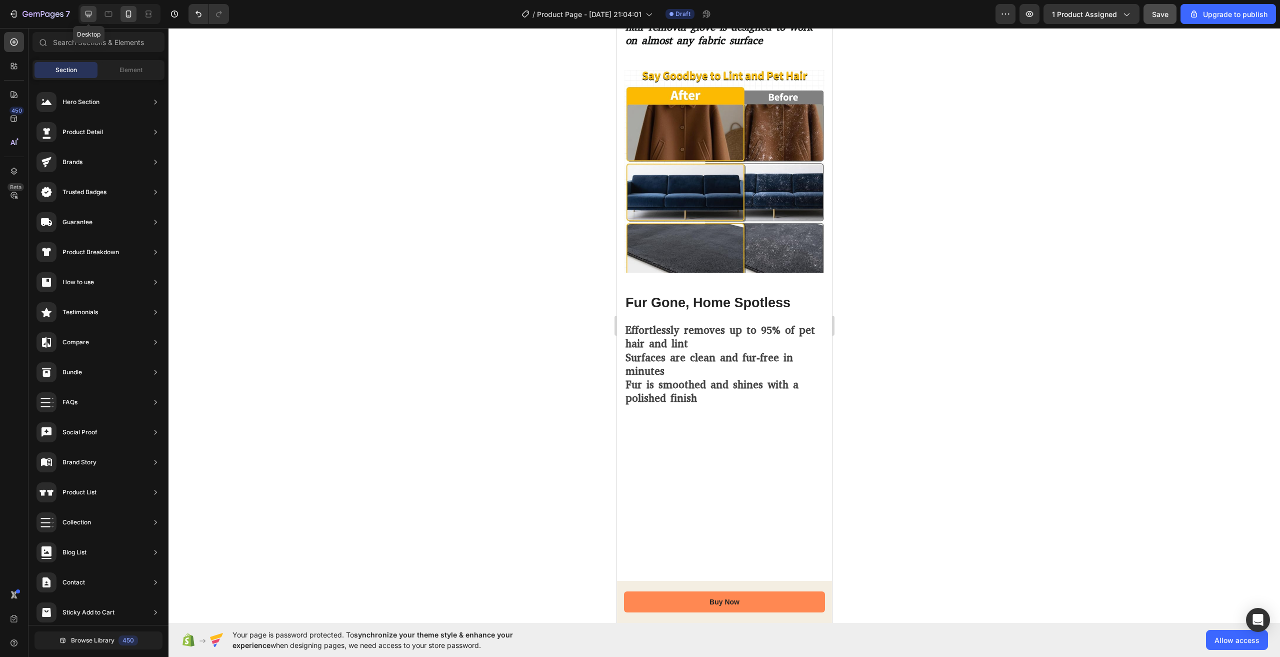
click at [88, 13] on icon at bounding box center [89, 14] width 10 height 10
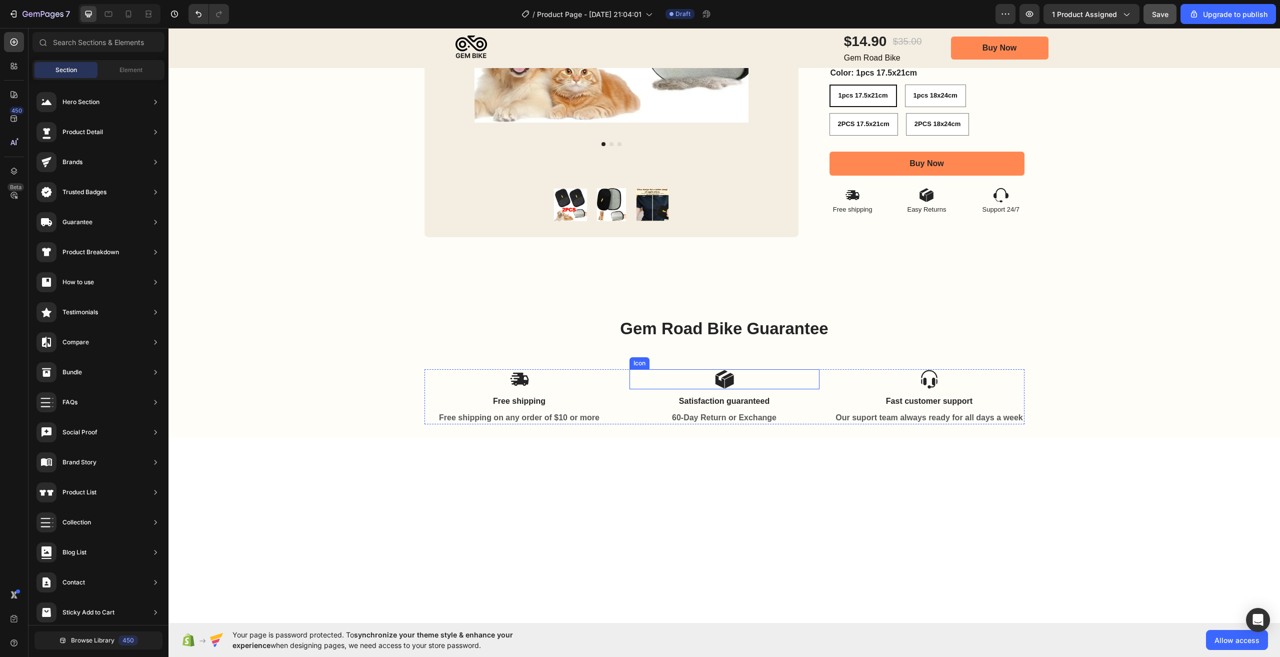
scroll to position [400, 0]
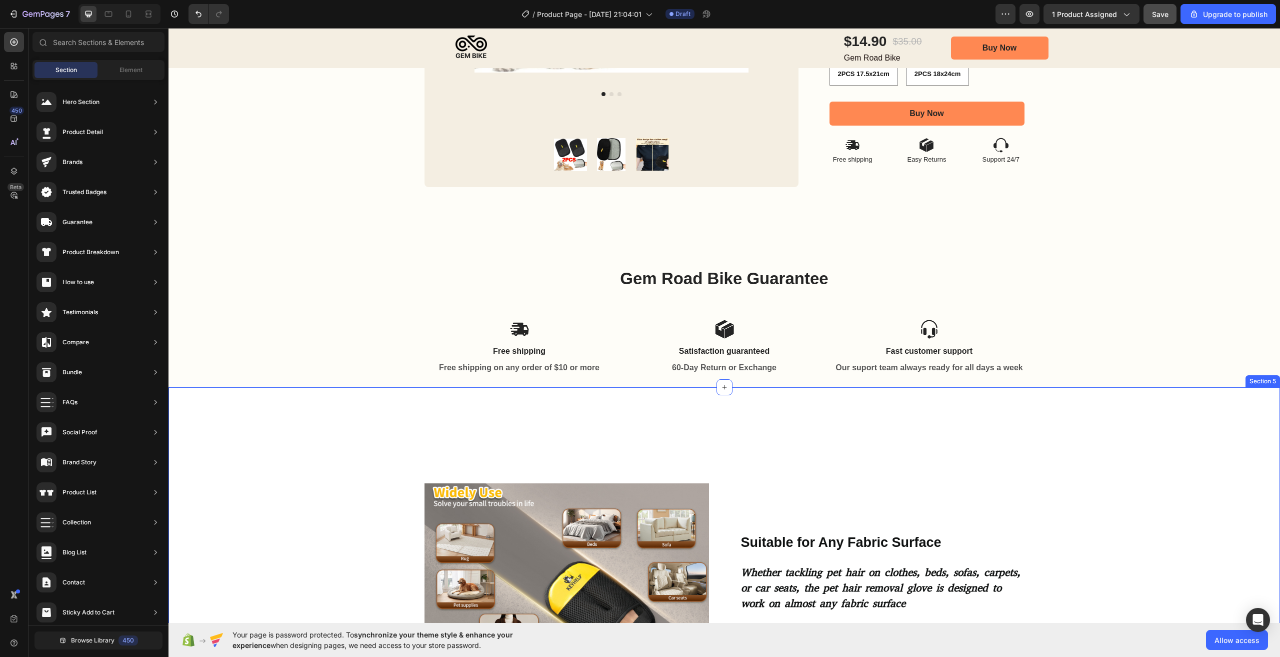
drag, startPoint x: 719, startPoint y: 387, endPoint x: 813, endPoint y: 418, distance: 99.1
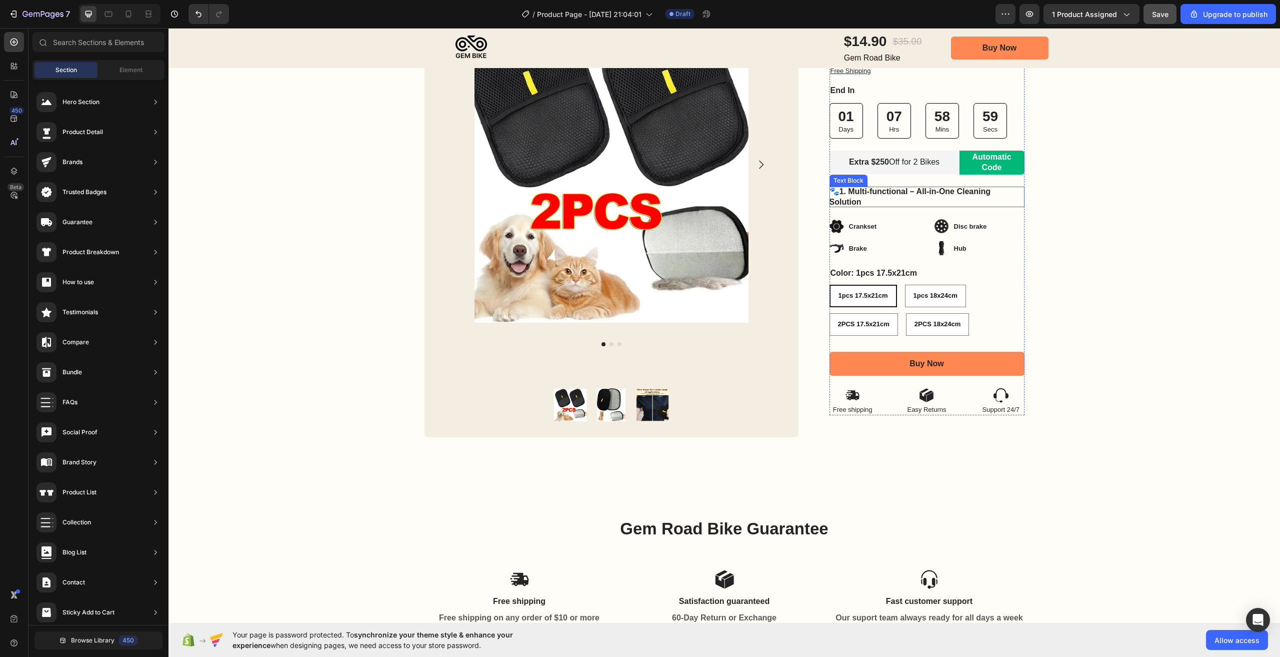
scroll to position [50, 0]
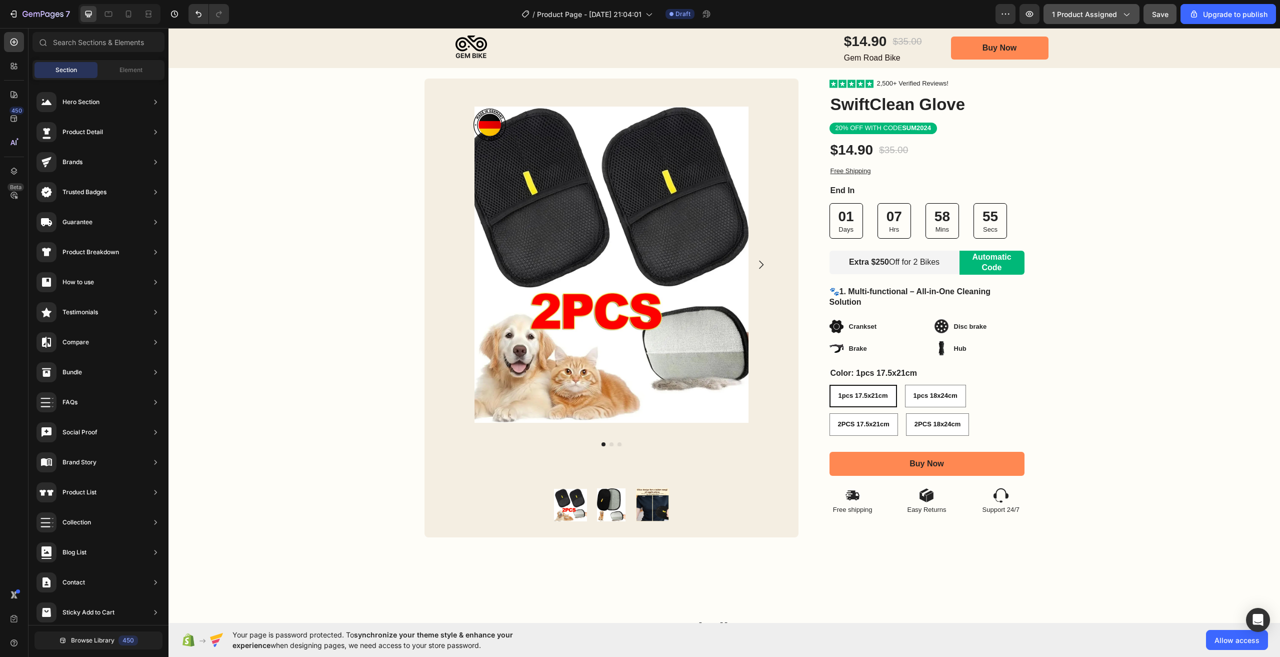
click at [1108, 20] on button "1 product assigned" at bounding box center [1092, 14] width 96 height 20
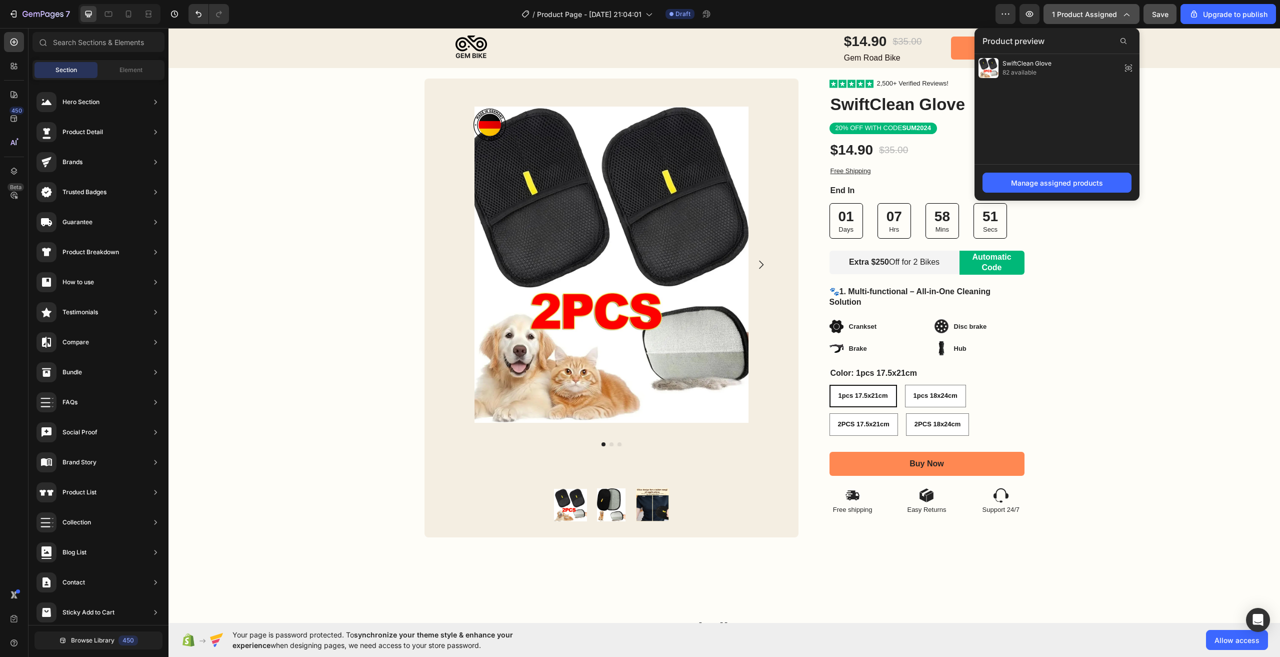
click at [1108, 20] on button "1 product assigned" at bounding box center [1092, 14] width 96 height 20
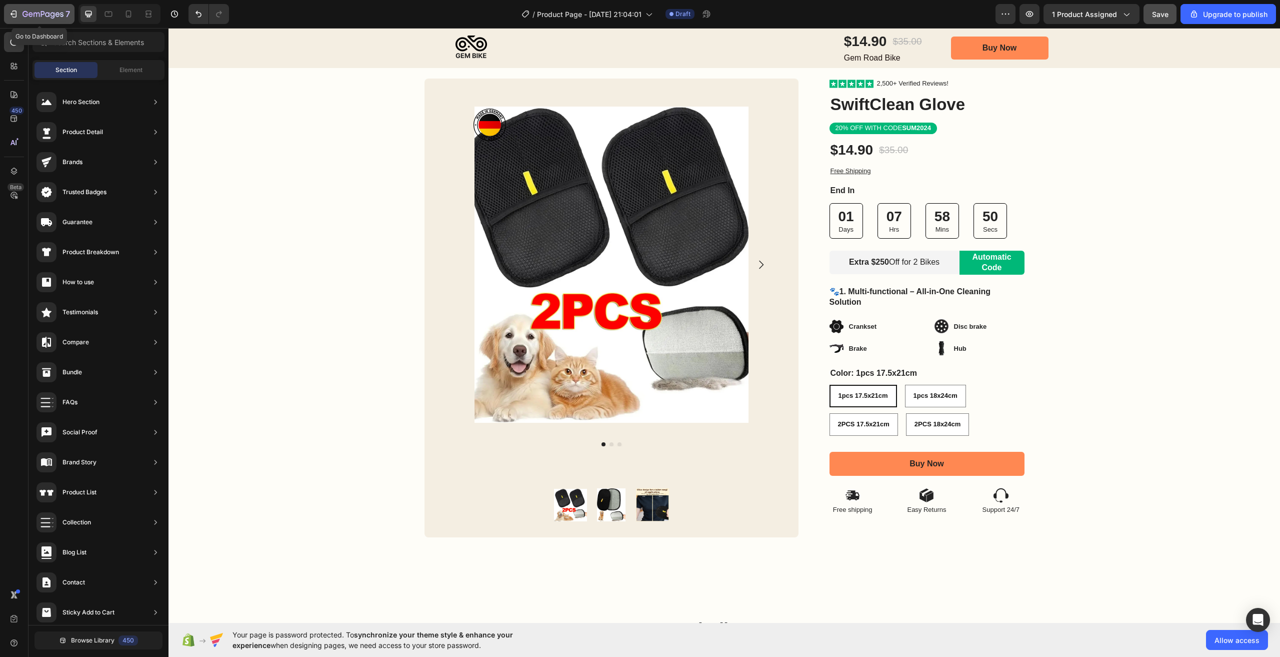
click at [56, 18] on icon "button" at bounding box center [43, 15] width 41 height 9
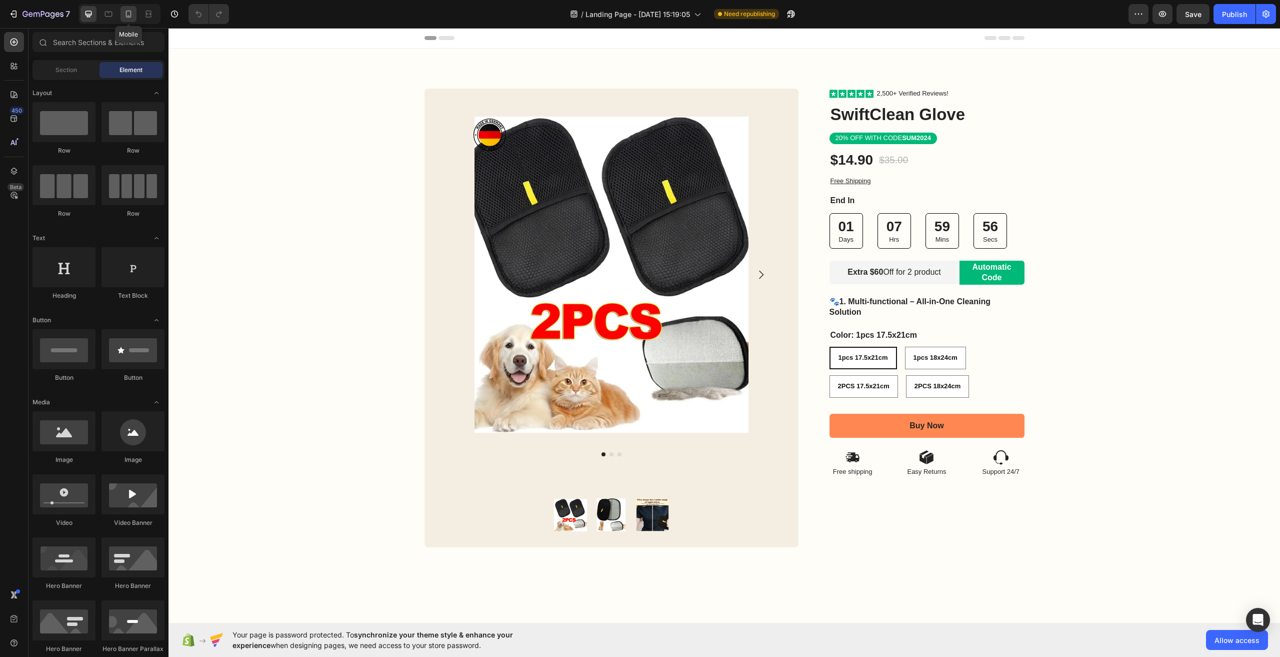
click at [131, 21] on div at bounding box center [129, 14] width 16 height 16
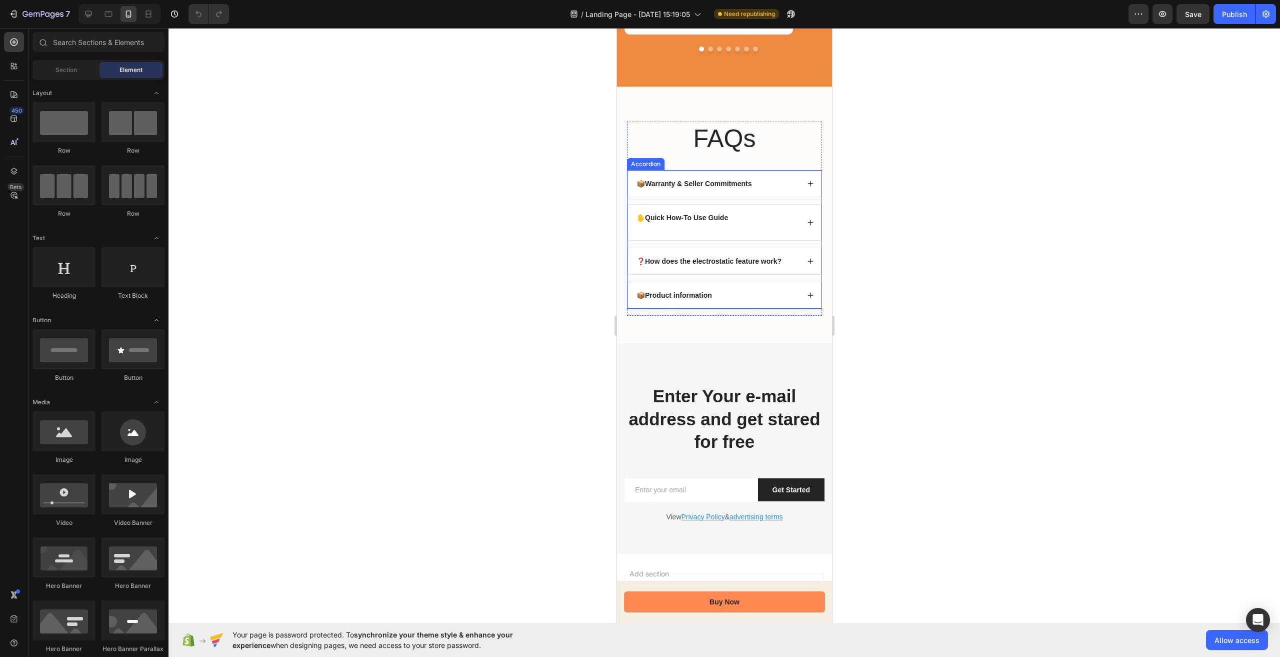
scroll to position [3112, 0]
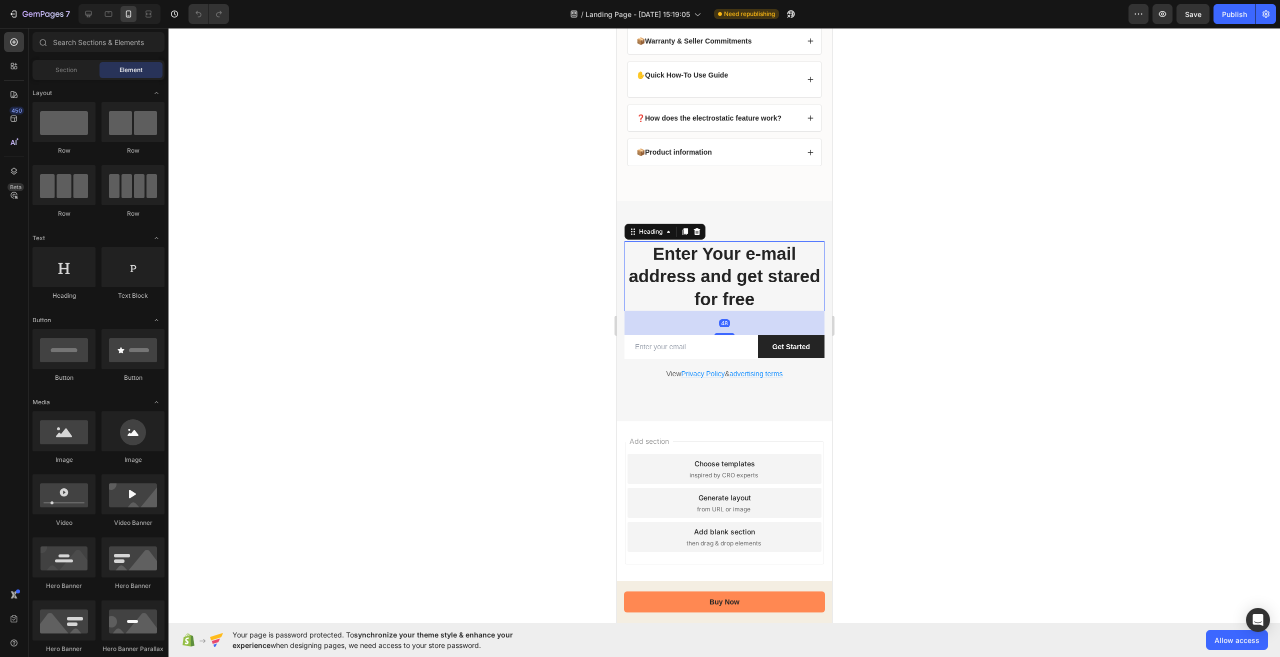
click at [729, 300] on p "Enter Your e-mail address and get stared for free" at bounding box center [724, 276] width 198 height 69
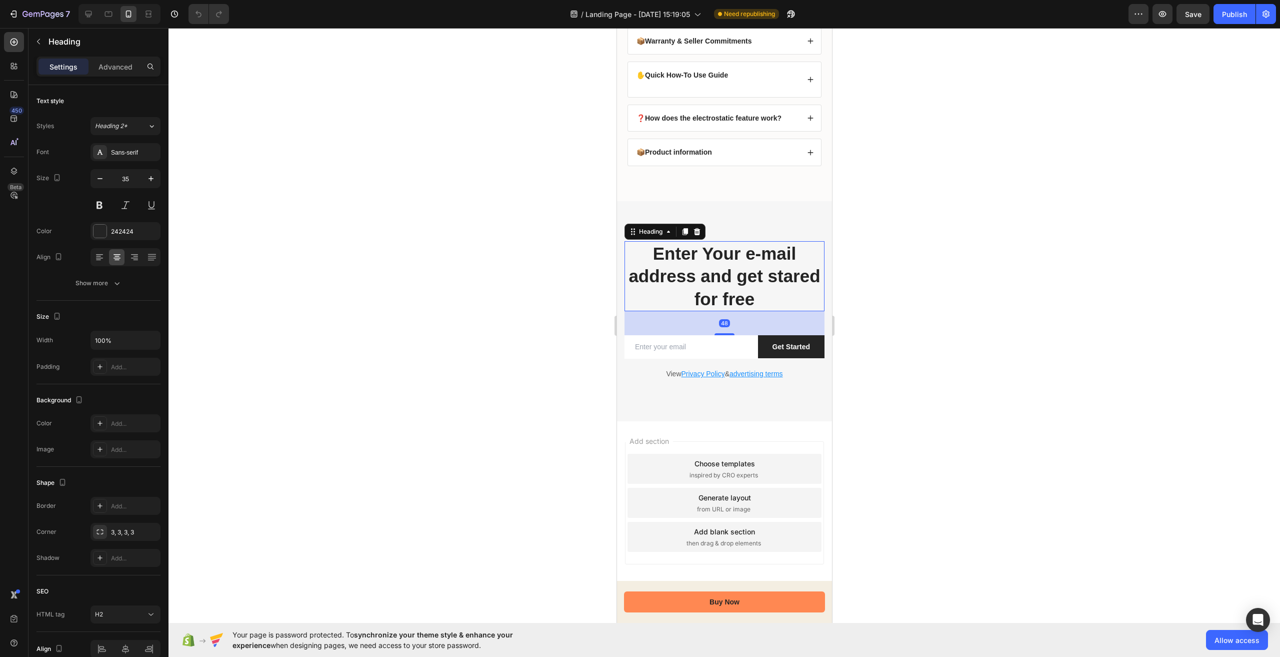
click at [729, 300] on p "Enter Your e-mail address and get stared for free" at bounding box center [724, 276] width 198 height 69
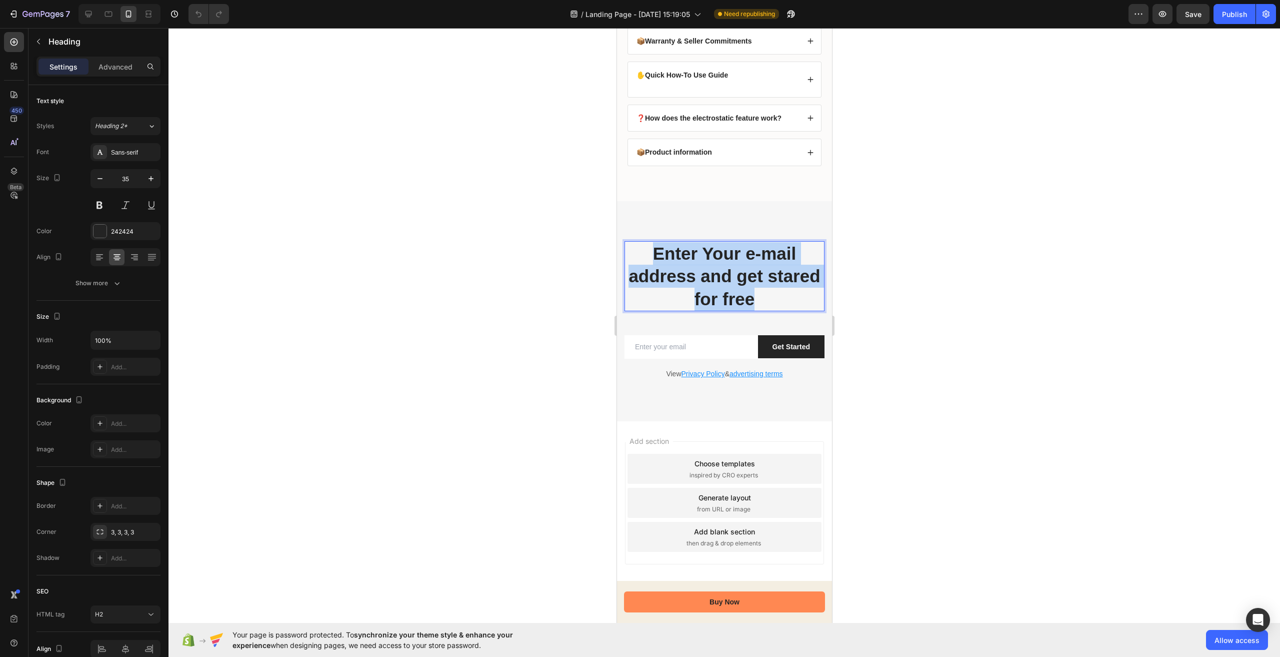
click at [729, 300] on p "Enter Your e-mail address and get stared for free" at bounding box center [724, 276] width 198 height 69
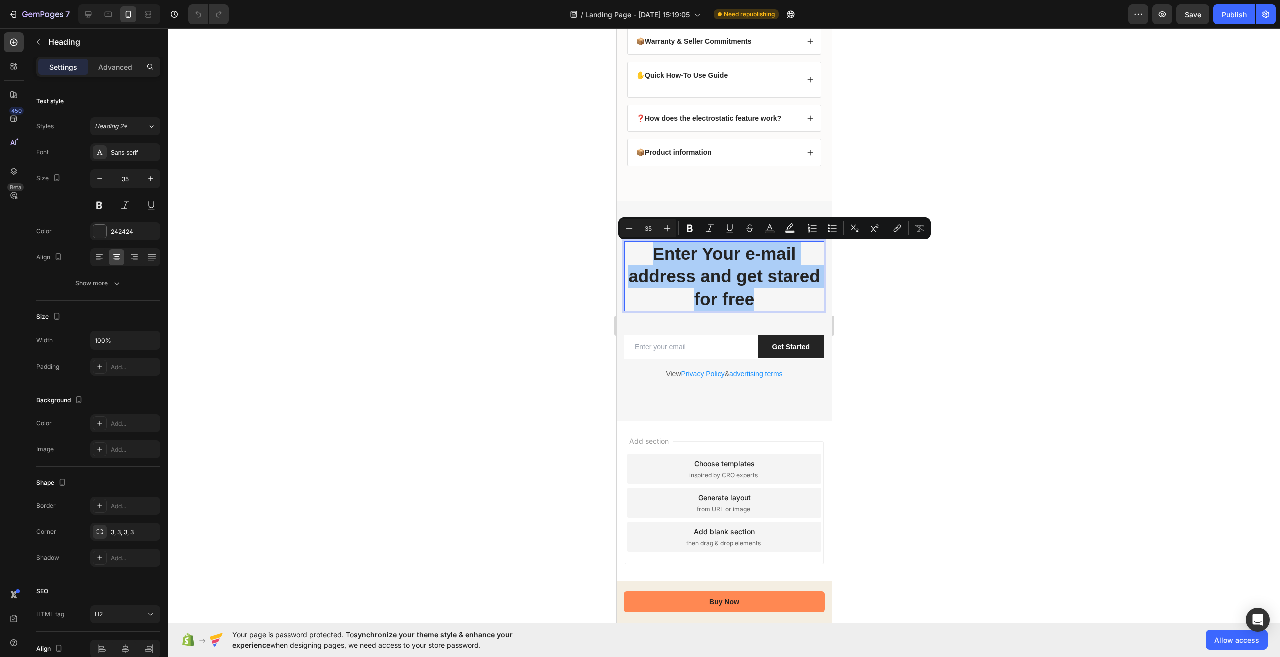
click at [933, 307] on div at bounding box center [725, 342] width 1112 height 629
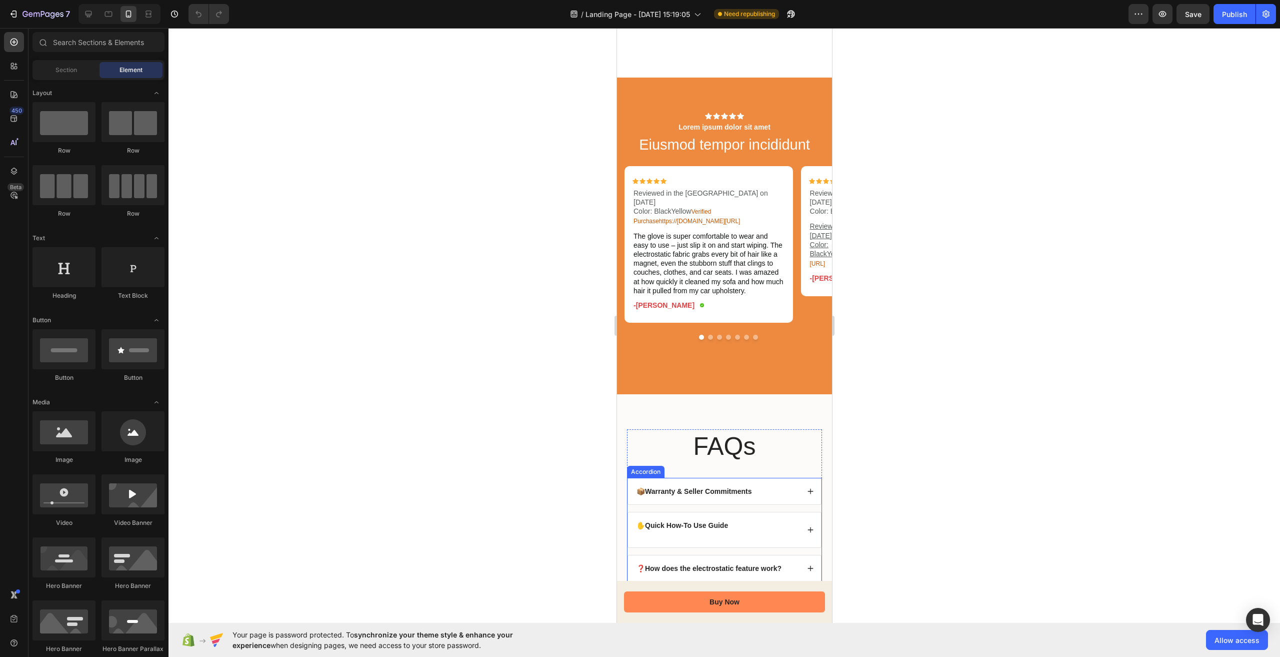
scroll to position [2612, 0]
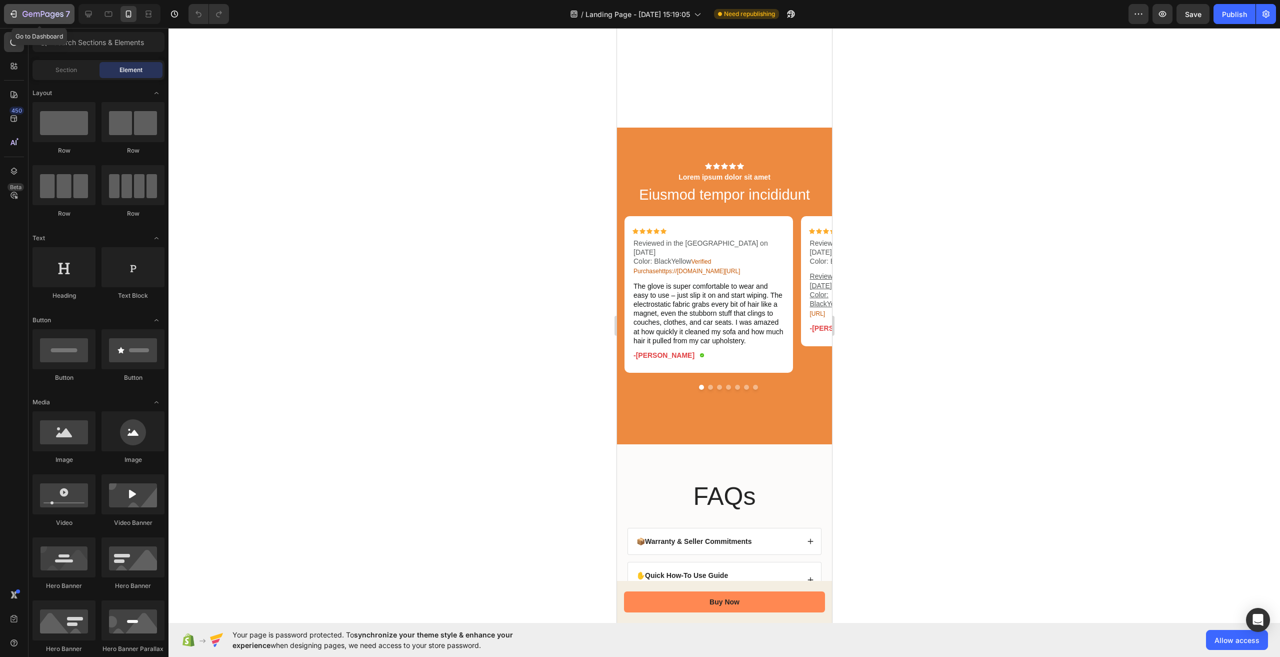
click at [35, 13] on icon "button" at bounding box center [37, 15] width 6 height 5
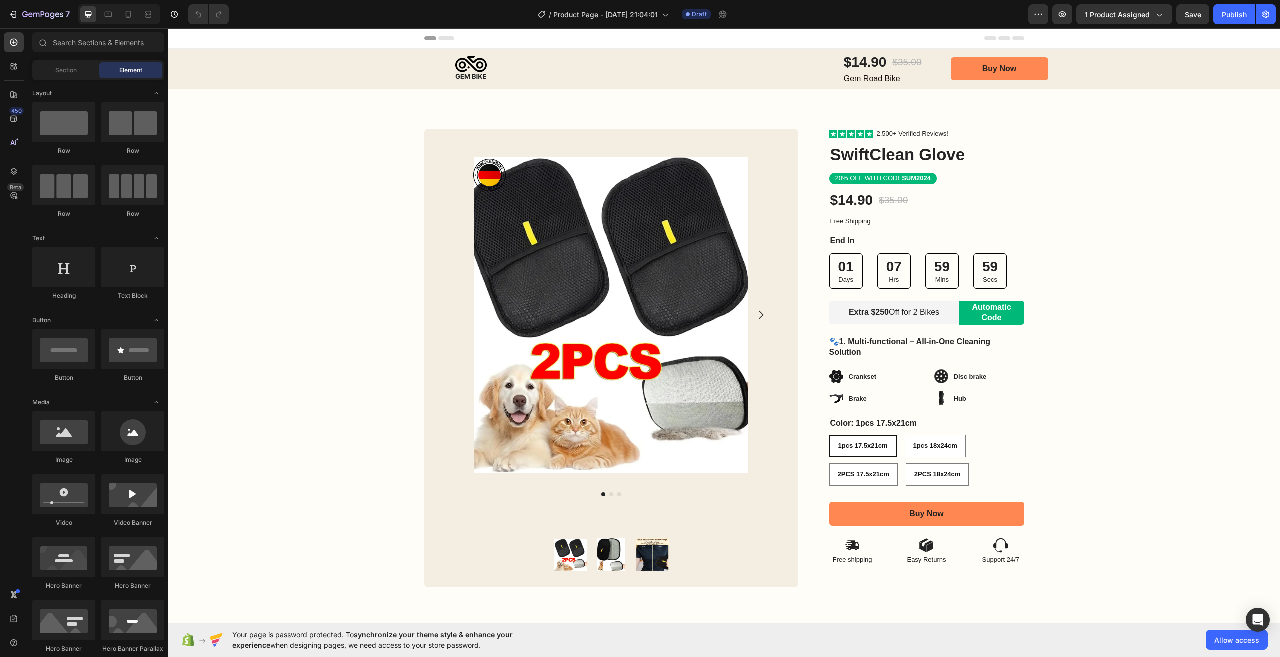
click at [1127, 24] on div "7 / Product Page - [DATE] 21:04:01 Draft Preview 1 product assigned Save Publish" at bounding box center [640, 14] width 1280 height 29
click at [1130, 18] on span "1 product assigned" at bounding box center [1117, 14] width 65 height 11
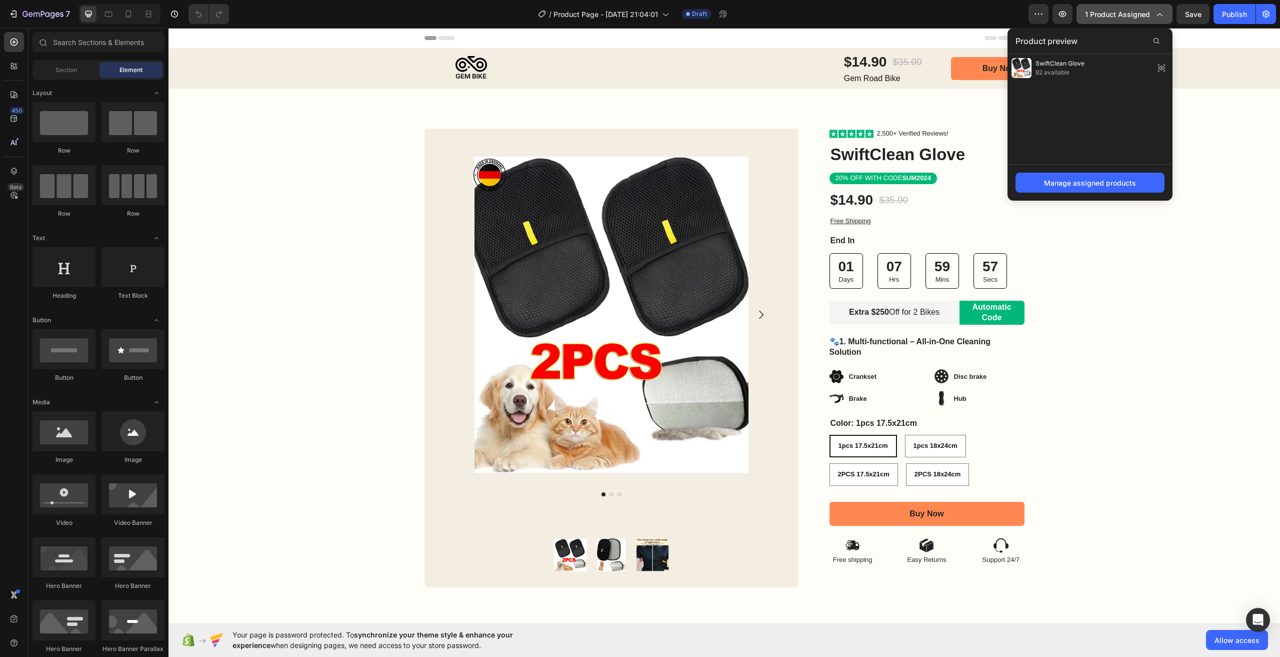
click at [1130, 18] on span "1 product assigned" at bounding box center [1117, 14] width 65 height 11
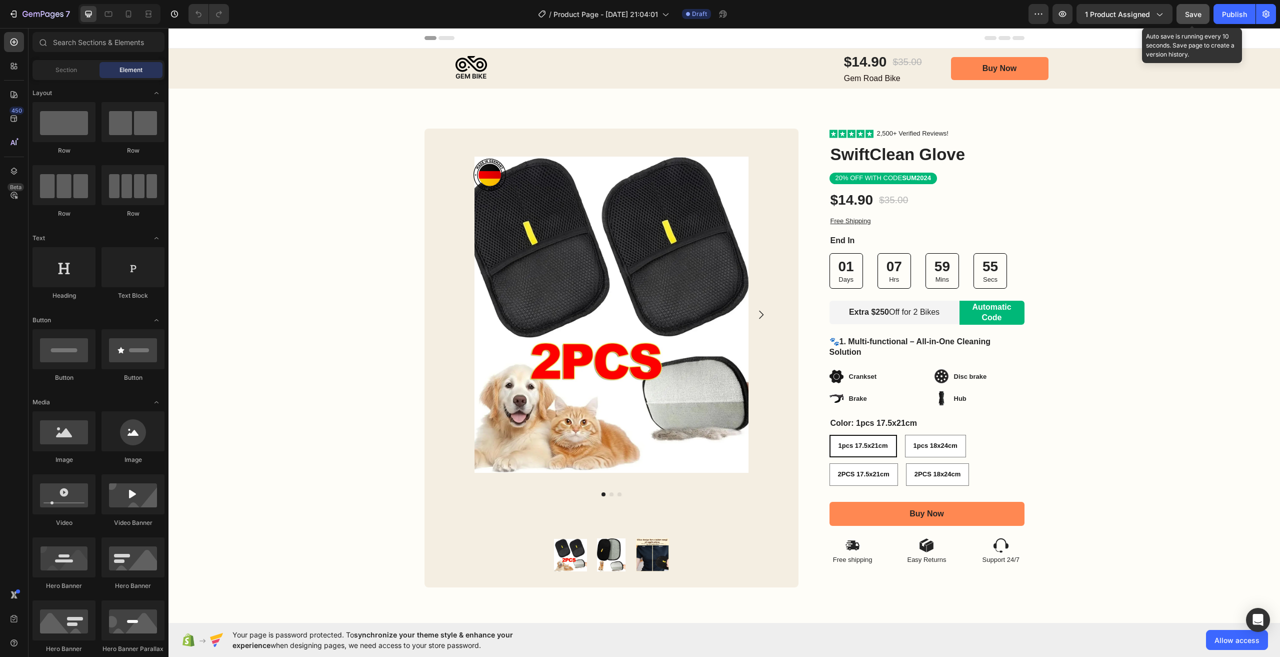
click at [1189, 17] on span "Save" at bounding box center [1193, 14] width 17 height 9
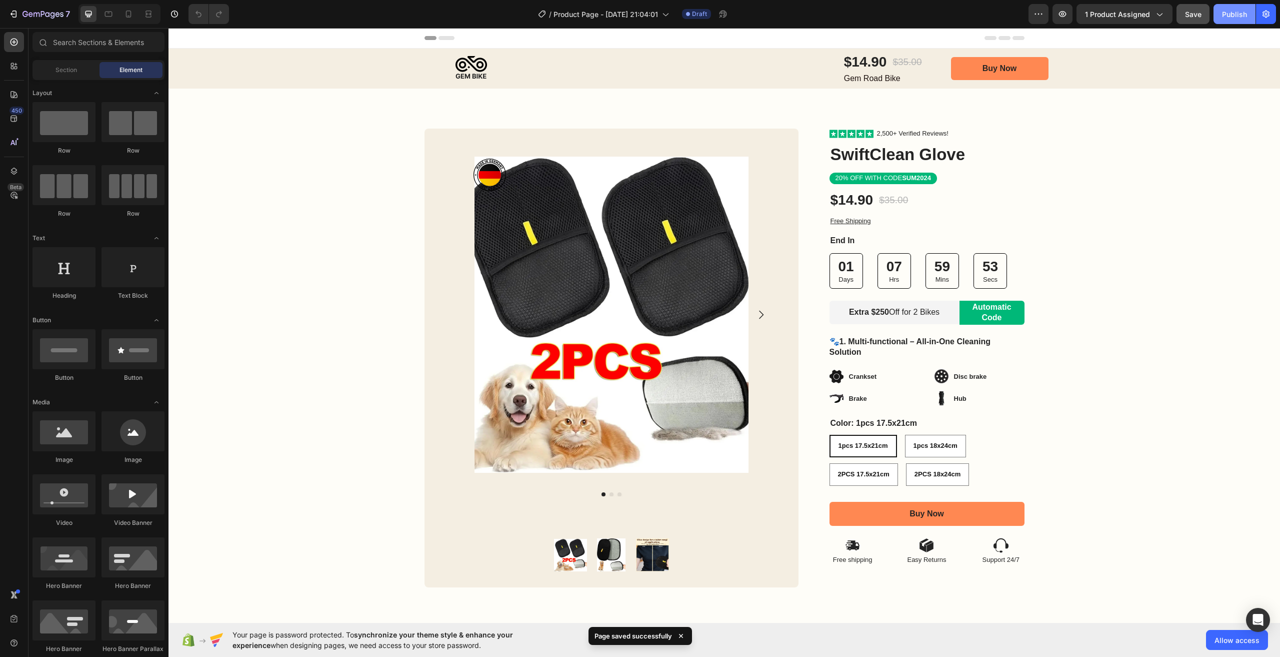
click at [1239, 22] on button "Publish" at bounding box center [1235, 14] width 42 height 20
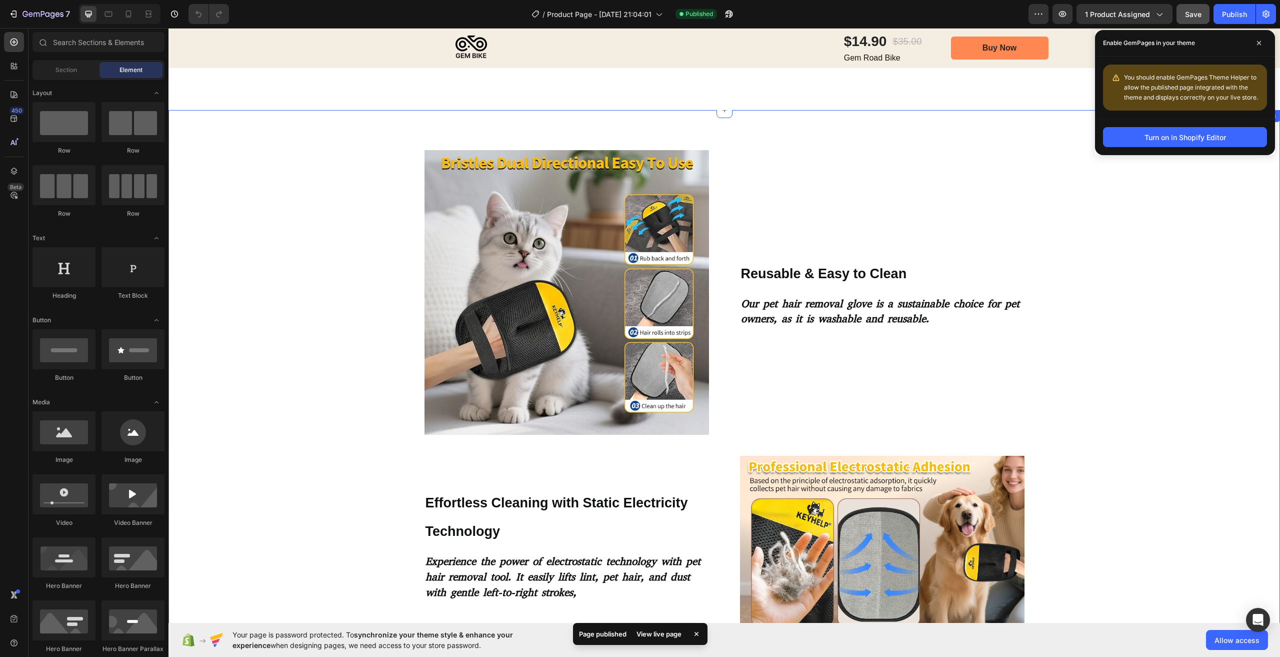
scroll to position [1300, 0]
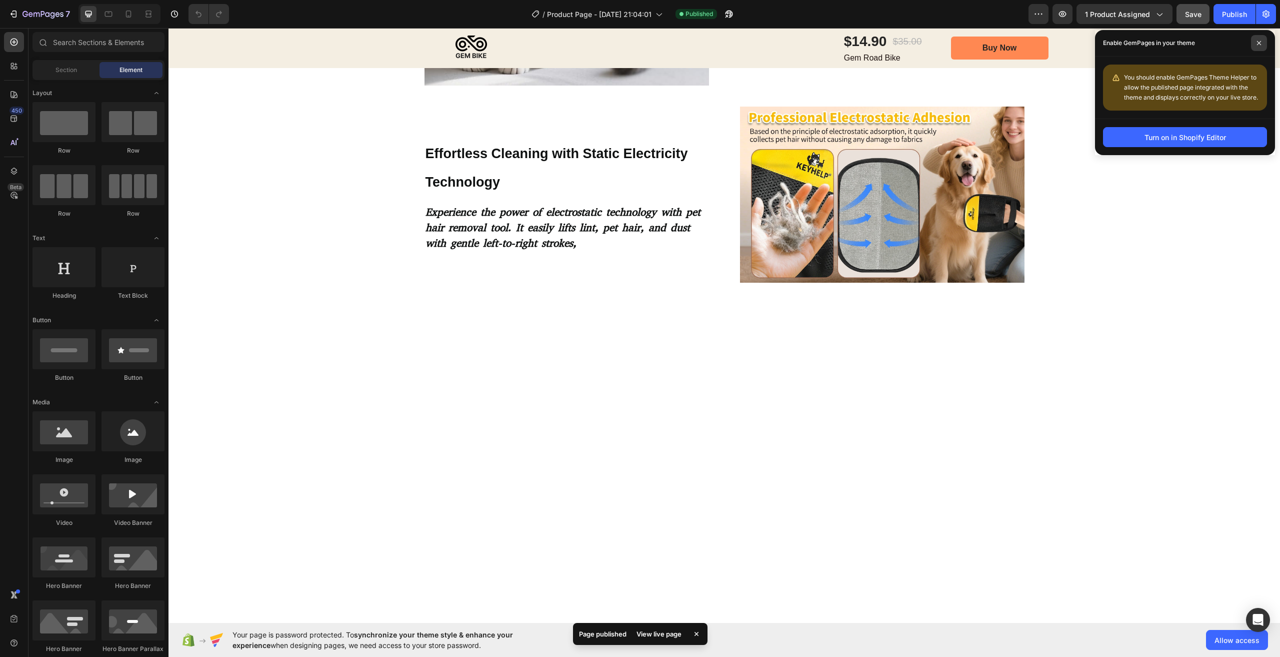
click at [1260, 45] on icon at bounding box center [1259, 43] width 5 height 5
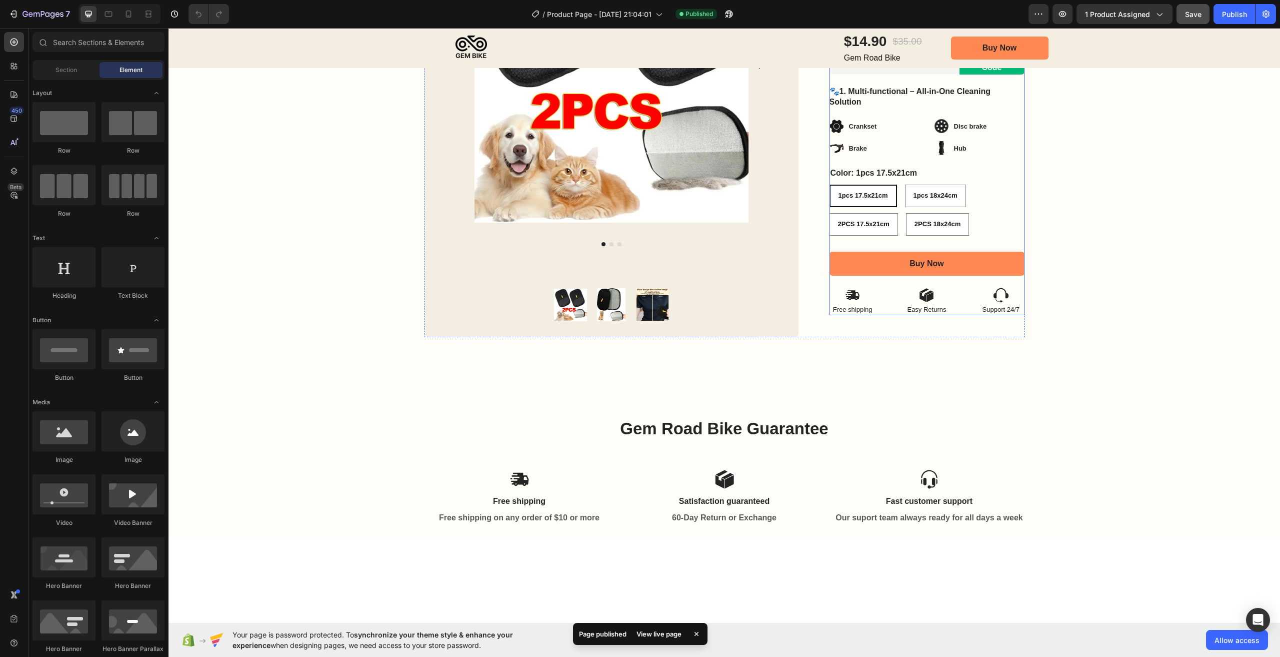
scroll to position [0, 0]
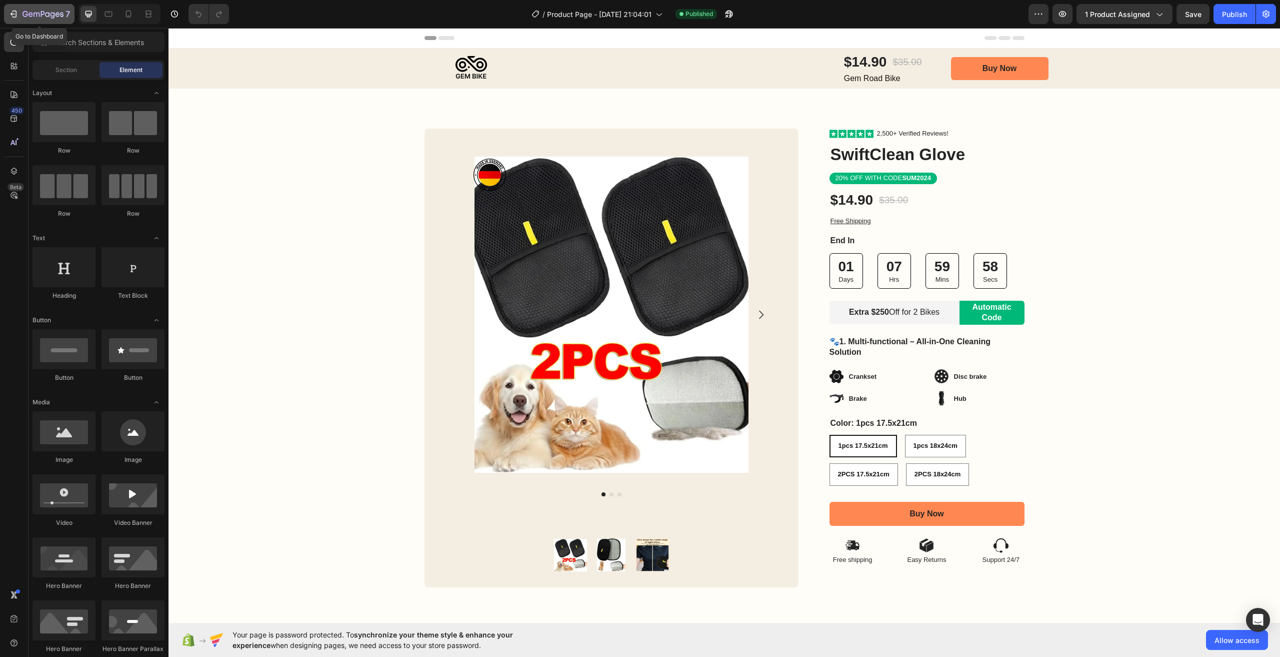
click at [45, 5] on button "7" at bounding box center [39, 14] width 71 height 20
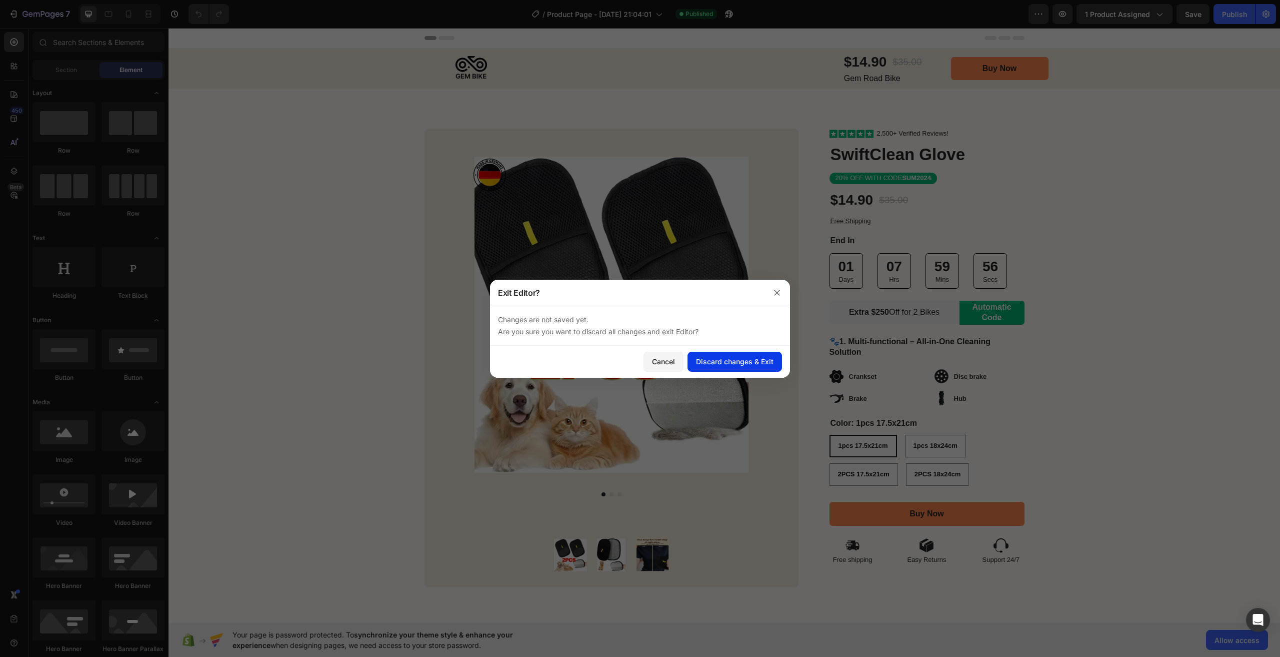
click at [762, 365] on div "Discard changes & Exit" at bounding box center [735, 361] width 78 height 11
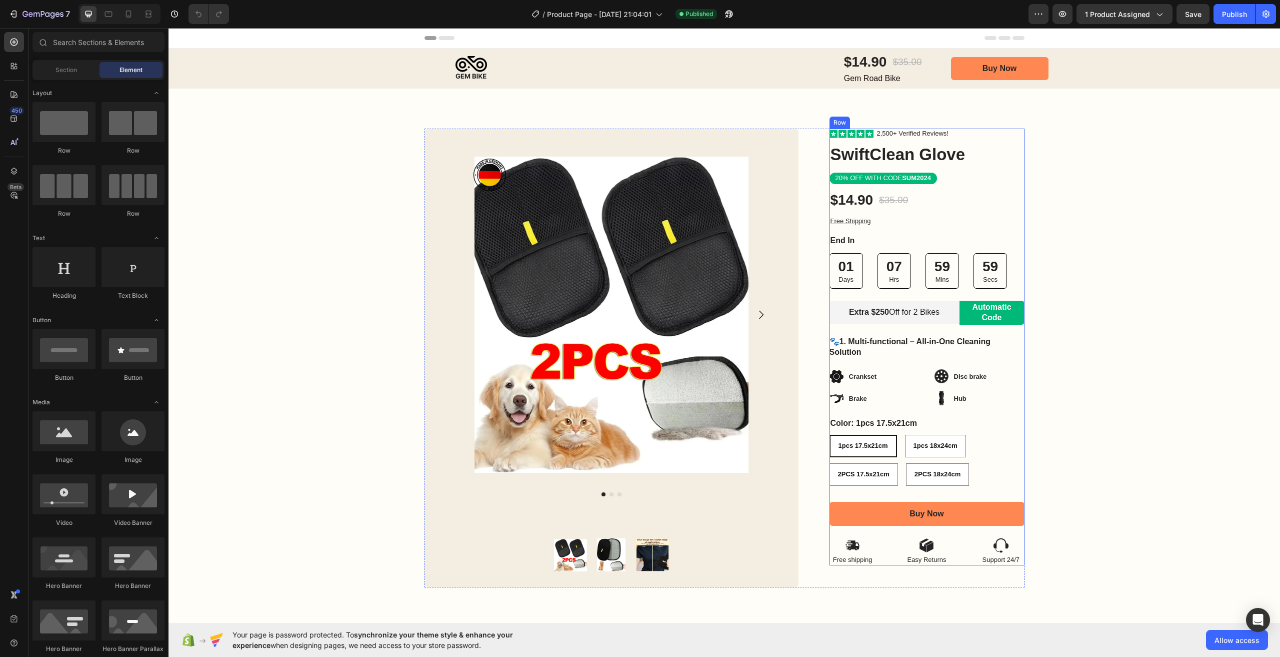
scroll to position [50, 0]
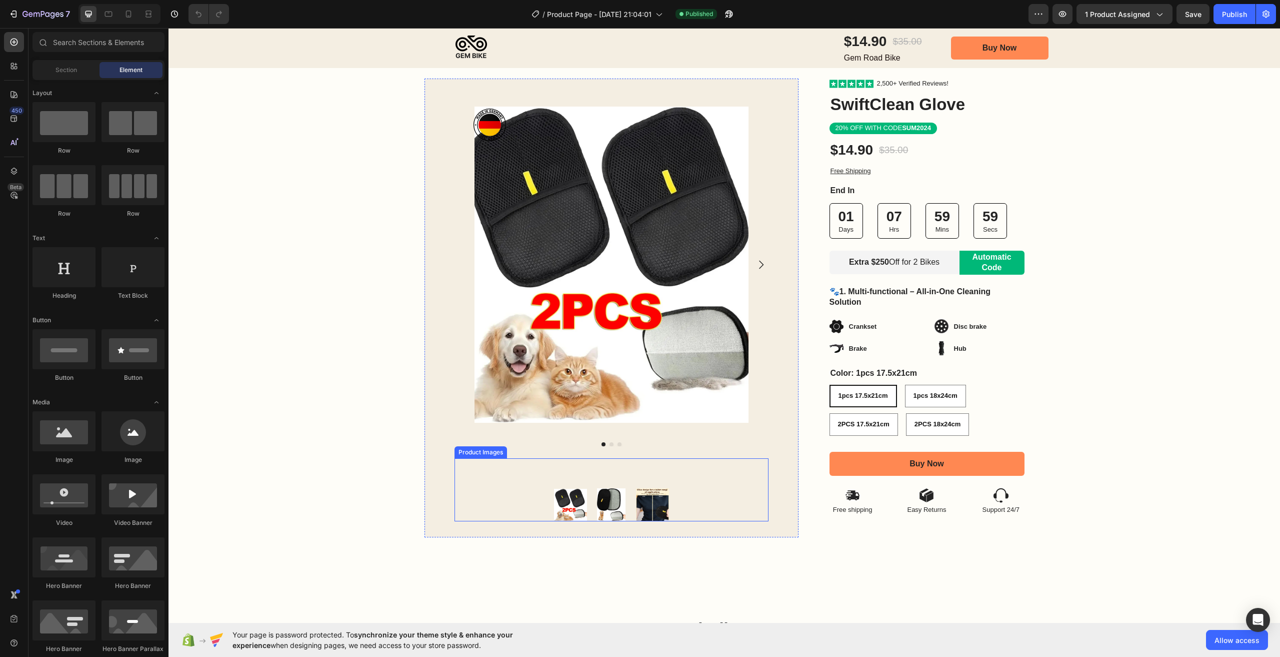
click at [612, 505] on img at bounding box center [611, 504] width 33 height 33
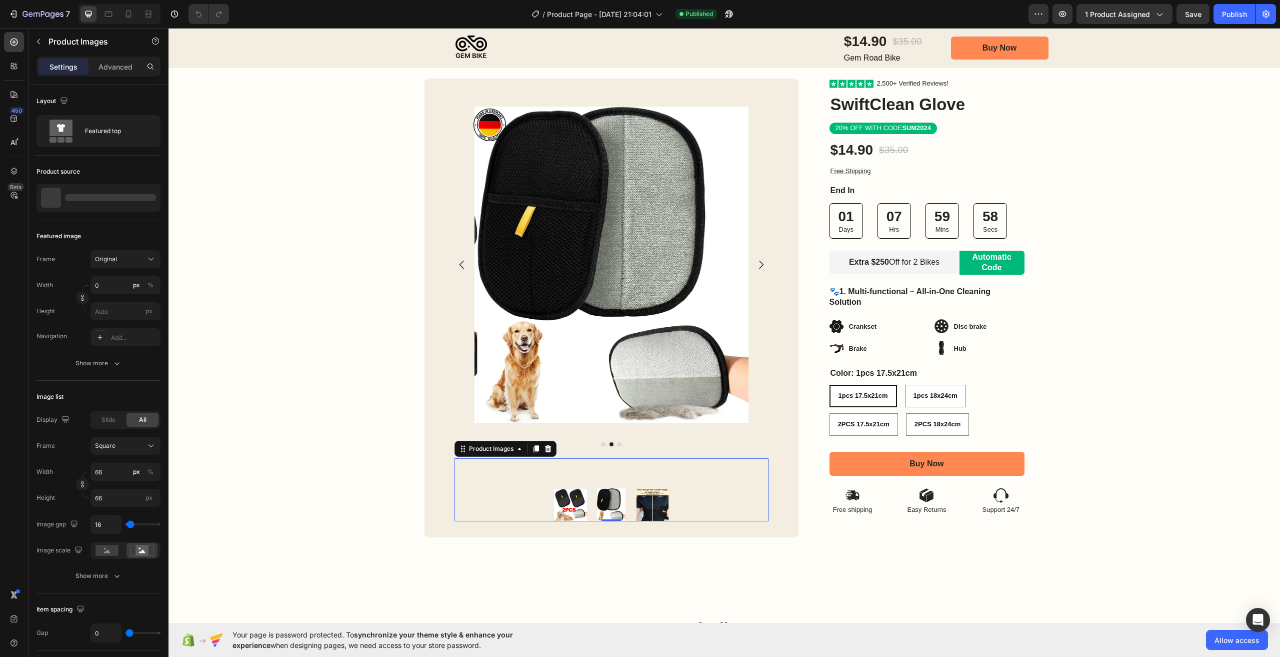
click at [646, 511] on img at bounding box center [652, 504] width 33 height 33
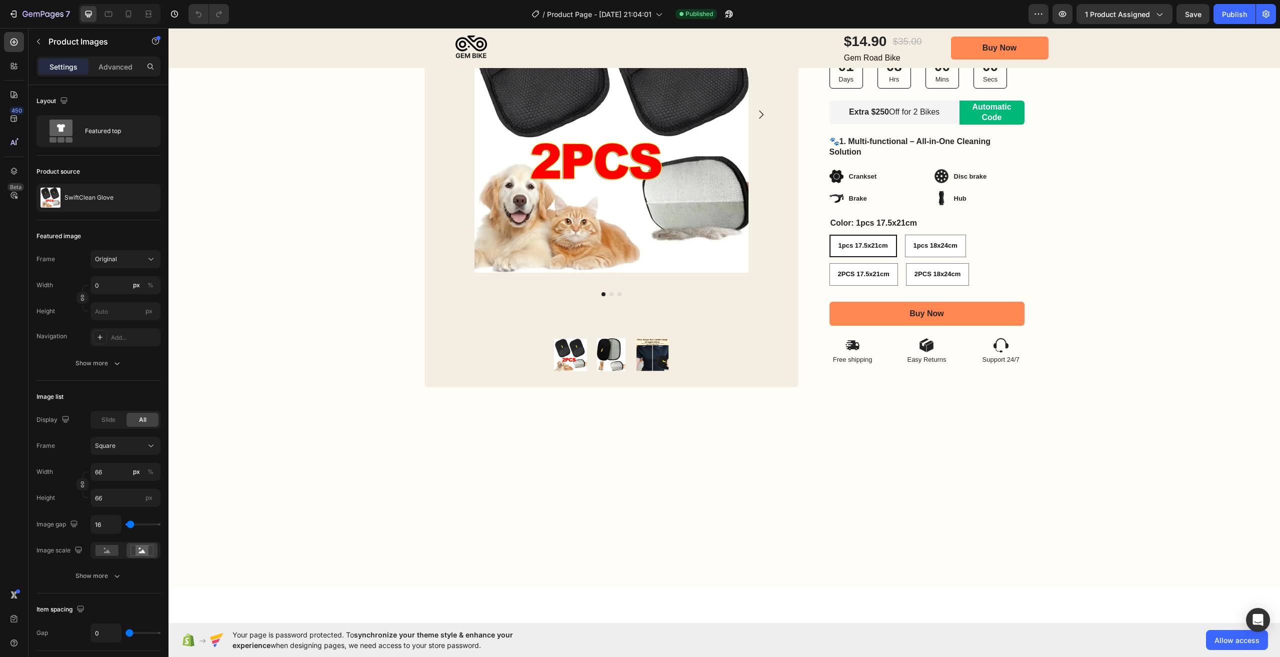
scroll to position [0, 0]
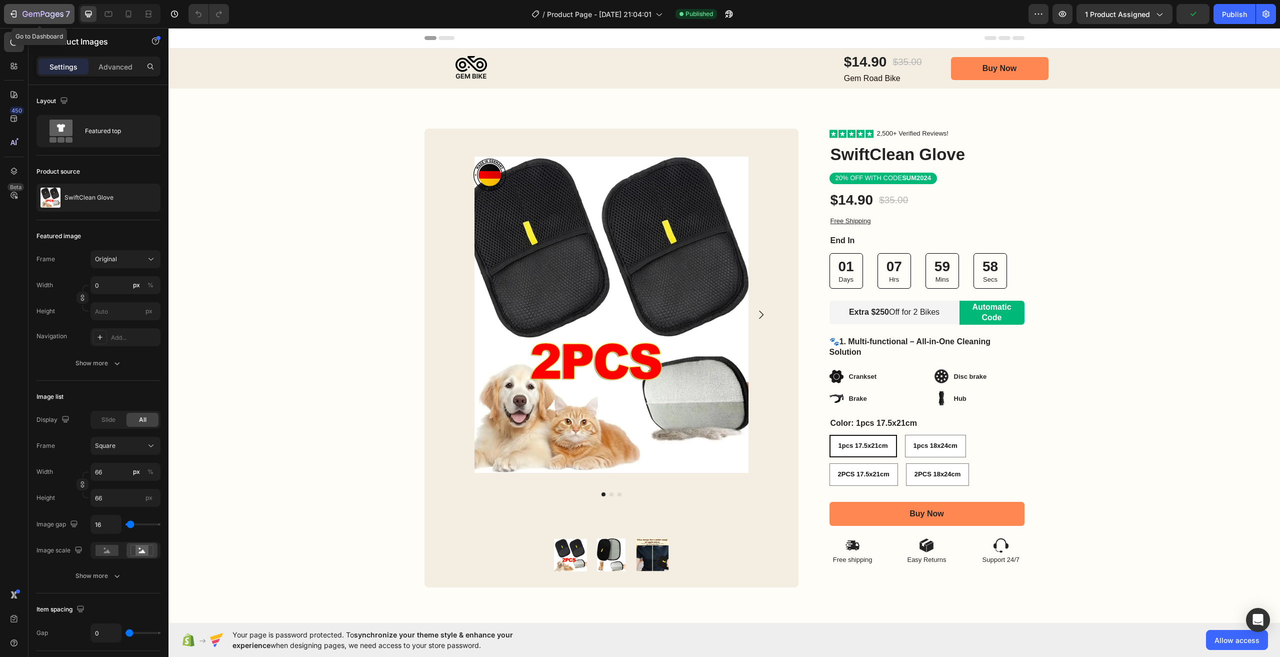
click at [49, 17] on icon "button" at bounding box center [43, 15] width 41 height 9
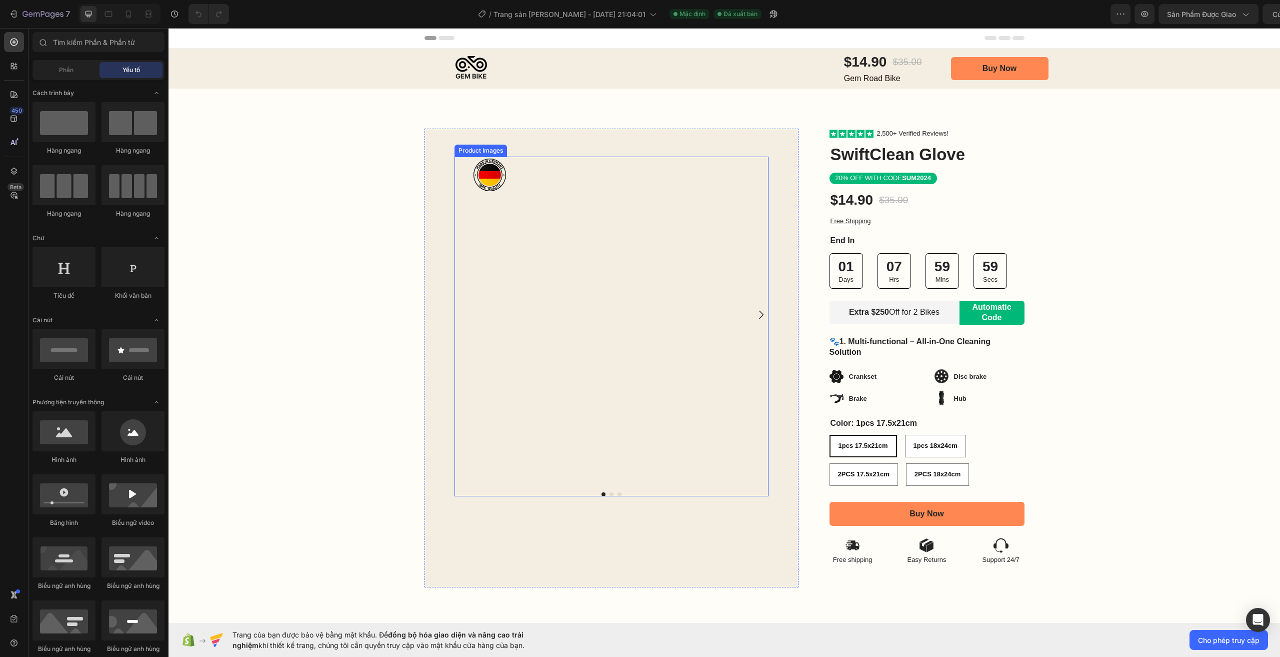
scroll to position [150, 0]
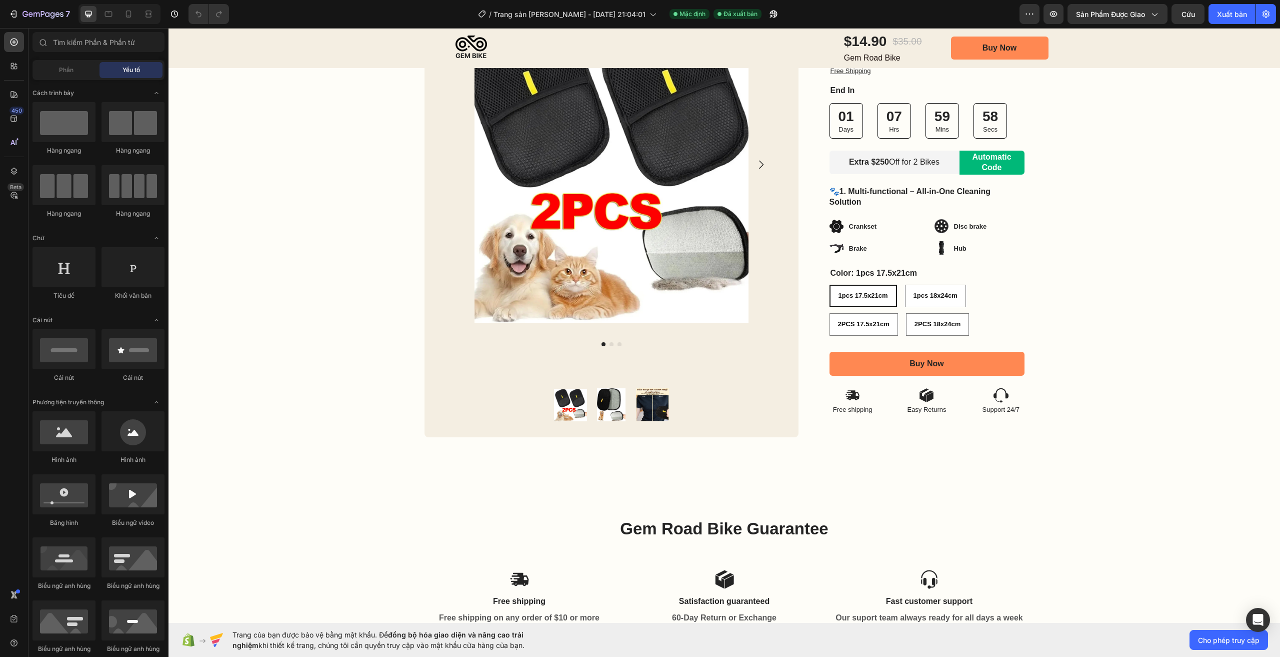
click at [1228, 24] on div "7 / Trang sản [PERSON_NAME] - [DATE] 21:04:01 Mặc định Đã xuất bản Xem trước Sả…" at bounding box center [640, 14] width 1280 height 29
click at [1230, 17] on font "Xuất bản" at bounding box center [1232, 14] width 30 height 9
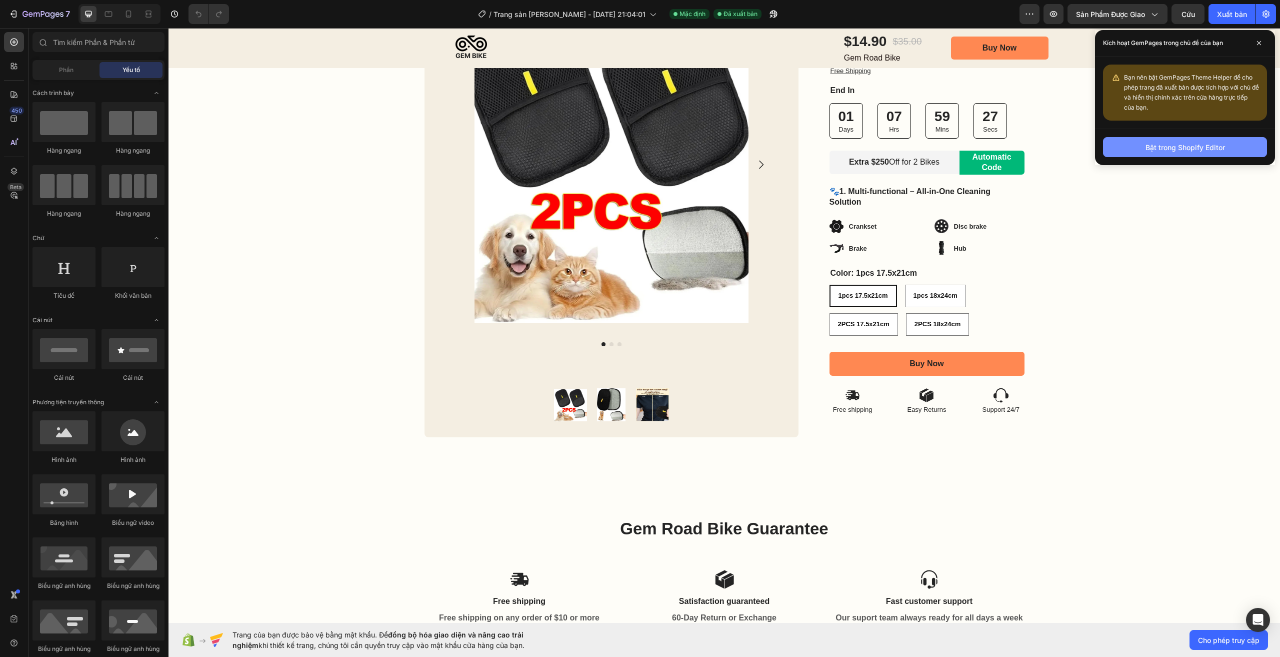
click at [1206, 151] on font "Bật trong Shopify Editor" at bounding box center [1186, 147] width 80 height 9
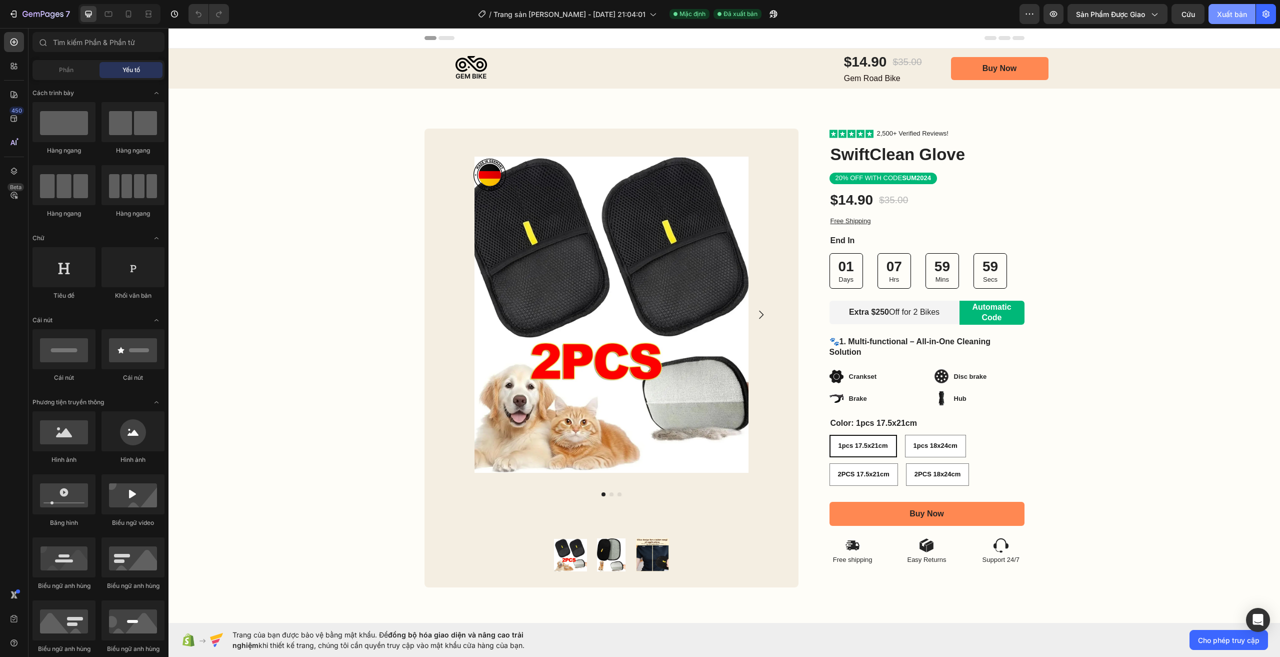
click at [1229, 16] on font "Xuất bản" at bounding box center [1232, 14] width 30 height 9
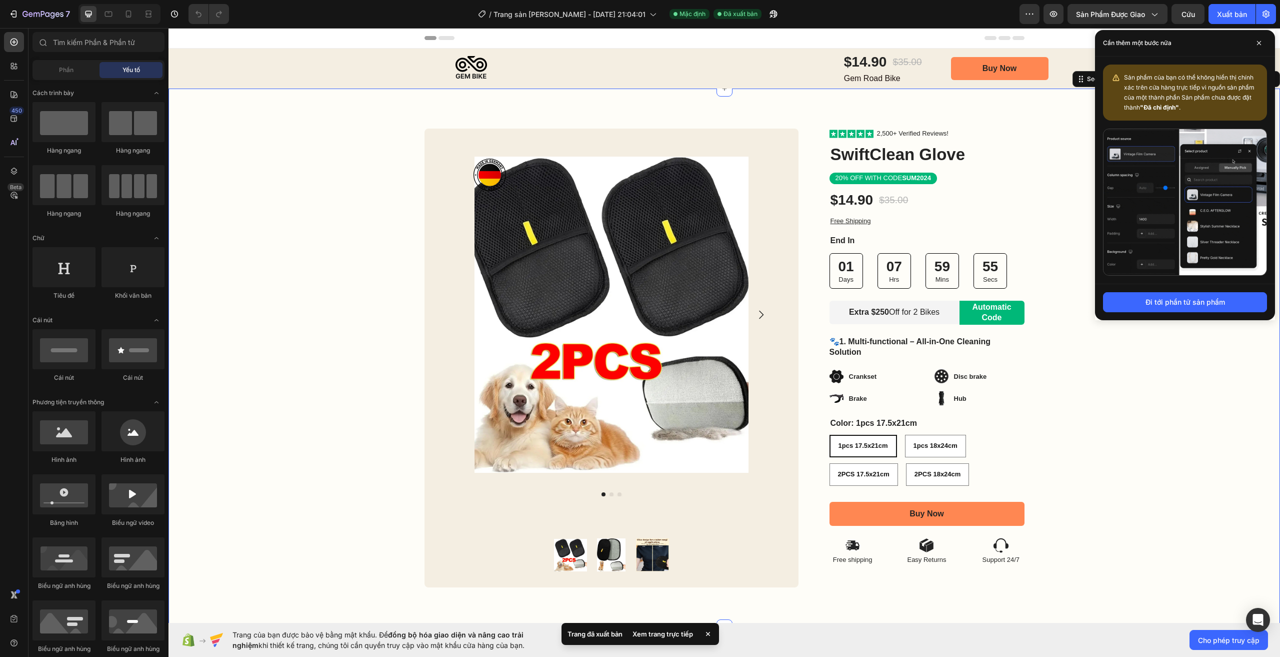
click at [1126, 466] on div "Image Row Product Images Product Images Image Row Row Icon Icon Icon Icon Icon …" at bounding box center [725, 358] width 1112 height 459
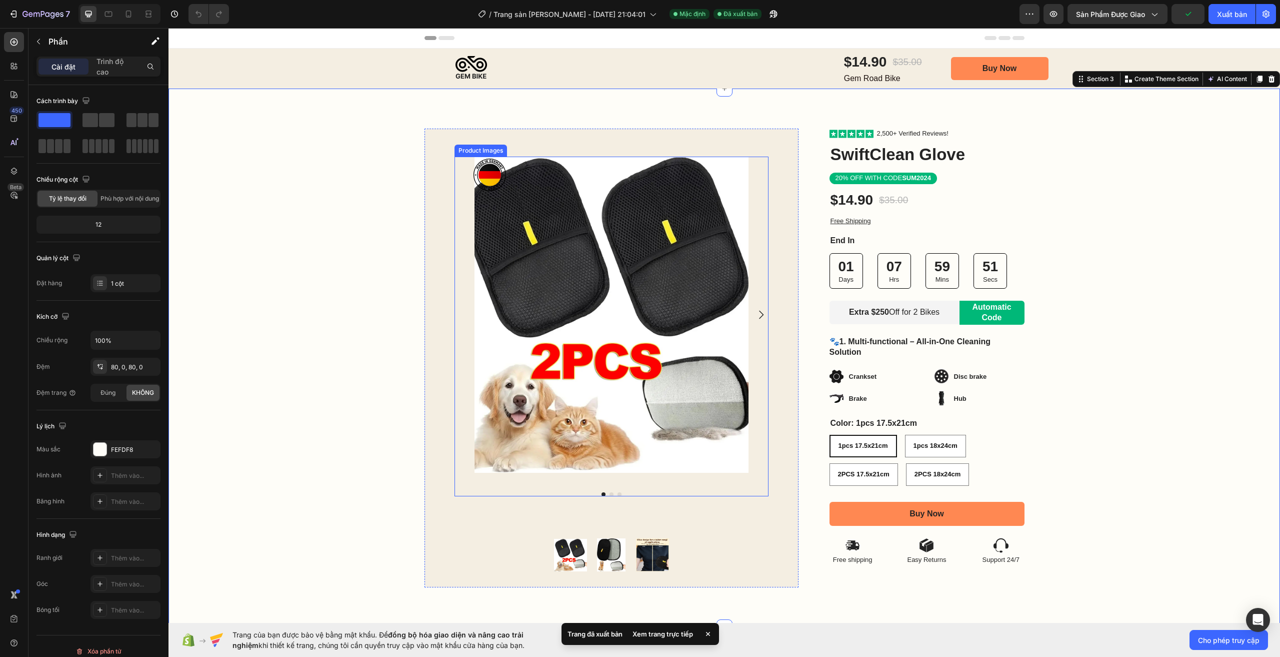
scroll to position [50, 0]
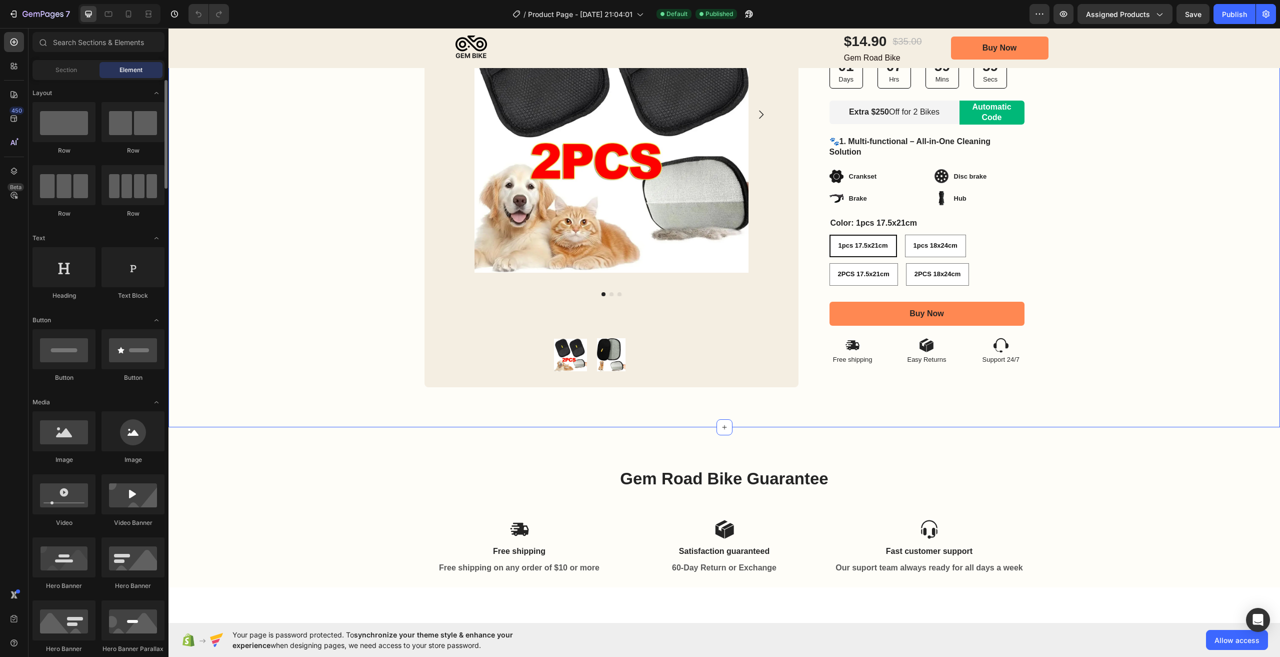
scroll to position [100, 0]
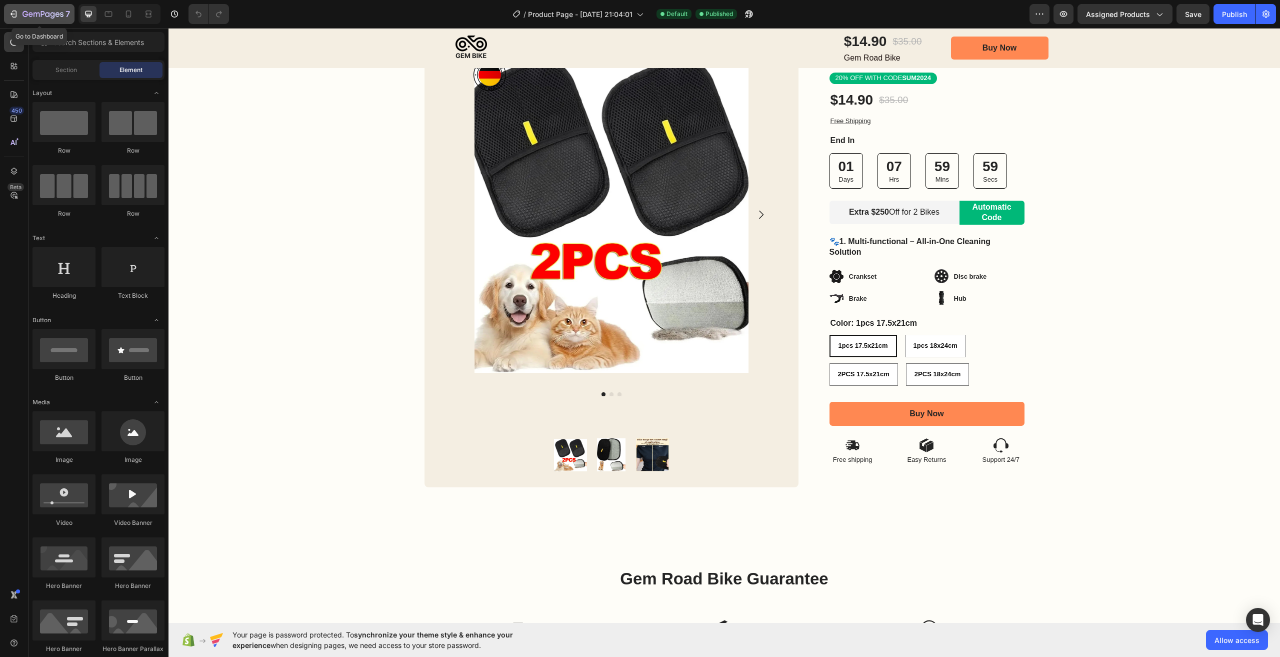
click at [41, 16] on icon "button" at bounding box center [43, 15] width 41 height 9
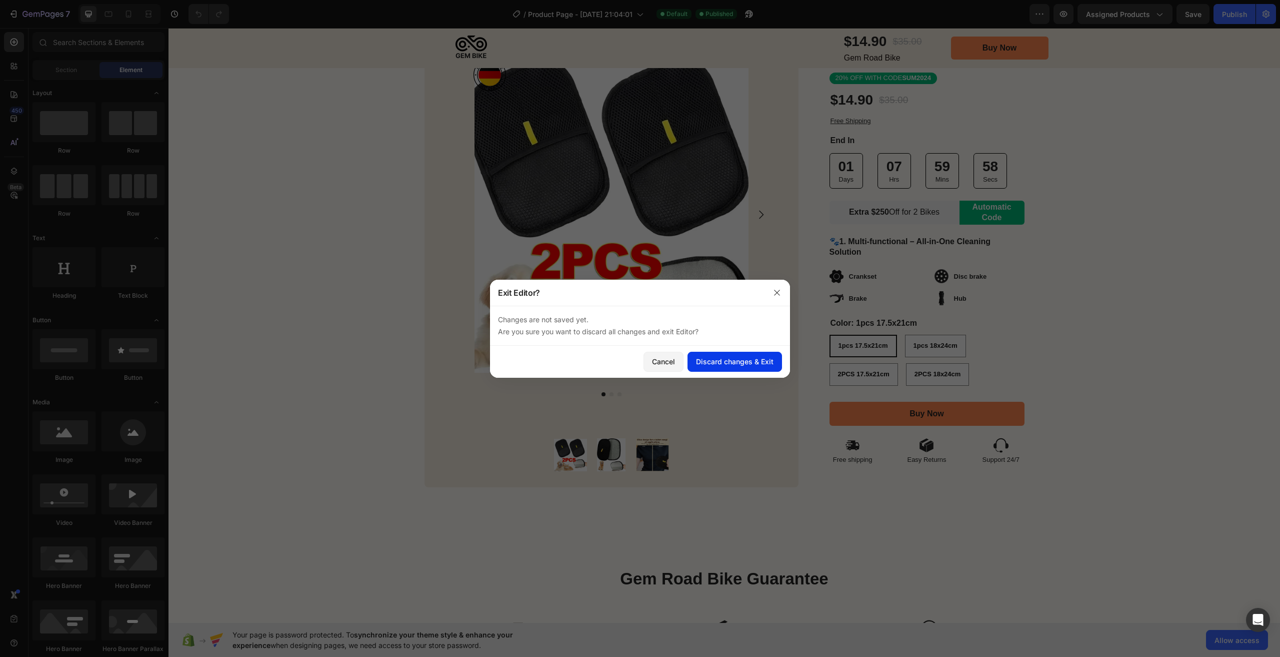
click at [727, 355] on button "Discard changes & Exit" at bounding box center [735, 362] width 95 height 20
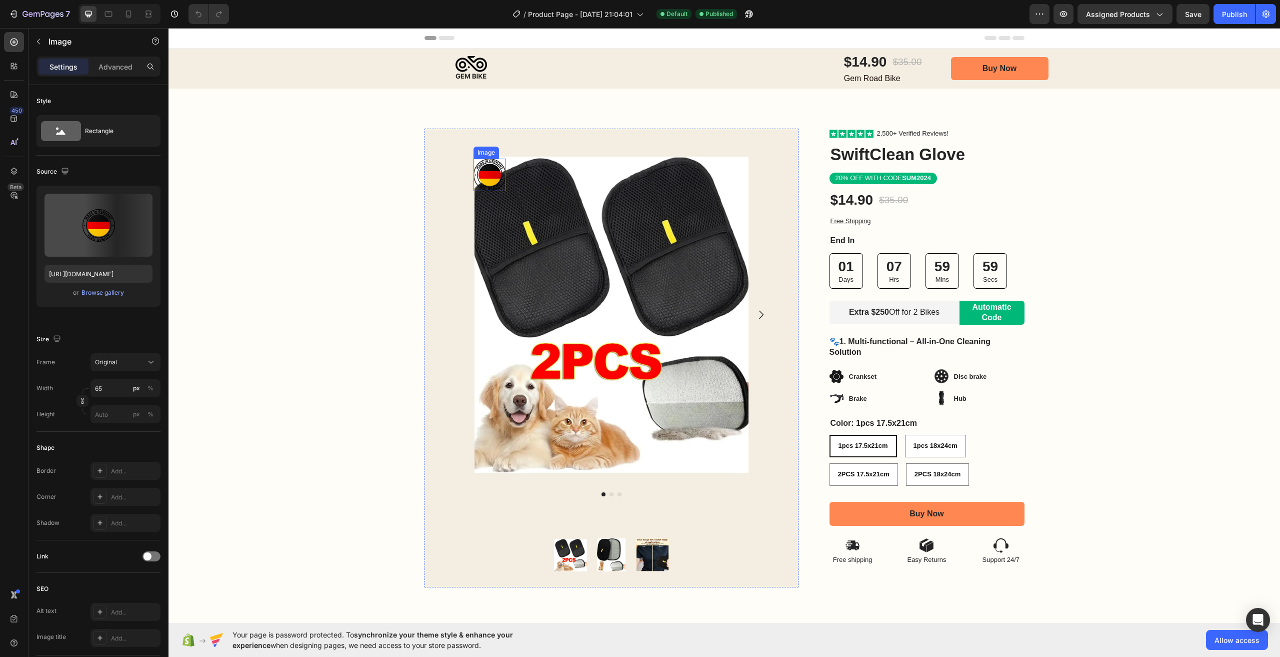
click at [491, 172] on img at bounding box center [490, 175] width 33 height 33
click at [759, 112] on div "Image Row Product Images Product Images Image 0 Row Row Icon Icon Icon Icon Ico…" at bounding box center [725, 358] width 1112 height 539
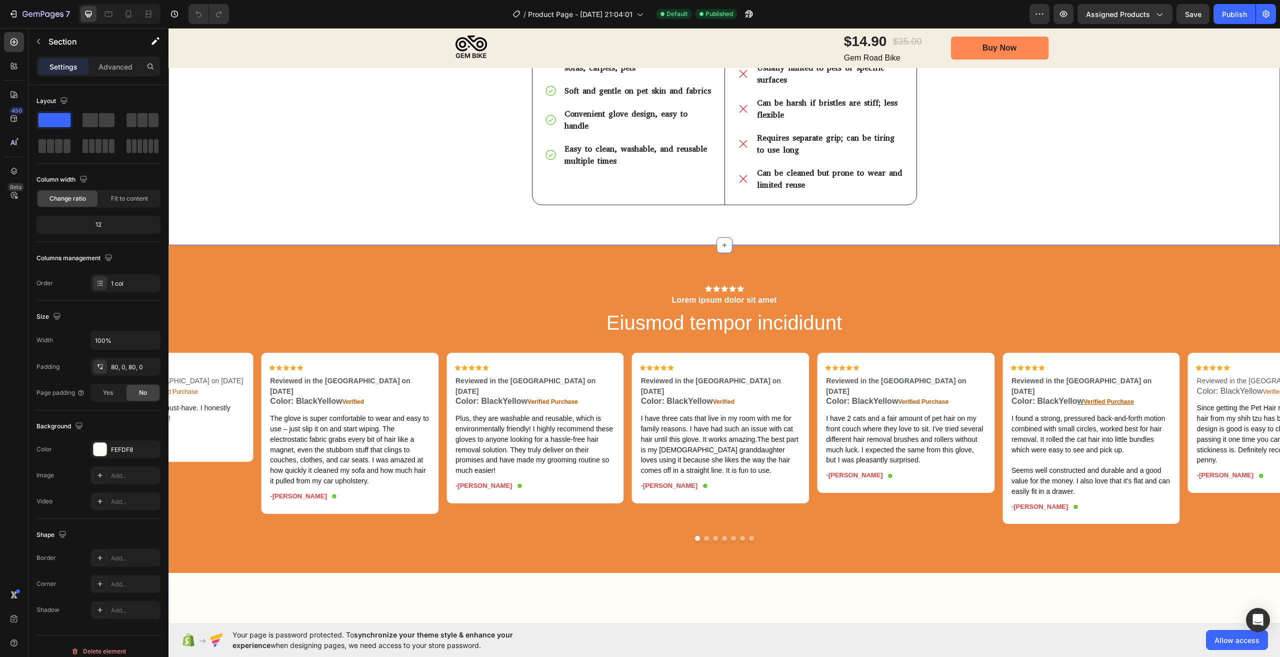
scroll to position [2028, 0]
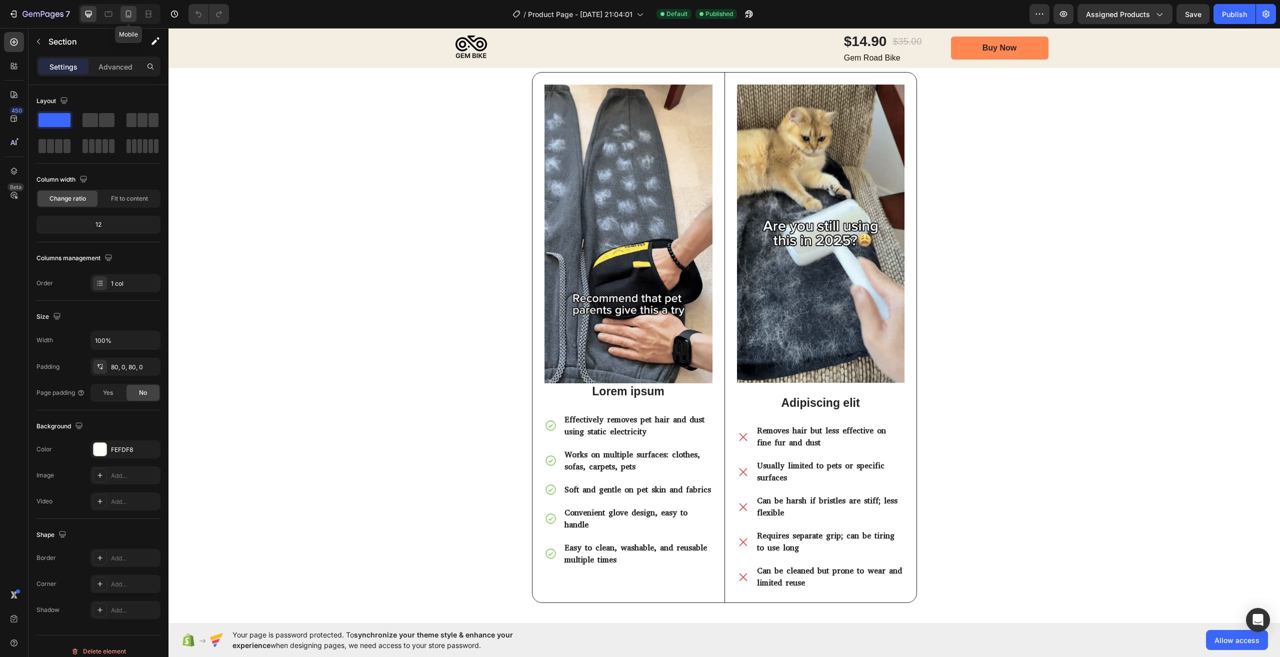
click at [130, 16] on icon at bounding box center [129, 14] width 10 height 10
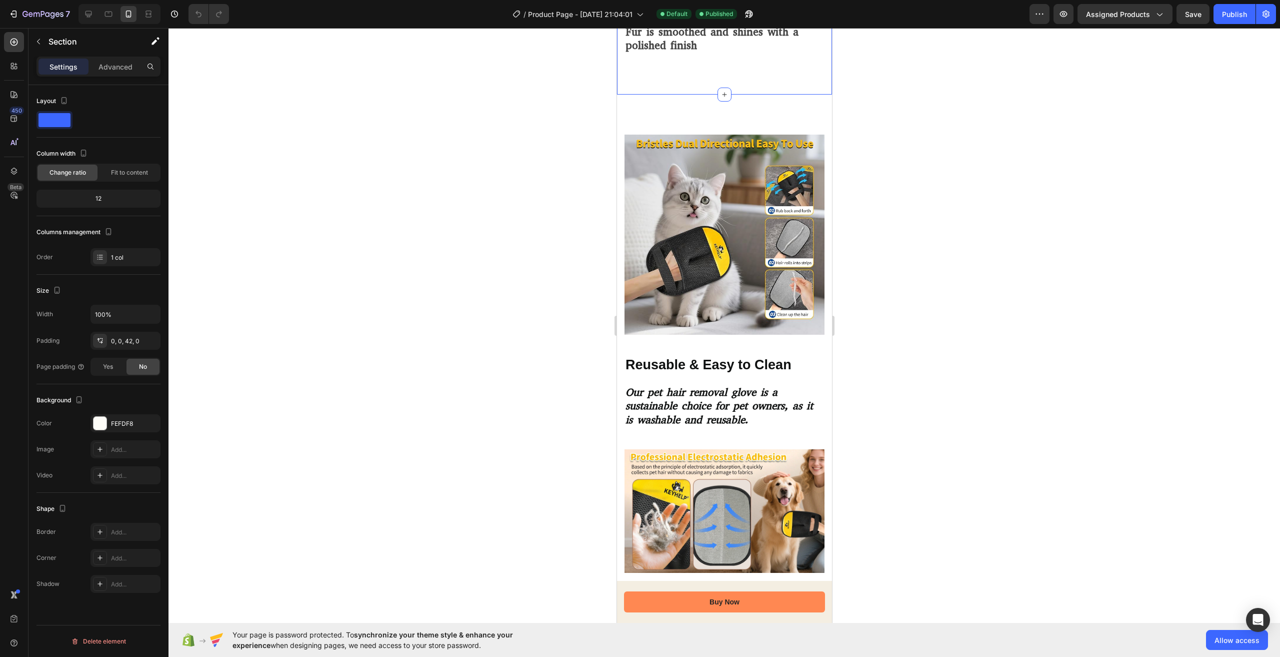
scroll to position [1250, 0]
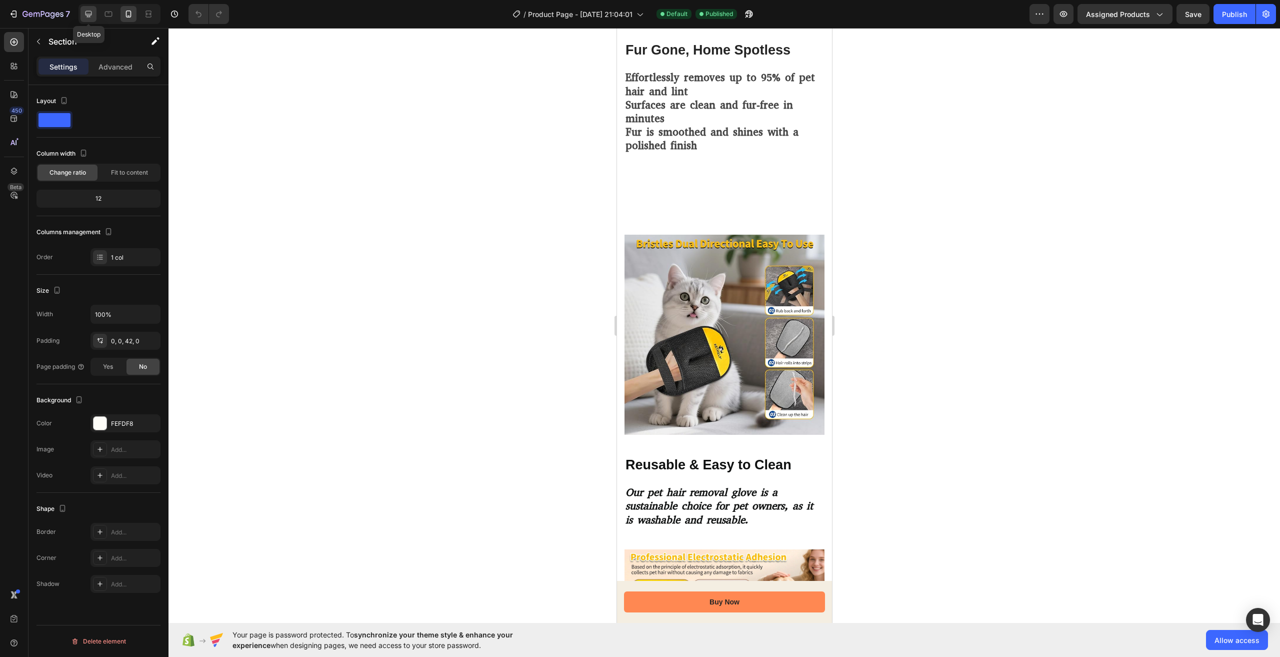
click at [88, 16] on icon at bounding box center [89, 14] width 7 height 7
